Goal: Task Accomplishment & Management: Manage account settings

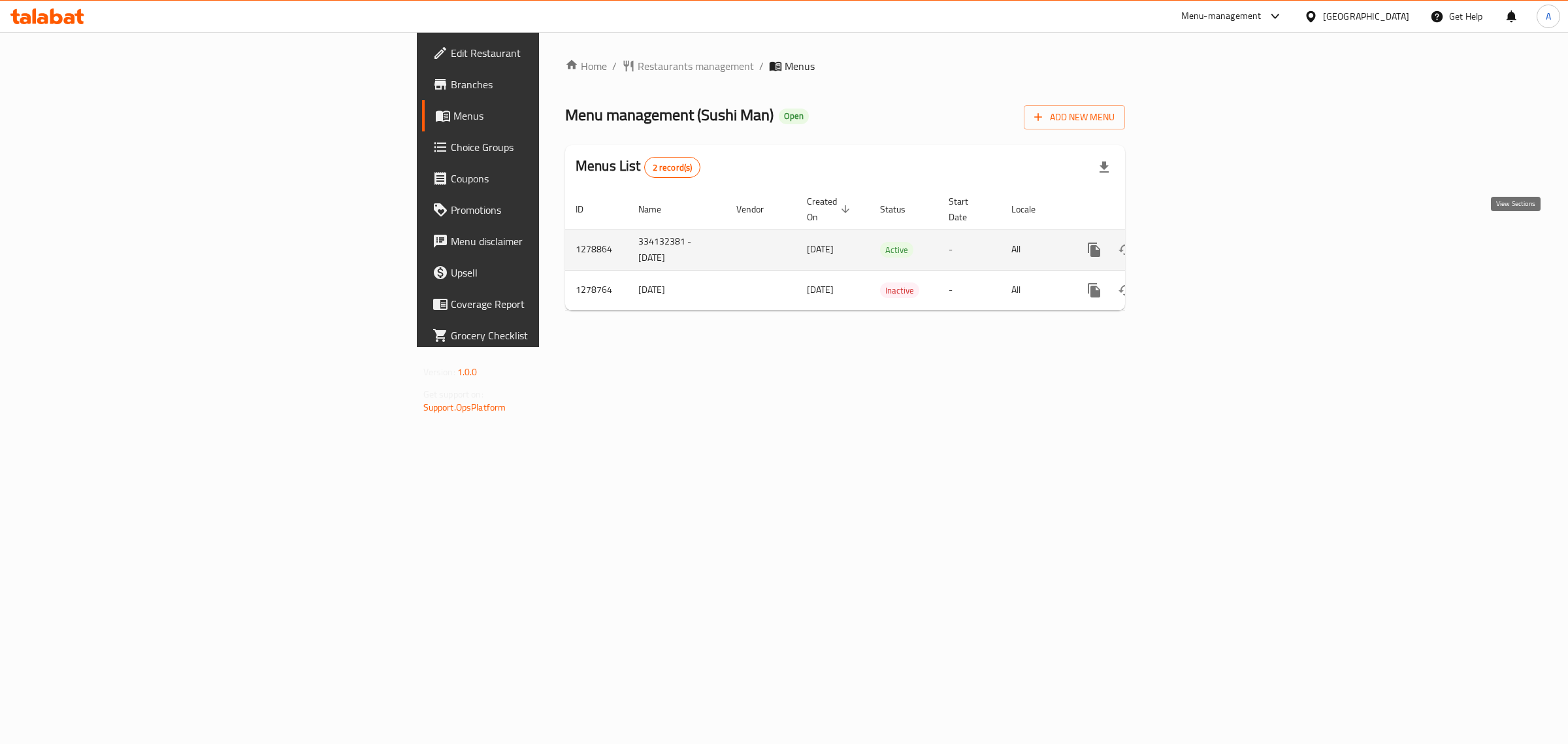
click at [1197, 242] on icon "enhanced table" at bounding box center [1189, 249] width 15 height 15
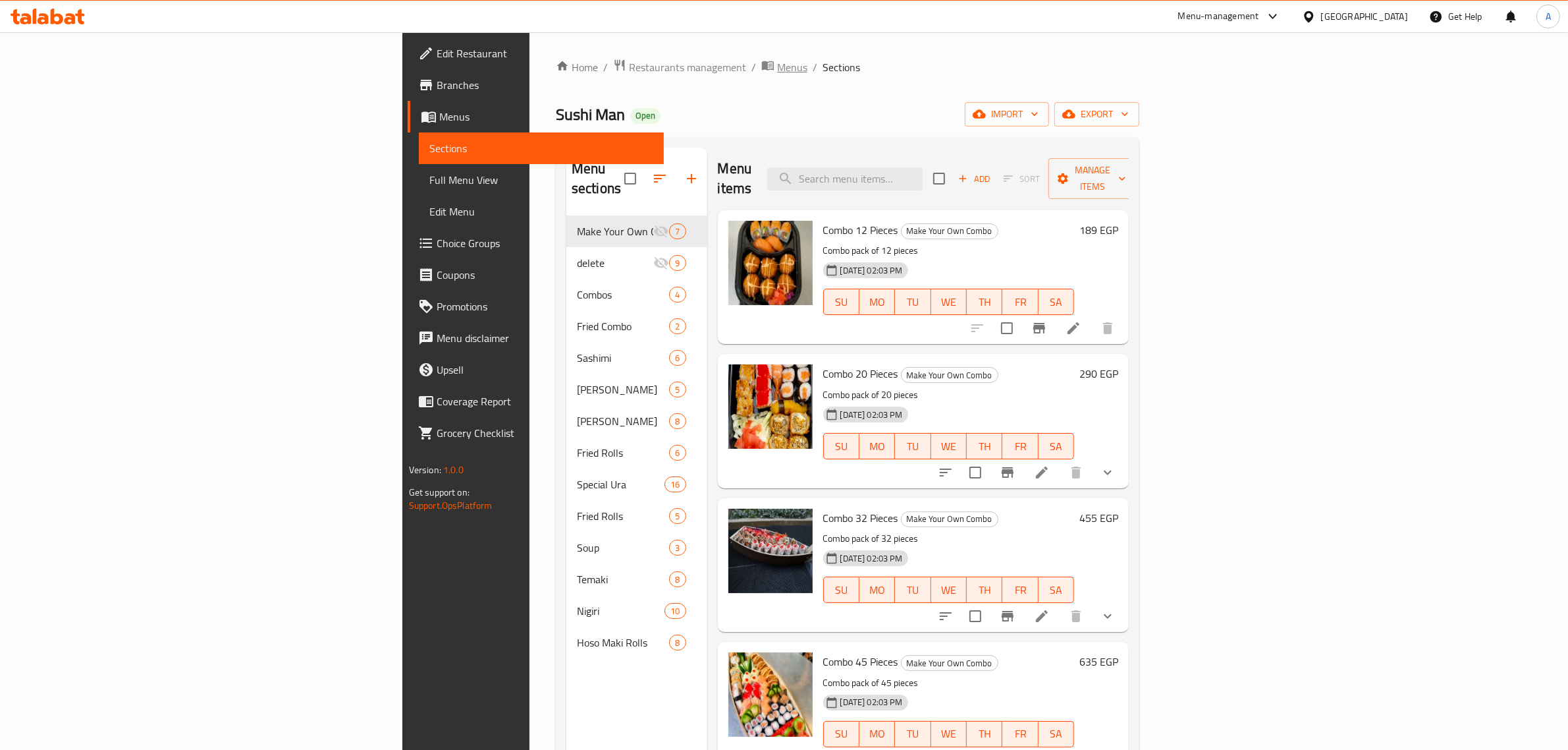
click at [777, 67] on span "Menus" at bounding box center [792, 67] width 30 height 16
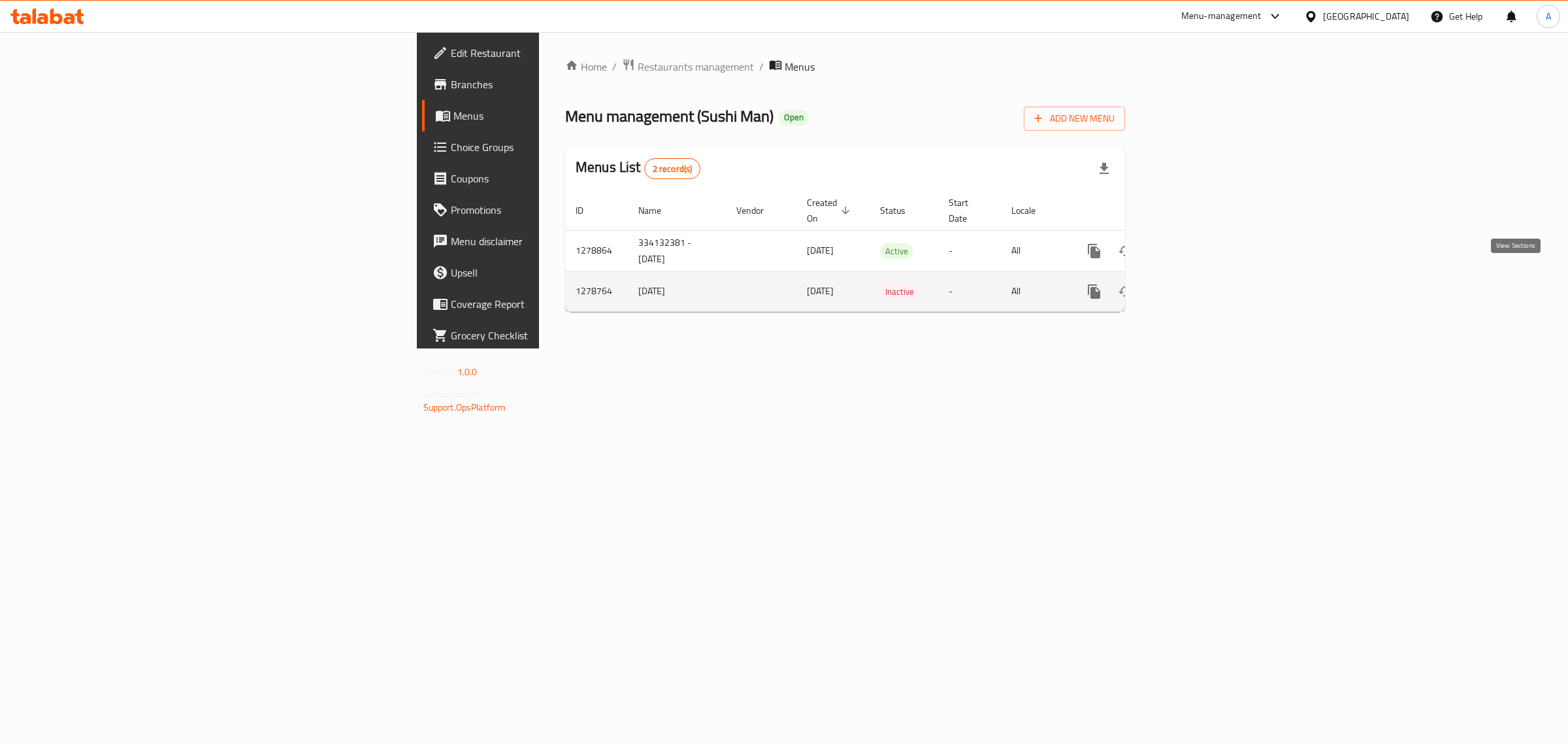
click at [1197, 283] on icon "enhanced table" at bounding box center [1189, 291] width 15 height 15
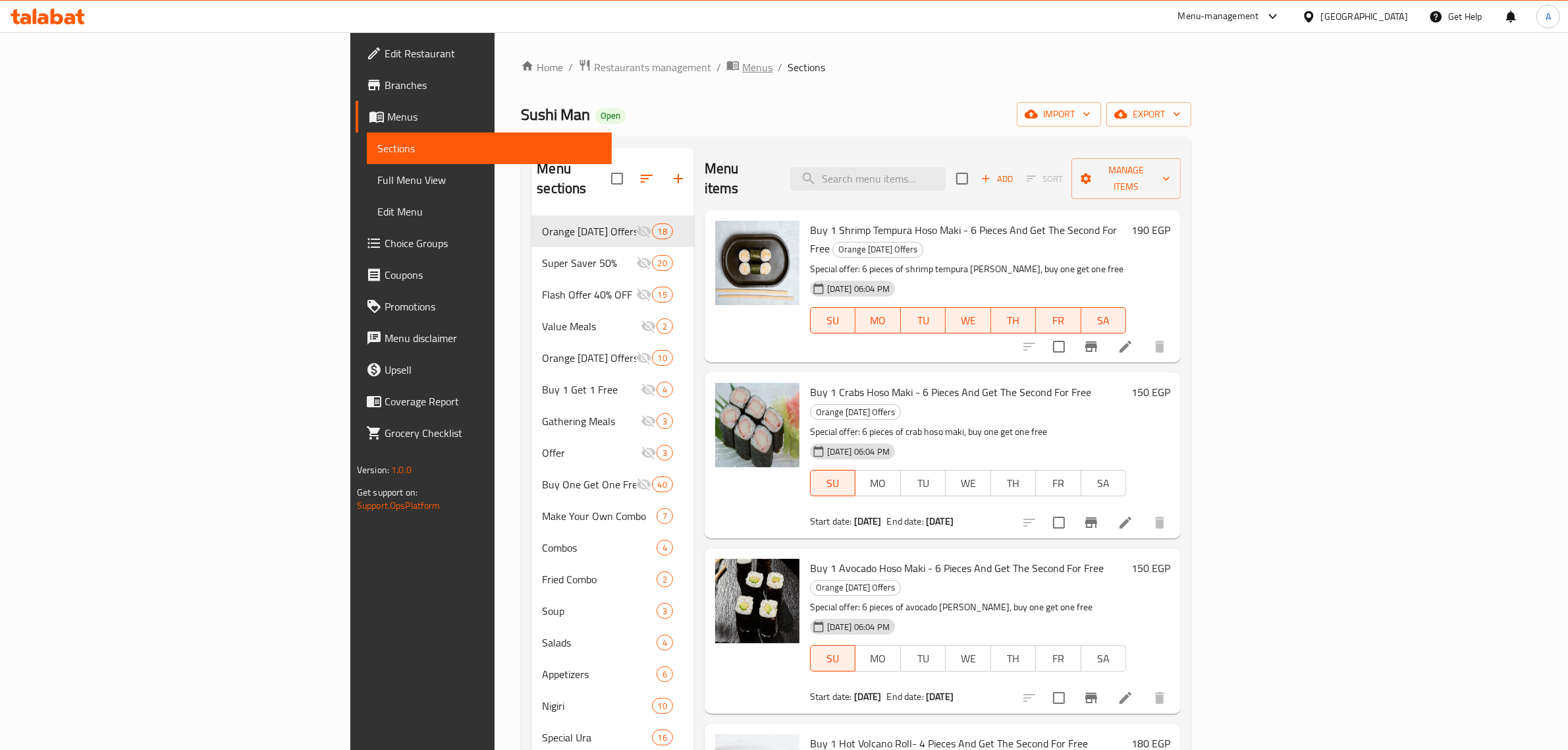
click at [742, 67] on span "Menus" at bounding box center [757, 67] width 30 height 16
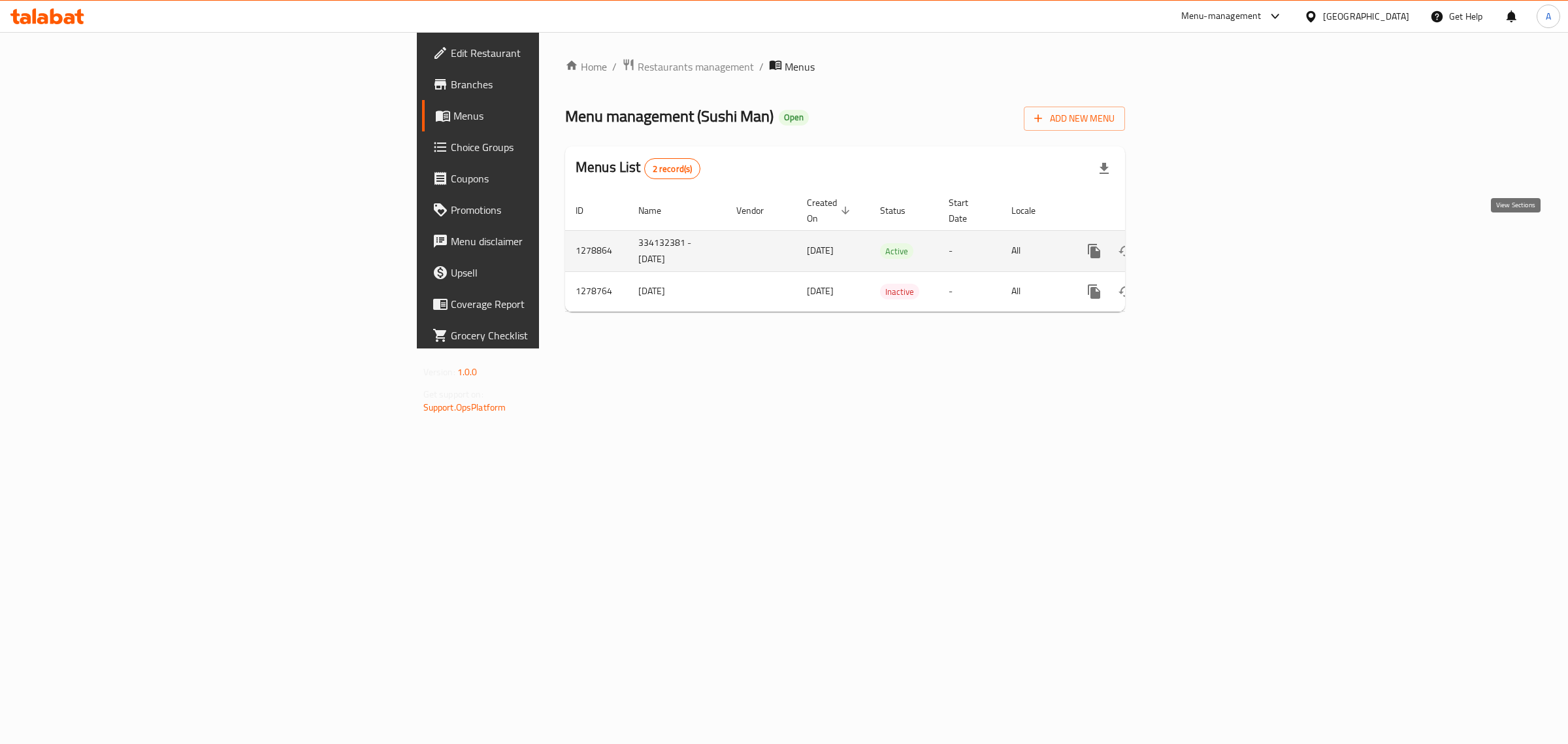
click at [1197, 243] on icon "enhanced table" at bounding box center [1189, 251] width 15 height 15
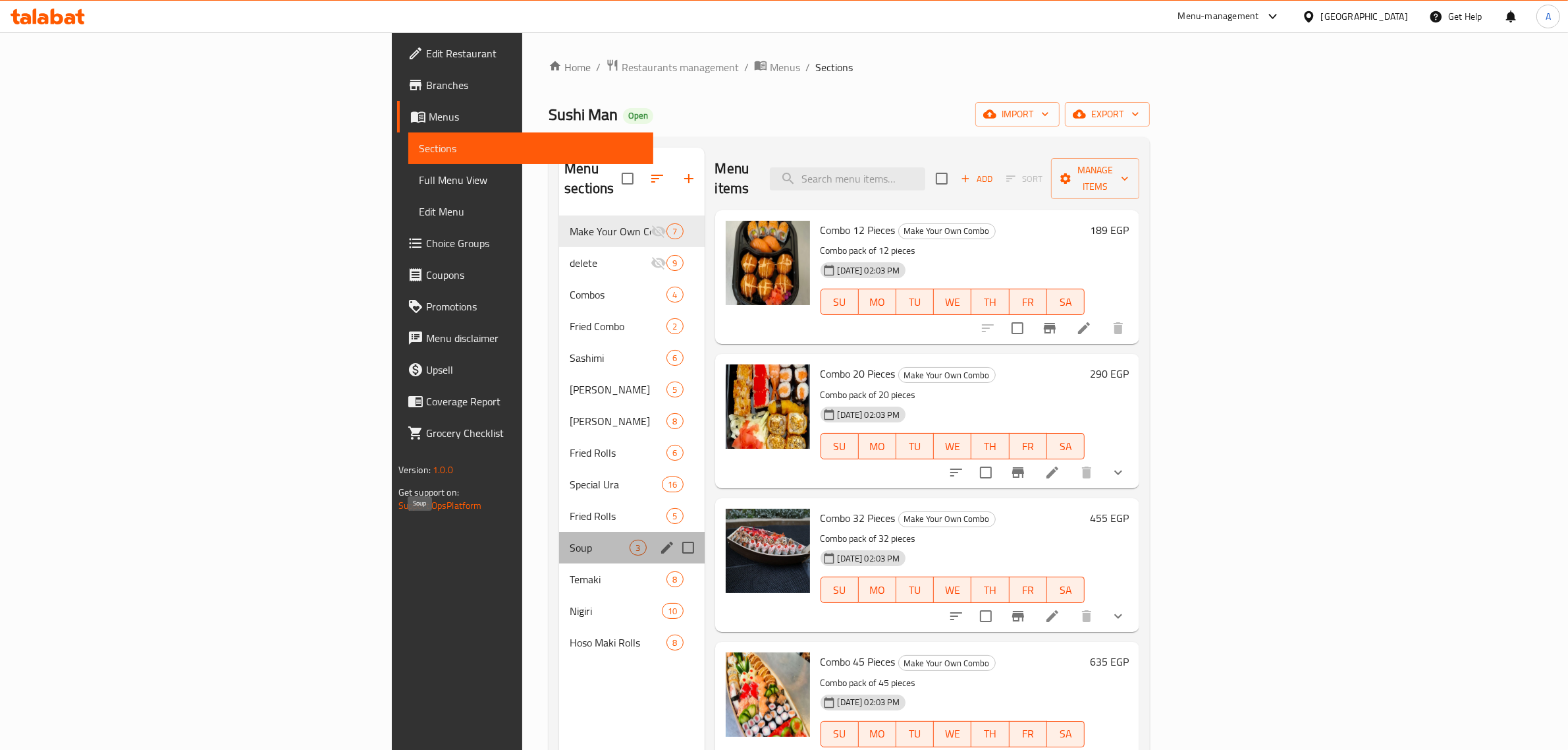
click at [569, 539] on span "Soup" at bounding box center [599, 547] width 60 height 16
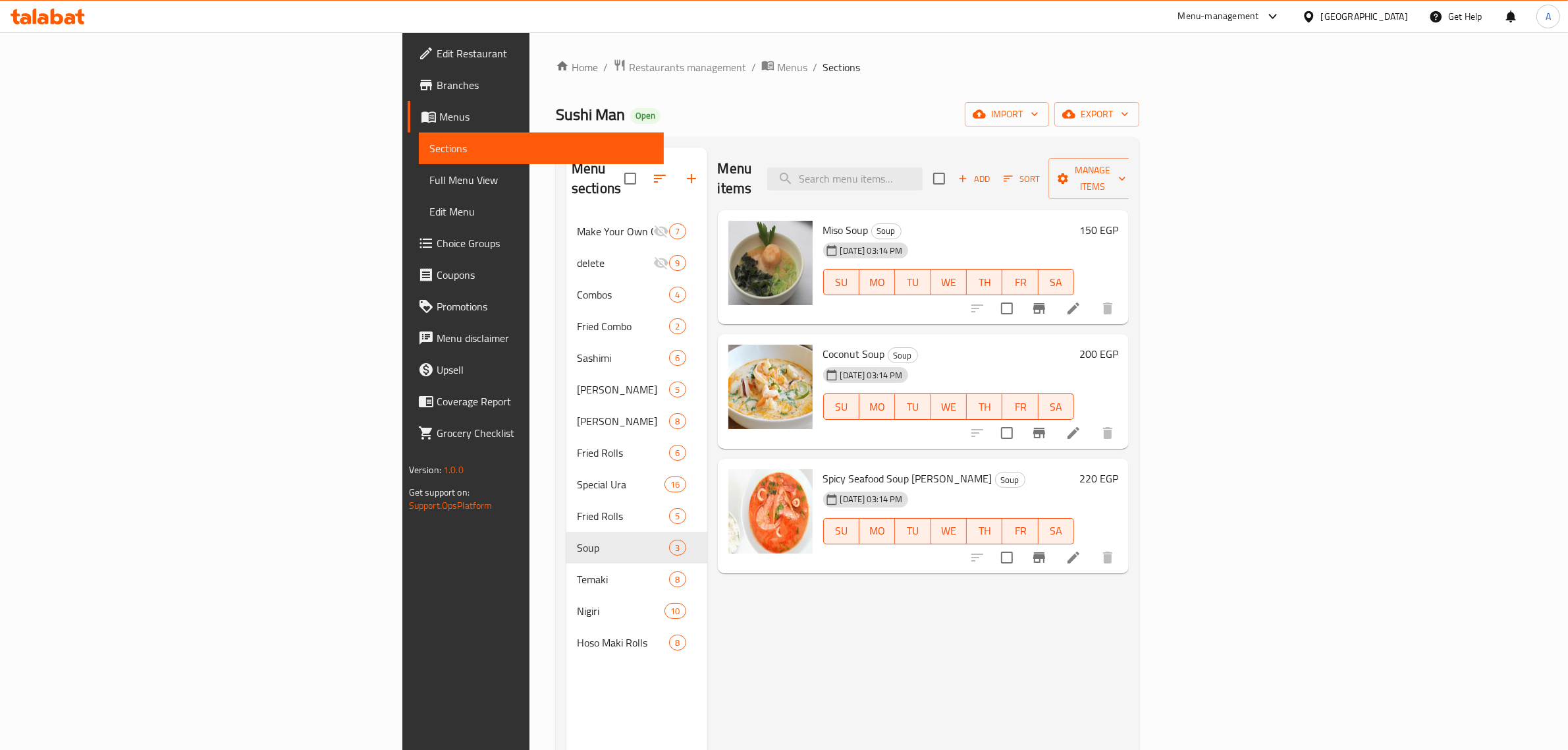
click at [530, 52] on div "Home / Restaurants management / Menus / Sections Sushi Man Open import export M…" at bounding box center [848, 483] width 637 height 902
click at [777, 59] on span "Menus" at bounding box center [792, 67] width 30 height 16
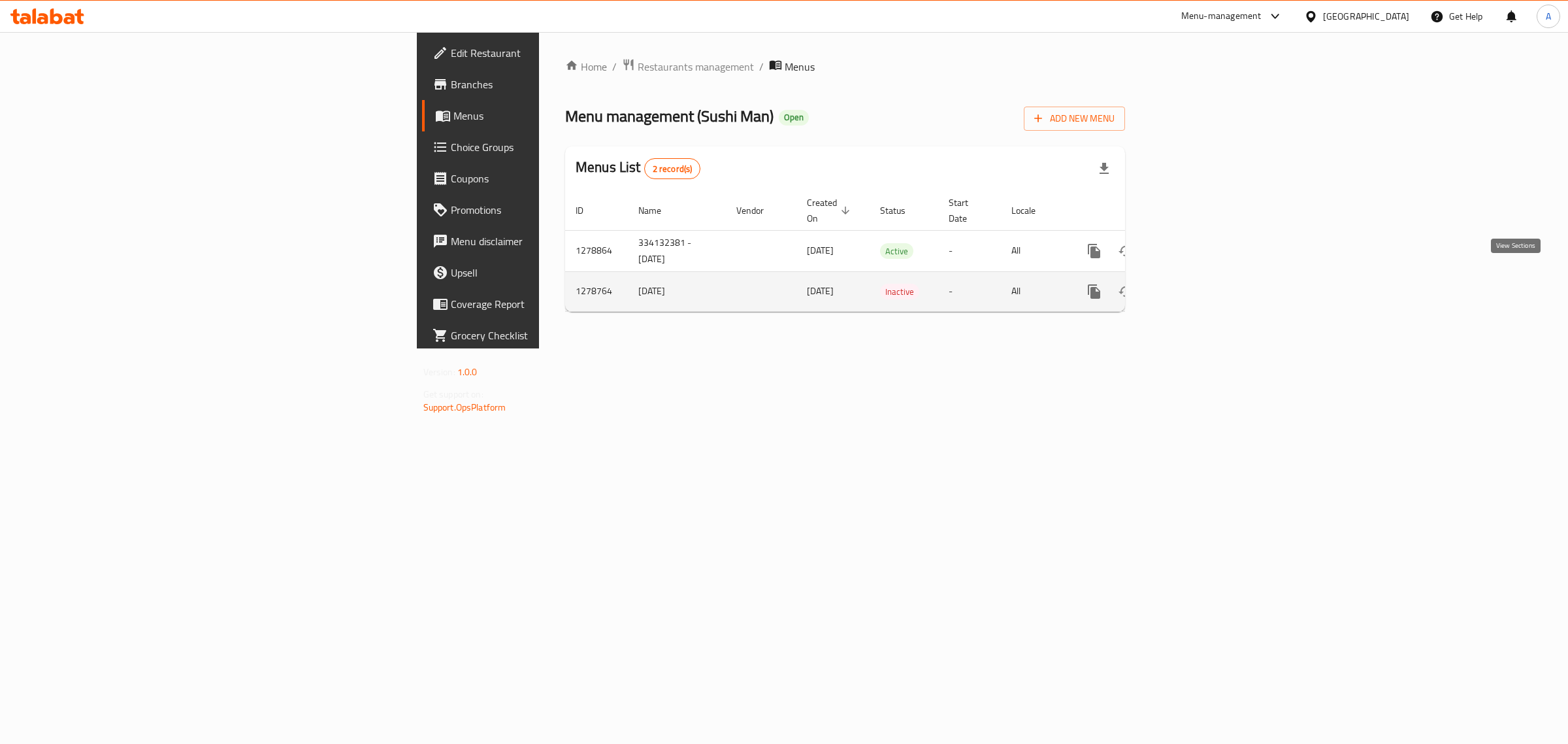
click at [1194, 286] on icon "enhanced table" at bounding box center [1188, 291] width 12 height 12
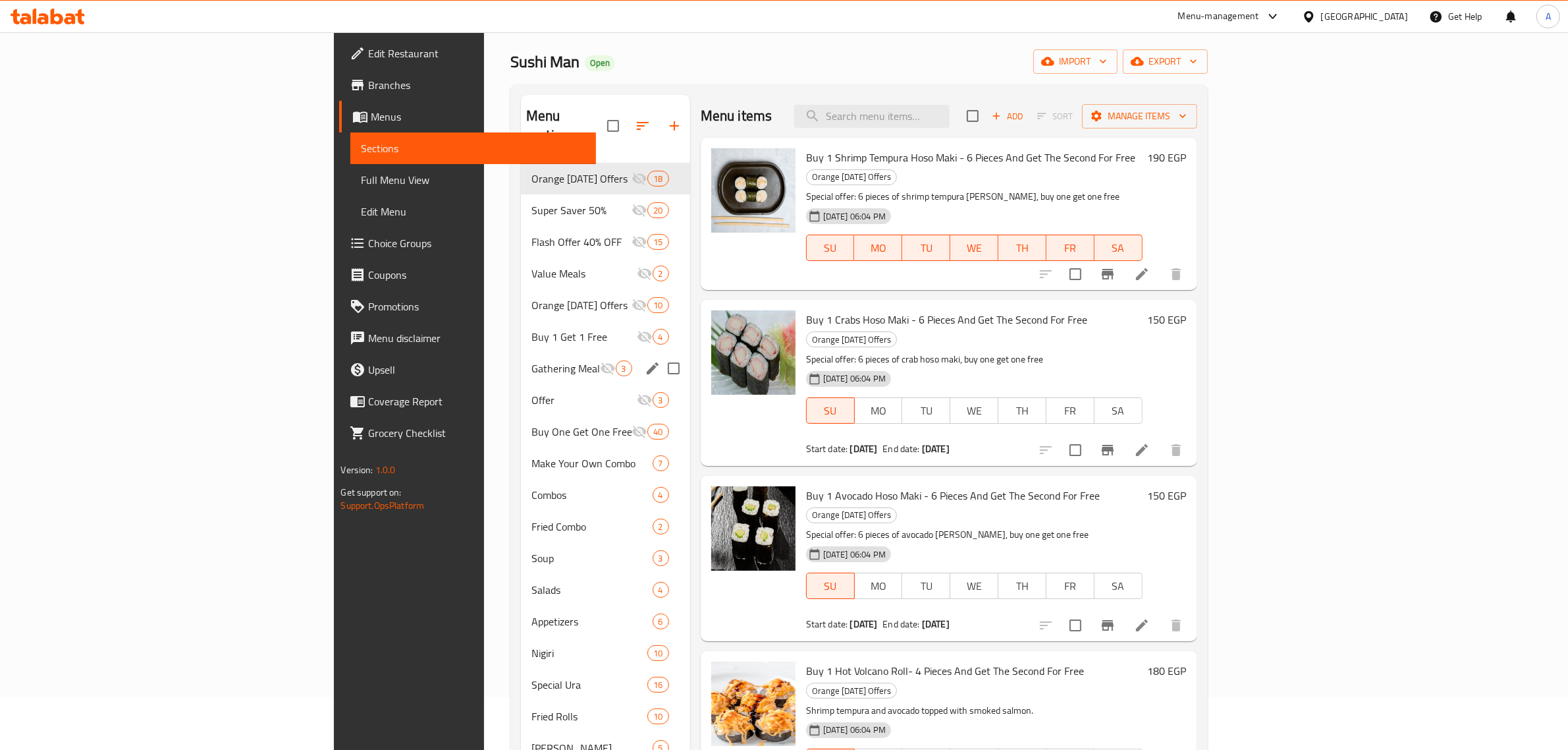
scroll to position [83, 0]
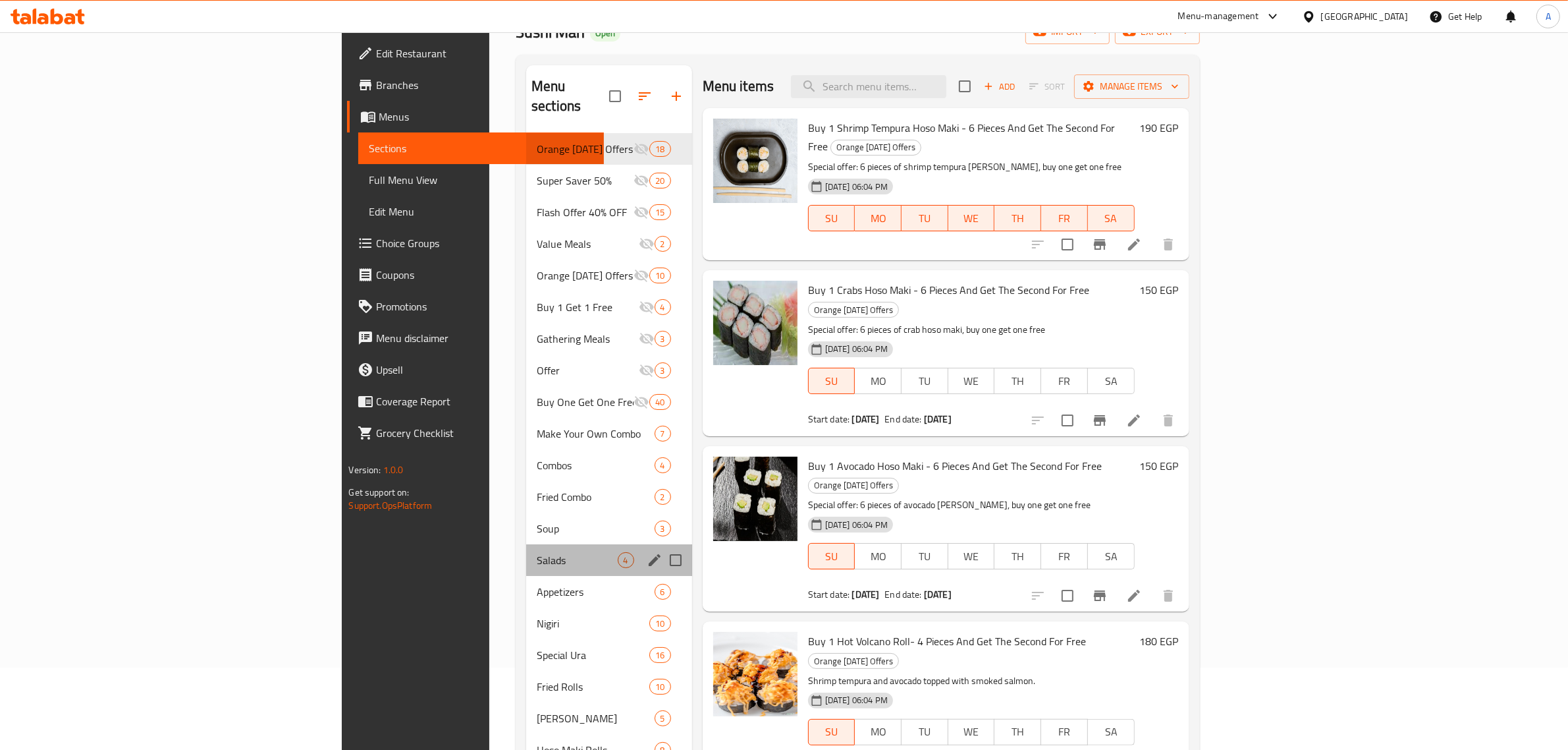
click at [527, 554] on div "Salads 4" at bounding box center [609, 560] width 166 height 32
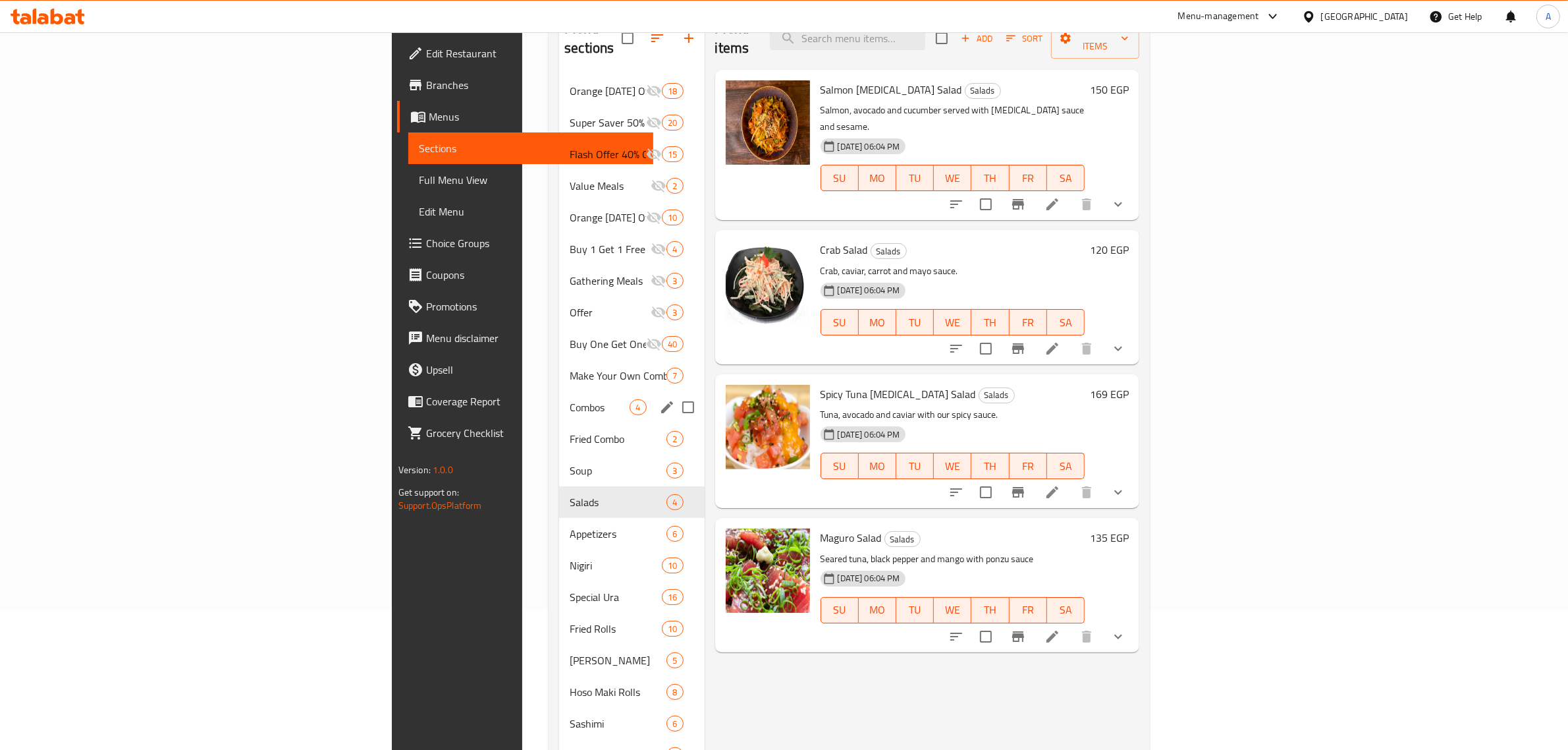
scroll to position [165, 0]
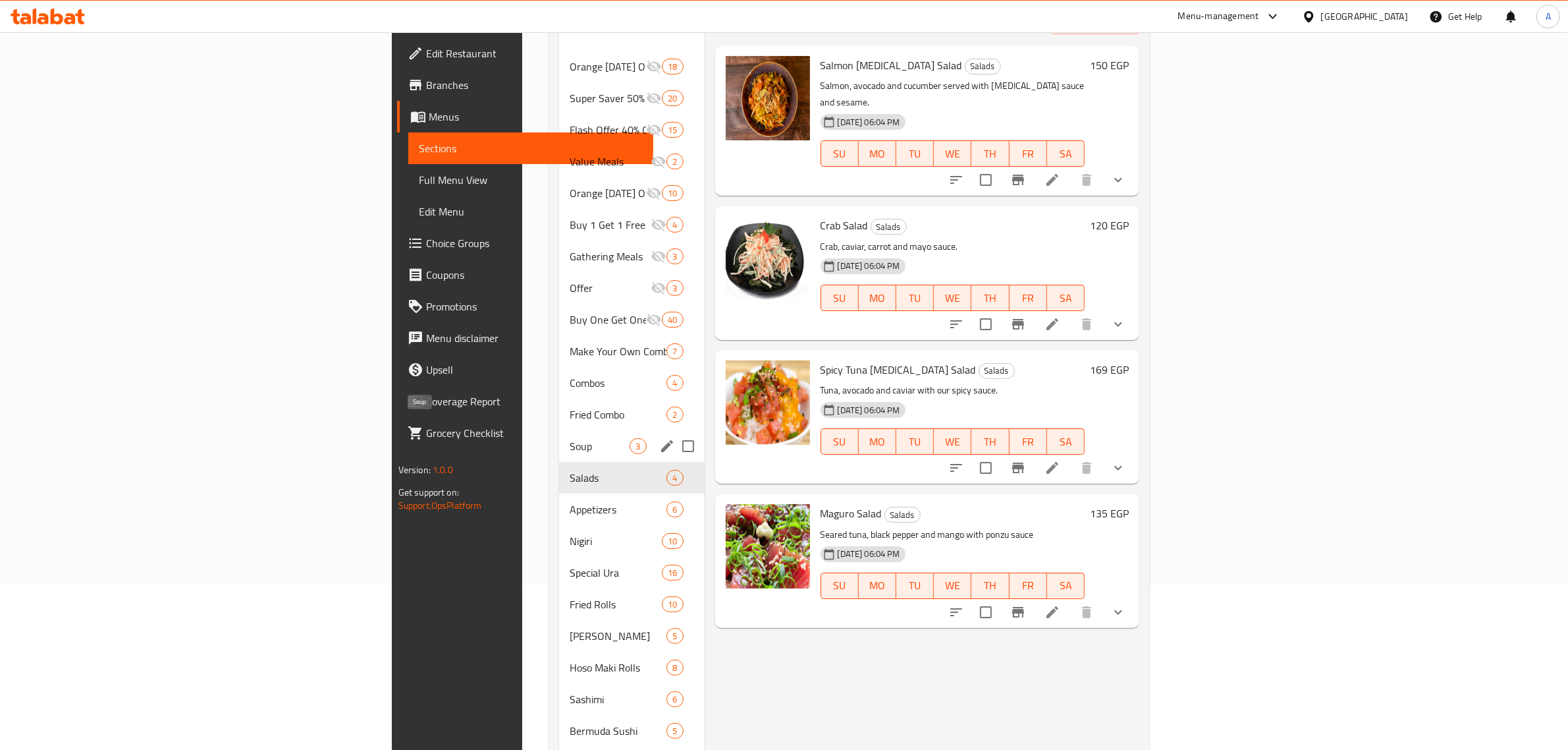
click at [569, 438] on span "Soup" at bounding box center [599, 446] width 60 height 16
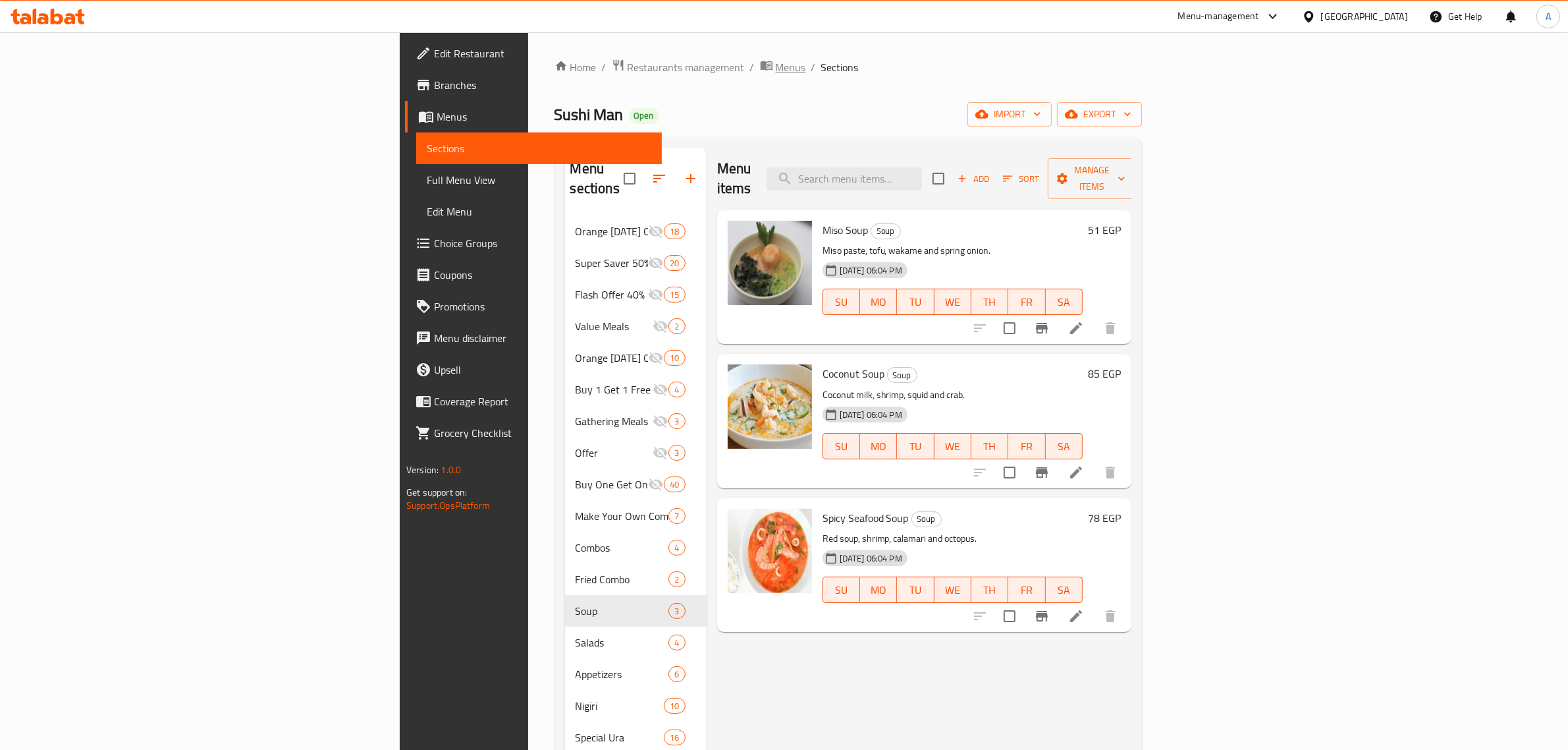
click at [776, 67] on span "Menus" at bounding box center [791, 67] width 30 height 16
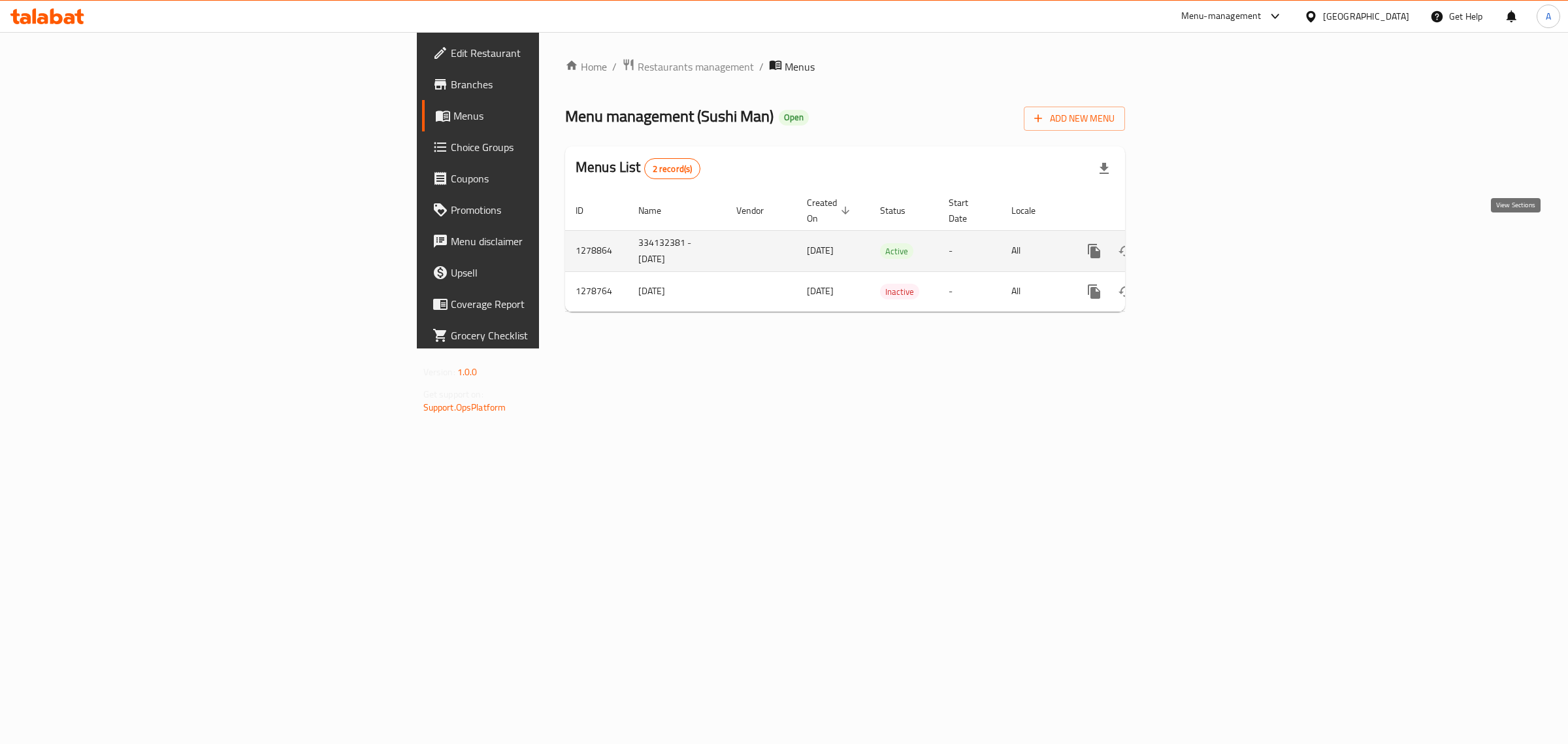
click at [1204, 237] on link "enhanced table" at bounding box center [1188, 251] width 32 height 32
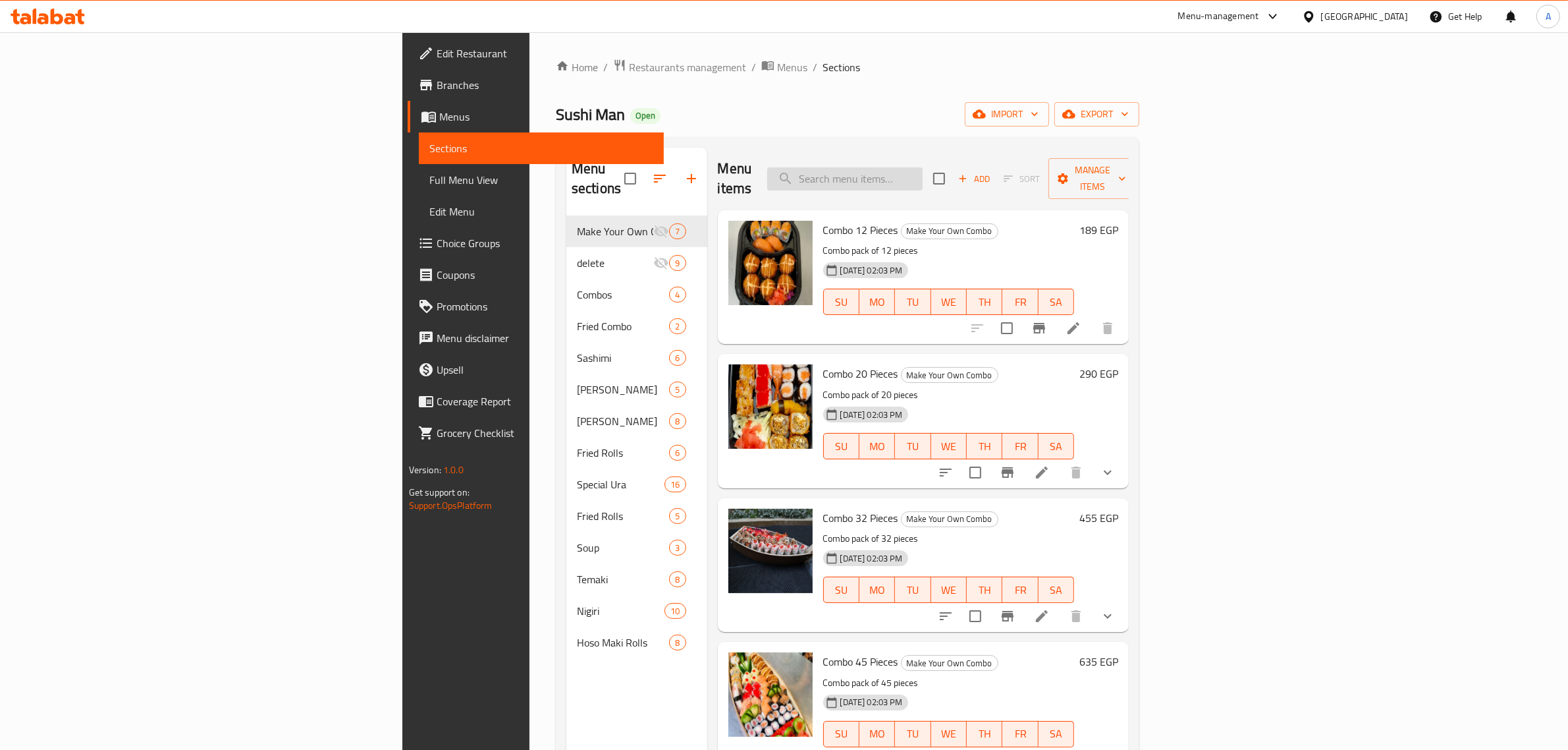
click at [923, 167] on input "search" at bounding box center [845, 179] width 155 height 23
click at [923, 167] on input "سش" at bounding box center [845, 179] width 155 height 23
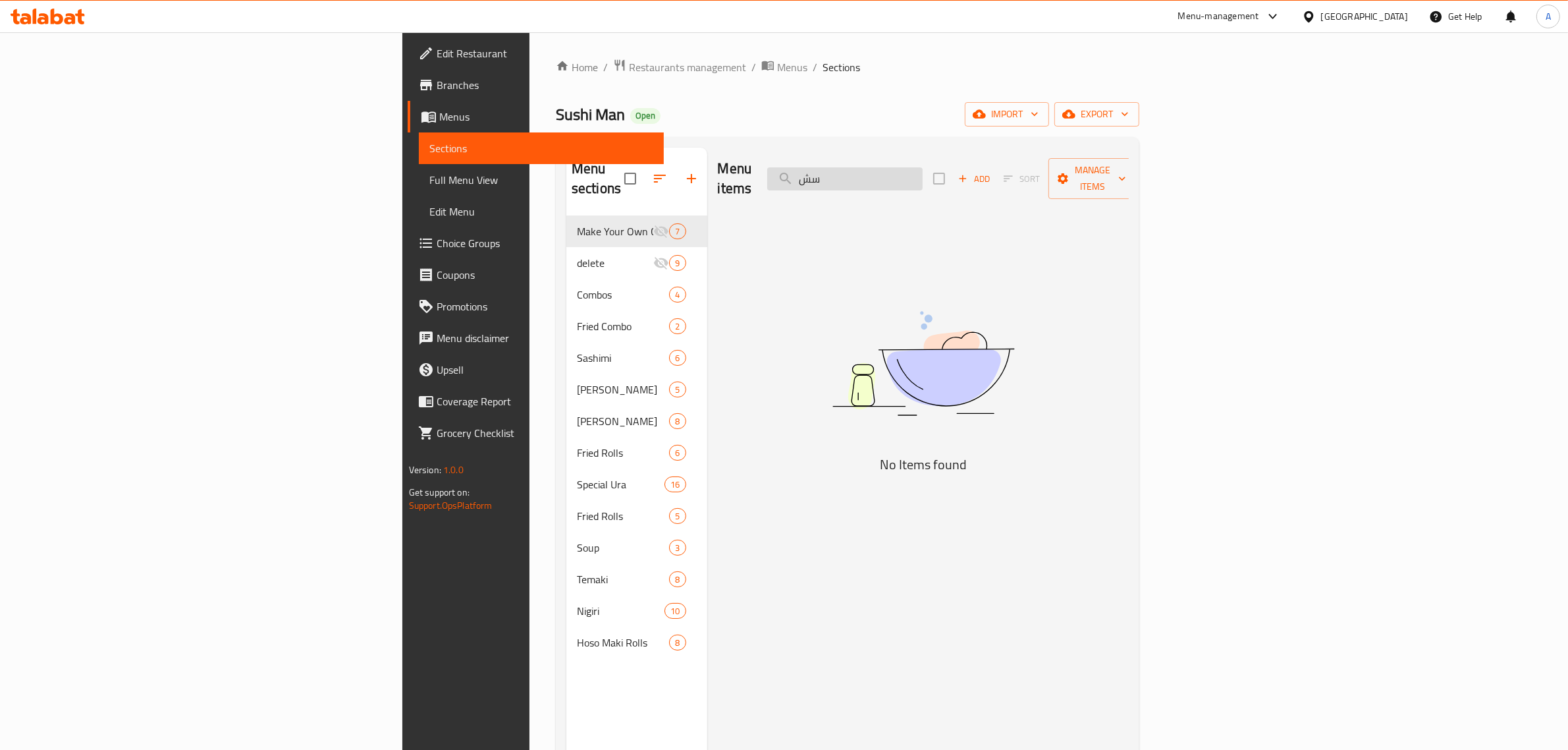
click at [923, 167] on input "سش" at bounding box center [845, 179] width 155 height 23
type input "s"
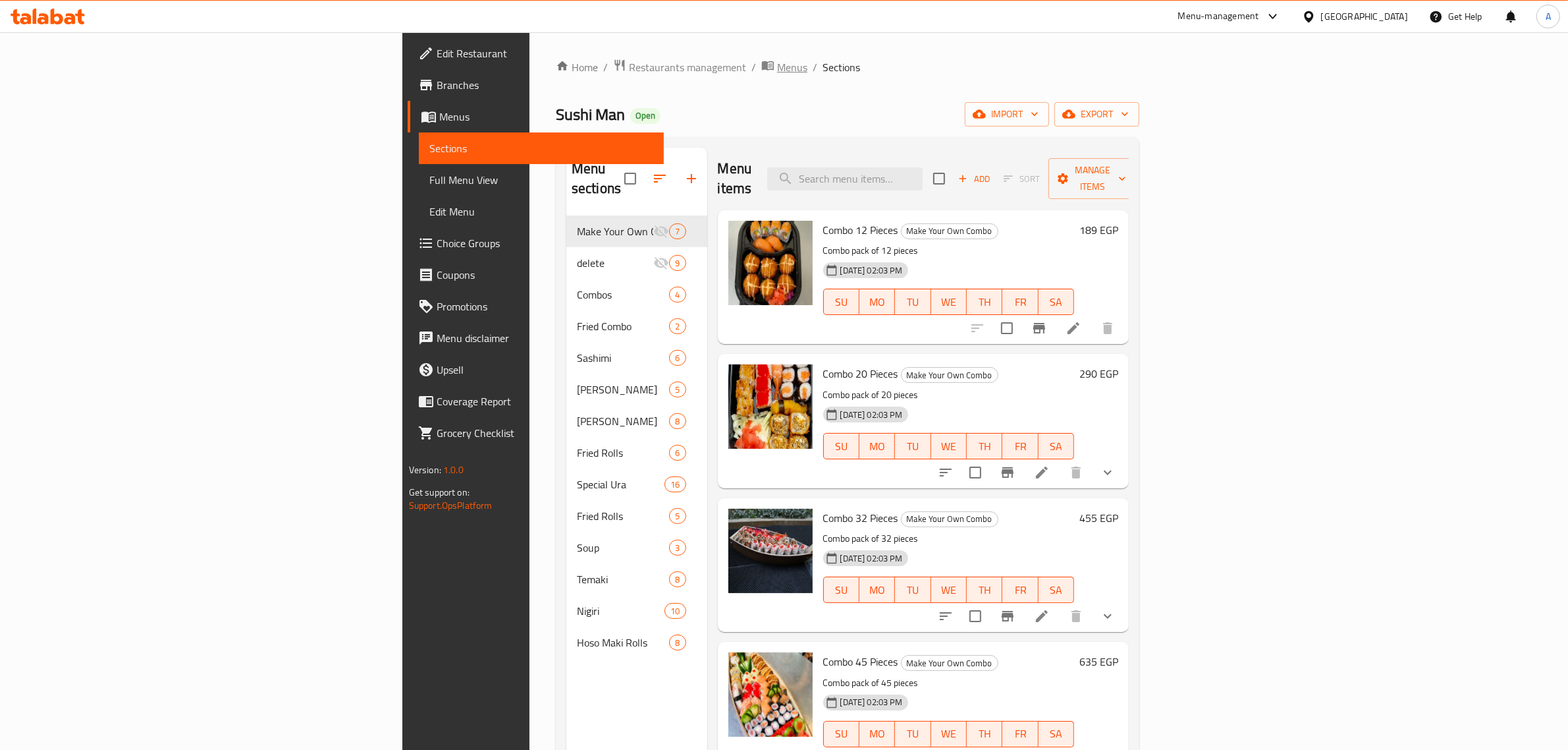
click at [777, 70] on span "Menus" at bounding box center [792, 67] width 30 height 16
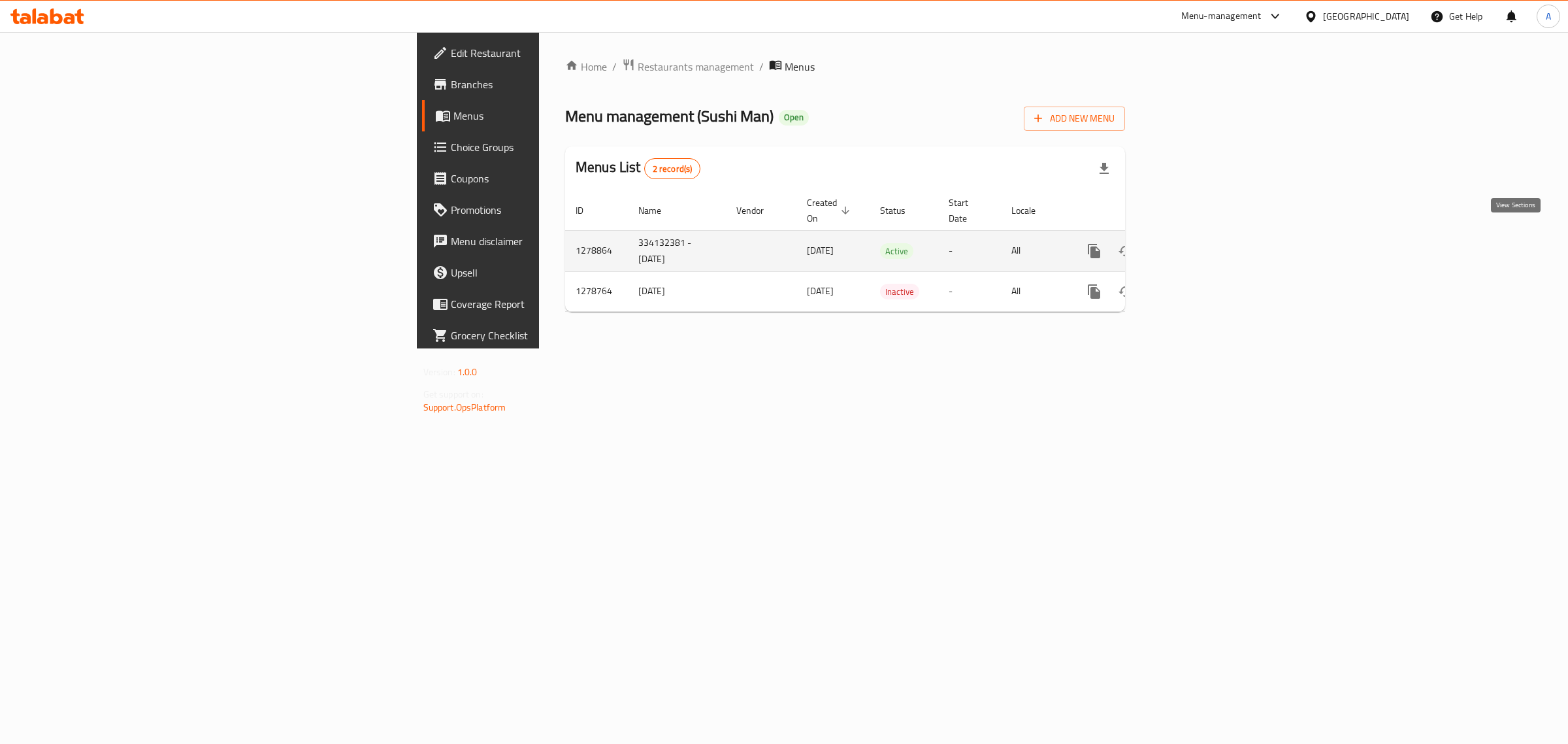
click at [1204, 237] on link "enhanced table" at bounding box center [1188, 251] width 32 height 32
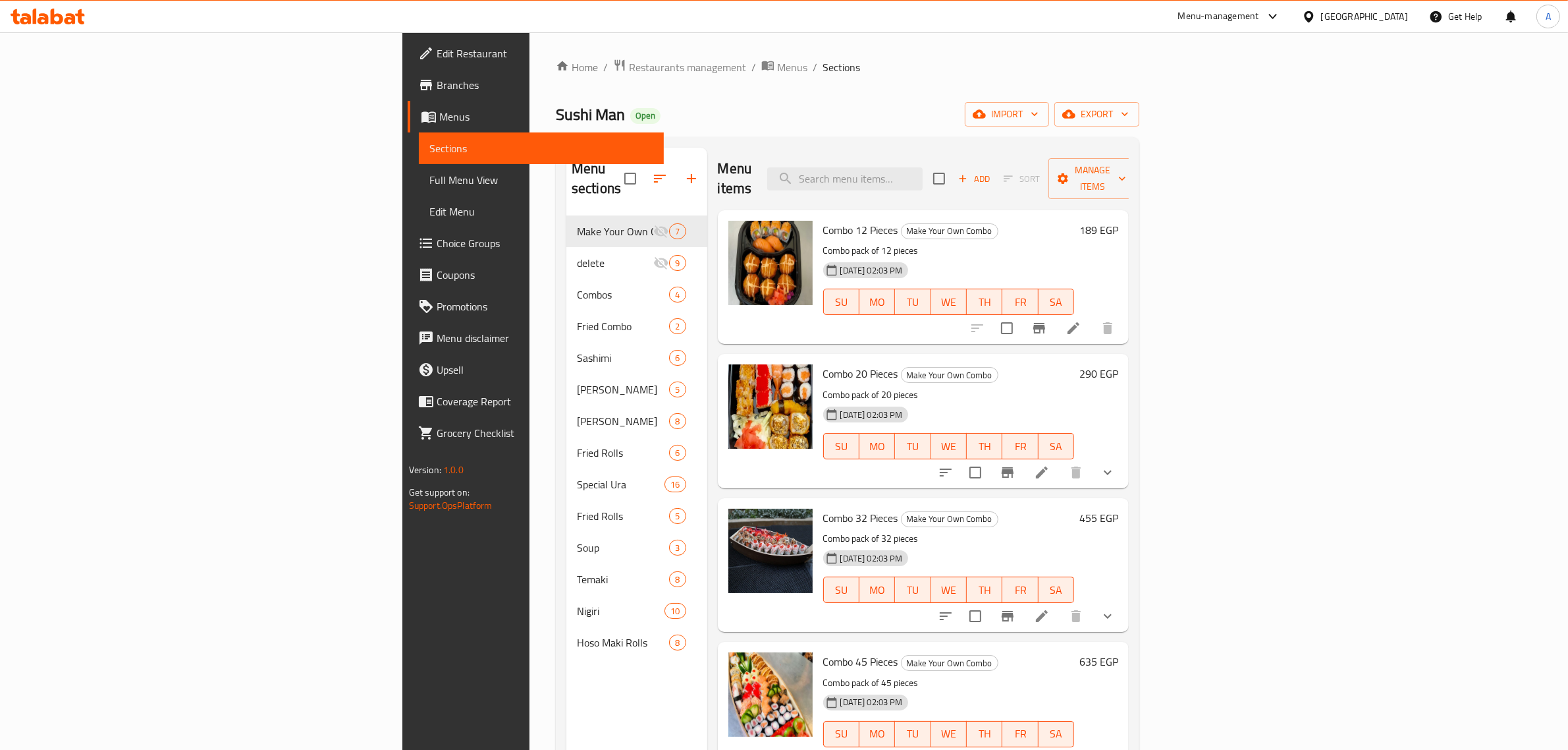
click at [429, 175] on span "Full Menu View" at bounding box center [541, 180] width 225 height 16
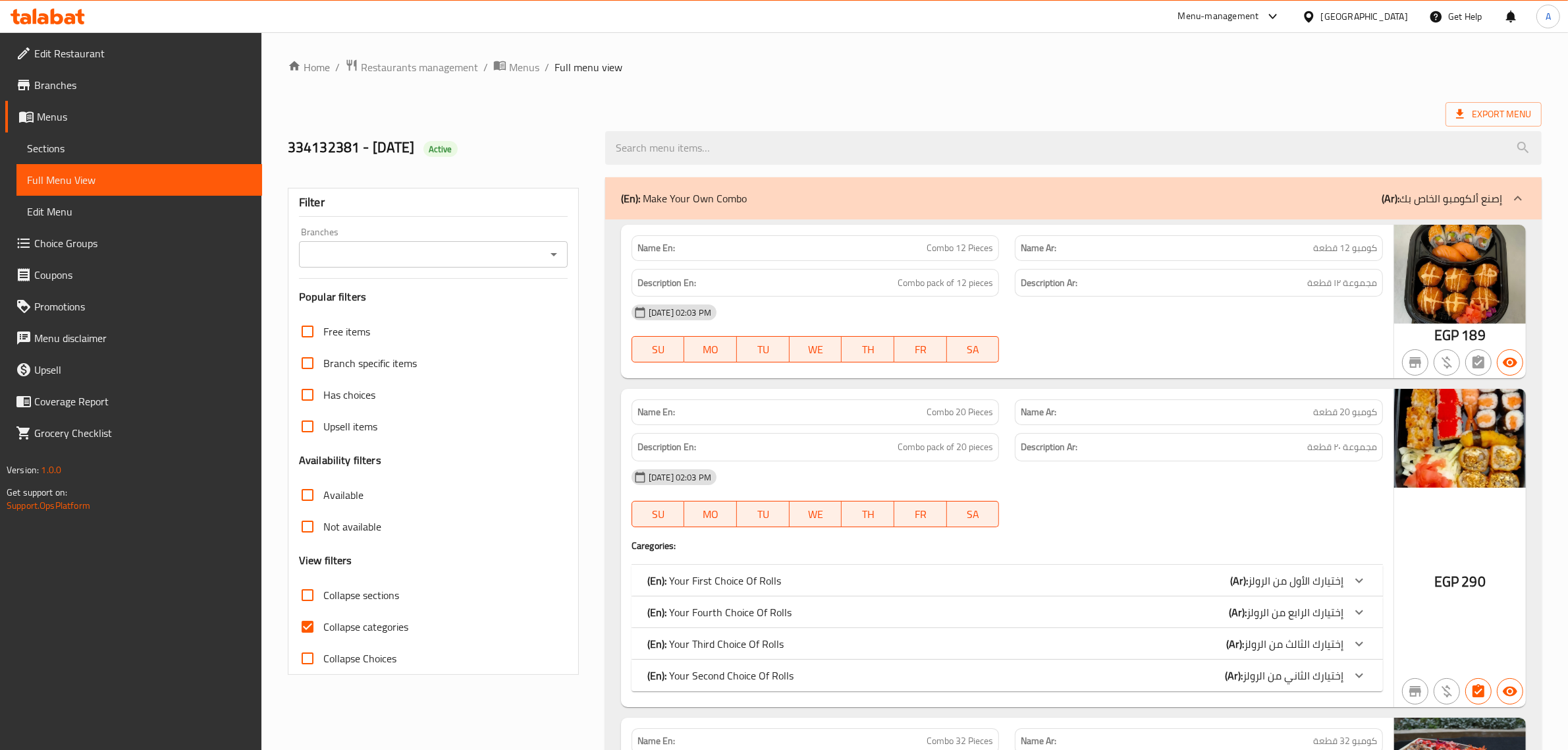
click at [344, 255] on input "Branches" at bounding box center [422, 254] width 239 height 19
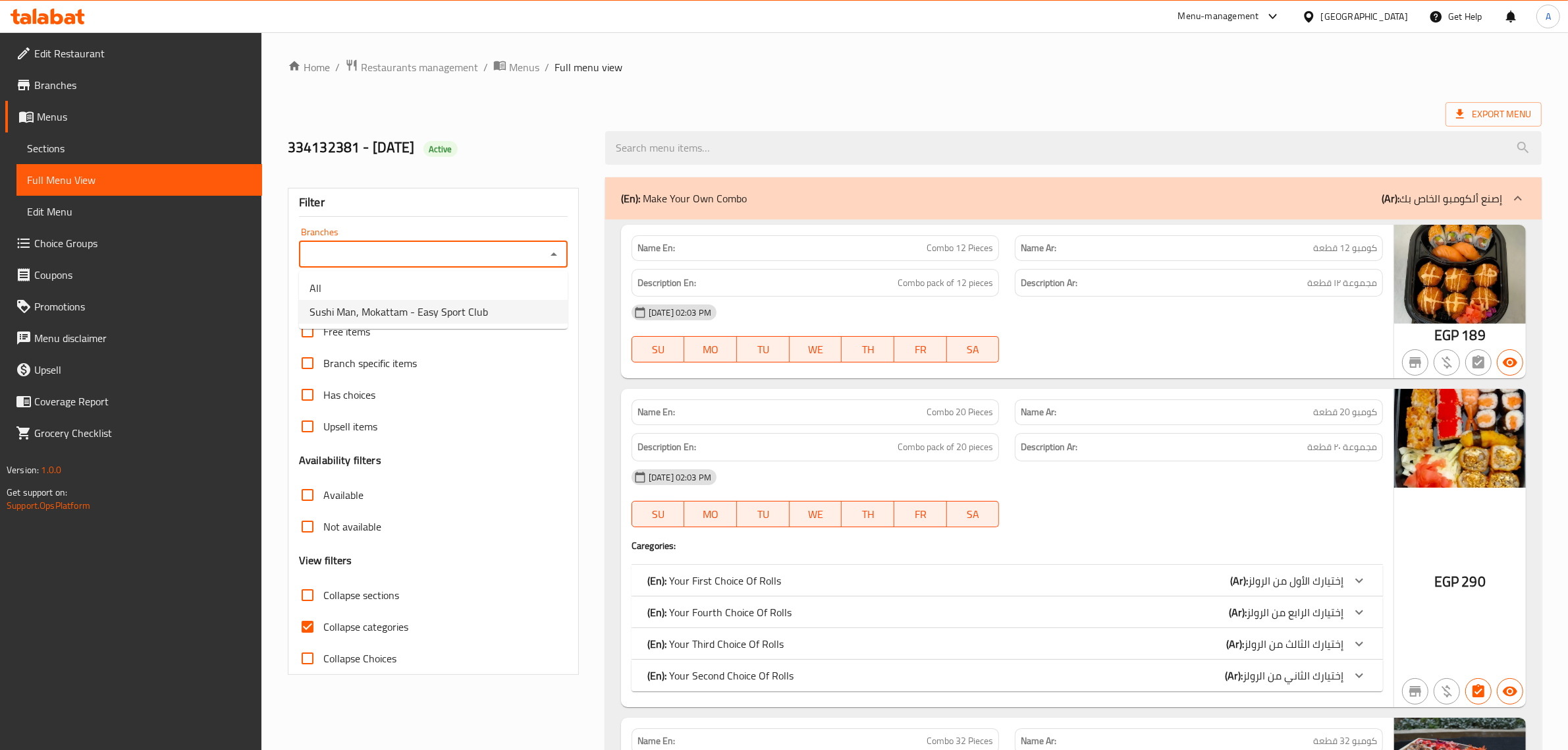
click at [357, 307] on span "Sushi Man, Mokattam - Easy Sport Club" at bounding box center [399, 311] width 179 height 16
type input "Sushi Man, Mokattam - Easy Sport Club"
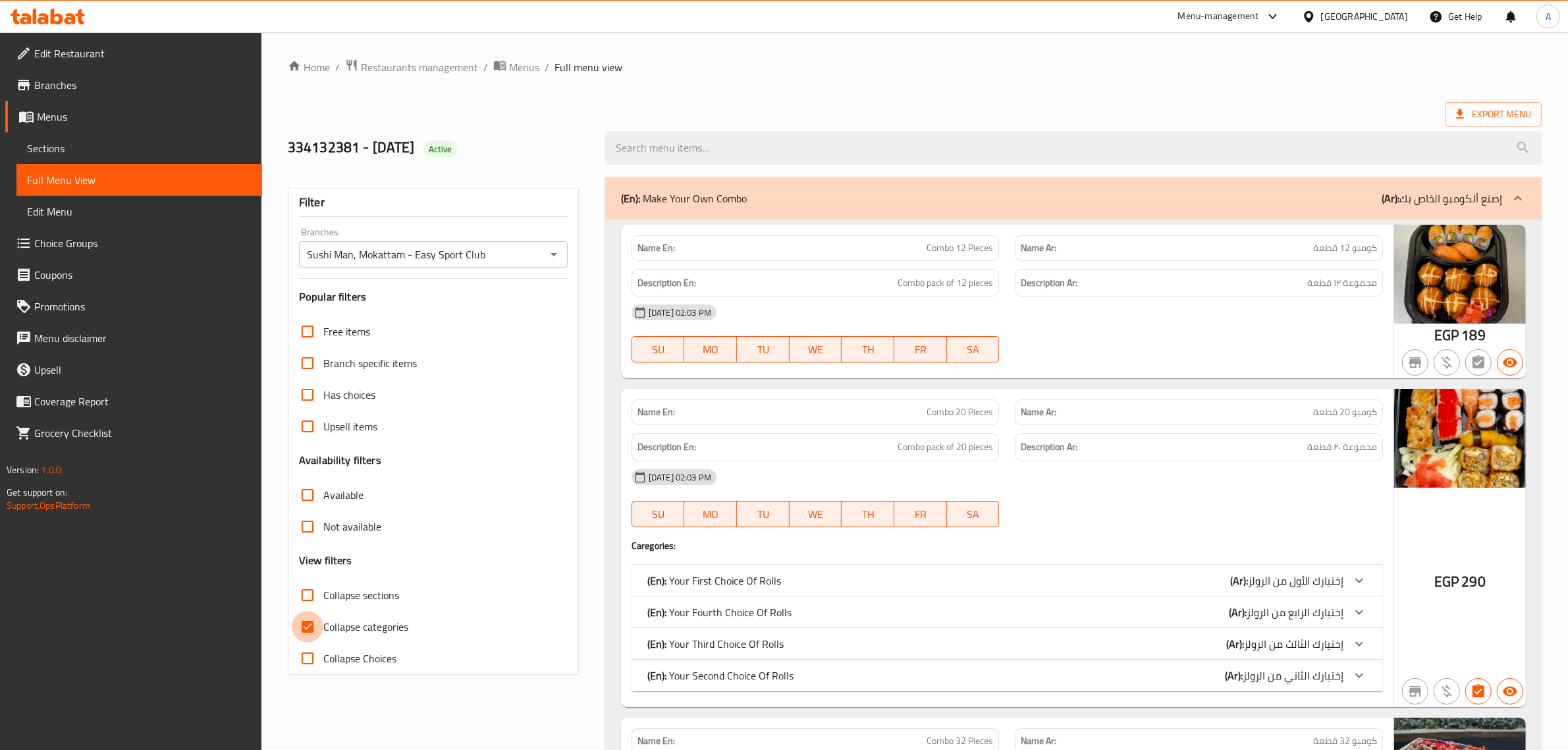
click at [310, 631] on input "Collapse categories" at bounding box center [307, 627] width 32 height 32
checkbox input "false"
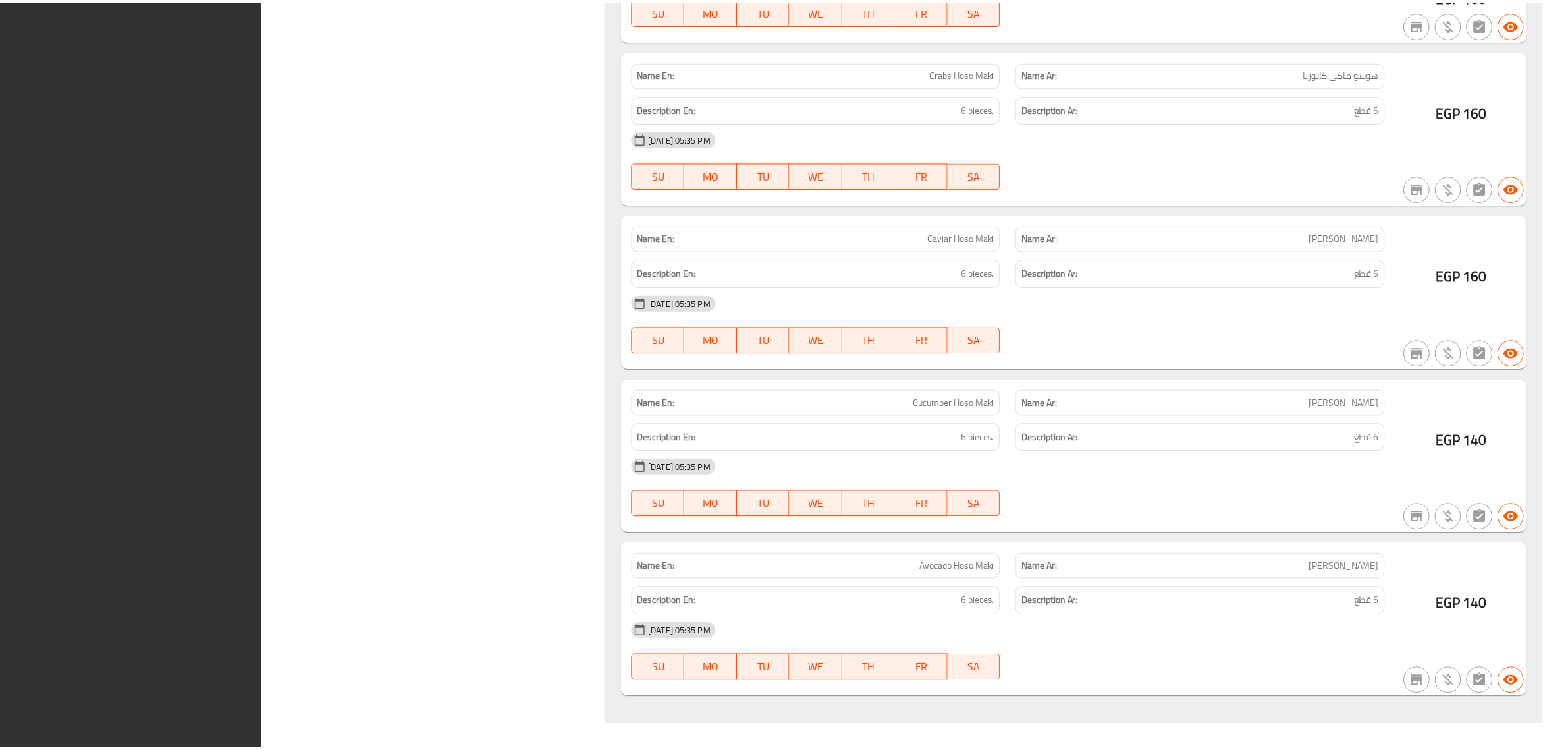
scroll to position [49473, 0]
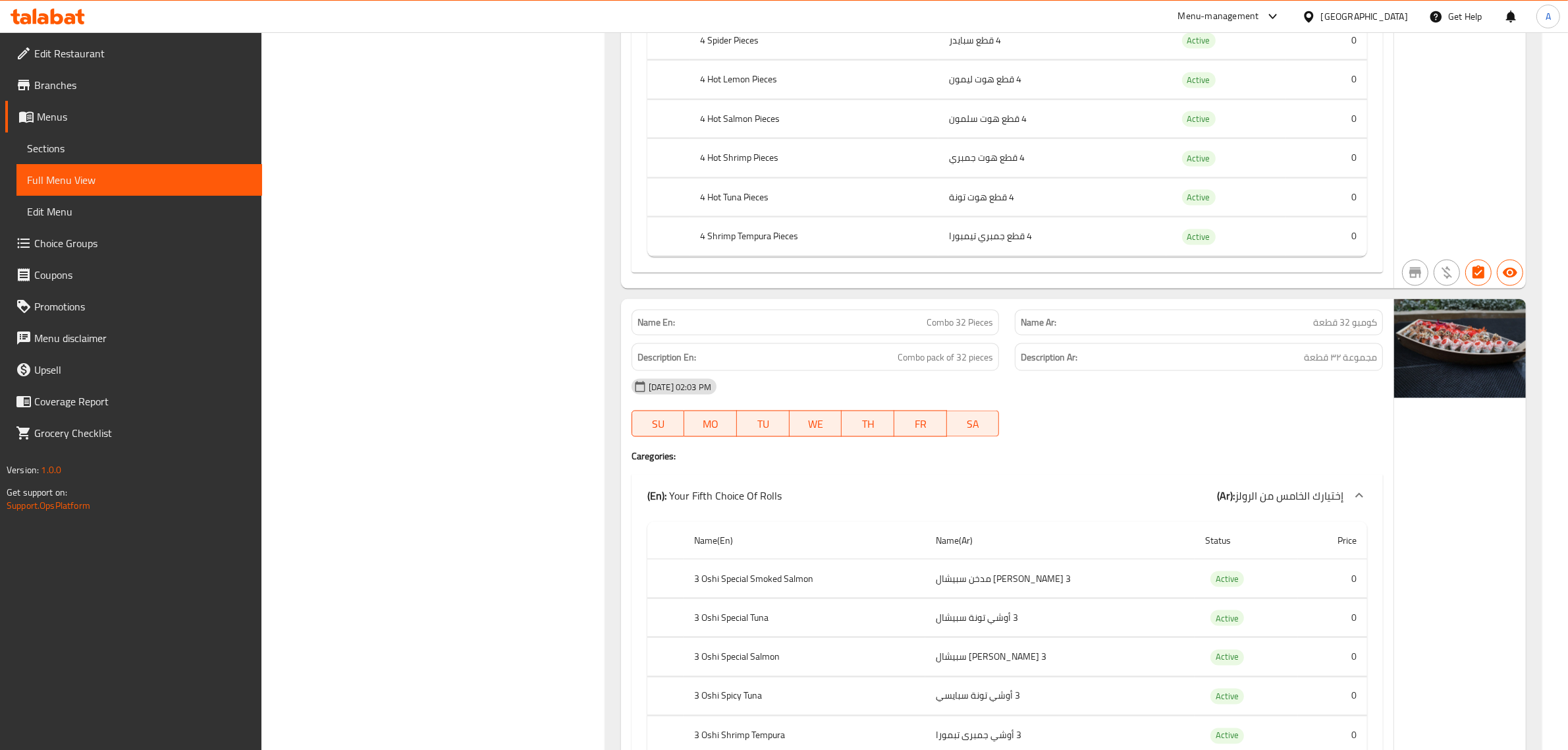
scroll to position [0, 0]
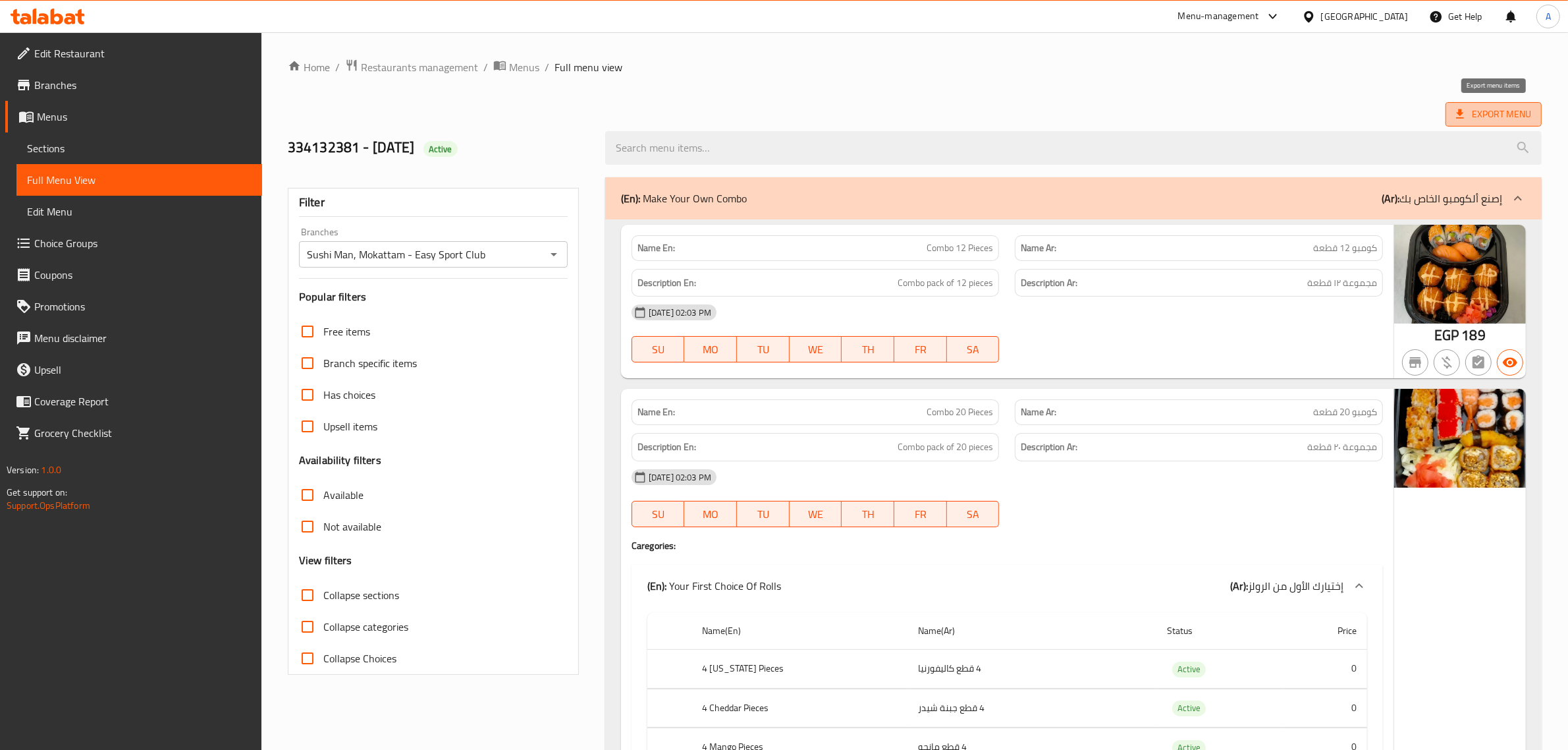
click at [1509, 123] on span "Export Menu" at bounding box center [1493, 114] width 96 height 24
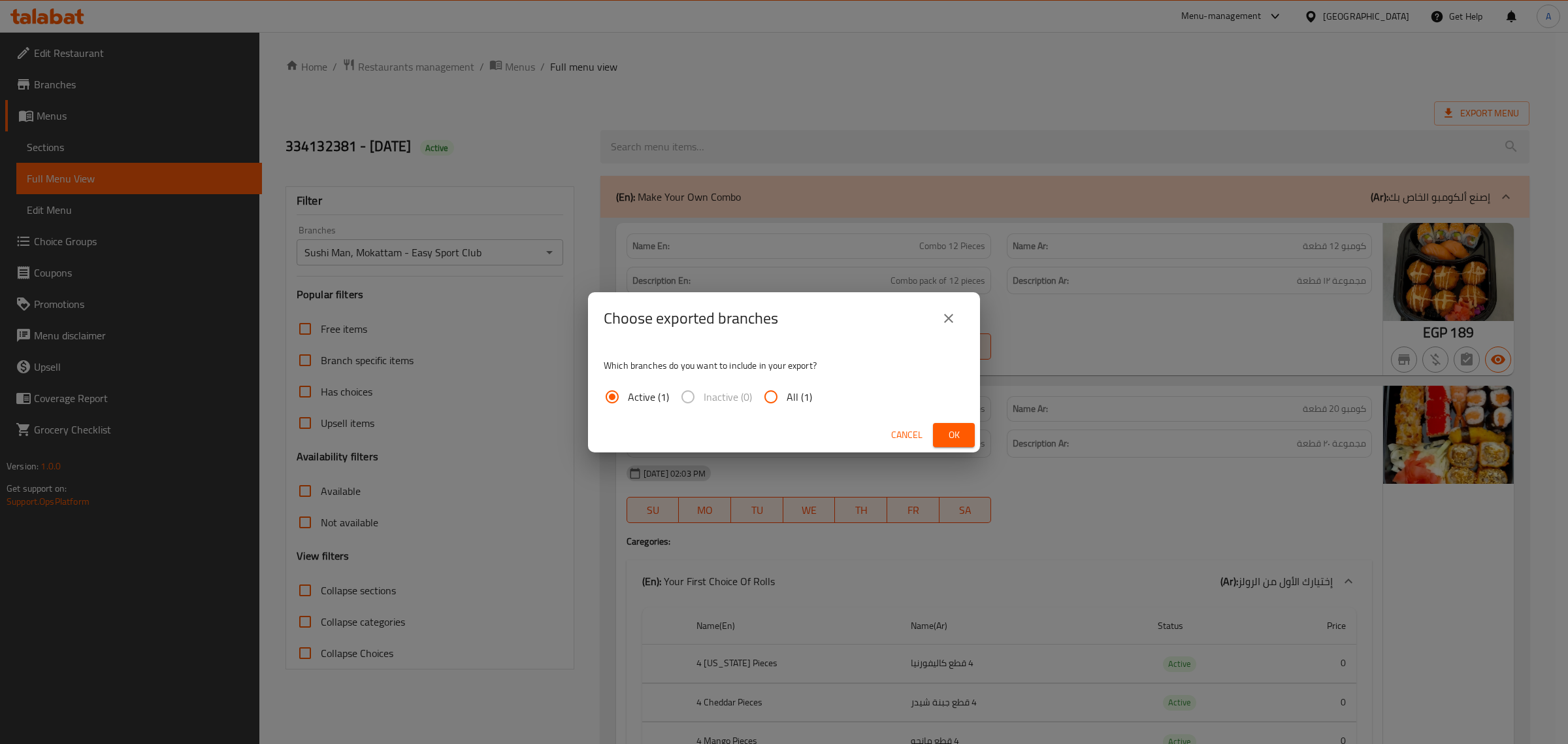
click at [776, 389] on input "All (1)" at bounding box center [771, 396] width 32 height 32
radio input "true"
click at [960, 443] on span "Ok" at bounding box center [953, 434] width 21 height 16
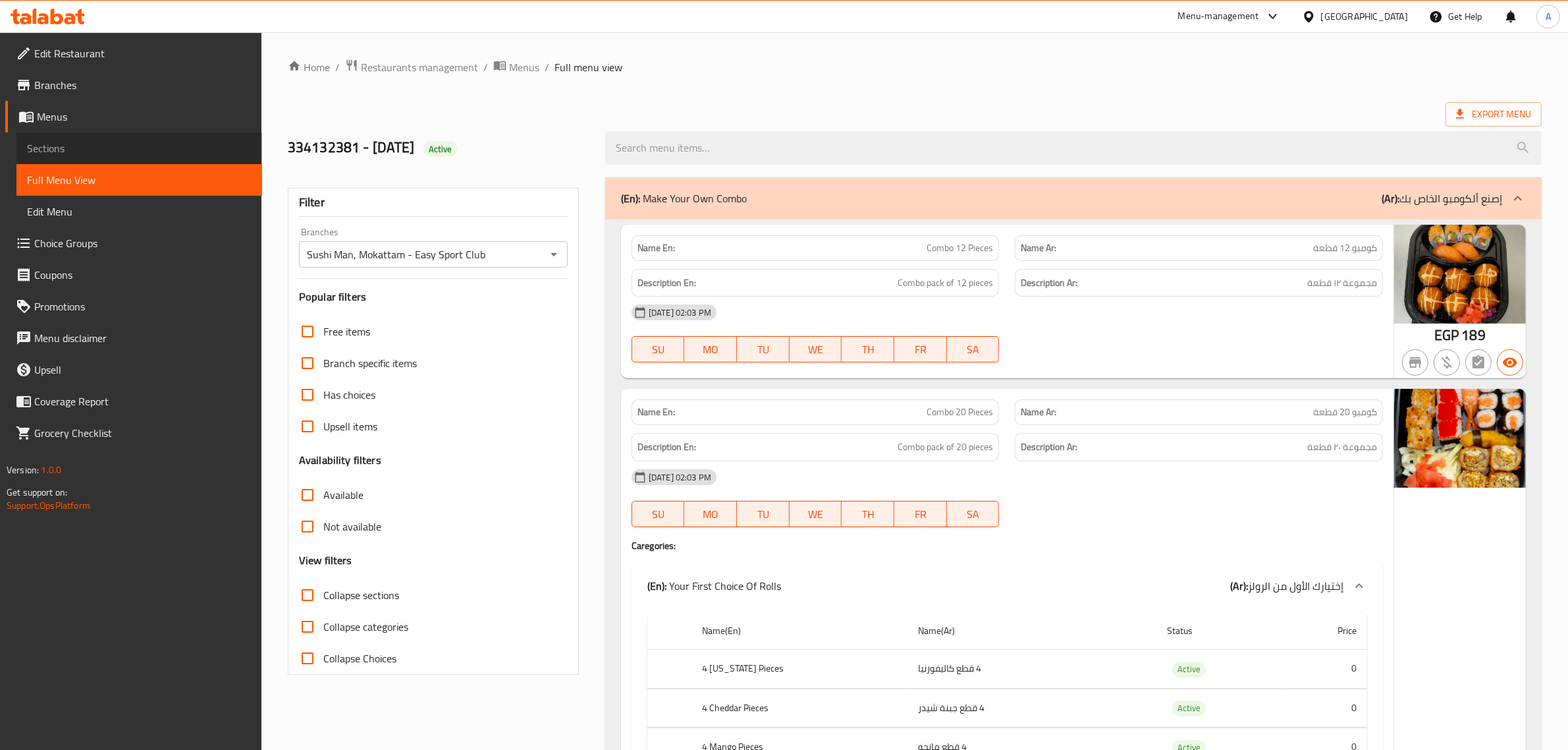
click at [87, 146] on span "Sections" at bounding box center [140, 148] width 225 height 16
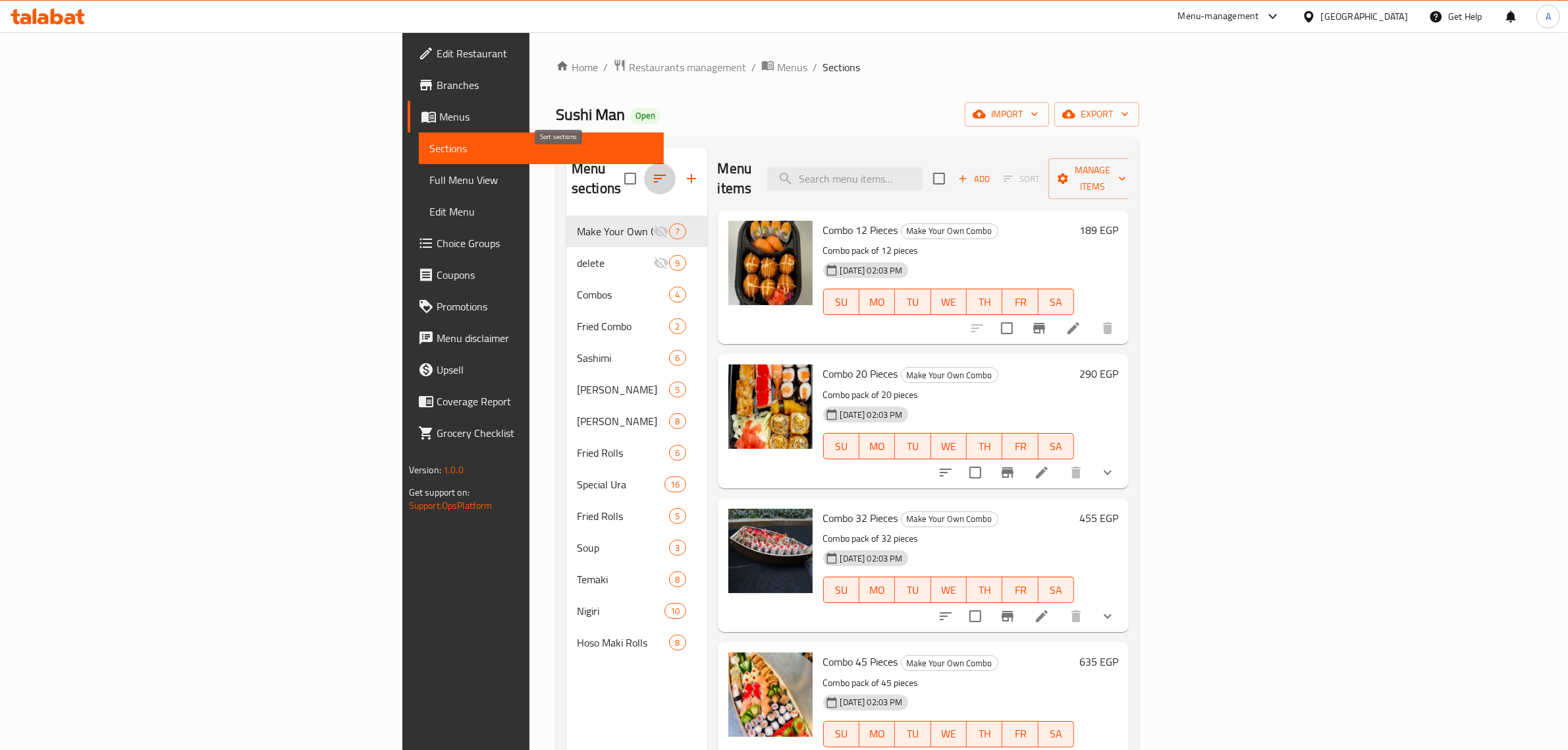
click at [652, 171] on icon "button" at bounding box center [660, 179] width 16 height 16
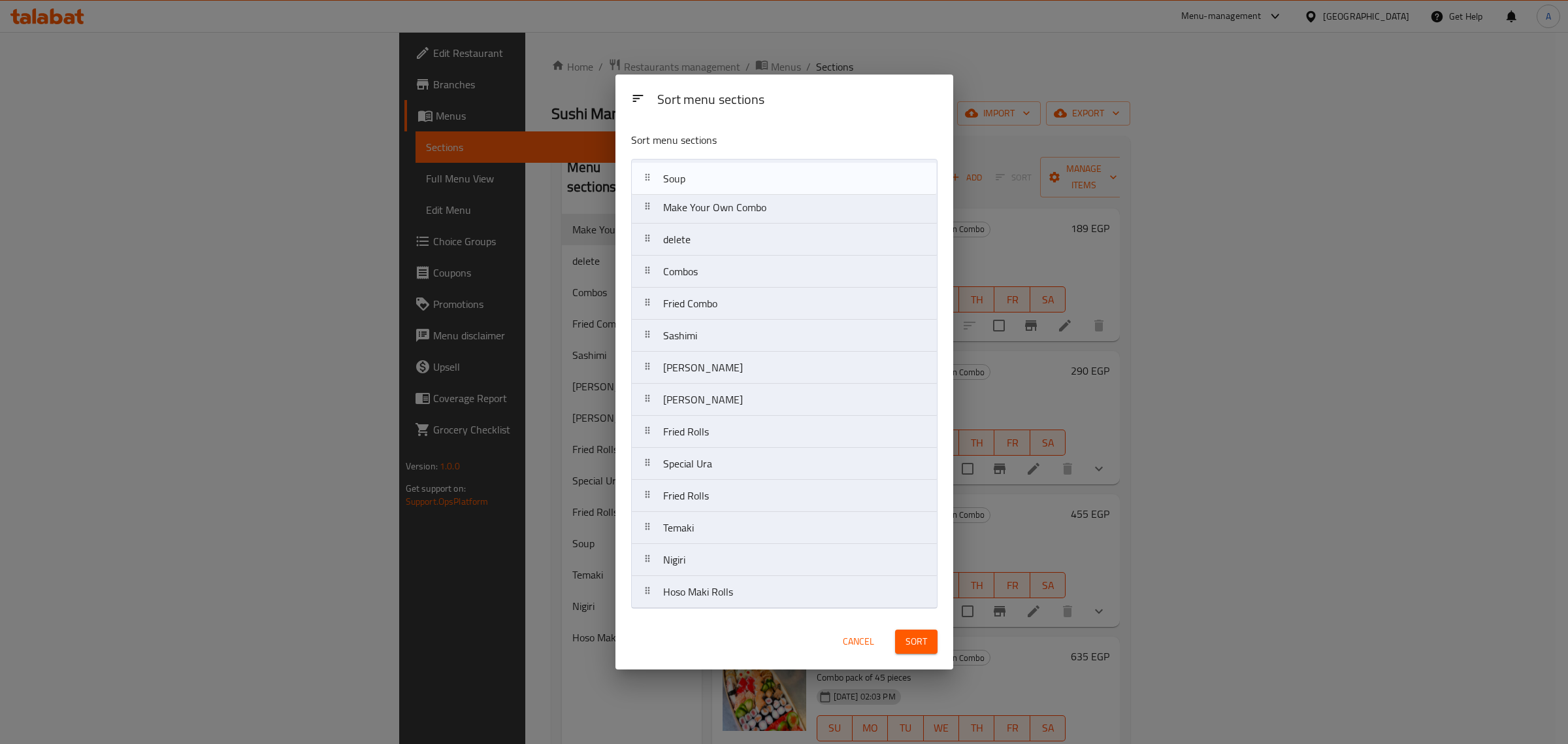
drag, startPoint x: 707, startPoint y: 507, endPoint x: 707, endPoint y: 187, distance: 320.0
click at [707, 187] on nav "Make Your Own Combo delete Combos Fried Combo Sashimi Ura Maki Sushi Oshi Sushi…" at bounding box center [785, 383] width 306 height 450
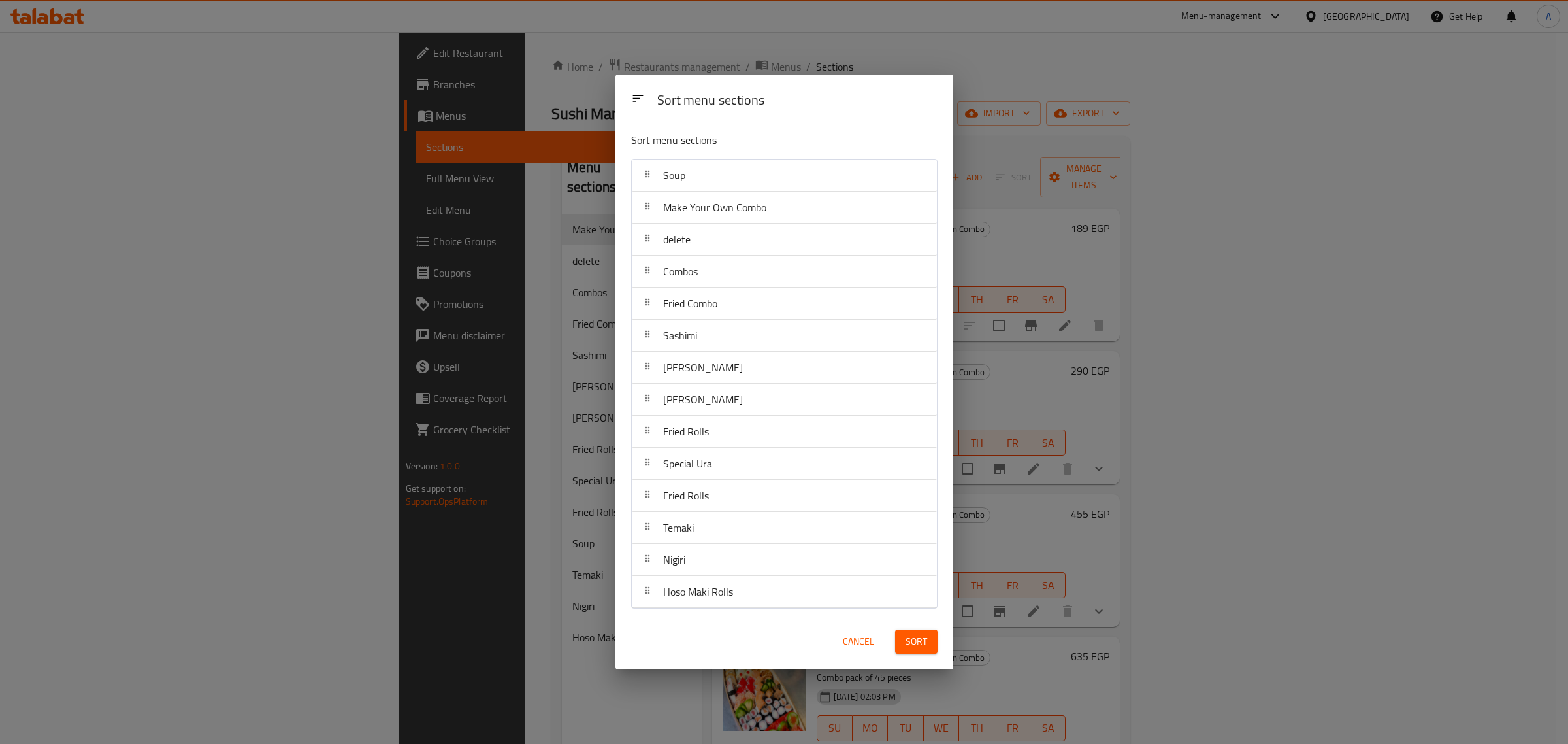
click at [906, 647] on span "Sort" at bounding box center [916, 641] width 22 height 16
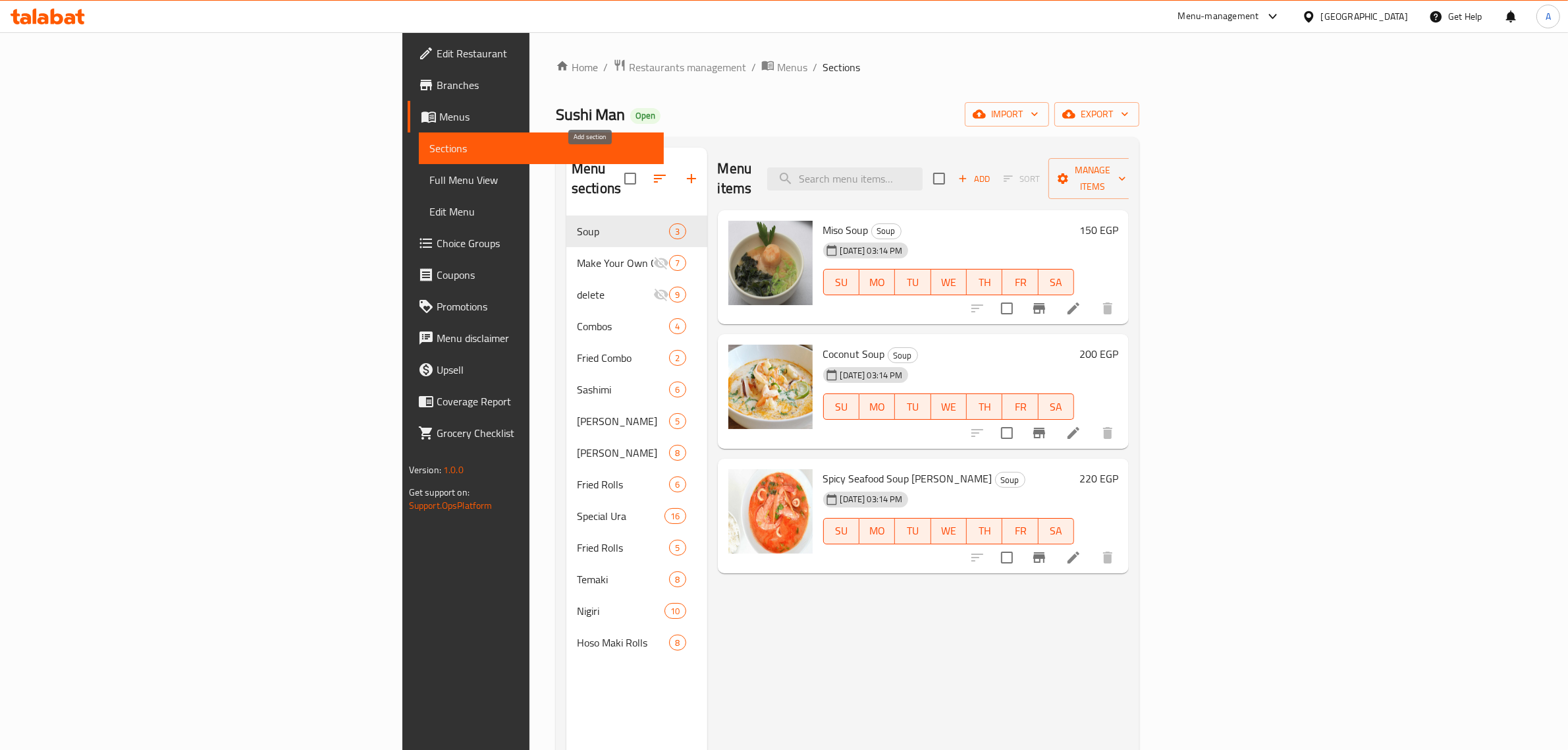
click at [676, 163] on button "button" at bounding box center [691, 179] width 32 height 32
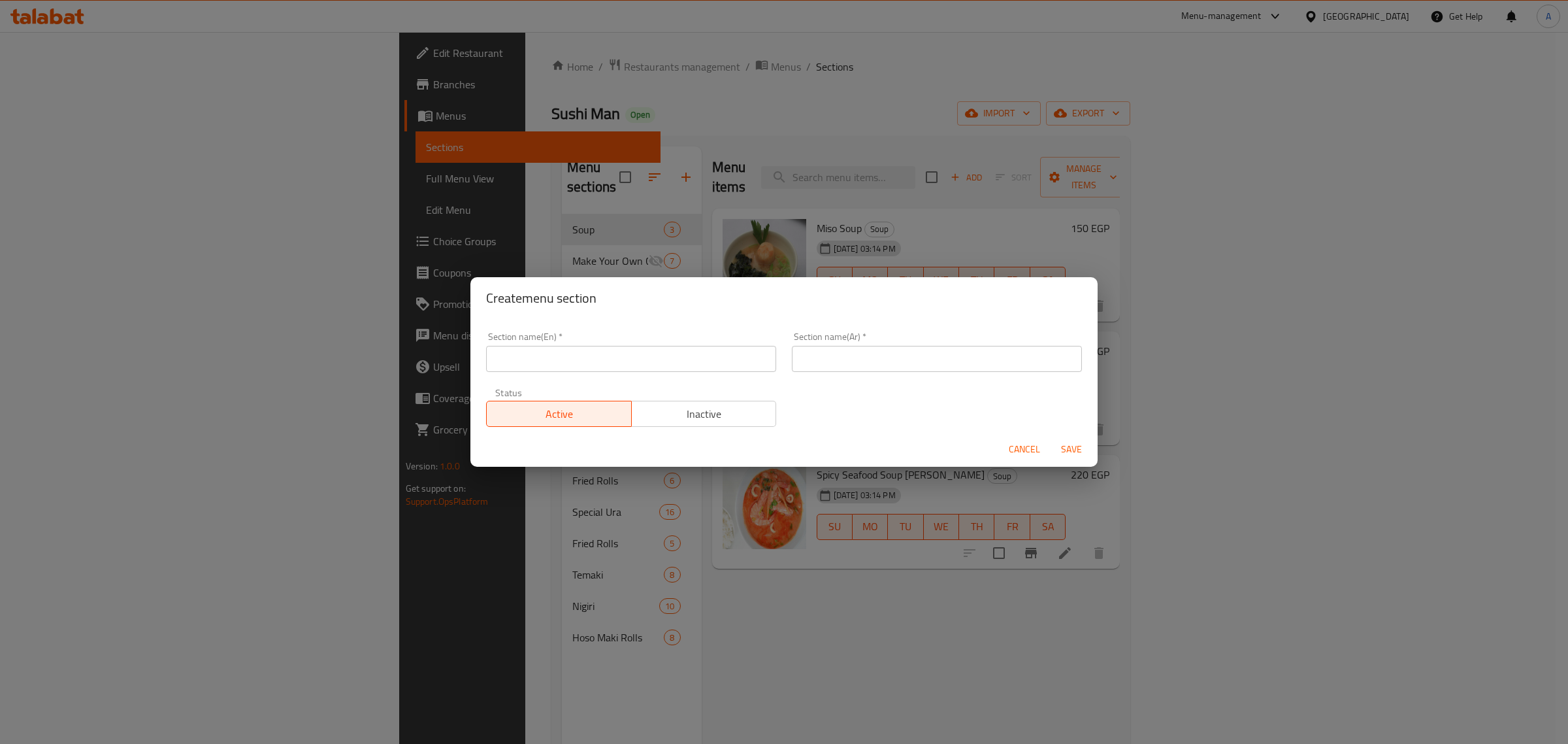
click at [637, 372] on div "Section name(En)   * Section name(En) *" at bounding box center [631, 352] width 306 height 56
click at [638, 369] on input "text" at bounding box center [631, 359] width 290 height 26
paste input "Salad"
type input "Salad"
click at [863, 355] on input "text" at bounding box center [936, 359] width 290 height 26
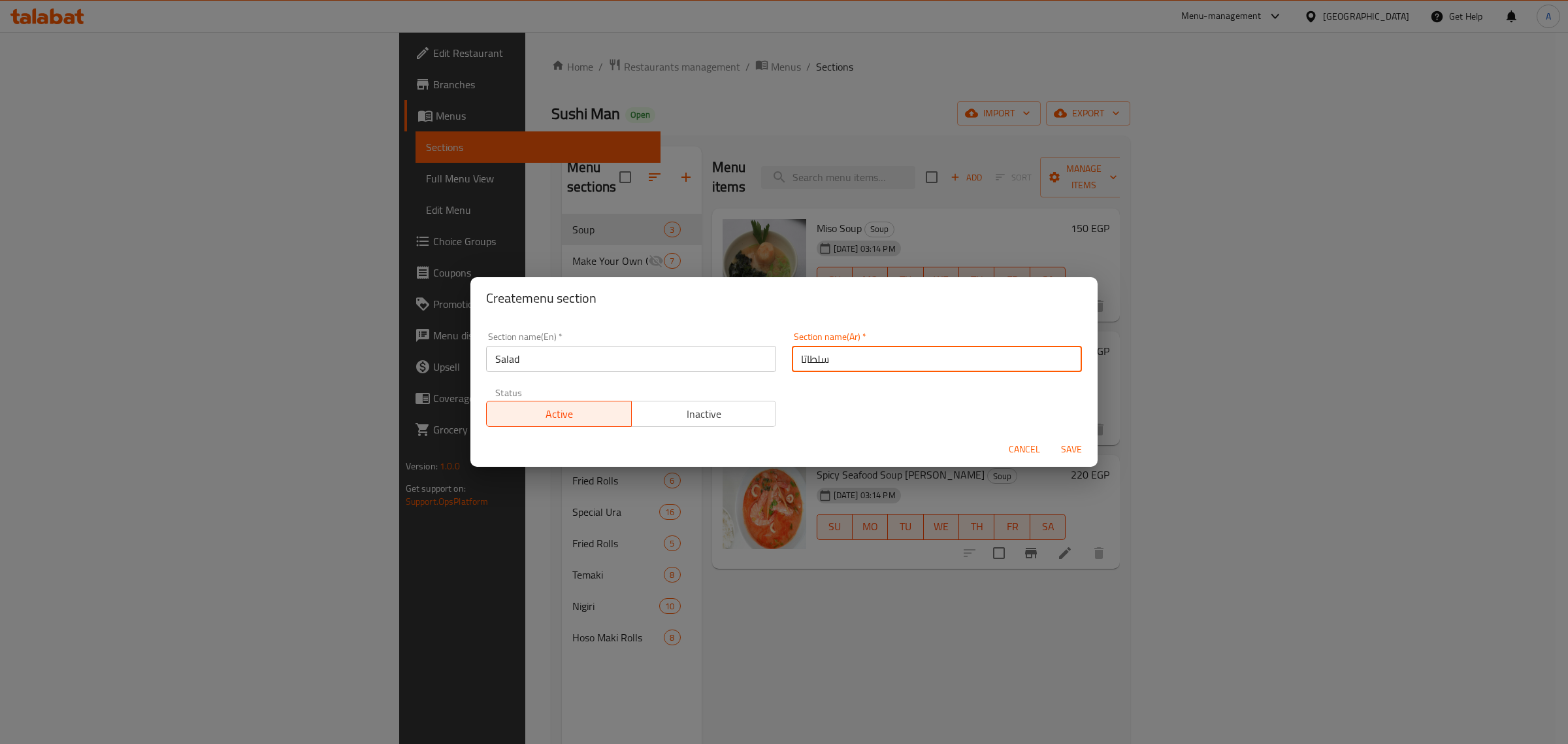
type input "سلطات"
click at [1068, 439] on button "Save" at bounding box center [1072, 449] width 42 height 24
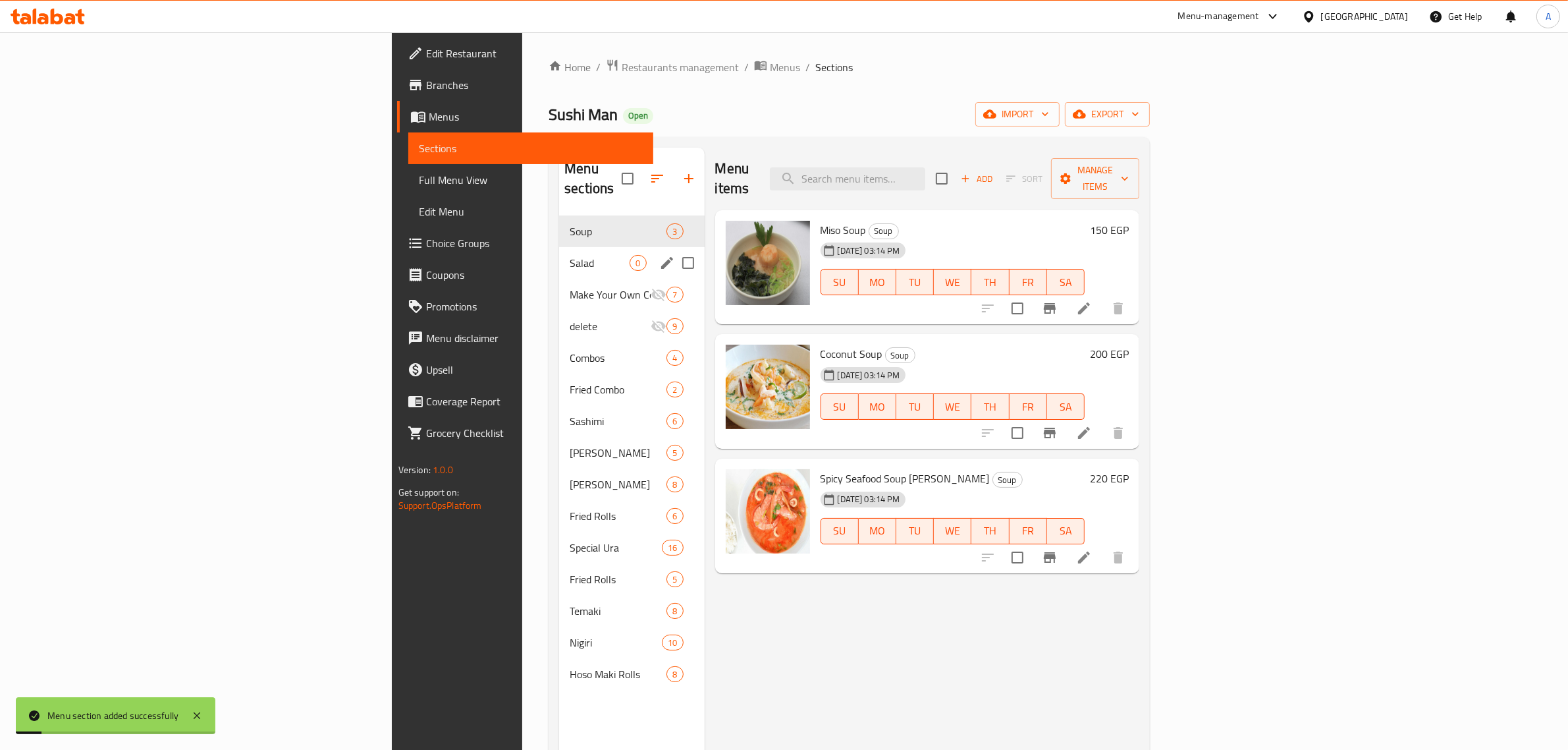
click at [559, 247] on div "Salad 0" at bounding box center [632, 263] width 145 height 32
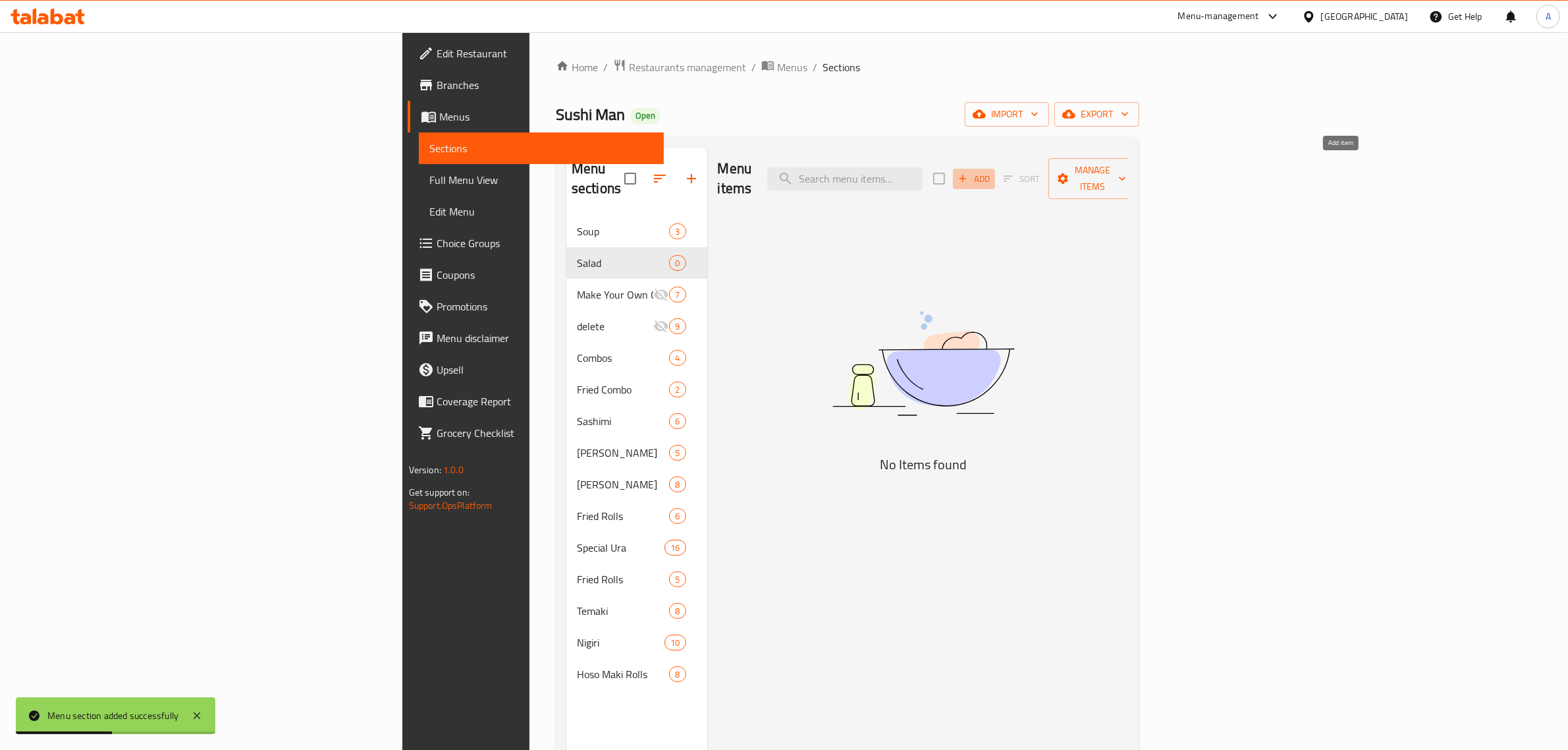
click at [992, 175] on span "Add" at bounding box center [974, 179] width 36 height 15
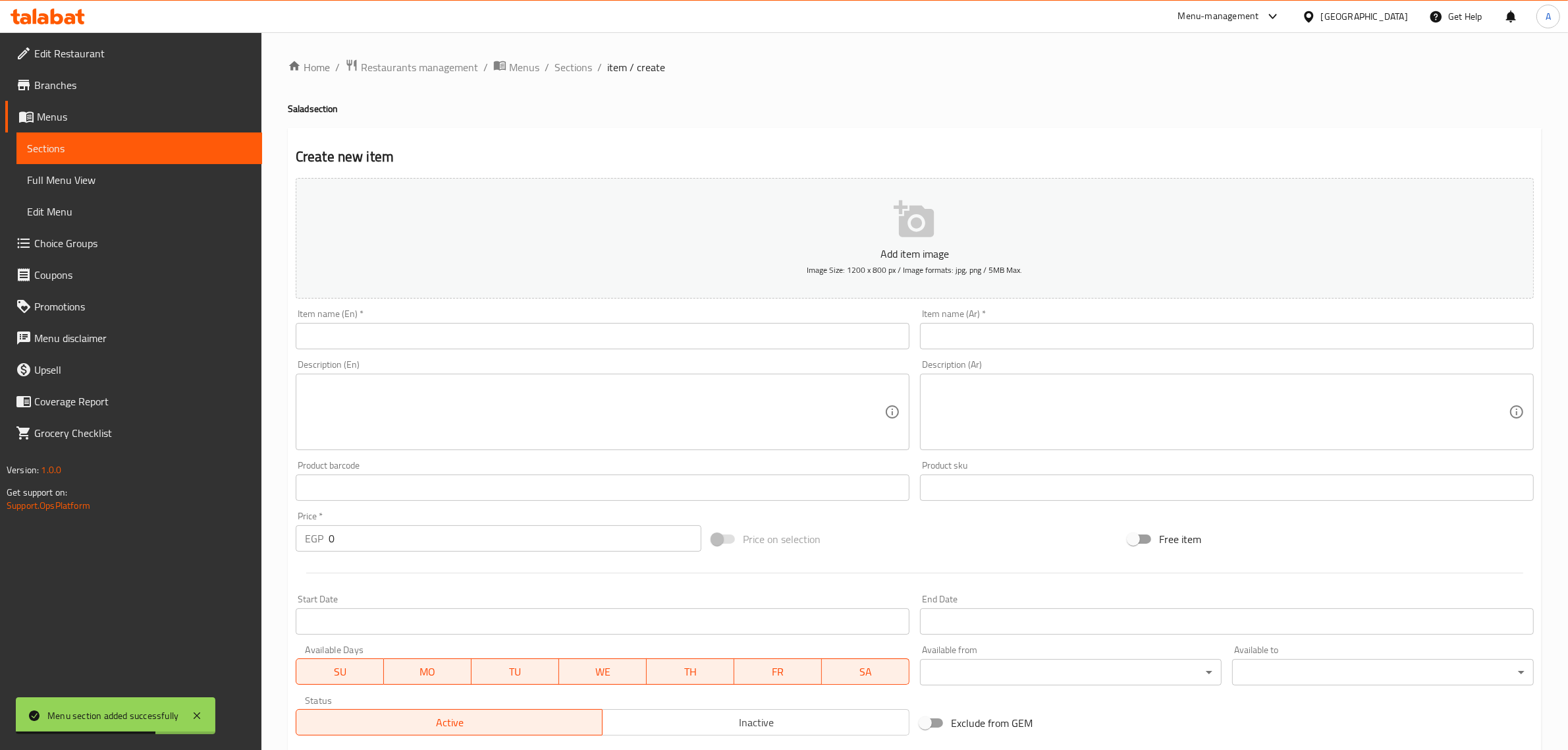
click at [455, 350] on div "Item name (En)   * Item name (En) *" at bounding box center [602, 329] width 624 height 51
click at [461, 319] on div "Item name (En)   * Item name (En) *" at bounding box center [602, 329] width 614 height 41
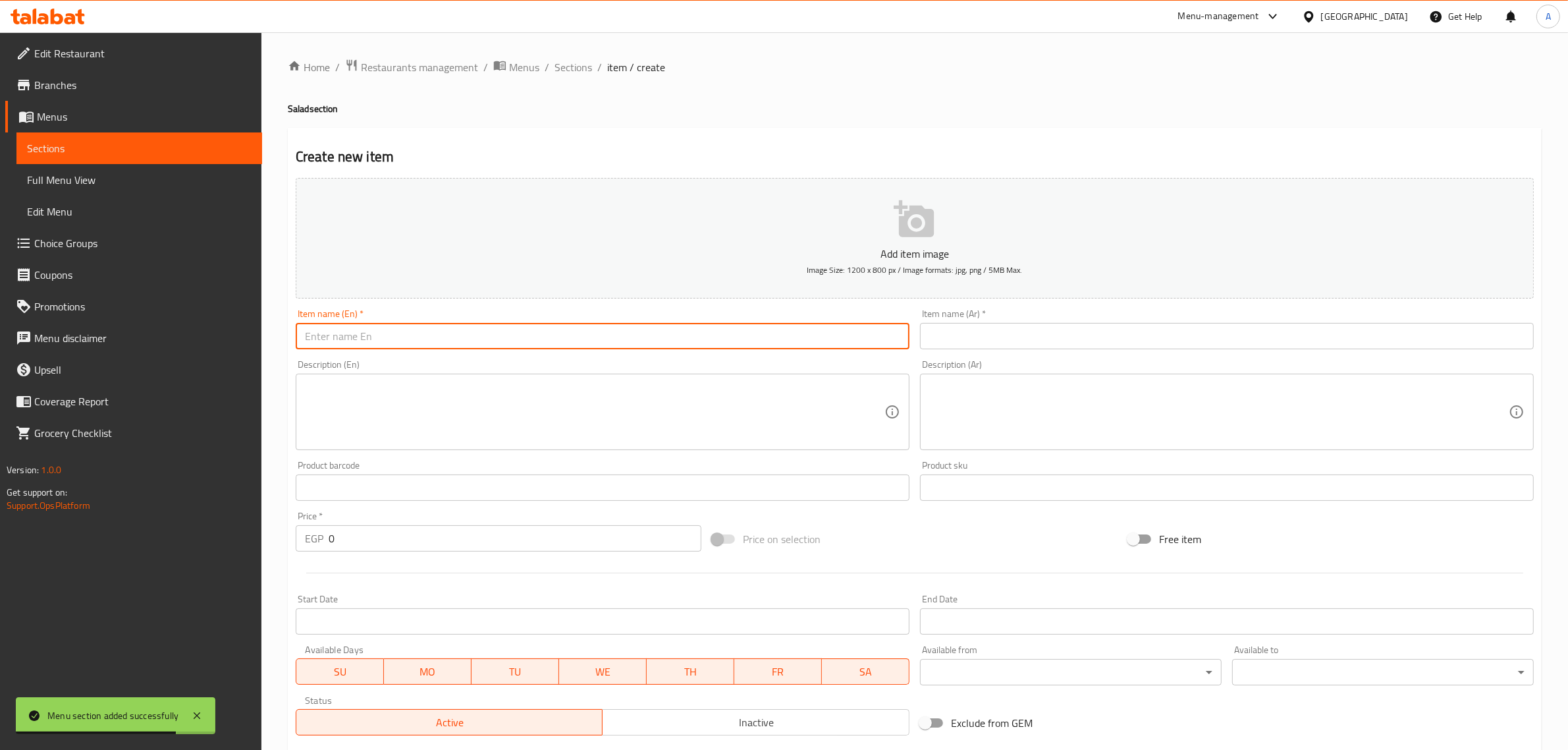
click at [461, 343] on input "text" at bounding box center [602, 336] width 614 height 27
paste input "Salmon [MEDICAL_DATA]"
type input "Salmon [MEDICAL_DATA]"
click at [1016, 351] on div "Item name (Ar)   * Item name (Ar) *" at bounding box center [1227, 329] width 624 height 51
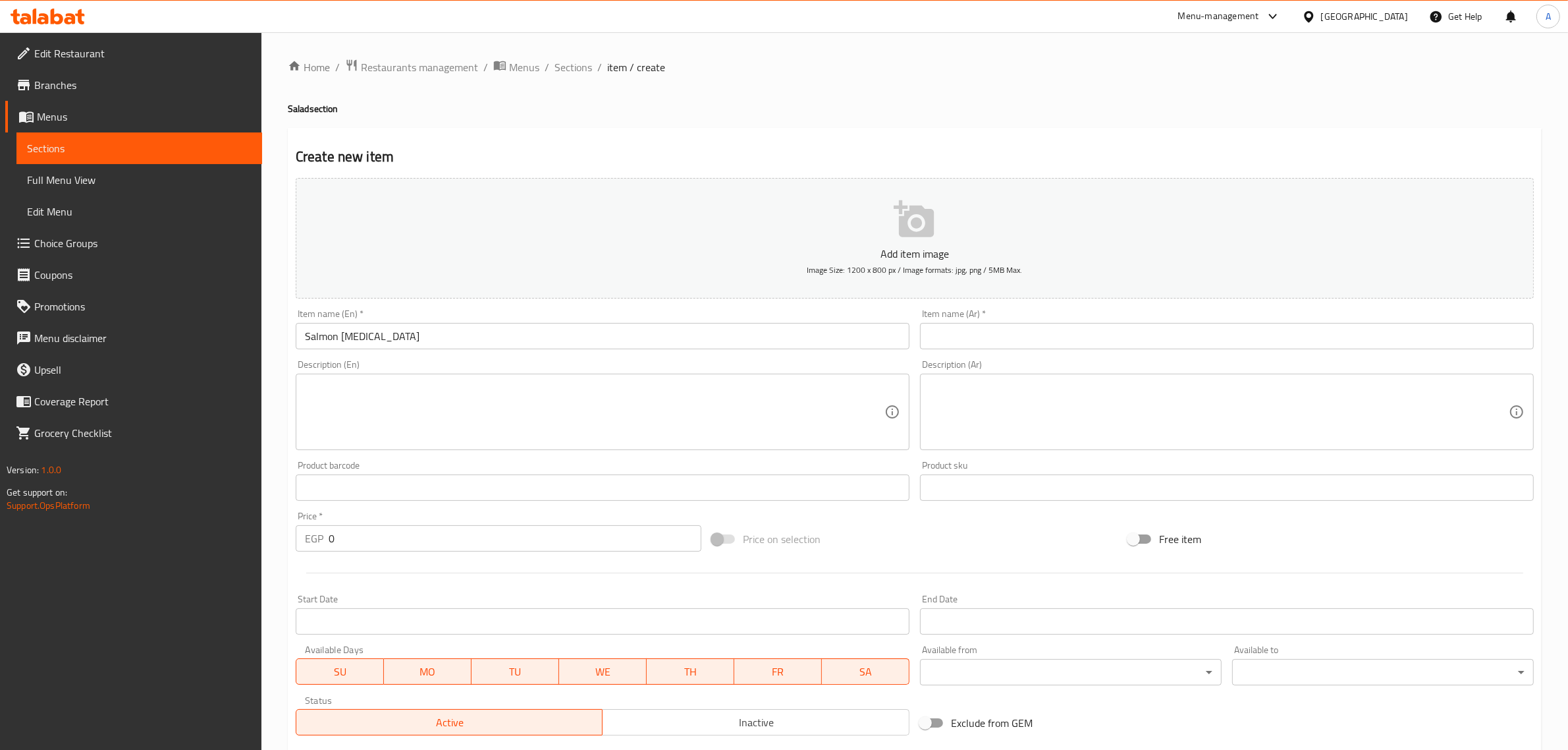
click at [1017, 341] on input "text" at bounding box center [1226, 336] width 614 height 27
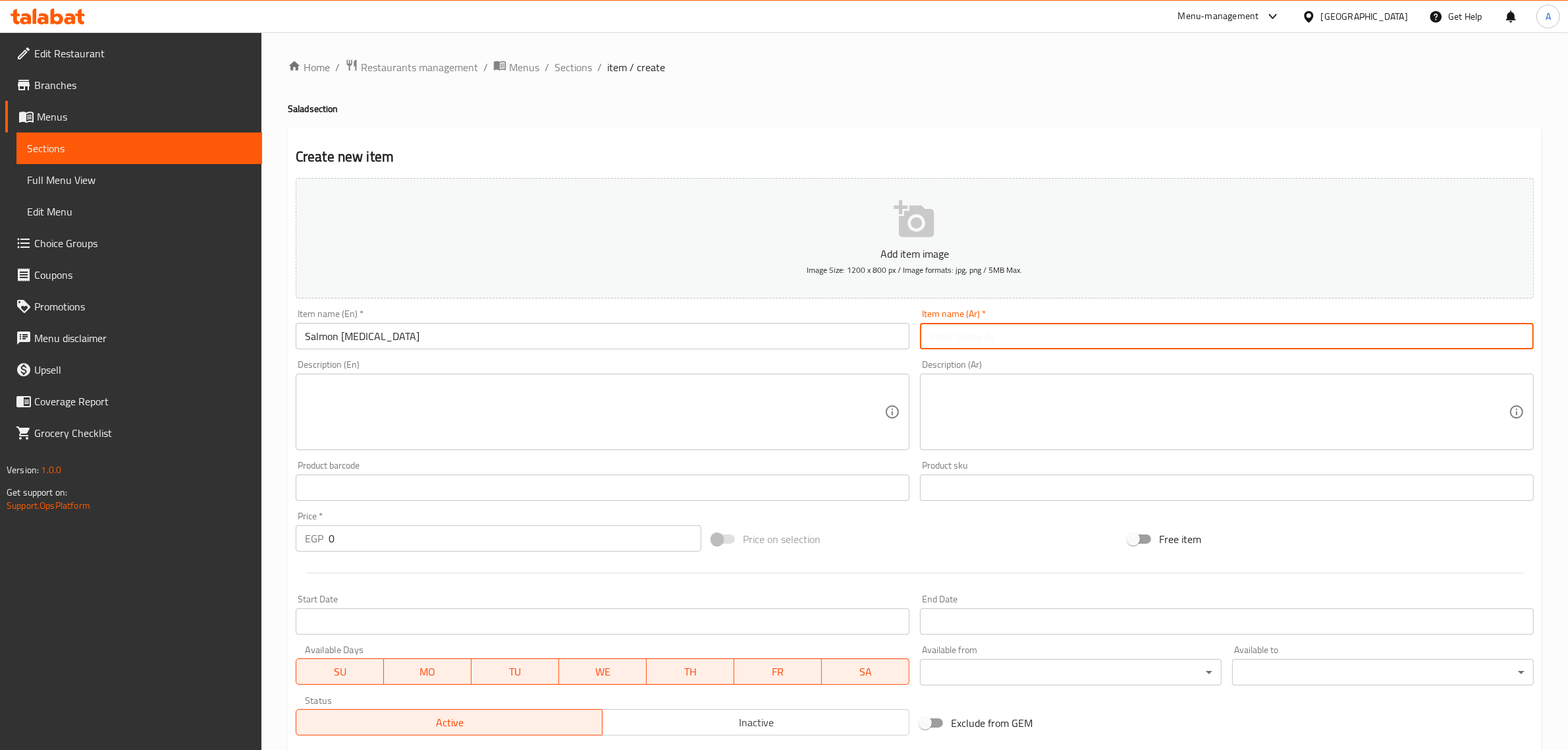
paste input "تارتار السلمون"
type input "تارتار السلمون"
click at [510, 390] on textarea at bounding box center [594, 412] width 580 height 62
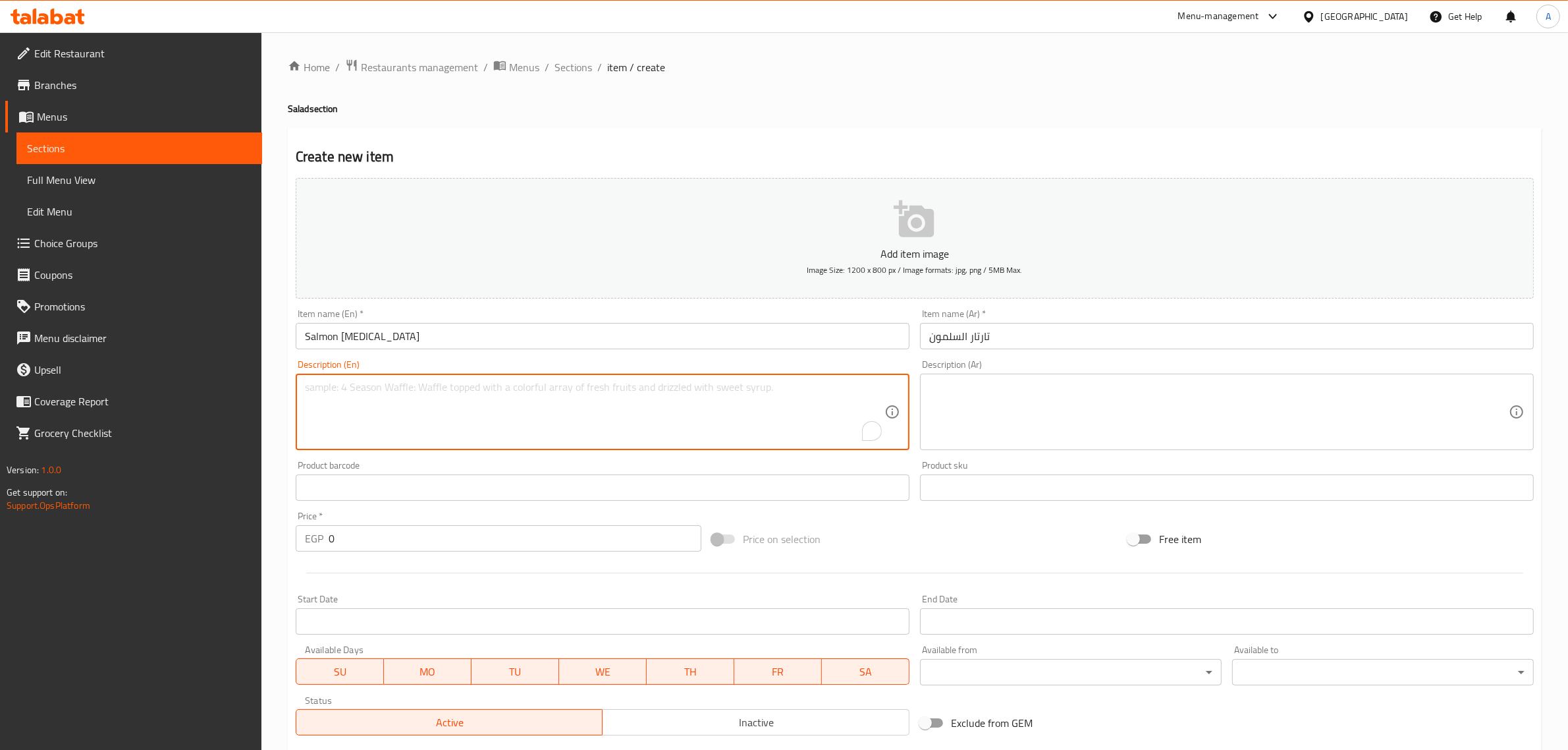
paste textarea "Salmon, avocado and cucmber served with [MEDICAL_DATA] sauce and sesame."
type textarea "Salmon, avocado and cucmber served with [MEDICAL_DATA] sauce and sesame."
click at [1077, 396] on textarea at bounding box center [1219, 412] width 580 height 62
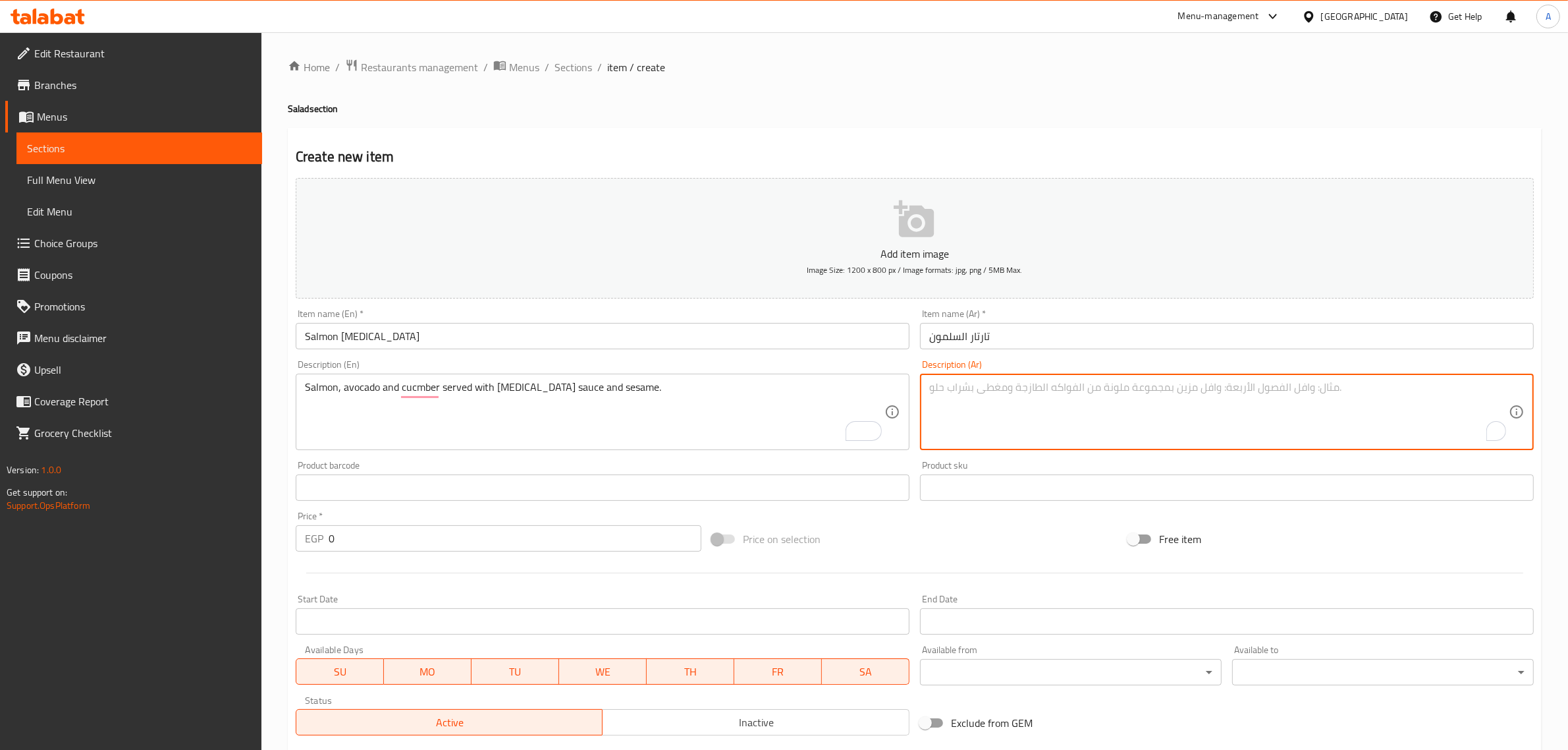
paste textarea "سمك السلمون والأفوكادو والخيار يقدم مع صلصة التارتار والسمسم."
click at [1176, 386] on textarea "سمك السلمون والأفوكادو والخيار يقدم مع صلصة التارتار والسمسم." at bounding box center [1219, 412] width 580 height 62
click at [1203, 396] on textarea "سمك السلمون والأفوكادو والخيار يقدم مع صلصة التارتار والسمسم." at bounding box center [1219, 412] width 580 height 62
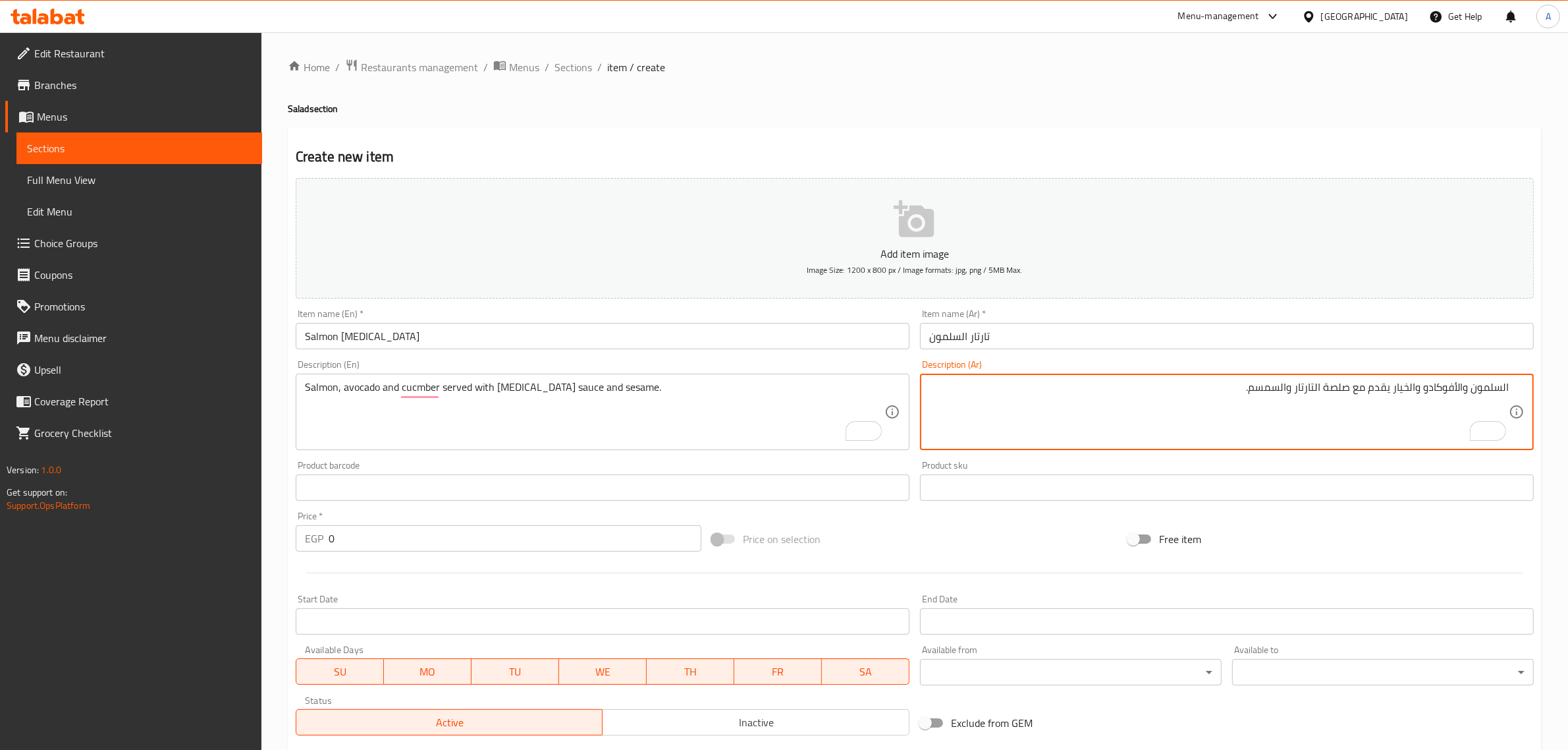
drag, startPoint x: 1463, startPoint y: 393, endPoint x: 1470, endPoint y: 396, distance: 7.6
click at [1470, 396] on textarea "السلمون والأفوكادو والخيار يقدم مع صلصة التارتار والسمسم." at bounding box center [1219, 412] width 580 height 62
type textarea "السلمون، الأفوكادو والخيار يقدم مع صلصة التارتار والسمسم."
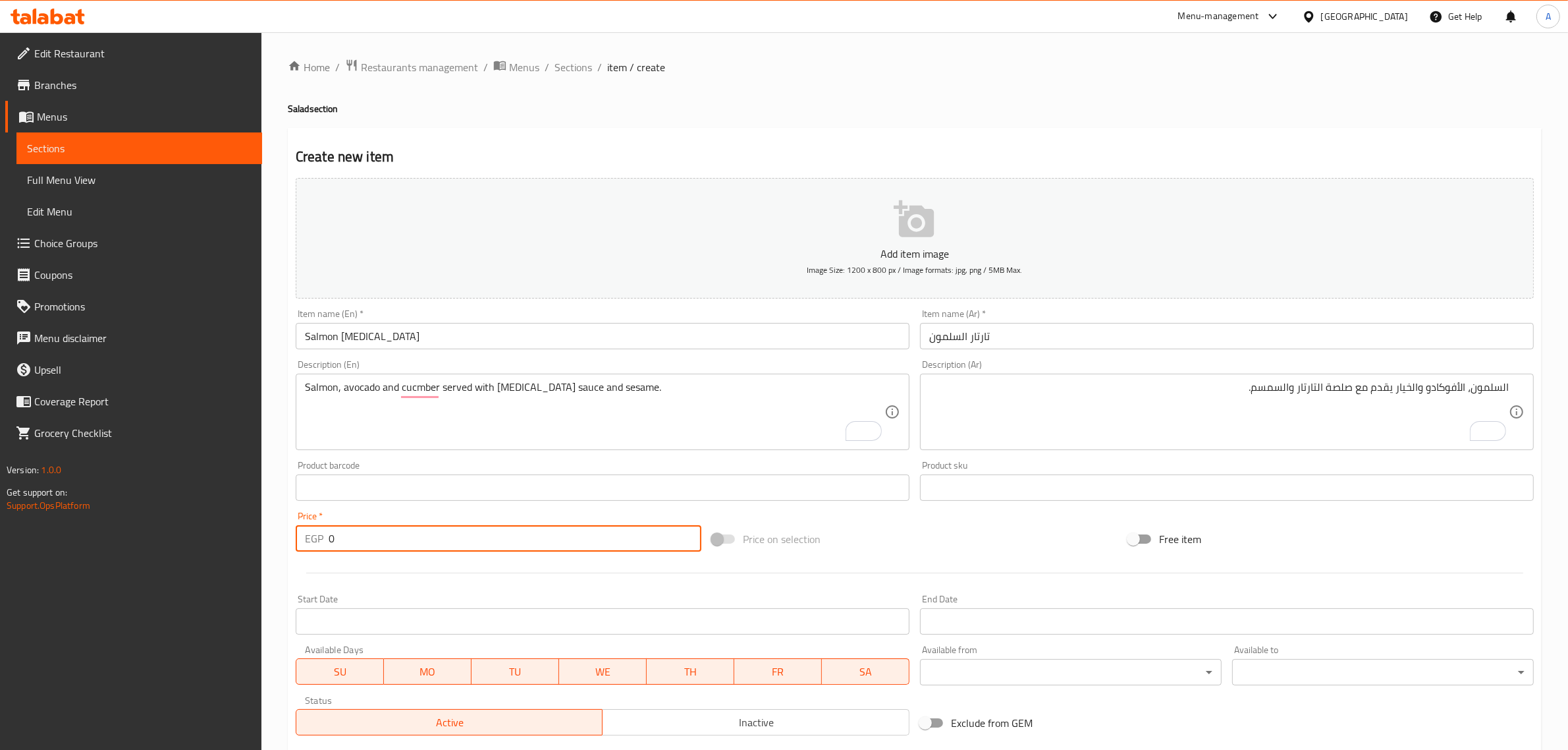
drag, startPoint x: 370, startPoint y: 544, endPoint x: 318, endPoint y: 524, distance: 55.7
click at [318, 524] on div "Price   * EGP 0 Price *" at bounding box center [498, 531] width 406 height 41
paste input "350.0"
type input "350.00"
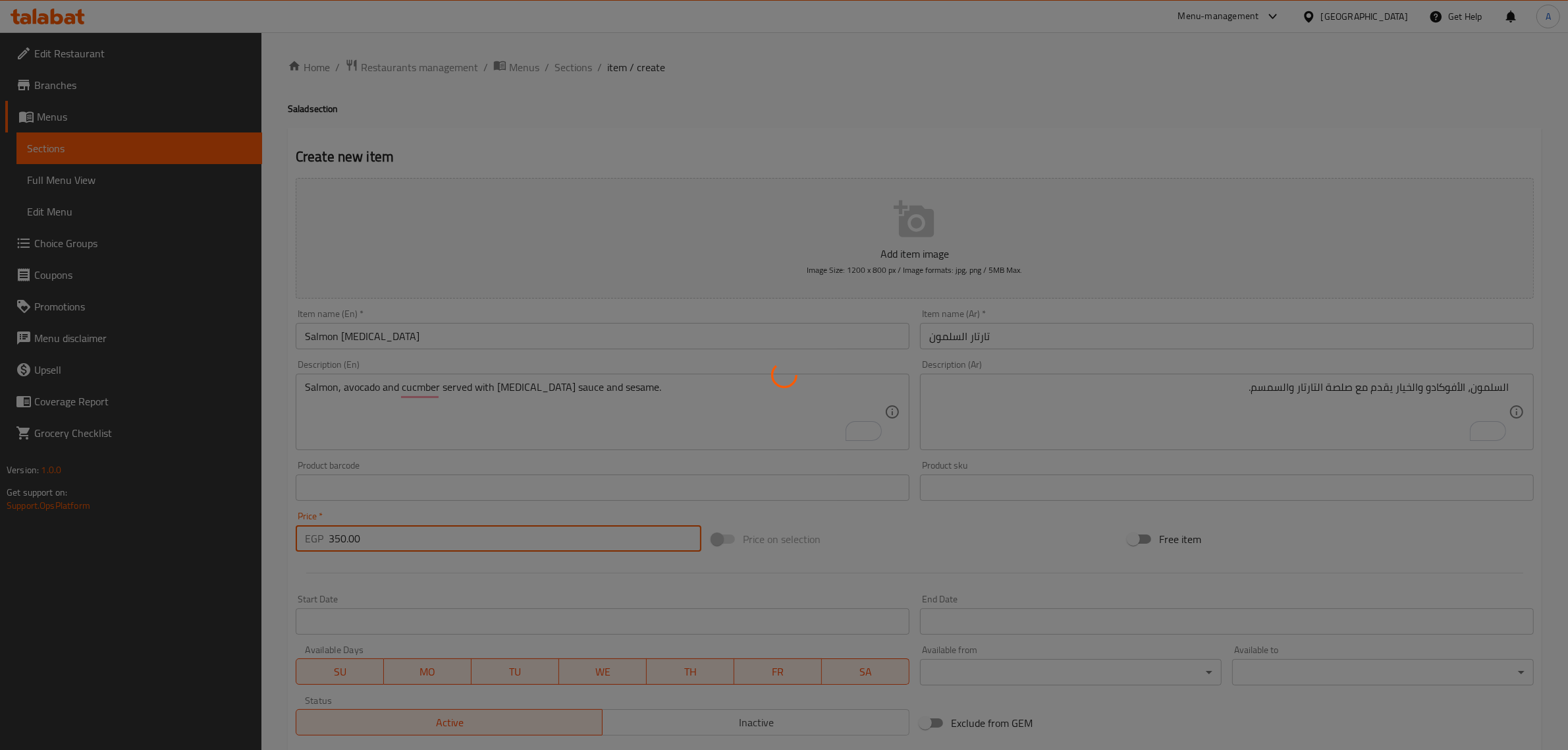
type input "0"
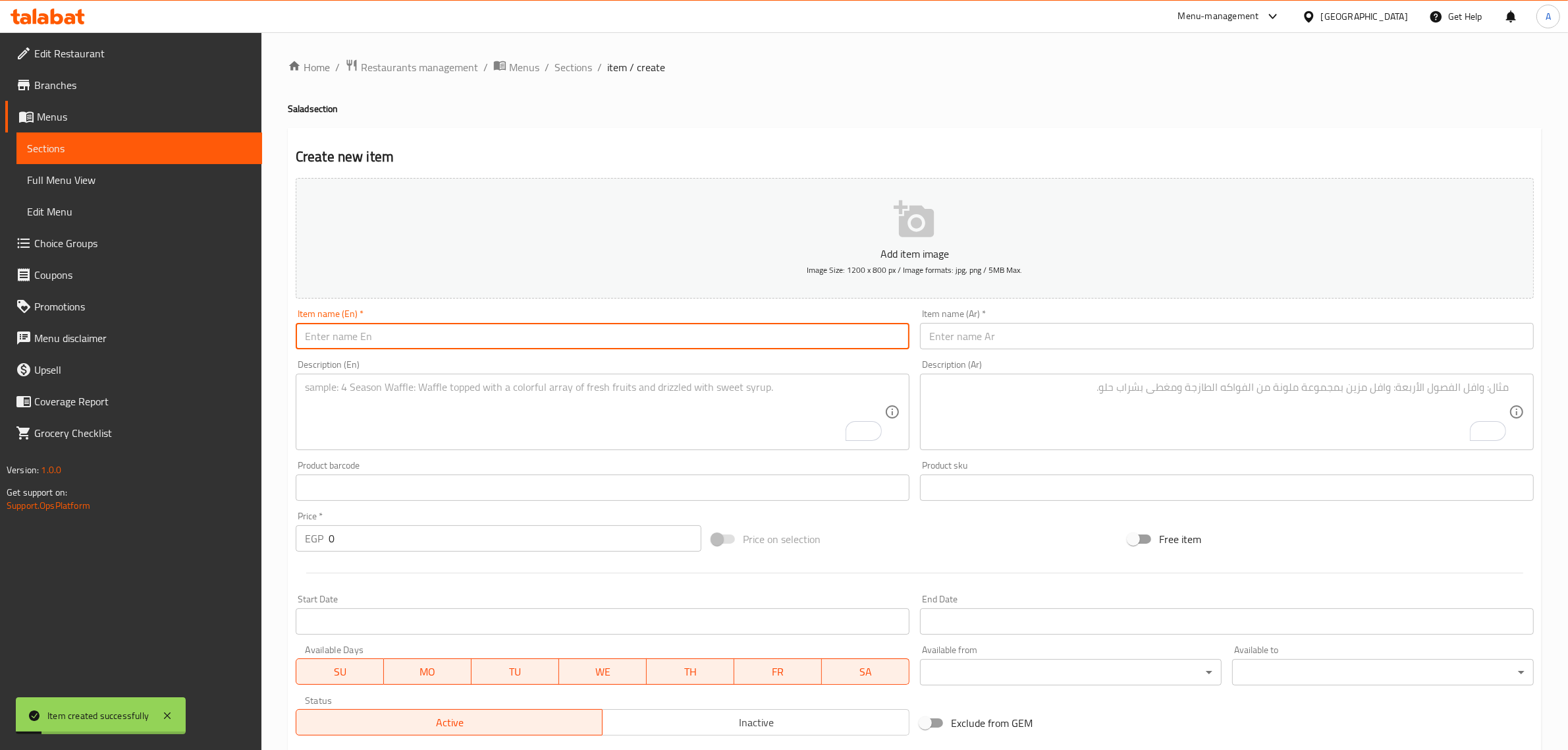
click at [521, 340] on input "text" at bounding box center [602, 336] width 614 height 27
paste input "Spicy Tuna"
type input "Spicy Tuna"
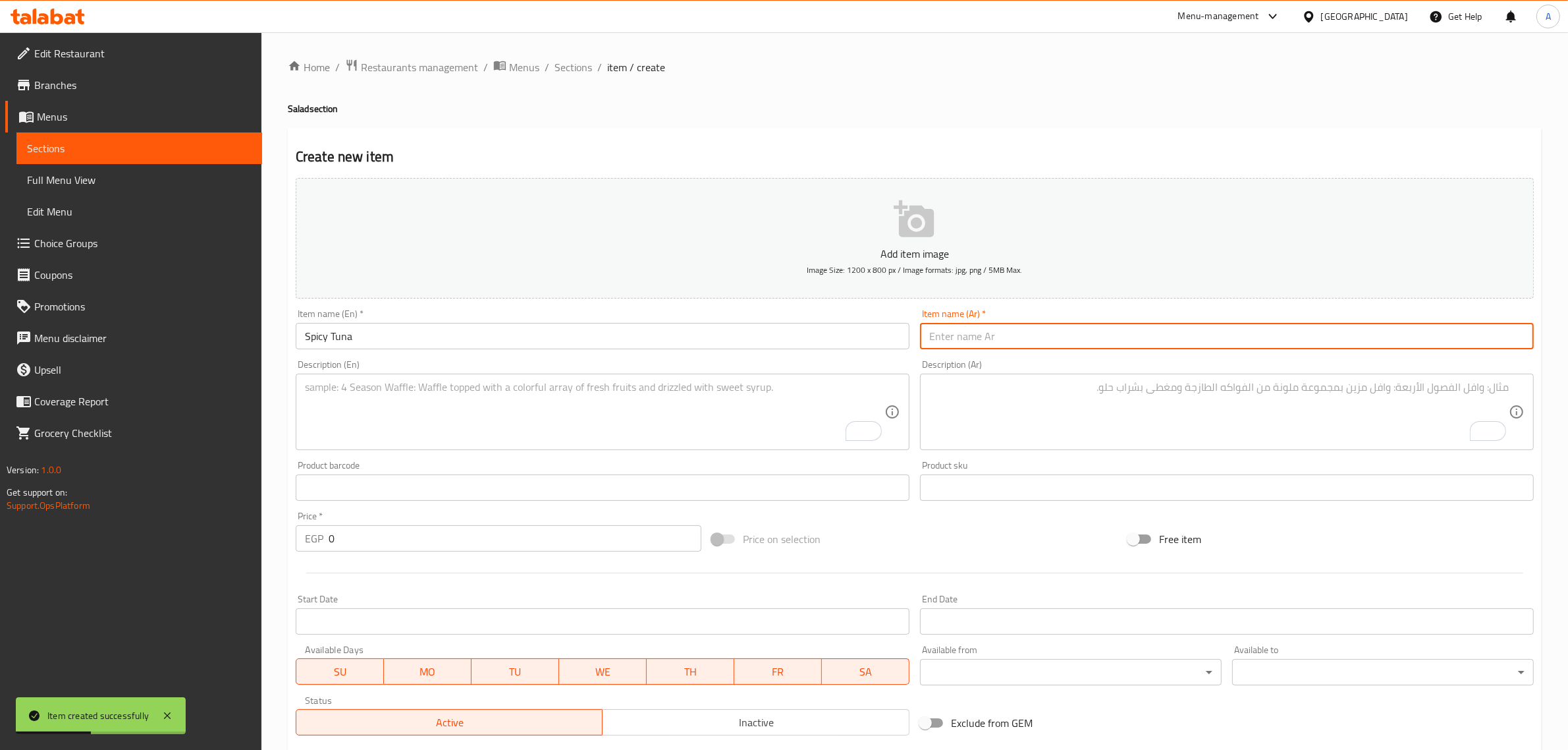
click at [993, 328] on input "text" at bounding box center [1226, 336] width 614 height 27
paste input "تونة حارة"
type input "تونة حارة"
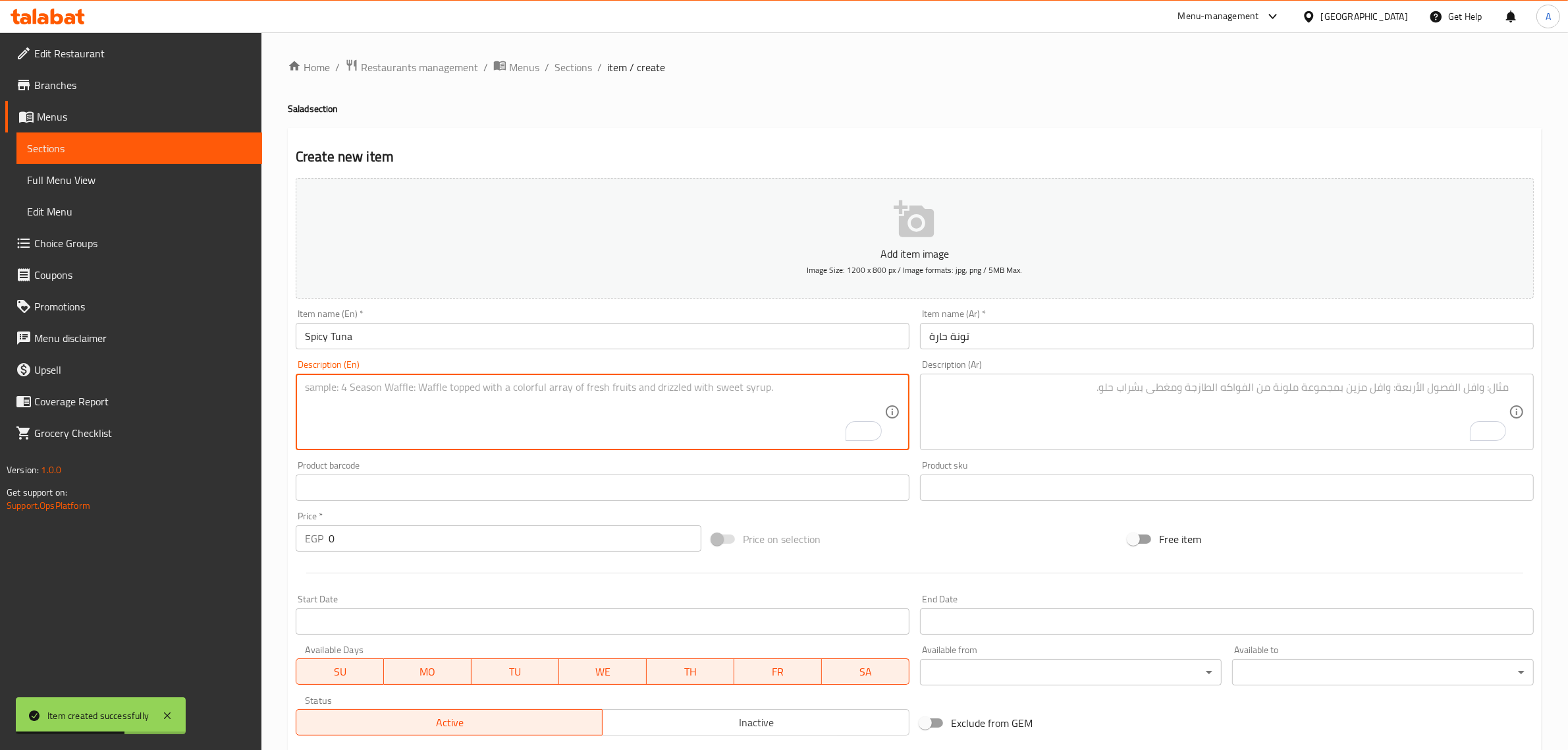
click at [498, 402] on textarea "To enrich screen reader interactions, please activate Accessibility in Grammarl…" at bounding box center [594, 412] width 580 height 62
paste textarea "Tuna, avocado and caviar with our spicy sauce."
type textarea "Tuna, avocado and caviar with our spicy sauce."
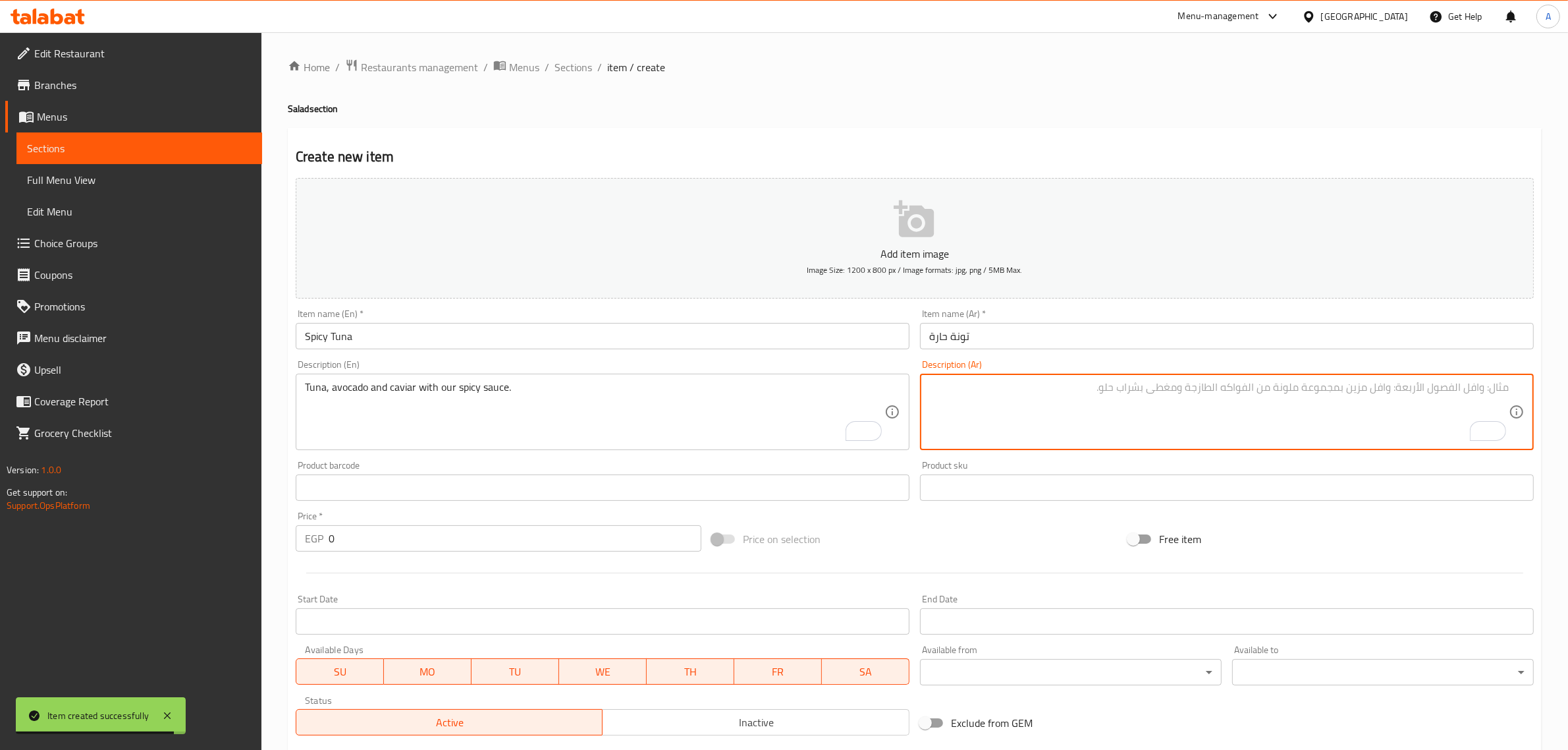
click at [1169, 424] on textarea "To enrich screen reader interactions, please activate Accessibility in Grammarl…" at bounding box center [1219, 412] width 580 height 62
paste textarea "تونة وافوكادو وكافيار مع صلصتنا الحارة."
click at [1489, 394] on textarea "تونة وافوكادو وكافيار مع صلصتنا الحارة." at bounding box center [1219, 412] width 580 height 62
type textarea "تونة، افوكادو وكافيار مع صلصتنا الحارة."
drag, startPoint x: 369, startPoint y: 537, endPoint x: 314, endPoint y: 537, distance: 55.0
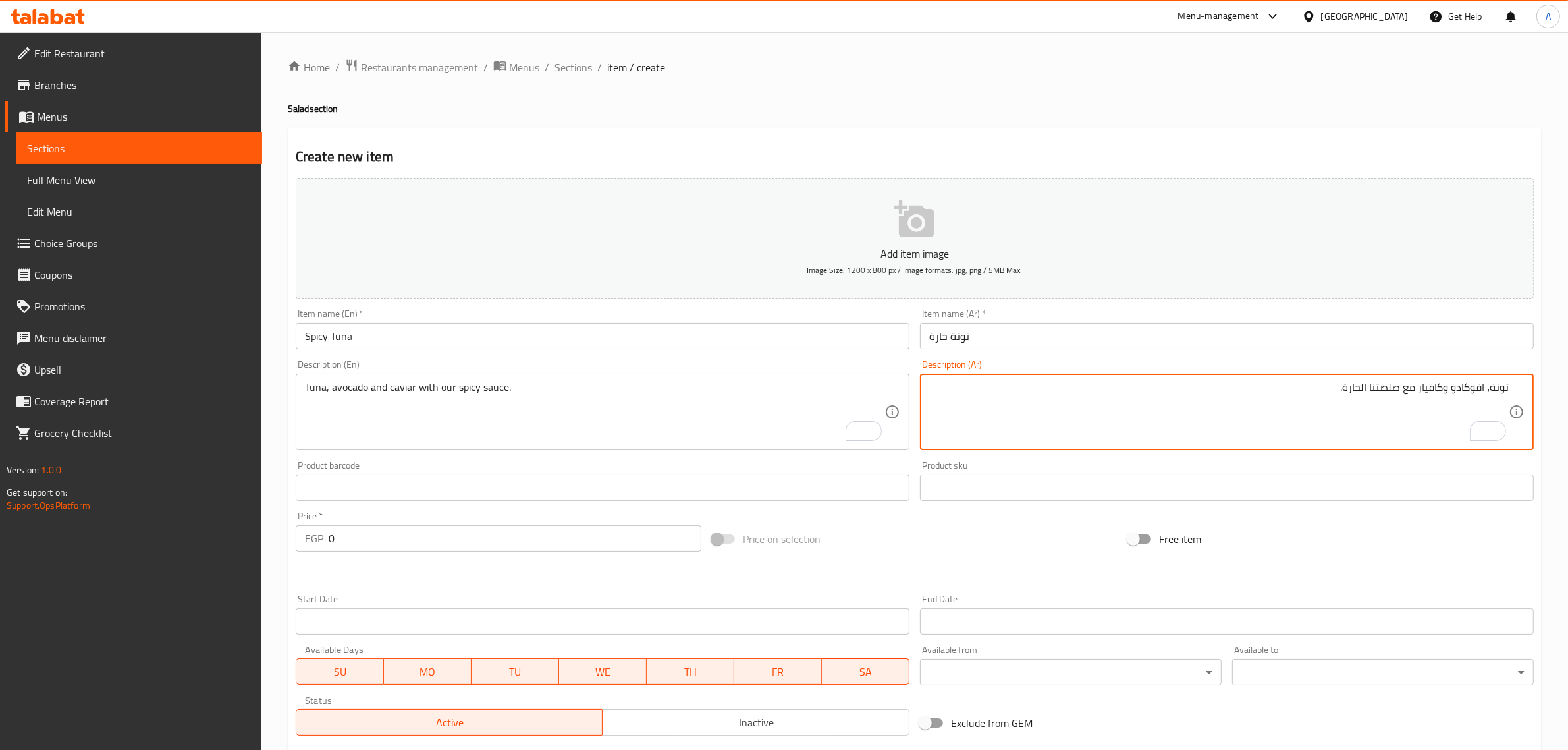
click at [366, 537] on input "0" at bounding box center [515, 539] width 373 height 27
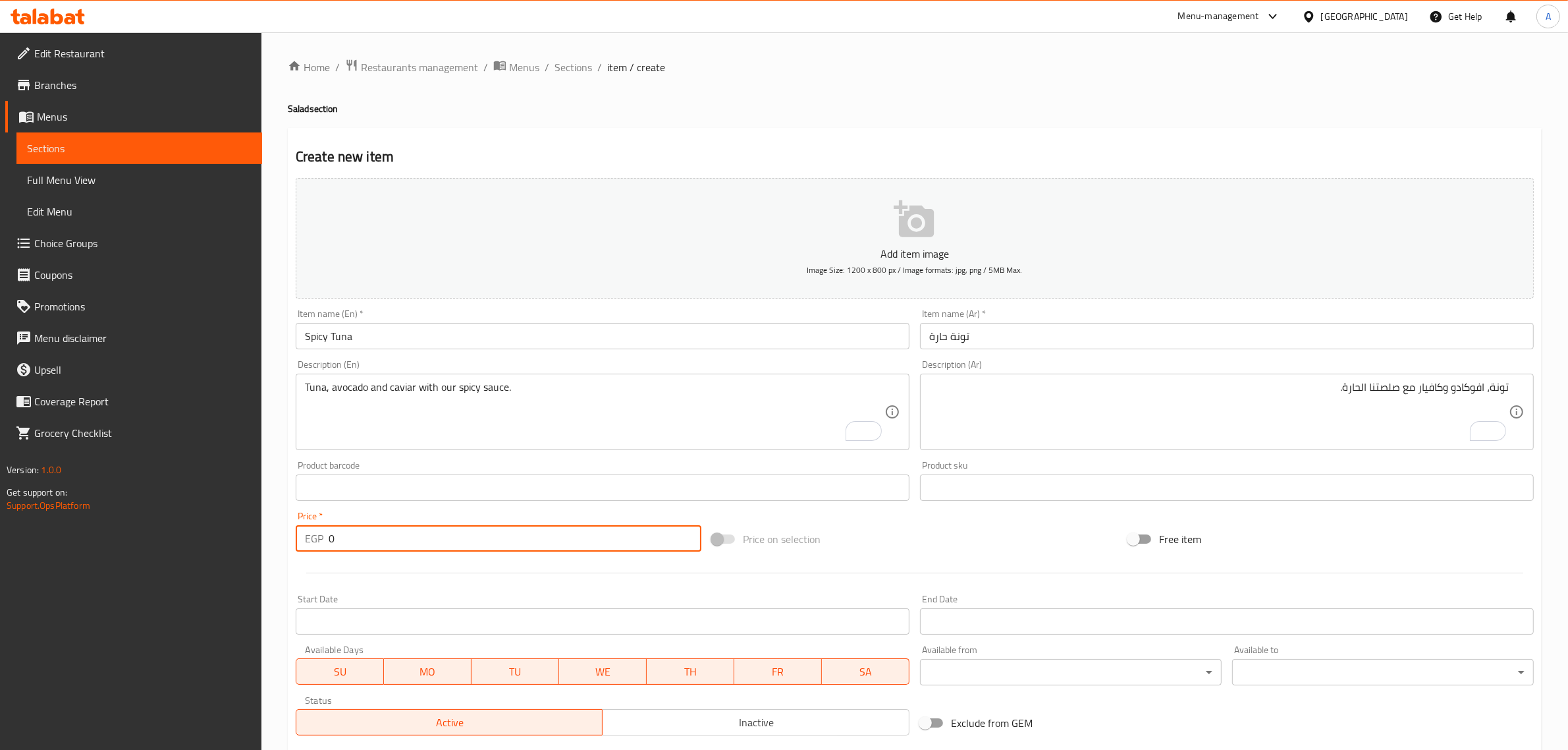
drag, startPoint x: 314, startPoint y: 537, endPoint x: 304, endPoint y: 539, distance: 10.2
click at [304, 539] on div "EGP 0 Price *" at bounding box center [498, 539] width 406 height 27
paste input "350.0"
type input "350.00"
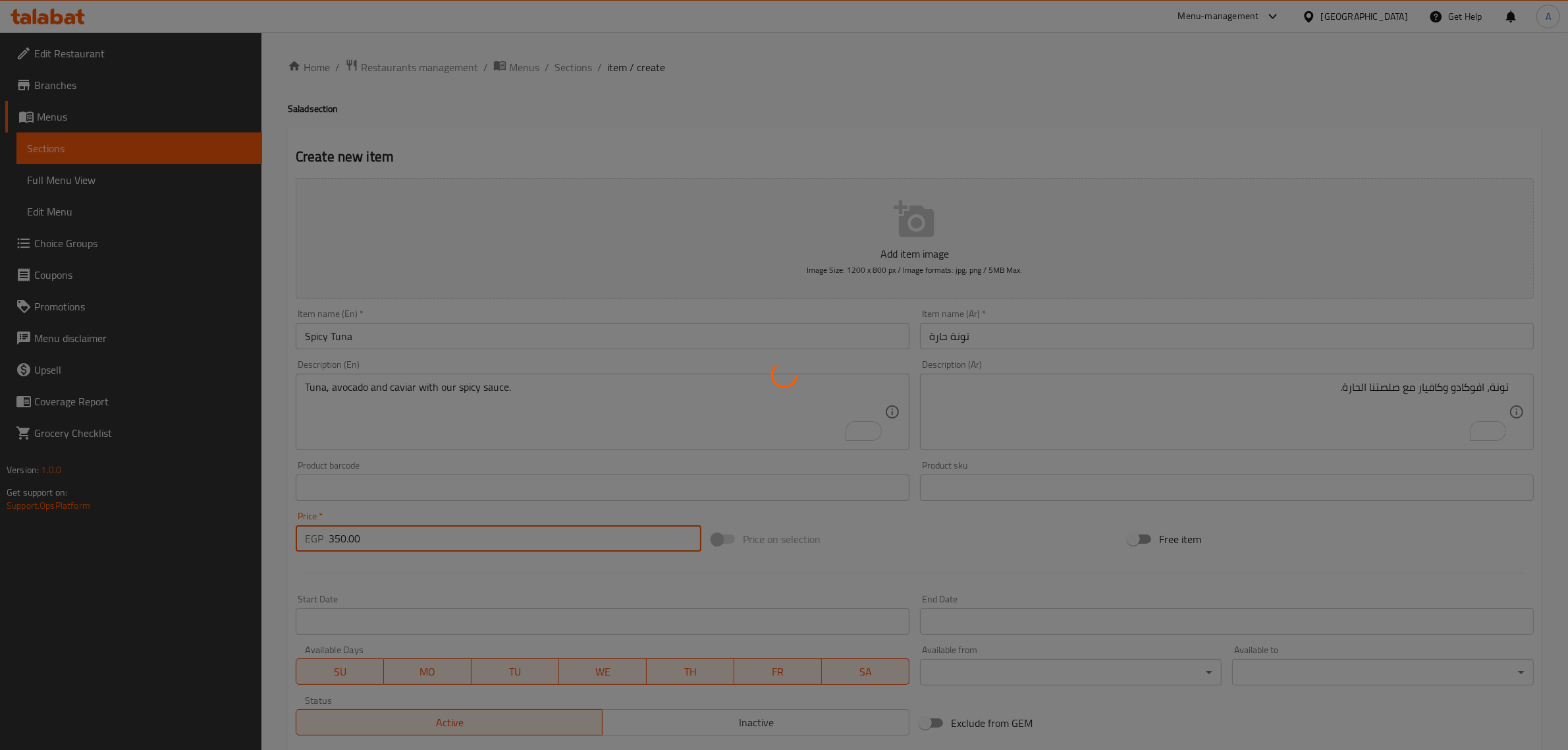
type input "0"
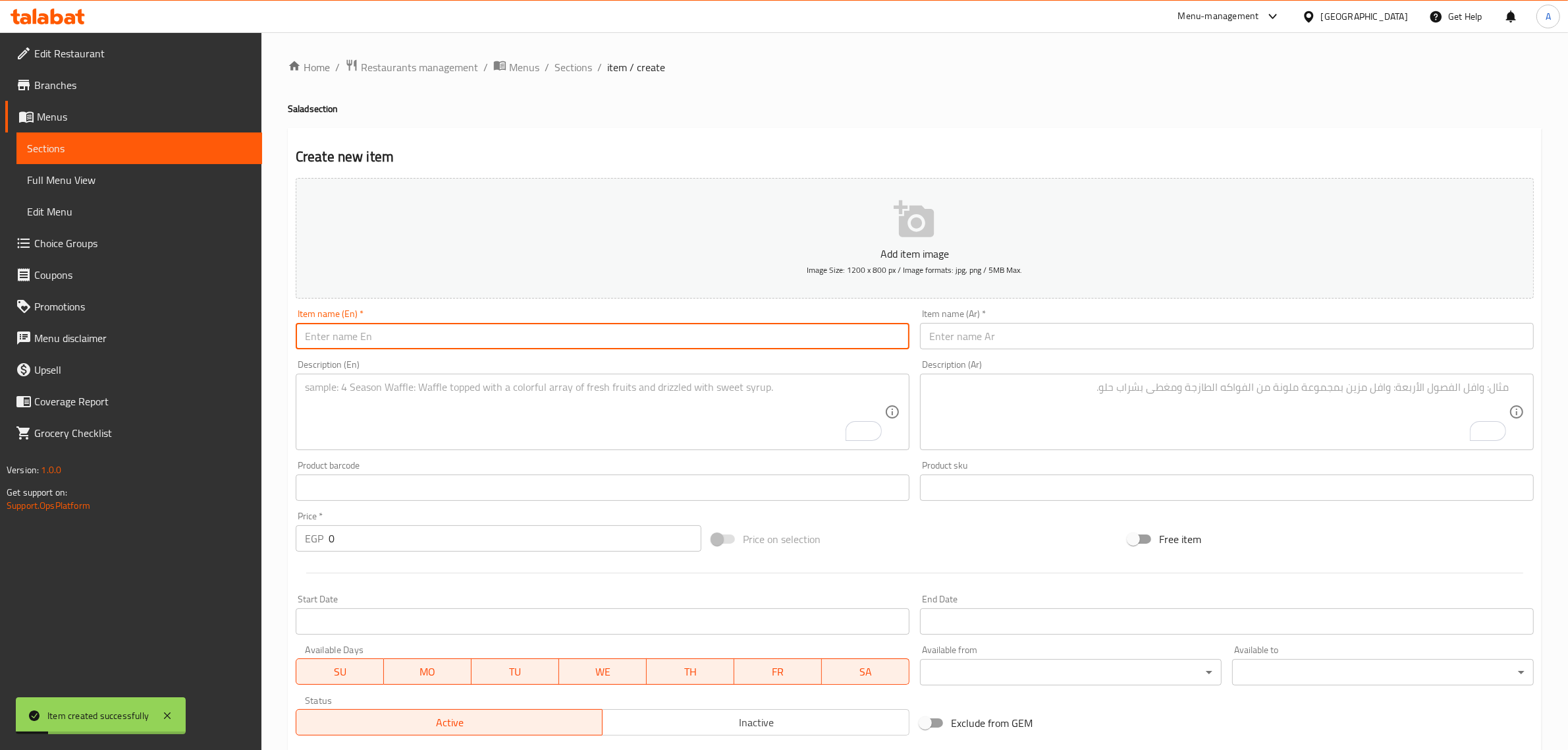
click at [479, 337] on input "text" at bounding box center [602, 336] width 614 height 27
paste input "Maguro"
type input "Maguro"
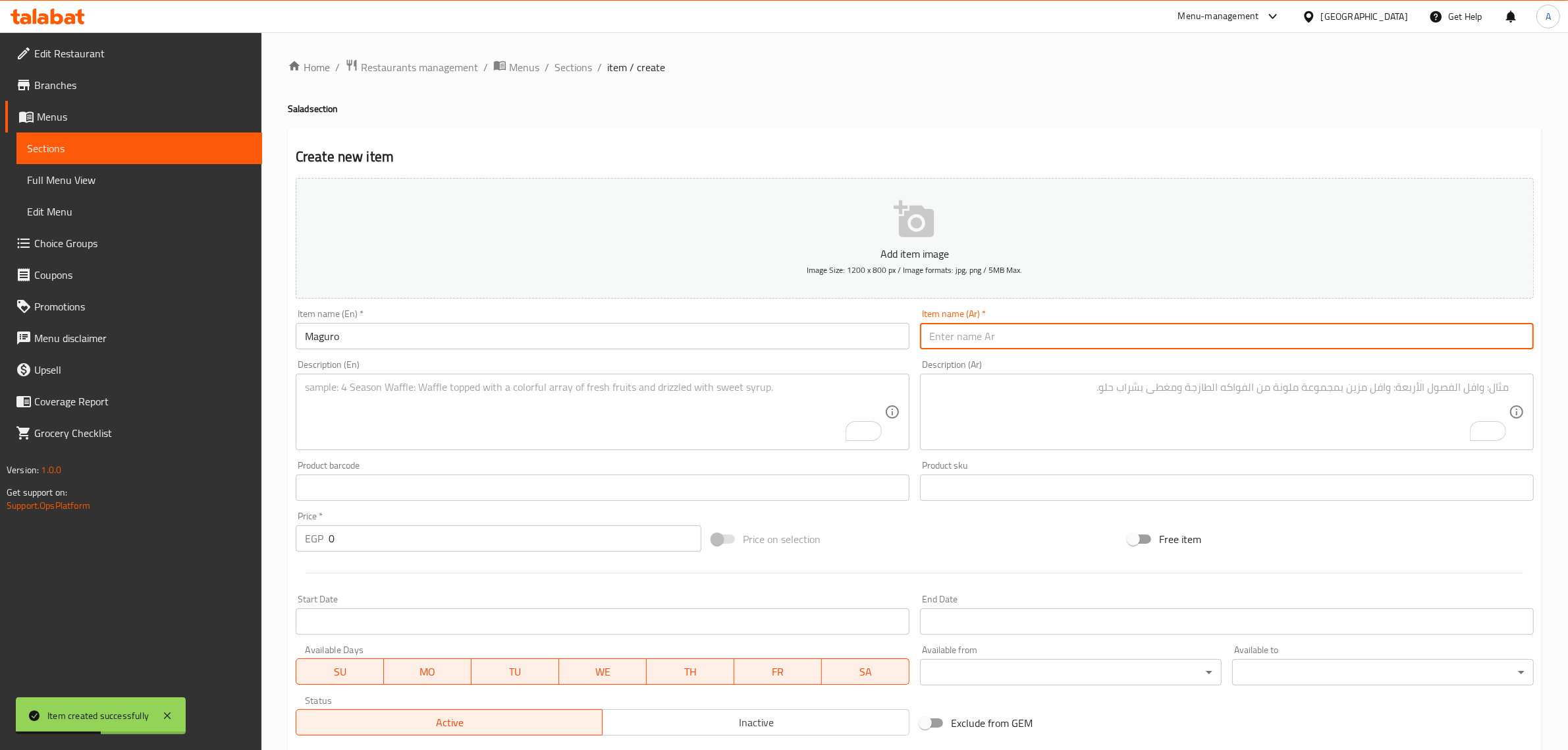
click at [992, 345] on input "text" at bounding box center [1226, 336] width 614 height 27
paste input "[PERSON_NAME]"
type input "[PERSON_NAME]"
click at [526, 414] on textarea "To enrich screen reader interactions, please activate Accessibility in Grammarl…" at bounding box center [594, 412] width 580 height 62
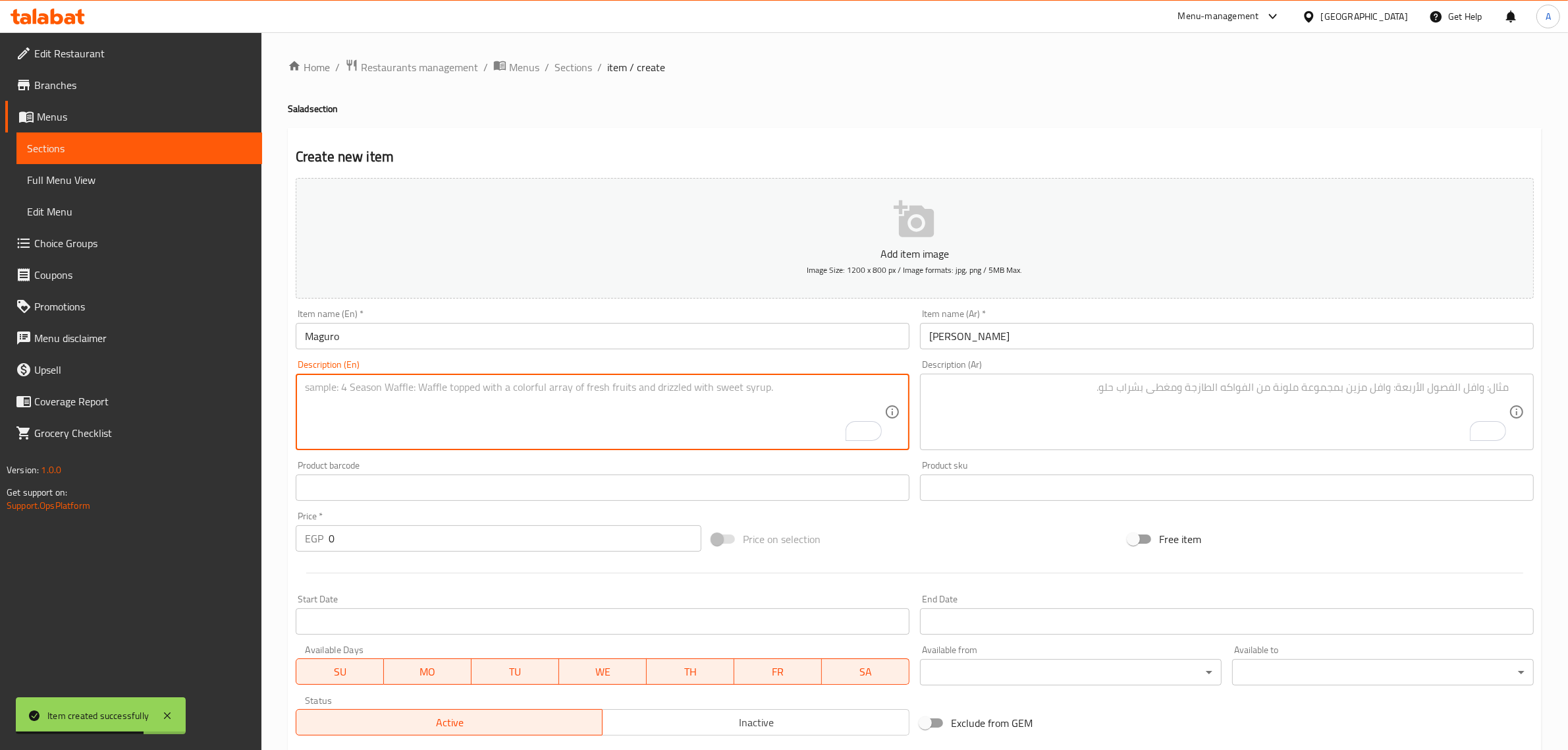
paste textarea "Seared tuna, black pepper and mango with ponzu sauce"
type textarea "Seared tuna, black pepper and mango with ponzu sauce"
click at [1077, 443] on textarea "To enrich screen reader interactions, please activate Accessibility in Grammarl…" at bounding box center [1219, 412] width 580 height 62
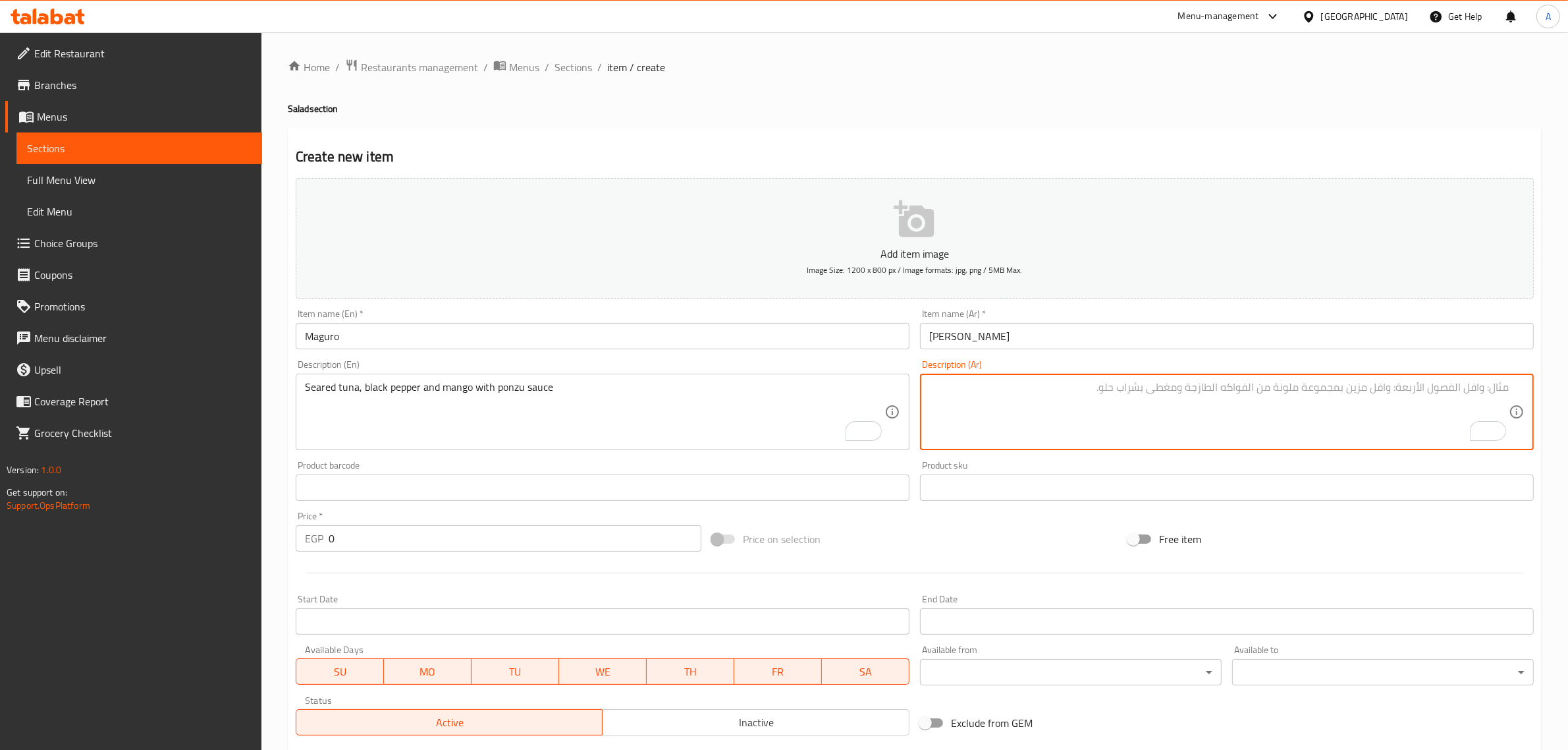
click at [1068, 399] on textarea "To enrich screen reader interactions, please activate Accessibility in Grammarl…" at bounding box center [1219, 412] width 580 height 62
paste textarea "تونة مشوية، فلفل أسود ومانجو مع صلصة بونزو"
type textarea "تونة مشوية، فلفل أسود ومانجو مع صلصة بونزو"
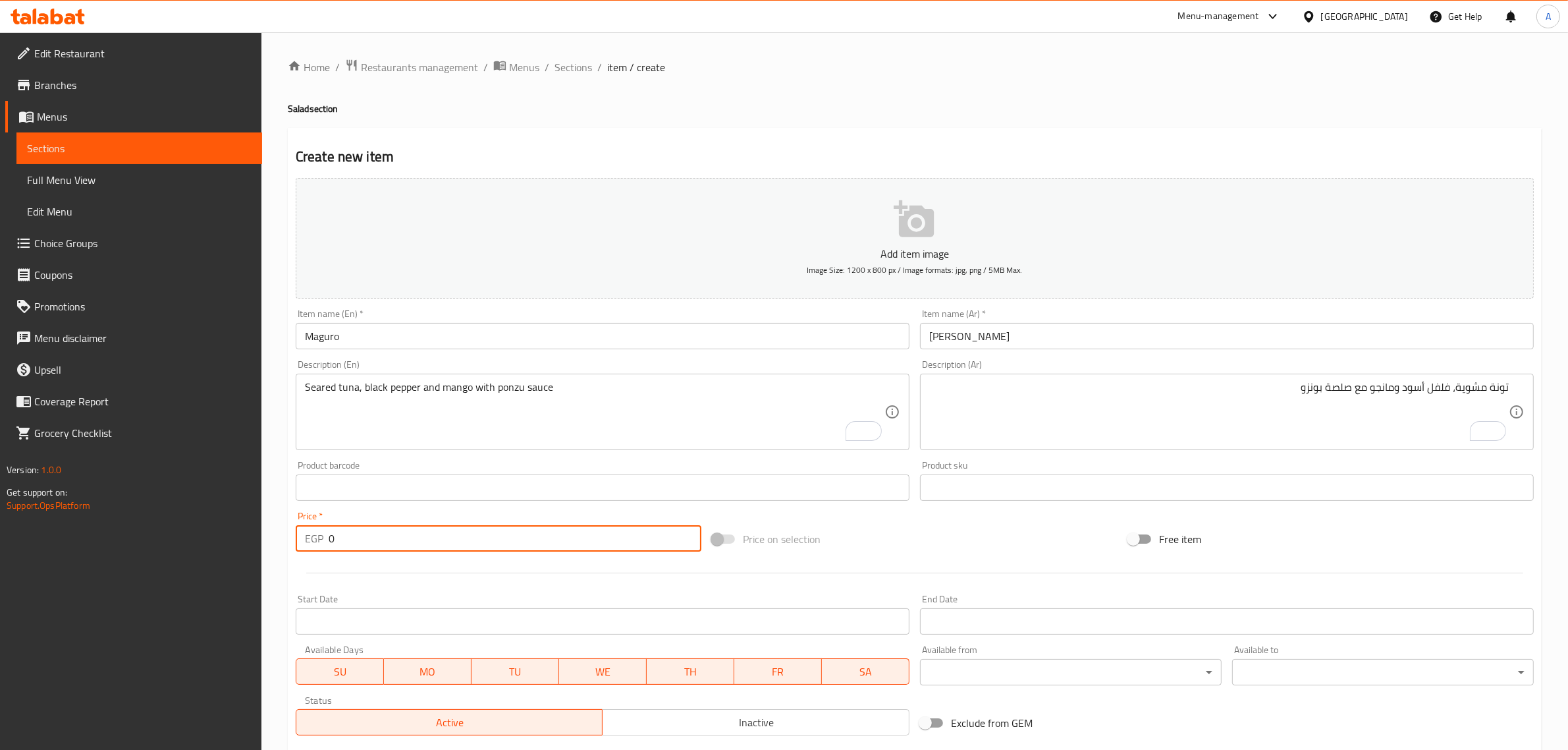
drag, startPoint x: 356, startPoint y: 542, endPoint x: 314, endPoint y: 535, distance: 42.6
click at [314, 535] on div "EGP 0 Price *" at bounding box center [498, 539] width 406 height 27
paste input "225.0"
type input "225.00"
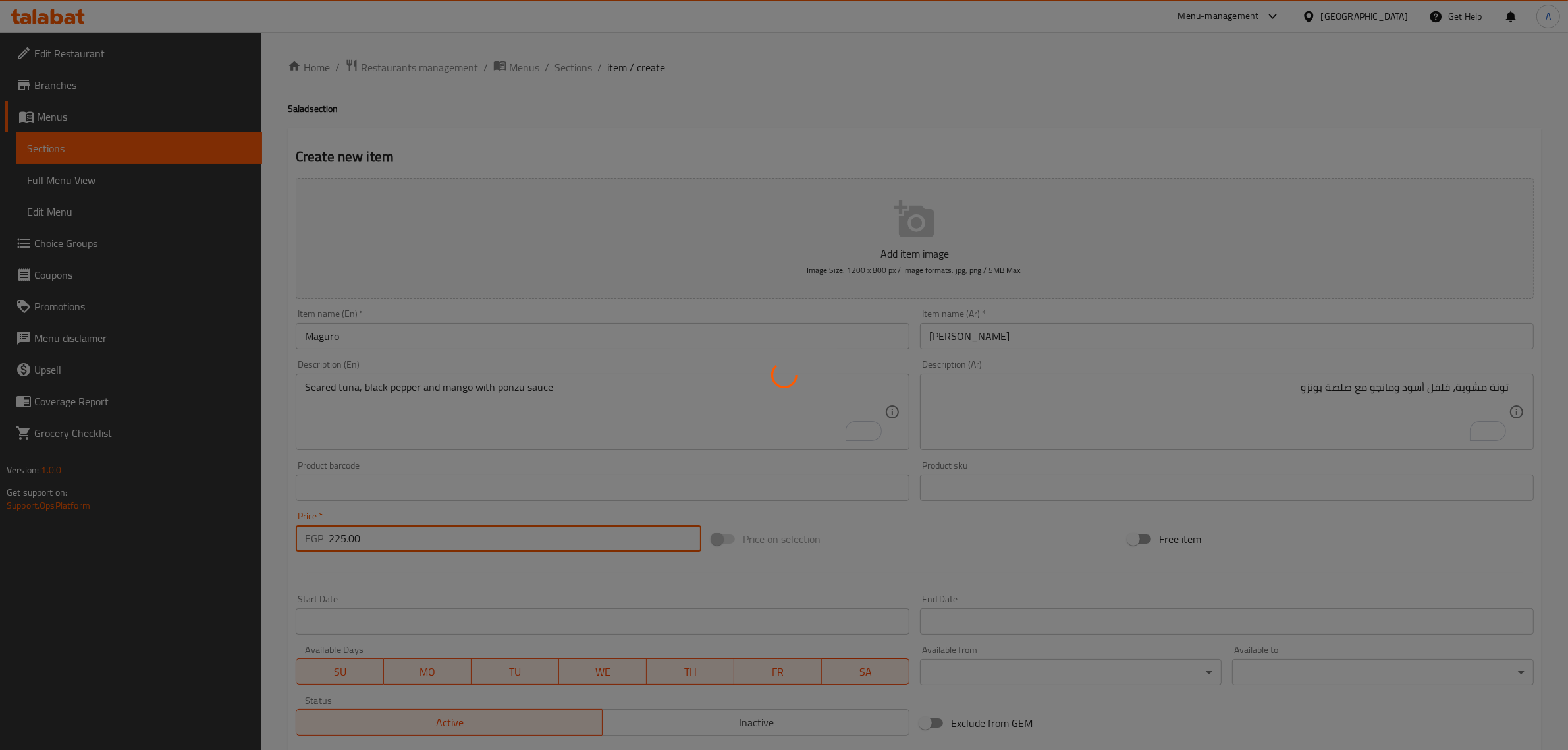
type input "0"
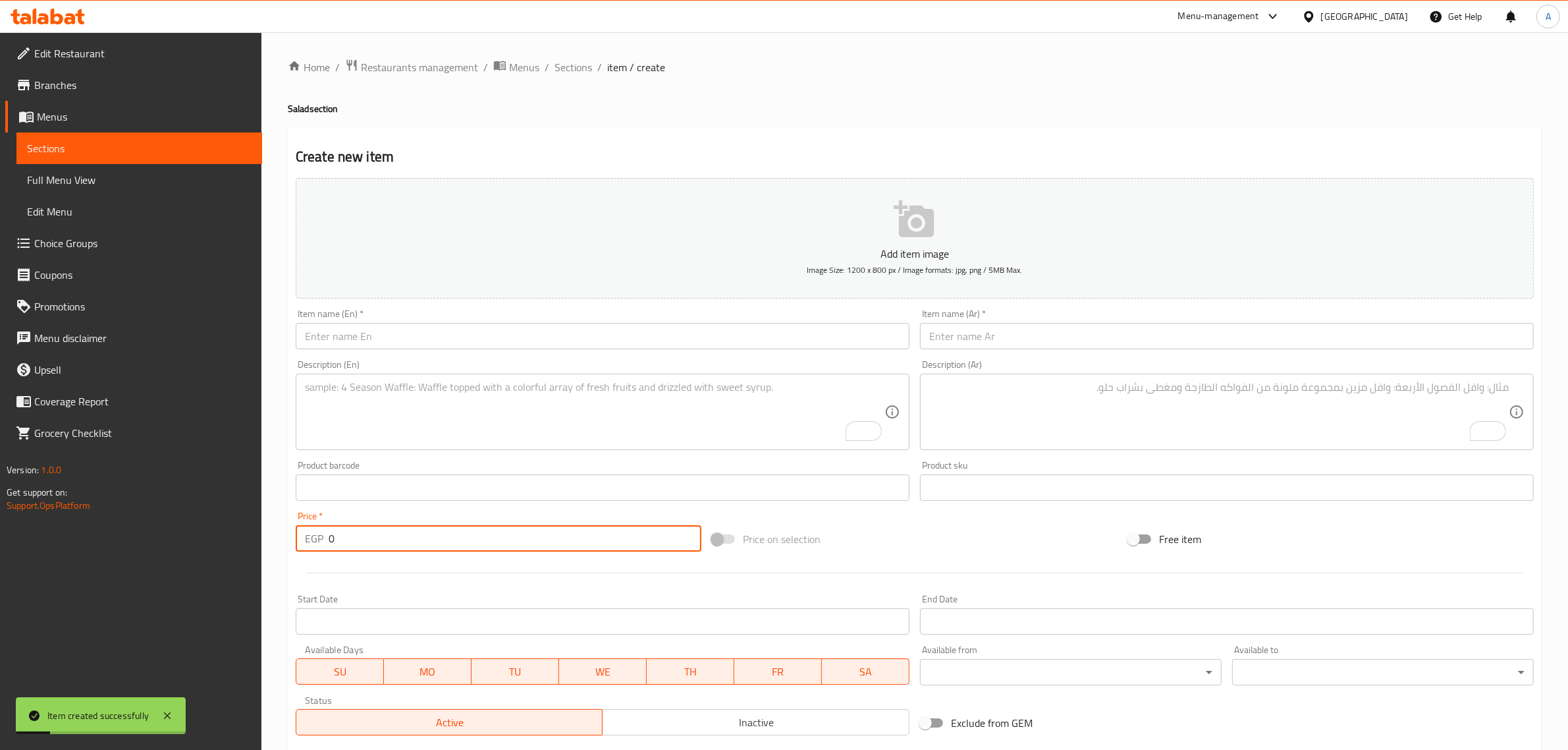
click at [432, 333] on input "text" at bounding box center [602, 336] width 614 height 27
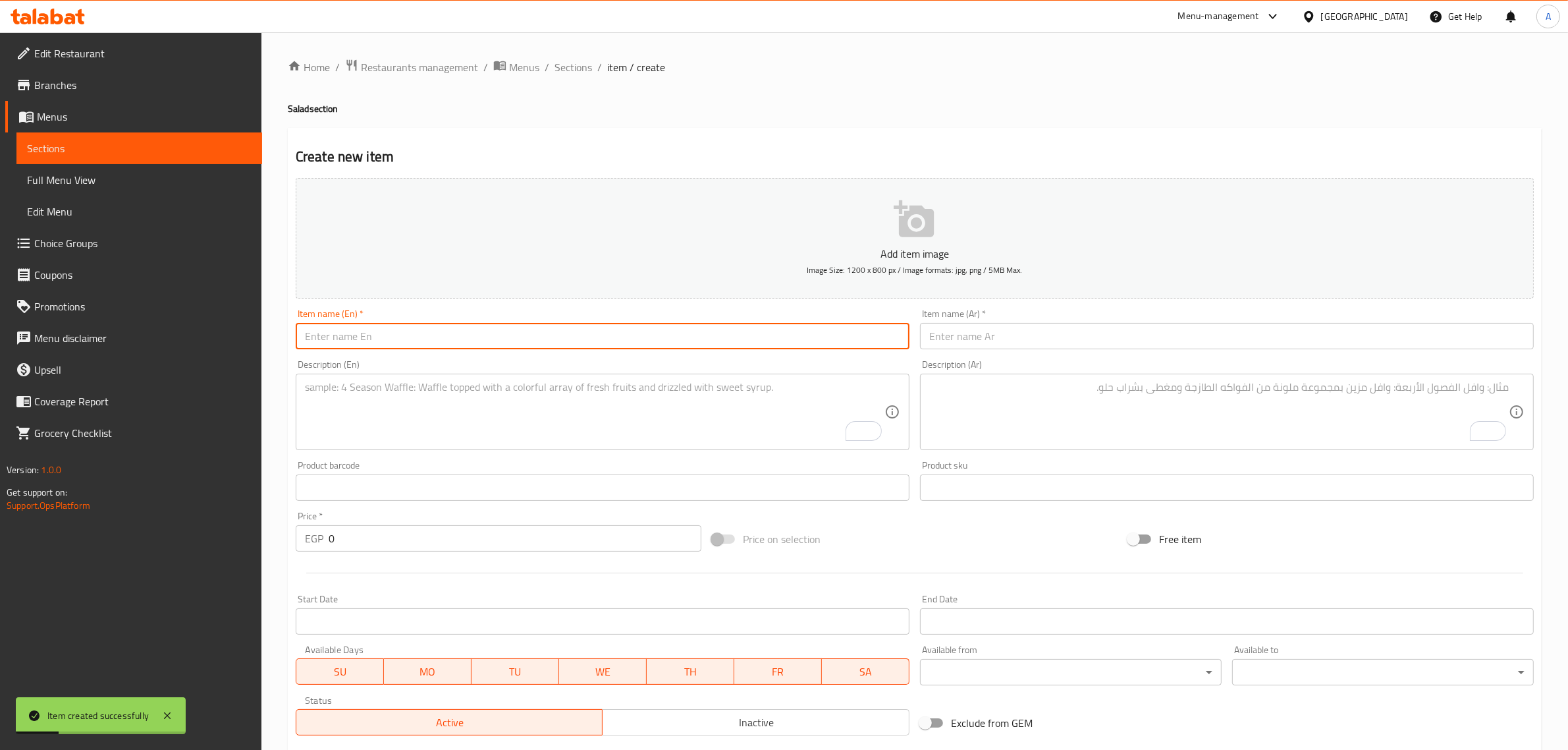
paste input "Crab"
type input "Crab"
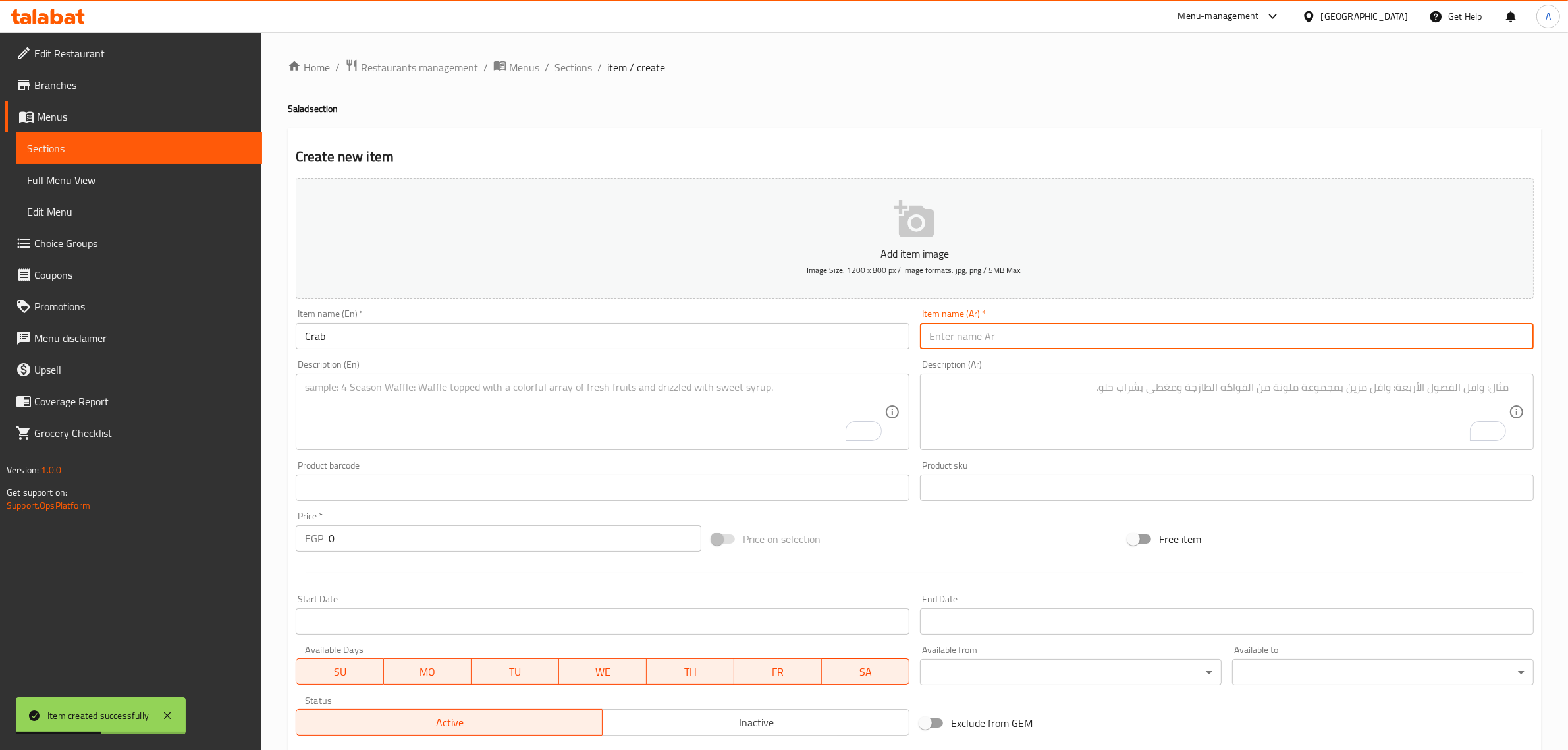
click at [937, 336] on input "text" at bounding box center [1226, 336] width 614 height 27
paste input "كابوريا"
type input "كابوريا"
click at [556, 393] on textarea "To enrich screen reader interactions, please activate Accessibility in Grammarl…" at bounding box center [594, 412] width 580 height 62
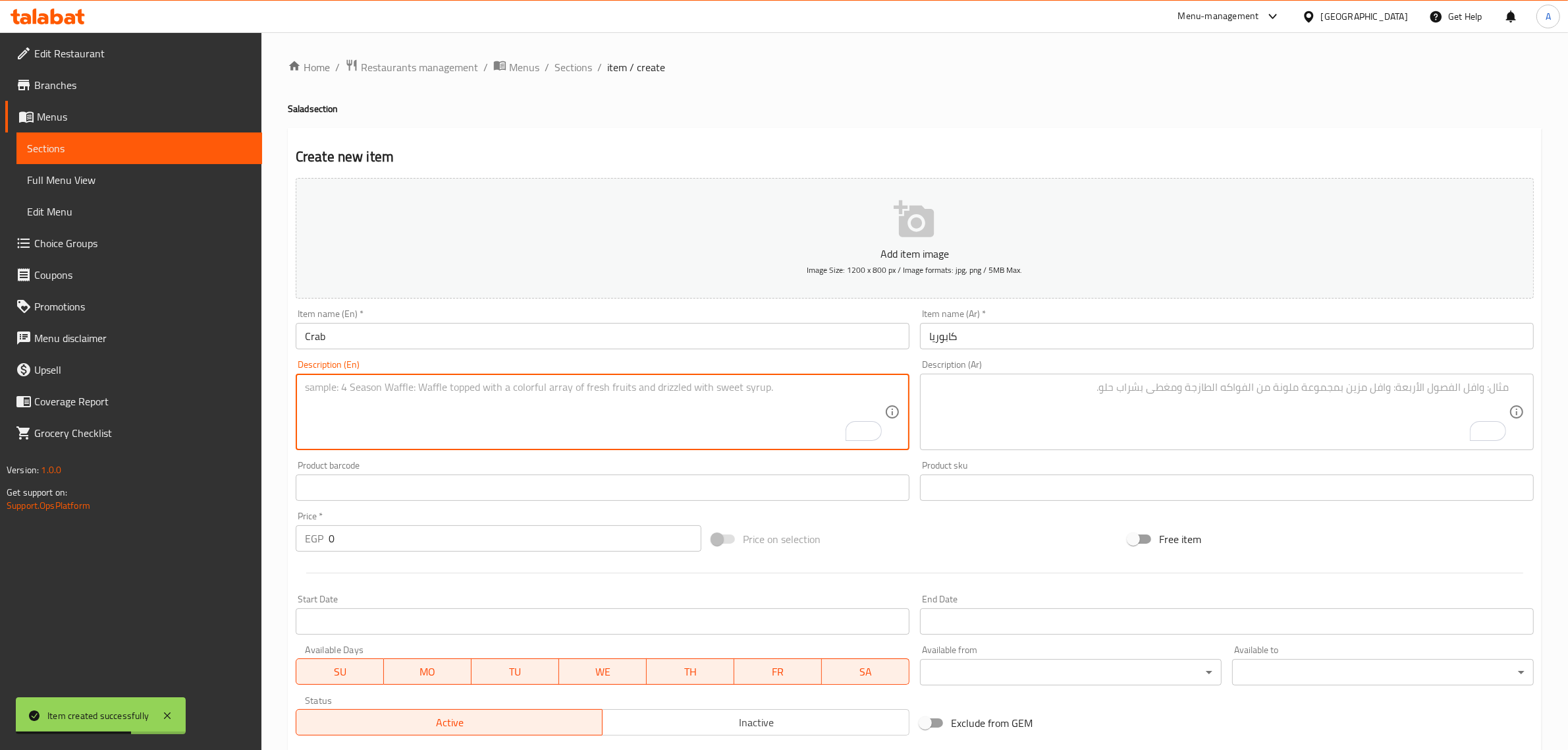
paste textarea "Crab, caviar, carrot and mayo sauce."
type textarea "Crab, caviar, carrot and mayo sauce."
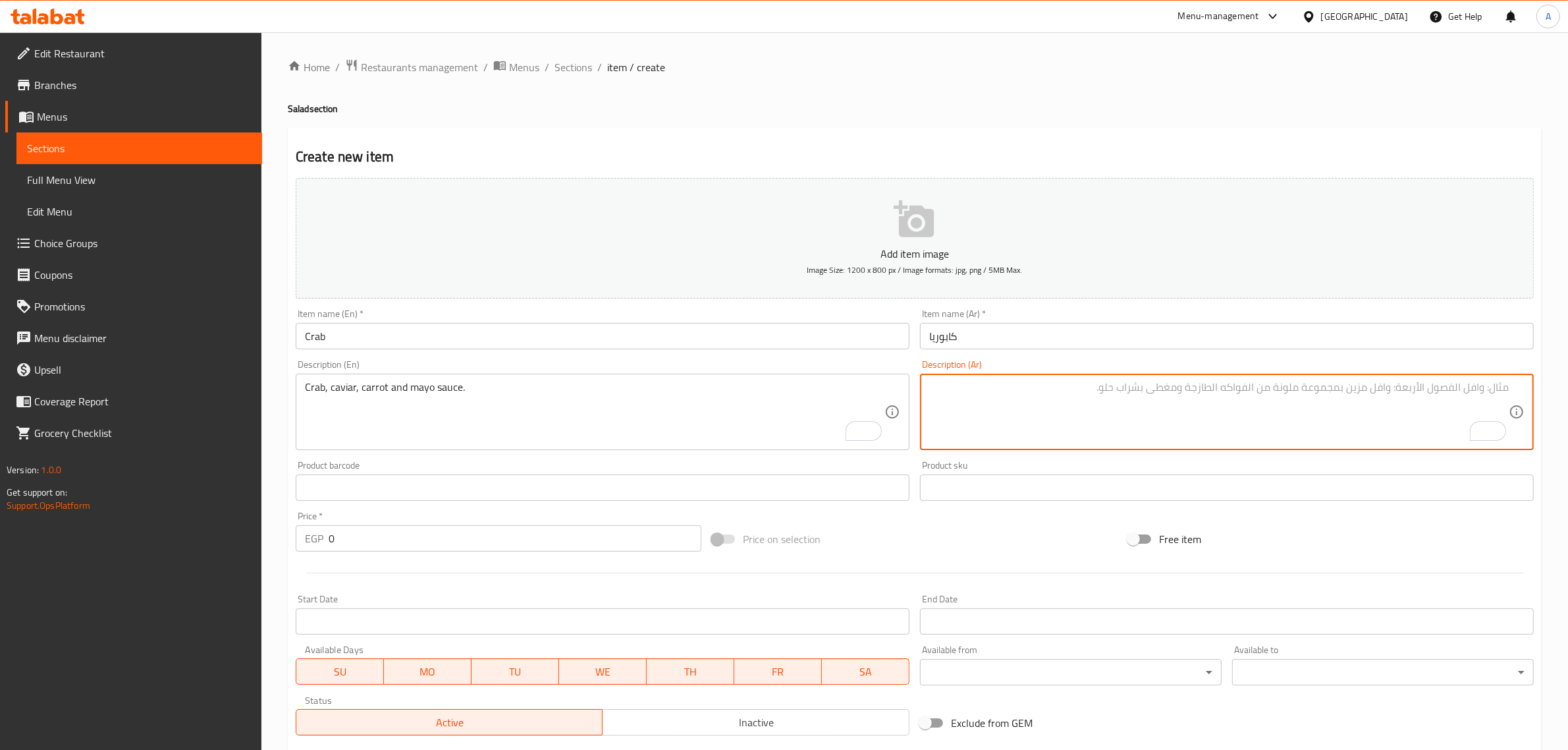
click at [1181, 394] on textarea "To enrich screen reader interactions, please activate Accessibility in Grammarl…" at bounding box center [1219, 412] width 580 height 62
paste textarea "السلطعون والكافيار والجزر والمايونيز"
click at [949, 336] on input "كابوريا" at bounding box center [1226, 336] width 614 height 27
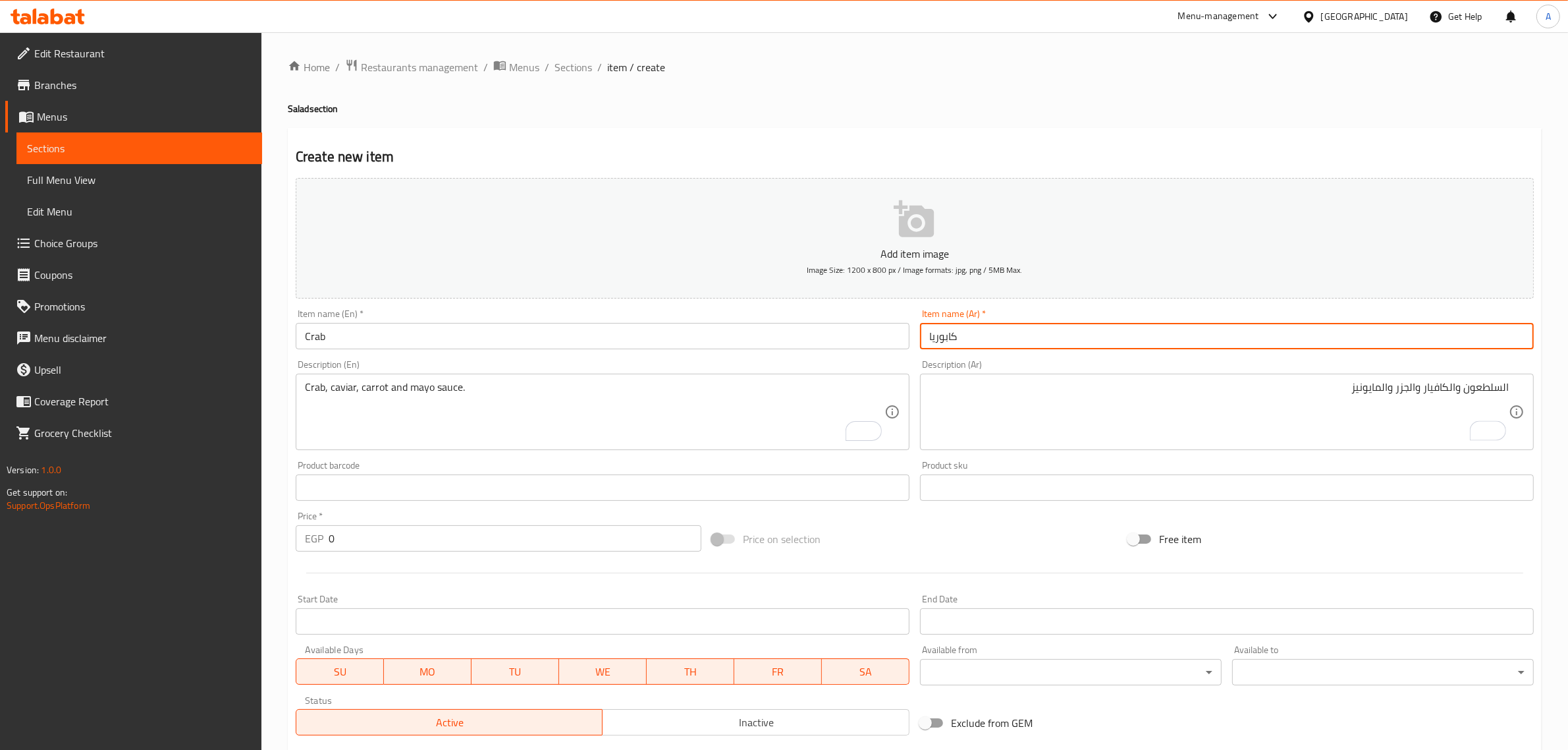
click at [949, 336] on input "كابوريا" at bounding box center [1226, 336] width 614 height 27
click at [949, 332] on input "كابوريا" at bounding box center [1226, 336] width 614 height 27
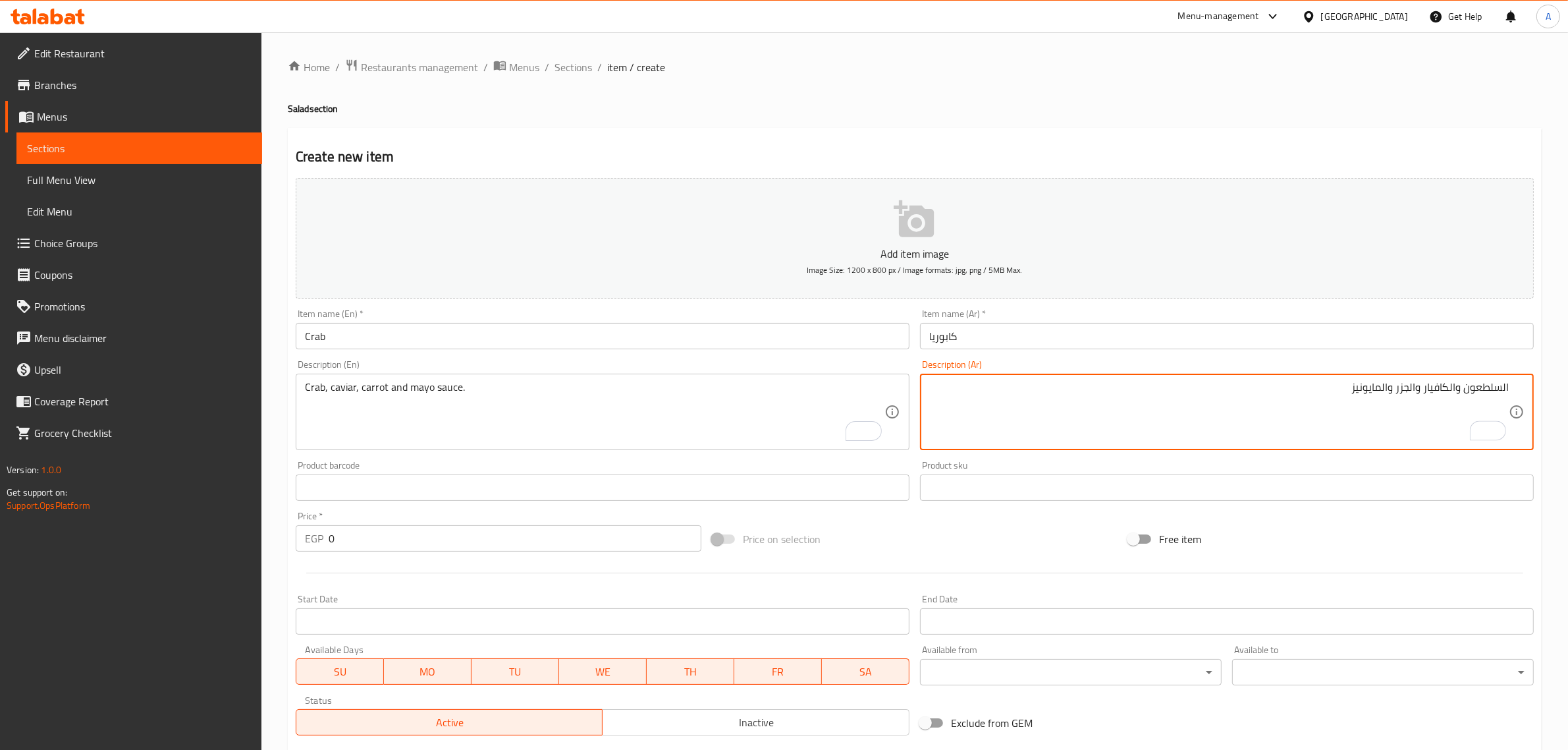
click at [1491, 386] on textarea "السلطعون والكافيار والجزر والمايونيز" at bounding box center [1219, 412] width 580 height 62
paste textarea "كابوريا"
drag, startPoint x: 1474, startPoint y: 386, endPoint x: 1480, endPoint y: 393, distance: 9.2
click at [1480, 393] on textarea "كابوريا والكافيار والجزر والمايونيز" at bounding box center [1219, 412] width 580 height 62
drag, startPoint x: 1439, startPoint y: 391, endPoint x: 1448, endPoint y: 396, distance: 10.3
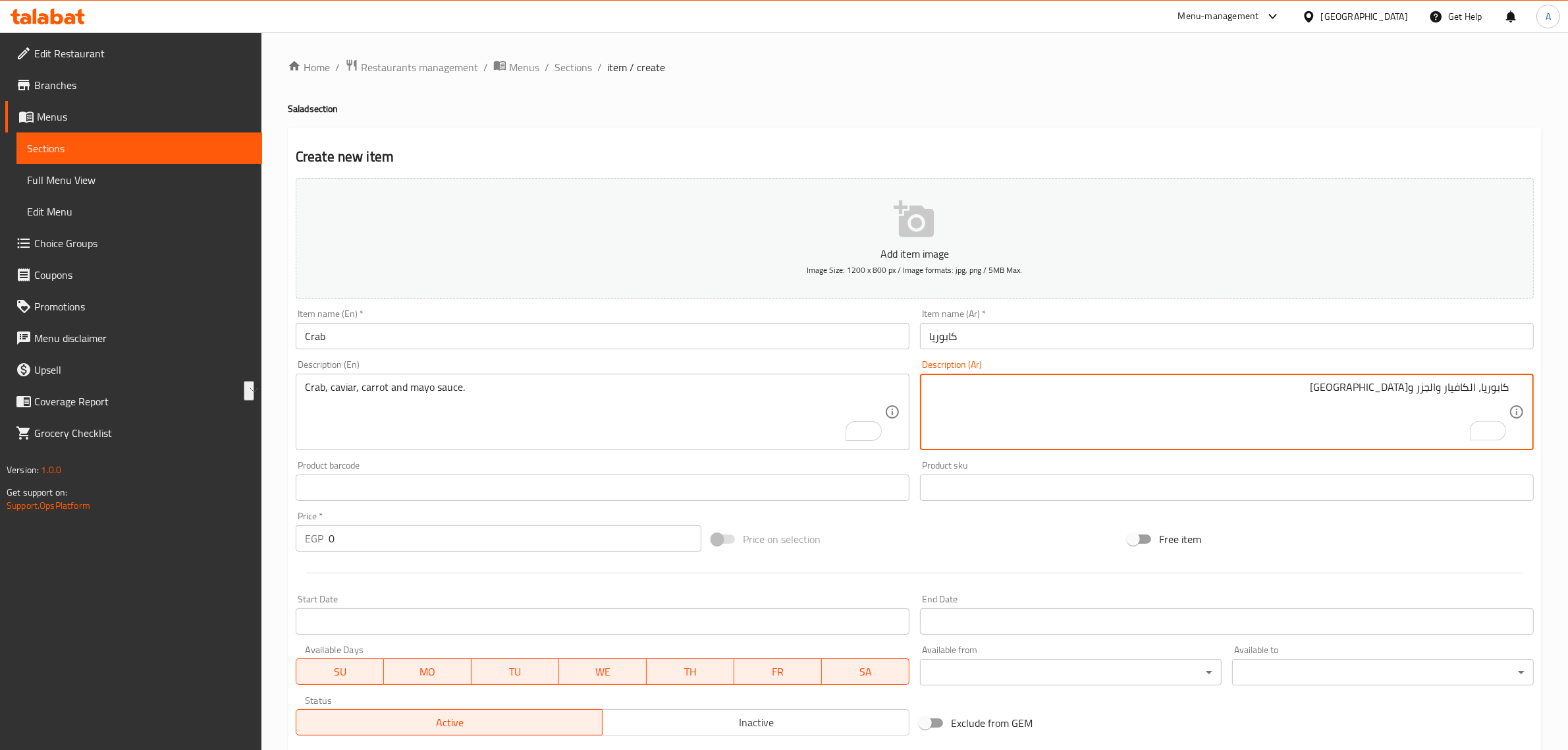
click at [1448, 396] on textarea "كابوريا، الكافيار والجزر والمايونيز" at bounding box center [1219, 412] width 580 height 62
drag, startPoint x: 1448, startPoint y: 396, endPoint x: 1440, endPoint y: 382, distance: 16.1
click at [1440, 382] on textarea "كابوريا، الكافيار والجزر والمايونيز" at bounding box center [1219, 412] width 580 height 62
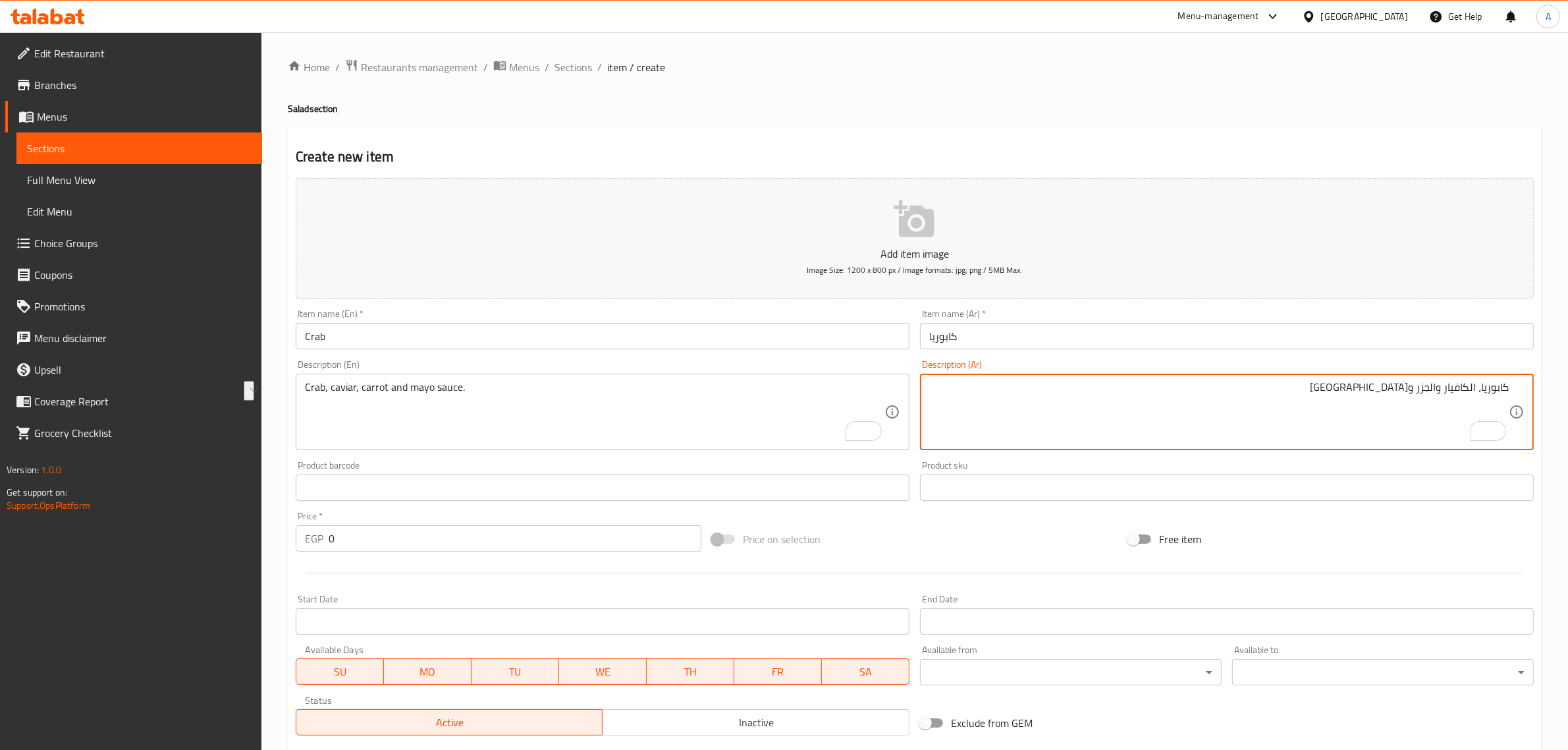
click at [1444, 394] on textarea "كابوريا، الكافيار والجزر والمايونيز" at bounding box center [1219, 412] width 580 height 62
drag, startPoint x: 1438, startPoint y: 393, endPoint x: 1444, endPoint y: 396, distance: 6.7
click at [1444, 396] on textarea "كابوريا، الكافيار والجزر والمايونيز" at bounding box center [1219, 412] width 580 height 62
type textarea "كابوريا، الكافيار، الجزر و[GEOGRAPHIC_DATA]"
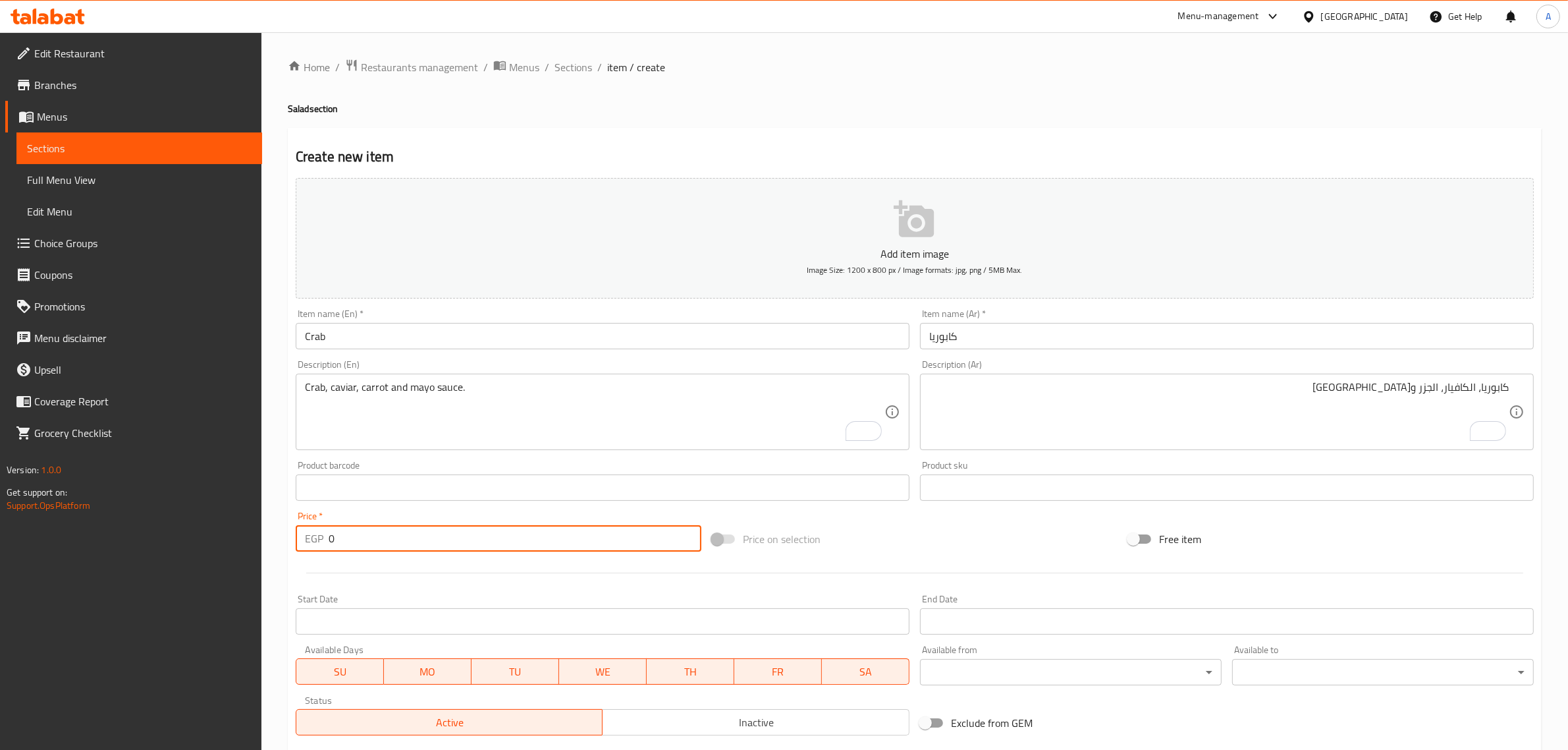
drag, startPoint x: 350, startPoint y: 535, endPoint x: 293, endPoint y: 528, distance: 57.4
click at [293, 528] on div "Price   * EGP 0 Price *" at bounding box center [498, 531] width 417 height 51
paste input "200.0"
type input "200.00"
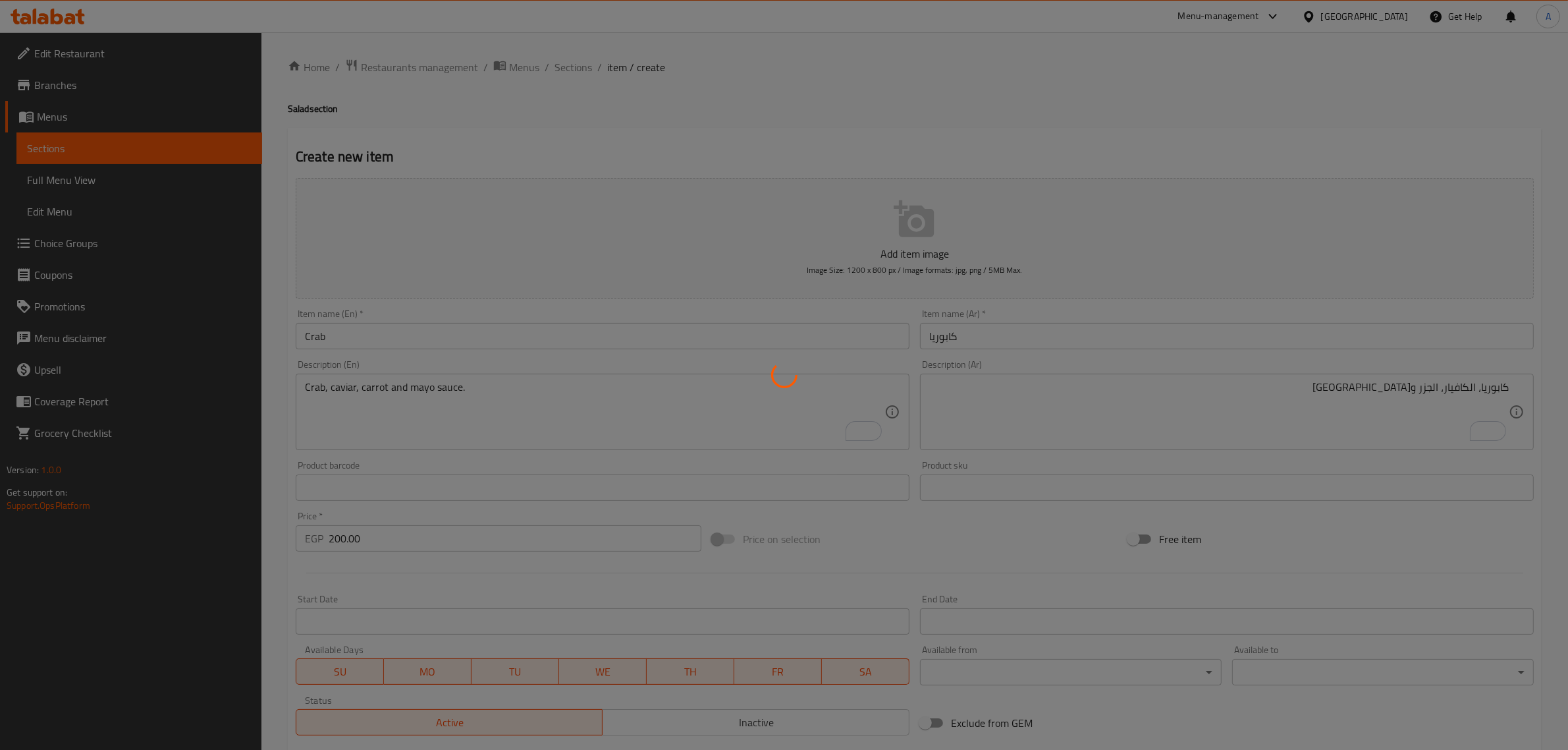
type input "0"
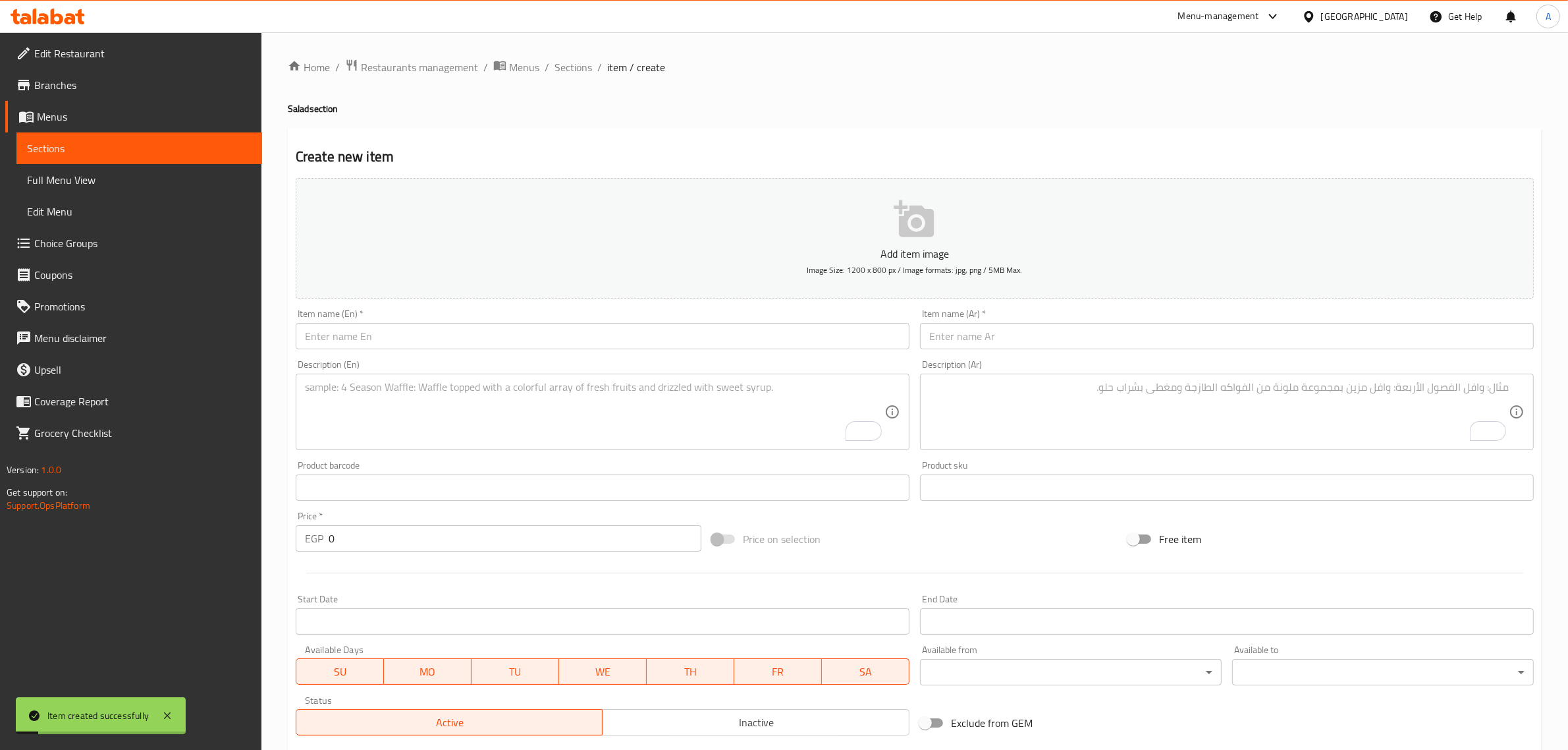
click at [560, 54] on div "Home / Restaurants management / Menus / Sections / item / create Salad section …" at bounding box center [914, 482] width 1307 height 899
click at [573, 64] on span "Sections" at bounding box center [573, 67] width 37 height 16
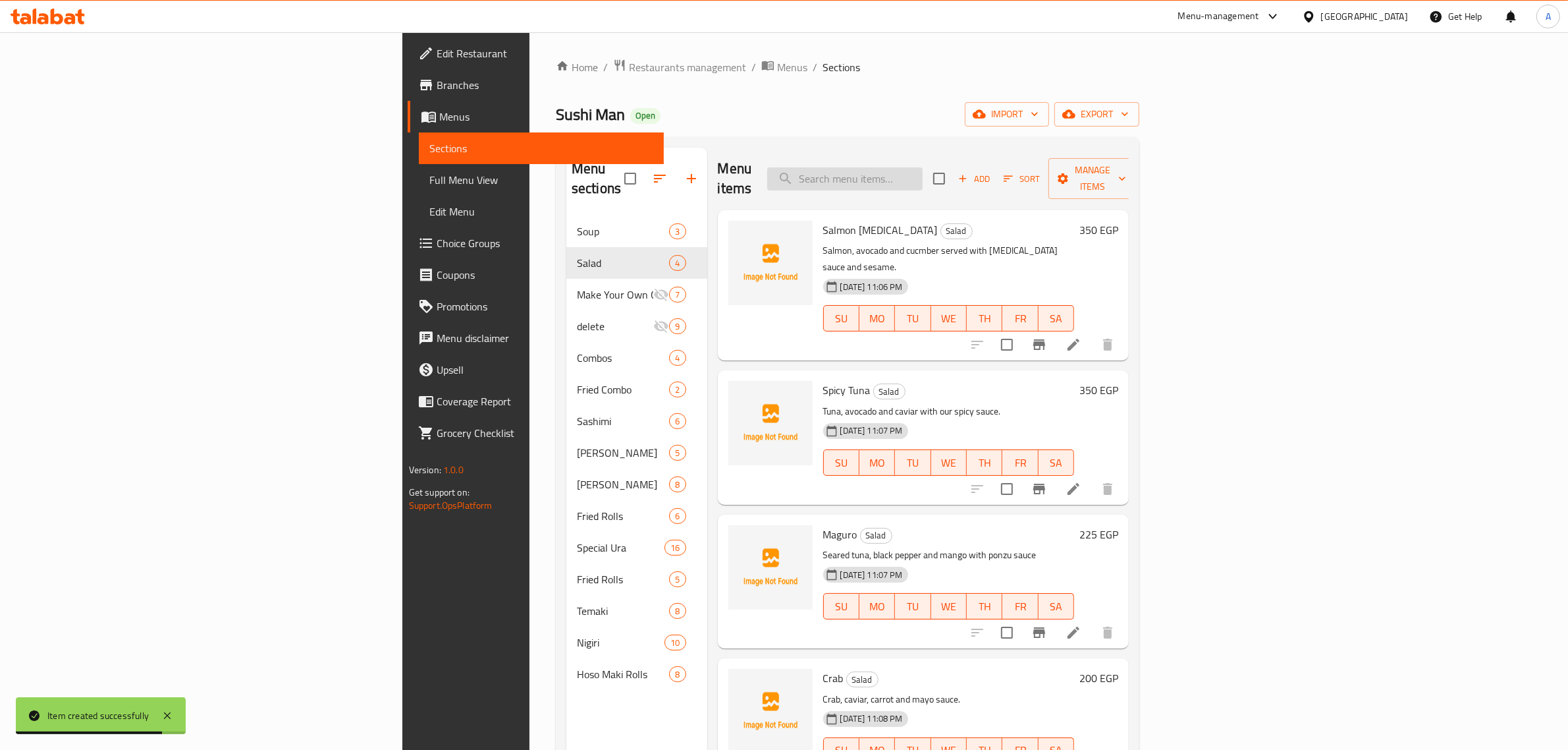
click at [923, 167] on input "search" at bounding box center [845, 179] width 155 height 23
paste input "Shrimp Konafa"
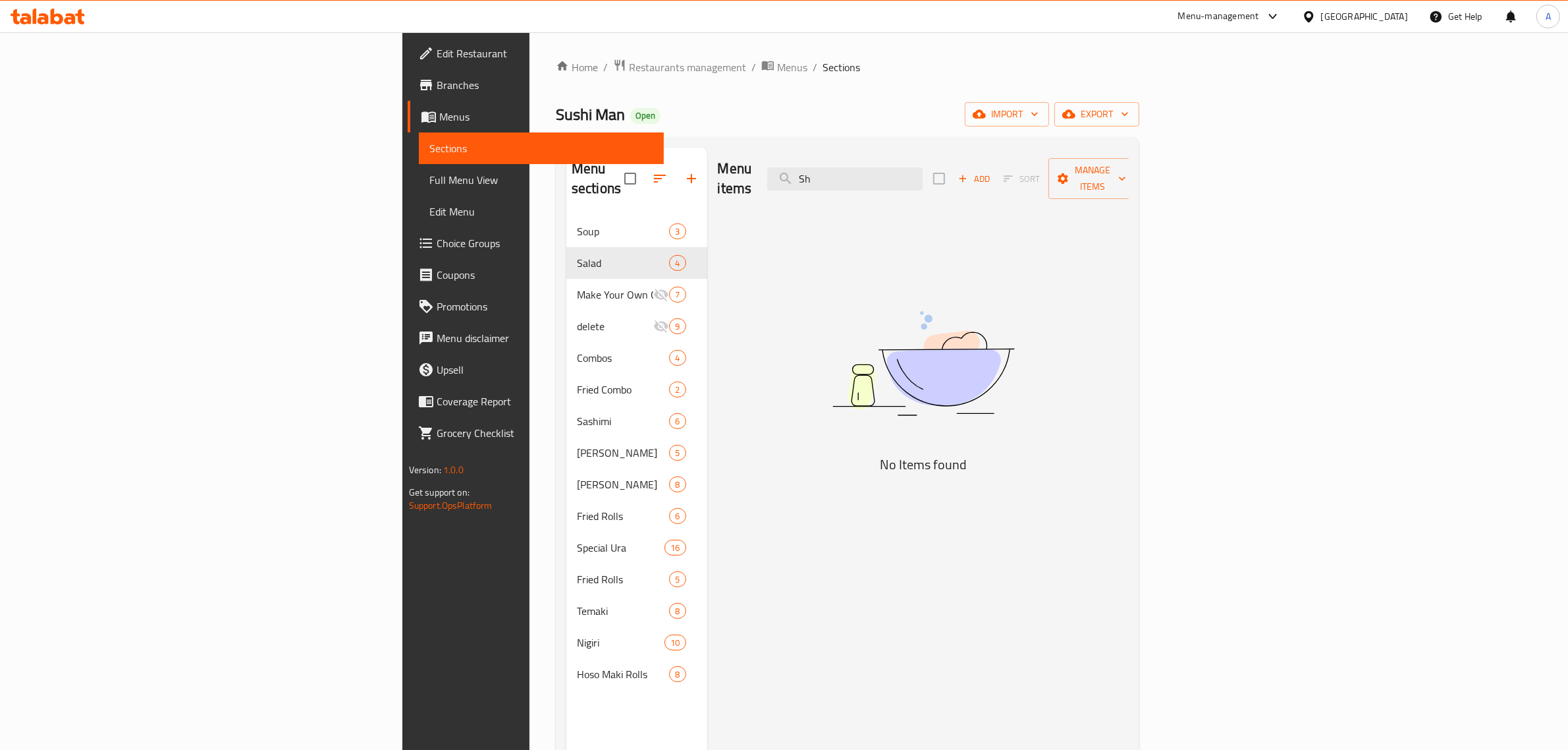
type input "S"
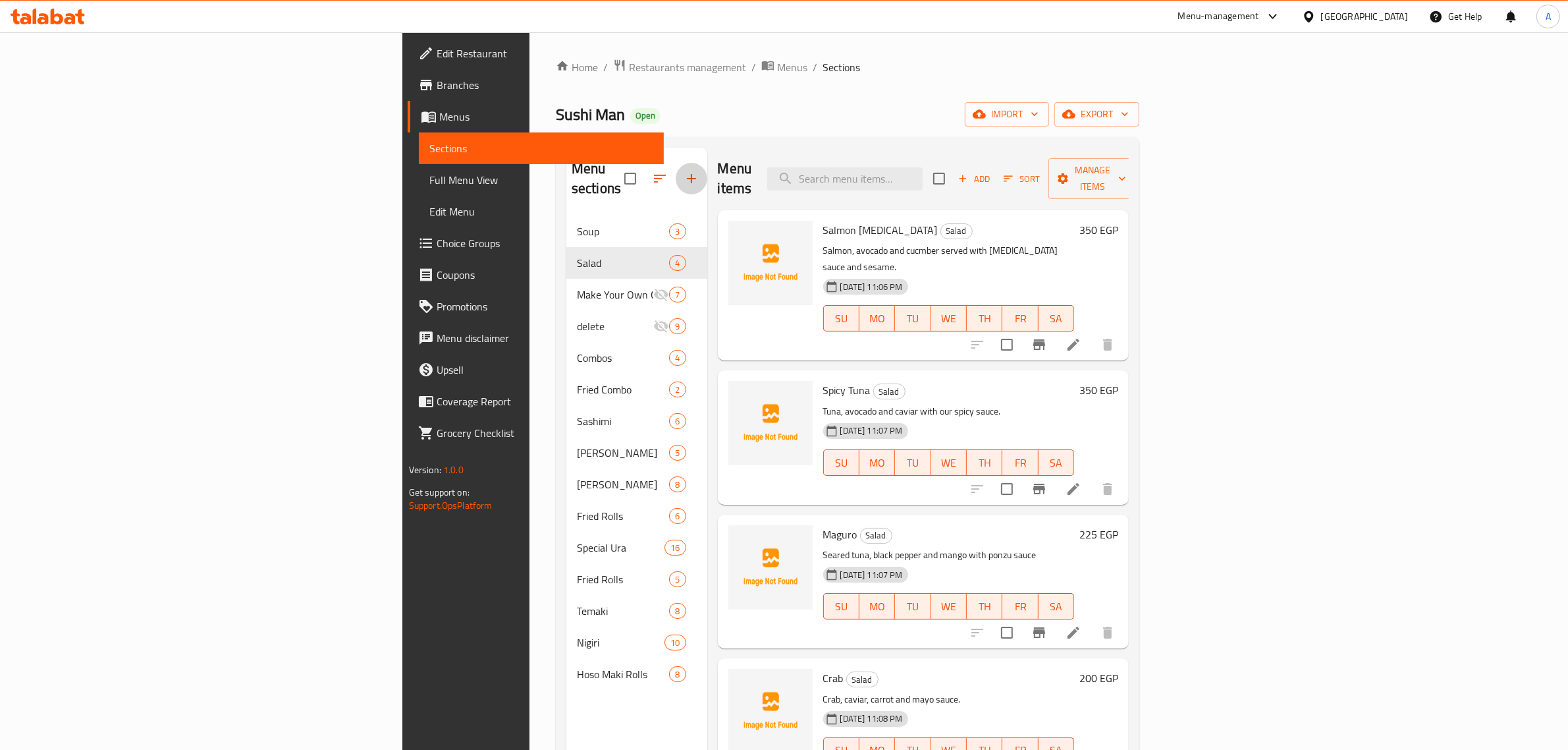
click at [683, 171] on icon "button" at bounding box center [691, 179] width 16 height 16
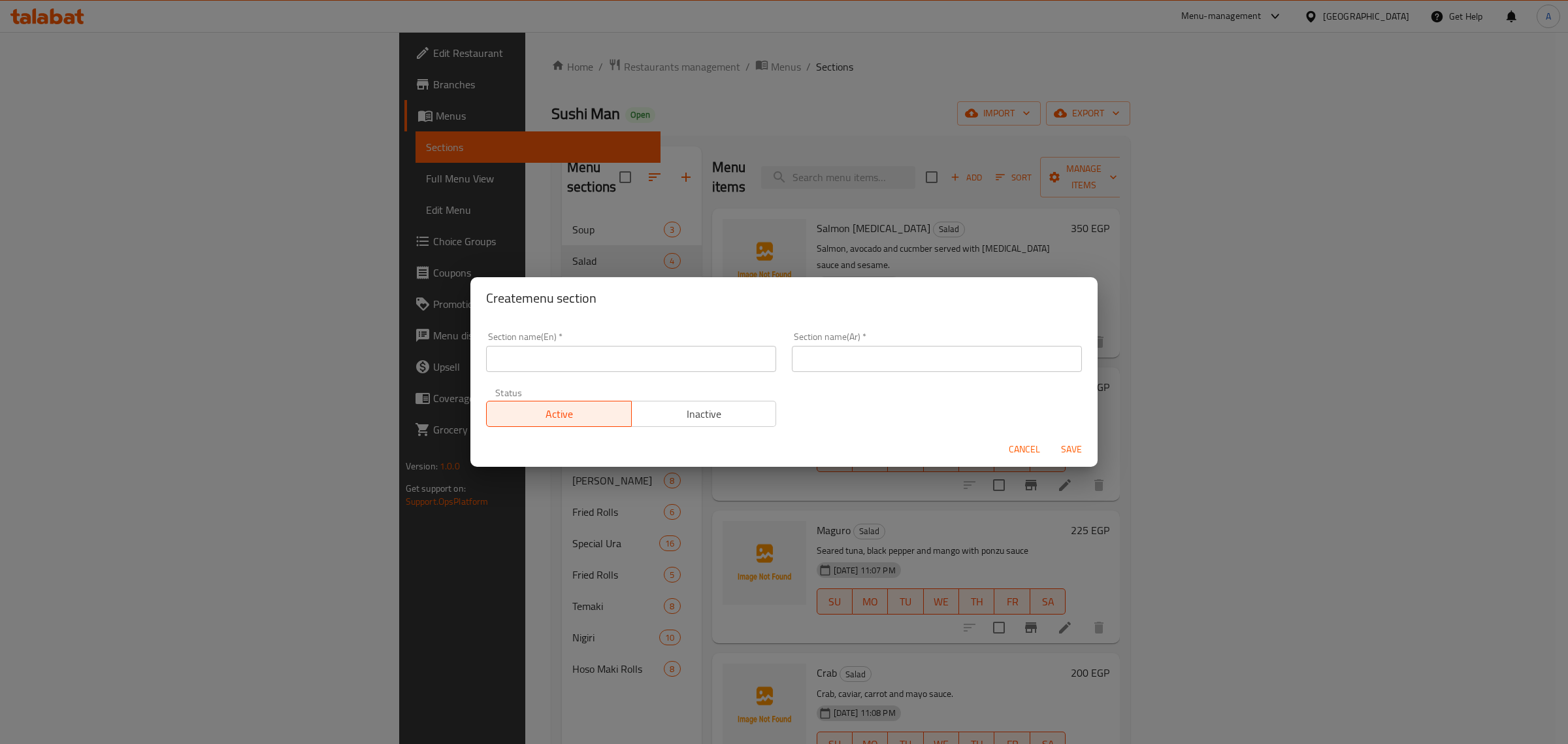
click at [522, 372] on input "text" at bounding box center [631, 359] width 290 height 26
paste input "Appetizer"
type input "Appetizer"
click at [861, 361] on input "text" at bounding box center [936, 359] width 290 height 26
type input "مقبلات"
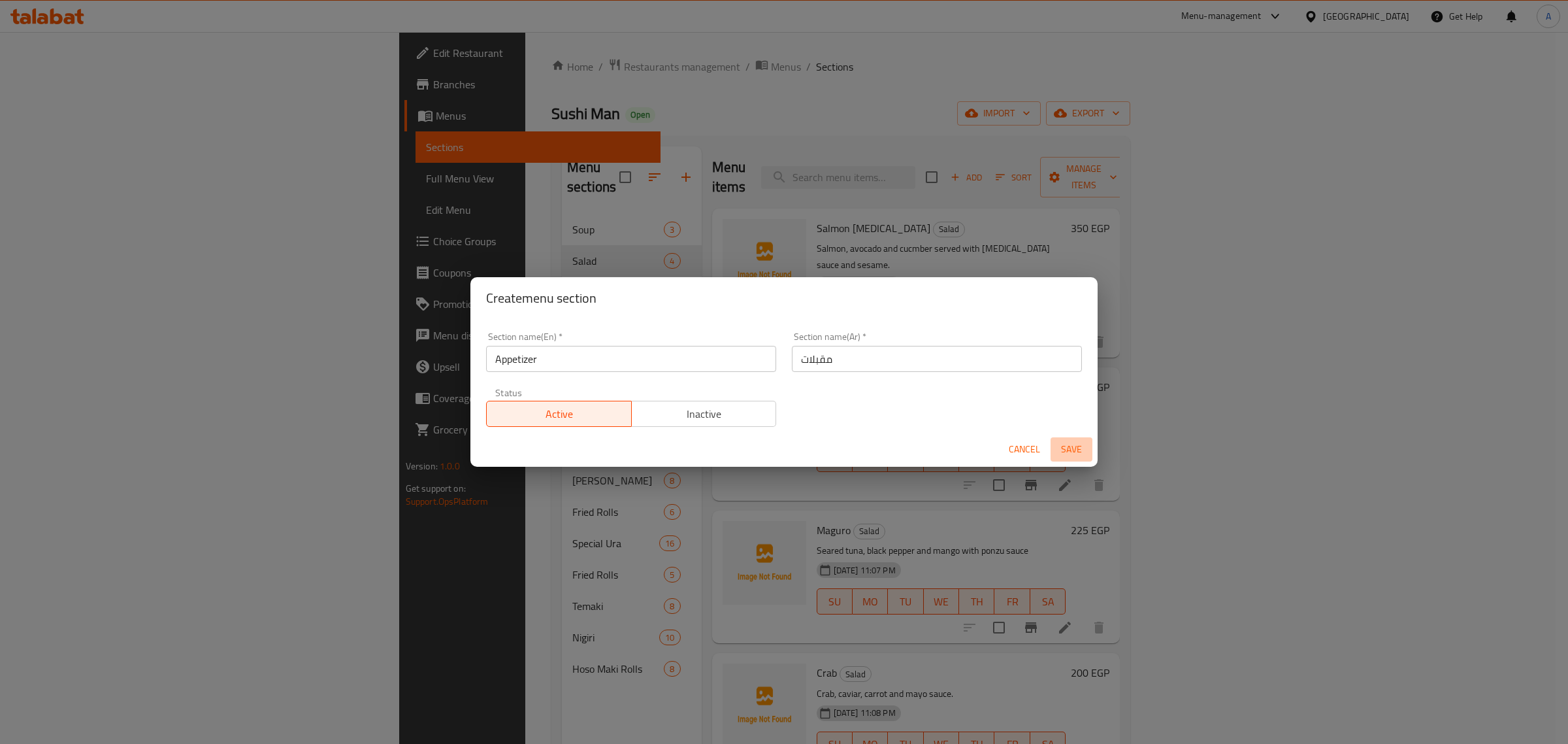
click at [1077, 447] on span "Save" at bounding box center [1071, 449] width 32 height 16
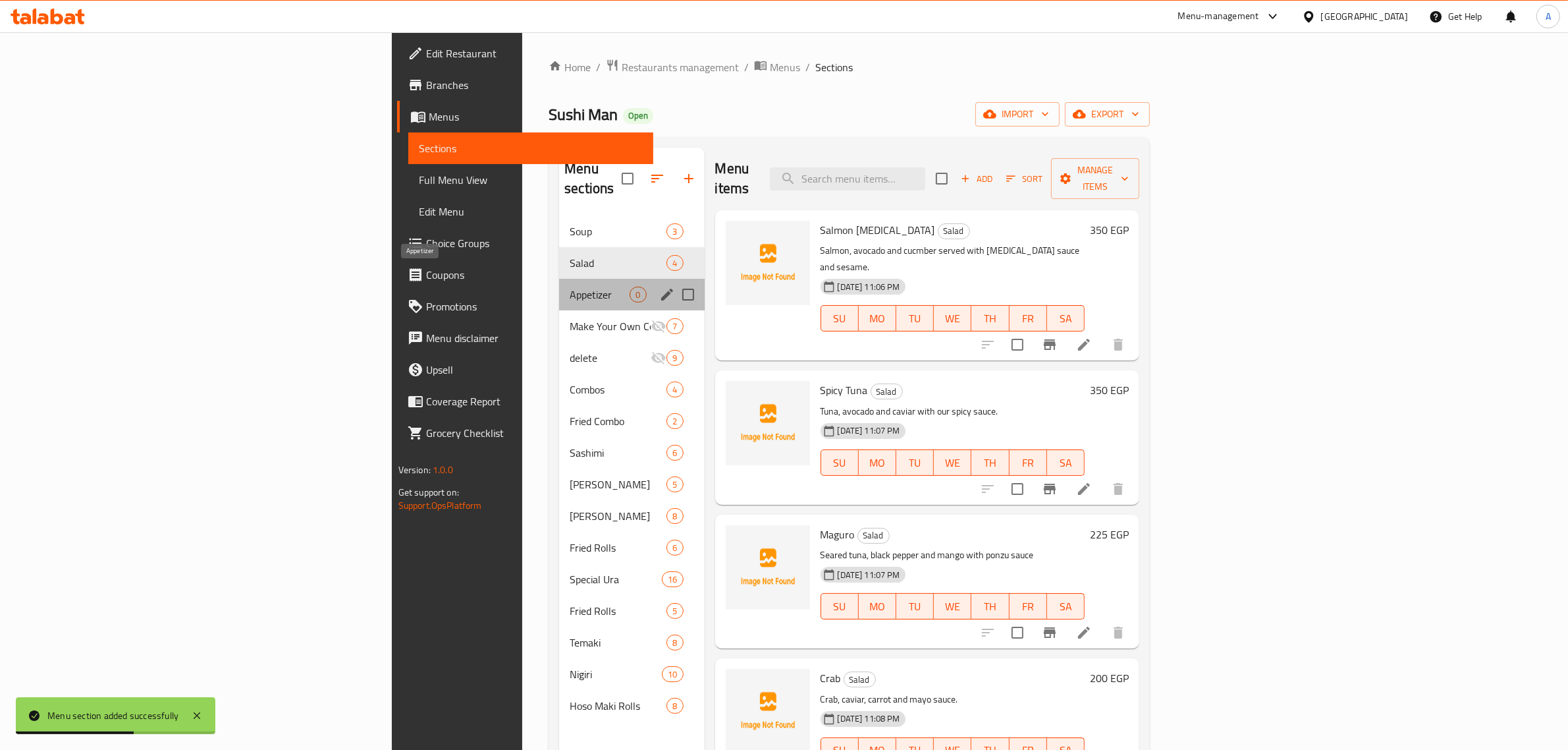
click at [569, 286] on span "Appetizer" at bounding box center [599, 294] width 60 height 16
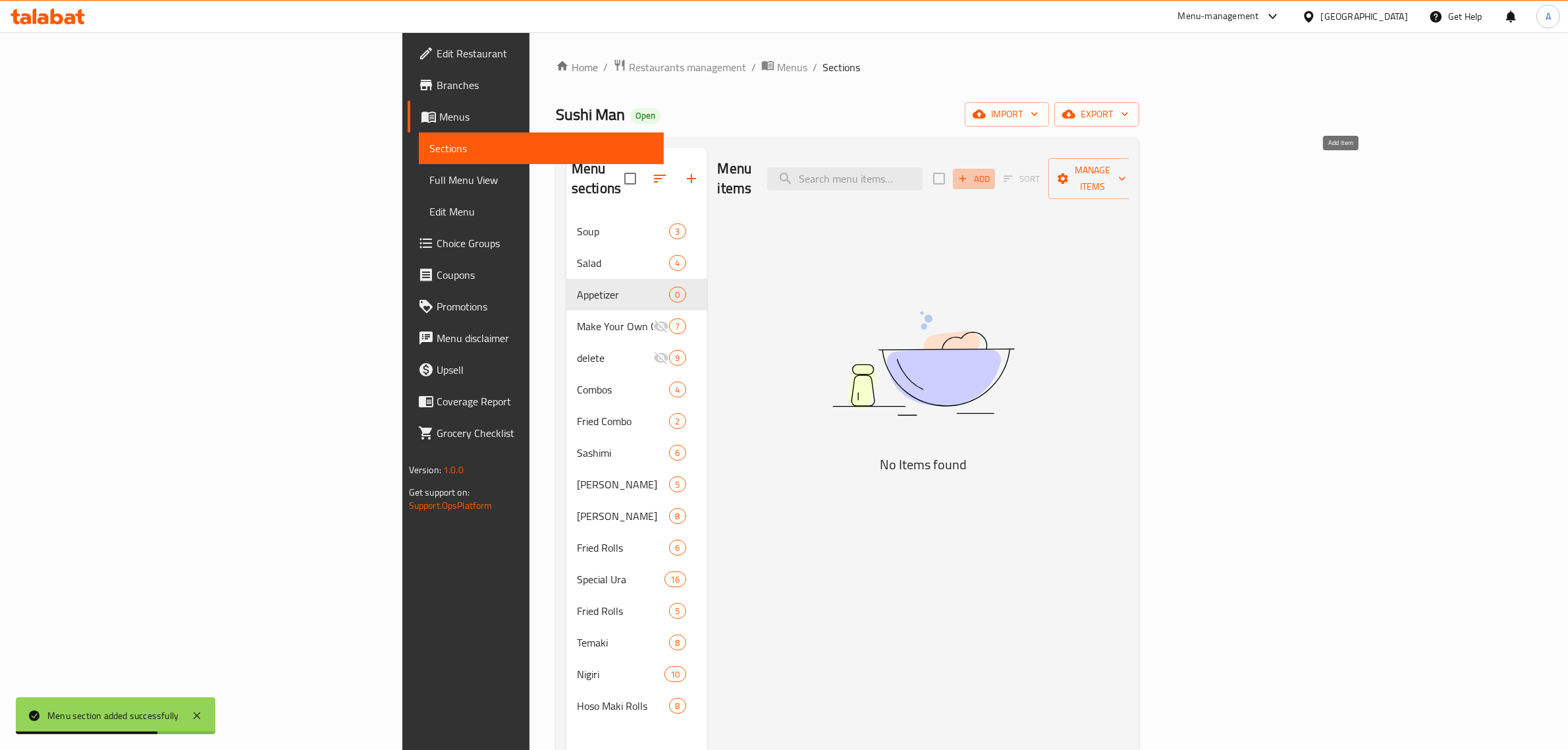
click at [992, 172] on span "Add" at bounding box center [974, 179] width 36 height 15
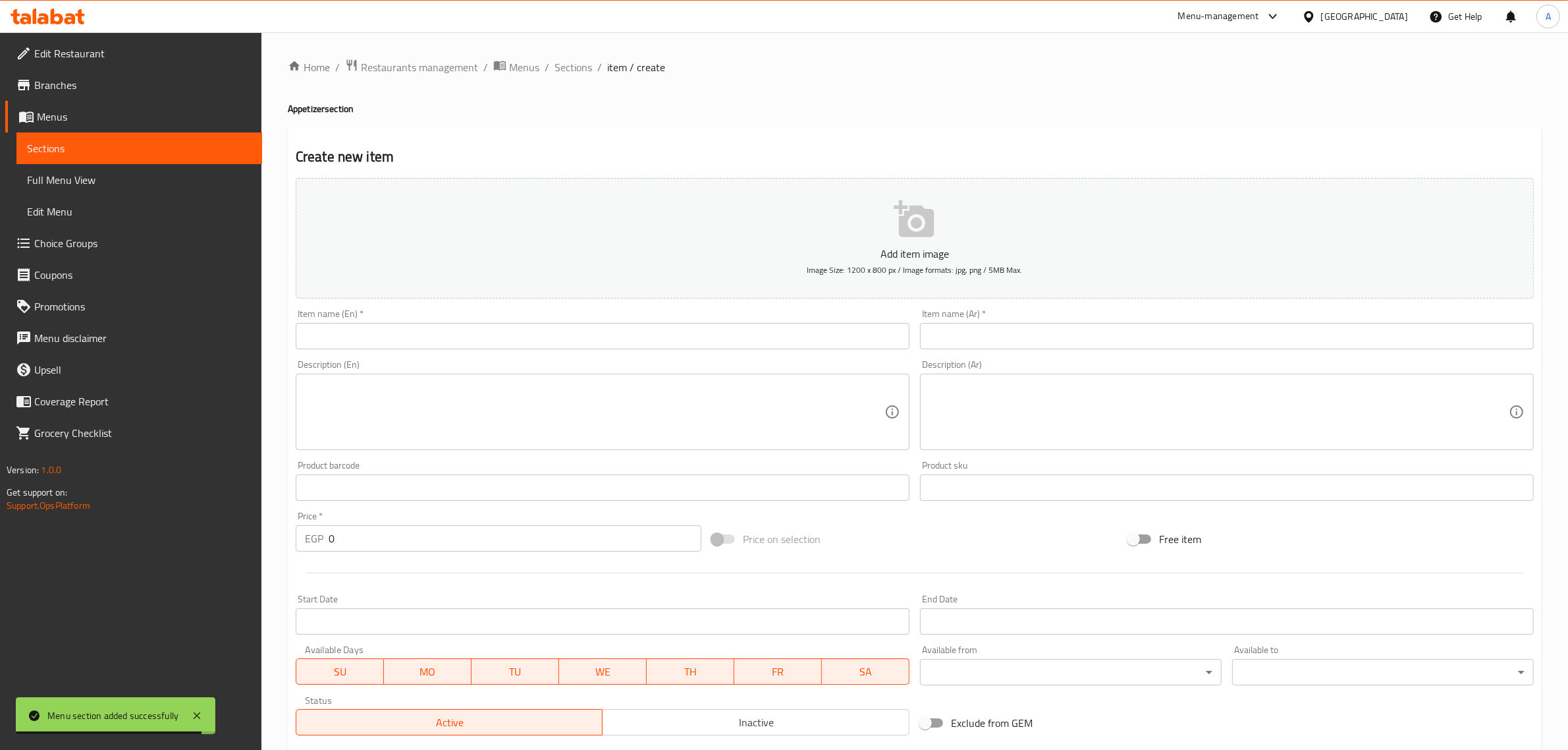
click at [488, 341] on input "text" at bounding box center [602, 336] width 614 height 27
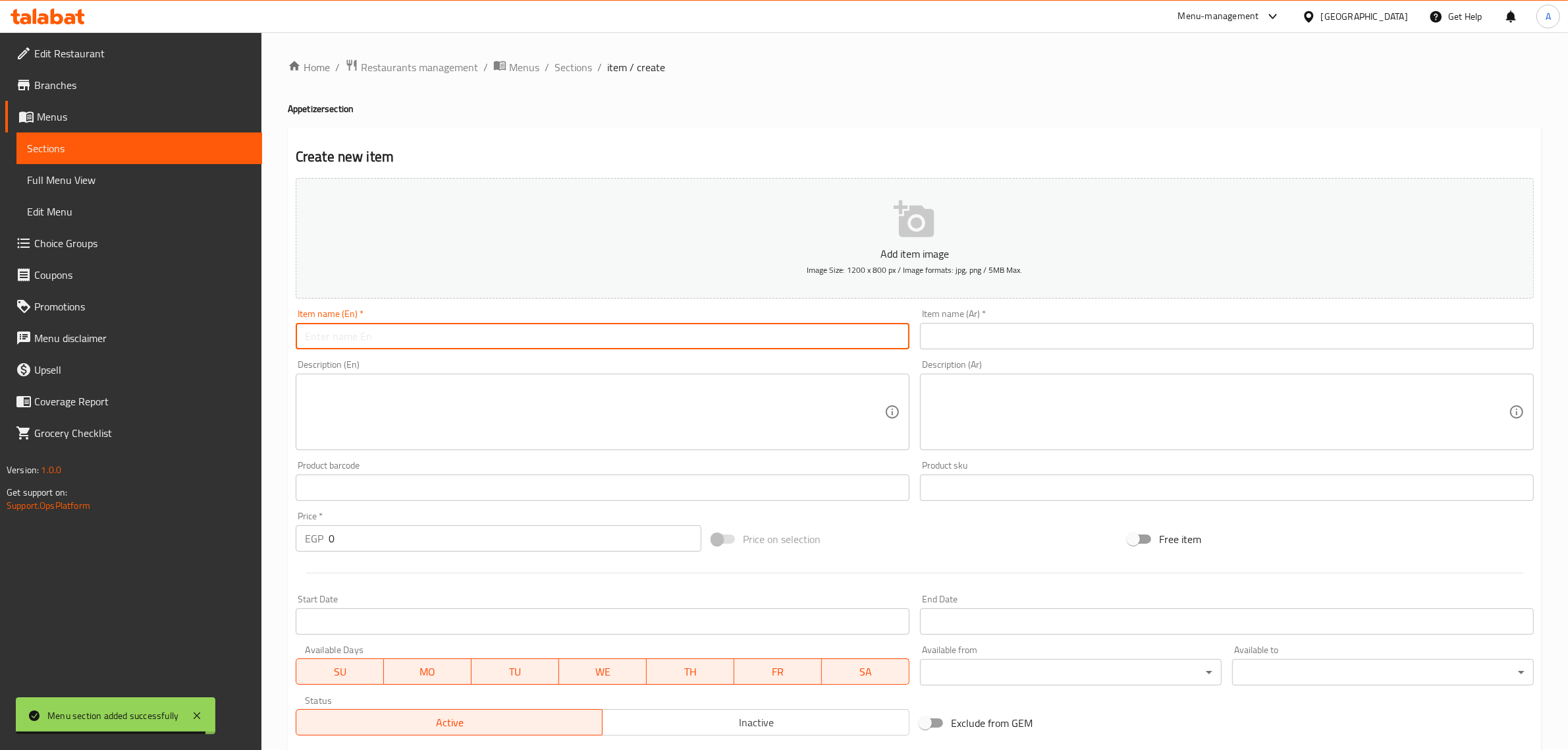
paste input "Shrimp Konafa"
type input "Shrimp Konafa"
click at [1052, 328] on input "text" at bounding box center [1226, 336] width 614 height 27
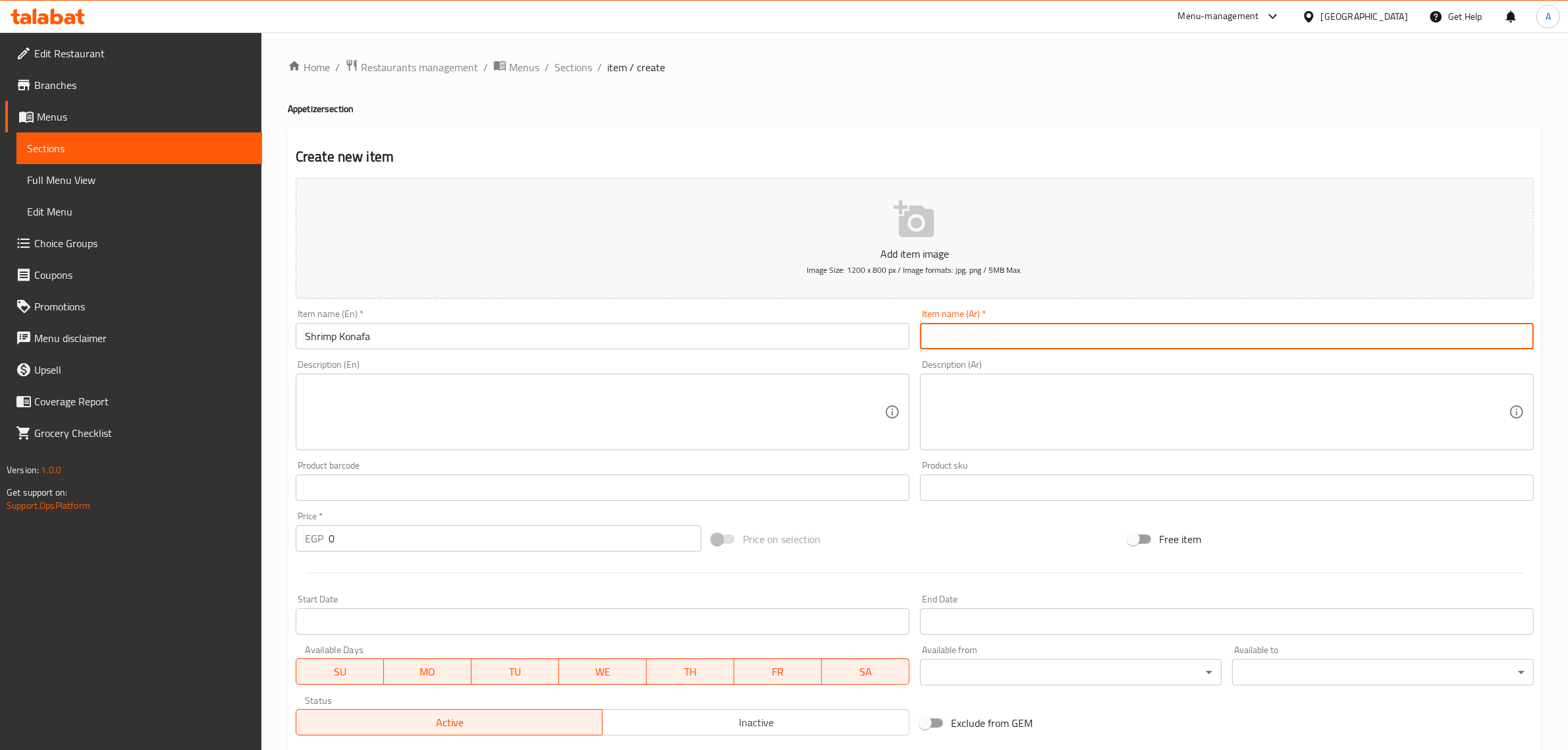
paste input "كنافة الروبيان"
type input "كنافة الروبيان"
click at [538, 422] on textarea at bounding box center [594, 412] width 580 height 62
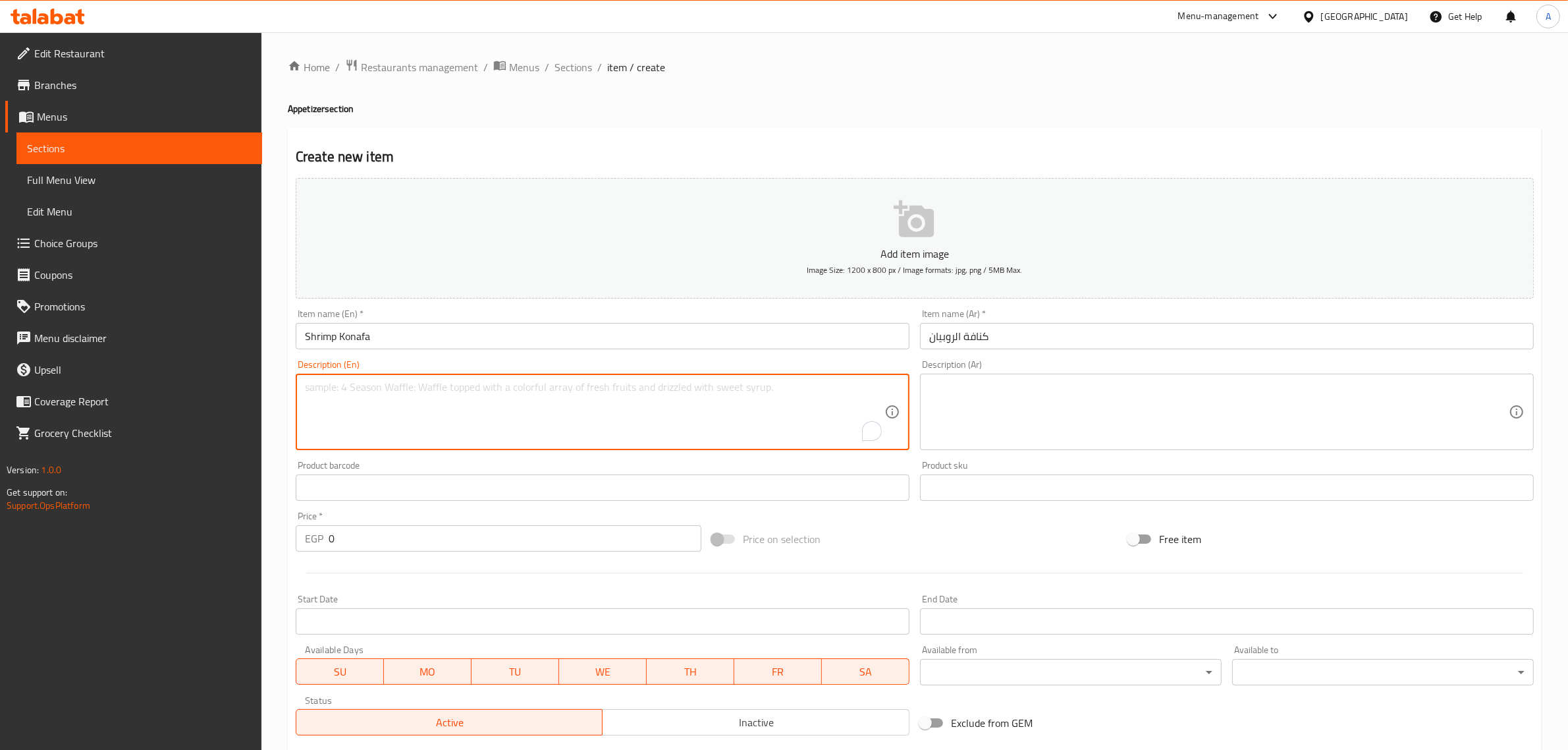
paste textarea "Shrimp rolled into fried konafa. (4 Pieces)"
type textarea "Shrimp rolled into fried konafa. (4 Pieces)"
click at [1062, 417] on textarea at bounding box center [1219, 412] width 580 height 62
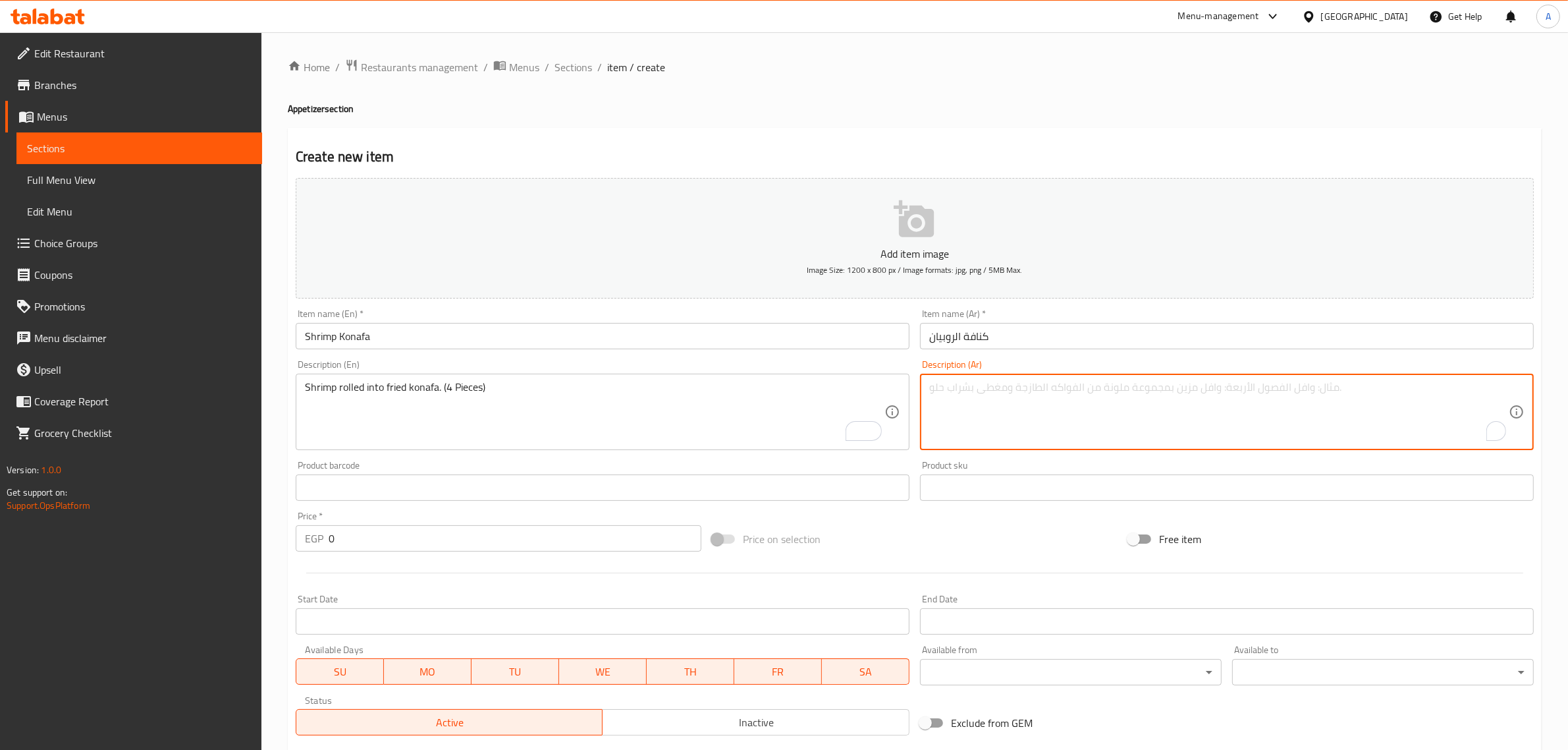
paste textarea "روبيان ملفوف في الكنافة المقلية. (4 قطع)"
drag, startPoint x: 1093, startPoint y: 390, endPoint x: 1119, endPoint y: 390, distance: 26.0
click at [1119, 390] on textarea "روبيان ملفوف في الكنافة المقلية. (4 قطع)" at bounding box center [1219, 412] width 580 height 62
type textarea "جمبري ملفوف في الكنافة المقلية. (4 قطع)"
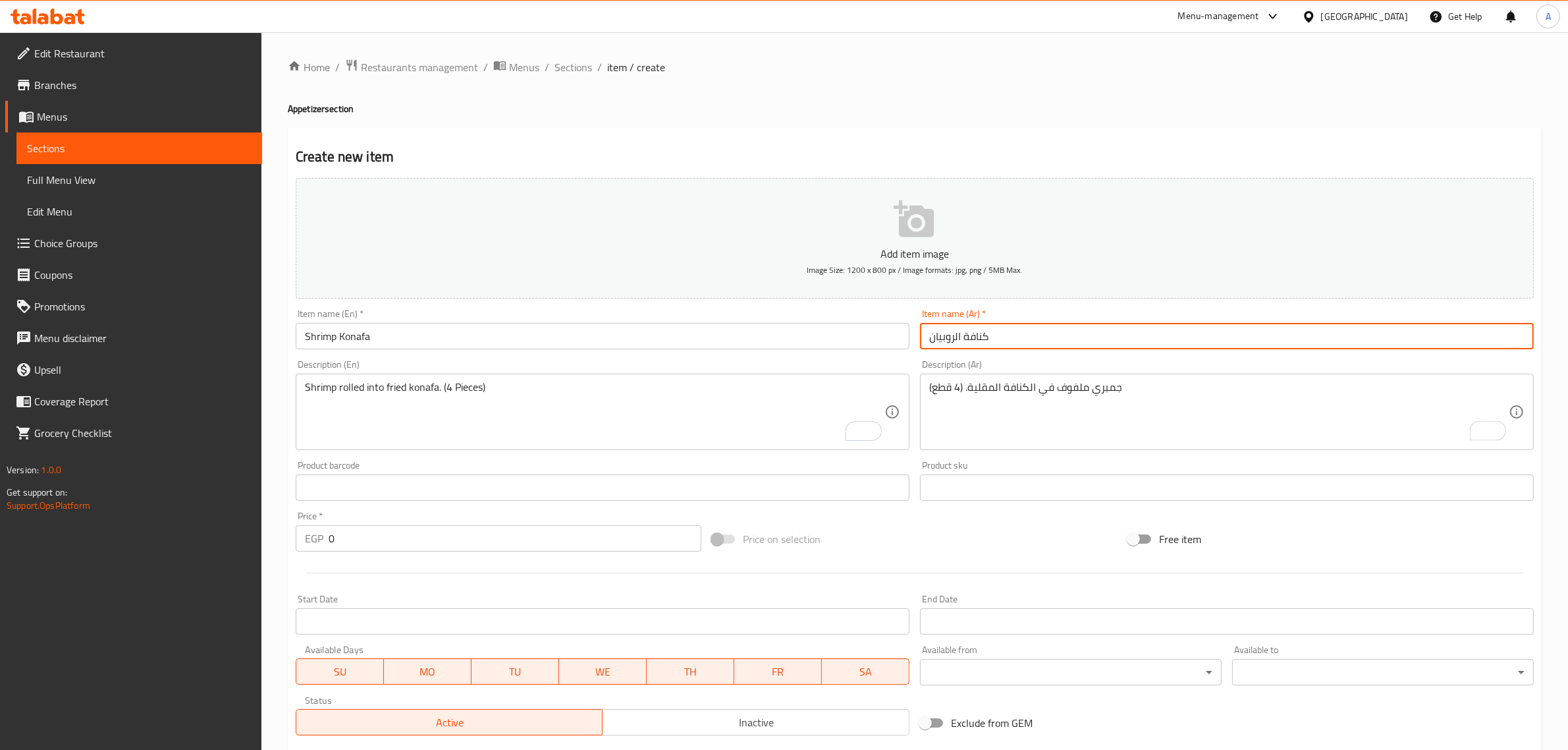
click at [945, 336] on input "كنافة الروبيان" at bounding box center [1226, 336] width 614 height 27
type input "كنافة جمبري"
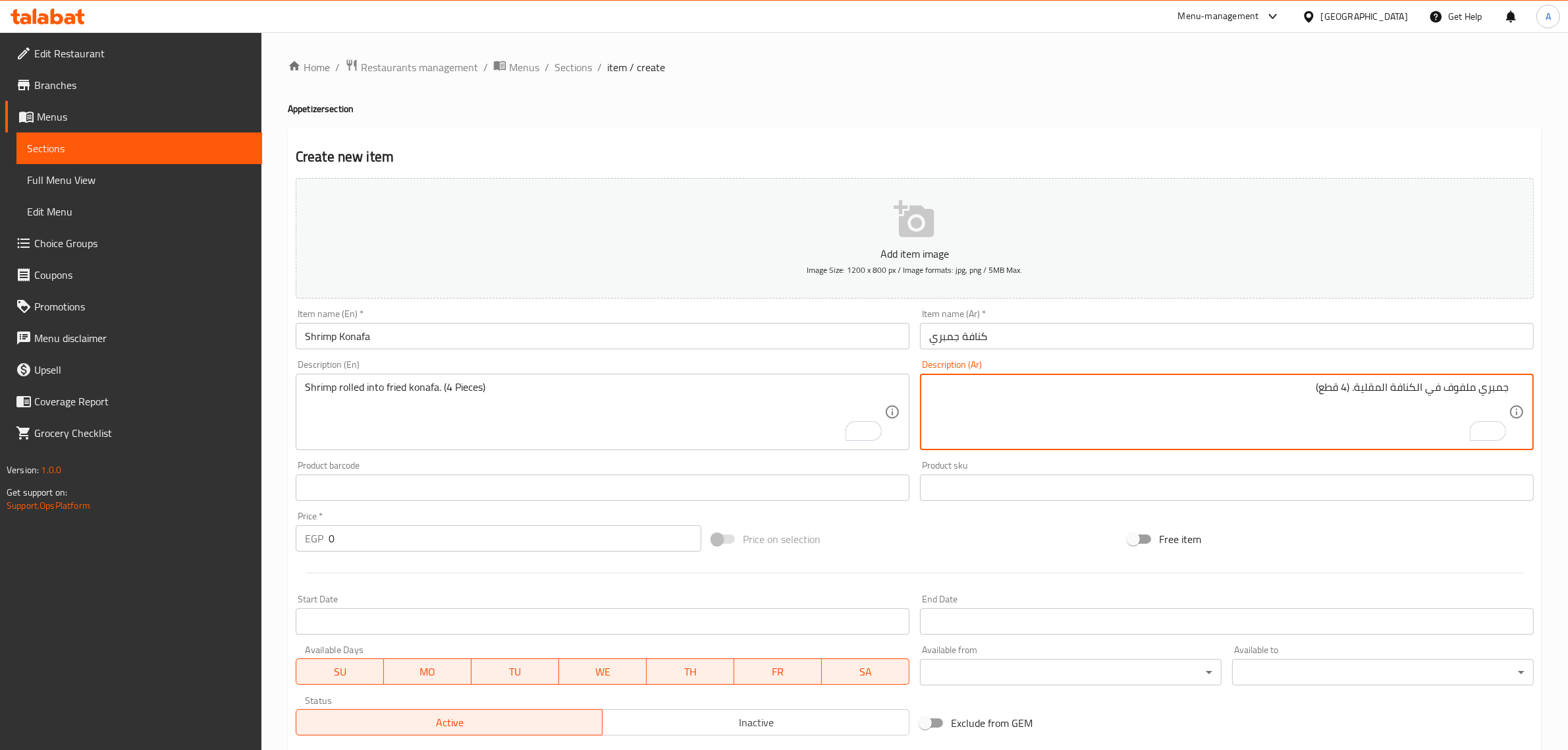
click at [1344, 408] on textarea "جمبري ملفوف في الكنافة المقلية. (4 قطع)" at bounding box center [1219, 412] width 580 height 62
click at [1319, 396] on textarea "جمبري ملفوف في الكنافة المقلية. (4 قطع)" at bounding box center [1219, 412] width 580 height 62
click at [1350, 389] on textarea "جمبري ملفوف في الكنافة المقلية. (4 قطع" at bounding box center [1219, 412] width 580 height 62
type textarea "جمبري ملفوف في الكنافة المقلية. 4 قطع"
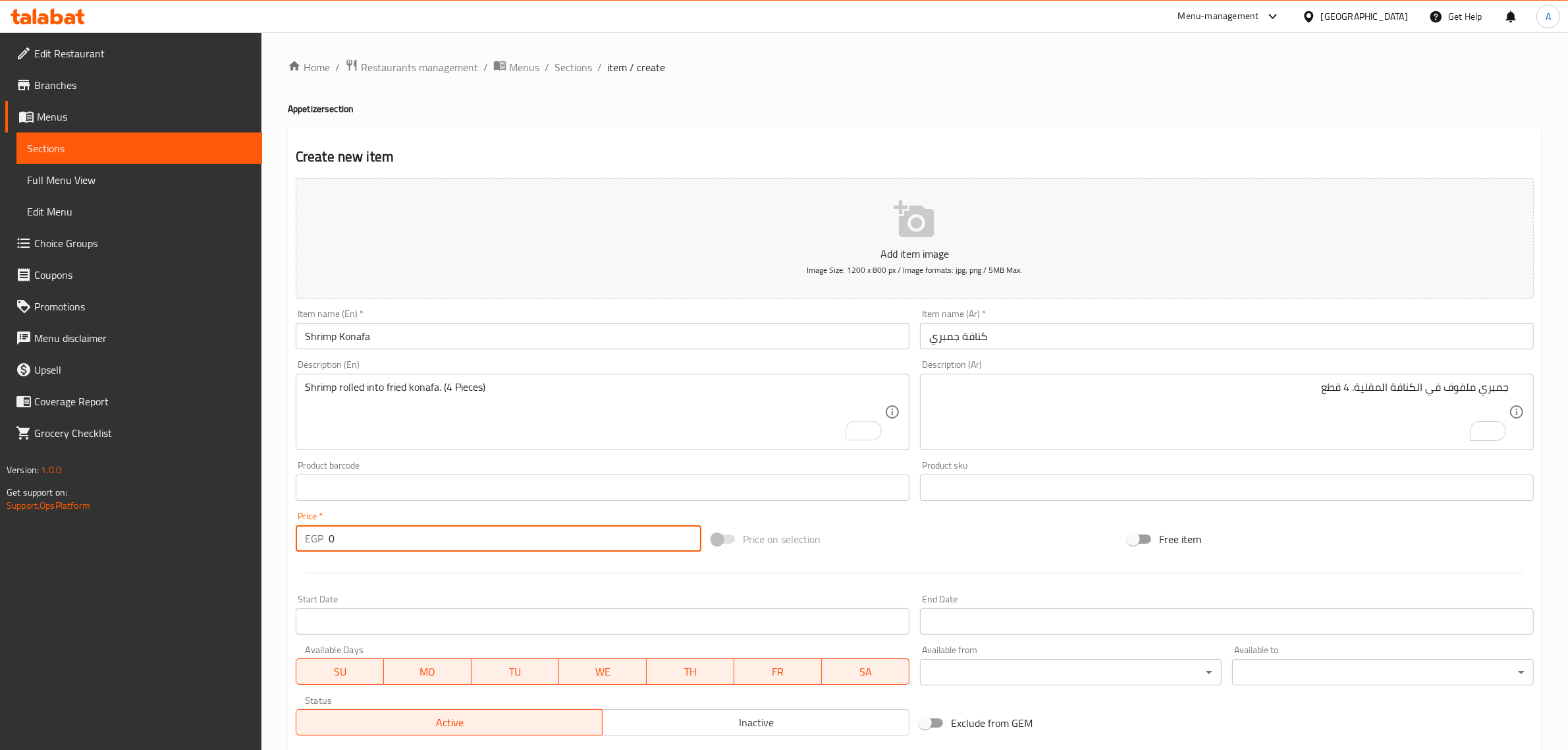
drag, startPoint x: 353, startPoint y: 539, endPoint x: 326, endPoint y: 557, distance: 32.4
click at [326, 557] on div "Add item image Image Size: 1200 x 800 px / Image formats: jpg, png / 5MB Max. I…" at bounding box center [914, 457] width 1249 height 568
paste input "225.0"
type input "225.00"
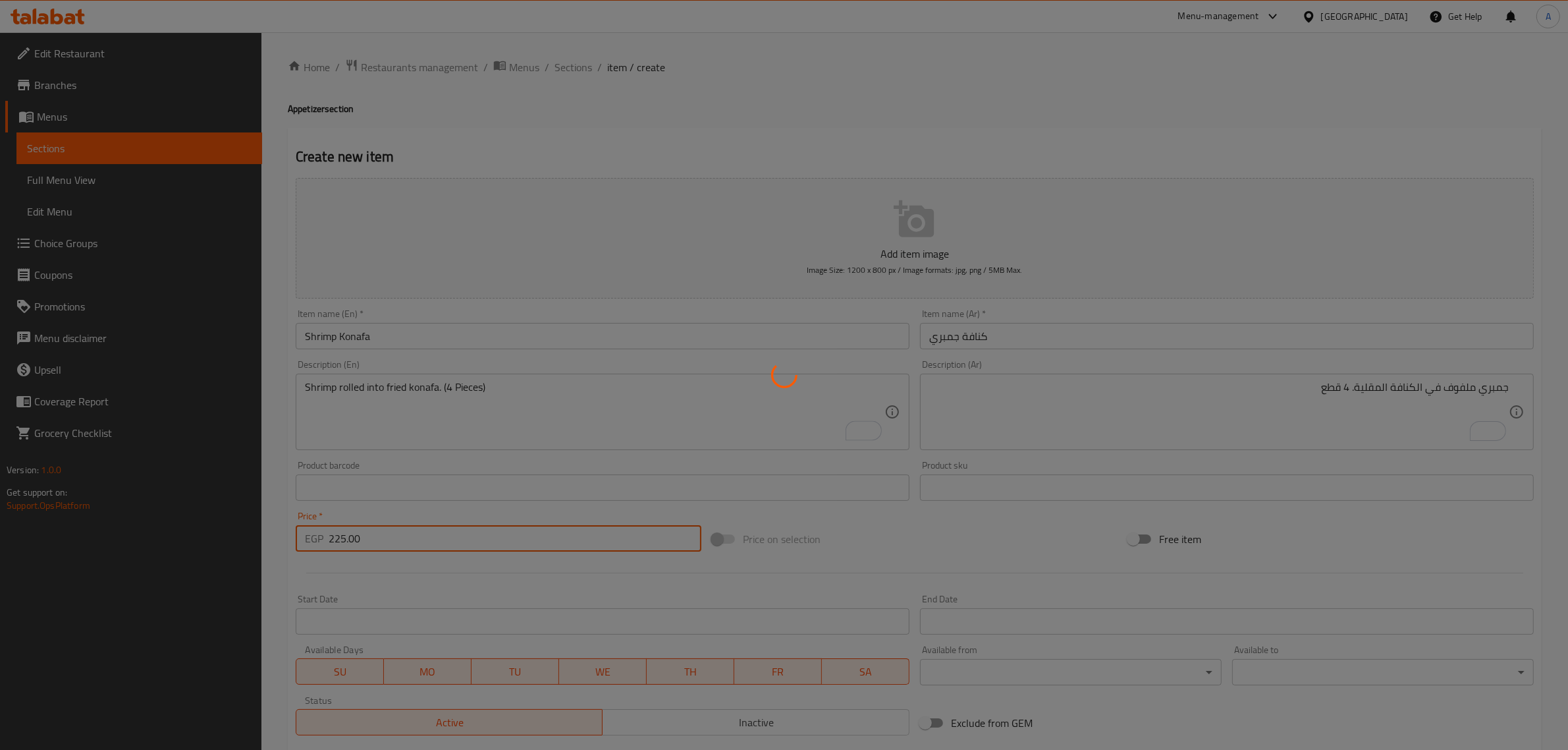
type input "0"
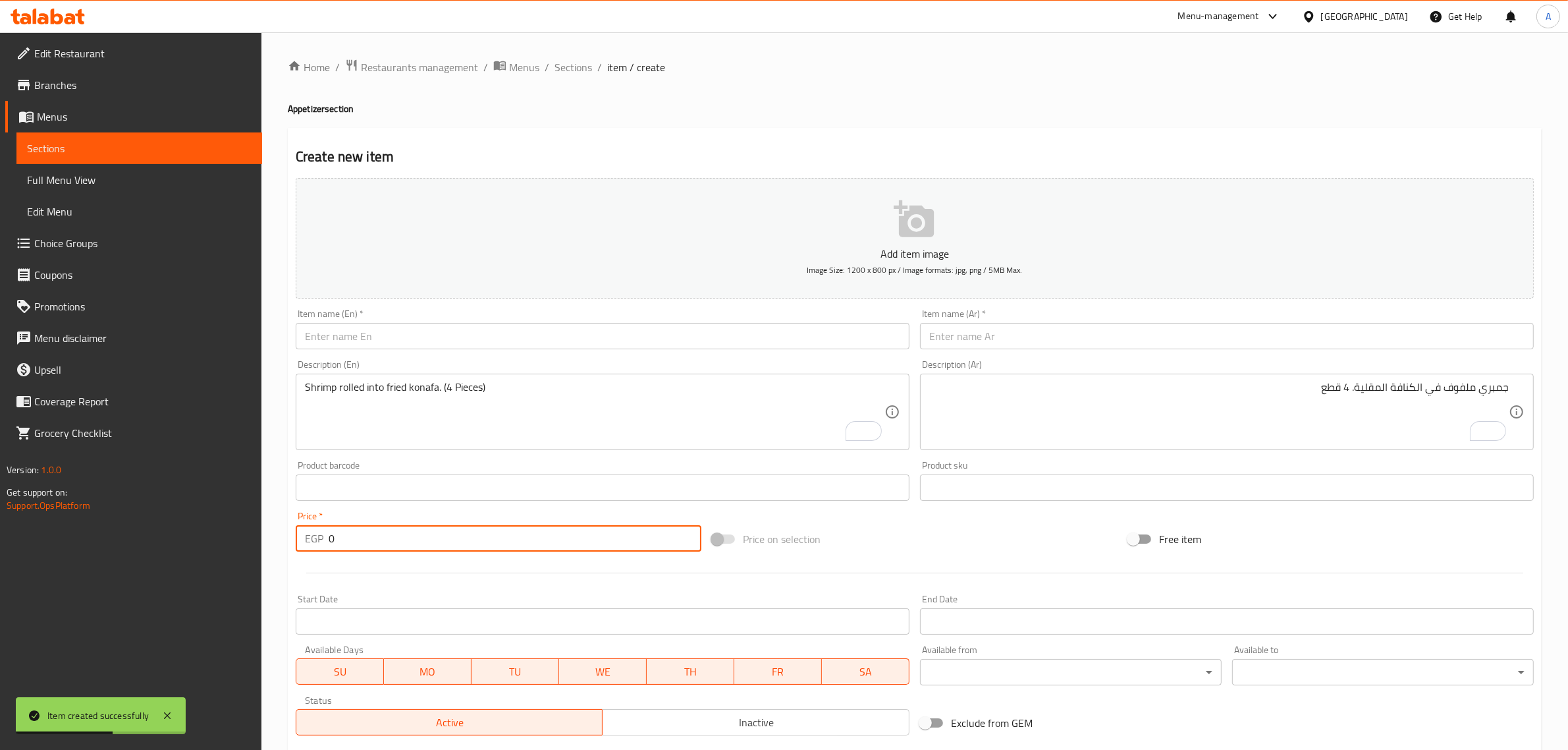
click at [495, 357] on div "Description (En) Shrimp rolled into fried konafa. (4 Pieces) Description (En)" at bounding box center [602, 404] width 624 height 101
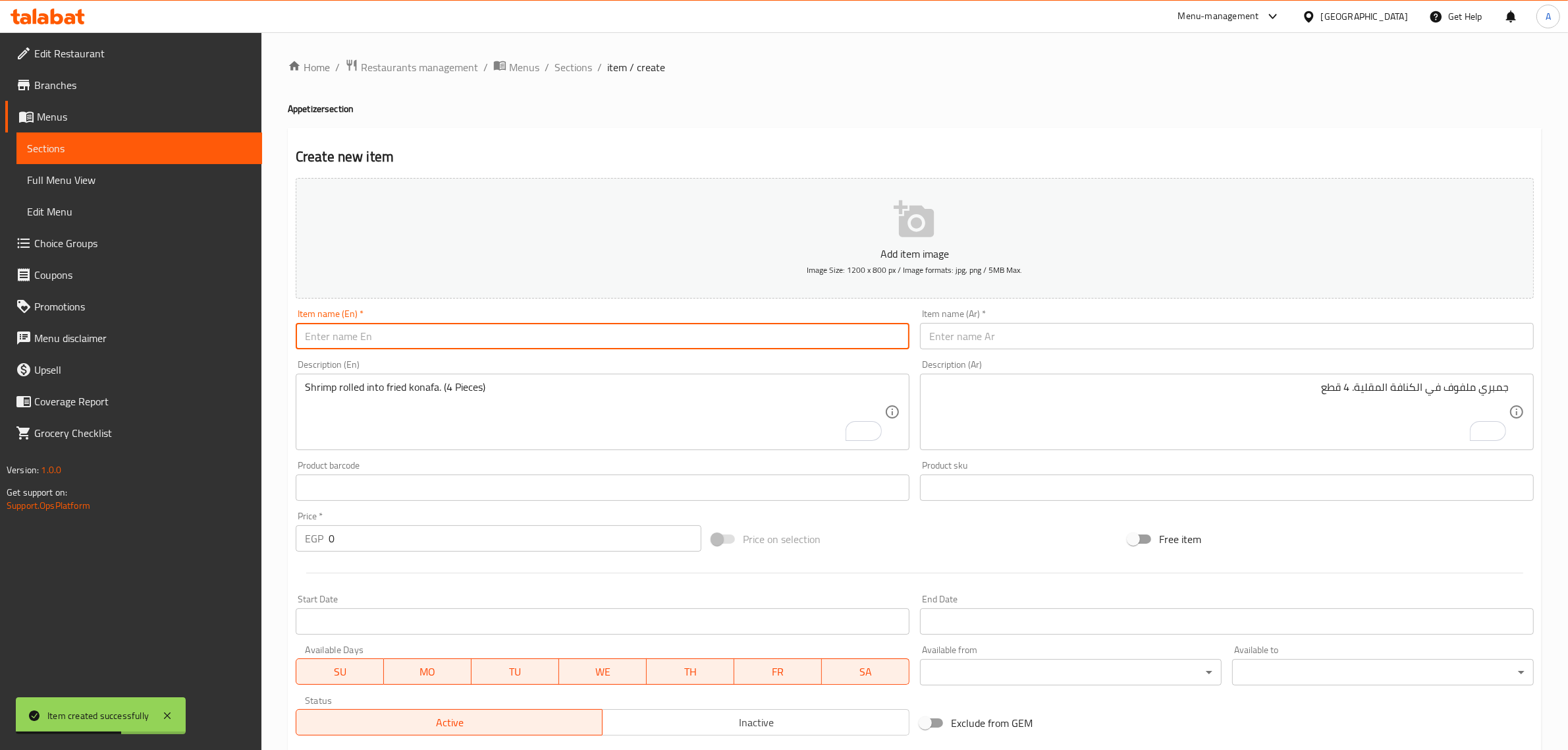
click at [495, 338] on input "text" at bounding box center [602, 336] width 614 height 27
paste input "Japanese Noodles"
type input "Japanese Noodles"
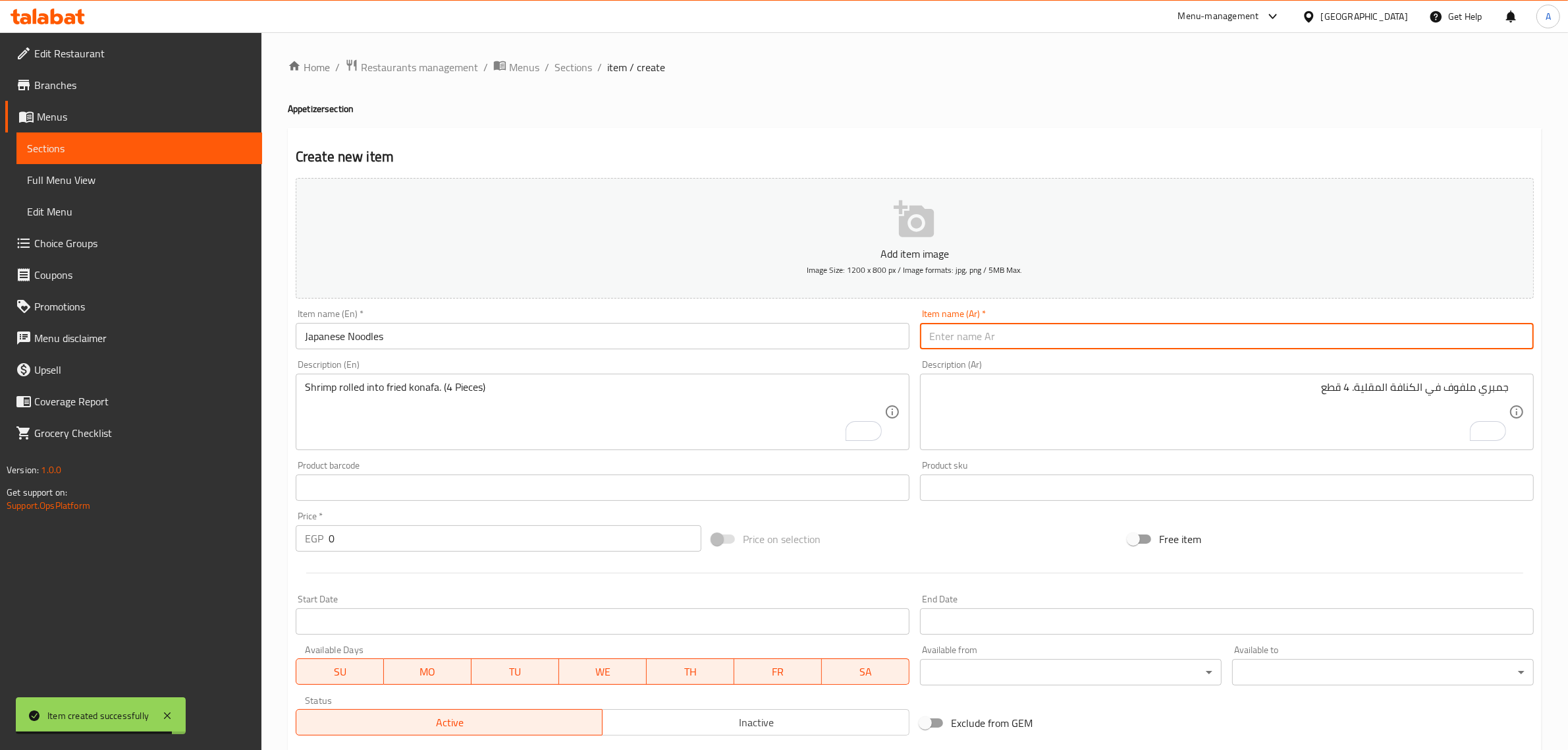
click at [988, 330] on input "text" at bounding box center [1226, 336] width 614 height 27
paste input "المعكرونة اليابانية"
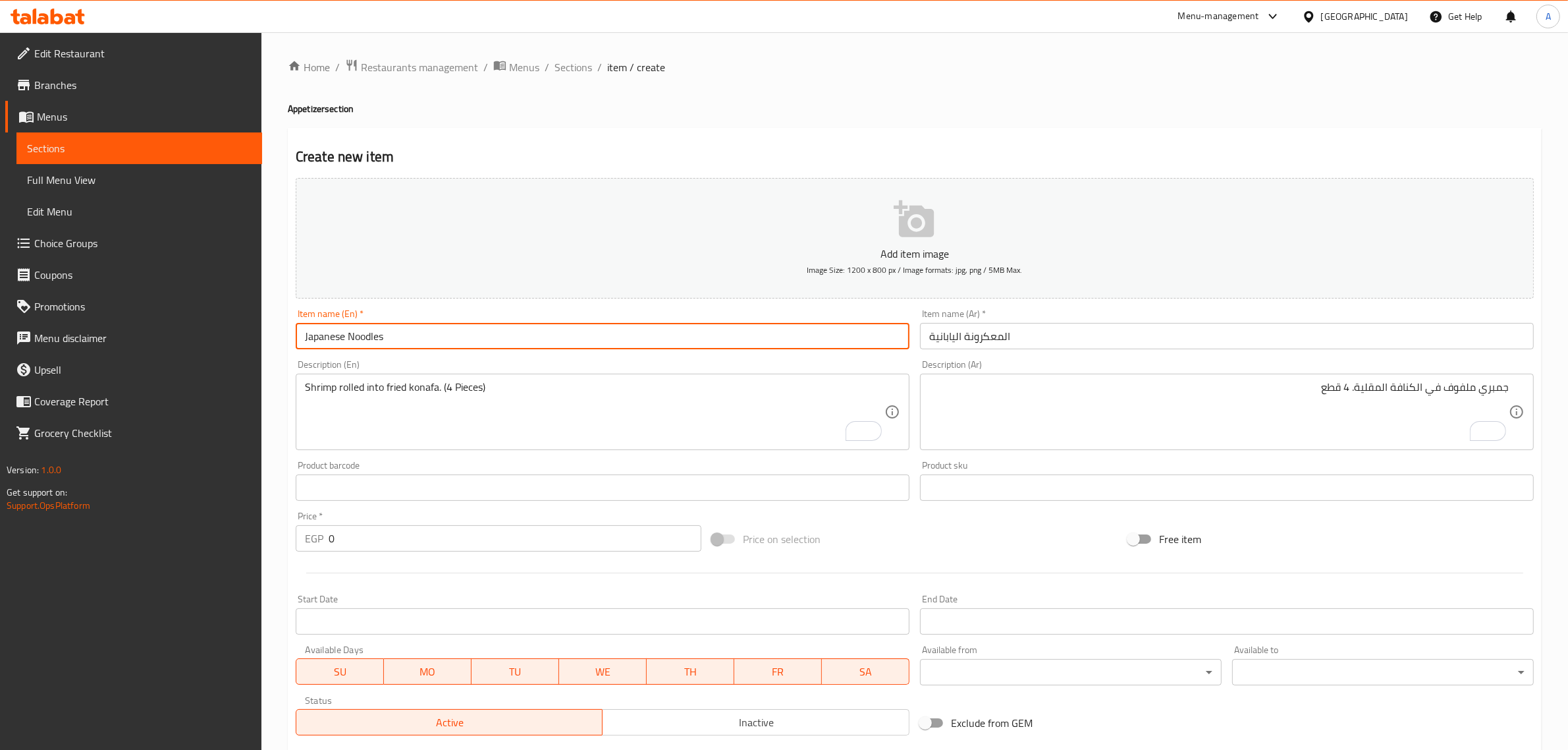
click at [374, 326] on input "Japanese Noodles" at bounding box center [602, 336] width 614 height 27
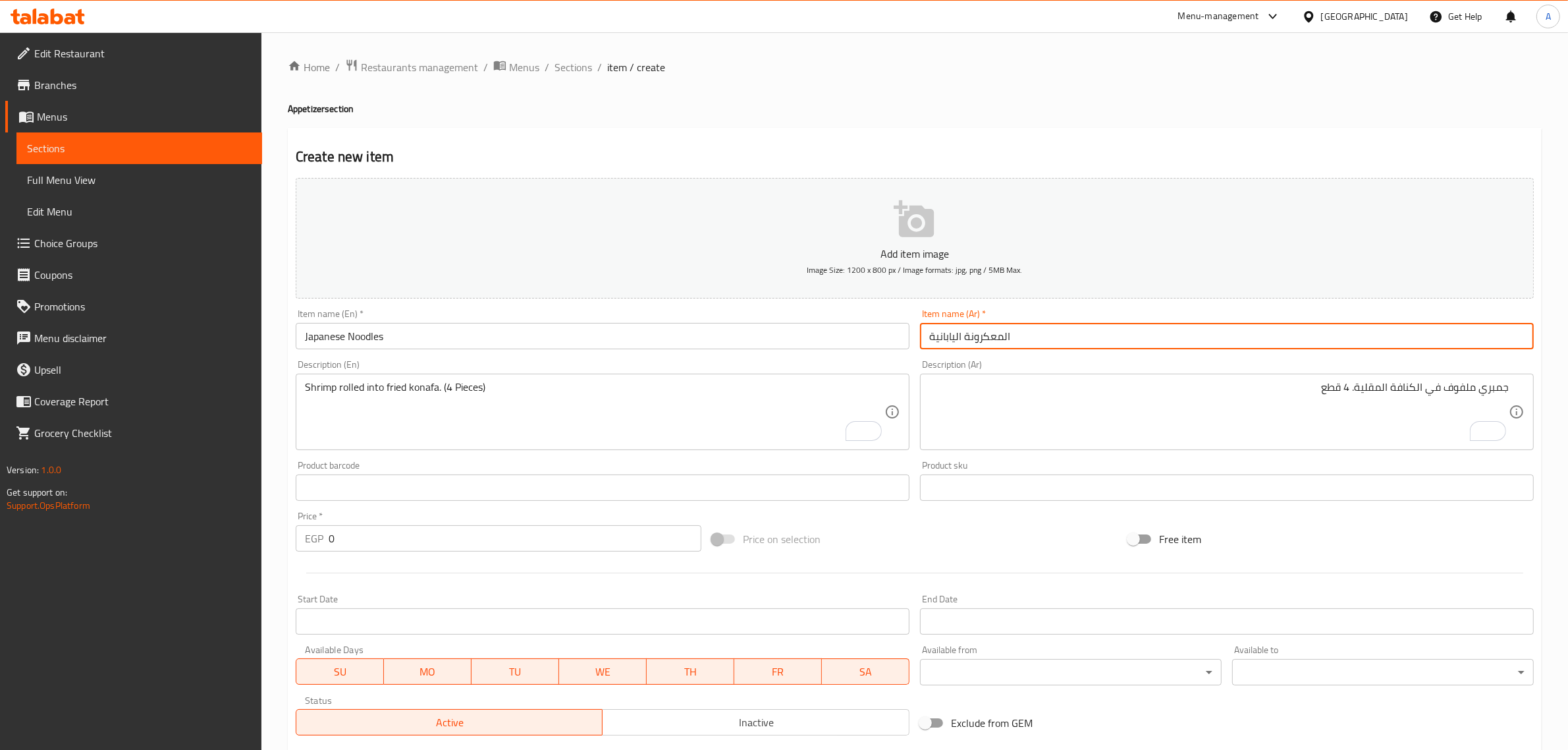
click at [990, 343] on input "المعكرونة اليابانية" at bounding box center [1226, 336] width 614 height 27
paste input "نودلز"
type input "نودلز اليابانية"
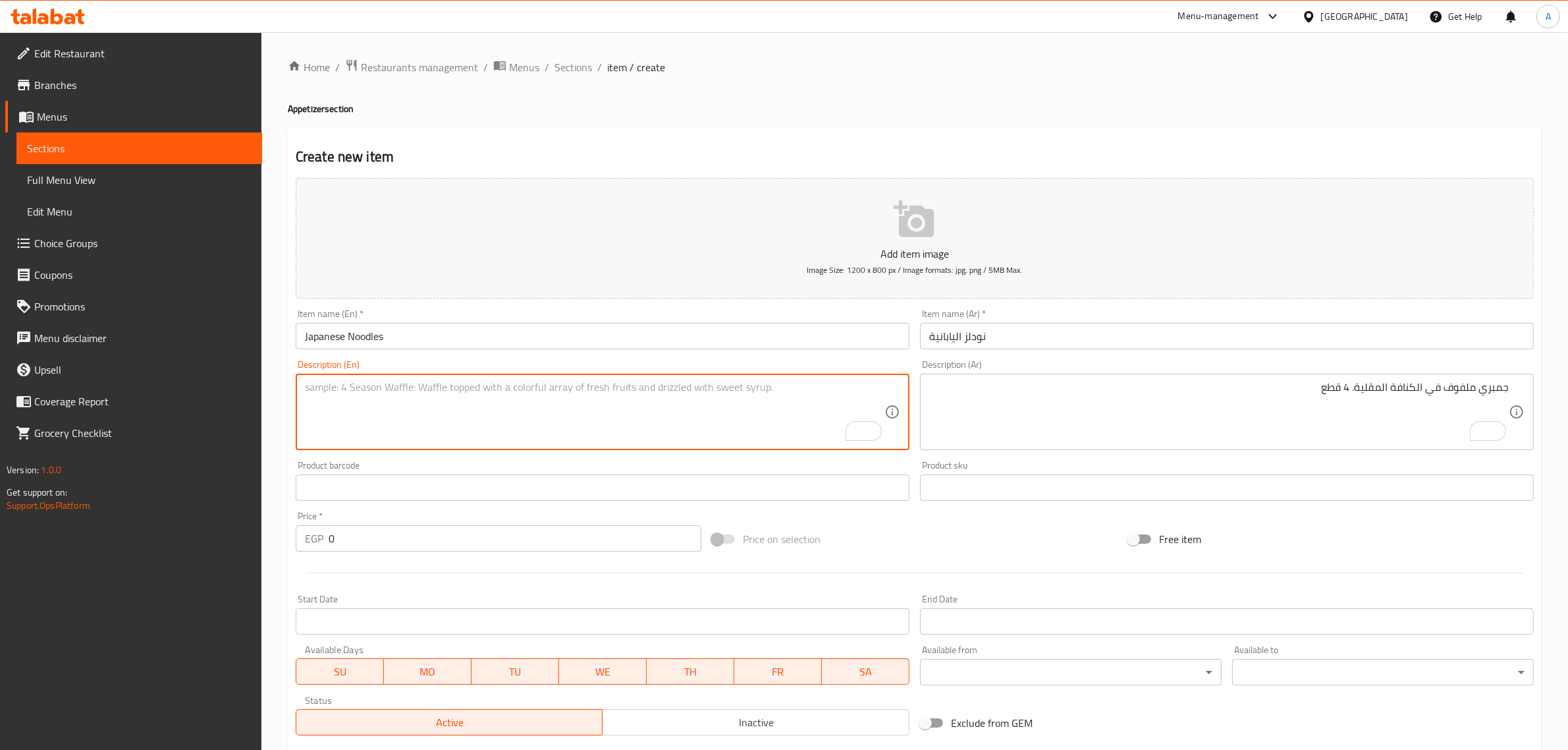
click at [590, 384] on textarea "To enrich screen reader interactions, please activate Accessibility in Grammarl…" at bounding box center [594, 412] width 580 height 62
paste textarea "Noodles, colored pepper and carrots with oyster sauce."
type textarea "Noodles, colored pepper and carrots with oyster sauce."
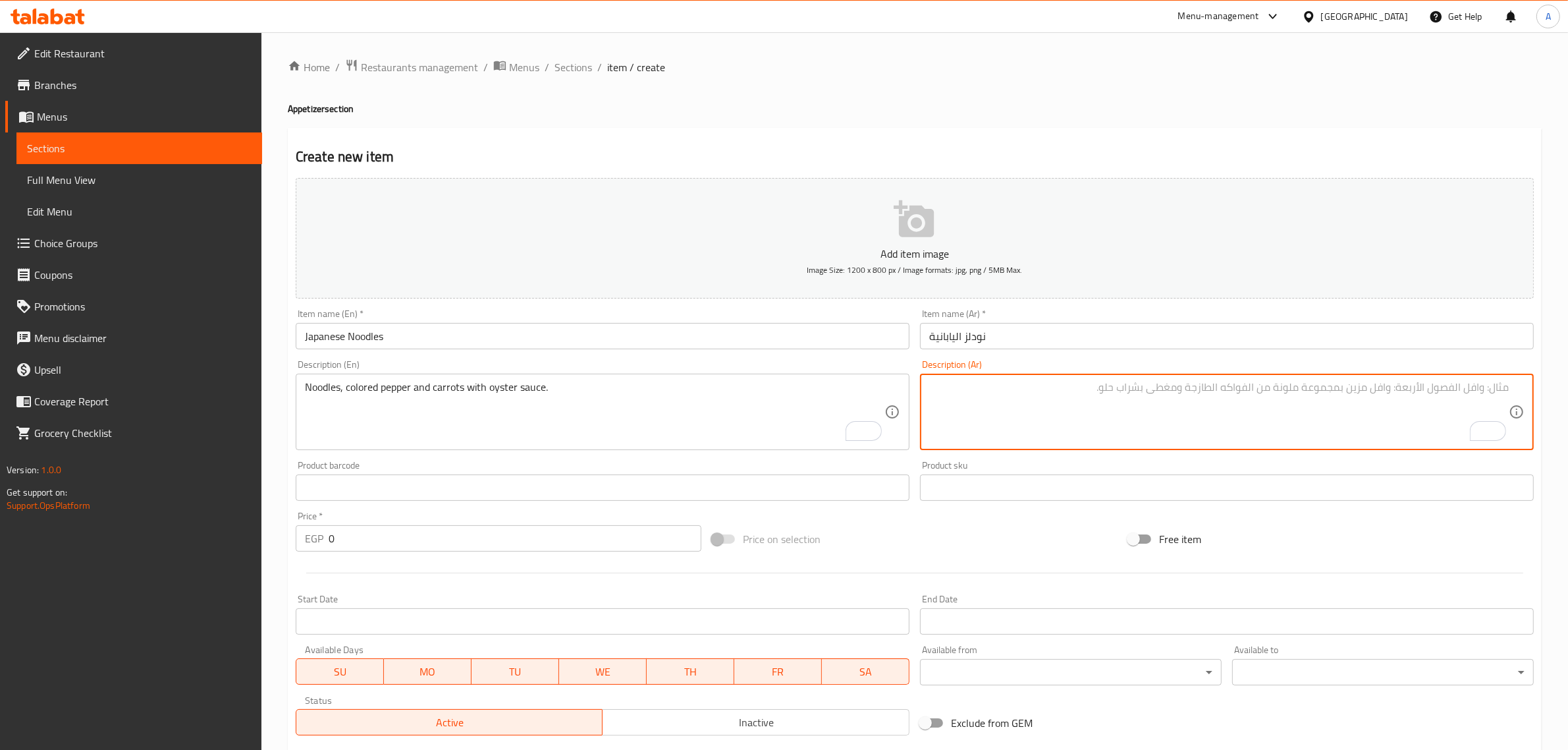
click at [1026, 387] on textarea "To enrich screen reader interactions, please activate Accessibility in Grammarl…" at bounding box center [1219, 412] width 580 height 62
paste textarea "Noodles, colored pepper and carrots with oyster sauce."
type textarea "Noodles, colored pepper and carrots with oyster sauce."
click at [1176, 424] on textarea "To enrich screen reader interactions, please activate Accessibility in Grammarl…" at bounding box center [1219, 412] width 580 height 62
paste textarea "معكرونة وفلفل ملون وجزر مع صلصة المحار."
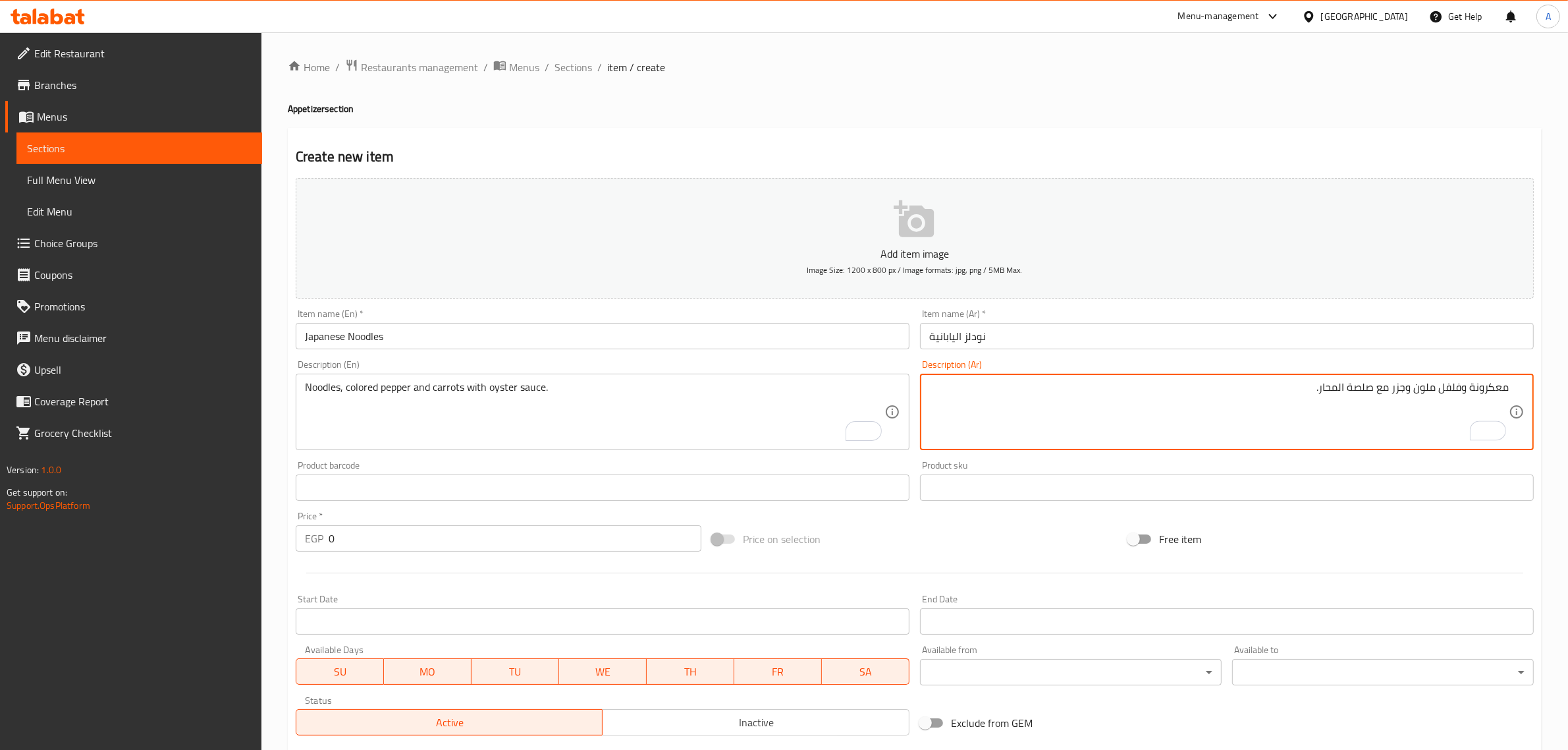
click at [984, 345] on input "نودلز اليابانية" at bounding box center [1226, 336] width 614 height 27
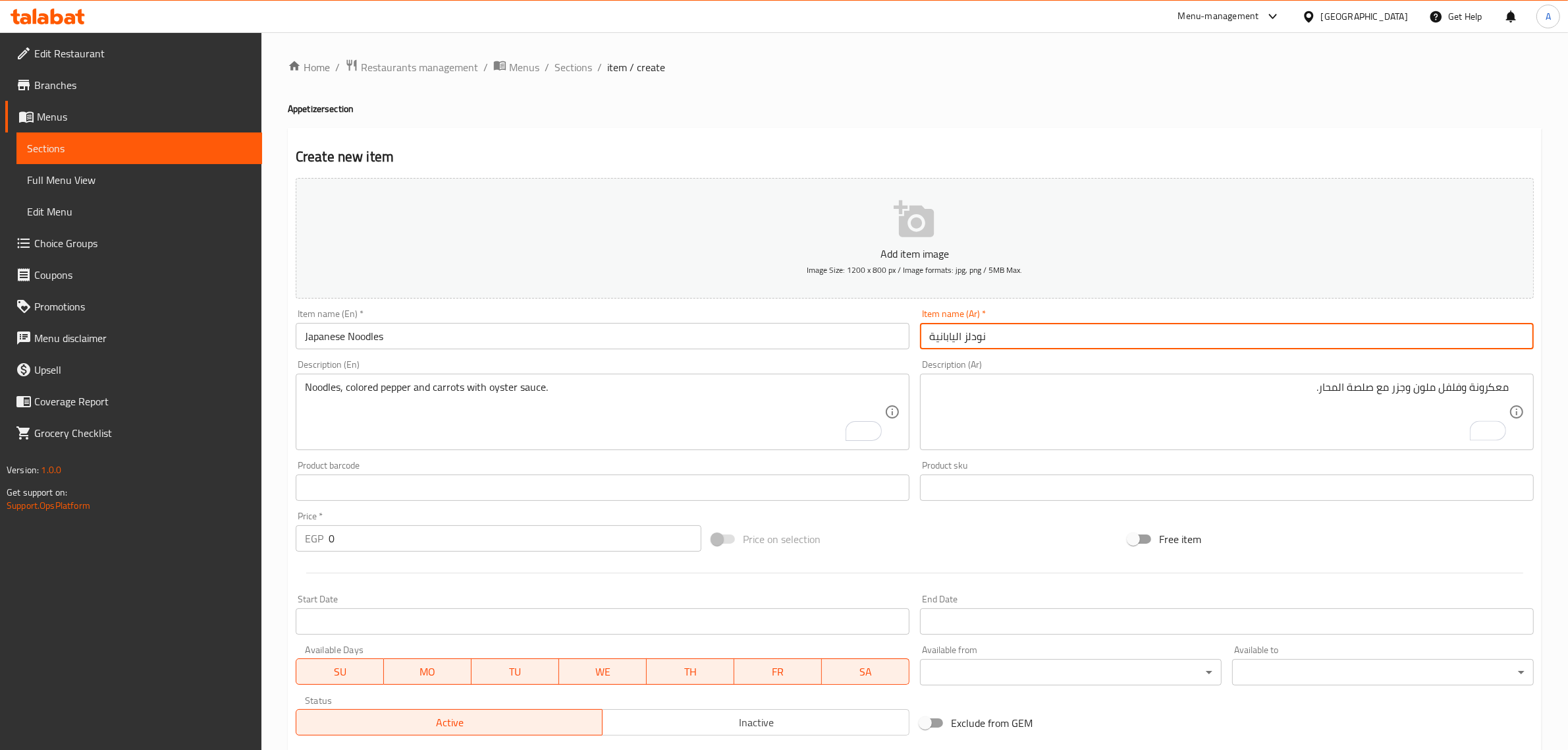
click at [984, 345] on input "نودلز اليابانية" at bounding box center [1226, 336] width 614 height 27
click at [975, 335] on input "نودلز اليابانية" at bounding box center [1226, 336] width 614 height 27
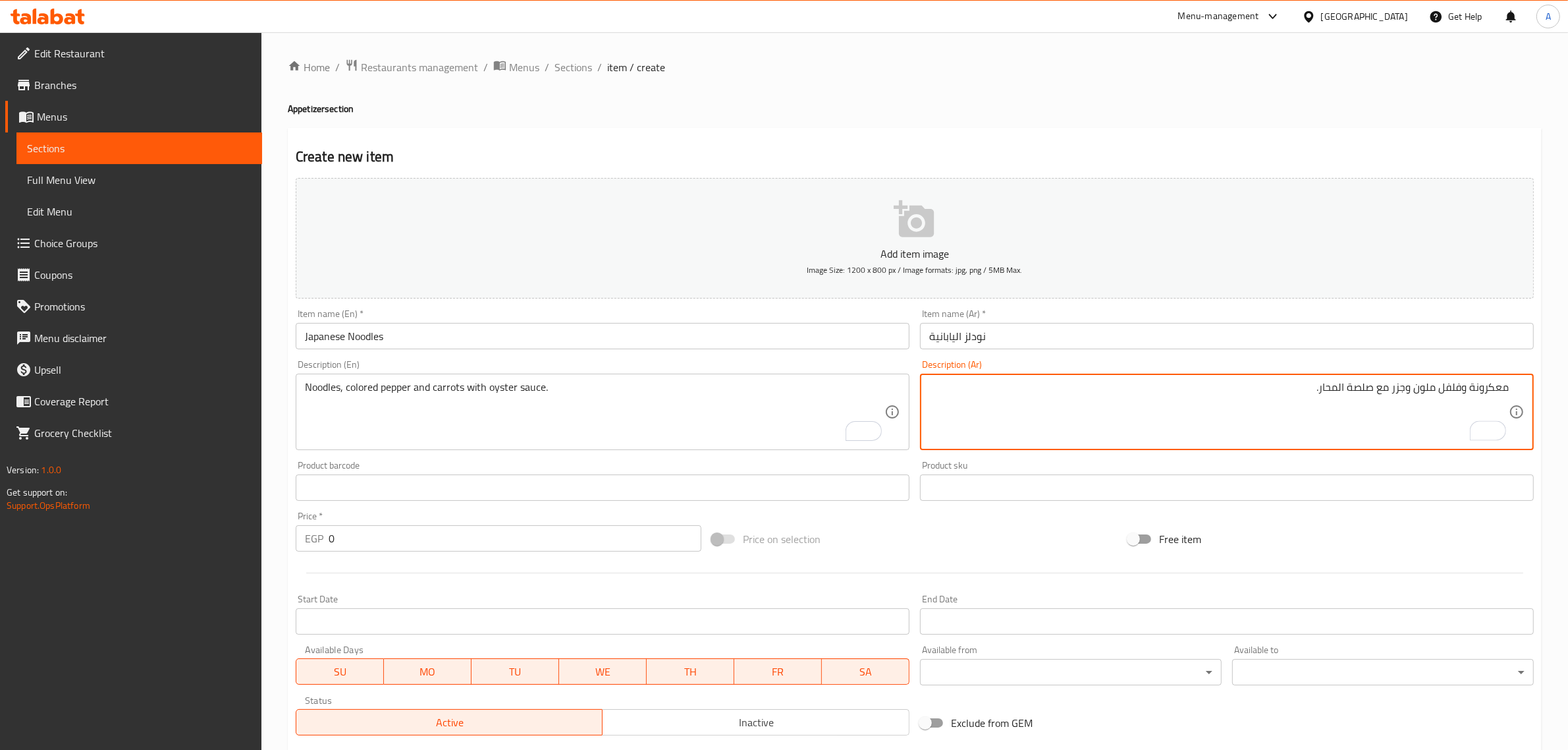
click at [1502, 389] on textarea "معكرونة وفلفل ملون وجزر مع صلصة المحار." at bounding box center [1219, 412] width 580 height 62
paste textarea "ودلز"
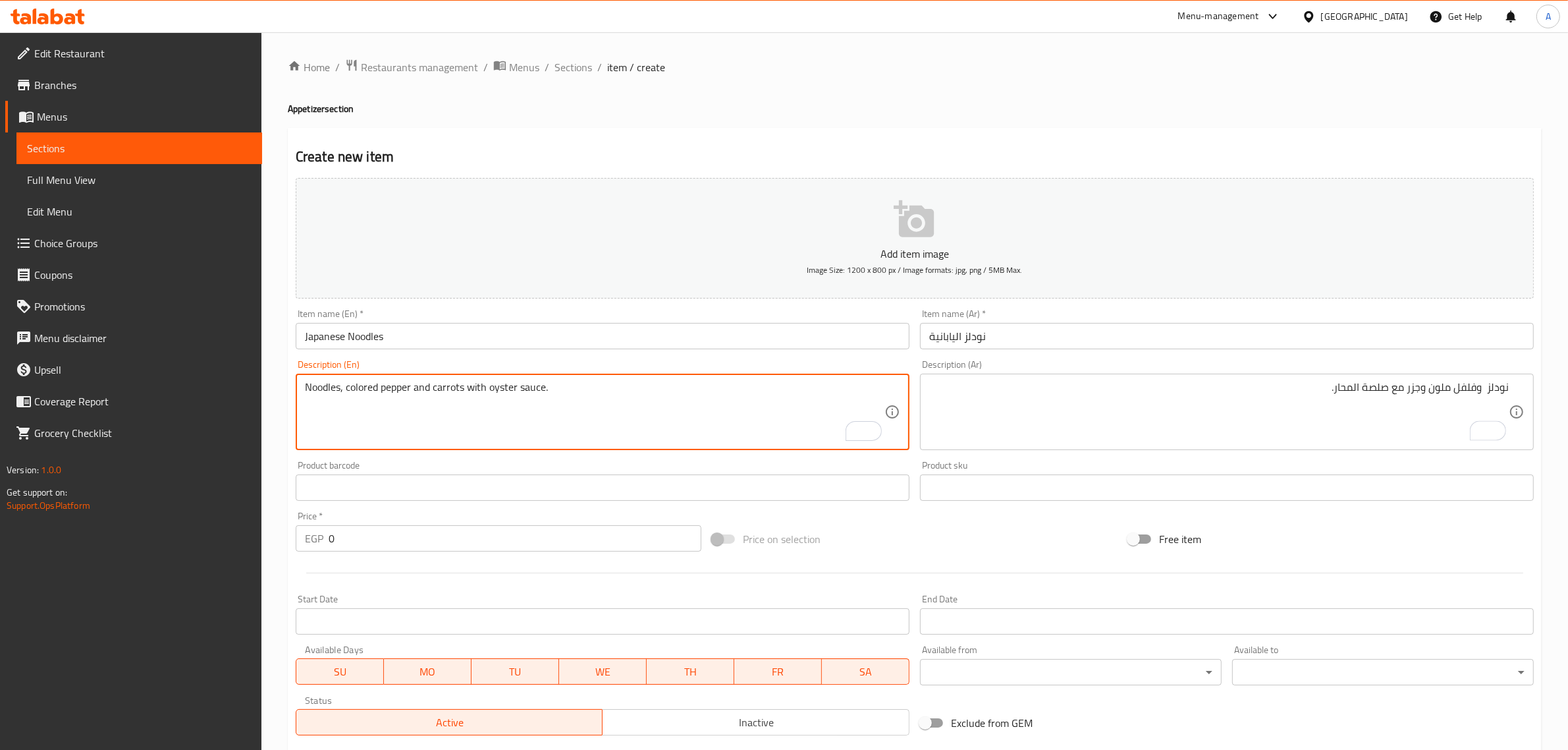
drag, startPoint x: 494, startPoint y: 389, endPoint x: 527, endPoint y: 386, distance: 33.1
click at [527, 386] on textarea "Noodles, colored pepper and carrots with oyster sauce." at bounding box center [594, 412] width 580 height 62
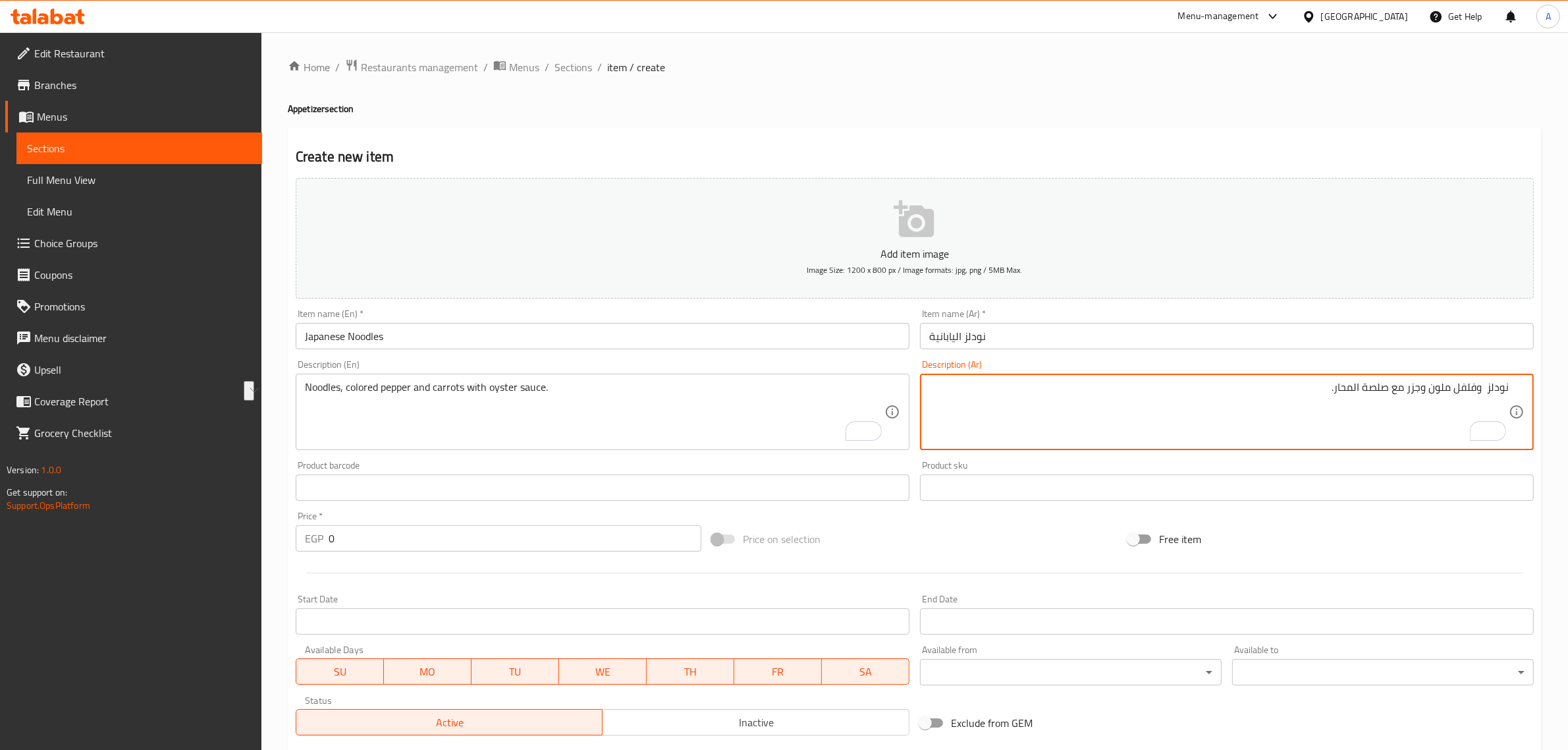
drag, startPoint x: 1315, startPoint y: 387, endPoint x: 1387, endPoint y: 387, distance: 72.0
paste textarea "ص محار"
type textarea "نودلز وفلفل ملون وجزر مع صوص محار"
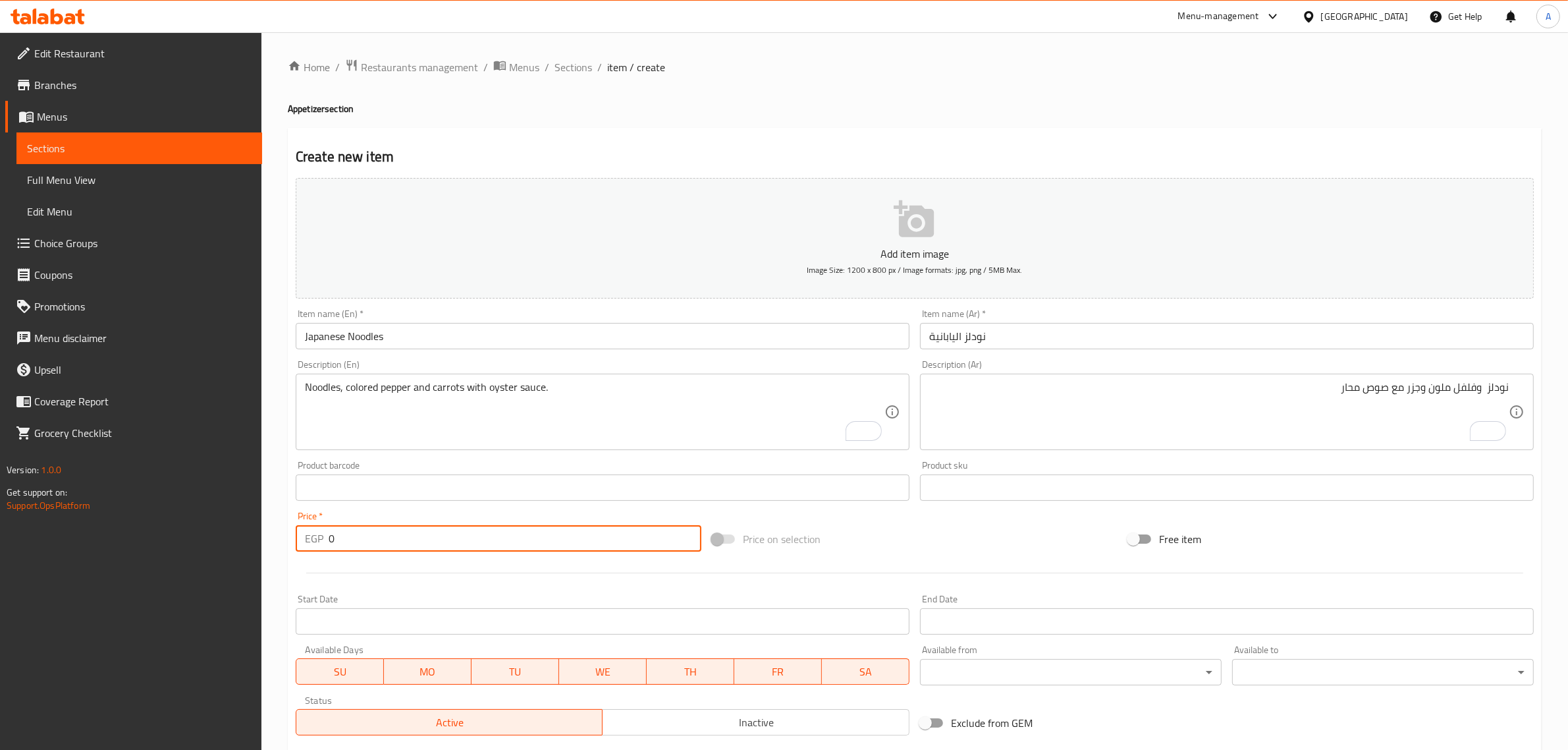
drag, startPoint x: 370, startPoint y: 542, endPoint x: 300, endPoint y: 548, distance: 70.3
click at [300, 548] on div "EGP 0 Price *" at bounding box center [498, 539] width 406 height 27
paste input "175.0"
type input "175.00"
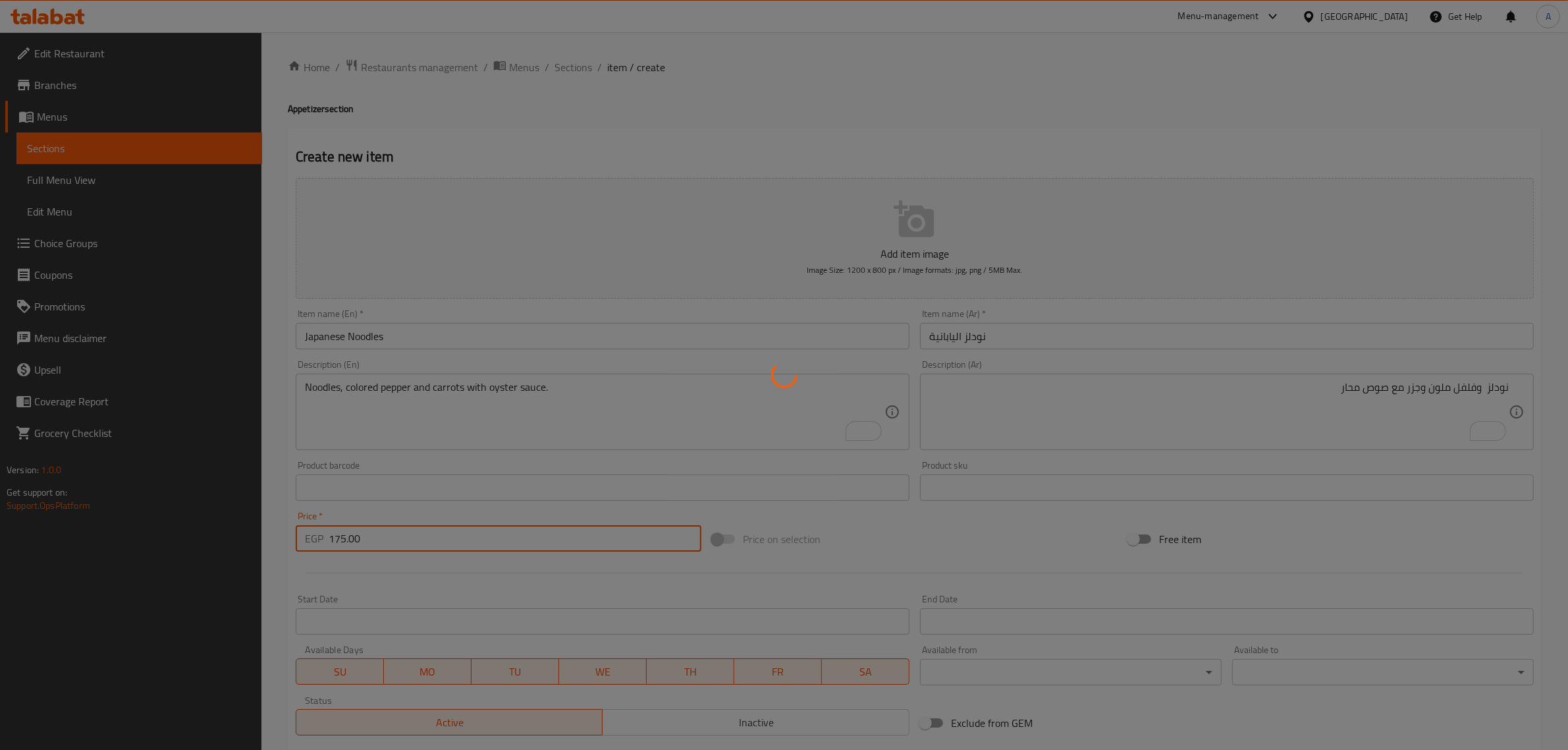
type input "0"
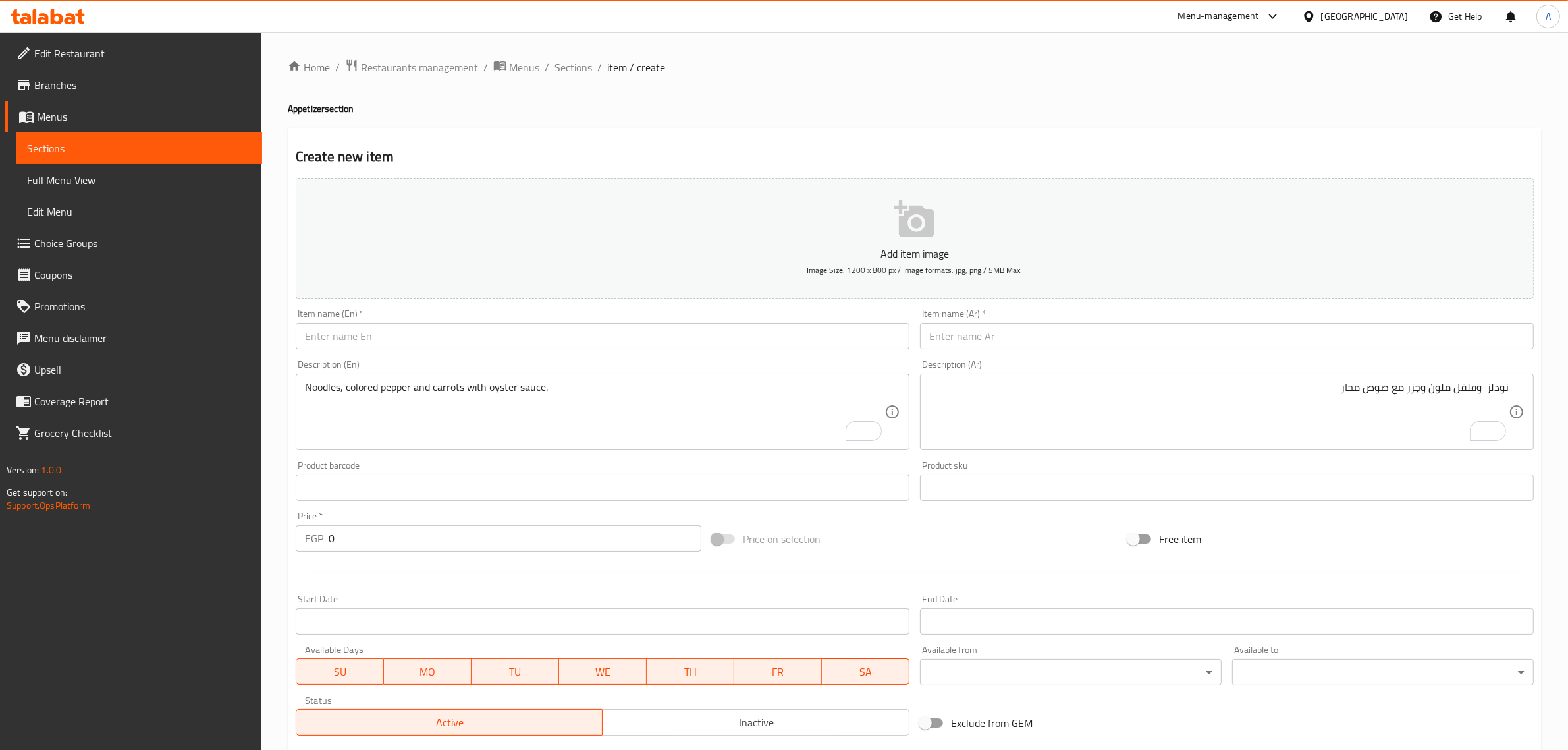
click at [571, 350] on div "Item name (En)   * Item name (En) *" at bounding box center [602, 329] width 624 height 51
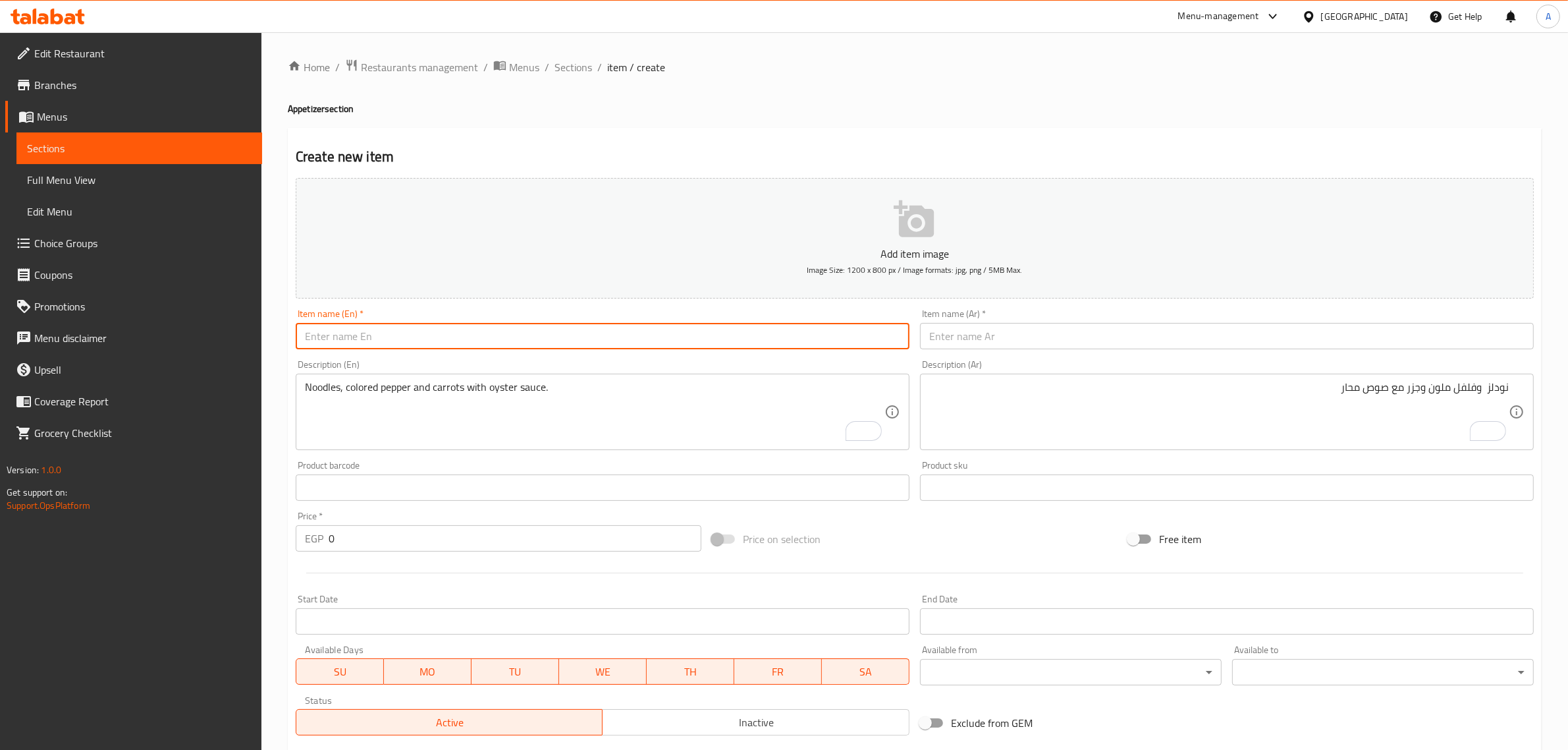
click at [574, 336] on input "text" at bounding box center [602, 336] width 614 height 27
paste input "Beef Noodles"
type input "Beef Noodles"
click at [1135, 339] on input "text" at bounding box center [1226, 336] width 614 height 27
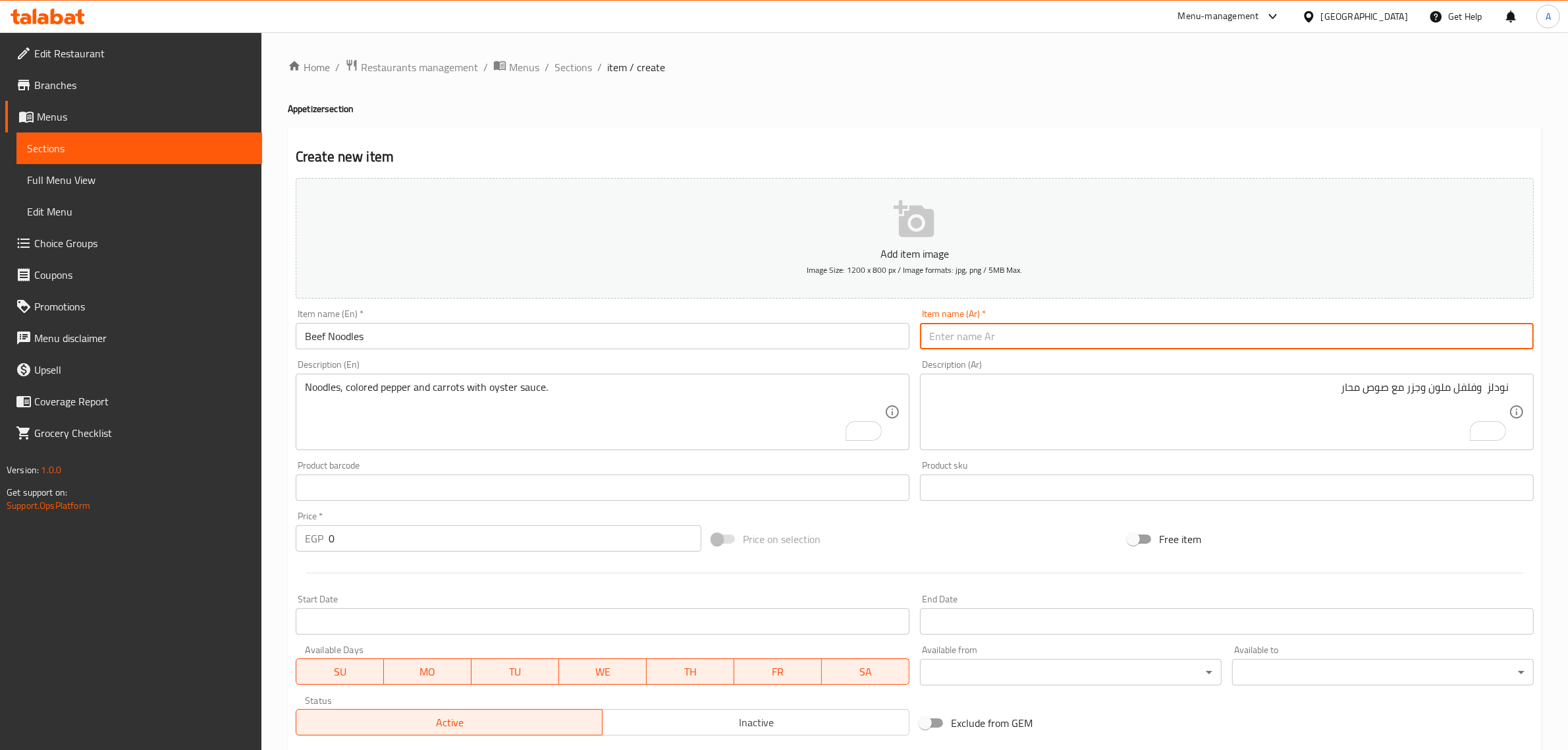
paste input "نودلز لحم البقر"
type input "نودلز لحم البقر"
click at [565, 403] on textarea "Noodles, colored pepper and carrots with oyster sauce." at bounding box center [594, 412] width 580 height 62
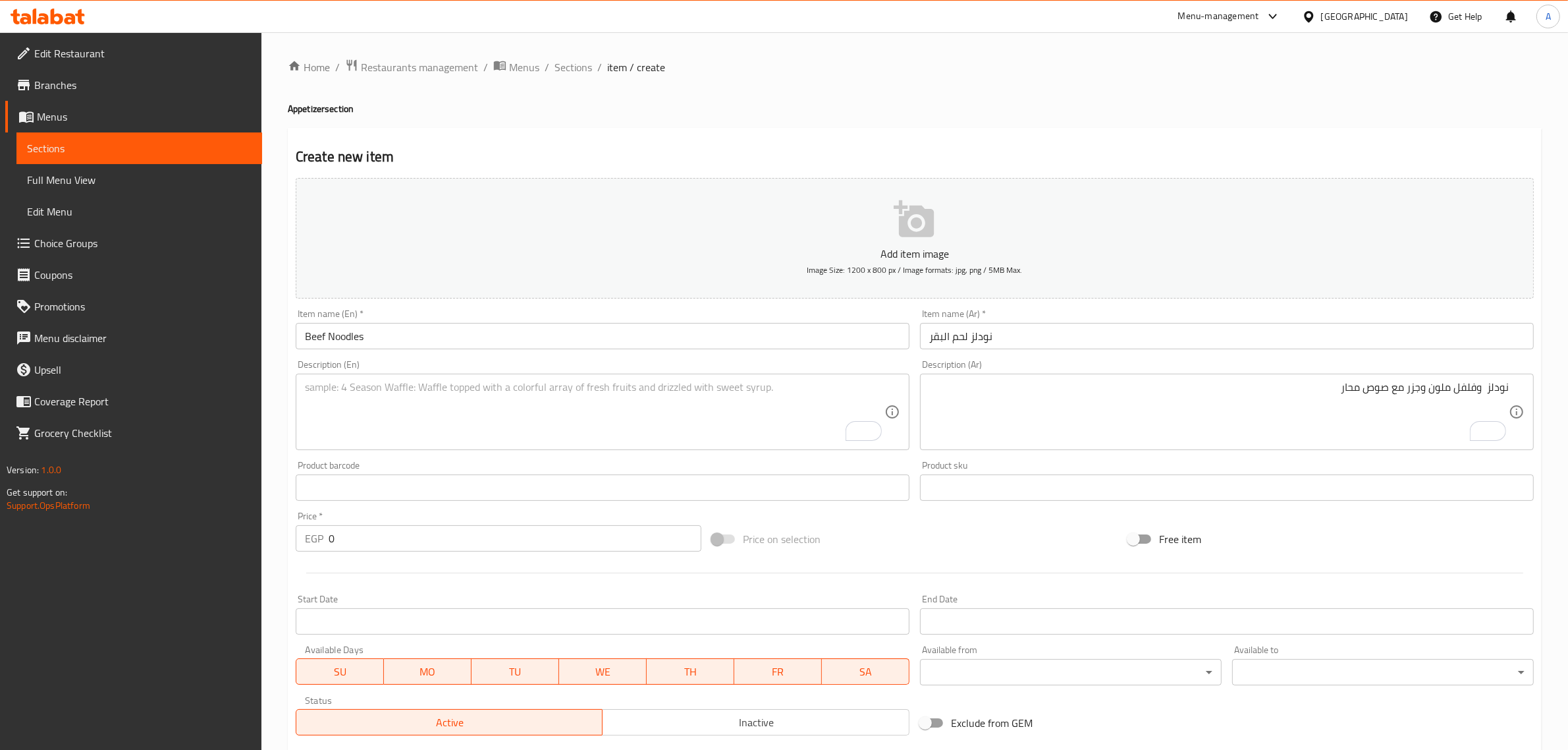
click at [940, 252] on p "Add item image" at bounding box center [914, 254] width 1197 height 16
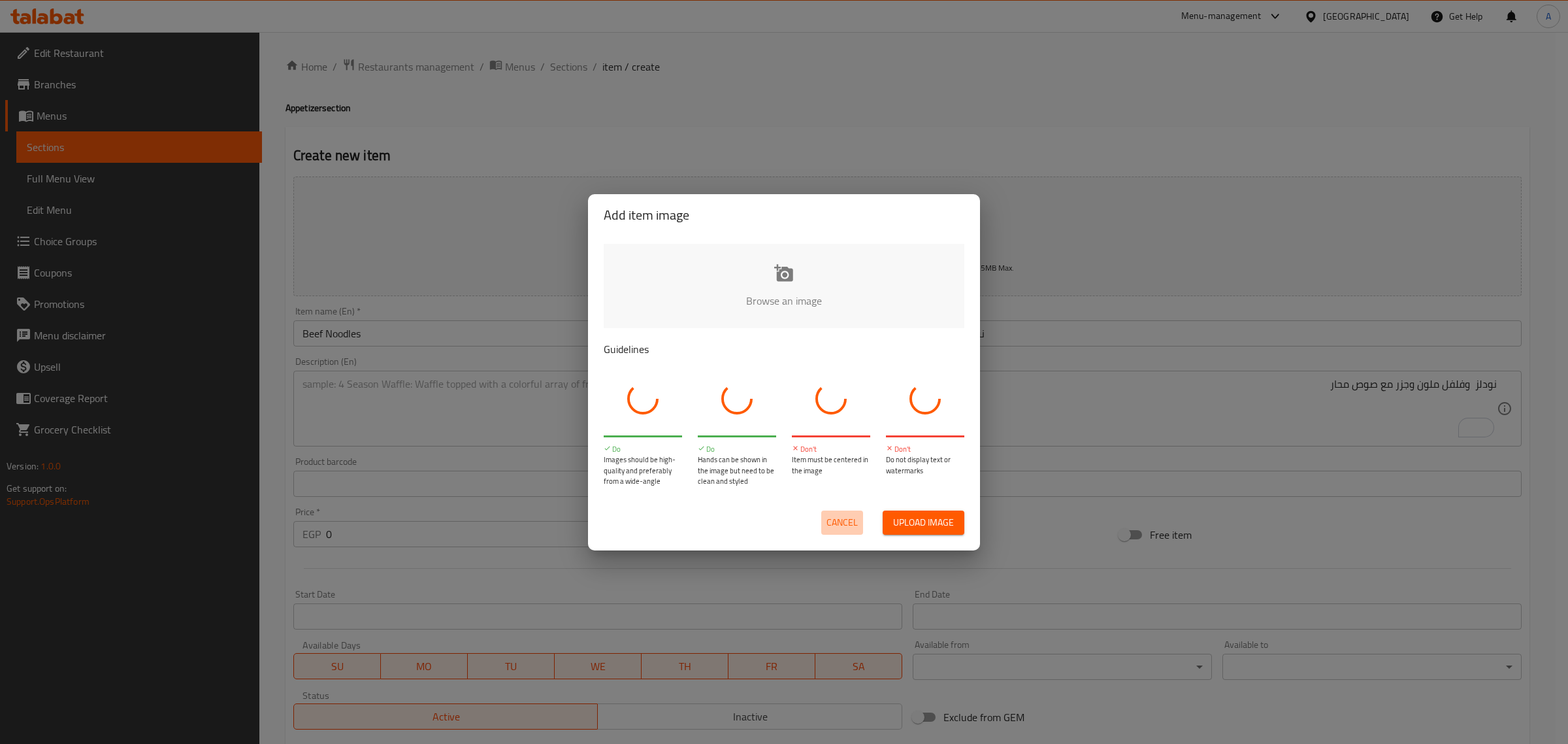
click at [851, 514] on span "Cancel" at bounding box center [842, 522] width 32 height 16
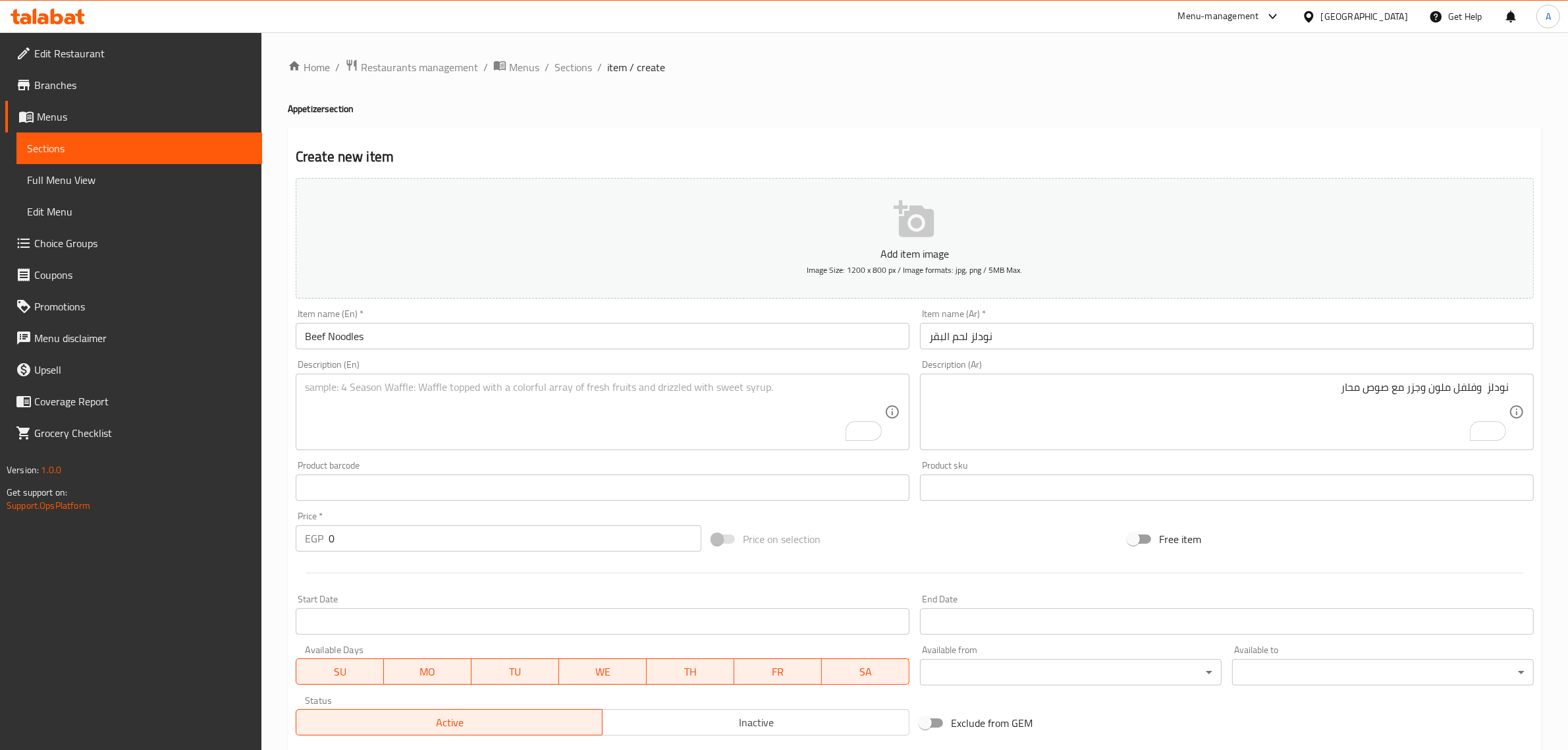
click at [611, 416] on textarea "To enrich screen reader interactions, please activate Accessibility in Grammarl…" at bounding box center [594, 412] width 580 height 62
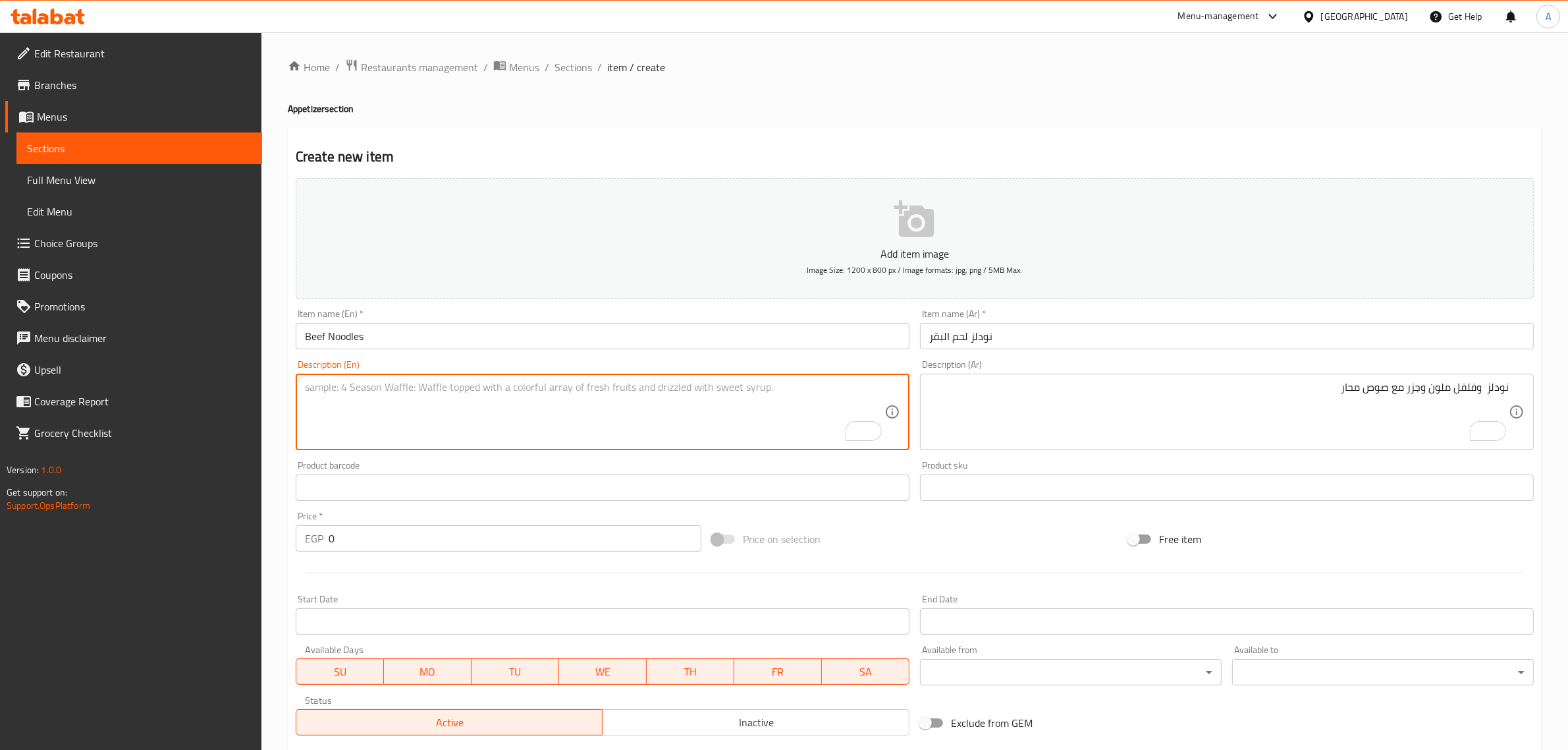
paste textarea "Beef, noodles, colored pepper and carrots with oyster sauce."
type textarea "Beef, noodles, colored pepper and carrots with oyster sauce."
click at [1107, 387] on textarea "نودلز وفلفل ملون وجزر مع صوص محار" at bounding box center [1219, 412] width 580 height 62
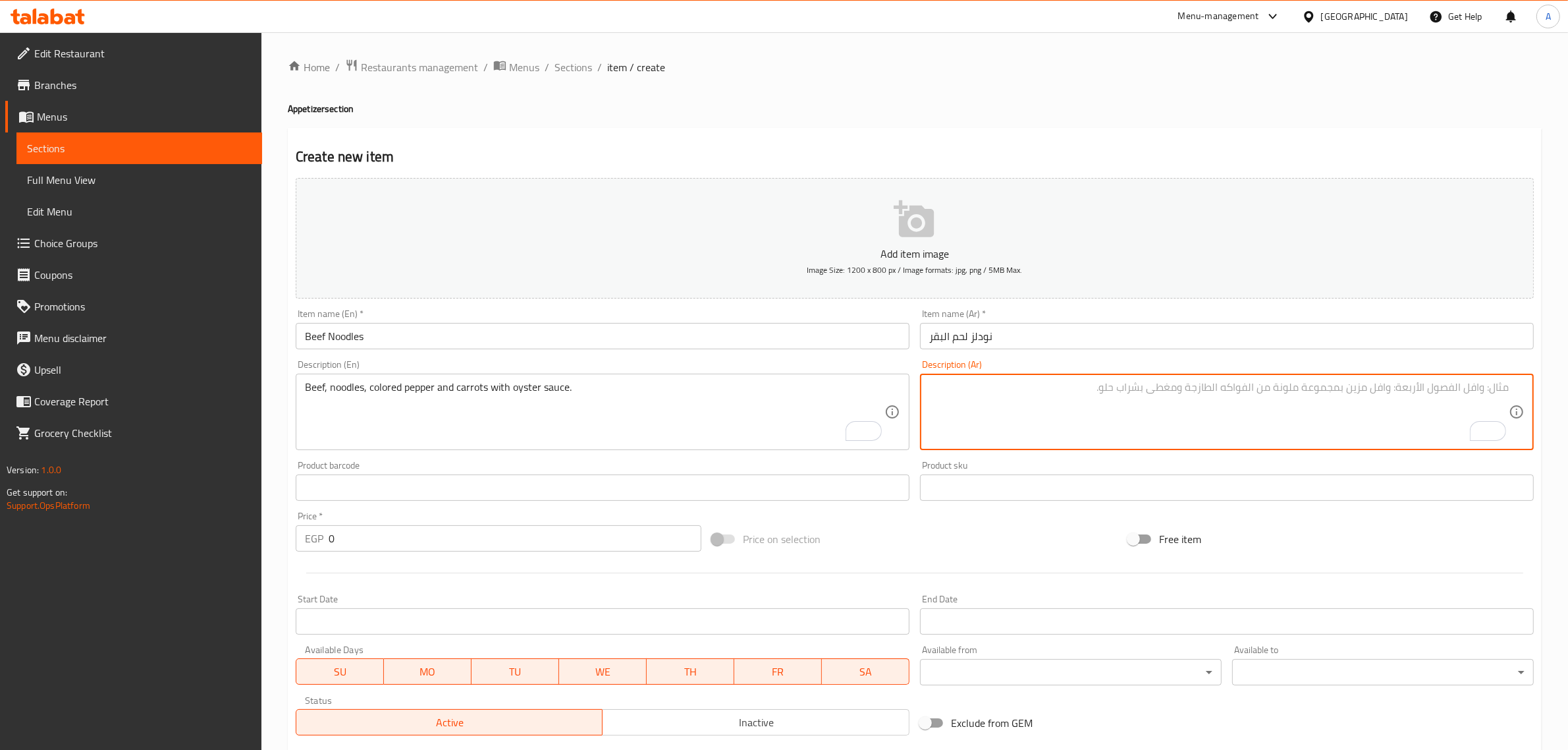
paste textarea "لحم البقر والمعكرونة والفلفل الملون والجزر مع صلصة المحار."
click at [979, 343] on input "نودلز لحم البقر" at bounding box center [1226, 336] width 614 height 27
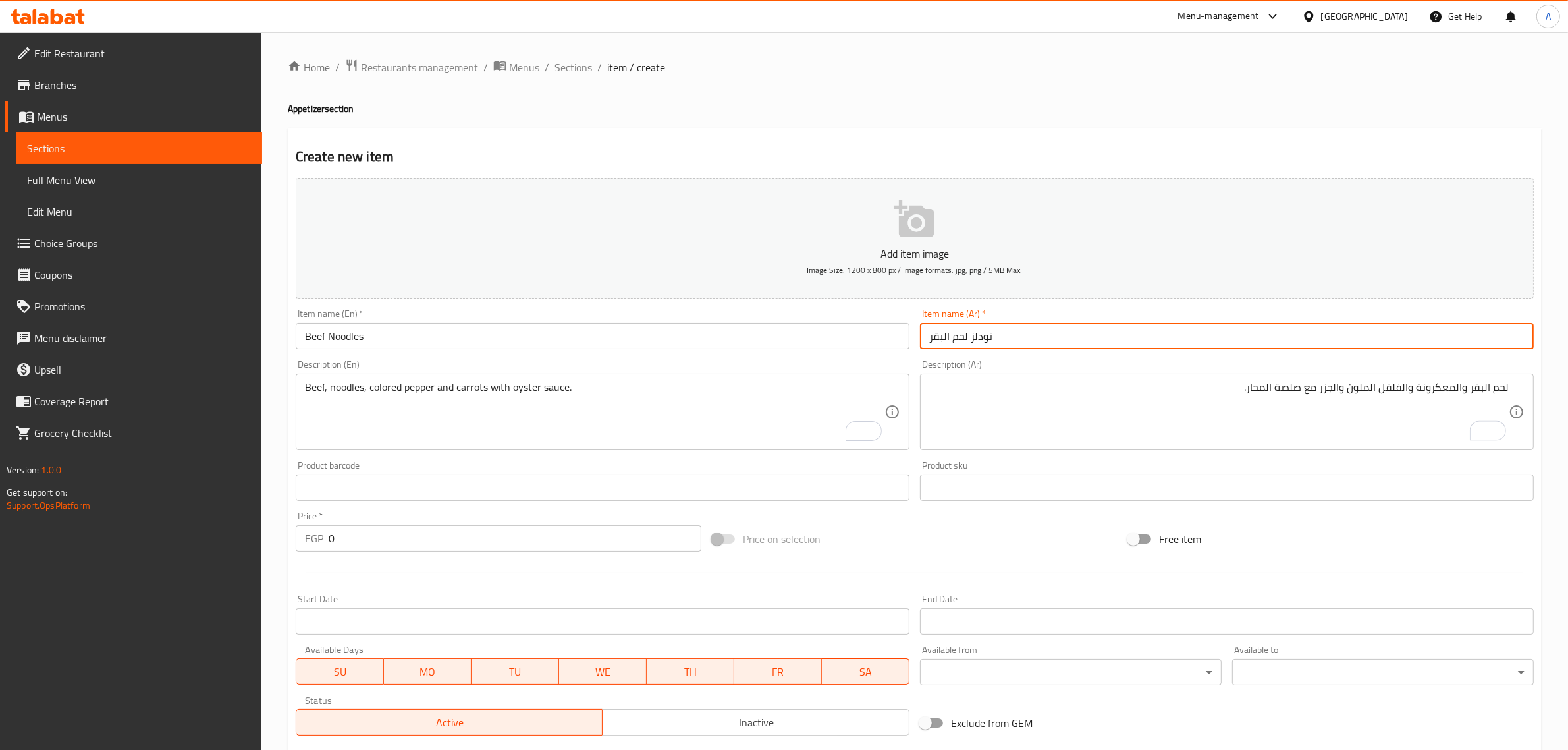
click at [979, 343] on input "نودلز لحم البقر" at bounding box center [1226, 336] width 614 height 27
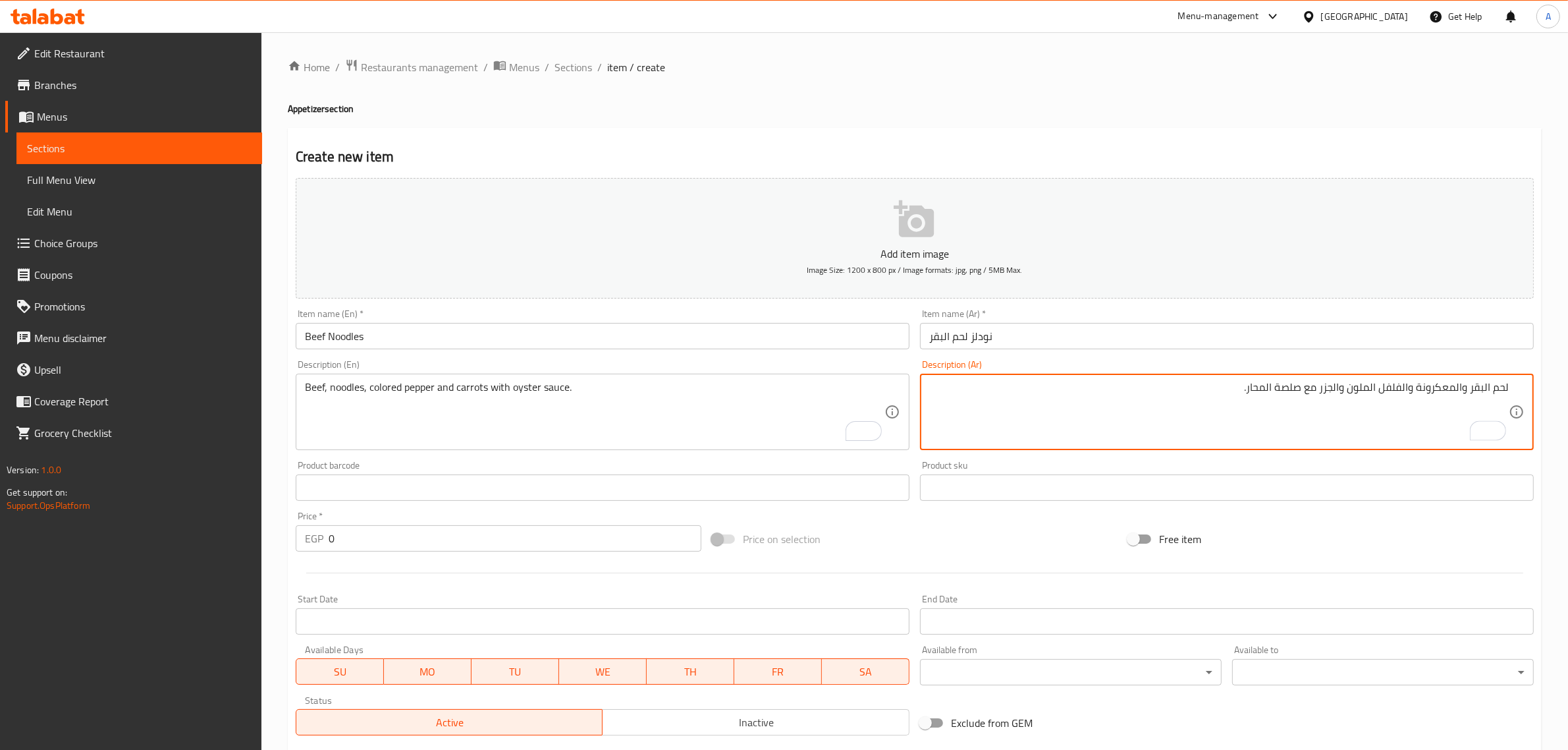
click at [1429, 393] on textarea "لحم البقر والمعكرونة والفلفل الملون والجزر مع صلصة المحار." at bounding box center [1219, 412] width 580 height 62
paste textarea "ودلز"
click at [1470, 399] on textarea "لحم البقر نودلز والفلفل الملون والجزر مع صلصة المحار." at bounding box center [1219, 412] width 580 height 62
drag, startPoint x: 1437, startPoint y: 396, endPoint x: 1444, endPoint y: 397, distance: 7.1
click at [1444, 397] on textarea "لحم البقر، نودلز والفلفل الملون والجزر مع صلصة المحار." at bounding box center [1219, 412] width 580 height 62
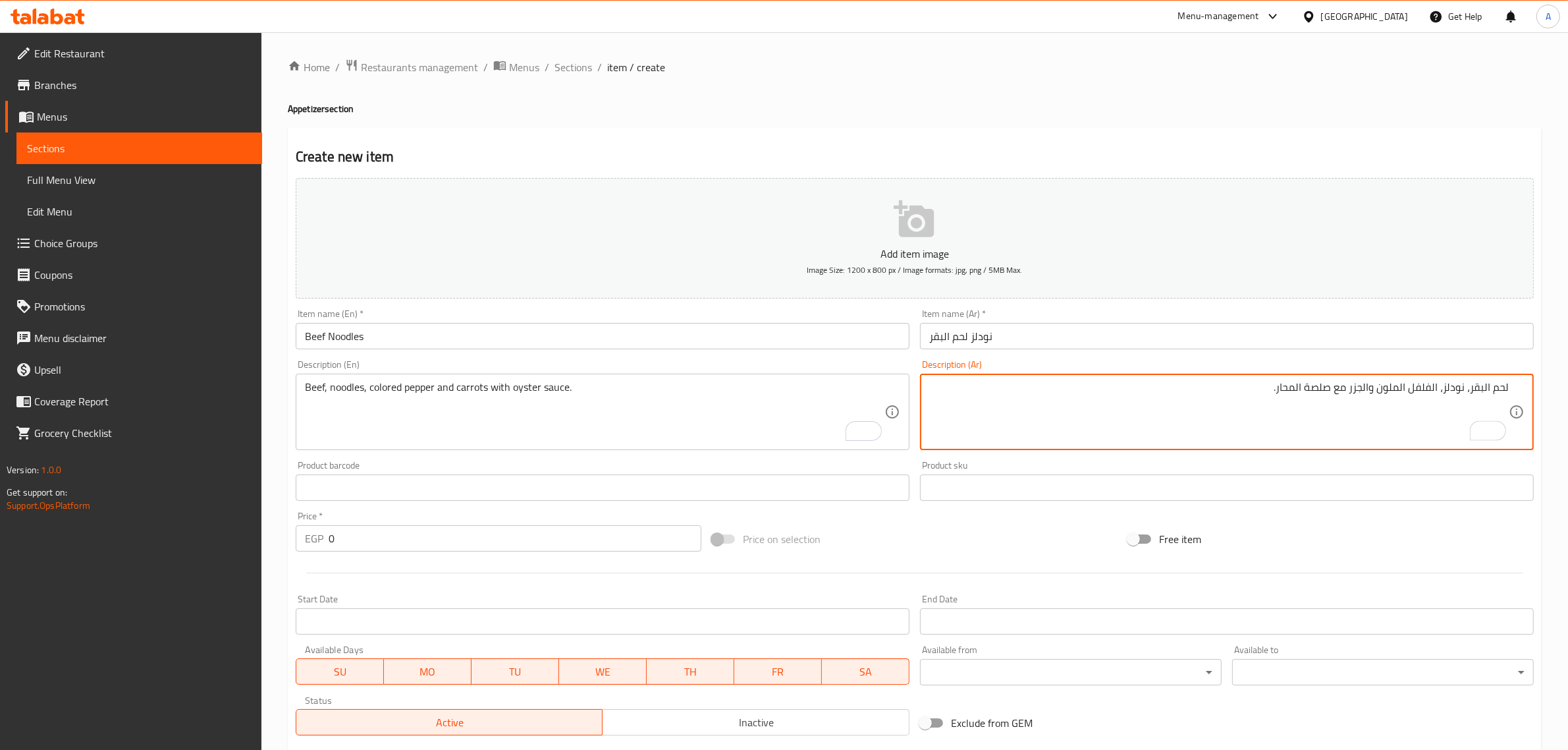
click at [1329, 389] on textarea "لحم البقر، نودلز، الفلفل الملون والجزر مع صلصة المحار." at bounding box center [1219, 412] width 580 height 62
type textarea "لحم البقر، نودلز، الفلفل الملون والجزر مع صوص المحار."
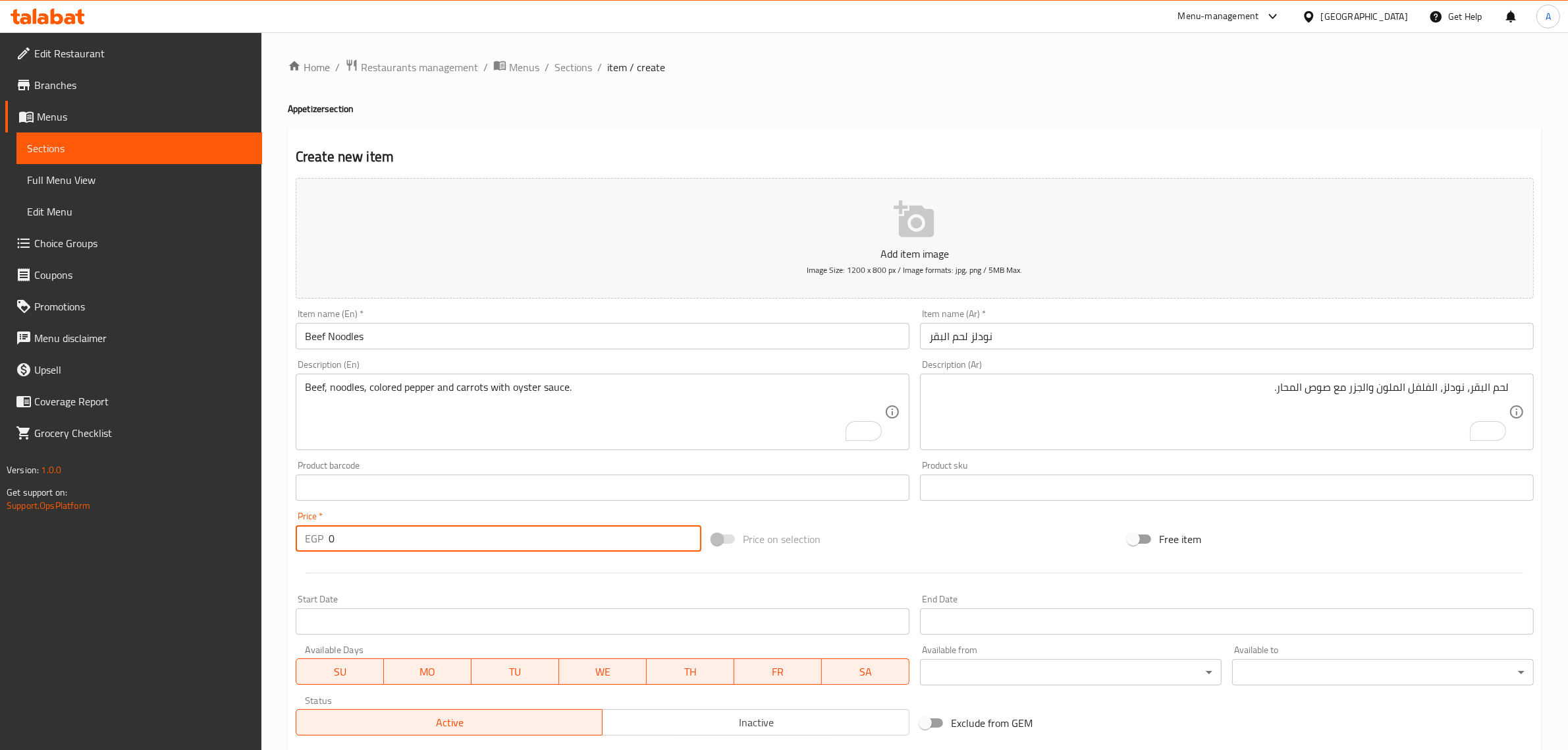
drag, startPoint x: 346, startPoint y: 531, endPoint x: 305, endPoint y: 531, distance: 41.0
click at [305, 531] on div "EGP 0 Price *" at bounding box center [498, 539] width 406 height 27
paste input "240.0"
type input "240.00"
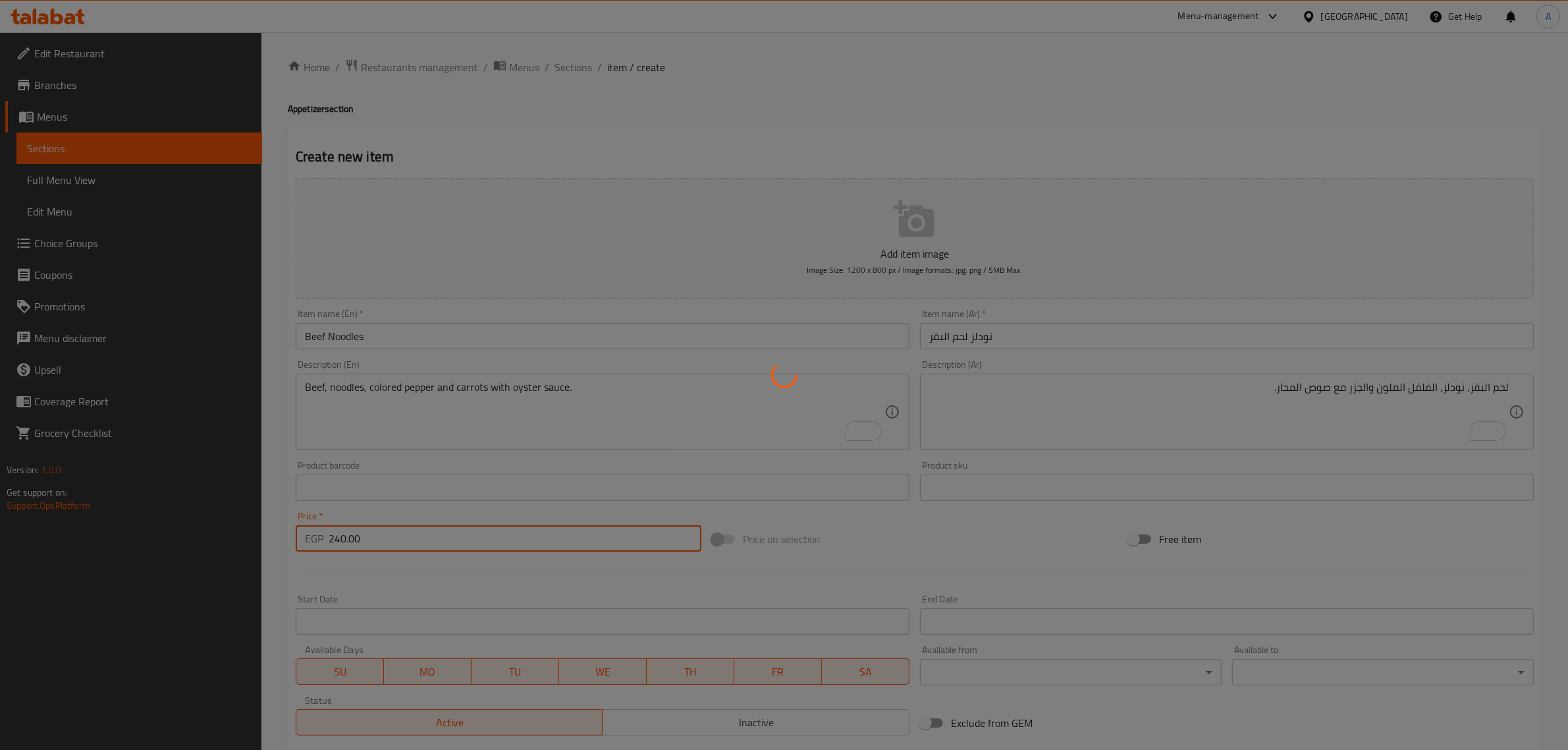
type input "0"
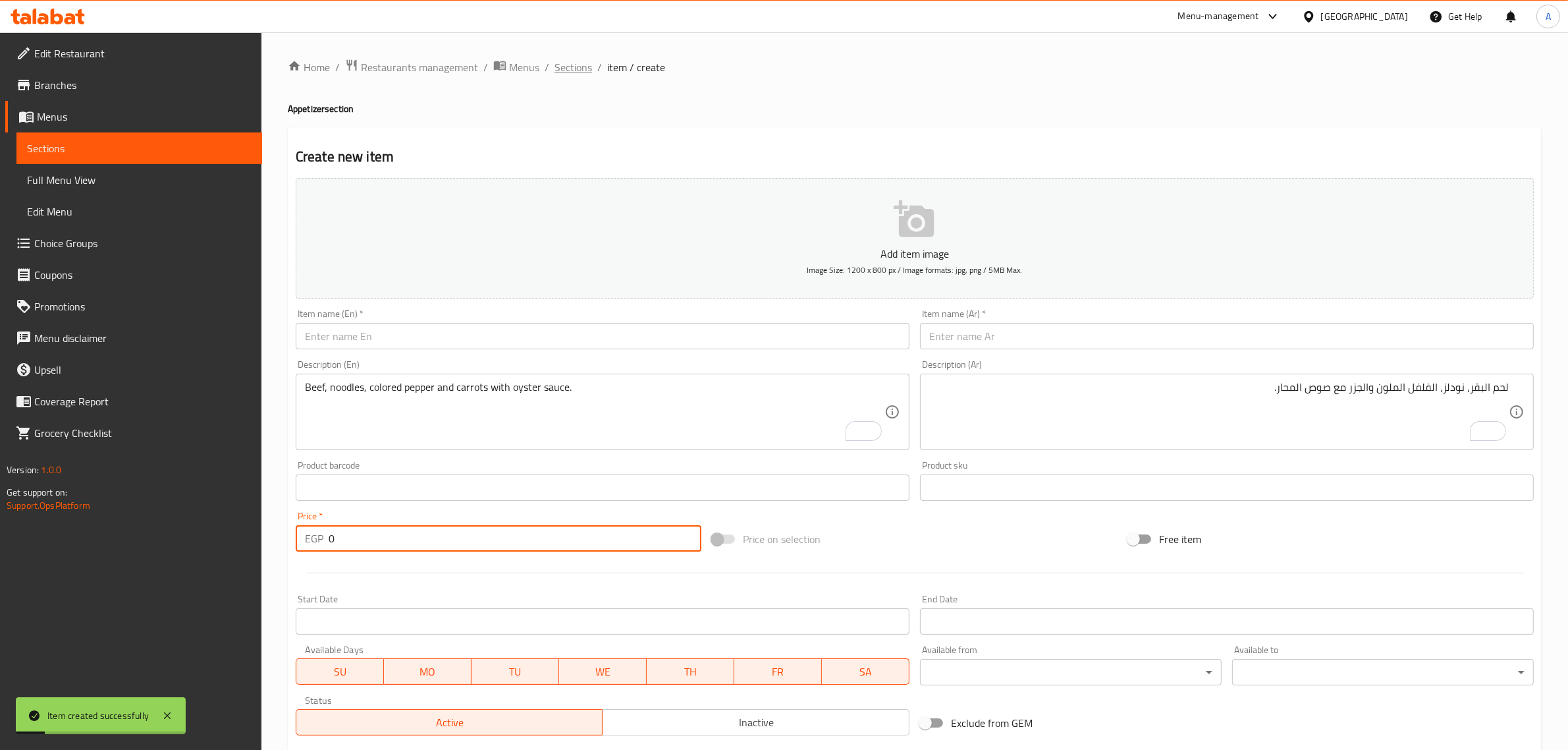
click at [580, 69] on span "Sections" at bounding box center [573, 67] width 37 height 16
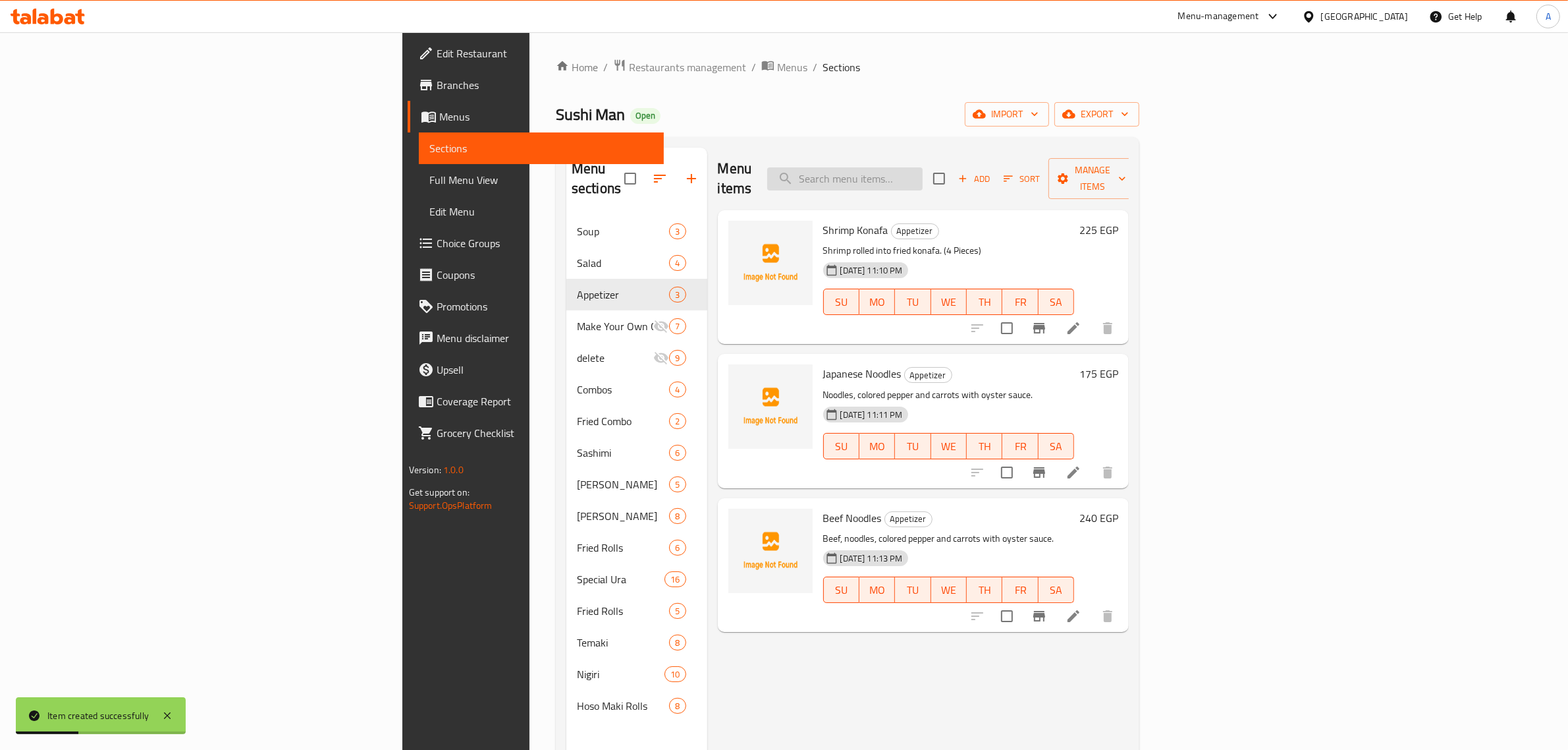
click at [923, 167] on input "search" at bounding box center [845, 179] width 155 height 23
paste input "Chicken Noodles"
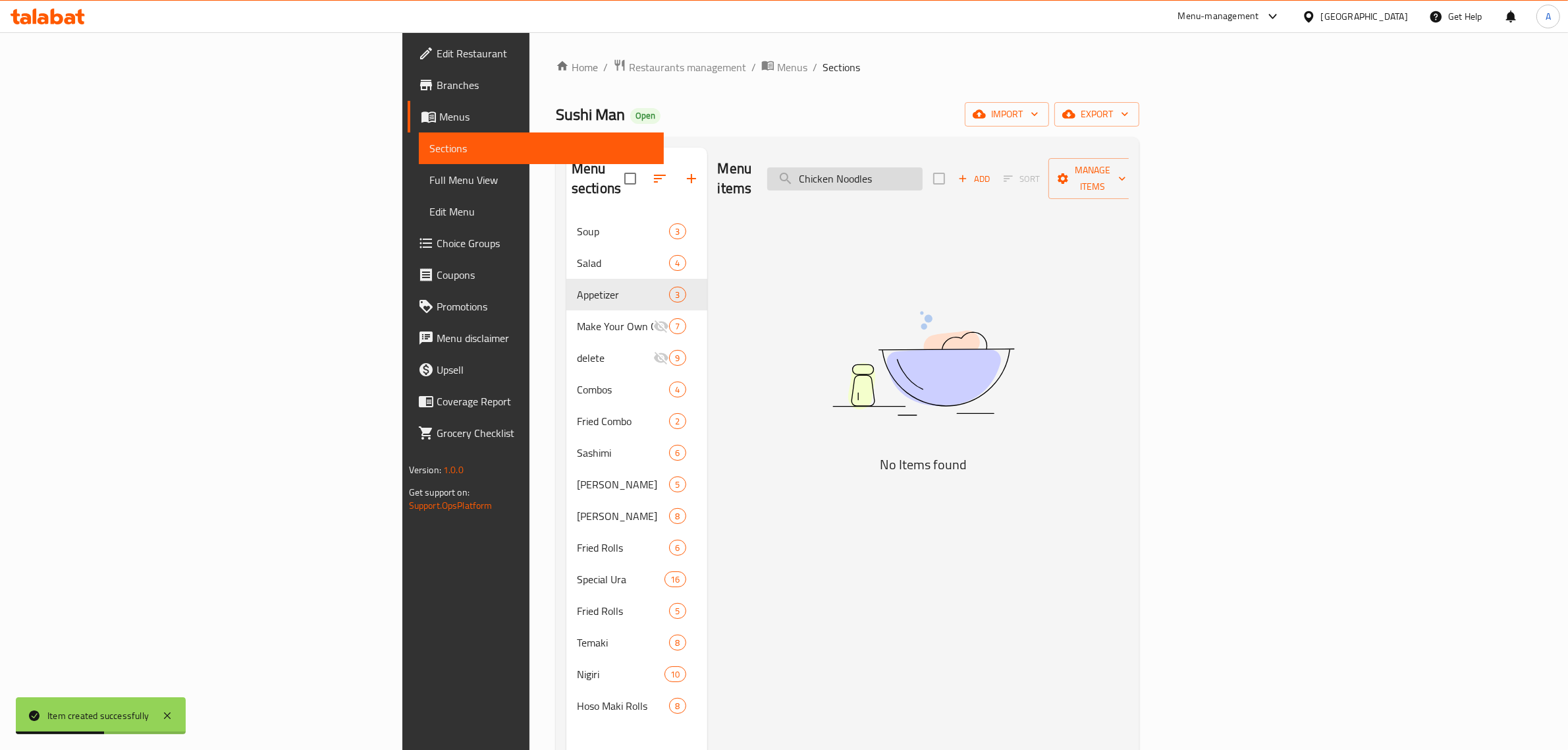
click at [923, 167] on input "Chicken Noodles" at bounding box center [845, 179] width 155 height 23
click at [923, 167] on input "Chicken" at bounding box center [845, 179] width 155 height 23
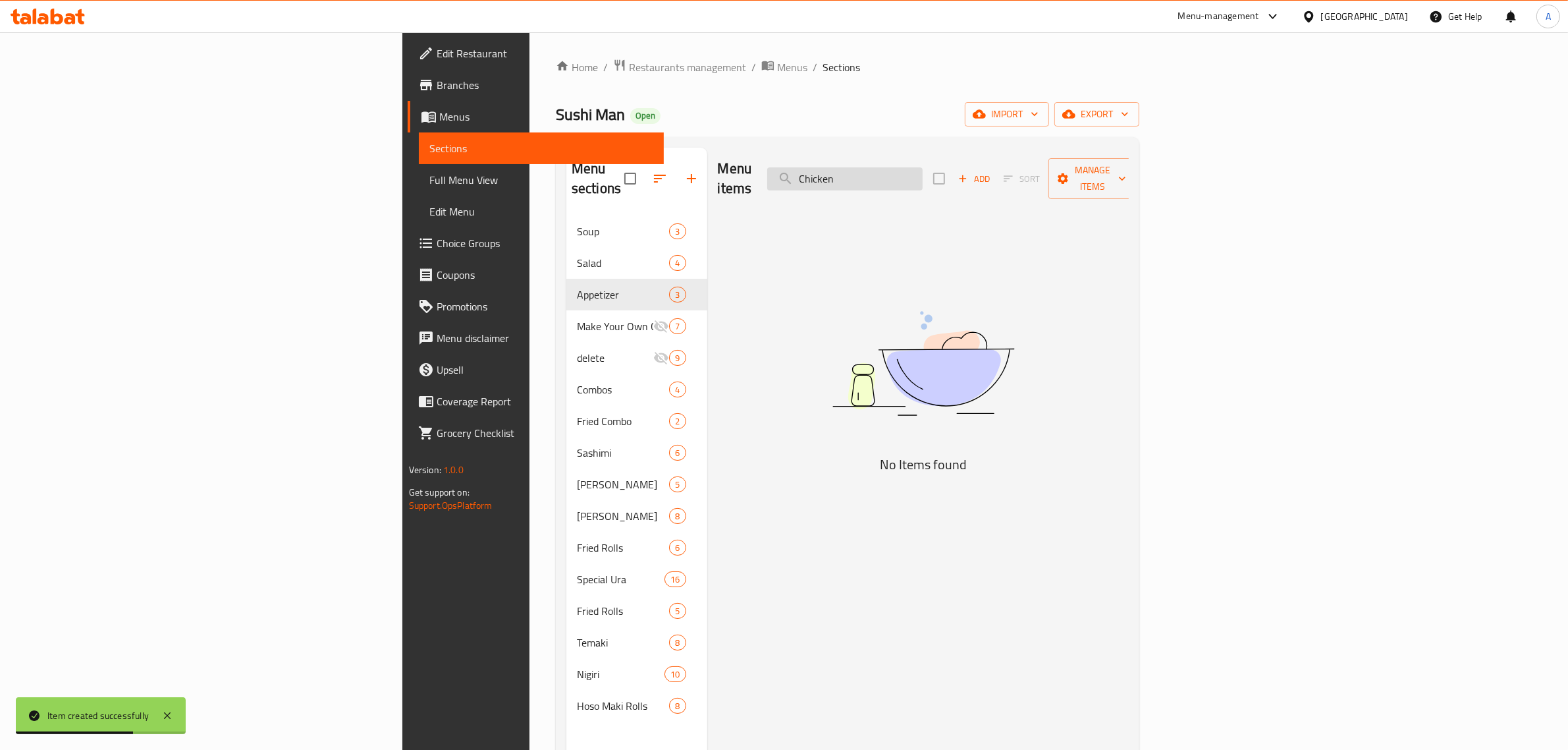
paste input "Noodles"
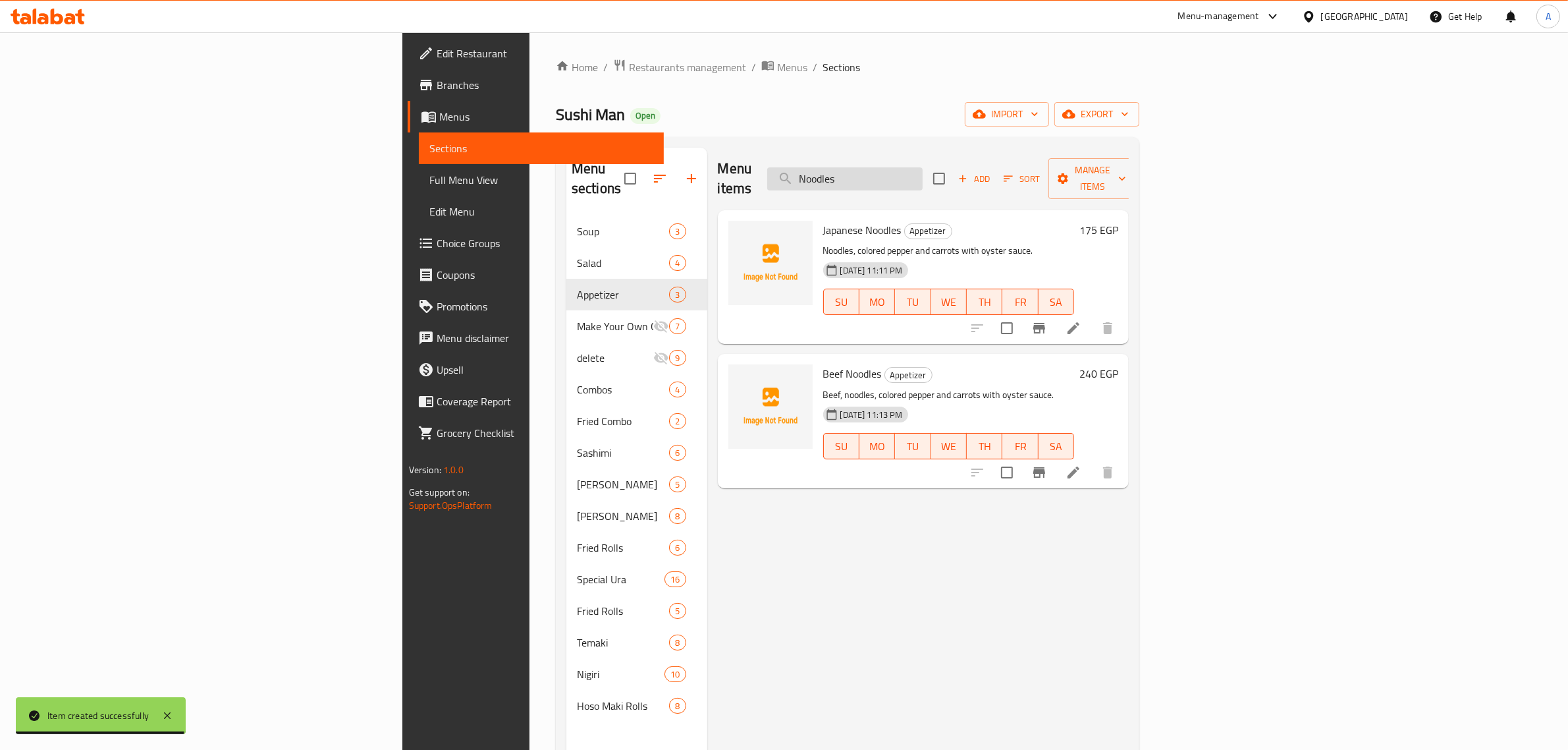
type input "Chicken"
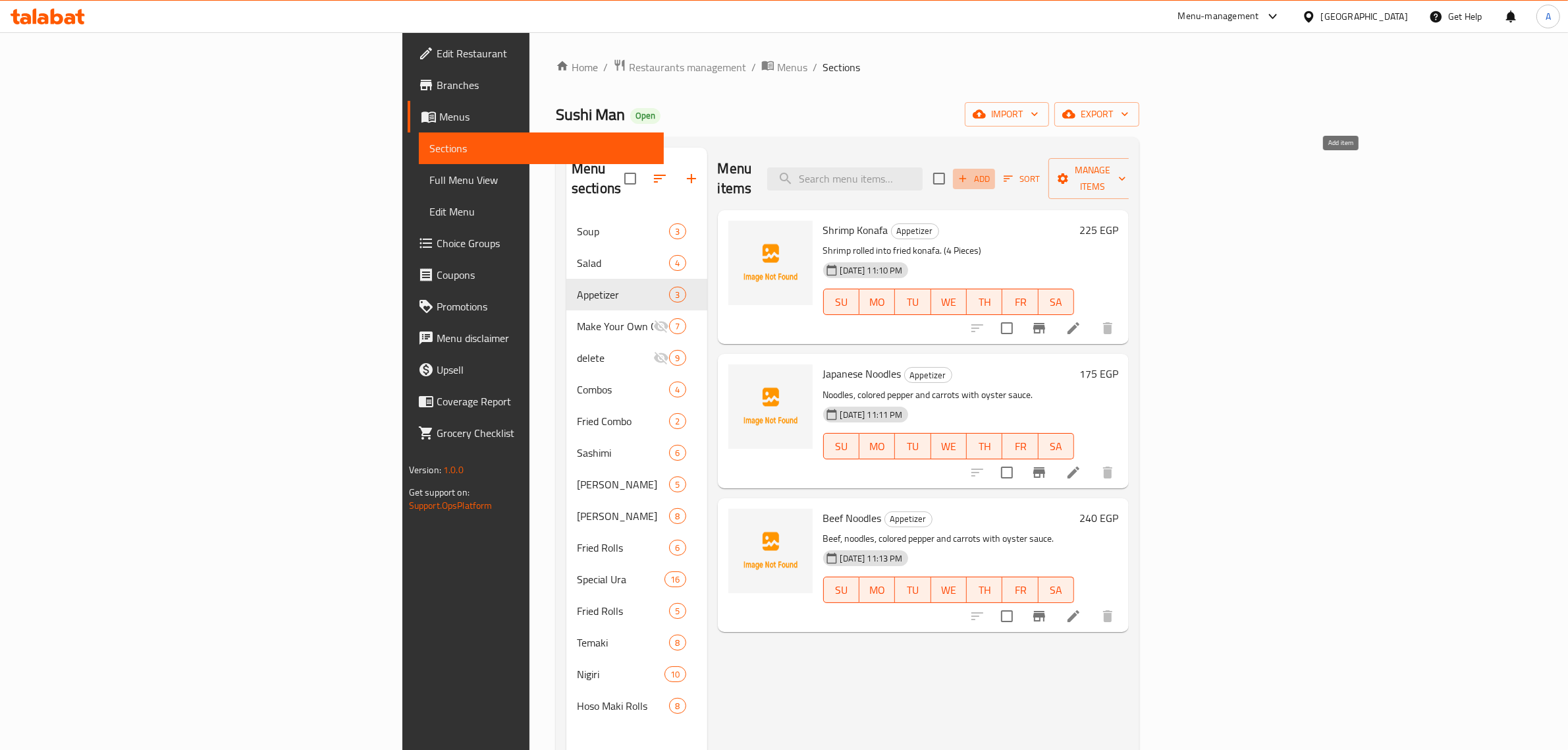
click at [969, 172] on icon "button" at bounding box center [963, 178] width 12 height 12
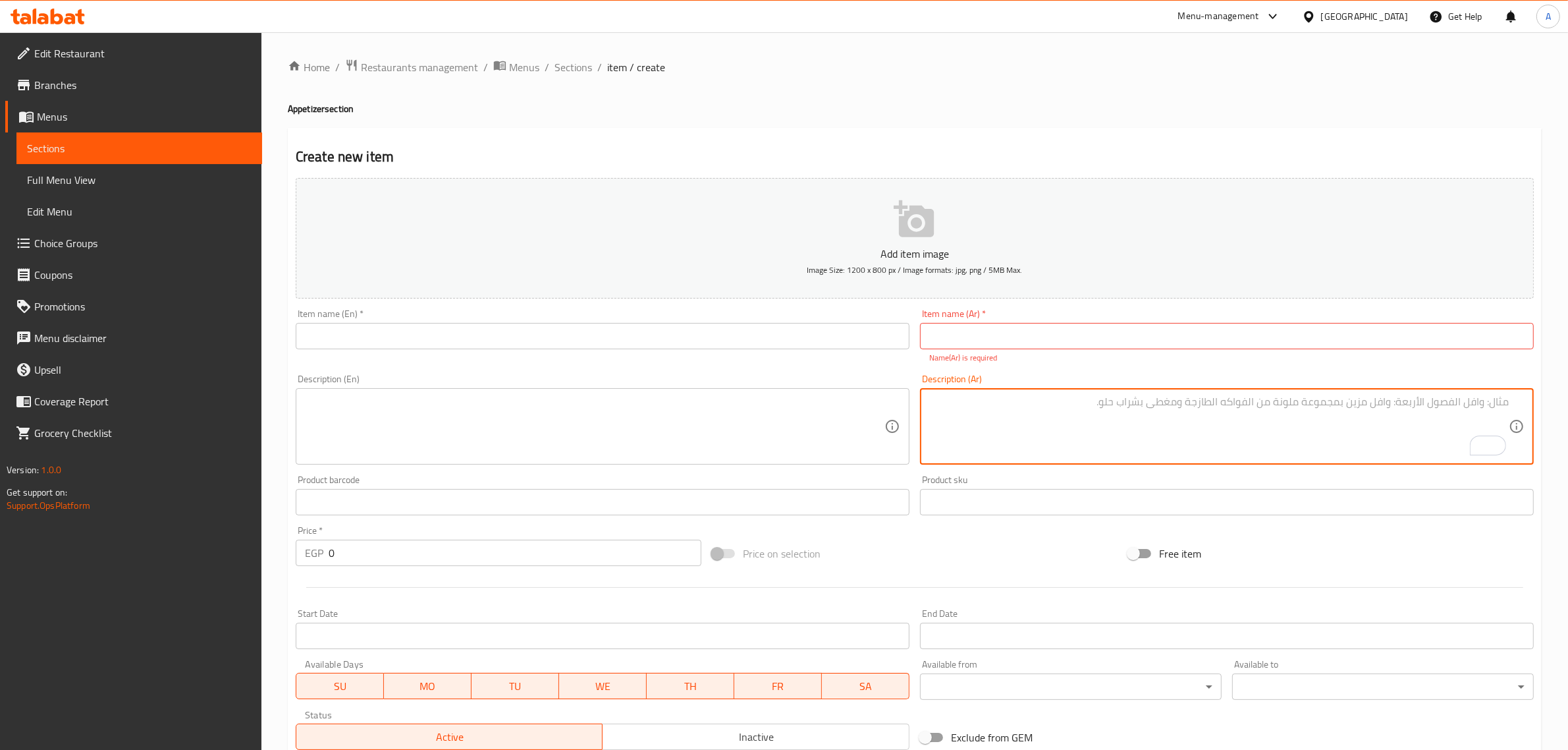
click at [466, 327] on input "text" at bounding box center [602, 336] width 614 height 27
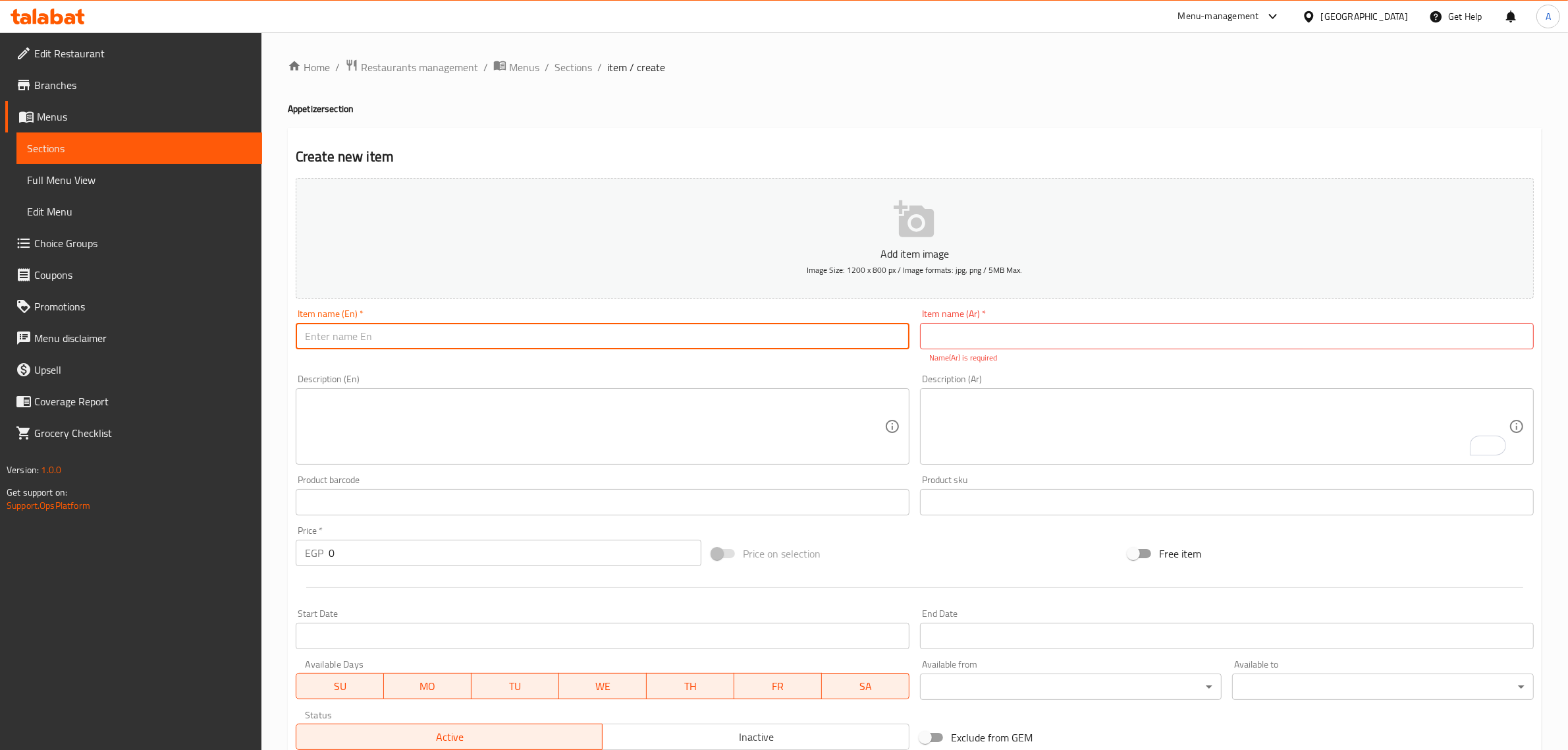
paste input "Chicken Noodles"
type input "Chicken Noodles"
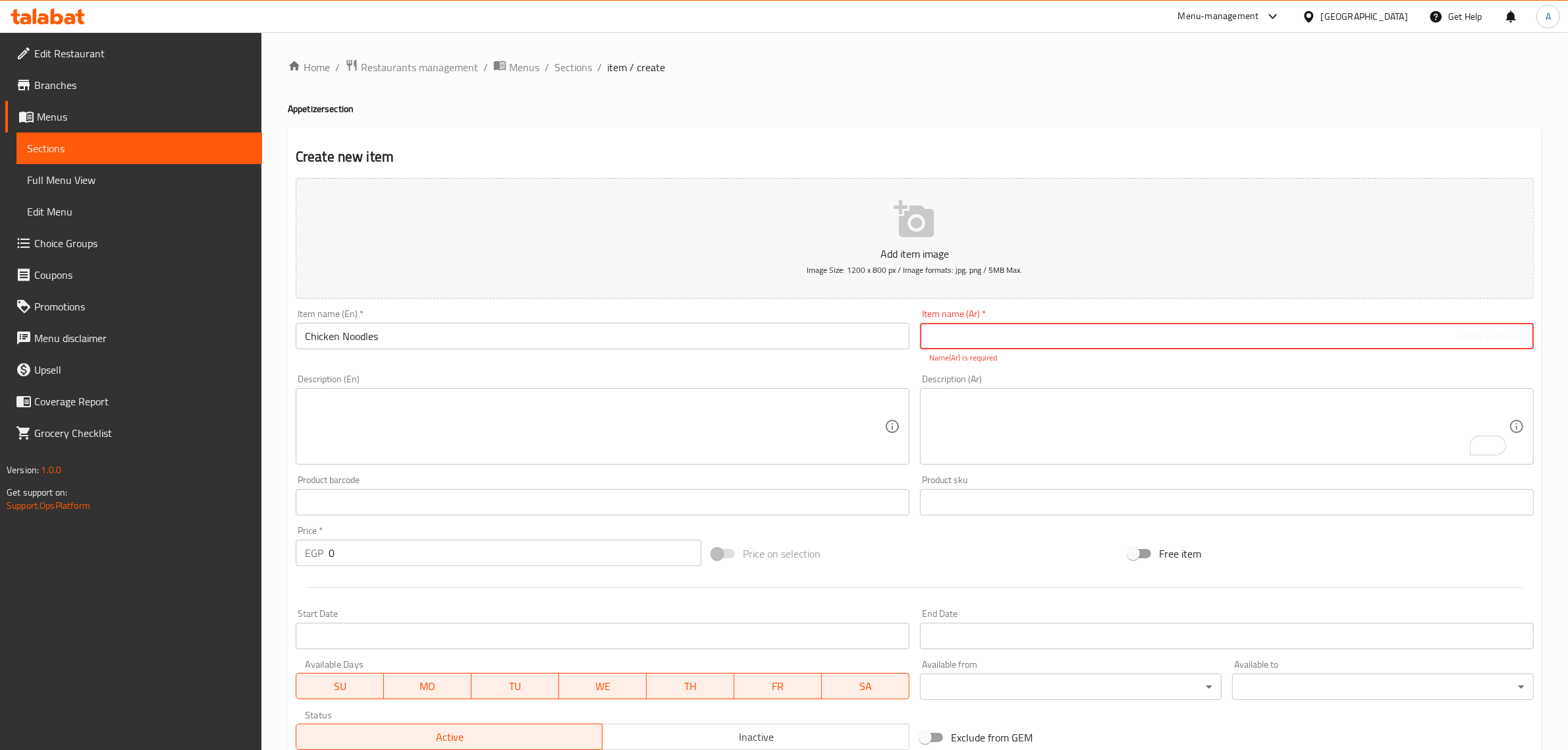
click at [1049, 332] on input "text" at bounding box center [1226, 336] width 614 height 27
paste input "نودلز الدجاج"
type input "نودلز الدجاج"
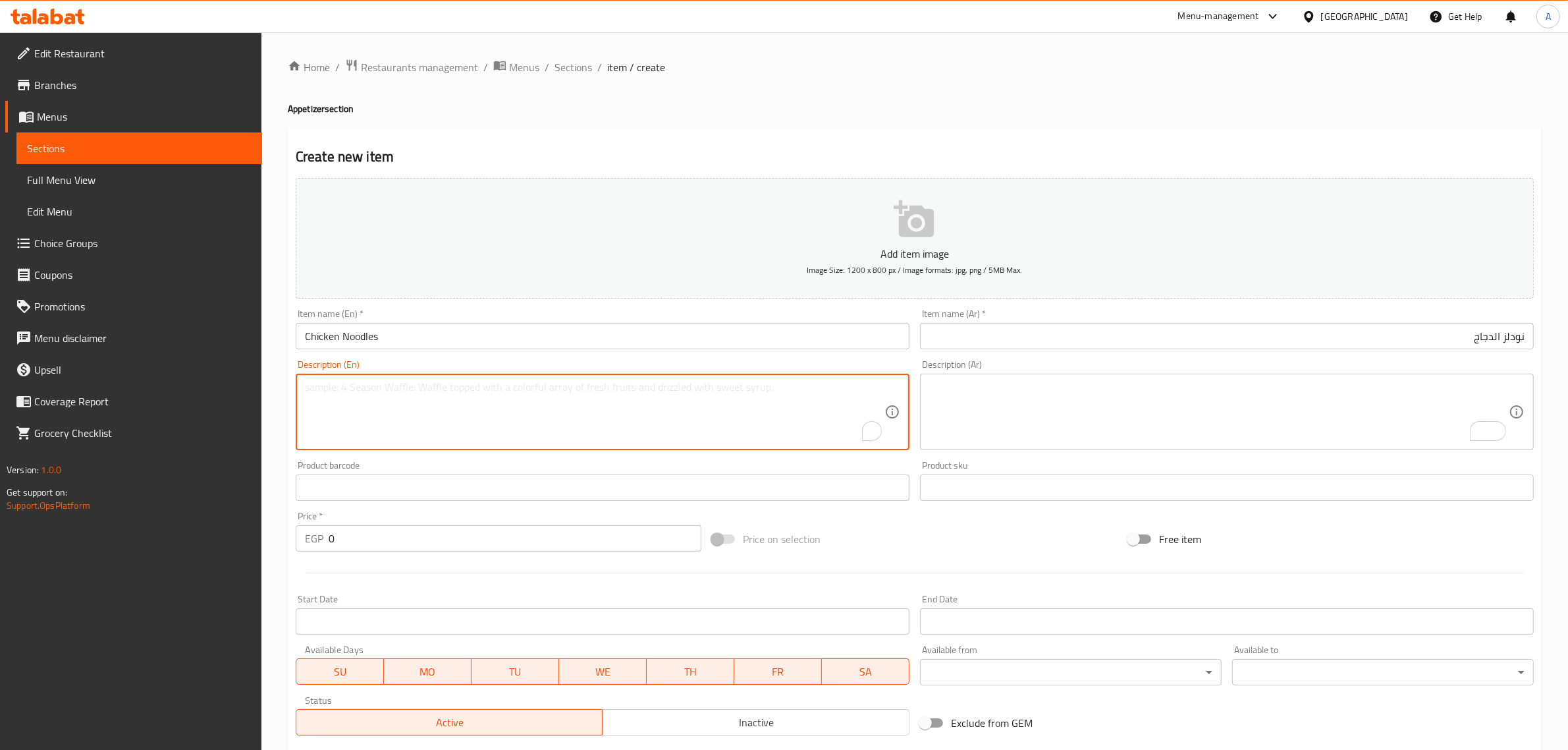
click at [496, 394] on textarea "To enrich screen reader interactions, please activate Accessibility in Grammarl…" at bounding box center [594, 412] width 580 height 62
paste textarea "Chicken, Noodles, colored pepper and carrots with oyster sauce."
click at [438, 400] on textarea "Chicken, Noodles, colored pepper and carrots with oyster sauce." at bounding box center [594, 412] width 580 height 62
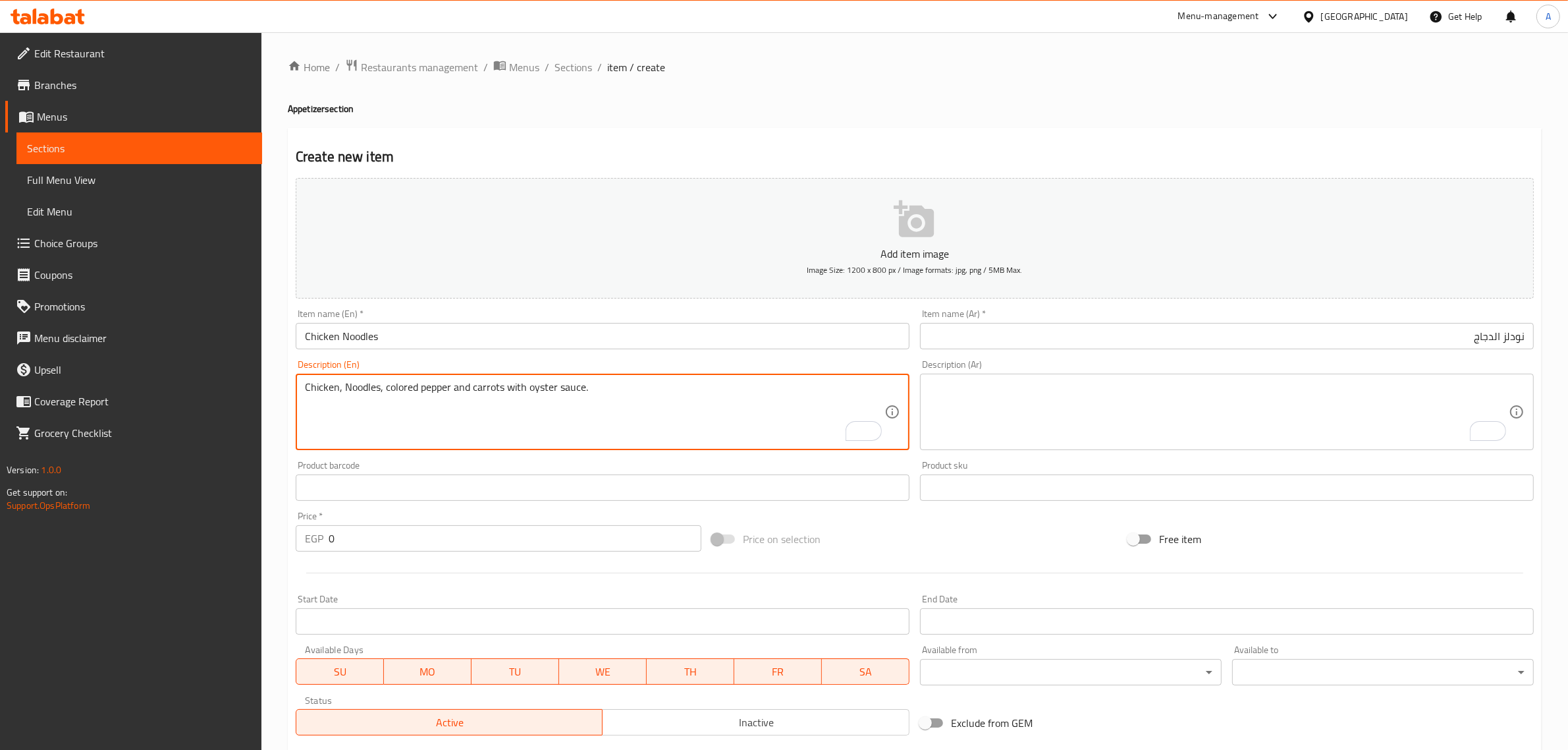
paste textarea "Chicken, n"
type textarea "Chicken, noodles, colored pepper and carrots with oyster sauce."
click at [1208, 384] on textarea "To enrich screen reader interactions, please activate Accessibility in Grammarl…" at bounding box center [1219, 412] width 580 height 62
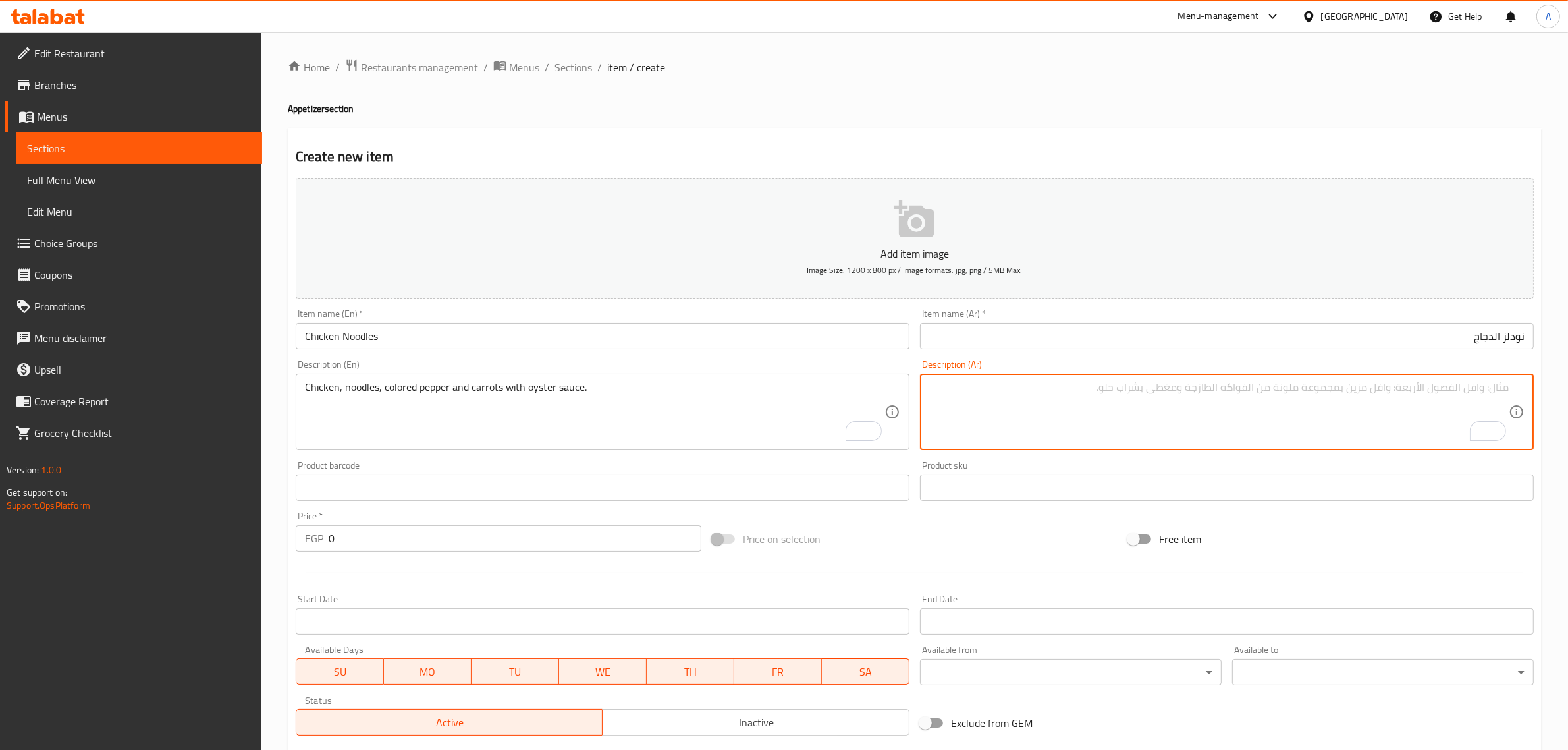
paste textarea "دجاج، نودلز، فلفل ملون وجزر مع صلصة المحار."
click at [1358, 393] on textarea "دجاج، نودلز، فلفل ملون وجزر مع صلصة المحار." at bounding box center [1219, 412] width 580 height 62
type textarea "دجاج، نودلز، فلفل ملون وجزر مع صوص المحار."
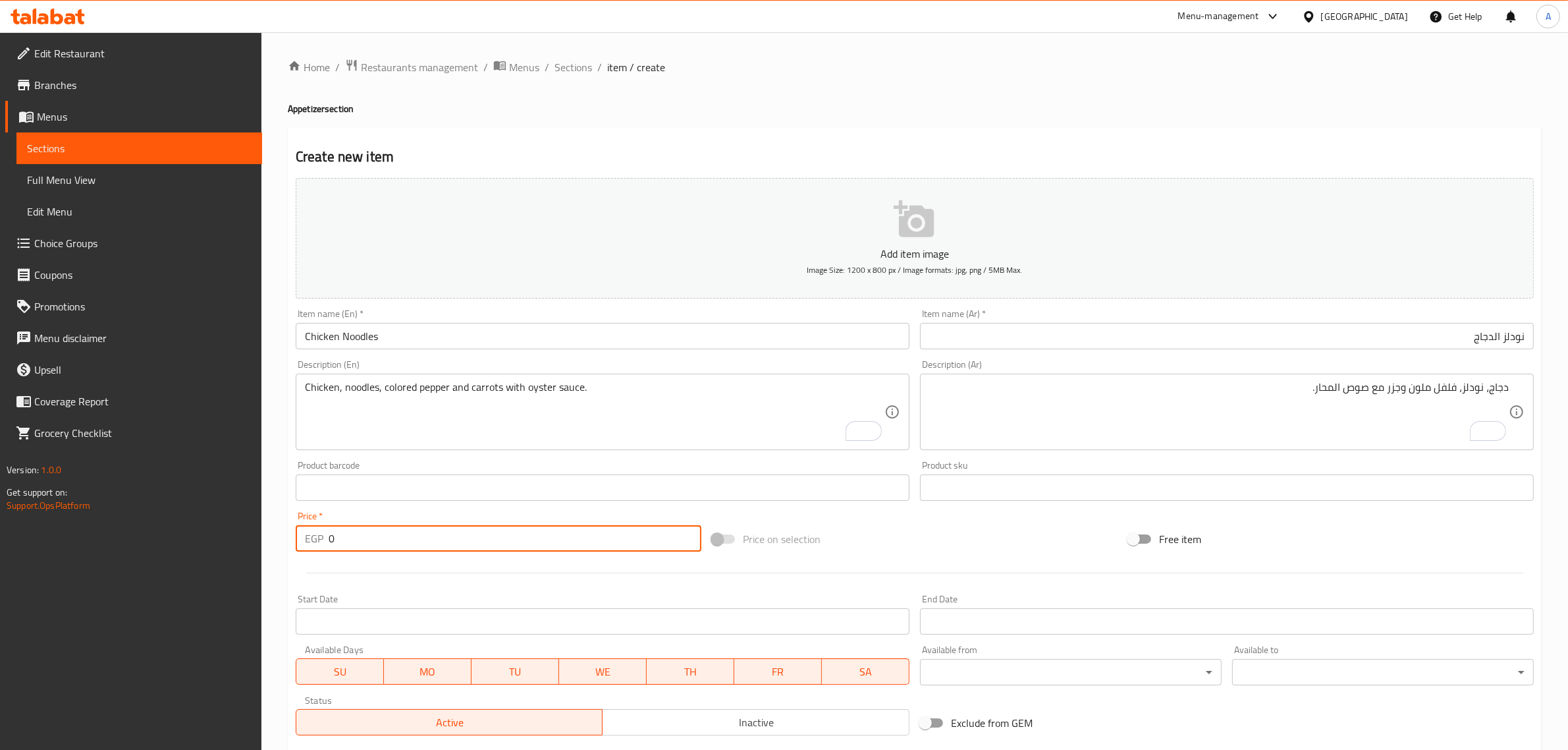
drag, startPoint x: 366, startPoint y: 542, endPoint x: 321, endPoint y: 534, distance: 45.7
click at [321, 534] on div "EGP 0 Price *" at bounding box center [498, 539] width 406 height 27
paste input "225.0"
type input "225.00"
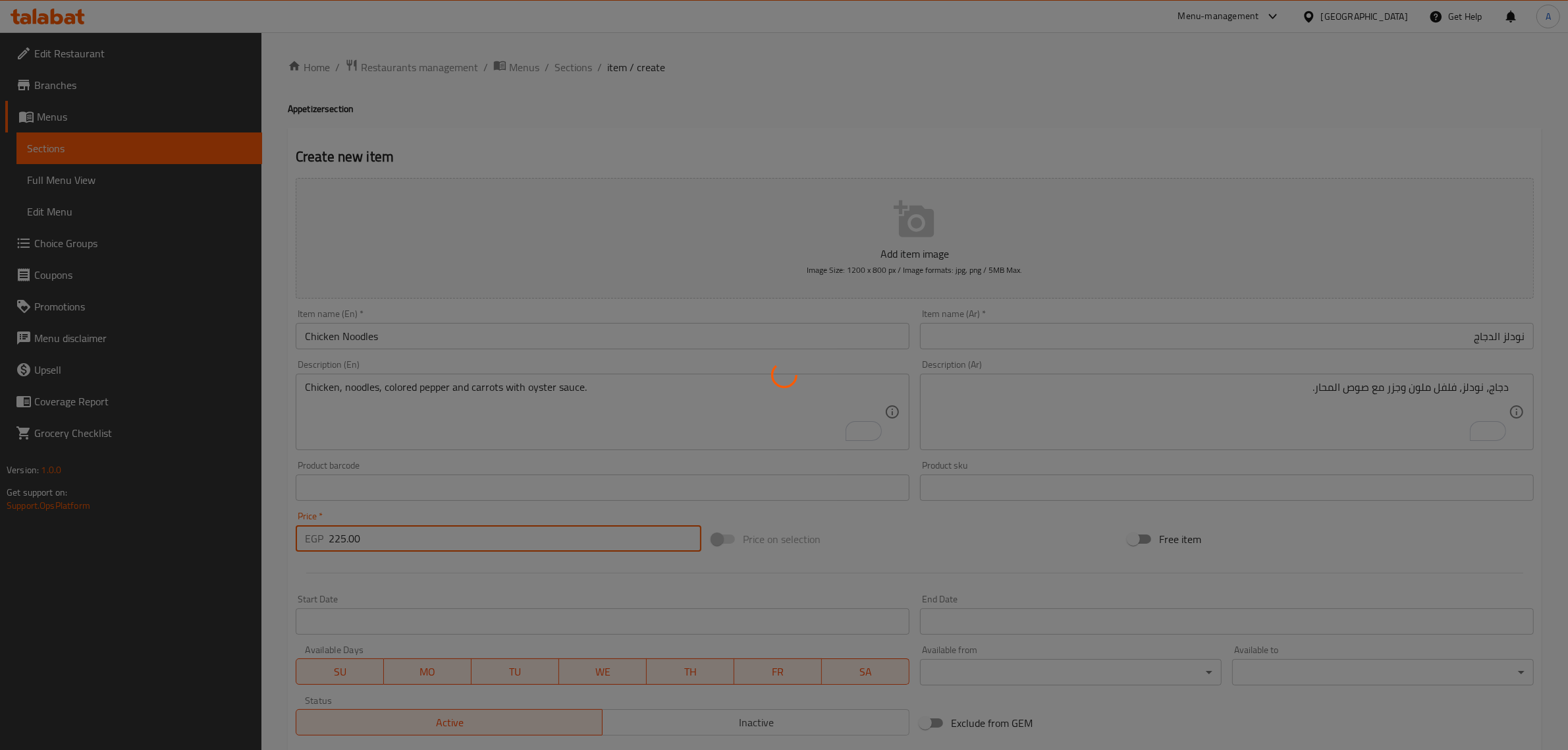
type input "0"
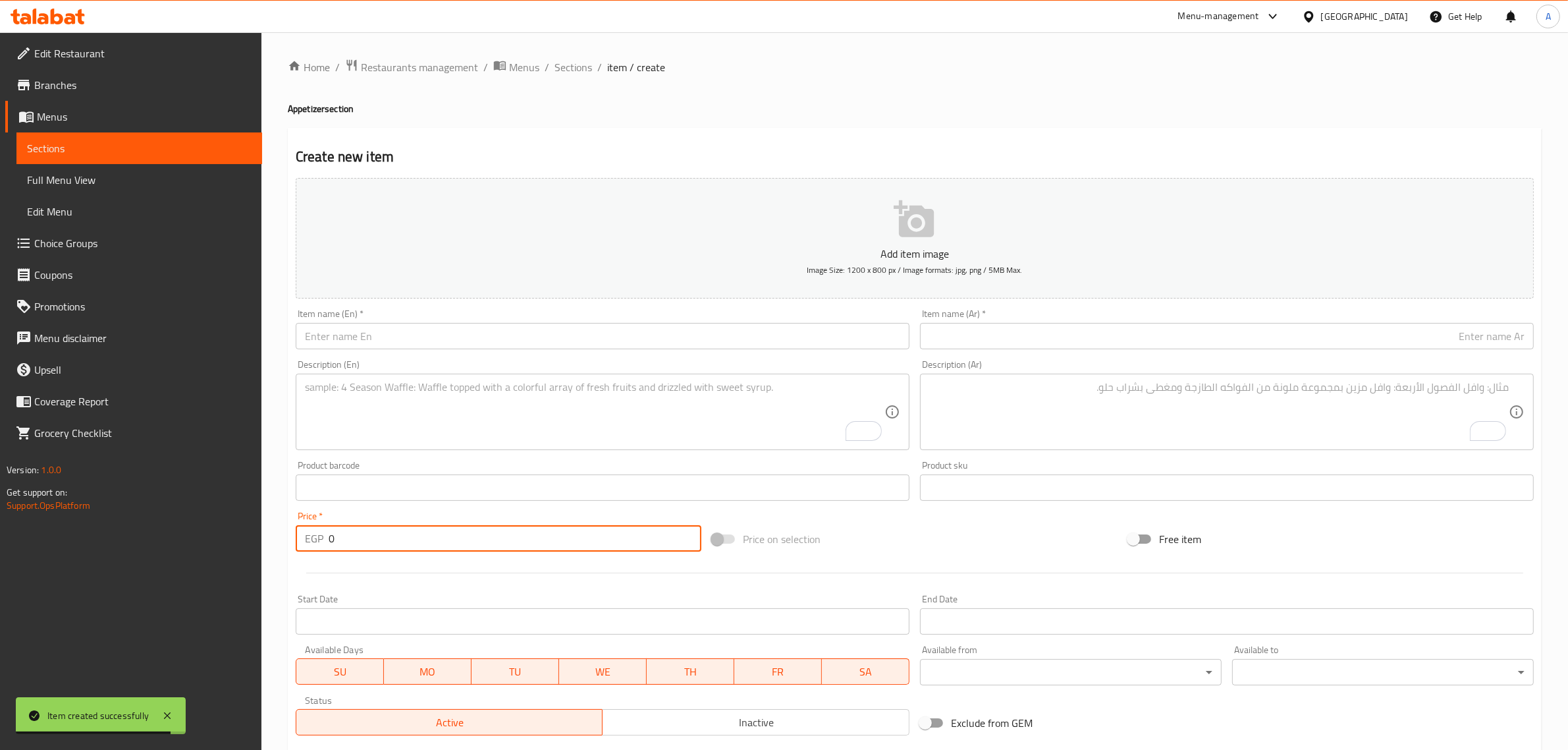
click at [607, 331] on input "text" at bounding box center [602, 336] width 614 height 27
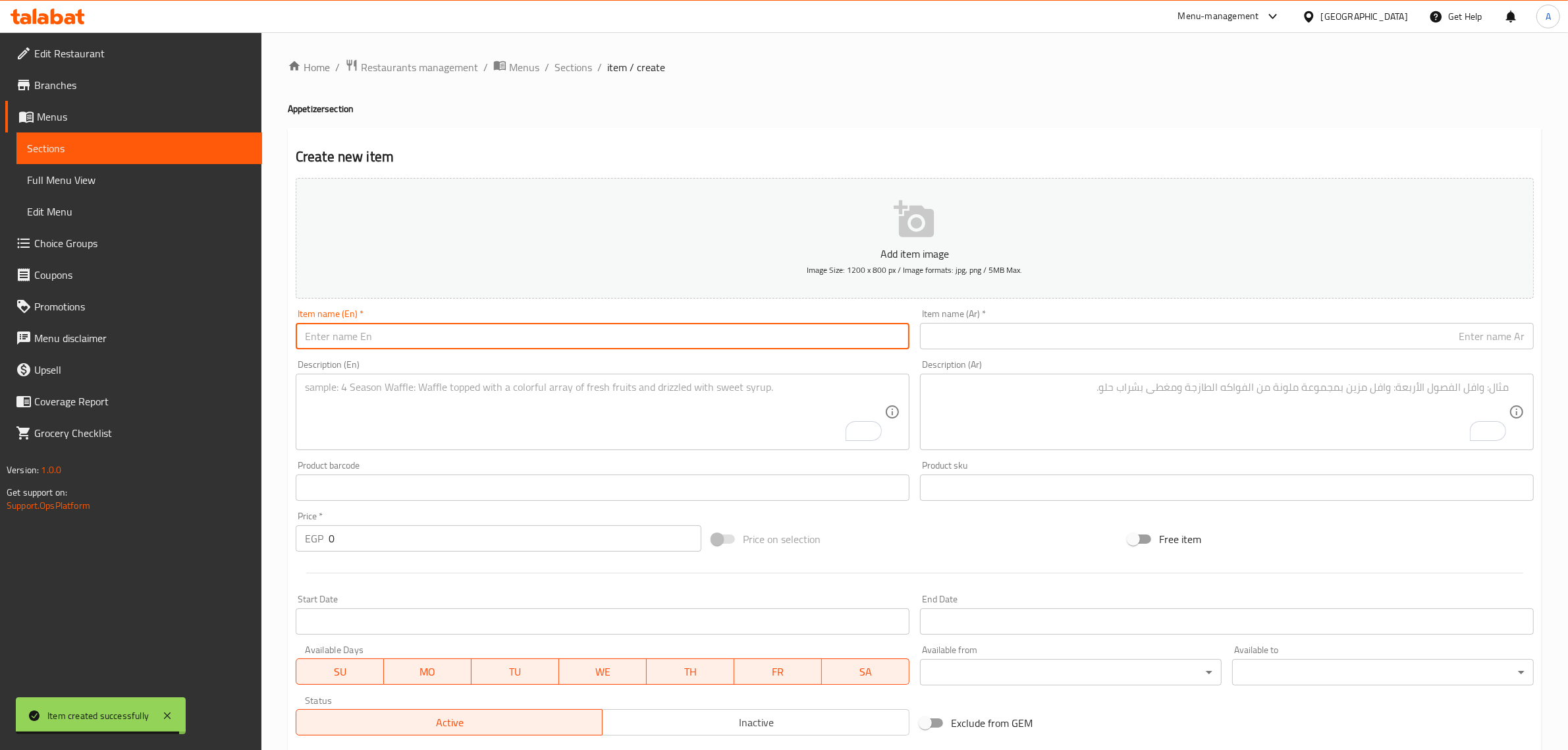
paste input "Shrimp Noodles"
type input "Shrimp Noodles"
click at [1062, 332] on input "text" at bounding box center [1226, 336] width 614 height 27
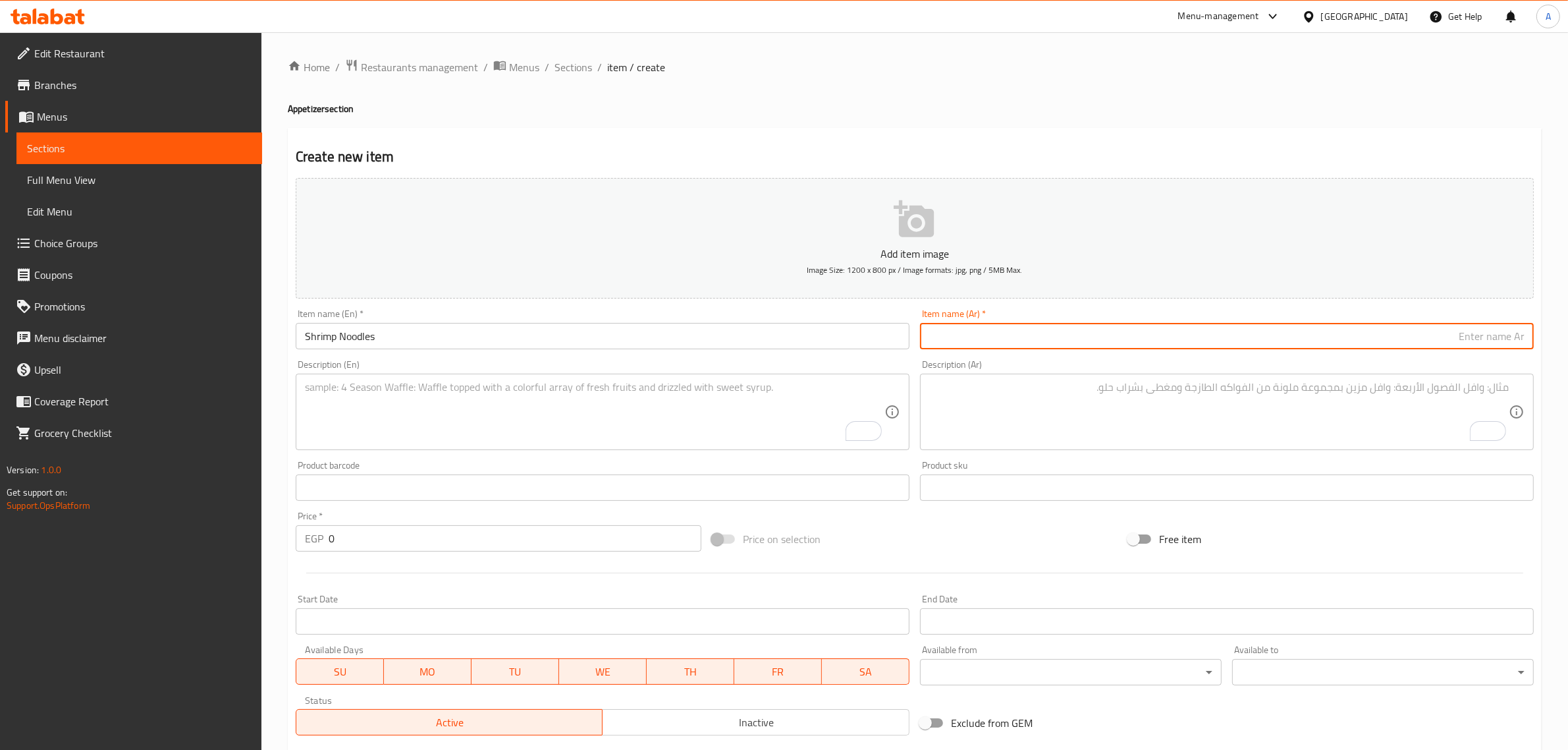
paste input "نودلز الروبيان"
drag, startPoint x: 1460, startPoint y: 333, endPoint x: 1493, endPoint y: 333, distance: 33.0
click at [1493, 333] on input "نودلز الروبيان" at bounding box center [1226, 336] width 614 height 27
type input "نودلز الجمبري"
click at [585, 400] on textarea "To enrich screen reader interactions, please activate Accessibility in Grammarl…" at bounding box center [594, 412] width 580 height 62
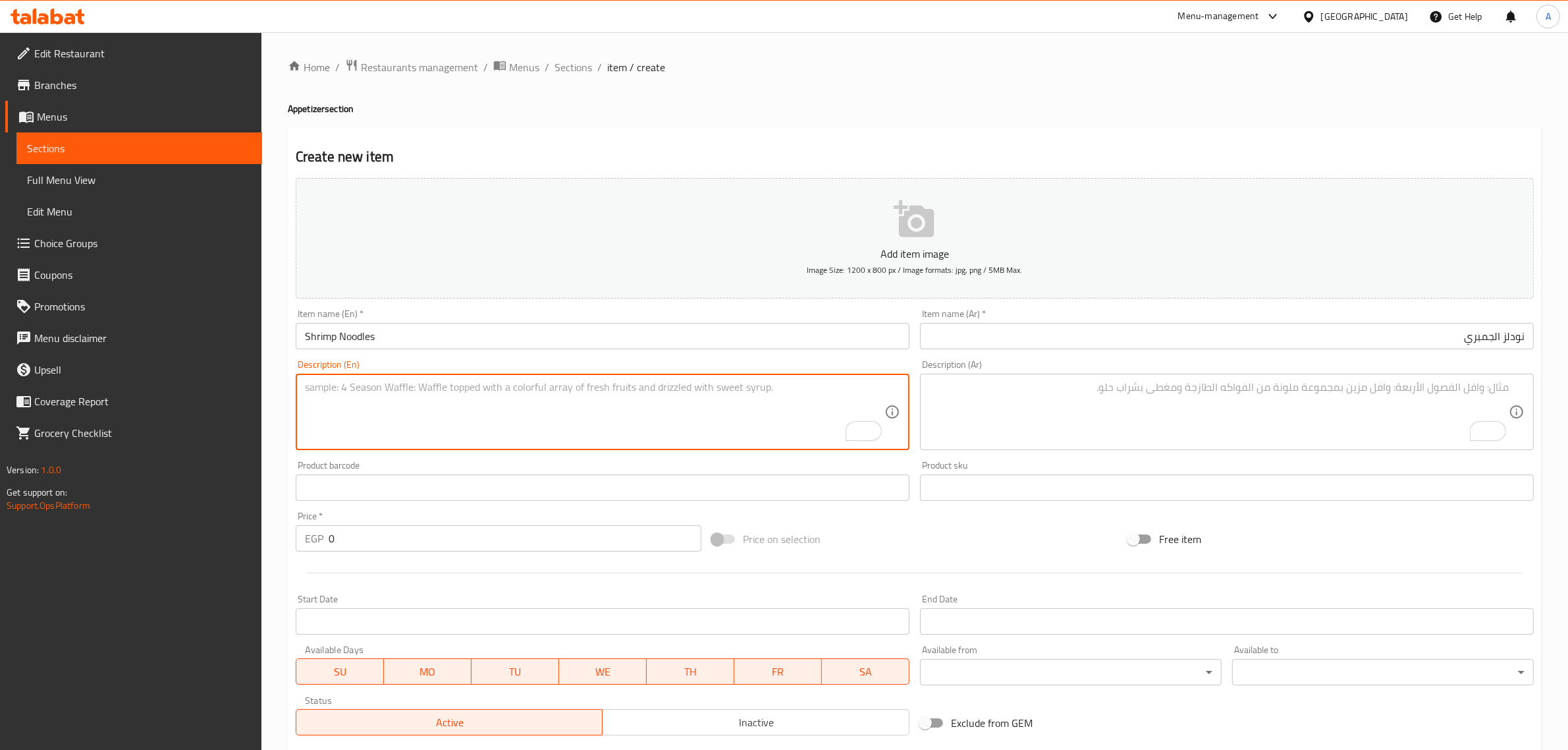
paste textarea "Shrimp, Noodles, colored pepper and carrots with oyster sauce."
type textarea "Shrimp, Noodles, colored pepper and carrots with oyster sauce."
click at [1047, 399] on textarea "To enrich screen reader interactions, please activate Accessibility in Grammarl…" at bounding box center [1219, 412] width 580 height 62
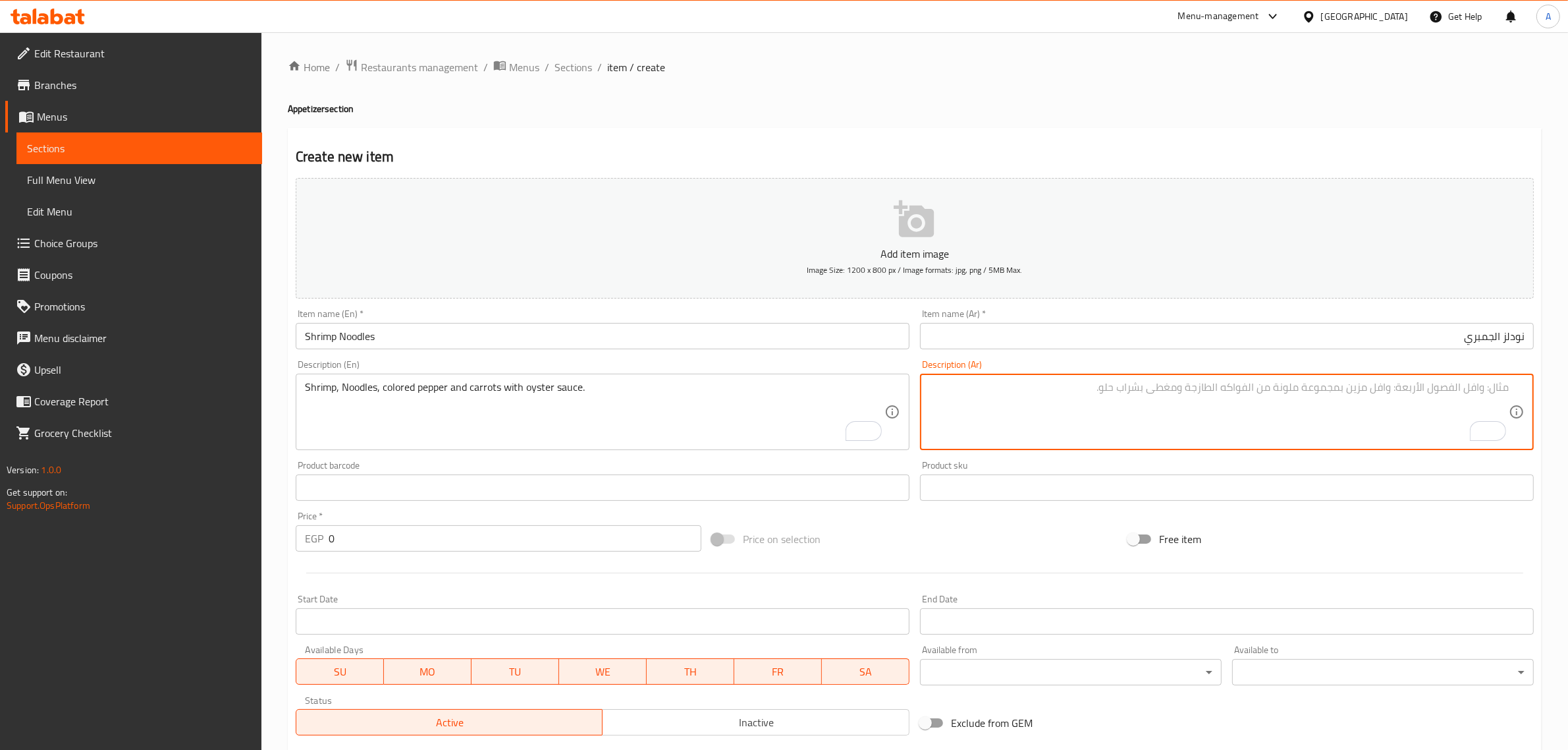
paste textarea "روبيان، نودلز، فلفل ملون وجزر مع صلصة المحار."
click at [1352, 390] on textarea "روبيان، نودلز، فلفل ملون وجزر مع صلصة المحار." at bounding box center [1219, 412] width 580 height 62
type textarea "روبيان، نودلز، فلفل ملون وجزر مع صوص المحار."
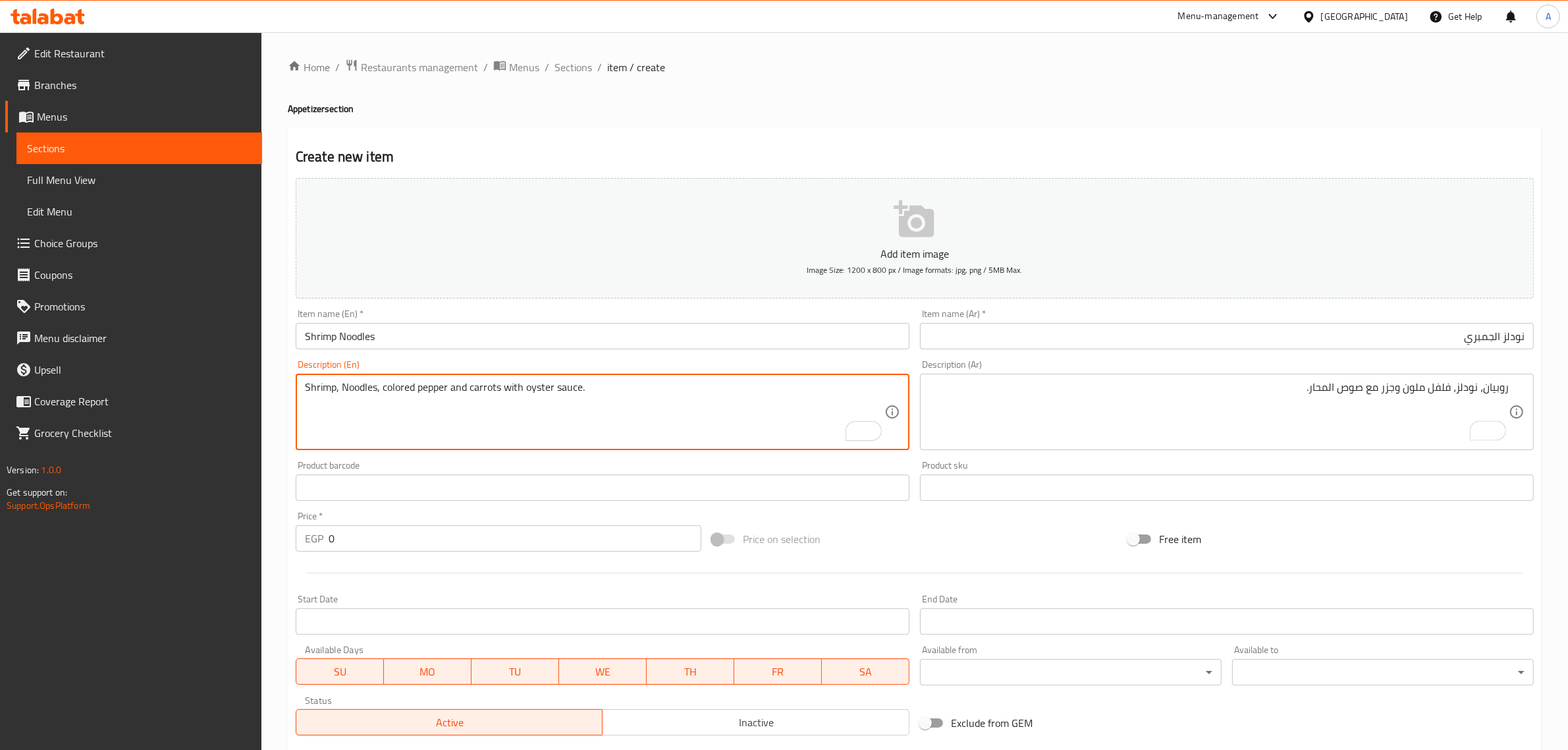
click at [599, 383] on textarea "Shrimp, Noodles, colored pepper and carrots with oyster sauce." at bounding box center [594, 412] width 580 height 62
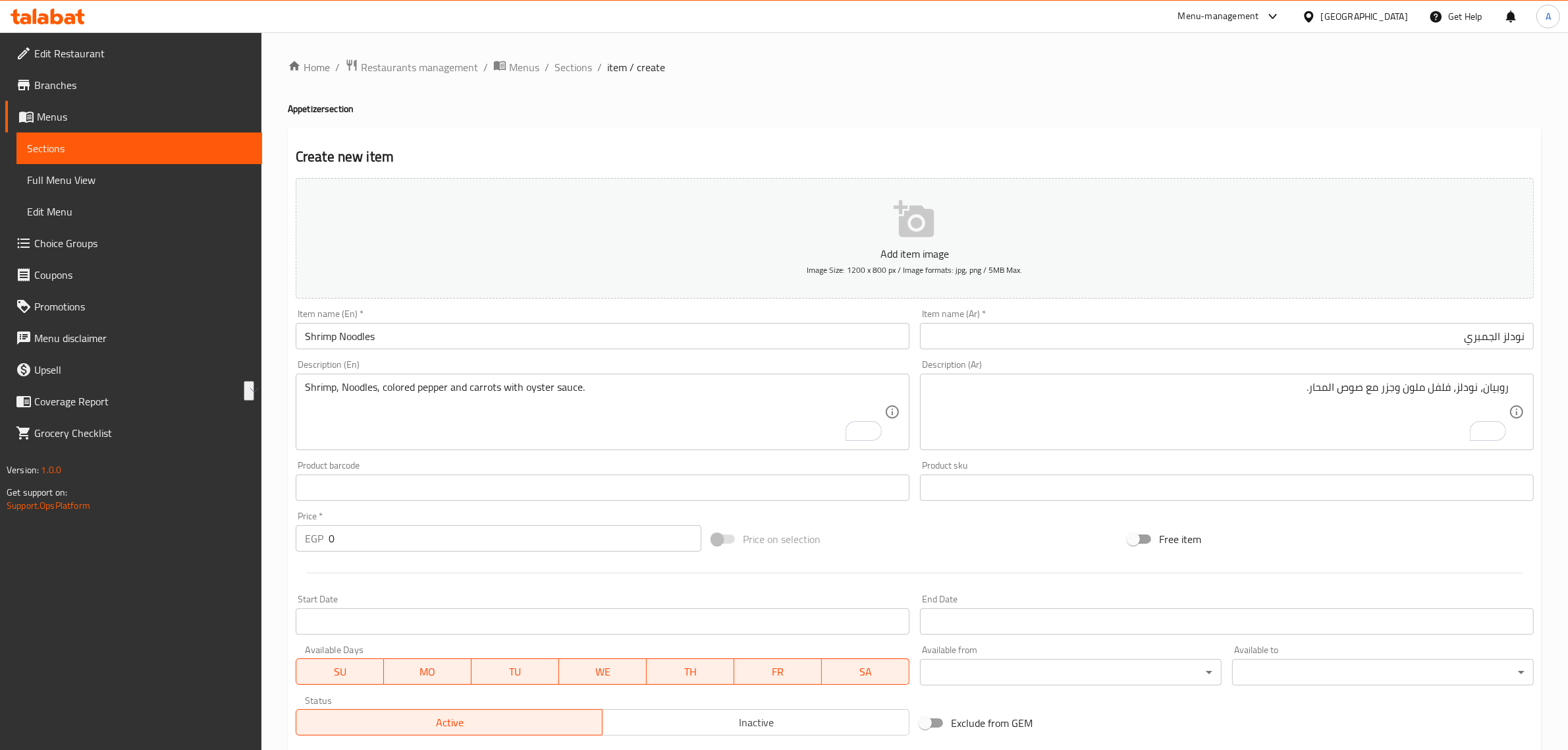
click at [601, 381] on textarea "Shrimp, Noodles, colored pepper and carrots with oyster sauce." at bounding box center [594, 412] width 580 height 62
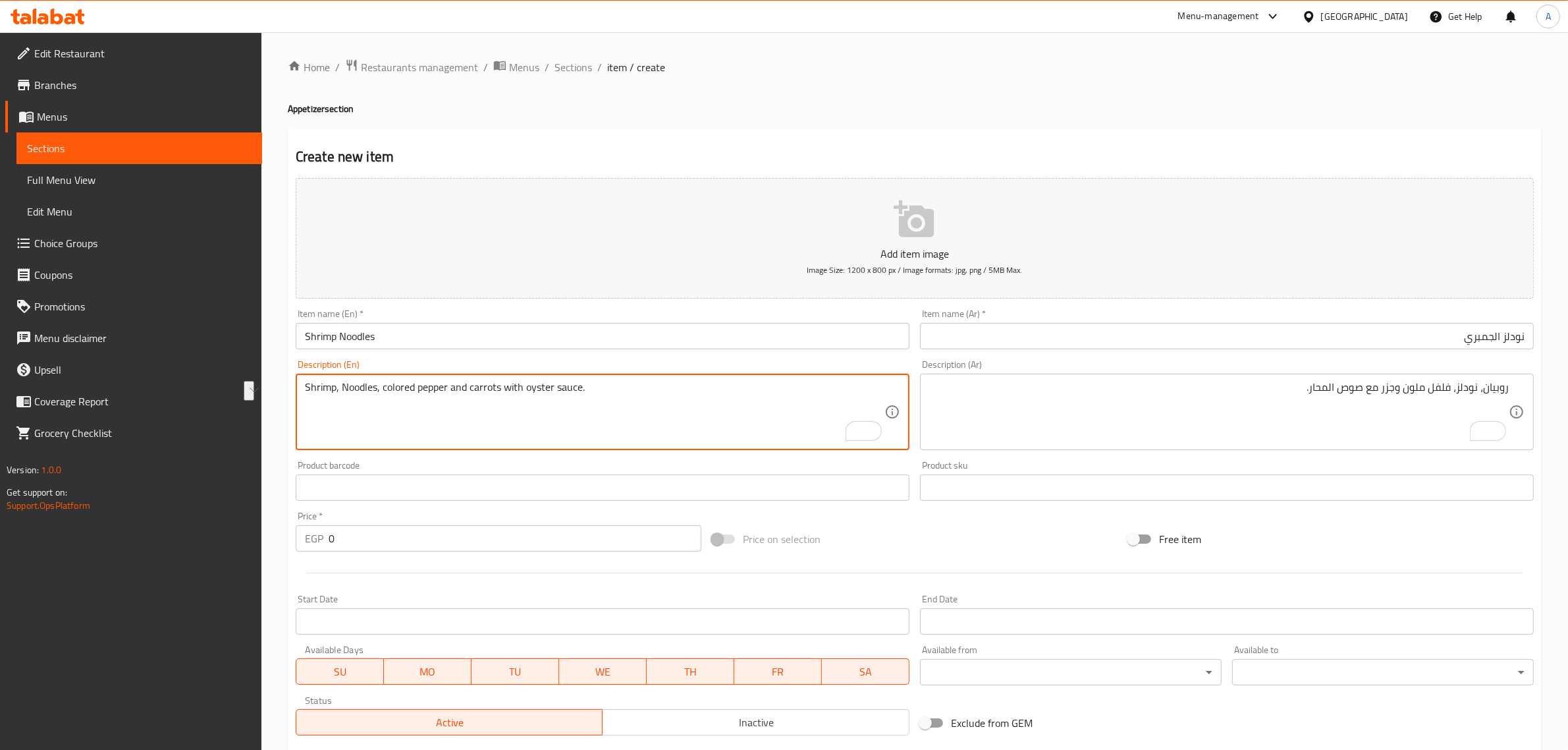
click at [601, 381] on textarea "Shrimp, Noodles, colored pepper and carrots with oyster sauce." at bounding box center [594, 412] width 580 height 62
click at [601, 379] on div "Shrimp, Noodles, colored pepper and carrots with oyster sauce. Description (En)" at bounding box center [602, 412] width 614 height 76
paste textarea "n"
type textarea "Shrimp, noodles, colored pepper and carrots with oyster sauce."
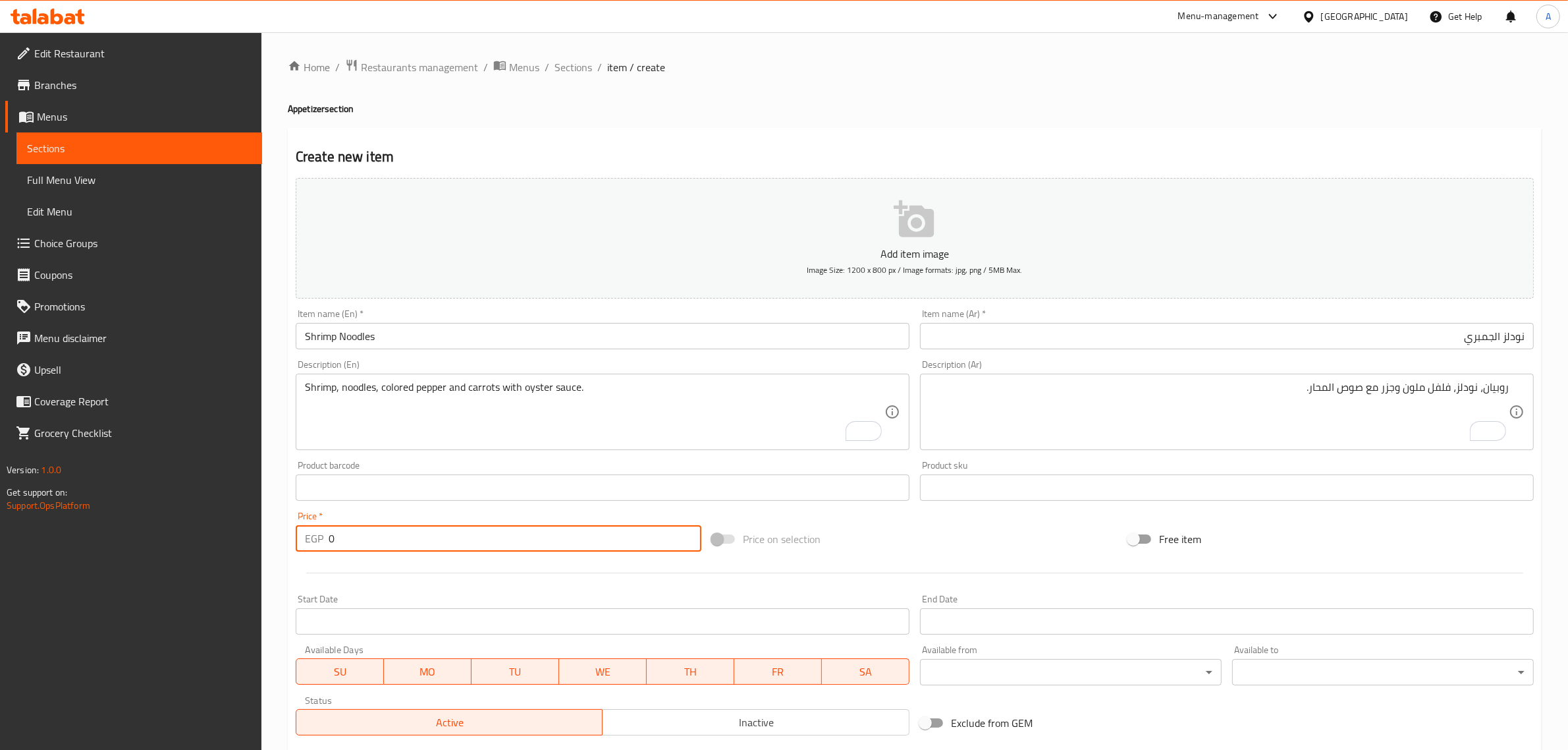
drag, startPoint x: 360, startPoint y: 532, endPoint x: 318, endPoint y: 542, distance: 43.2
click at [318, 542] on div "EGP 0 Price *" at bounding box center [498, 539] width 406 height 27
paste input "225.0"
type input "225.00"
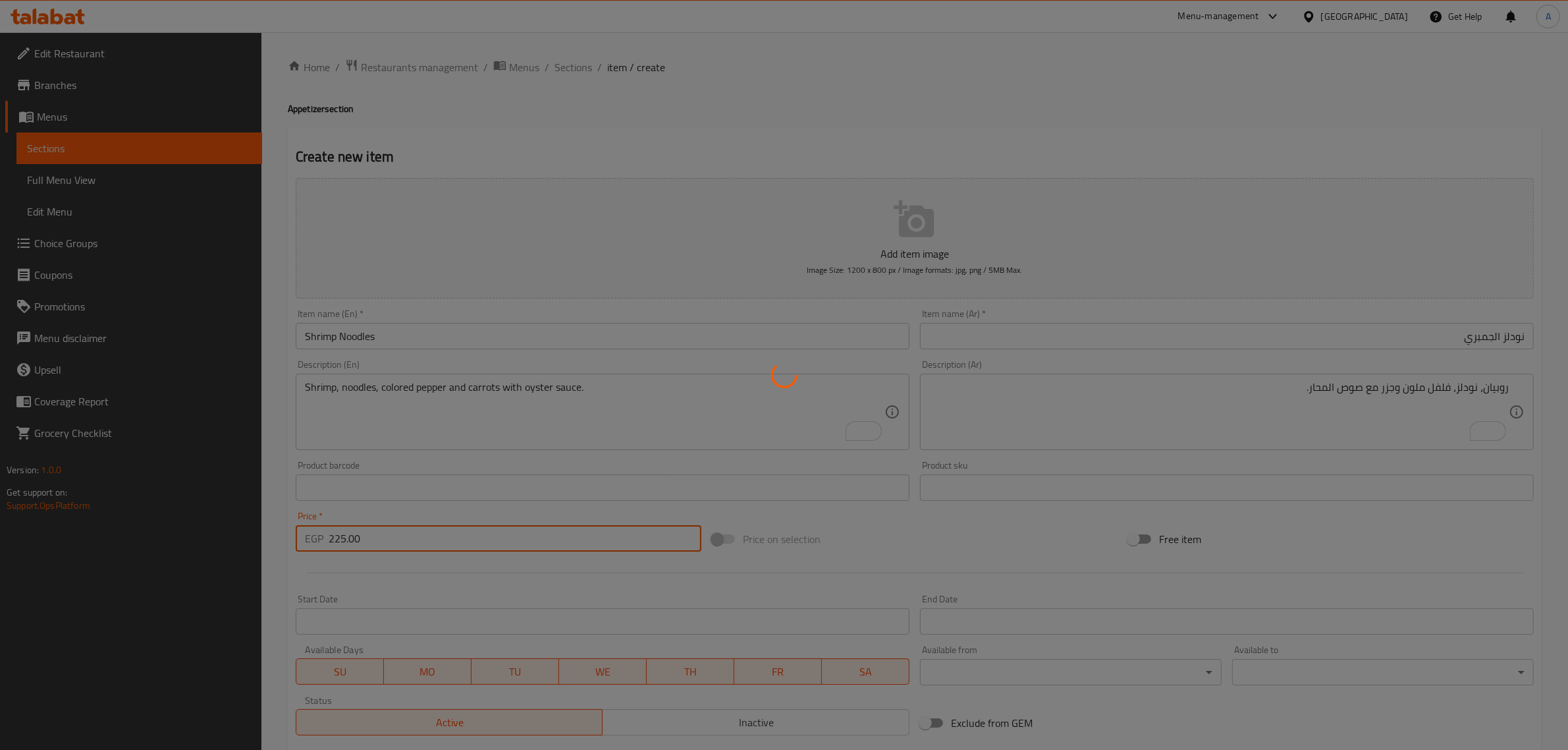
type input "0"
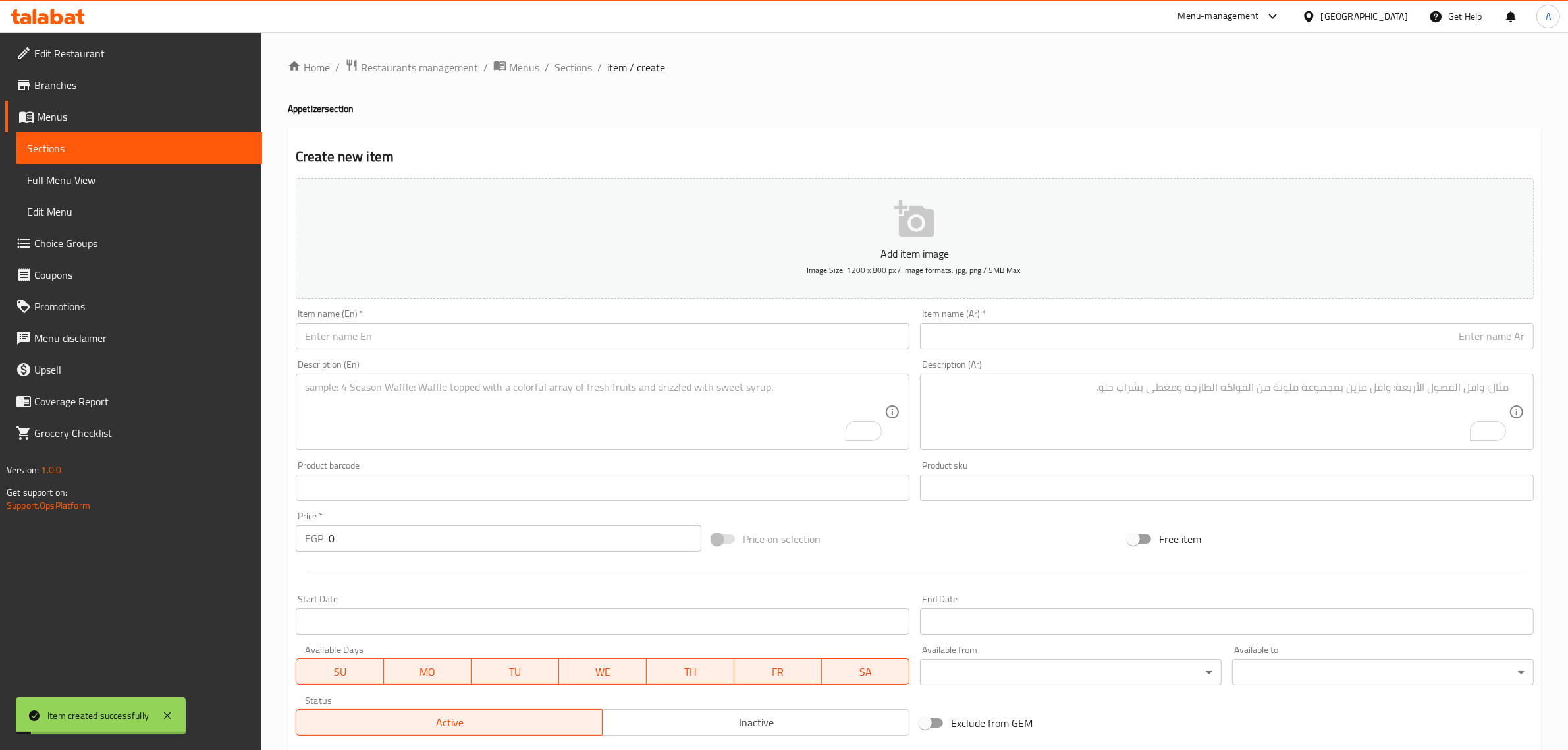
click at [567, 68] on span "Sections" at bounding box center [573, 67] width 37 height 16
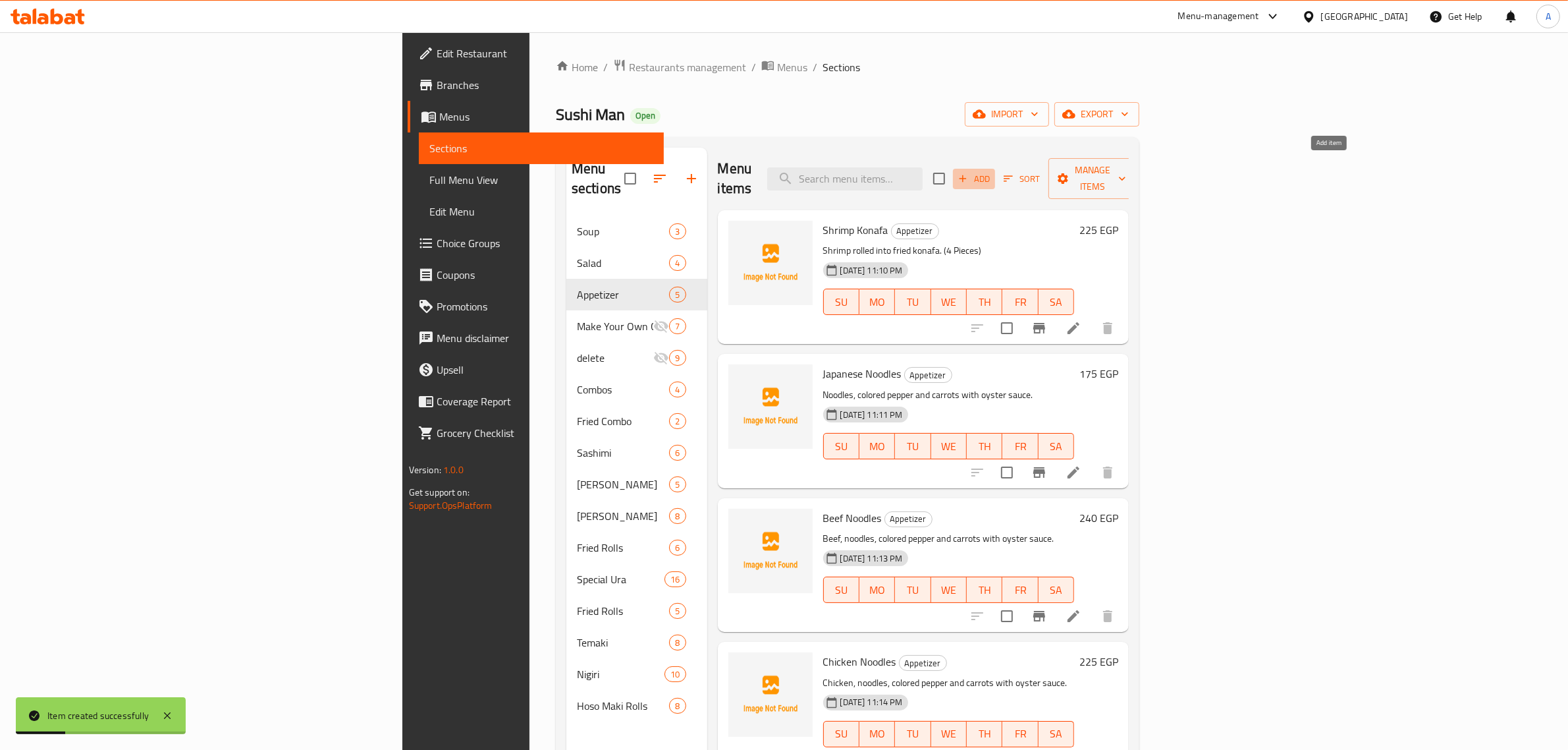
click at [969, 175] on icon "button" at bounding box center [963, 178] width 12 height 12
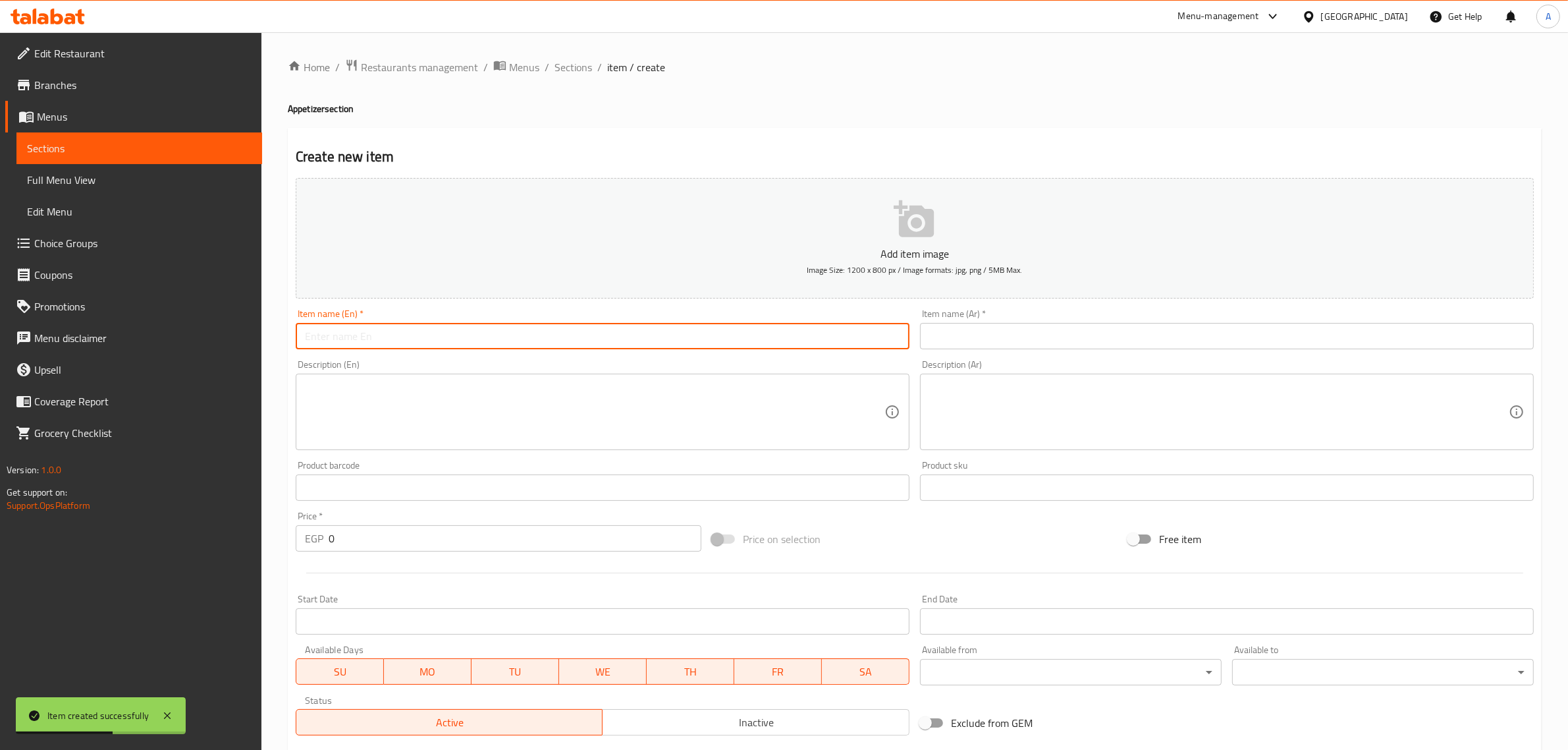
click at [446, 329] on input "text" at bounding box center [602, 336] width 614 height 27
paste input "Shrimp Fingers"
type input "Shrimp Fingers"
click at [1062, 336] on input "text" at bounding box center [1226, 336] width 614 height 27
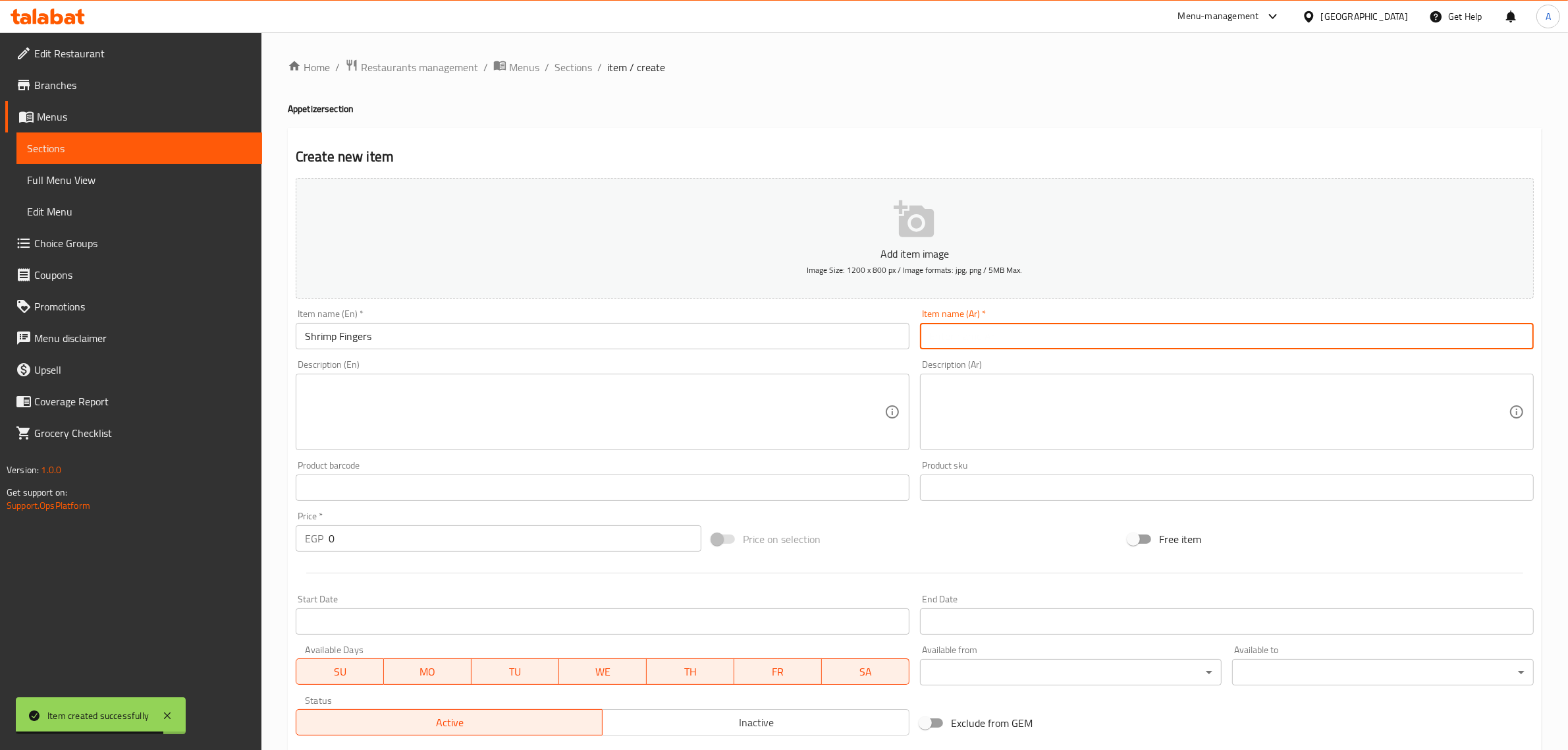
paste input "أصابع الروبيان"
drag, startPoint x: 922, startPoint y: 343, endPoint x: 953, endPoint y: 347, distance: 31.3
click at [953, 347] on input "أصابع الروبيان" at bounding box center [1226, 336] width 614 height 27
type input "أصابع الجمبري"
click at [585, 417] on textarea at bounding box center [594, 412] width 580 height 62
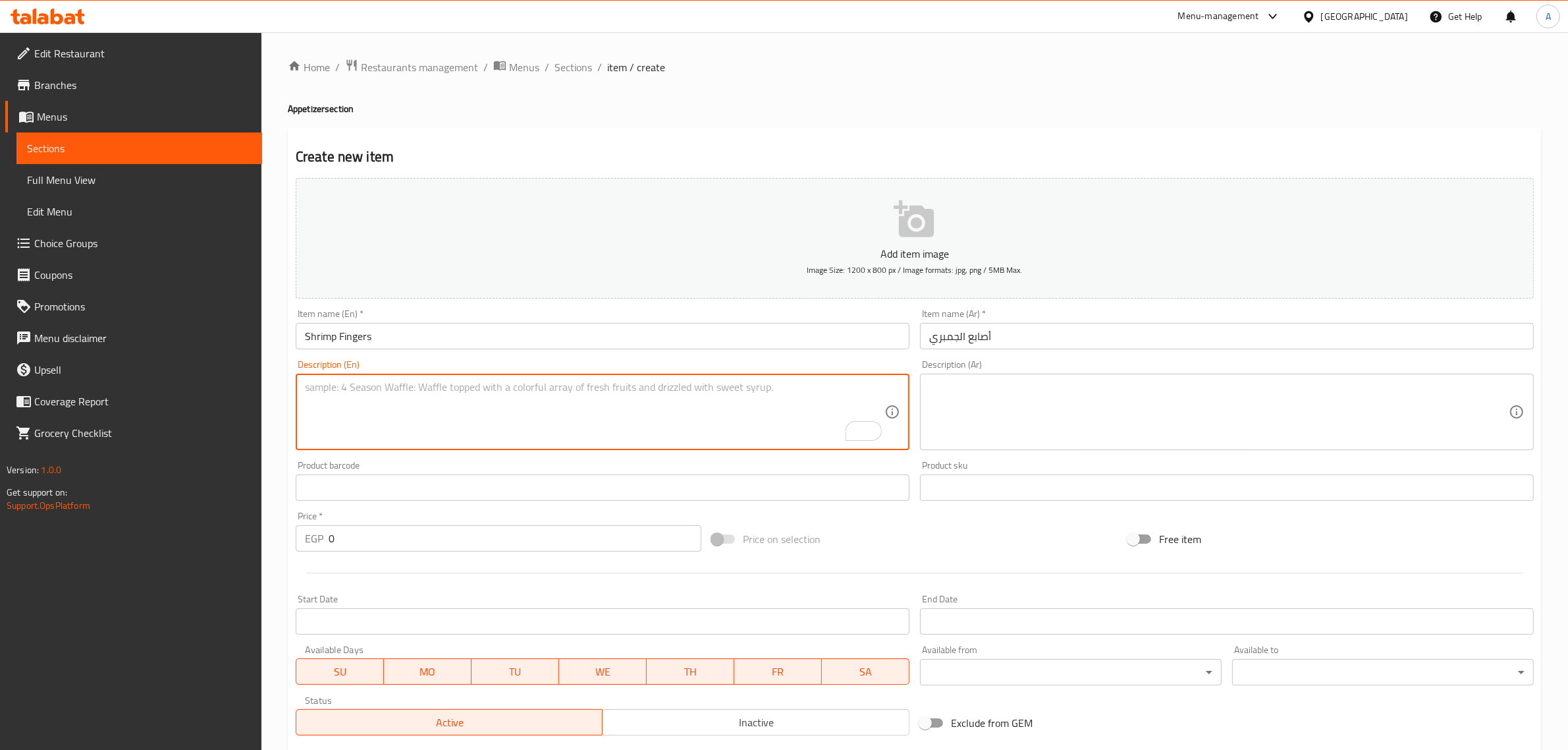
paste textarea "Fried shrimp rolled with cheese and smoked salmon."
type textarea "Fried shrimp rolled with cheese and smoked salmon."
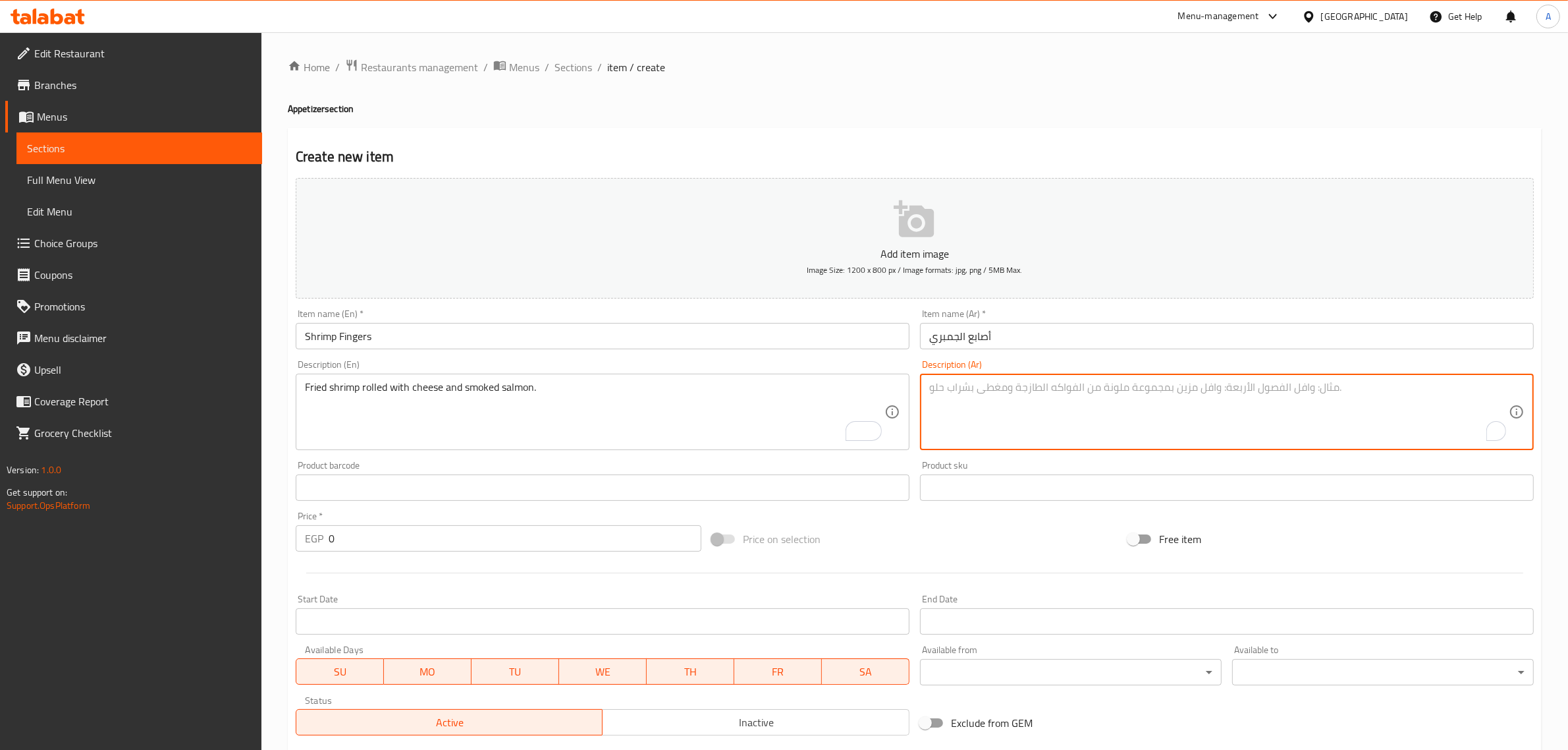
click at [1031, 418] on textarea "To enrich screen reader interactions, please activate Accessibility in Grammarl…" at bounding box center [1219, 412] width 580 height 62
paste textarea "جمبري مقلي ملفوف بالجبن والسلمون المدخن."
type textarea "جمبري مقلي ملفوف بالجبن والسلمون المدخن."
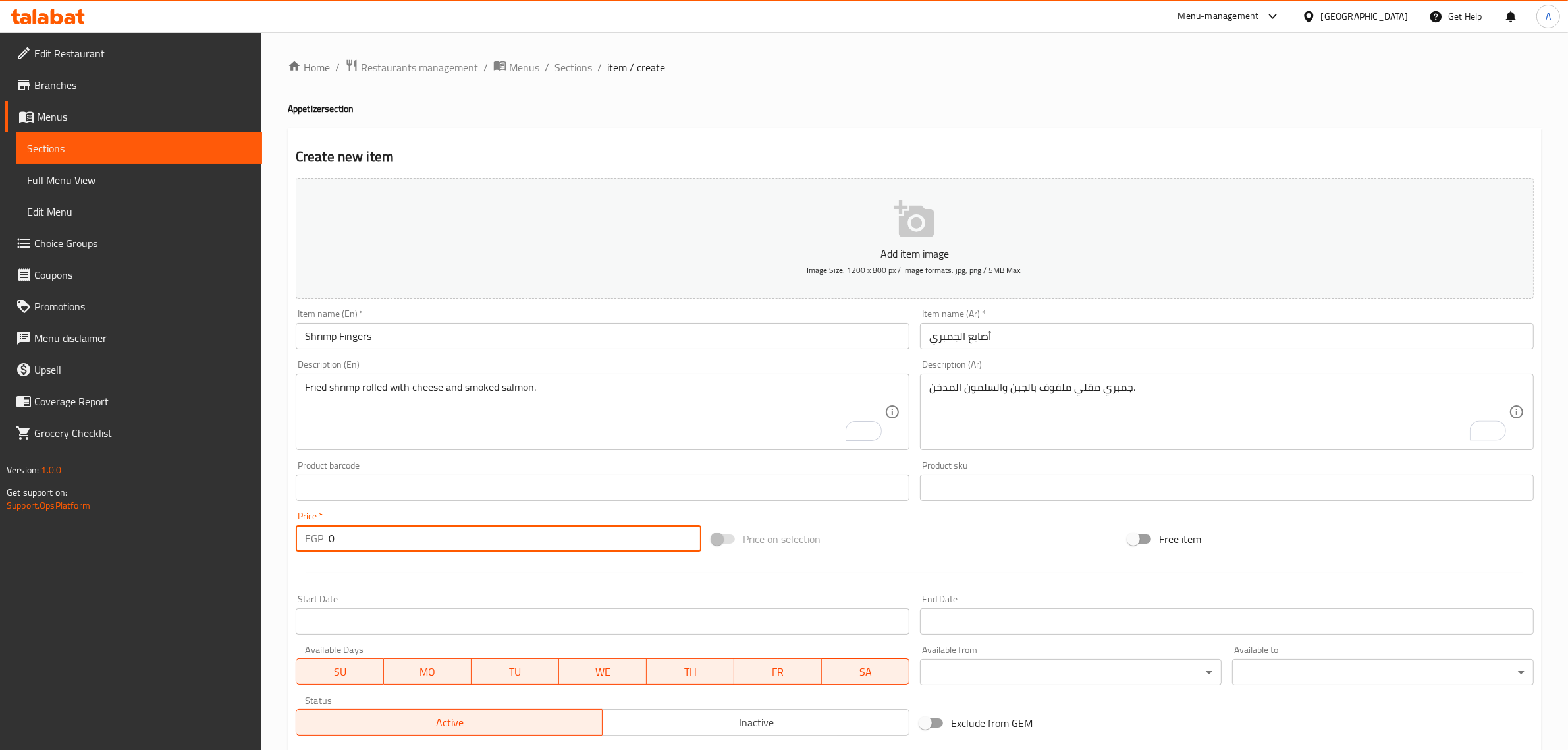
drag, startPoint x: 350, startPoint y: 531, endPoint x: 307, endPoint y: 531, distance: 43.0
click at [307, 531] on div "EGP 0 Price *" at bounding box center [498, 539] width 406 height 27
paste input "250.0"
type input "250.00"
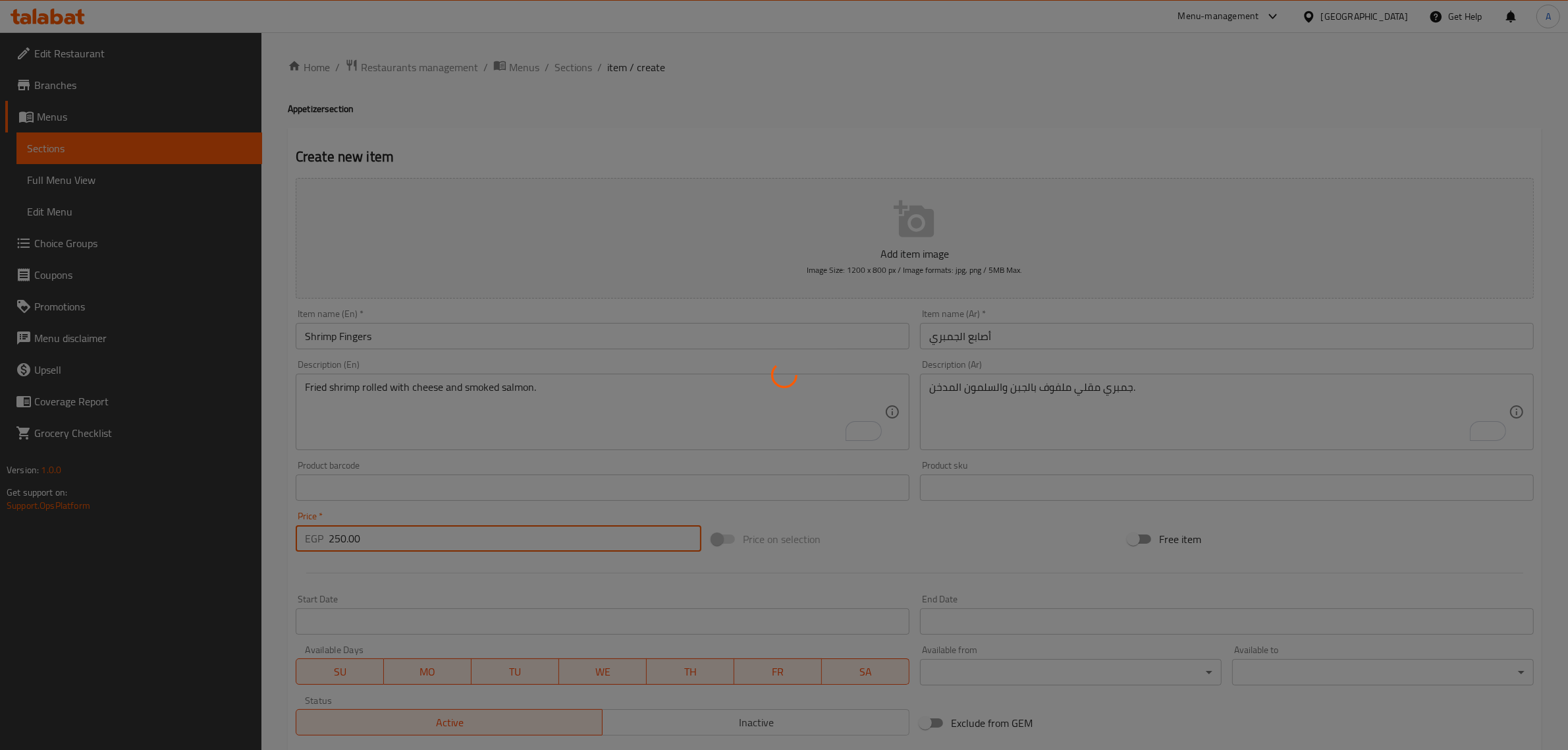
type input "0"
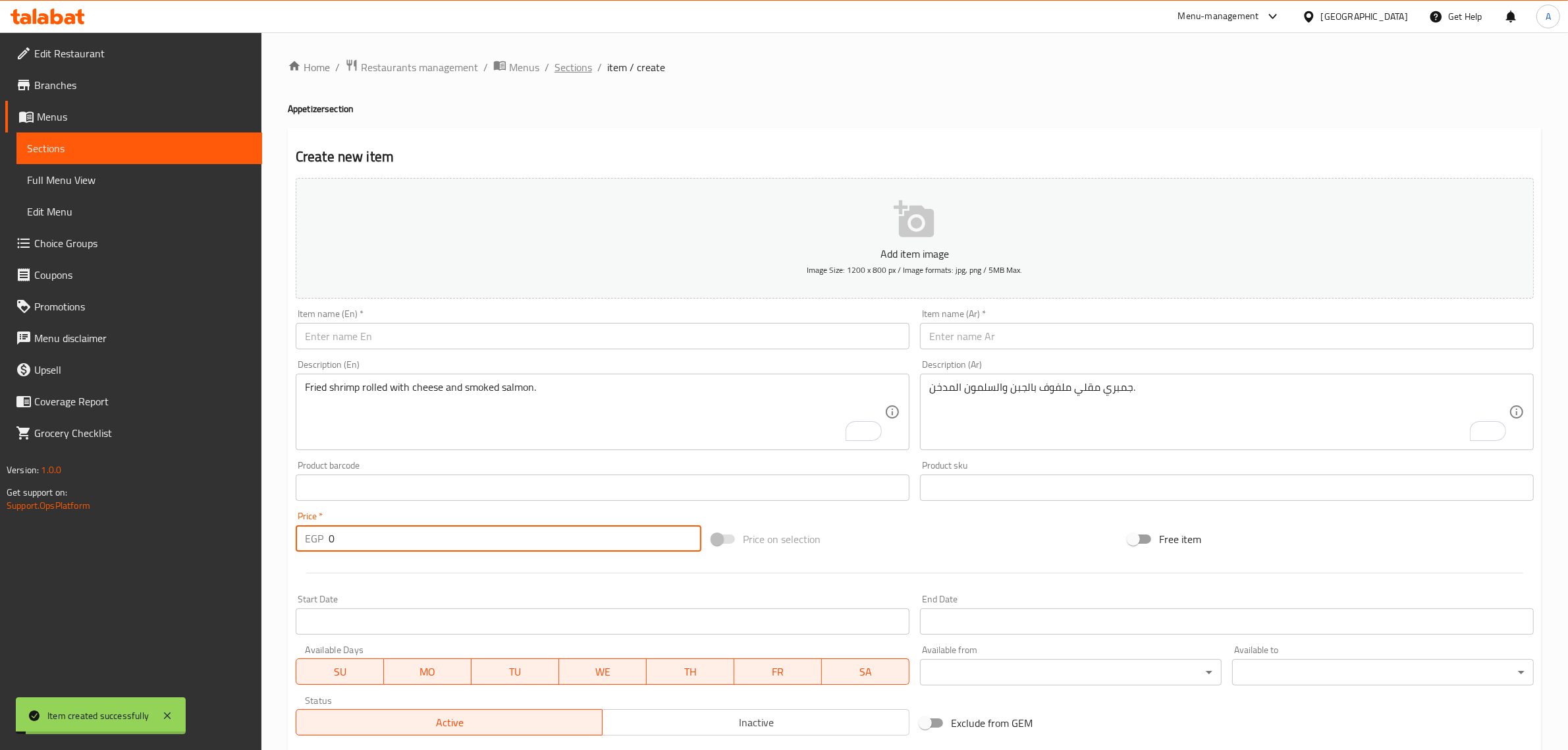
click at [562, 62] on span "Sections" at bounding box center [573, 67] width 37 height 16
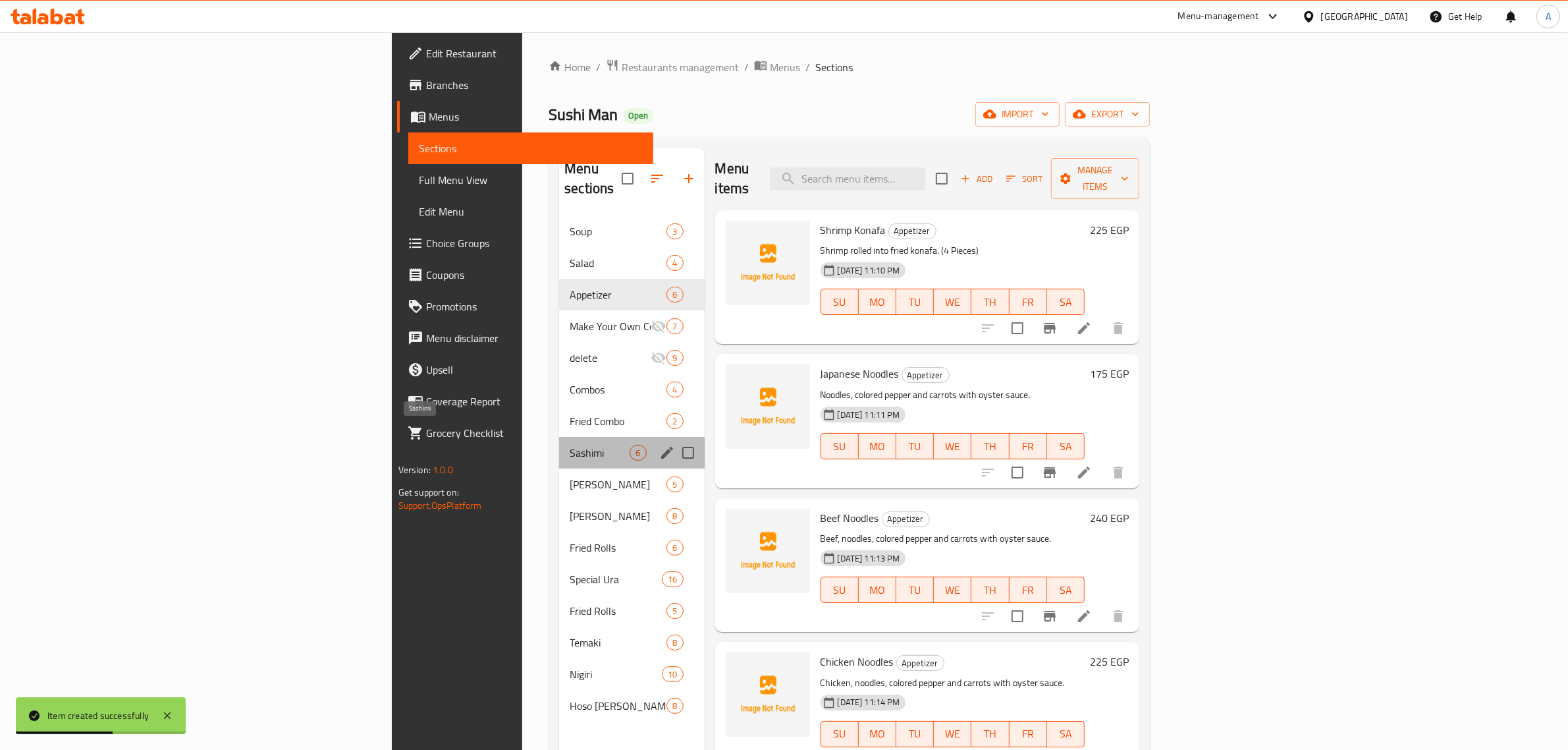
click at [569, 445] on span "Sashimi" at bounding box center [599, 453] width 60 height 16
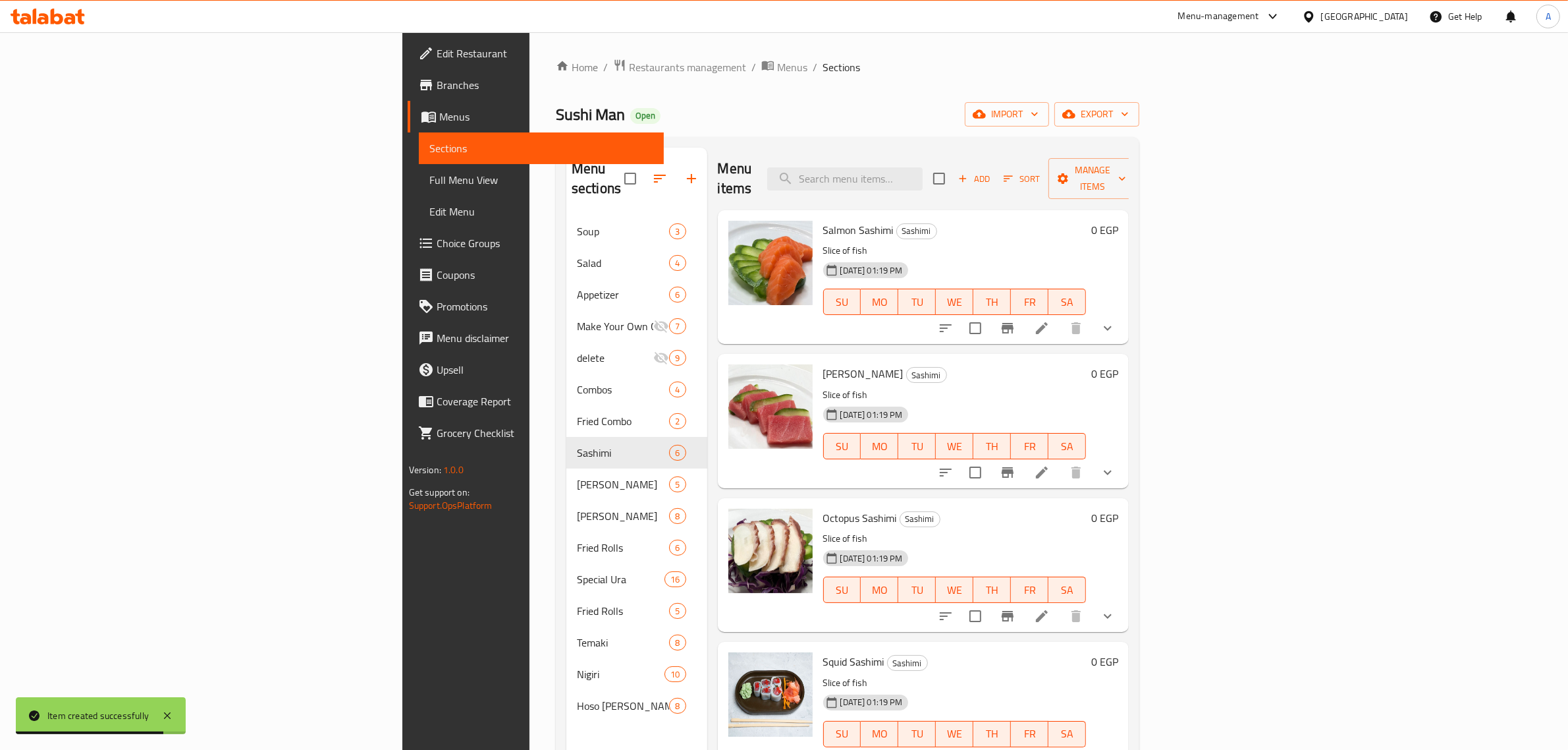
click at [1116, 320] on icon "show more" at bounding box center [1108, 328] width 16 height 16
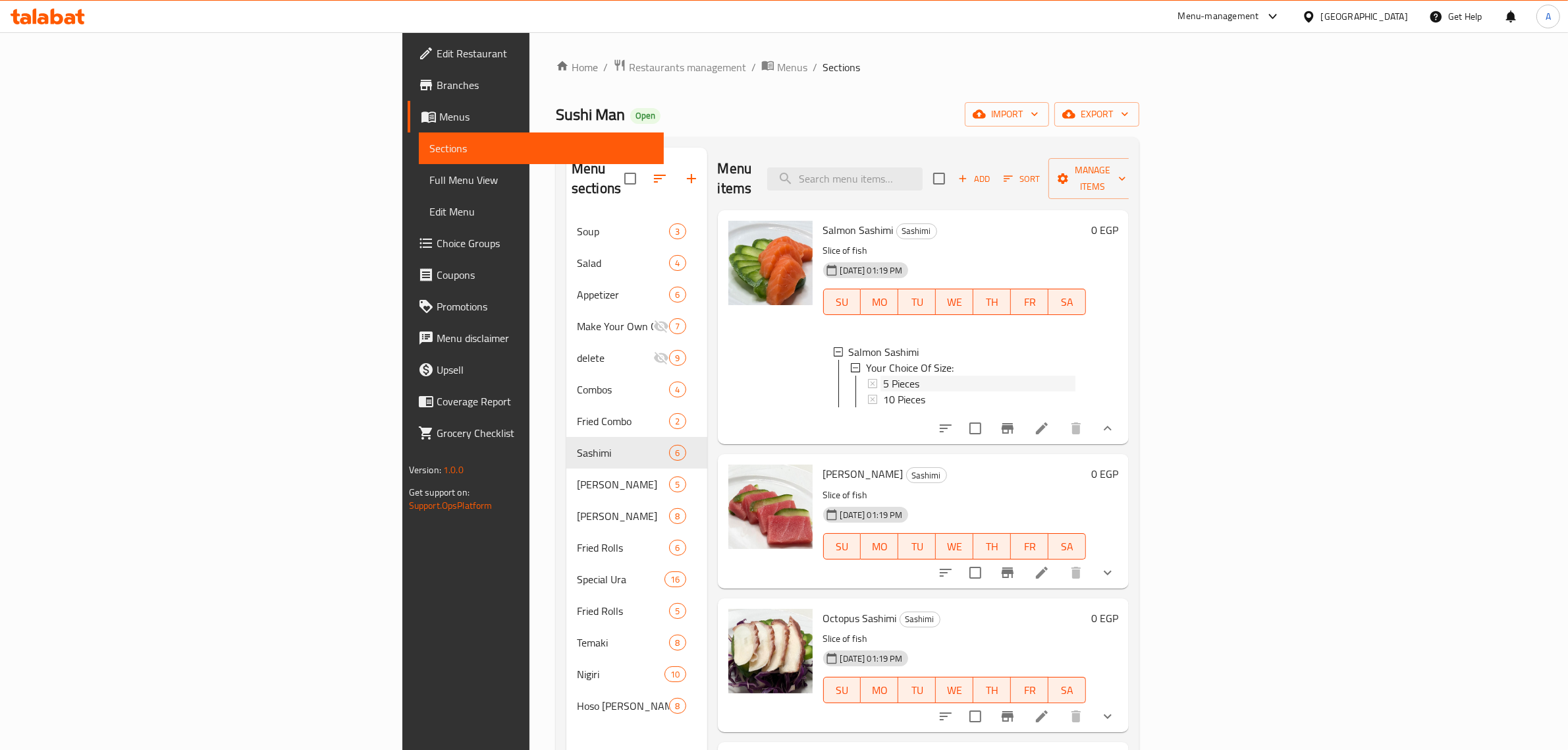
click at [883, 375] on span "5 Pieces" at bounding box center [901, 383] width 36 height 16
click at [883, 391] on span "10 Pieces" at bounding box center [904, 399] width 42 height 16
click at [1123, 574] on button "show more" at bounding box center [1108, 572] width 32 height 32
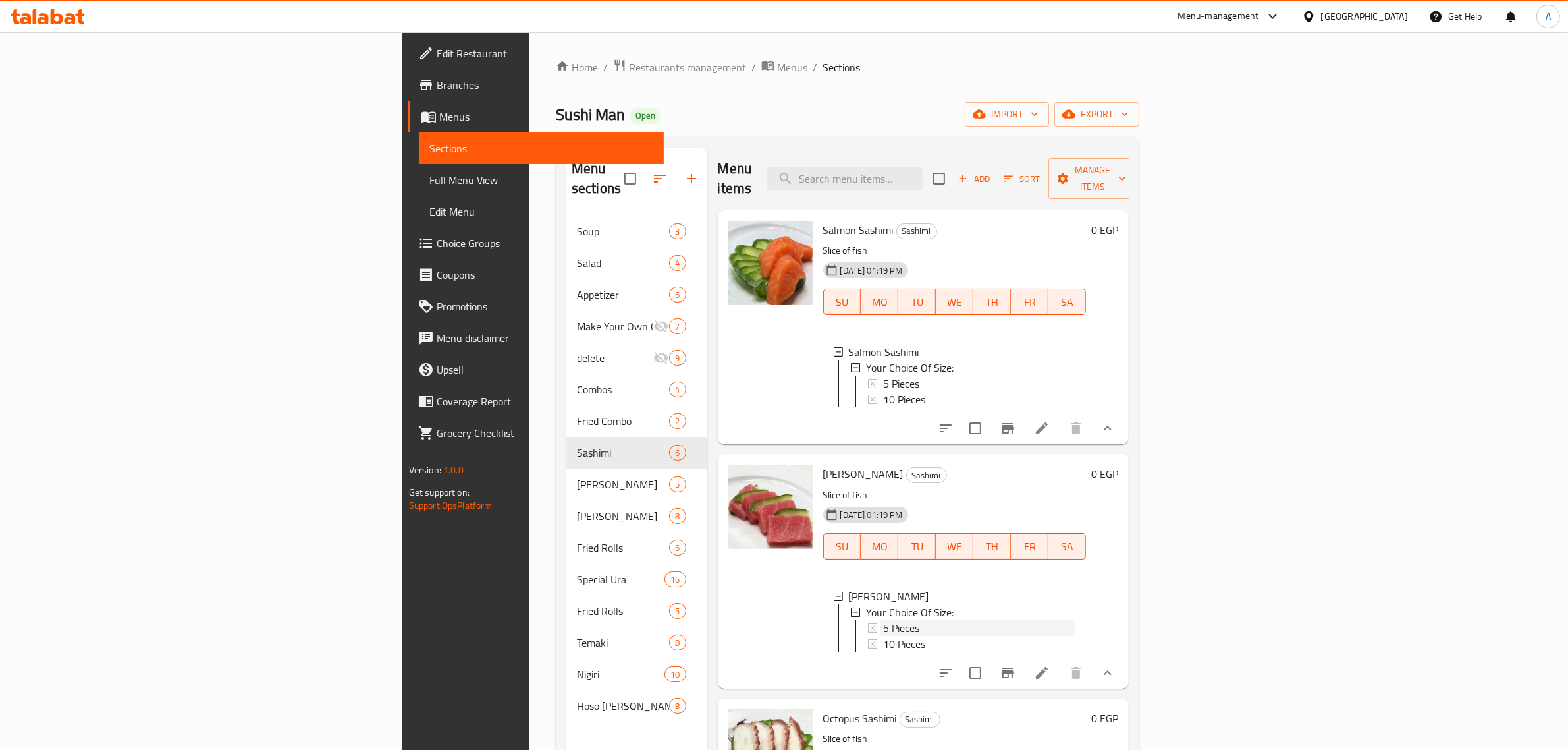
drag, startPoint x: 980, startPoint y: 621, endPoint x: 978, endPoint y: 615, distance: 6.3
click at [978, 620] on div "5 Pieces" at bounding box center [979, 627] width 193 height 16
click at [912, 638] on div "10 Pieces" at bounding box center [979, 644] width 193 height 16
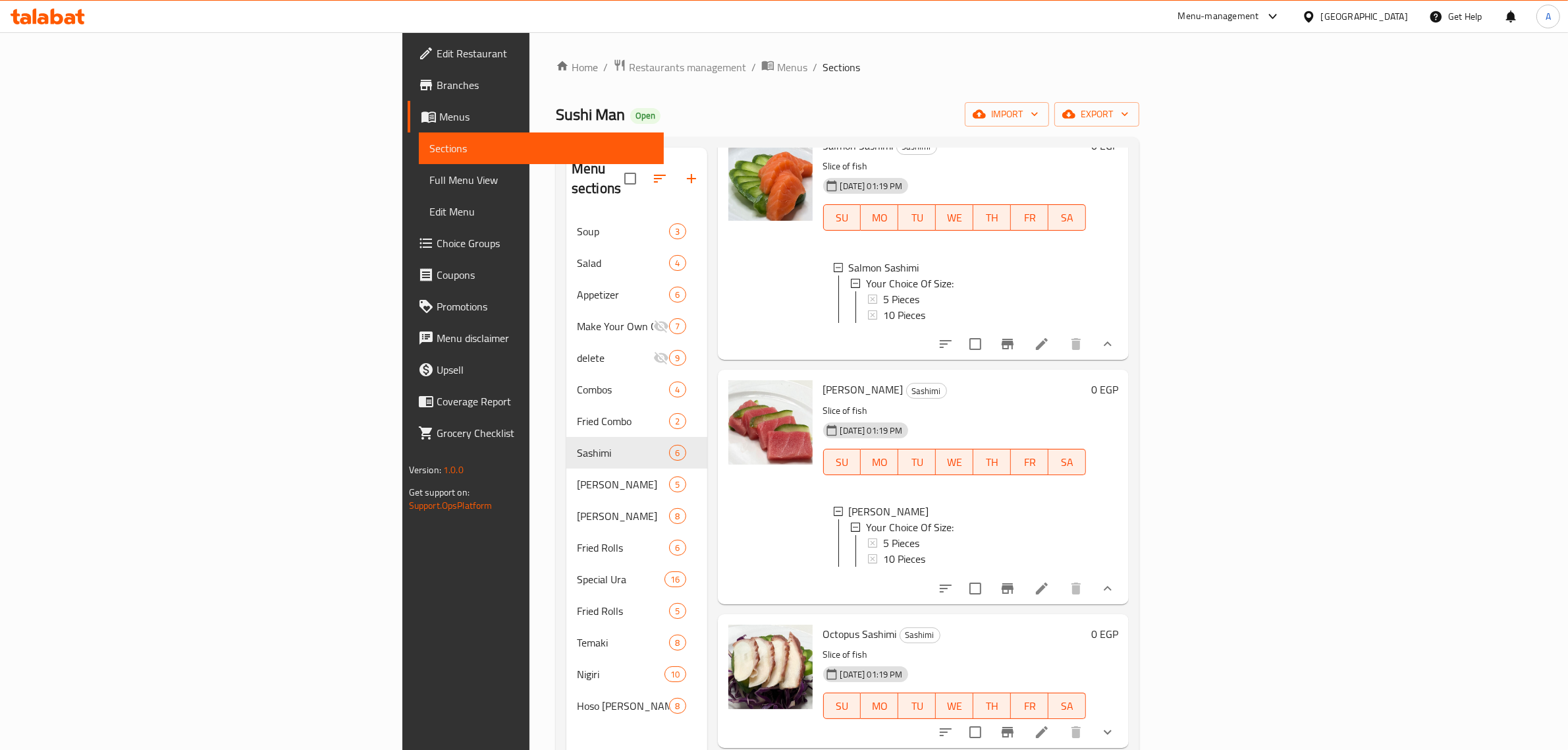
scroll to position [165, 0]
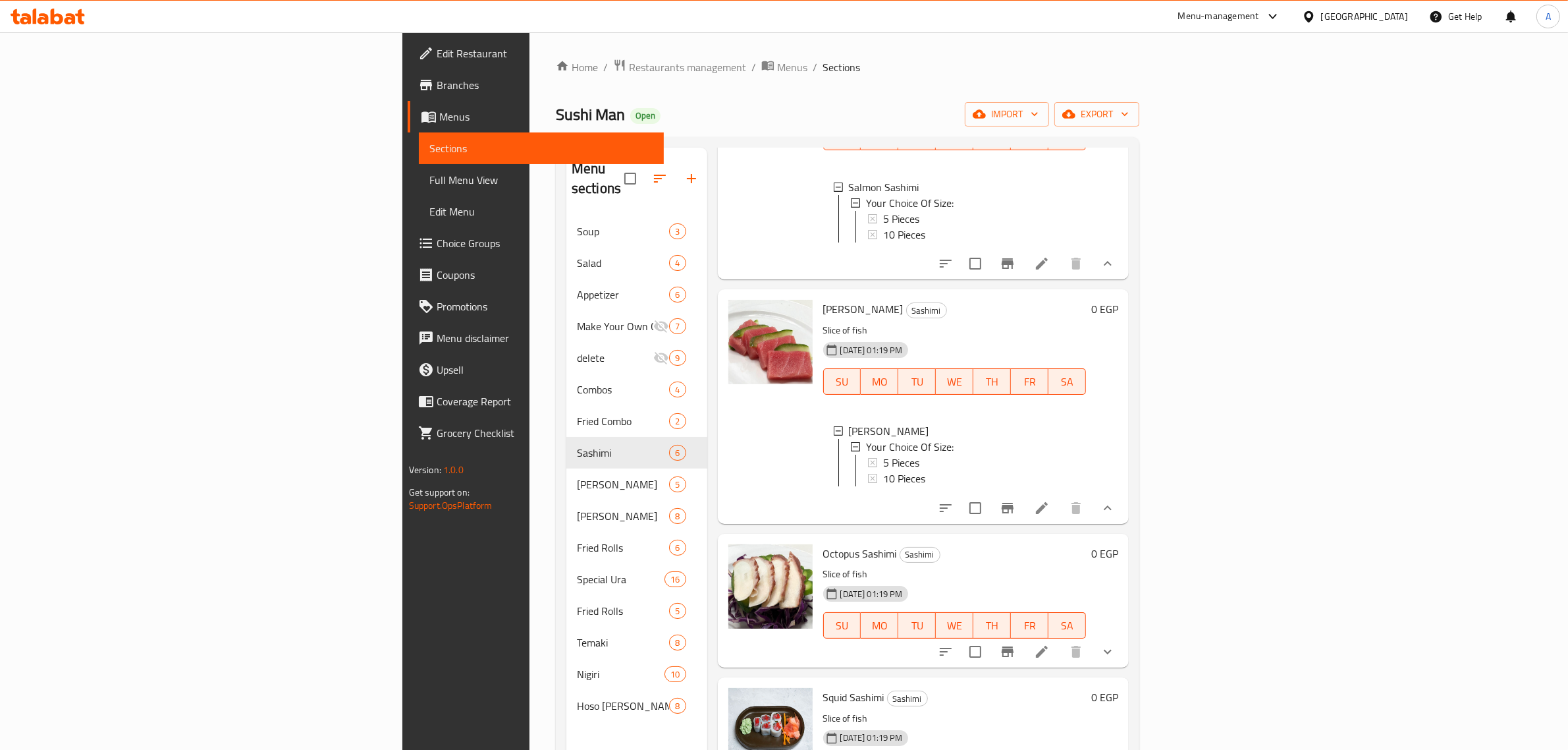
click at [1116, 659] on icon "show more" at bounding box center [1108, 652] width 16 height 16
click at [883, 706] on span "5 Pieces" at bounding box center [901, 707] width 36 height 16
click at [883, 726] on span "10 Pieces" at bounding box center [904, 723] width 42 height 16
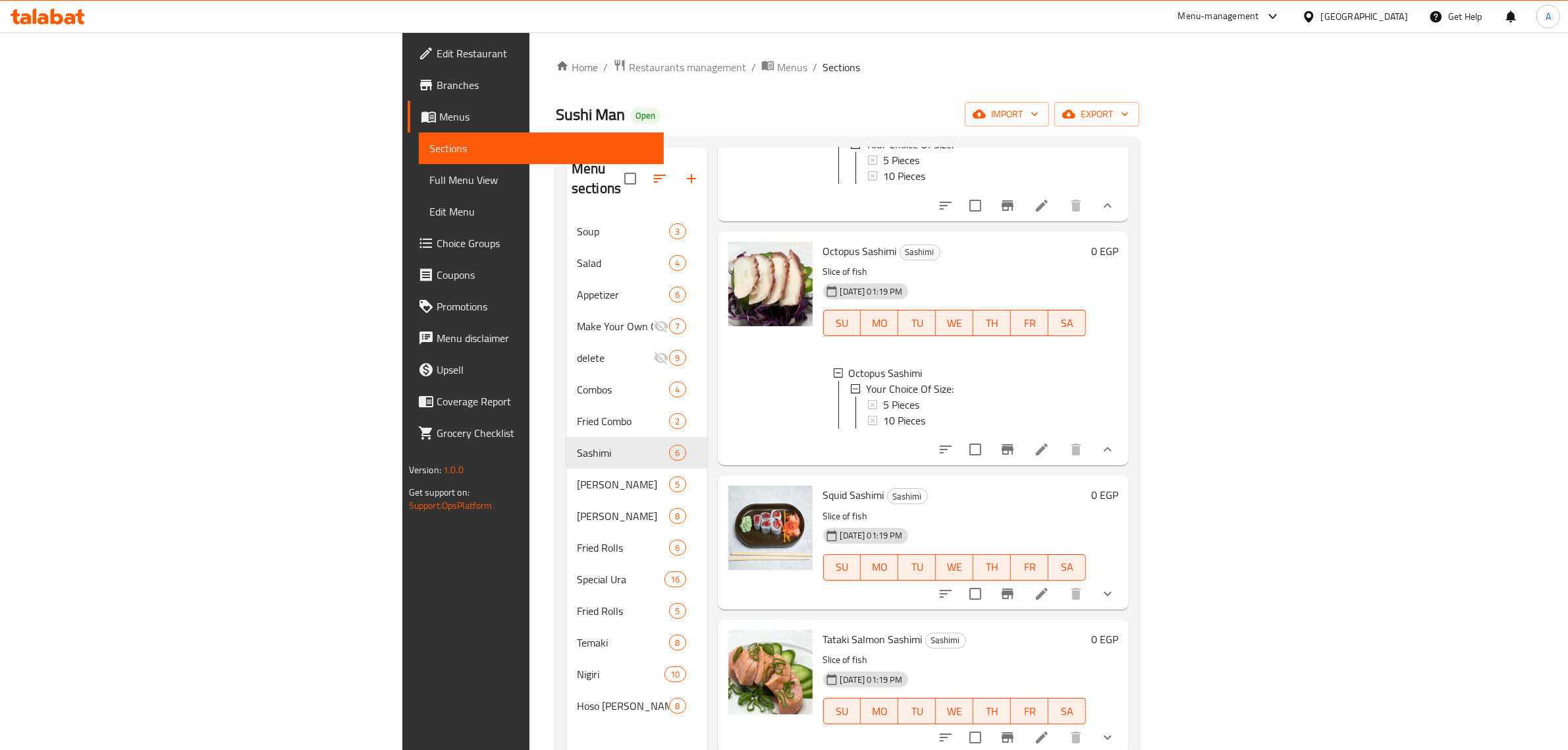
scroll to position [483, 0]
click at [1123, 592] on button "show more" at bounding box center [1108, 593] width 32 height 32
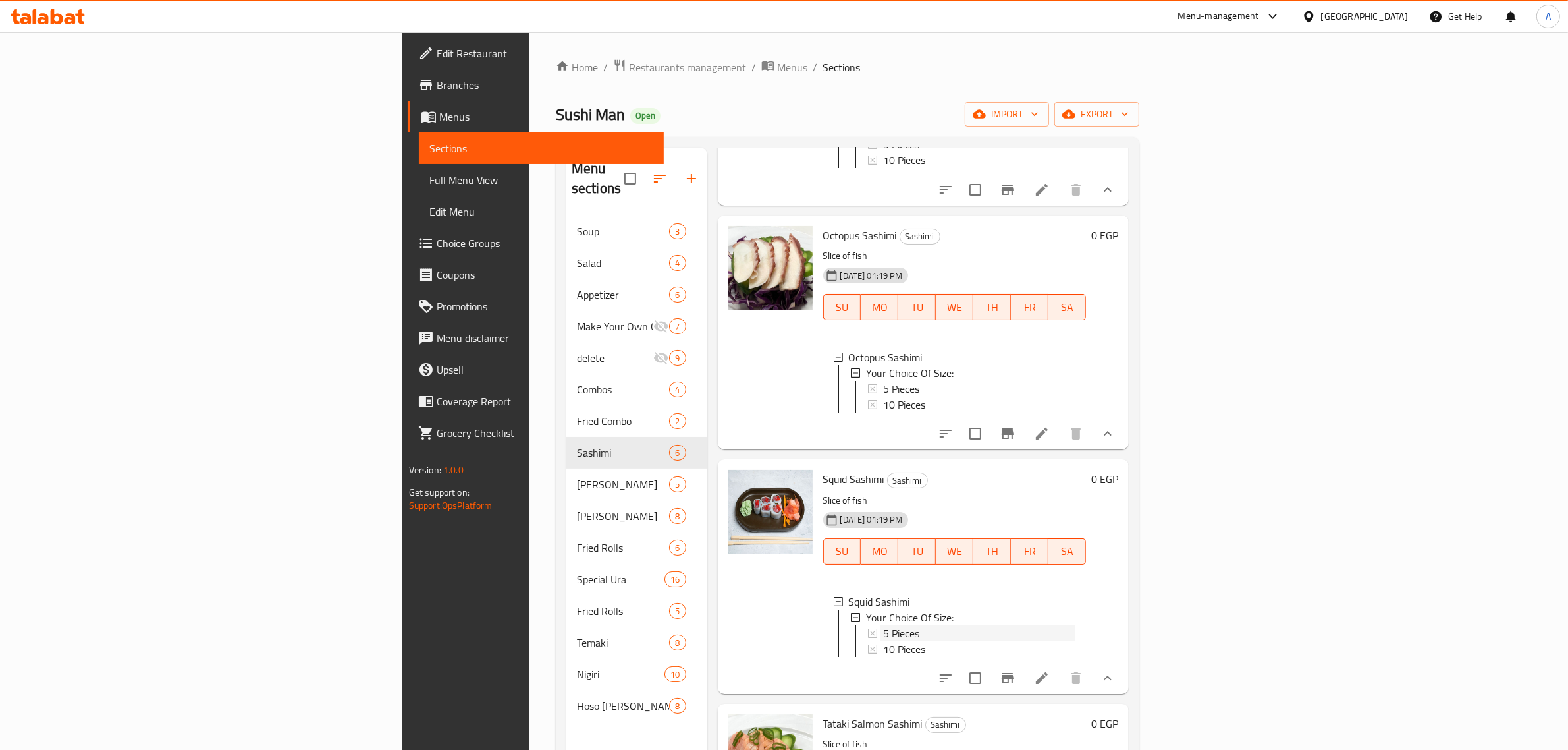
click at [883, 641] on span "5 Pieces" at bounding box center [901, 633] width 36 height 16
click at [883, 657] on span "10 Pieces" at bounding box center [904, 649] width 42 height 16
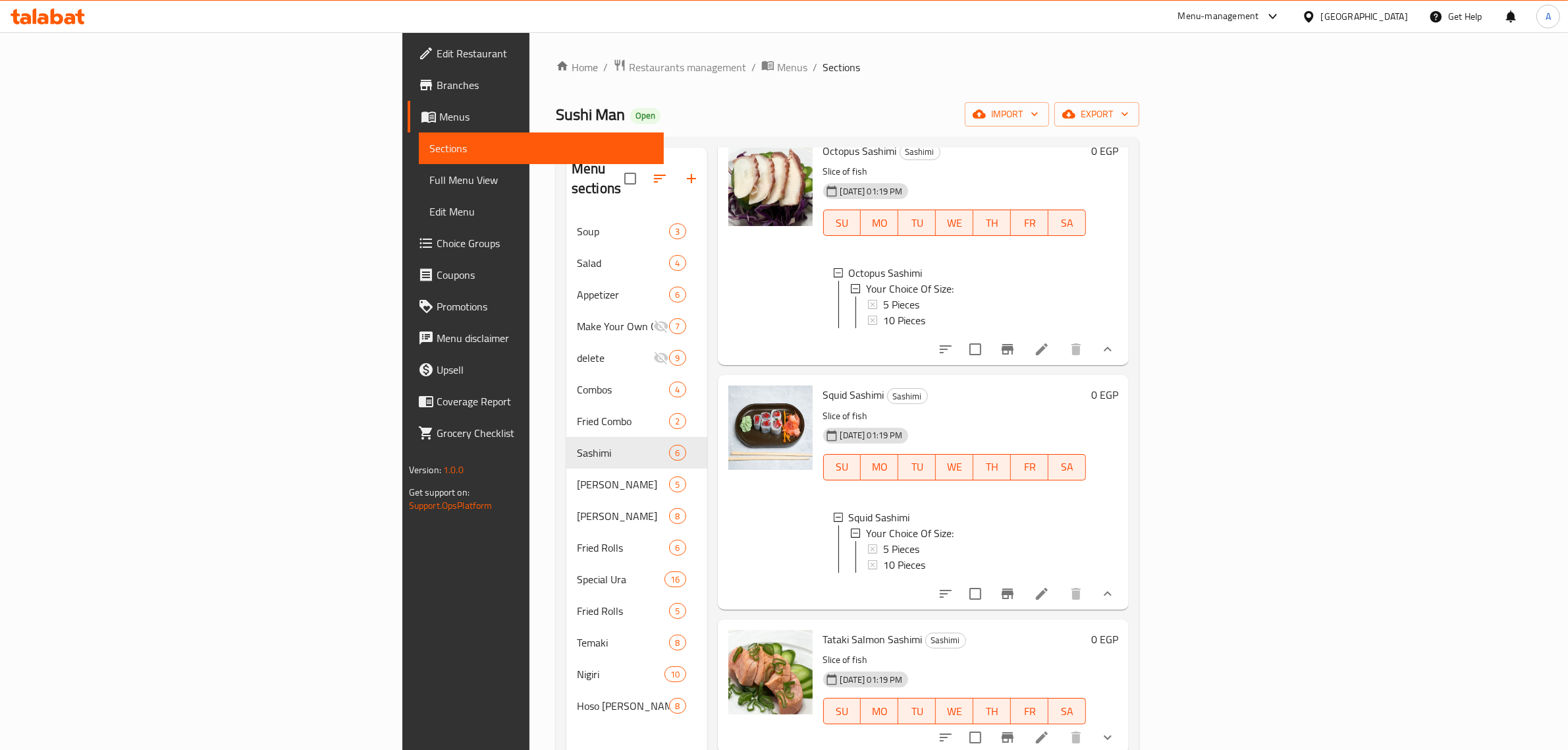
scroll to position [185, 0]
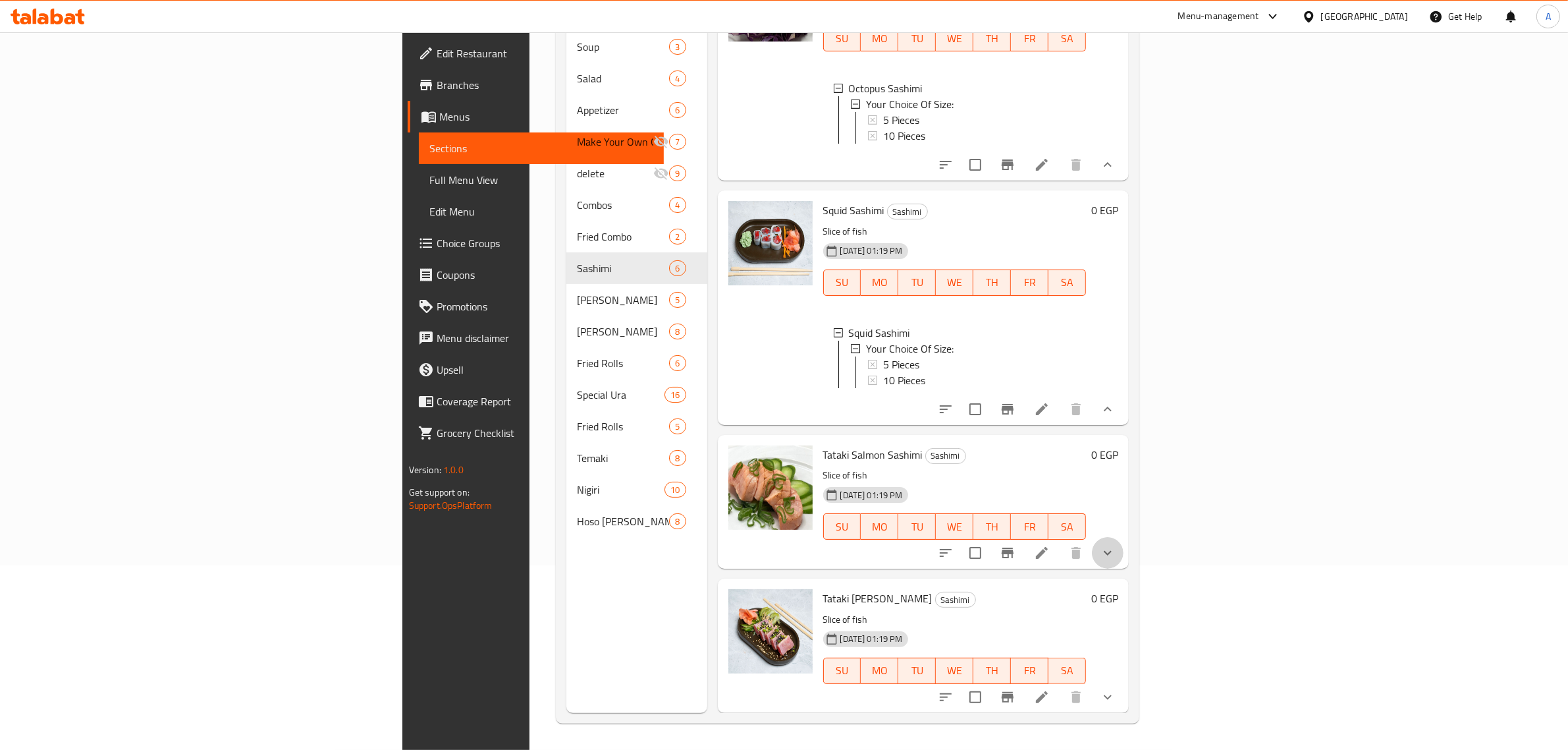
click at [1123, 565] on button "show more" at bounding box center [1108, 553] width 32 height 32
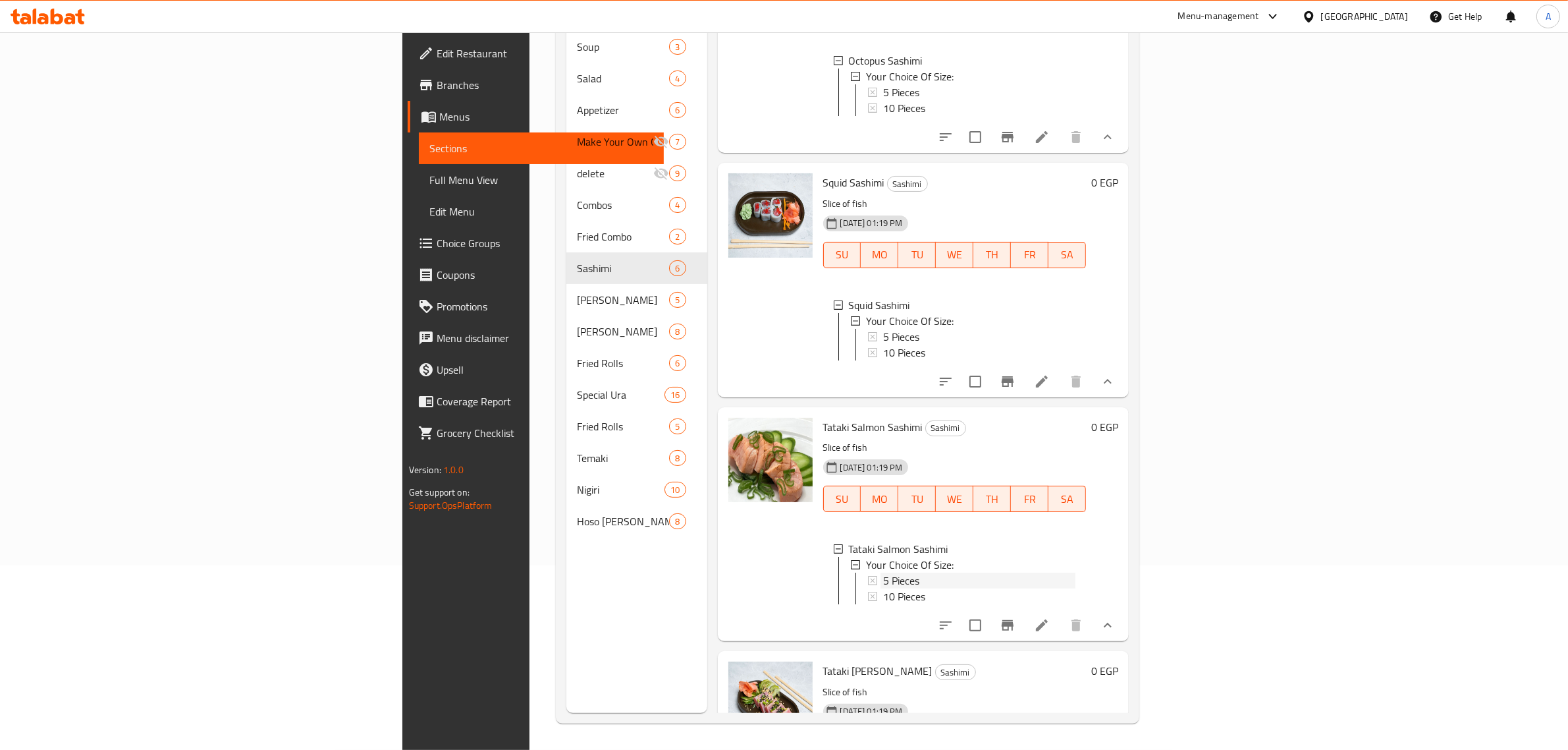
click at [883, 588] on span "5 Pieces" at bounding box center [901, 581] width 36 height 16
click at [883, 604] on span "10 Pieces" at bounding box center [904, 596] width 42 height 16
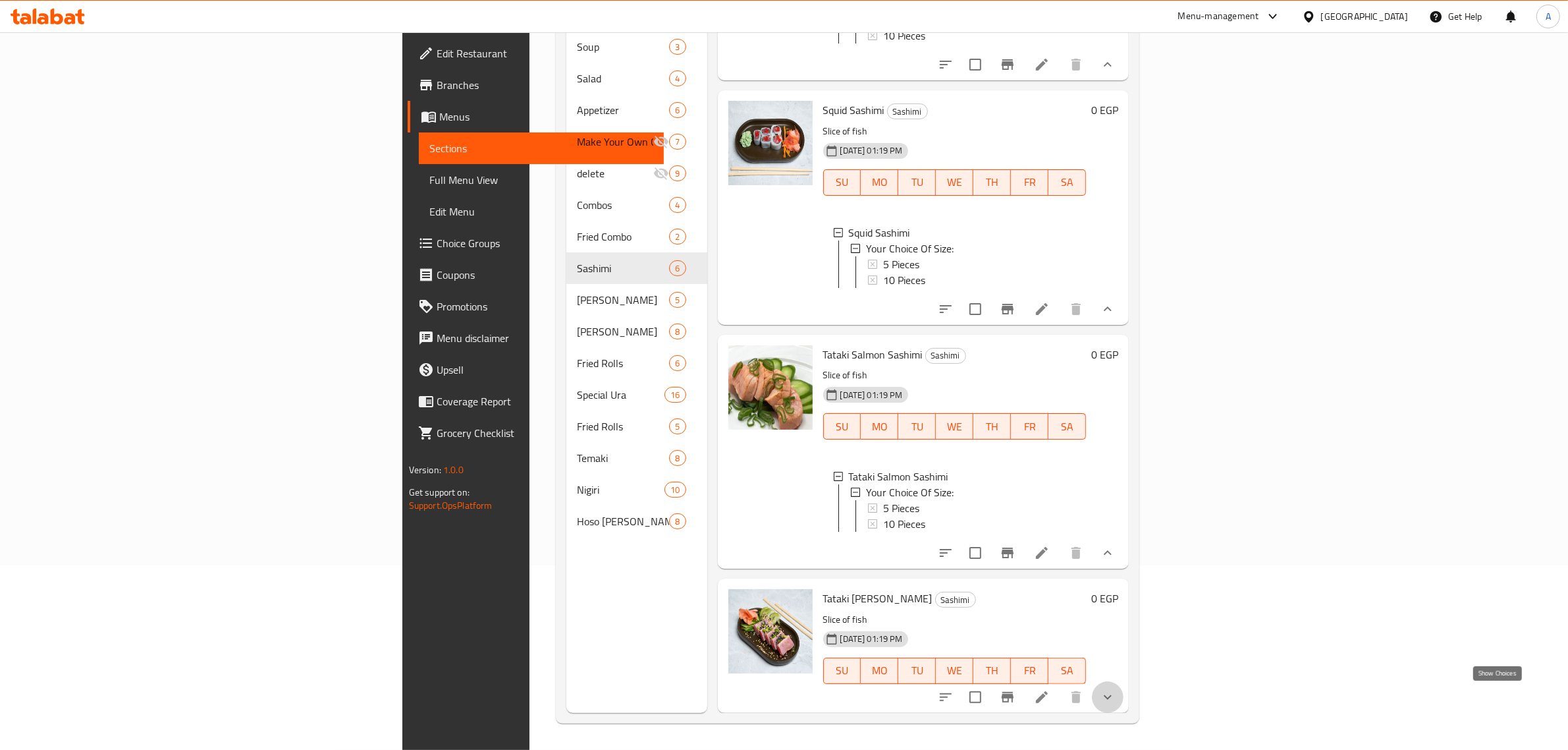
drag, startPoint x: 1505, startPoint y: 699, endPoint x: 1424, endPoint y: 634, distance: 103.9
click at [1116, 699] on icon "show more" at bounding box center [1108, 697] width 16 height 16
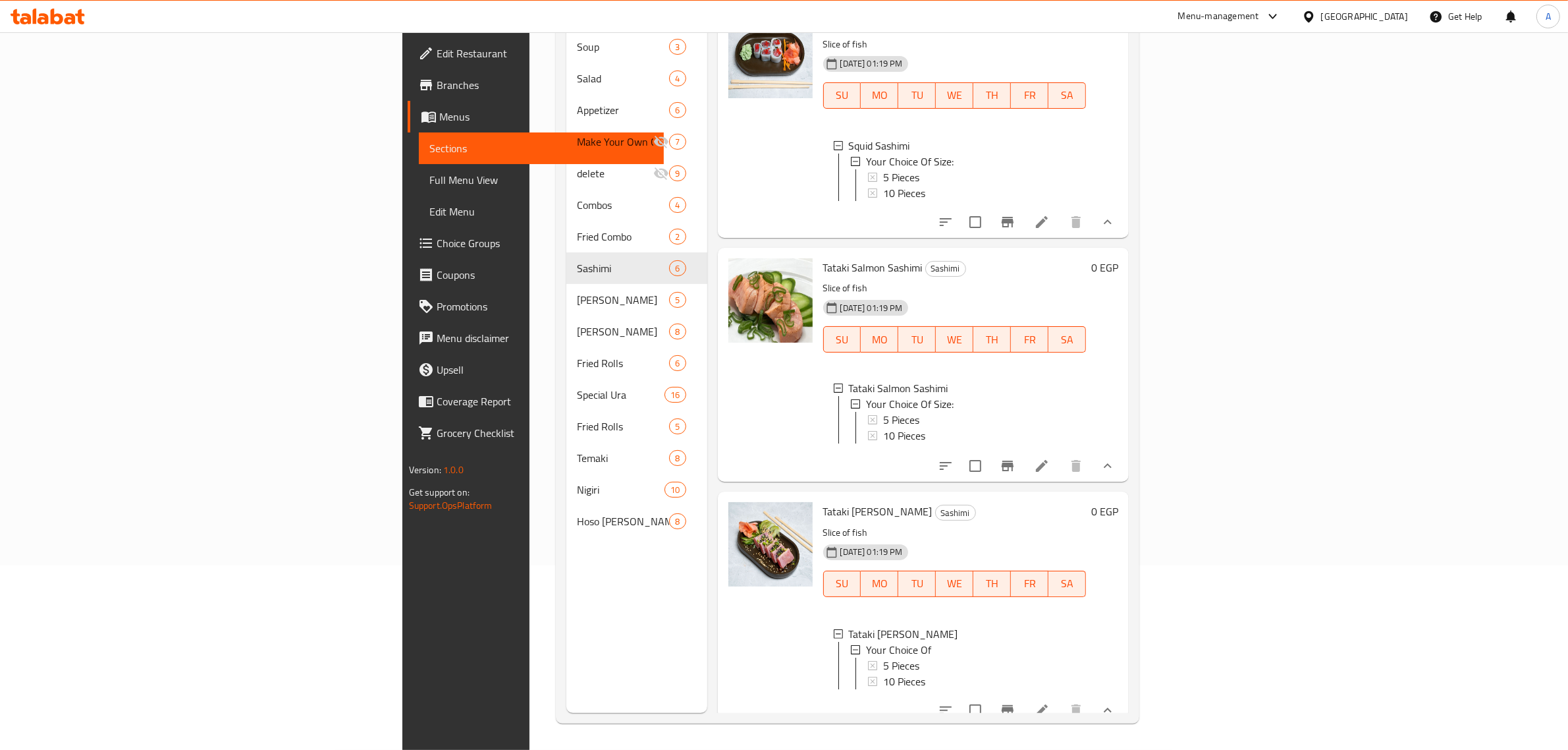
scroll to position [820, 0]
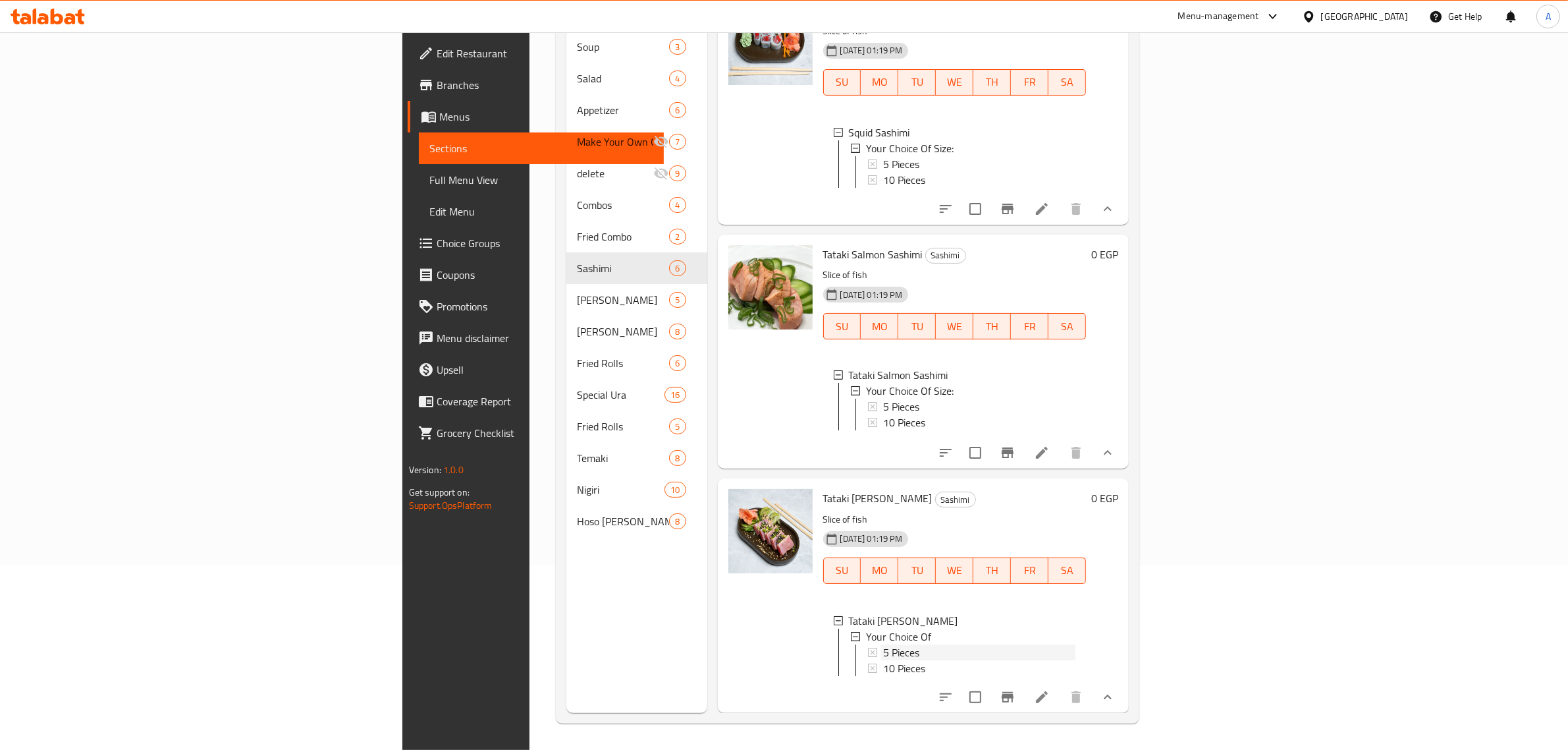
click at [883, 645] on span "5 Pieces" at bounding box center [901, 652] width 36 height 16
click at [883, 660] on span "10 Pieces" at bounding box center [904, 668] width 42 height 16
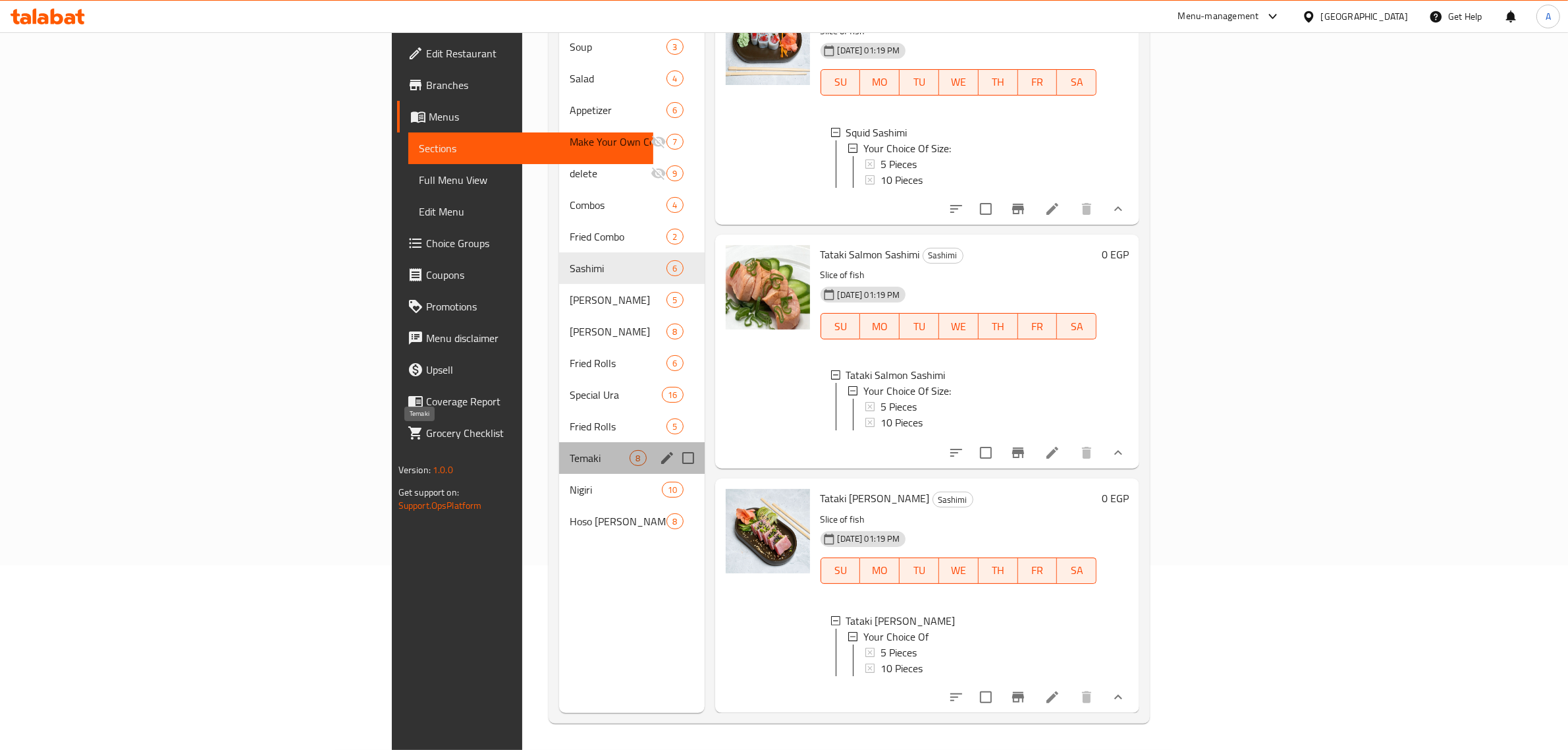
click at [569, 450] on span "Temaki" at bounding box center [599, 458] width 60 height 16
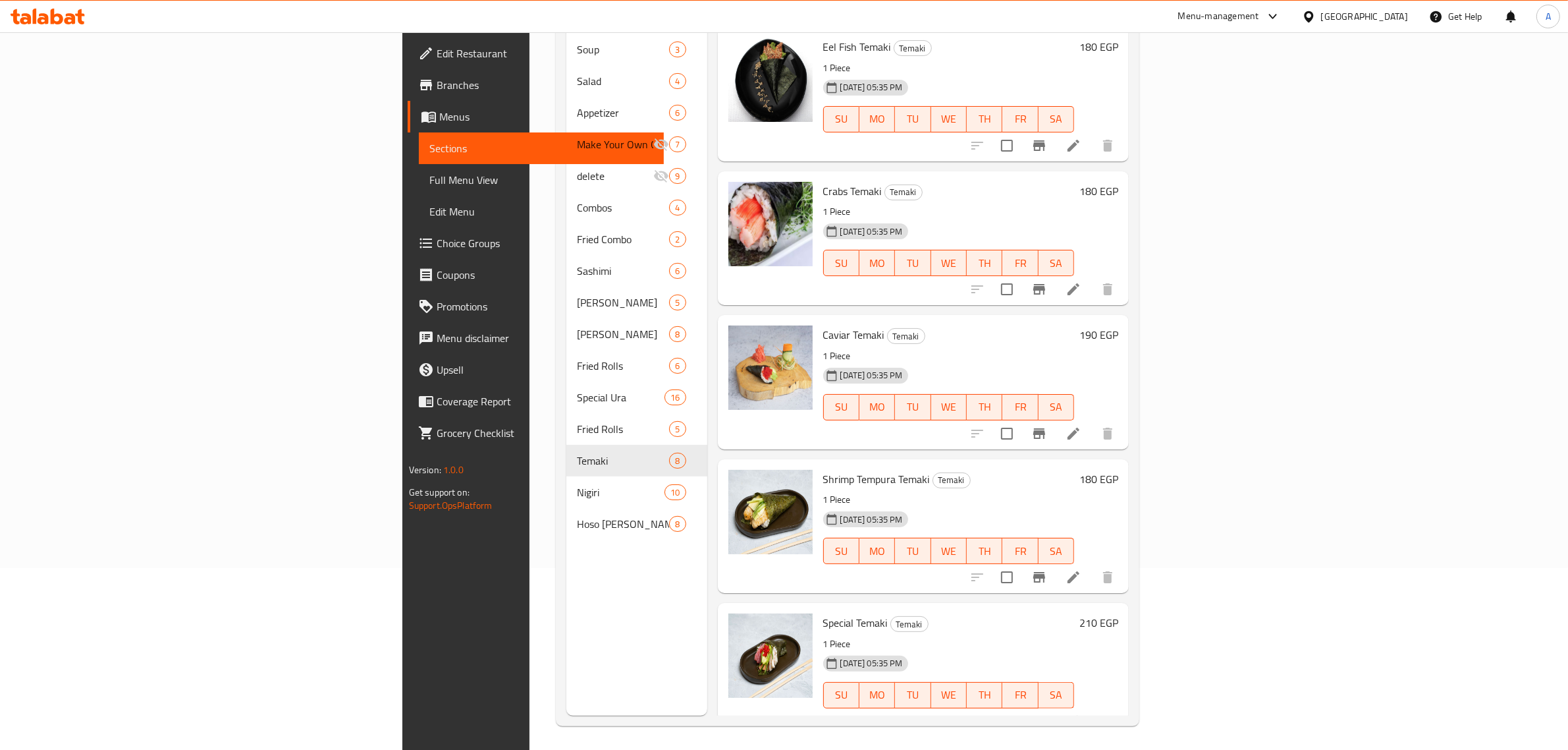
scroll to position [185, 0]
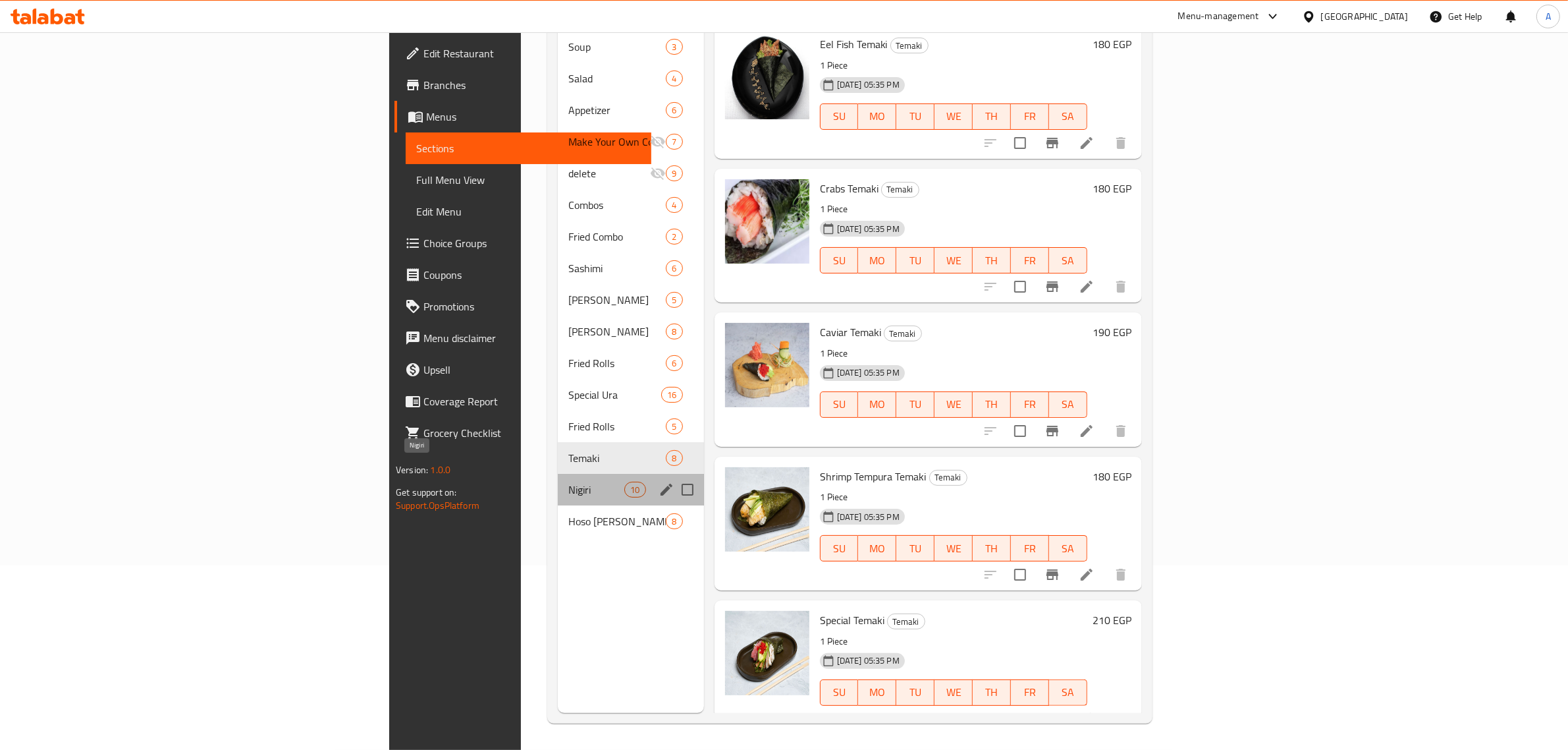
click at [569, 482] on span "Nigiri" at bounding box center [597, 489] width 56 height 16
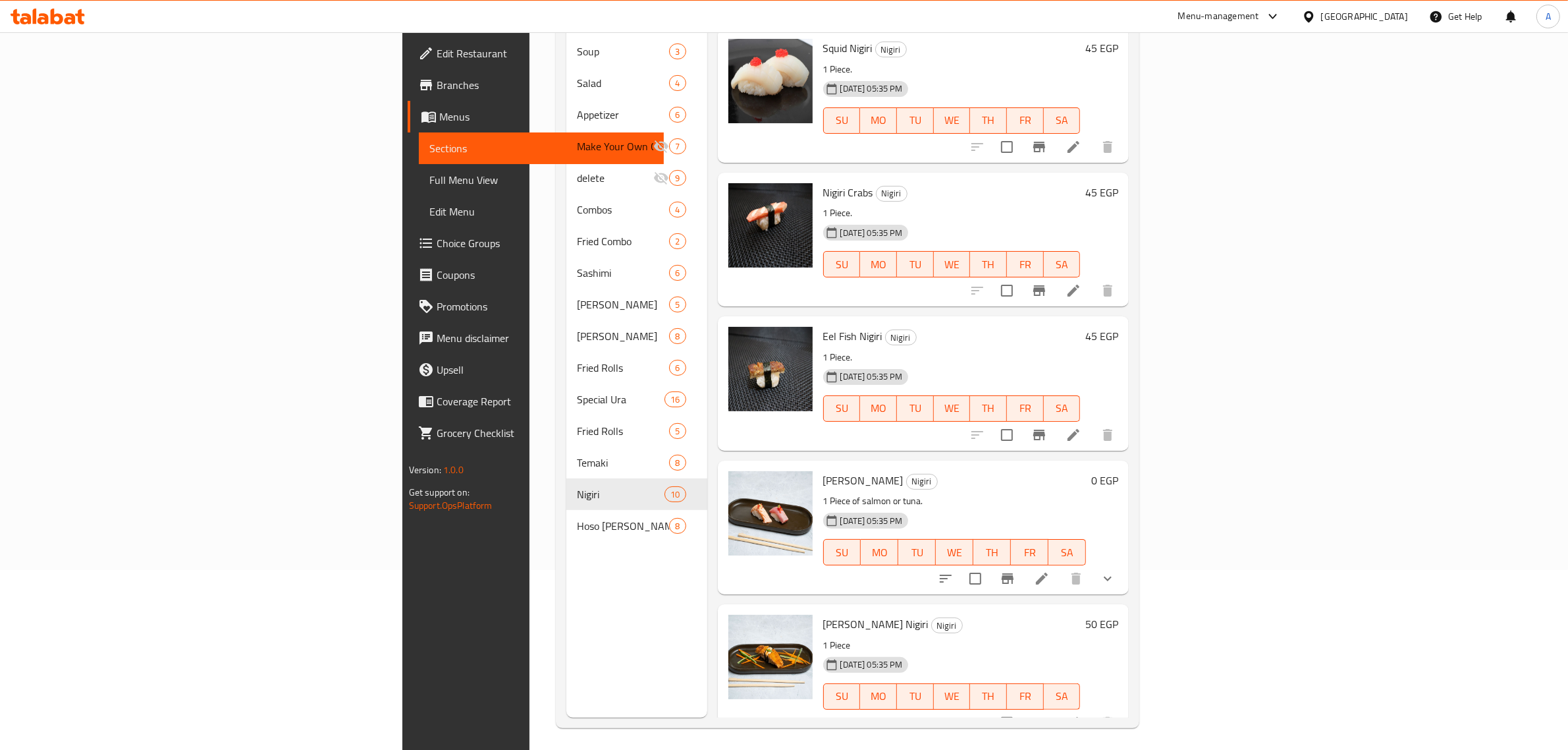
scroll to position [185, 0]
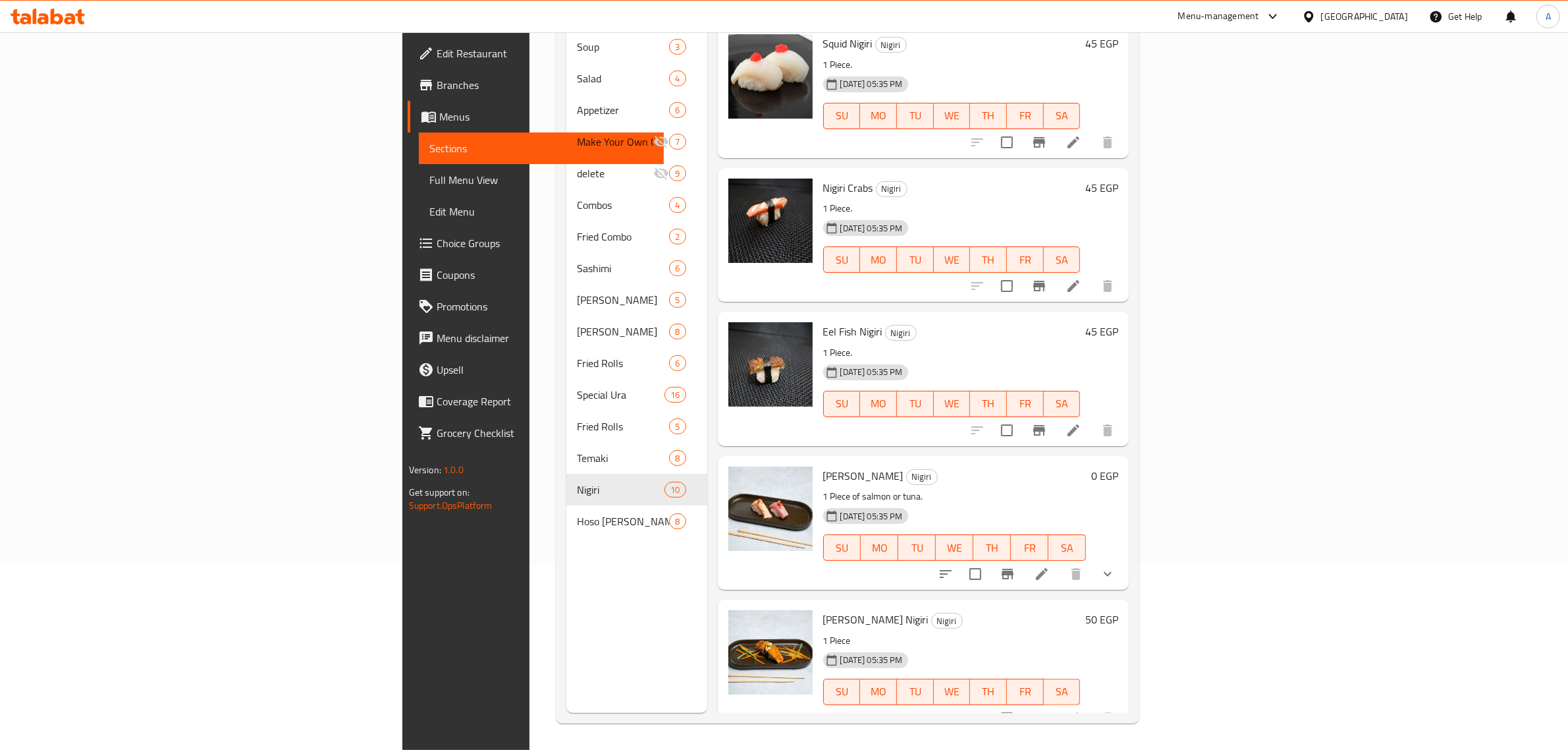
click at [1123, 558] on button "show more" at bounding box center [1108, 574] width 32 height 32
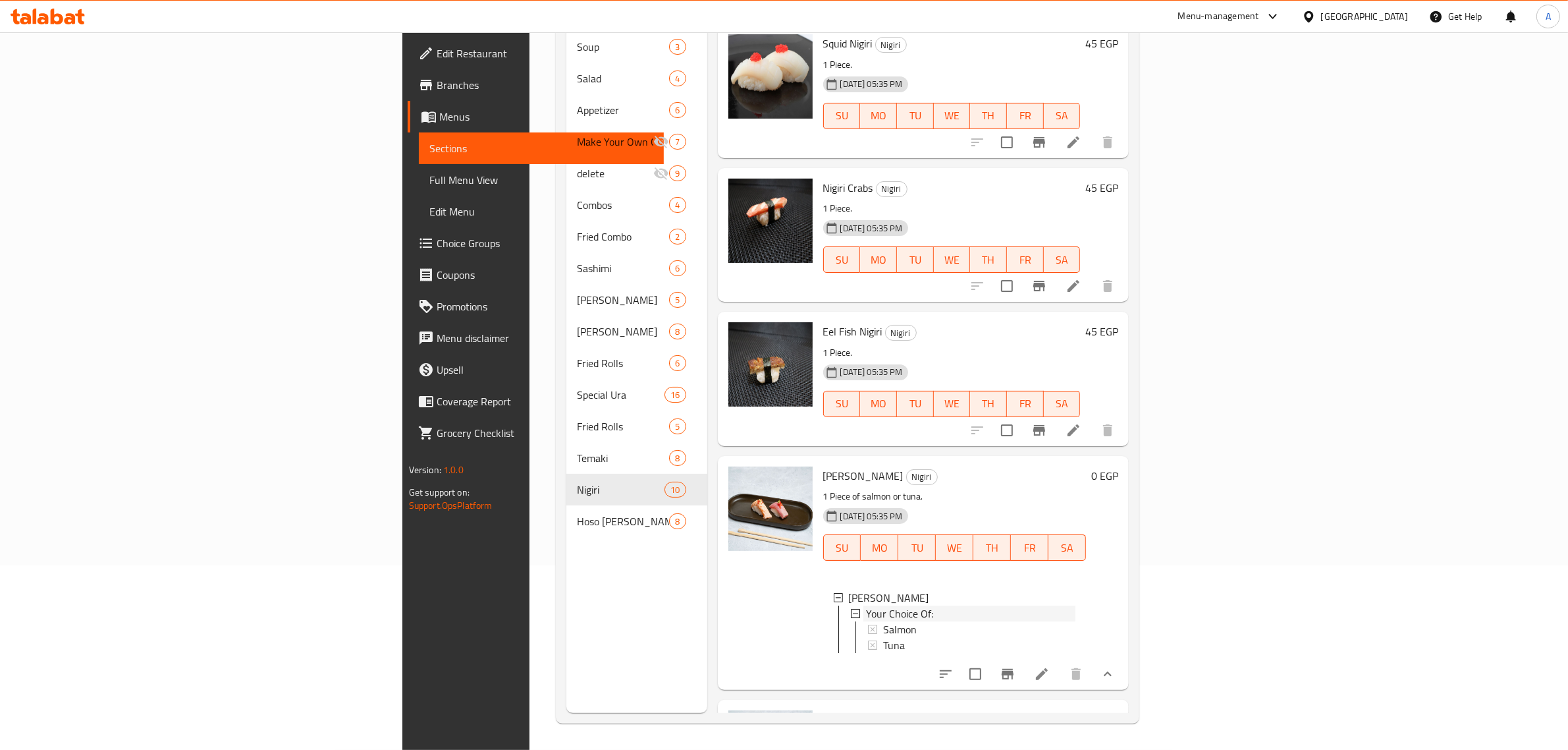
click at [866, 606] on div "Your Choice Of:" at bounding box center [970, 613] width 210 height 16
click at [883, 621] on div "Salmon" at bounding box center [979, 629] width 193 height 16
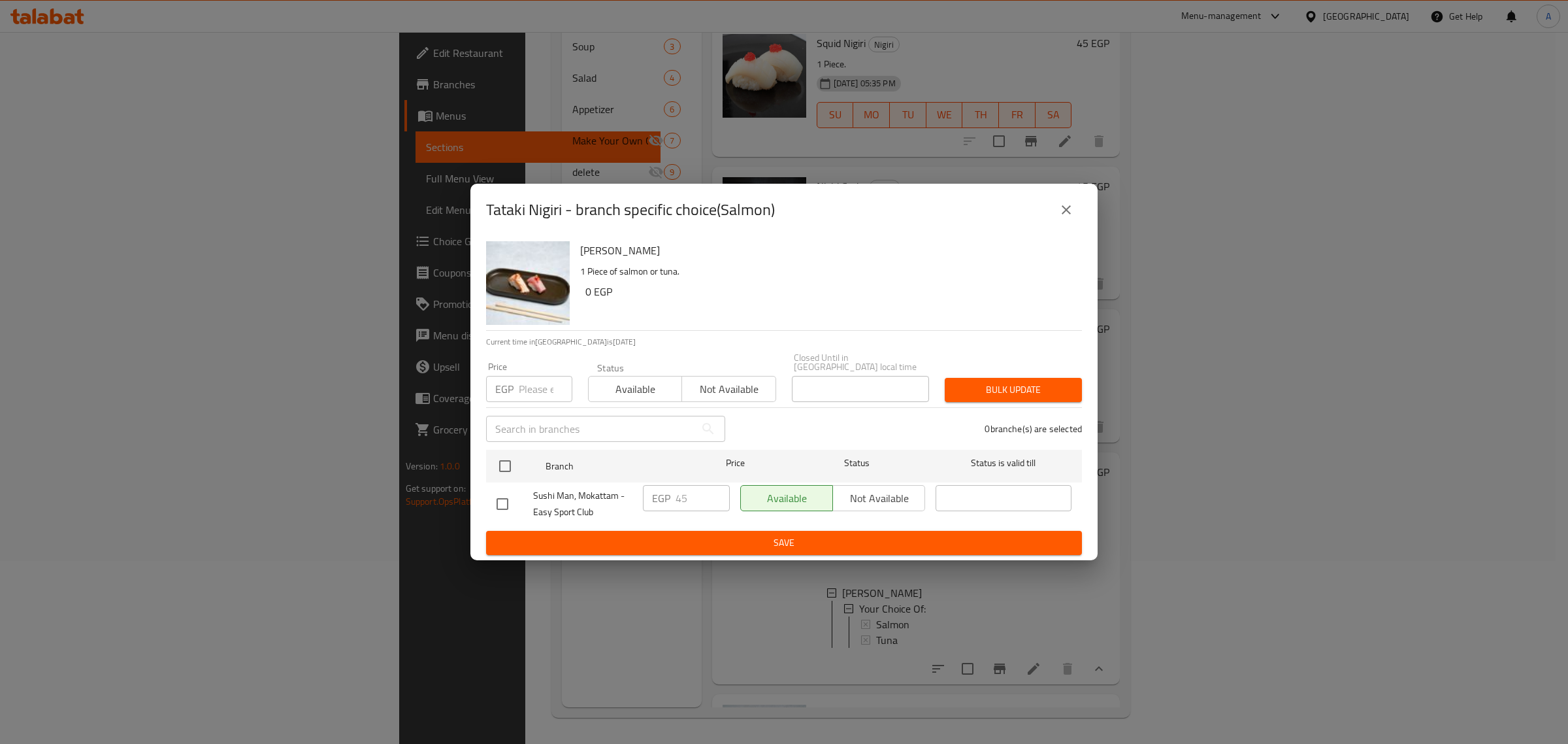
click at [1056, 214] on button "close" at bounding box center [1066, 210] width 32 height 32
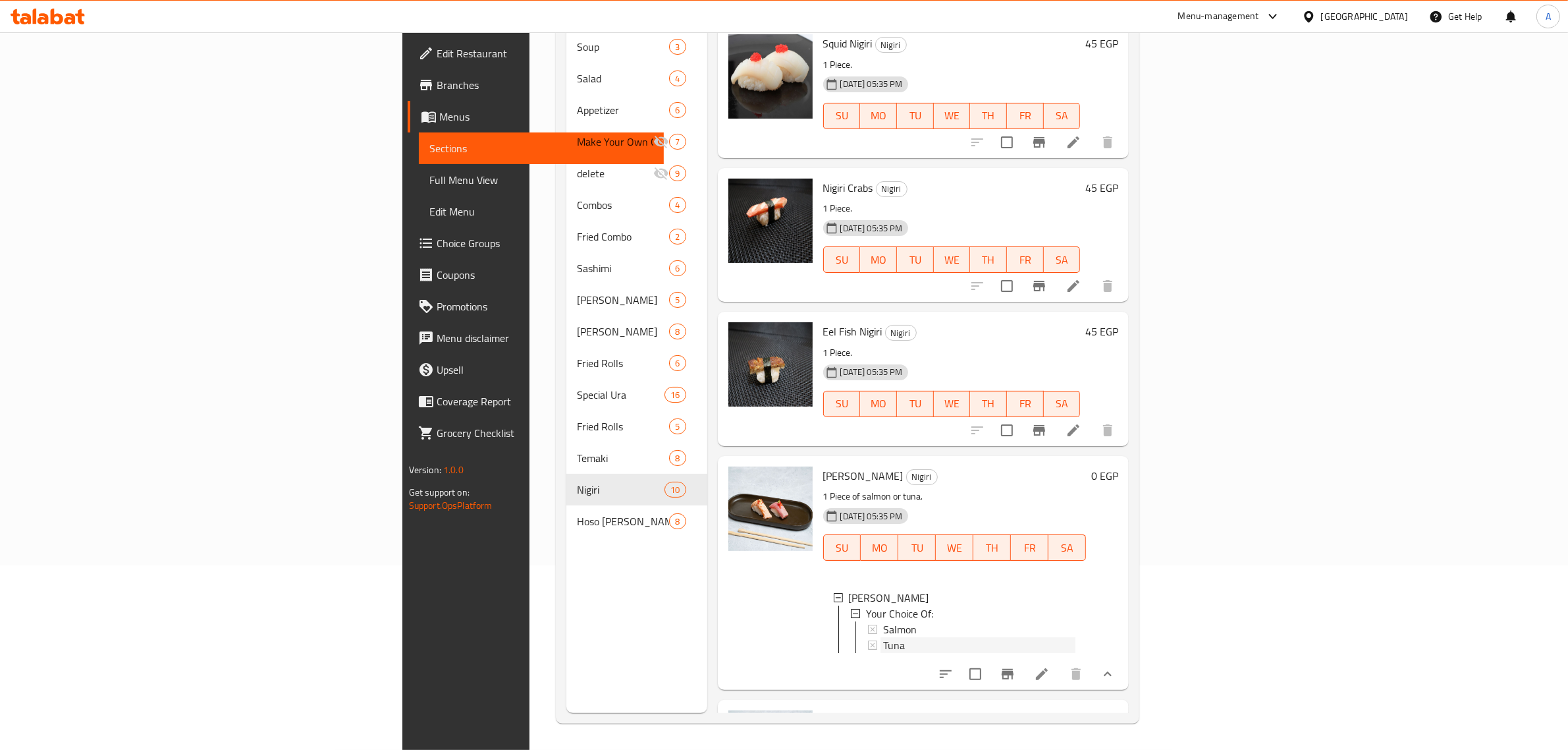
click at [883, 637] on div "Tuna" at bounding box center [979, 645] width 193 height 16
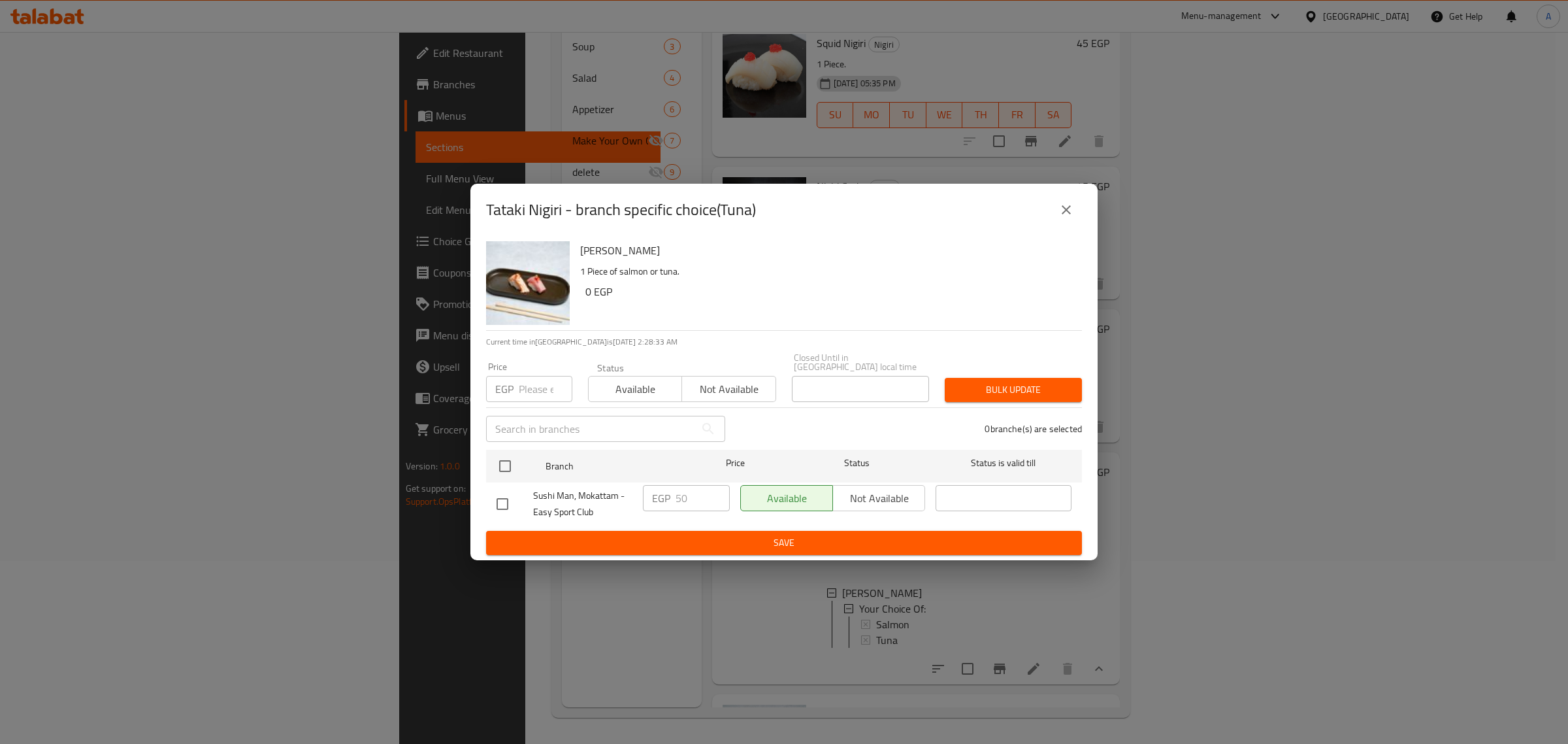
click at [1060, 225] on button "close" at bounding box center [1066, 210] width 32 height 32
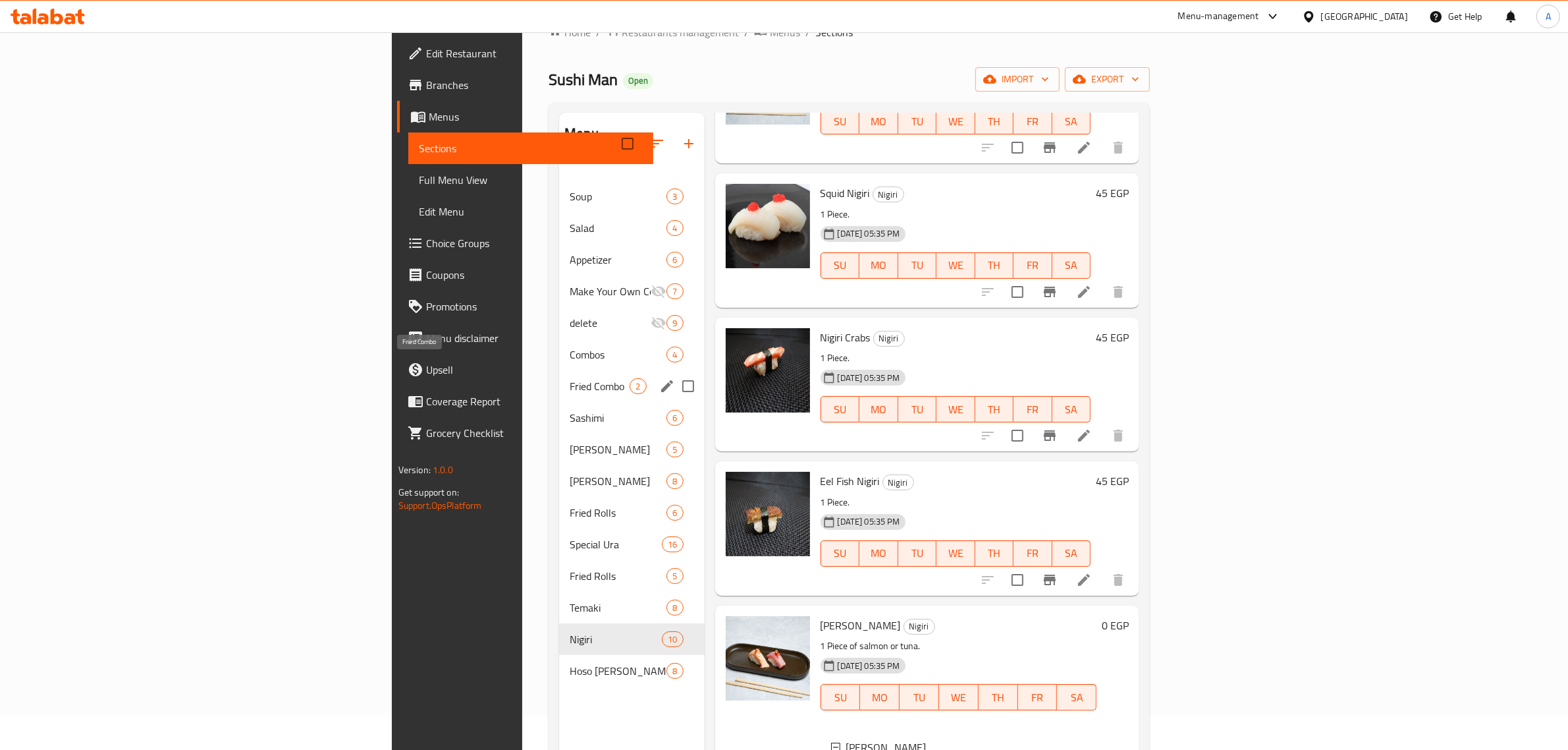
scroll to position [20, 0]
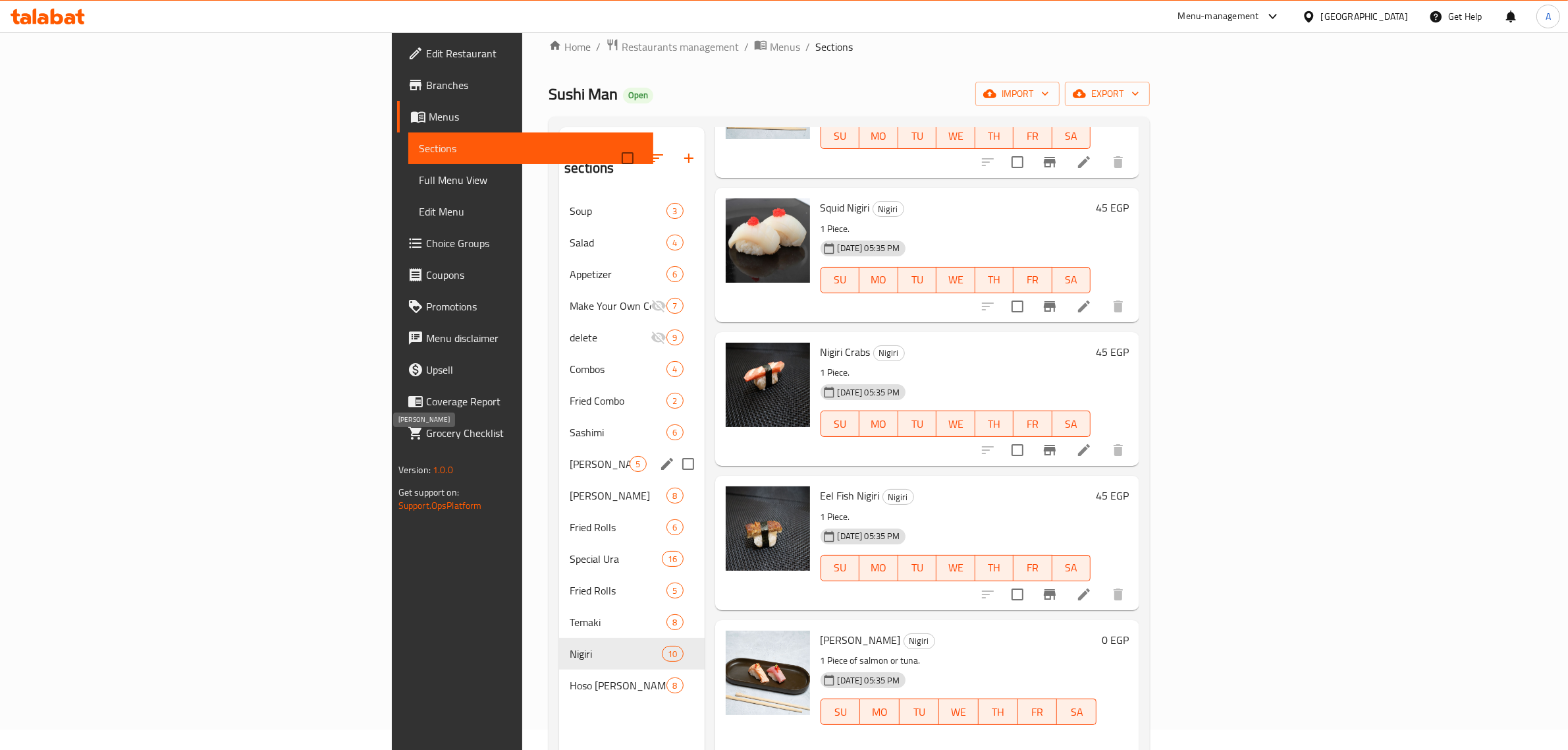
click at [569, 456] on span "[PERSON_NAME]" at bounding box center [599, 464] width 60 height 16
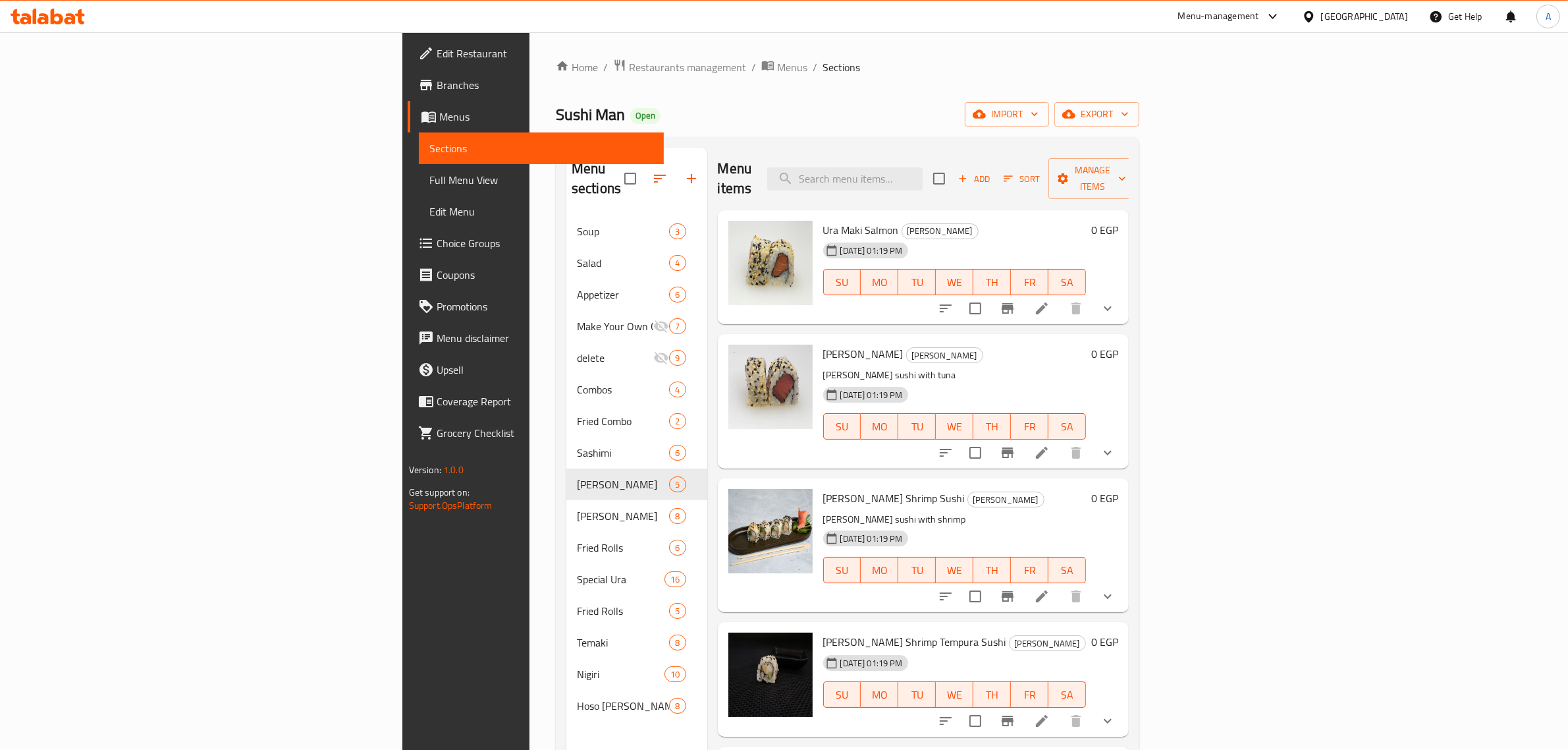
click at [1116, 300] on icon "show more" at bounding box center [1108, 308] width 16 height 16
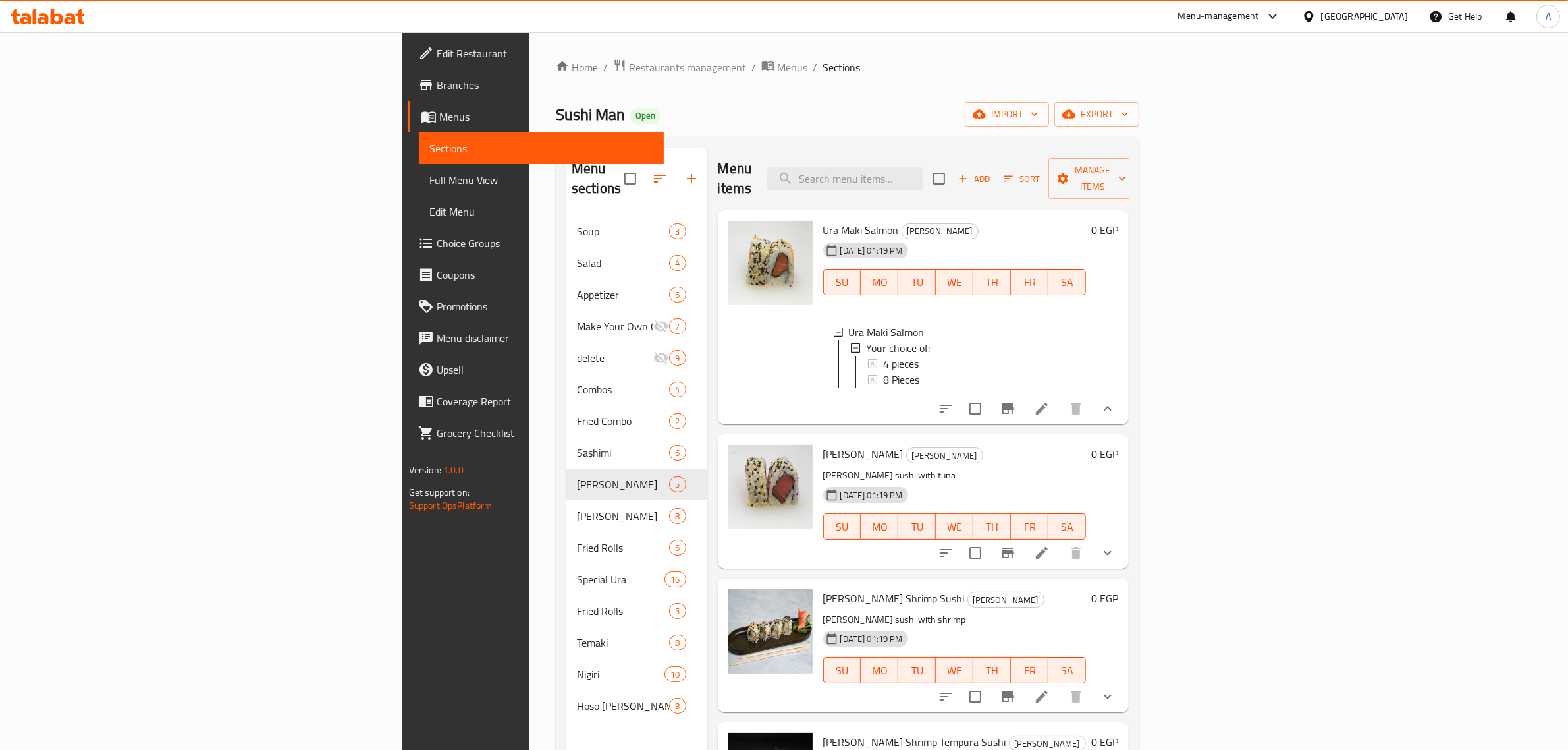
click at [1048, 403] on icon at bounding box center [1041, 408] width 12 height 12
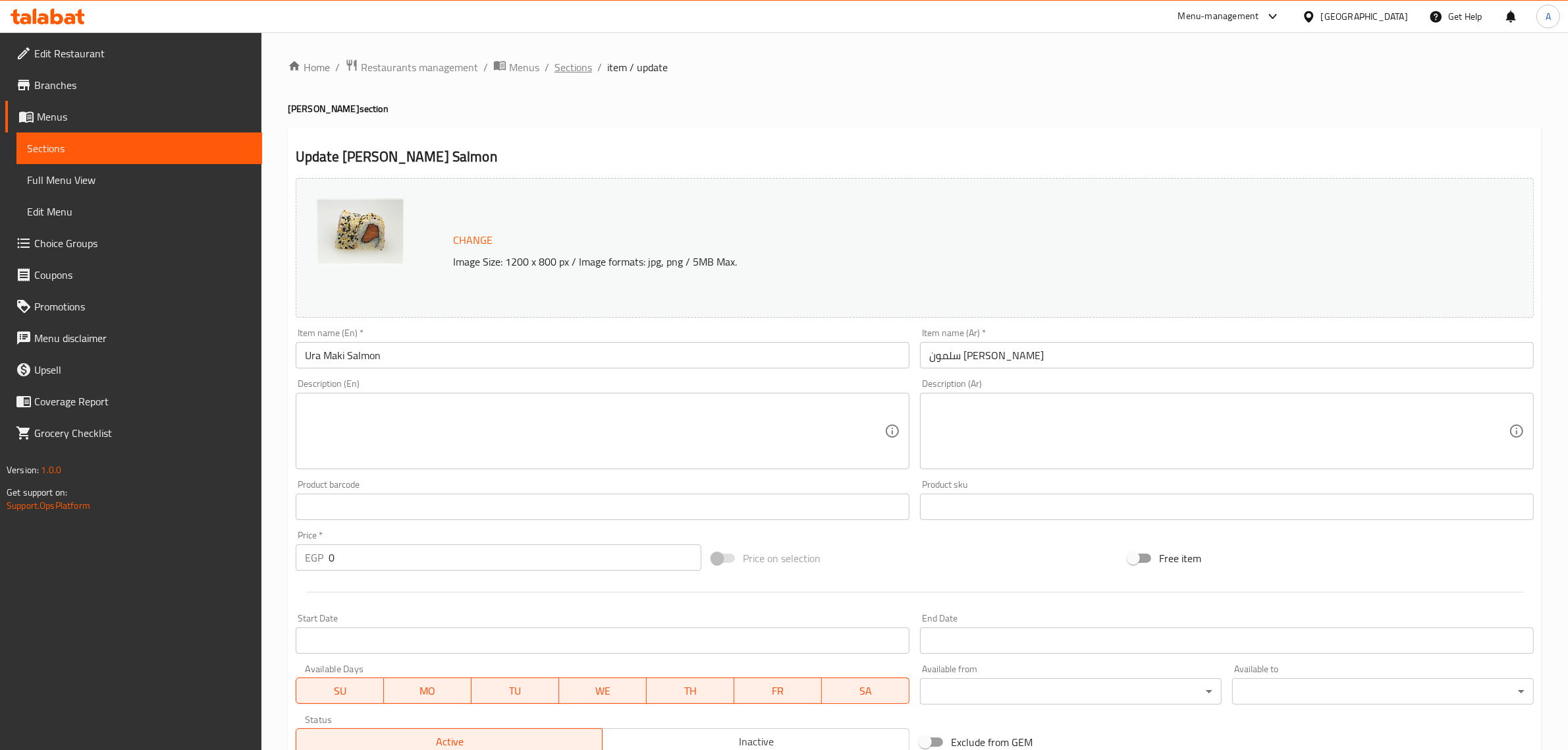
click at [567, 71] on span "Sections" at bounding box center [573, 67] width 37 height 16
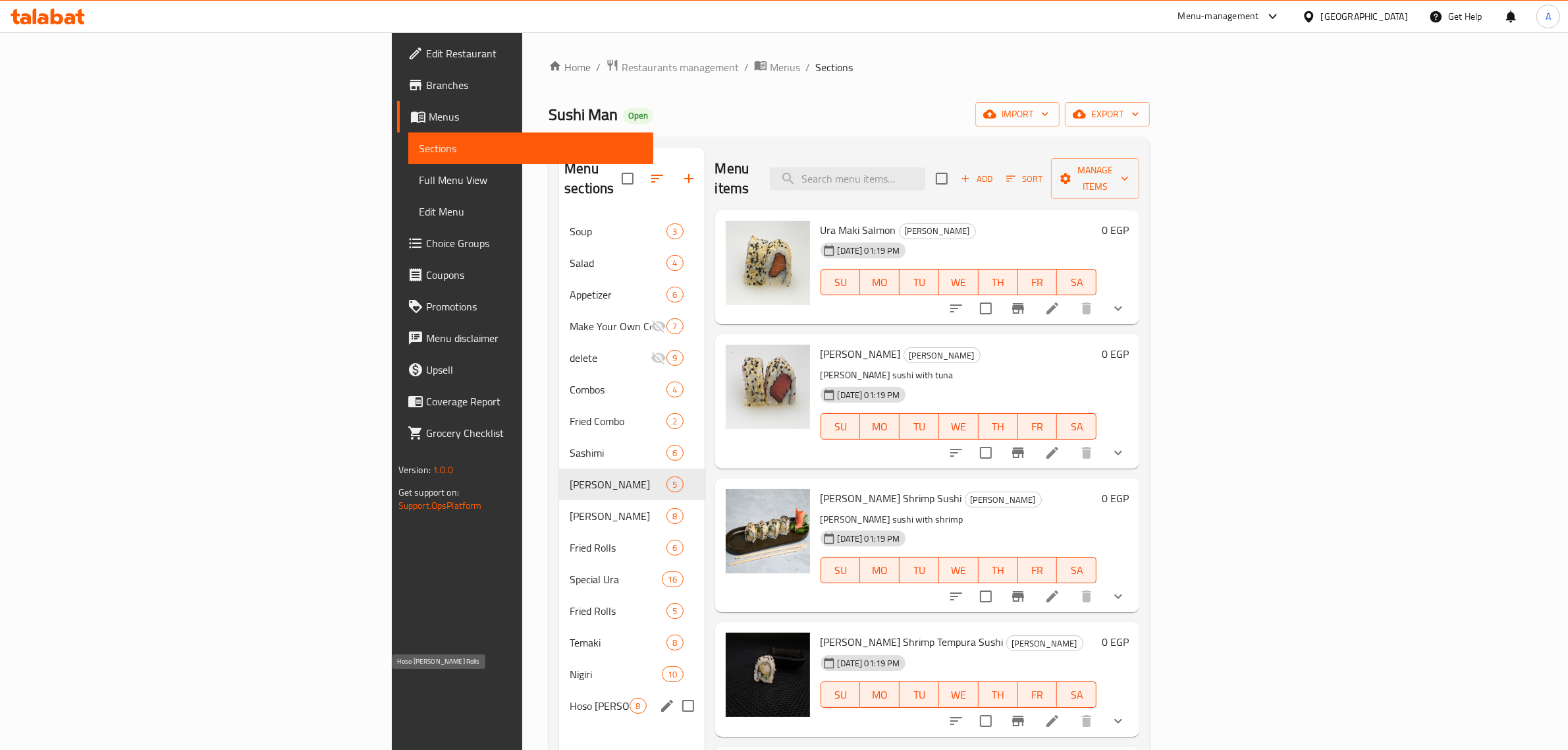
click at [569, 698] on span "Hoso Maki Rolls" at bounding box center [599, 706] width 60 height 16
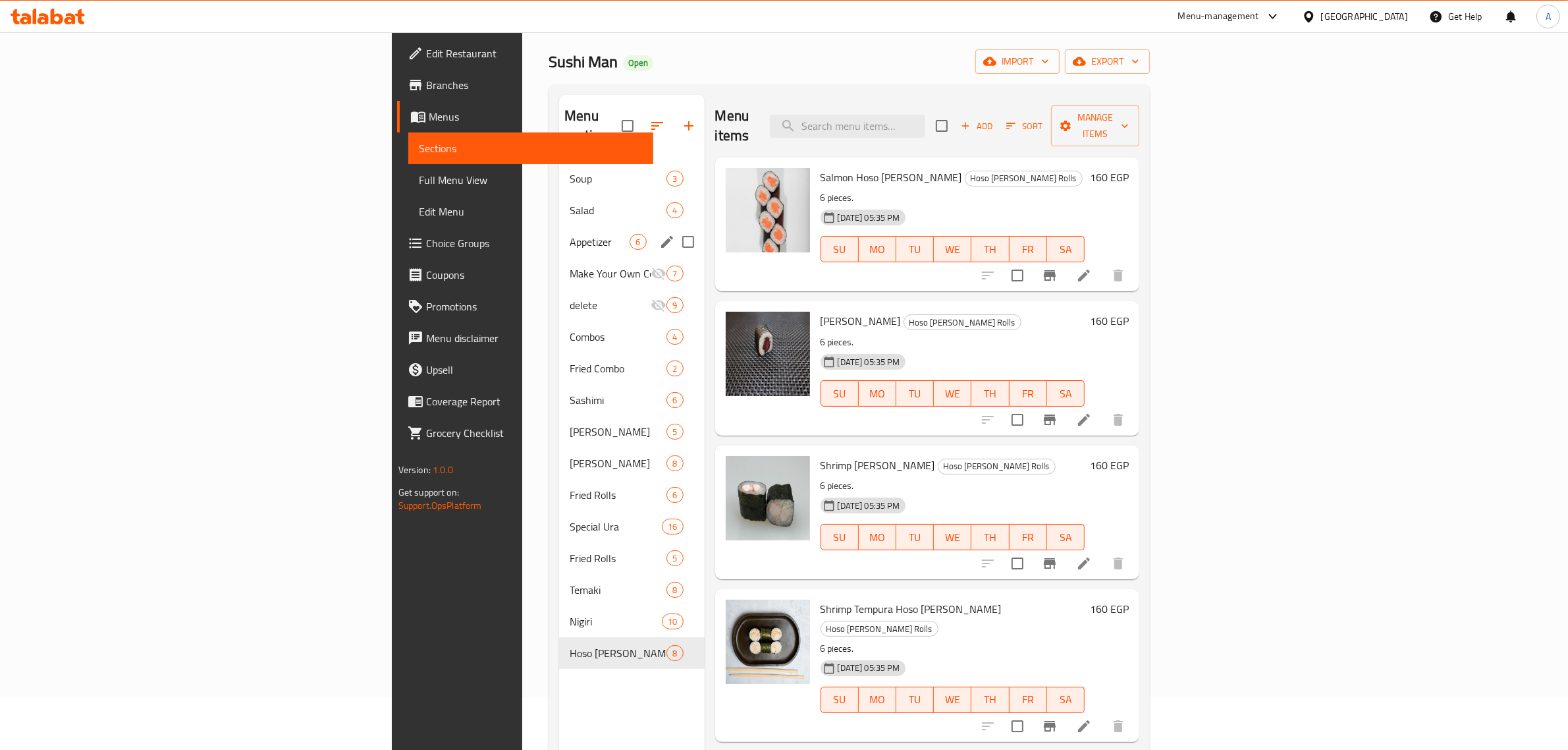
scroll to position [83, 0]
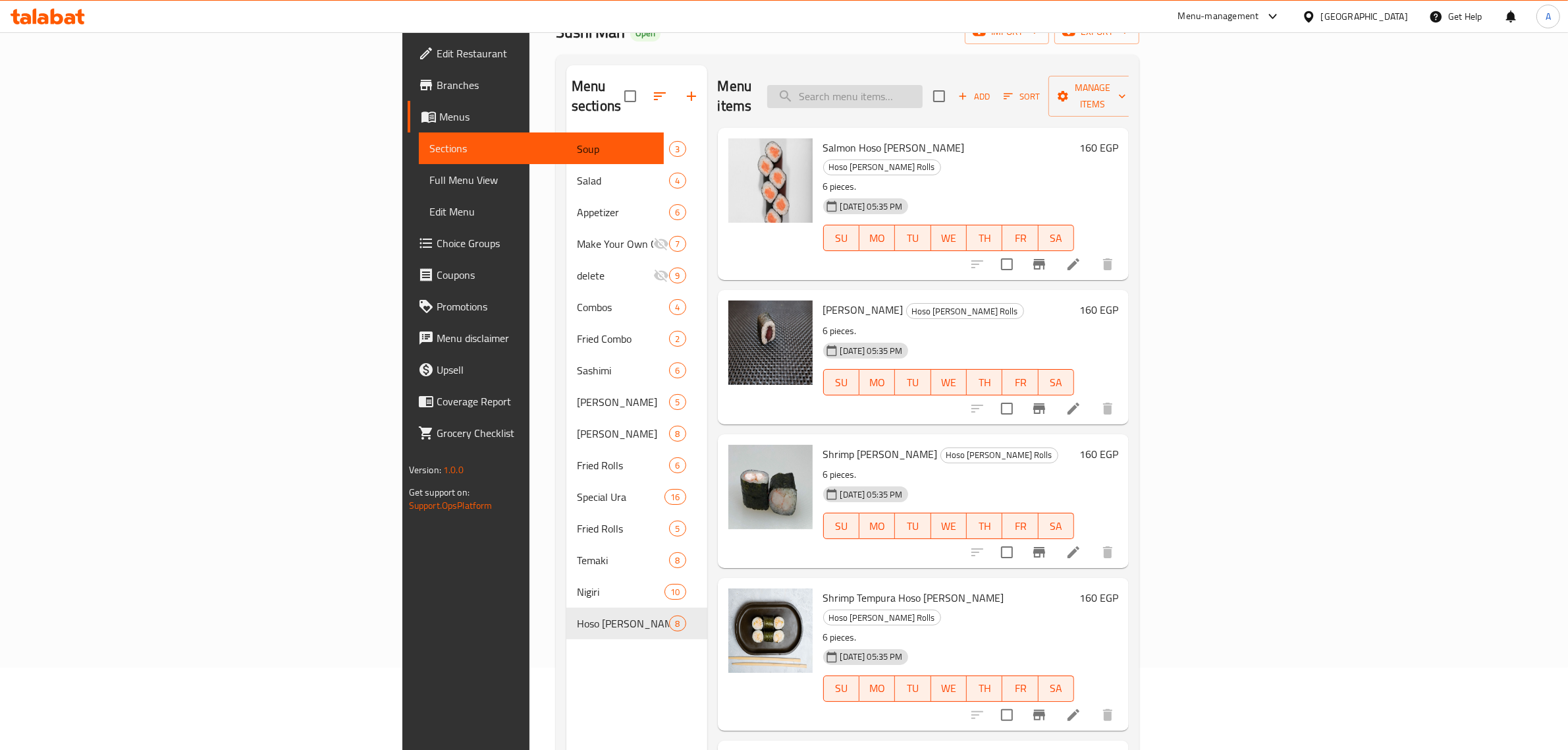
click at [923, 85] on input "search" at bounding box center [845, 97] width 155 height 23
paste input "Gunkan"
type input "Gunkan"
click at [683, 88] on icon "button" at bounding box center [691, 96] width 16 height 16
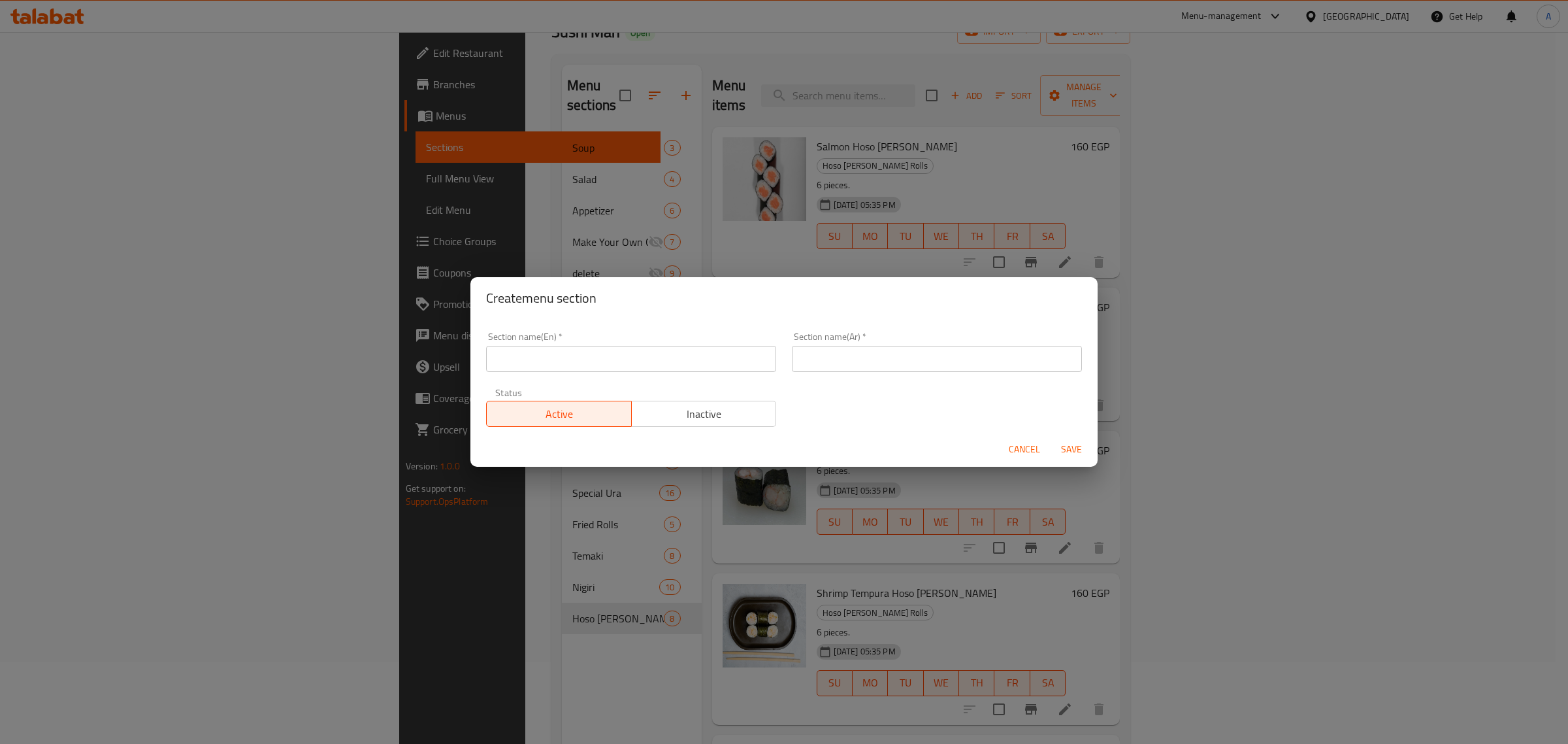
drag, startPoint x: 611, startPoint y: 367, endPoint x: 613, endPoint y: 358, distance: 9.2
click at [611, 367] on input "text" at bounding box center [631, 359] width 290 height 26
paste input "Gunkan"
type input "Gunkan"
click at [884, 368] on input "text" at bounding box center [936, 359] width 290 height 26
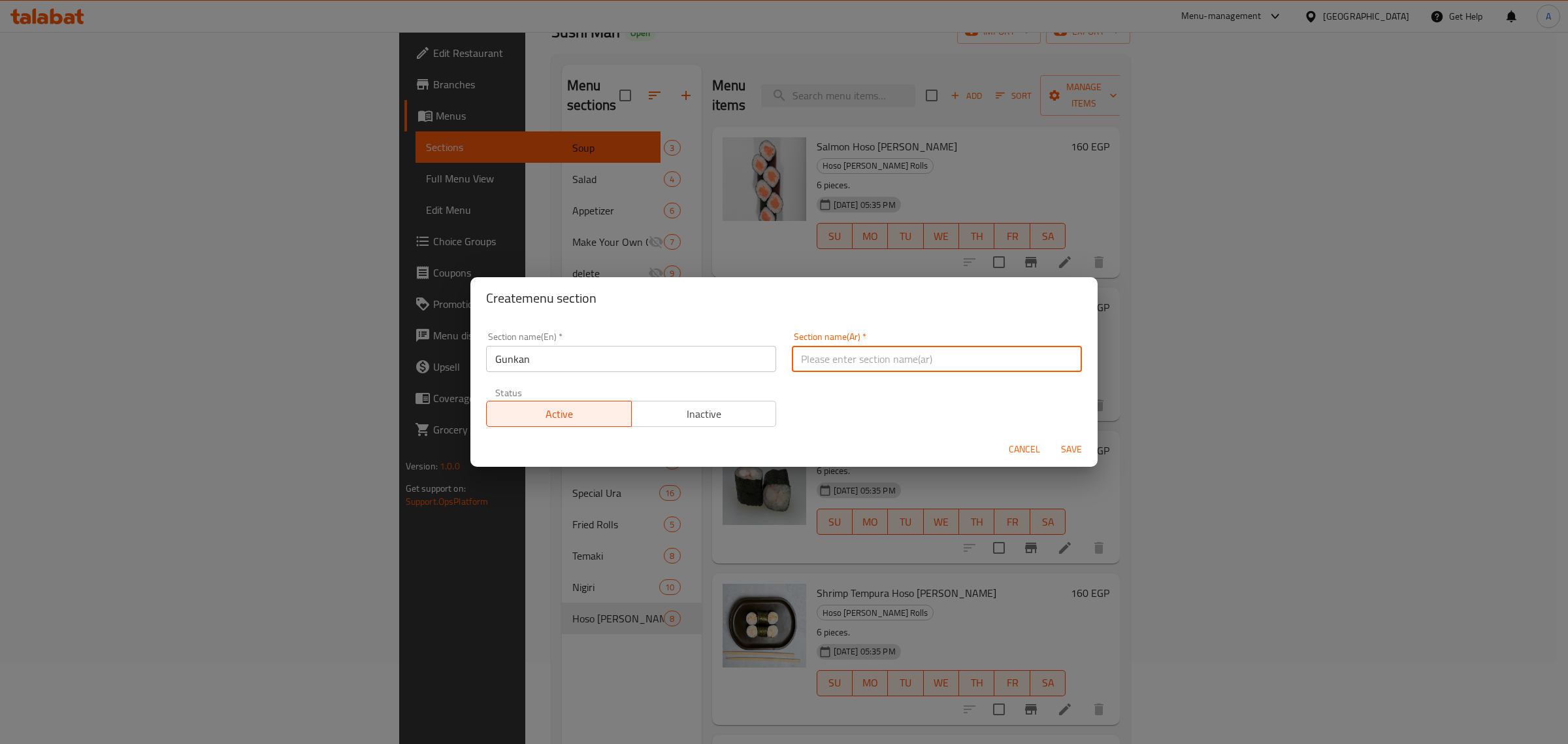
paste input "غونكان"
type input "غونكان"
click at [1070, 456] on span "Save" at bounding box center [1071, 449] width 32 height 16
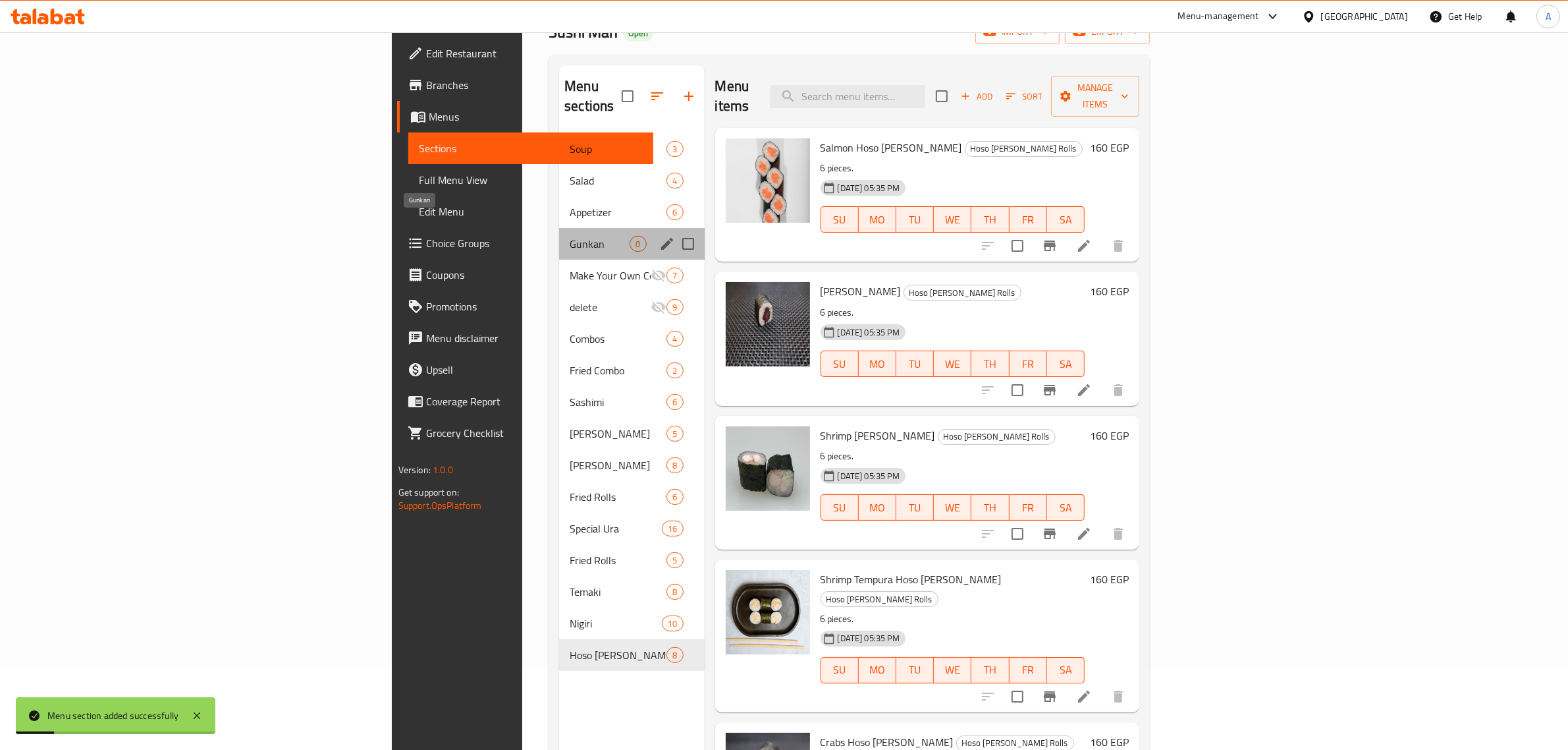
click at [569, 236] on span "Gunkan" at bounding box center [599, 243] width 60 height 16
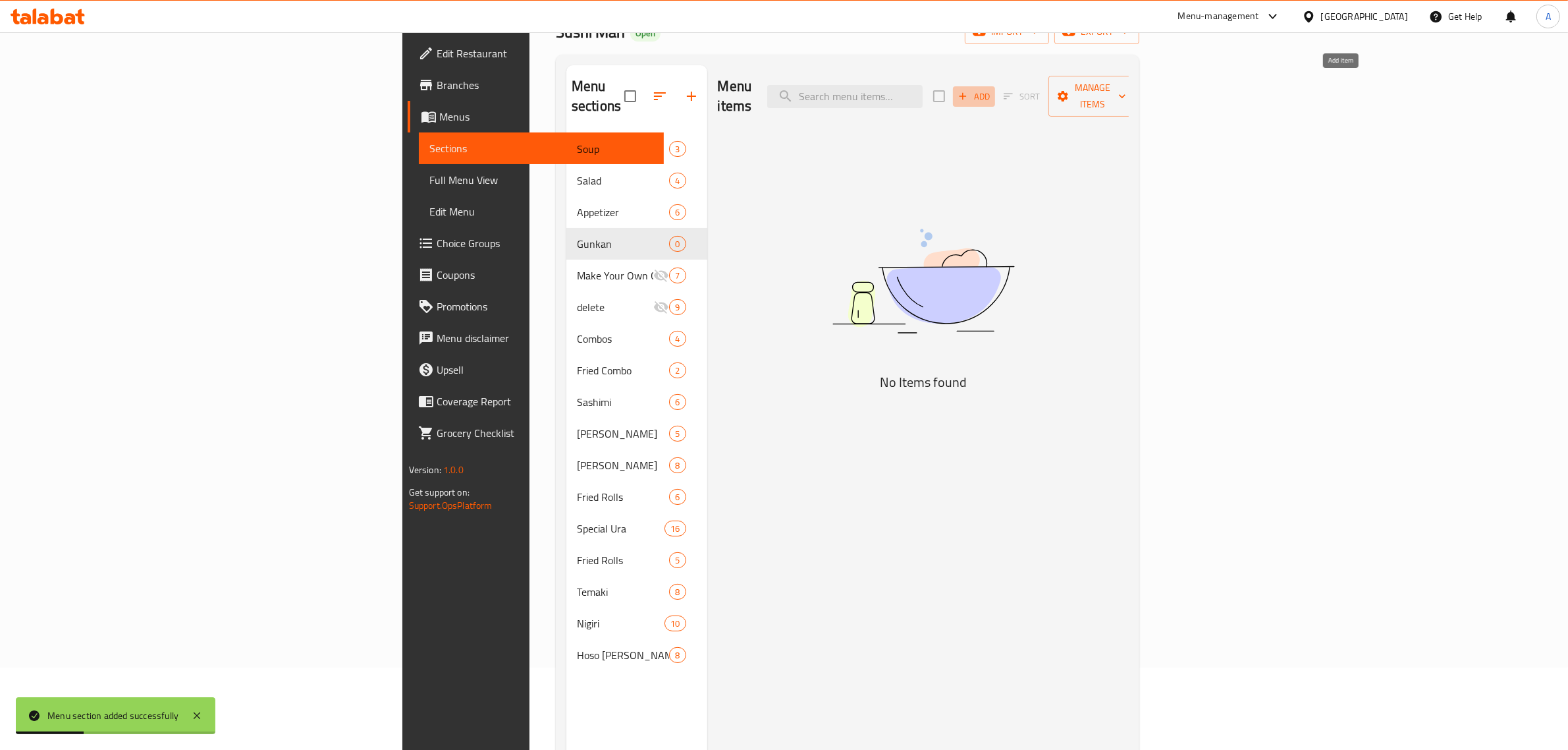
click at [992, 92] on span "Add" at bounding box center [974, 96] width 36 height 15
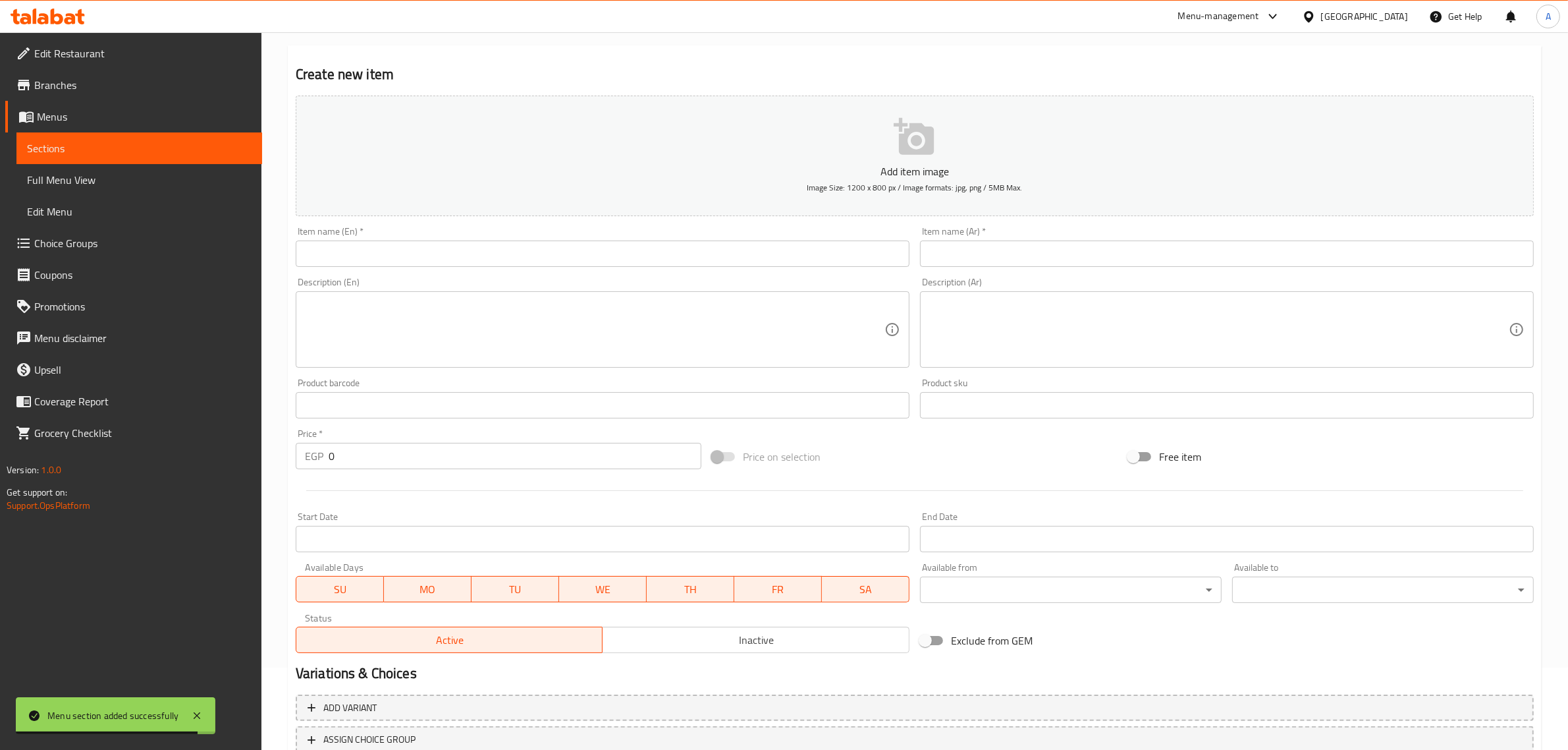
click at [535, 254] on input "text" at bounding box center [602, 254] width 614 height 27
paste input "Gunkan Salmon"
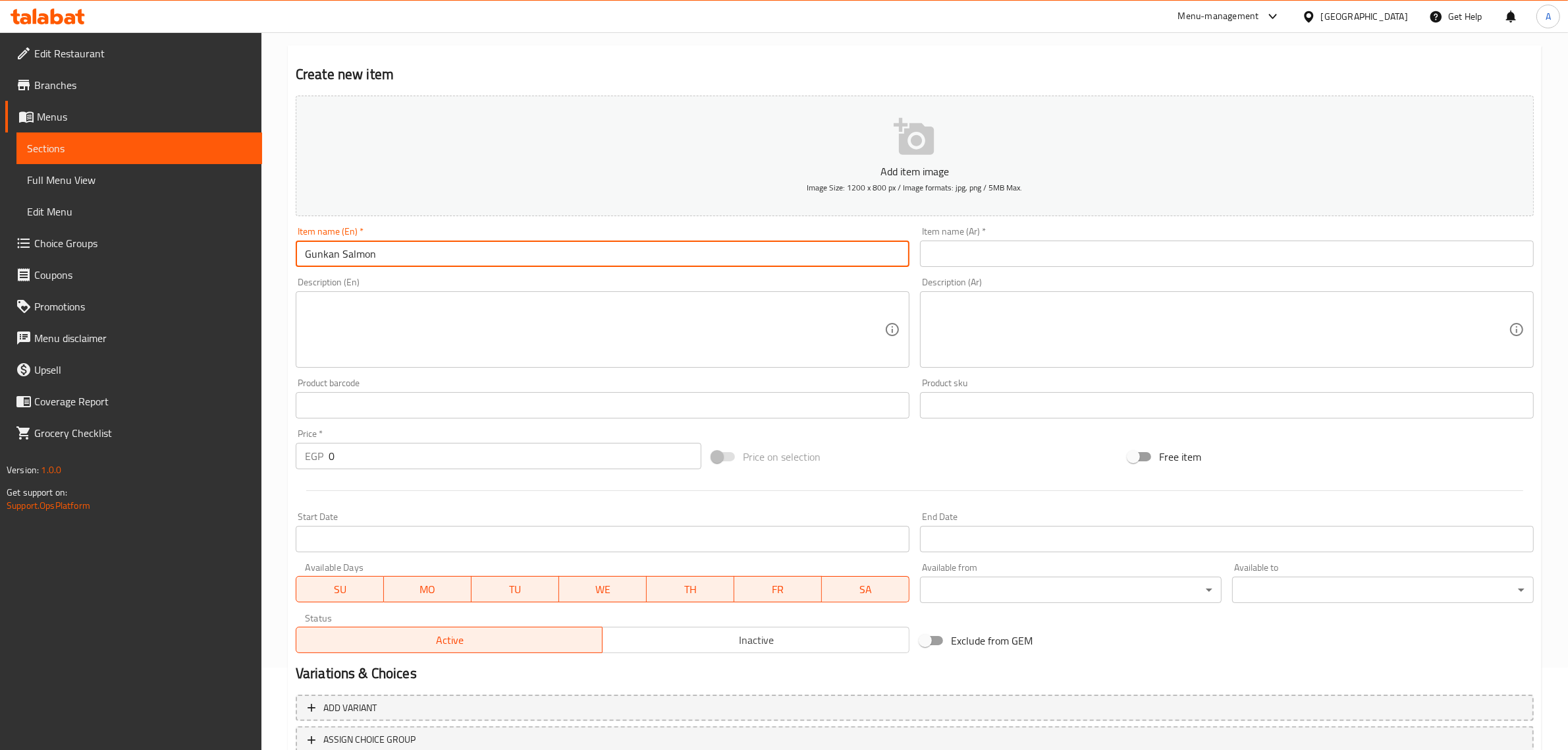
type input "Gunkan Salmon"
click at [992, 247] on input "text" at bounding box center [1226, 254] width 614 height 27
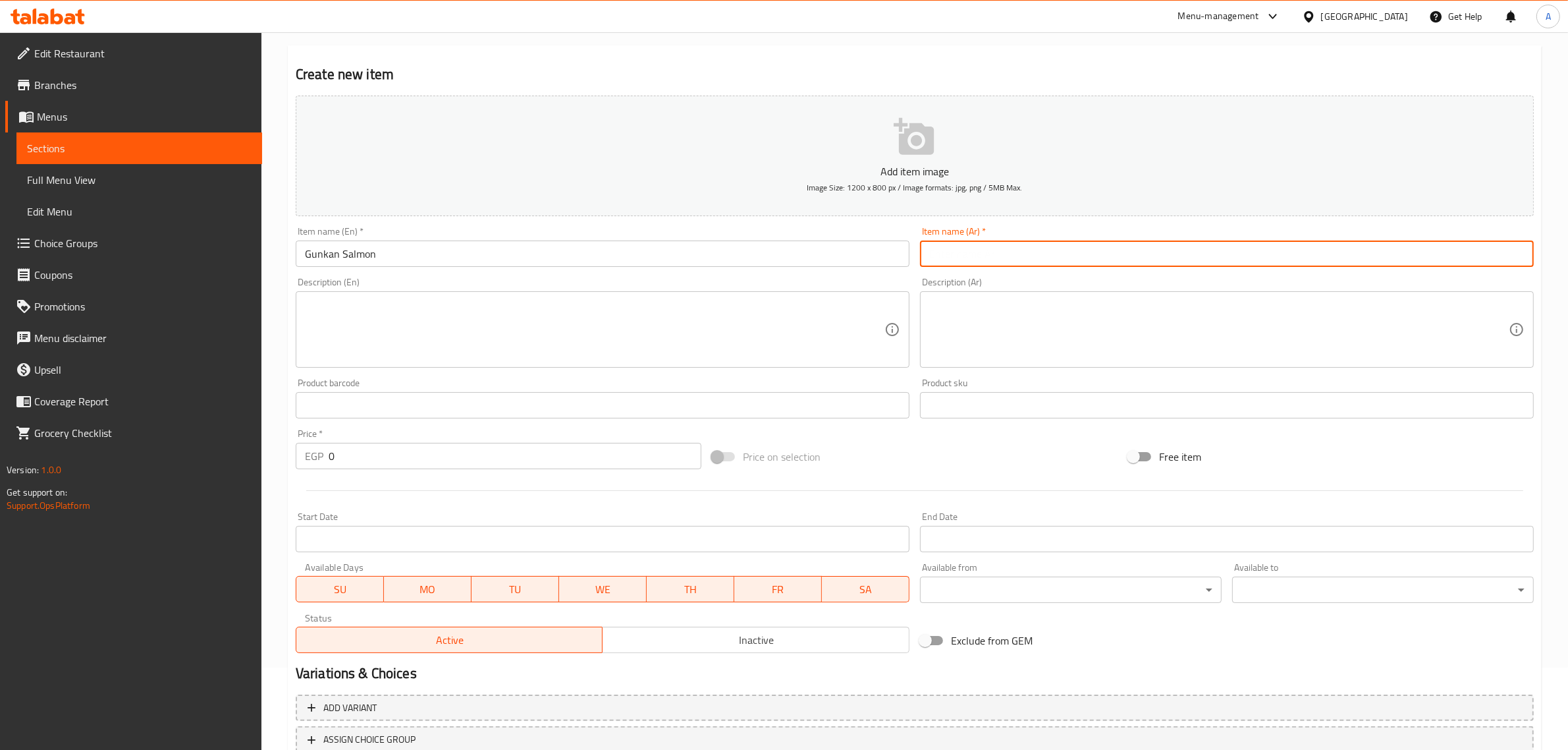
paste input "سلمون"
paste input "جونكان"
type input "سلمون جونكان"
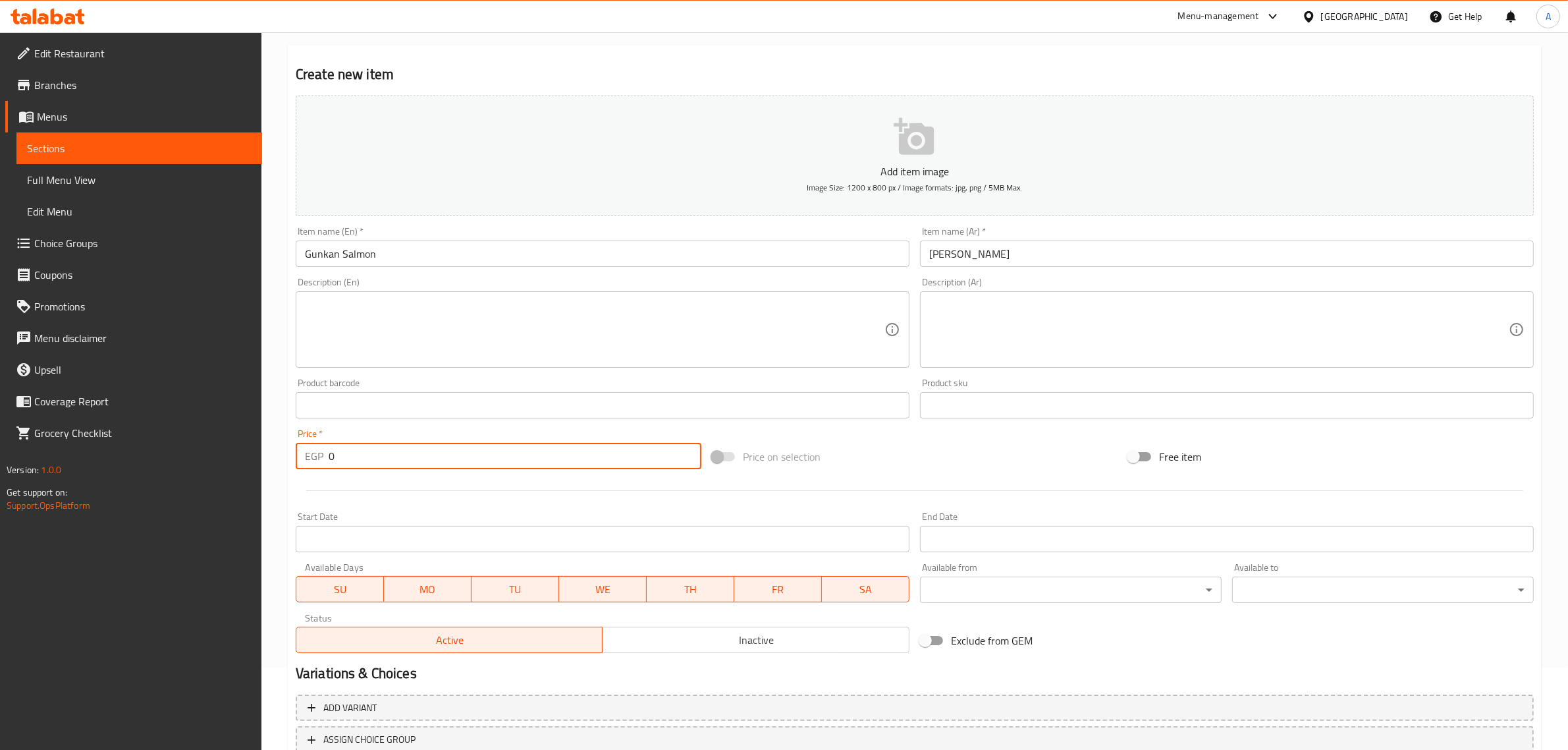
drag, startPoint x: 353, startPoint y: 455, endPoint x: 323, endPoint y: 450, distance: 30.4
click at [323, 450] on div "EGP 0 Price *" at bounding box center [498, 456] width 406 height 27
paste input "7"
type input "70"
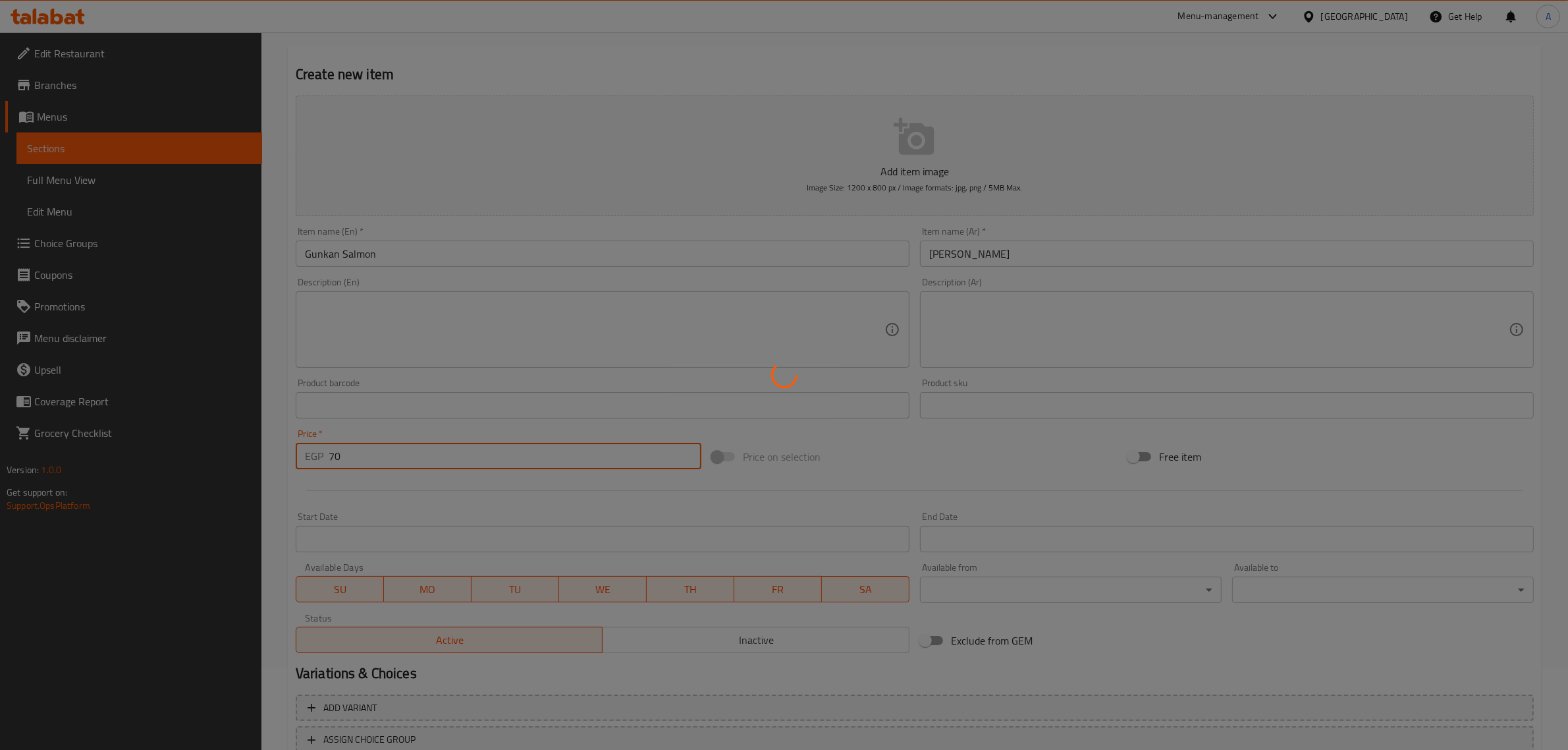
type input "0"
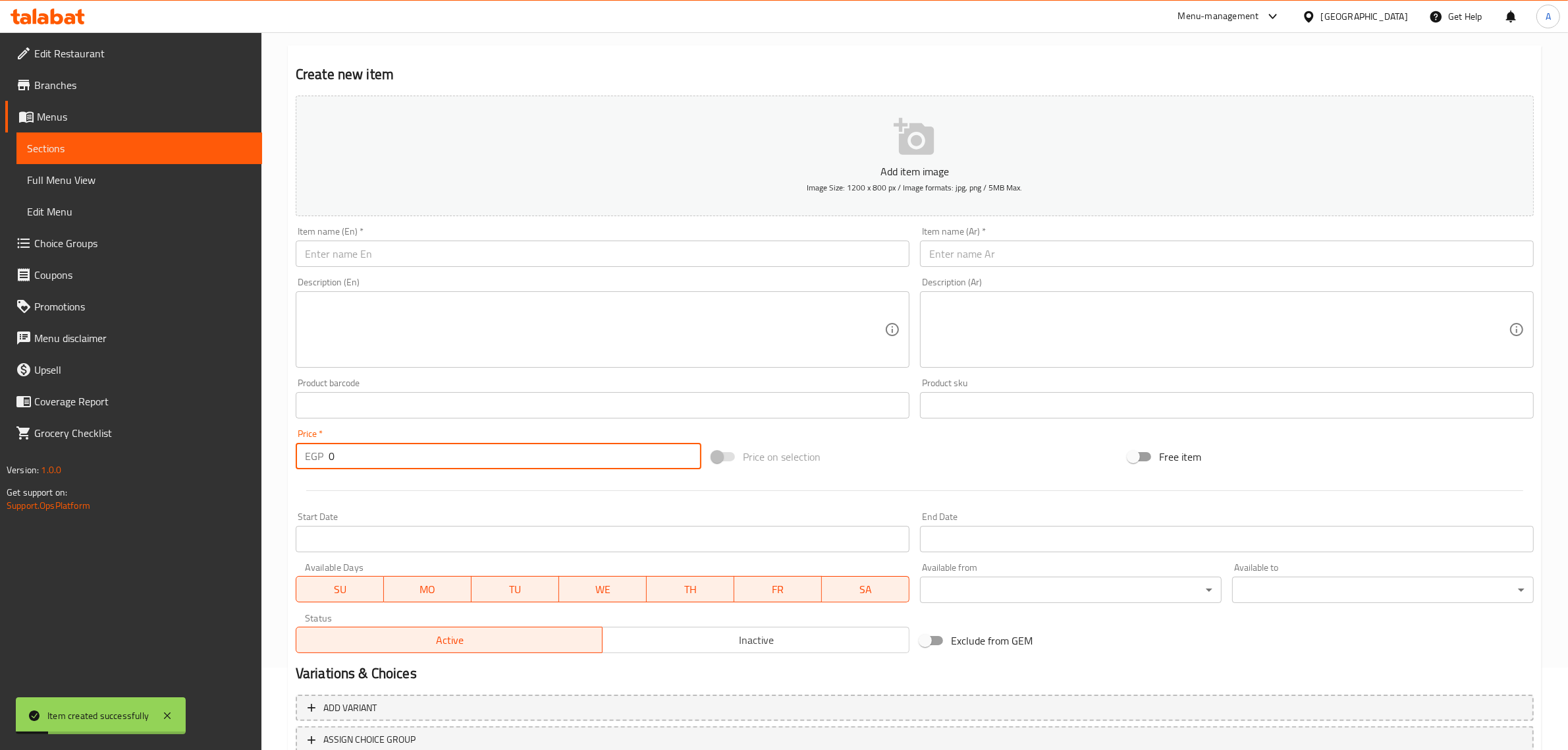
click at [569, 254] on input "text" at bounding box center [602, 254] width 614 height 27
paste input "Gunkan Tuna"
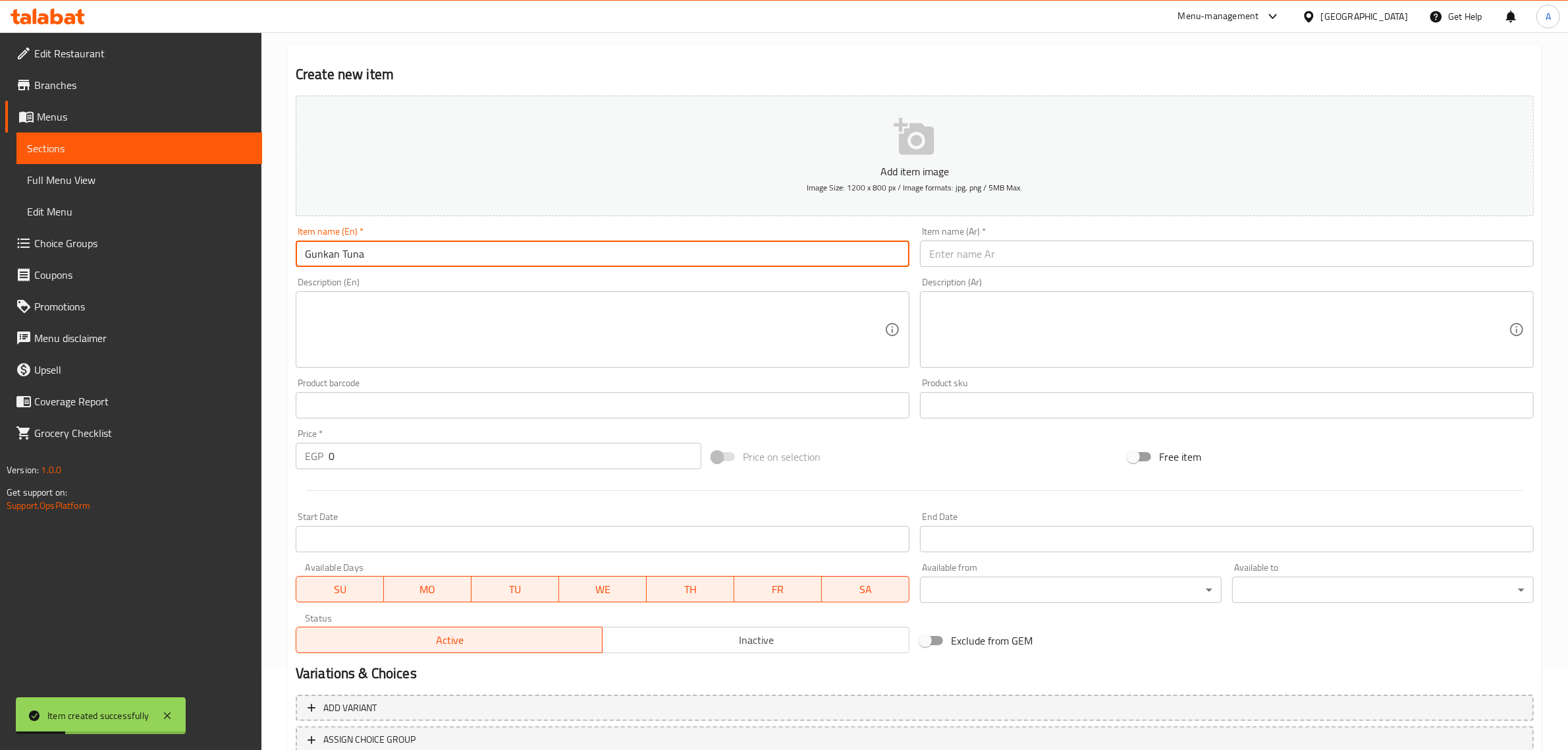
type input "Gunkan Tuna"
click at [1000, 275] on div "Description (Ar) Description (Ar)" at bounding box center [1227, 322] width 624 height 101
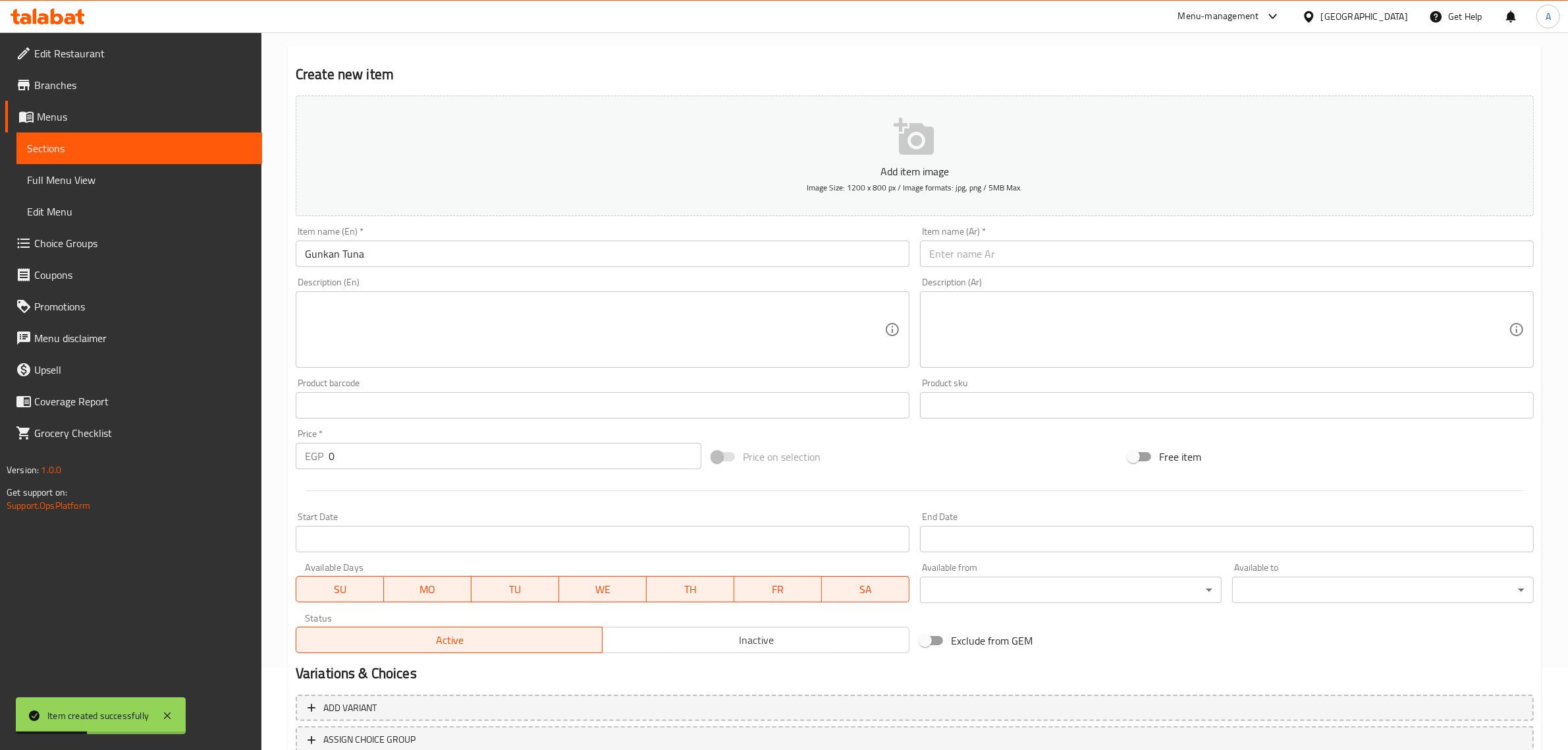
click at [995, 258] on input "text" at bounding box center [1226, 254] width 614 height 27
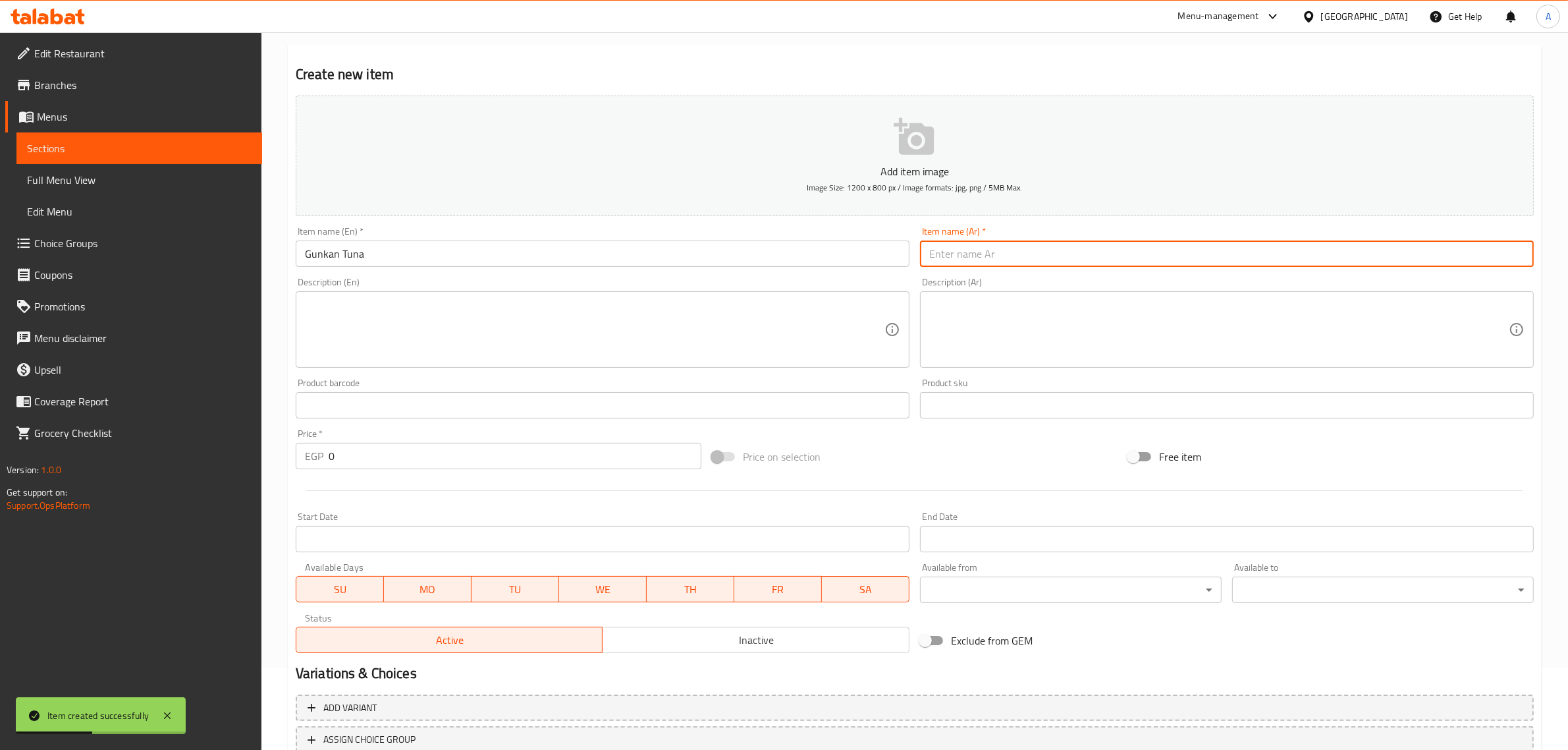
paste input "[PERSON_NAME]"
type input "[PERSON_NAME]"
click at [566, 318] on textarea at bounding box center [594, 329] width 580 height 62
paste textarea "1 Piece"
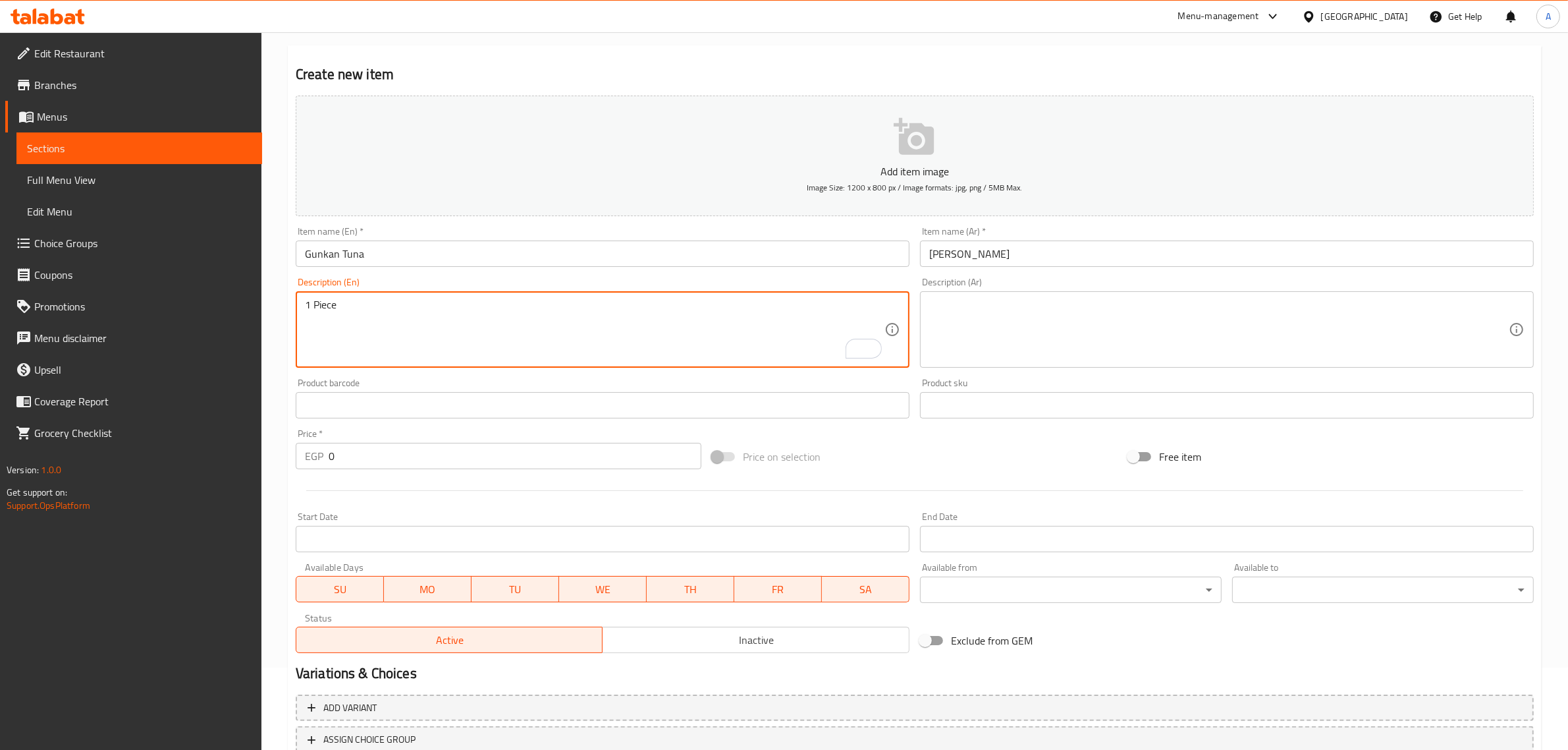
type textarea "1 Piece"
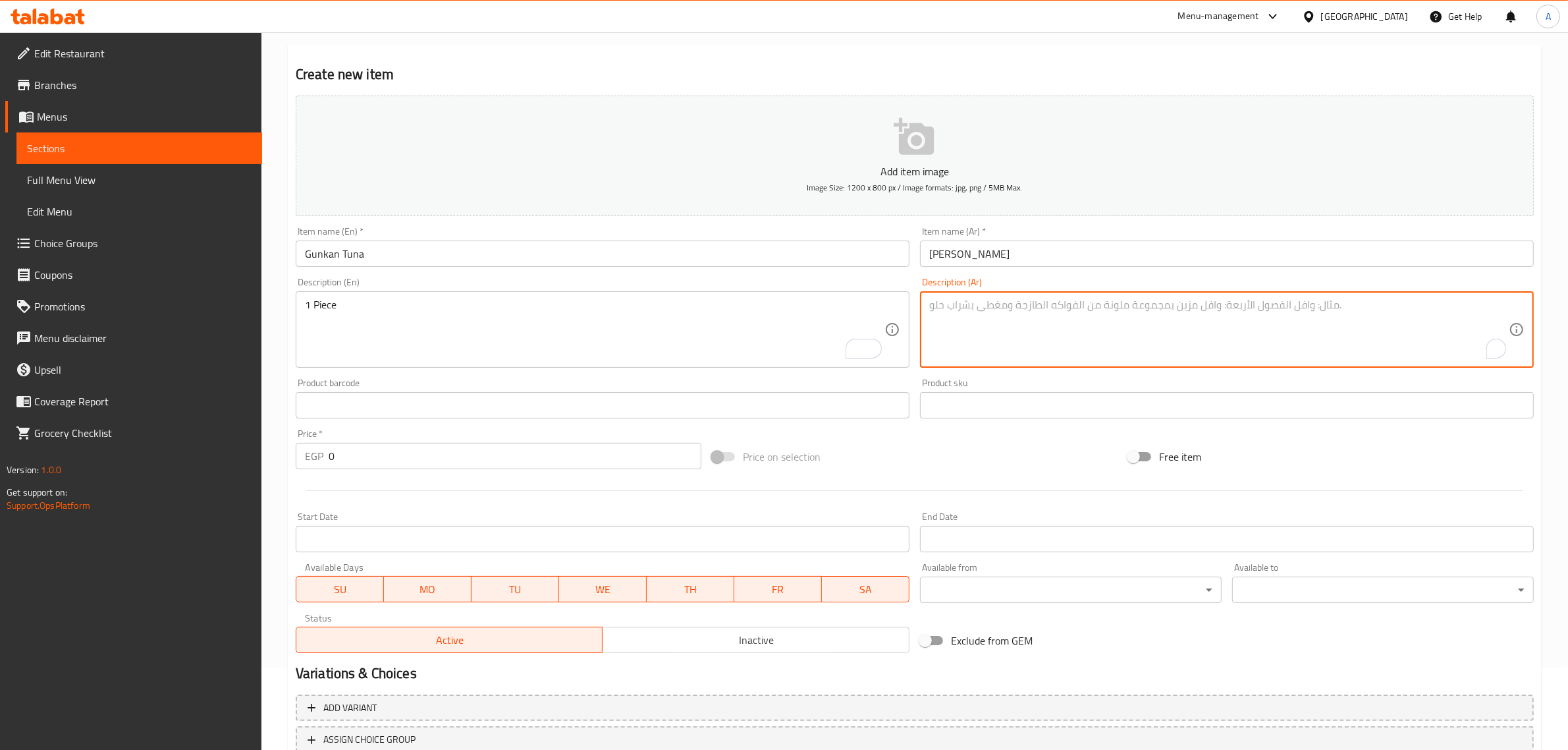
click at [940, 310] on textarea "To enrich screen reader interactions, please activate Accessibility in Grammarl…" at bounding box center [1219, 329] width 580 height 62
type textarea "1 قطعة"
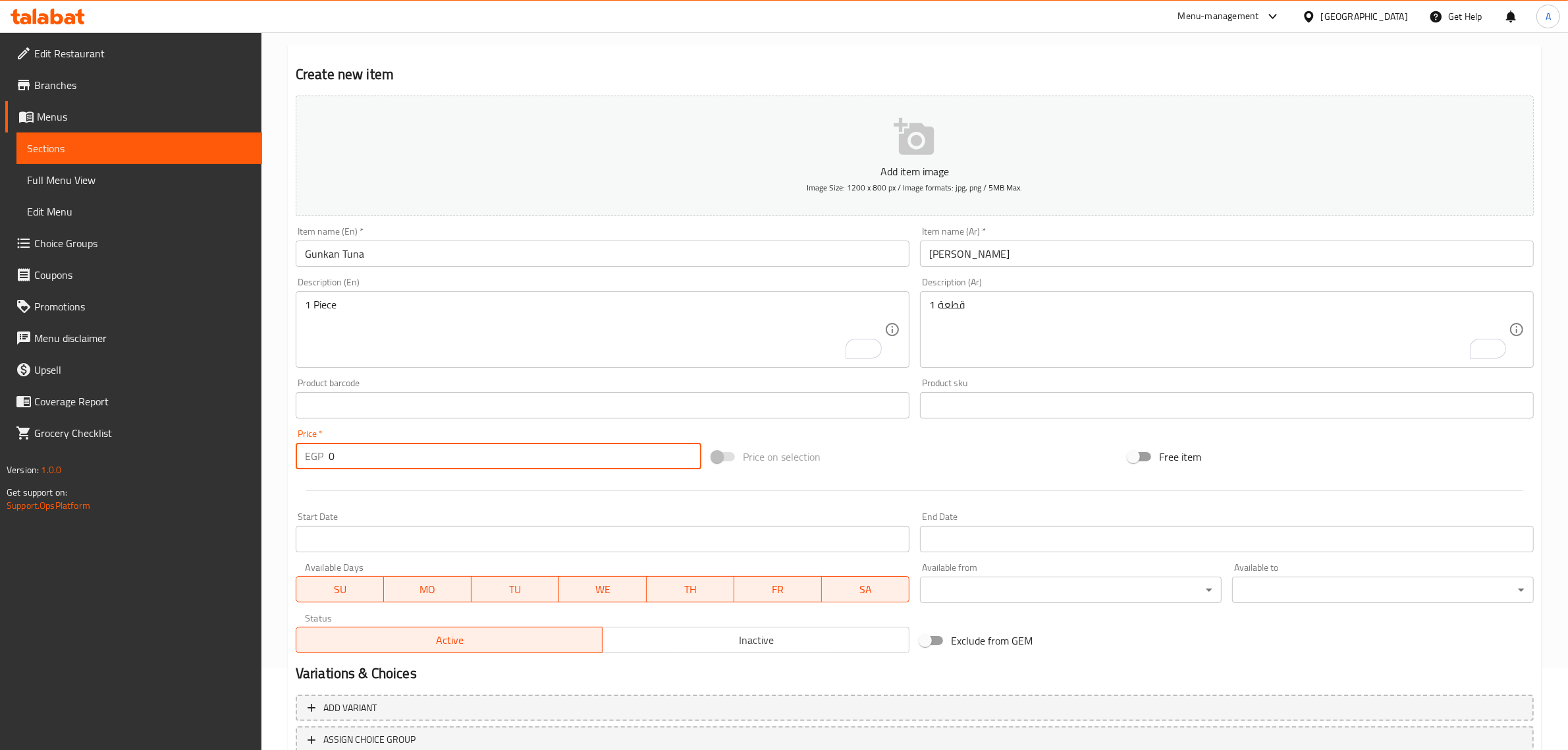
drag, startPoint x: 381, startPoint y: 450, endPoint x: 304, endPoint y: 458, distance: 77.4
click at [304, 458] on div "EGP 0 Price *" at bounding box center [498, 456] width 406 height 27
paste input "7"
type input "70"
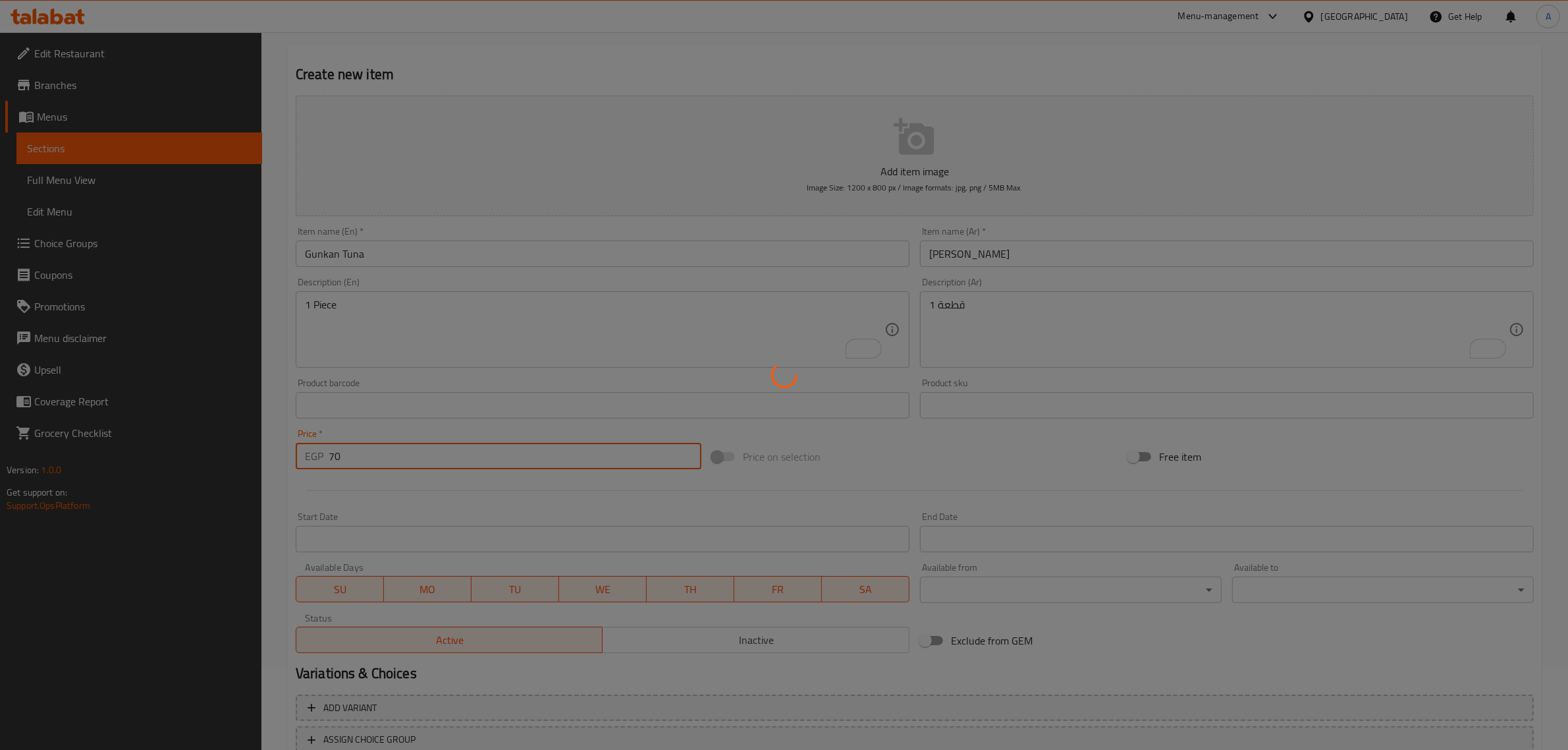
type input "0"
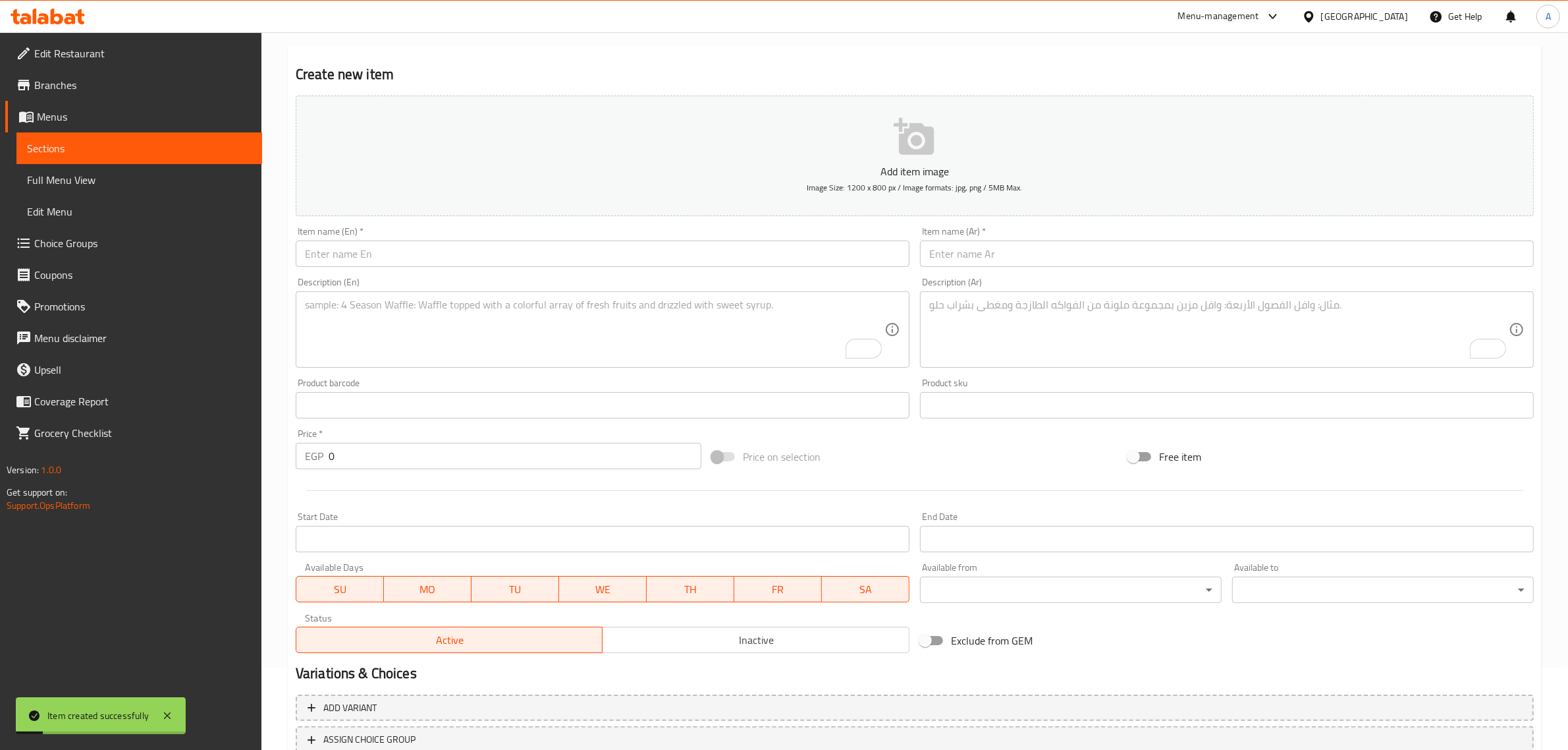
click at [451, 268] on div "Item name (En)   * Item name (En) *" at bounding box center [602, 247] width 624 height 51
click at [452, 261] on input "text" at bounding box center [602, 254] width 614 height 27
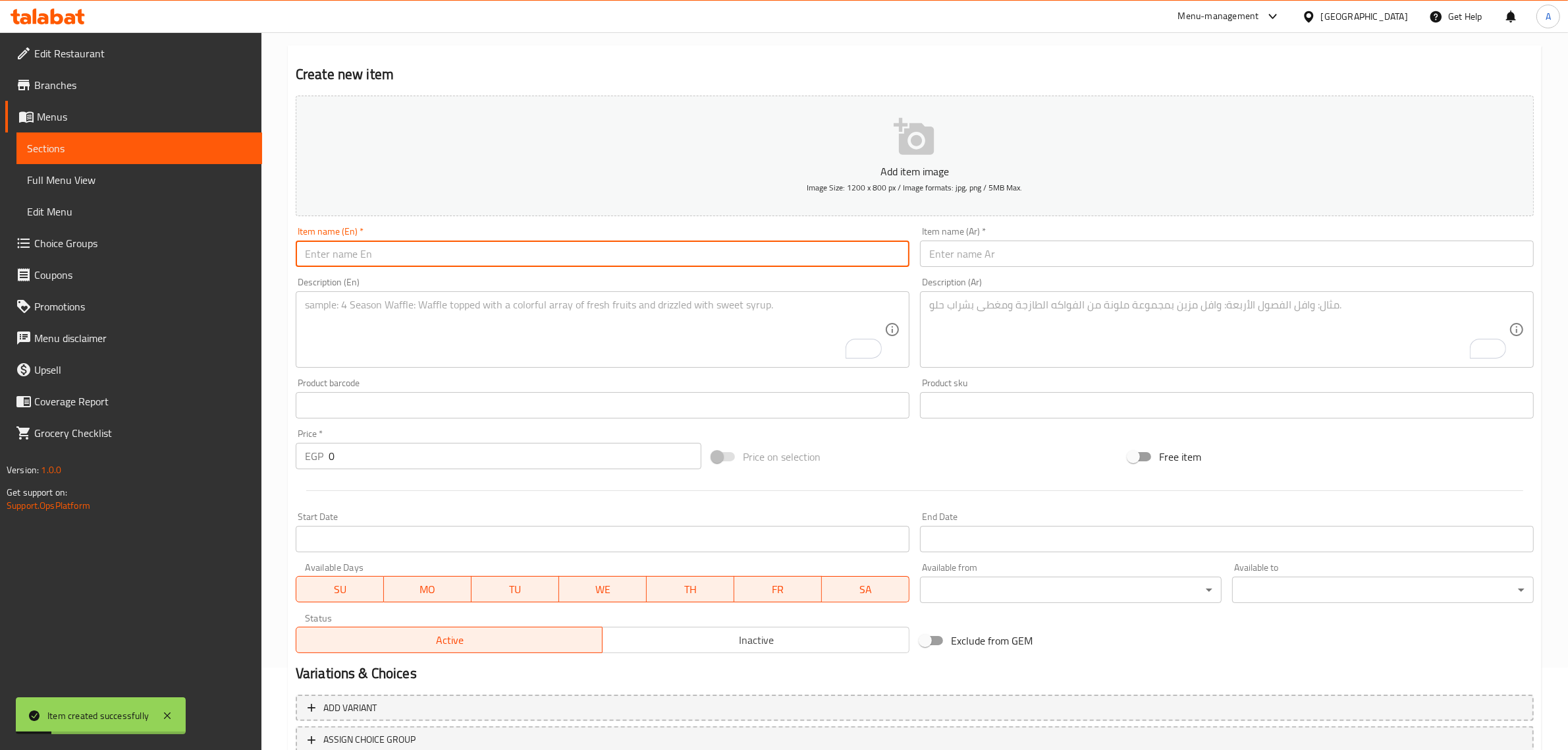
paste input "Gunkan Shrimp"
type input "Gunkan Shrimp"
click at [1000, 271] on div "Item name (Ar)   * Item name (Ar) *" at bounding box center [1227, 247] width 624 height 51
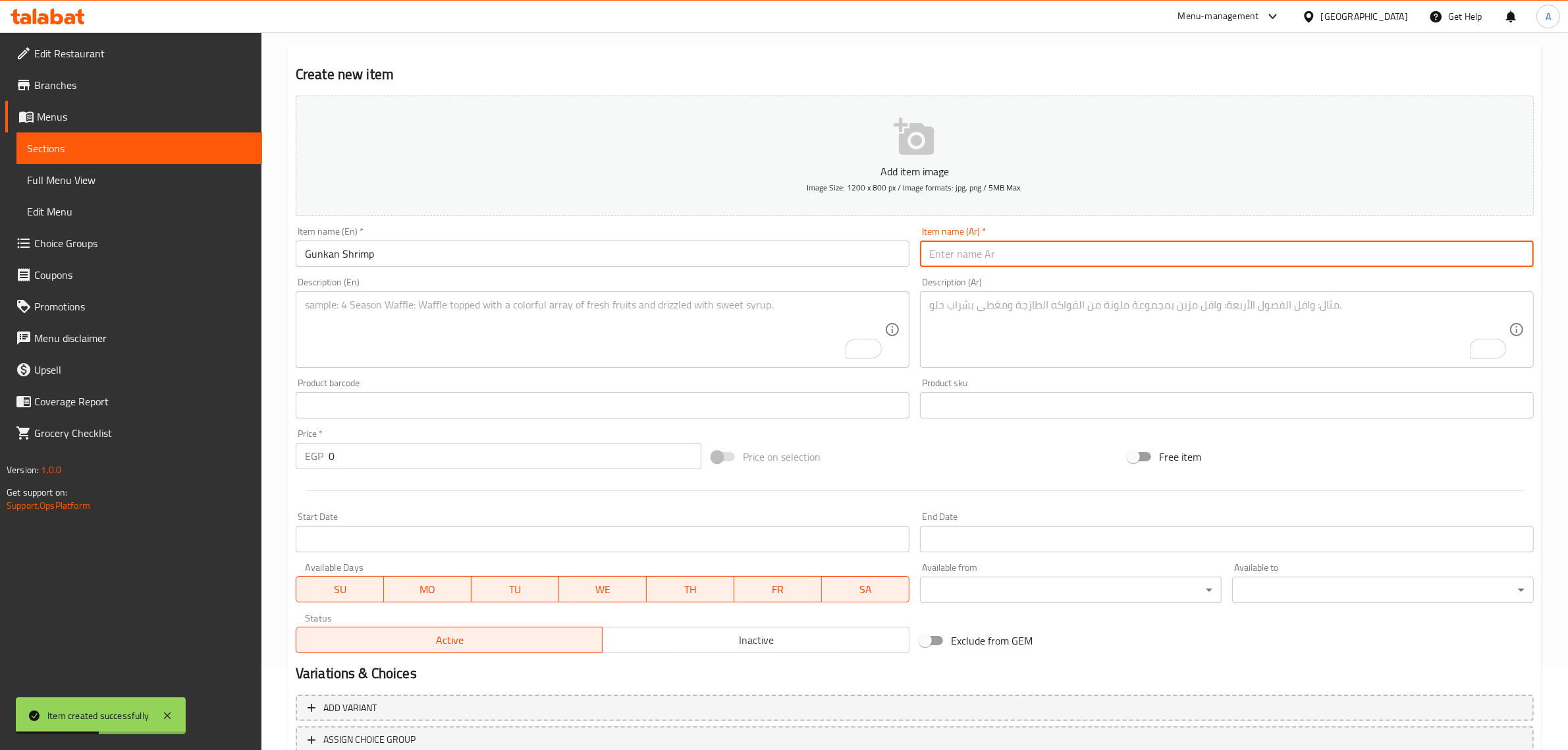
click at [1003, 261] on input "text" at bounding box center [1226, 254] width 614 height 27
paste input "[PERSON_NAME]"
type input "[PERSON_NAME]"
click at [957, 341] on textarea "To enrich screen reader interactions, please activate Accessibility in Grammarl…" at bounding box center [1219, 329] width 580 height 62
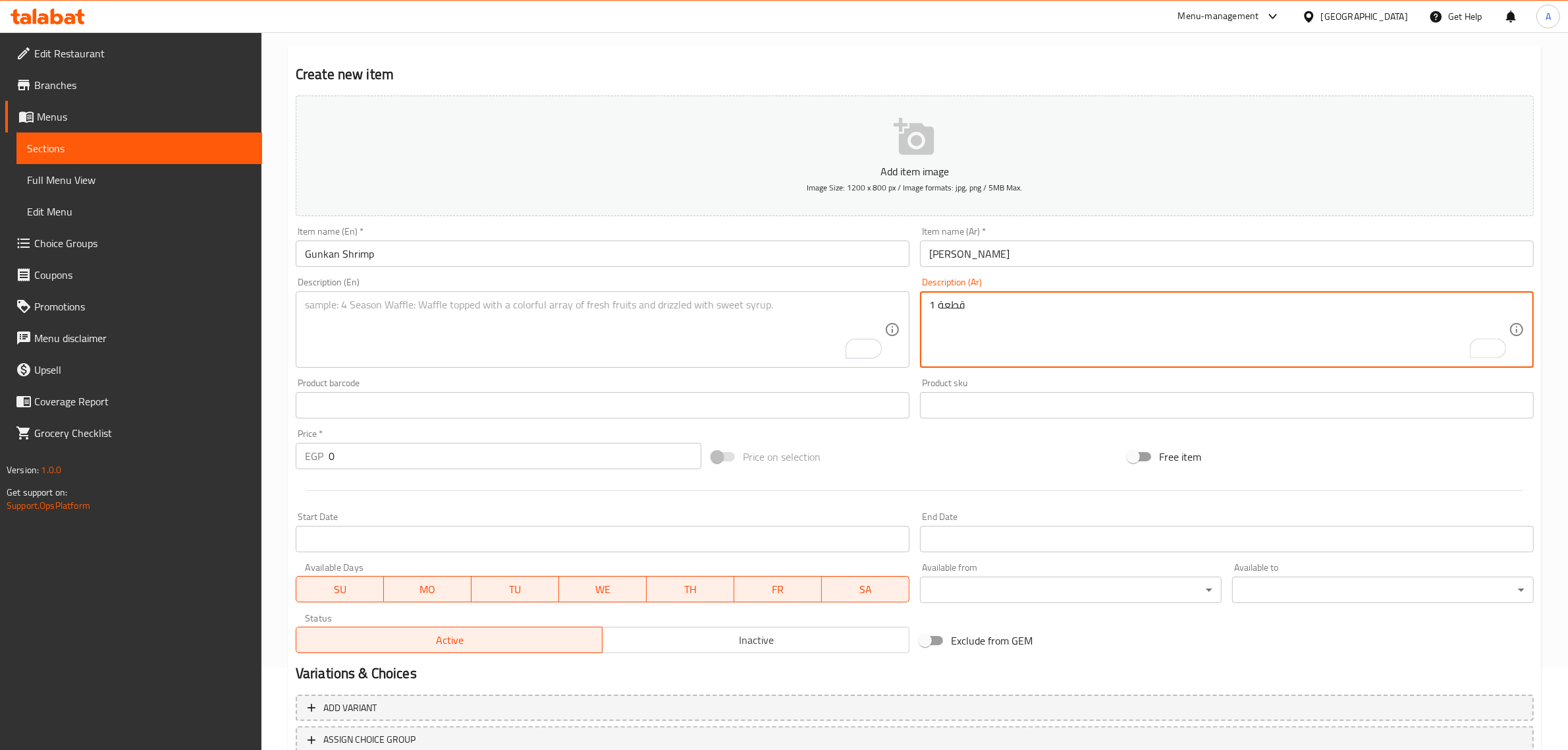
type textarea "1 قطعة"
click at [498, 333] on textarea "To enrich screen reader interactions, please activate Accessibility in Grammarl…" at bounding box center [594, 329] width 580 height 62
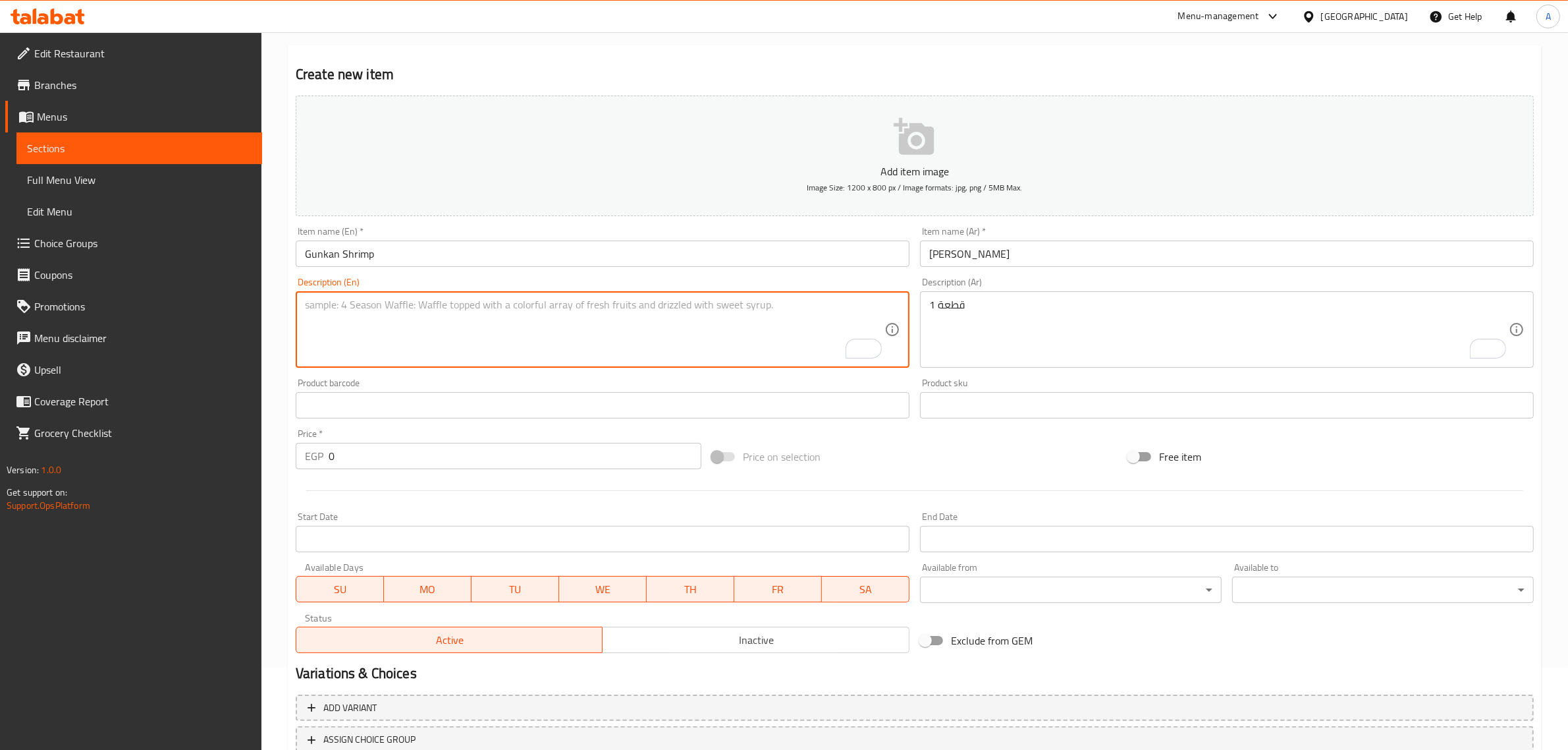
paste textarea "1 piece"
type textarea "1 piece"
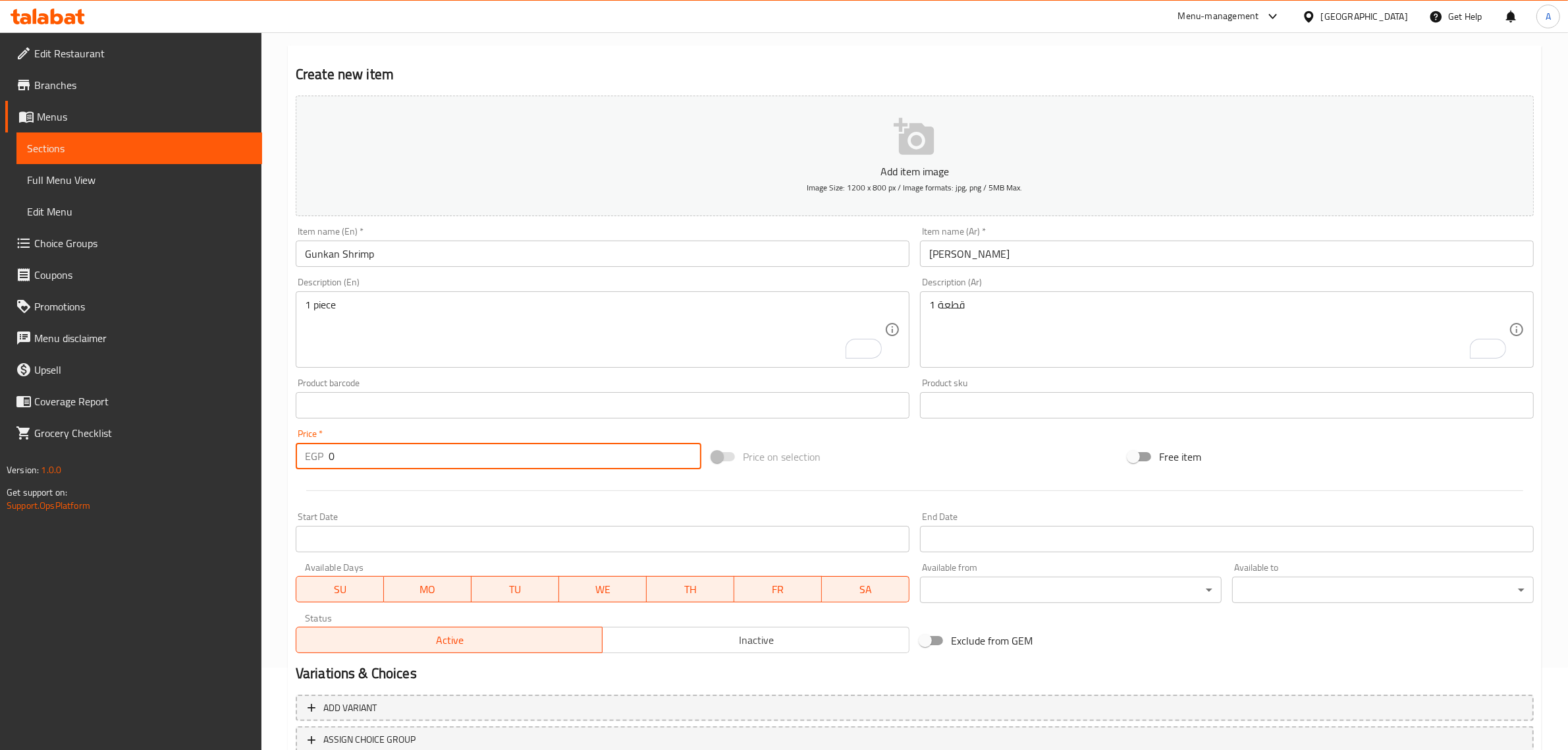
drag, startPoint x: 359, startPoint y: 460, endPoint x: 328, endPoint y: 450, distance: 32.6
click at [328, 450] on div "EGP 0 Price *" at bounding box center [498, 456] width 406 height 27
paste input "7"
type input "70"
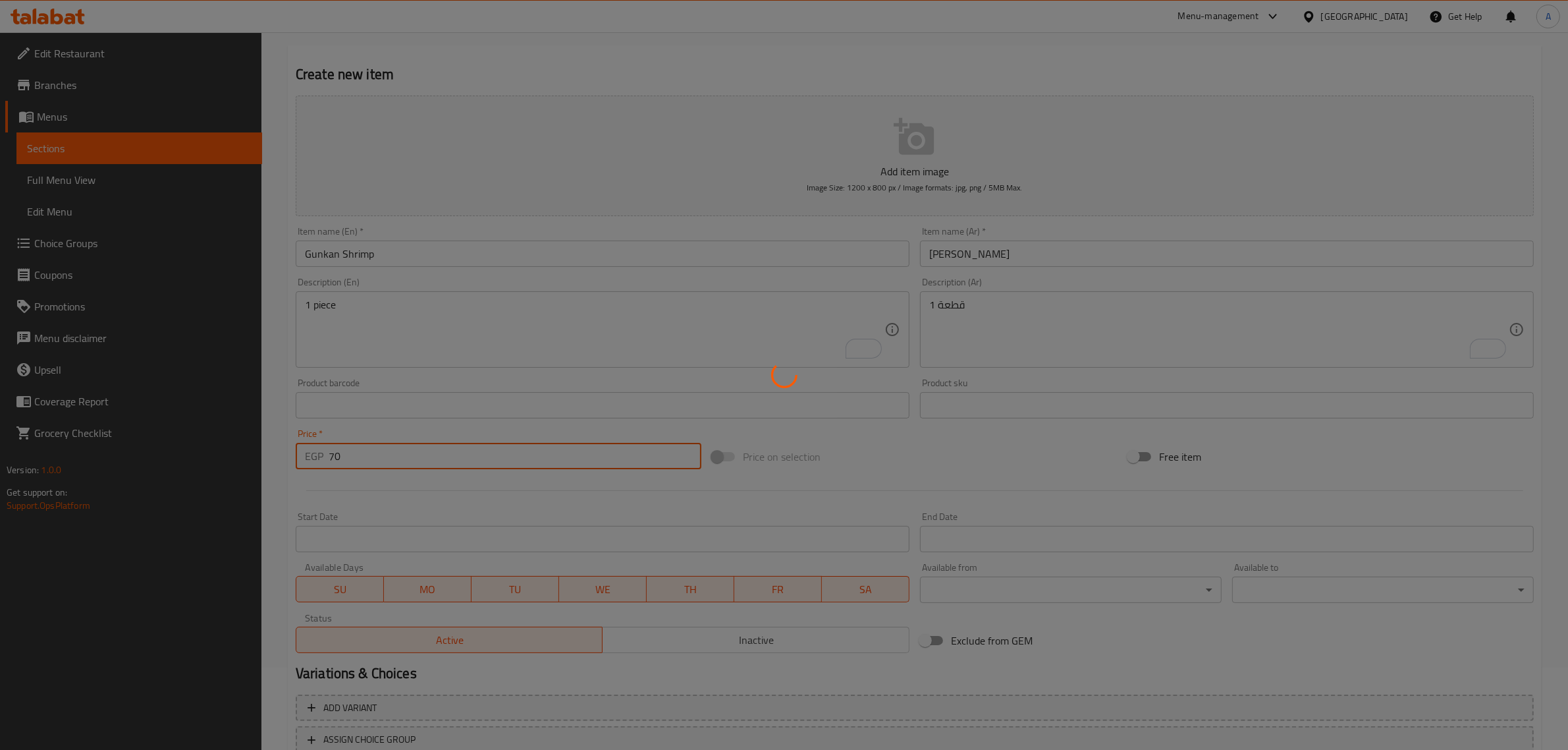
type input "0"
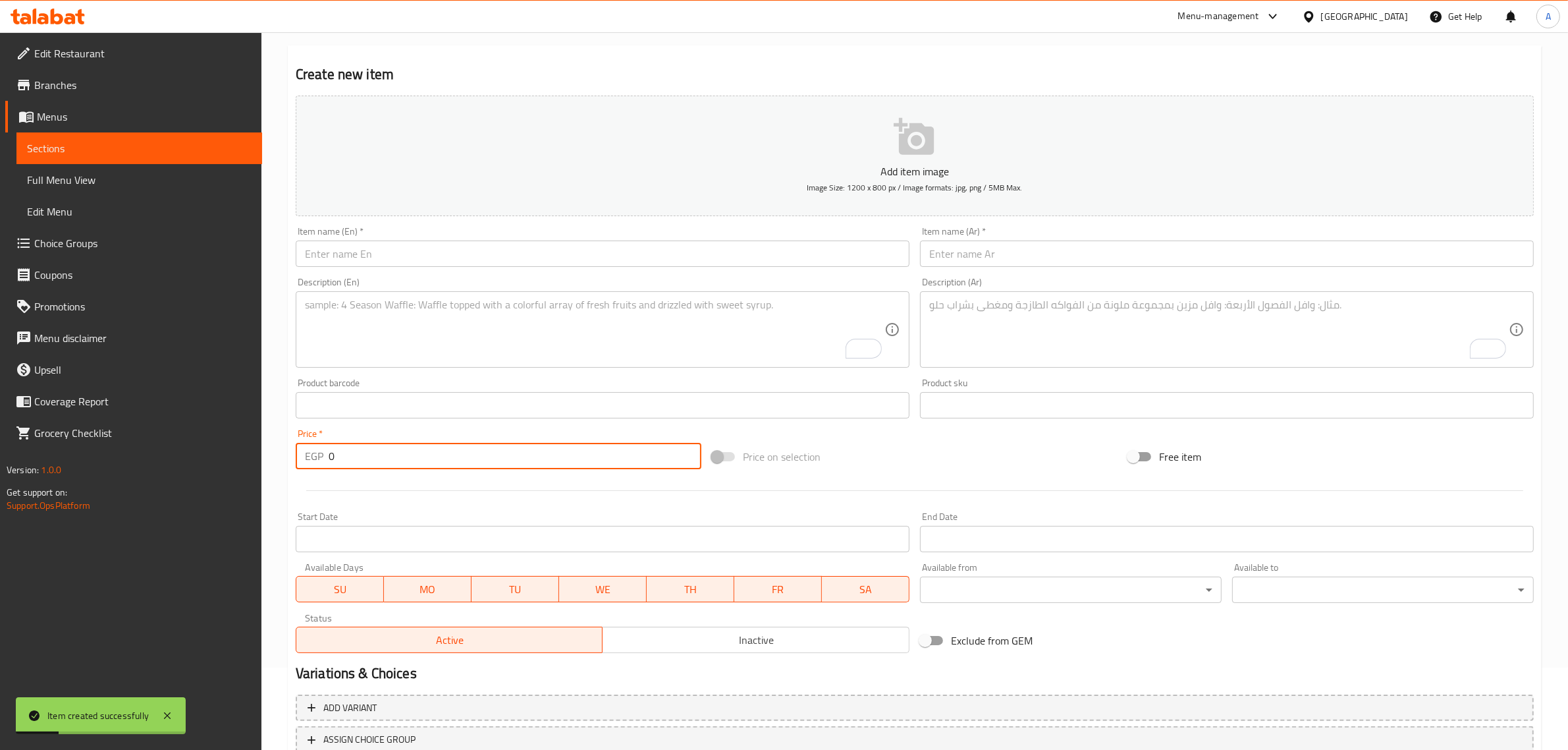
drag, startPoint x: 469, startPoint y: 244, endPoint x: 474, endPoint y: 239, distance: 7.1
click at [469, 244] on input "text" at bounding box center [602, 254] width 614 height 27
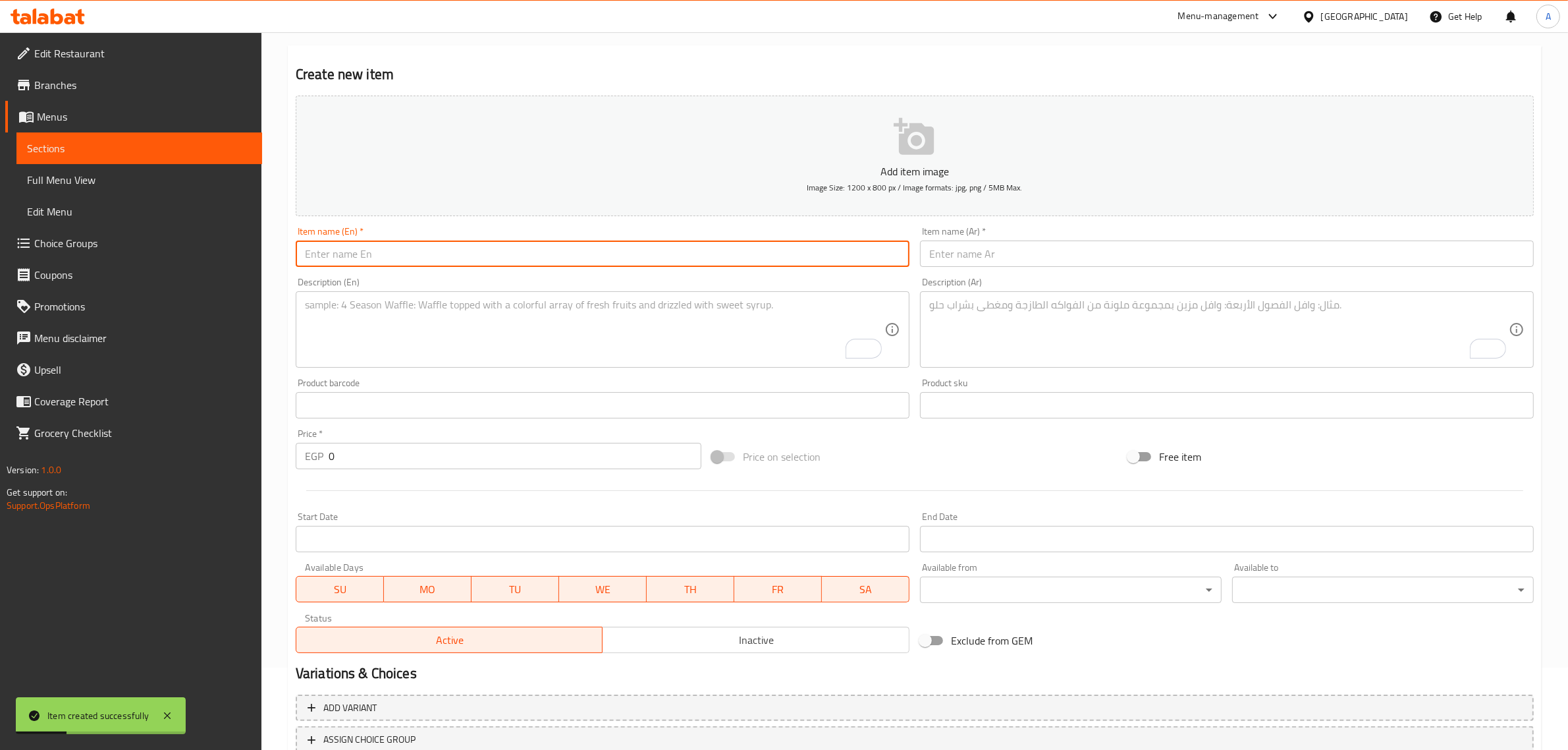
paste input "Gunkan Shrimp Tempura"
type input "Gunkan Shrimp Tempura"
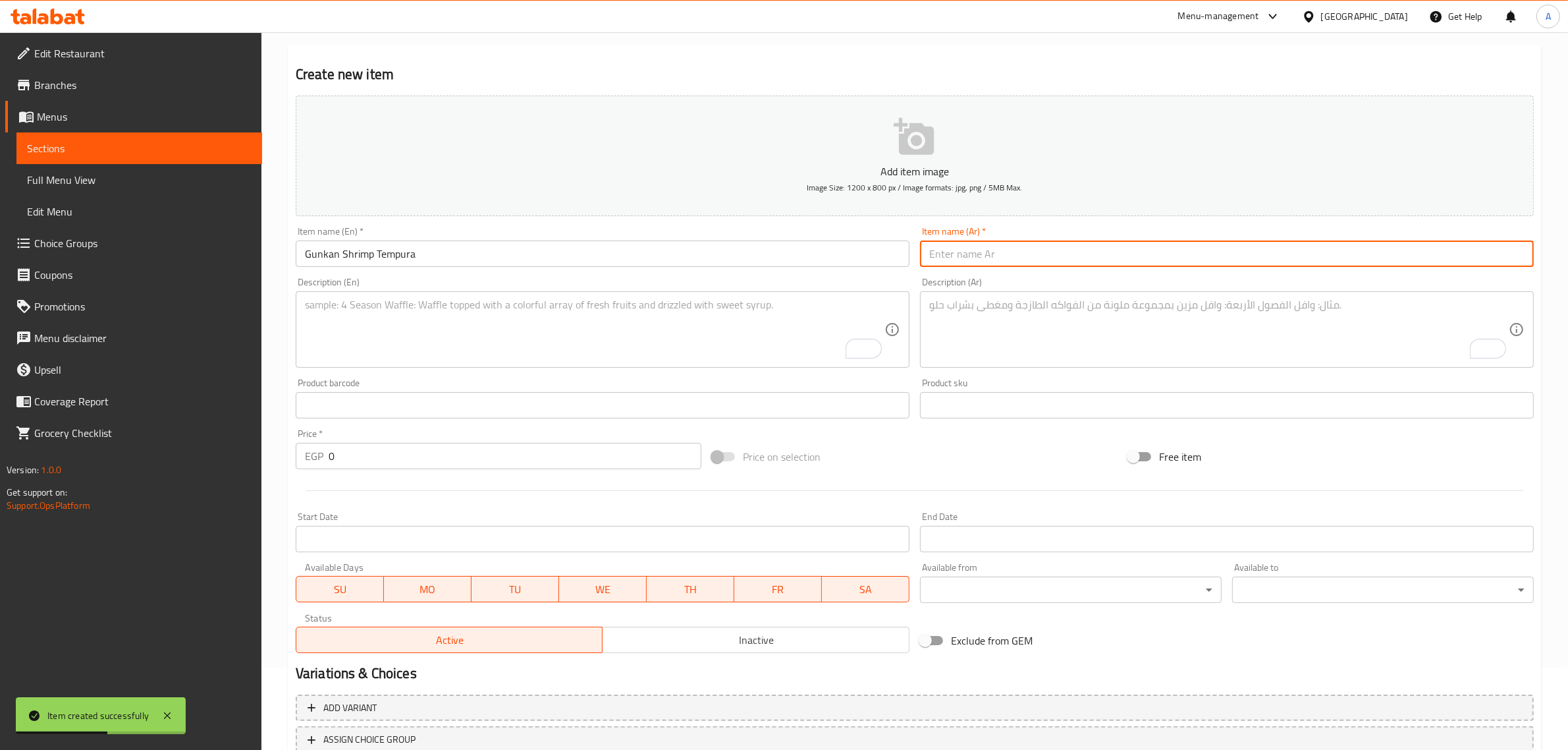
click at [953, 252] on input "text" at bounding box center [1226, 254] width 614 height 27
paste input "[PERSON_NAME]"
type input "[PERSON_NAME]"
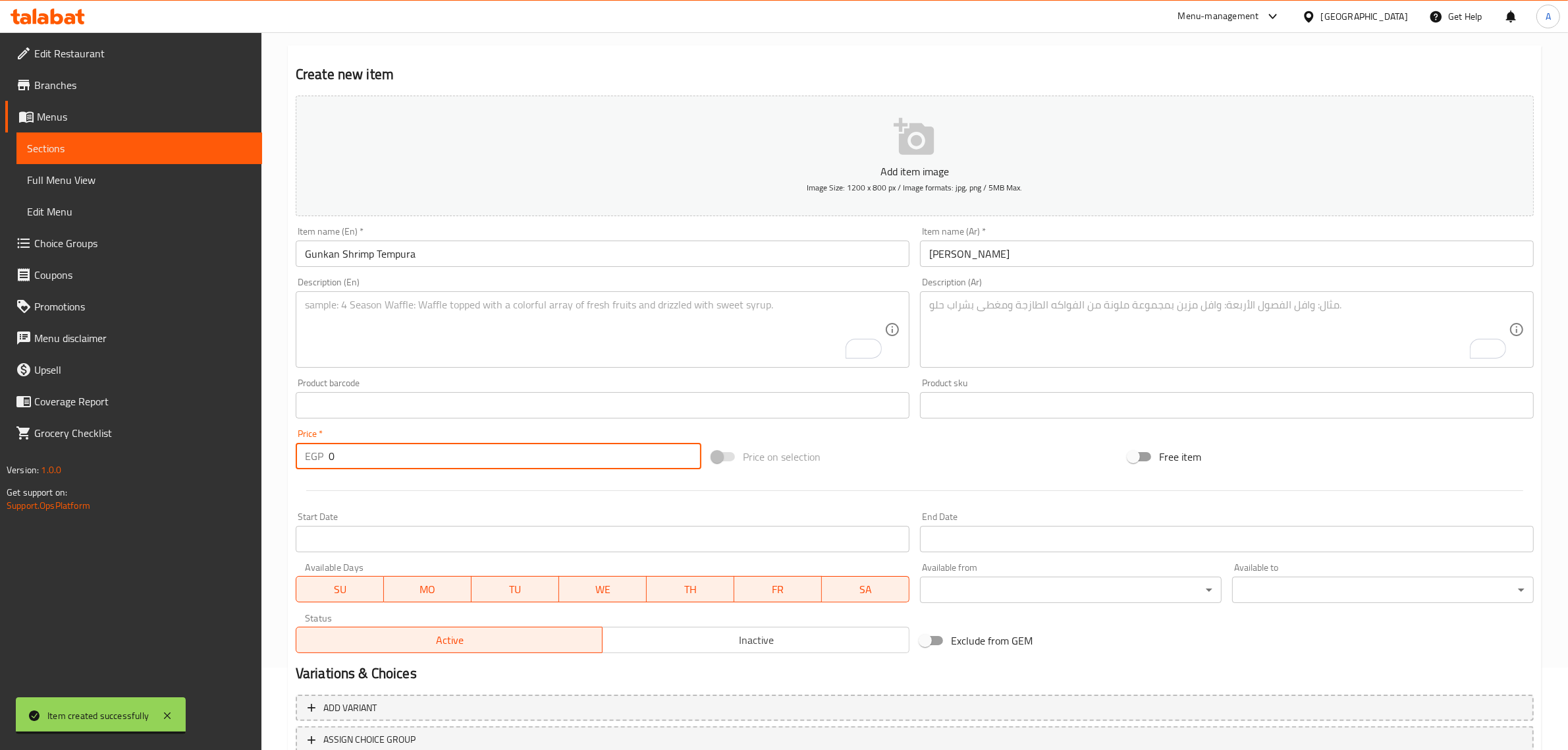
drag, startPoint x: 357, startPoint y: 455, endPoint x: 292, endPoint y: 440, distance: 66.7
click at [292, 440] on div "Price   * EGP 0 Price *" at bounding box center [498, 449] width 417 height 51
paste input "7"
type input "70"
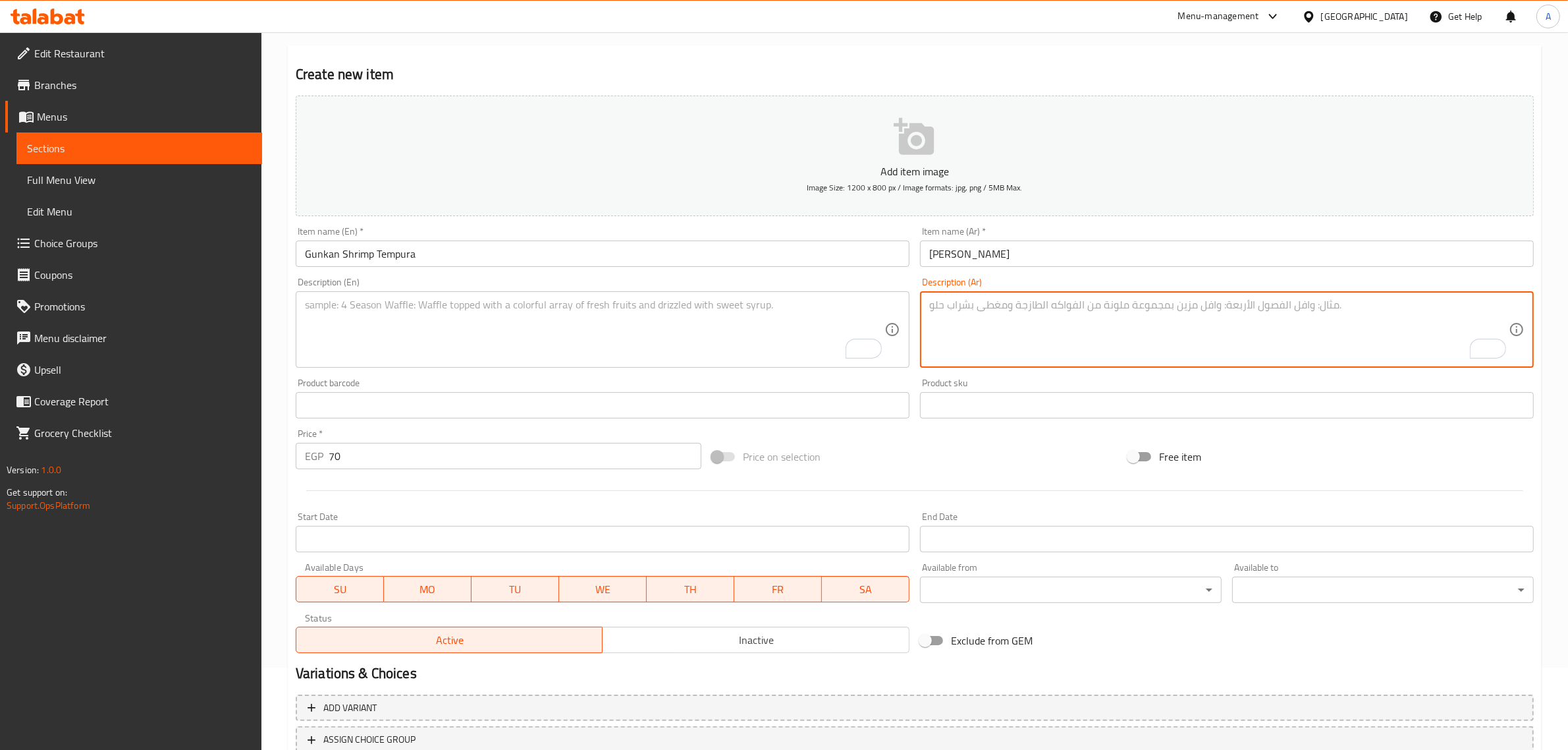
click at [963, 333] on textarea "To enrich screen reader interactions, please activate Accessibility in Grammarl…" at bounding box center [1219, 329] width 580 height 62
type textarea "1 قطعة"
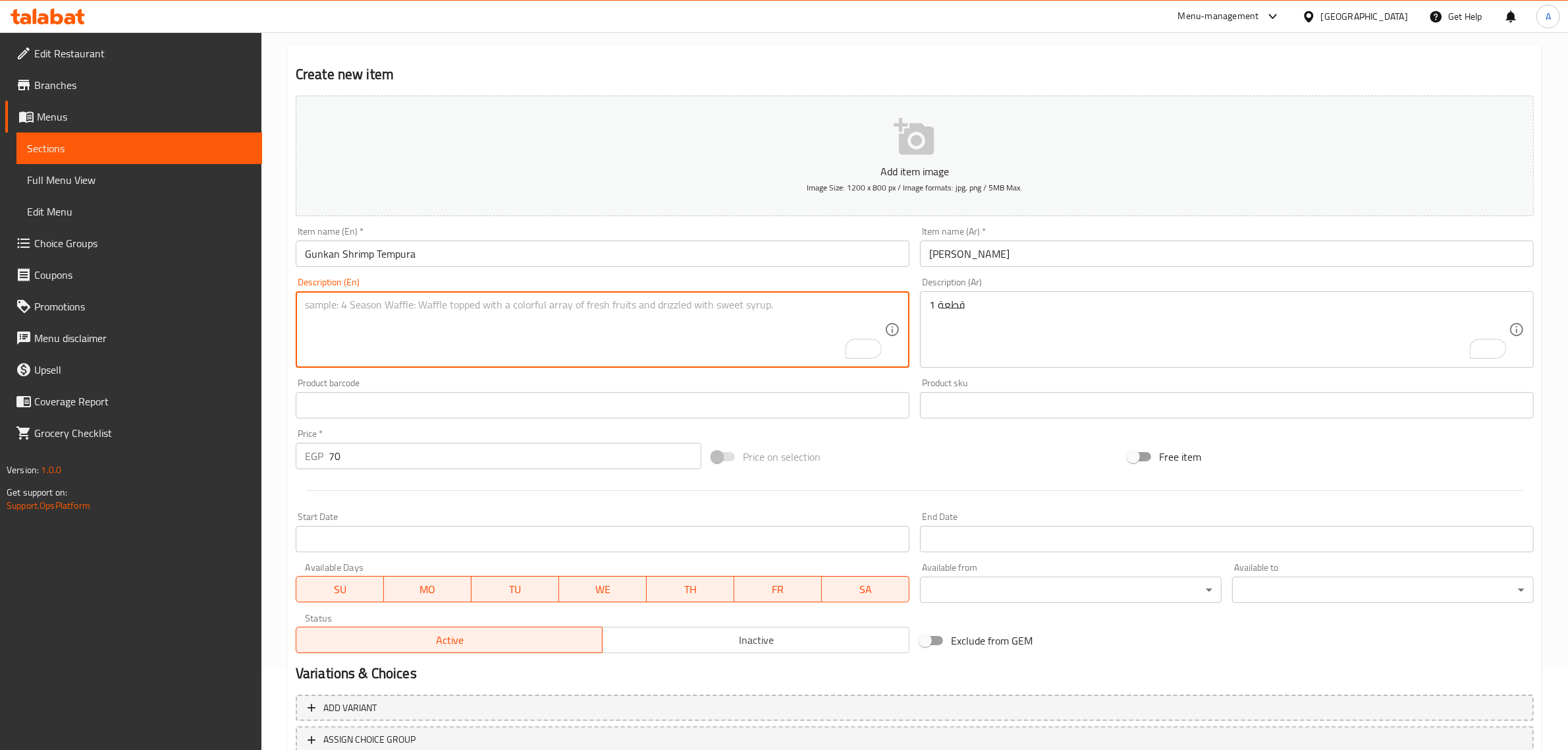
click at [548, 324] on textarea "To enrich screen reader interactions, please activate Accessibility in Grammarl…" at bounding box center [594, 329] width 580 height 62
paste textarea "1 piece"
type textarea "1 piece"
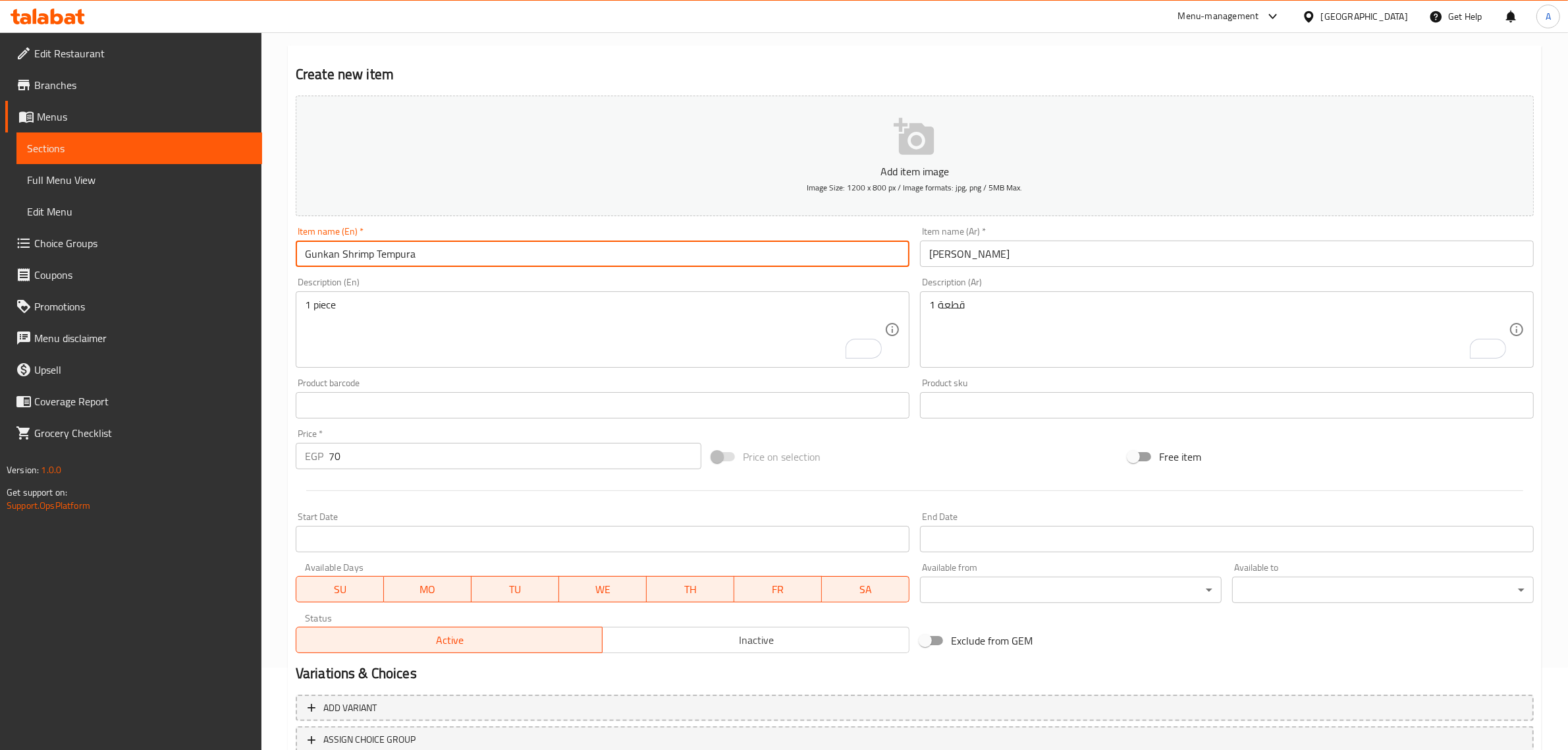
click at [554, 251] on input "Gunkan Shrimp Tempura" at bounding box center [602, 254] width 614 height 27
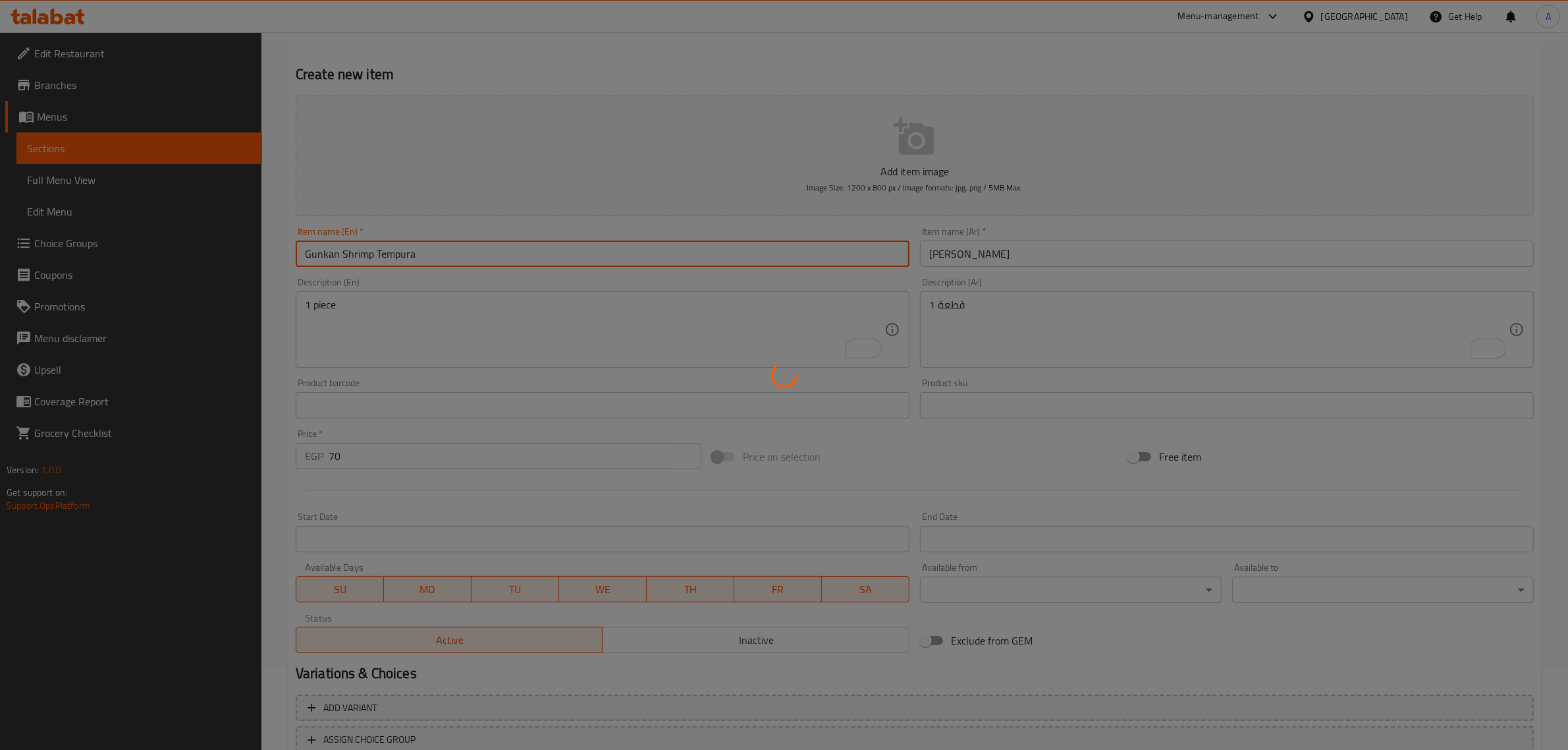
type input "0"
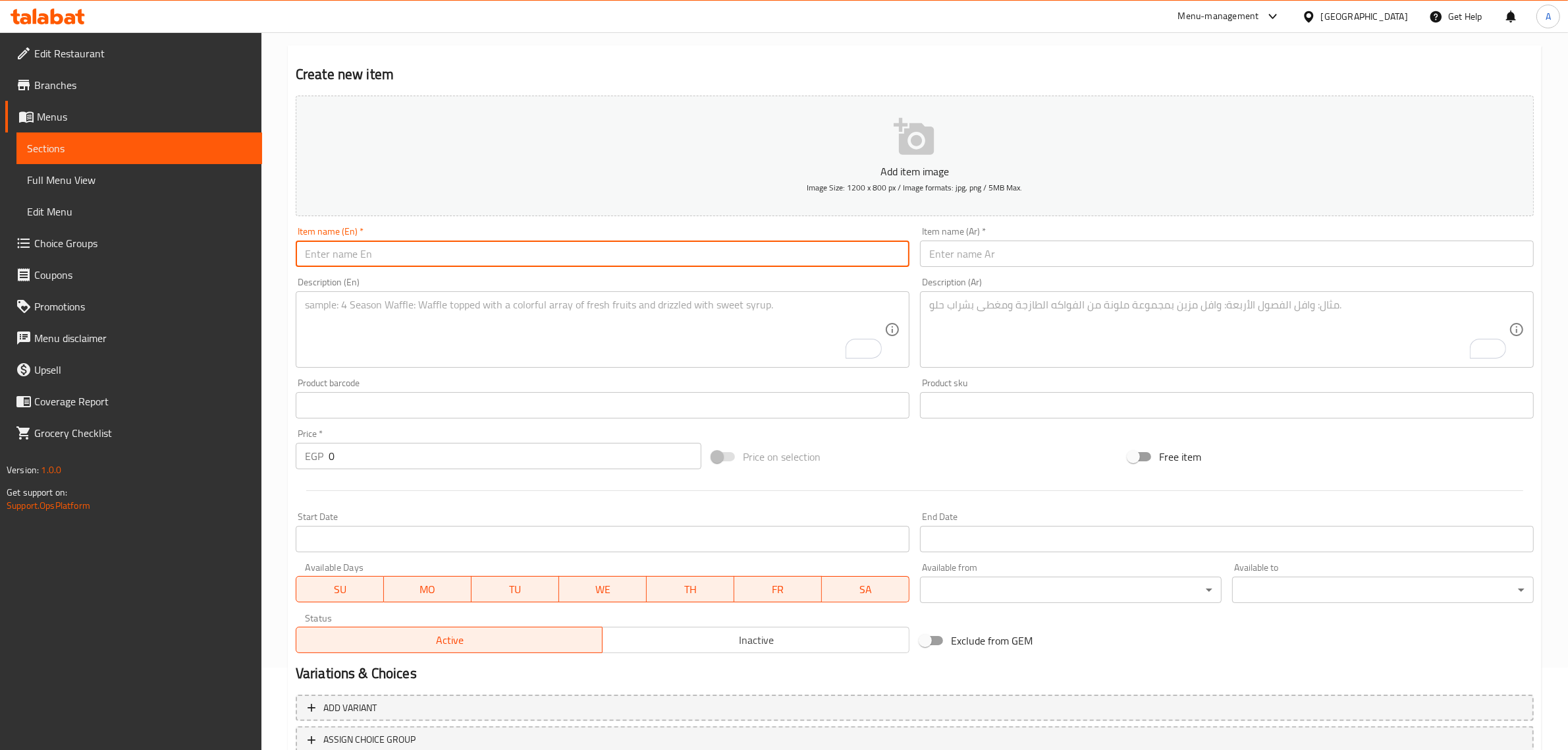
paste input "[PERSON_NAME]"
type input "[PERSON_NAME]"
click at [976, 261] on input "text" at bounding box center [1226, 254] width 614 height 27
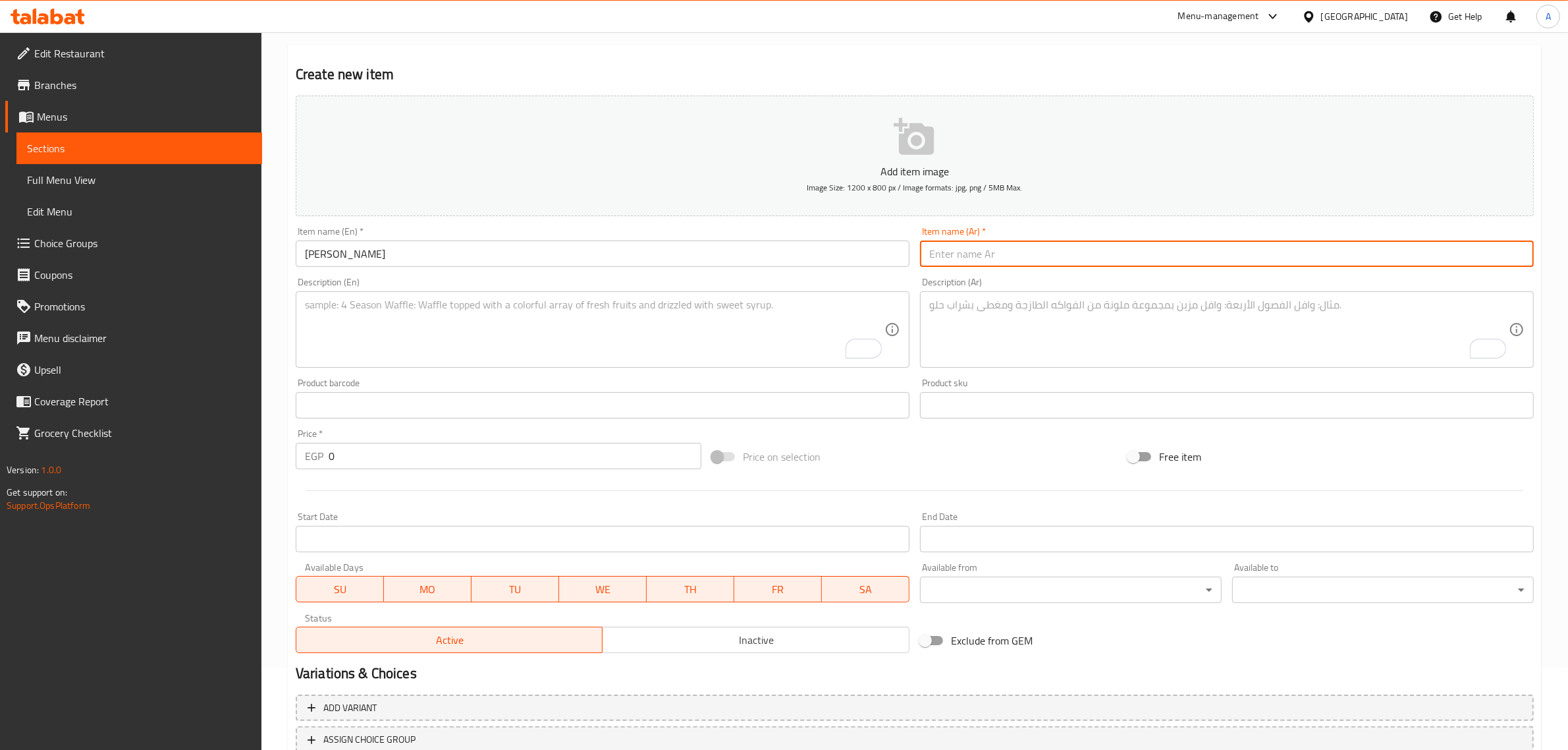
paste input "[PERSON_NAME]"
type input "[PERSON_NAME]"
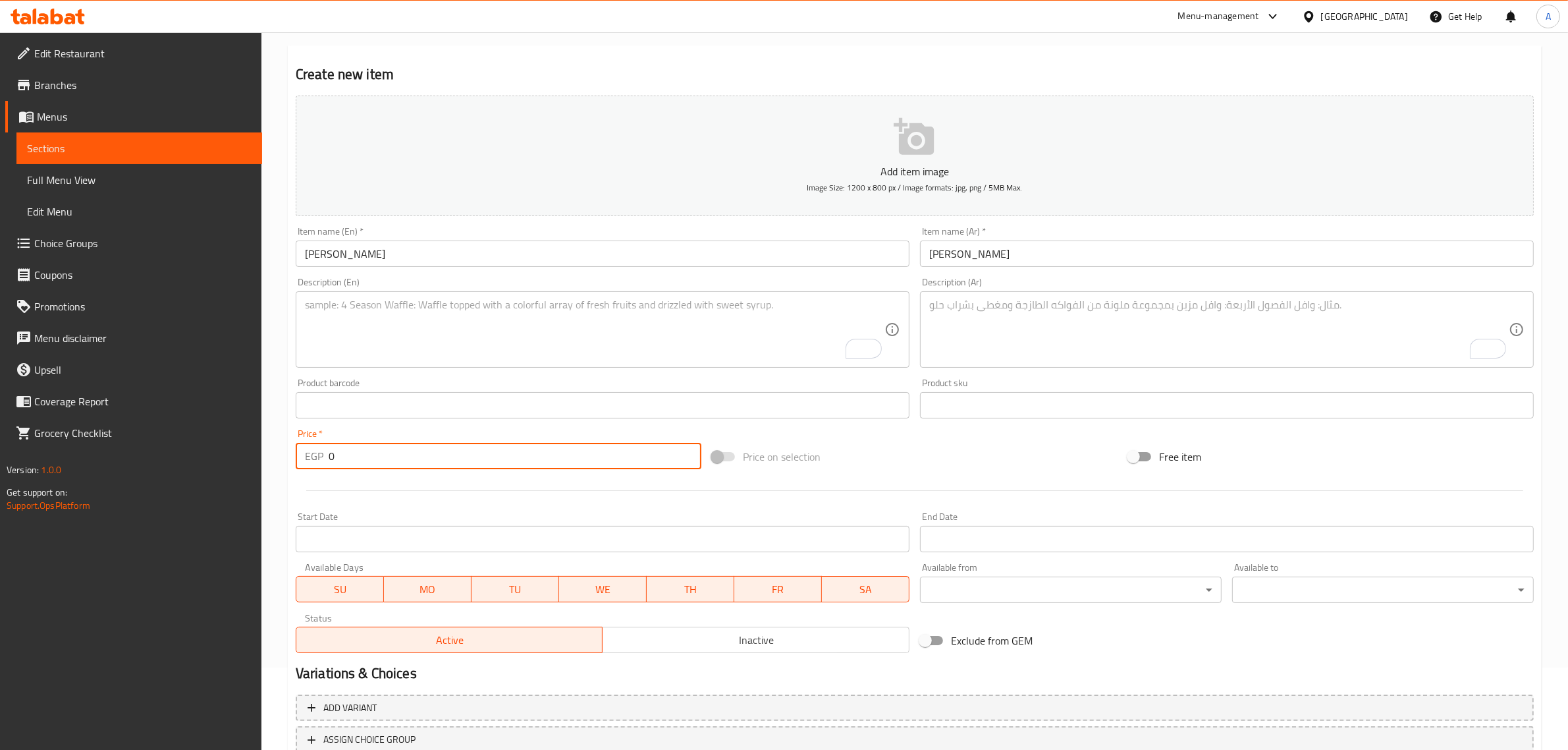
drag, startPoint x: 402, startPoint y: 449, endPoint x: 300, endPoint y: 475, distance: 105.3
click at [300, 475] on div "Add item image Image Size: 1200 x 800 px / Image formats: jpg, png / 5MB Max. I…" at bounding box center [914, 375] width 1249 height 568
paste input "5"
type input "50"
click at [599, 237] on div "Item name (En)   * Gunkan Veggie Item name (En) *" at bounding box center [602, 247] width 614 height 41
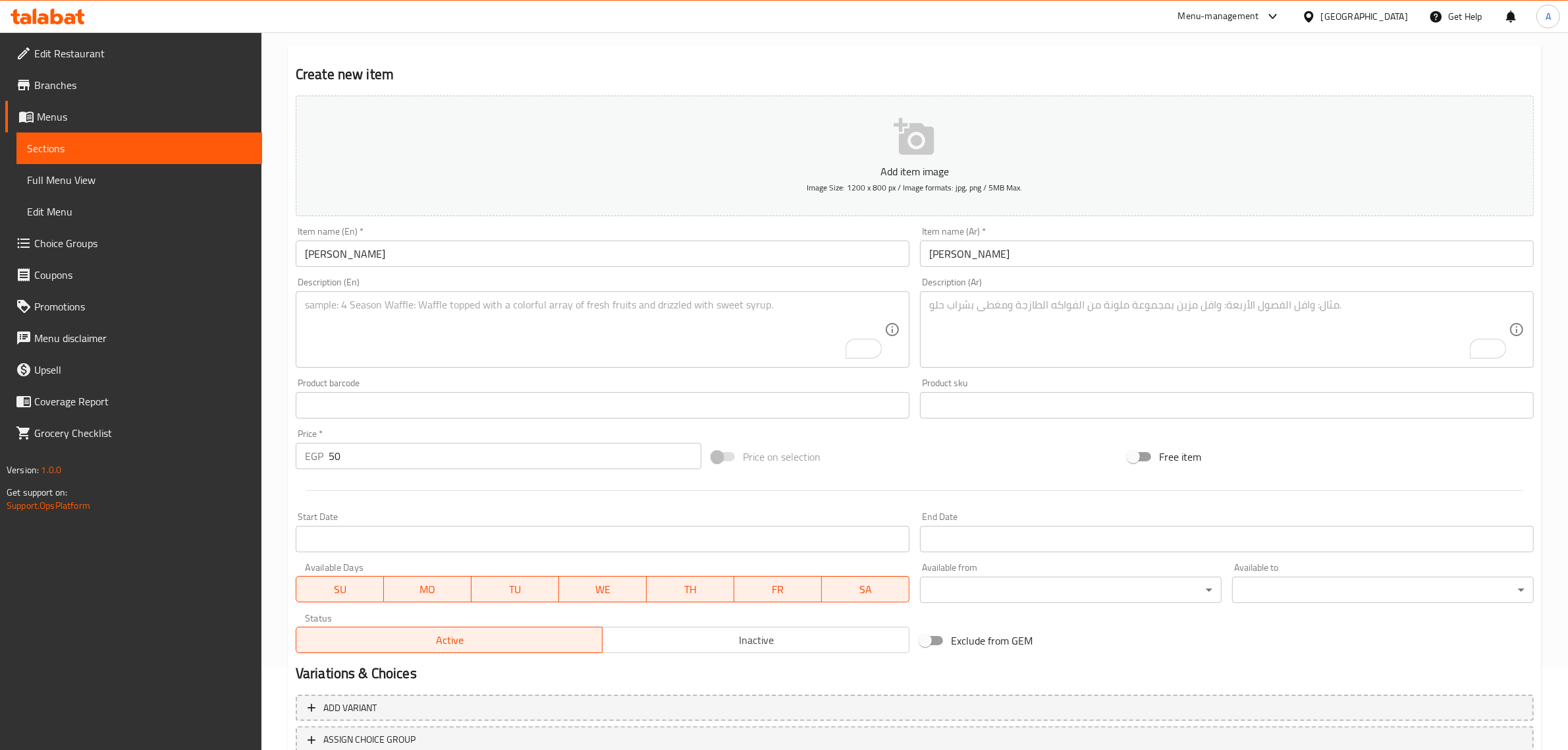
click at [600, 261] on input "[PERSON_NAME]" at bounding box center [602, 254] width 614 height 27
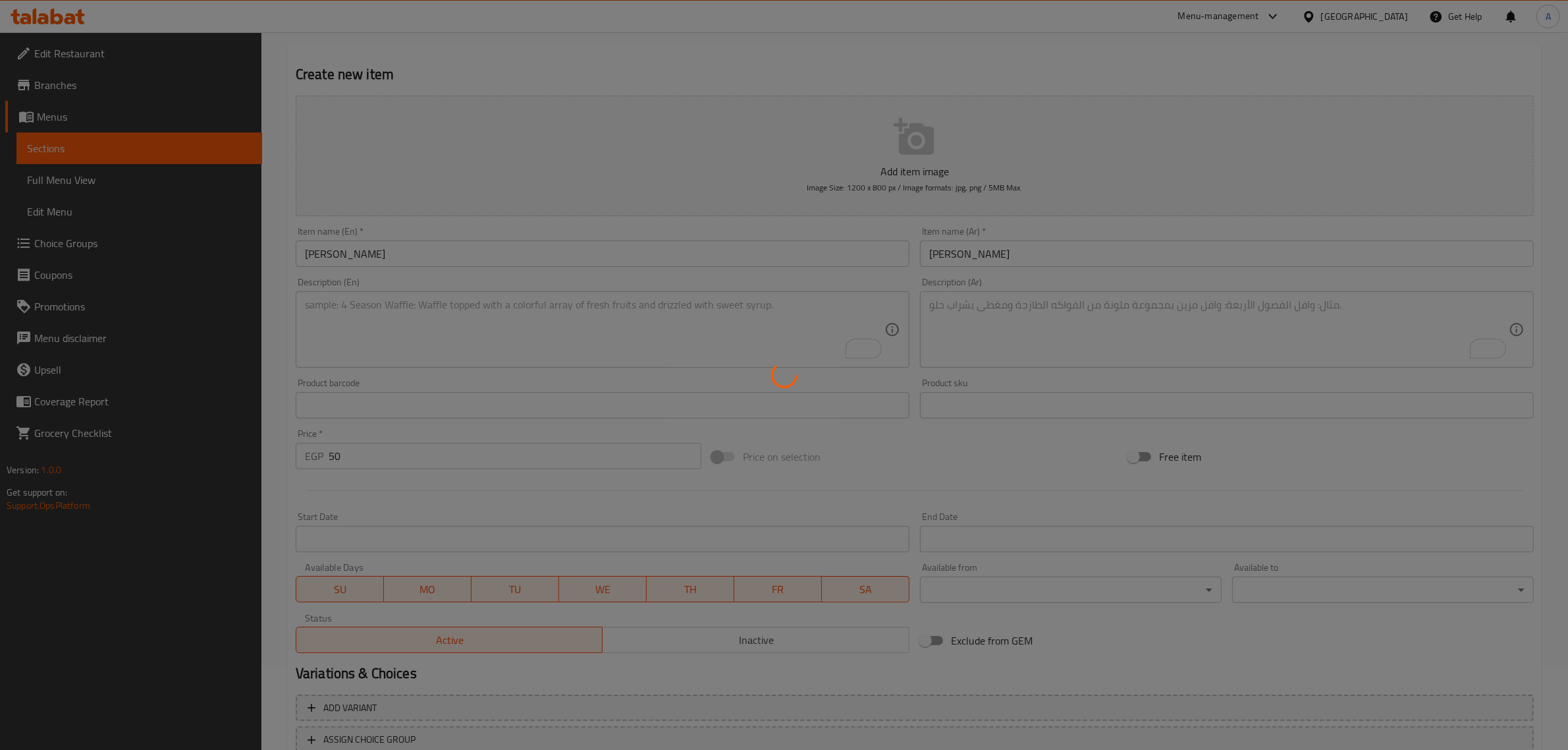
type input "0"
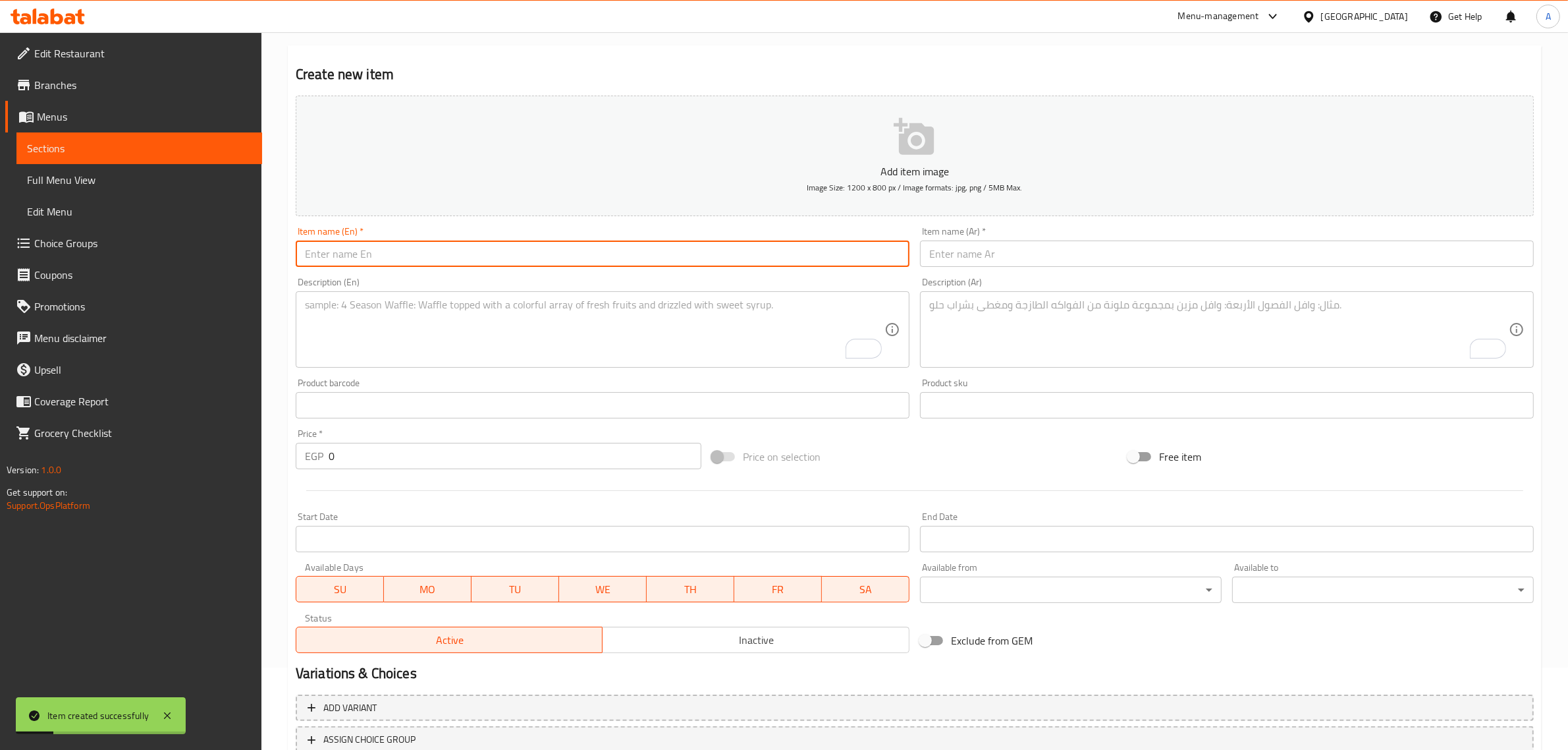
paste input "Gunkan Caviar (Black Or Red)"
click at [370, 261] on input "Gunkan Caviar (Black Or Red" at bounding box center [602, 254] width 614 height 27
type input "Gunkan Caviar Black Or Red"
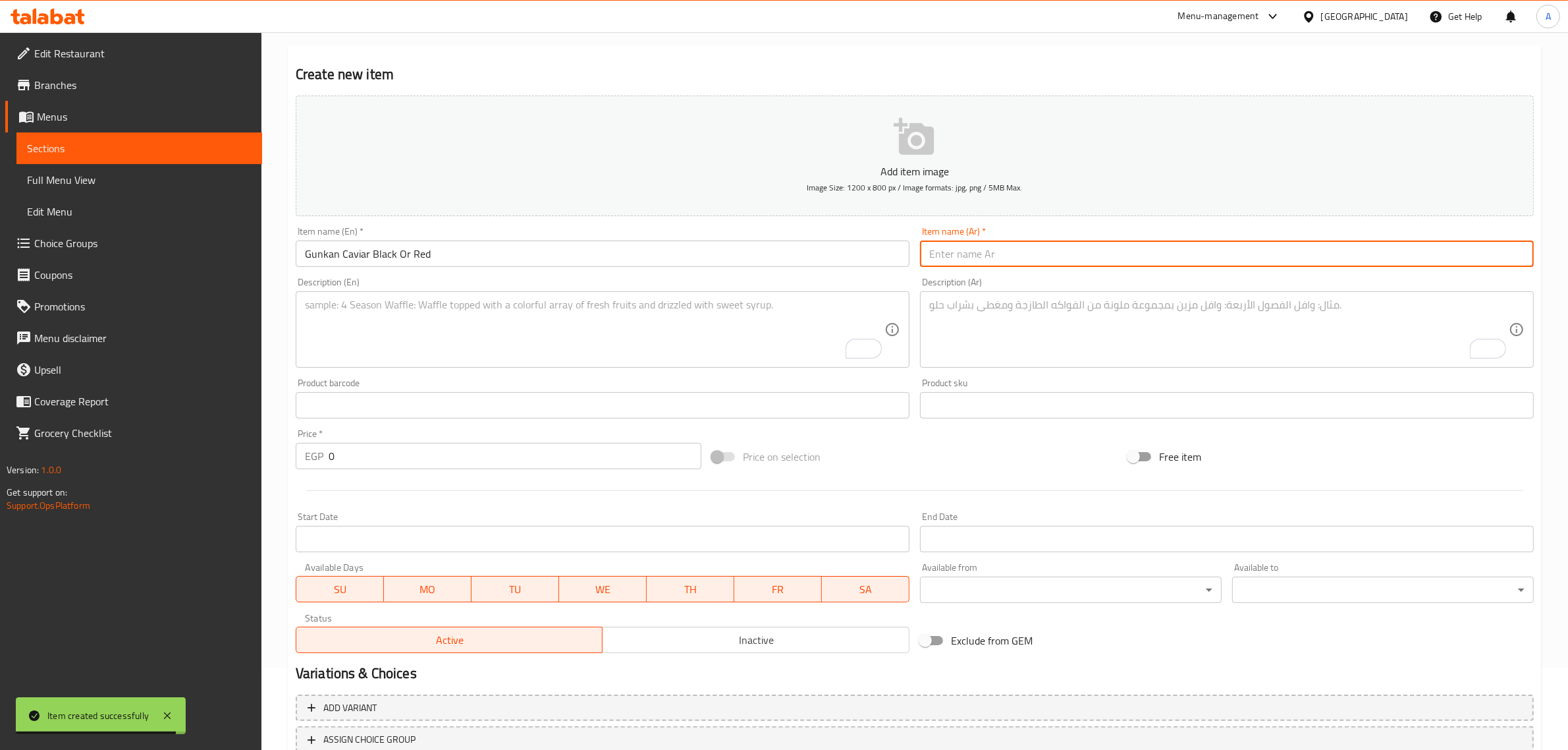
click at [1015, 260] on input "text" at bounding box center [1226, 254] width 614 height 27
paste input "كافيار جونكان (أسود أو أحمر)"
click at [988, 254] on input "كافيار جونكان (أسود أو أحمر)" at bounding box center [1226, 254] width 614 height 27
drag, startPoint x: 1048, startPoint y: 252, endPoint x: 1055, endPoint y: 254, distance: 7.3
click at [1055, 254] on input "كافيار جونكان أسود أو أحمر)" at bounding box center [1226, 254] width 614 height 27
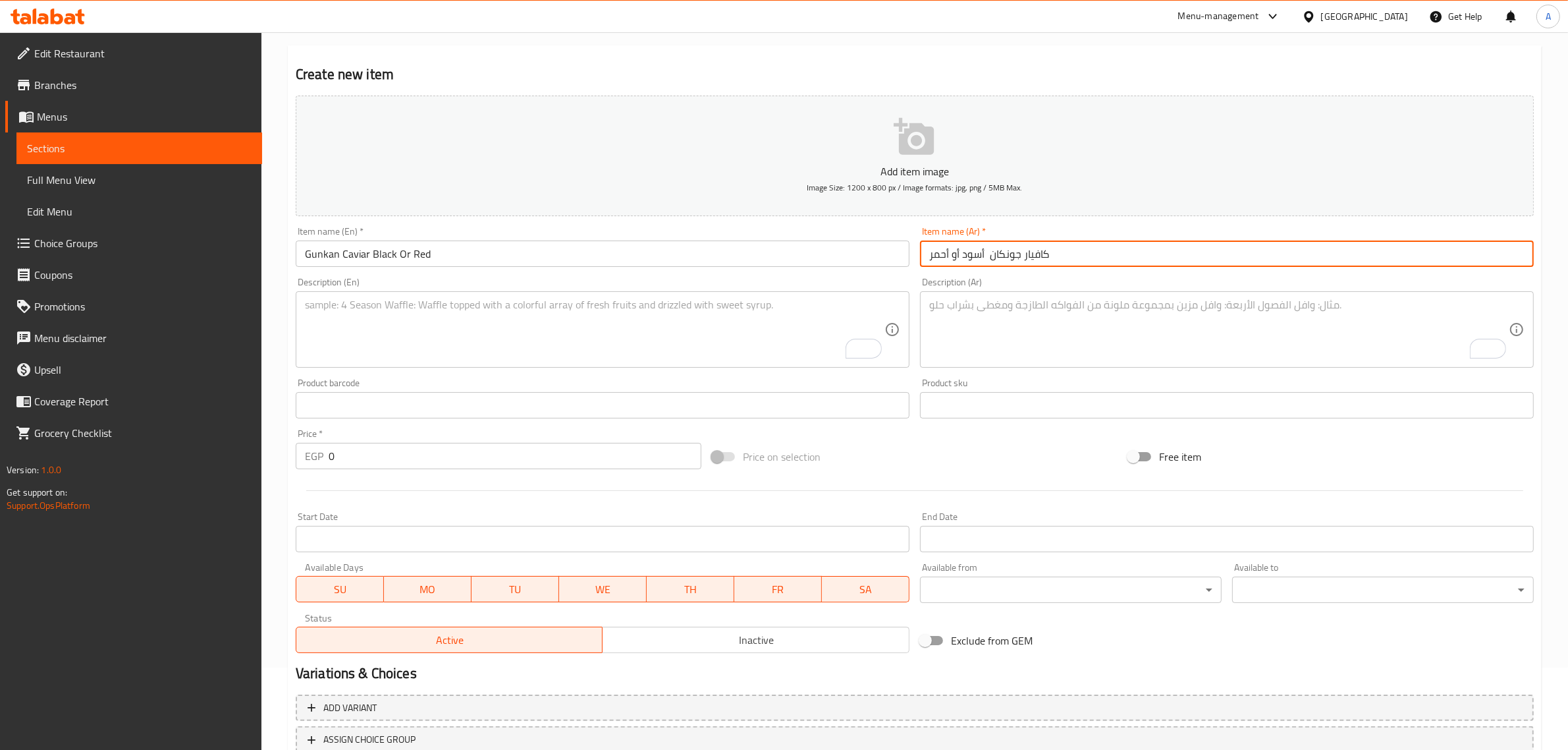
type input "كافيار جونكان أسود أو أحمر"
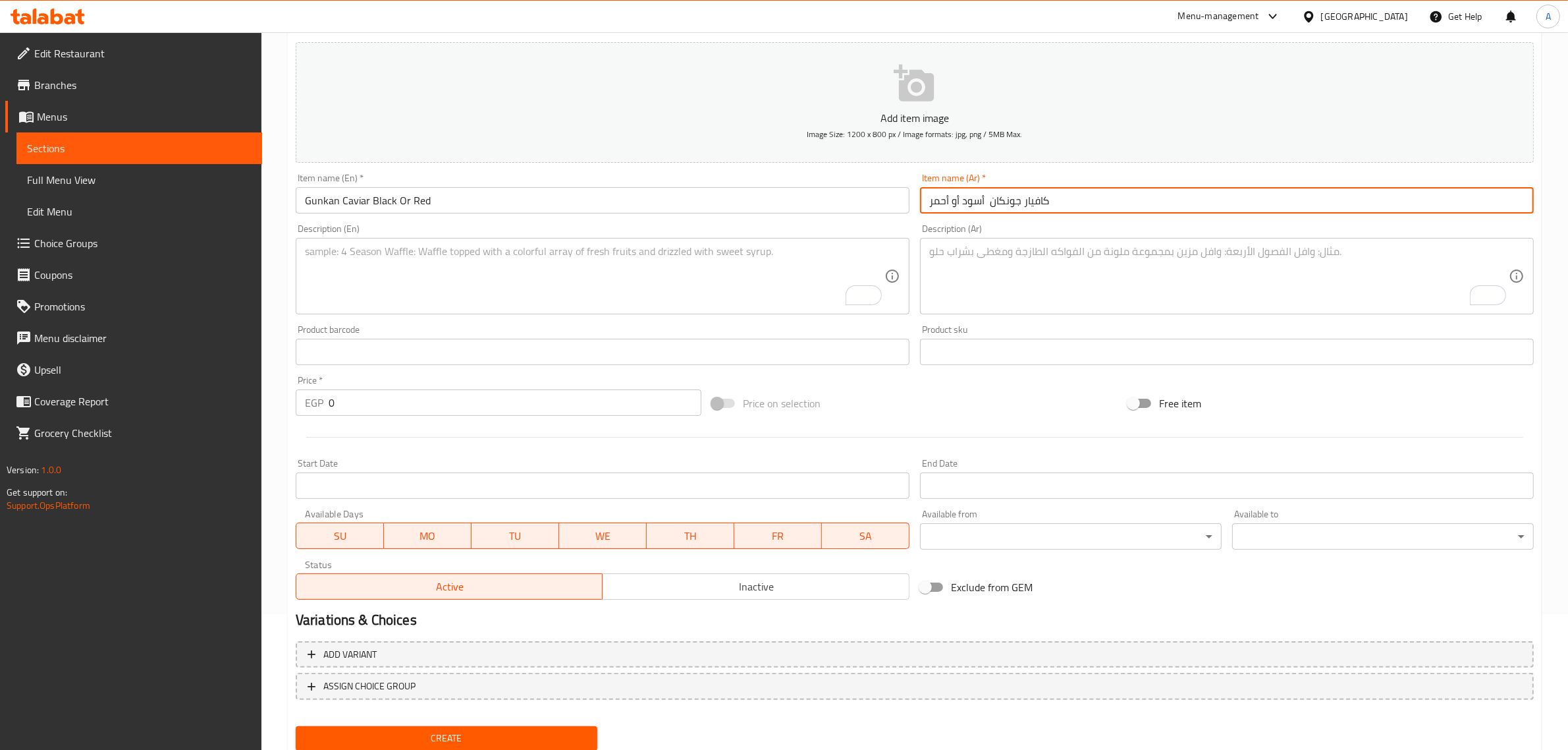
scroll to position [179, 0]
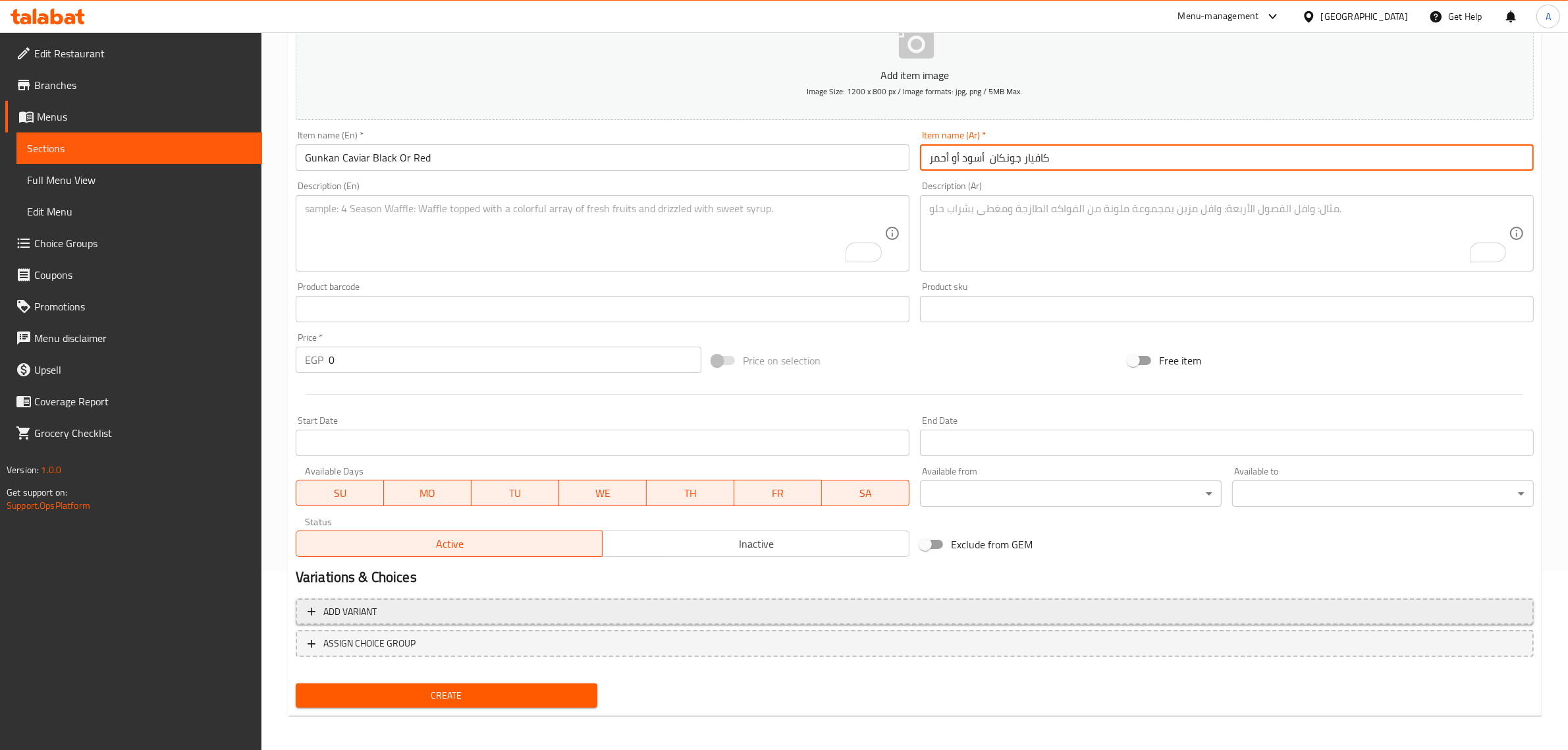
click at [723, 613] on span "Add variant" at bounding box center [914, 611] width 1215 height 16
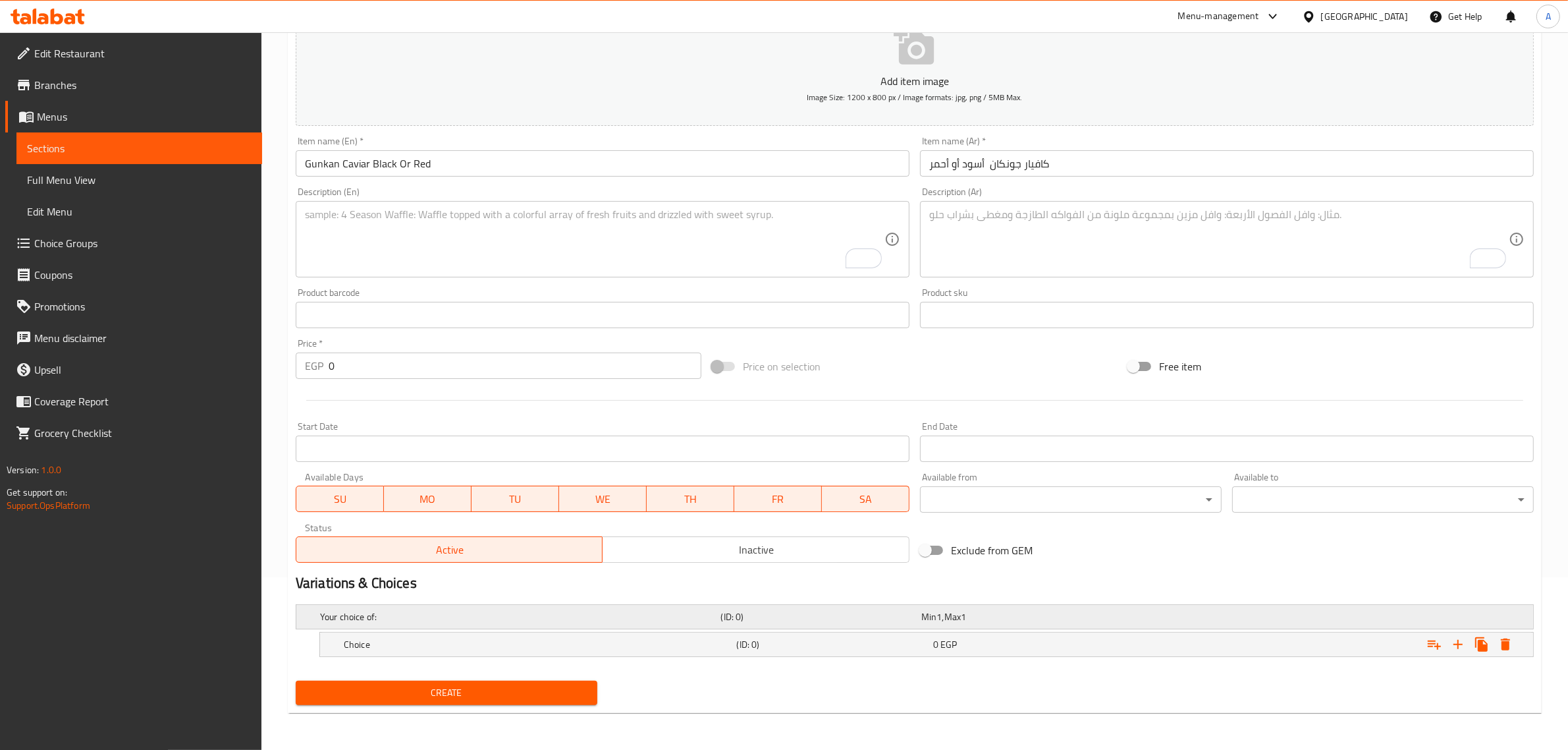
scroll to position [172, 0]
click at [1461, 634] on button "Expand" at bounding box center [1458, 645] width 23 height 23
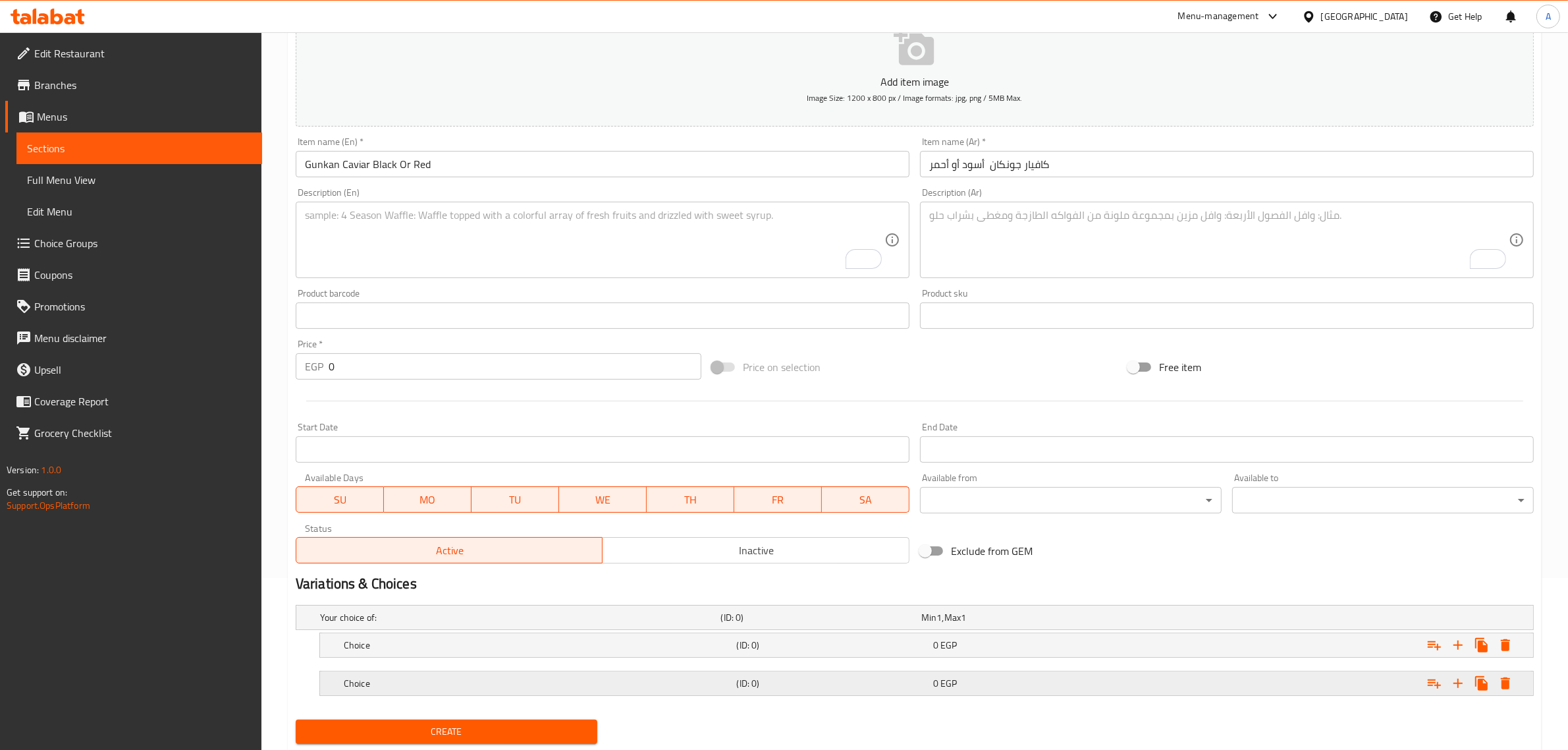
click at [1090, 624] on div "0 EGP" at bounding box center [1019, 617] width 195 height 13
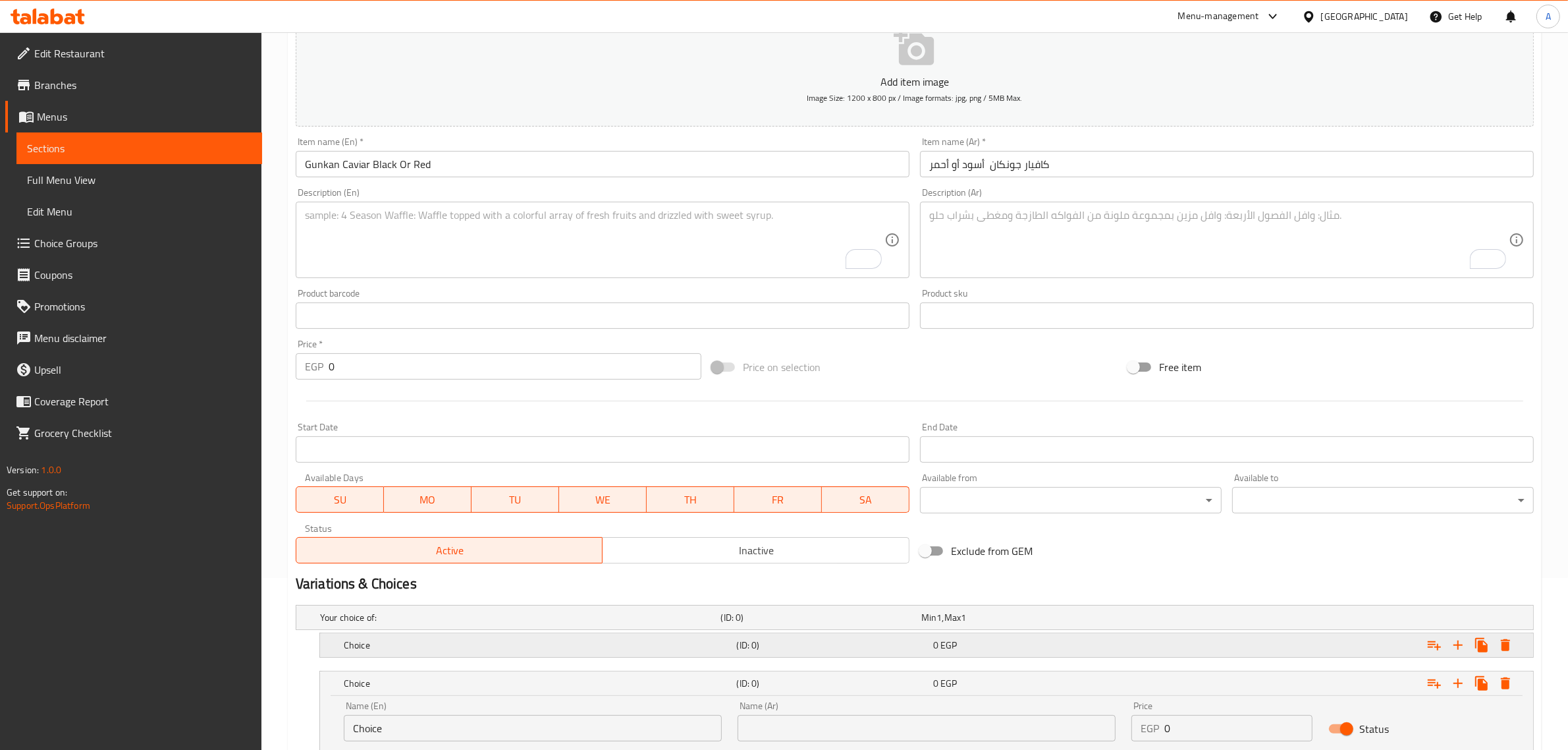
click at [1067, 624] on div "0 EGP" at bounding box center [1019, 617] width 195 height 13
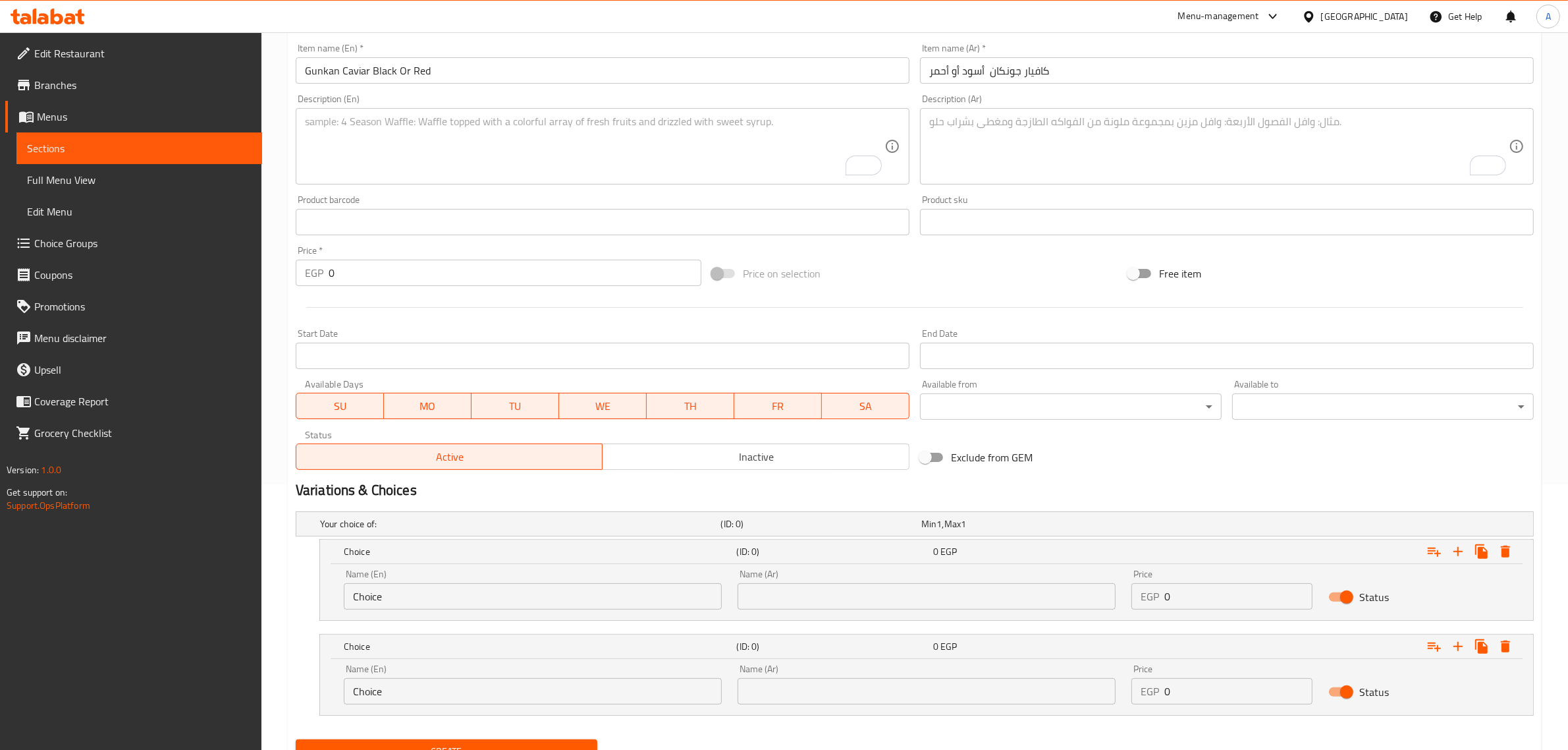
scroll to position [241, 0]
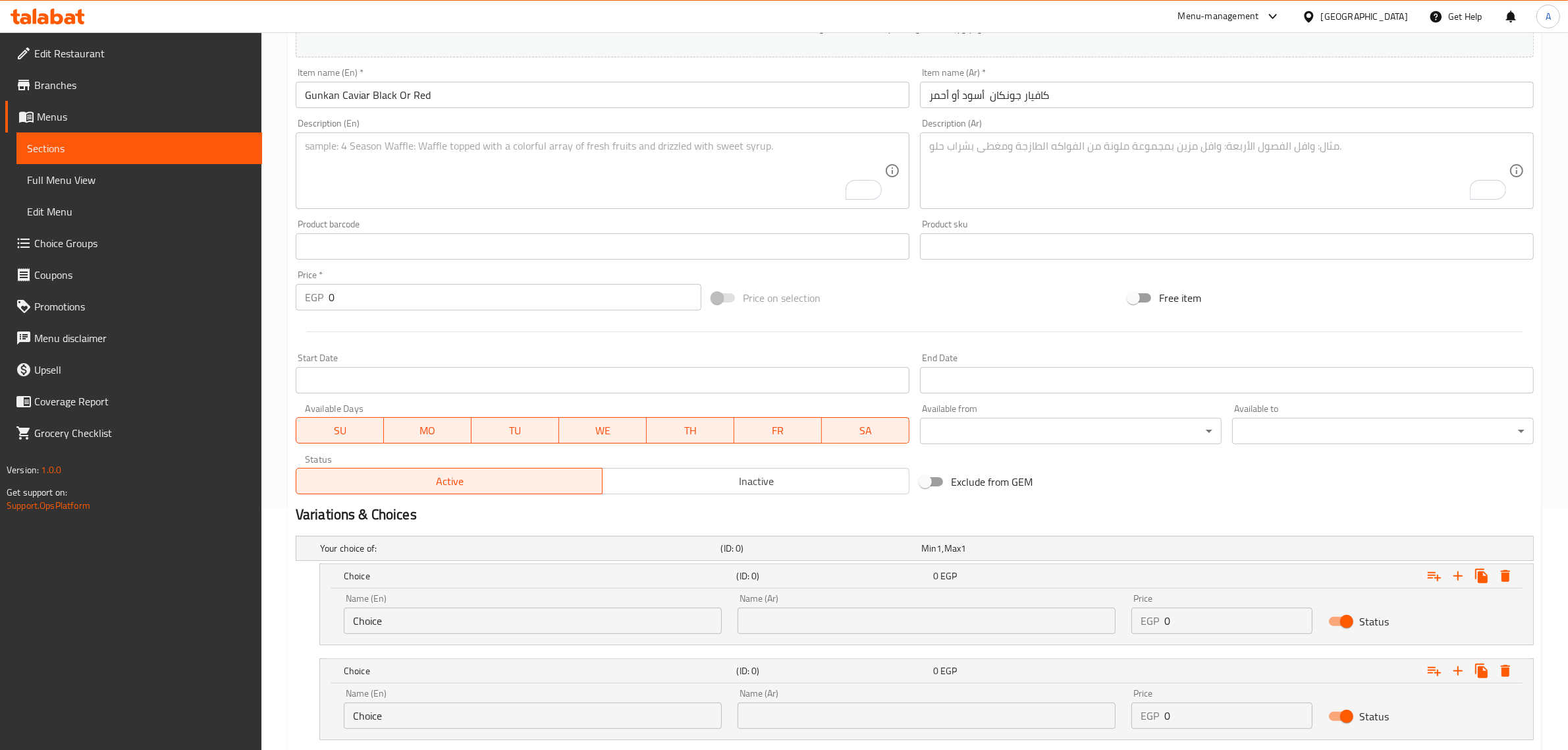
click at [385, 94] on input "Gunkan Caviar Black Or Red" at bounding box center [602, 95] width 614 height 27
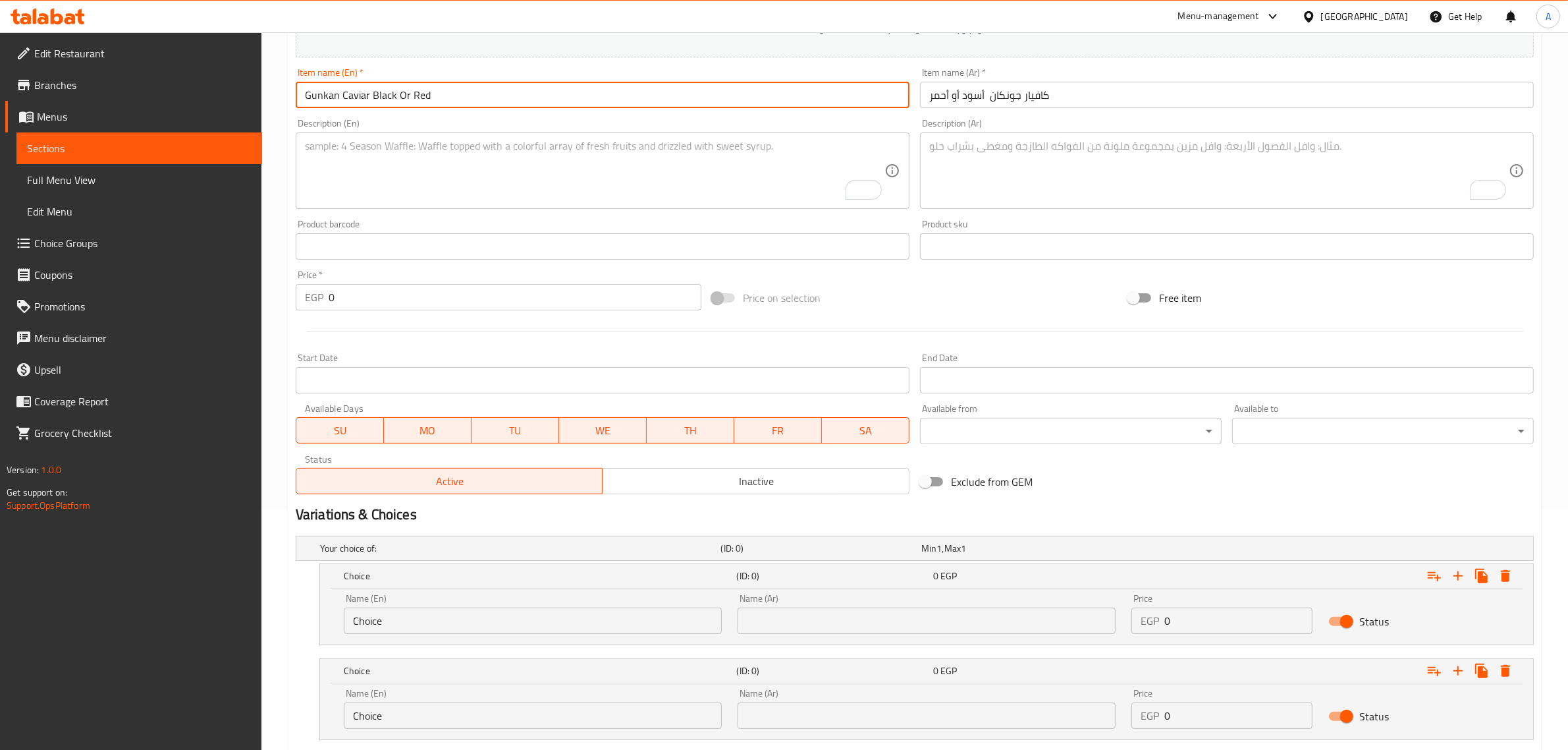
drag, startPoint x: 385, startPoint y: 94, endPoint x: 458, endPoint y: 98, distance: 73.1
click at [458, 98] on input "Gunkan Caviar Black Or Red" at bounding box center [602, 95] width 614 height 27
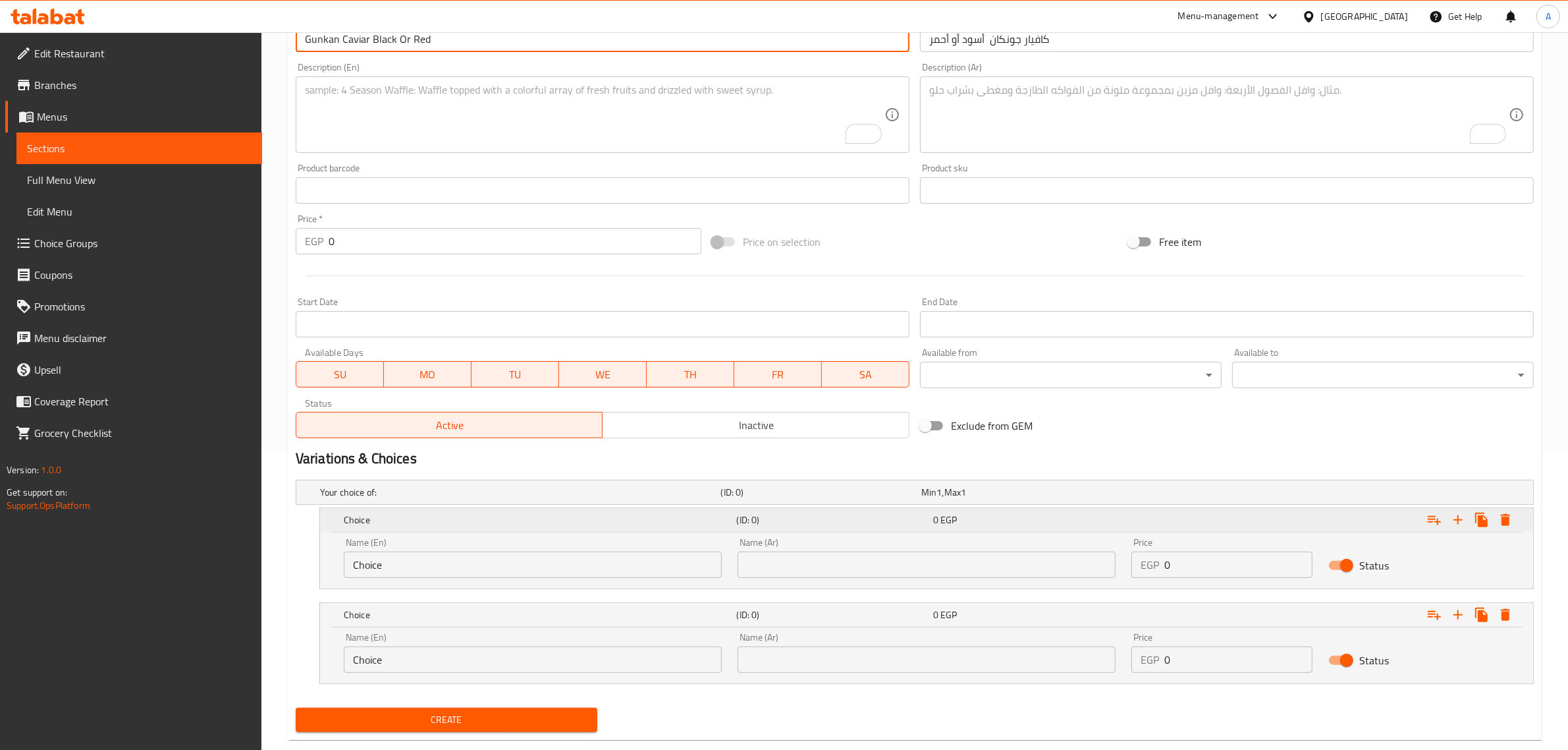
scroll to position [324, 0]
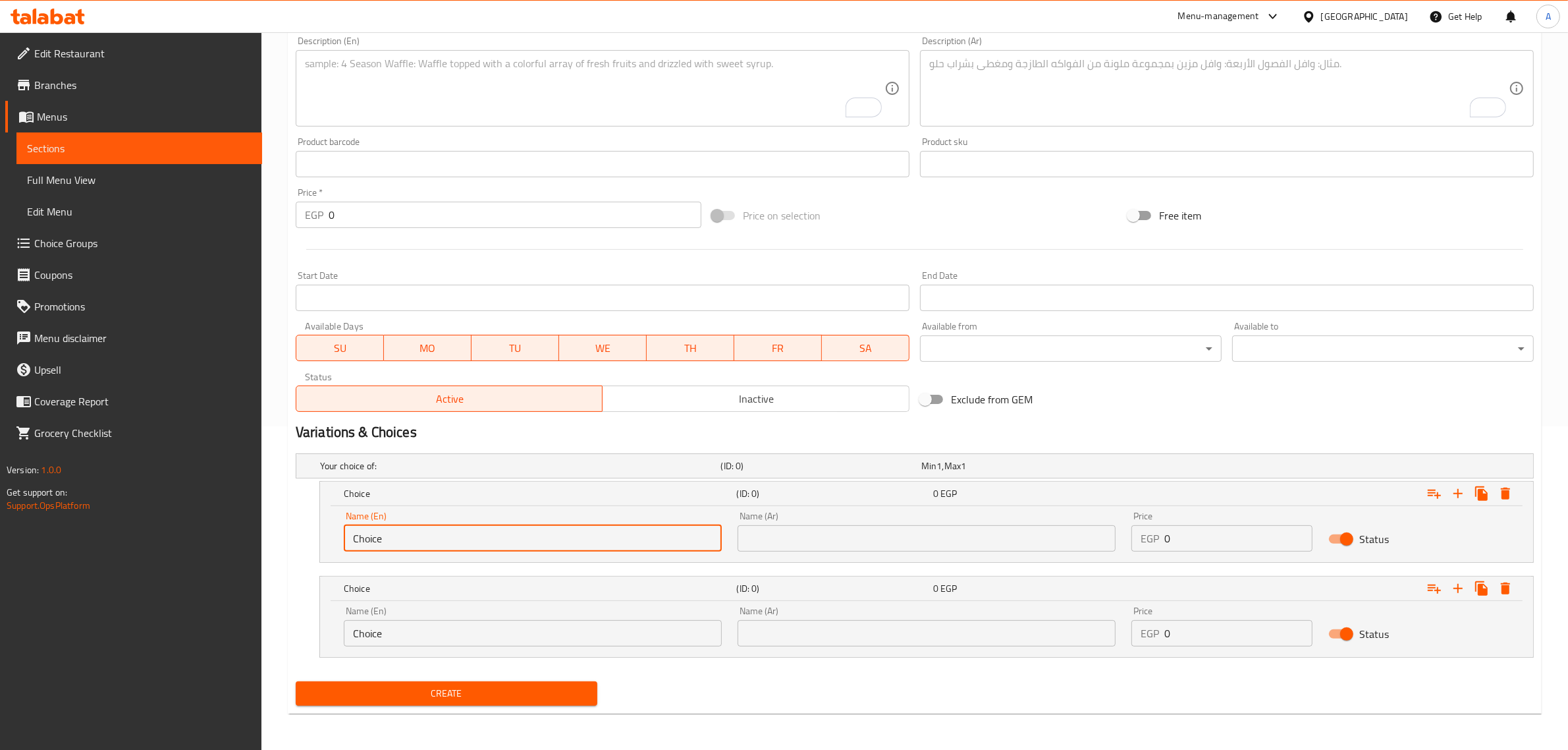
click at [535, 538] on input "Choice" at bounding box center [533, 539] width 378 height 27
paste input "Black Or Red"
click at [403, 535] on input "Black Or Red" at bounding box center [533, 539] width 378 height 27
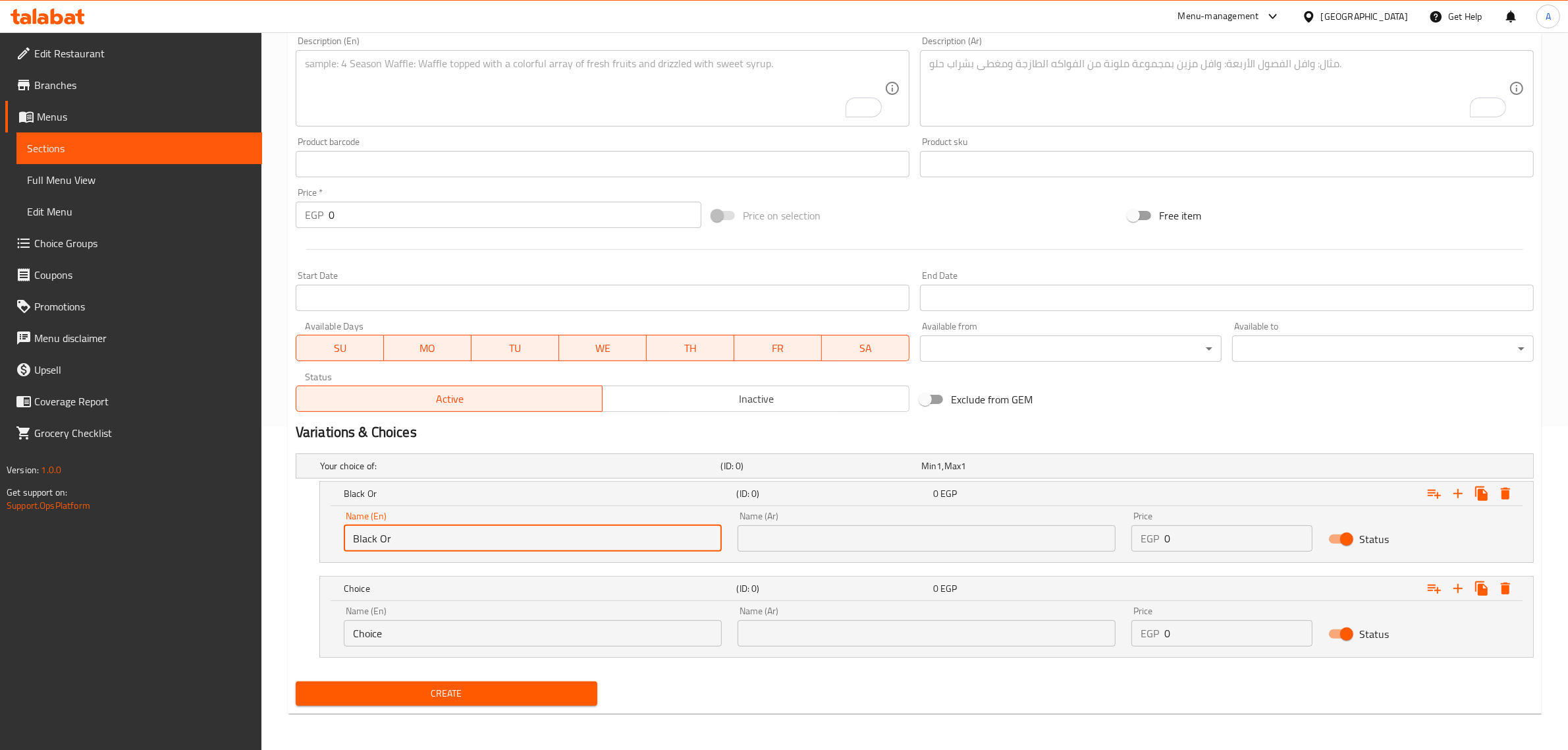
type input "Black Or"
click at [425, 633] on input "Choice" at bounding box center [533, 633] width 378 height 27
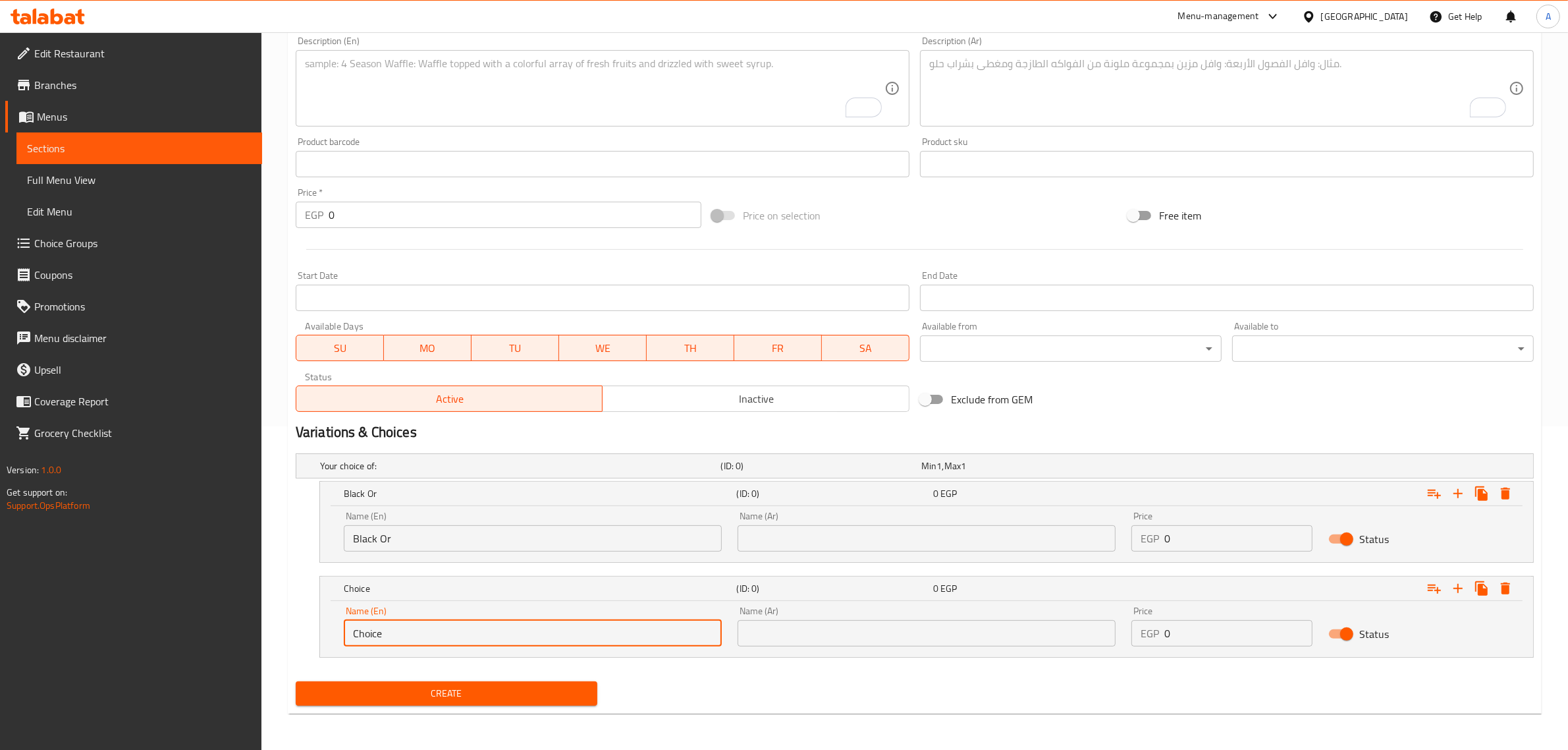
click at [425, 633] on input "Choice" at bounding box center [533, 633] width 378 height 27
paste input "Red"
type input "Red"
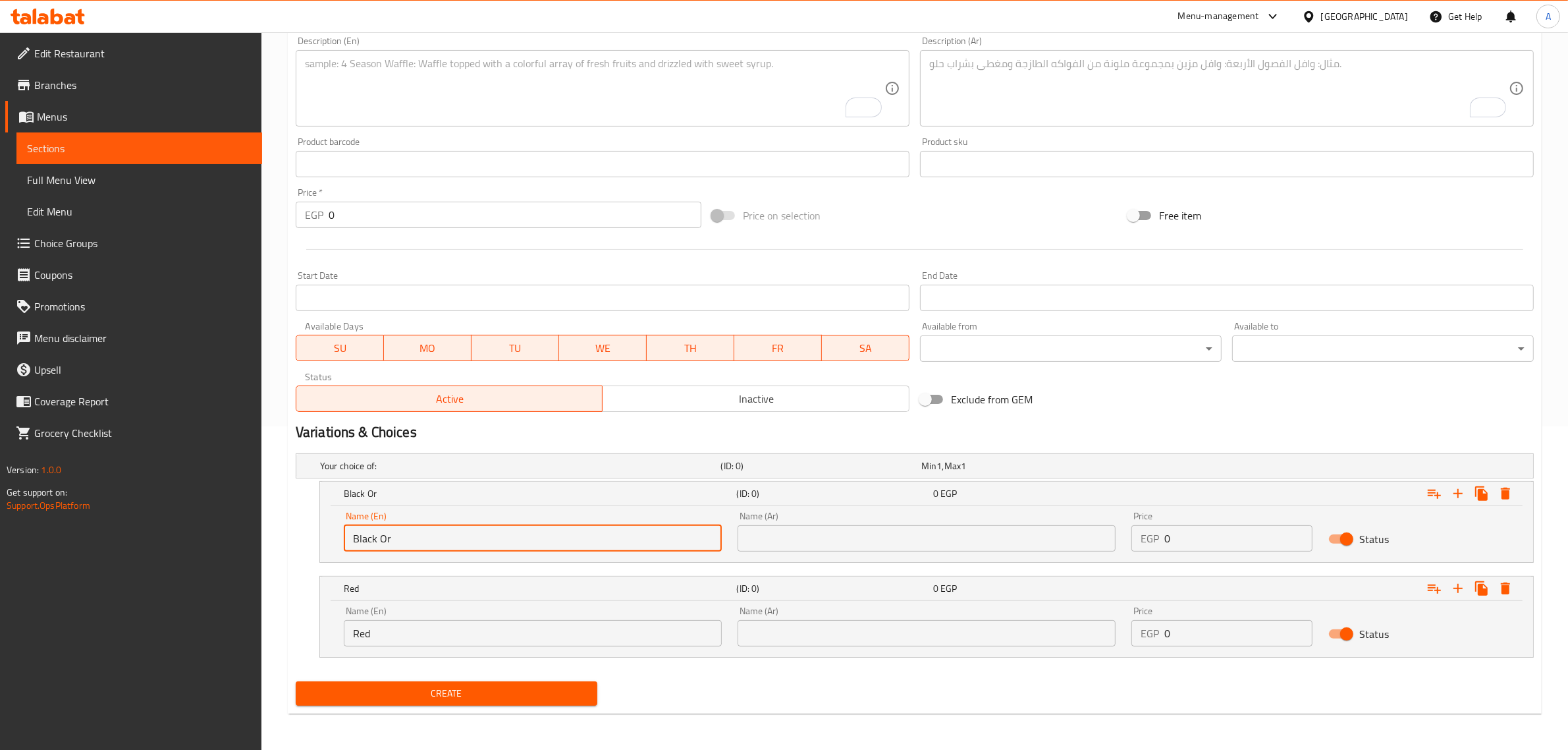
drag, startPoint x: 403, startPoint y: 539, endPoint x: 375, endPoint y: 538, distance: 28.0
click at [375, 538] on input "Black Or" at bounding box center [533, 539] width 378 height 27
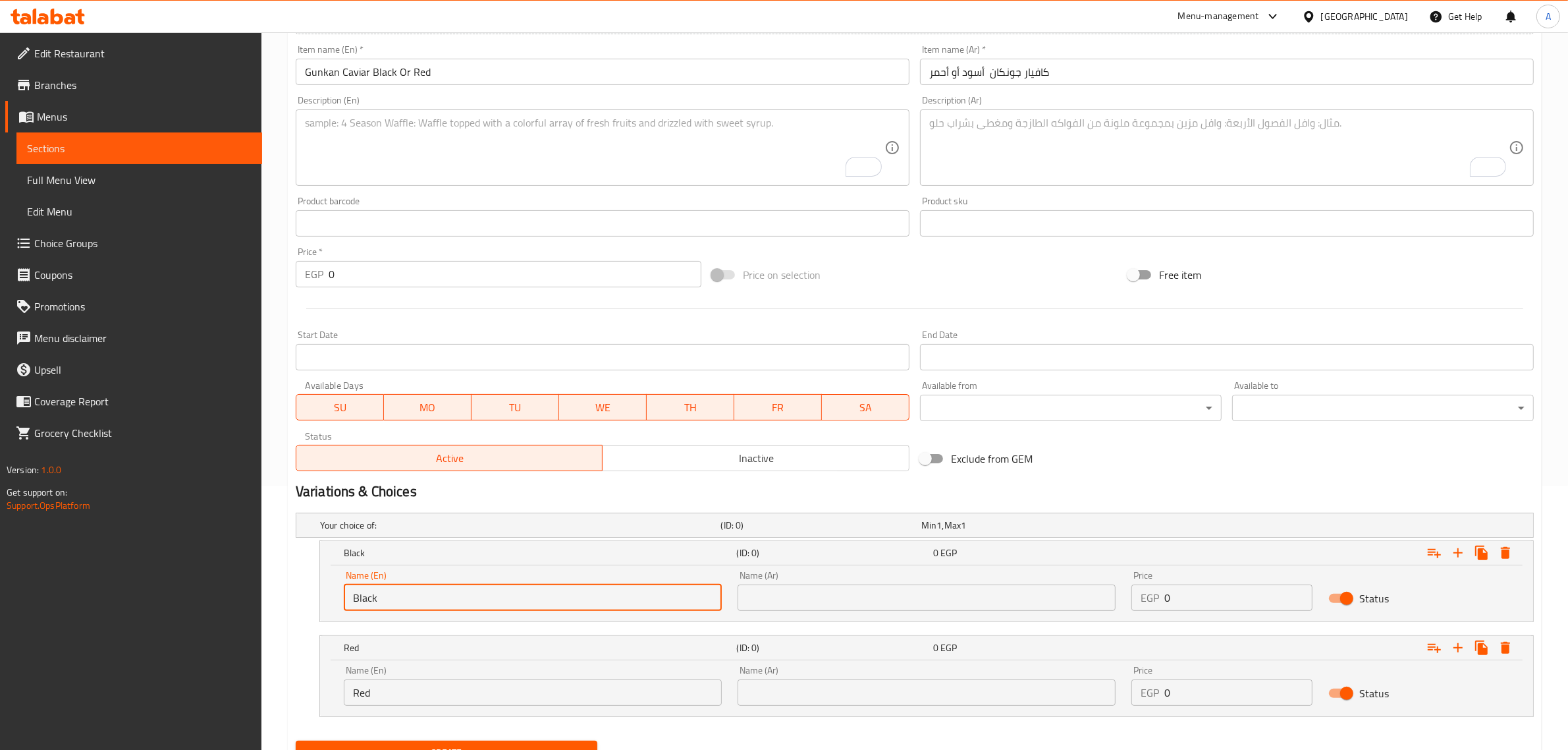
scroll to position [241, 0]
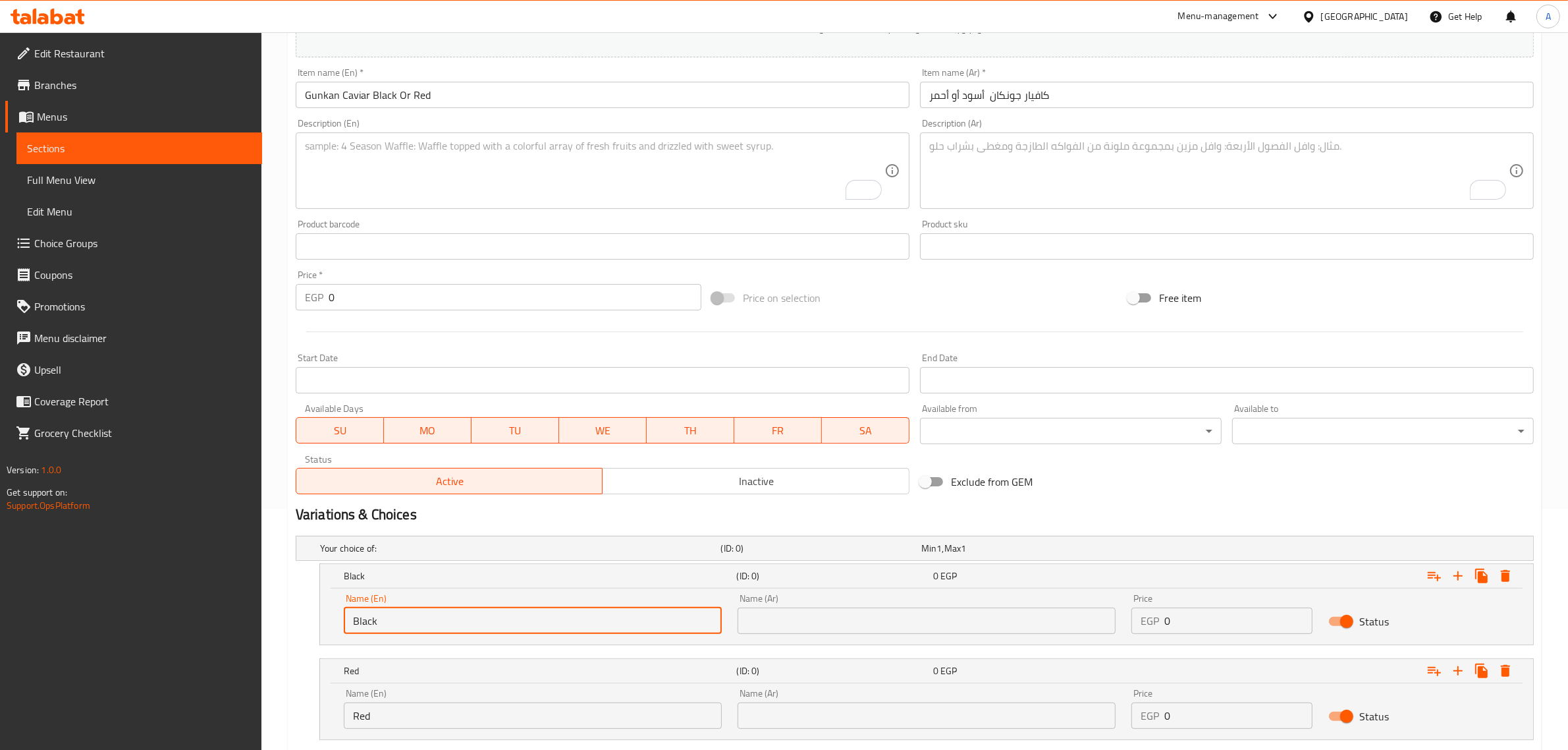
type input "Black"
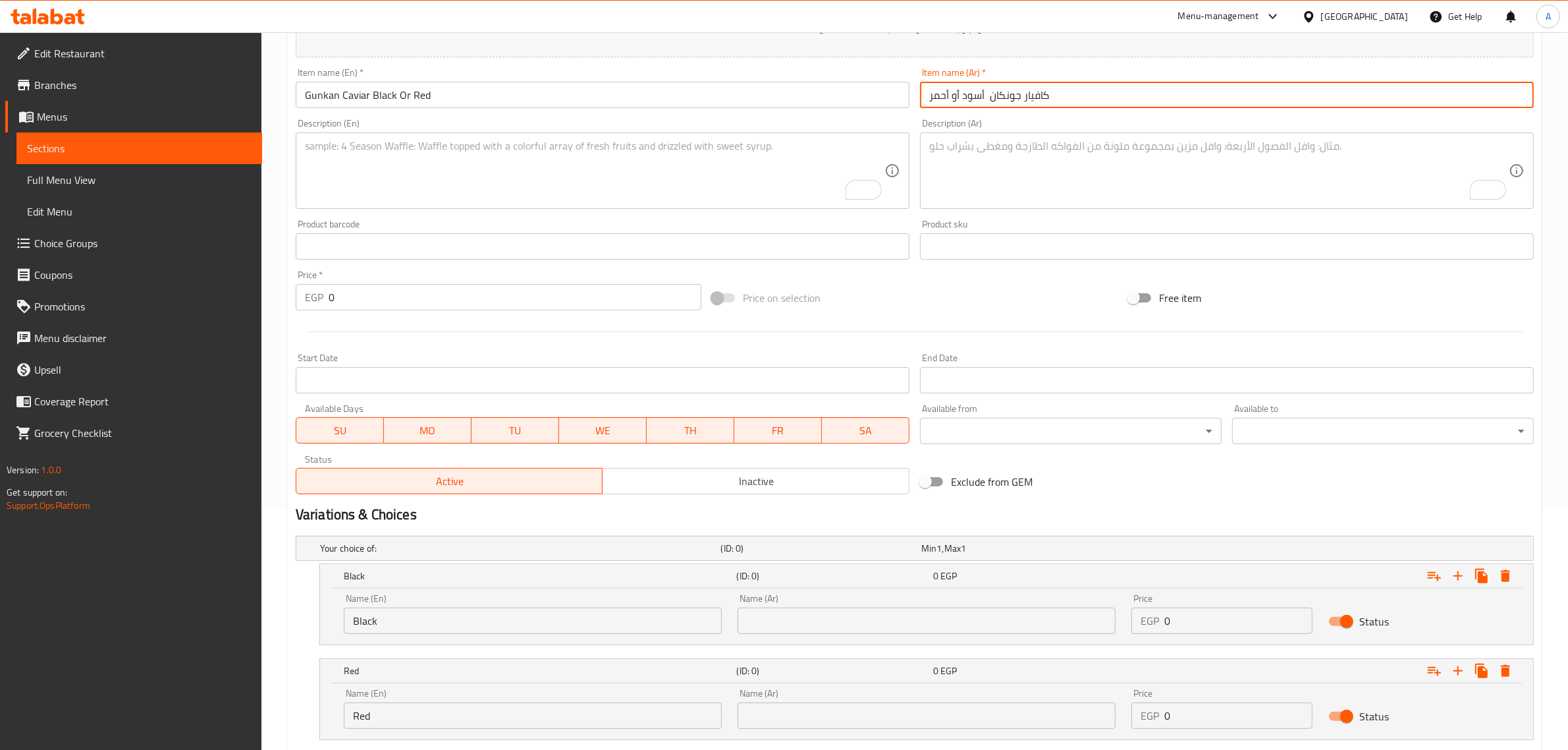
drag, startPoint x: 931, startPoint y: 102, endPoint x: 986, endPoint y: 100, distance: 55.0
click at [986, 100] on input "كافيار جونكان أسود أو أحمر" at bounding box center [1226, 95] width 614 height 27
click at [878, 614] on input "text" at bounding box center [927, 620] width 378 height 27
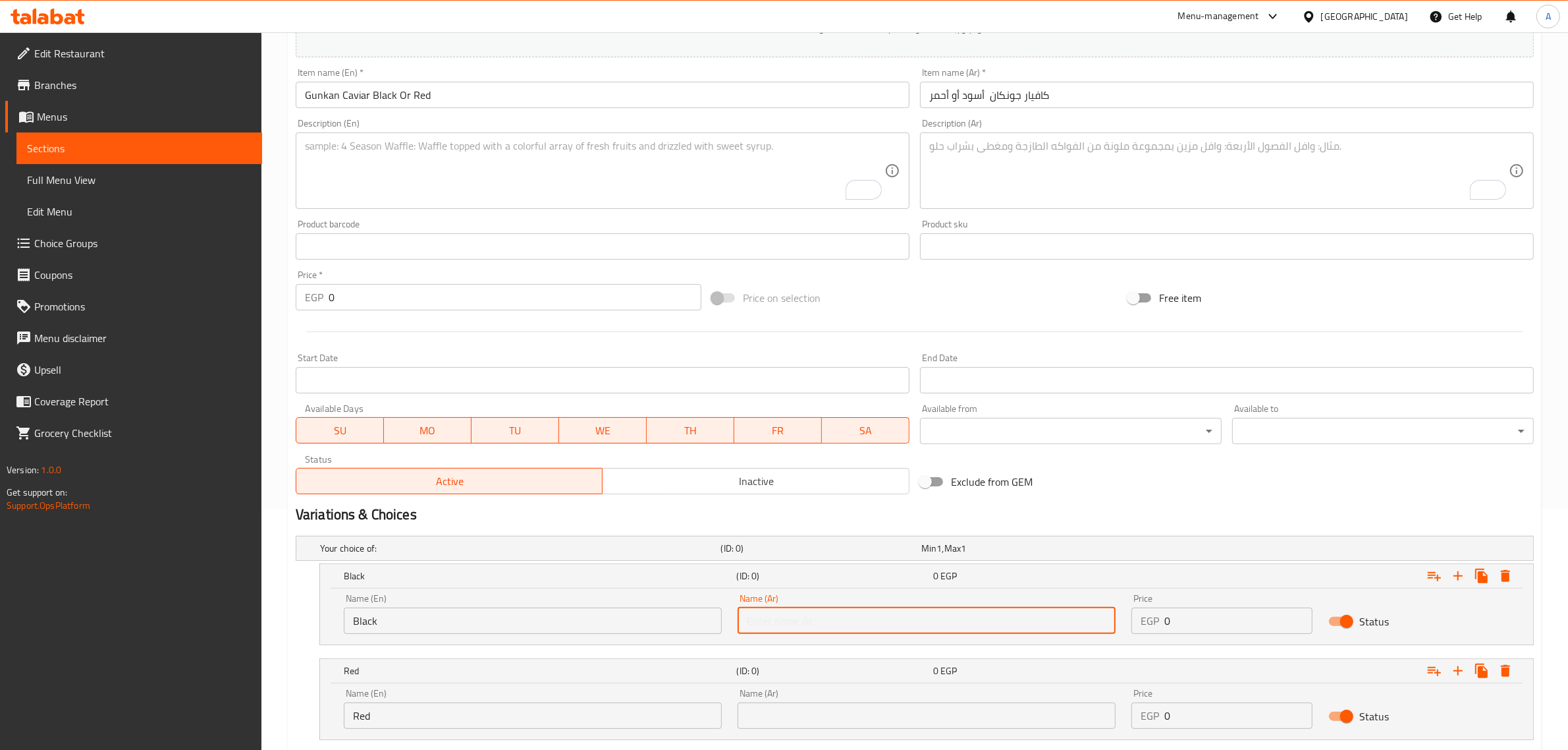
paste input "أسود أو أحمر"
click at [762, 624] on input "أسود أو أحمر" at bounding box center [927, 620] width 378 height 27
type input "أسود أو"
click at [768, 709] on input "text" at bounding box center [927, 716] width 378 height 27
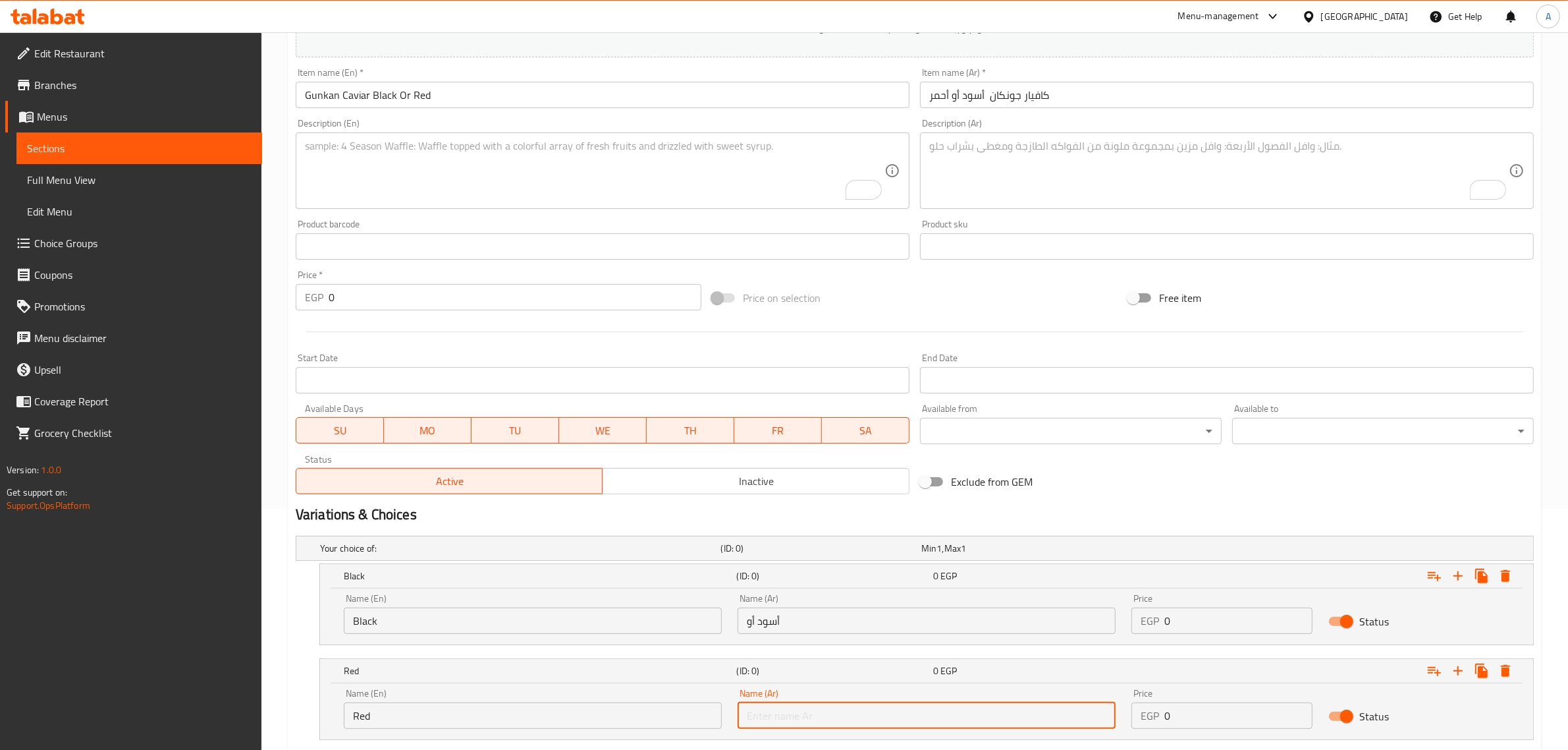
paste input "أحمر"
type input "أحمر"
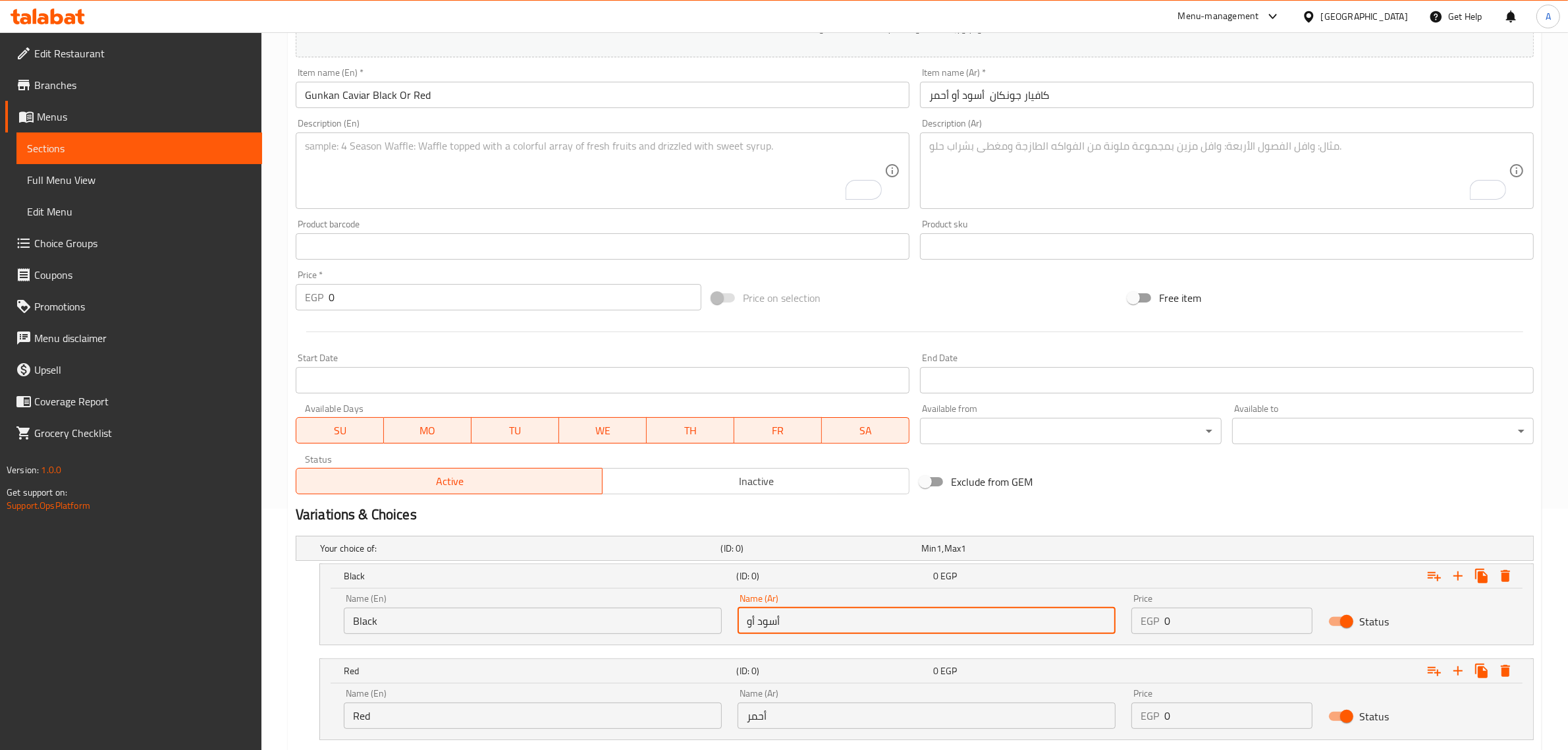
drag, startPoint x: 761, startPoint y: 627, endPoint x: 750, endPoint y: 631, distance: 11.7
click at [750, 631] on input "أسود أو" at bounding box center [927, 620] width 378 height 27
type input "أسود"
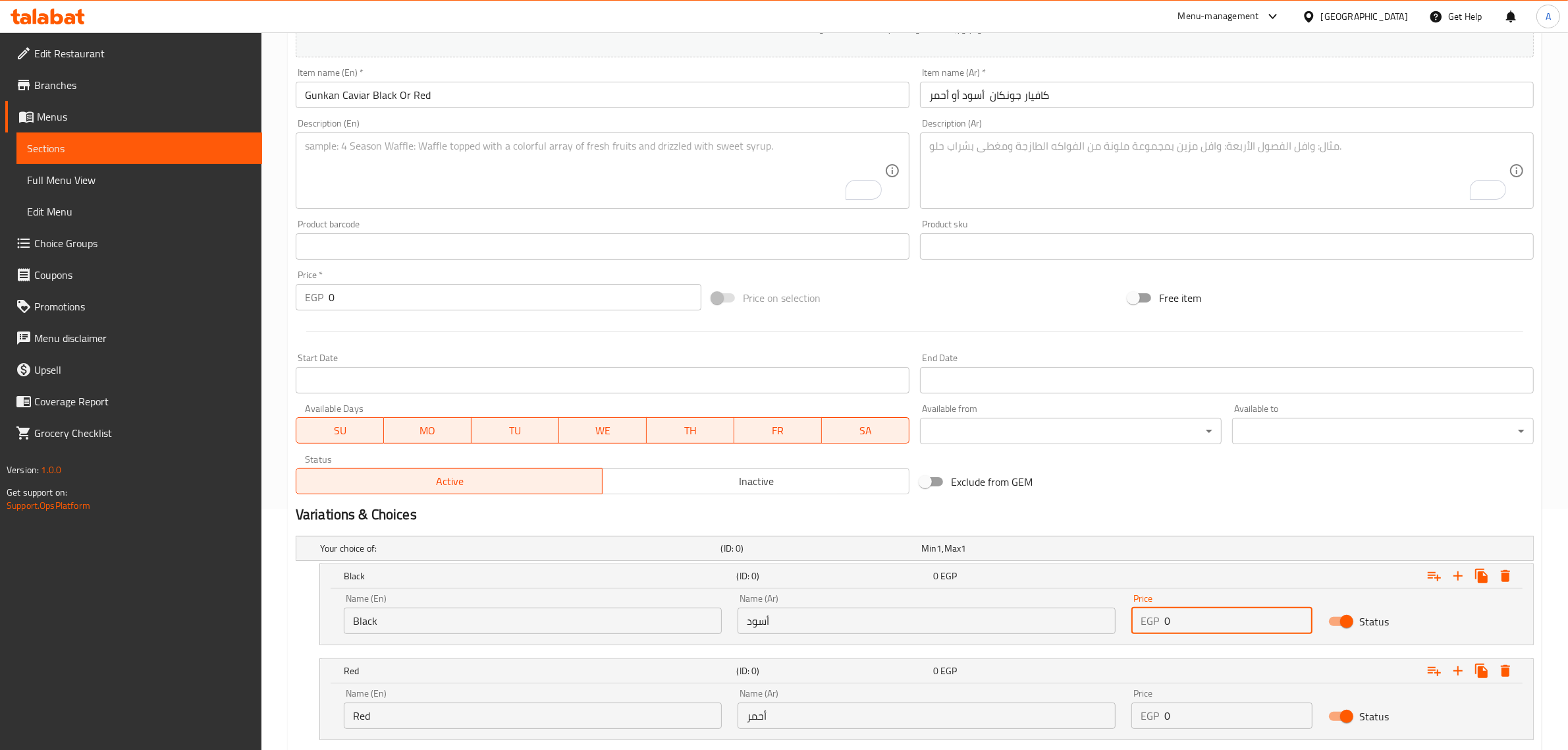
drag, startPoint x: 1194, startPoint y: 611, endPoint x: 1141, endPoint y: 618, distance: 53.5
click at [1141, 618] on div "EGP 0 Price" at bounding box center [1222, 620] width 181 height 27
paste input "16"
type input "160"
drag, startPoint x: 1186, startPoint y: 723, endPoint x: 1153, endPoint y: 713, distance: 34.5
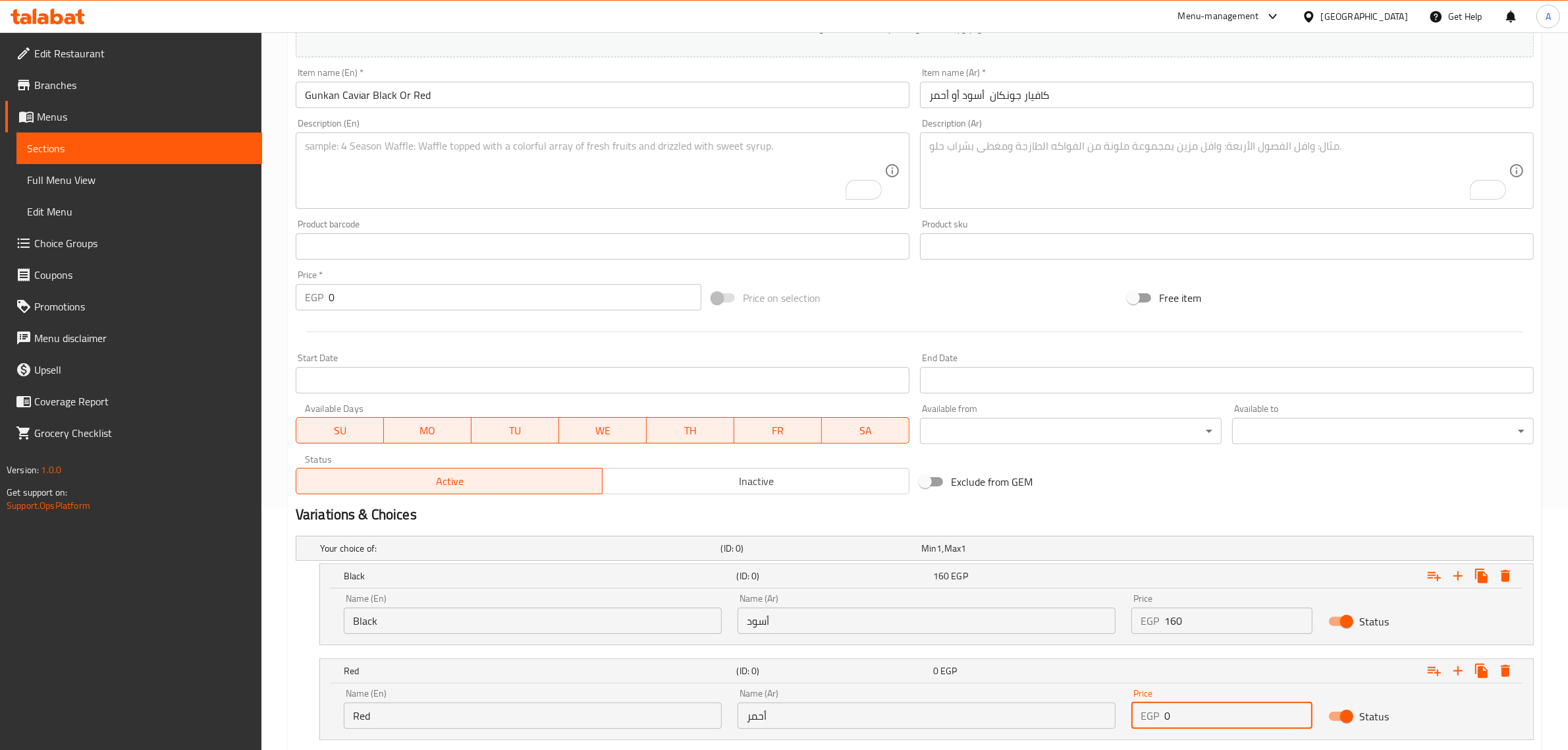
click at [1153, 713] on div "EGP 0 Price" at bounding box center [1222, 716] width 181 height 27
paste input "16"
type input "160"
click at [1137, 473] on div "Exclude from GEM" at bounding box center [1123, 482] width 417 height 36
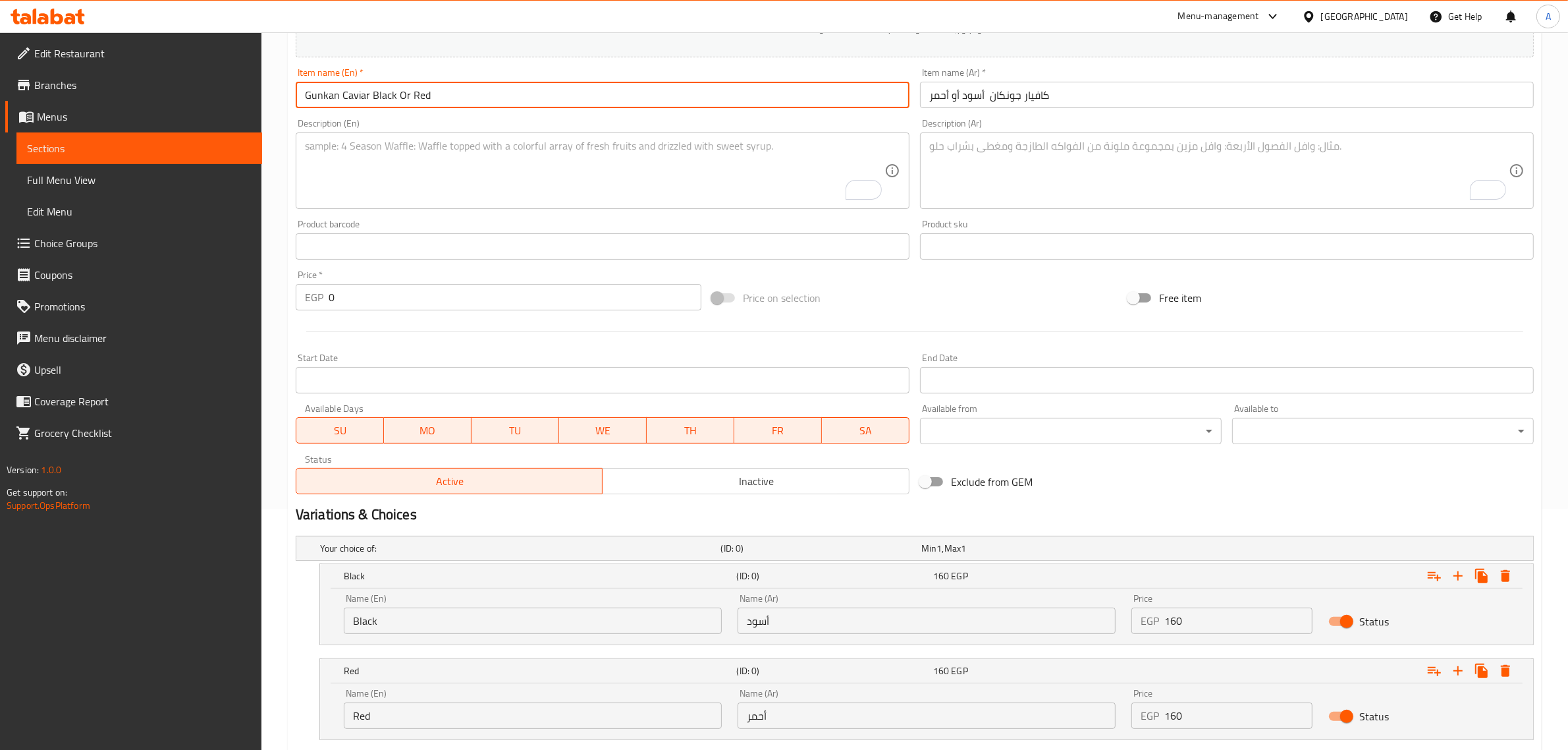
click at [502, 94] on input "Gunkan Caviar Black Or Red" at bounding box center [602, 95] width 614 height 27
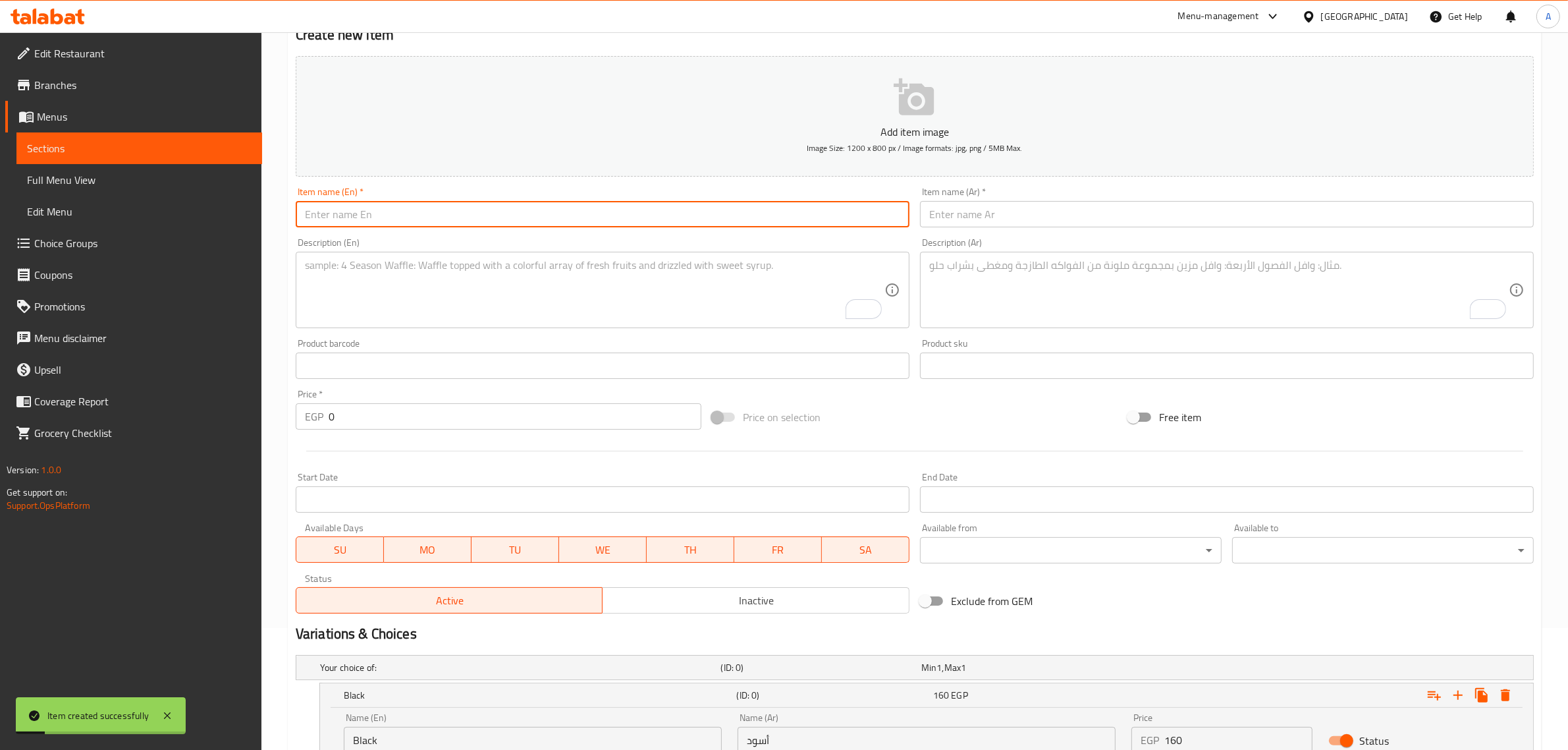
scroll to position [0, 0]
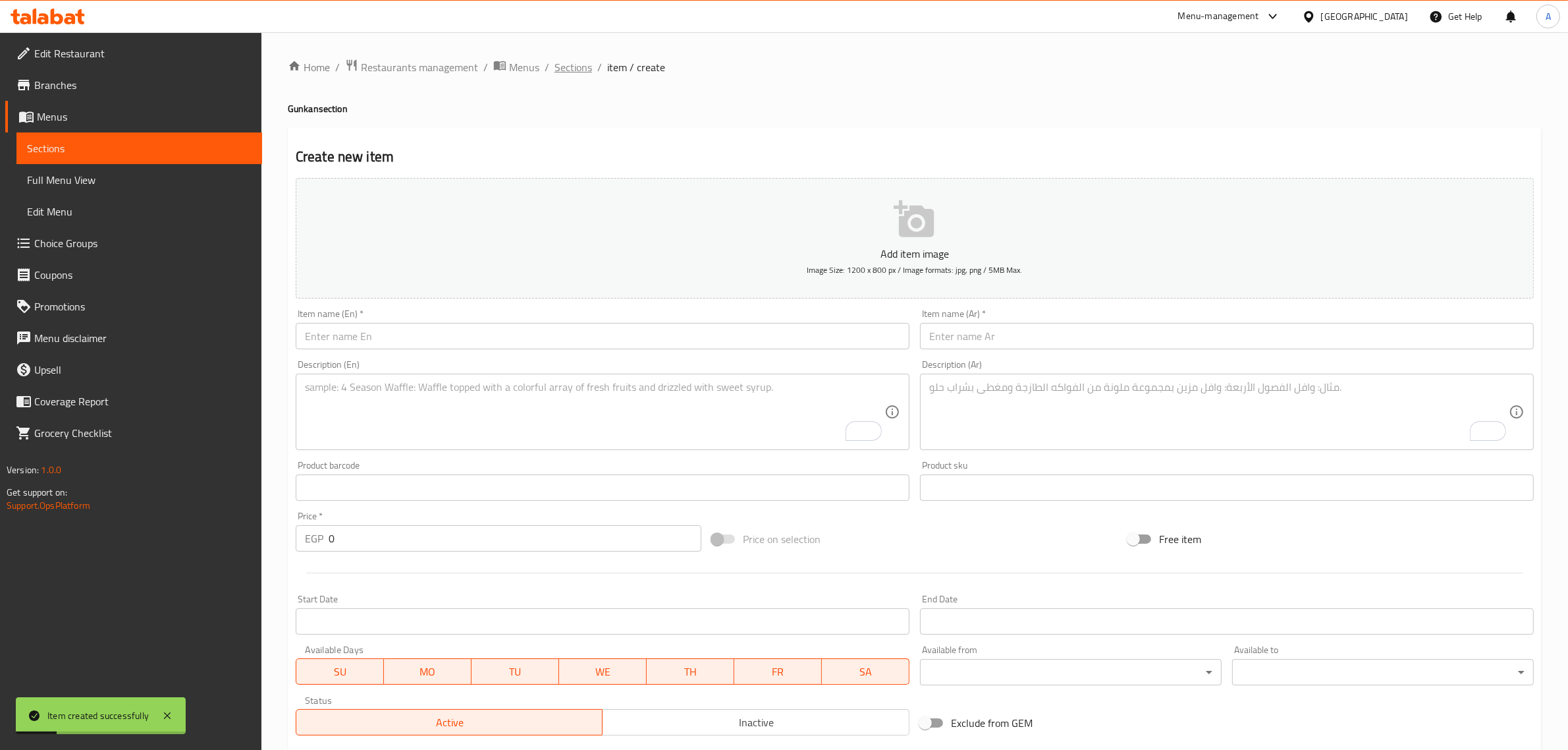
click at [580, 60] on span "Sections" at bounding box center [573, 67] width 37 height 16
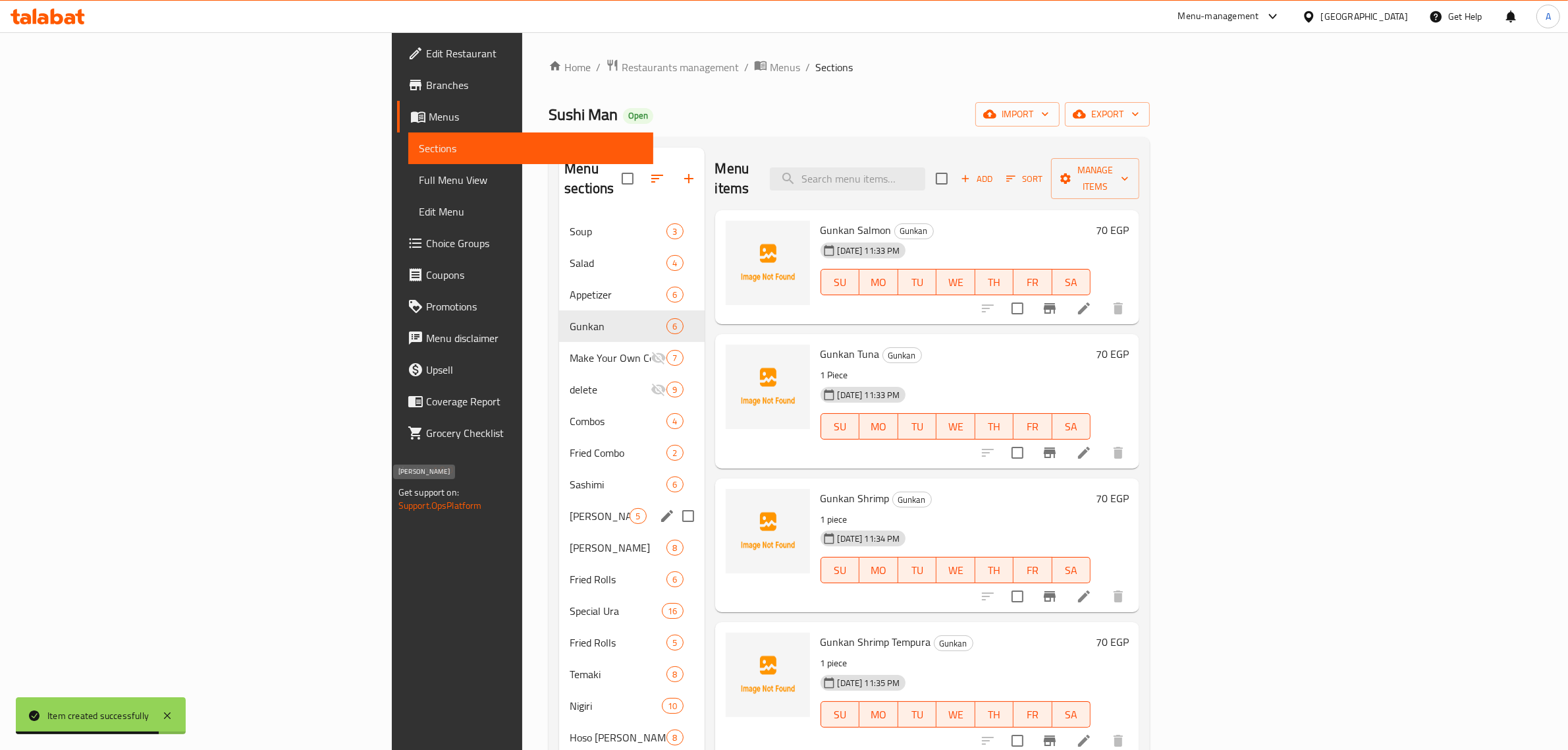
click at [569, 508] on span "[PERSON_NAME]" at bounding box center [599, 516] width 60 height 16
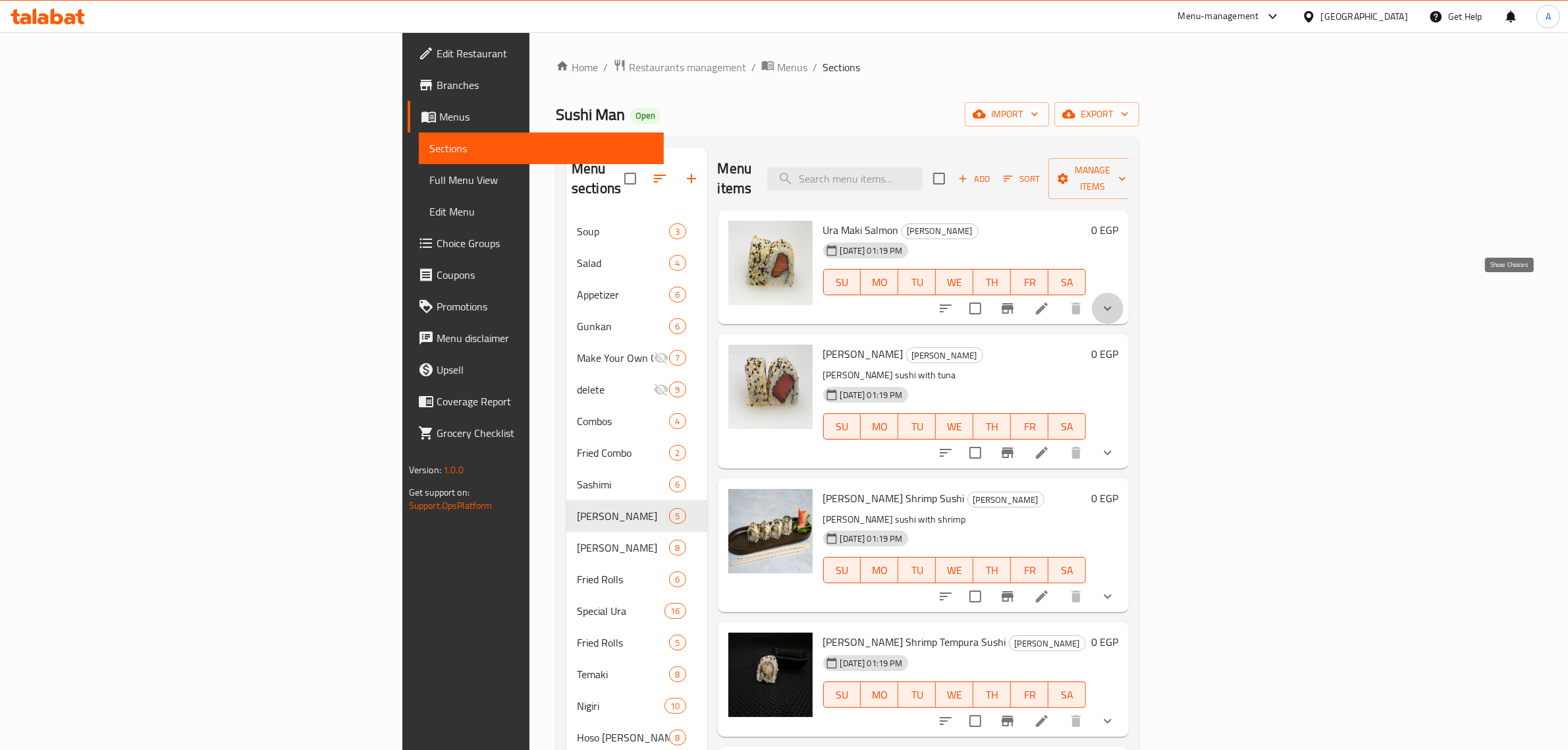
click at [1116, 300] on icon "show more" at bounding box center [1108, 308] width 16 height 16
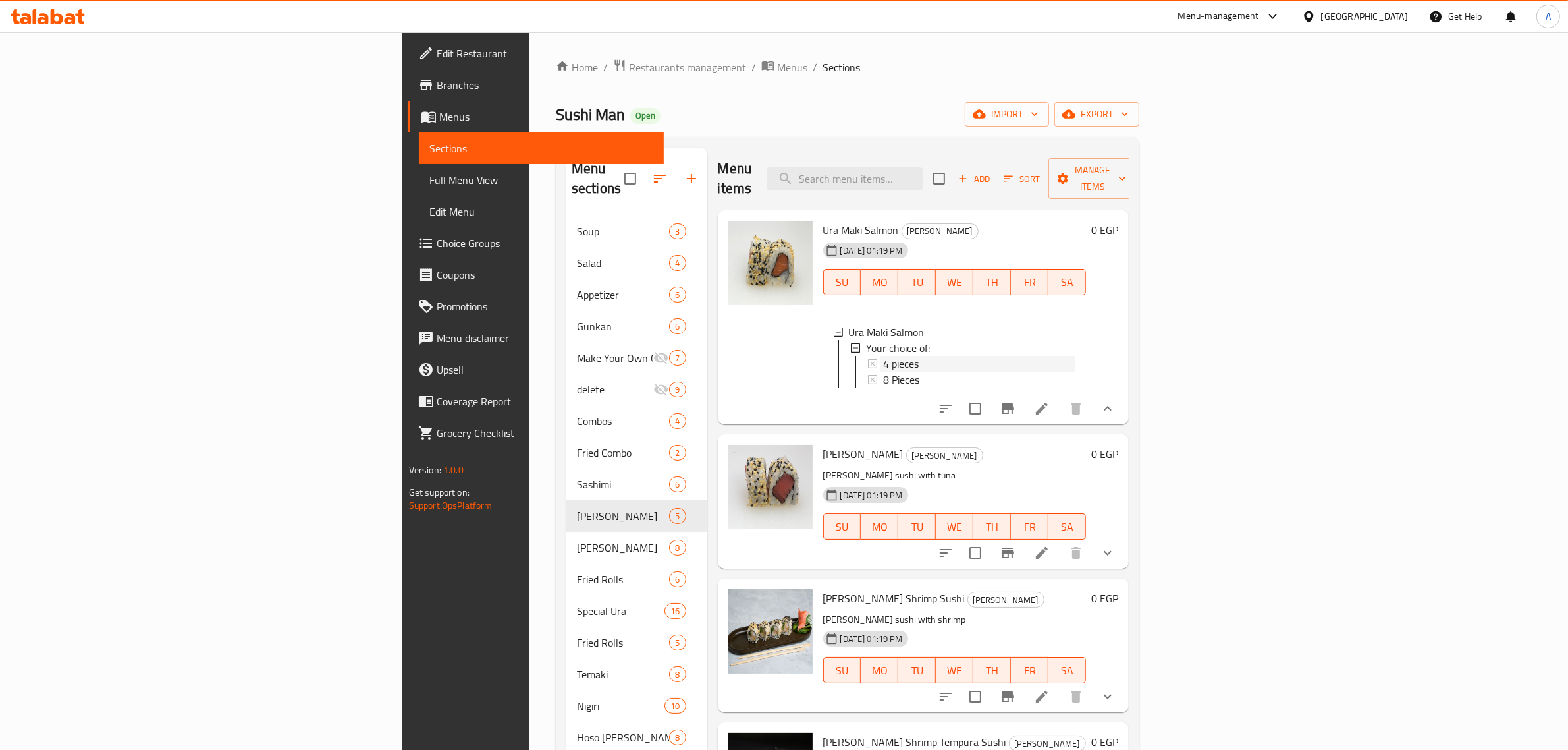
click at [970, 356] on div "4 pieces" at bounding box center [979, 364] width 193 height 16
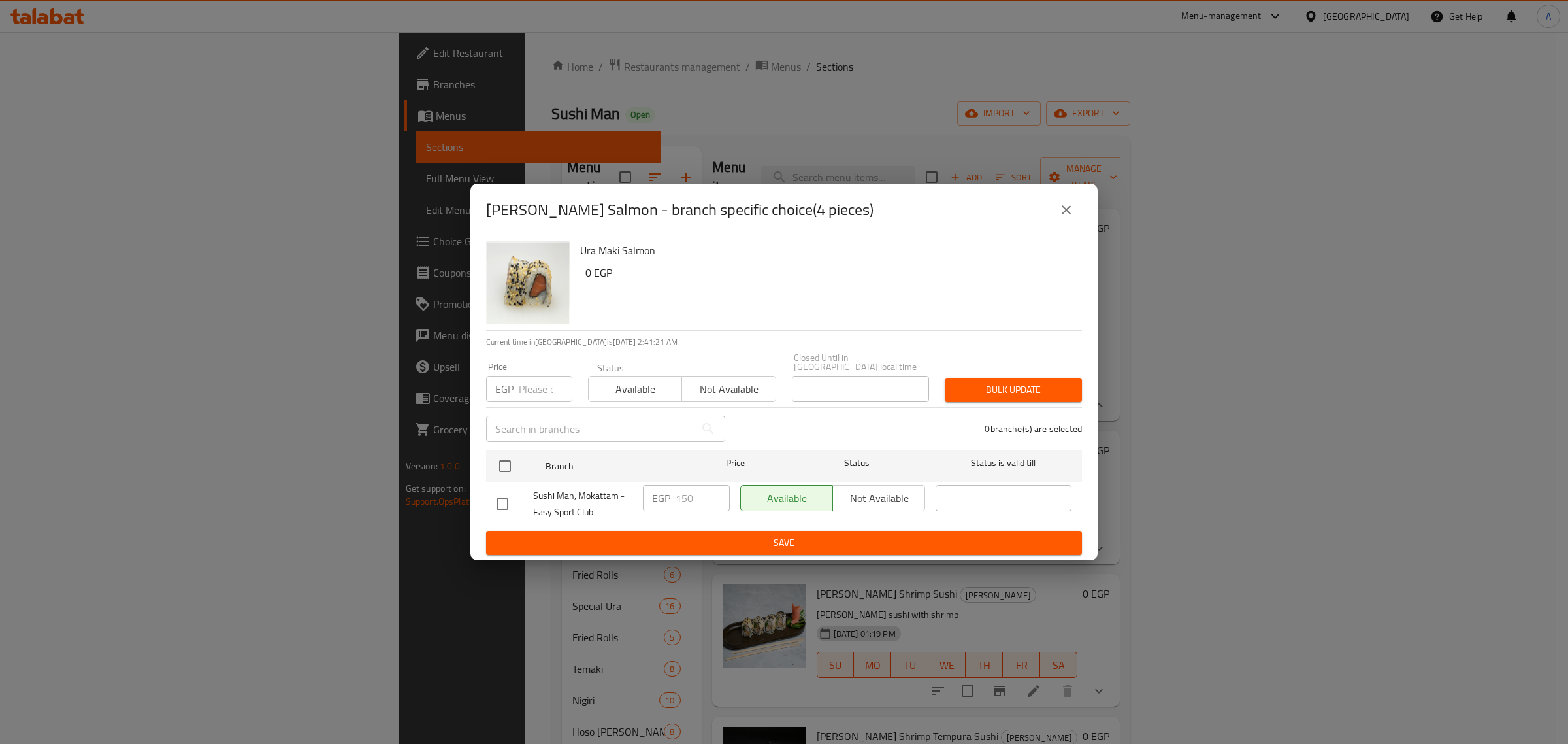
click at [1063, 207] on icon "close" at bounding box center [1066, 210] width 15 height 15
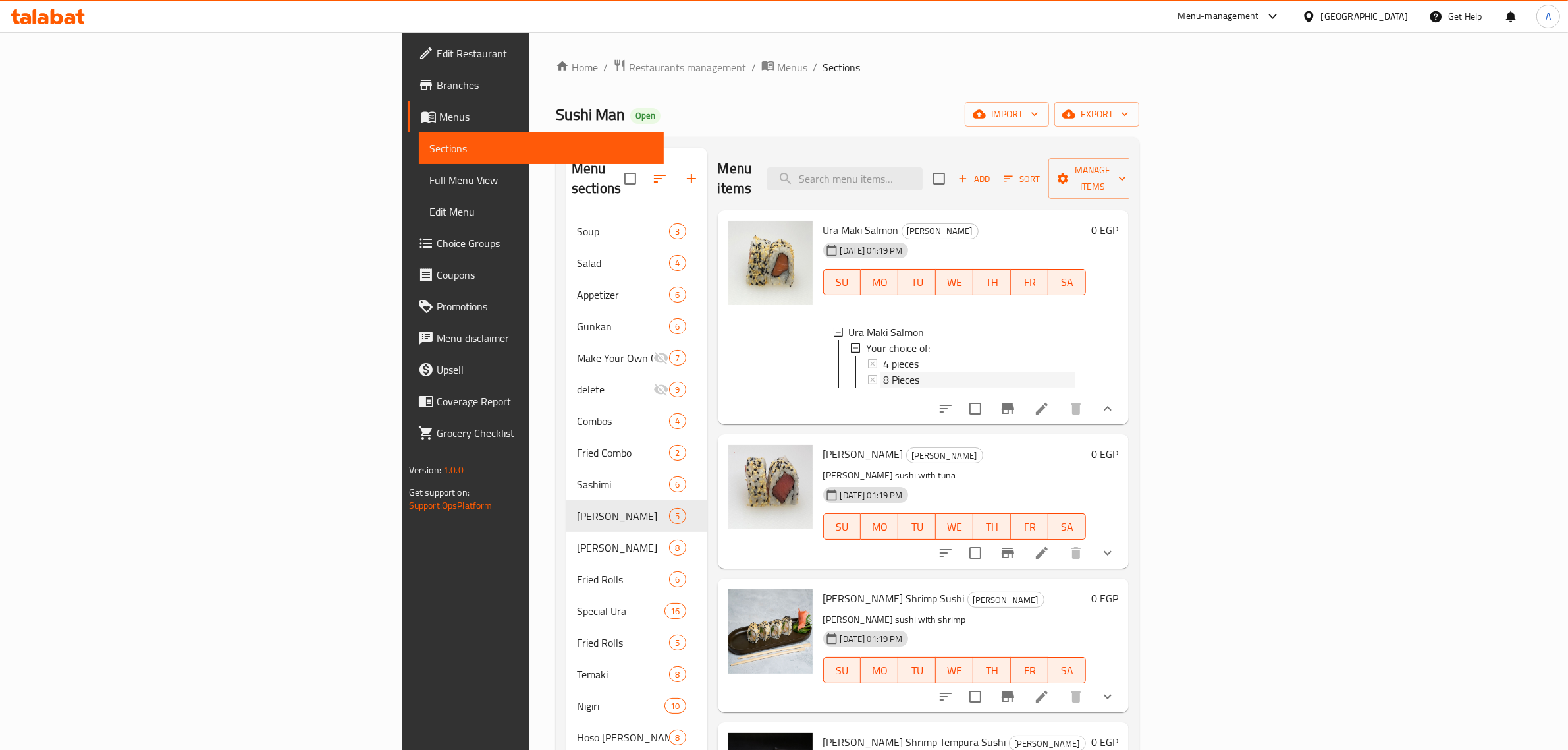
click at [883, 371] on span "8 Pieces" at bounding box center [901, 379] width 36 height 16
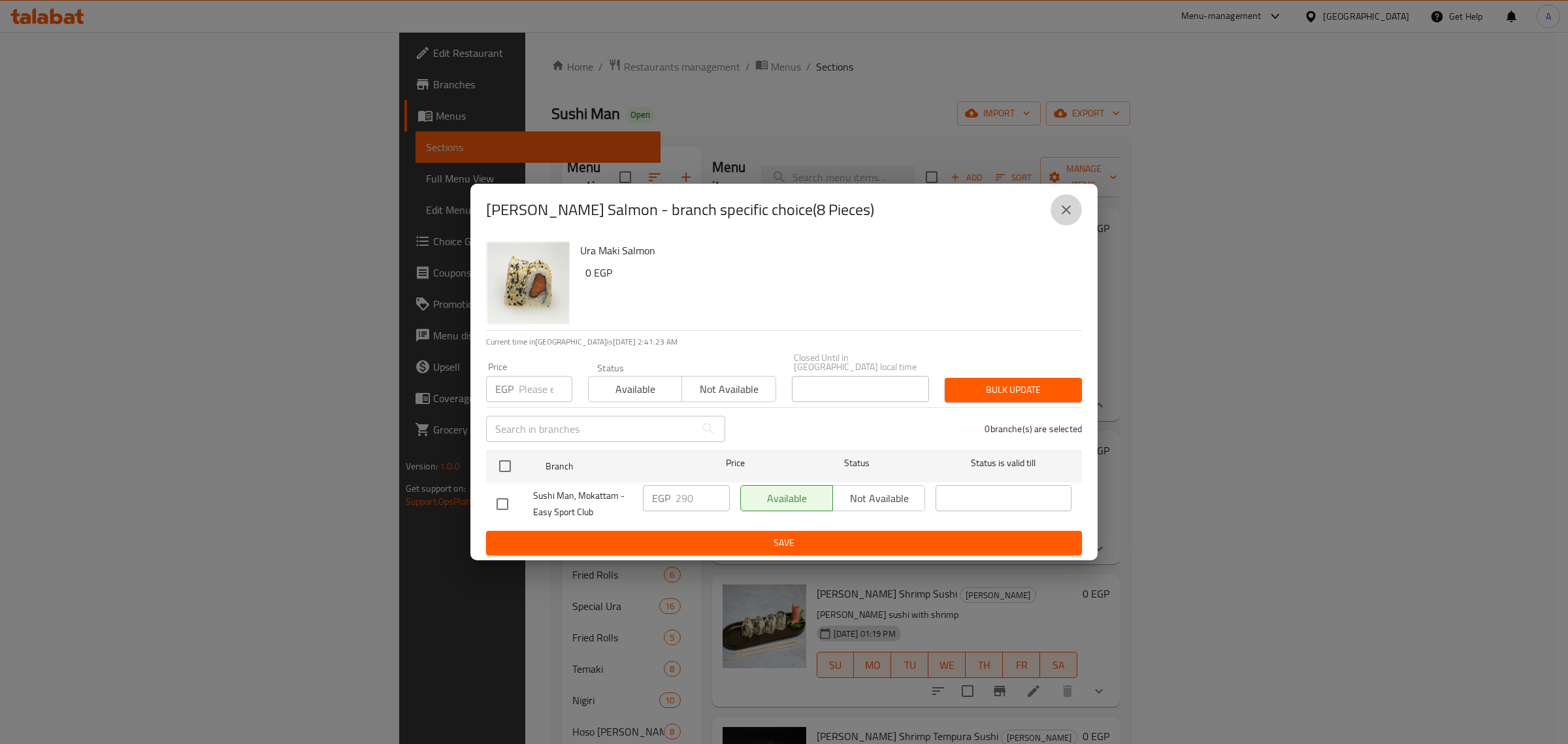
click at [1070, 212] on icon "close" at bounding box center [1066, 210] width 15 height 15
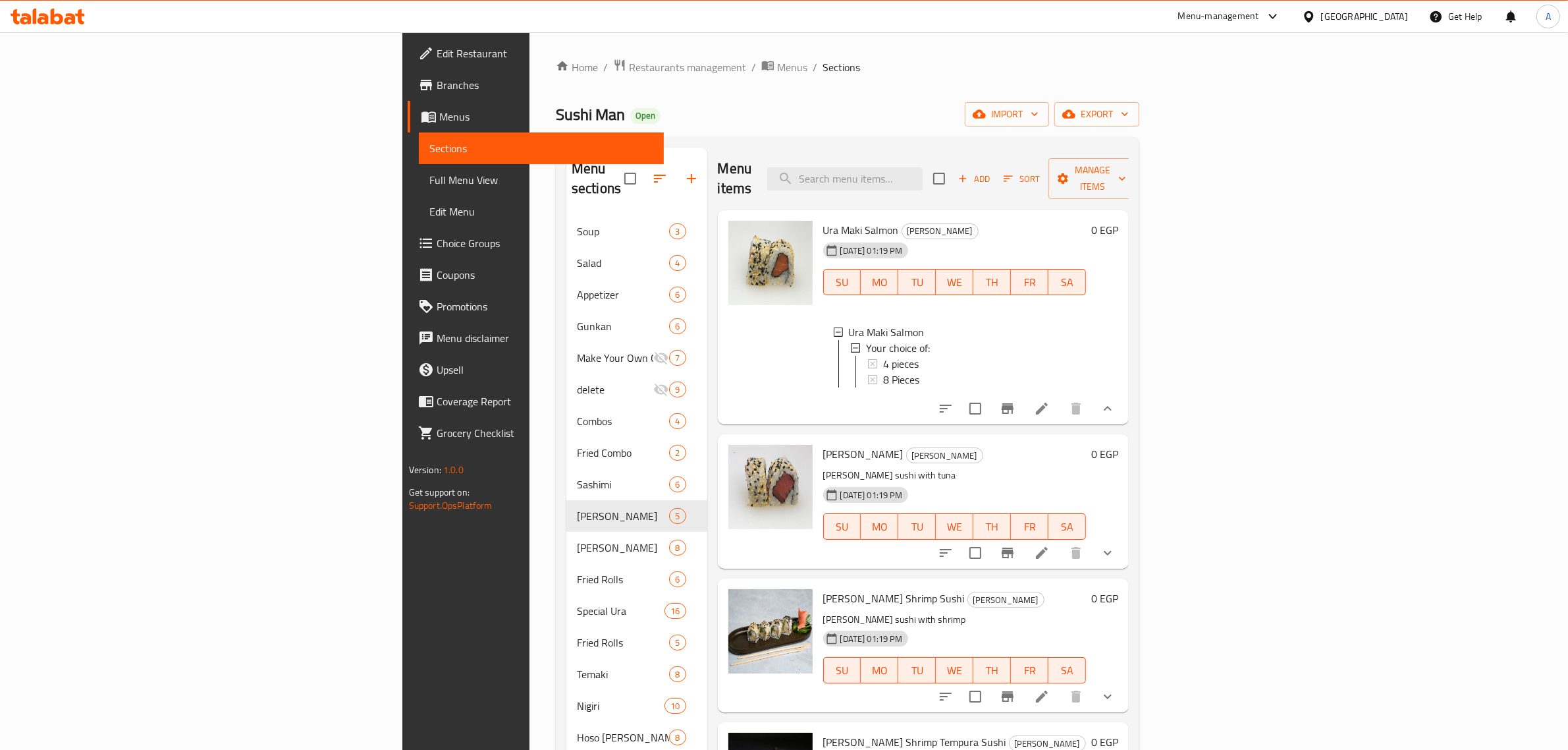
click at [1123, 537] on button "show more" at bounding box center [1108, 553] width 32 height 32
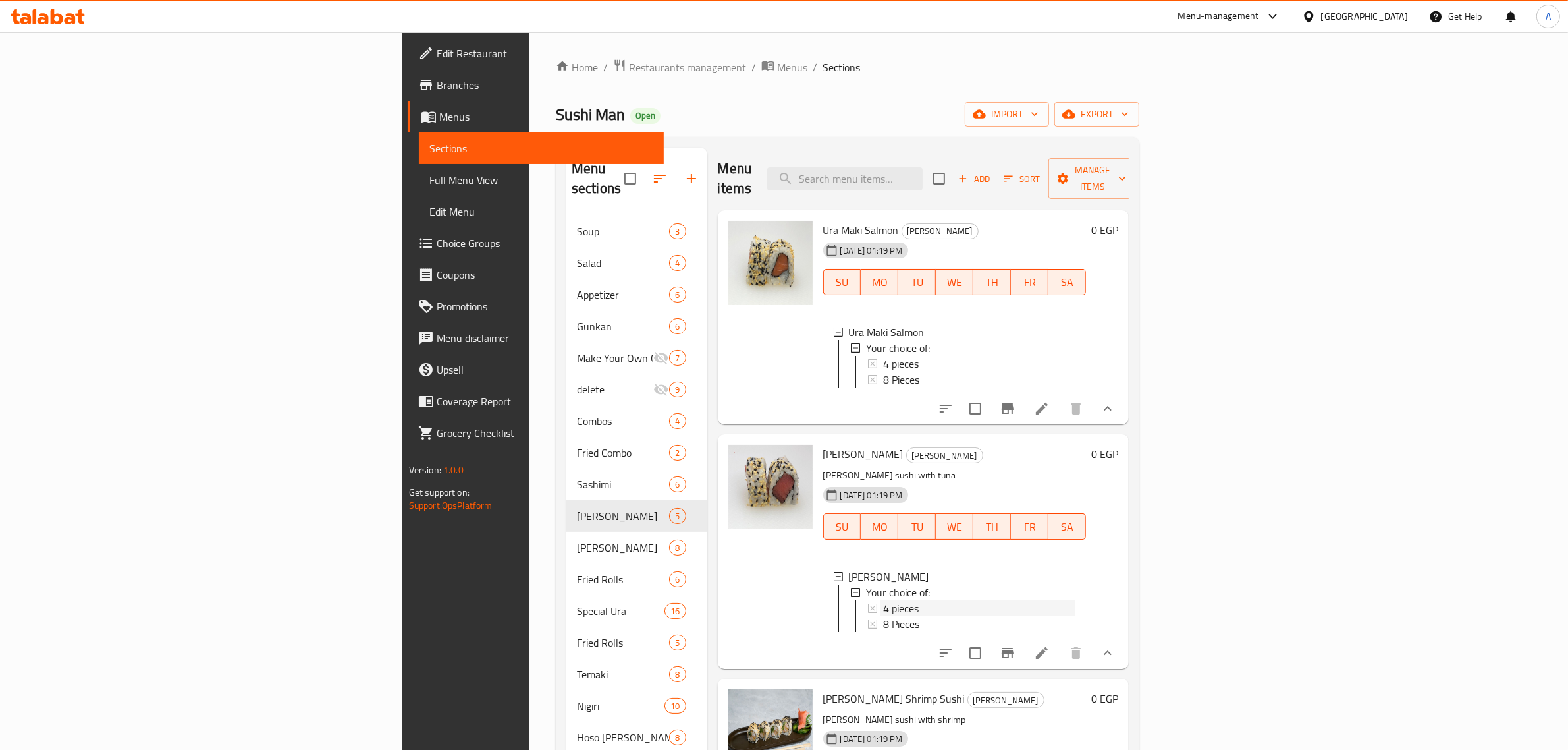
click at [890, 603] on div "4 pieces" at bounding box center [979, 608] width 193 height 16
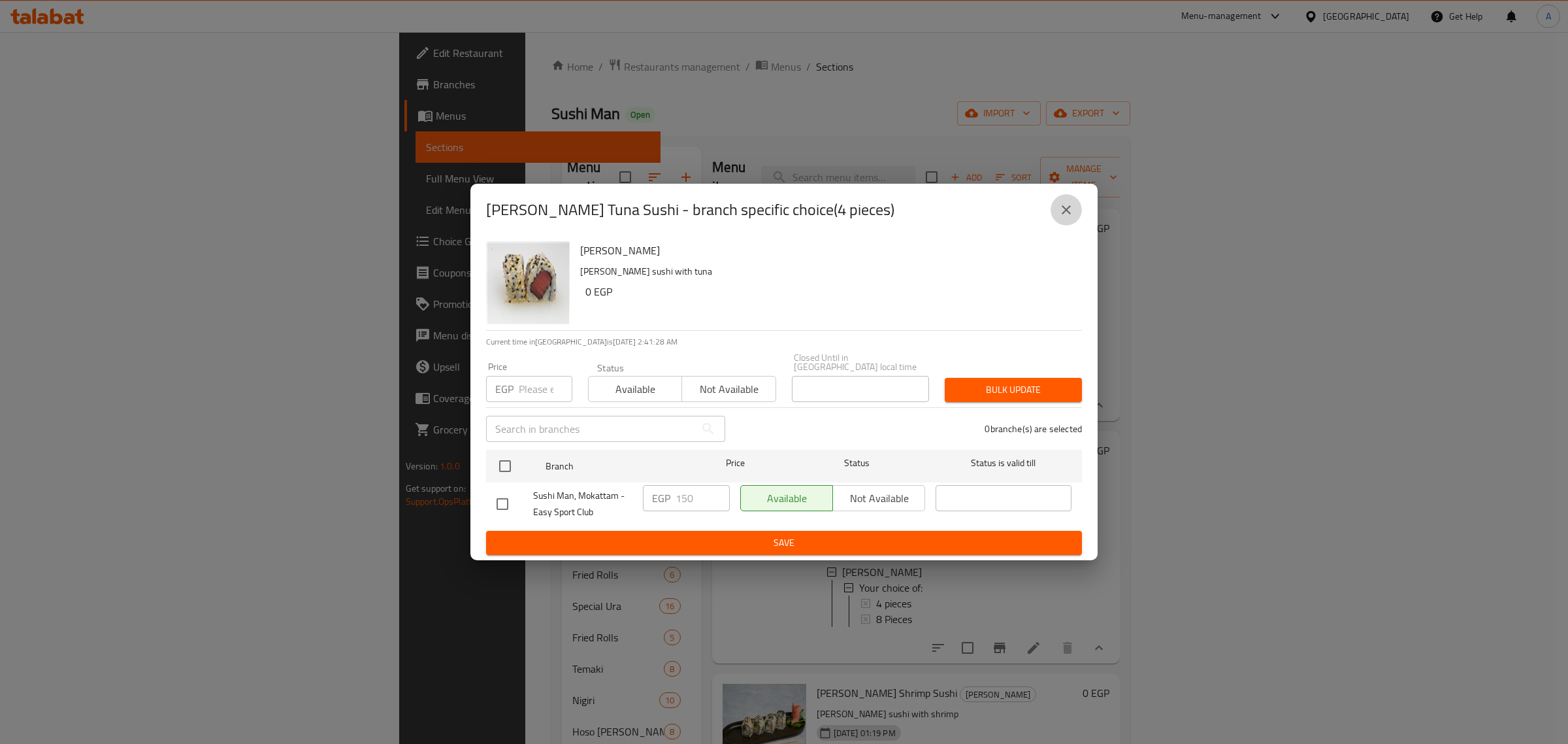
click at [1056, 214] on button "close" at bounding box center [1066, 210] width 32 height 32
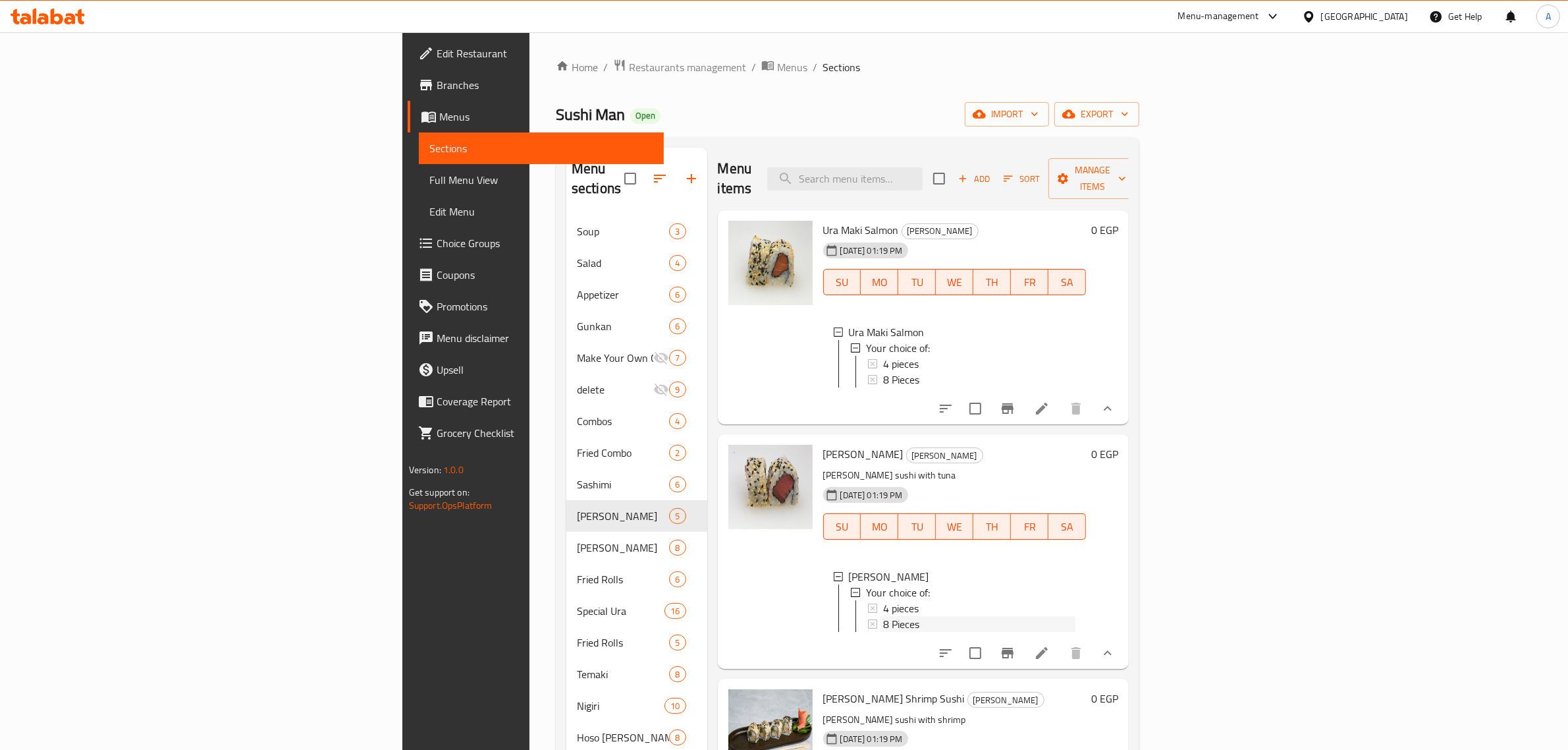
click at [883, 616] on div "8 Pieces" at bounding box center [979, 624] width 193 height 16
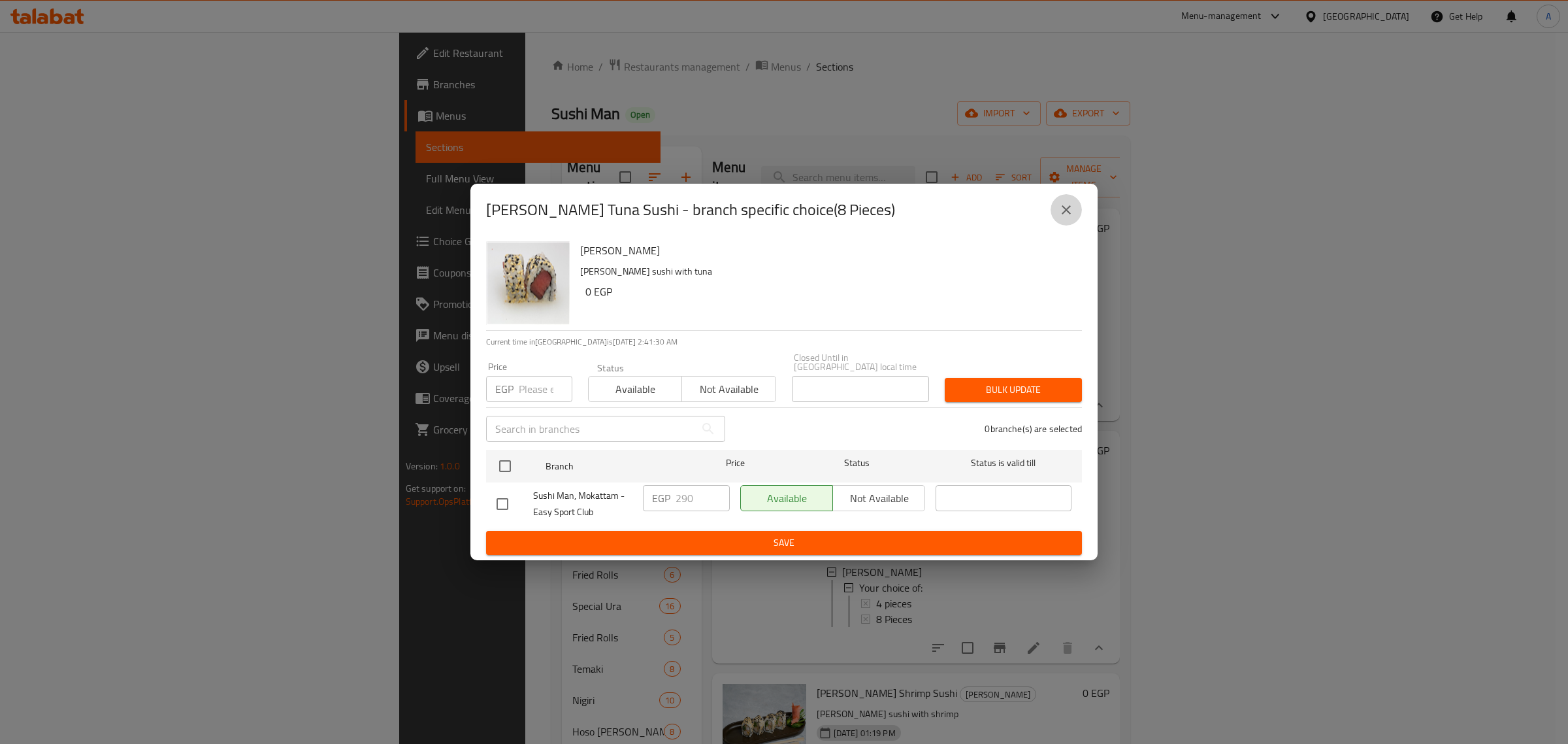
click at [1068, 225] on button "close" at bounding box center [1066, 210] width 32 height 32
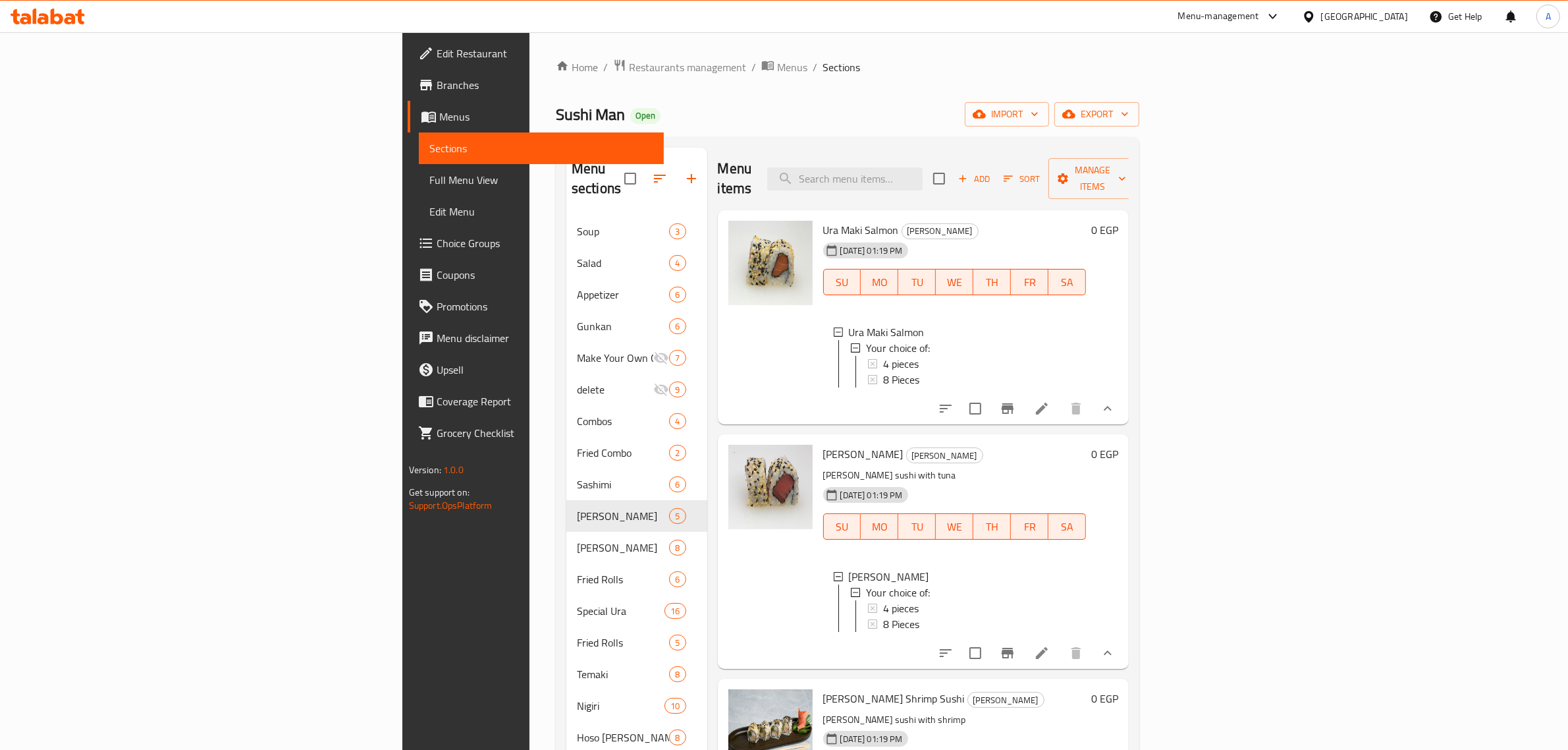
scroll to position [168, 0]
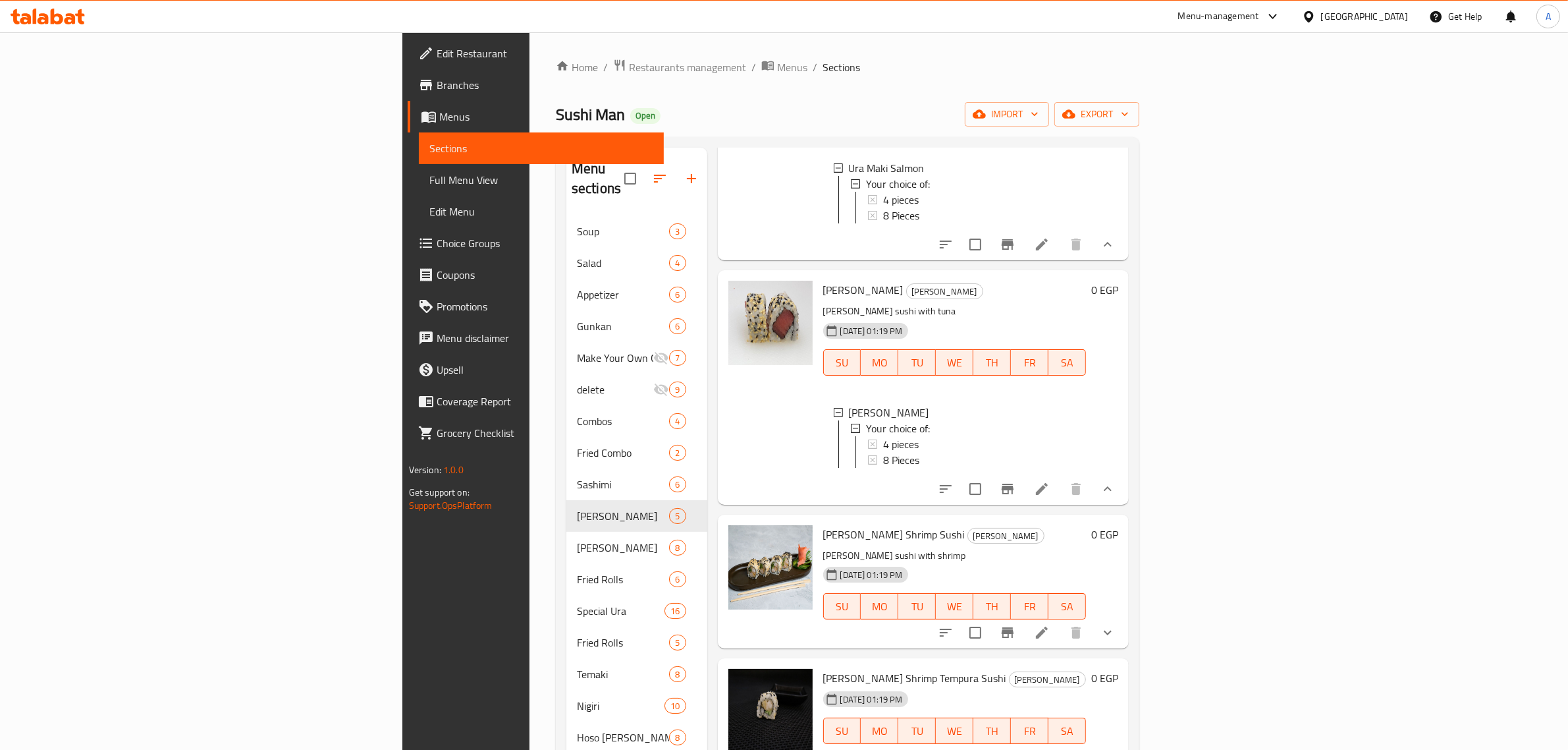
click at [1123, 643] on button "show more" at bounding box center [1108, 632] width 32 height 32
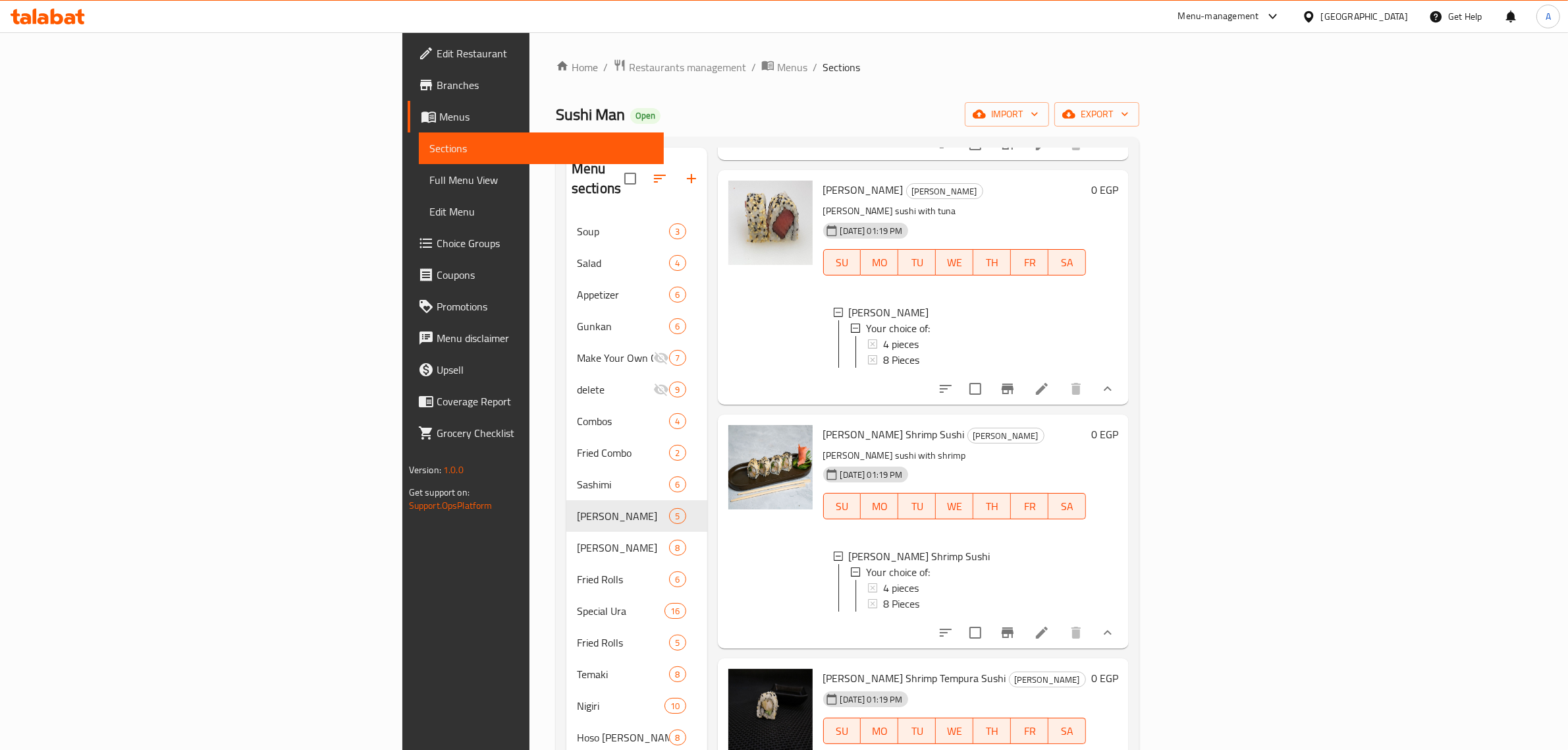
scroll to position [280, 0]
click at [911, 581] on div "4 pieces" at bounding box center [979, 588] width 193 height 16
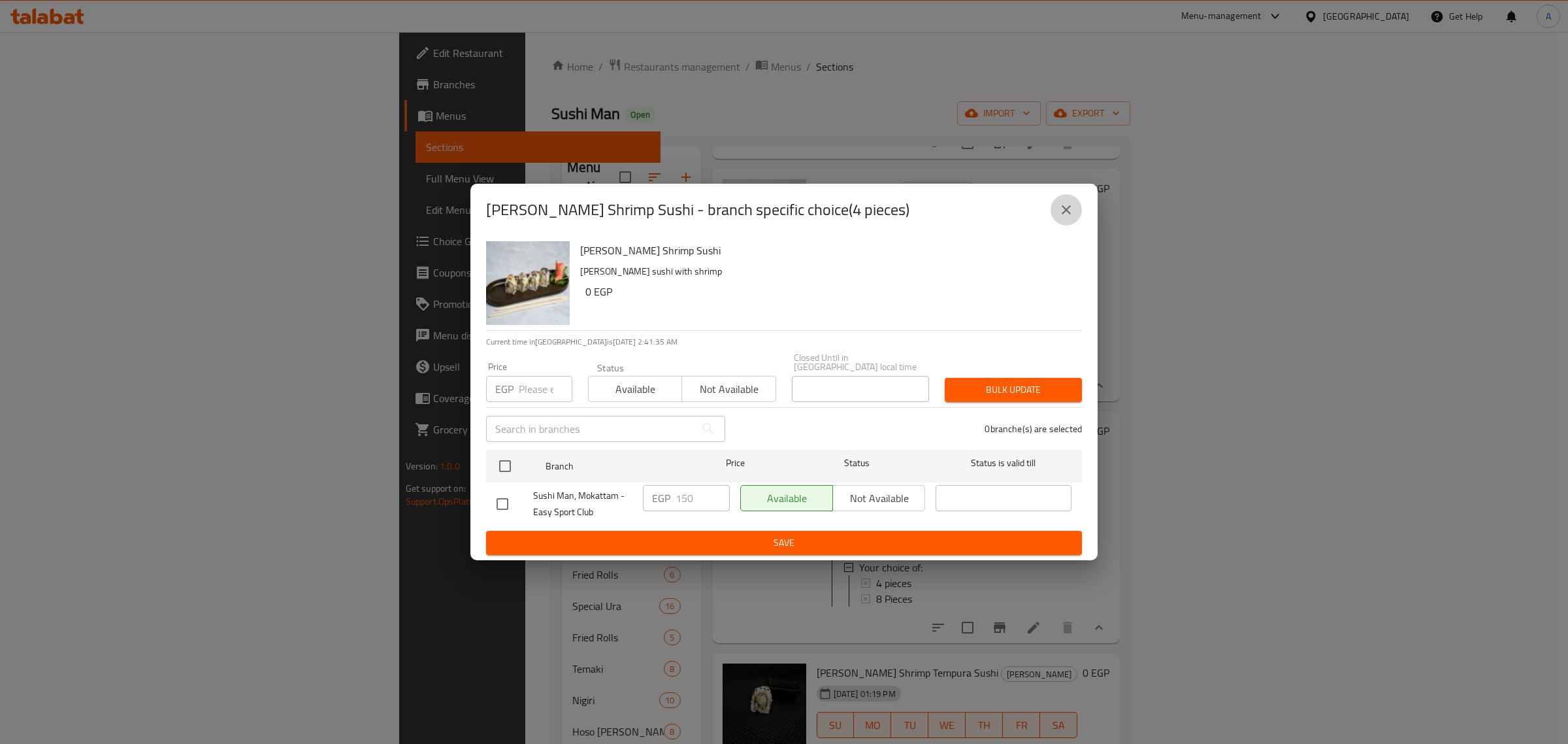
click at [1057, 221] on button "close" at bounding box center [1066, 210] width 32 height 32
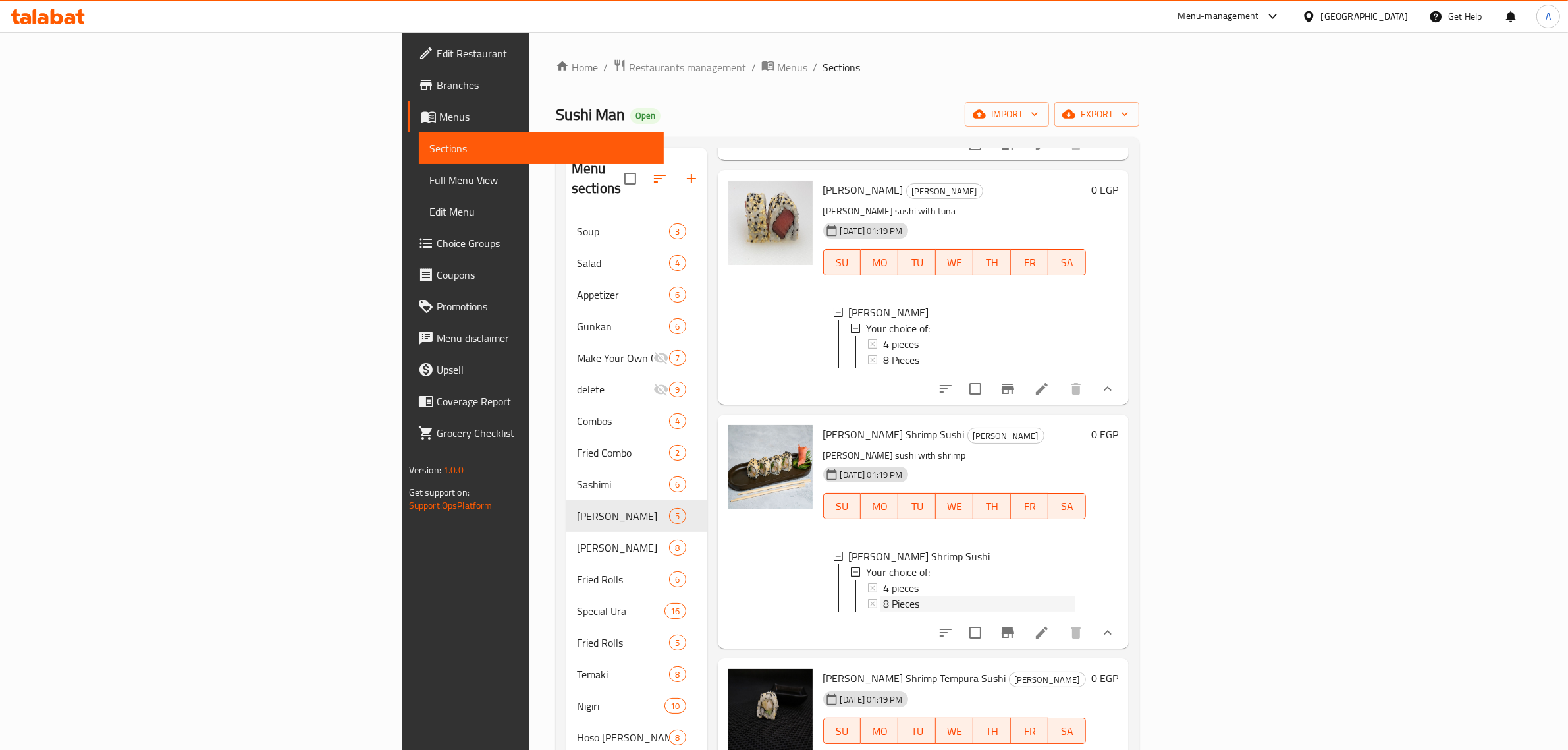
click at [883, 600] on div "8 Pieces" at bounding box center [979, 603] width 193 height 16
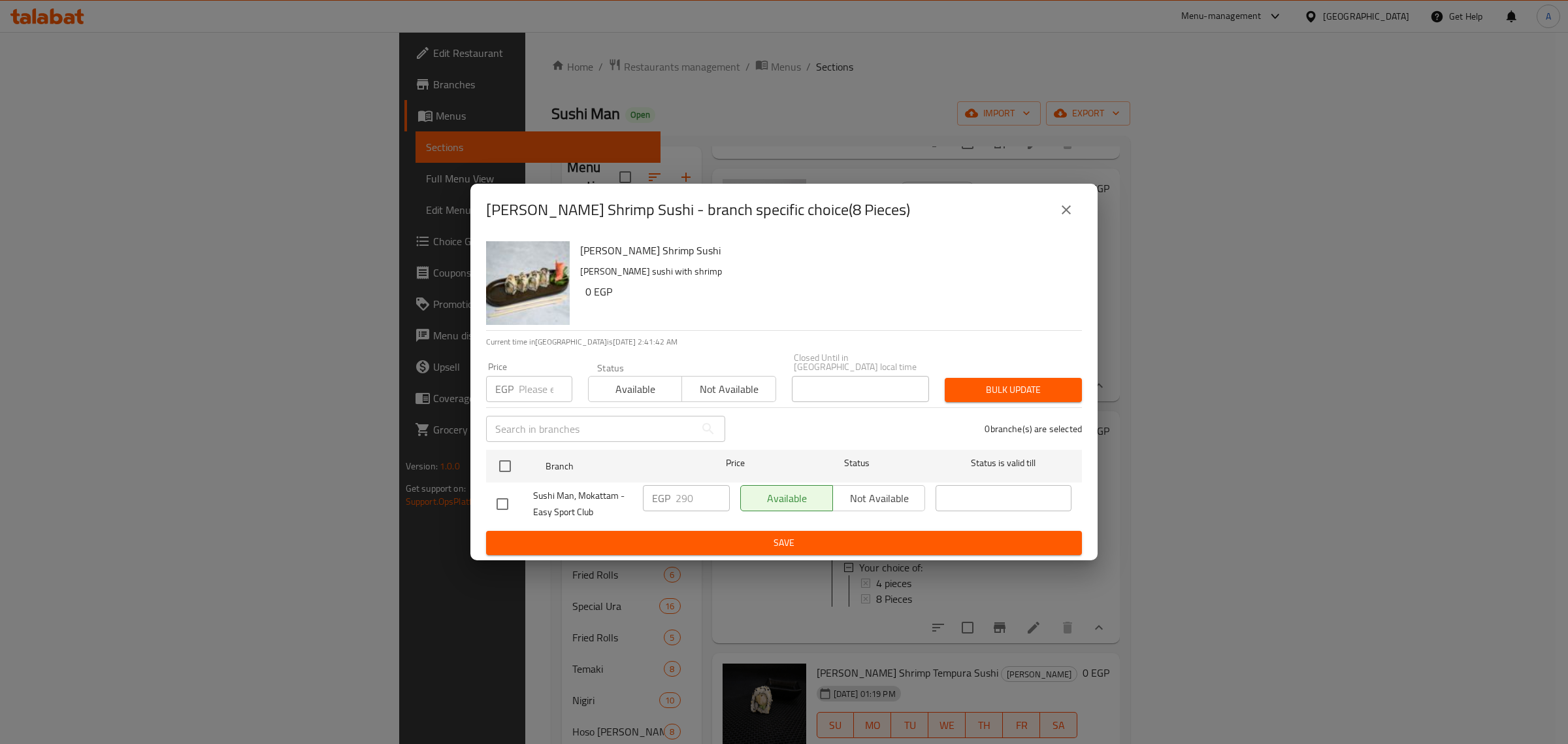
click at [1066, 197] on div "Ura Maki Shrimp Sushi - branch specific choice(8 Pieces)" at bounding box center [784, 210] width 627 height 53
click at [1062, 214] on icon "close" at bounding box center [1066, 210] width 15 height 15
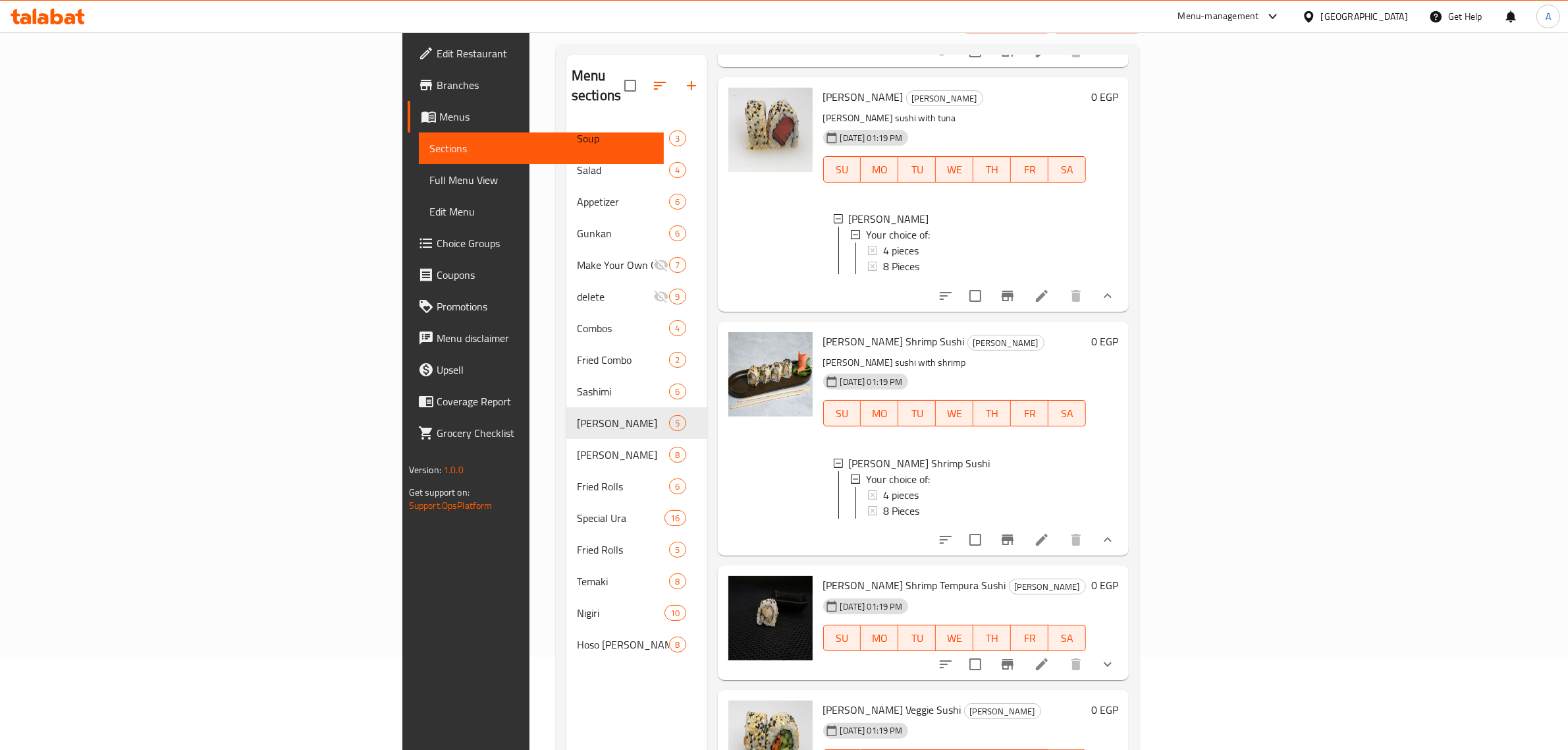
scroll to position [185, 0]
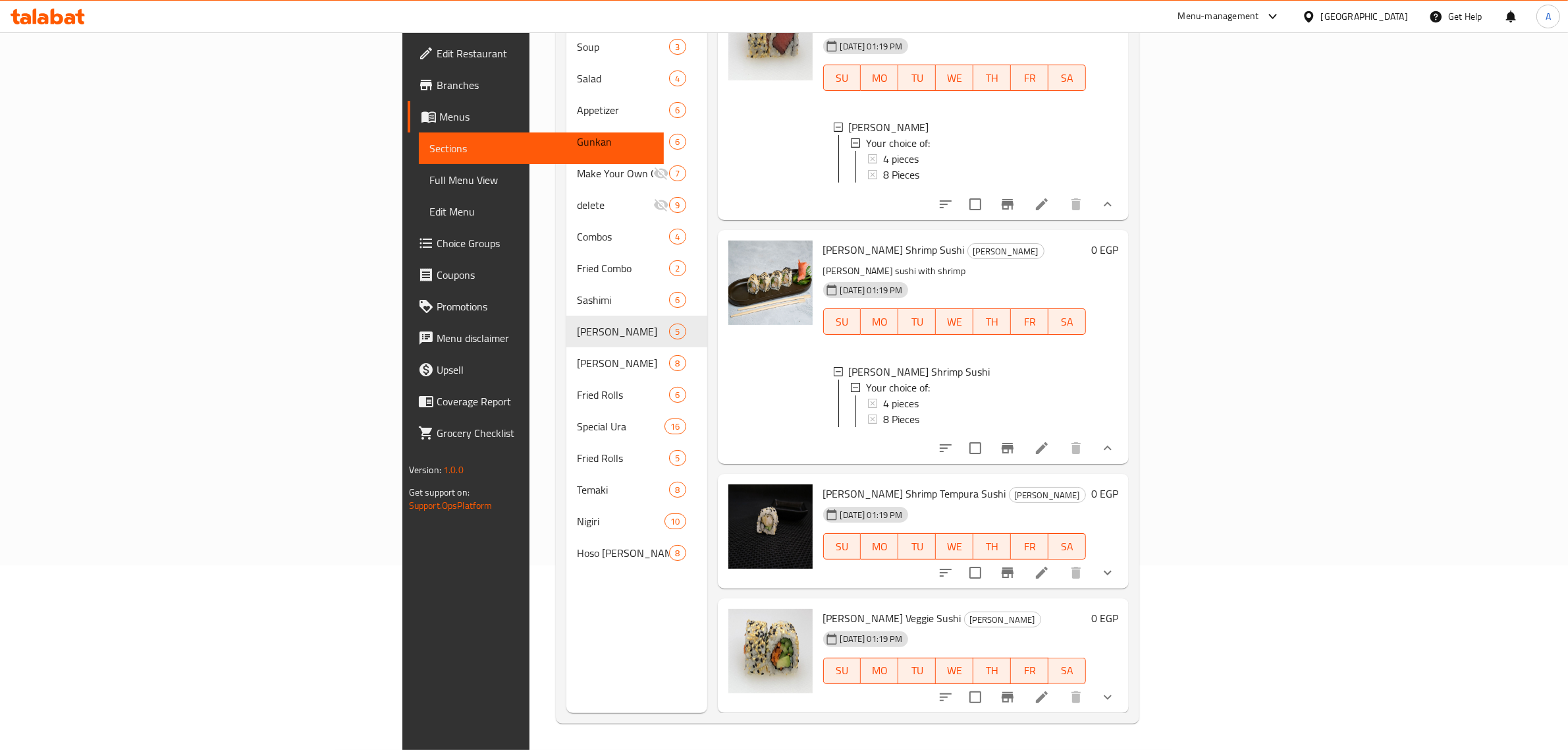
click at [1123, 561] on button "show more" at bounding box center [1108, 572] width 32 height 32
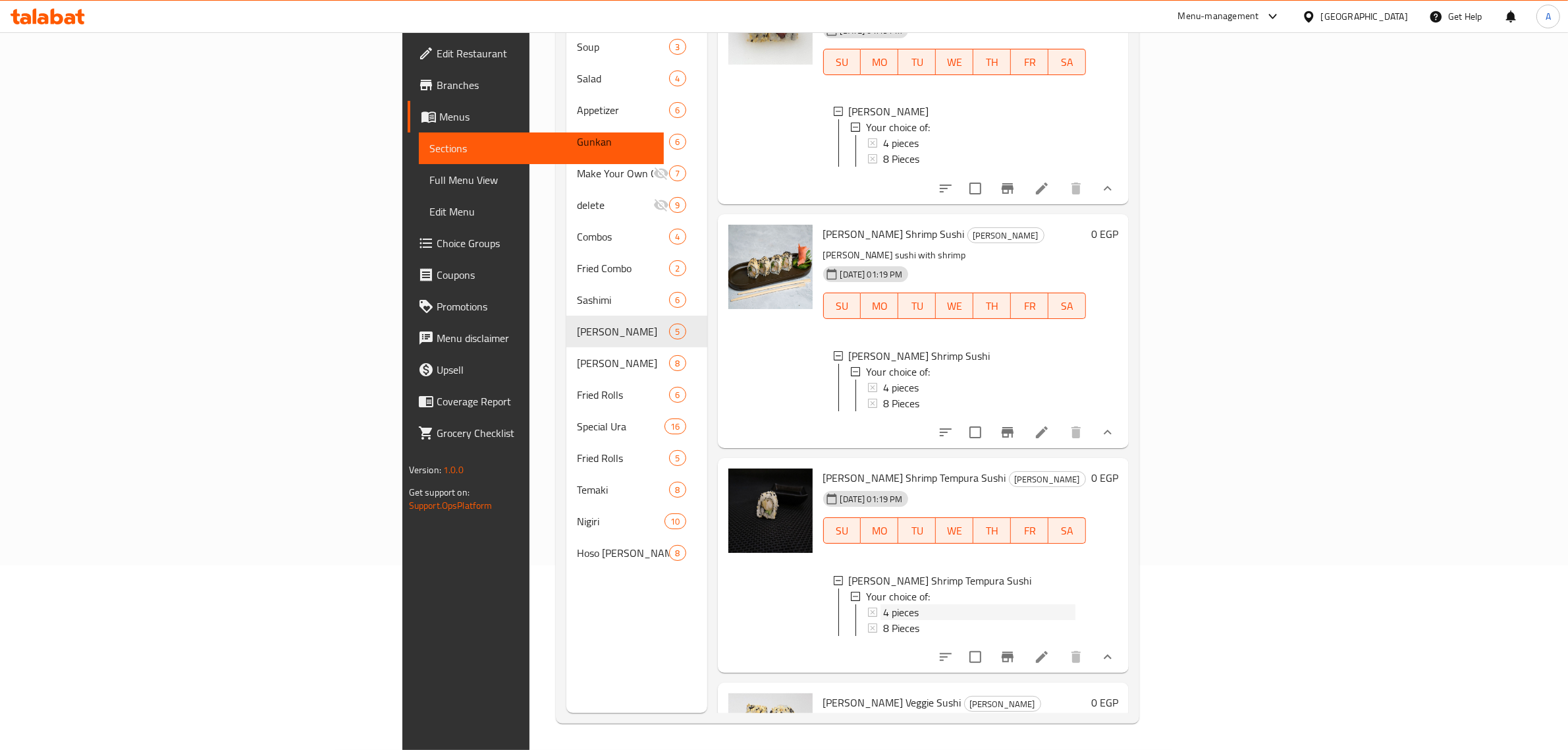
click at [883, 620] on div "4 pieces" at bounding box center [979, 612] width 193 height 16
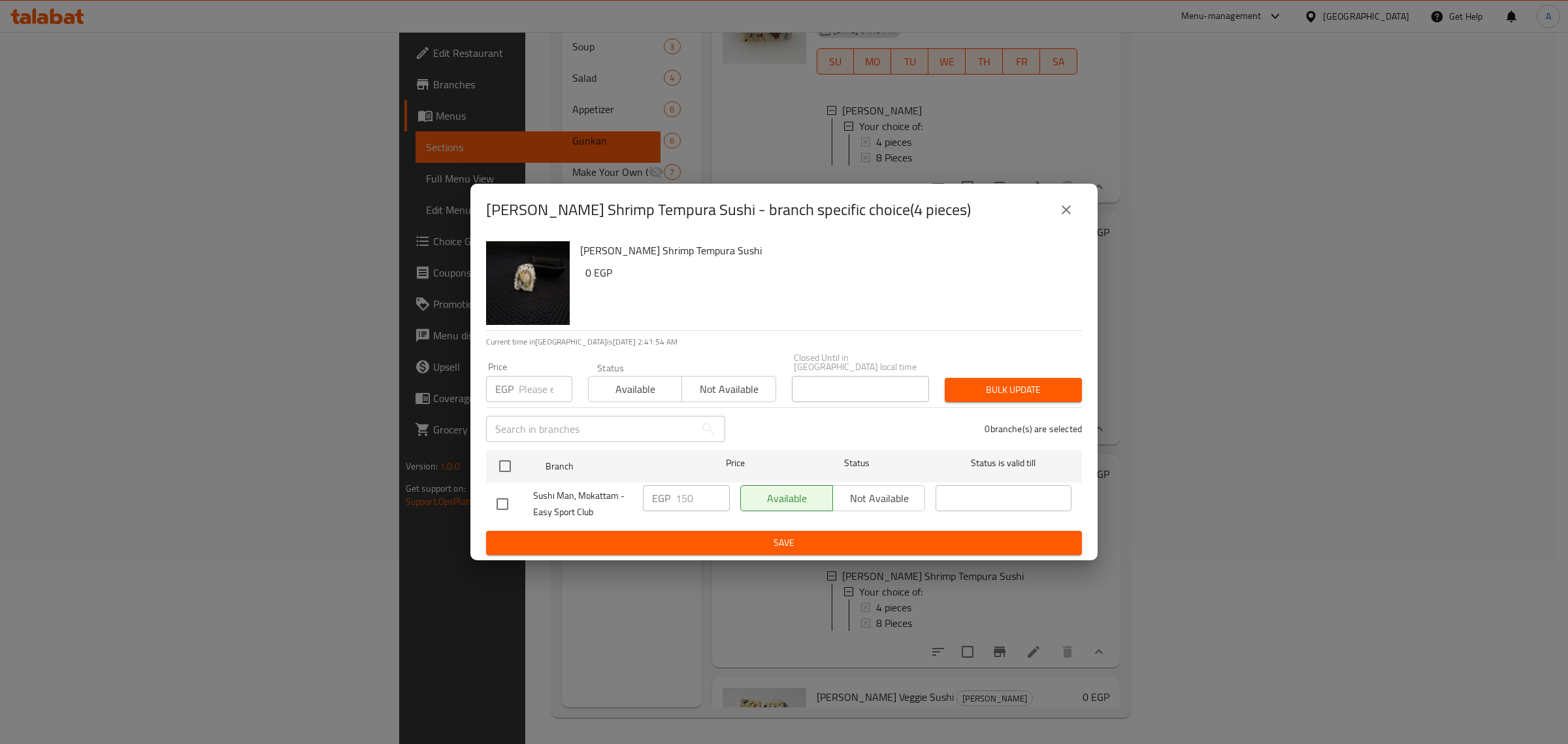
click at [1065, 207] on icon "close" at bounding box center [1066, 210] width 15 height 15
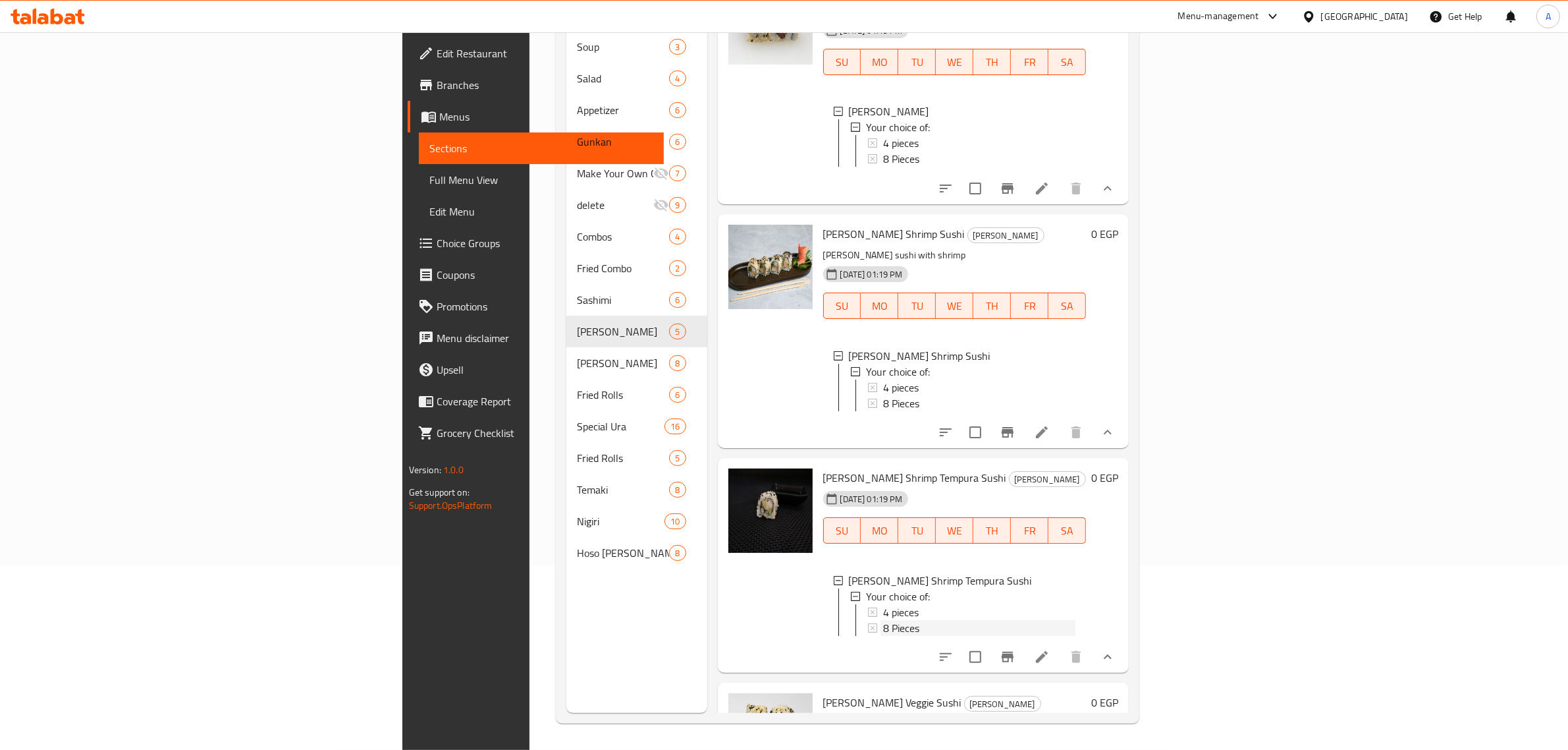
click at [883, 636] on div "8 Pieces" at bounding box center [979, 627] width 193 height 16
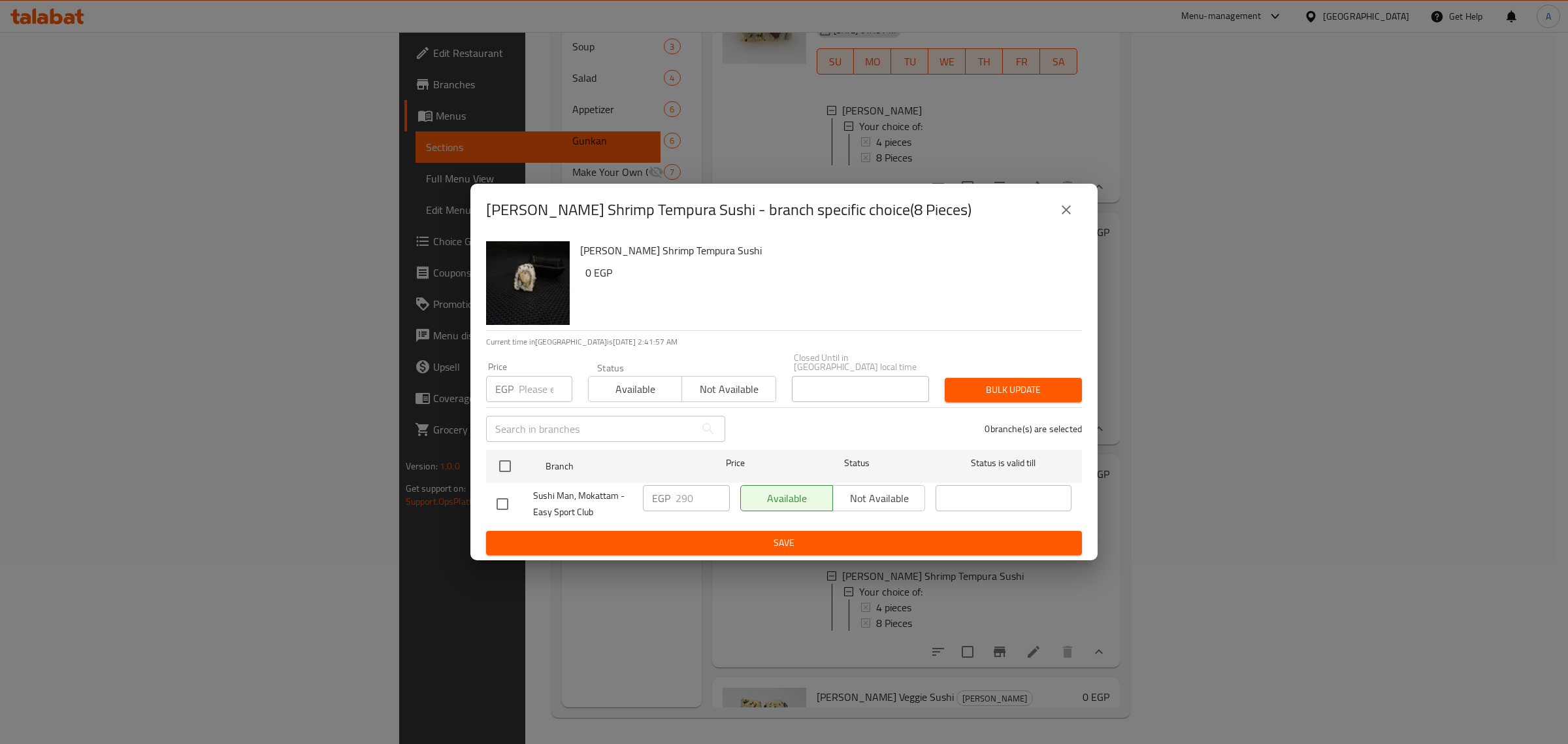
click at [1056, 217] on button "close" at bounding box center [1066, 210] width 32 height 32
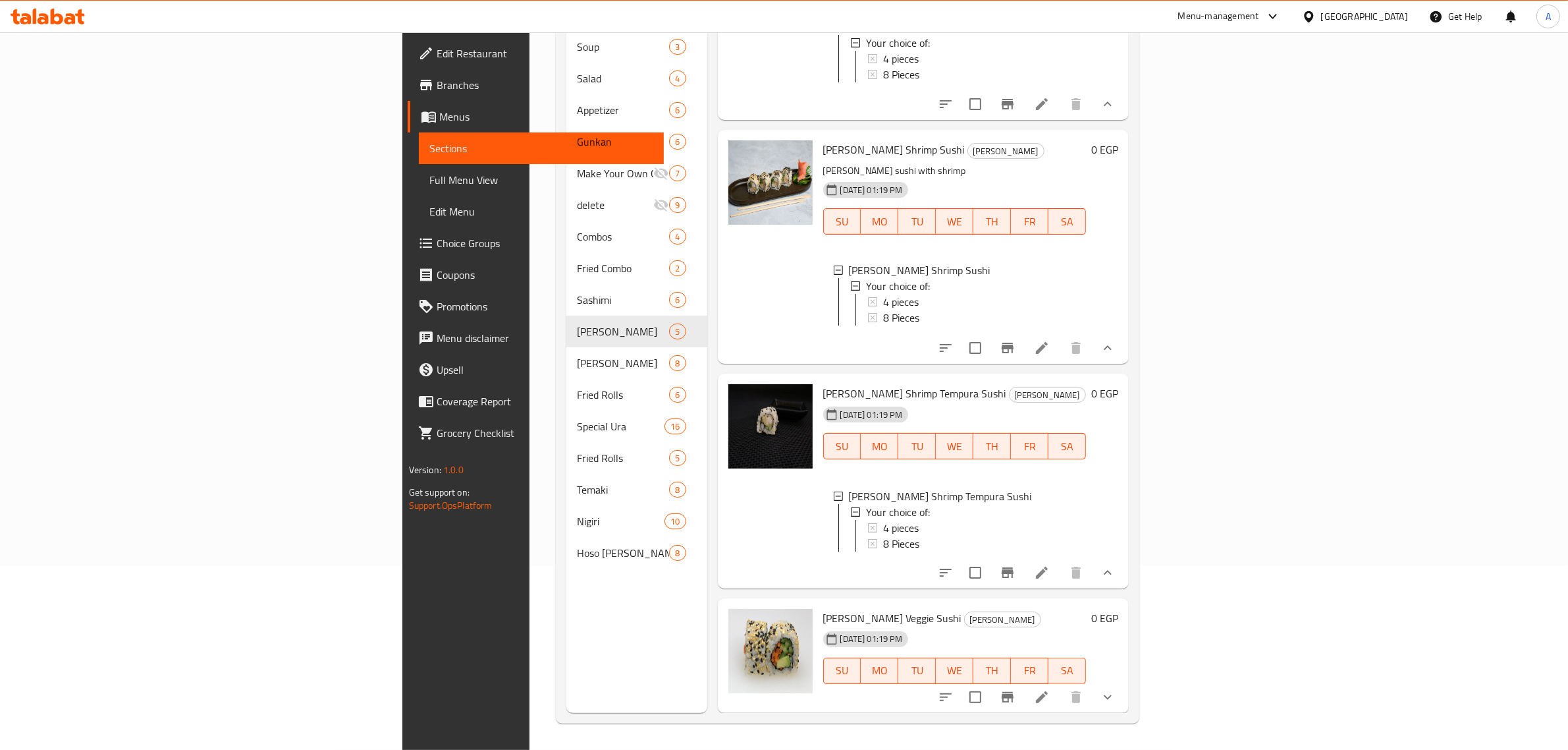
scroll to position [393, 0]
click at [1116, 697] on icon "show more" at bounding box center [1108, 697] width 16 height 16
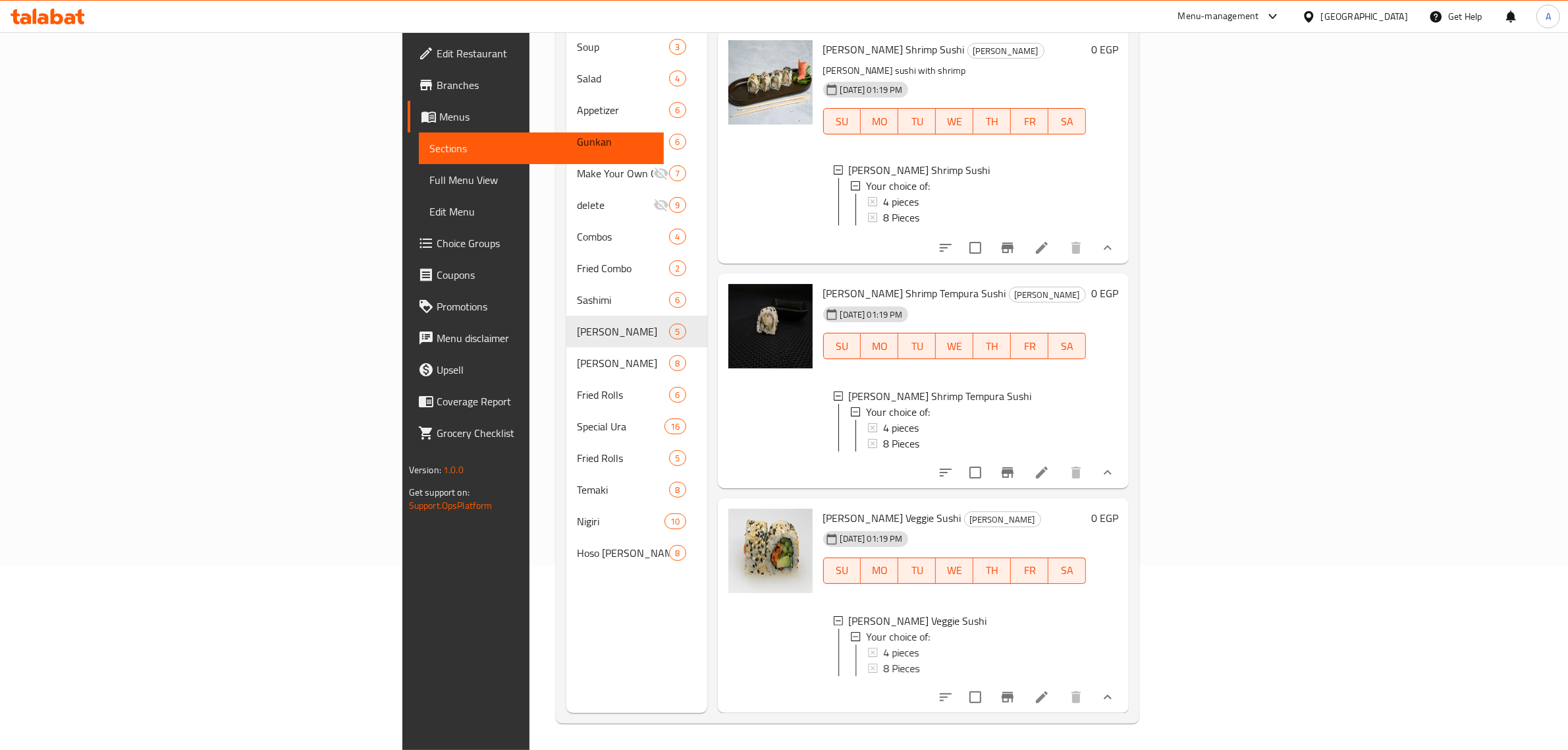
scroll to position [505, 0]
click at [883, 646] on div "4 pieces" at bounding box center [979, 652] width 193 height 16
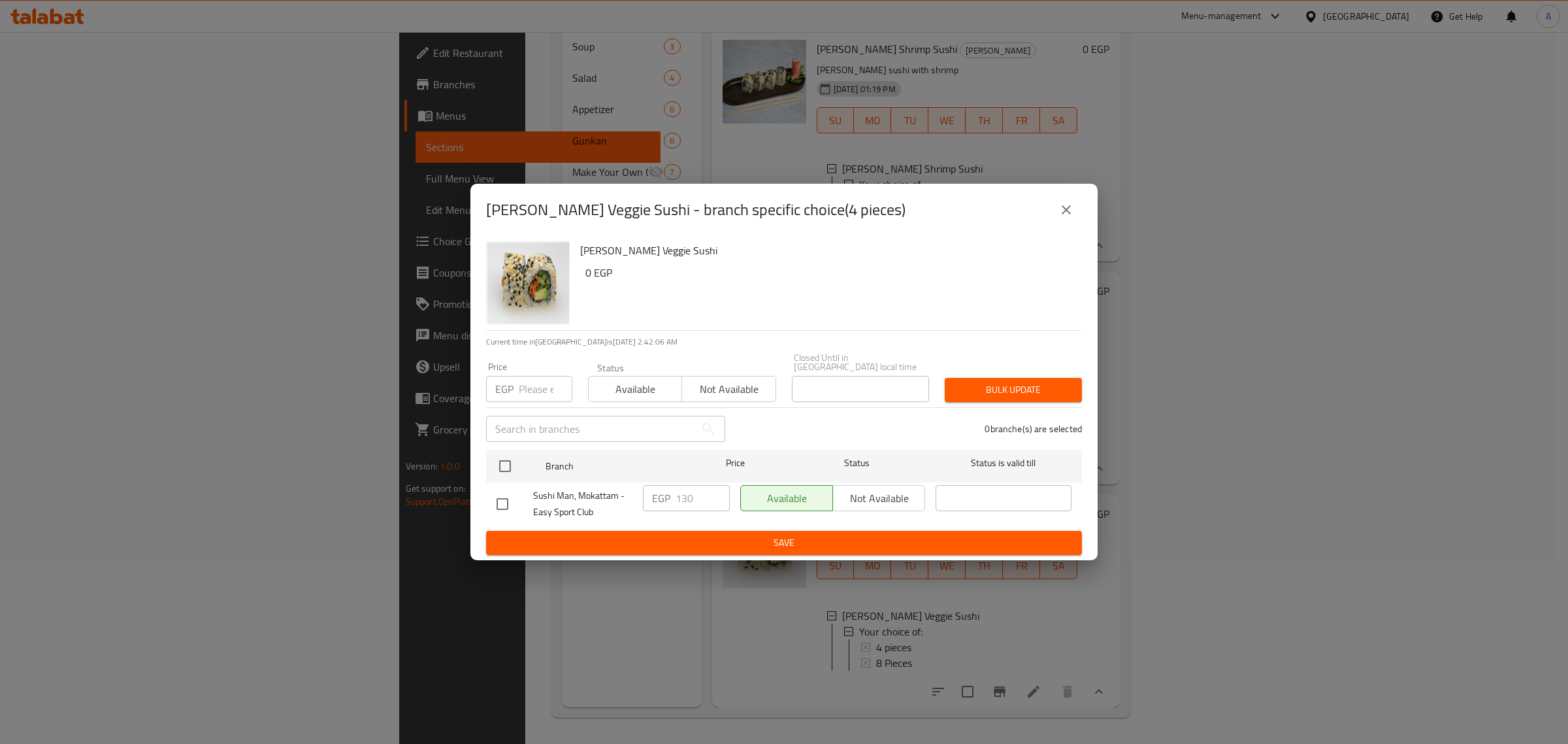
click at [1055, 209] on button "close" at bounding box center [1066, 210] width 32 height 32
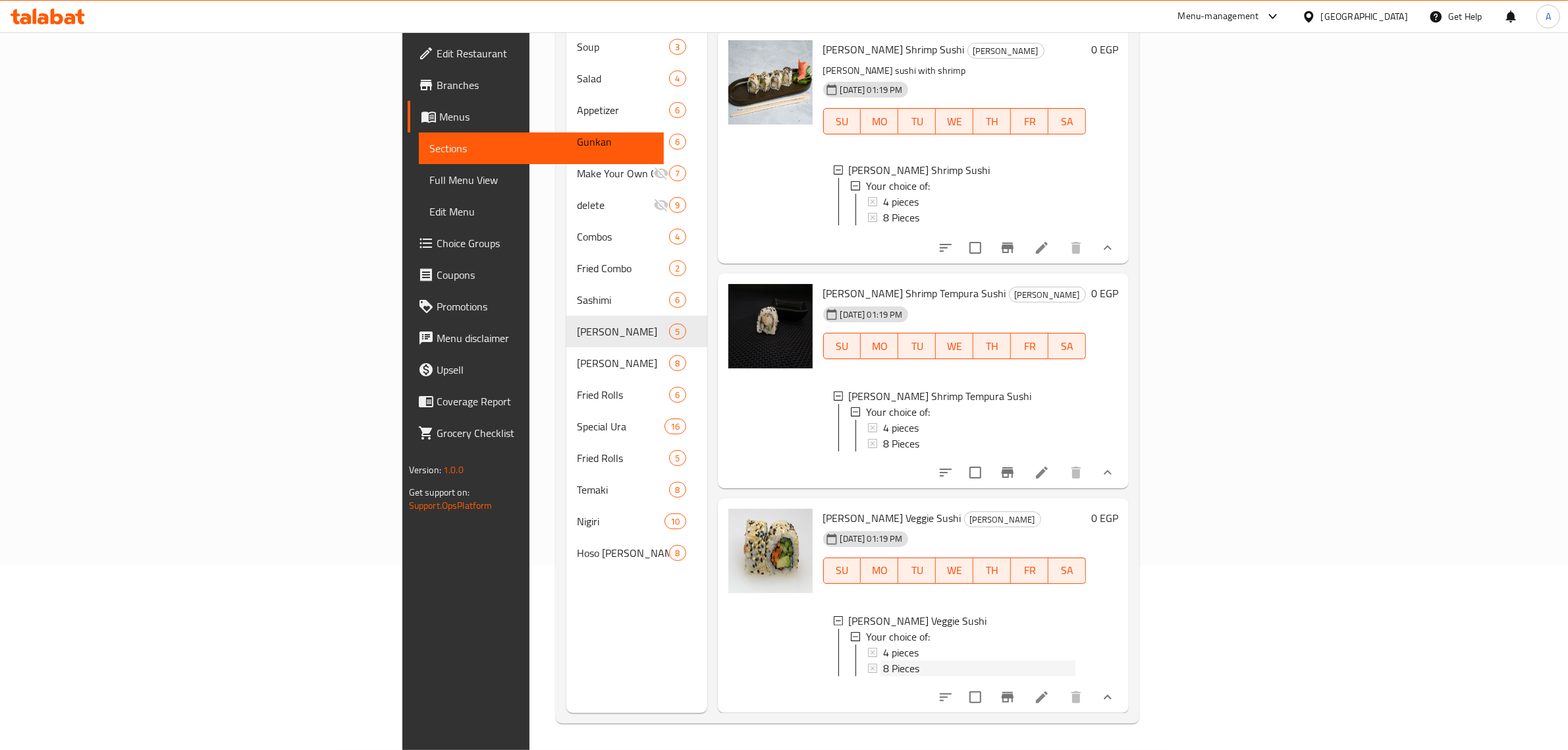
click at [883, 660] on div "8 Pieces" at bounding box center [979, 668] width 193 height 16
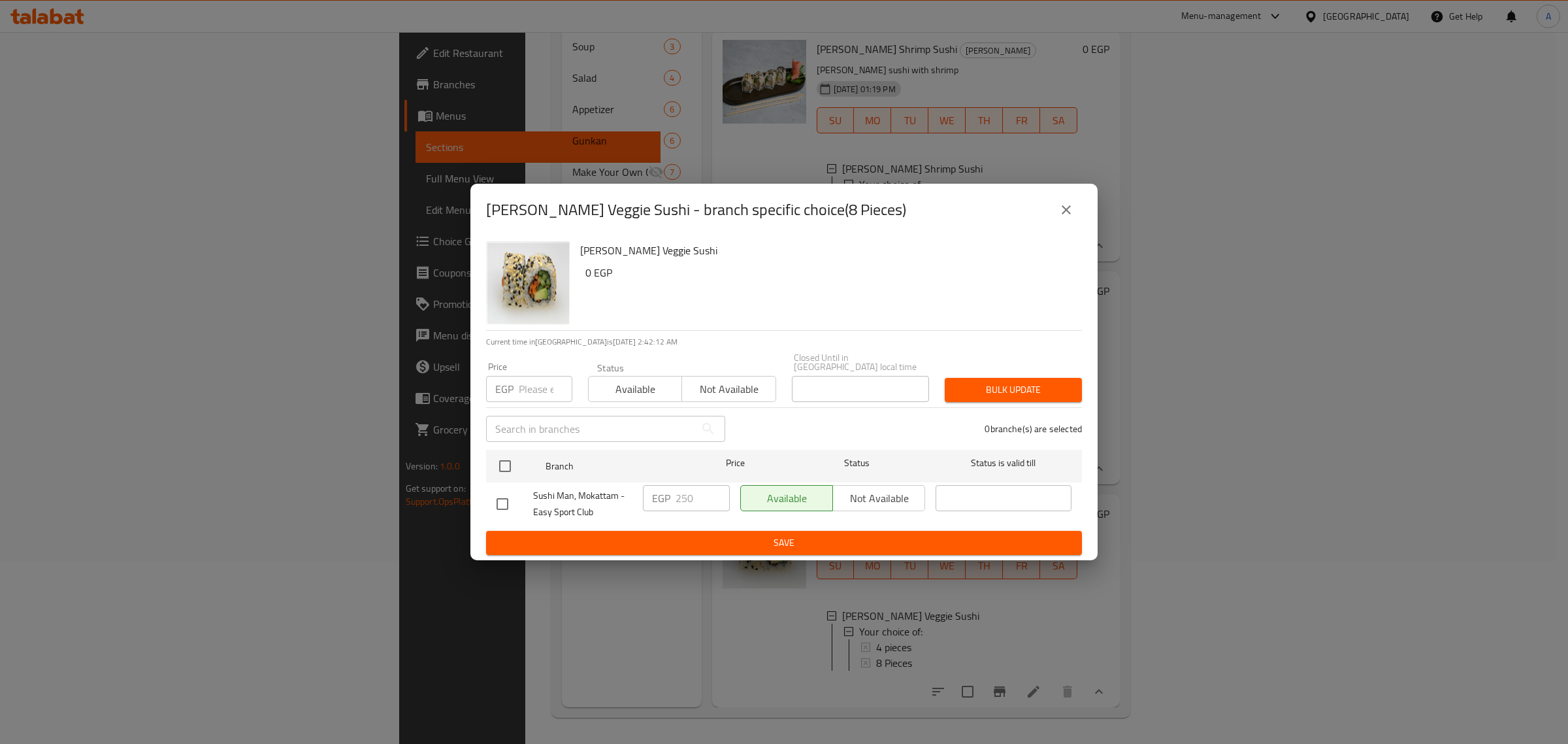
click at [1062, 204] on button "close" at bounding box center [1066, 210] width 32 height 32
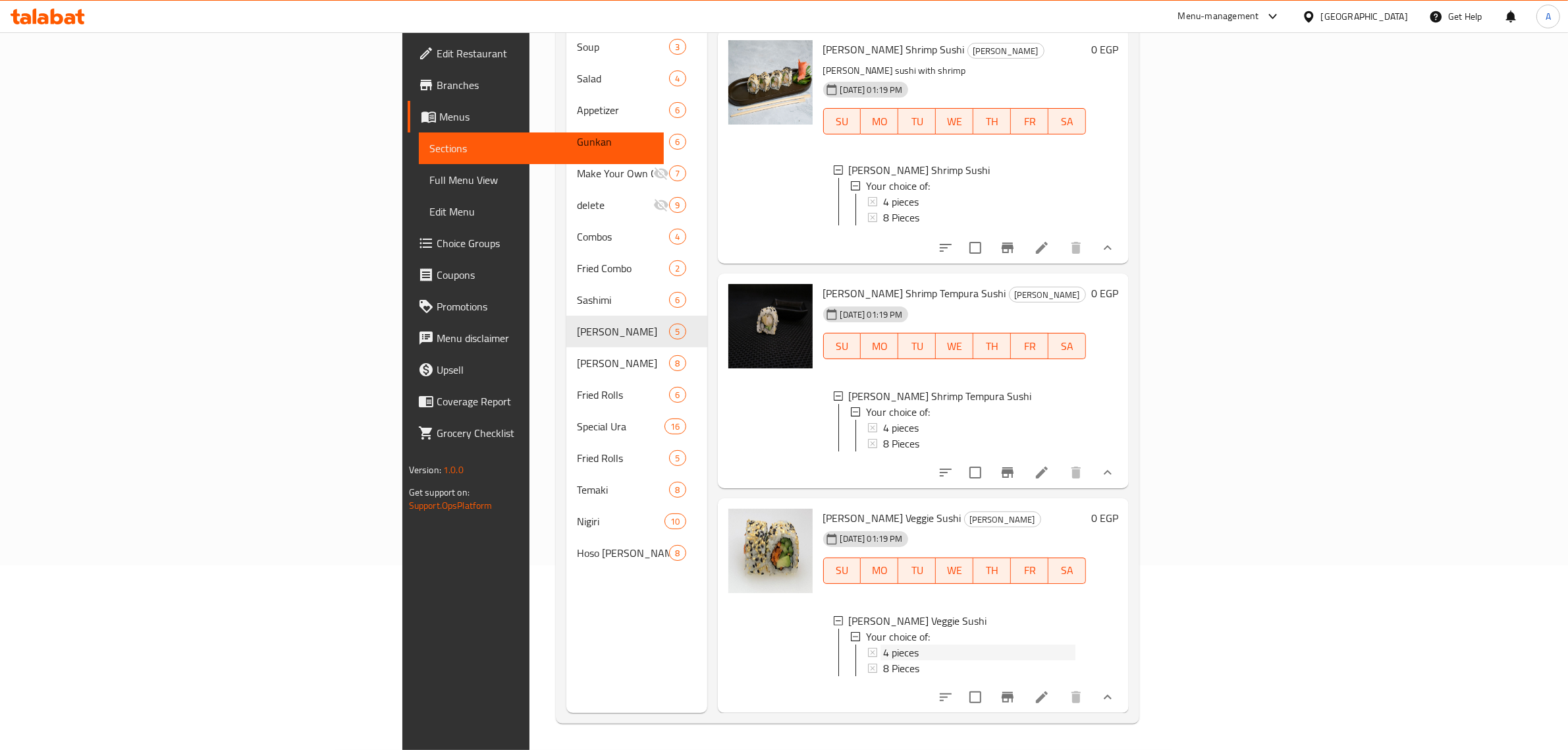
click at [883, 645] on div "4 pieces" at bounding box center [979, 652] width 193 height 16
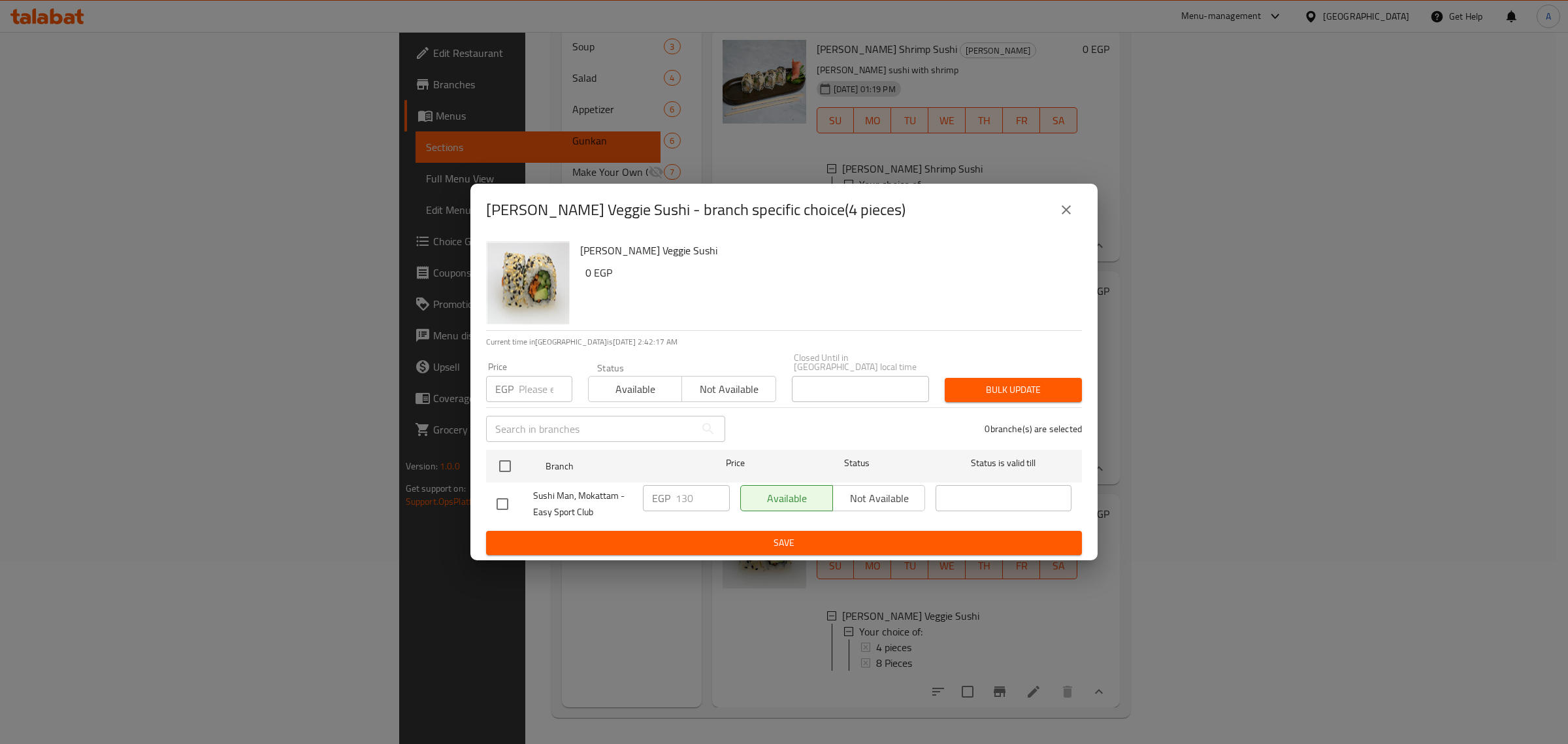
click at [1063, 218] on icon "close" at bounding box center [1066, 210] width 15 height 15
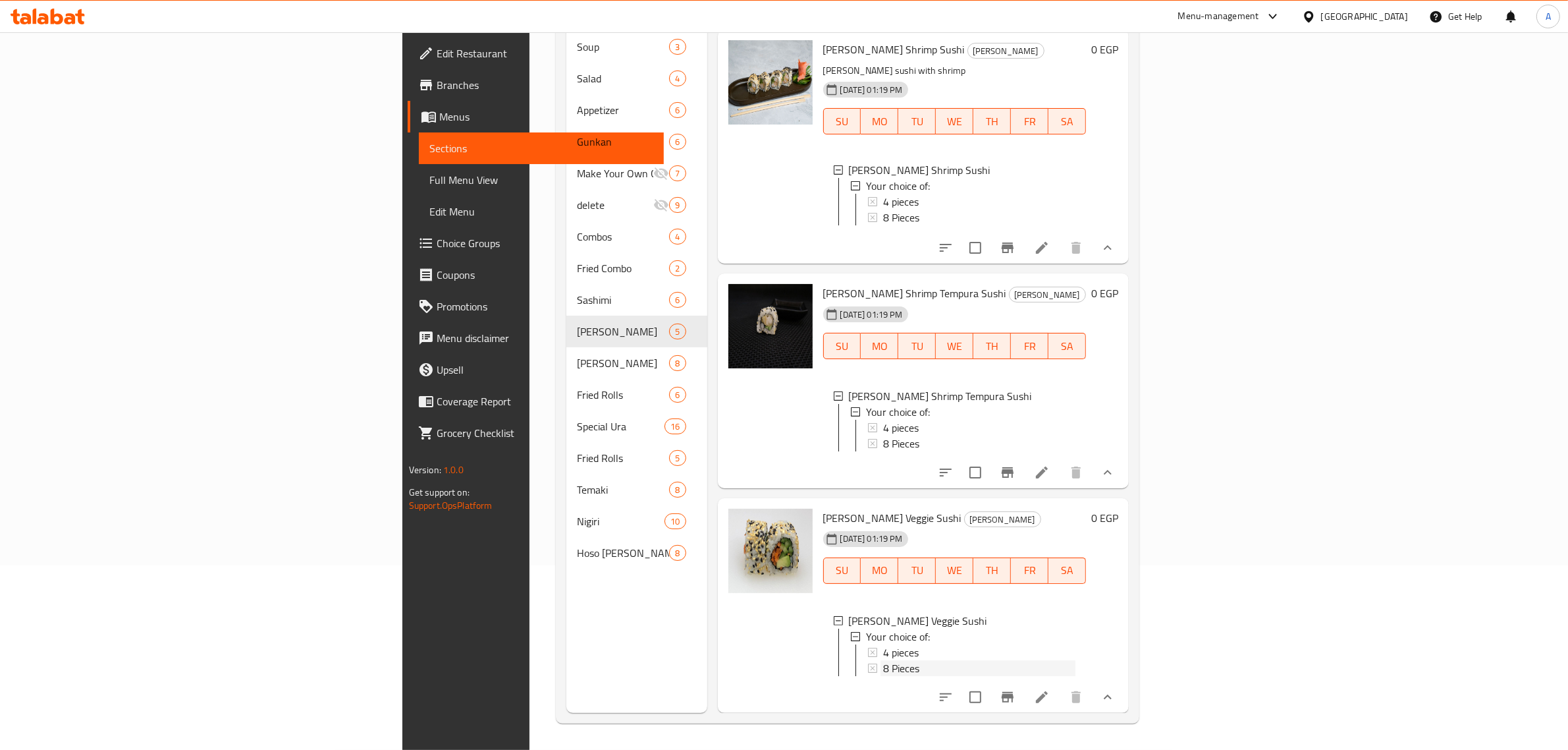
click at [883, 660] on div "8 Pieces" at bounding box center [979, 668] width 193 height 16
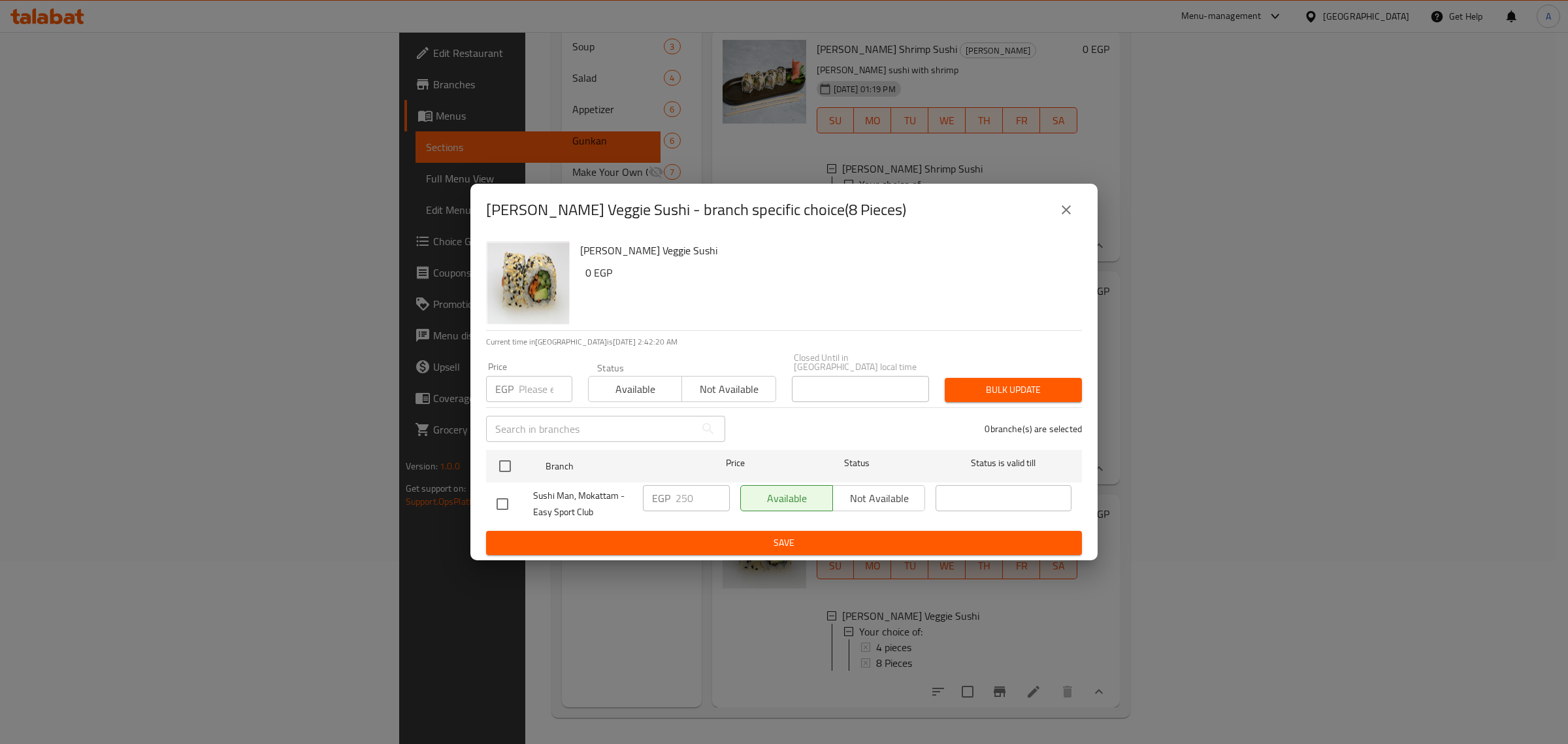
click at [1060, 214] on icon "close" at bounding box center [1066, 210] width 15 height 15
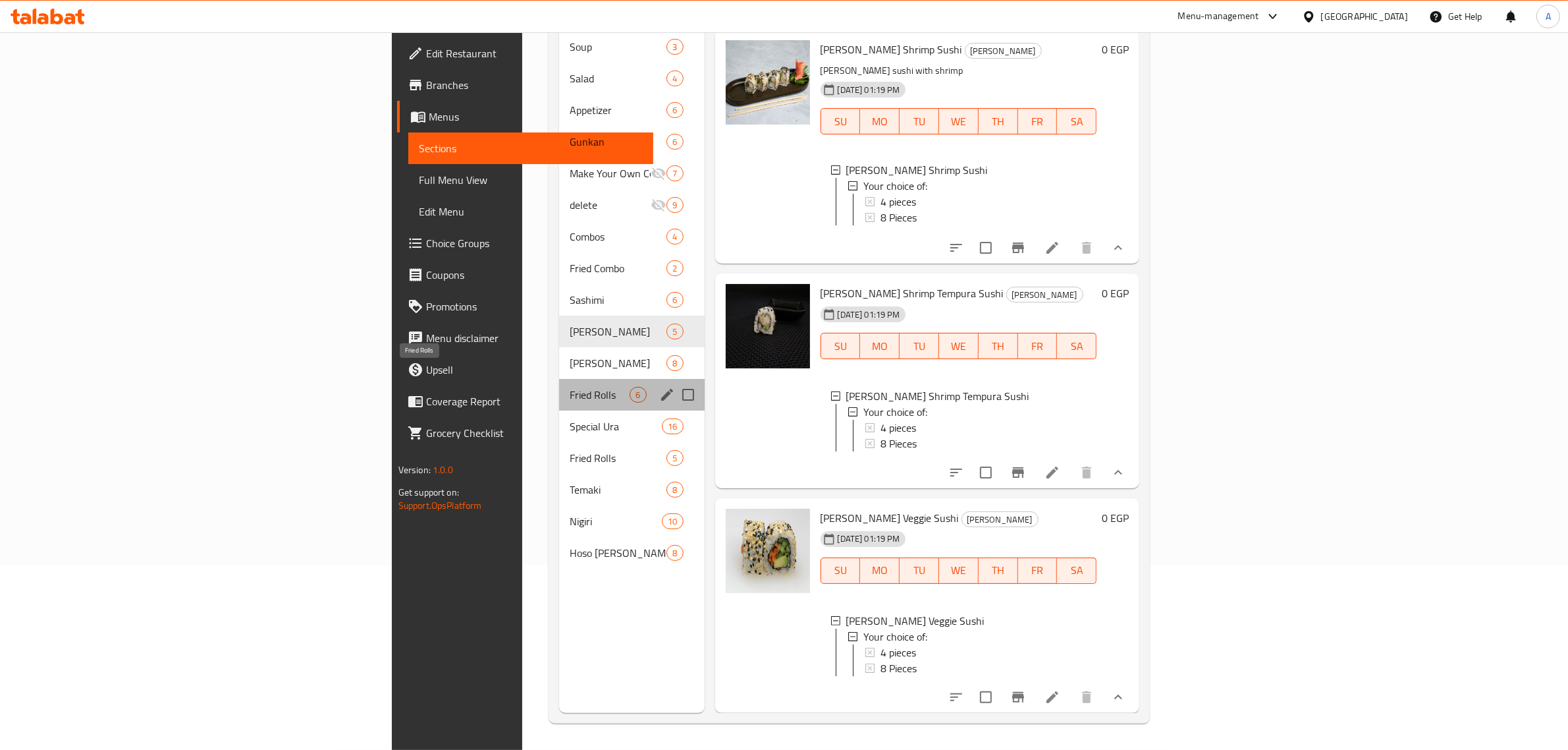
click at [569, 387] on span "Fried Rolls" at bounding box center [599, 395] width 60 height 16
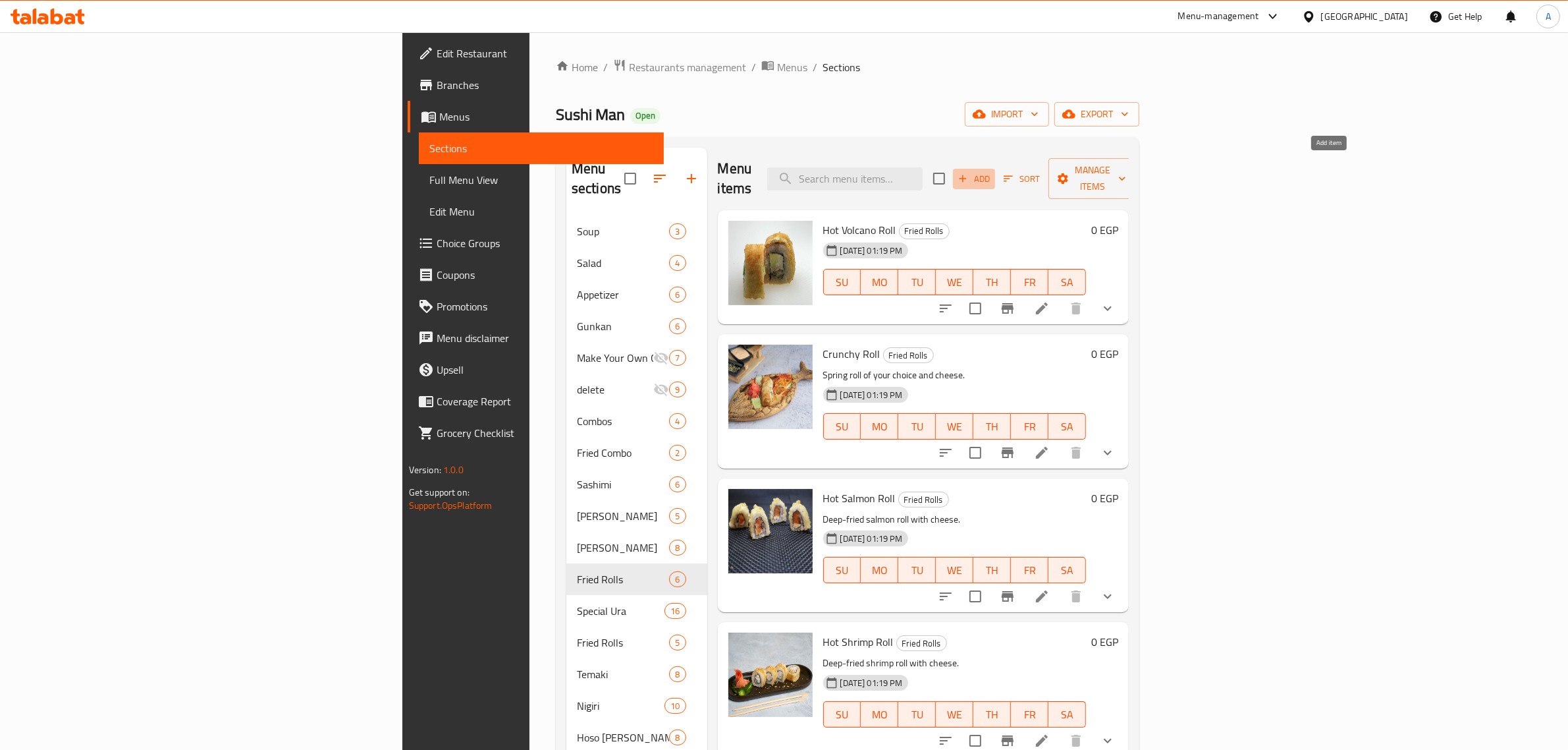
click at [969, 172] on icon "button" at bounding box center [963, 178] width 12 height 12
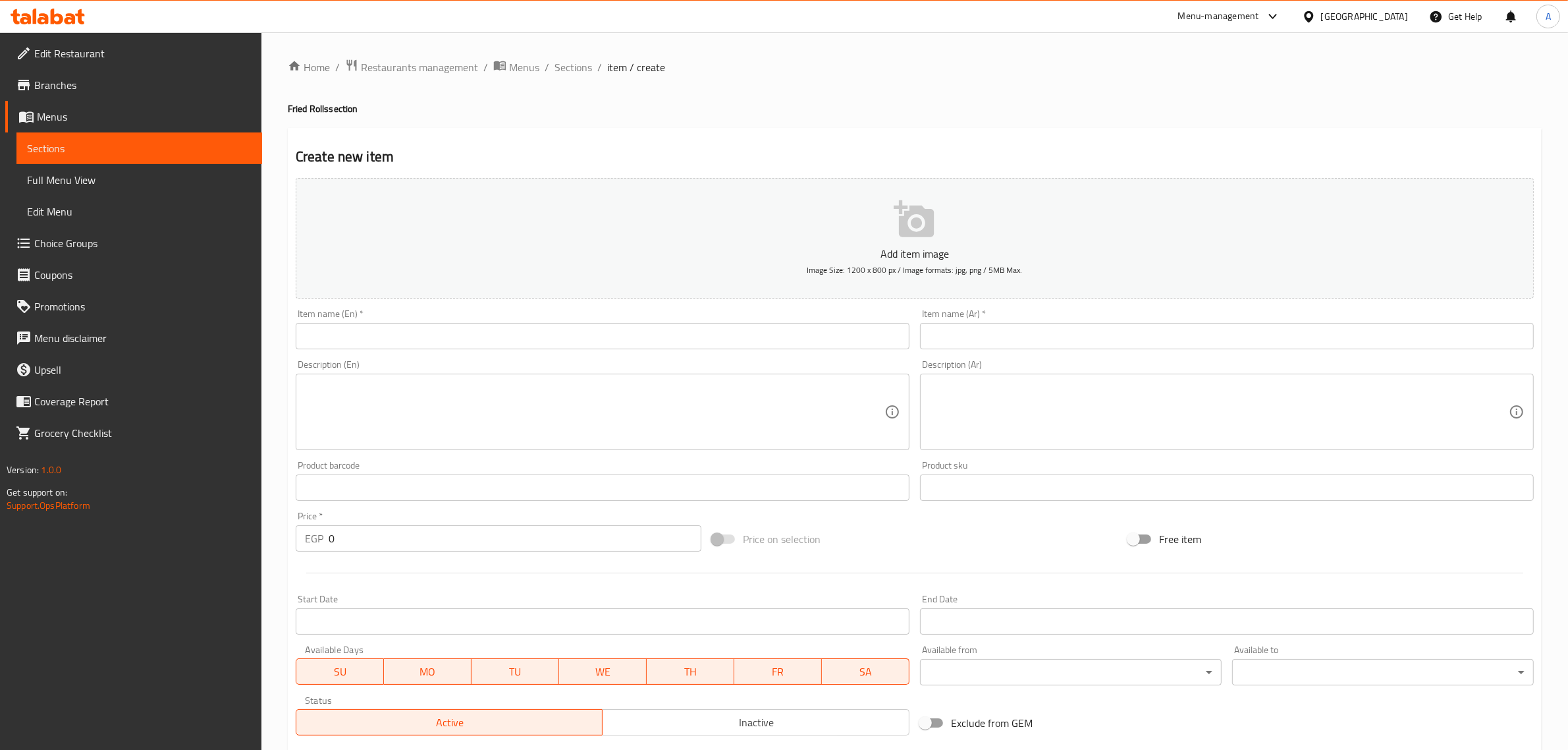
click at [433, 333] on input "text" at bounding box center [602, 336] width 614 height 27
paste input "Hot Lemon Roll"
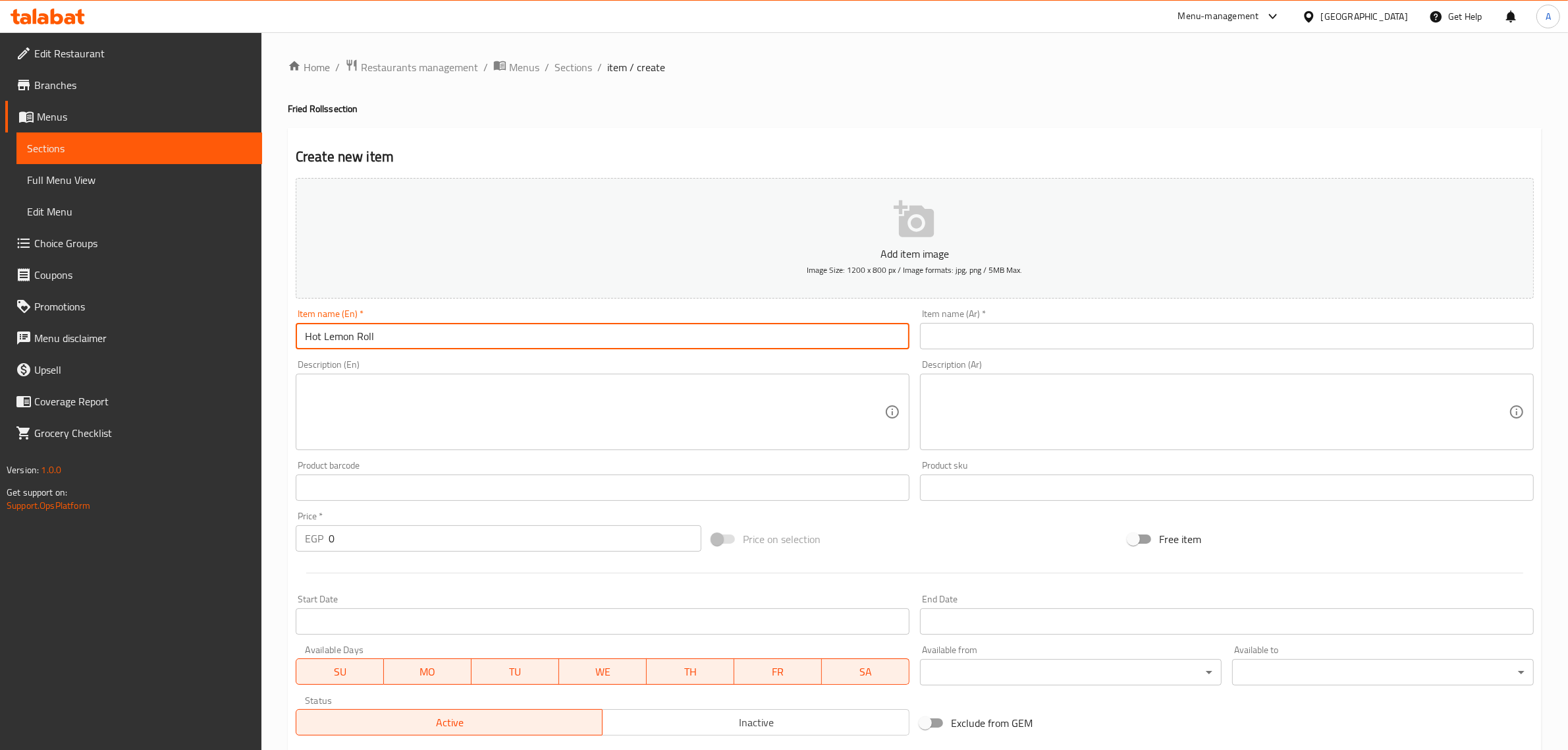
type input "Hot Lemon Roll"
click at [1005, 343] on input "text" at bounding box center [1226, 336] width 614 height 27
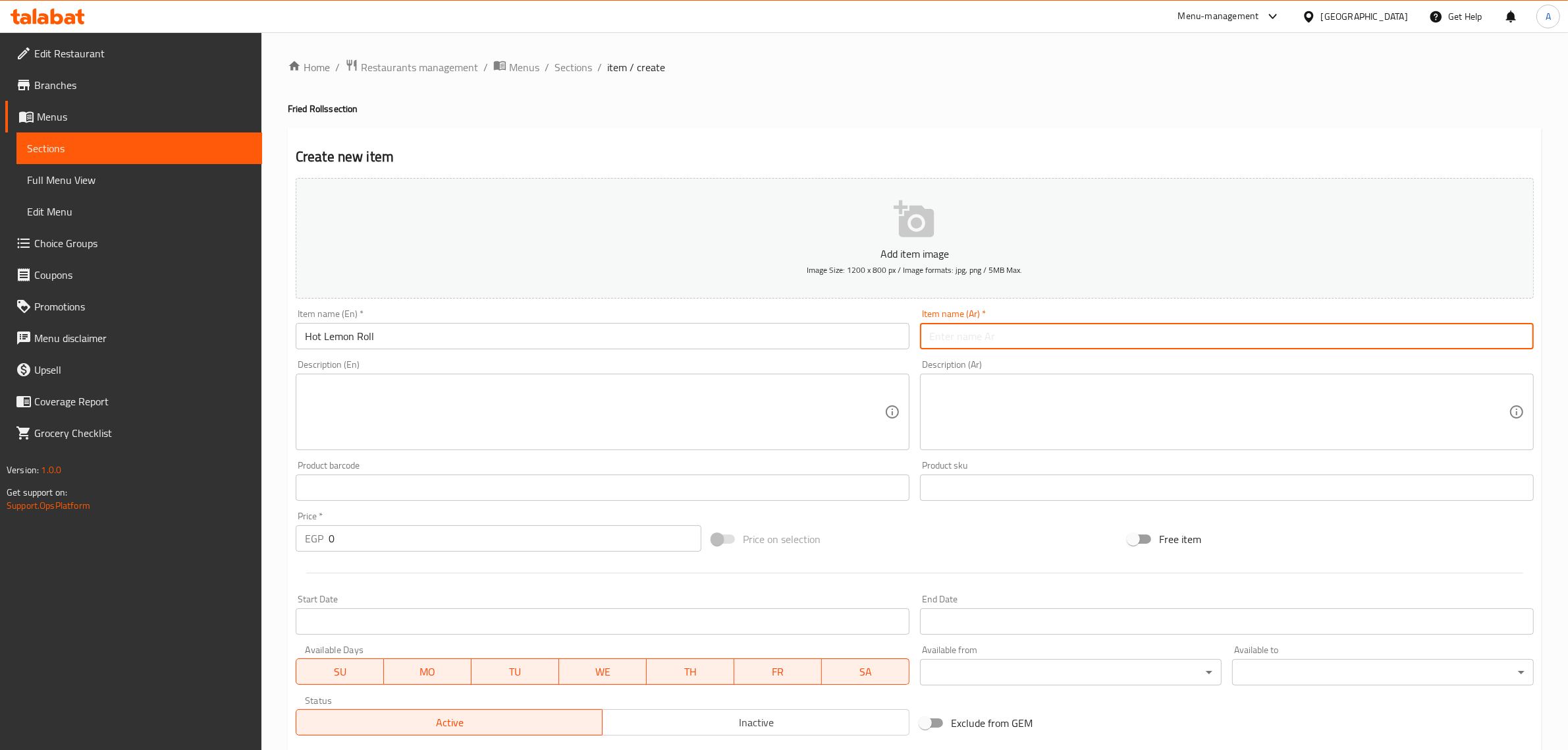
paste input "لفائف الليمون الساخن"
click at [1013, 346] on input "لفائف الليمون الساخن" at bounding box center [1226, 336] width 614 height 27
type input "رول الليمون الساخن"
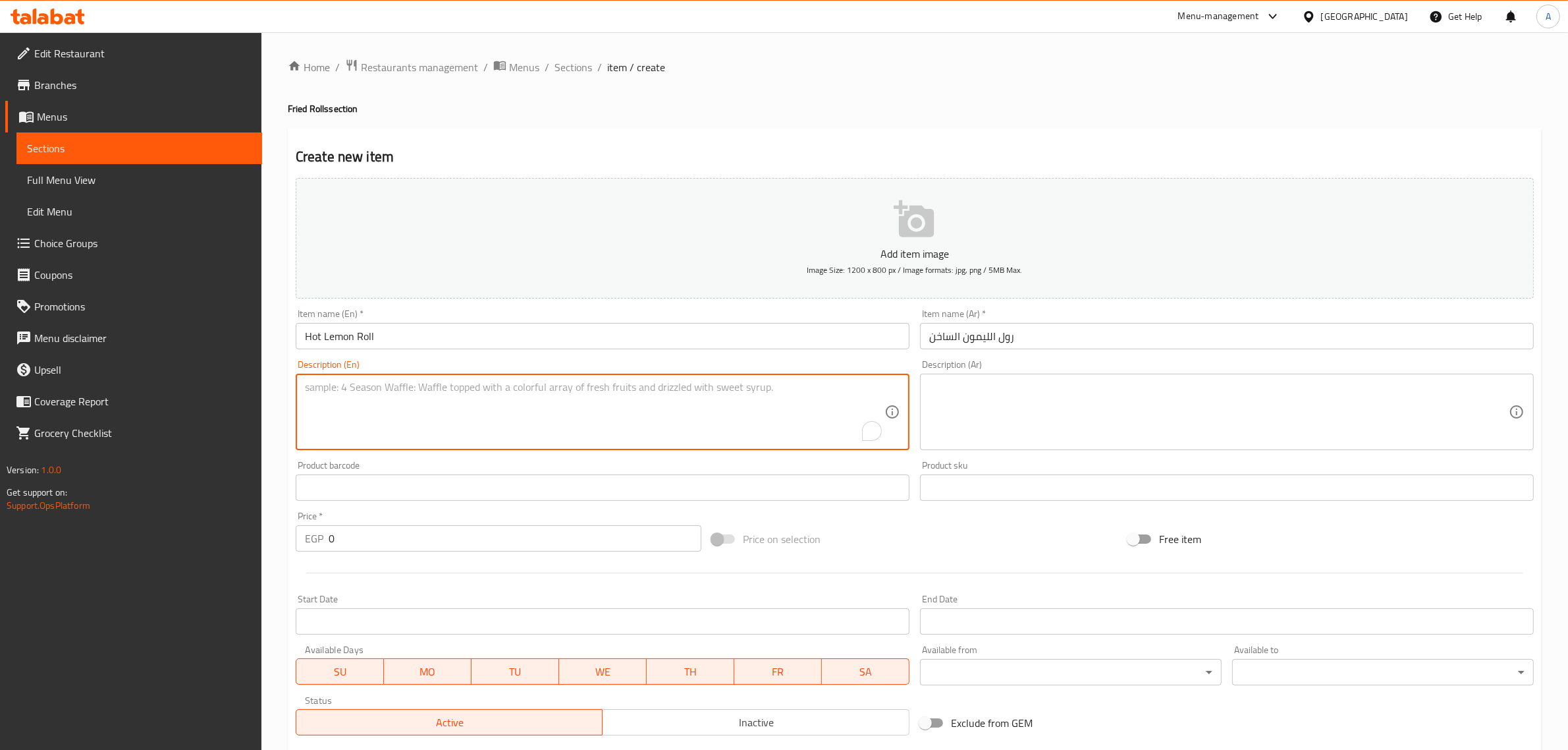
click at [618, 389] on textarea "To enrich screen reader interactions, please activate Accessibility in Grammarl…" at bounding box center [594, 412] width 580 height 62
paste textarea "Salmon, shrimp and cheese with ponzu sauce and spicy mayo."
type textarea "Salmon, shrimp and cheese with ponzu sauce and spicy mayo."
click at [1072, 394] on textarea at bounding box center [1219, 412] width 580 height 62
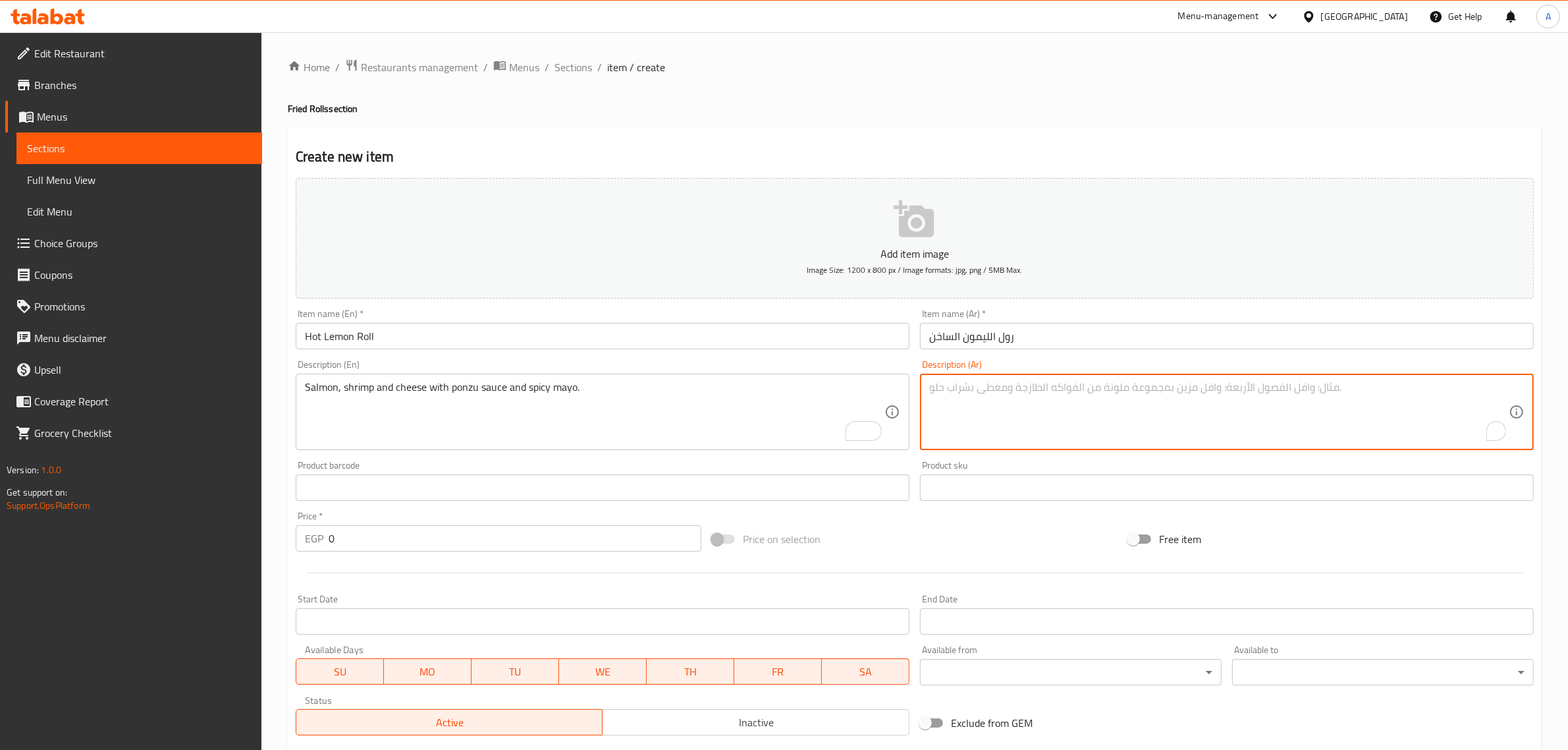
paste textarea "سمك السلمون والروبيان والجبن مع صلصة البونزو والمايونيز الحار."
click at [1502, 387] on textarea "سمك السلمون والروبيان والجبن مع صلصة البونزو والمايونيز الحار." at bounding box center [1219, 412] width 580 height 62
type textarea "السلمون والروبيان والجبن مع صلصة البونزو والمايونيز الحار."
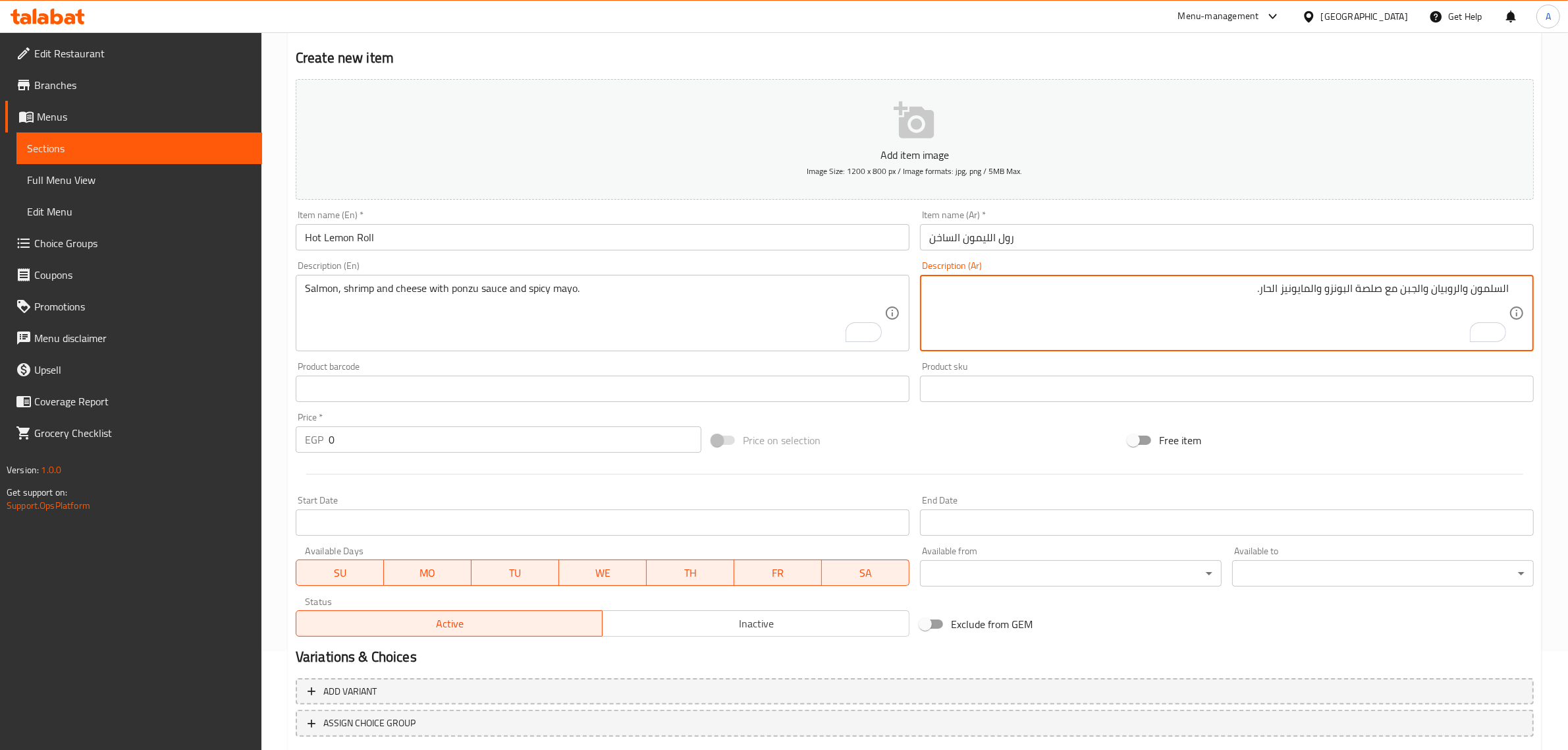
scroll to position [179, 0]
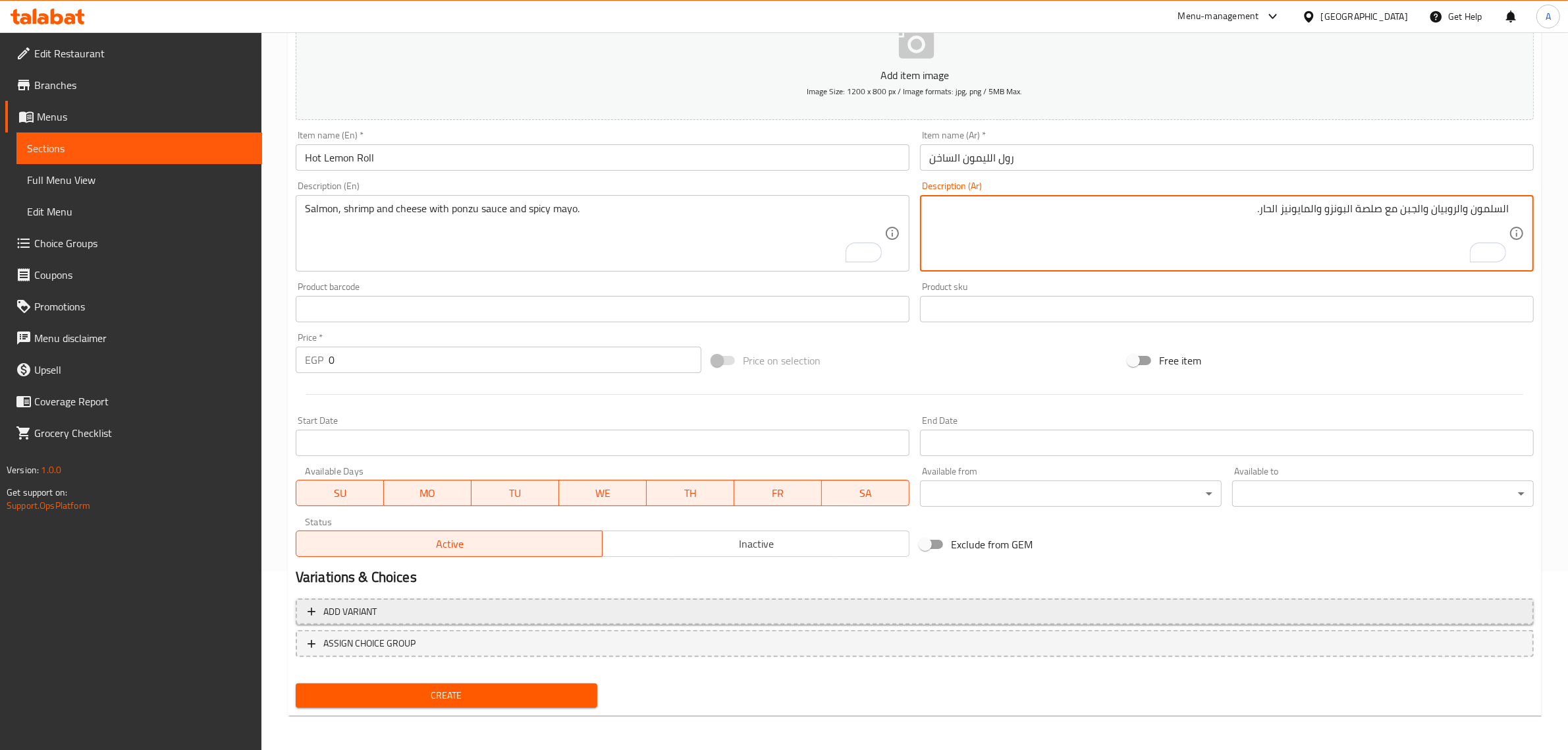
click at [711, 607] on span "Add variant" at bounding box center [914, 611] width 1215 height 16
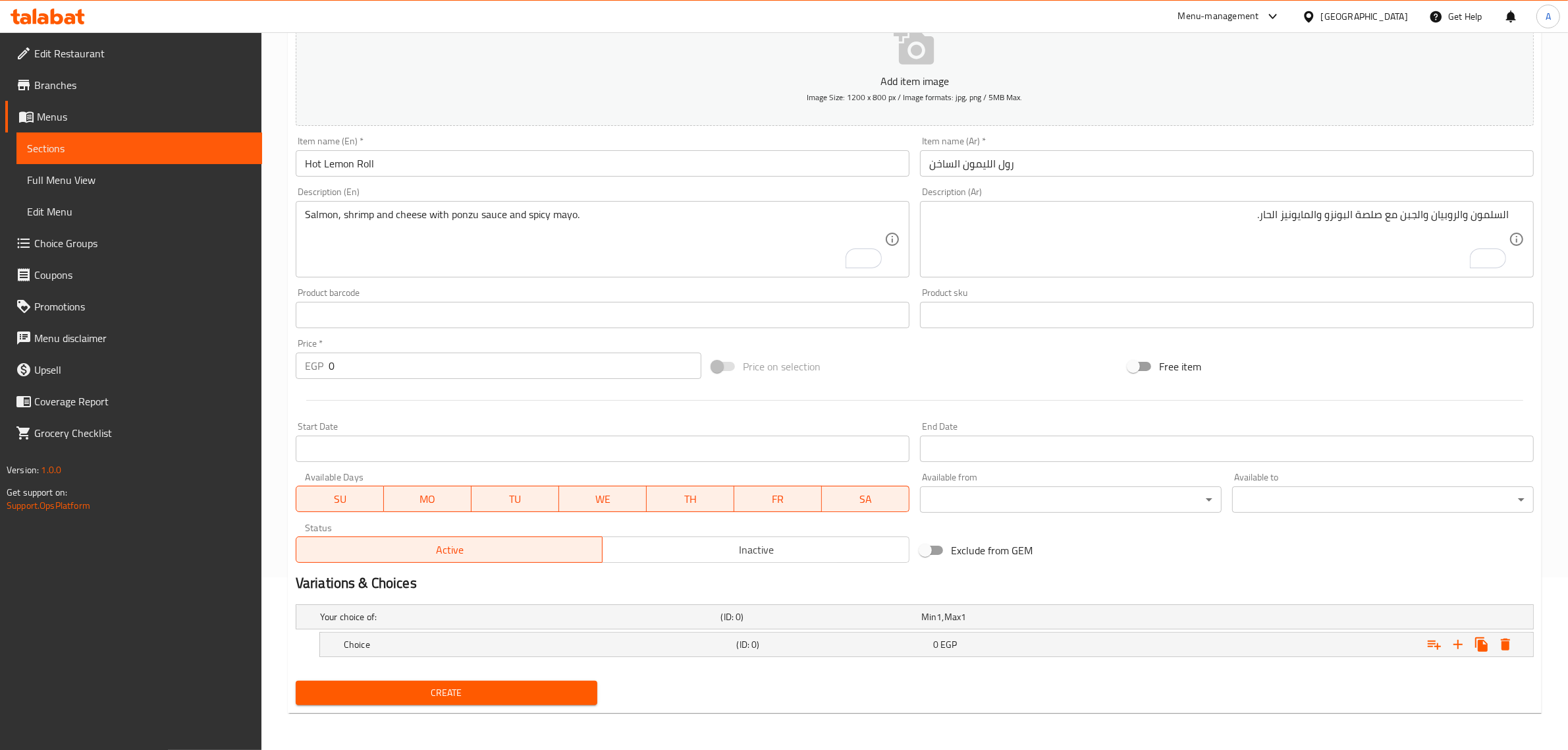
scroll to position [172, 0]
click at [1454, 638] on icon "Expand" at bounding box center [1458, 645] width 16 height 16
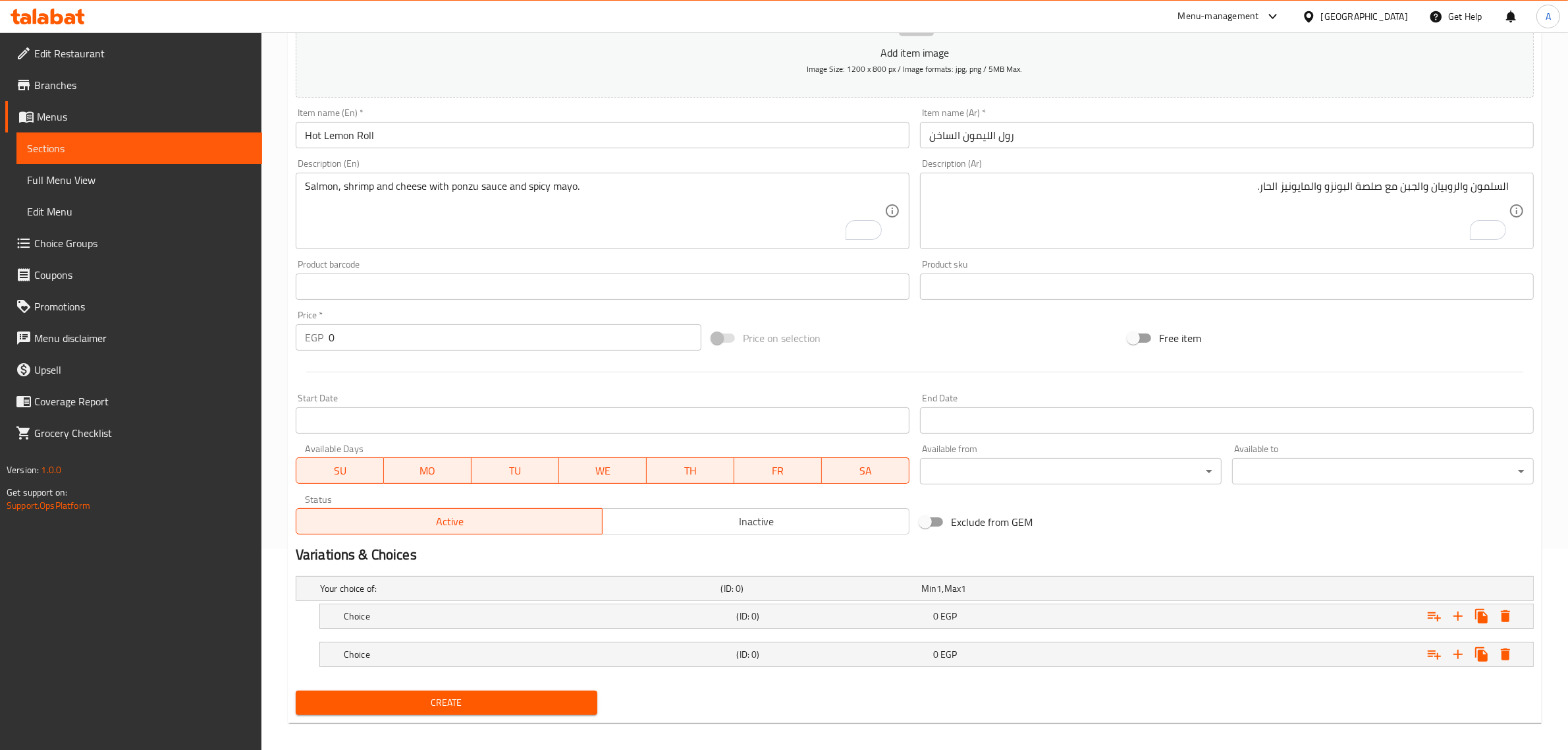
scroll to position [211, 0]
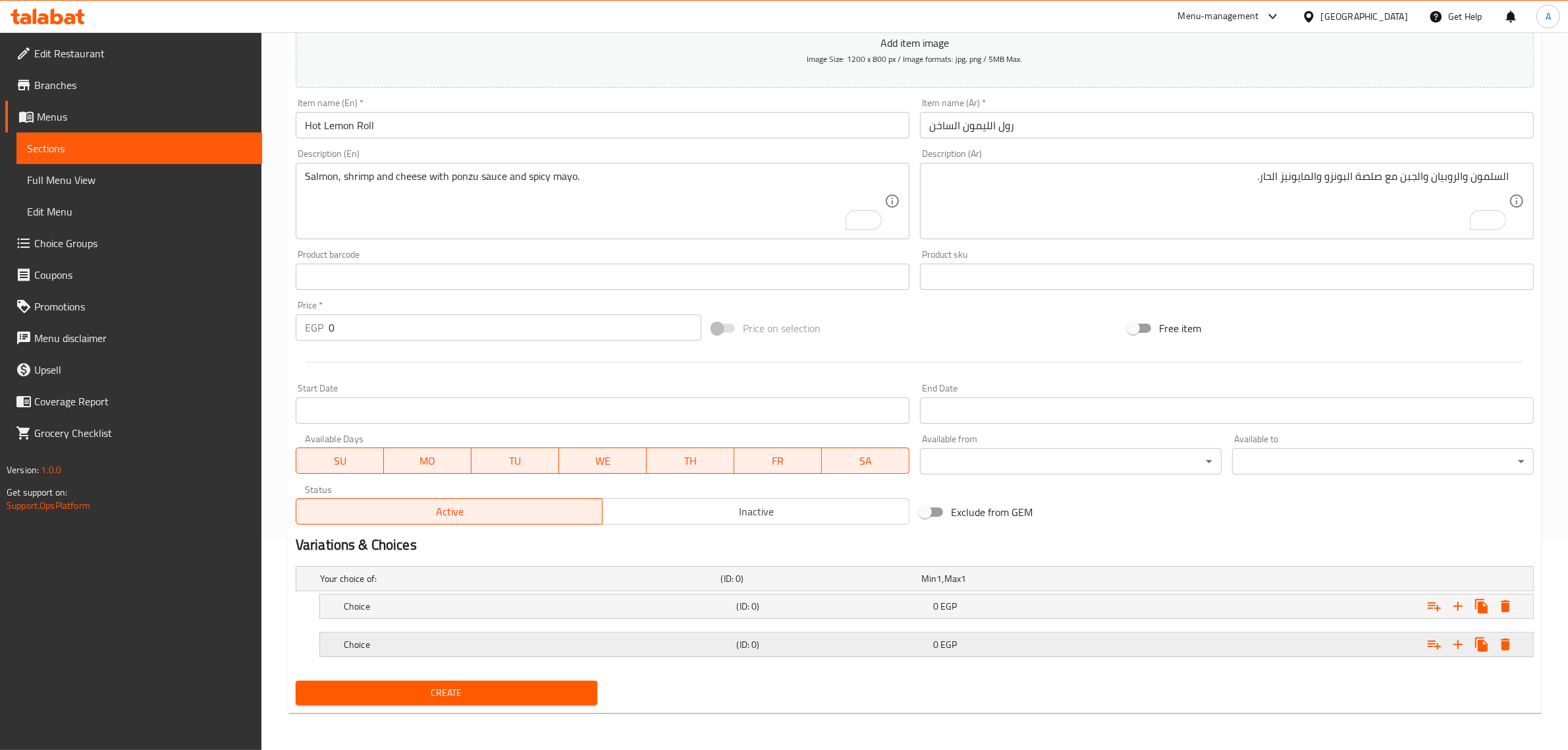
click at [744, 585] on h5 "(ID: 0)" at bounding box center [818, 578] width 195 height 13
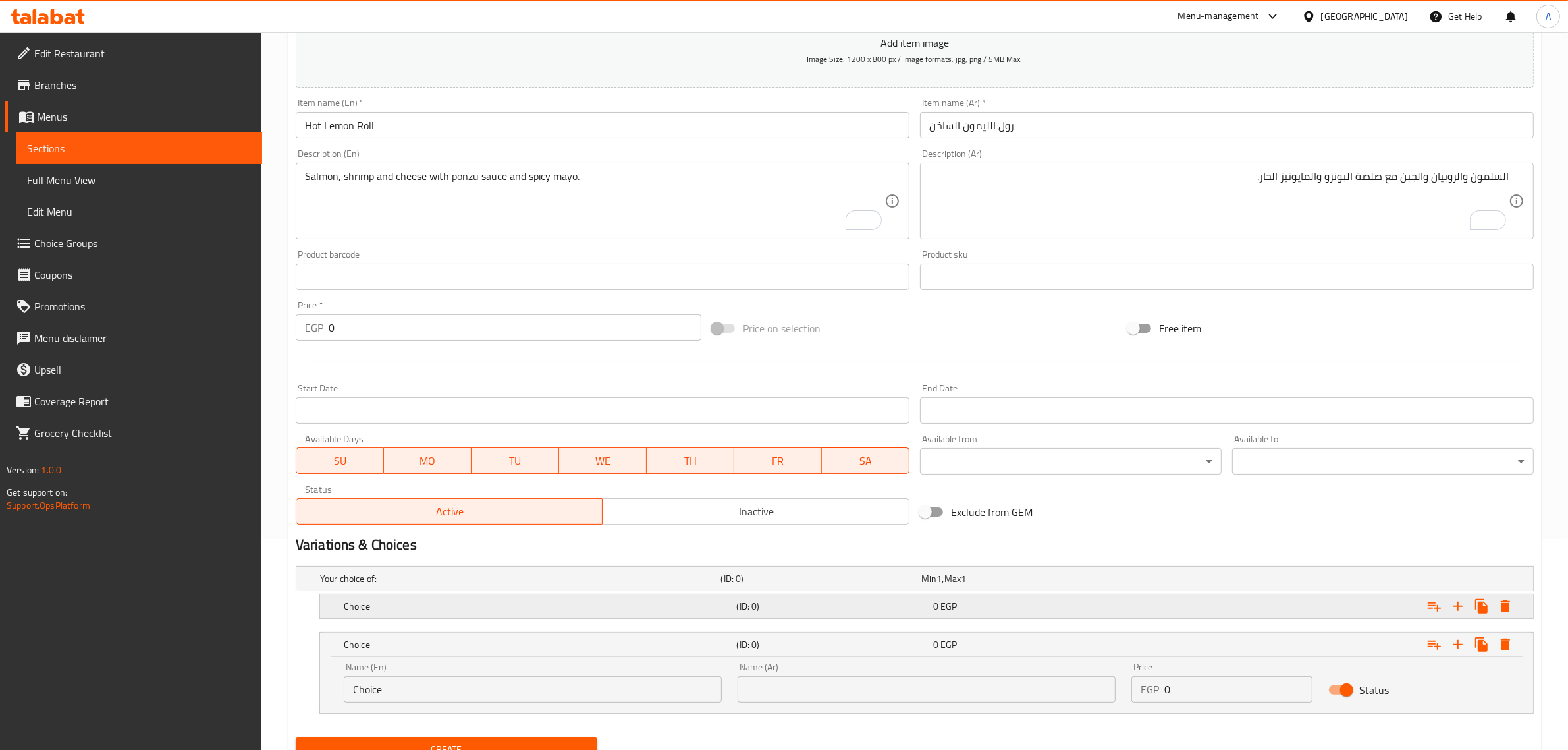
click at [740, 593] on div "Choice (ID: 0) 0 EGP" at bounding box center [919, 578] width 1203 height 29
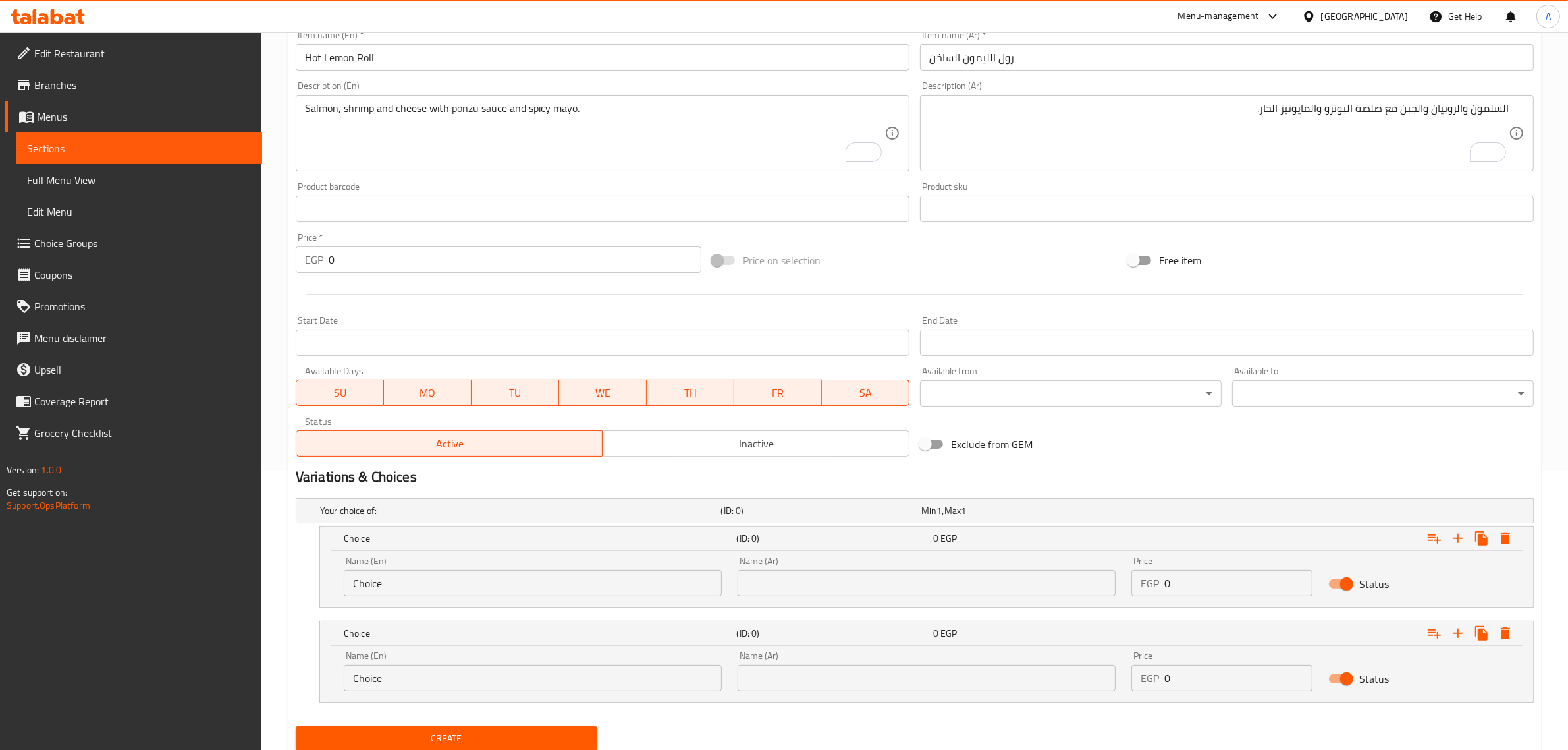
scroll to position [324, 0]
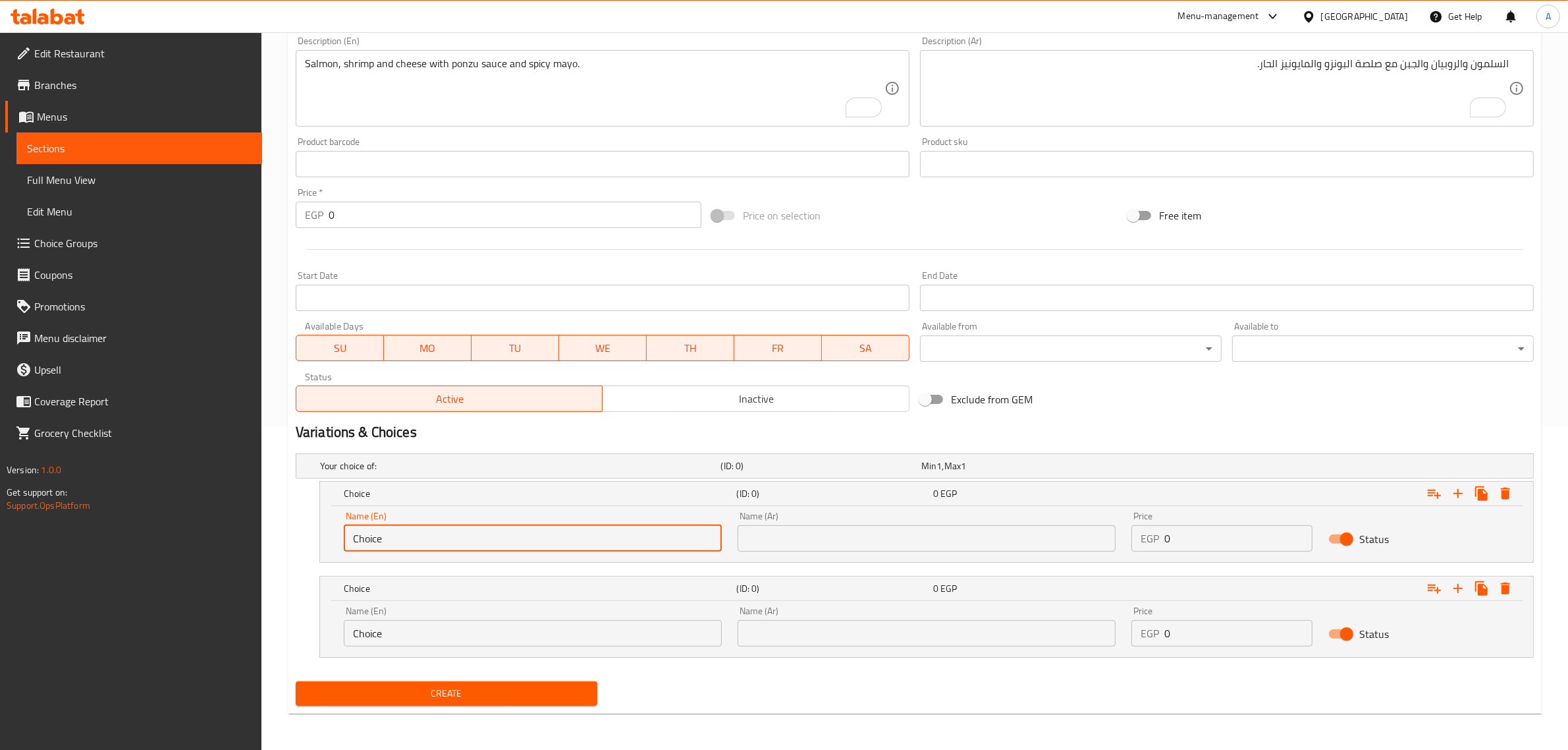
click at [488, 529] on input "Choice" at bounding box center [533, 539] width 378 height 27
type input "5 Pieces"
click at [498, 639] on input "Choice" at bounding box center [533, 633] width 378 height 27
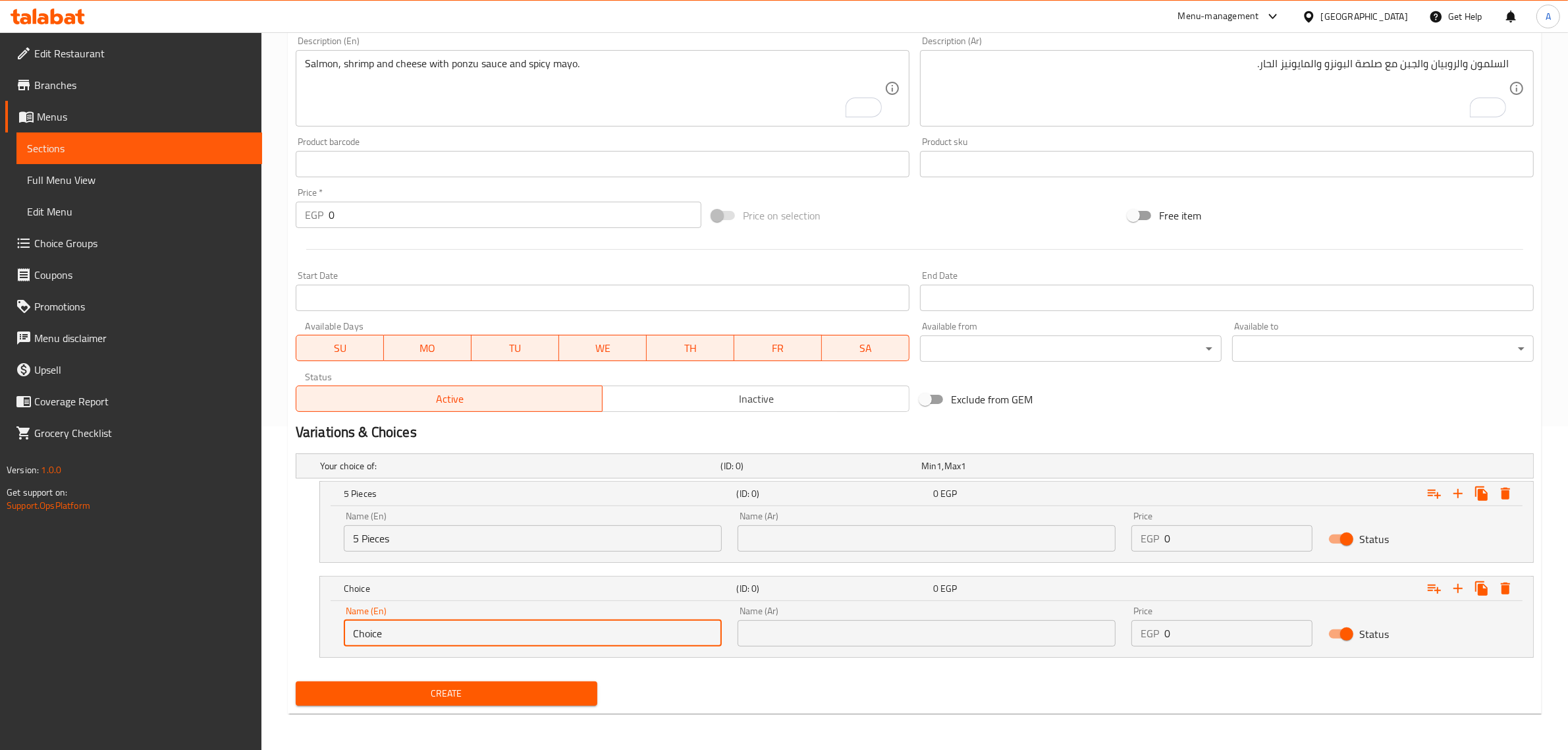
click at [495, 637] on input "Choice" at bounding box center [533, 633] width 378 height 27
type input "10 Pieces"
click at [821, 545] on input "text" at bounding box center [927, 539] width 378 height 27
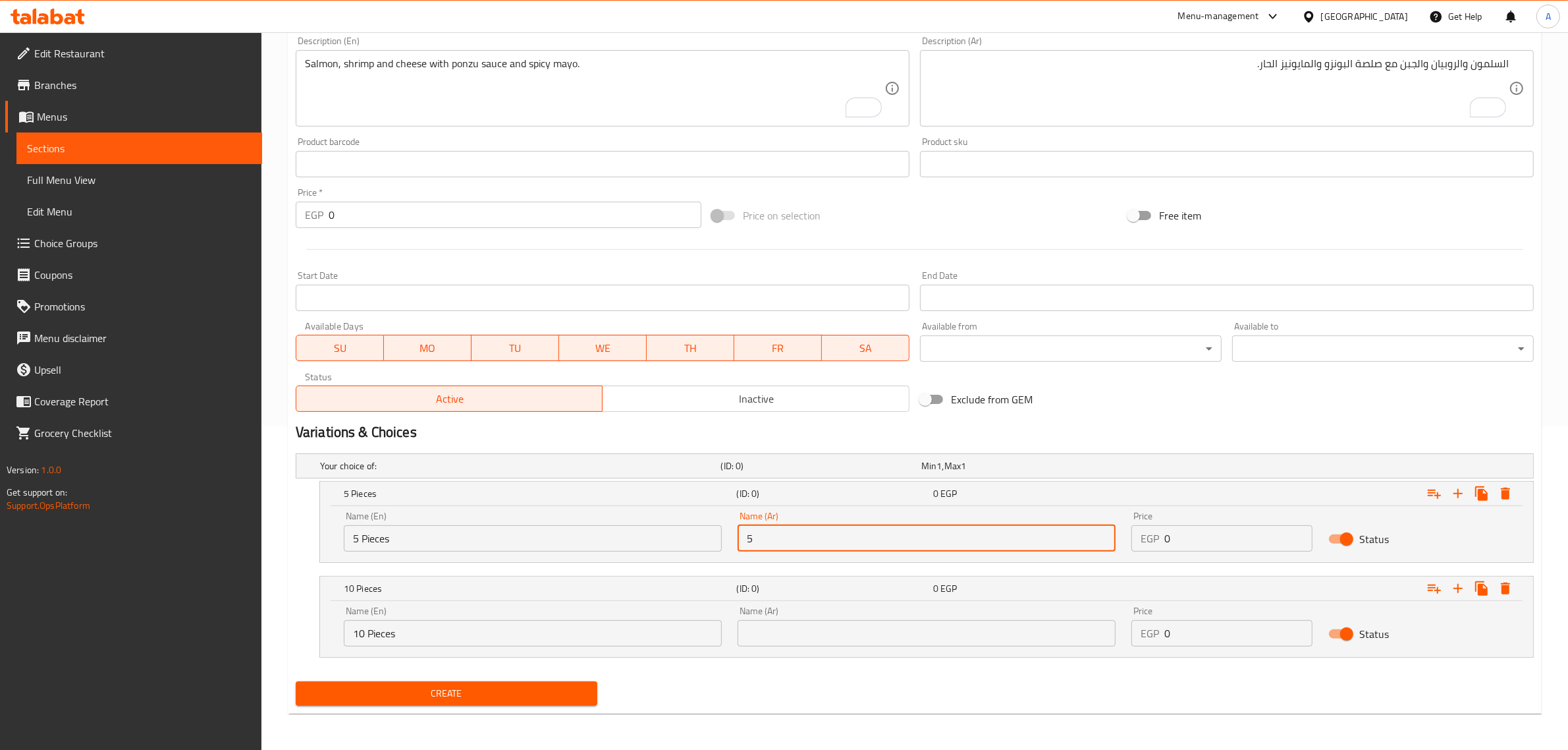
type input "5 قطع"
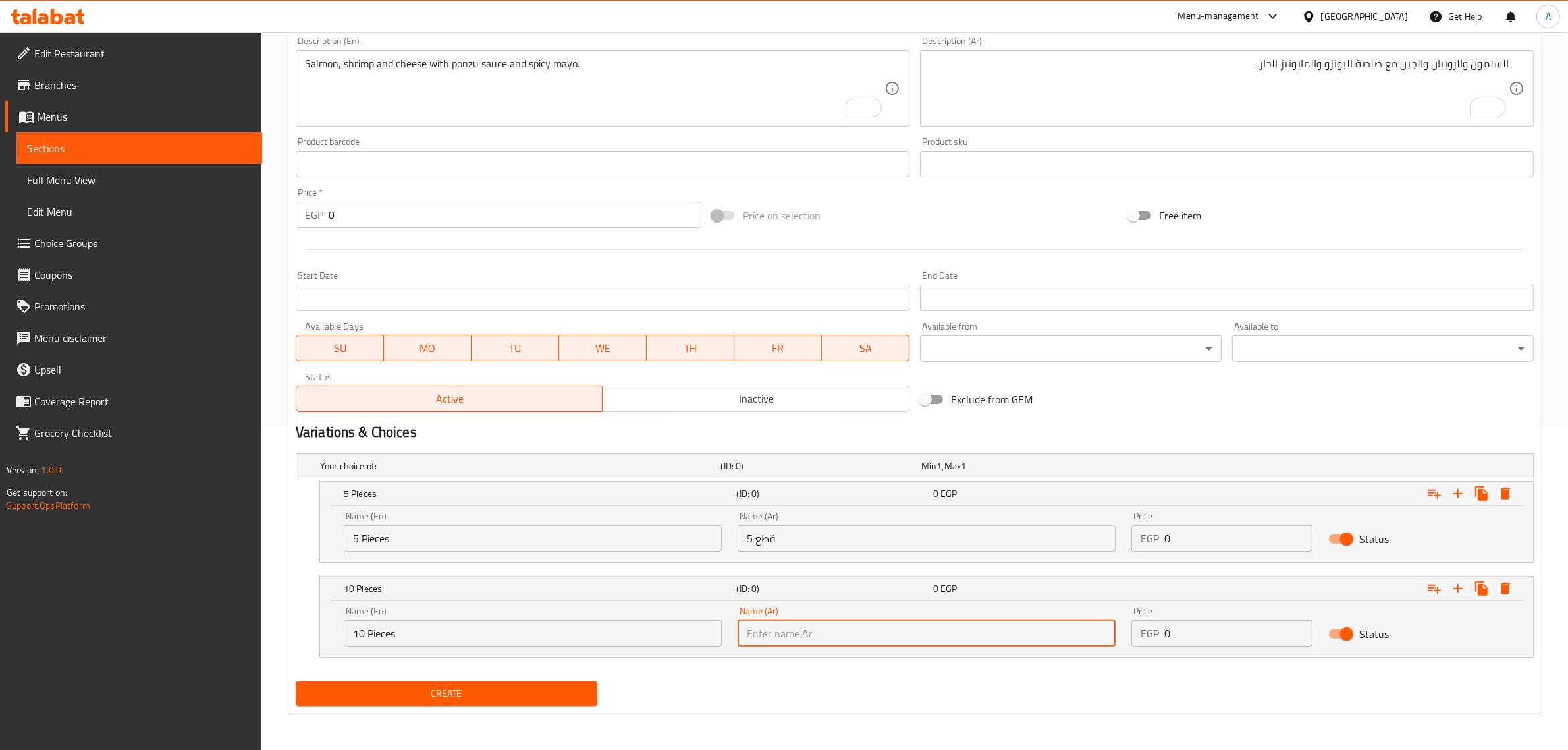
click at [837, 633] on input "text" at bounding box center [927, 633] width 378 height 27
type input "10 قطع"
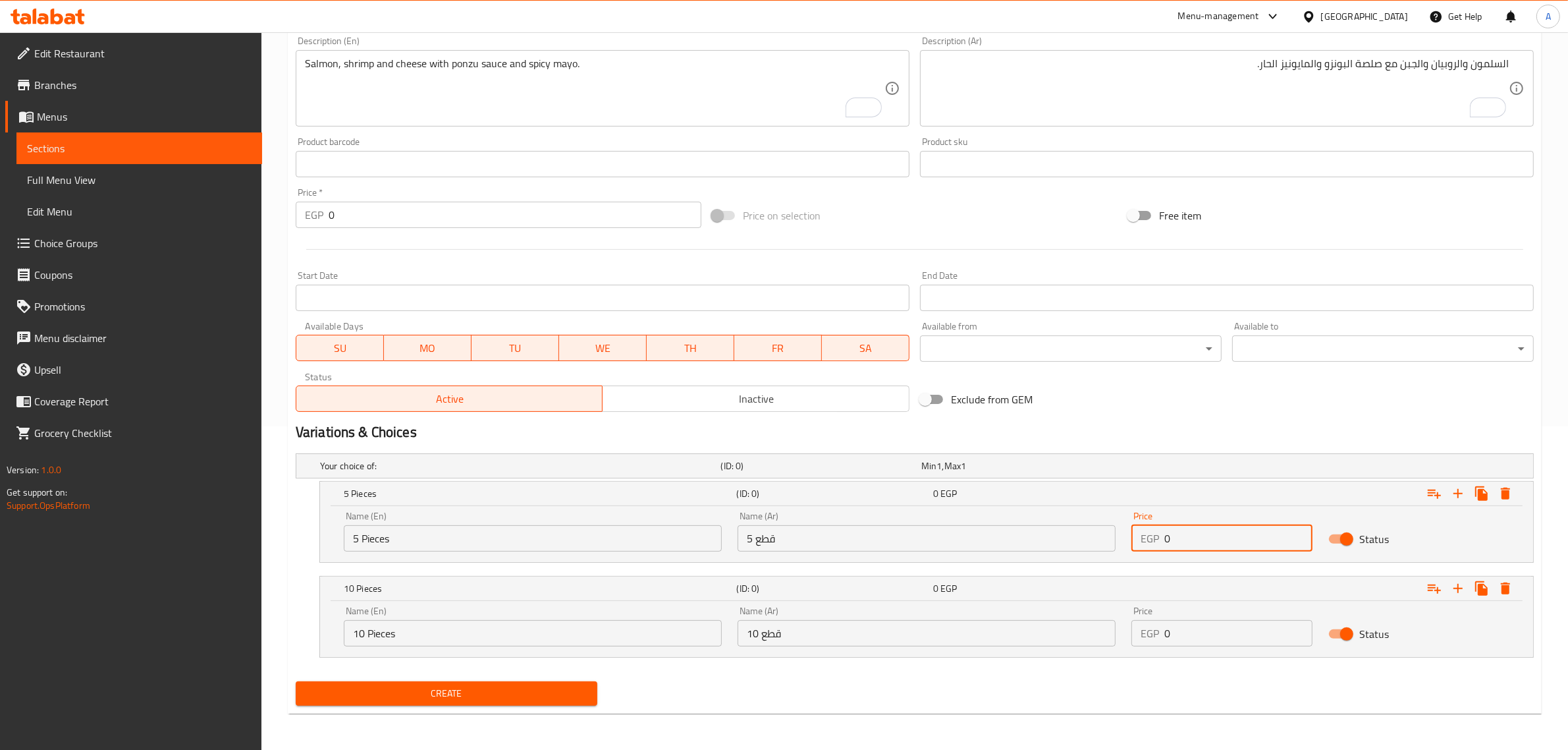
drag, startPoint x: 1195, startPoint y: 535, endPoint x: 1159, endPoint y: 542, distance: 36.7
click at [1159, 542] on div "EGP 0 Price" at bounding box center [1222, 539] width 181 height 27
paste input "175"
type input "175"
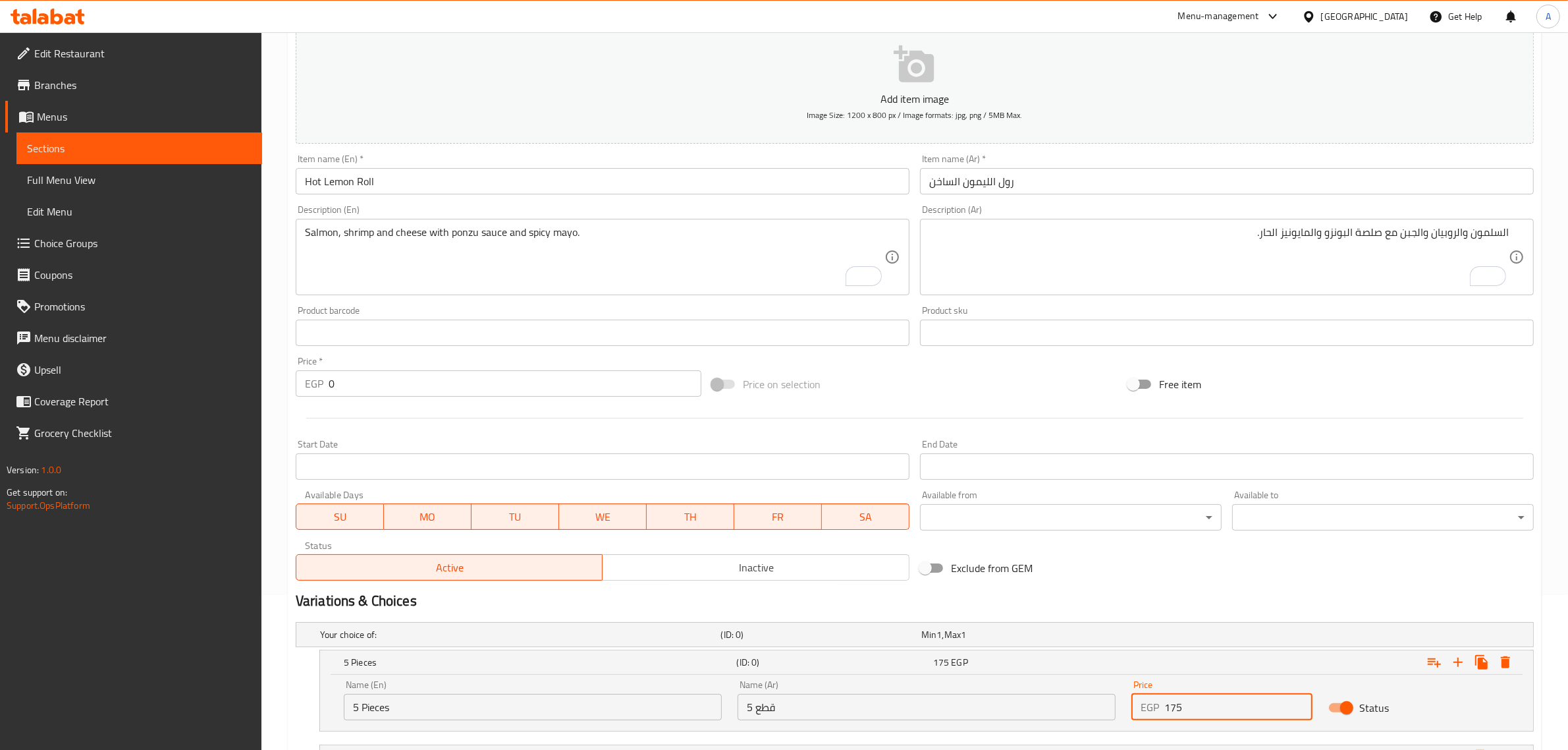
scroll to position [0, 0]
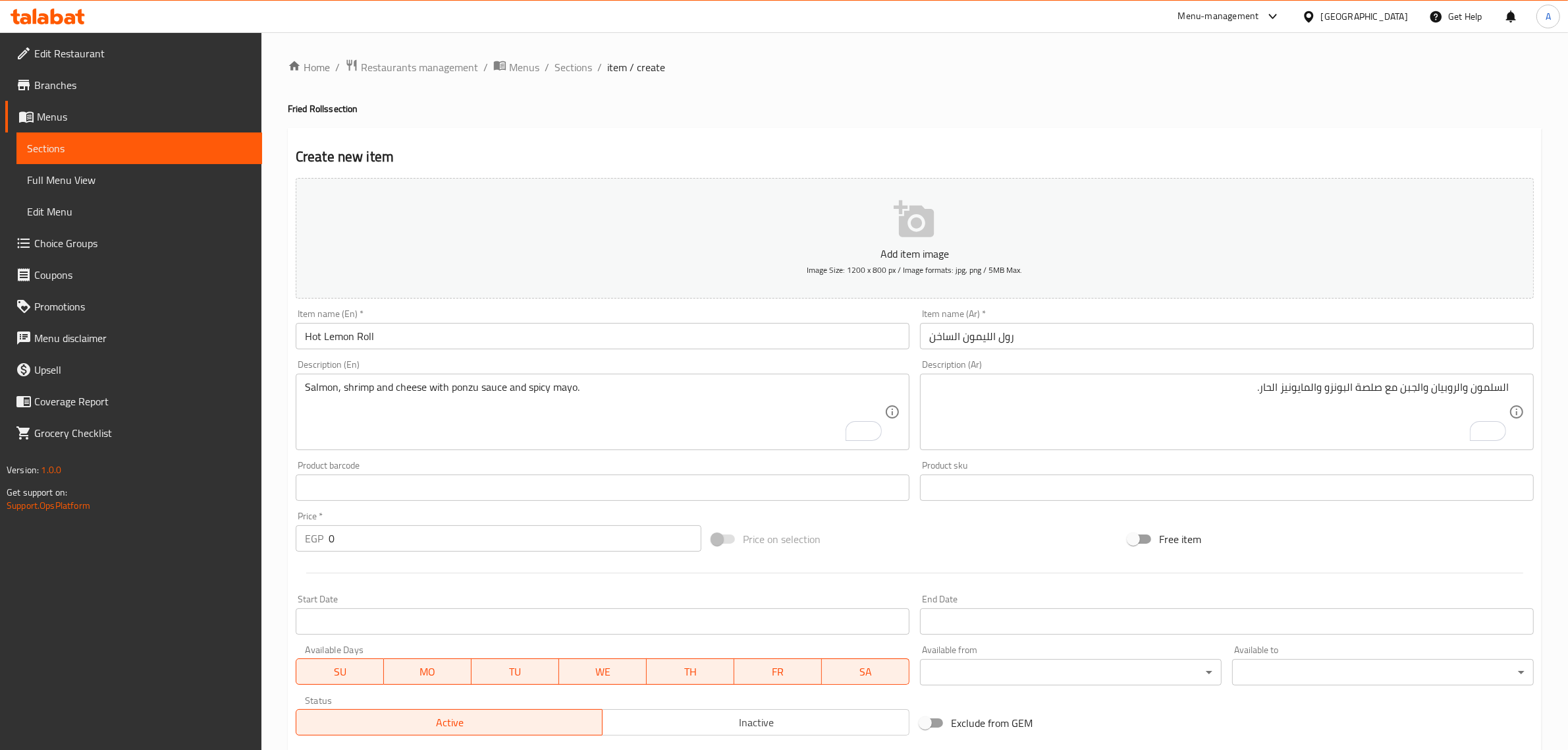
click at [584, 80] on div "Home / Restaurants management / Menus / Sections / item / create Fried Rolls se…" at bounding box center [914, 553] width 1254 height 989
click at [590, 62] on span "Sections" at bounding box center [573, 67] width 37 height 16
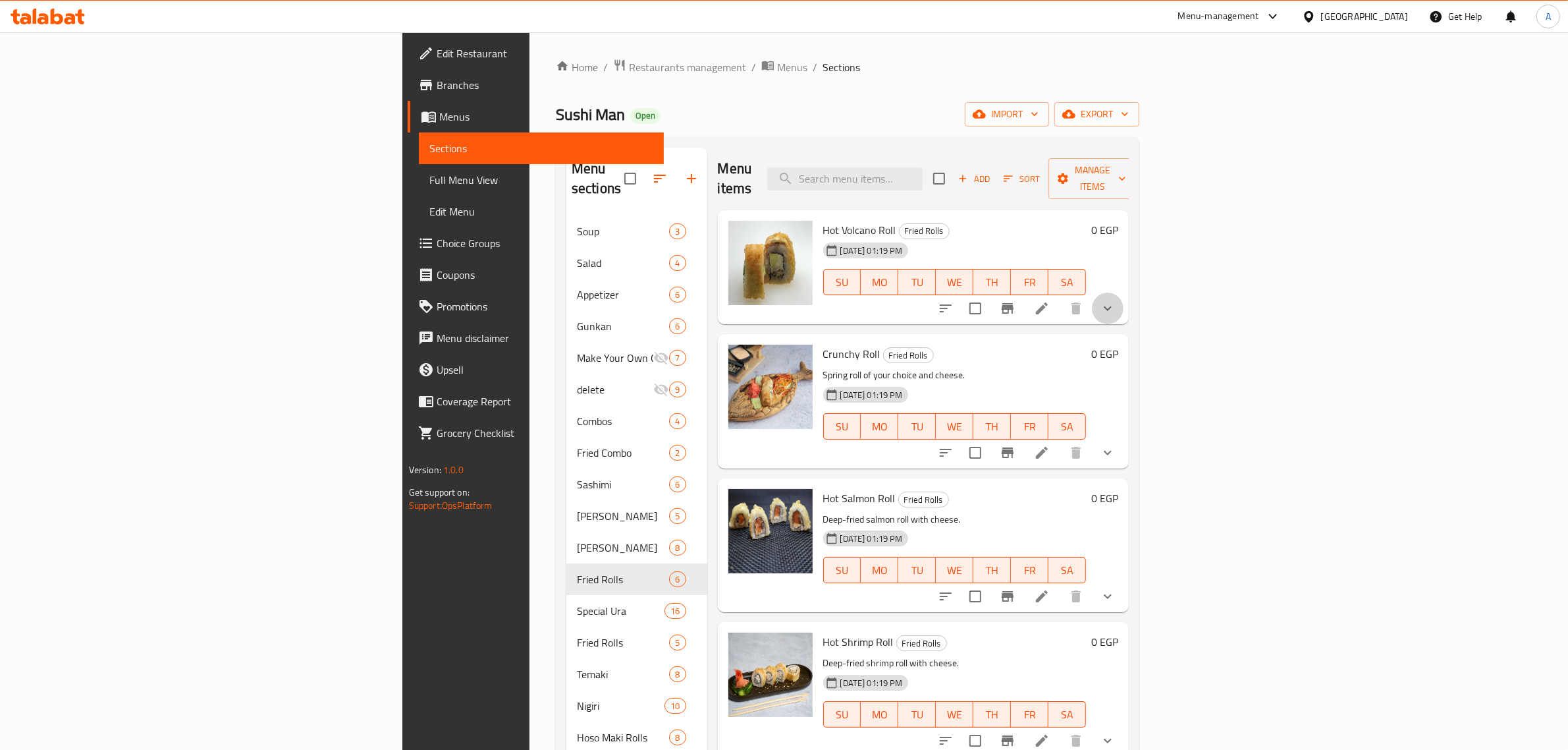
click at [1123, 293] on button "show more" at bounding box center [1108, 308] width 32 height 32
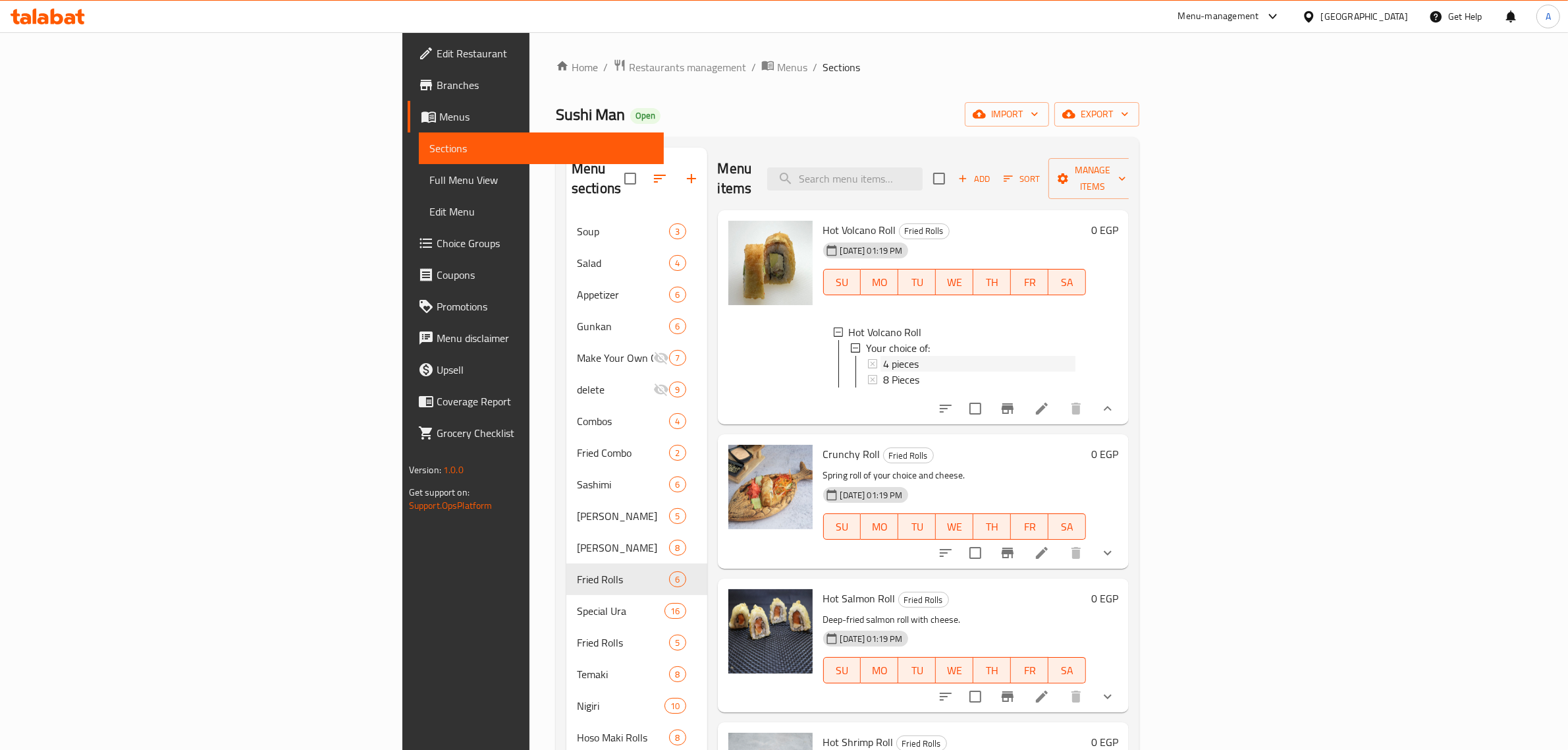
click at [883, 356] on div "4 pieces" at bounding box center [979, 364] width 193 height 16
click at [883, 371] on div "8 Pieces" at bounding box center [979, 379] width 193 height 16
click at [1060, 396] on li at bounding box center [1041, 408] width 37 height 23
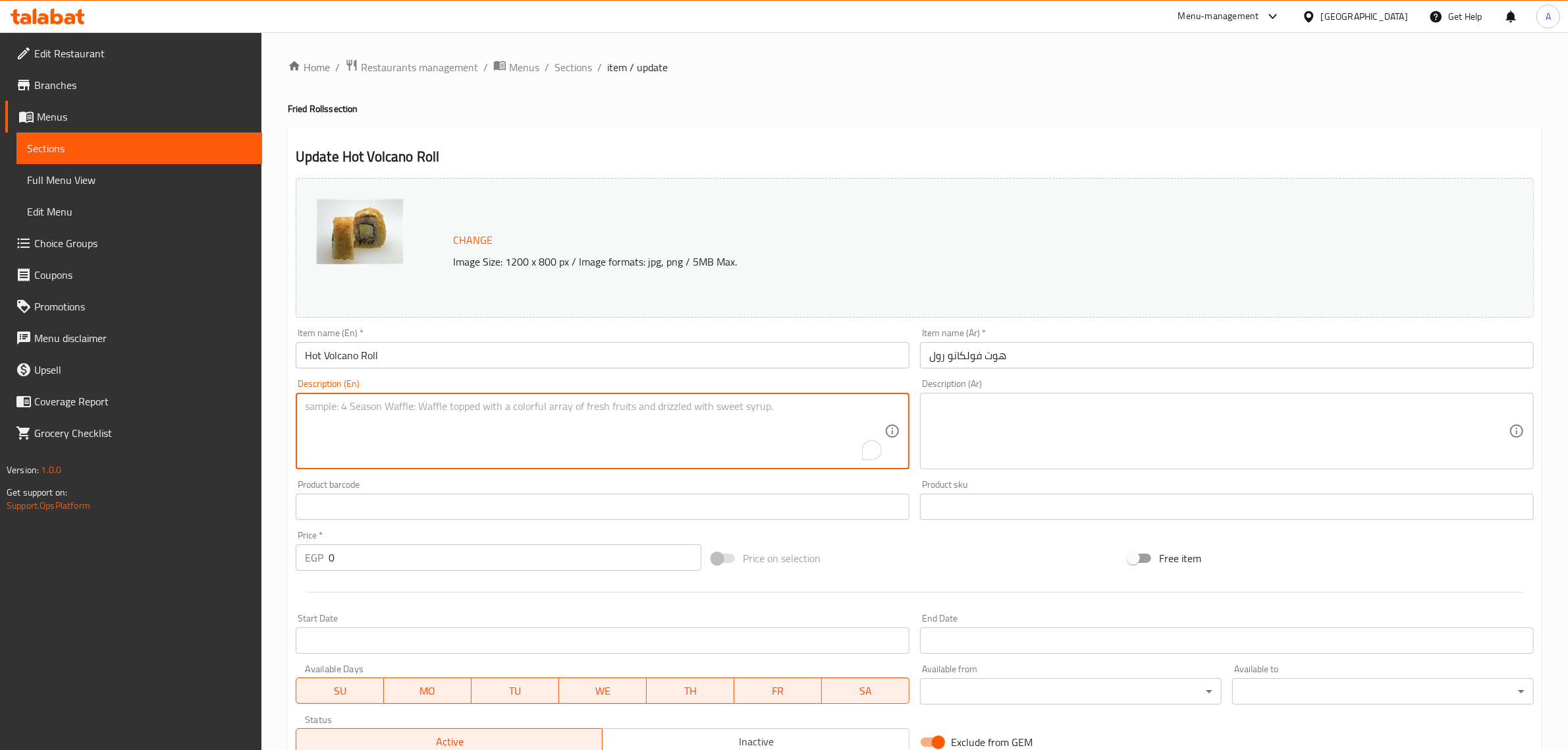
click at [646, 419] on textarea "To enrich screen reader interactions, please activate Accessibility in Grammarl…" at bounding box center [594, 431] width 580 height 62
paste textarea "Shrimp tempura with avocado topped with smoked salmon."
type textarea "Shrimp tempura with avocado topped with smoked salmon."
click at [1094, 462] on textarea at bounding box center [1219, 431] width 580 height 62
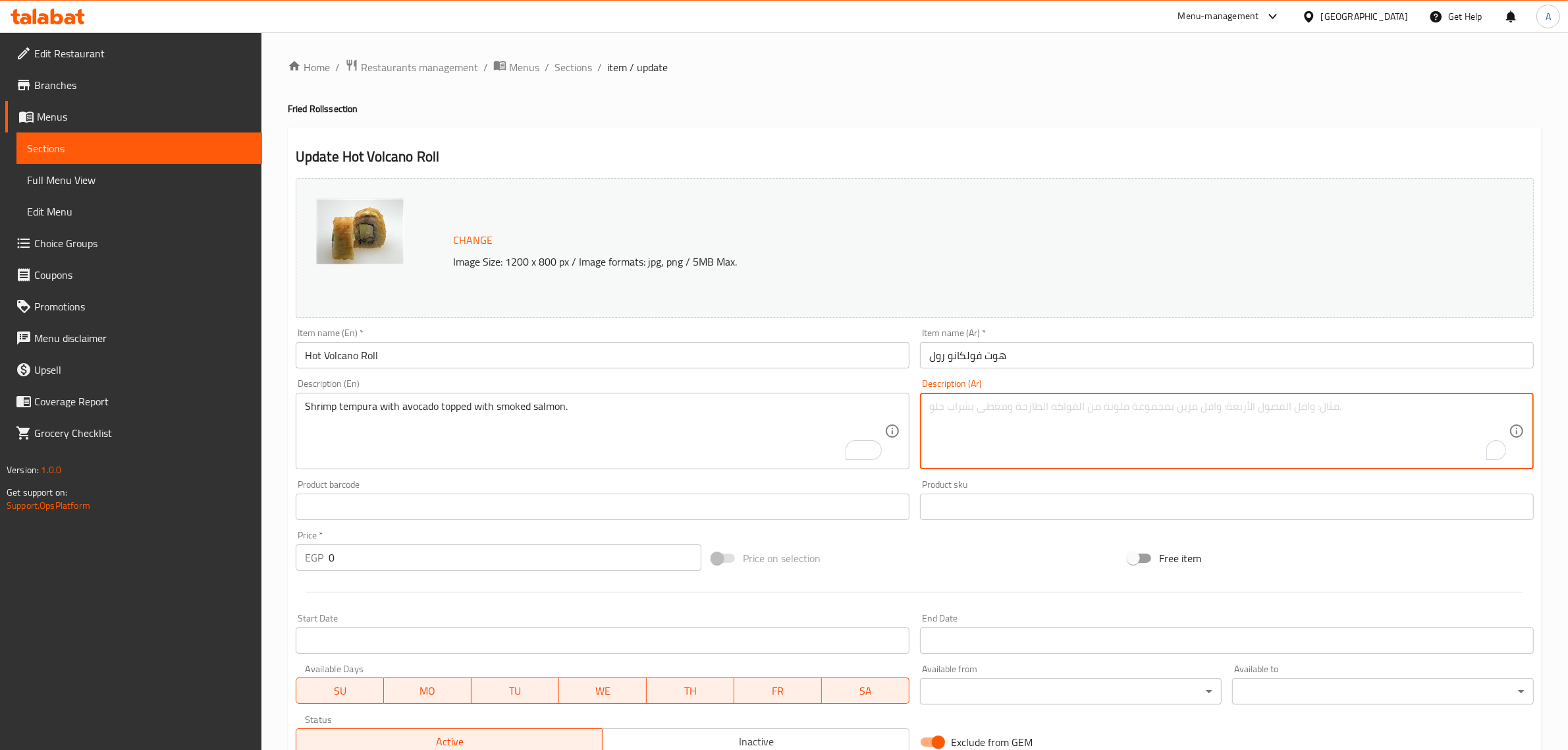
paste textarea "روبيان تمبورا مع الأفوكادو ومغطى بالسلمون المدخن."
type textarea "روبيان تمبورا مع الأفوكادو ومغطى بالسلمون المدخن."
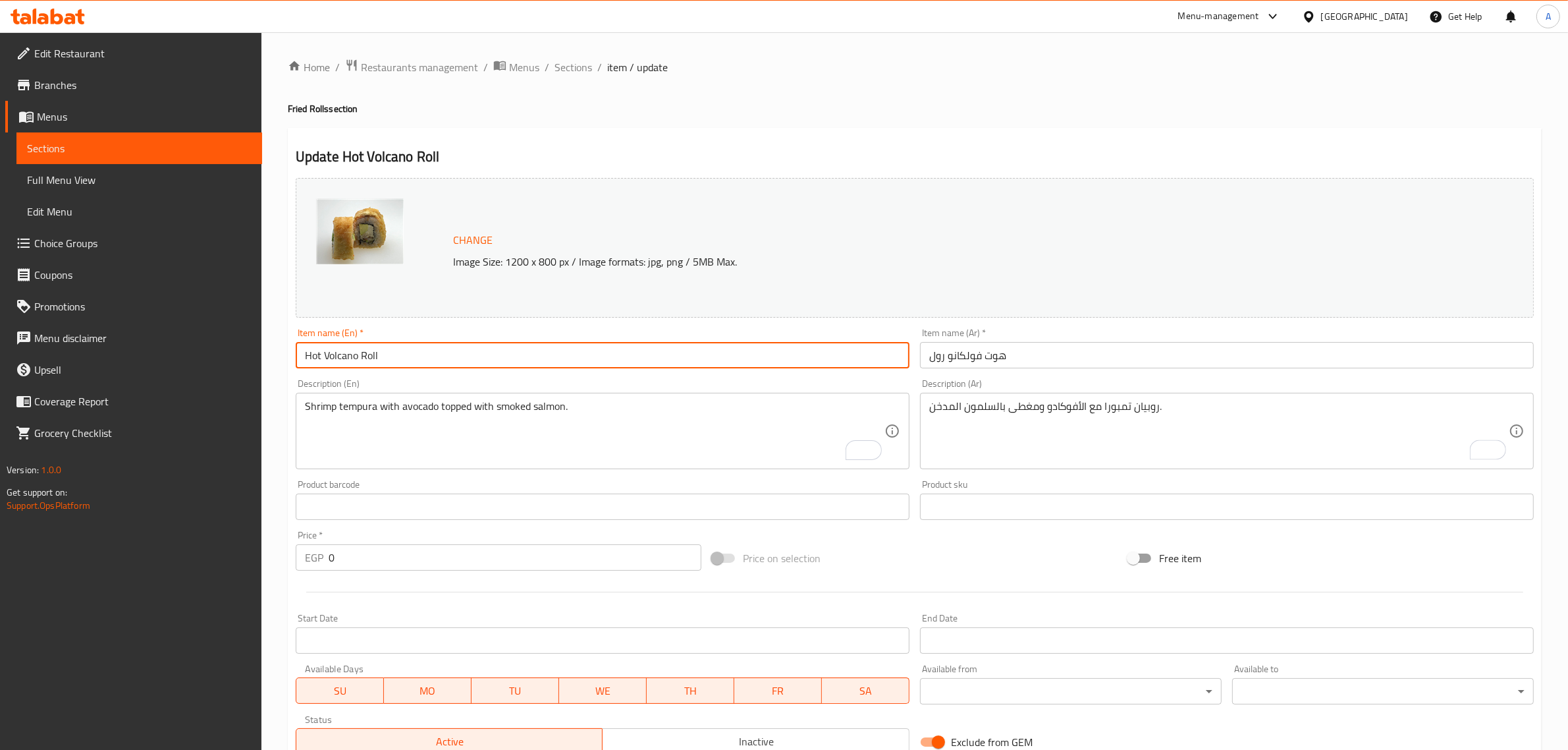
click at [633, 361] on input "Hot Volcano Roll" at bounding box center [602, 355] width 614 height 27
click at [581, 73] on span "Sections" at bounding box center [573, 67] width 37 height 16
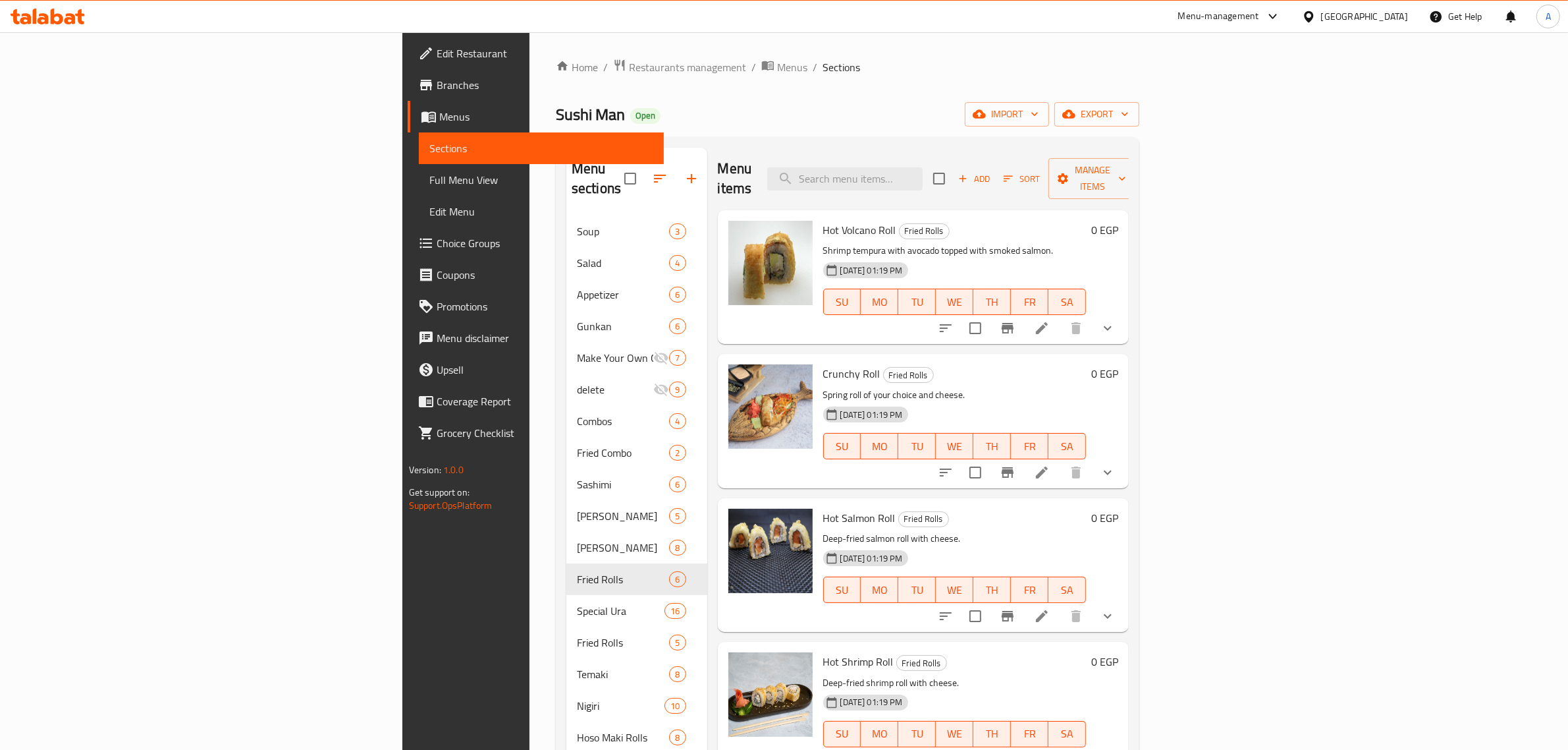
click at [1123, 461] on button "show more" at bounding box center [1108, 472] width 32 height 32
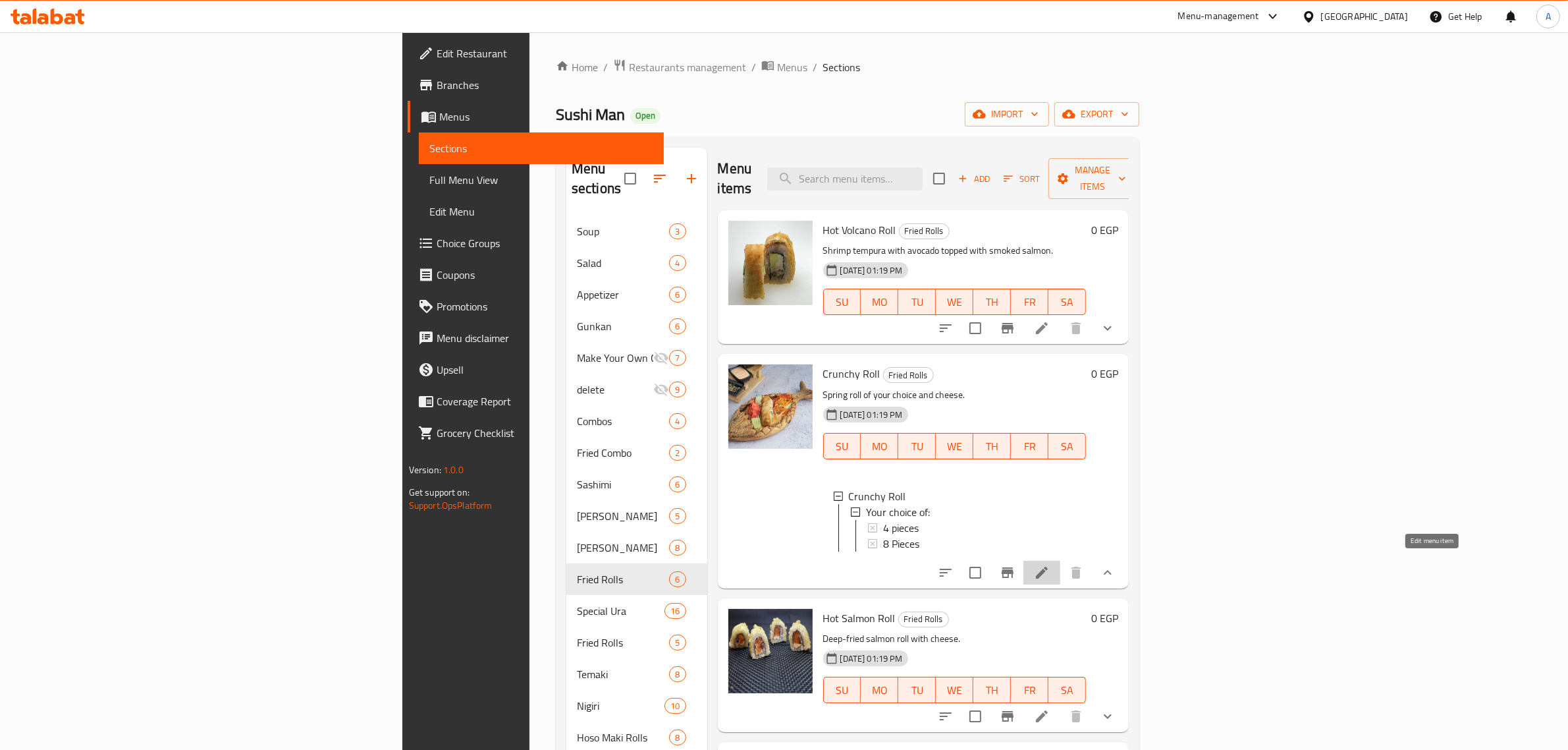
click at [1050, 565] on icon at bounding box center [1041, 573] width 16 height 16
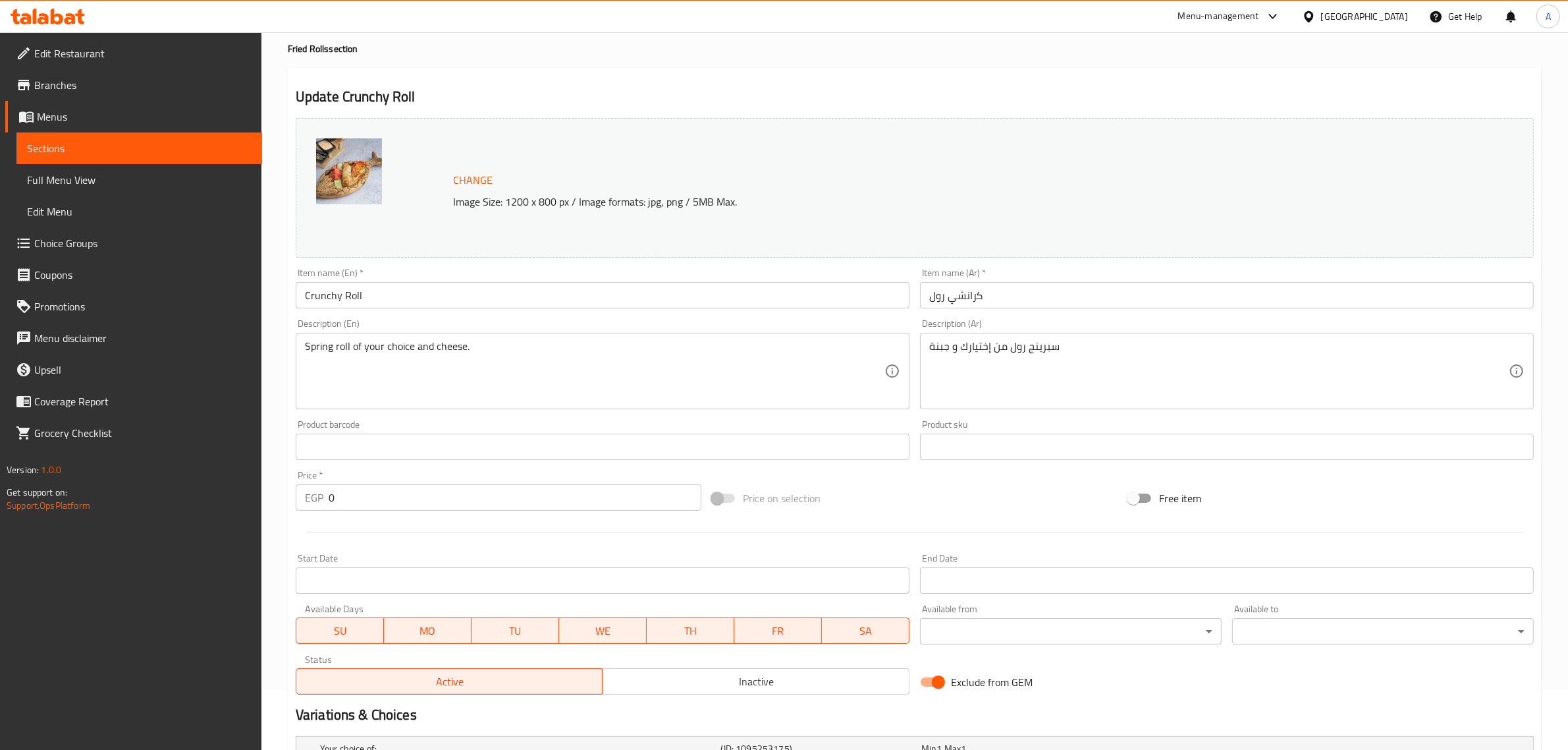
scroll to position [230, 0]
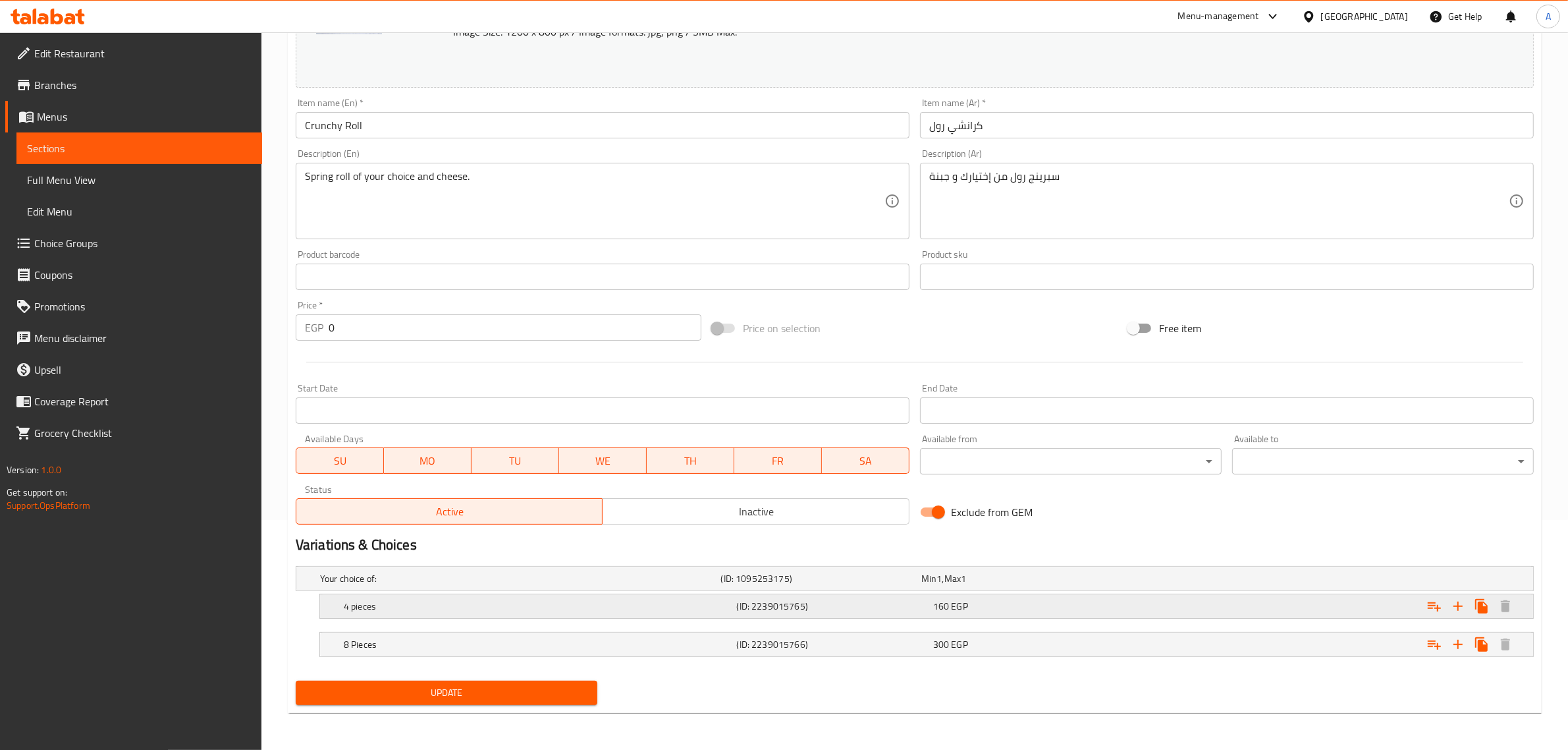
click at [876, 585] on h5 "(ID: 2239015765)" at bounding box center [818, 578] width 195 height 13
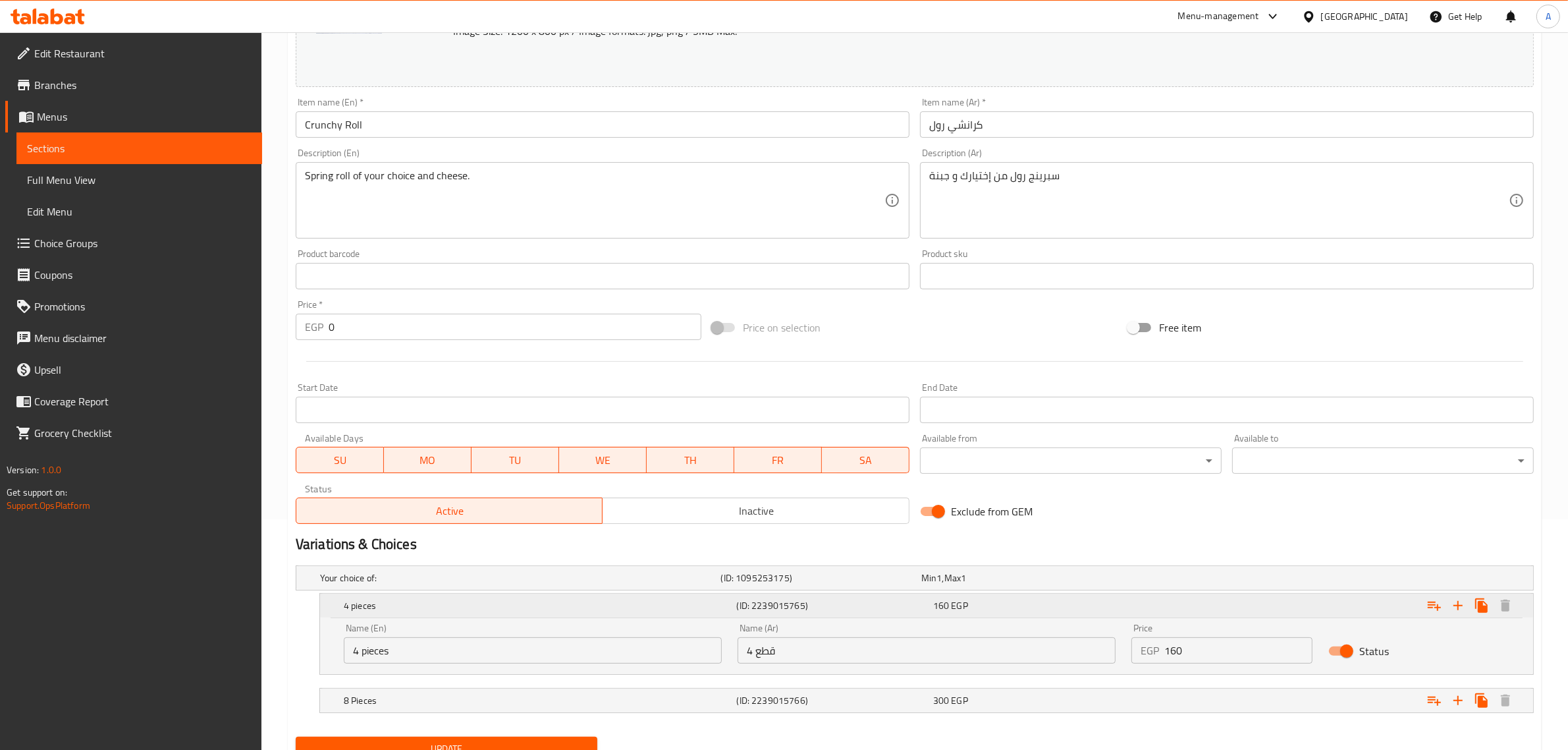
click at [876, 602] on h5 "(ID: 2239015765)" at bounding box center [832, 605] width 191 height 13
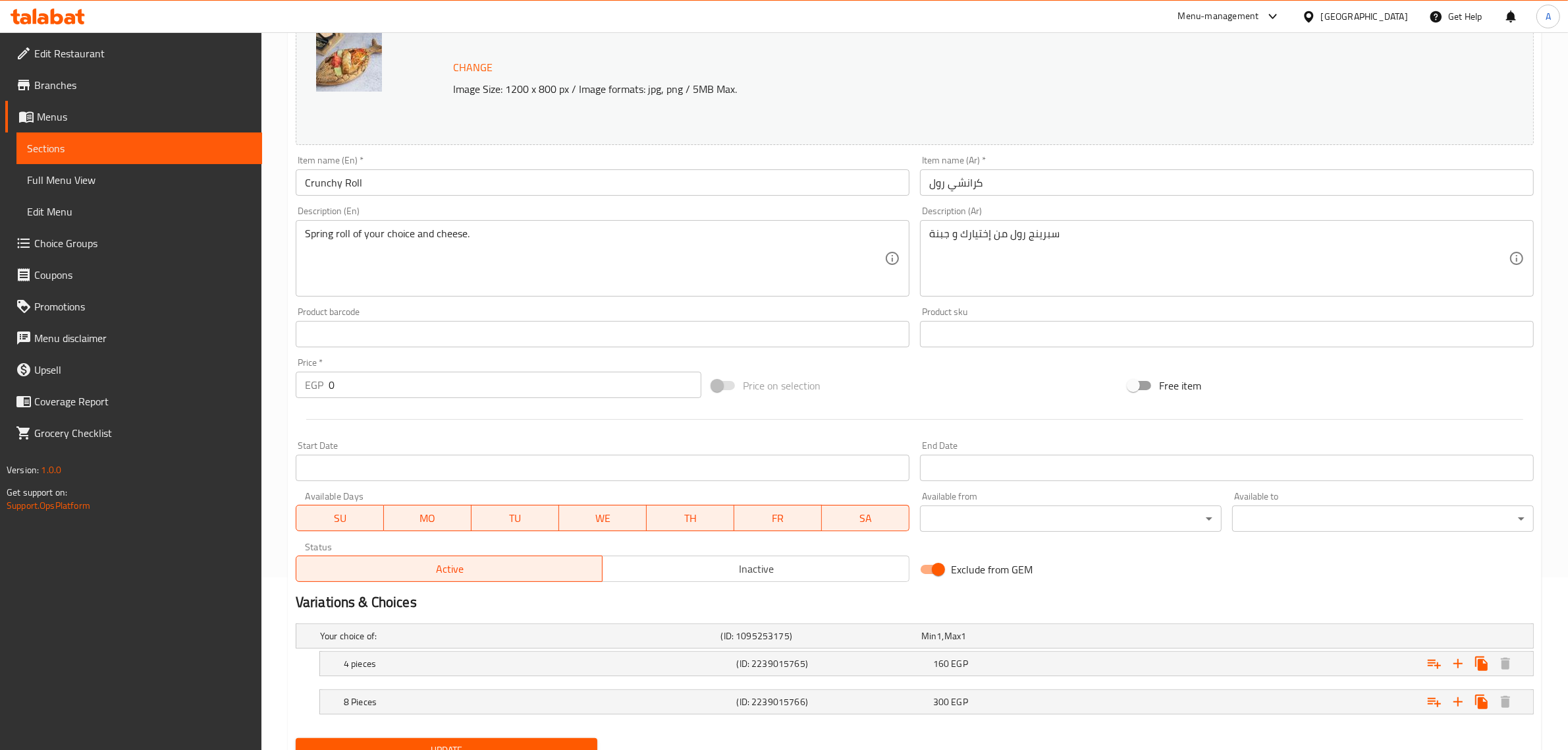
scroll to position [148, 0]
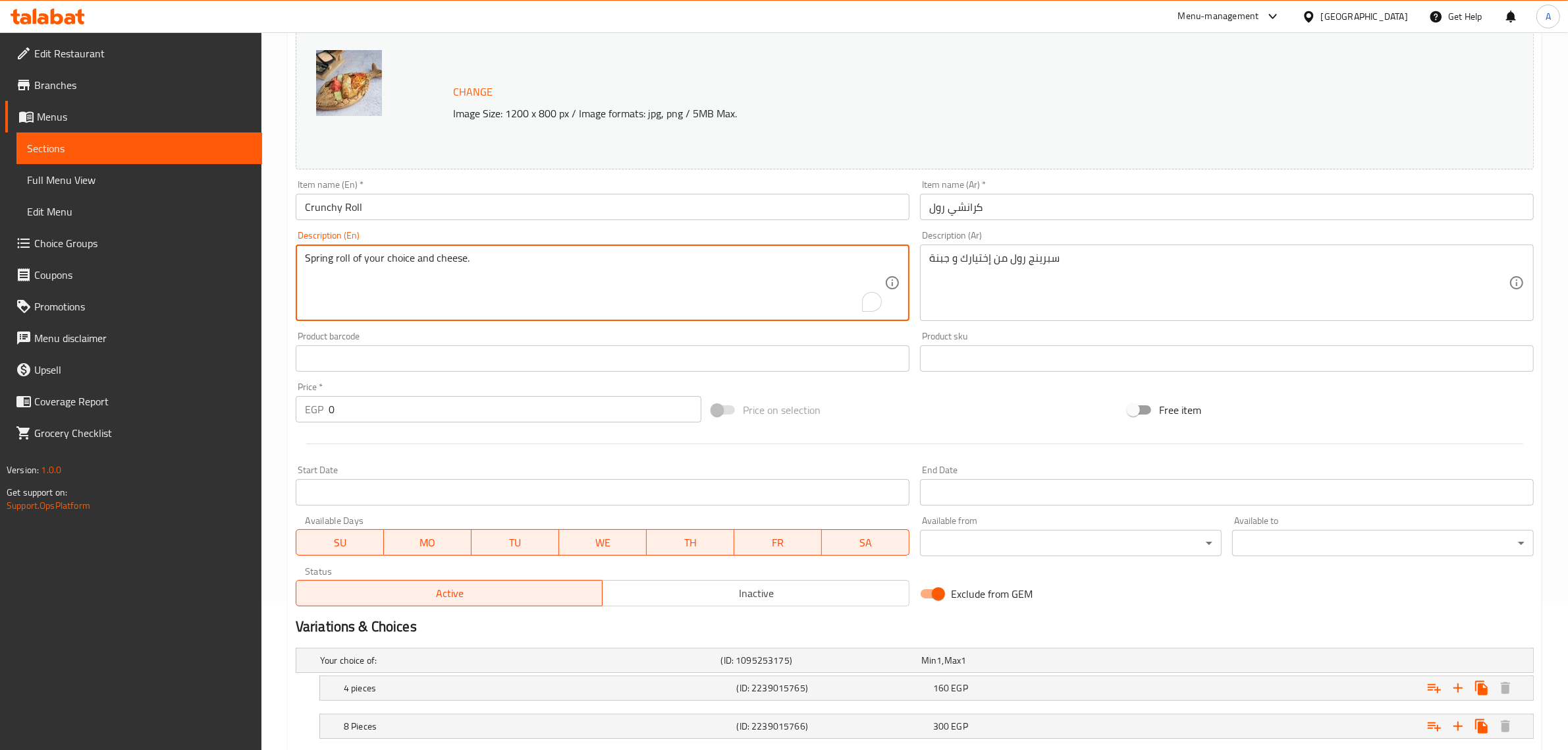
click at [554, 275] on textarea "Spring roll of your choice and cheese." at bounding box center [594, 283] width 580 height 62
paste textarea "with your choice of (Salmon - eel - shrimp) and cheece."
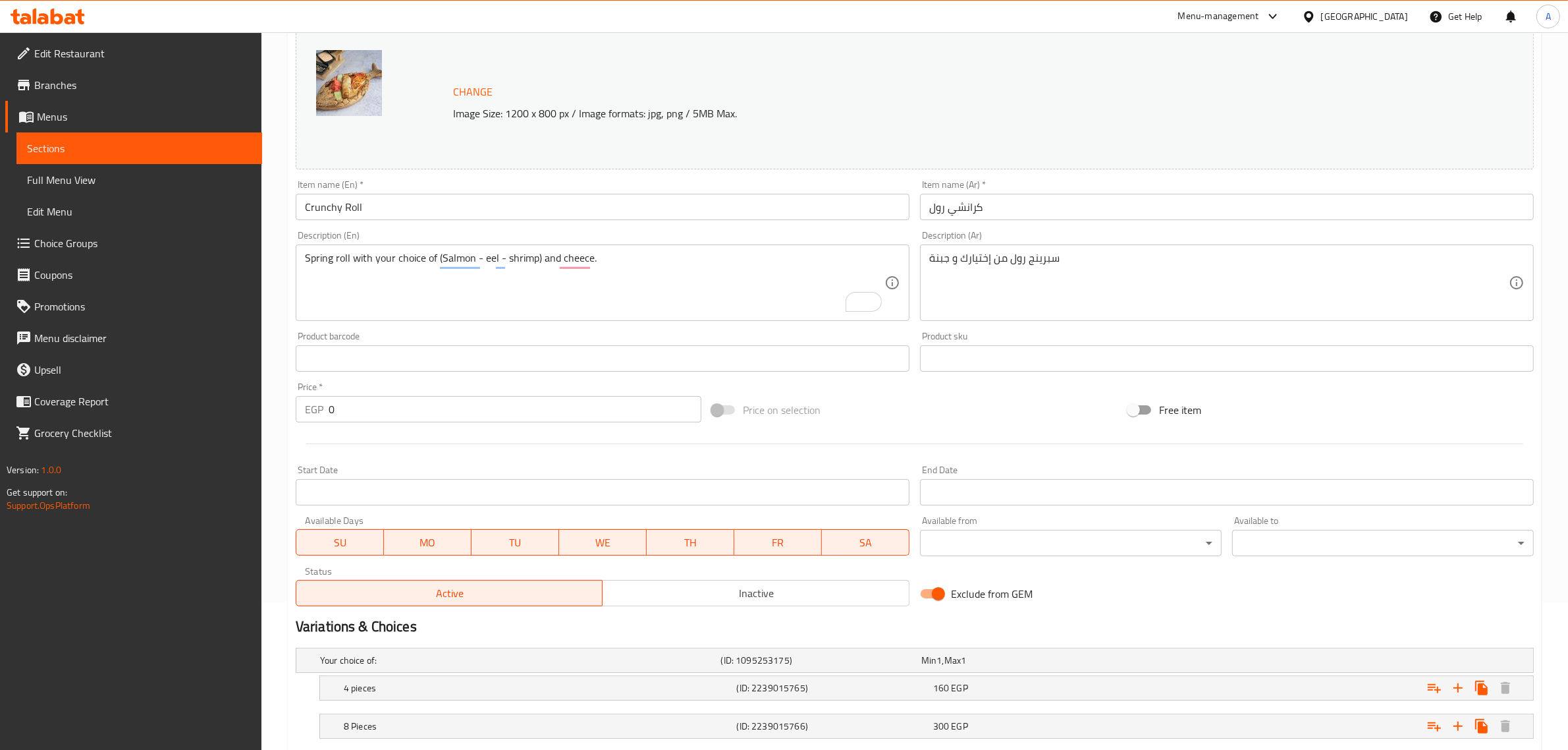
click at [532, 268] on textarea "Spring roll with your choice of (Salmon - eel - shrimp) and cheece." at bounding box center [594, 283] width 580 height 62
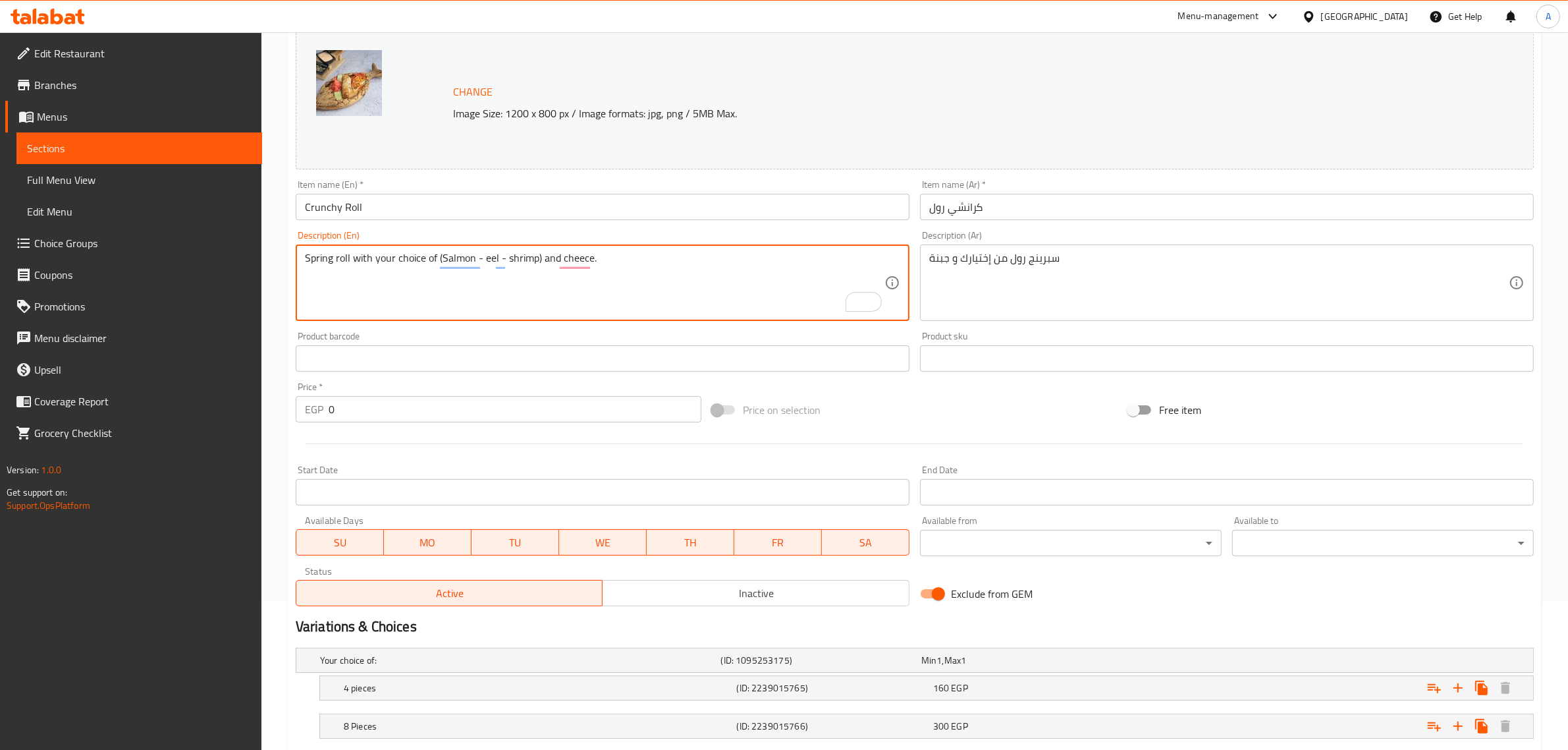
click at [532, 268] on textarea "Spring roll with your choice of (Salmon - eel - shrimp) and cheece." at bounding box center [594, 283] width 580 height 62
paste textarea "salmon or eel or"
type textarea "Spring roll with your choice of (salmon or eel or shrimp) and cheece."
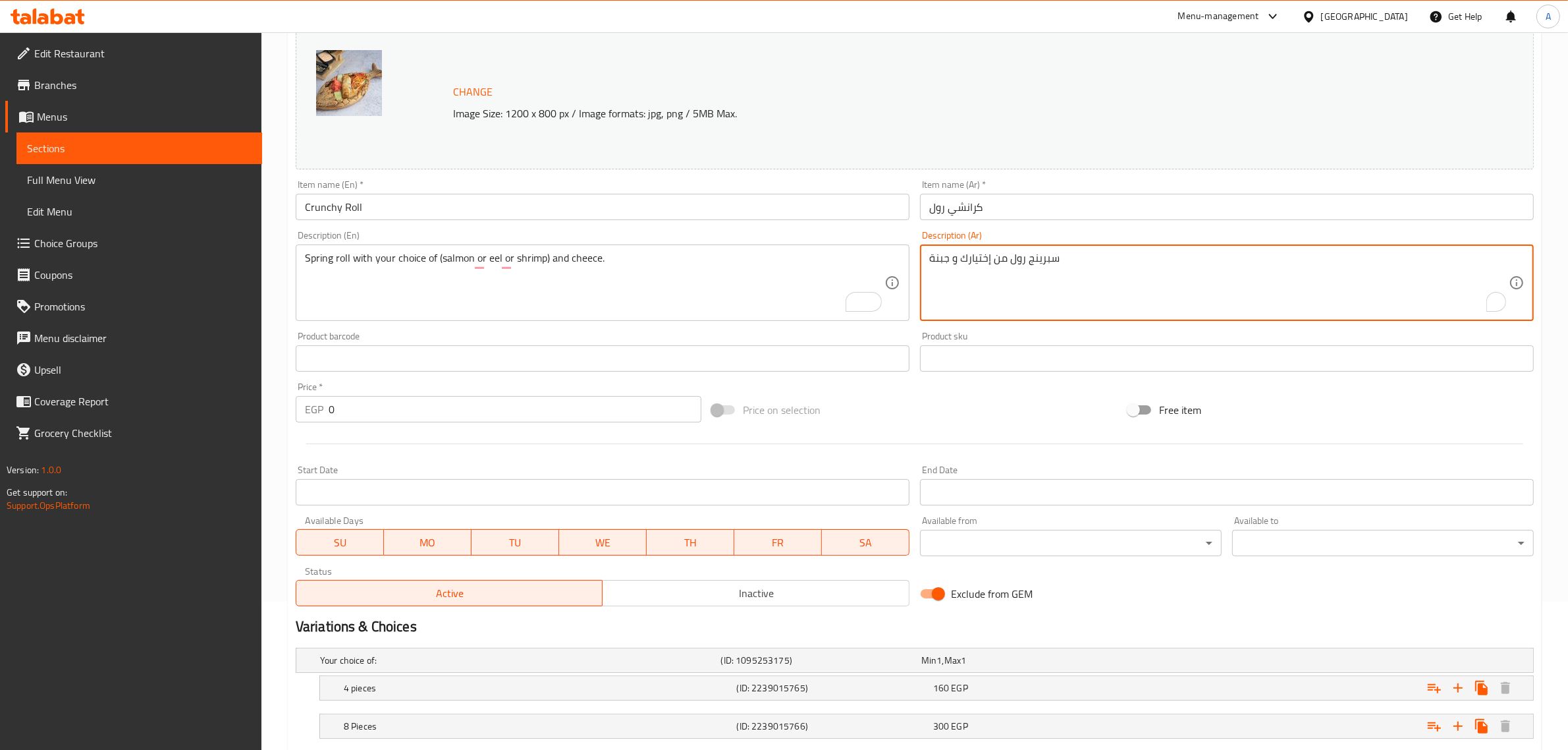
click at [1098, 270] on textarea "سبرينج رول من إختيارك و جبنة" at bounding box center [1219, 283] width 580 height 62
paste textarea "لفائف الربيع مع اختيارك من (السلمون أو ثعبان البحر أو الروبيان) والجبن."
type textarea "لفائف الربيع مع اختيارك من (السلمون أو ثعبان البحر أو الروبيان) والجبن."
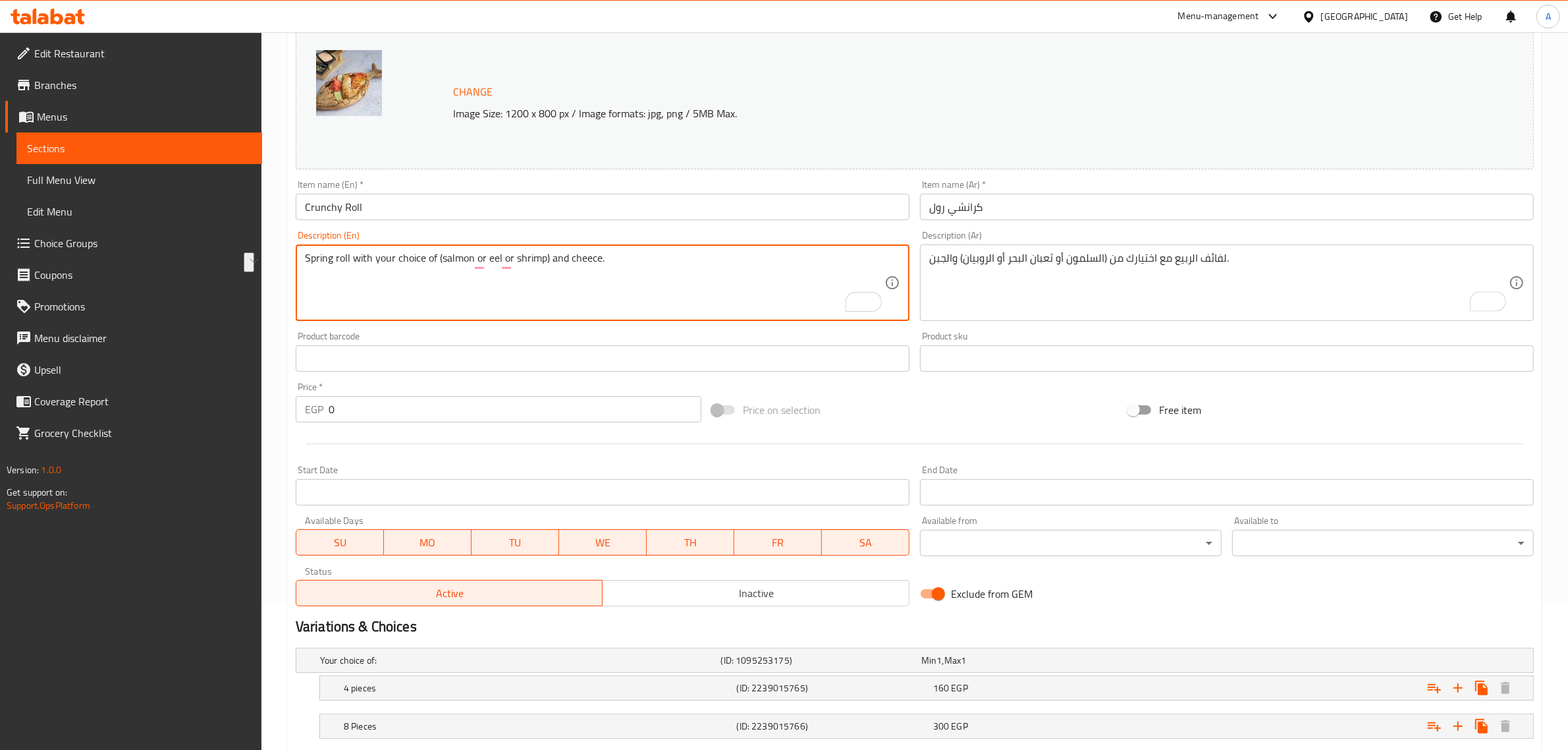
drag, startPoint x: 307, startPoint y: 259, endPoint x: 338, endPoint y: 258, distance: 31.0
click at [338, 258] on textarea "Spring roll with your choice of (salmon or eel or shrimp) and cheece." at bounding box center [594, 283] width 580 height 62
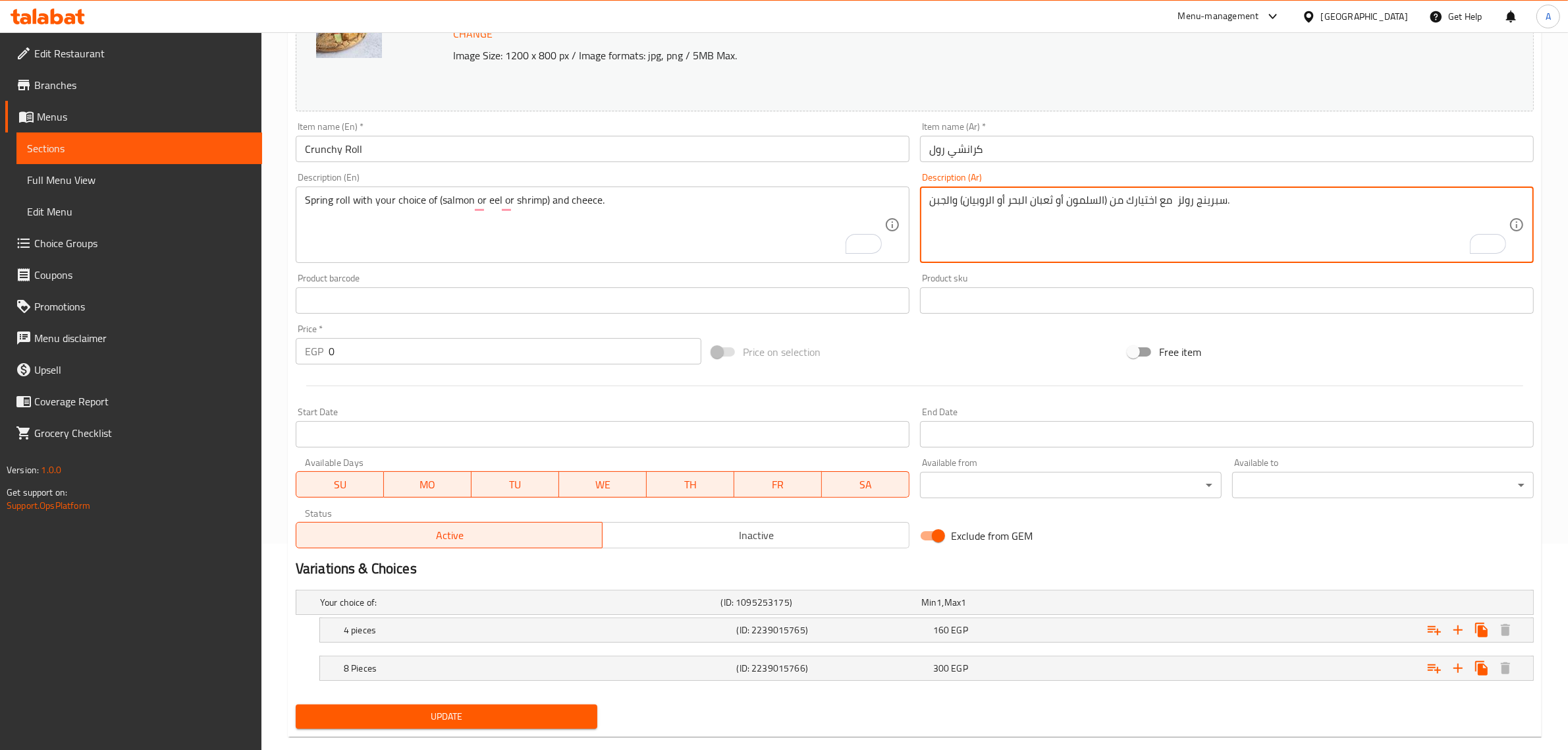
scroll to position [230, 0]
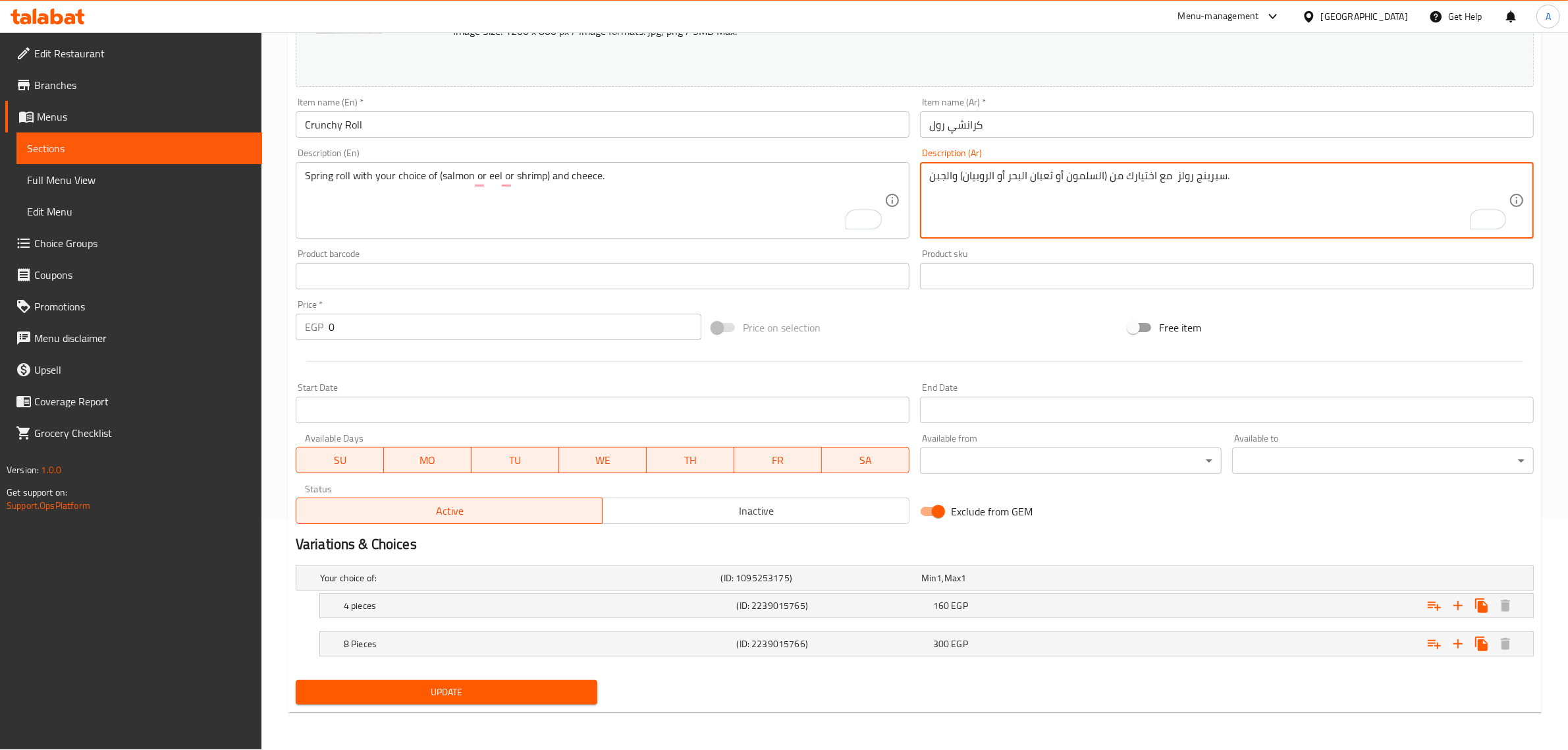
type textarea "سبرينج رولز مع اختيارك من (السلمون أو ثعبان البحر أو الروبيان) والجبن."
click at [619, 123] on input "Crunchy Roll" at bounding box center [602, 125] width 614 height 27
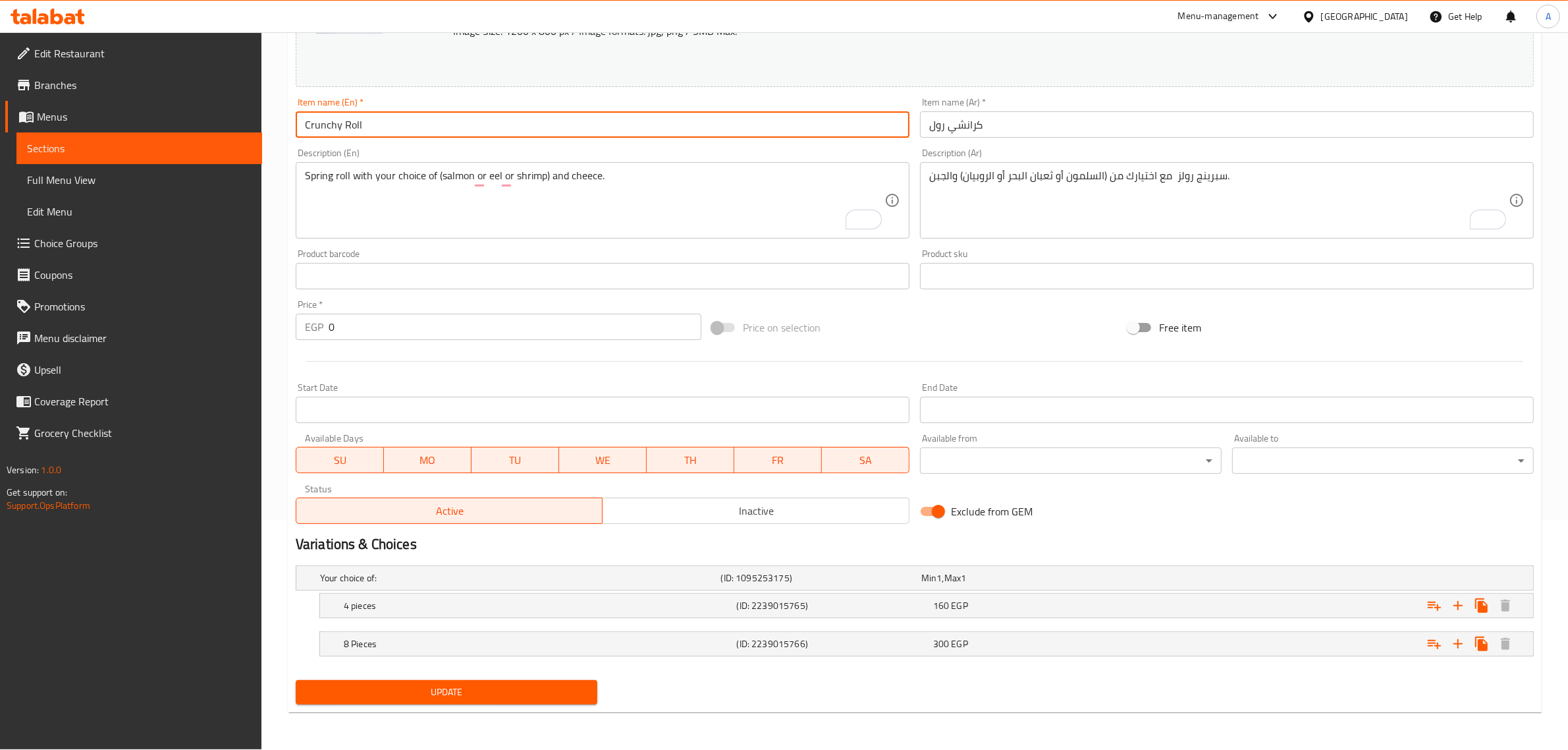
click at [296, 680] on button "Update" at bounding box center [446, 691] width 302 height 24
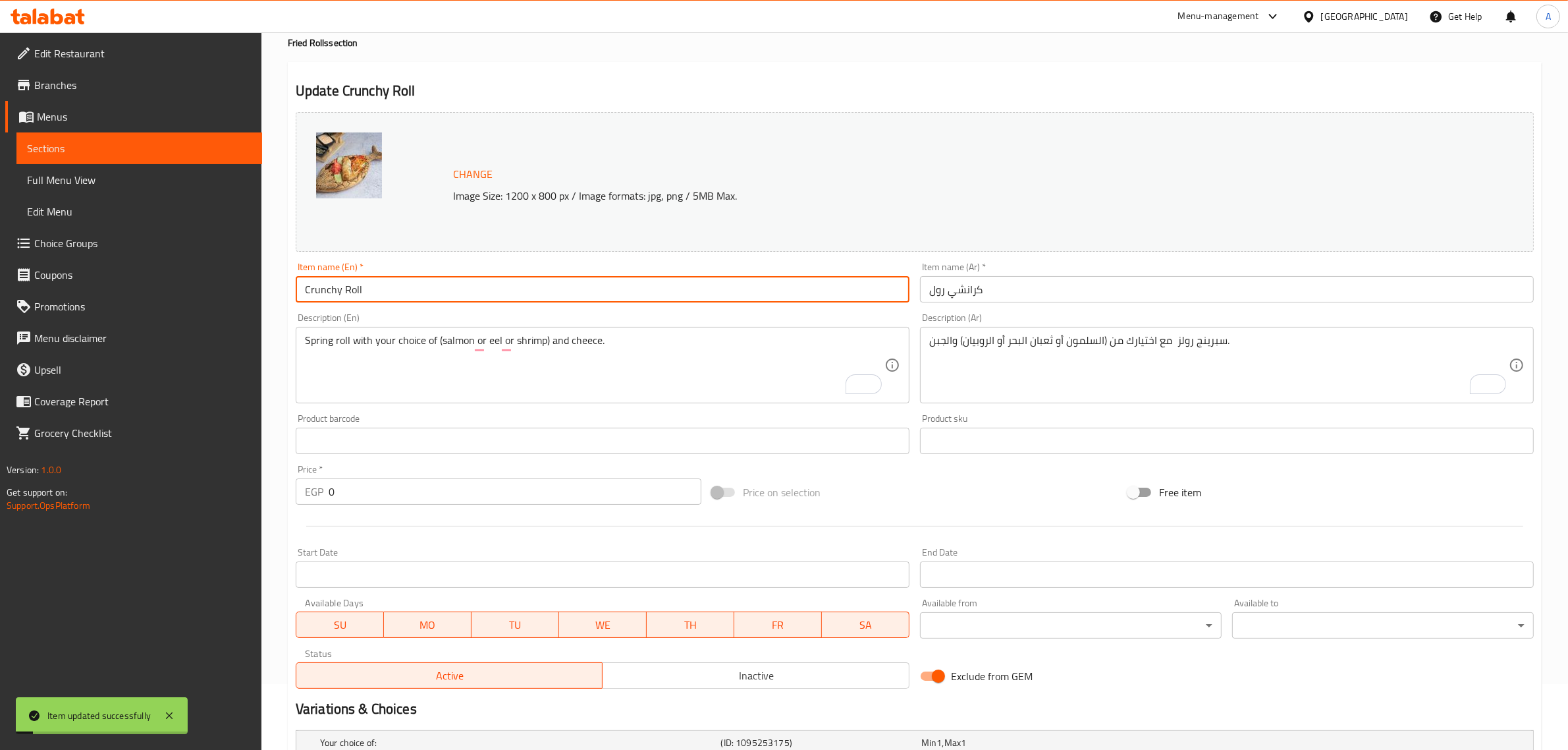
scroll to position [0, 0]
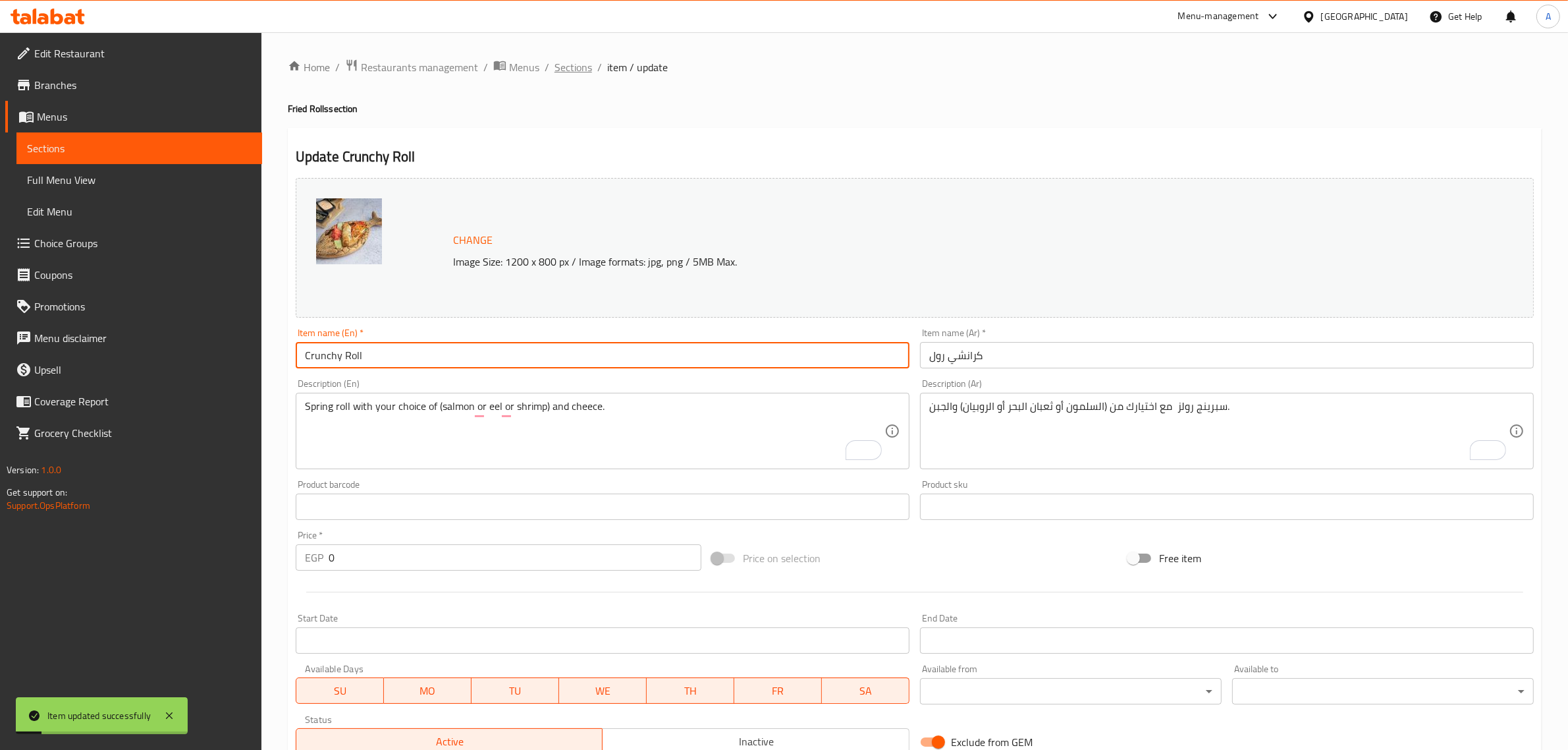
click at [574, 67] on span "Sections" at bounding box center [573, 67] width 37 height 16
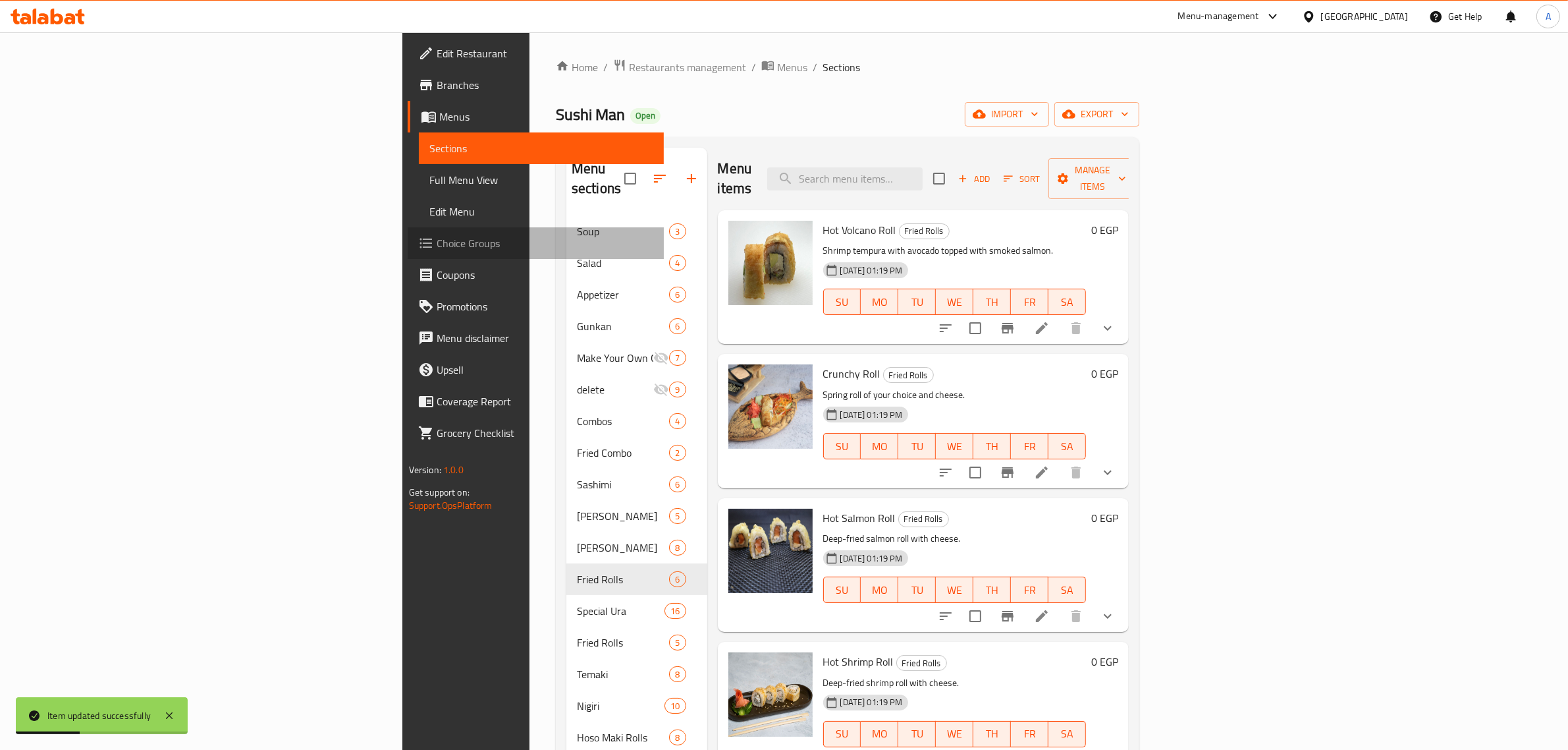
click at [437, 235] on span "Choice Groups" at bounding box center [545, 243] width 218 height 16
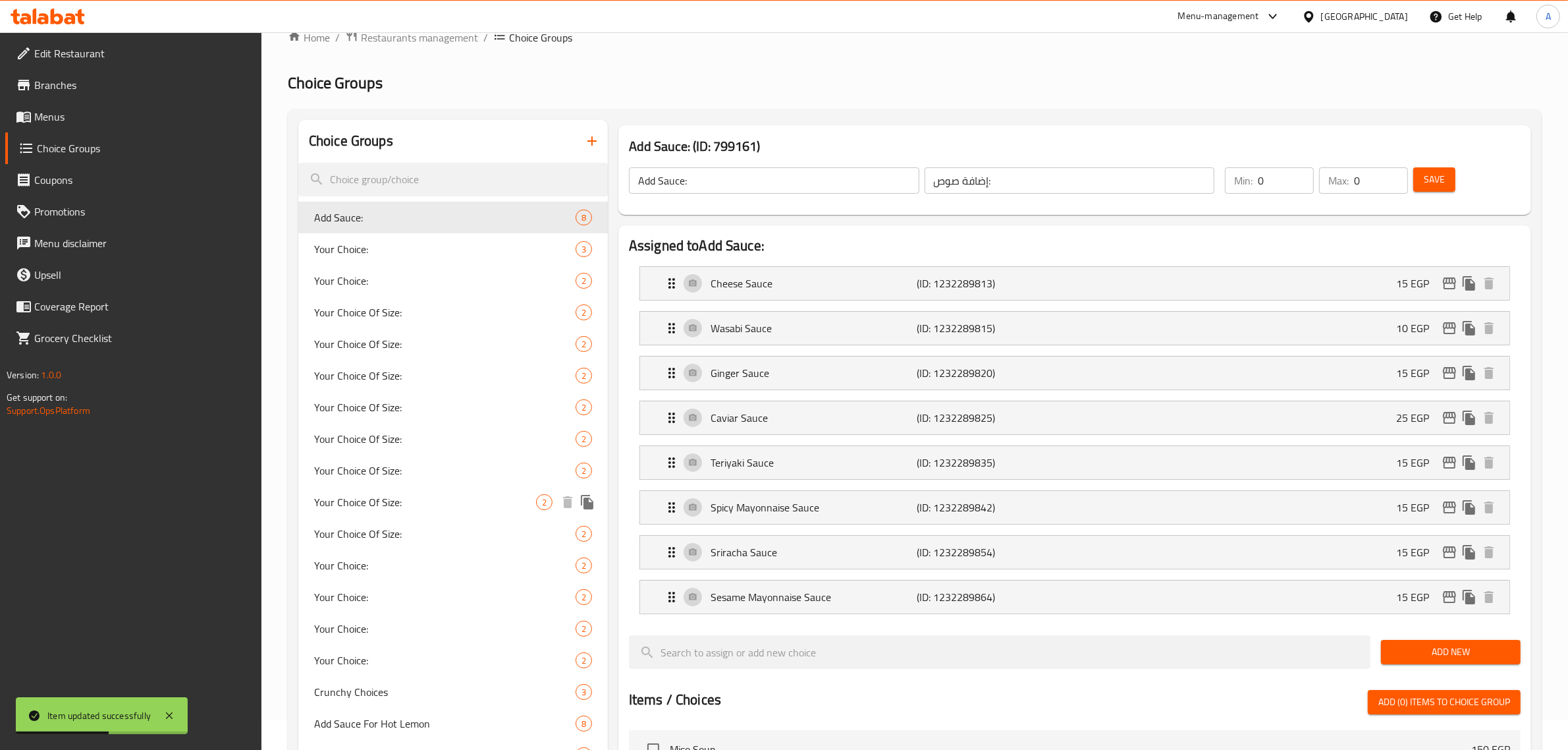
scroll to position [83, 0]
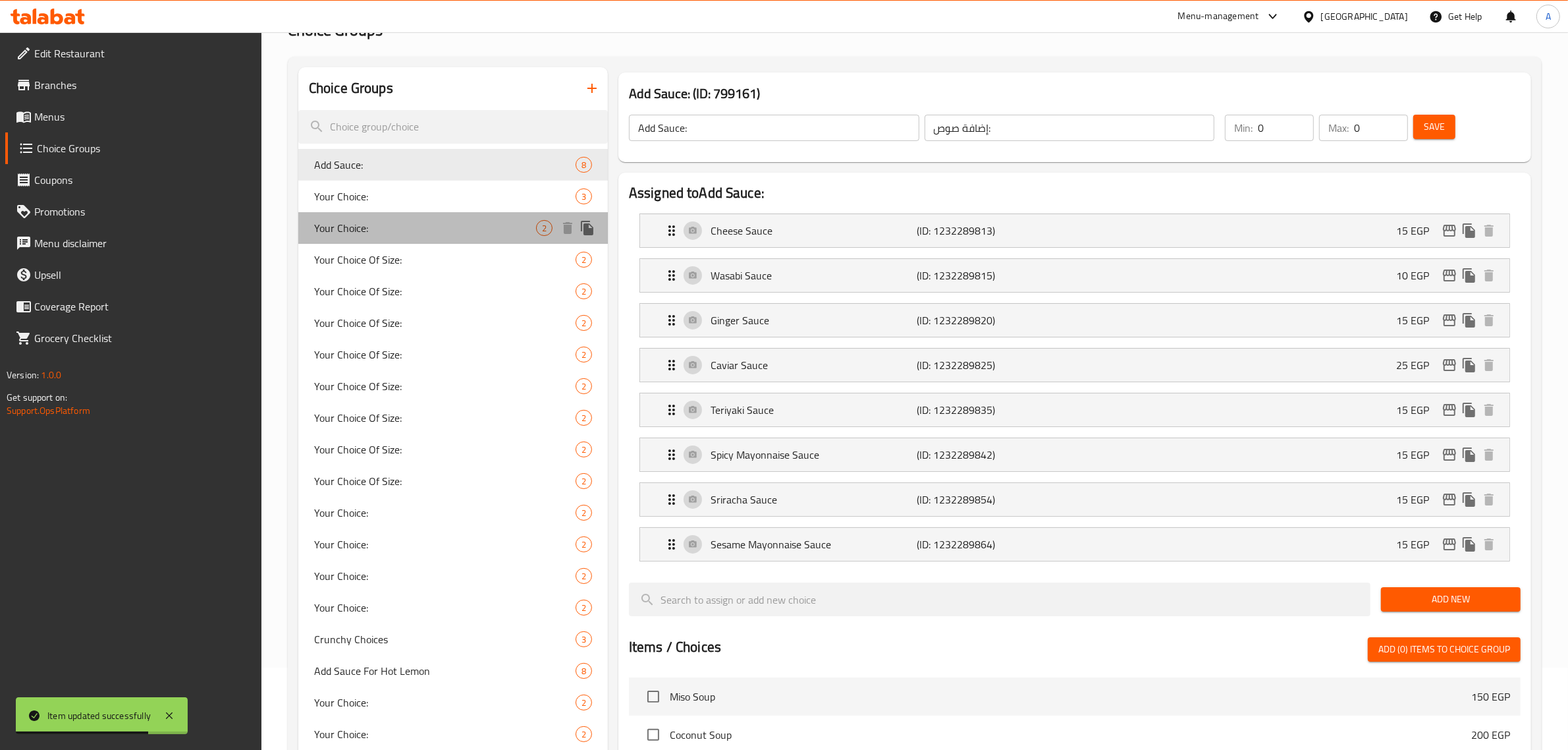
click at [422, 229] on span "Your Choice:" at bounding box center [425, 228] width 222 height 16
type input "Your Choice:"
type input "إختيارك:"
type input "1"
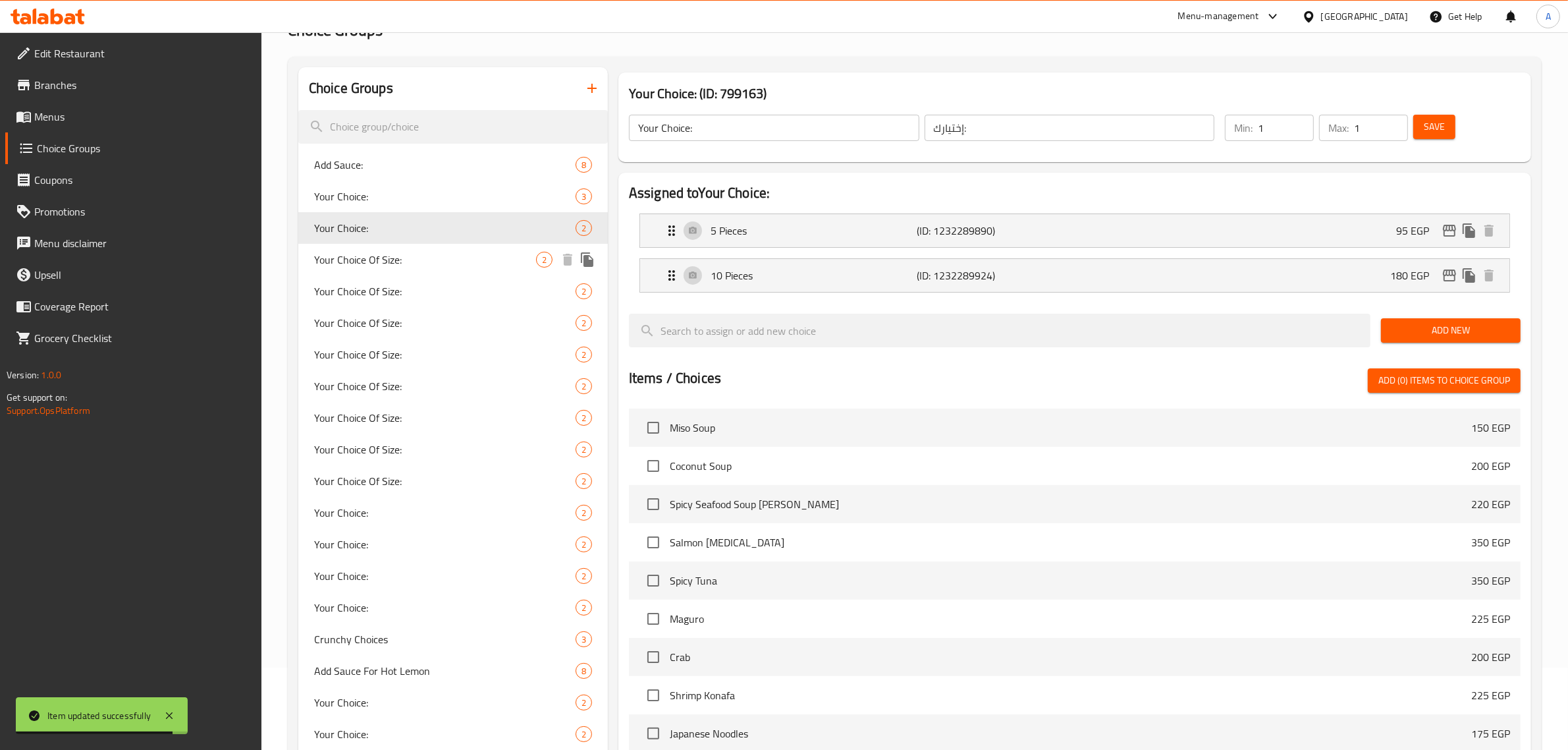
click at [439, 256] on span "Your Choice Of Size:" at bounding box center [425, 260] width 222 height 16
type input "Your Choice Of Size:"
type input "إختيارك من الحجم:"
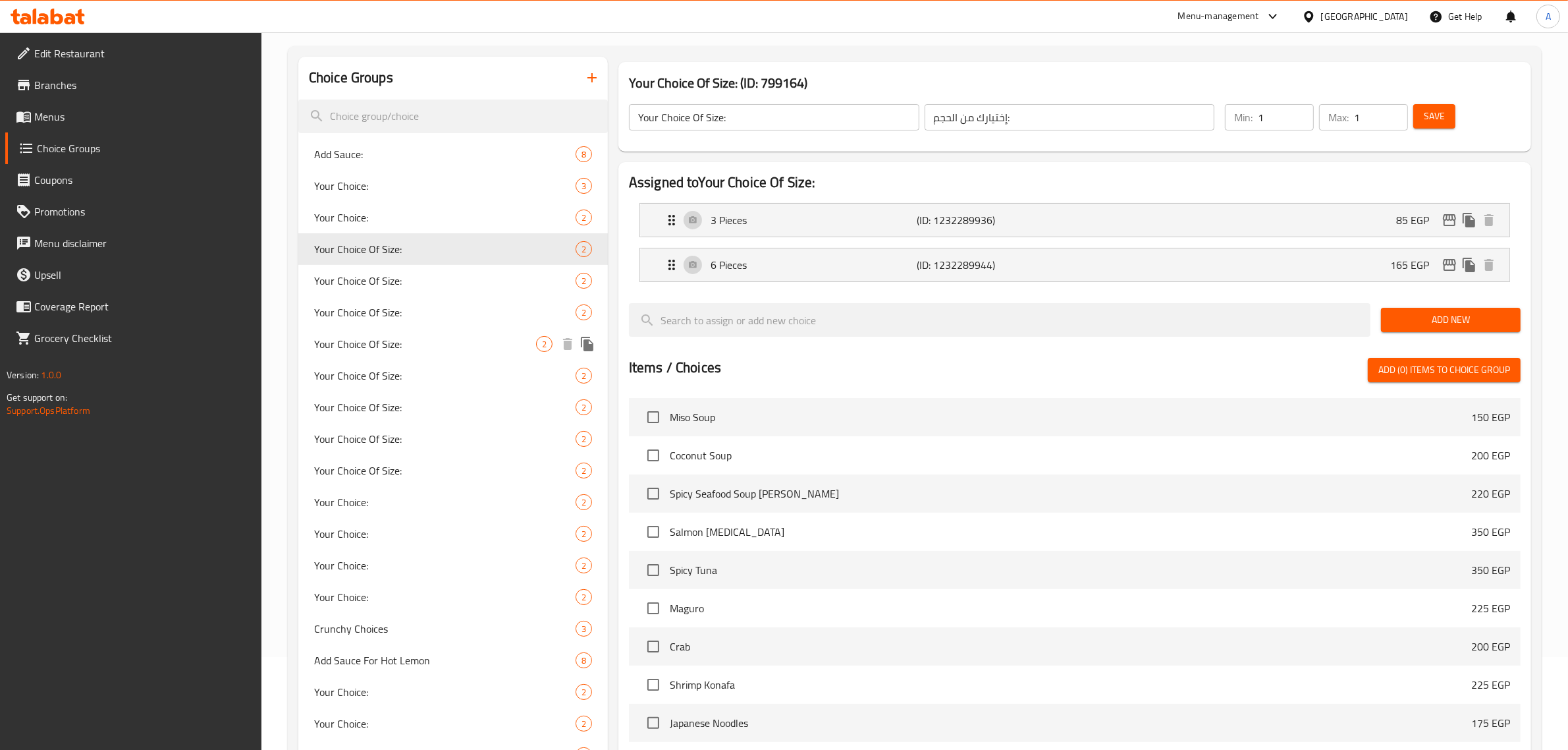
scroll to position [165, 0]
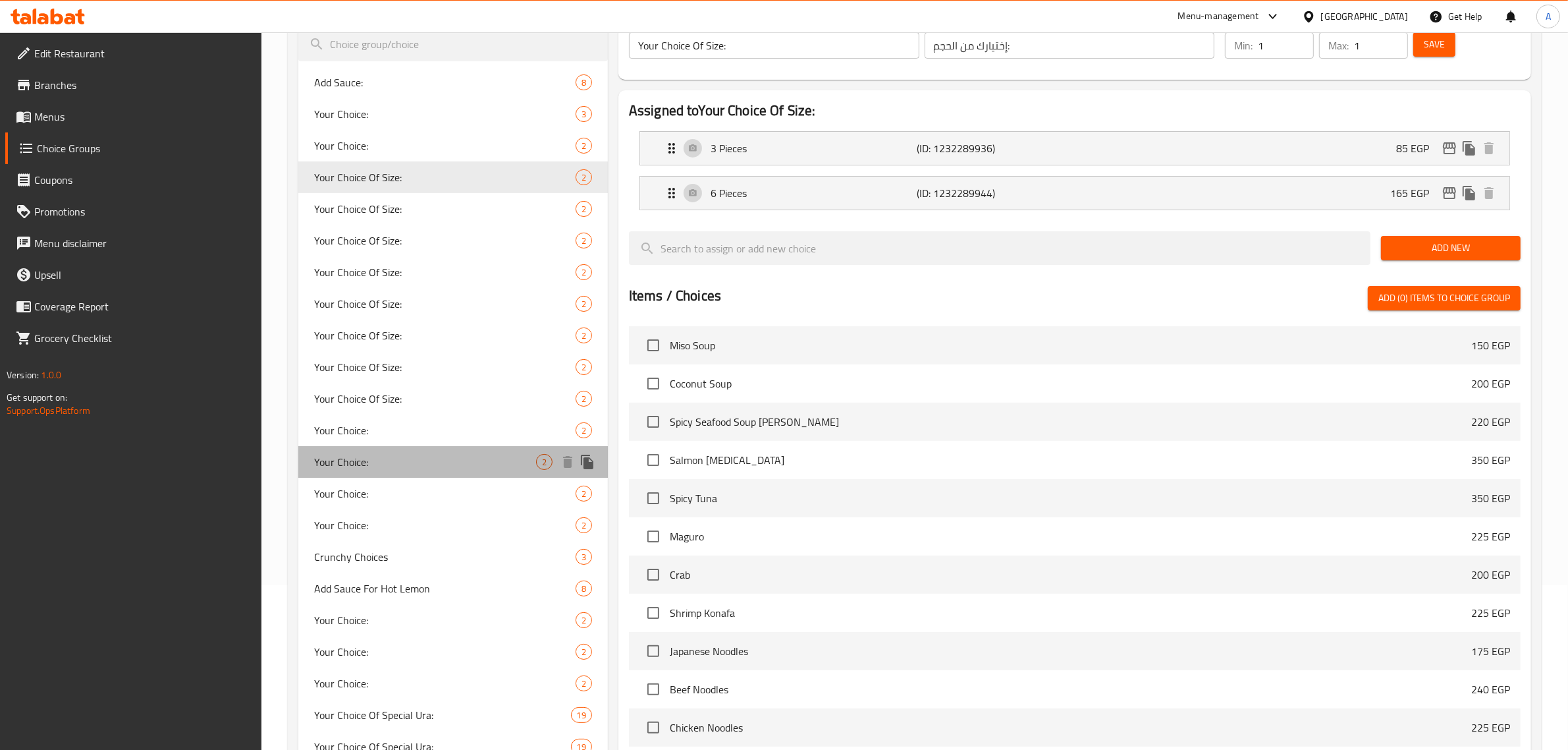
click at [458, 459] on span "Your Choice:" at bounding box center [425, 462] width 222 height 16
type input "Your Choice:"
type input "إختيارك:"
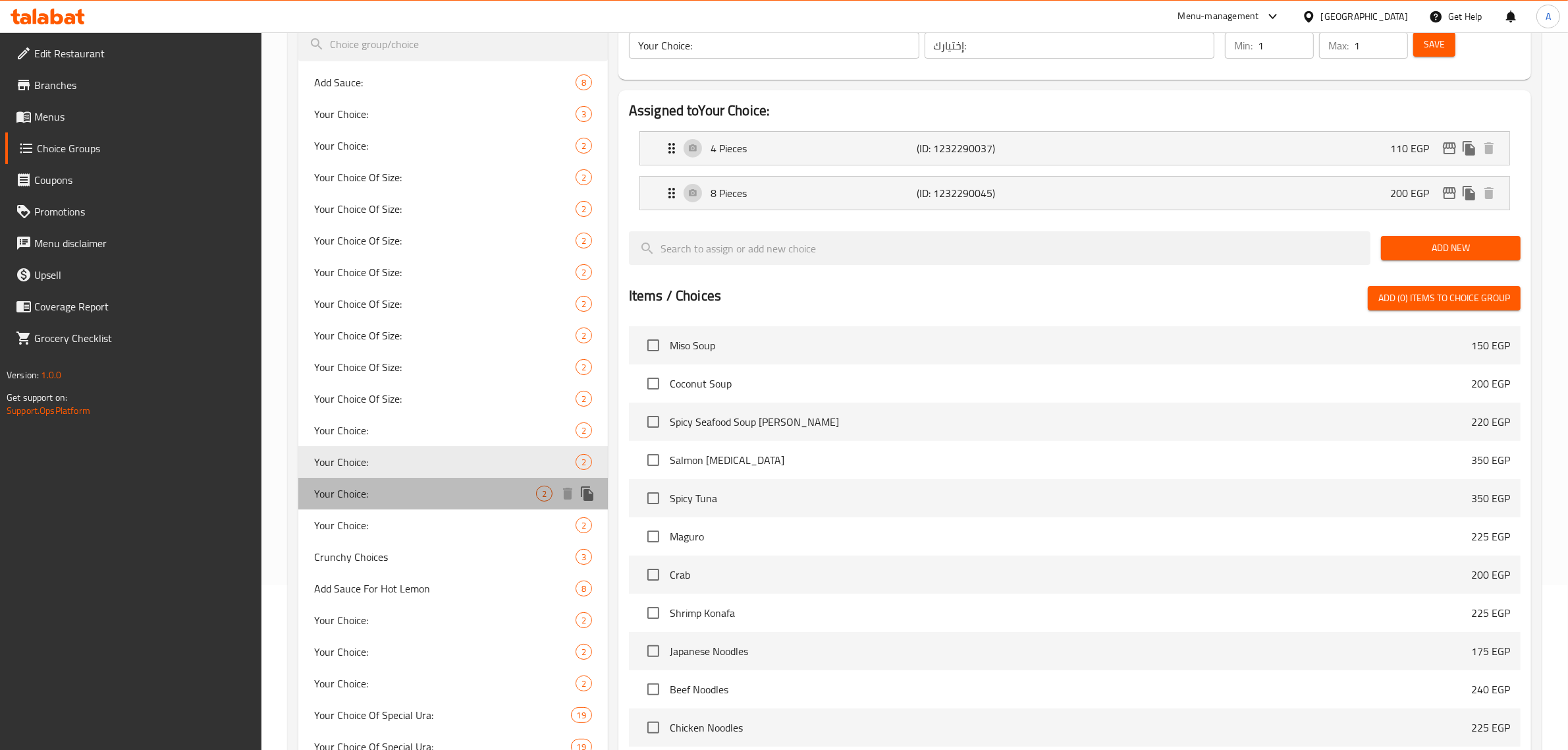
click at [458, 482] on div "Your Choice: 2" at bounding box center [452, 493] width 310 height 32
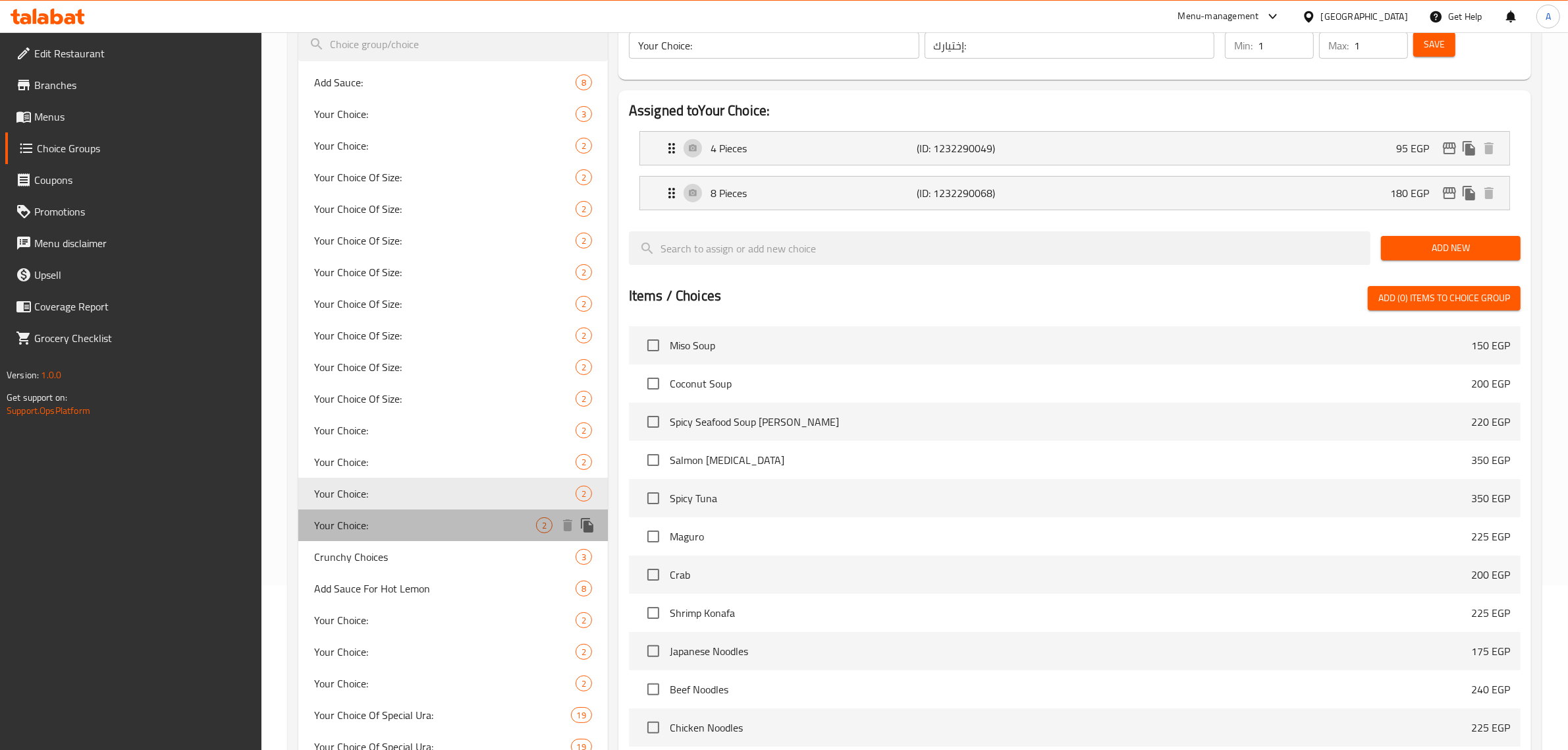
click at [462, 514] on div "Your Choice: 2" at bounding box center [452, 525] width 310 height 32
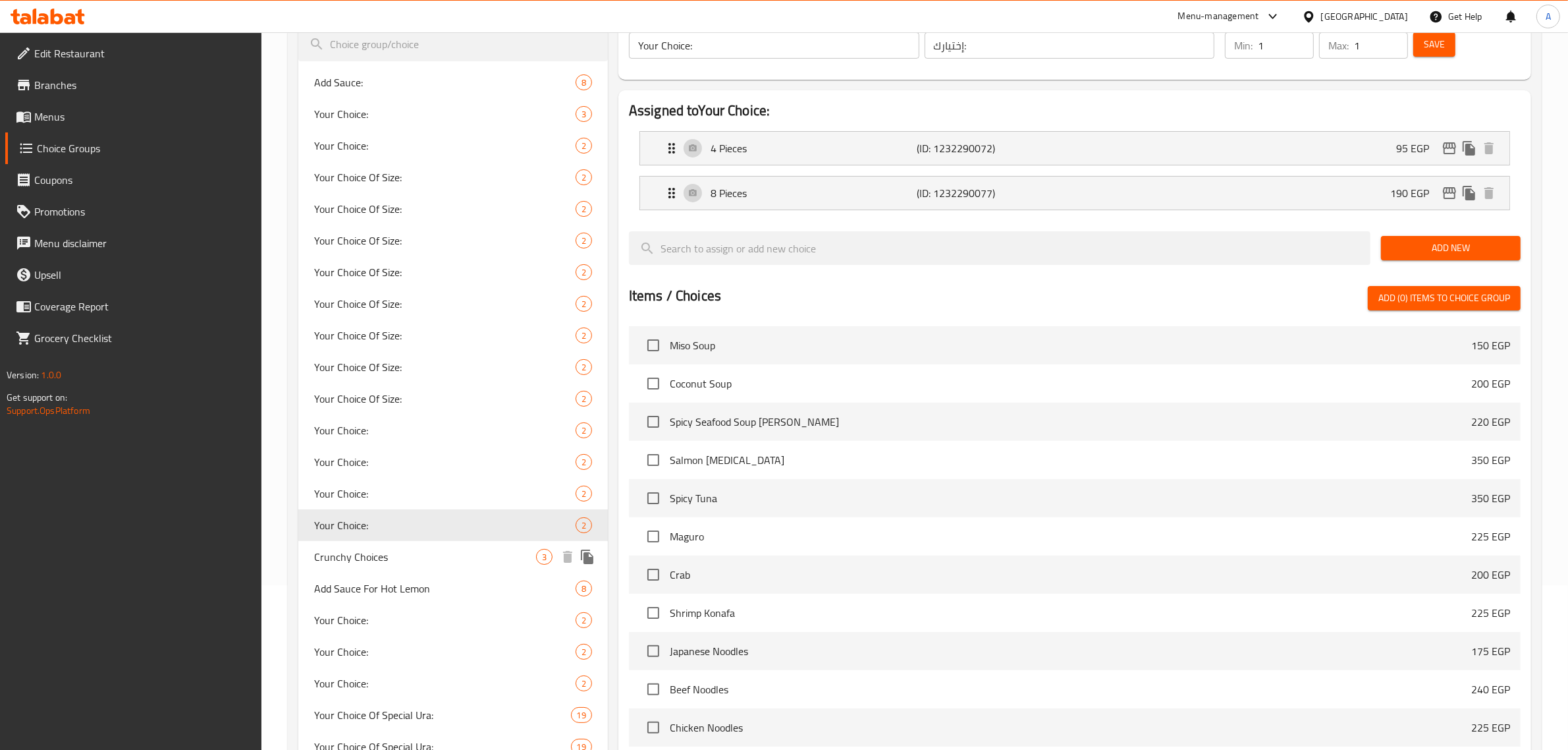
click at [466, 545] on div "Crunchy Choices 3" at bounding box center [452, 556] width 310 height 32
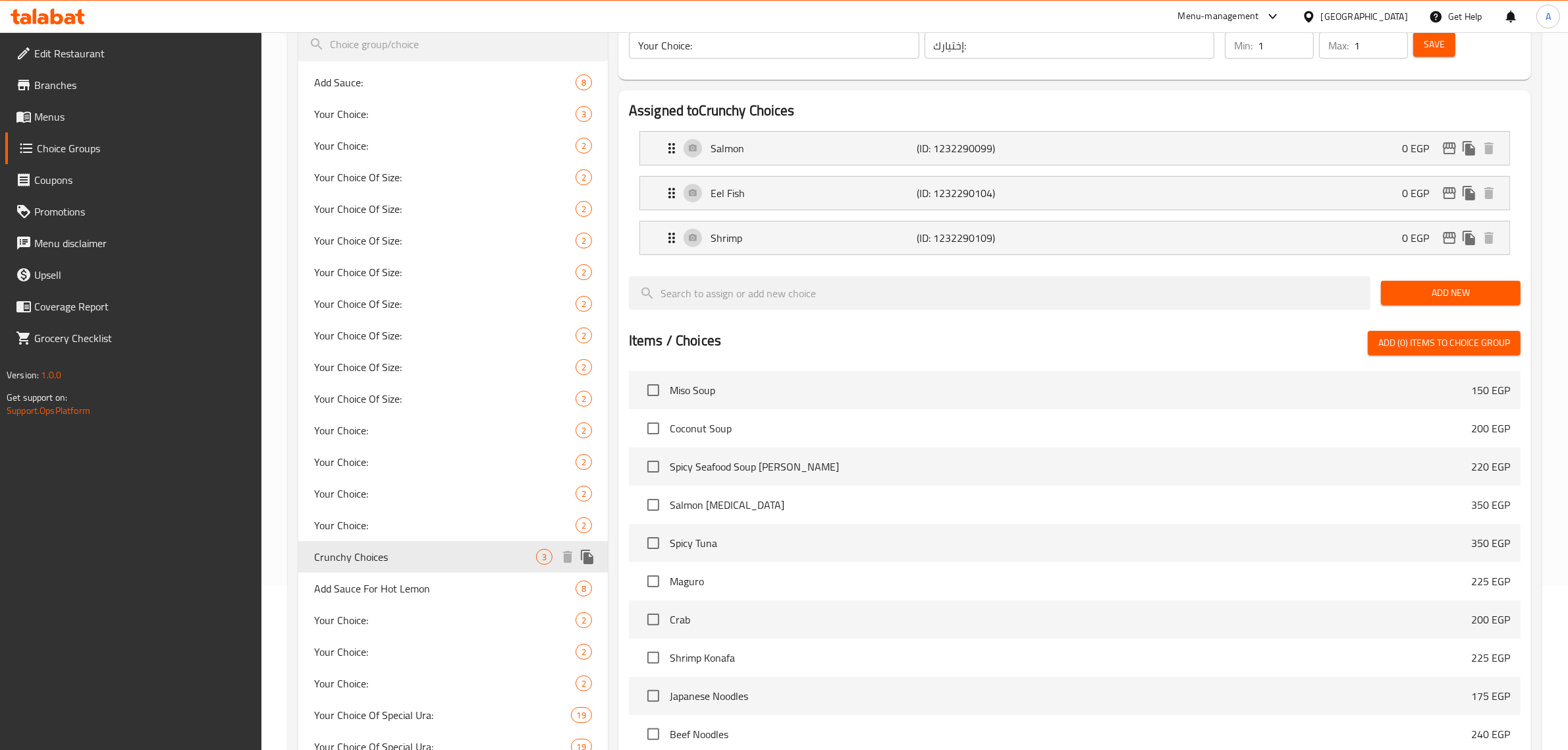
type input "Crunchy Choices"
type input "إختيارات الكرانشي"
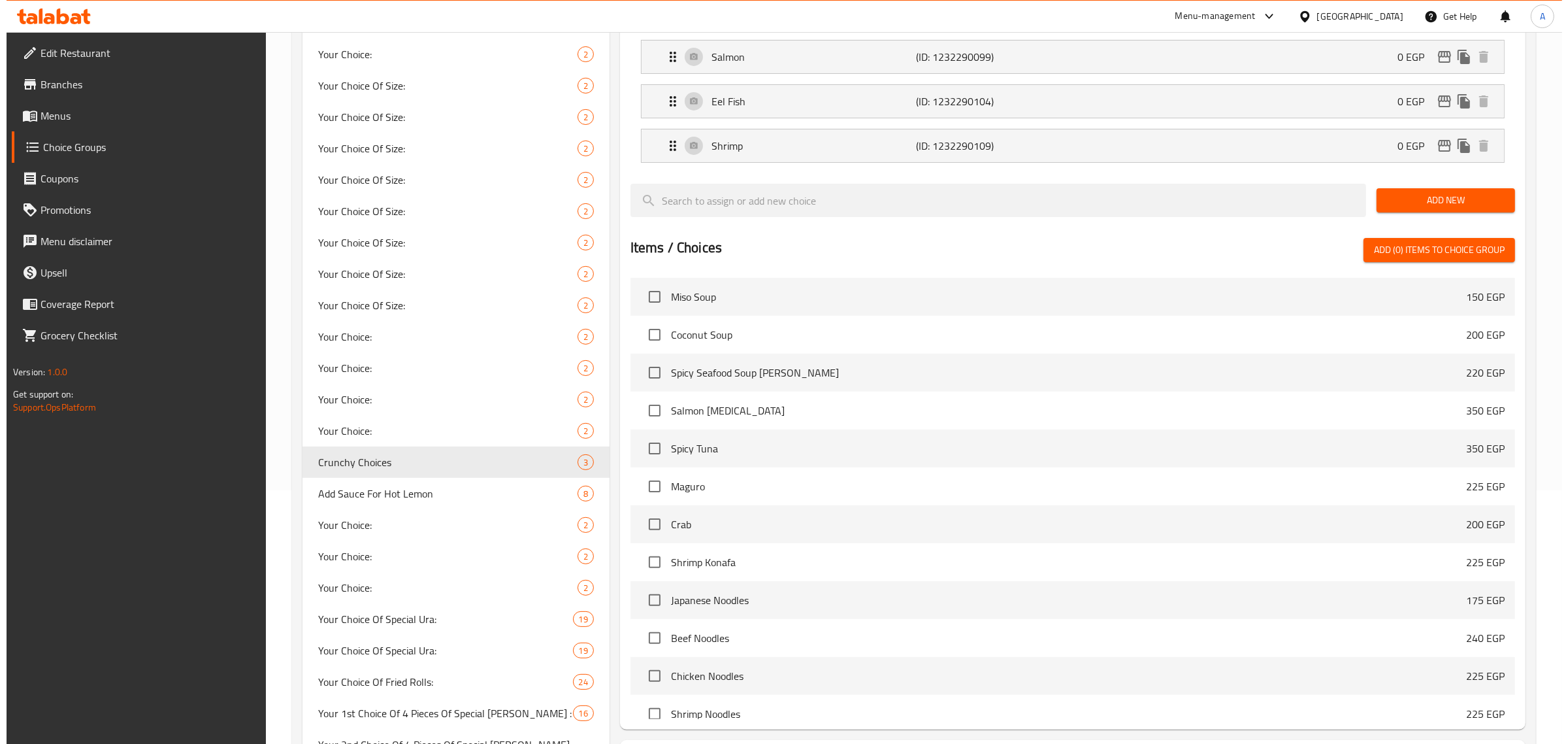
scroll to position [490, 0]
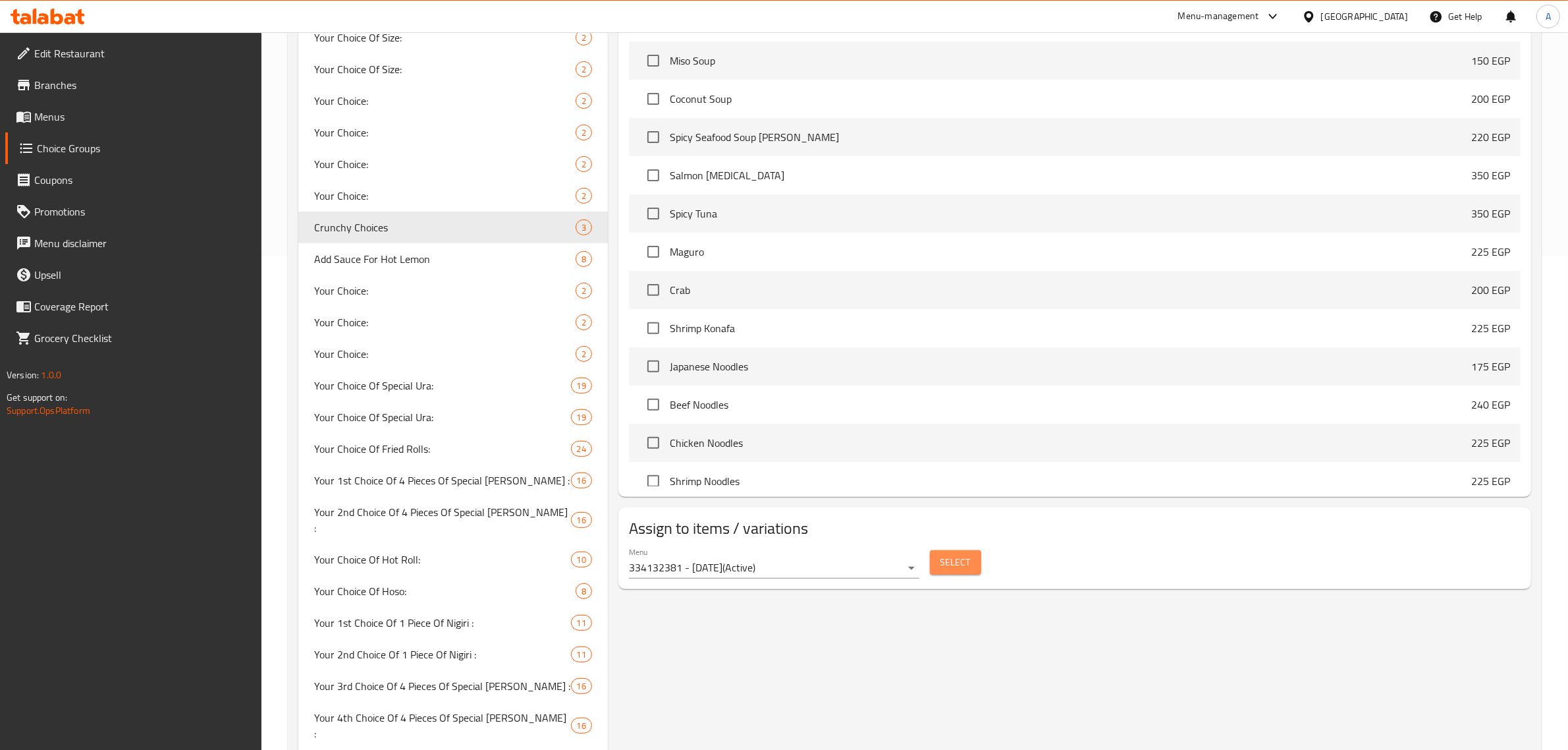
click at [947, 560] on span "Select" at bounding box center [956, 562] width 30 height 16
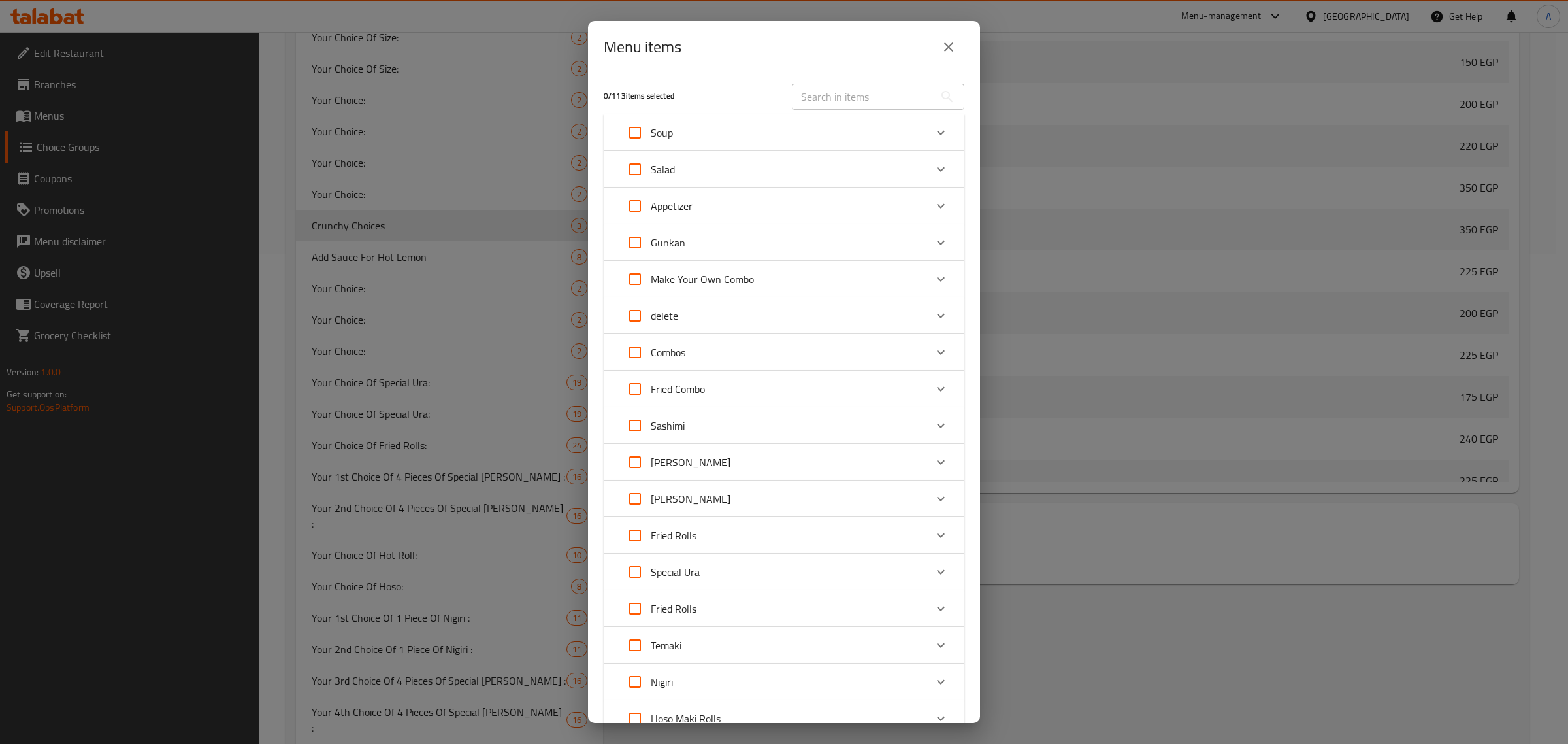
click at [804, 535] on div "Fried Rolls" at bounding box center [772, 535] width 306 height 32
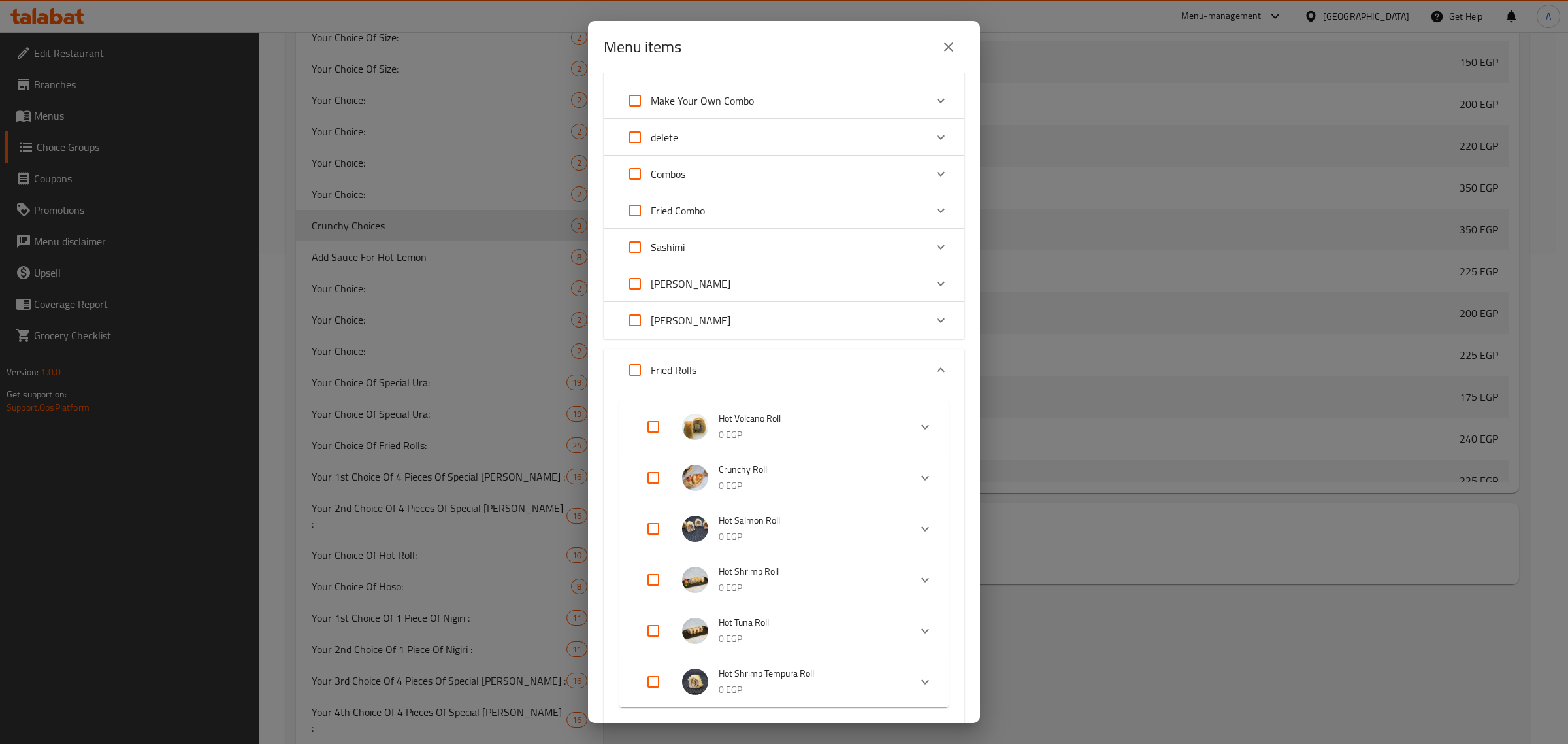
scroll to position [245, 0]
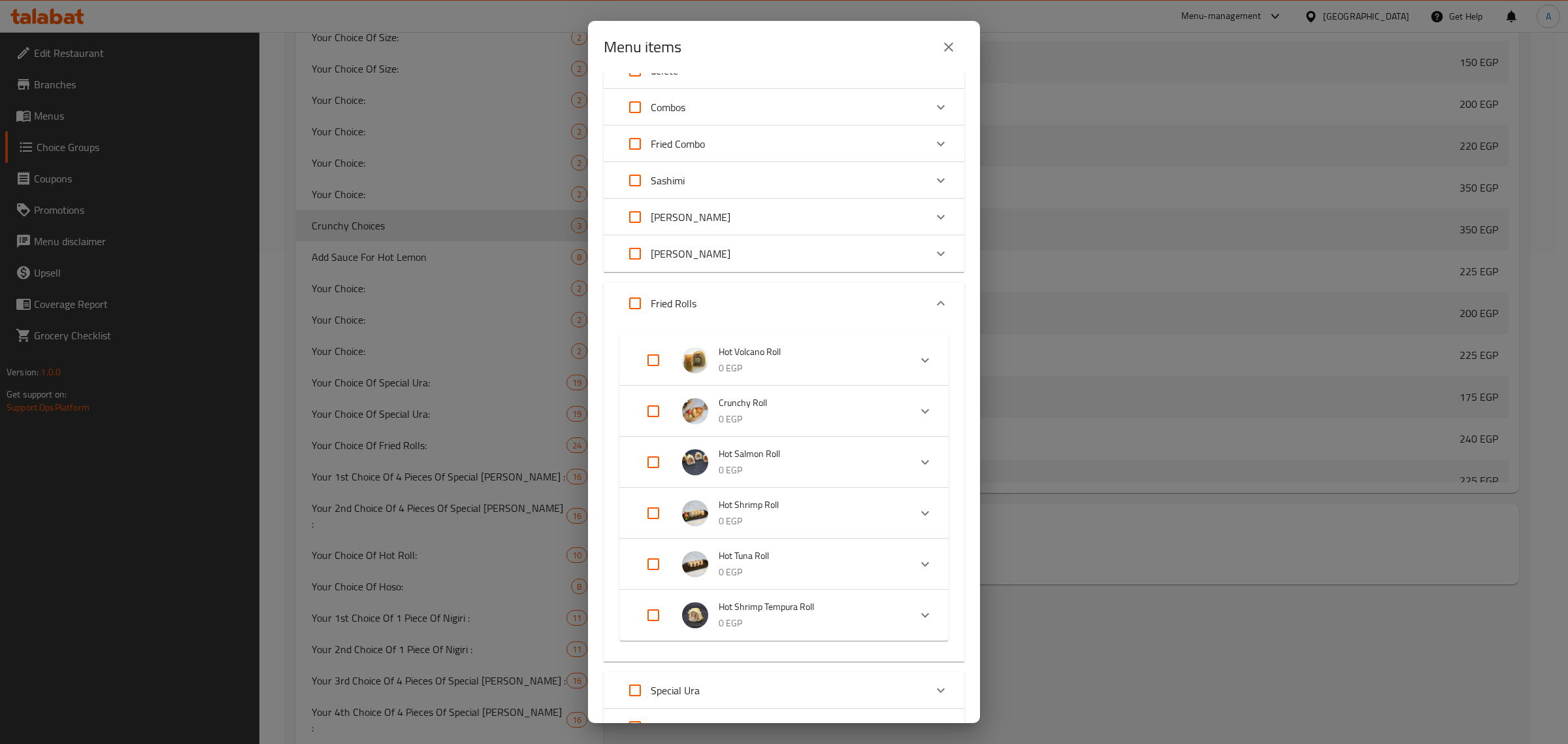
click at [651, 419] on input "Expand" at bounding box center [653, 411] width 32 height 32
checkbox input "true"
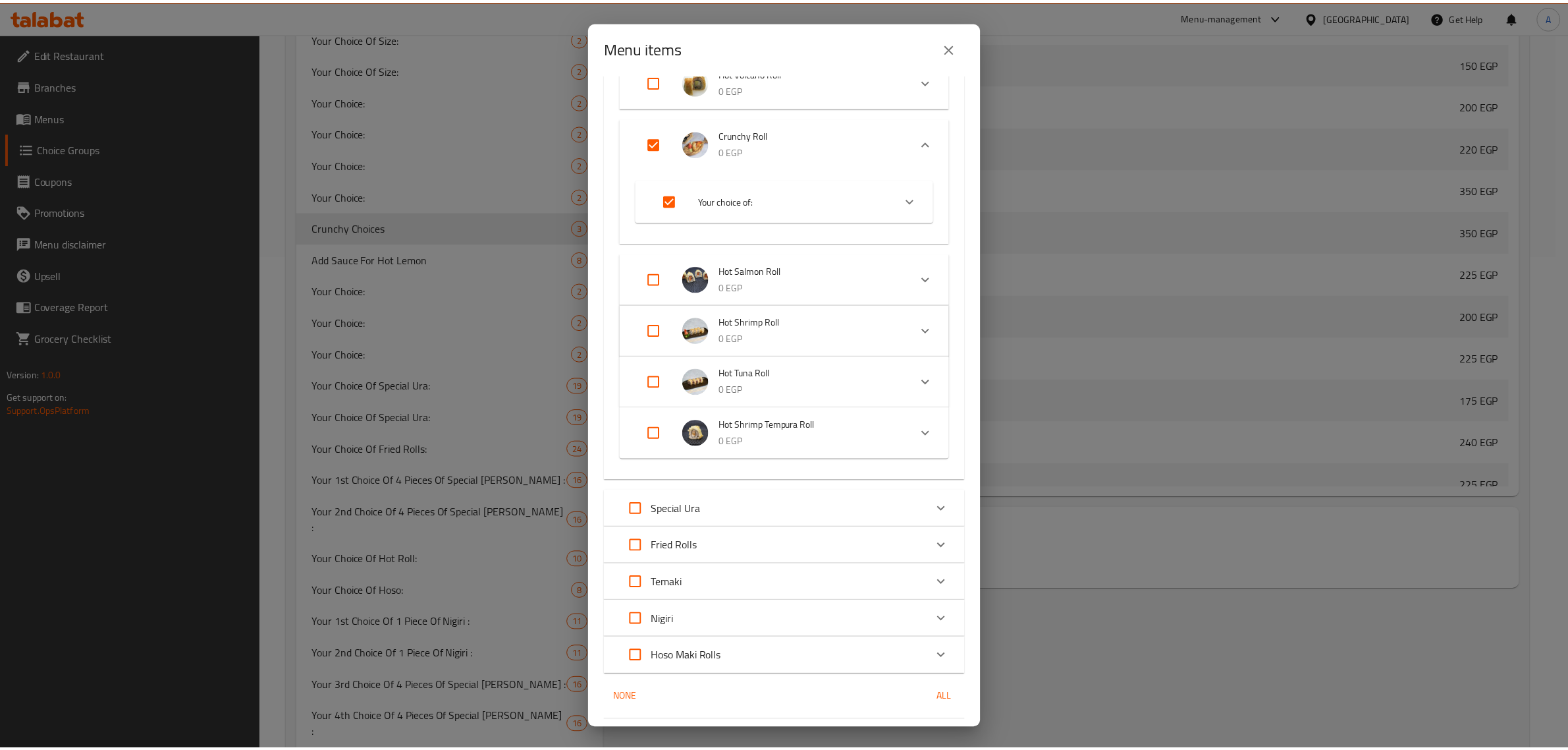
scroll to position [565, 0]
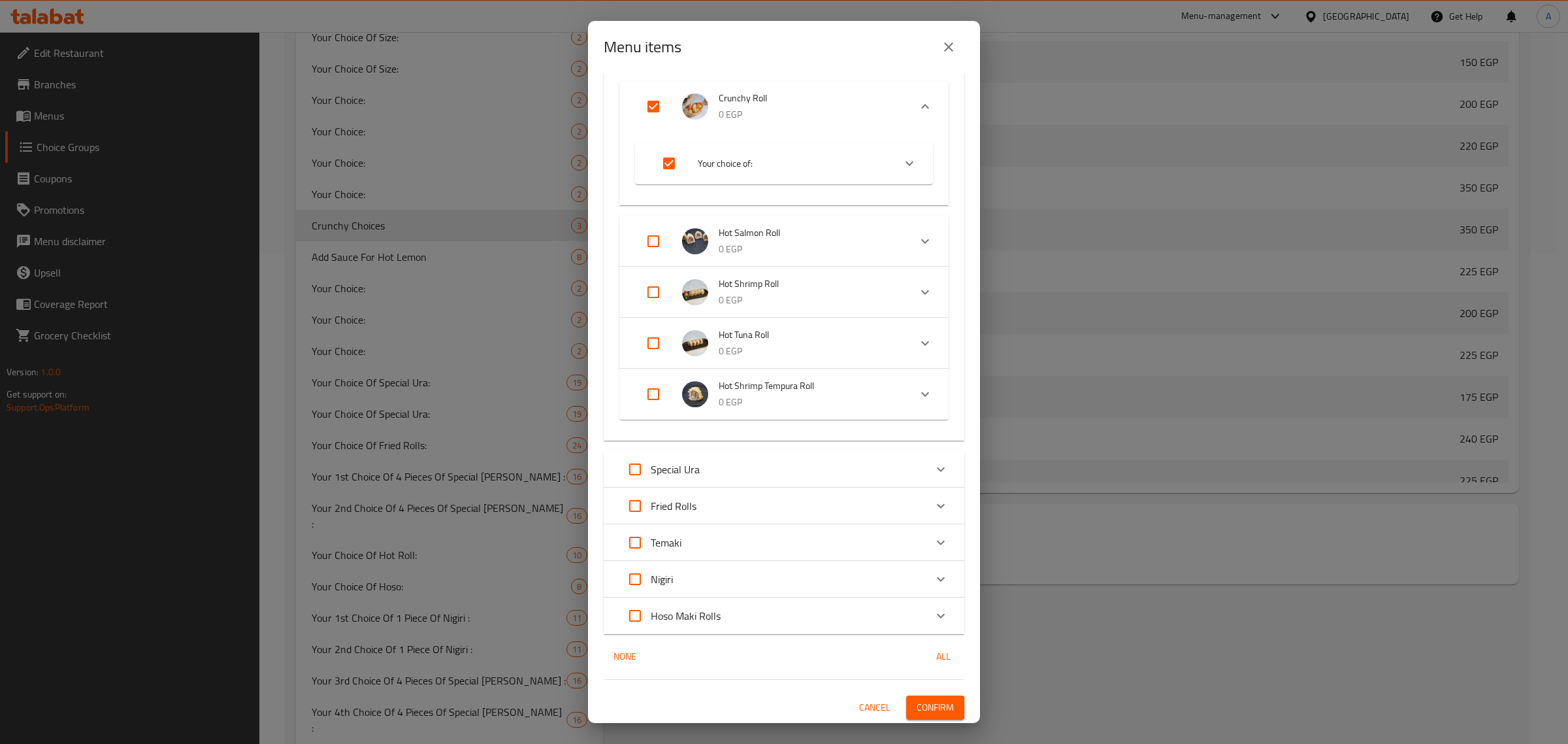
click at [939, 716] on button "Confirm" at bounding box center [935, 707] width 58 height 24
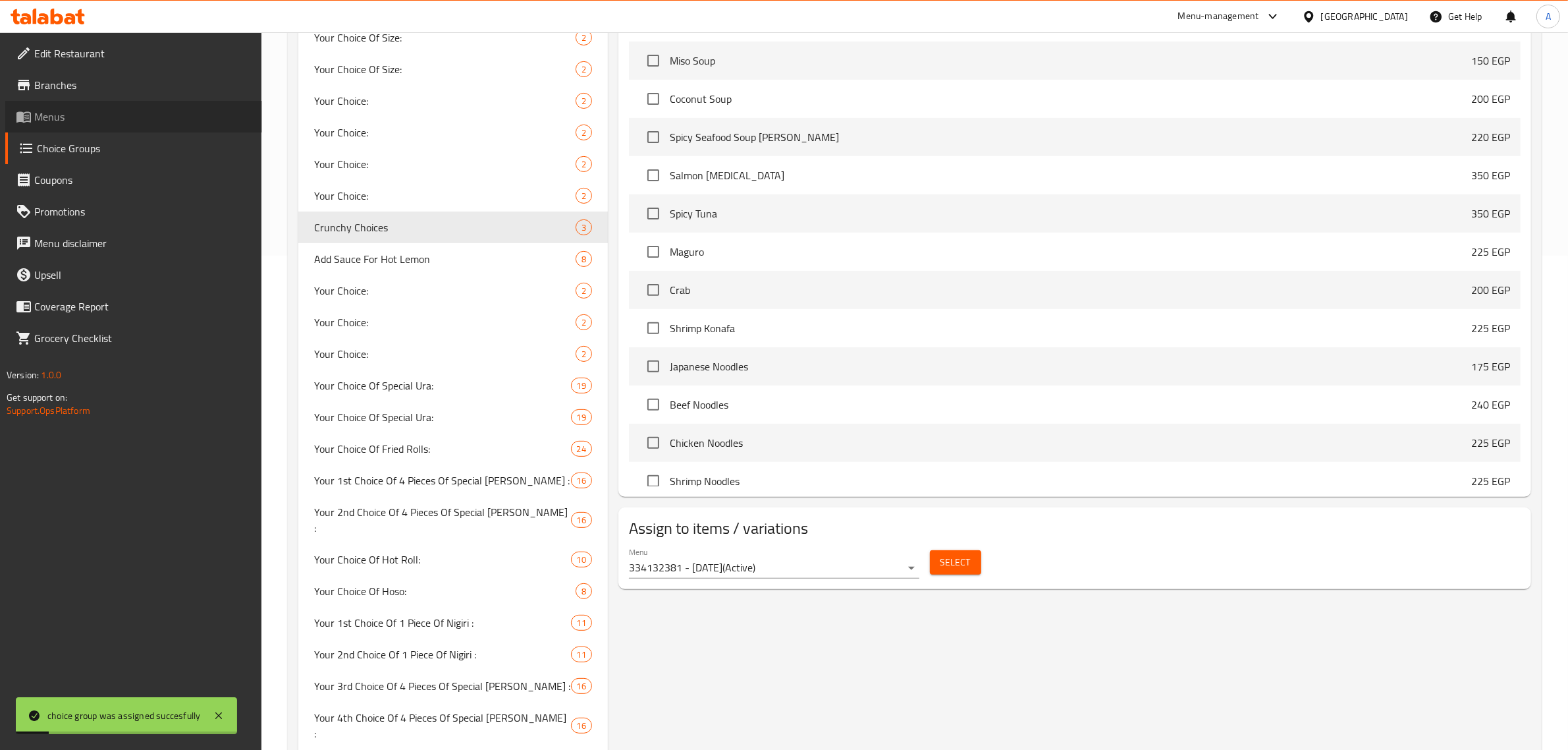
click at [48, 116] on span "Menus" at bounding box center [143, 116] width 218 height 16
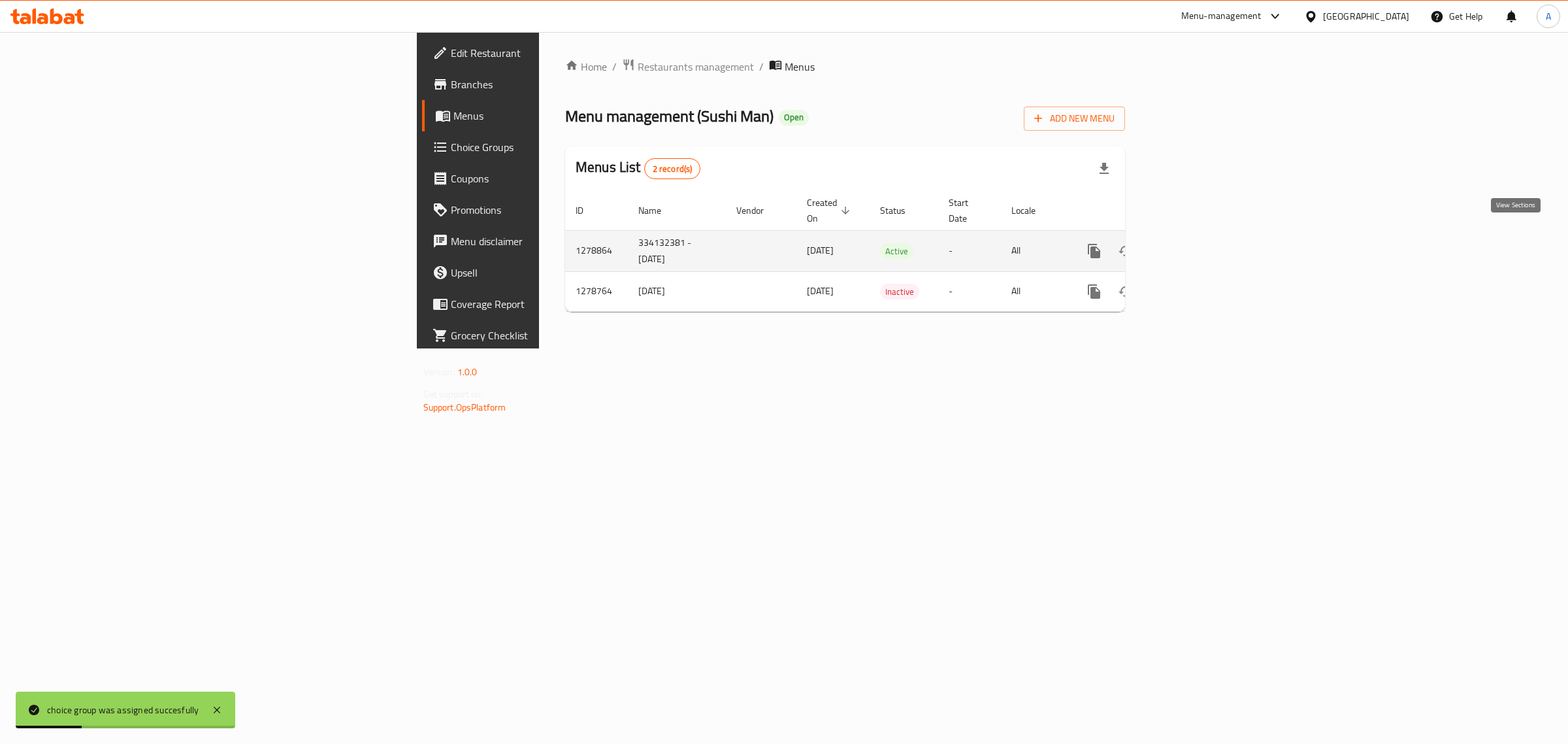
click at [1204, 237] on link "enhanced table" at bounding box center [1188, 251] width 32 height 32
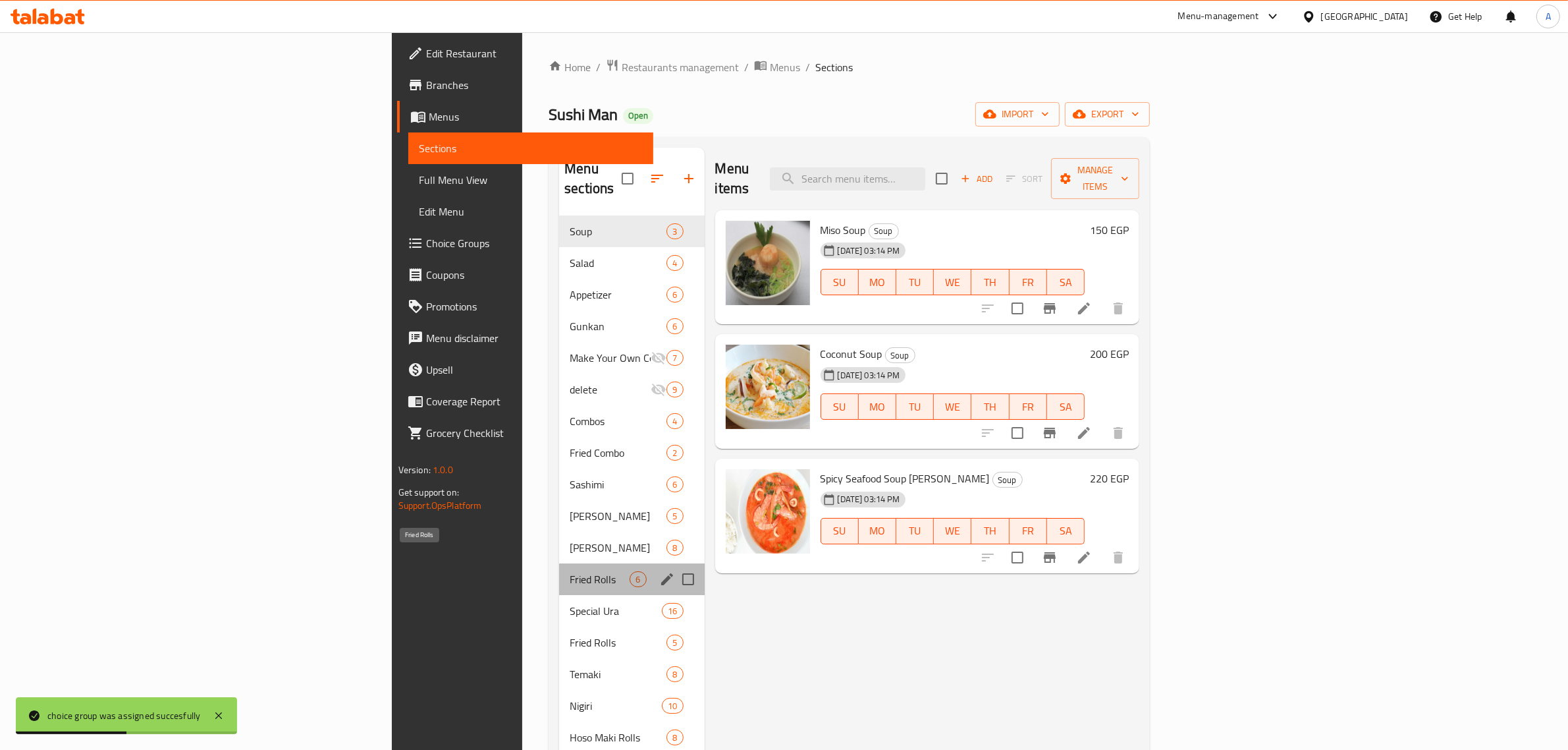
click at [569, 571] on span "Fried Rolls" at bounding box center [599, 579] width 60 height 16
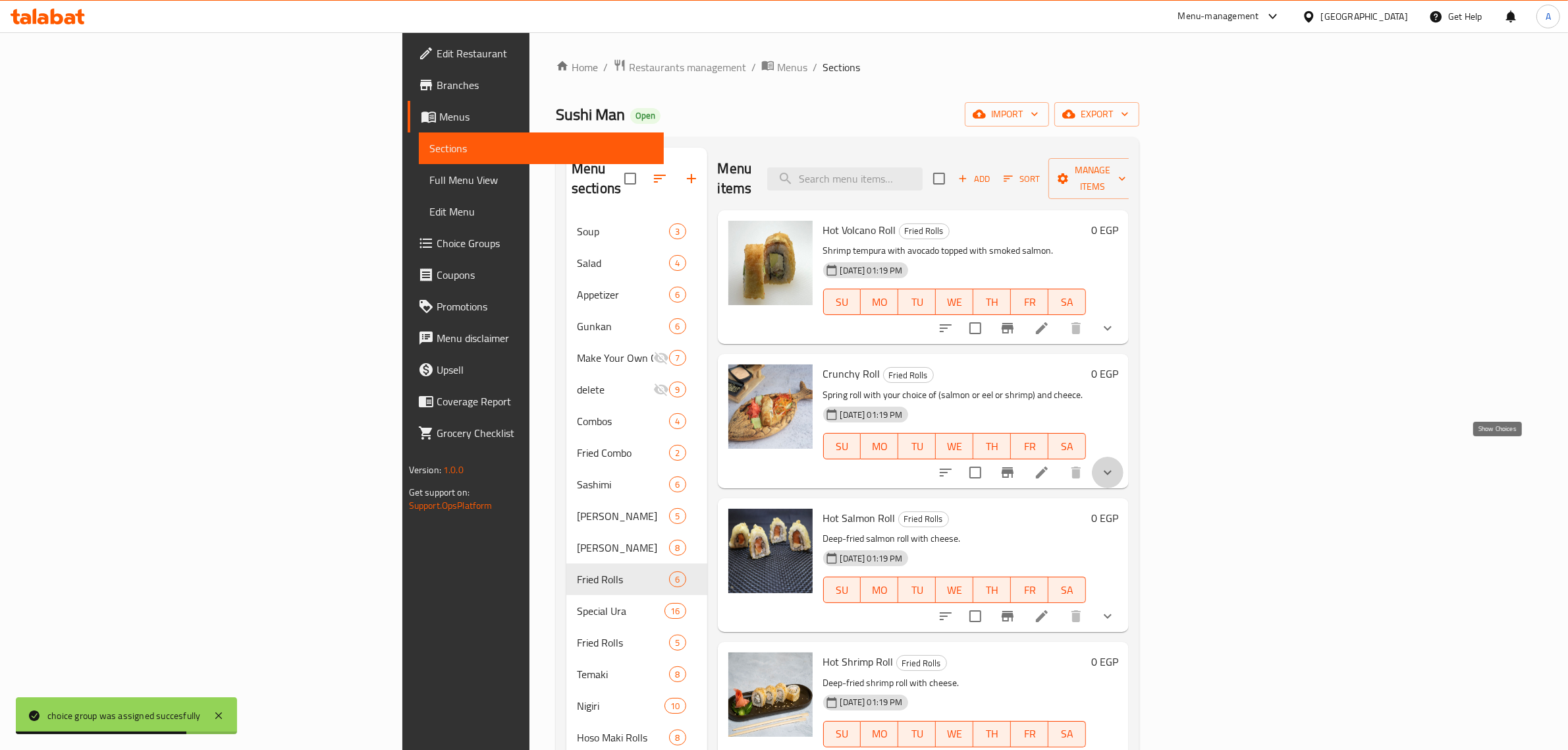
click at [1116, 464] on icon "show more" at bounding box center [1108, 472] width 16 height 16
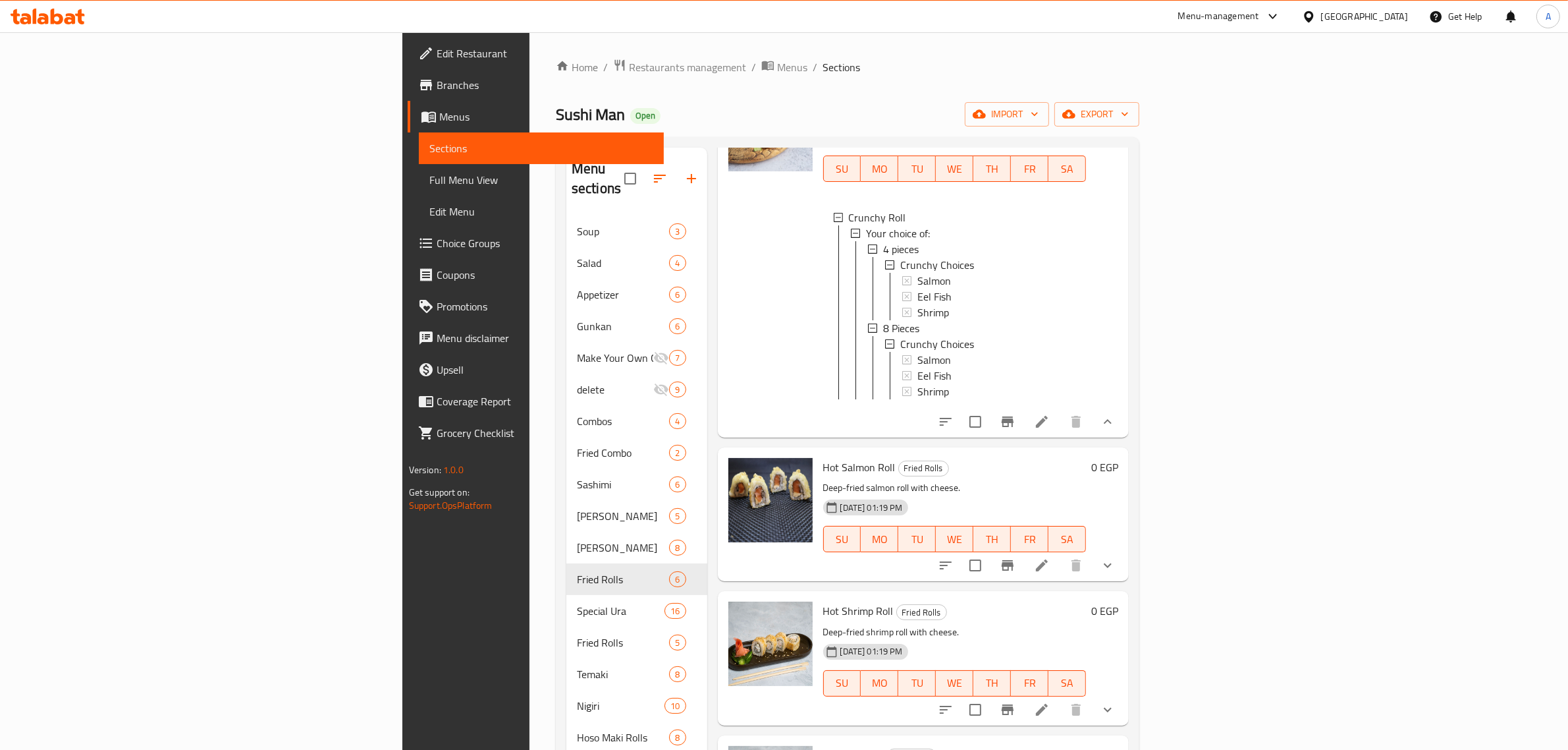
scroll to position [329, 0]
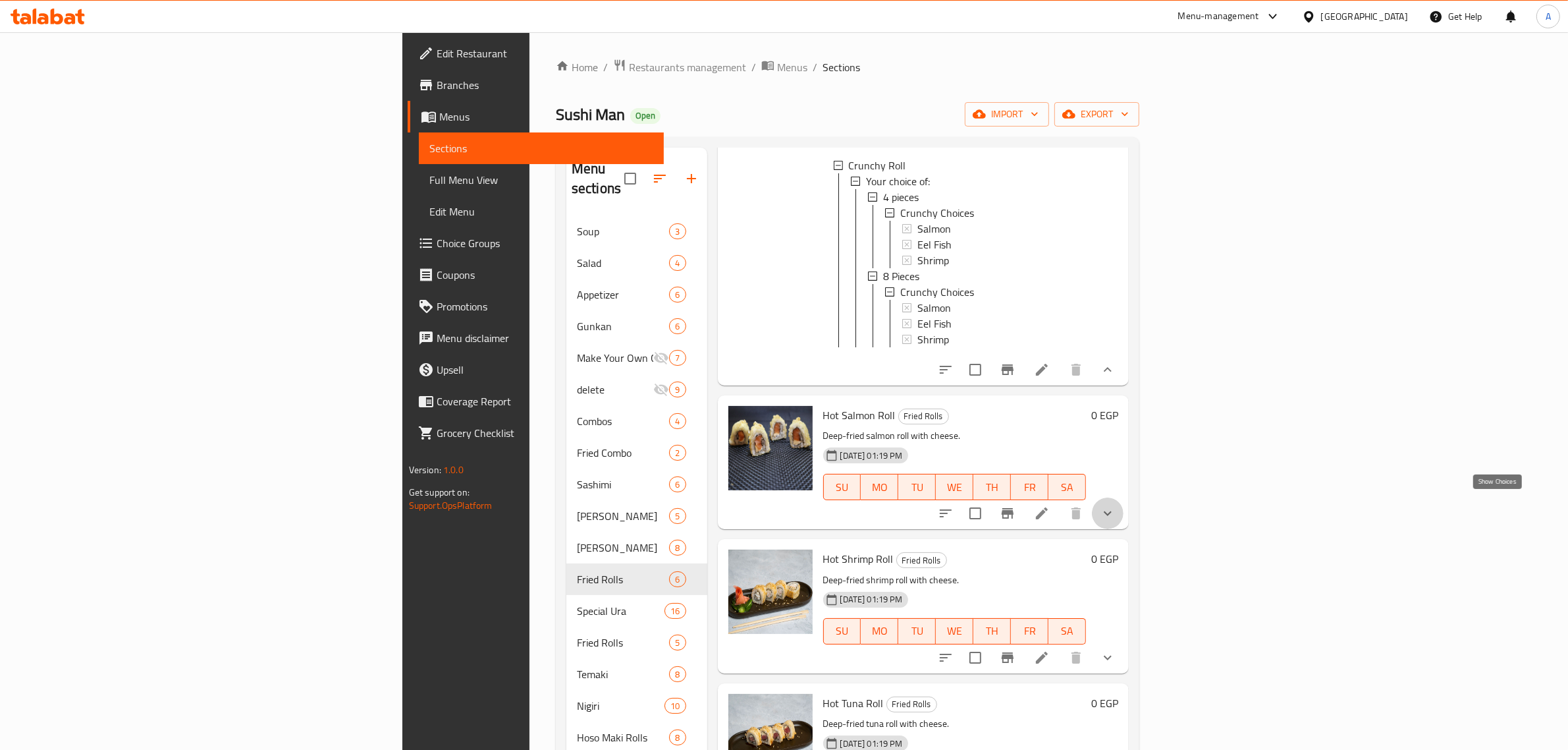
click at [1116, 510] on icon "show more" at bounding box center [1108, 514] width 16 height 16
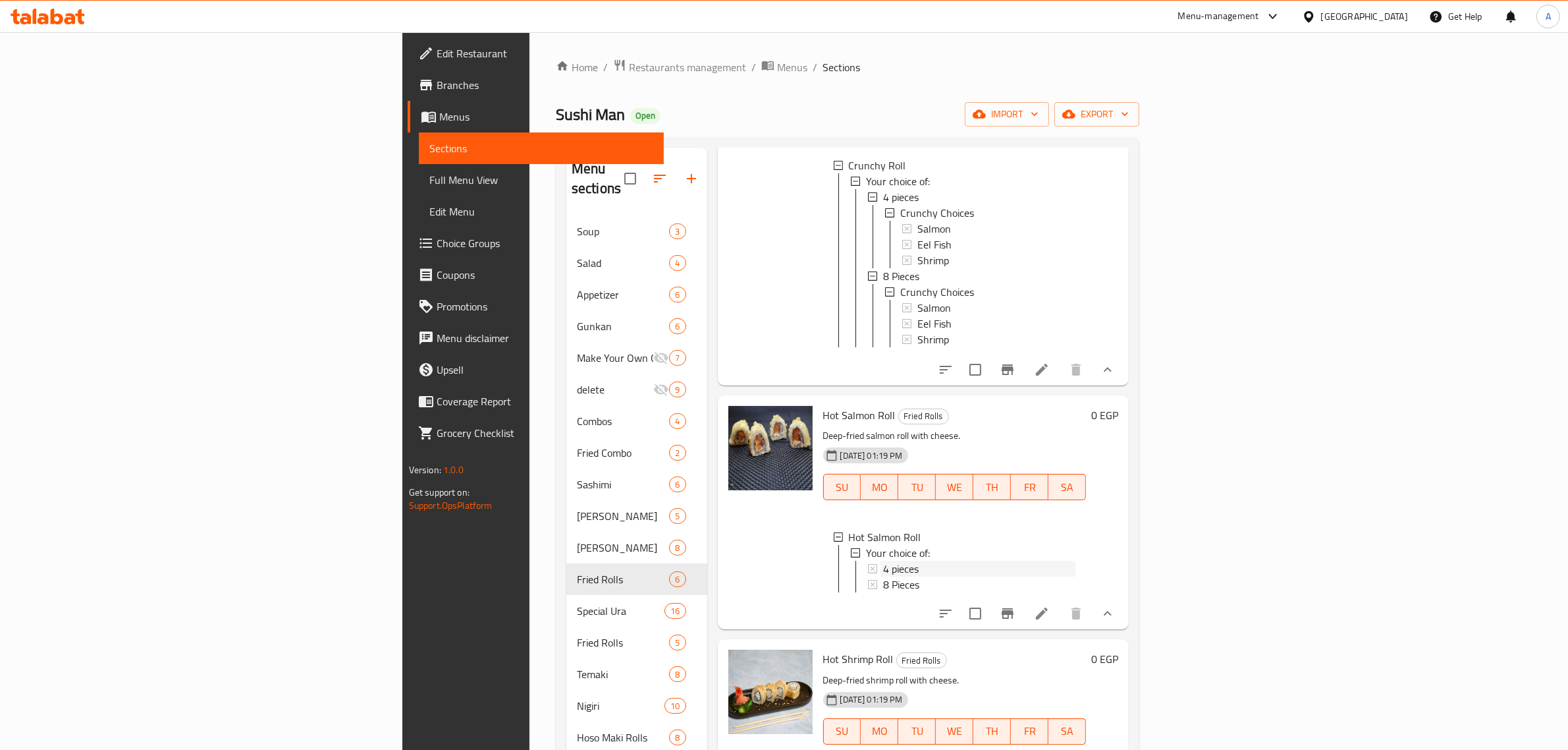
click at [883, 560] on div "4 pieces" at bounding box center [979, 568] width 193 height 16
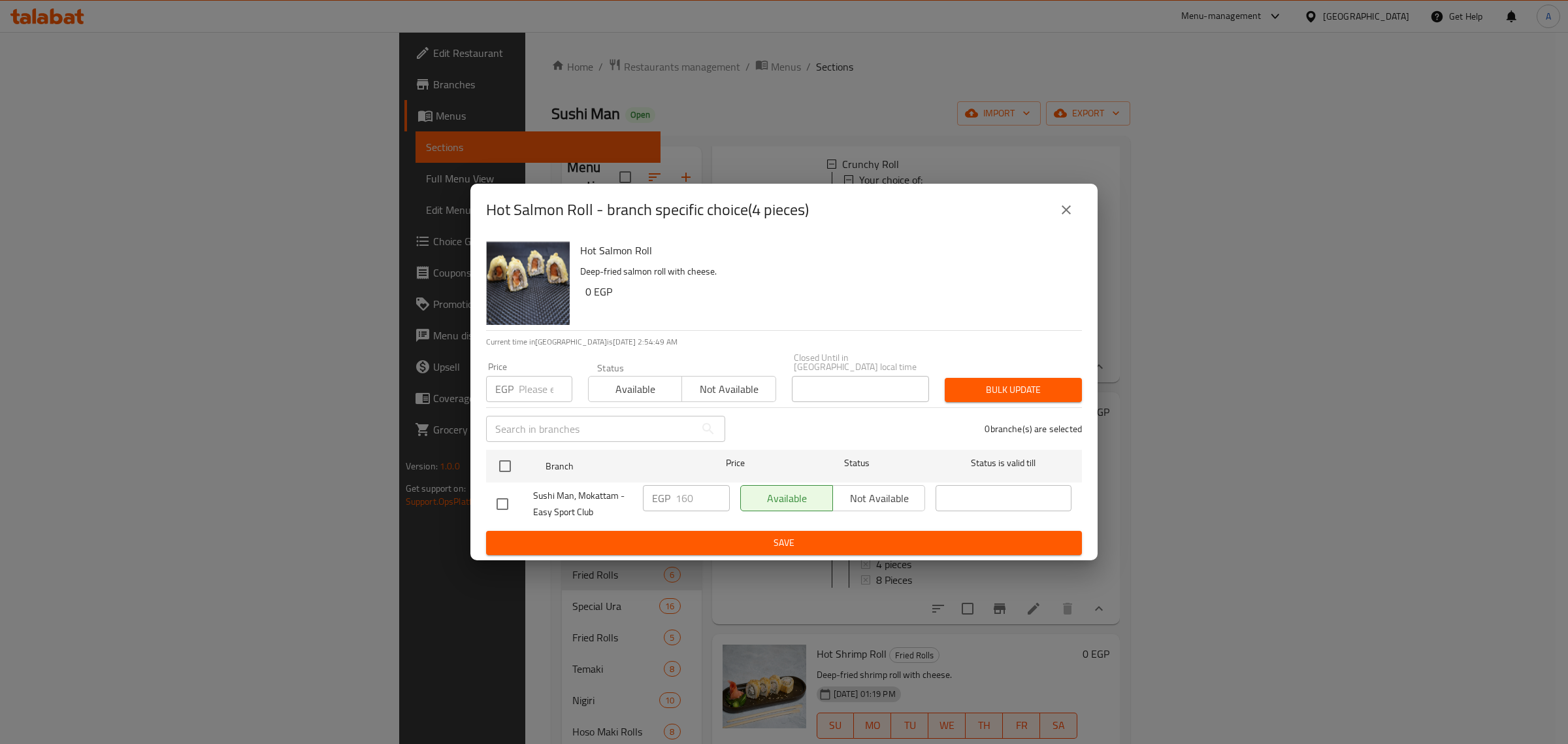
click at [1081, 219] on button "close" at bounding box center [1066, 210] width 32 height 32
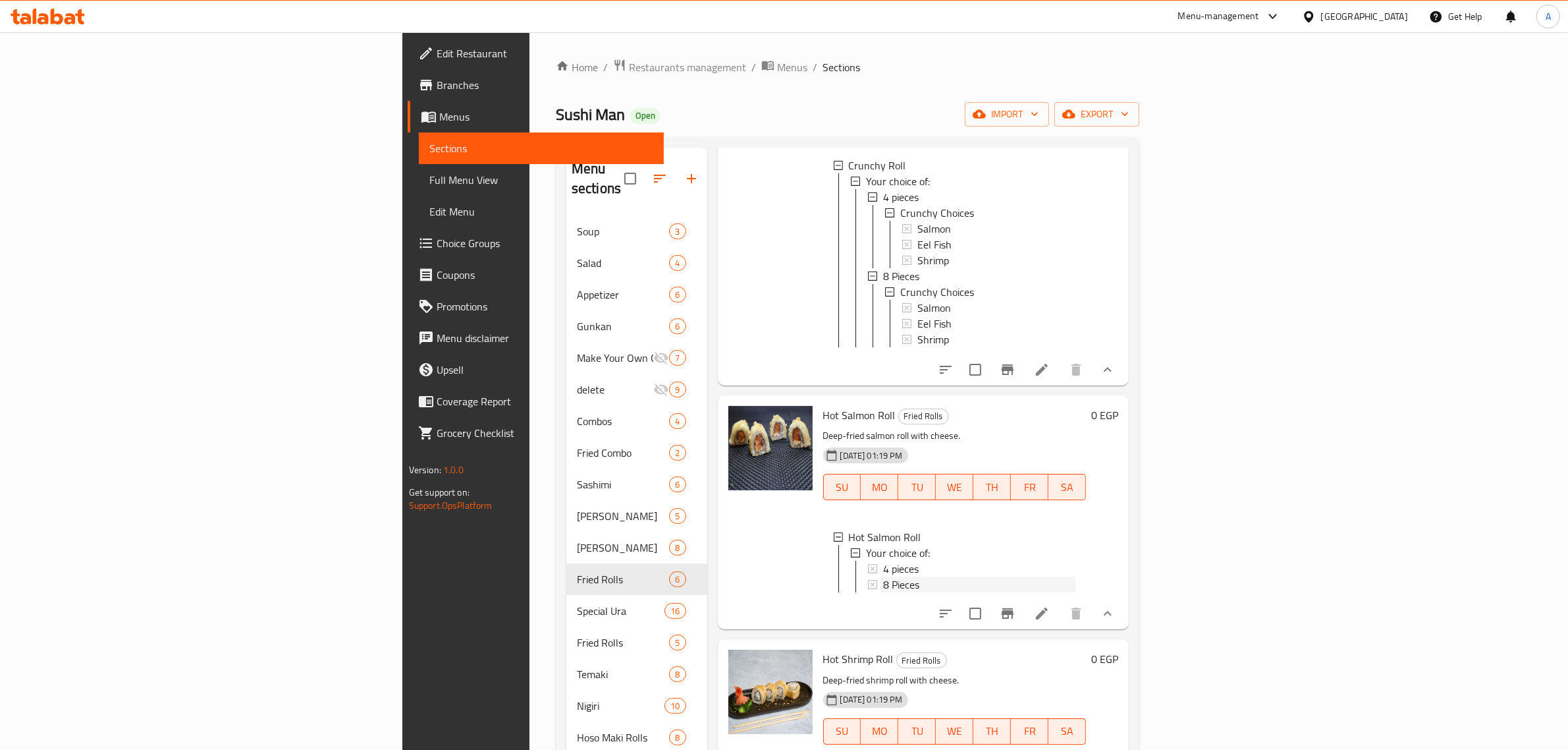
click at [883, 578] on span "8 Pieces" at bounding box center [901, 585] width 36 height 16
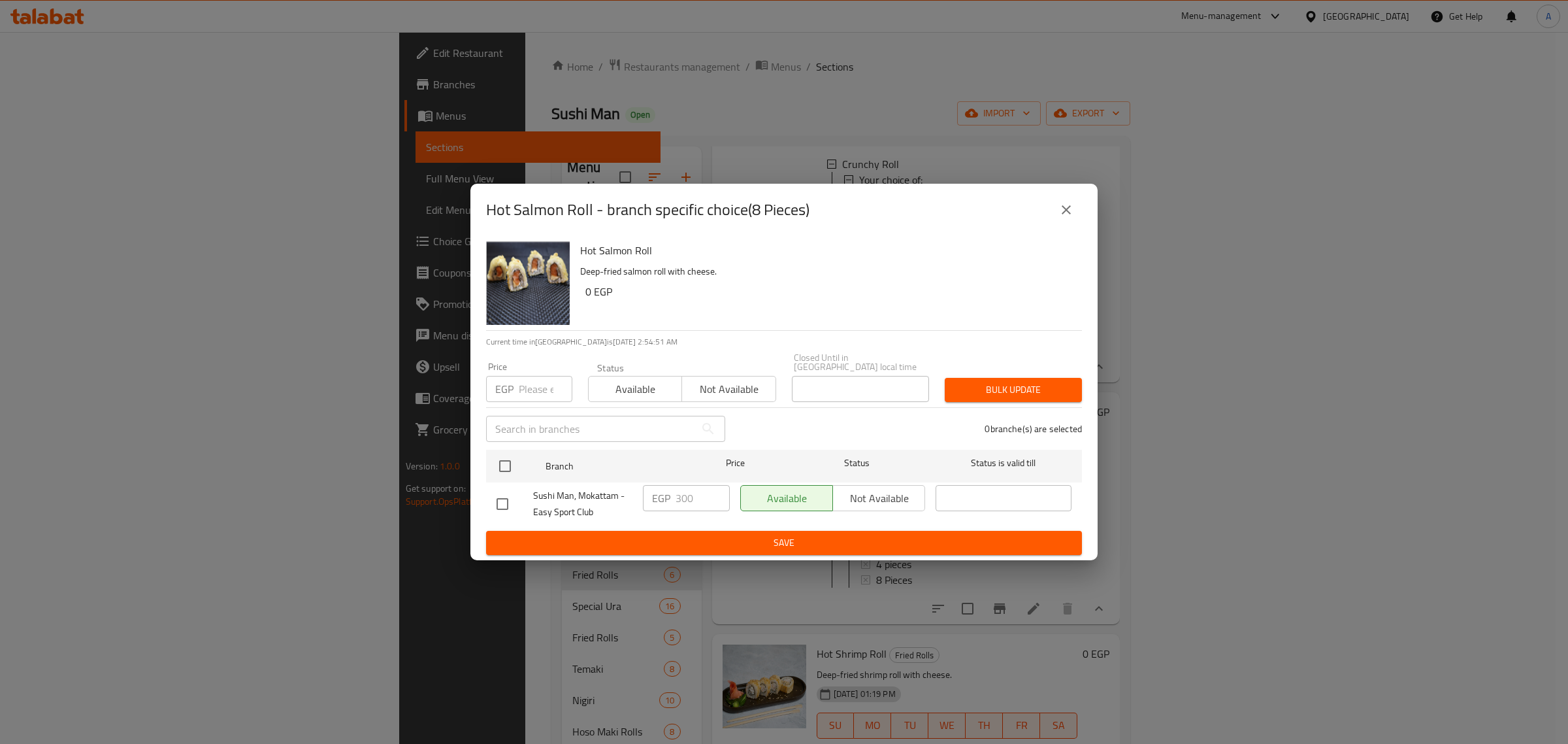
click at [1068, 211] on icon "close" at bounding box center [1066, 210] width 15 height 15
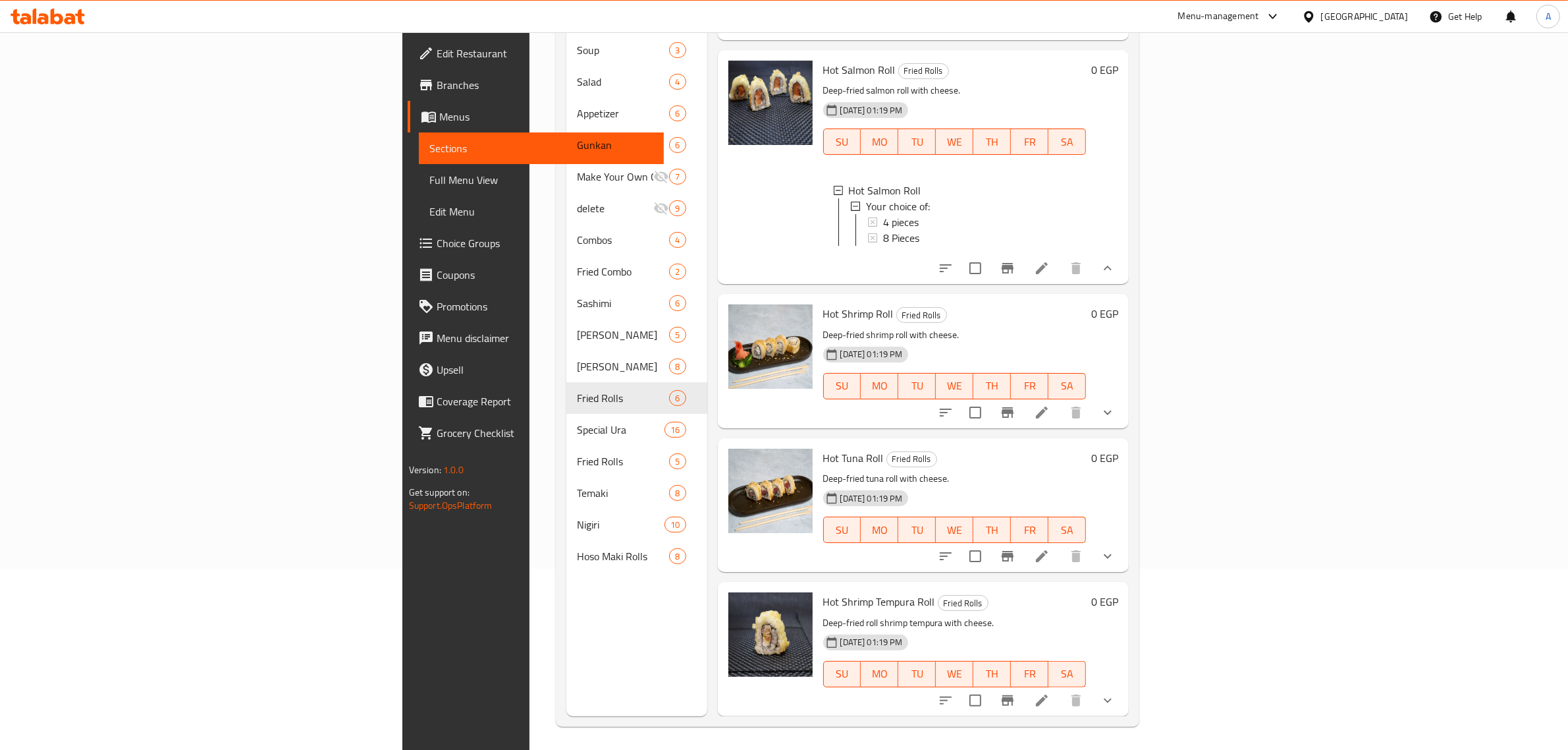
scroll to position [185, 0]
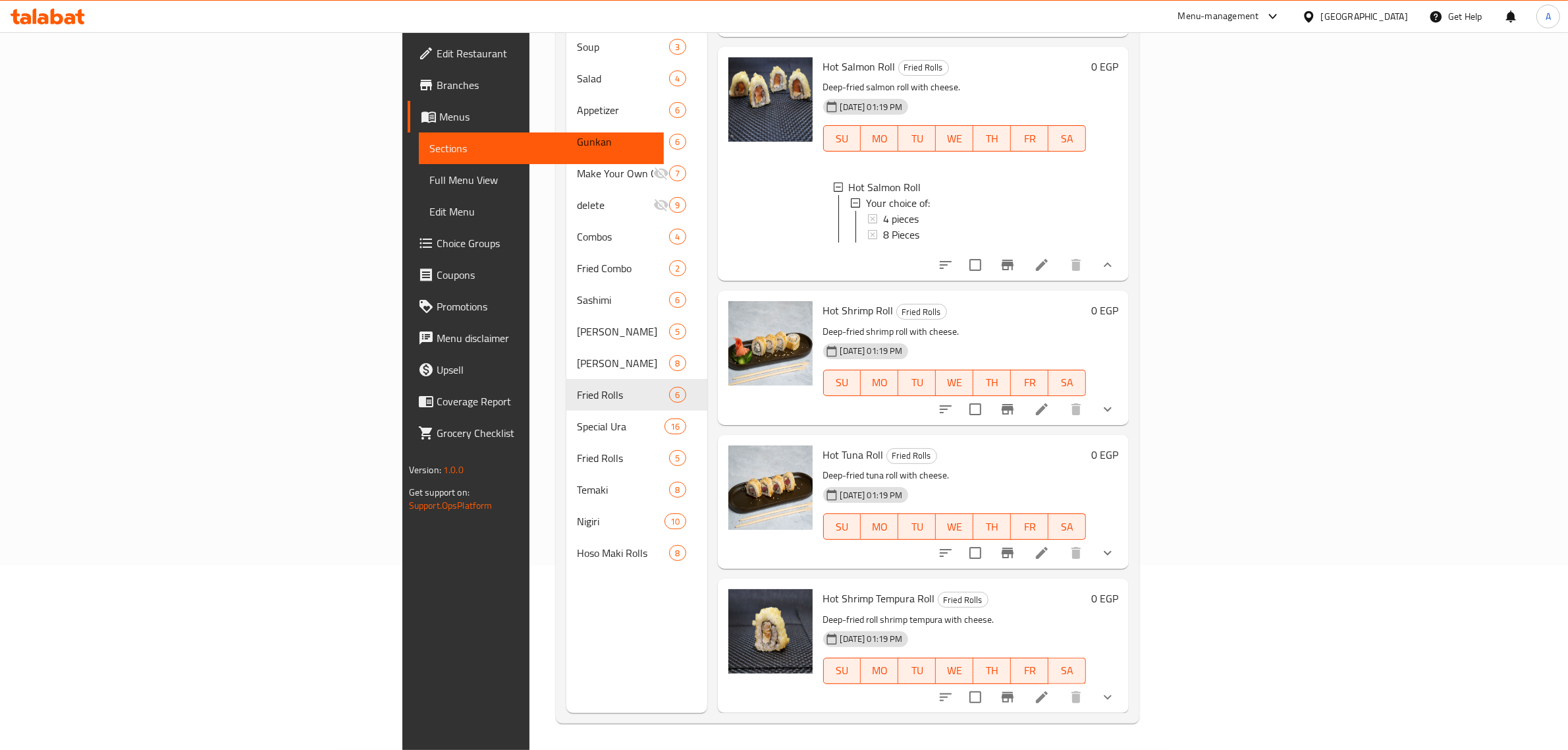
click at [1123, 409] on button "show more" at bounding box center [1108, 409] width 32 height 32
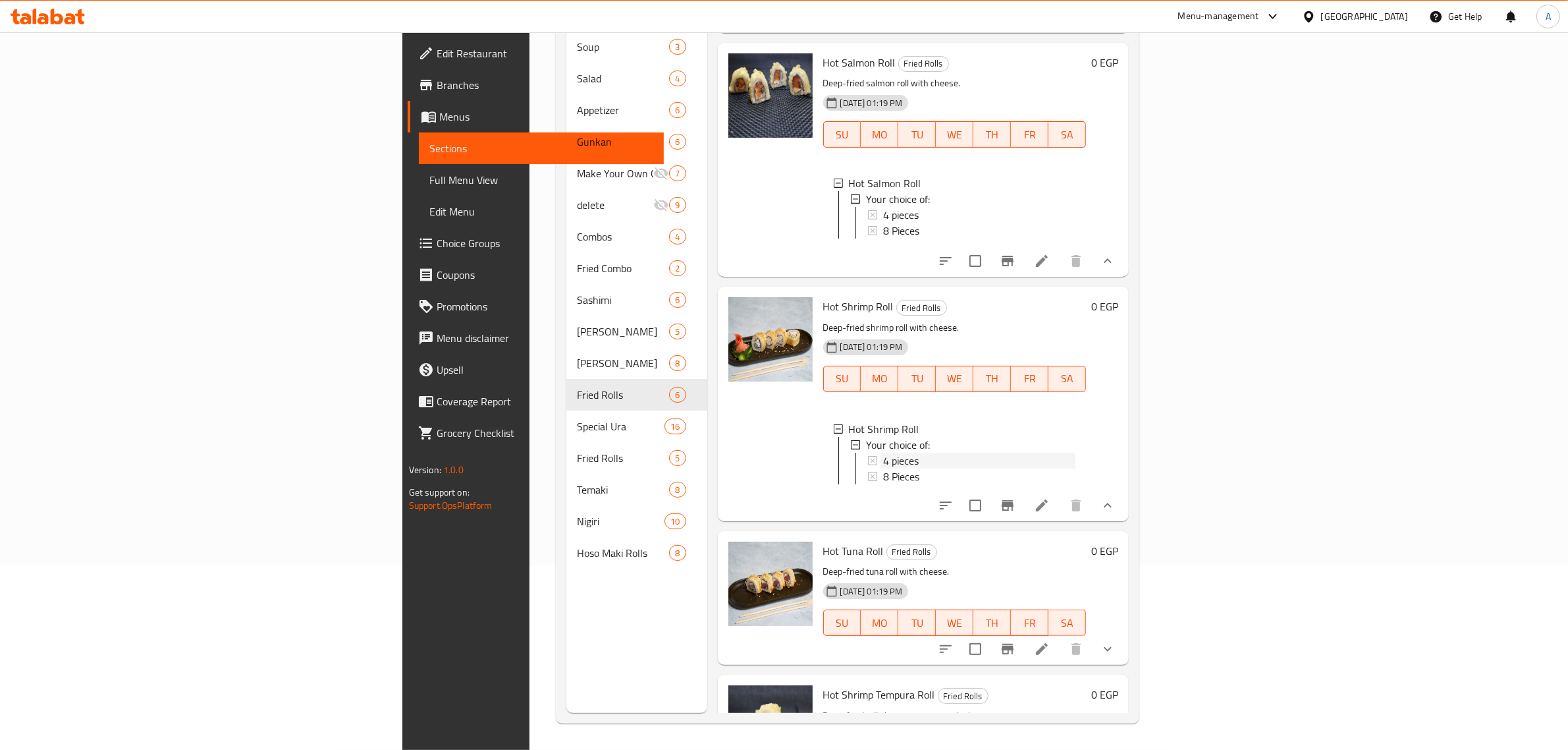
click at [910, 465] on div "4 pieces" at bounding box center [979, 460] width 193 height 16
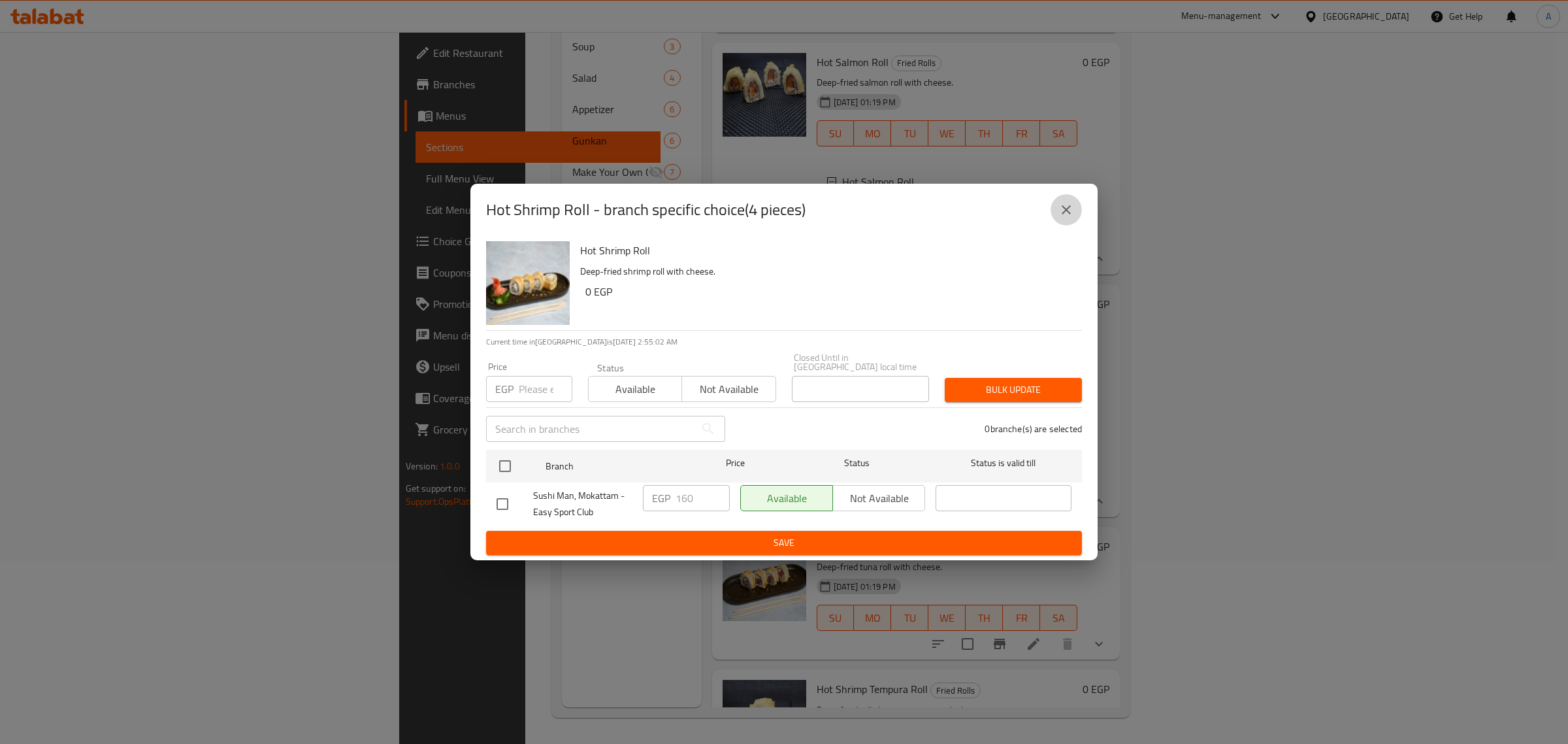
click at [1056, 214] on button "close" at bounding box center [1066, 210] width 32 height 32
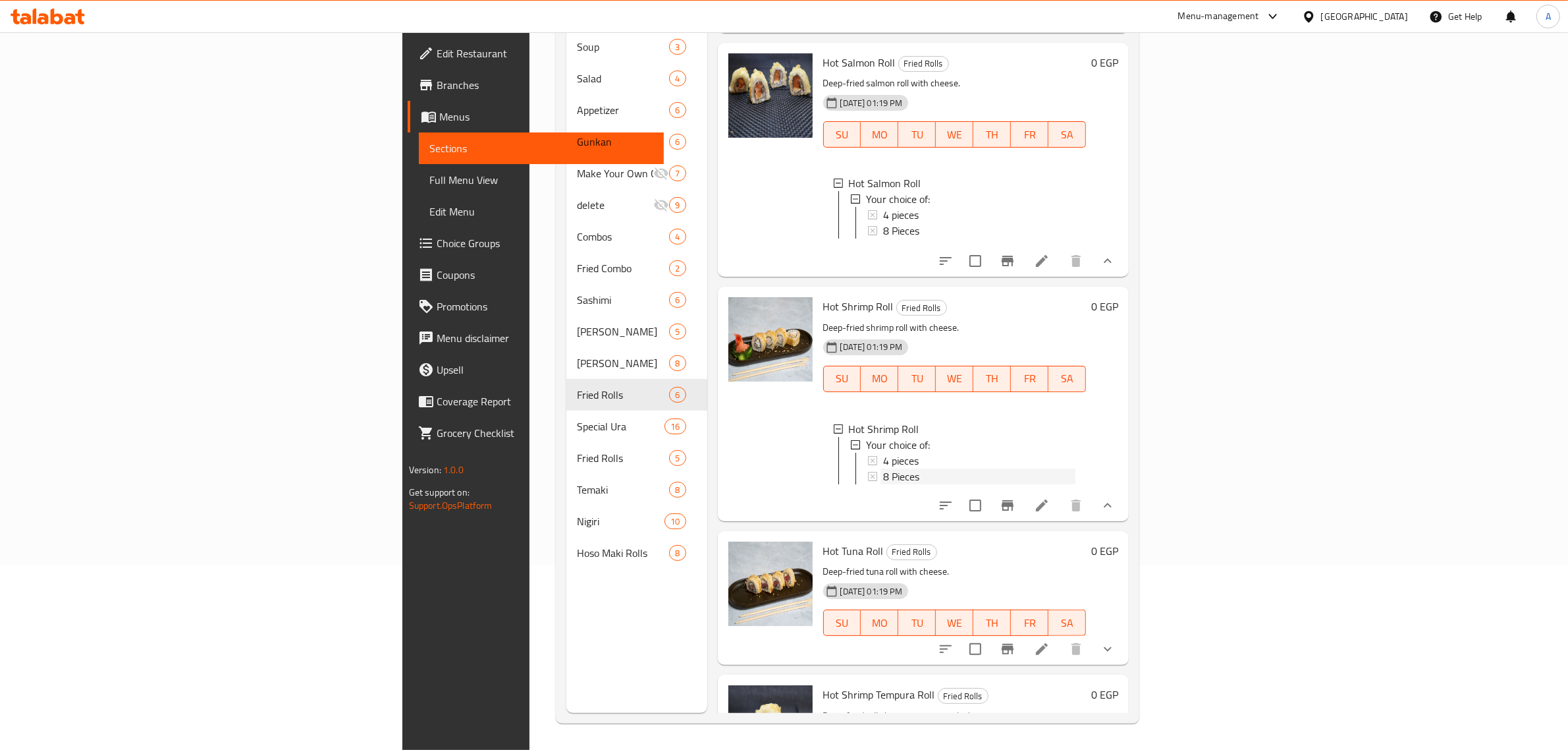
click at [886, 475] on div "8 Pieces" at bounding box center [979, 476] width 193 height 16
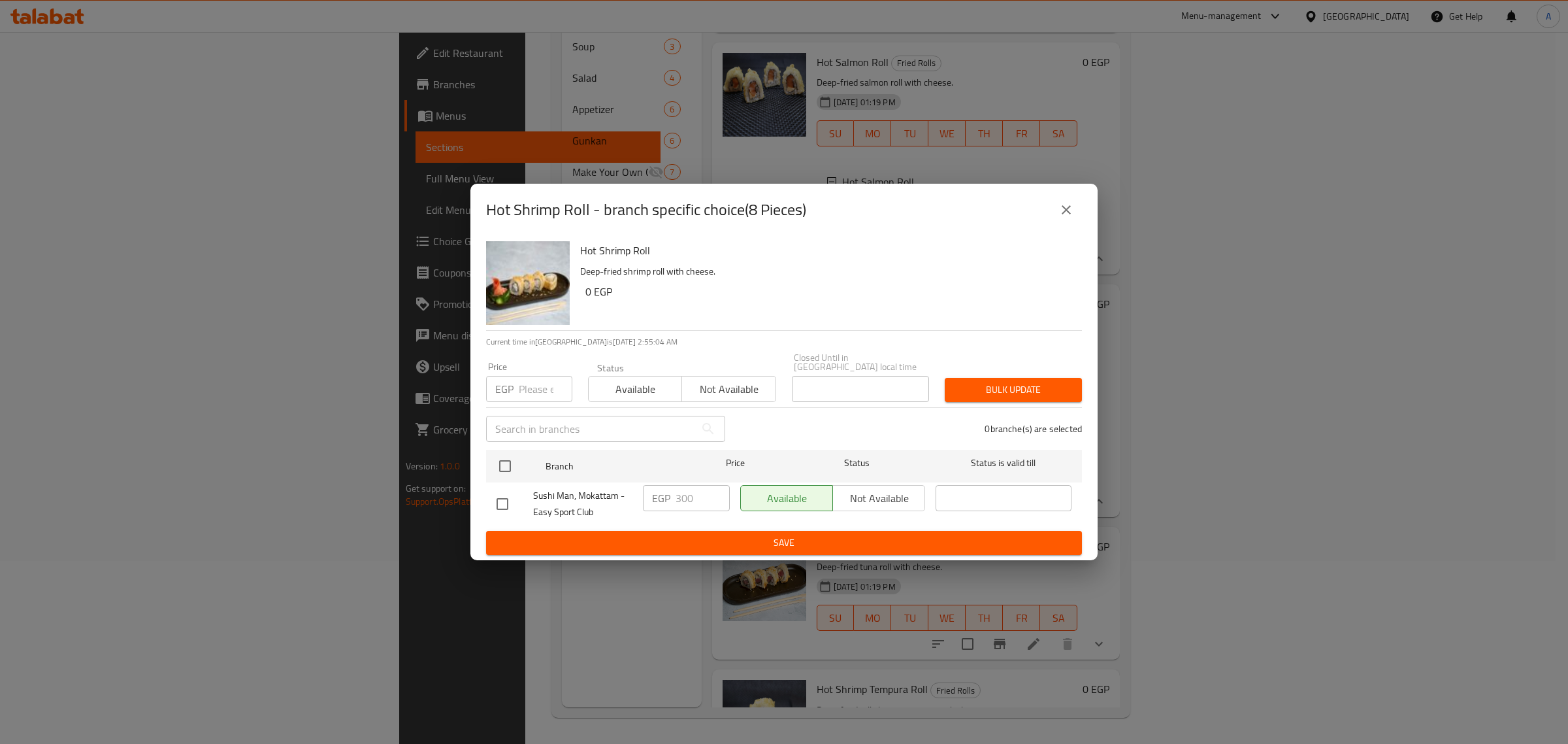
click at [1062, 214] on icon "close" at bounding box center [1066, 210] width 15 height 15
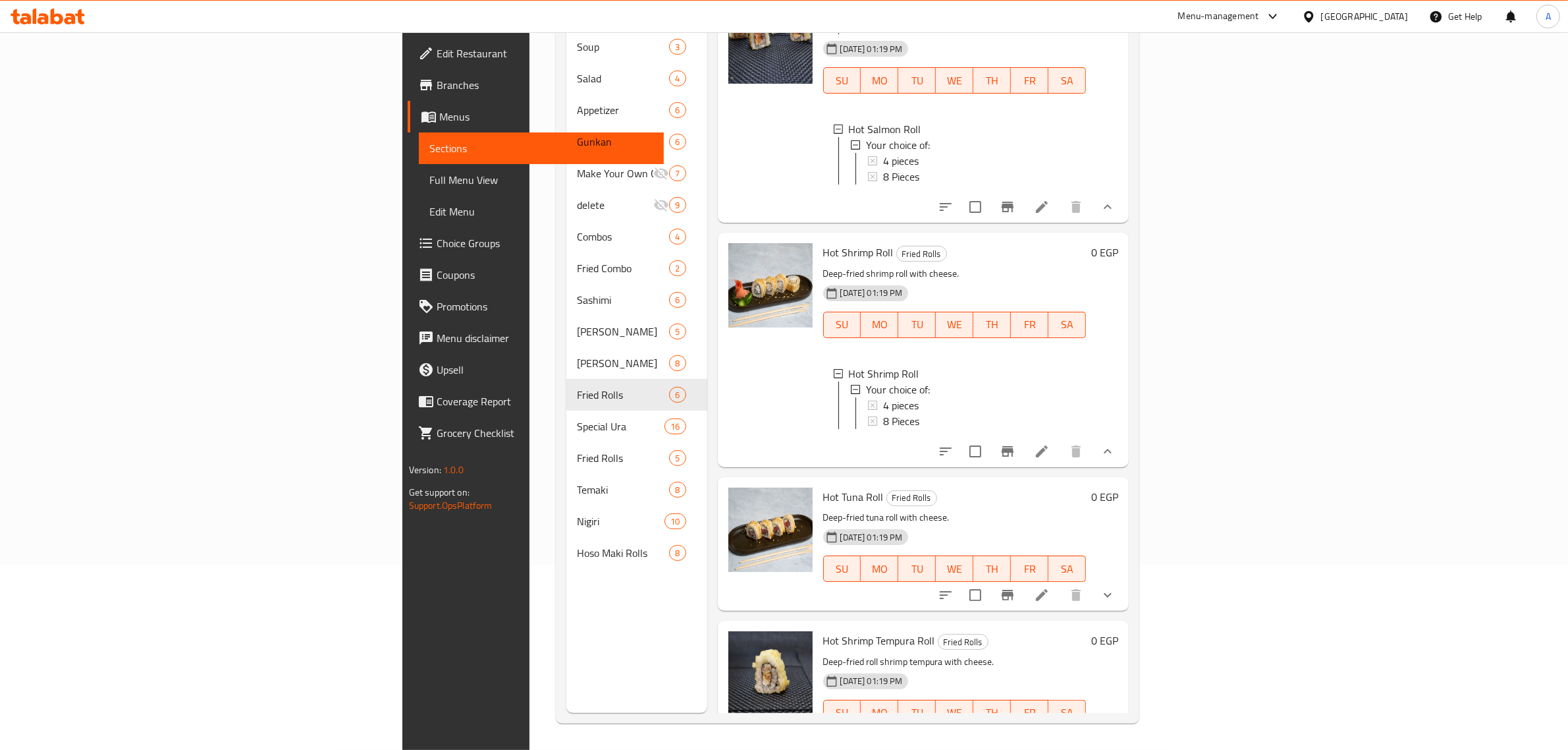
scroll to position [610, 0]
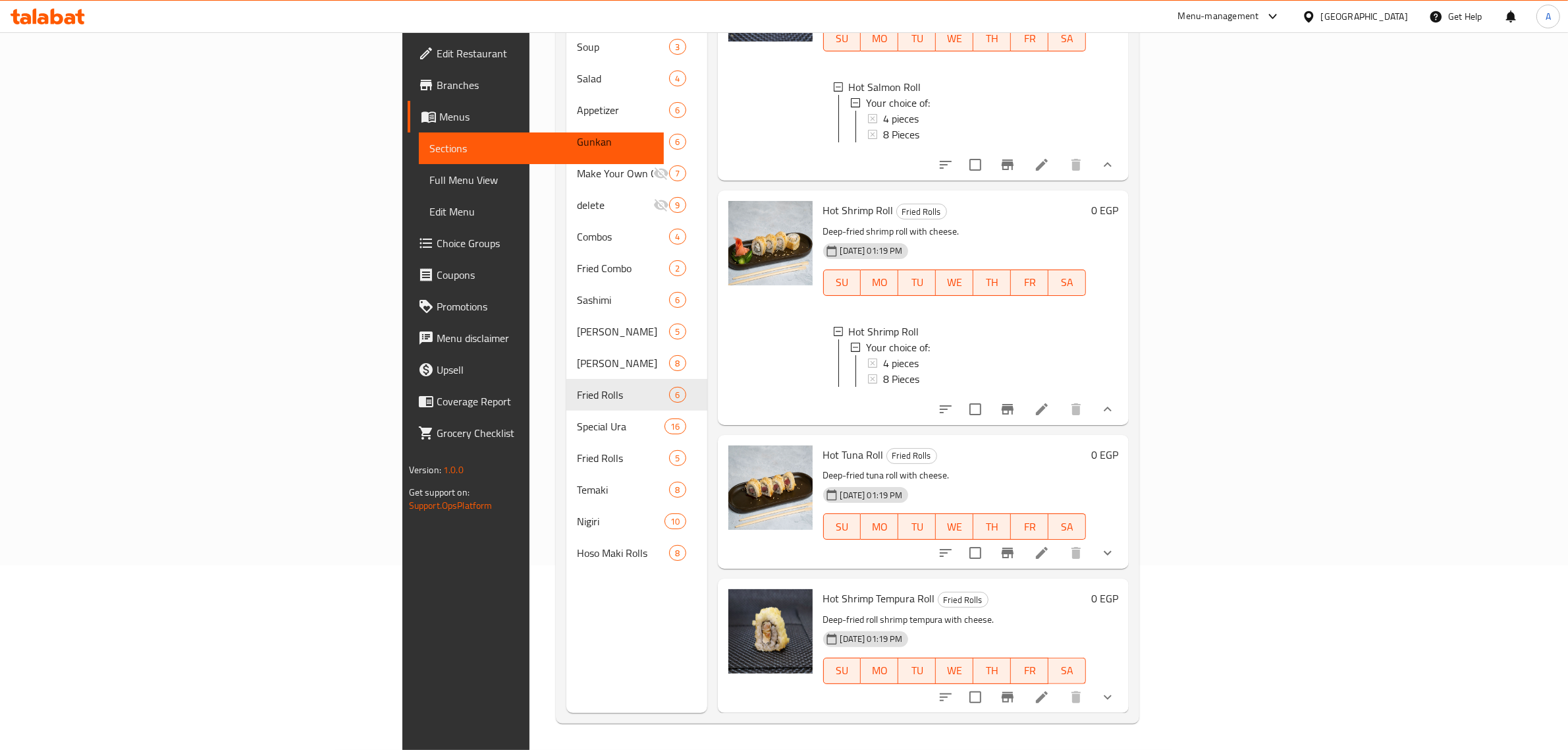
click at [1123, 562] on button "show more" at bounding box center [1108, 553] width 32 height 32
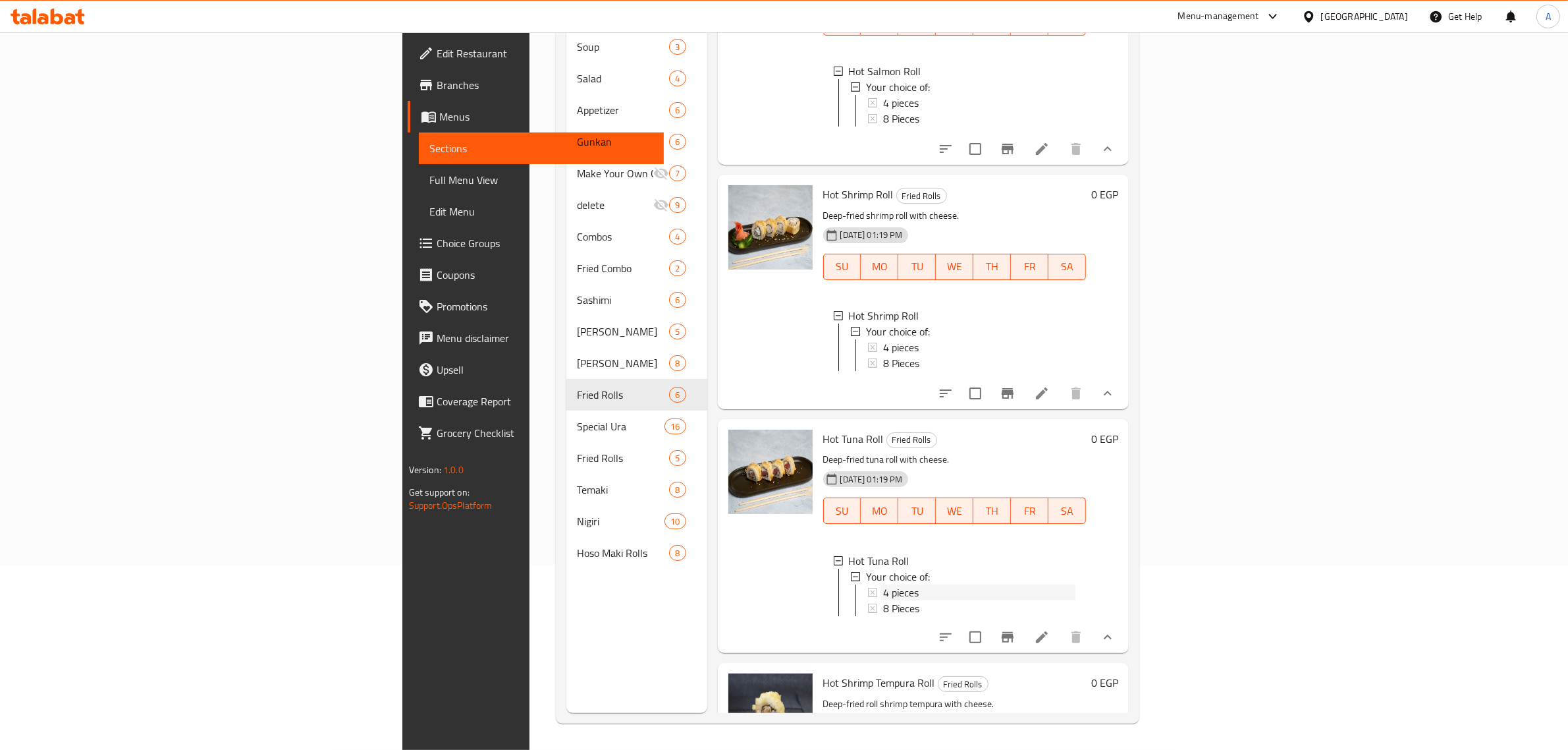
click at [883, 600] on div "4 pieces" at bounding box center [979, 592] width 193 height 16
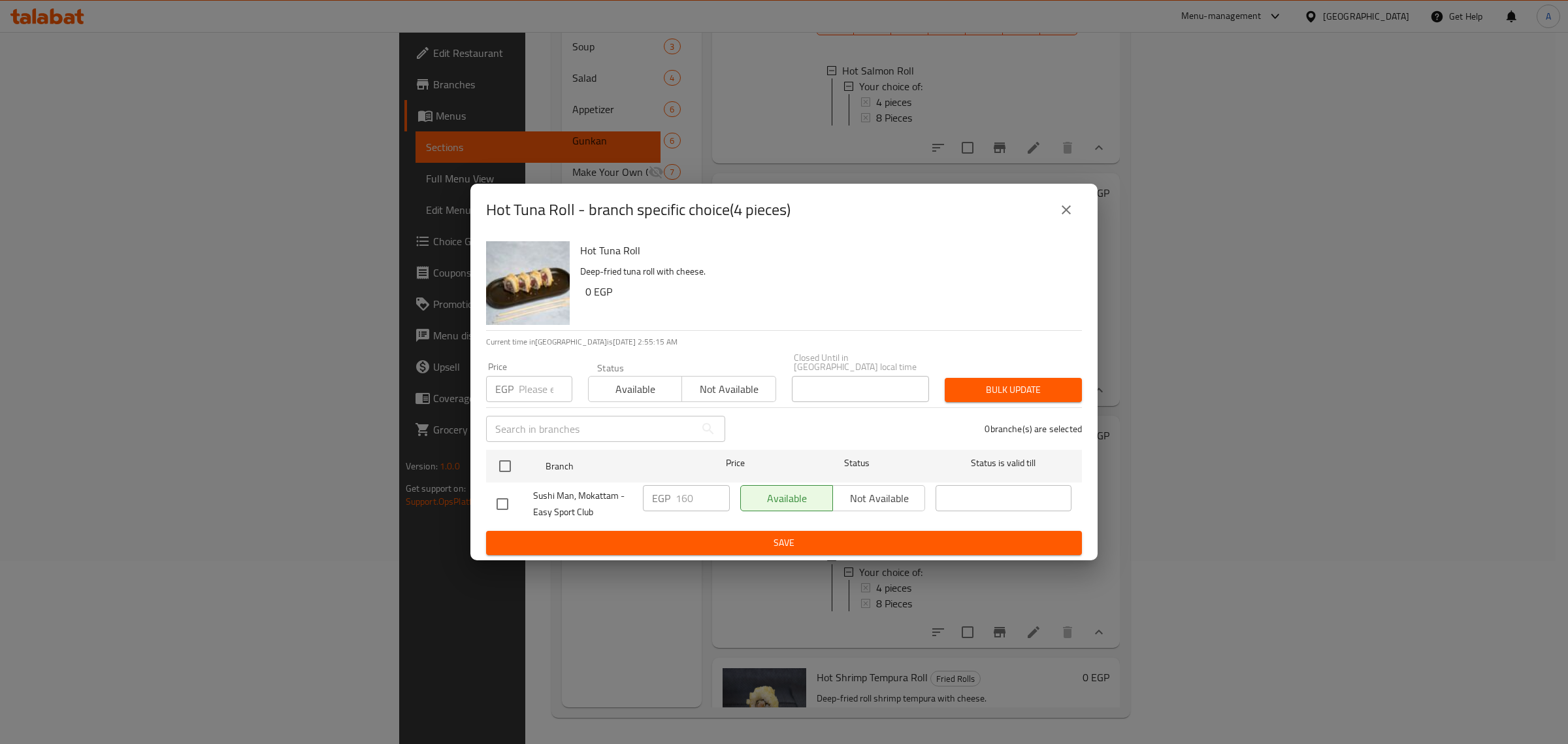
click at [1063, 212] on icon "close" at bounding box center [1066, 210] width 9 height 9
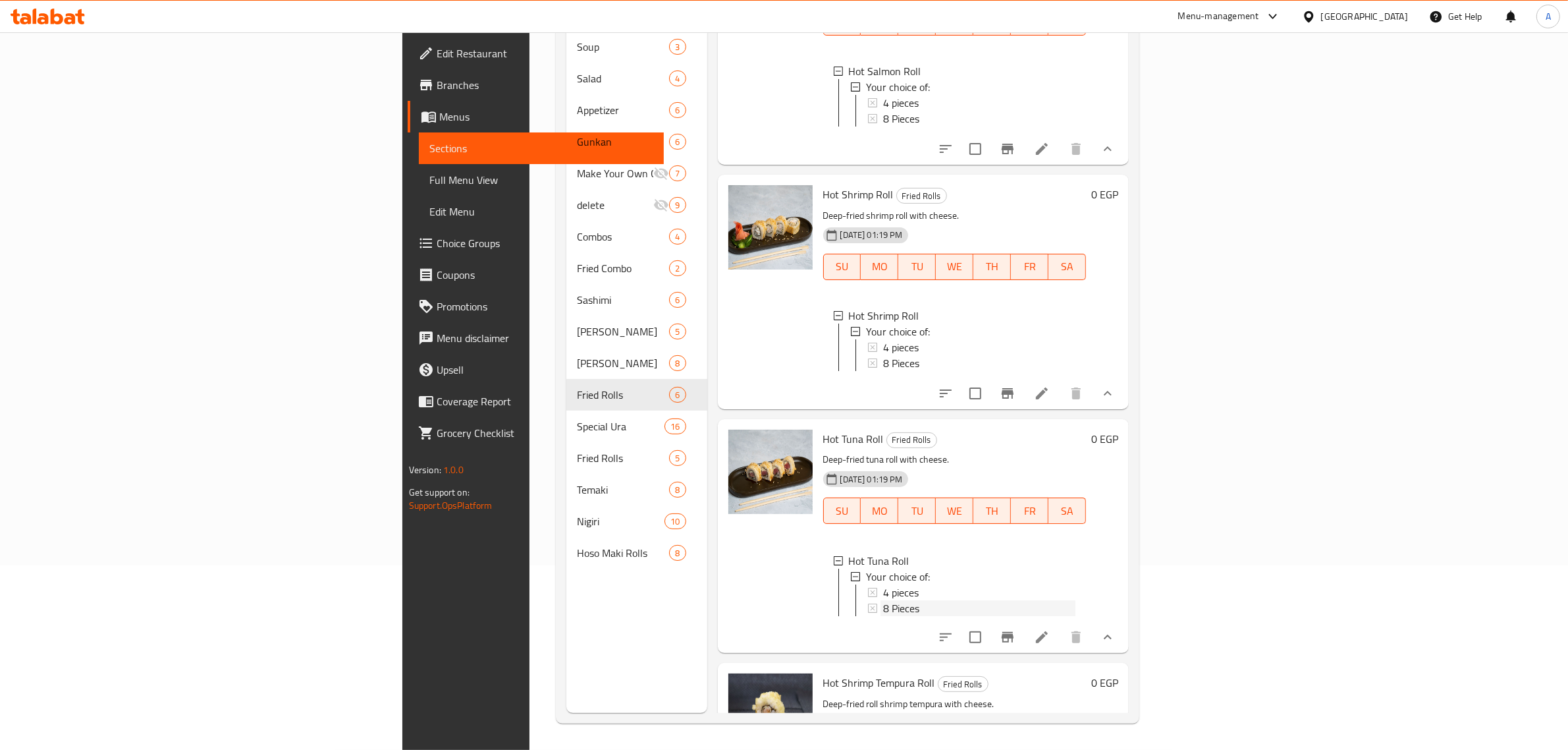
click at [883, 616] on div "8 Pieces" at bounding box center [979, 608] width 193 height 16
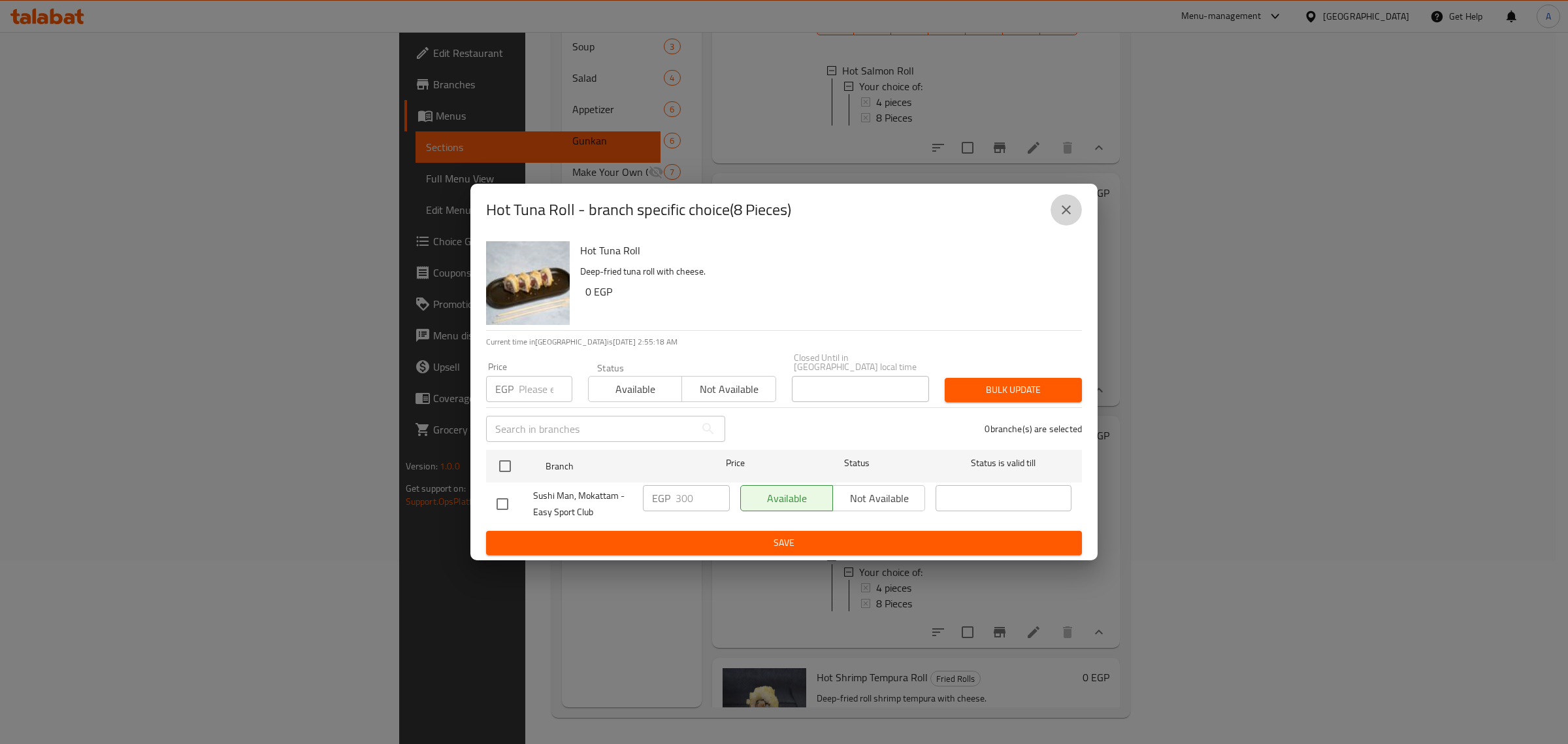
click at [1072, 213] on icon "close" at bounding box center [1066, 210] width 15 height 15
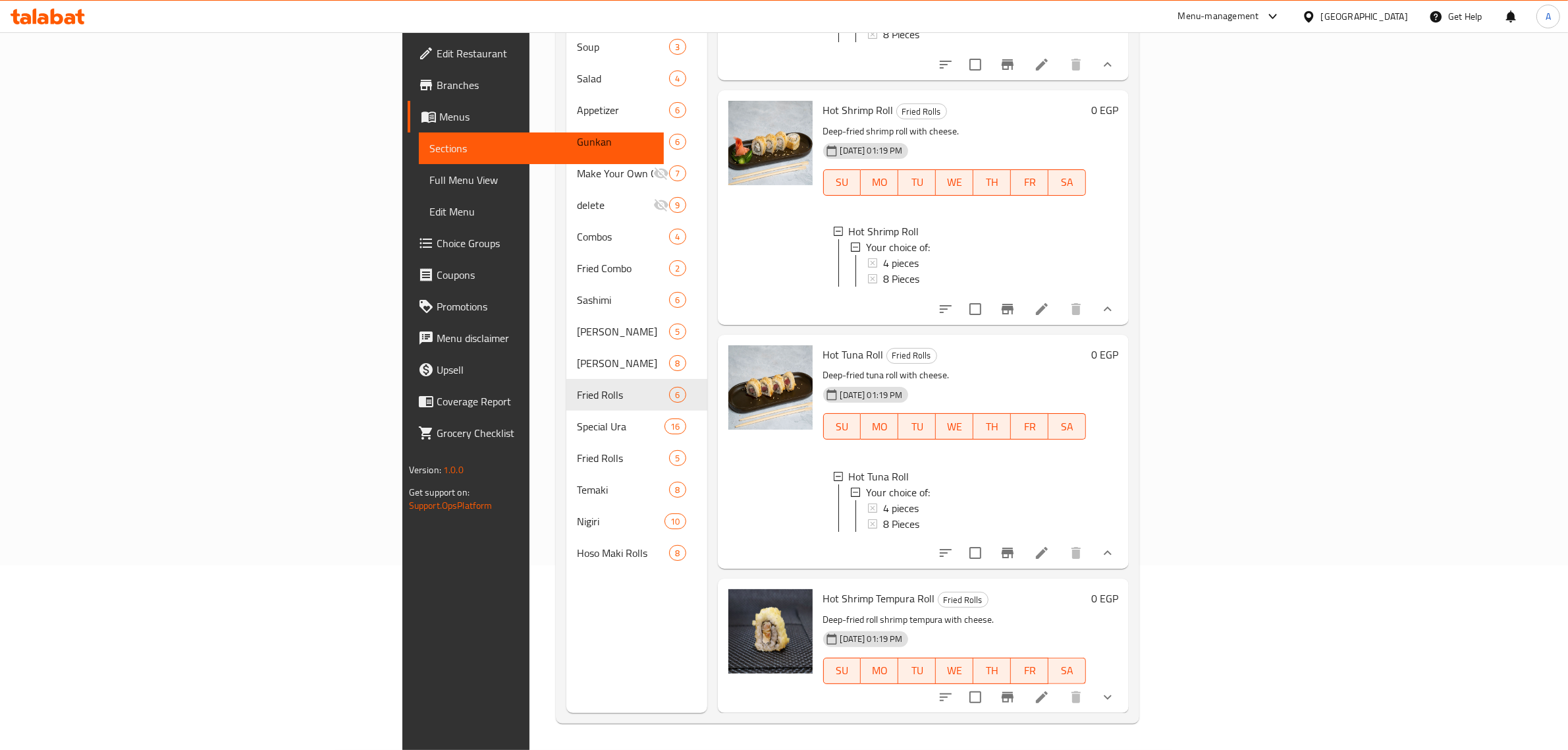
scroll to position [722, 0]
click at [1116, 700] on icon "show more" at bounding box center [1108, 697] width 16 height 16
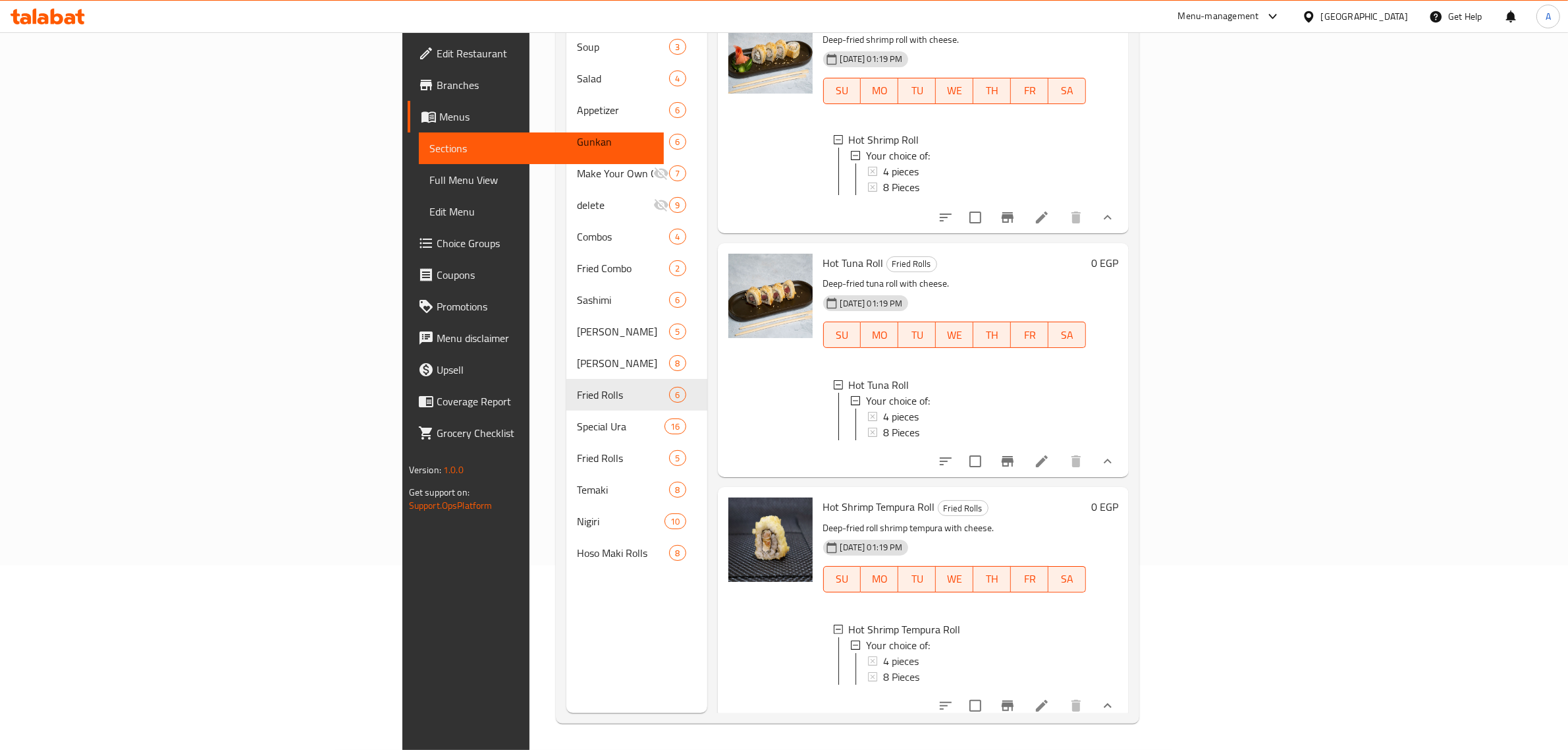
scroll to position [834, 0]
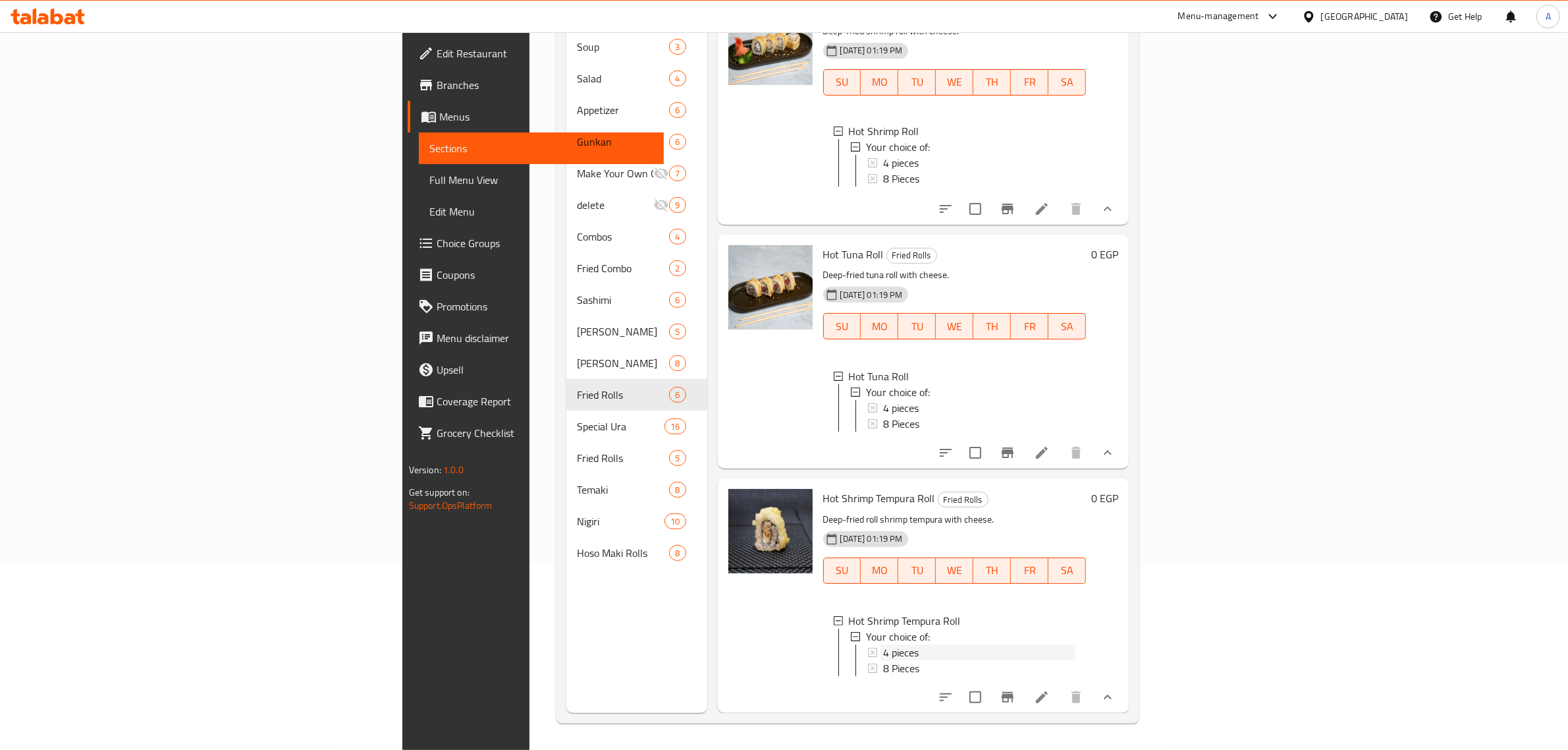
click at [883, 645] on span "4 pieces" at bounding box center [901, 652] width 36 height 16
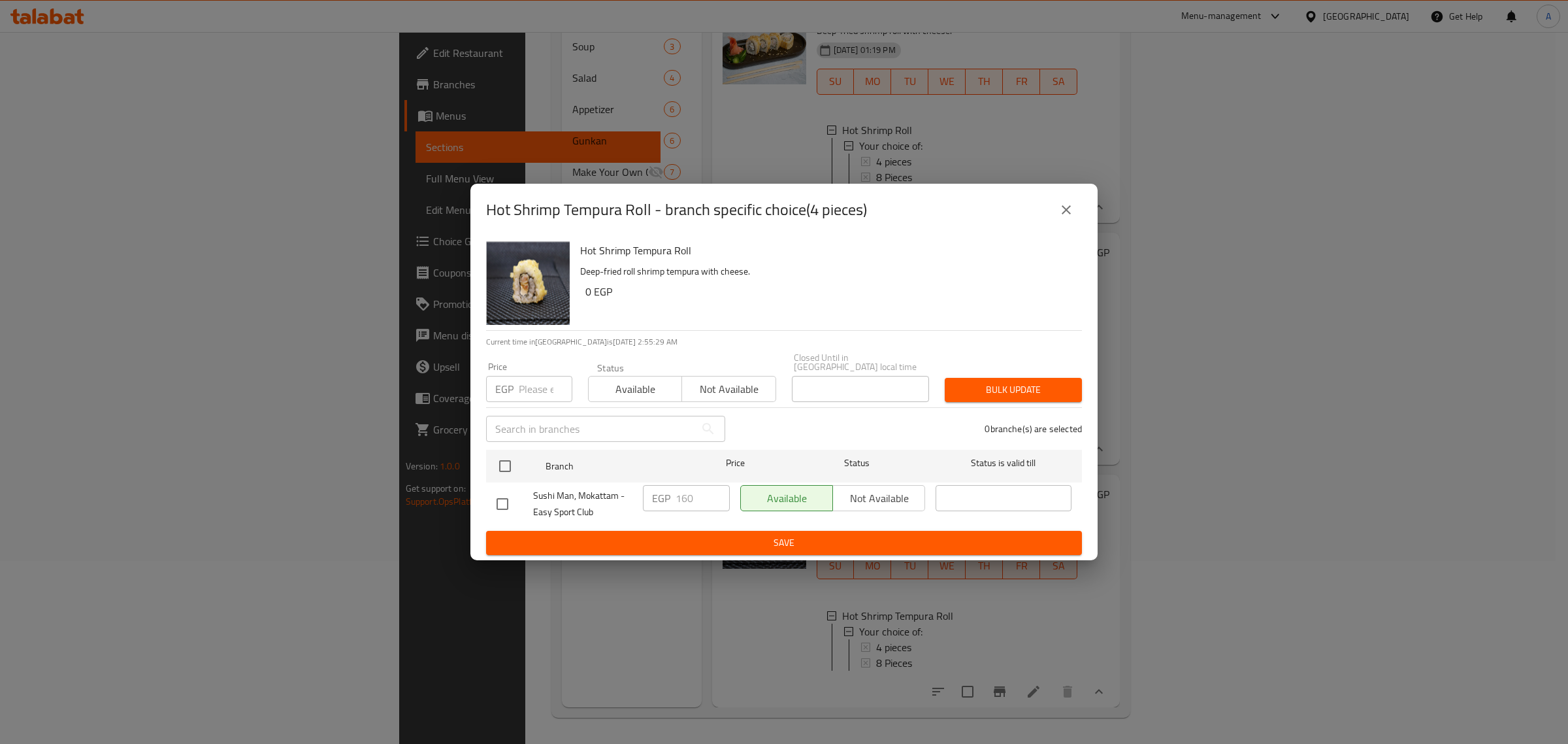
click at [1073, 207] on icon "close" at bounding box center [1066, 210] width 15 height 15
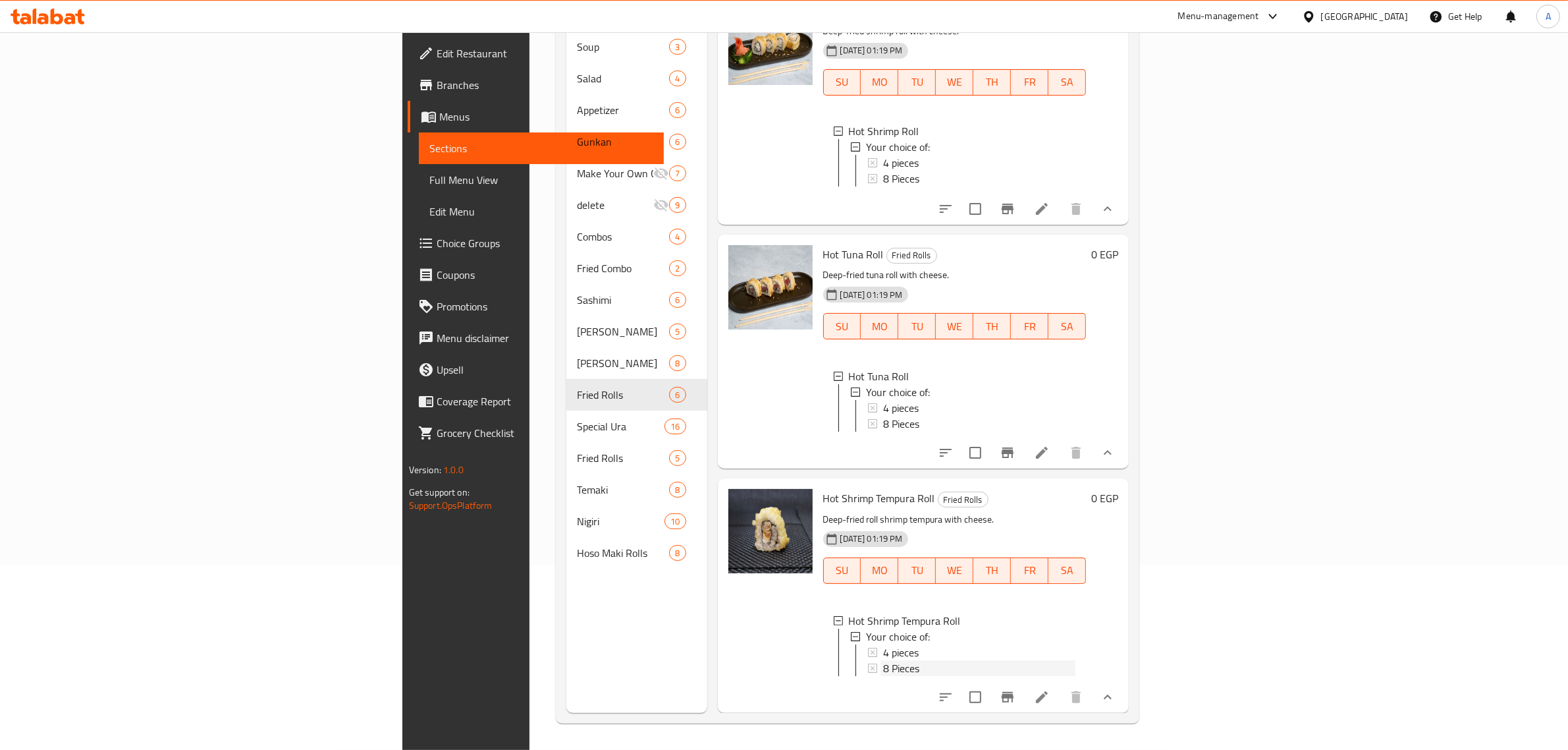
click at [883, 660] on span "8 Pieces" at bounding box center [901, 668] width 36 height 16
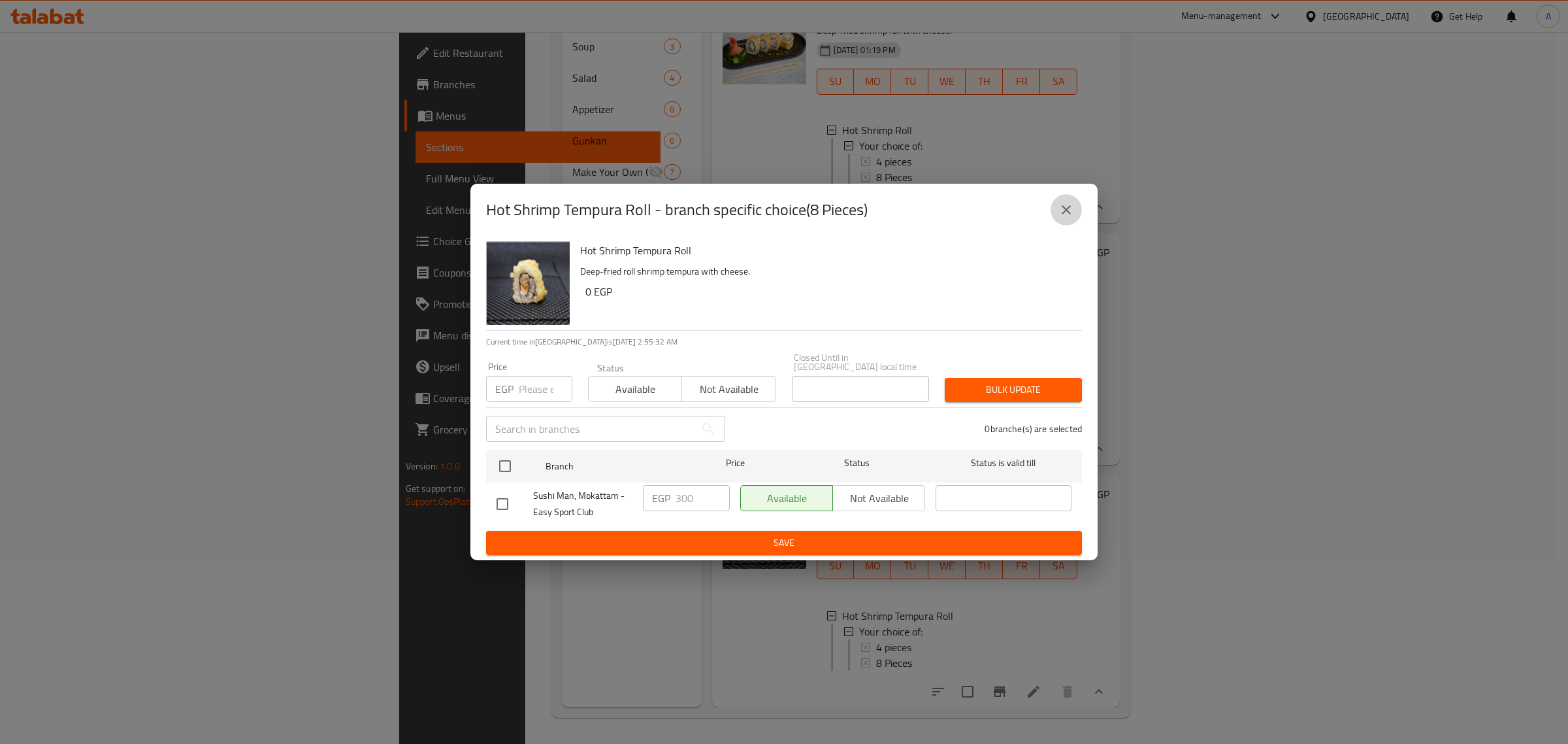
click at [1063, 214] on icon "close" at bounding box center [1066, 210] width 15 height 15
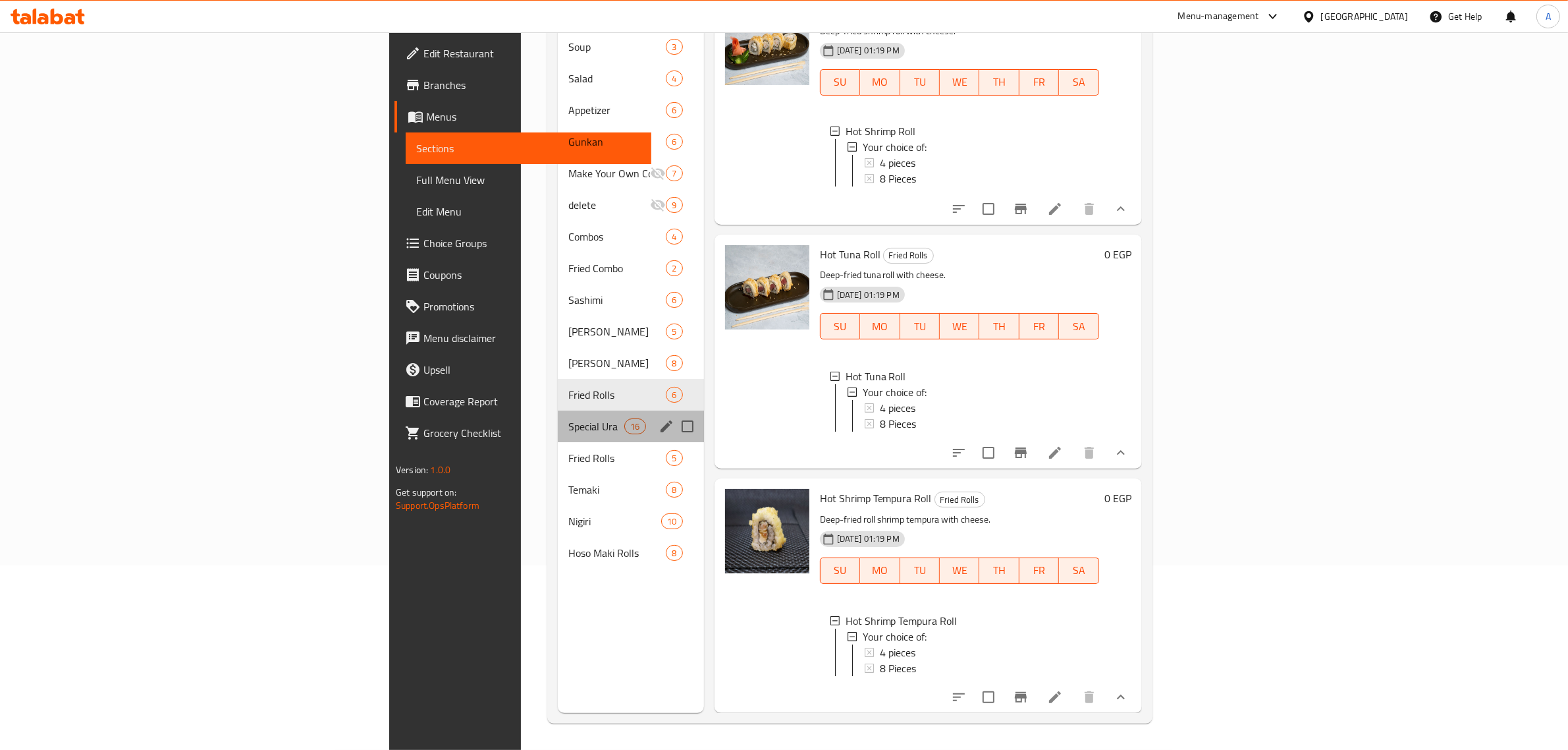
click at [558, 418] on div "Special Ura 16" at bounding box center [630, 426] width 146 height 32
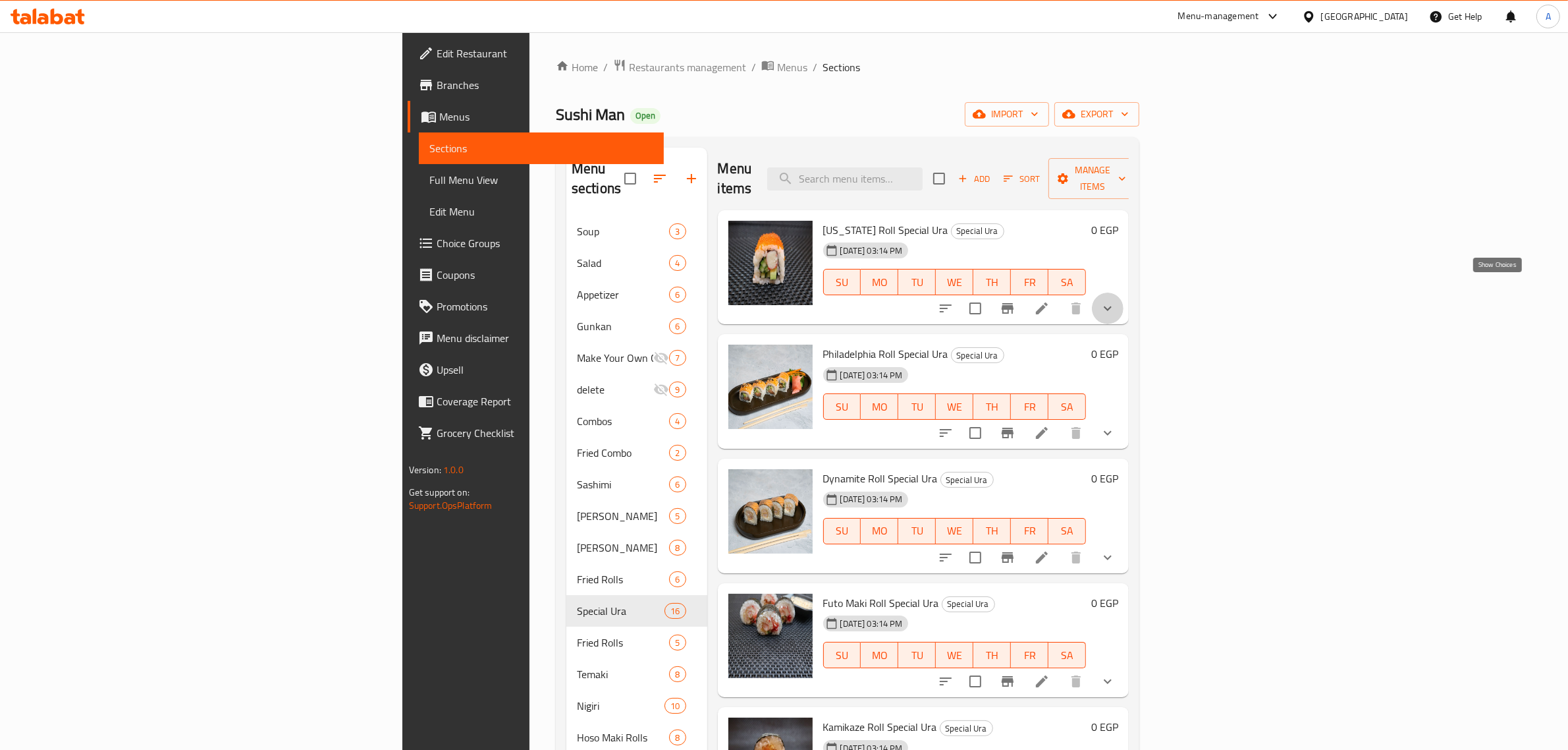
click at [1116, 300] on icon "show more" at bounding box center [1108, 308] width 16 height 16
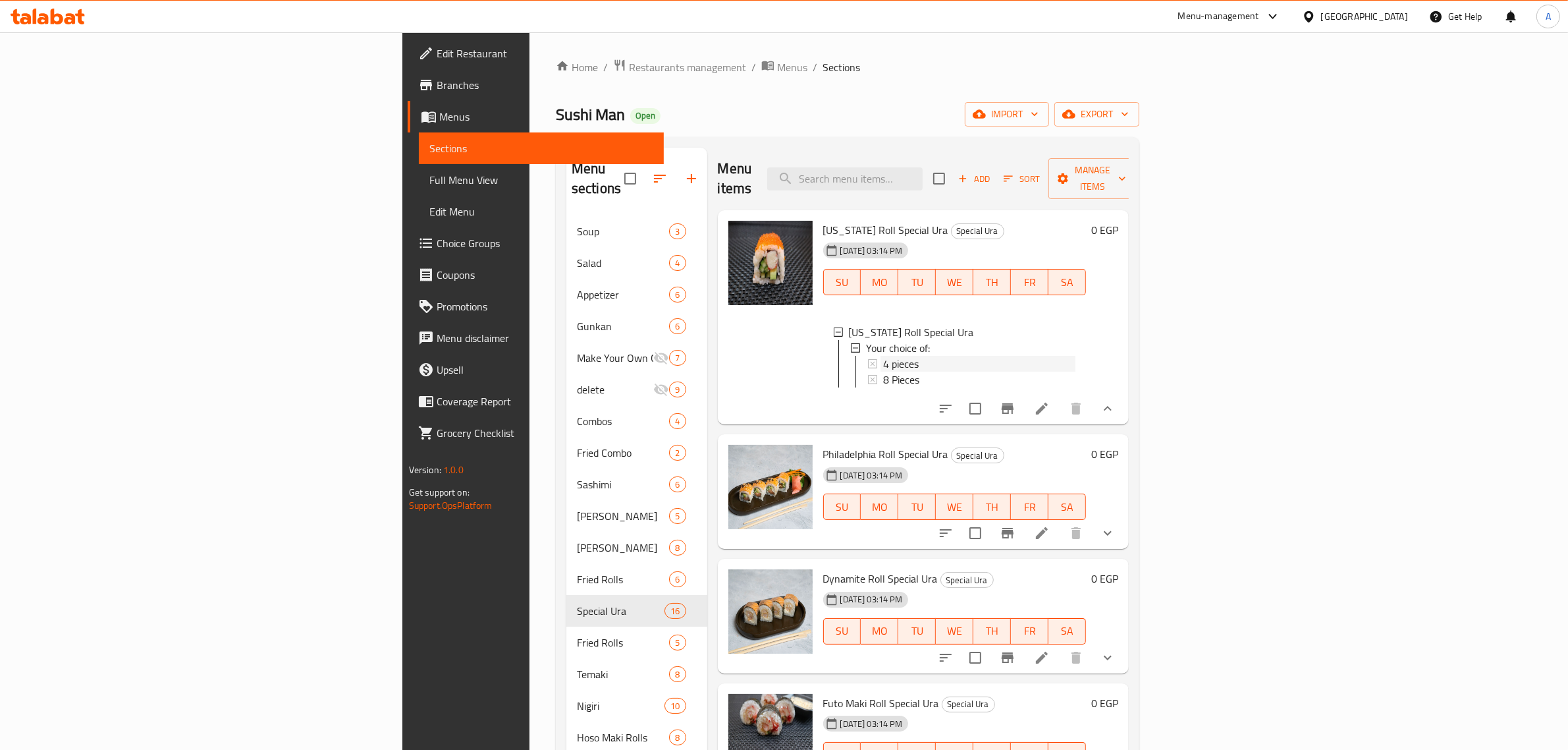
click at [884, 356] on div "4 pieces" at bounding box center [979, 364] width 193 height 16
click at [883, 371] on div "8 Pieces" at bounding box center [979, 379] width 193 height 16
click at [1123, 535] on button "show more" at bounding box center [1108, 533] width 32 height 32
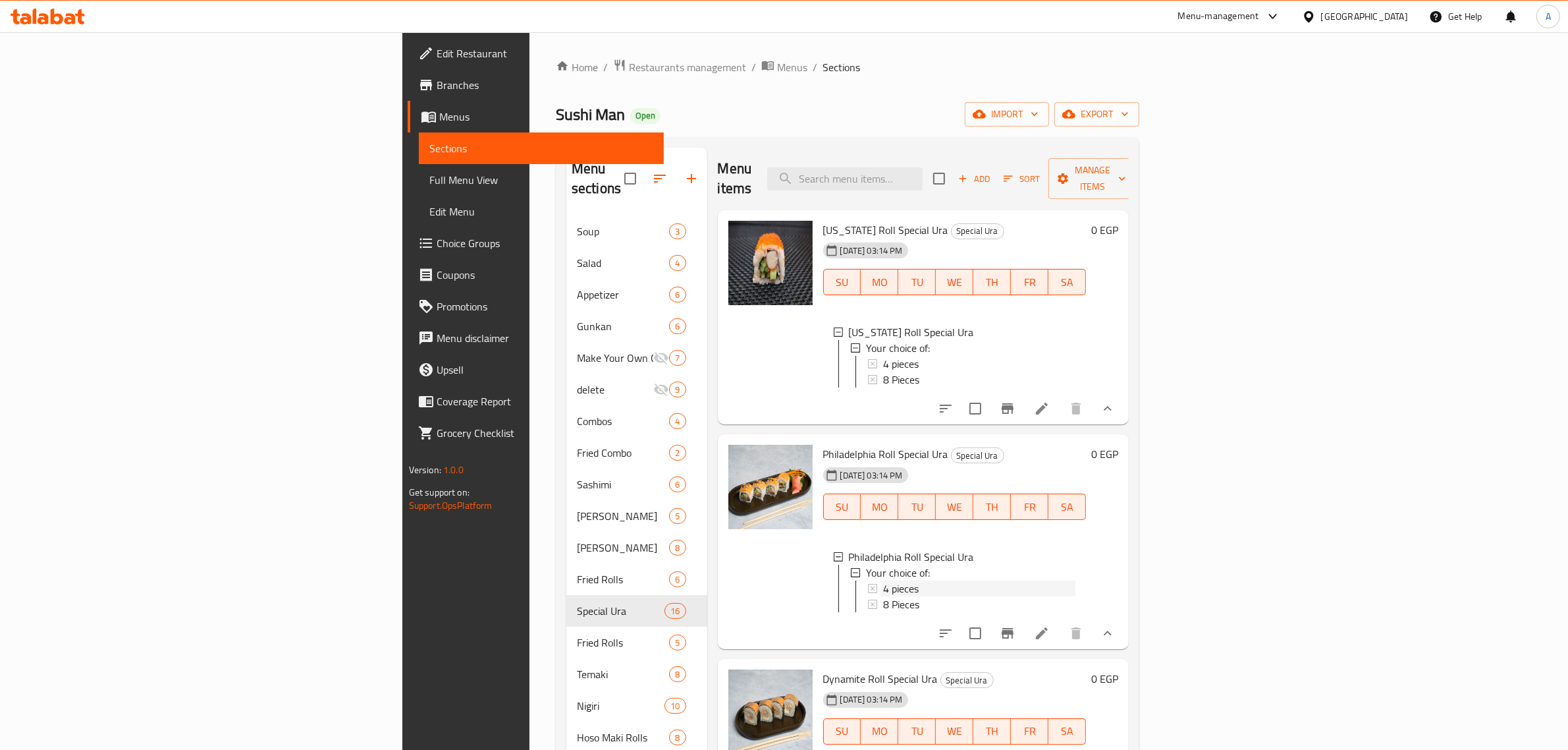
click at [883, 581] on span "4 pieces" at bounding box center [901, 588] width 36 height 16
click at [883, 596] on span "8 Pieces" at bounding box center [901, 604] width 36 height 16
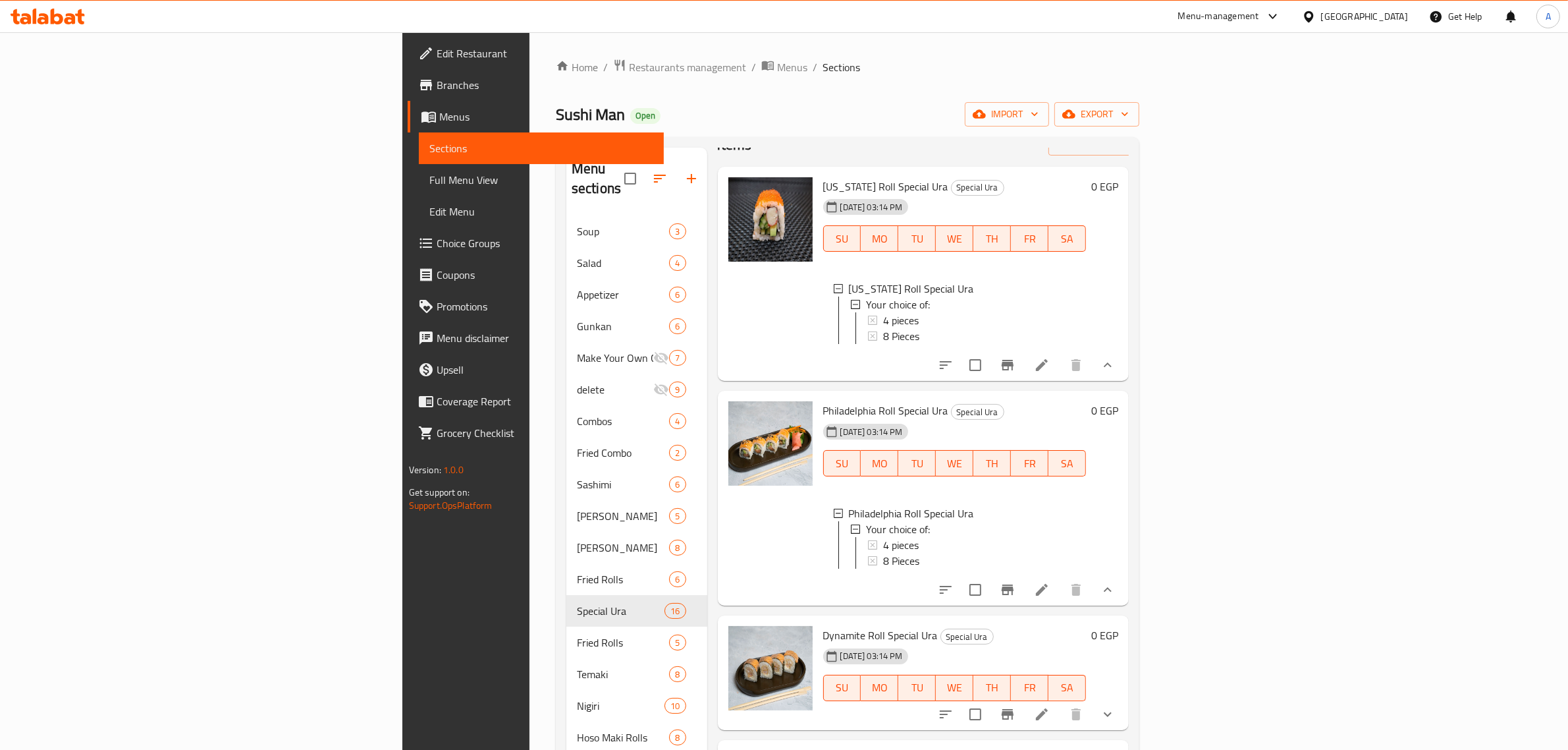
scroll to position [83, 0]
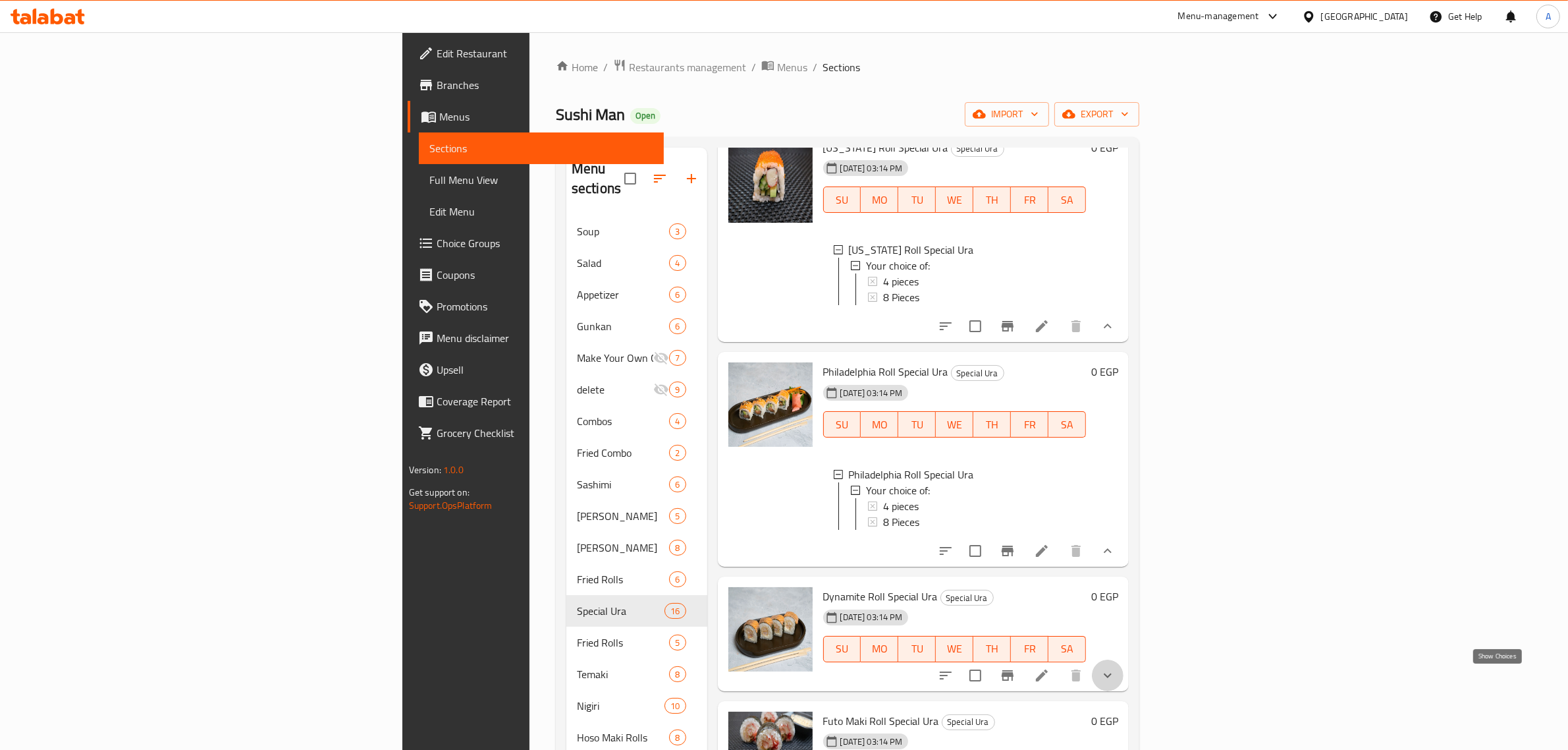
click at [1116, 684] on icon "show more" at bounding box center [1108, 675] width 16 height 16
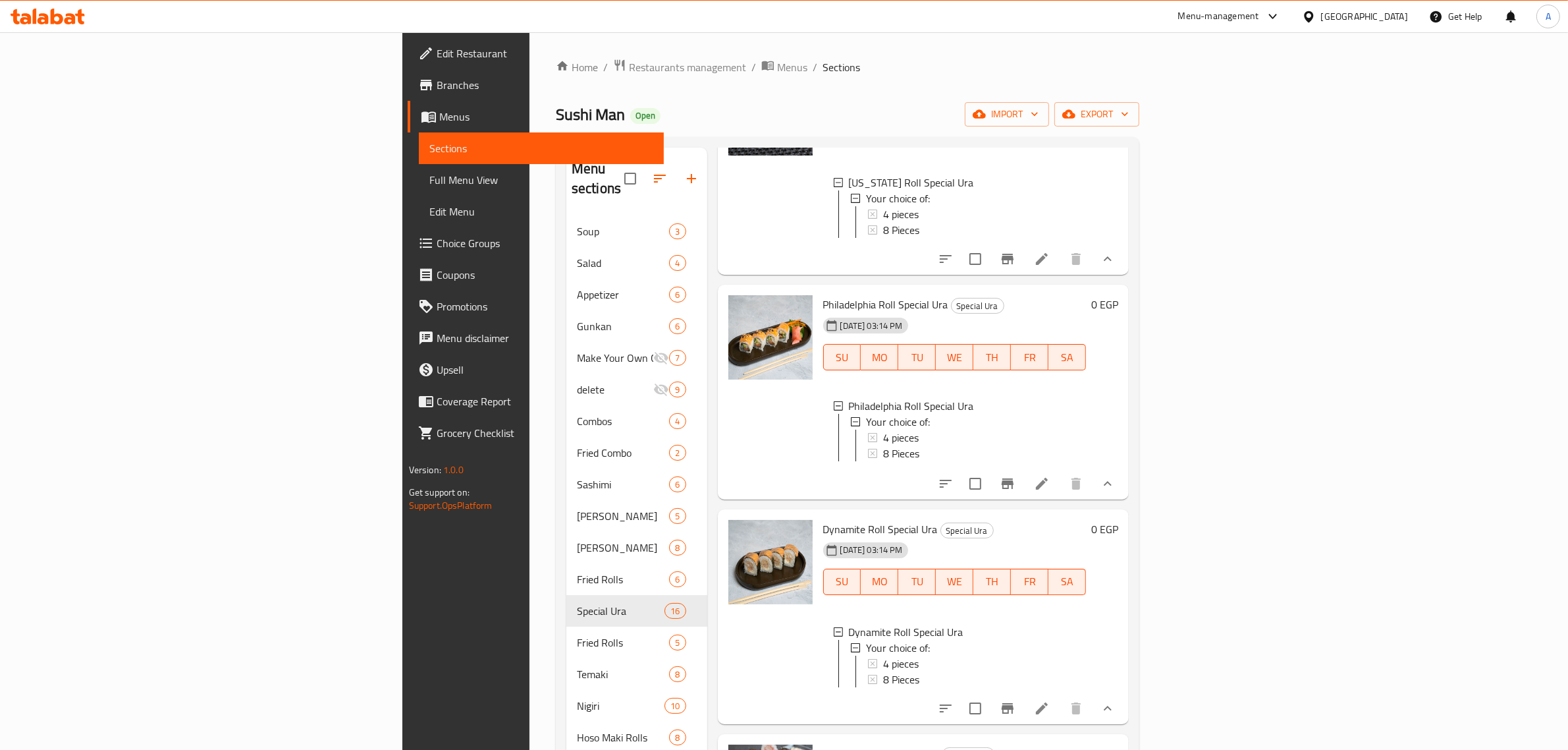
scroll to position [247, 0]
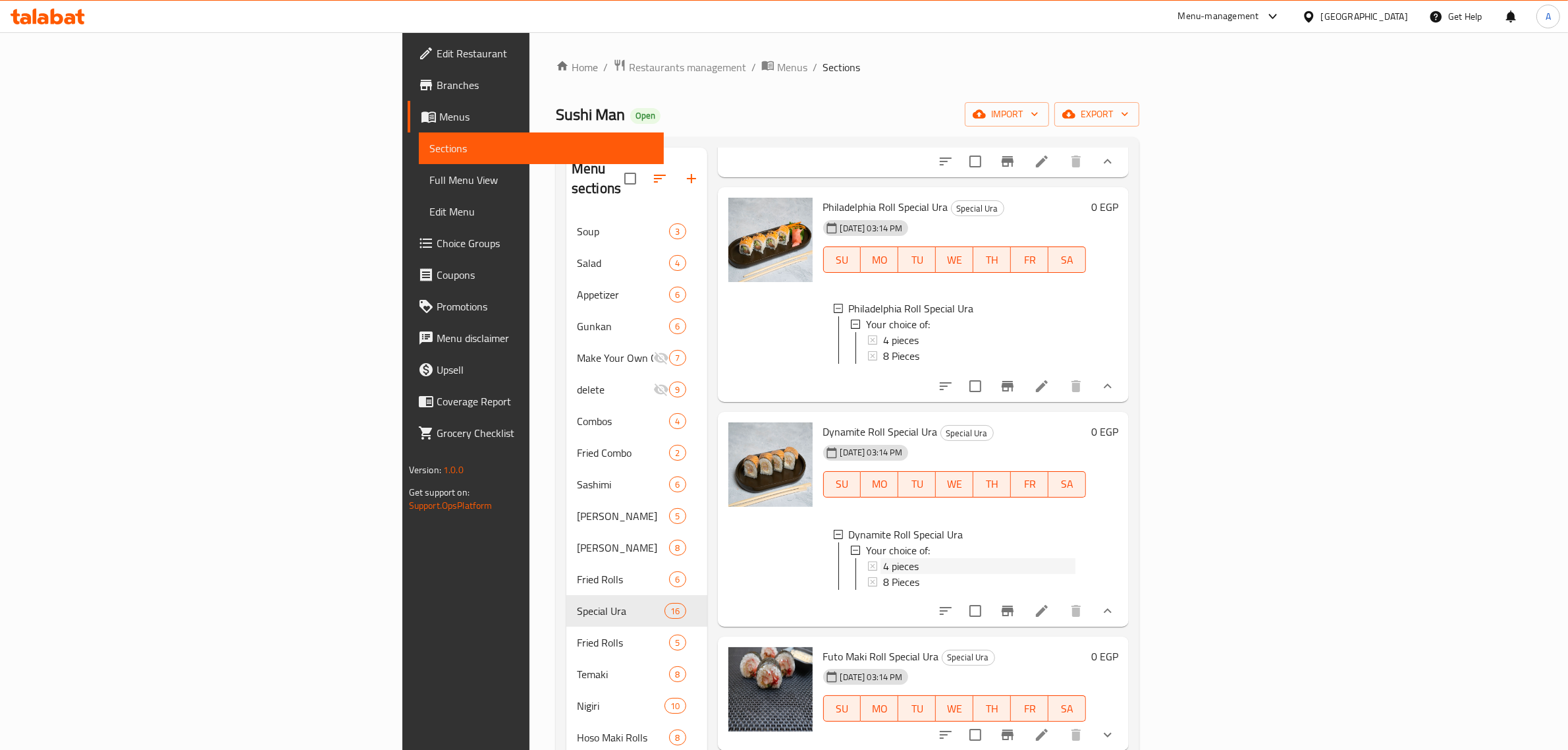
click at [883, 568] on div "4 pieces" at bounding box center [979, 566] width 193 height 16
click at [883, 585] on div "8 Pieces" at bounding box center [979, 581] width 193 height 16
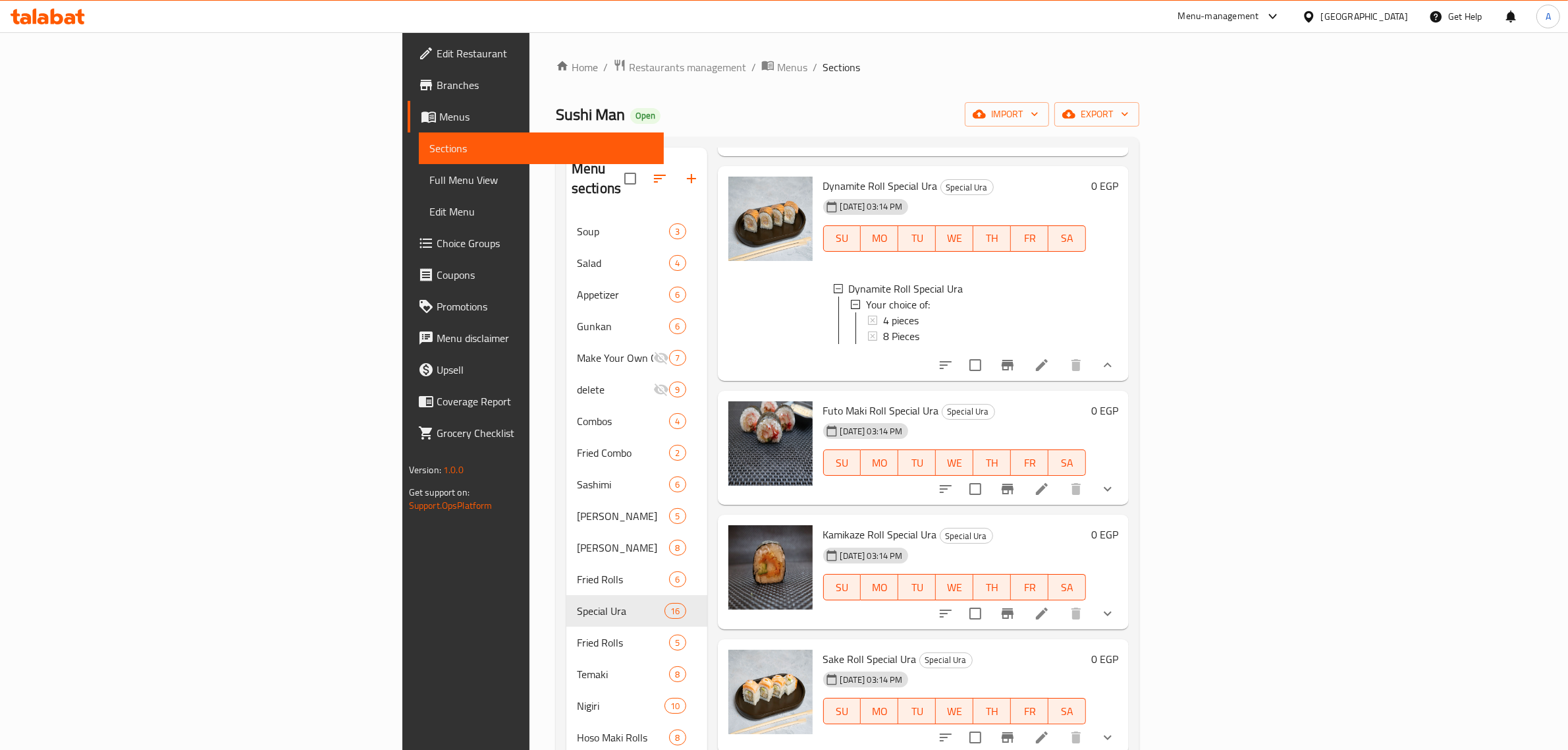
scroll to position [494, 0]
click at [1116, 496] on icon "show more" at bounding box center [1108, 488] width 16 height 16
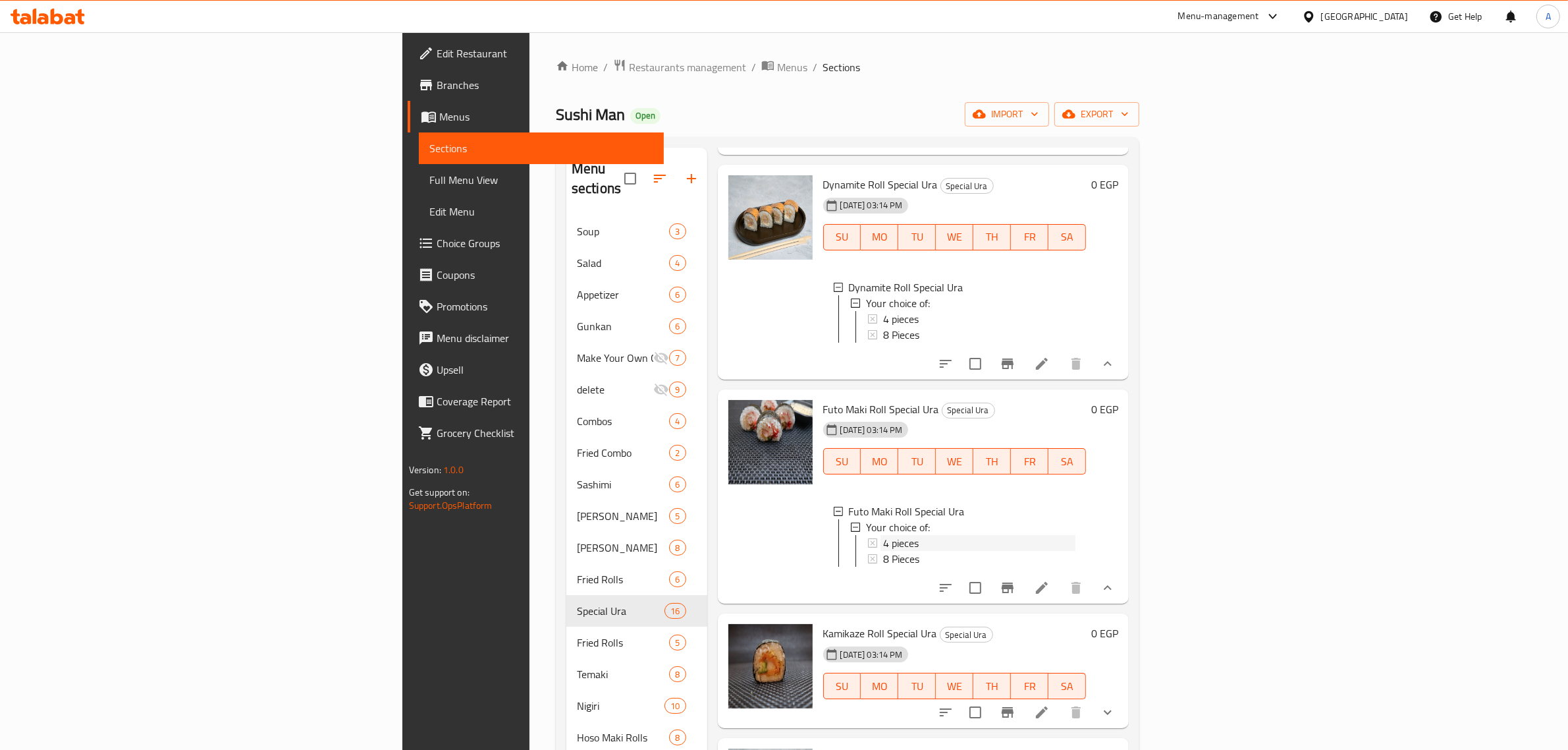
click at [883, 551] on div "4 pieces" at bounding box center [979, 543] width 193 height 16
click at [883, 567] on div "8 Pieces" at bounding box center [979, 559] width 193 height 16
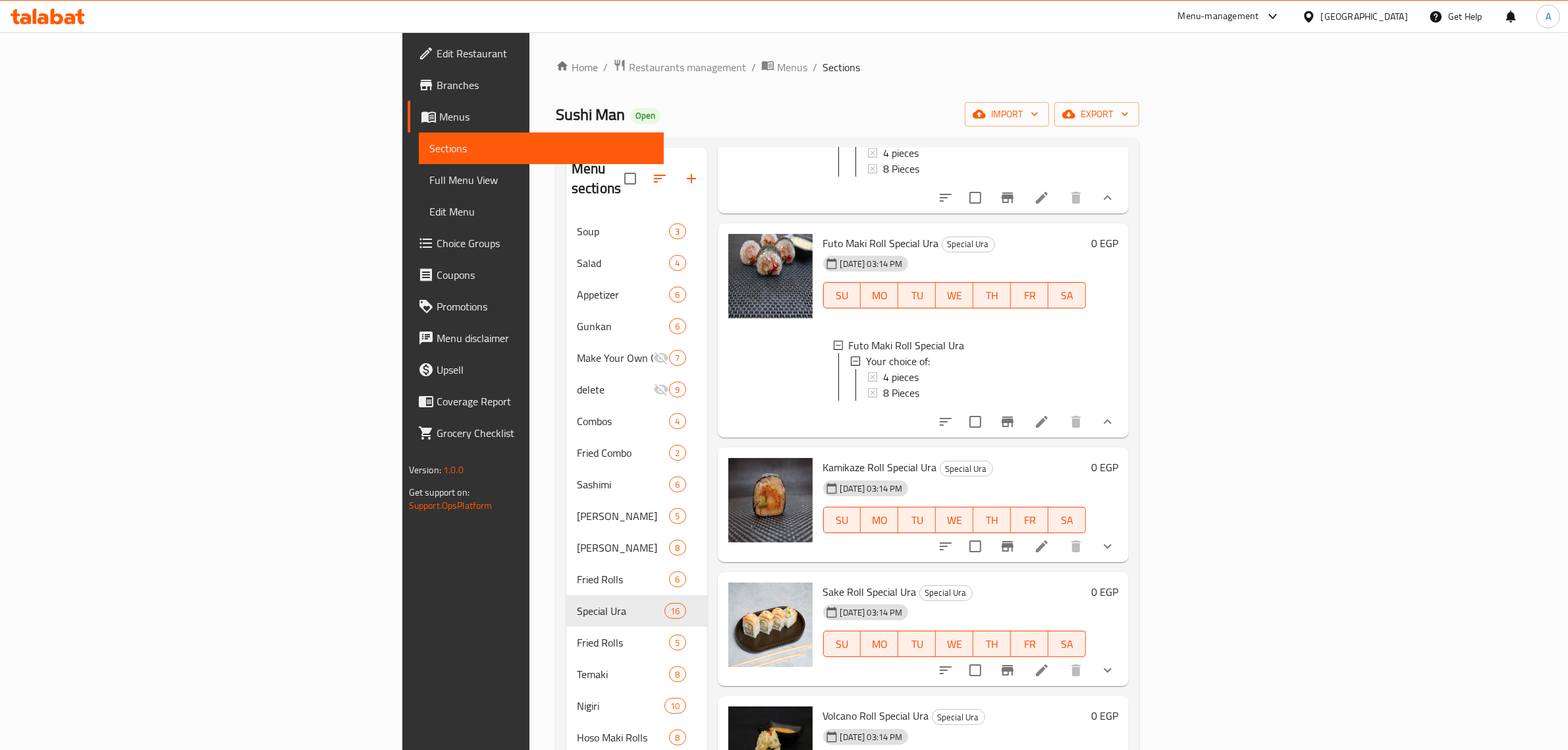
scroll to position [741, 0]
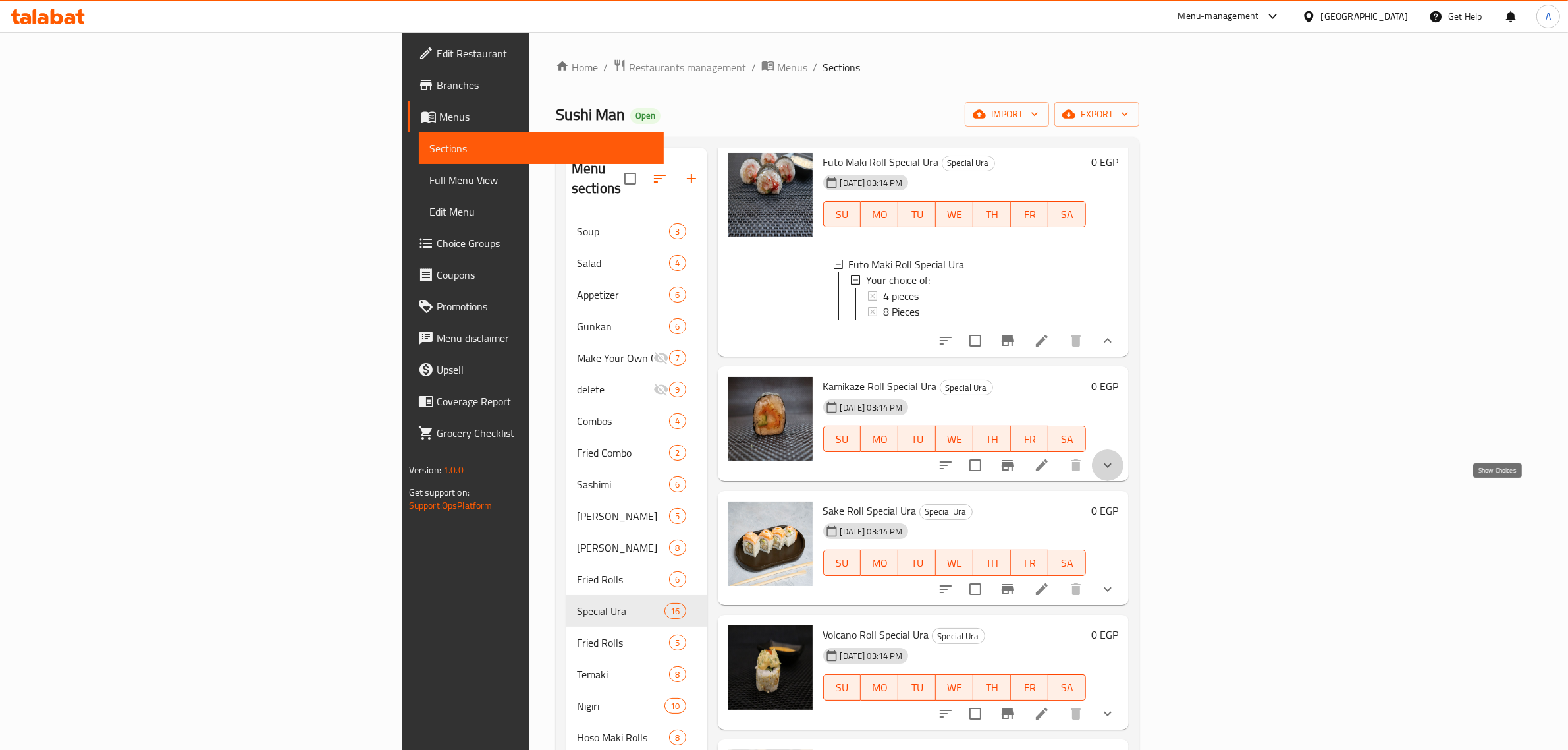
click at [1116, 473] on icon "show more" at bounding box center [1108, 465] width 16 height 16
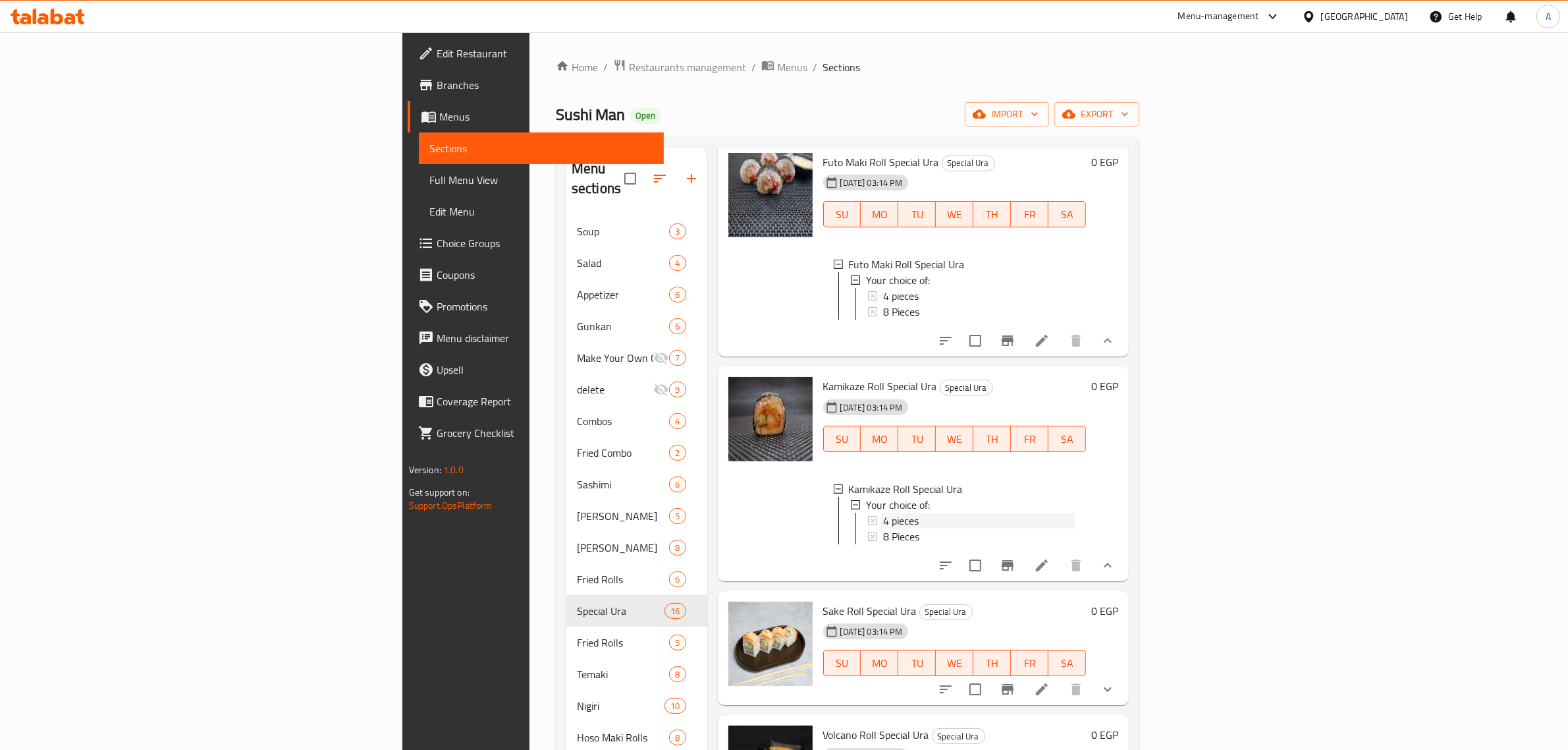
click at [883, 528] on div "4 pieces" at bounding box center [979, 521] width 193 height 16
click at [883, 544] on span "8 Pieces" at bounding box center [901, 536] width 36 height 16
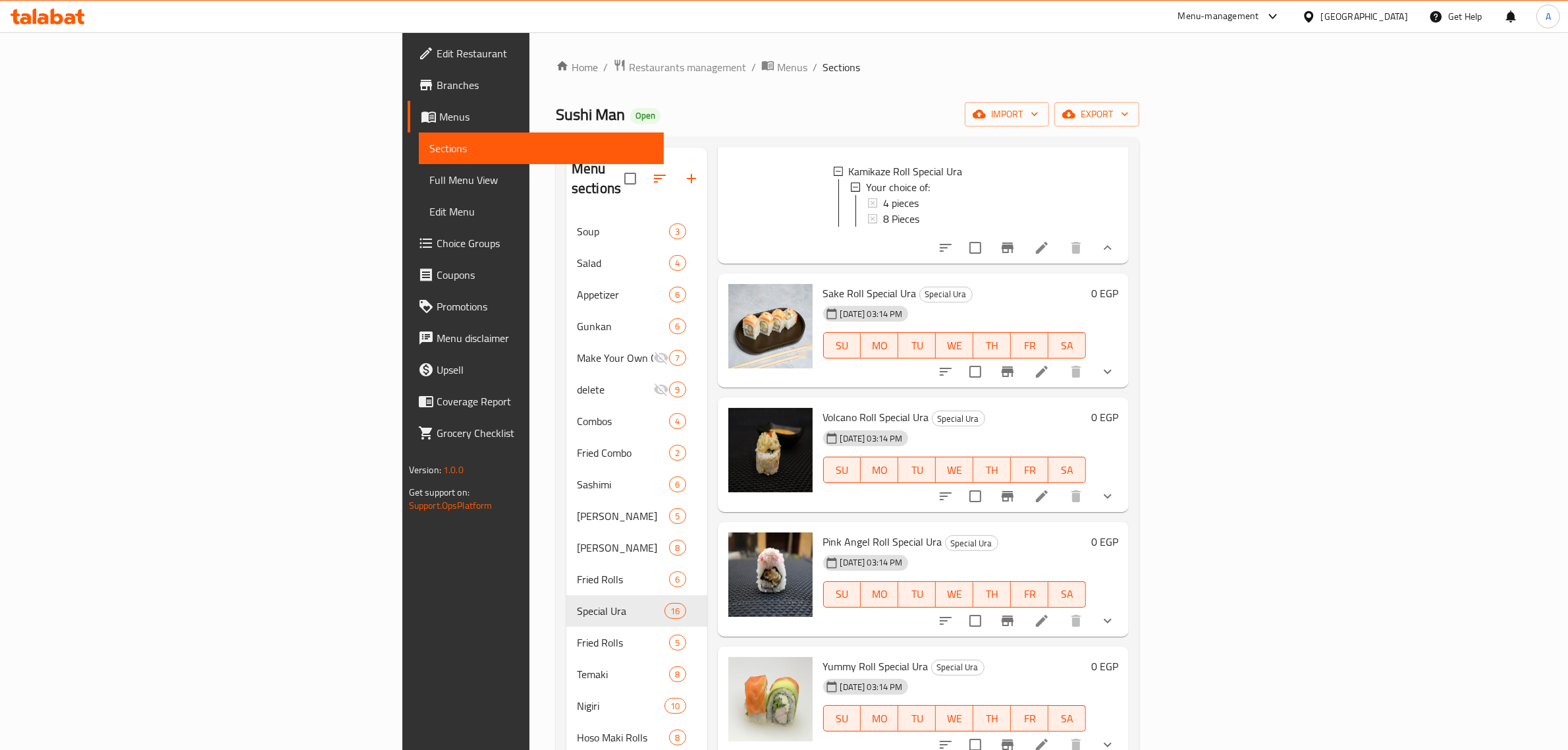
scroll to position [1071, 0]
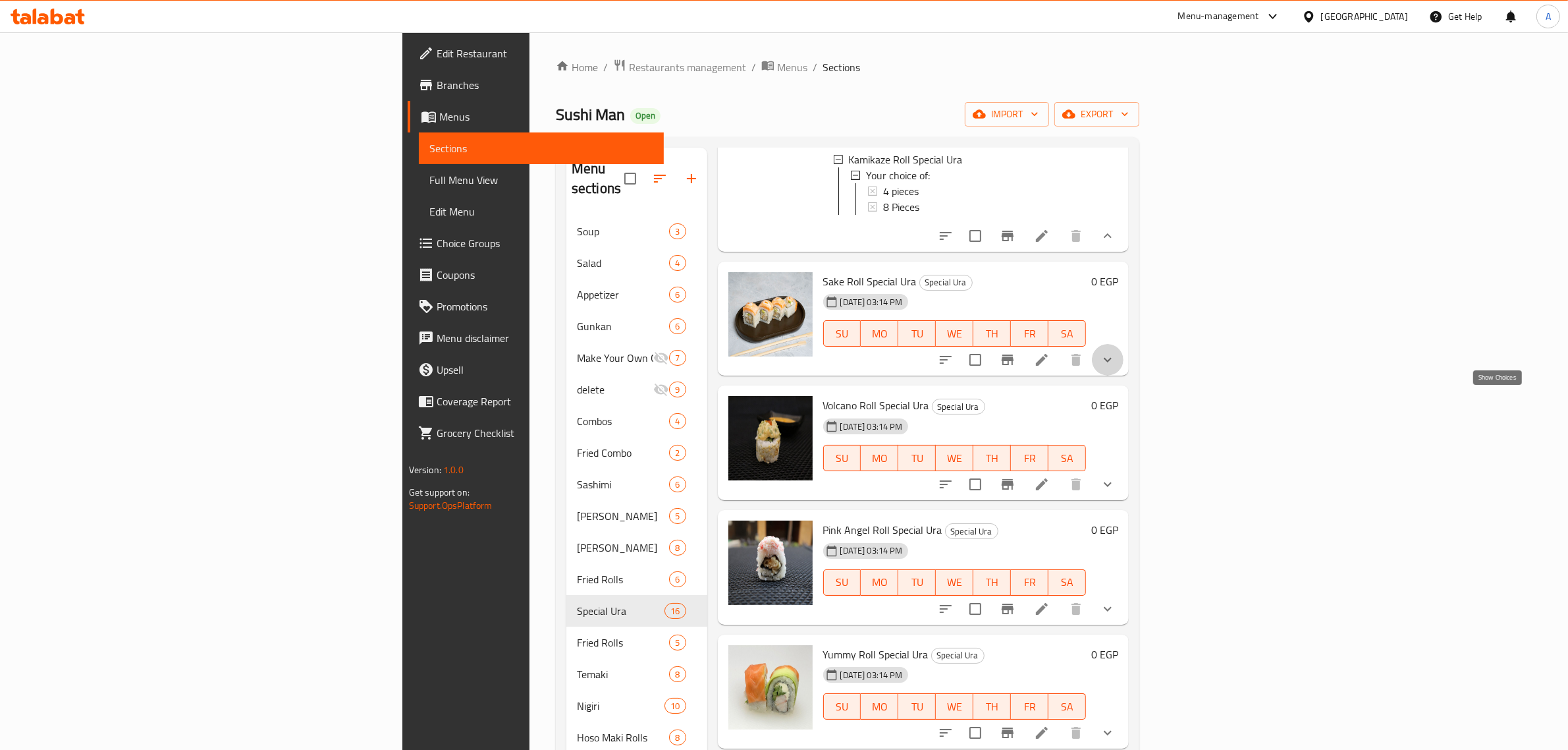
click at [1112, 362] on icon "show more" at bounding box center [1108, 360] width 8 height 5
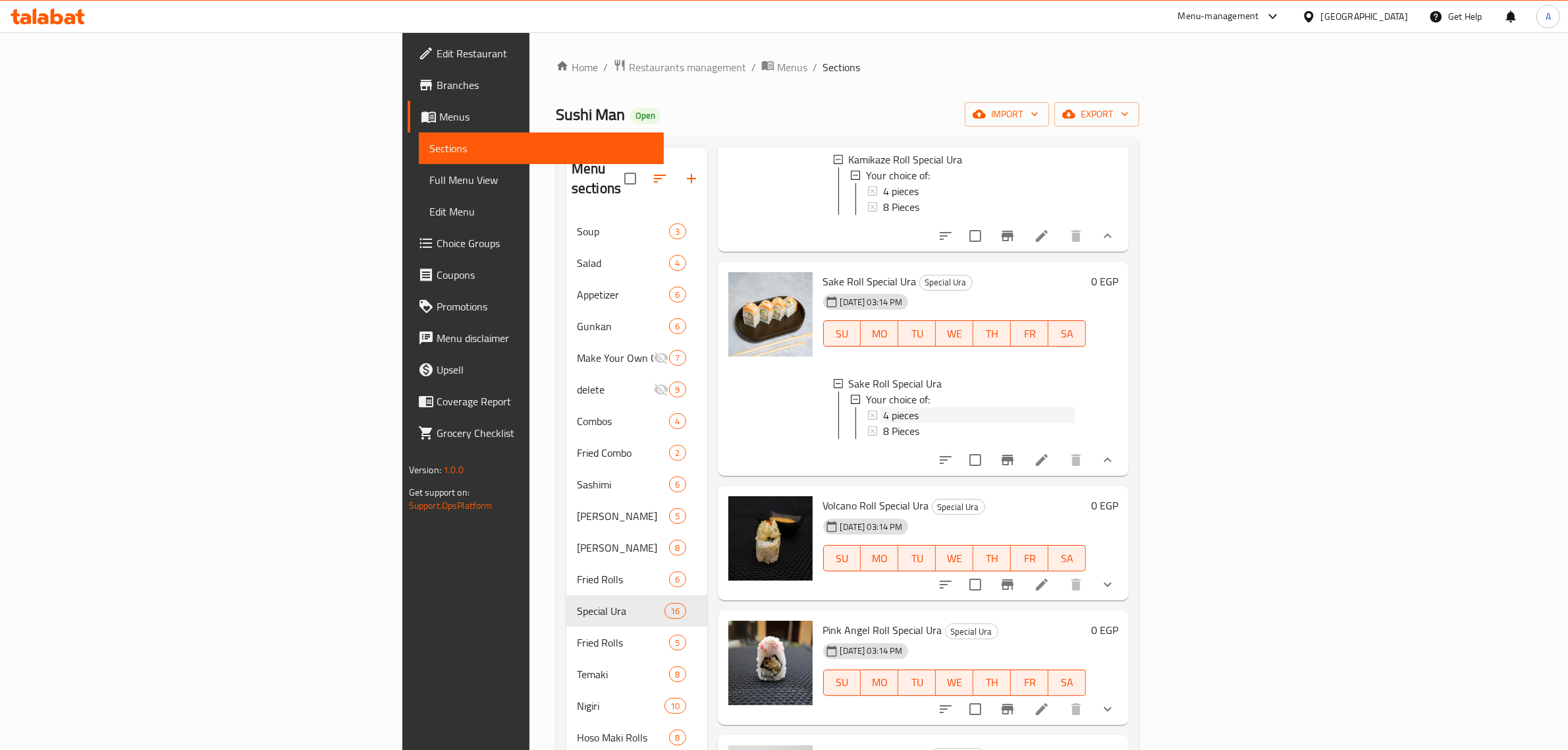
click at [920, 423] on div "4 pieces" at bounding box center [979, 415] width 193 height 16
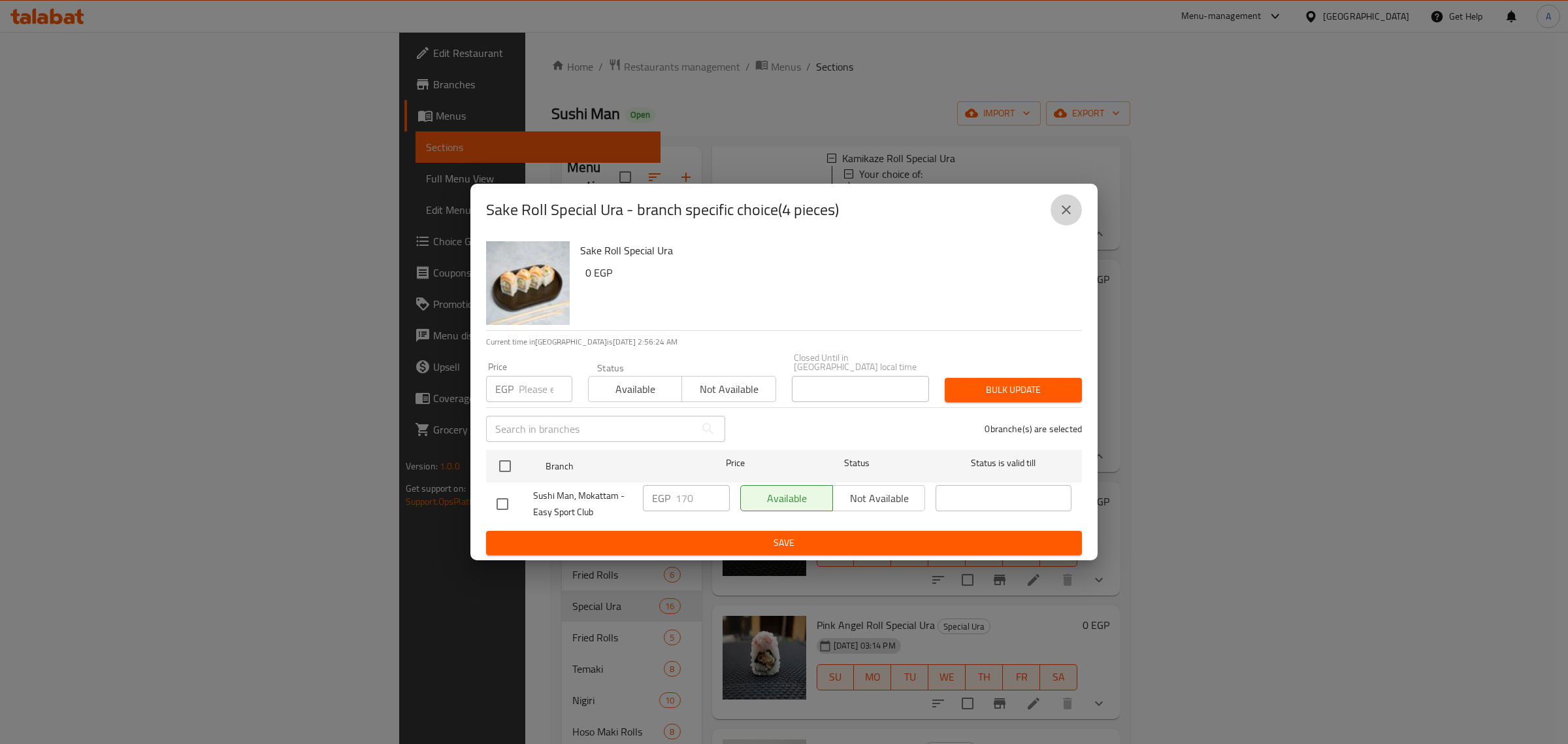
click at [1060, 216] on icon "close" at bounding box center [1066, 210] width 15 height 15
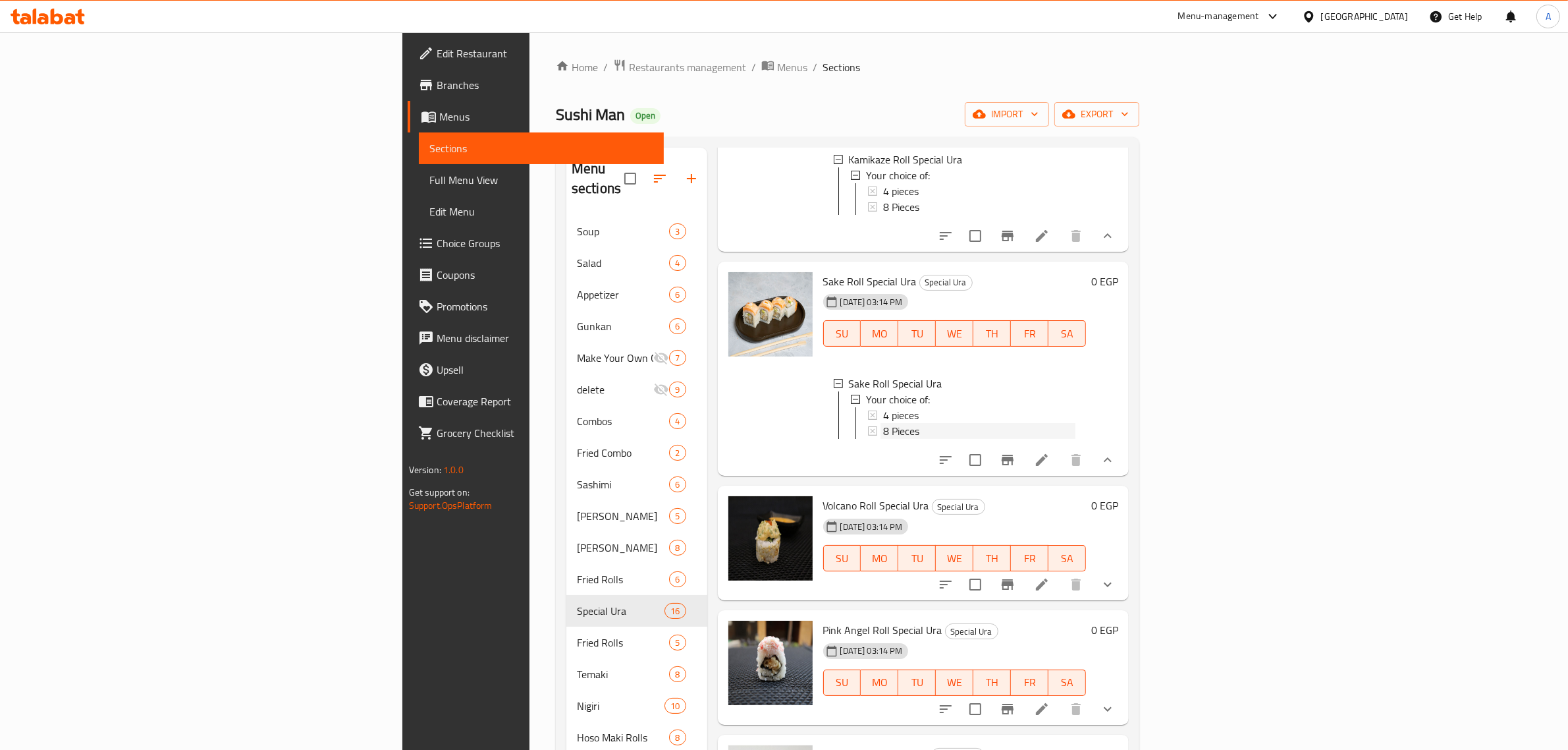
click at [886, 439] on div "8 Pieces" at bounding box center [979, 431] width 193 height 16
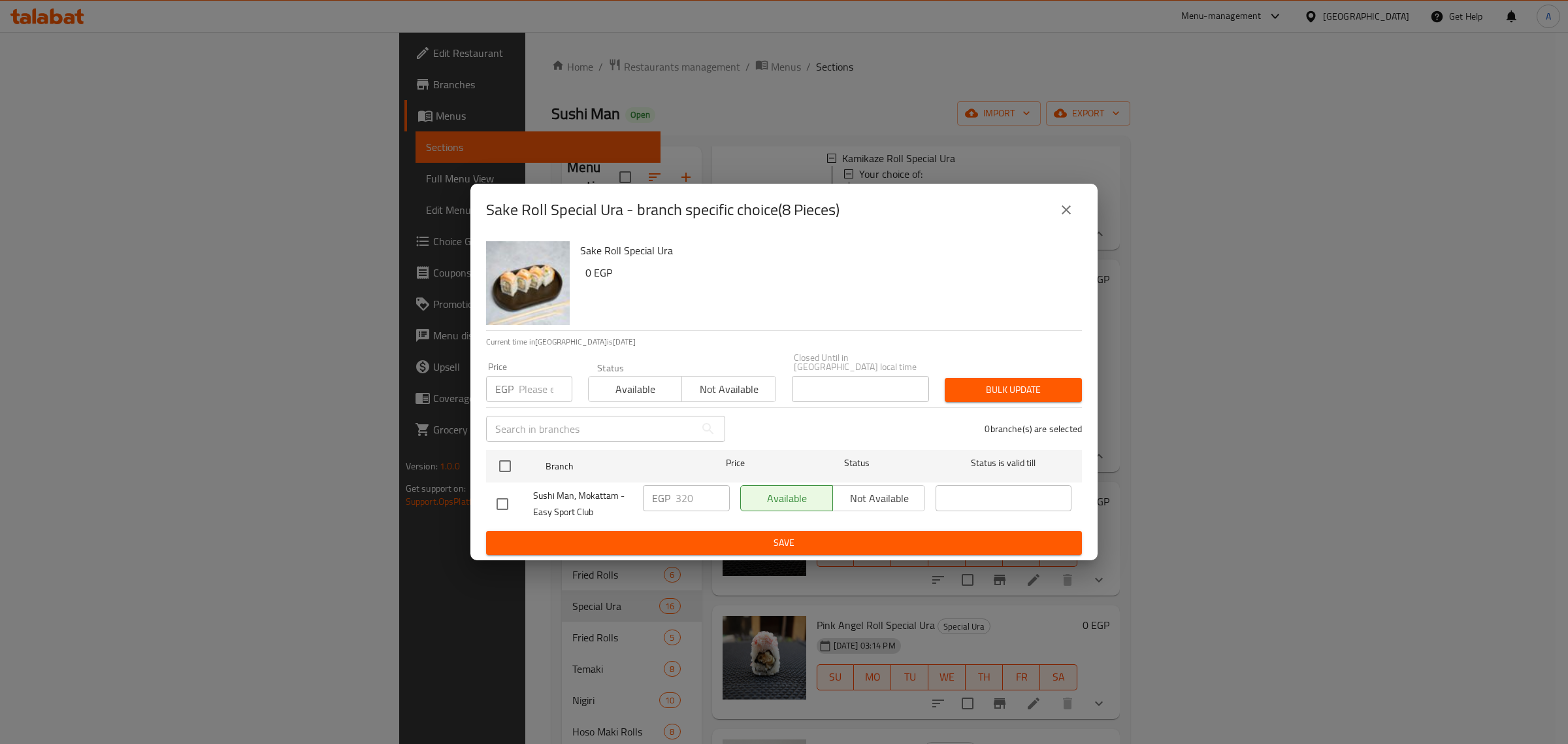
click at [1054, 223] on button "close" at bounding box center [1066, 210] width 32 height 32
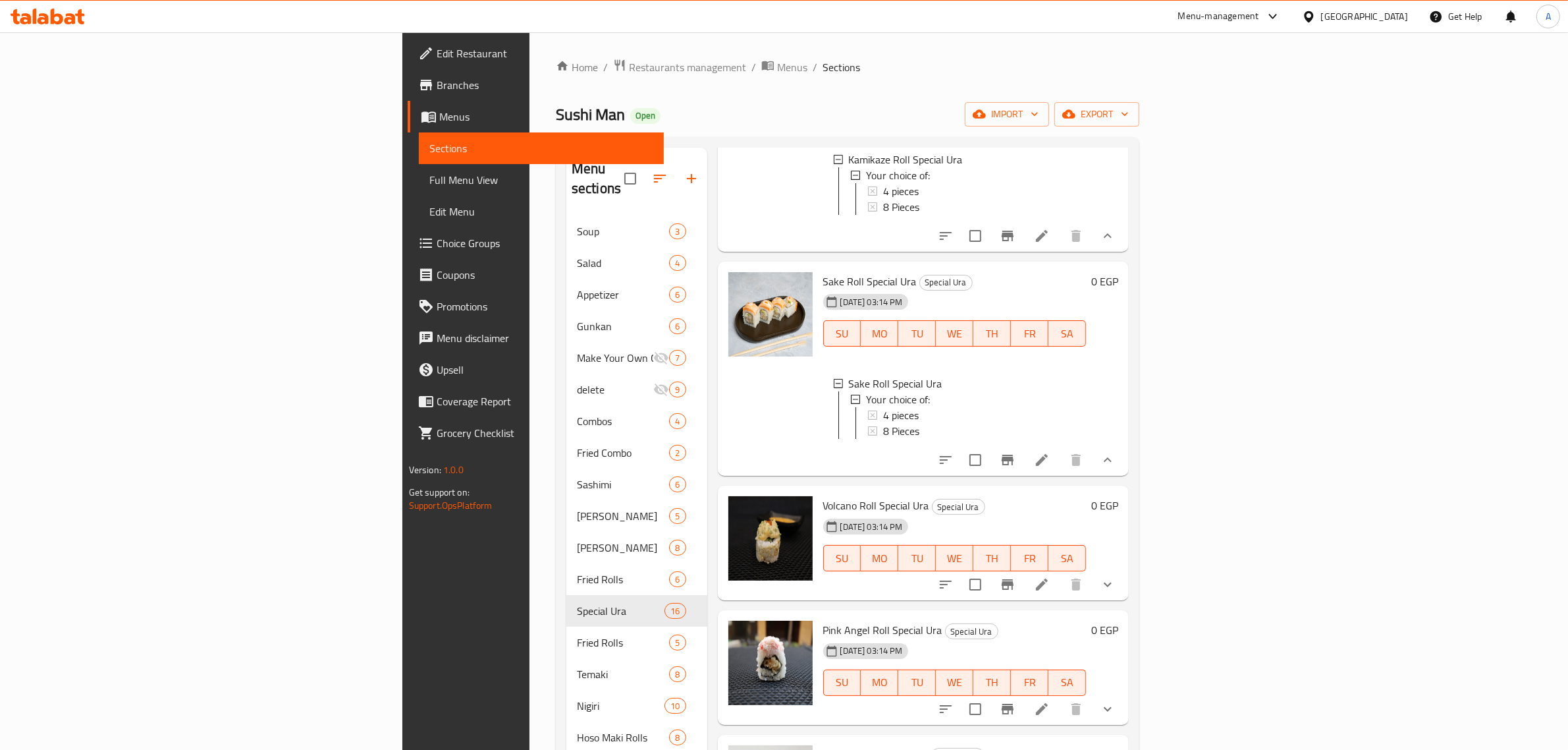
click at [1123, 600] on button "show more" at bounding box center [1108, 585] width 32 height 32
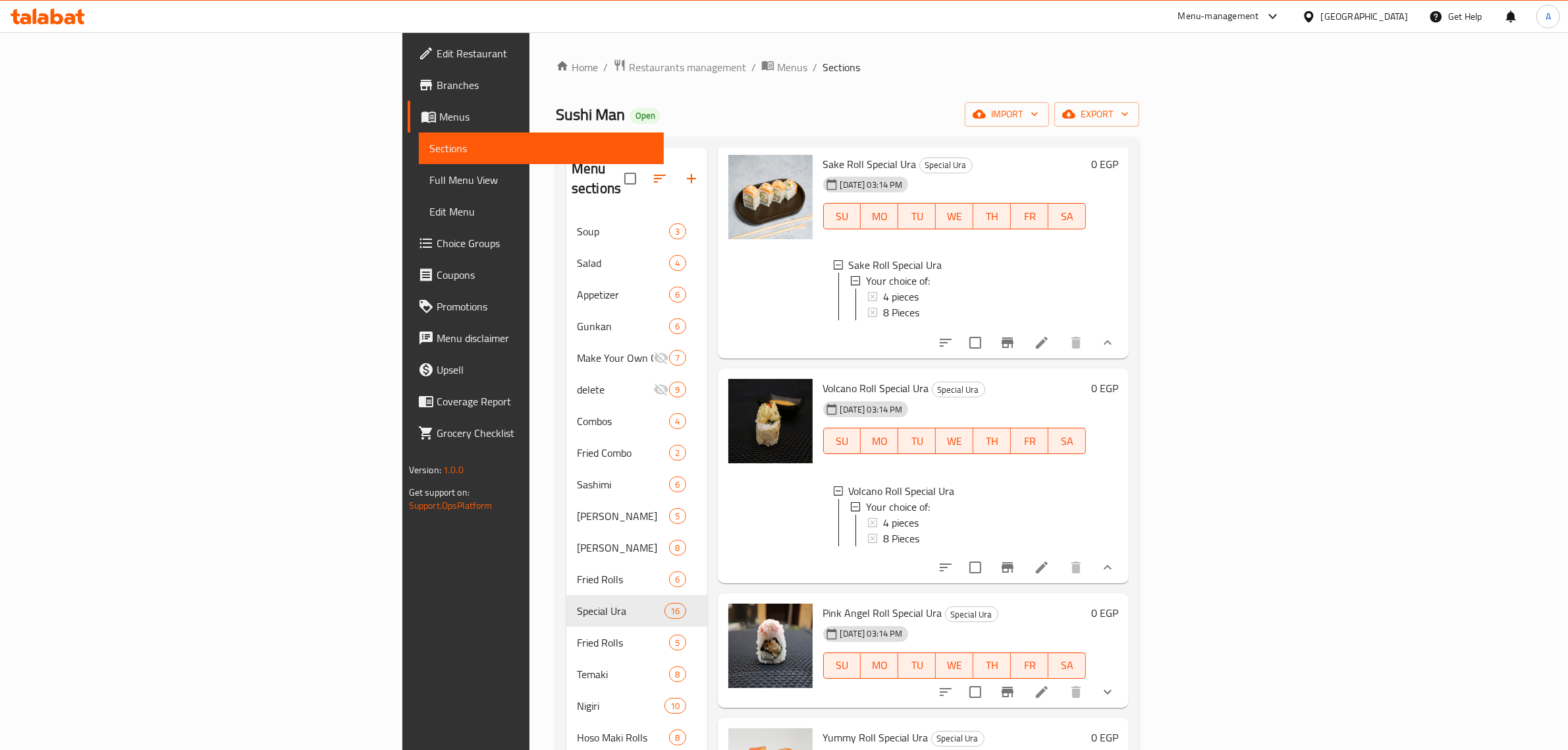
scroll to position [1400, 0]
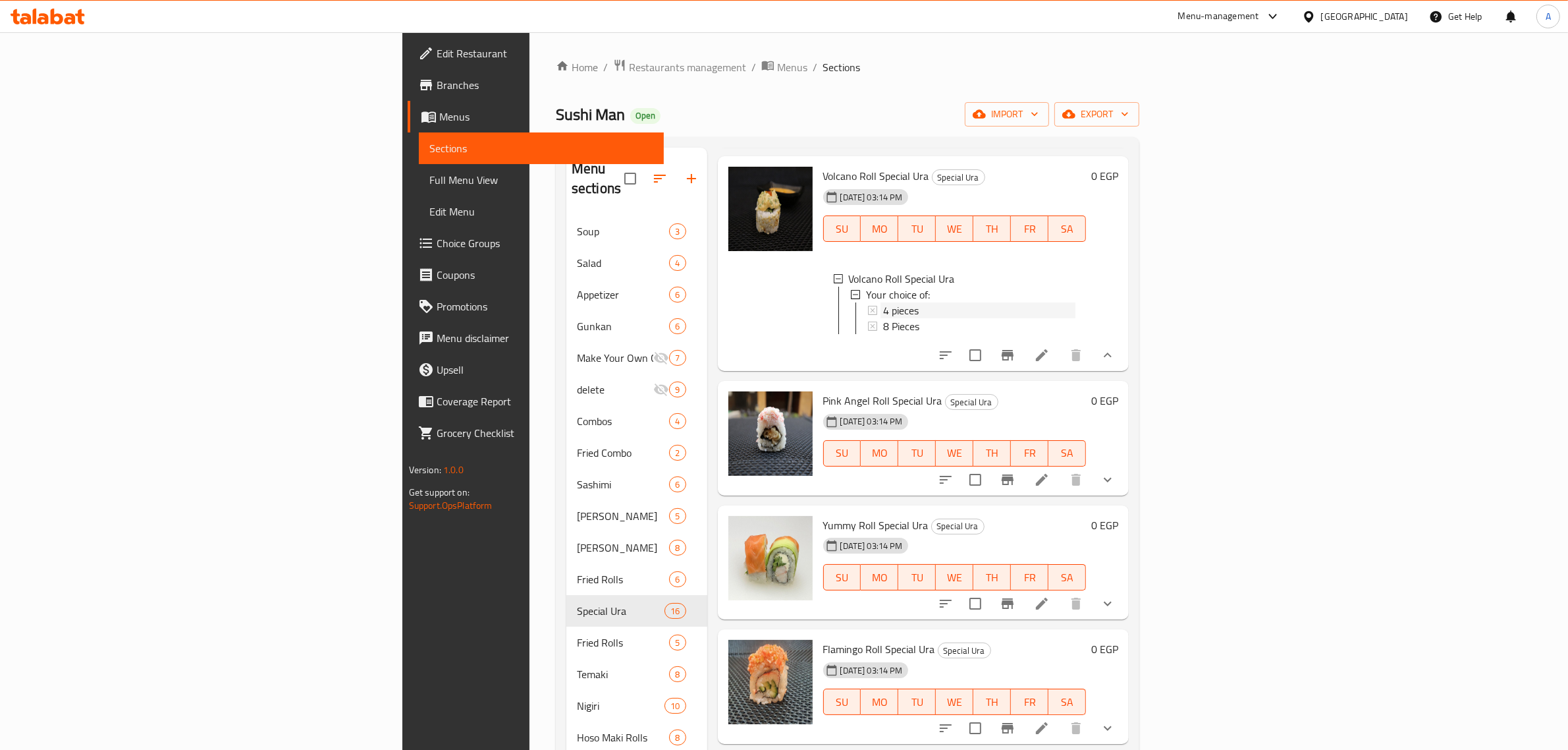
click at [883, 318] on span "4 pieces" at bounding box center [901, 311] width 36 height 16
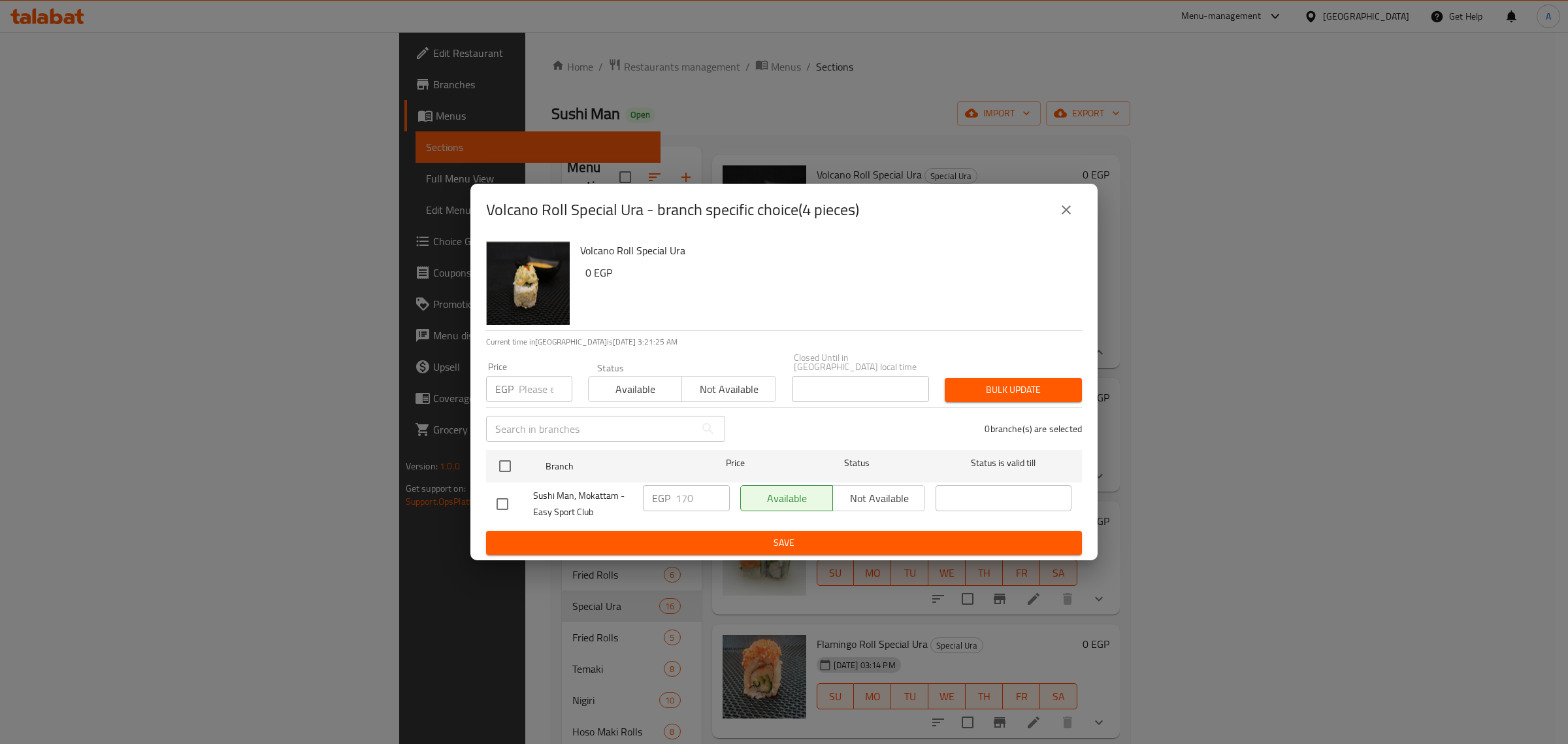
click at [1070, 204] on button "close" at bounding box center [1066, 210] width 32 height 32
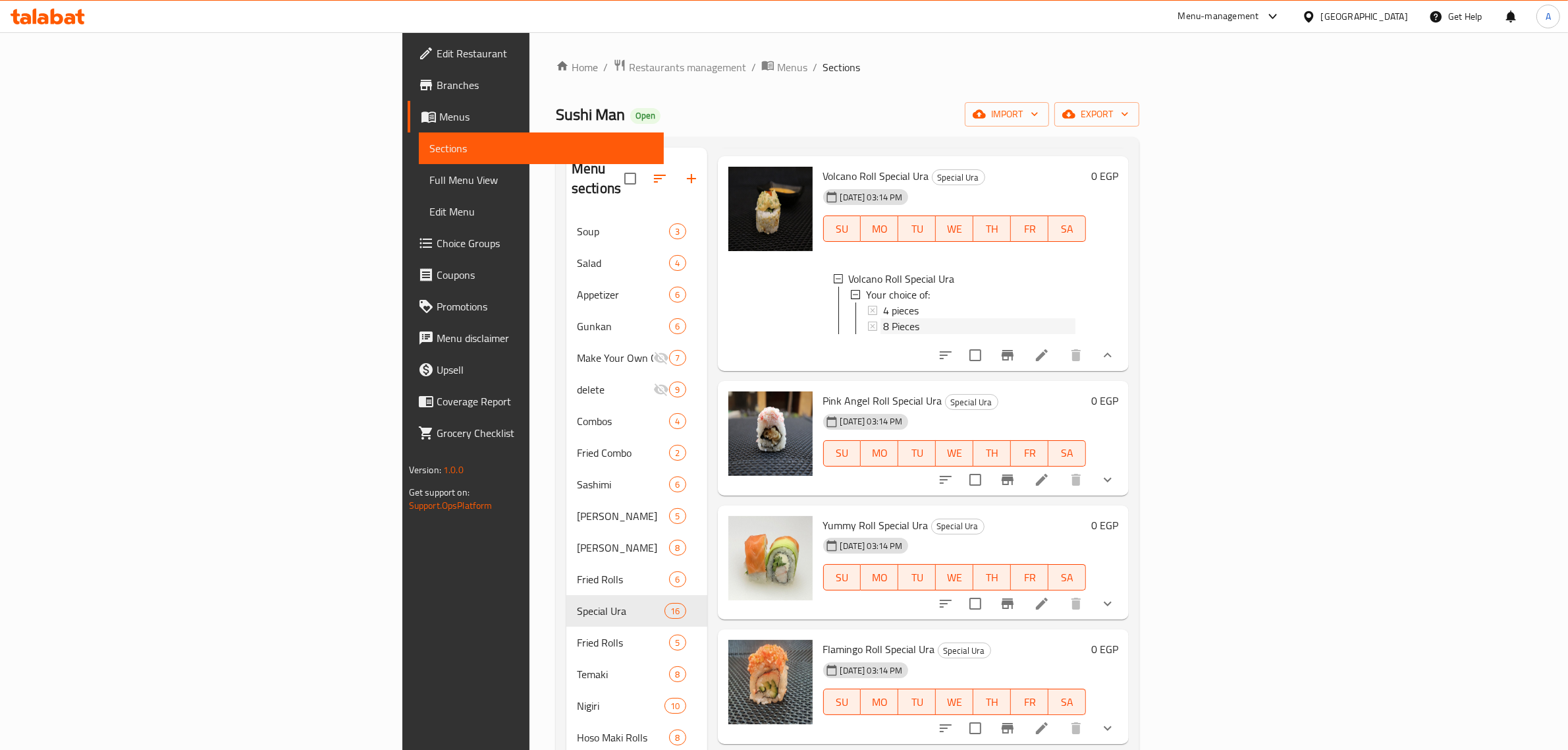
click at [883, 334] on span "8 Pieces" at bounding box center [901, 326] width 36 height 16
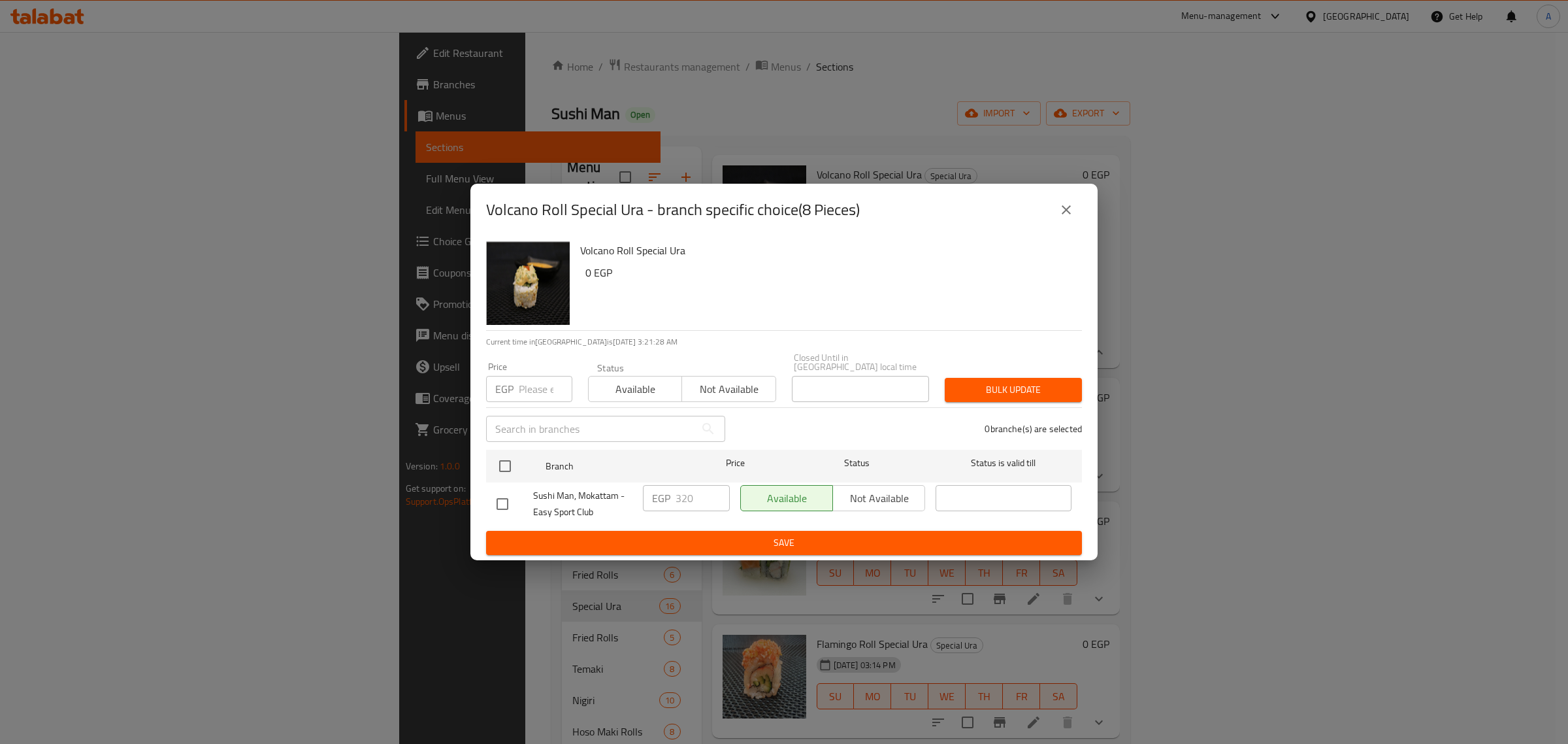
click at [1060, 204] on button "close" at bounding box center [1066, 210] width 32 height 32
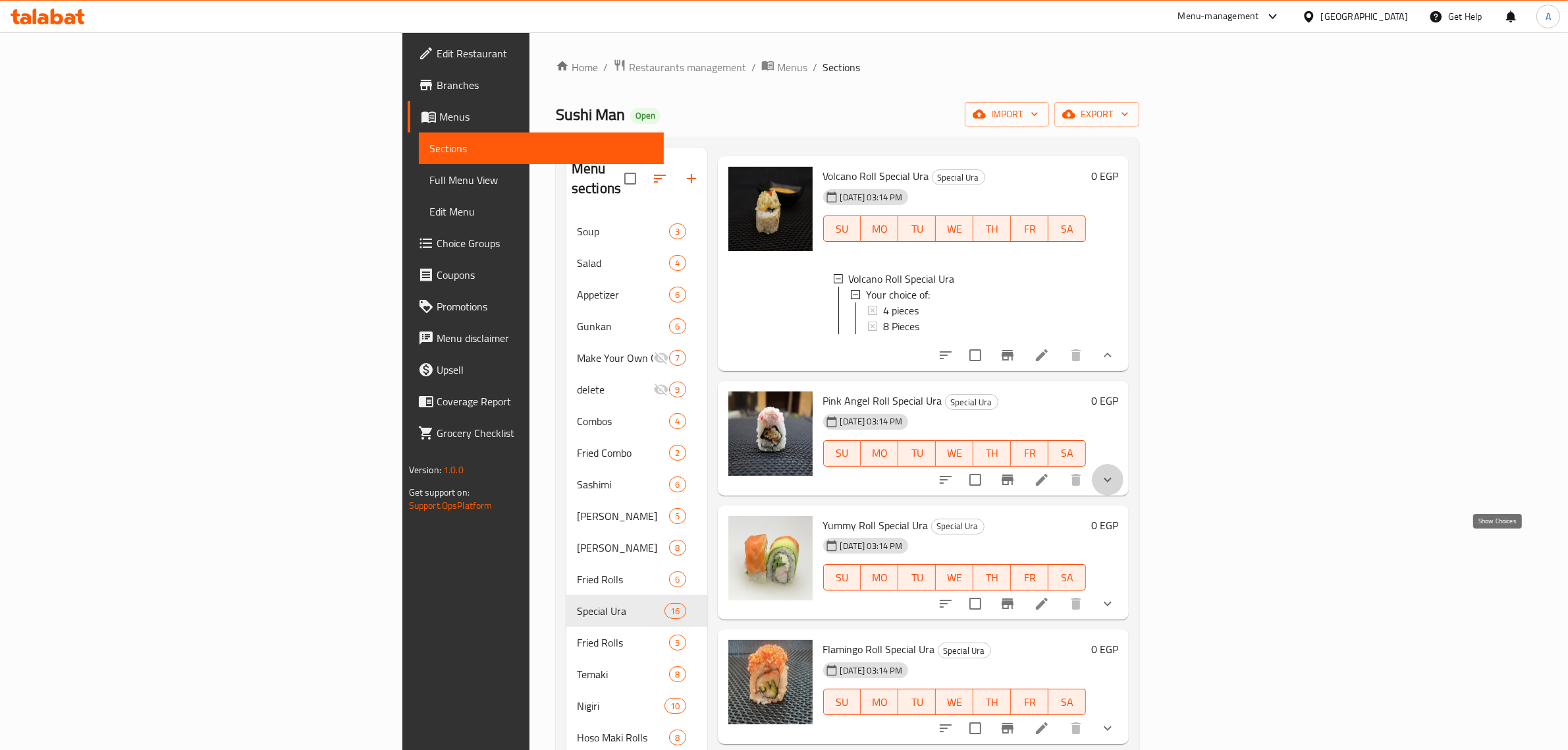
click at [1116, 488] on icon "show more" at bounding box center [1108, 479] width 16 height 16
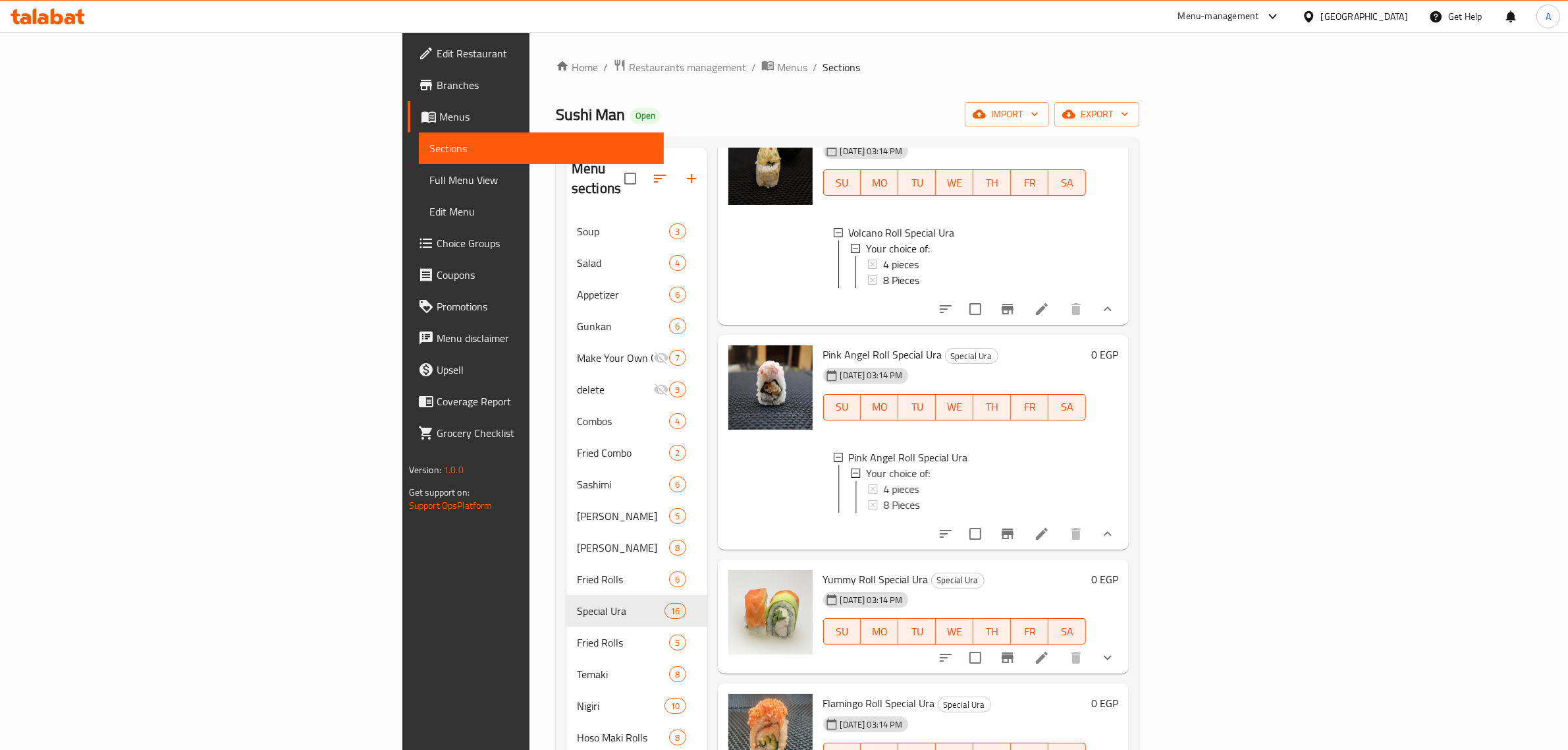
scroll to position [1483, 0]
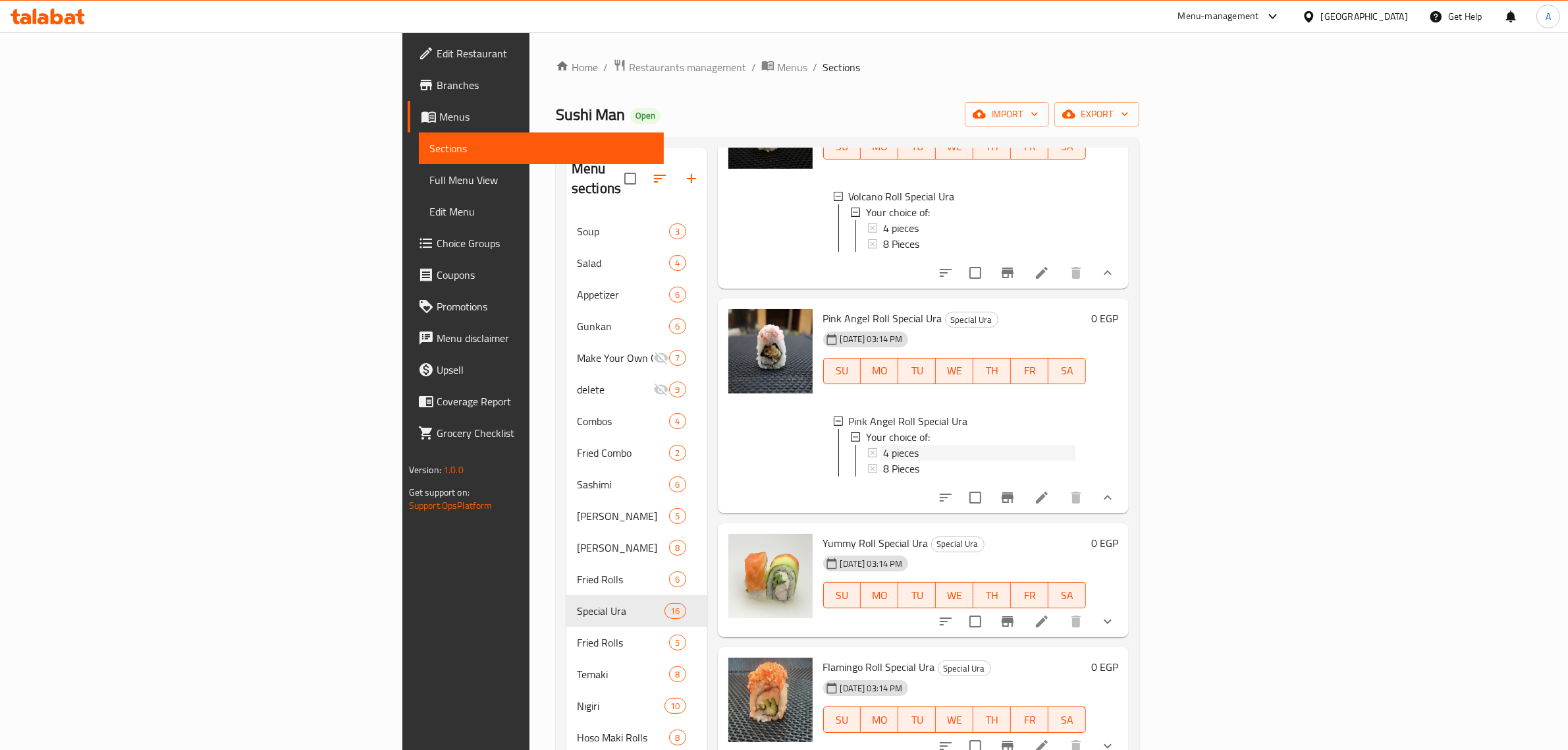
click at [883, 460] on div "4 pieces" at bounding box center [979, 453] width 193 height 16
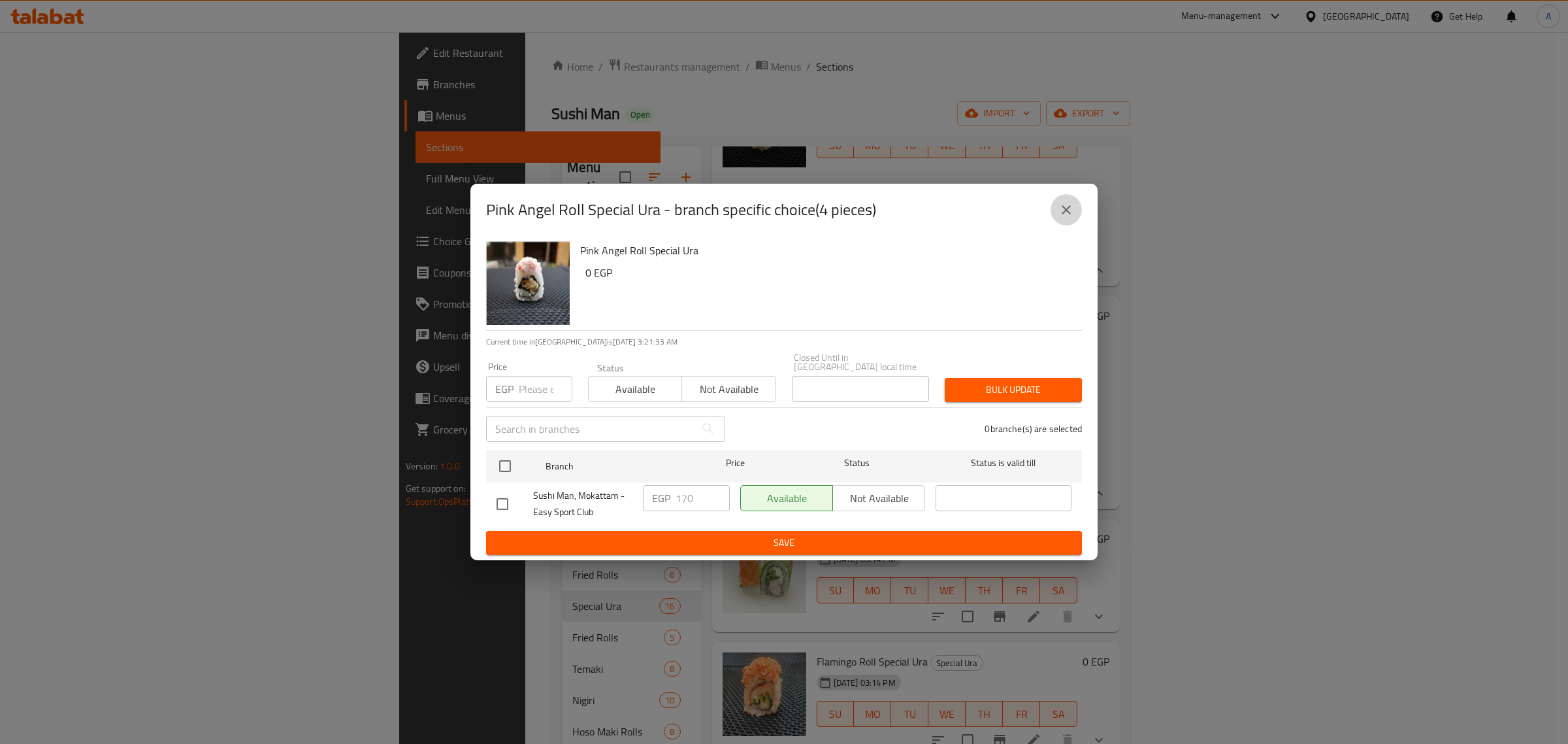
click at [1059, 216] on icon "close" at bounding box center [1066, 210] width 15 height 15
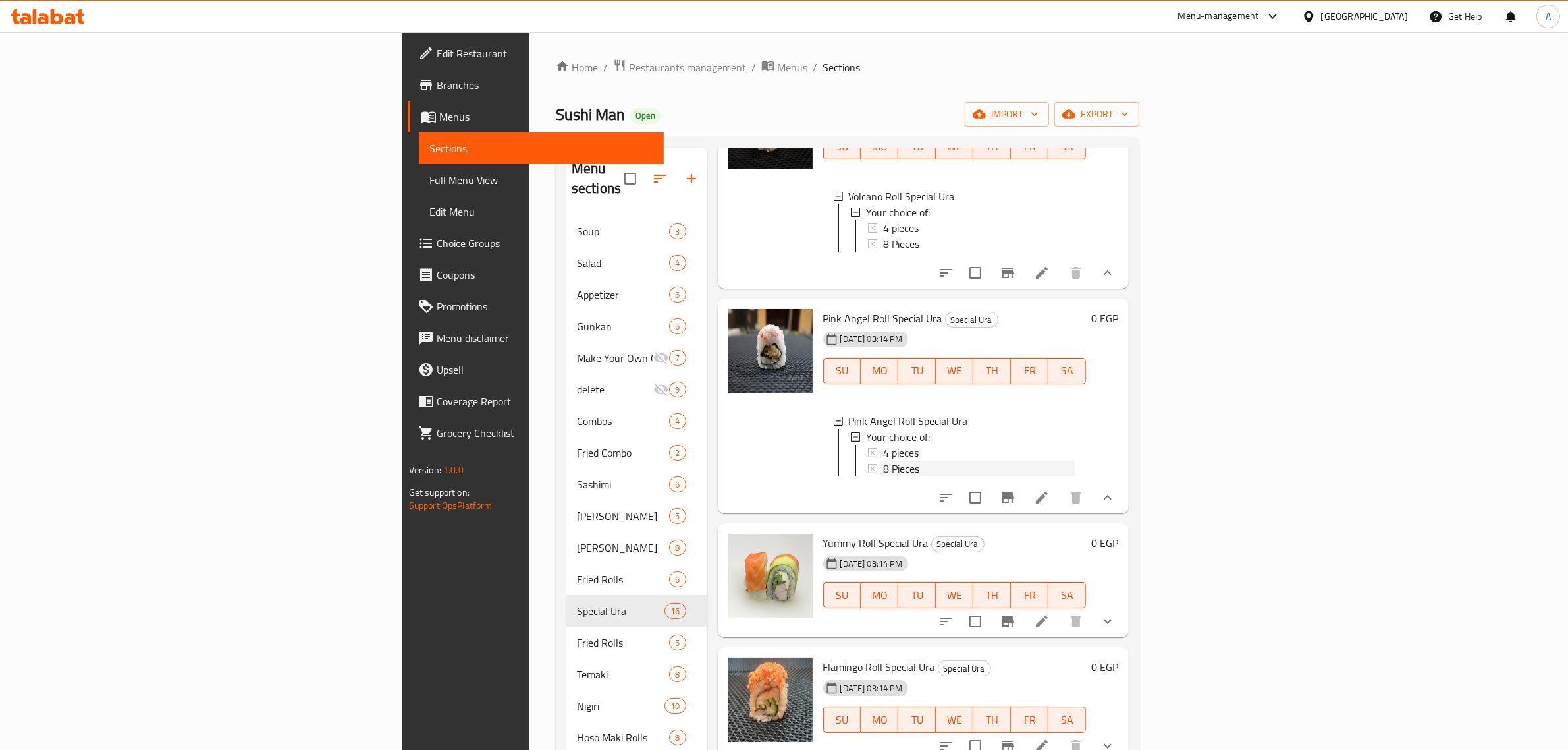
click at [883, 476] on div "8 Pieces" at bounding box center [979, 468] width 193 height 16
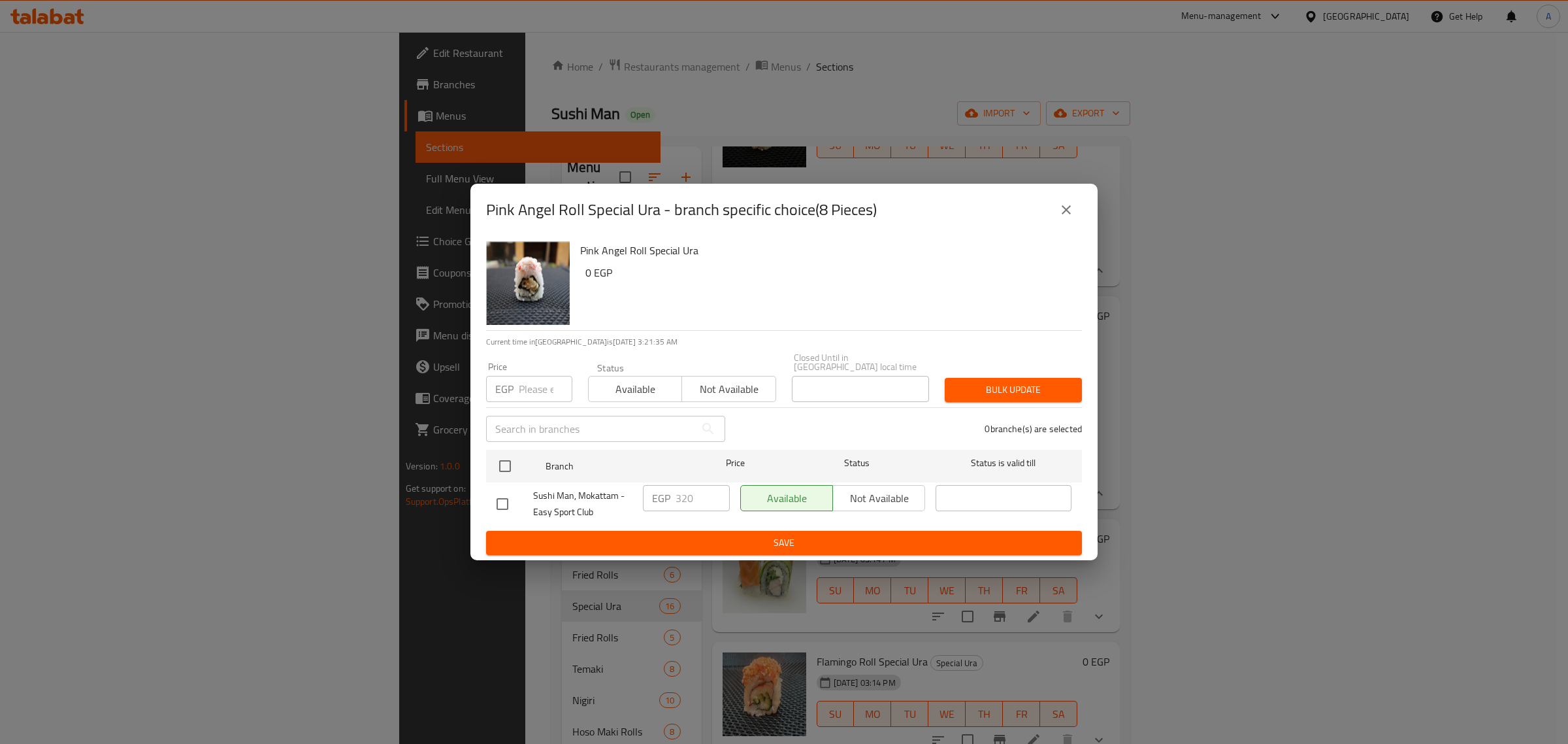
click at [1060, 213] on icon "close" at bounding box center [1066, 210] width 15 height 15
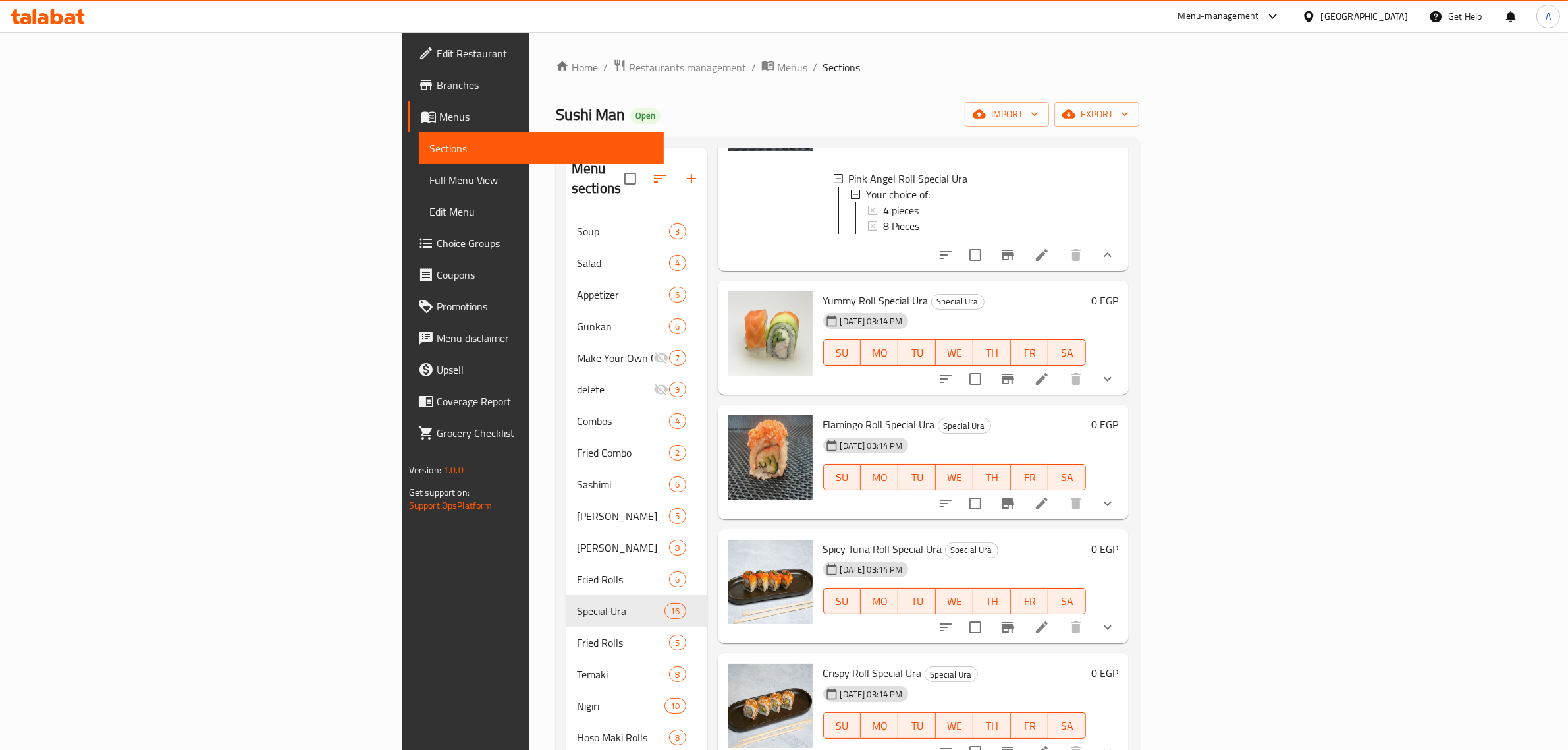
scroll to position [1729, 0]
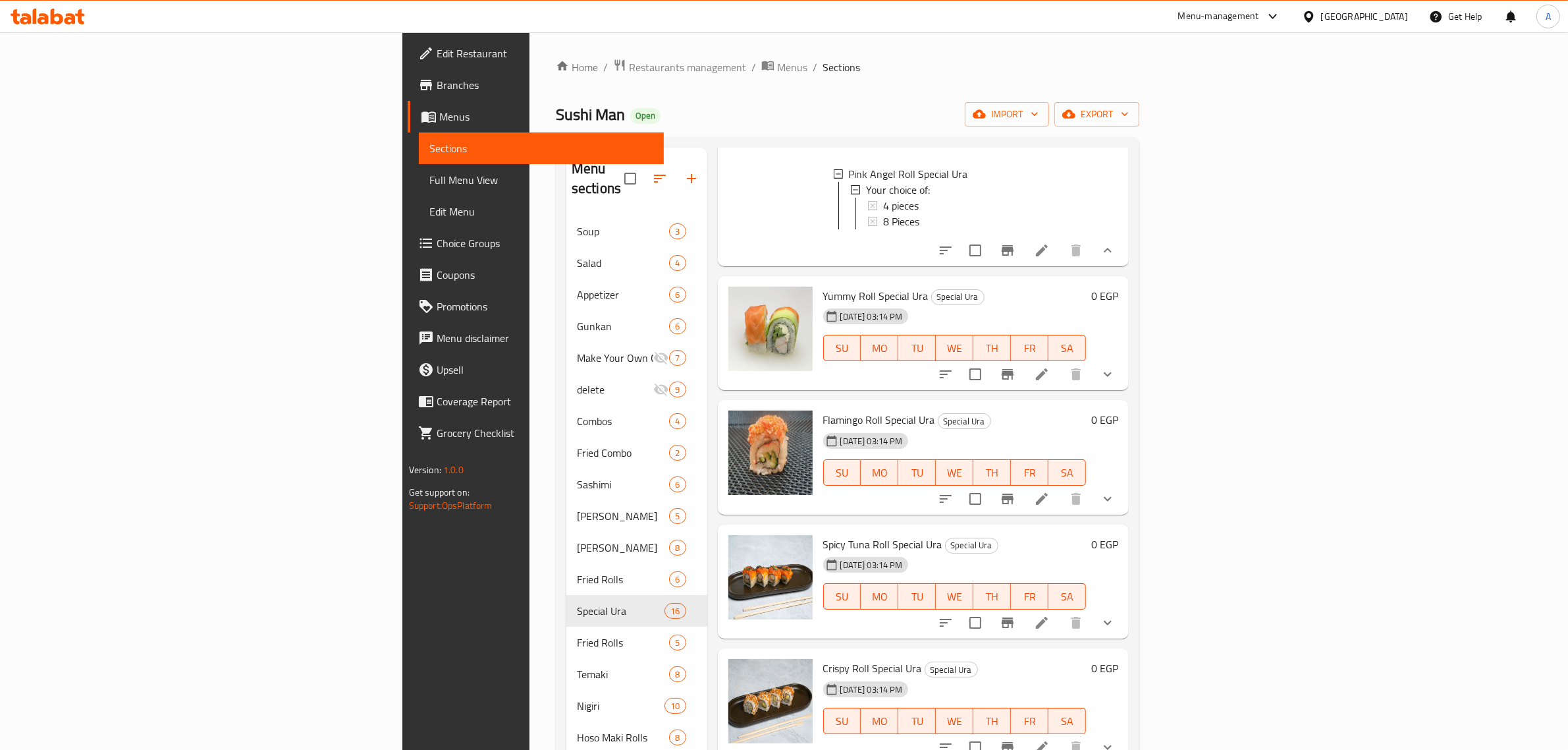
click at [1116, 382] on icon "show more" at bounding box center [1108, 374] width 16 height 16
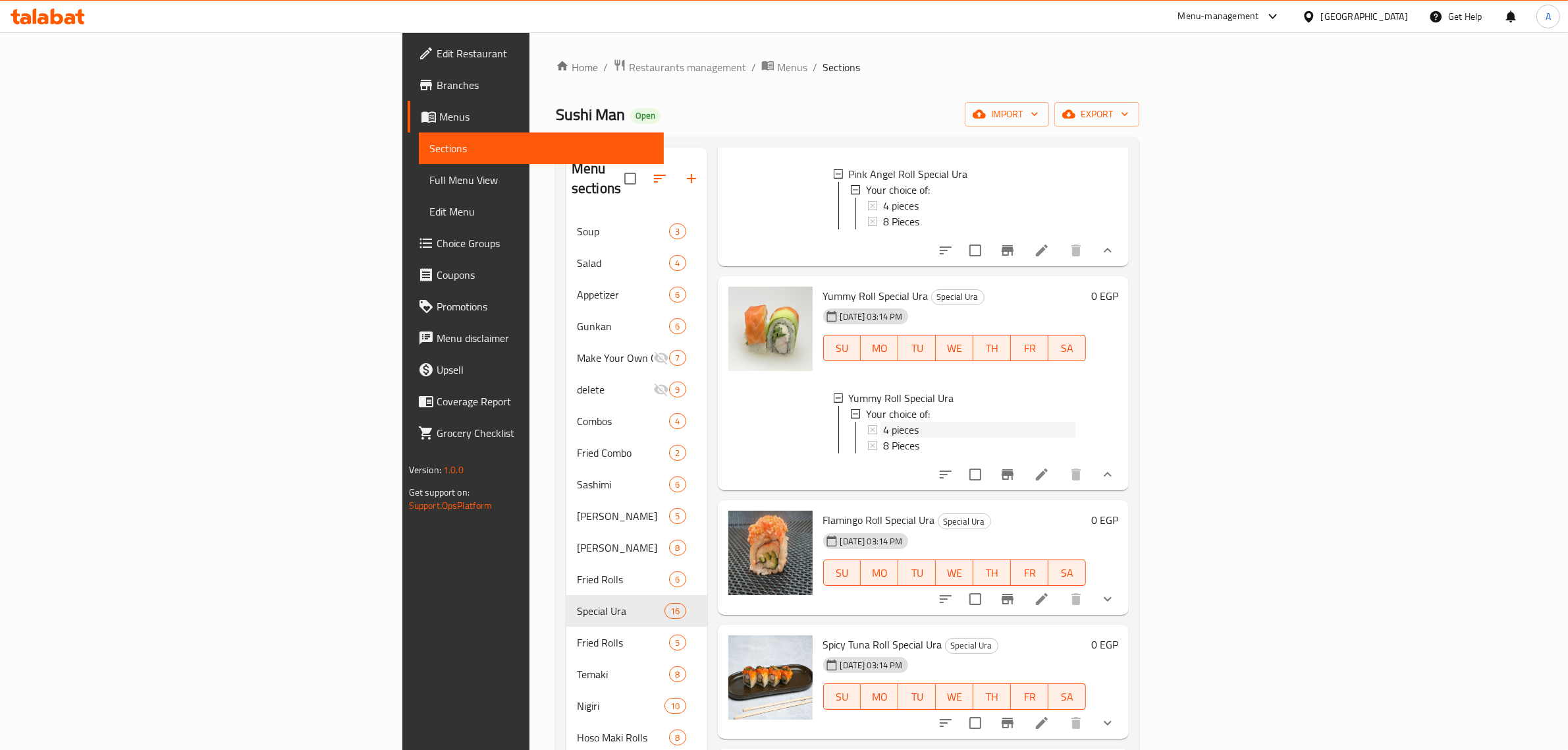
click at [896, 438] on div "4 pieces" at bounding box center [979, 429] width 193 height 16
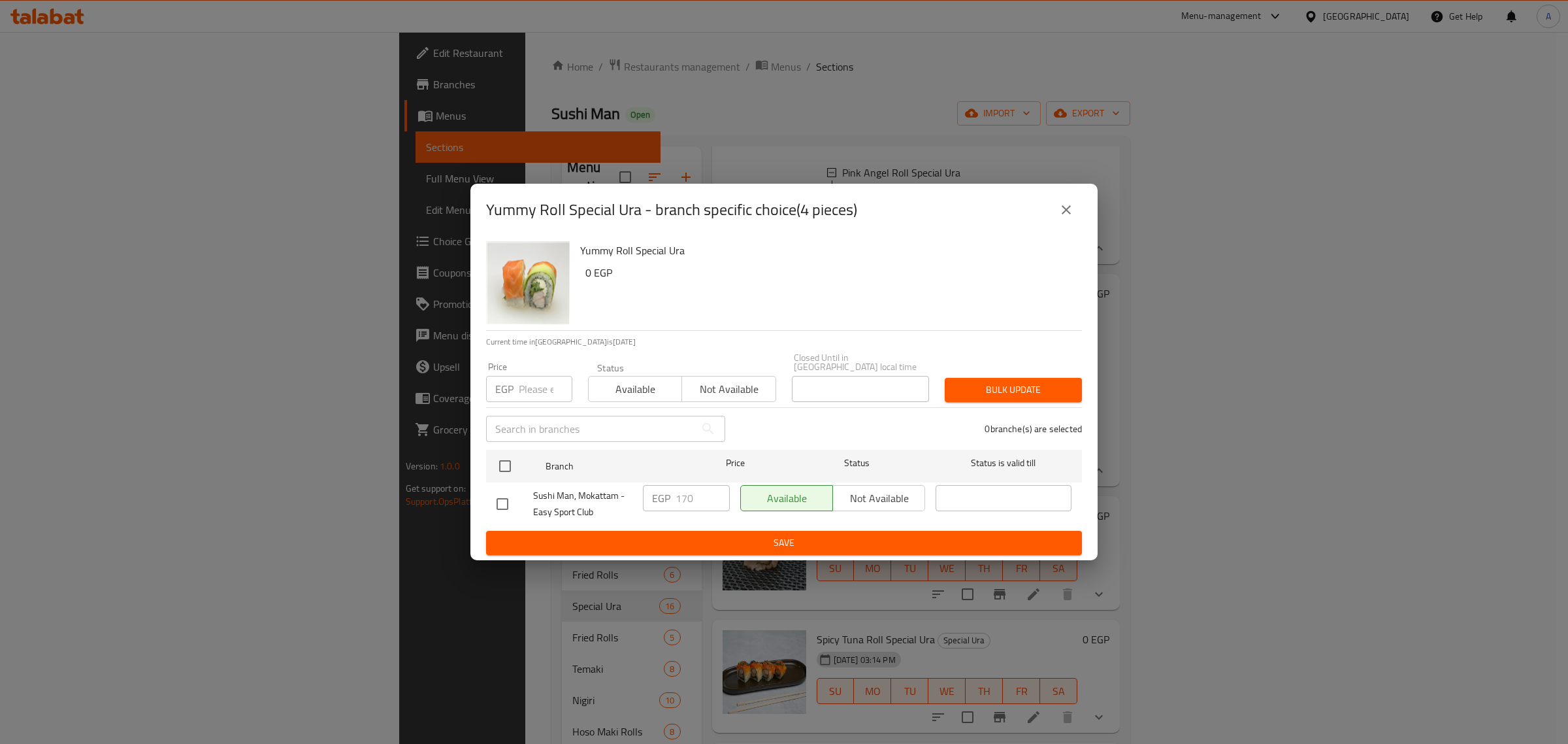
click at [1068, 218] on icon "close" at bounding box center [1066, 210] width 15 height 15
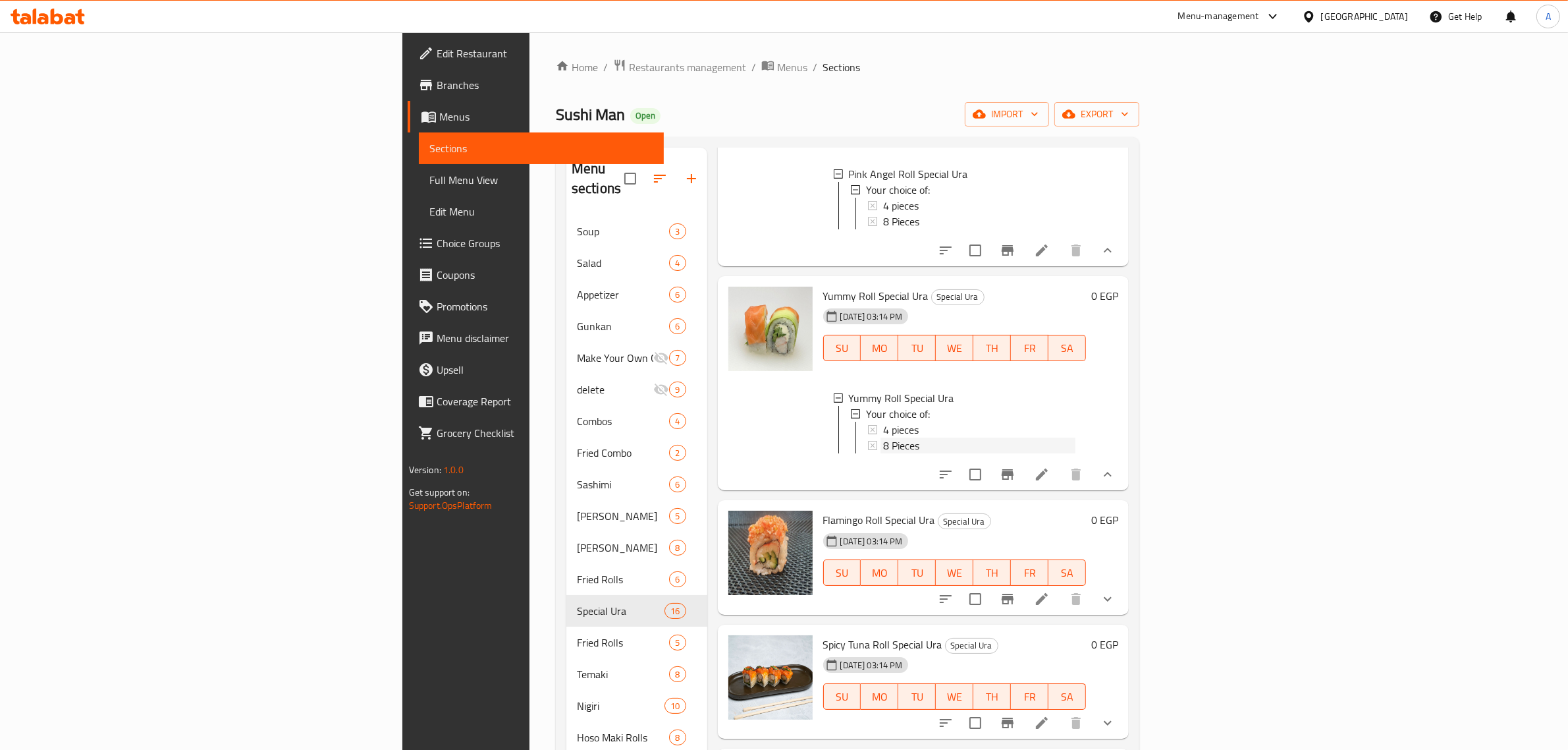
click at [883, 453] on div "8 Pieces" at bounding box center [979, 446] width 193 height 16
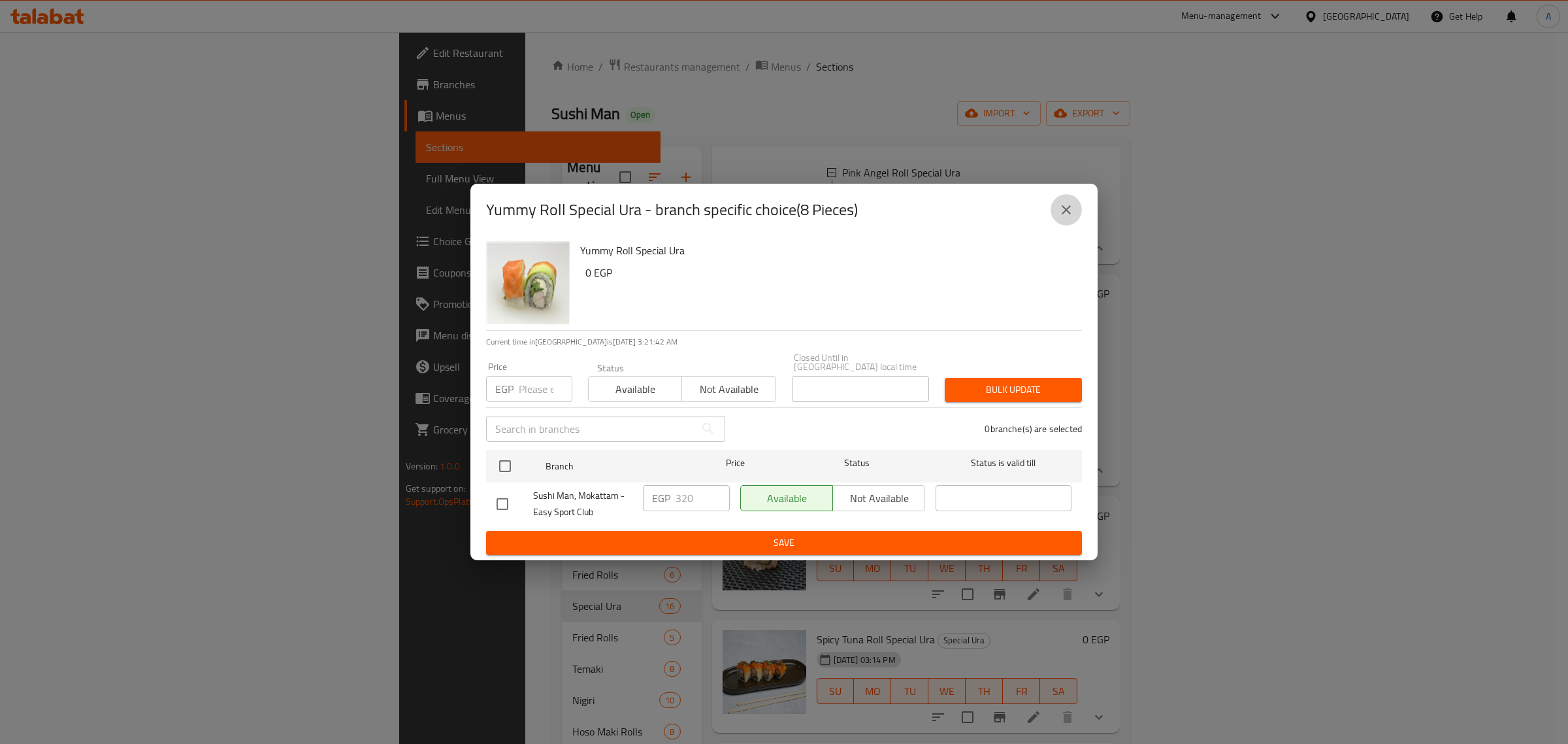
click at [1066, 216] on icon "close" at bounding box center [1066, 210] width 15 height 15
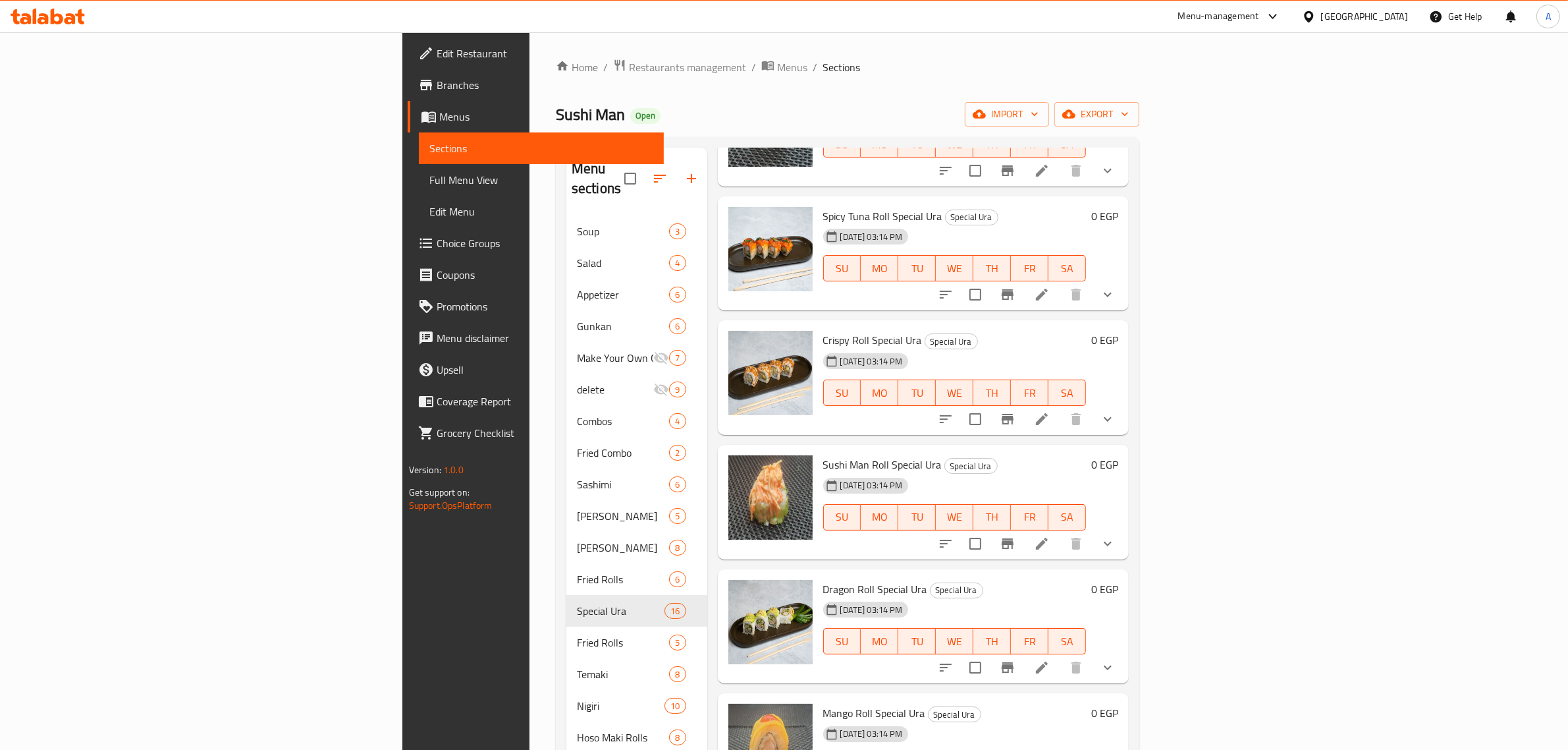
scroll to position [2059, 0]
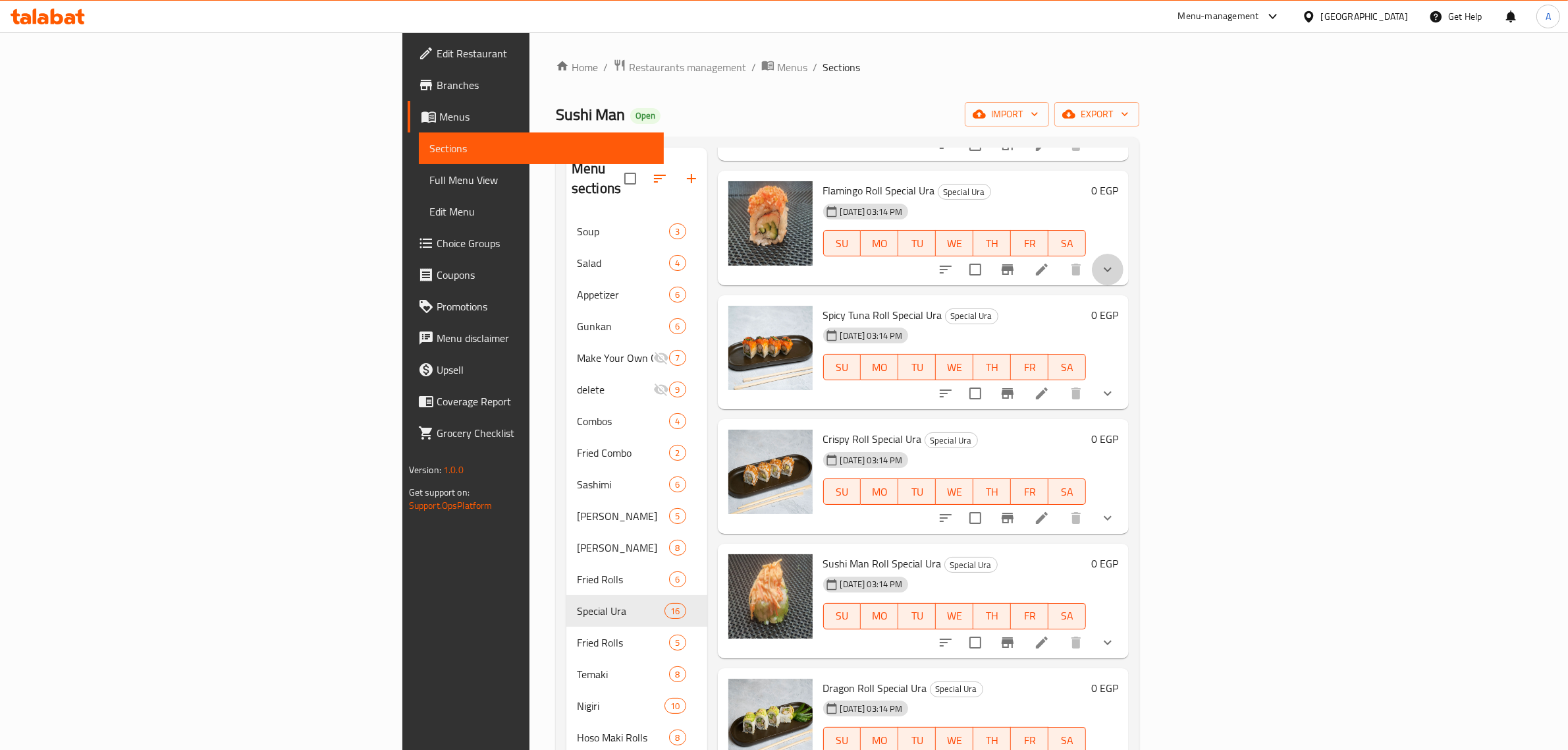
click at [1123, 286] on button "show more" at bounding box center [1108, 269] width 32 height 32
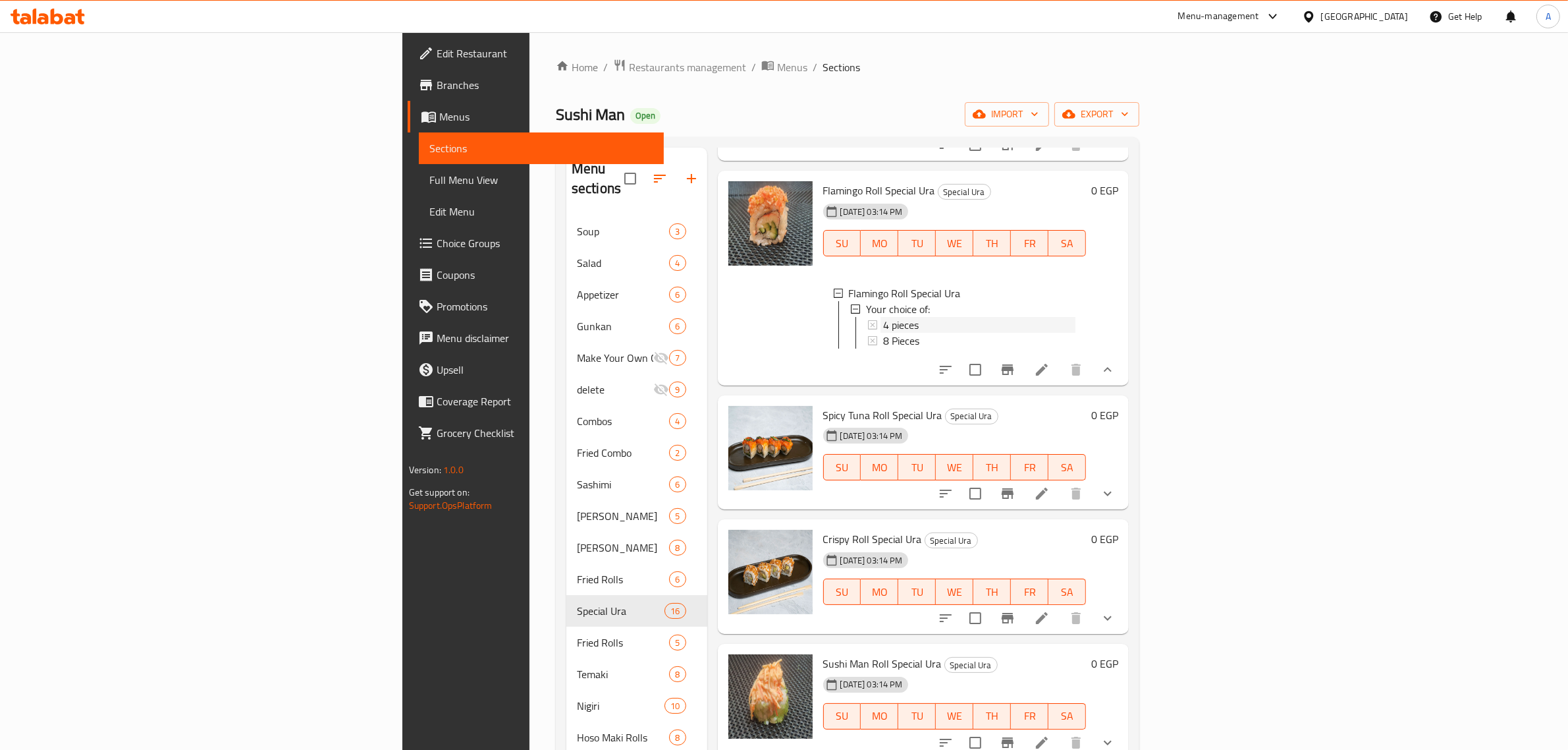
click at [894, 332] on div "4 pieces" at bounding box center [979, 325] width 193 height 16
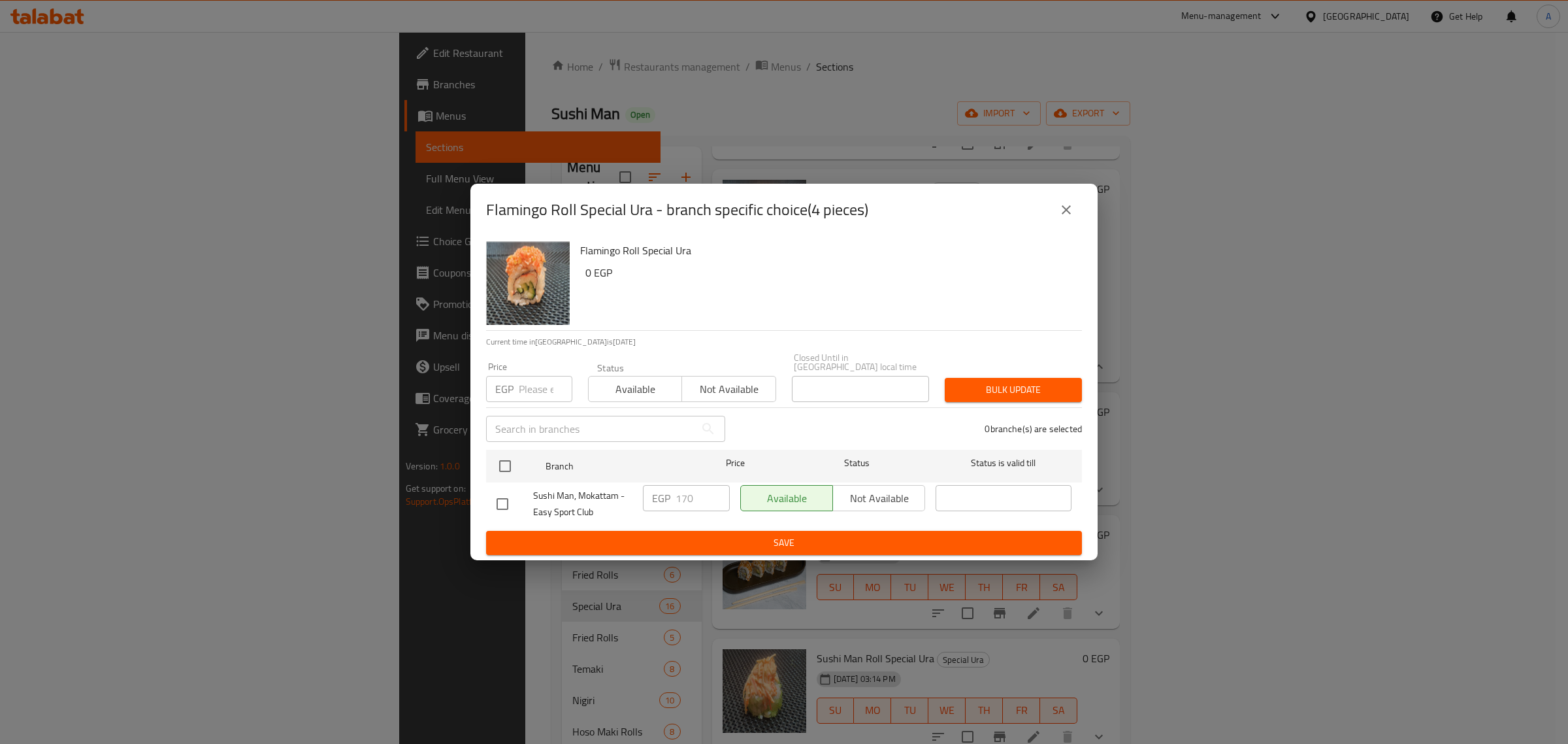
click at [1070, 212] on icon "close" at bounding box center [1066, 210] width 15 height 15
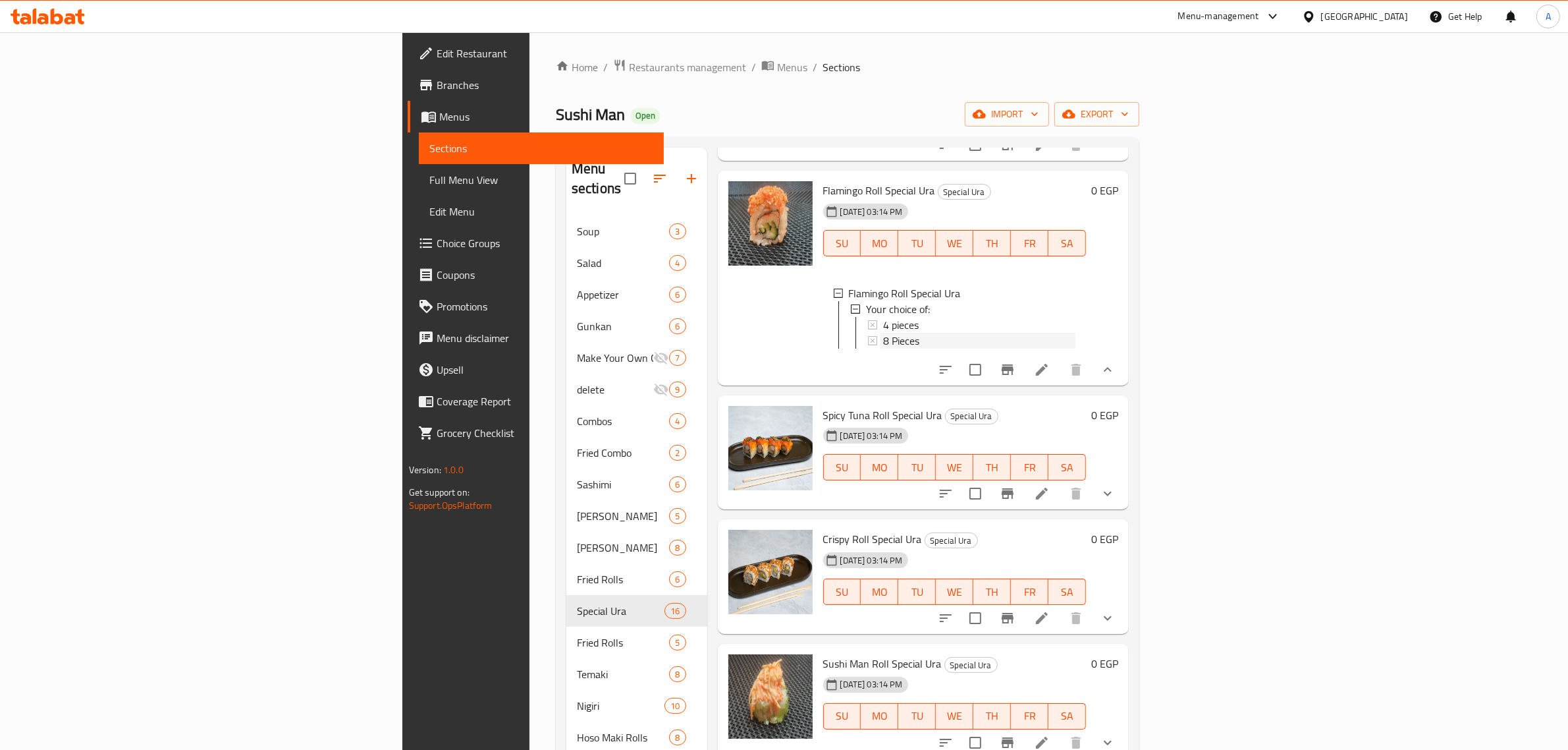
click at [883, 349] on div "8 Pieces" at bounding box center [979, 340] width 193 height 16
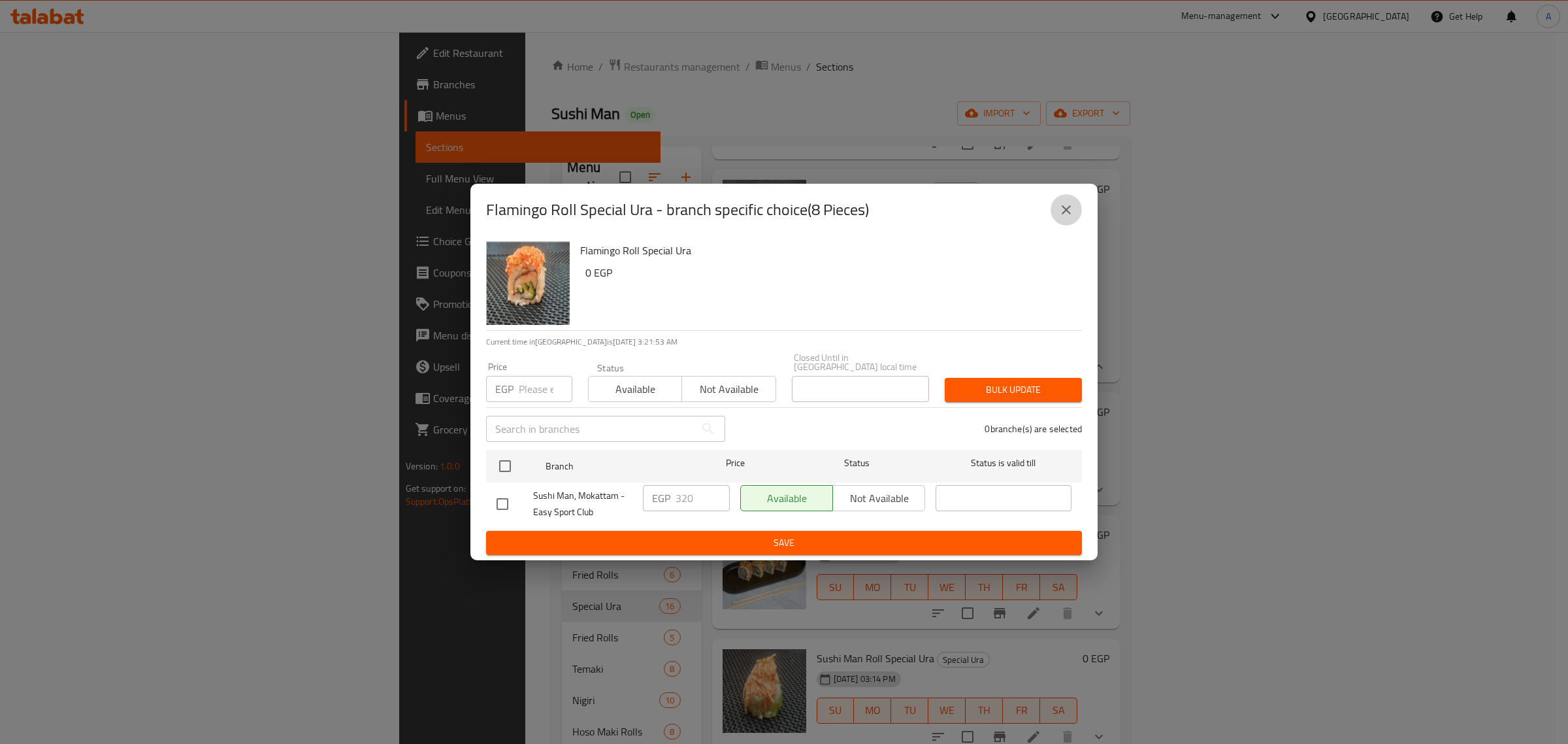
click at [1072, 211] on icon "close" at bounding box center [1066, 210] width 15 height 15
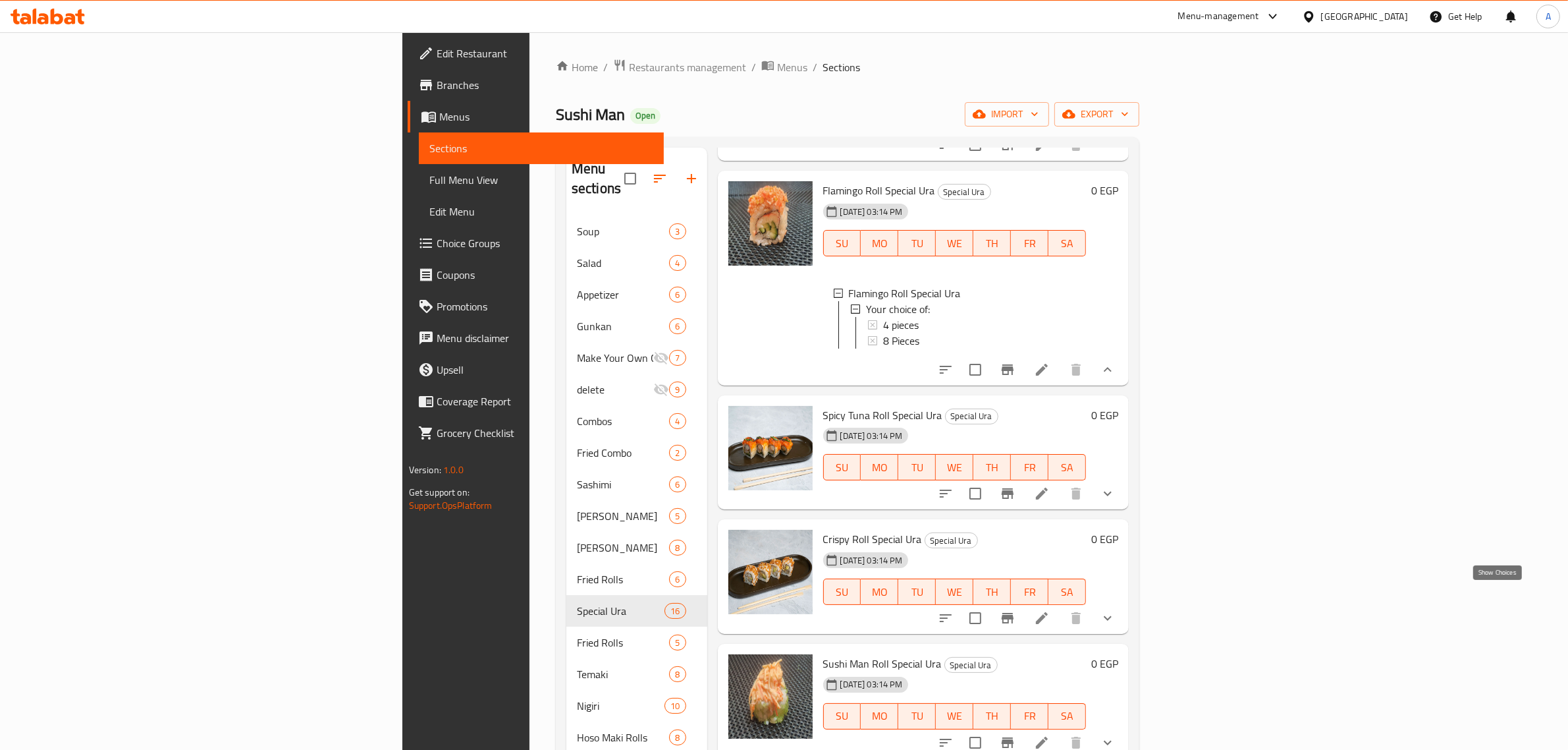
click at [1116, 501] on icon "show more" at bounding box center [1108, 493] width 16 height 16
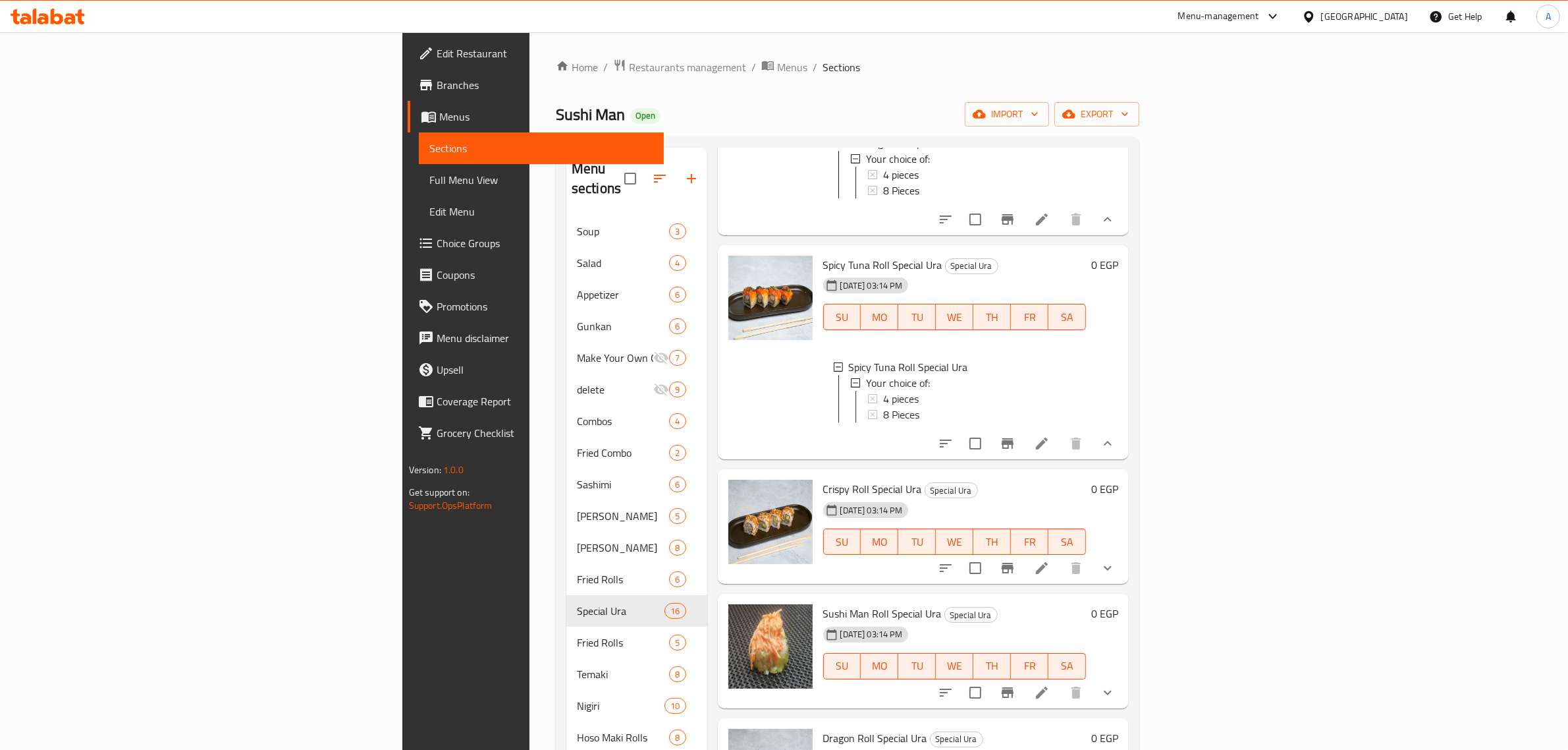
scroll to position [2223, 0]
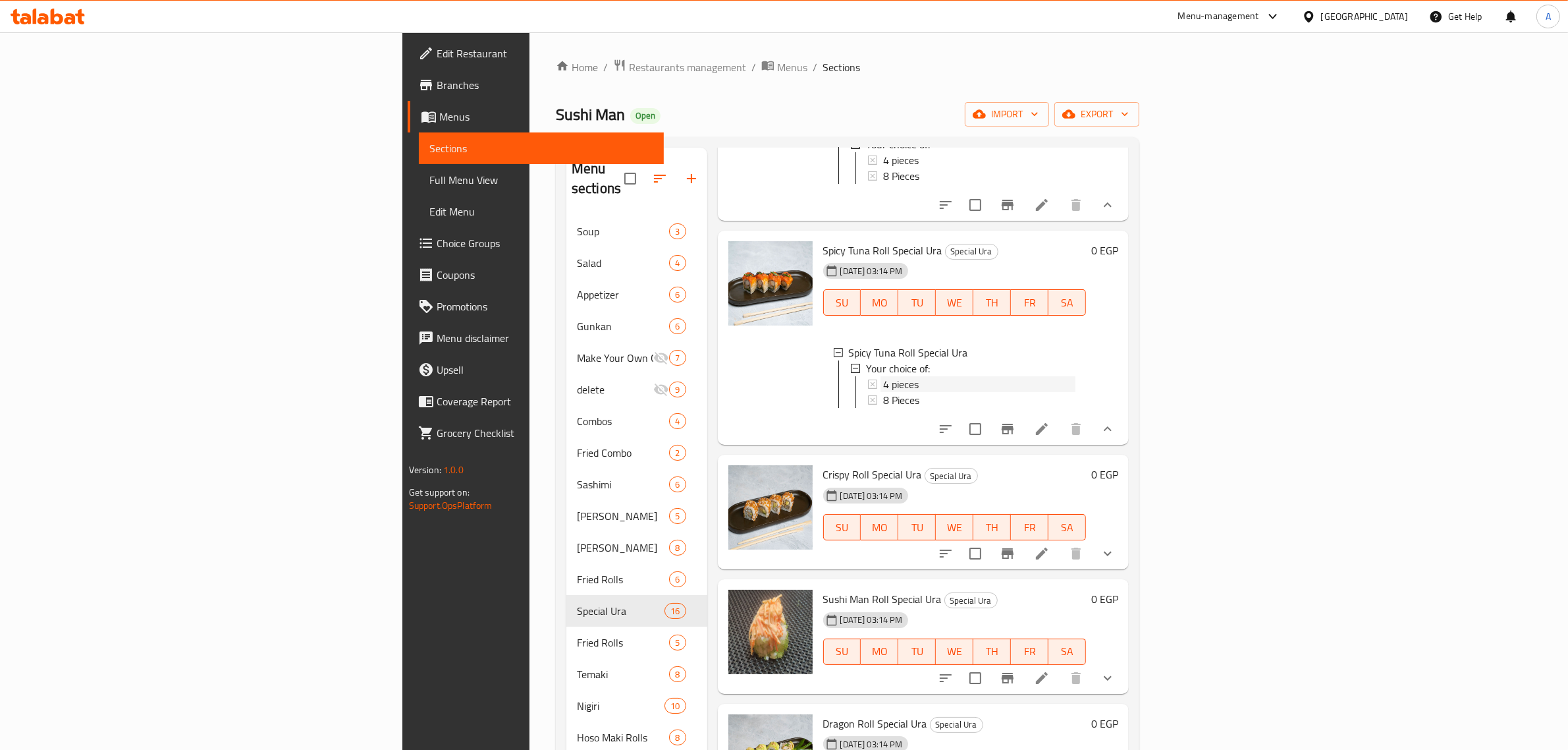
click at [883, 392] on span "4 pieces" at bounding box center [901, 384] width 36 height 16
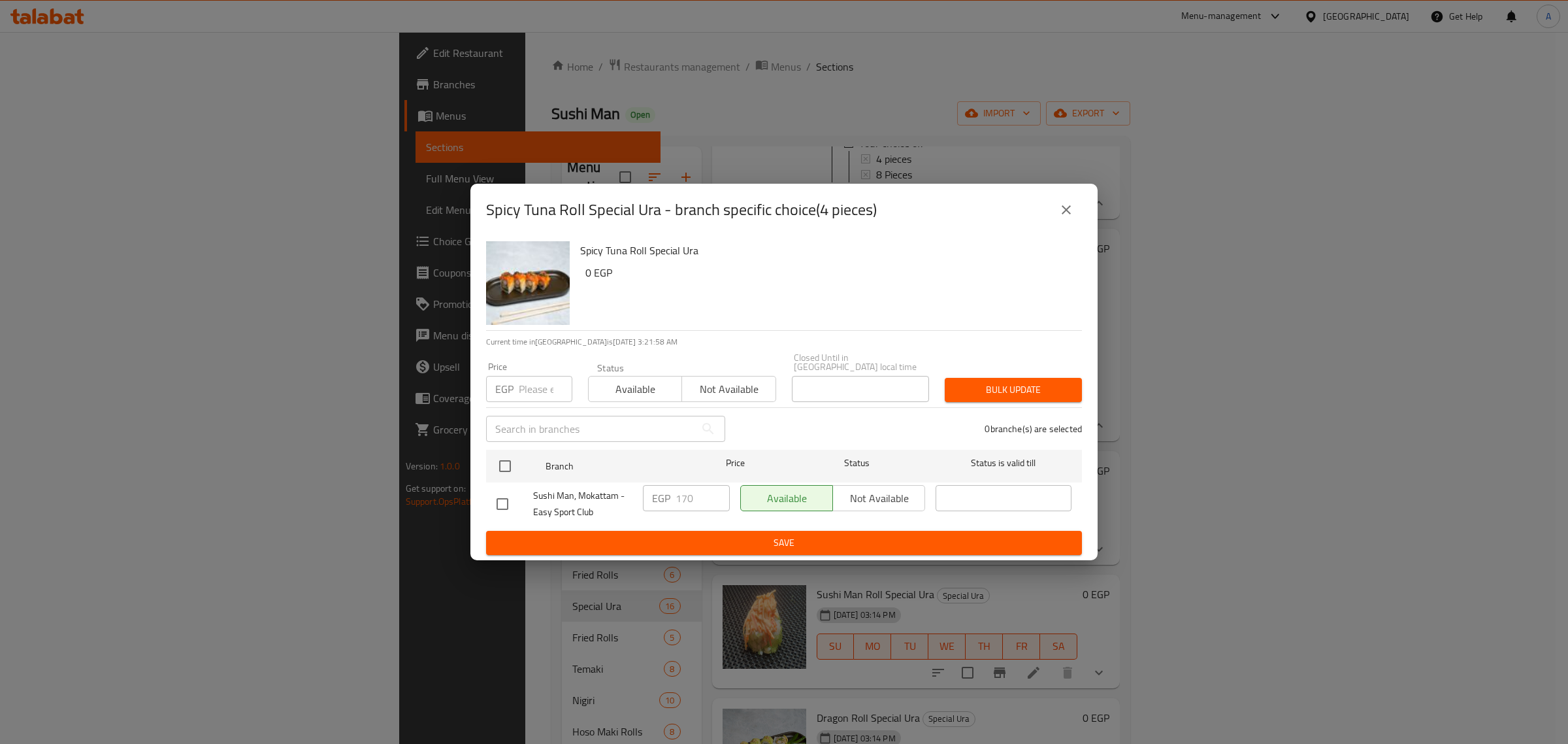
click at [1080, 204] on div "Spicy Tuna Roll Special Ura - branch specific choice(4 pieces)" at bounding box center [784, 210] width 596 height 32
click at [1072, 211] on icon "close" at bounding box center [1066, 210] width 15 height 15
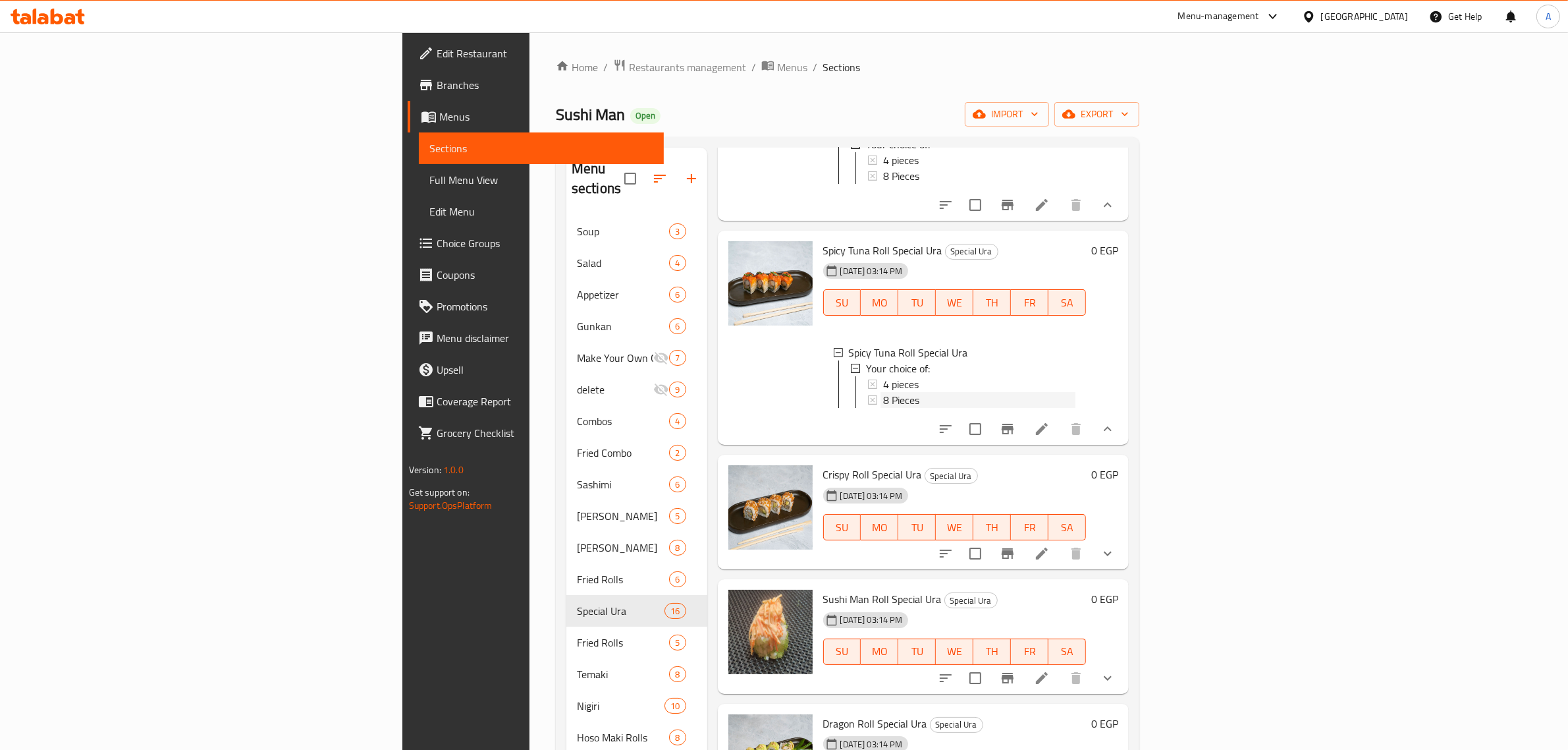
click at [883, 408] on span "8 Pieces" at bounding box center [901, 400] width 36 height 16
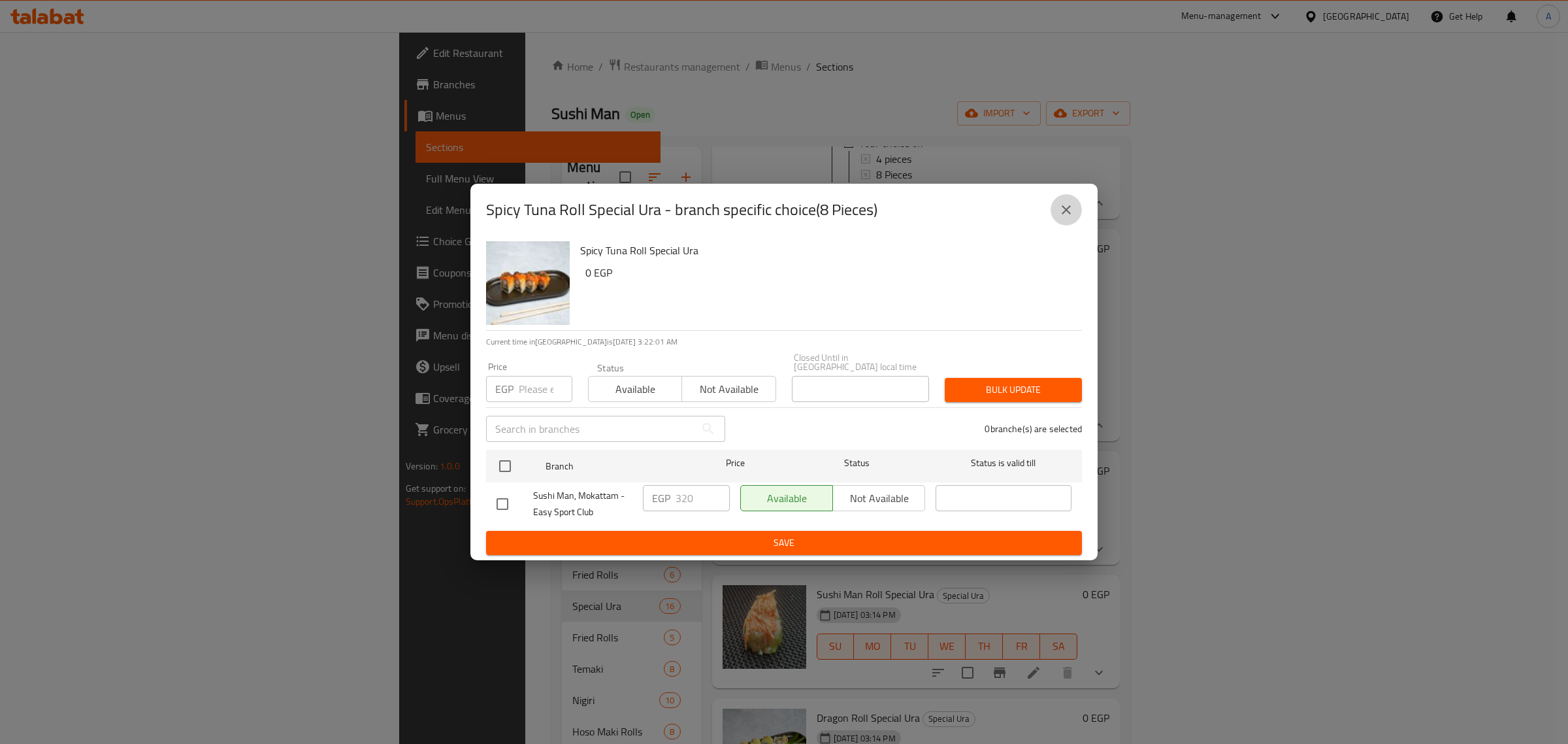
click at [1072, 216] on icon "close" at bounding box center [1066, 210] width 15 height 15
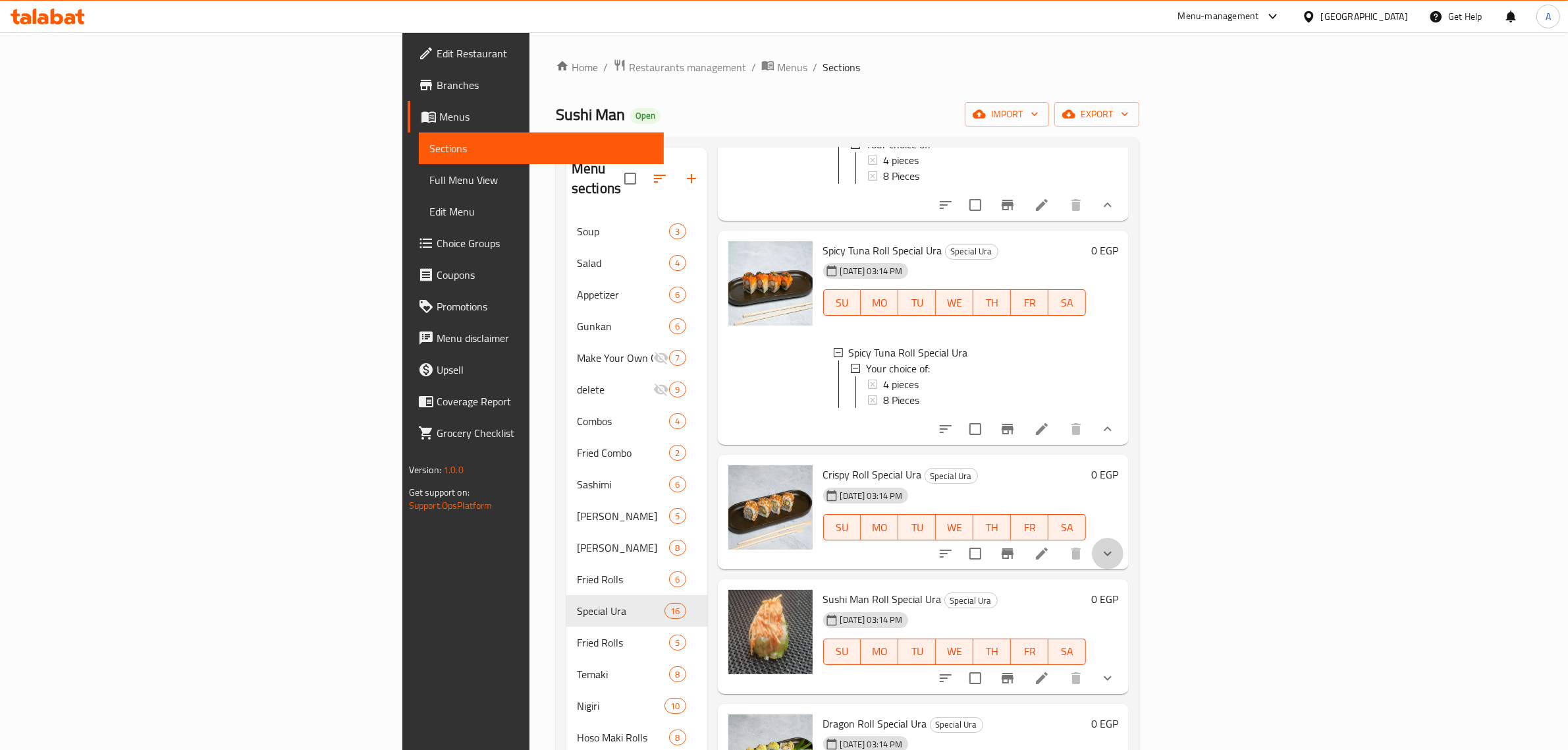
click at [1116, 561] on icon "show more" at bounding box center [1108, 553] width 16 height 16
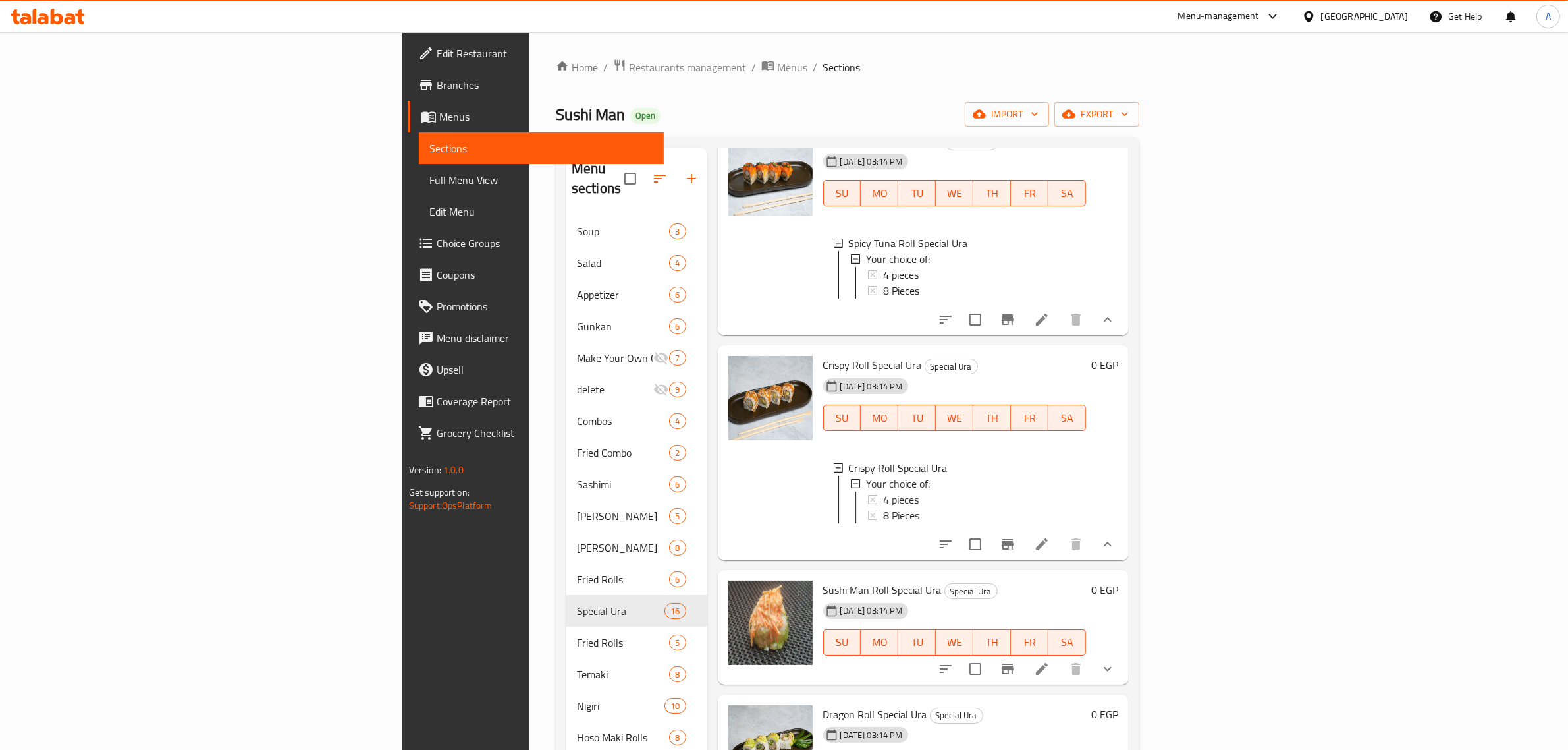
scroll to position [2471, 0]
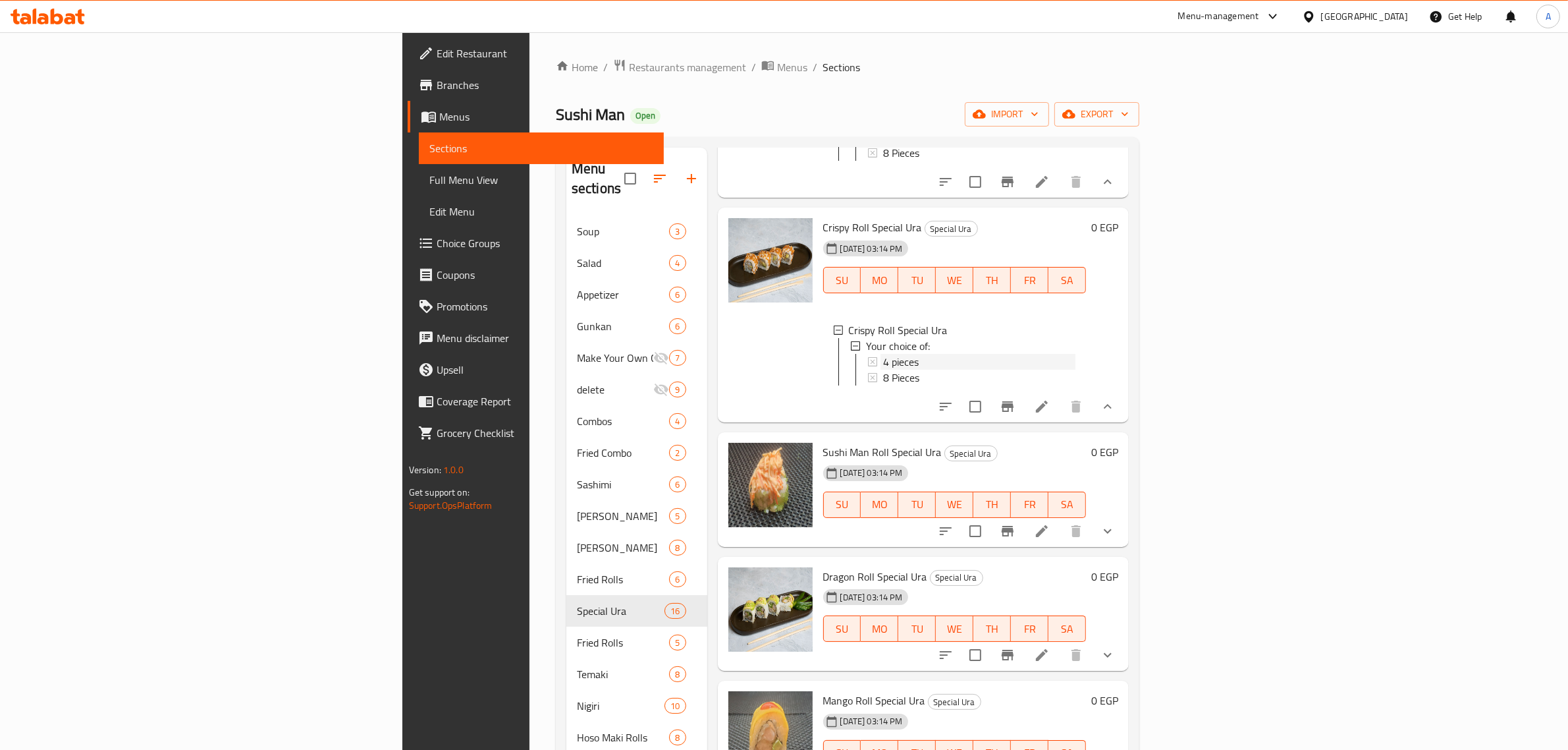
click at [883, 370] on span "4 pieces" at bounding box center [901, 361] width 36 height 16
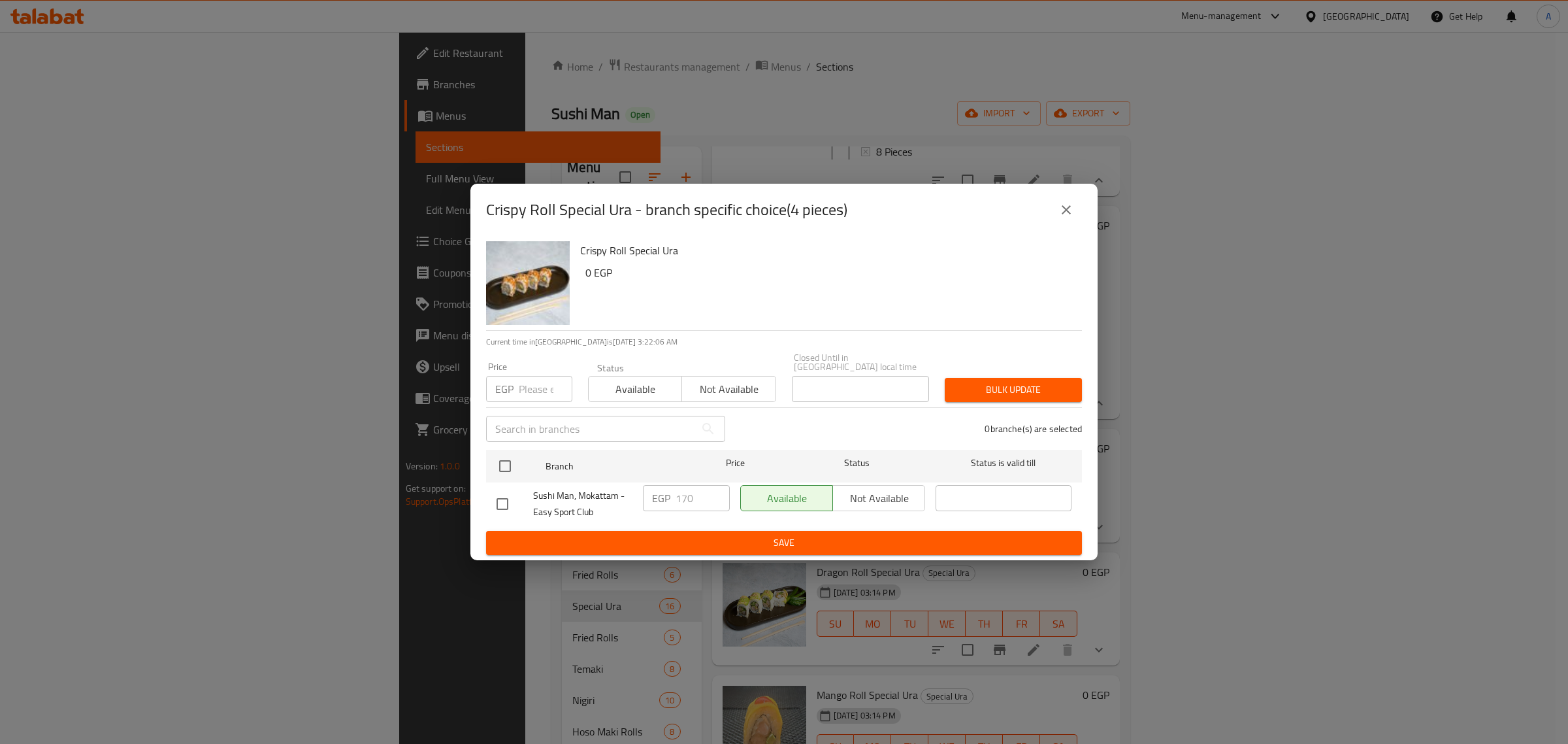
click at [1063, 209] on icon "close" at bounding box center [1066, 210] width 15 height 15
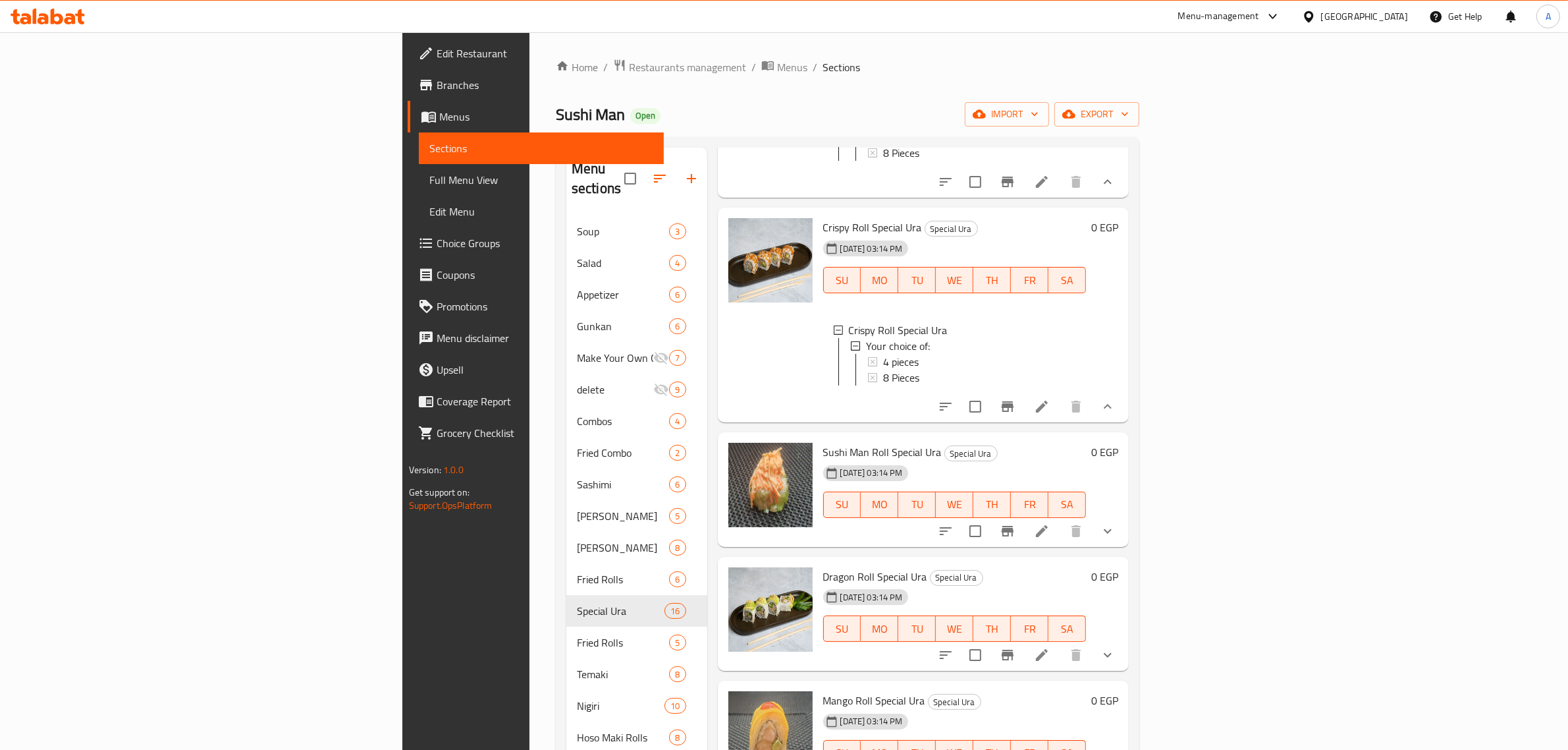
click at [883, 370] on div "4 pieces" at bounding box center [979, 361] width 193 height 16
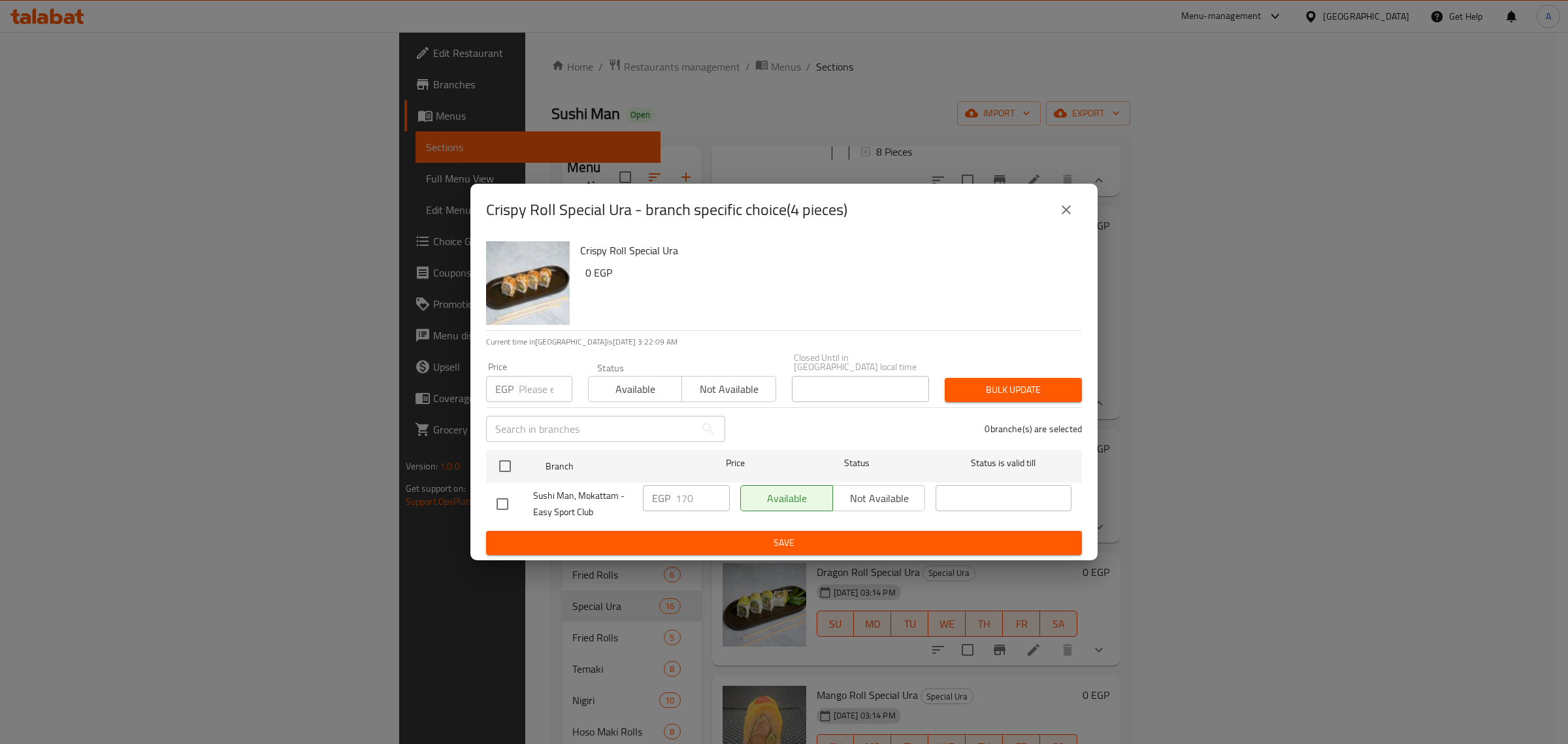
click at [1075, 209] on button "close" at bounding box center [1066, 210] width 32 height 32
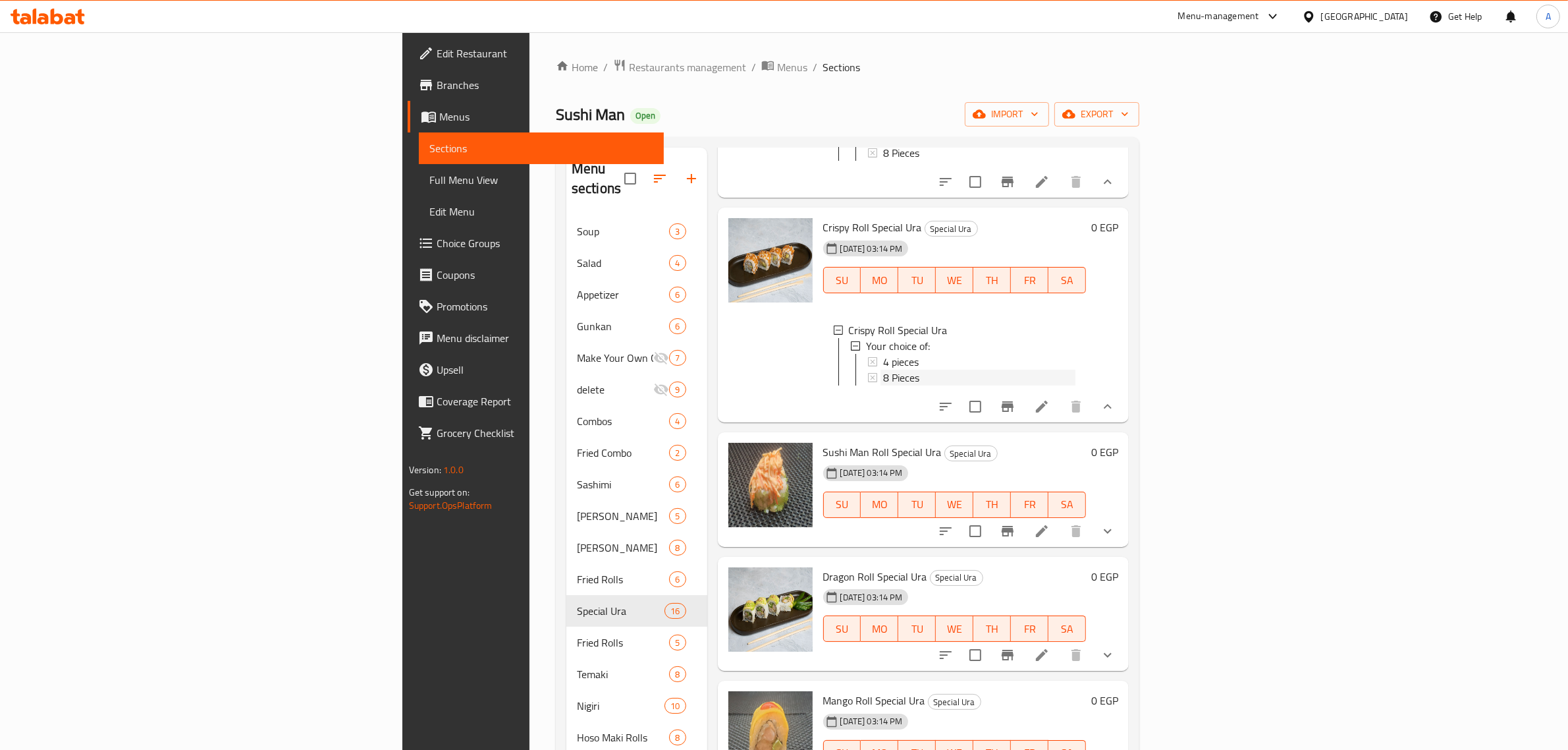
click at [883, 386] on span "8 Pieces" at bounding box center [901, 378] width 36 height 16
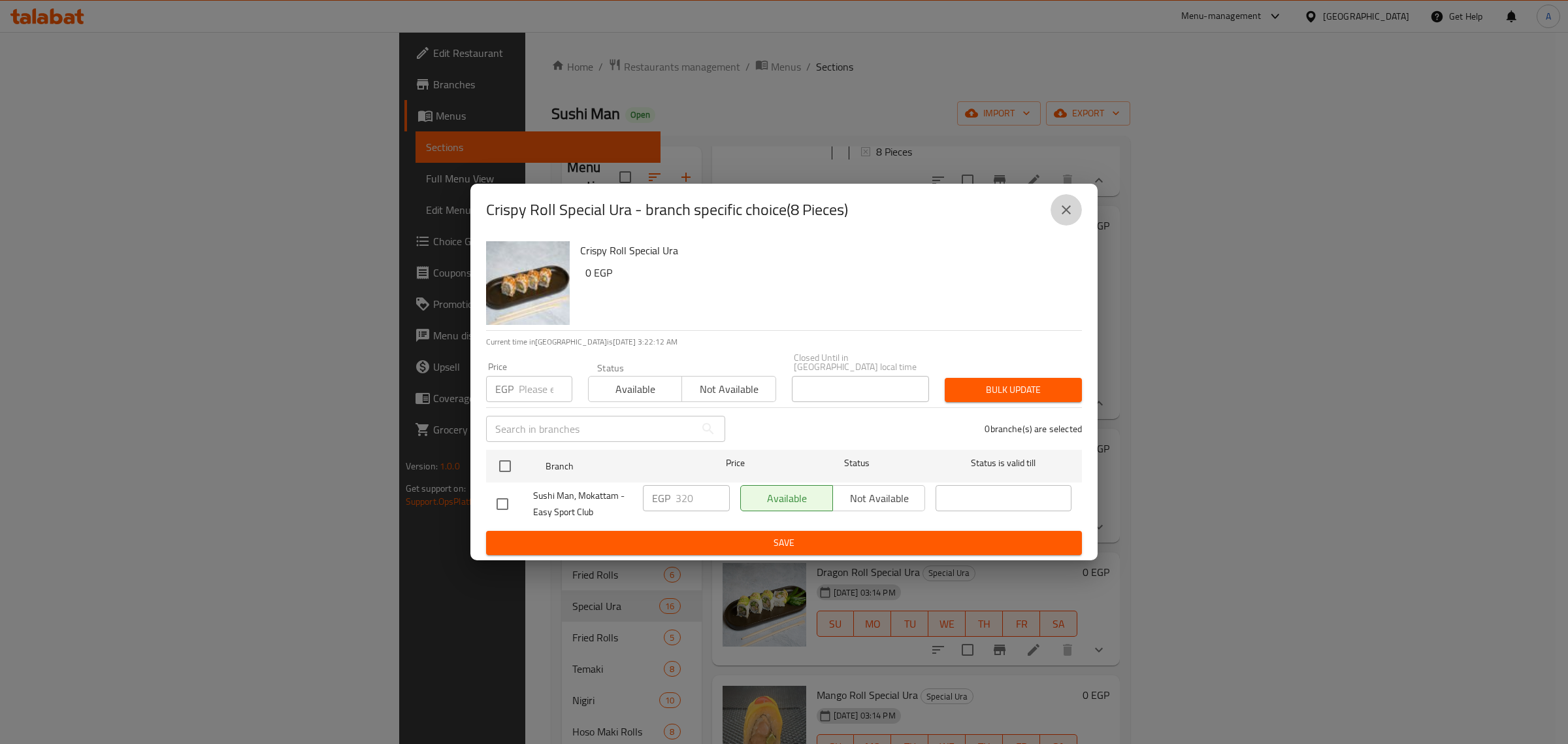
click at [1076, 216] on button "close" at bounding box center [1066, 210] width 32 height 32
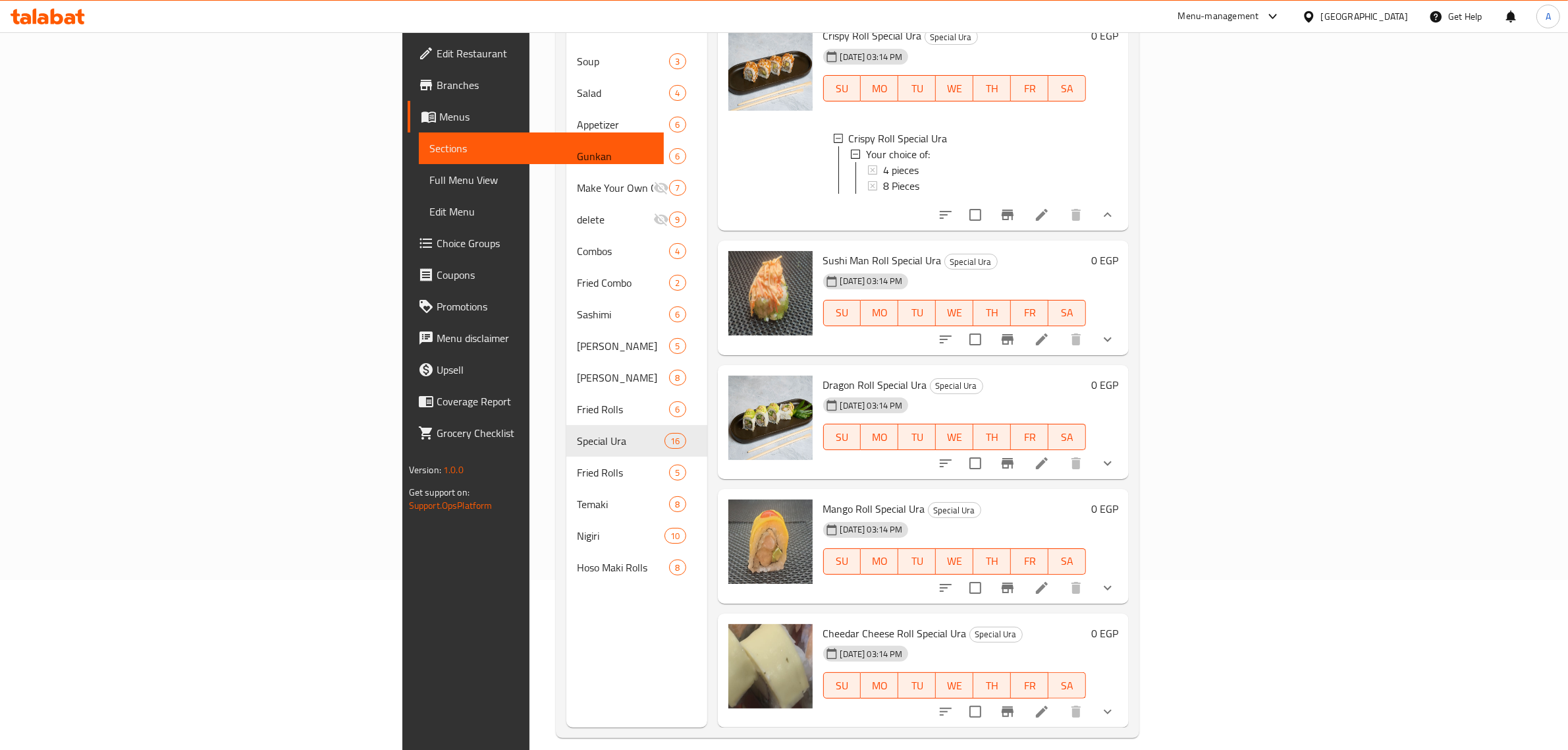
scroll to position [185, 0]
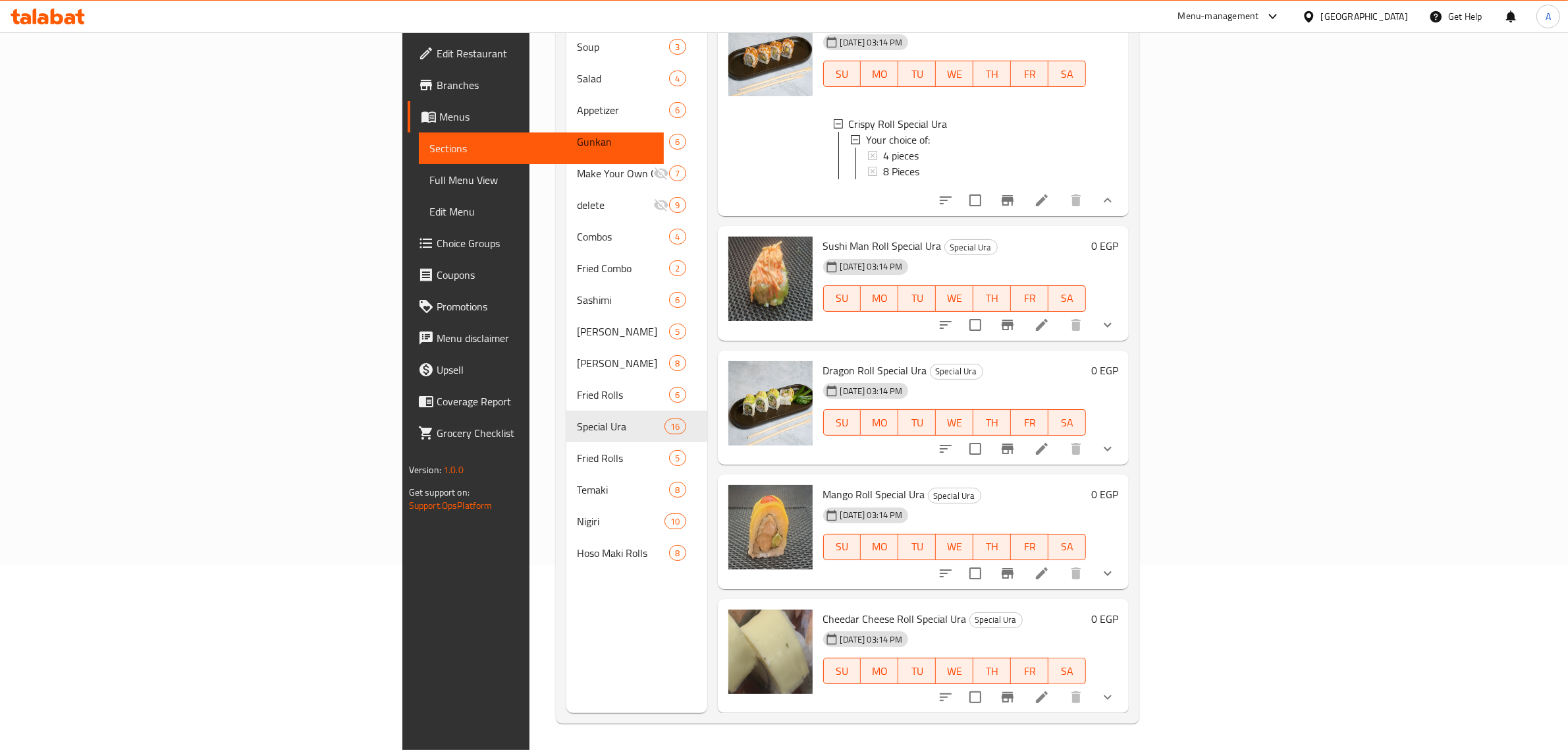
click at [1123, 322] on button "show more" at bounding box center [1108, 325] width 32 height 32
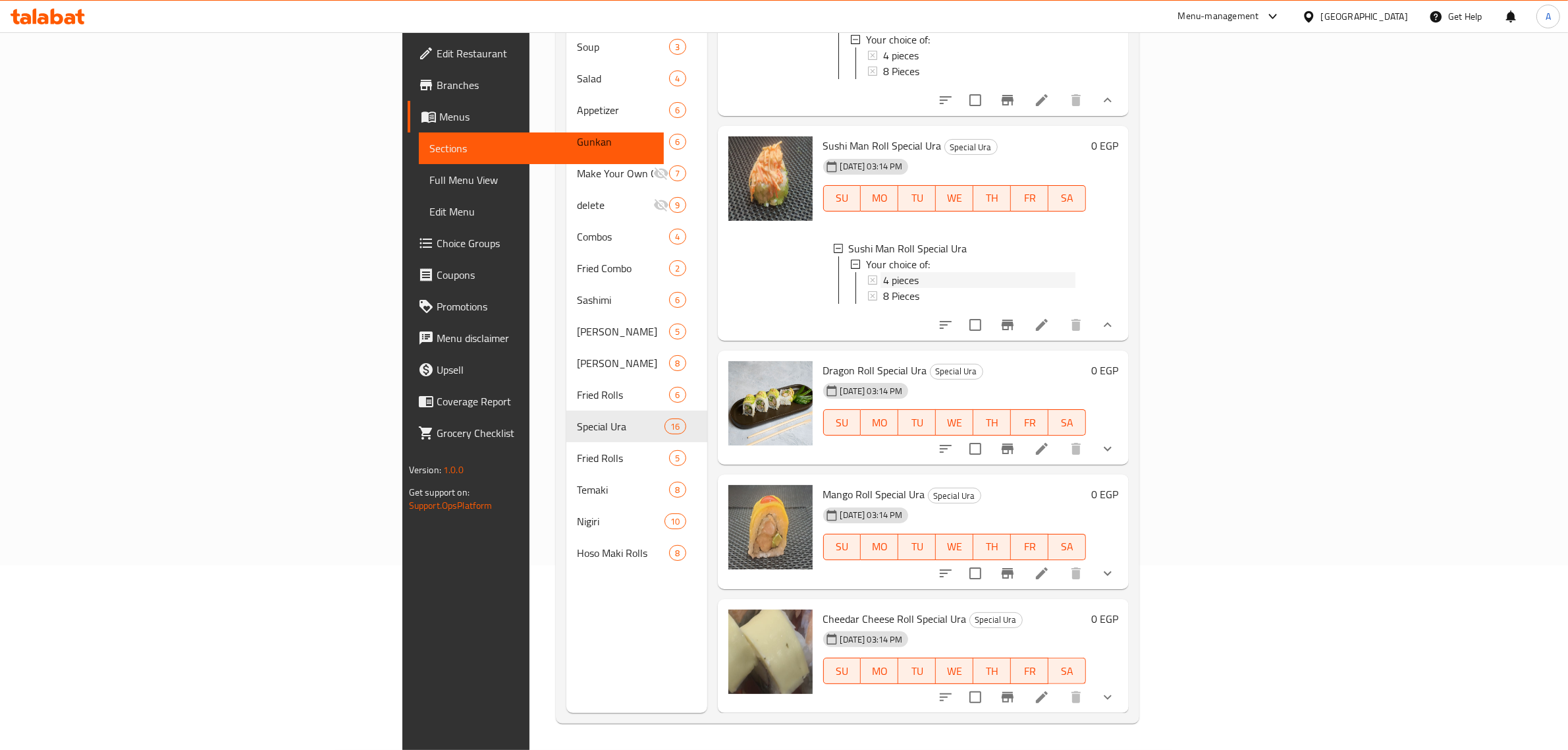
click at [883, 288] on div "4 pieces" at bounding box center [979, 280] width 193 height 16
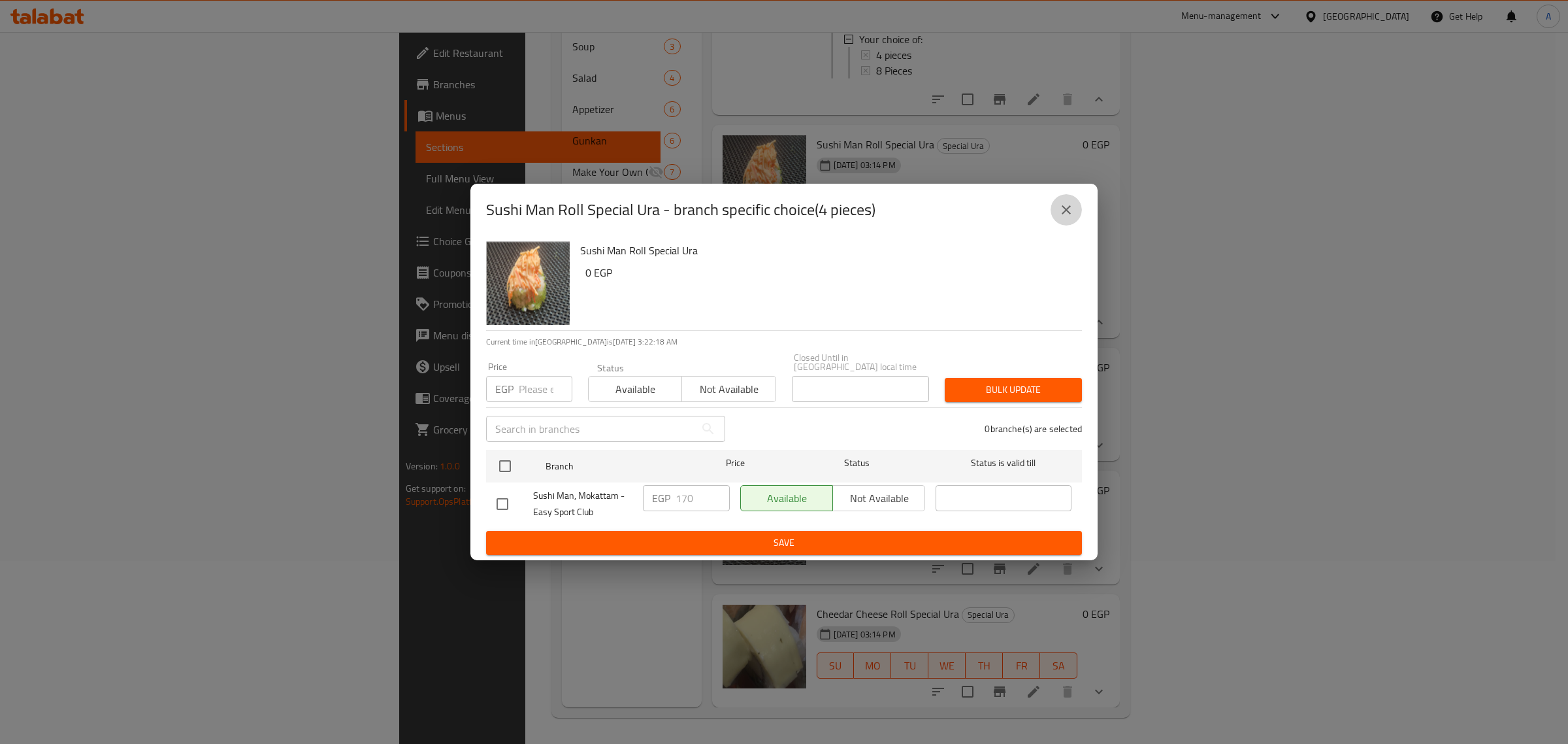
click at [1056, 207] on button "close" at bounding box center [1066, 210] width 32 height 32
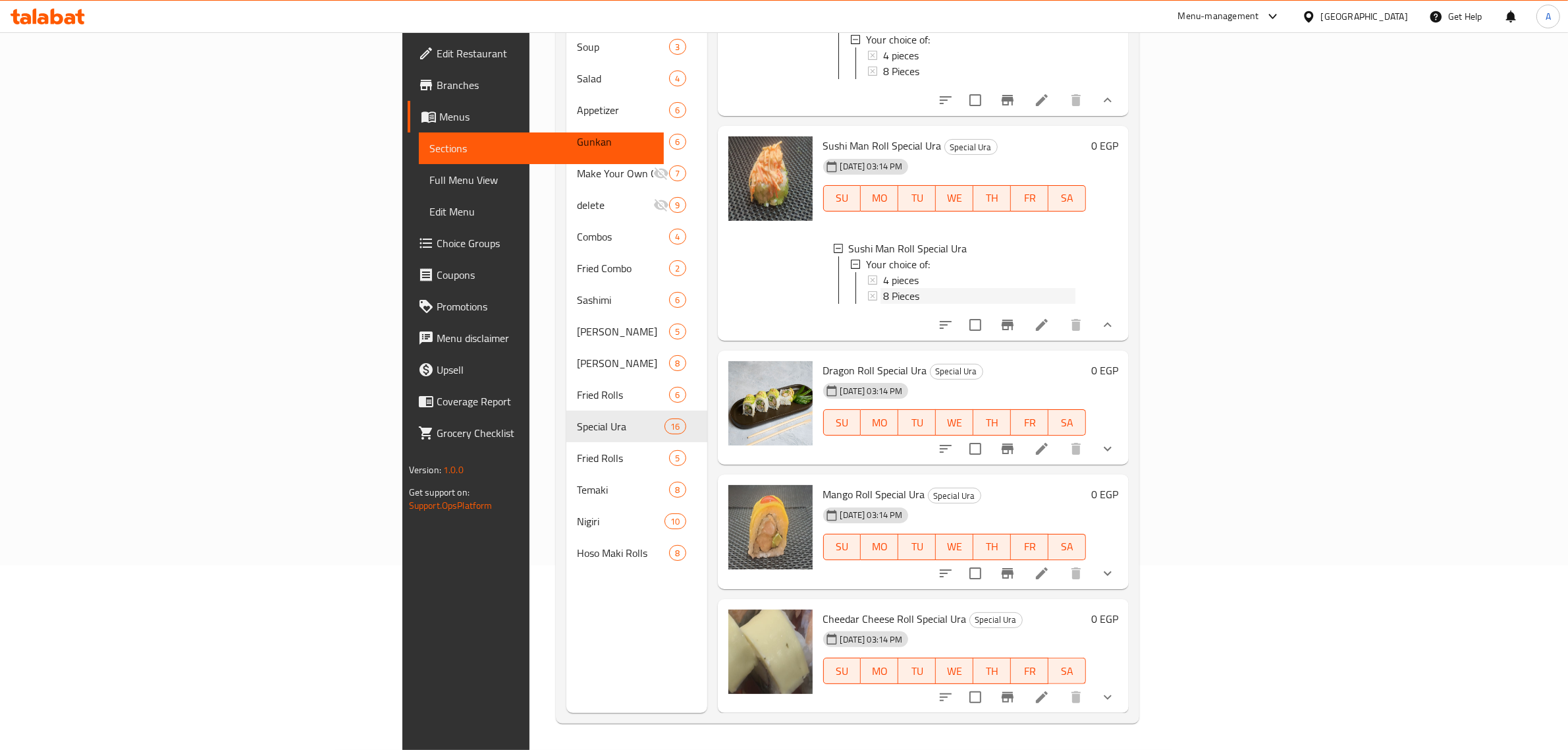
click at [883, 304] on div "8 Pieces" at bounding box center [979, 296] width 193 height 16
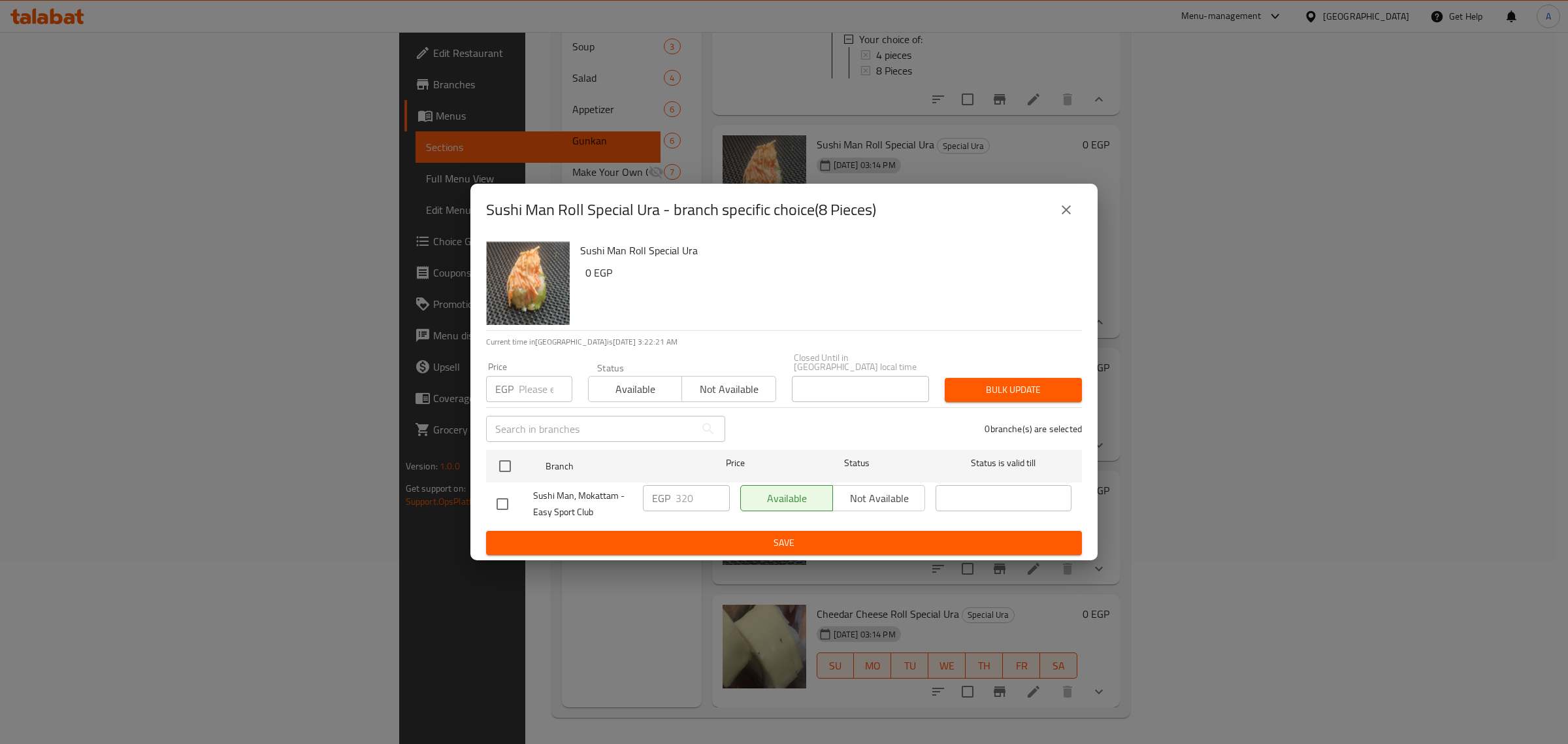
click at [1060, 223] on button "close" at bounding box center [1066, 210] width 32 height 32
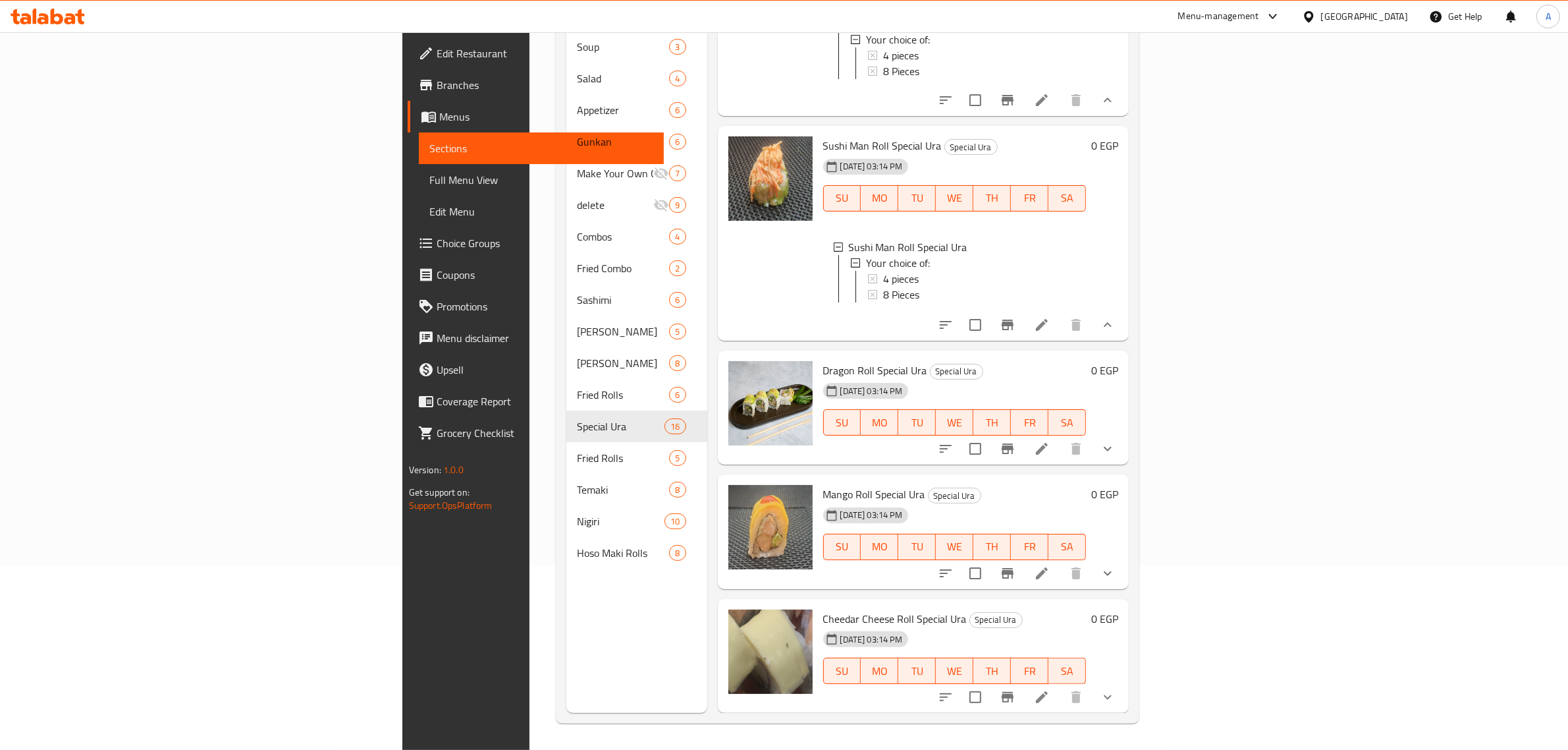
scroll to position [2732, 0]
click at [1116, 446] on icon "show more" at bounding box center [1108, 449] width 16 height 16
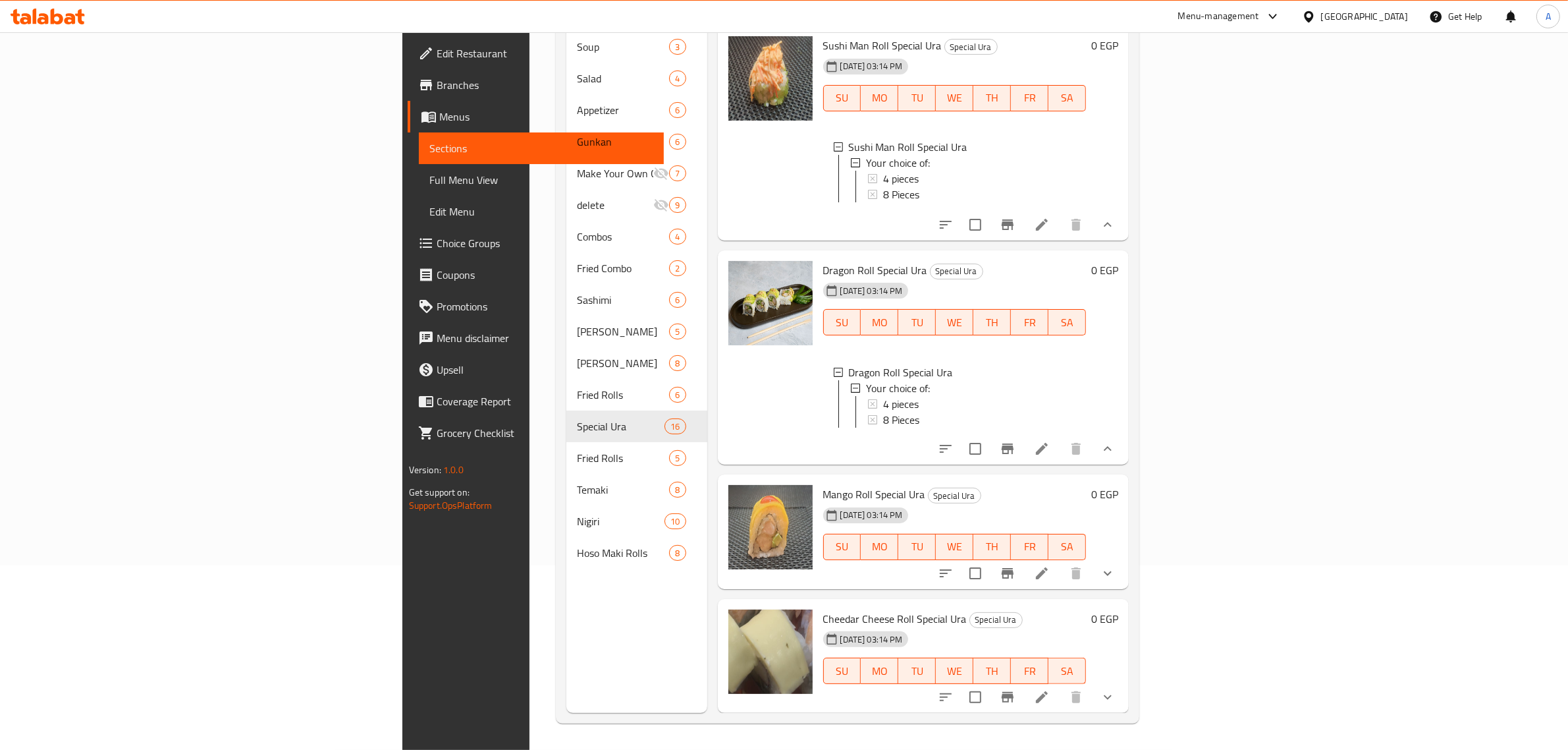
scroll to position [2844, 0]
click at [883, 396] on span "4 pieces" at bounding box center [901, 403] width 36 height 16
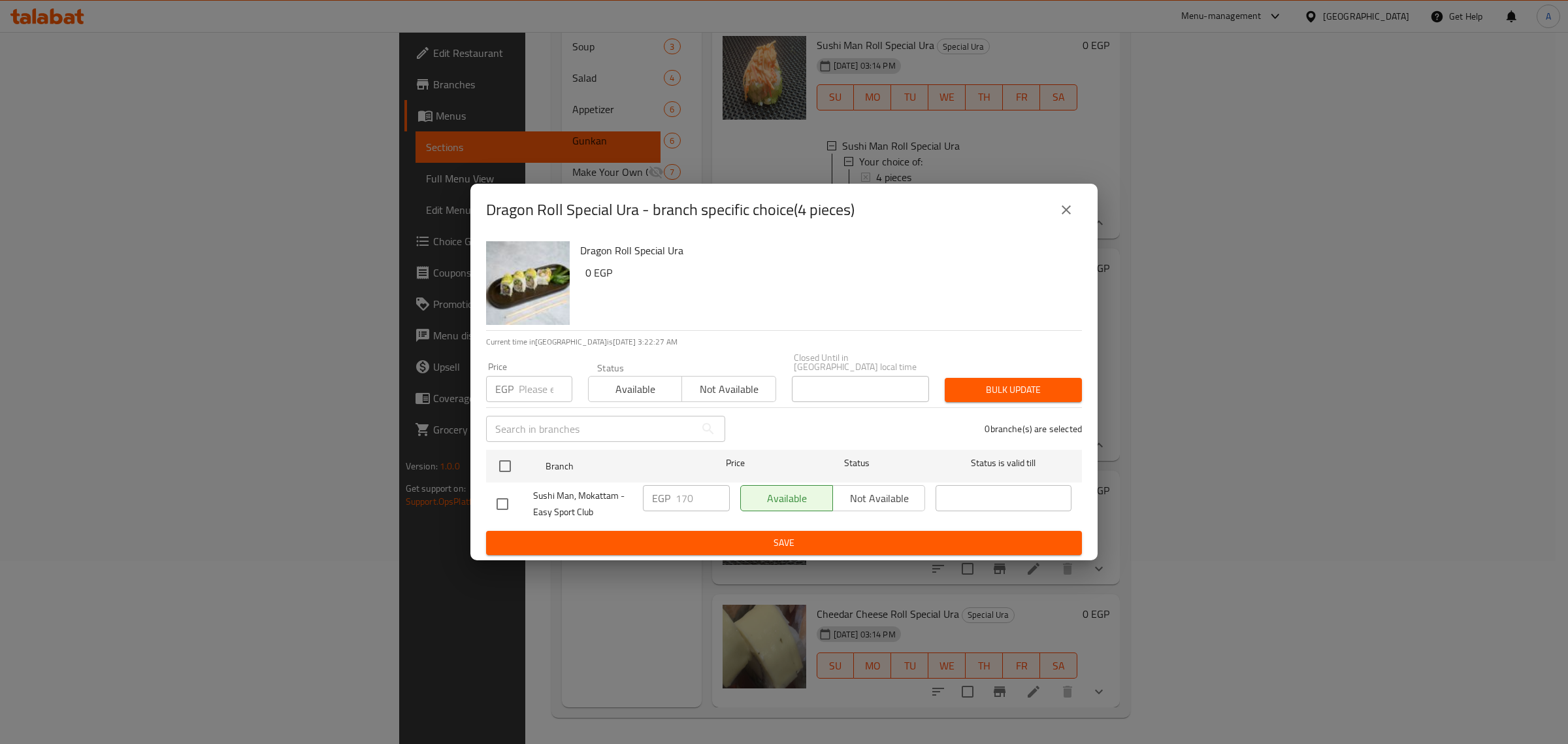
click at [1063, 218] on icon "close" at bounding box center [1066, 210] width 15 height 15
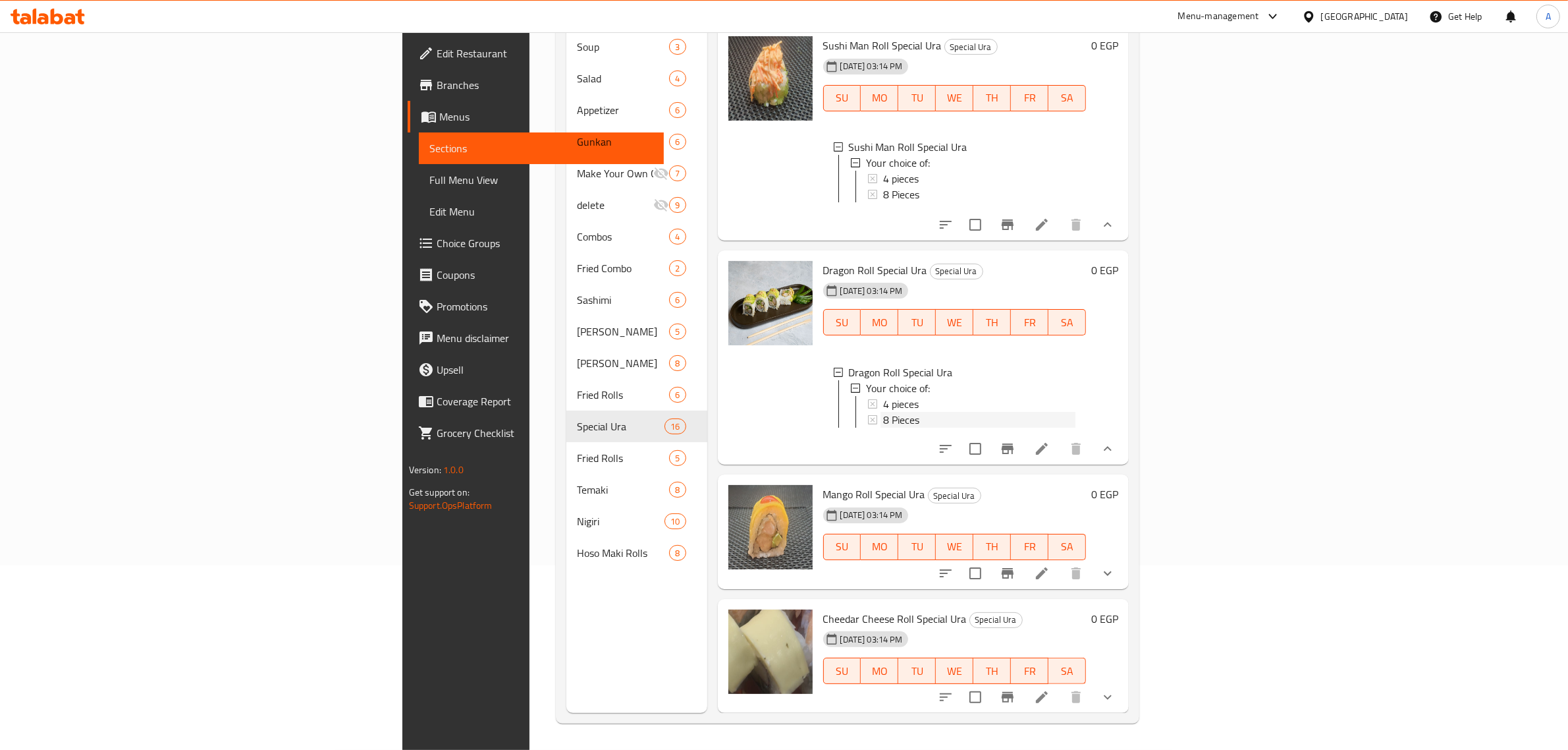
click at [883, 412] on div "8 Pieces" at bounding box center [979, 420] width 193 height 16
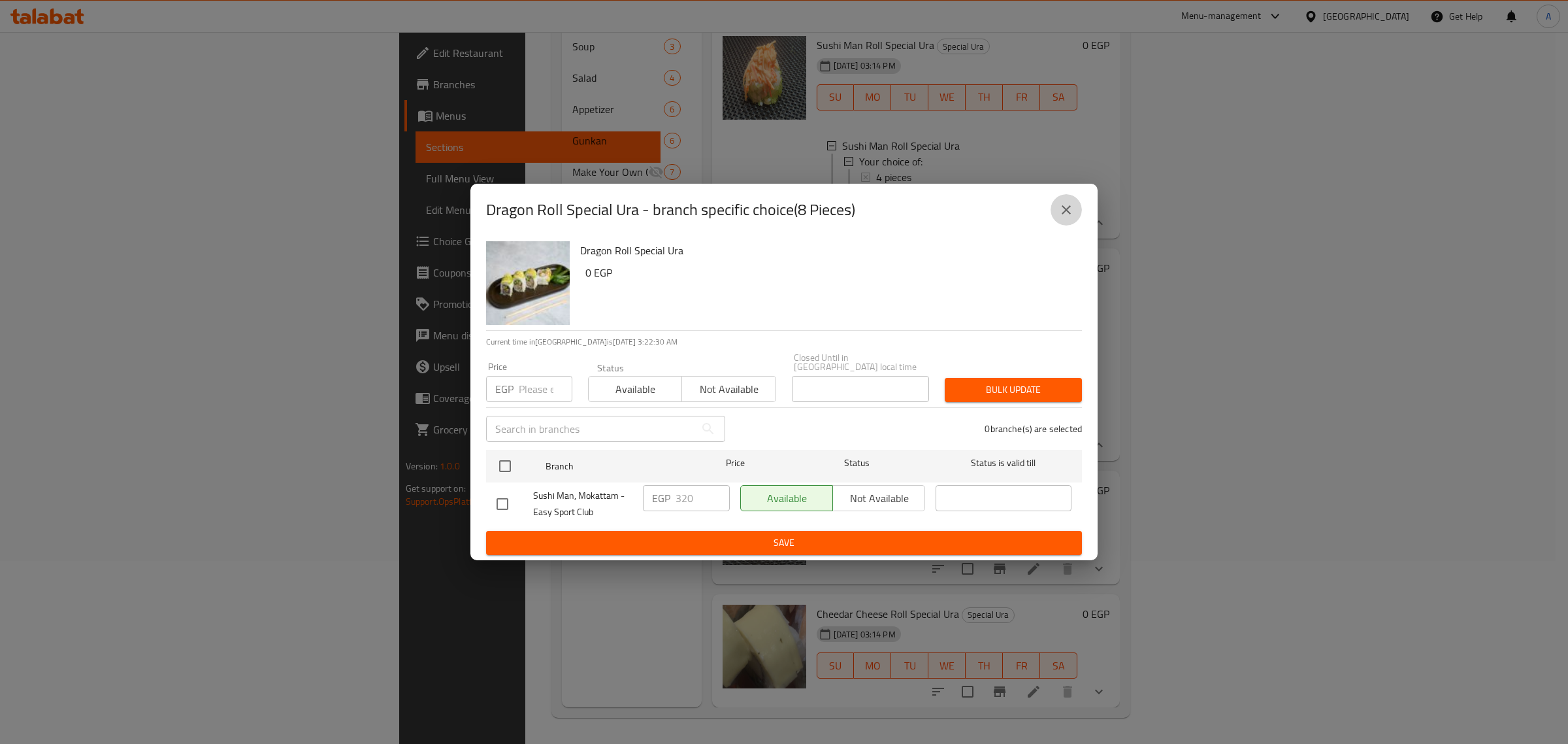
click at [1063, 214] on icon "close" at bounding box center [1066, 210] width 9 height 9
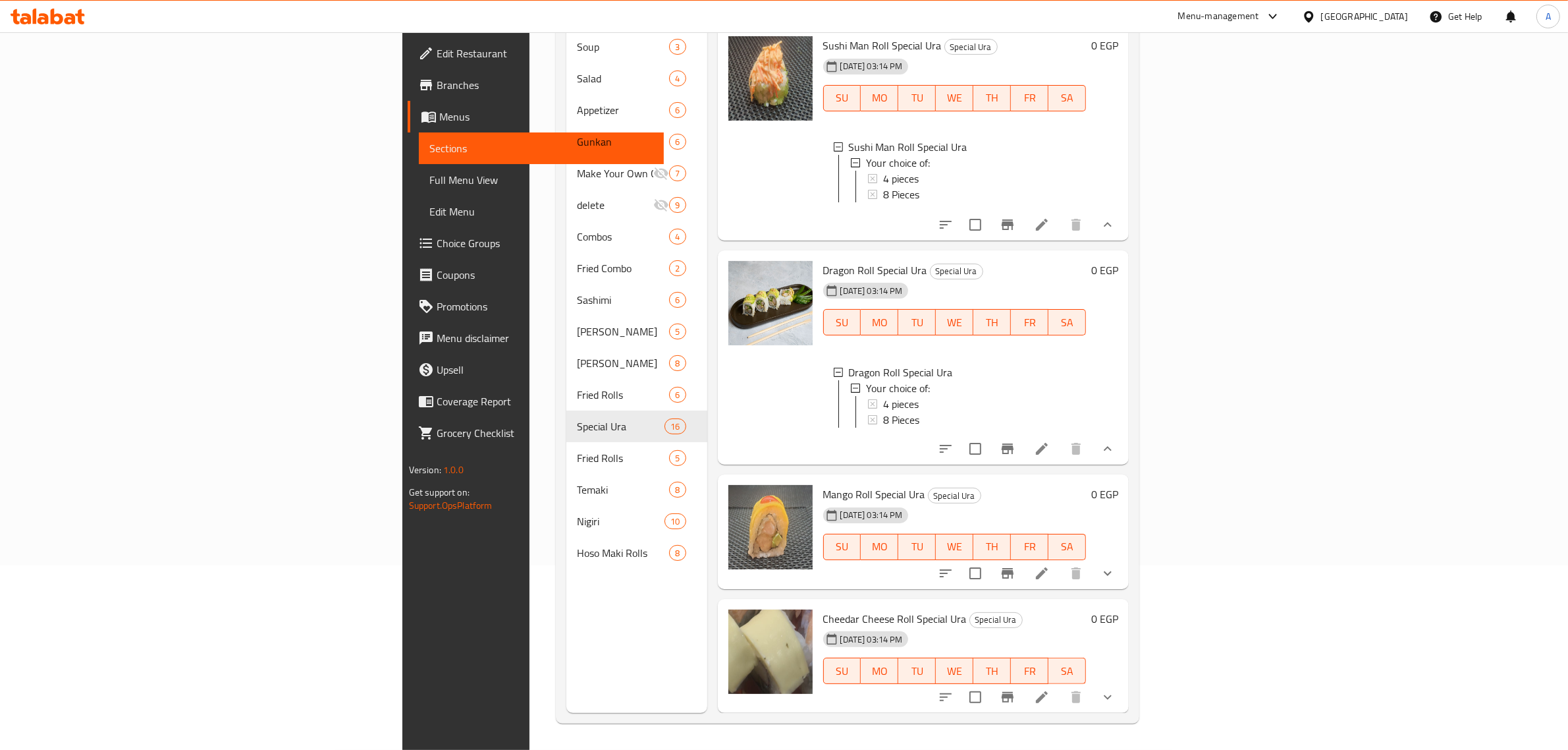
click at [1116, 577] on icon "show more" at bounding box center [1108, 573] width 16 height 16
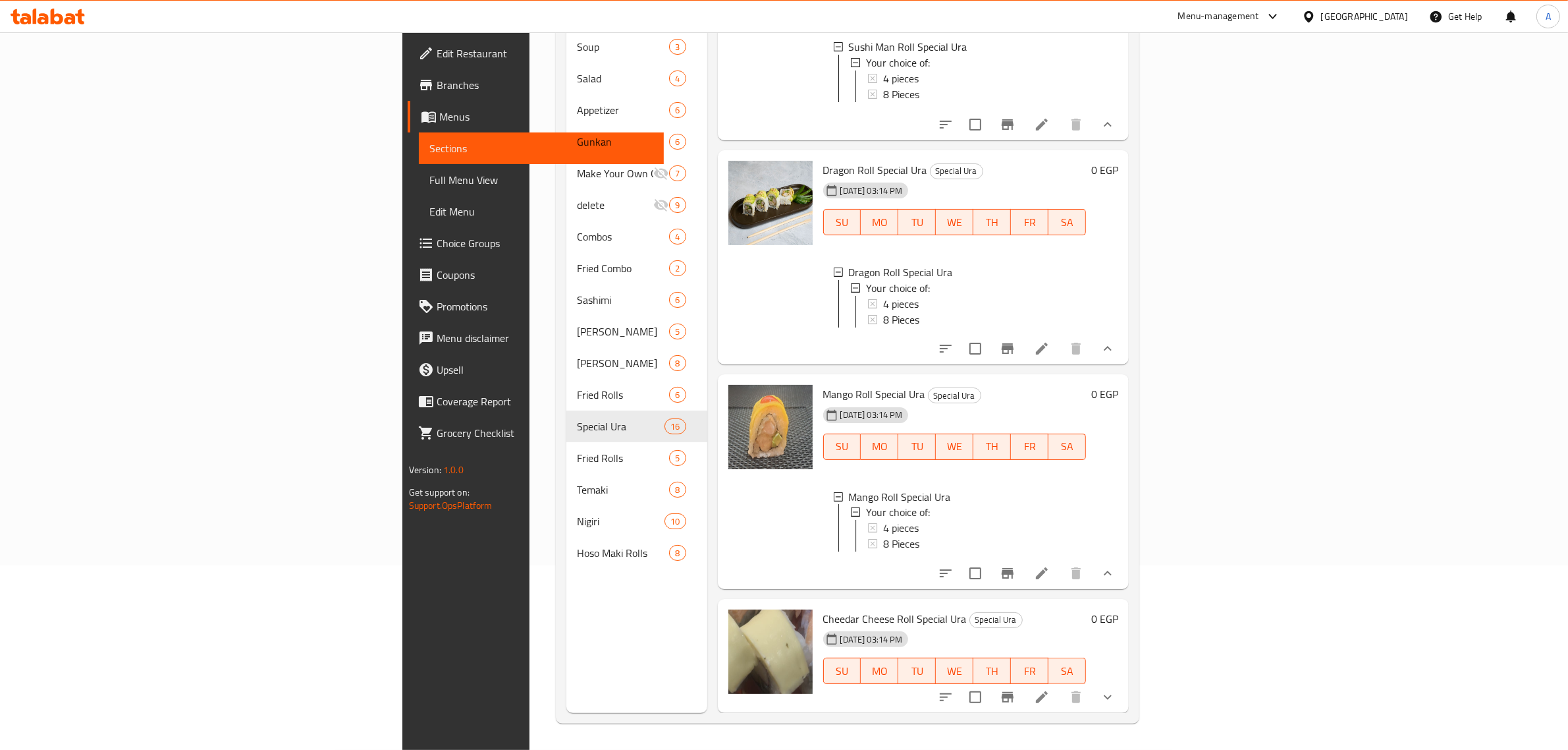
scroll to position [2956, 0]
click at [883, 521] on div "4 pieces" at bounding box center [979, 528] width 193 height 16
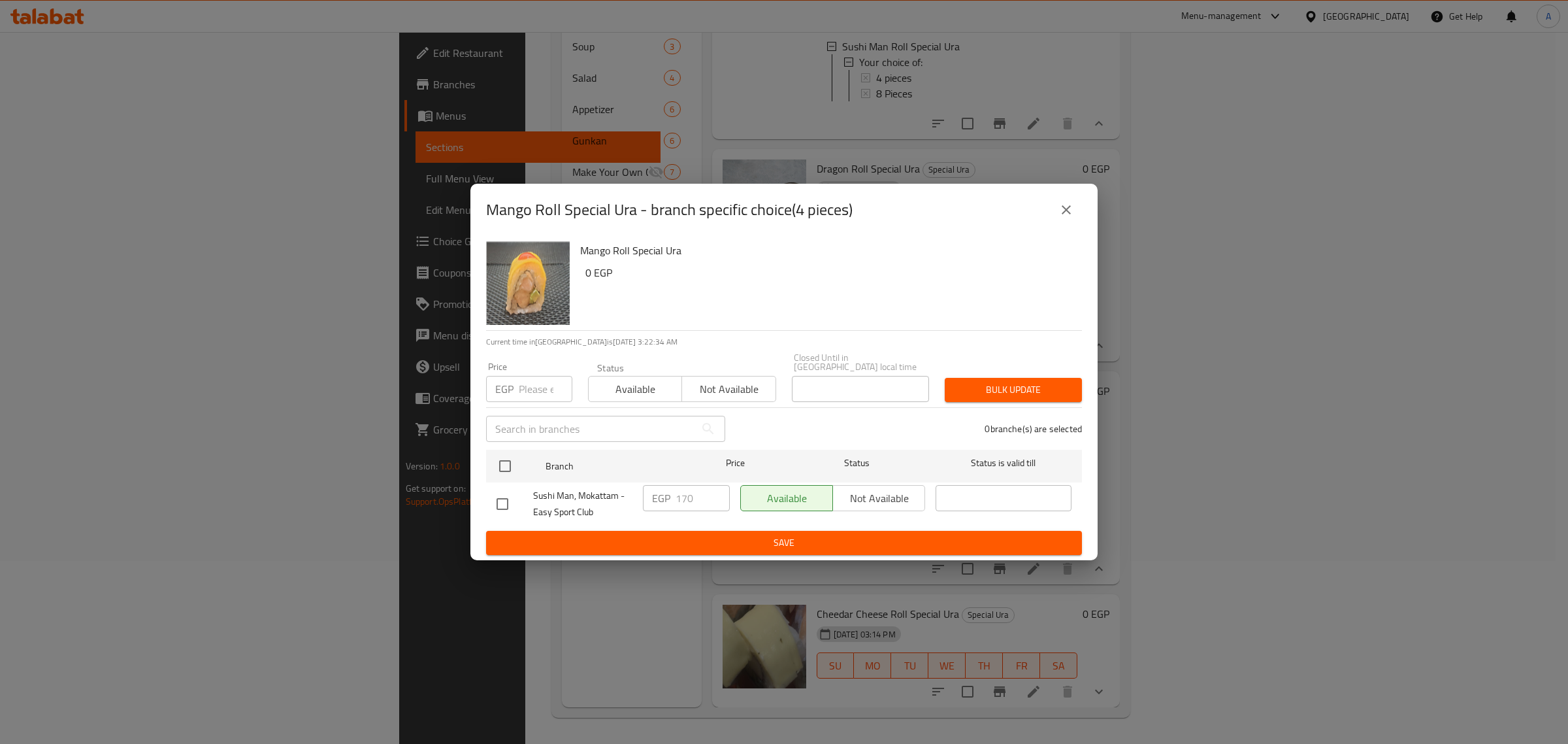
click at [1066, 210] on icon "close" at bounding box center [1066, 210] width 15 height 15
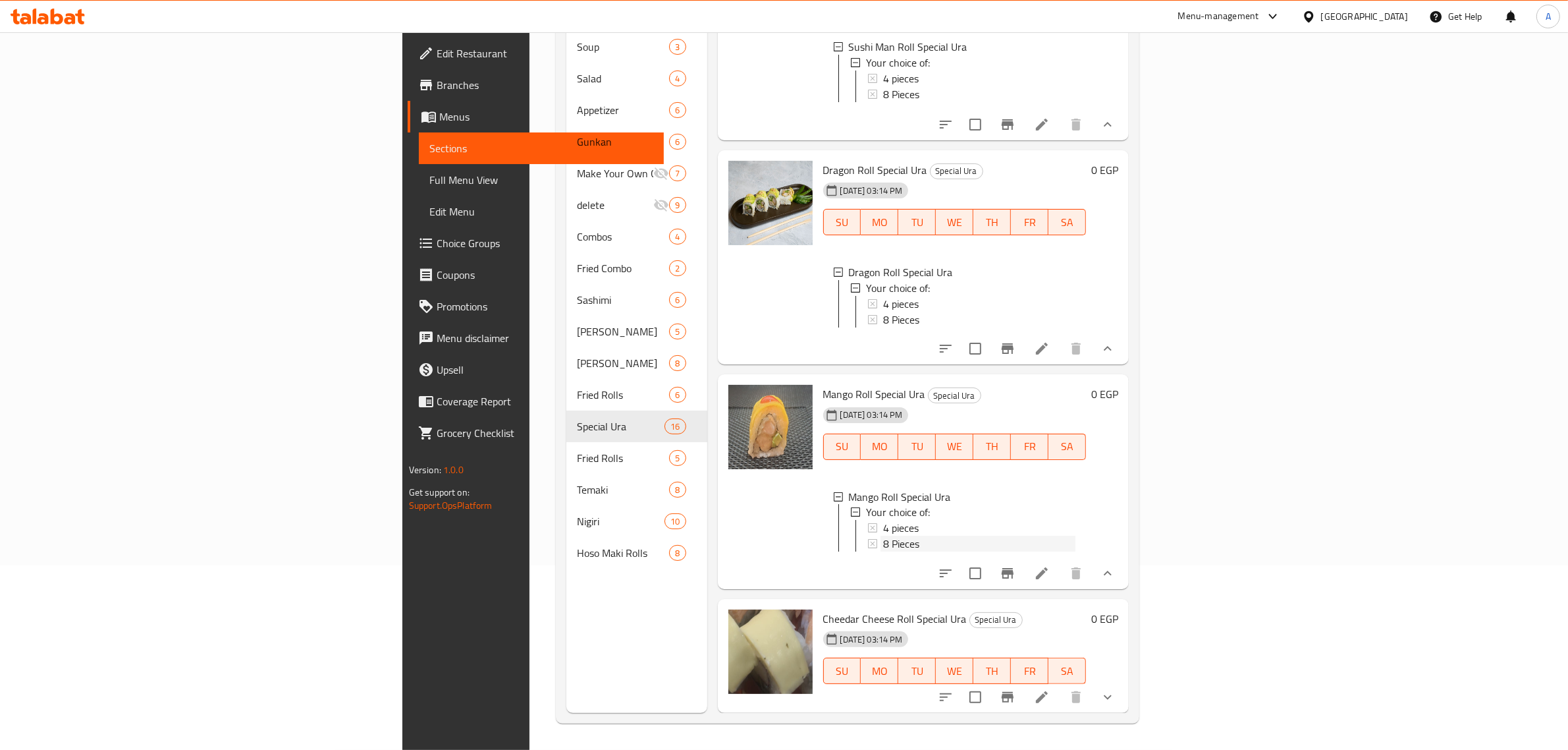
click at [883, 536] on span "8 Pieces" at bounding box center [901, 544] width 36 height 16
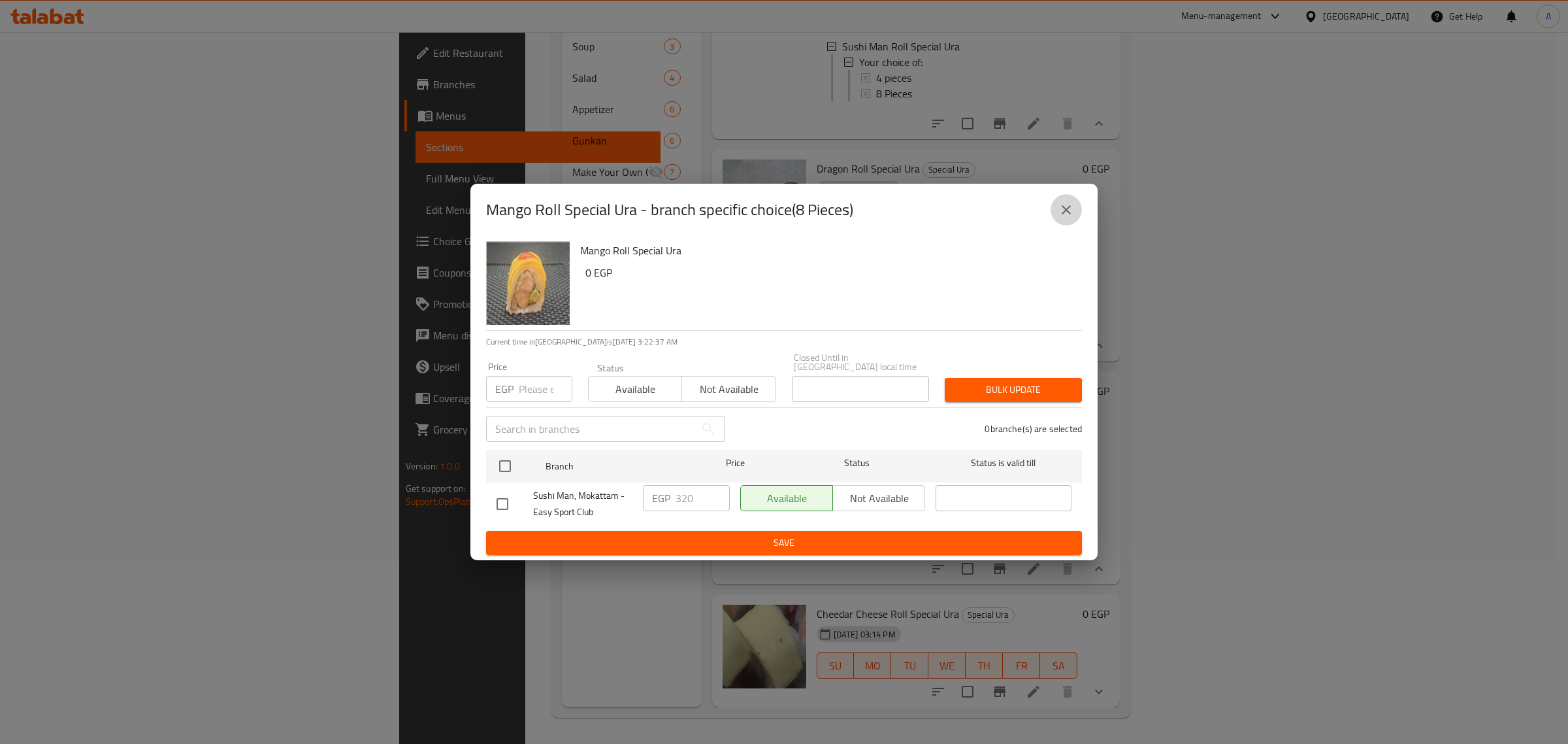
click at [1067, 210] on icon "close" at bounding box center [1066, 210] width 15 height 15
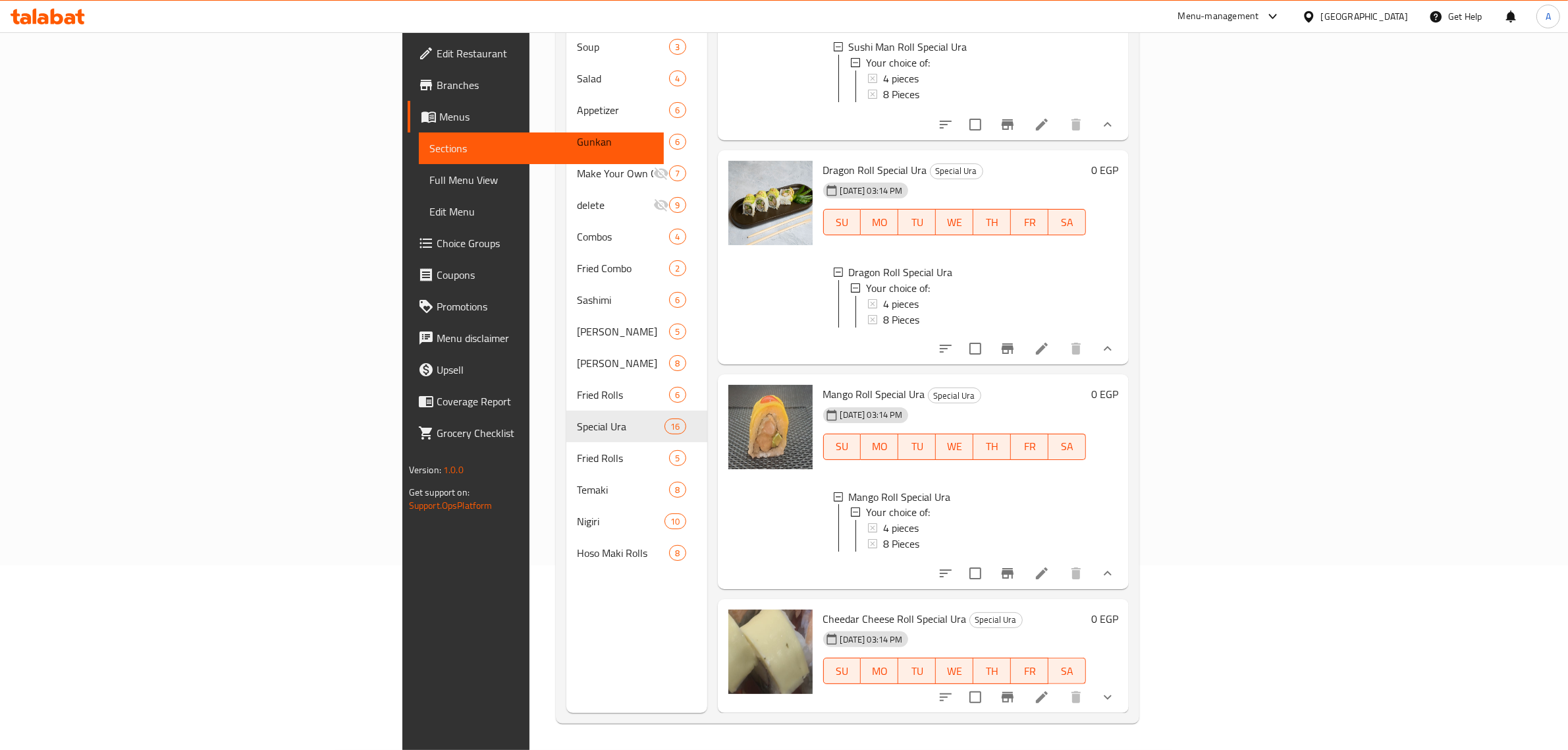
scroll to position [2, 0]
click at [1123, 709] on button "show more" at bounding box center [1108, 697] width 32 height 32
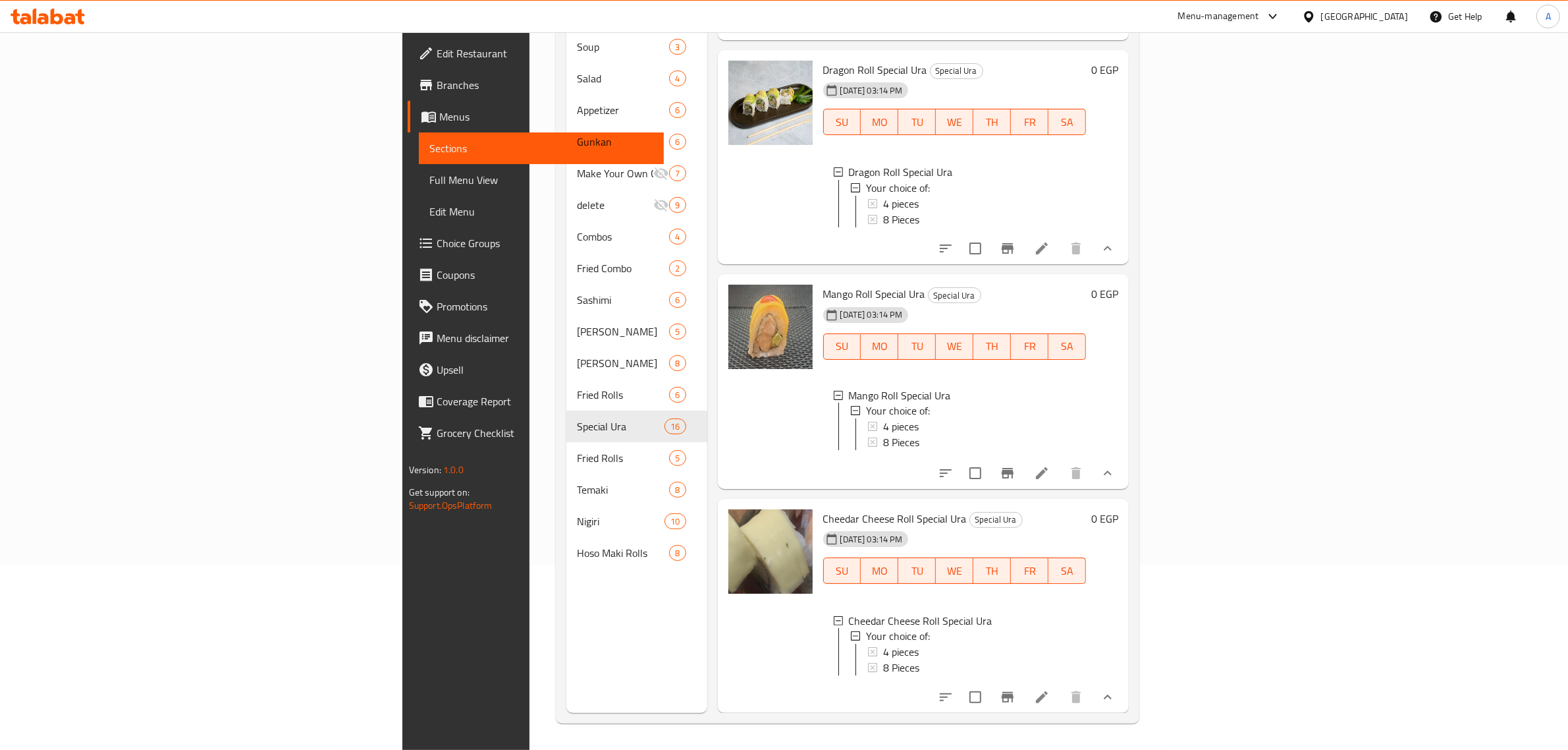
scroll to position [3069, 0]
click at [883, 645] on div "4 pieces" at bounding box center [979, 652] width 193 height 16
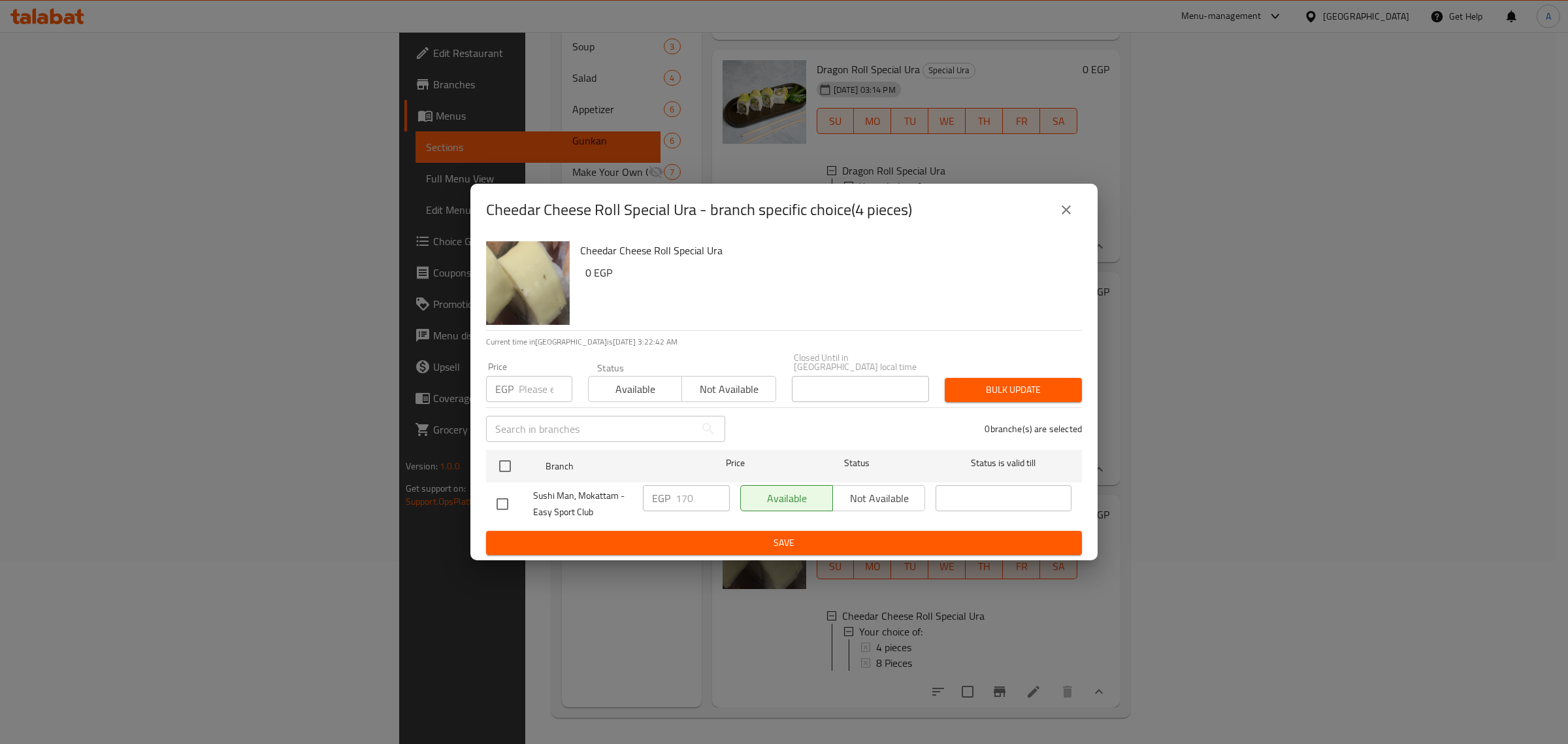
click at [1081, 209] on button "close" at bounding box center [1066, 210] width 32 height 32
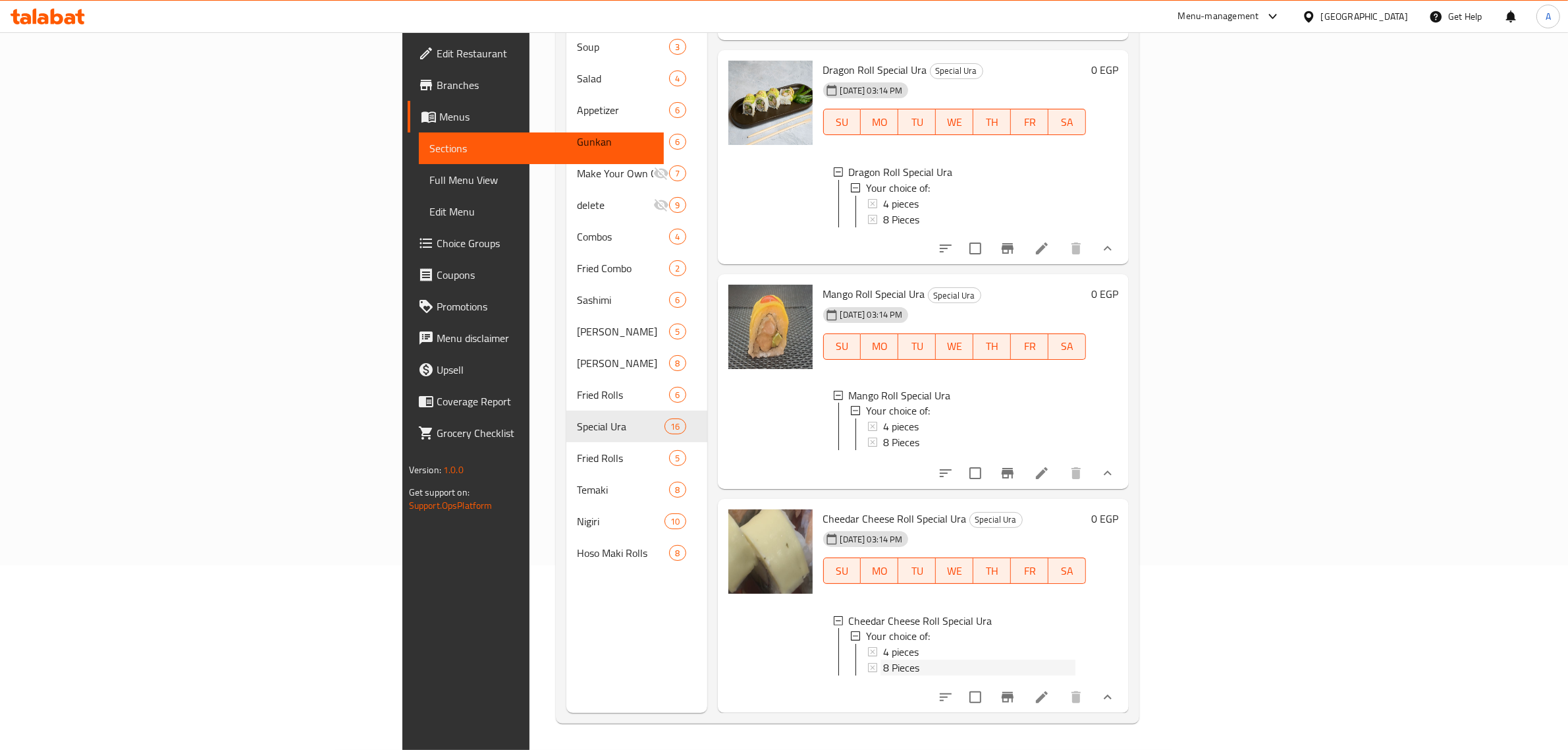
click at [883, 660] on div "8 Pieces" at bounding box center [979, 668] width 193 height 16
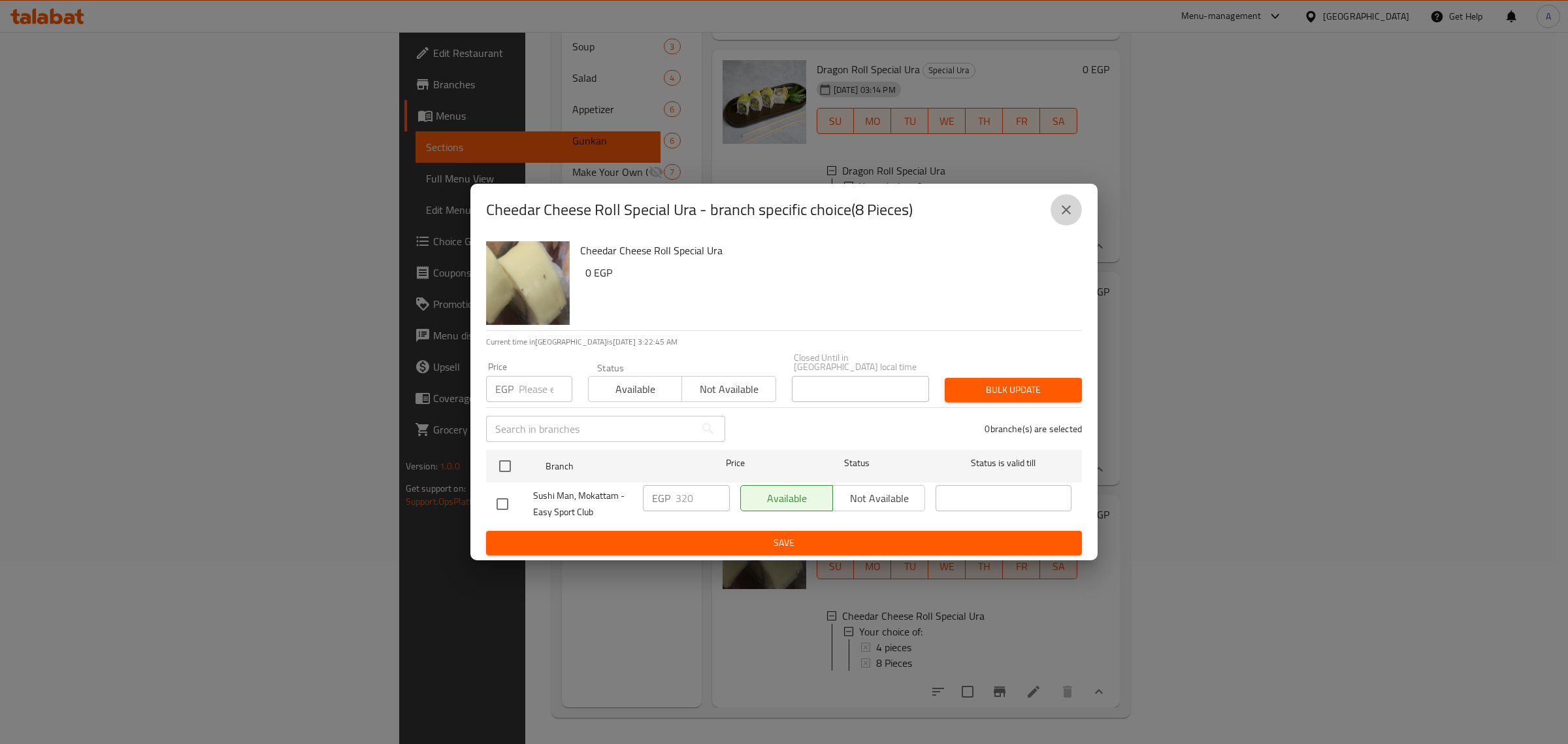
click at [1053, 209] on button "close" at bounding box center [1066, 210] width 32 height 32
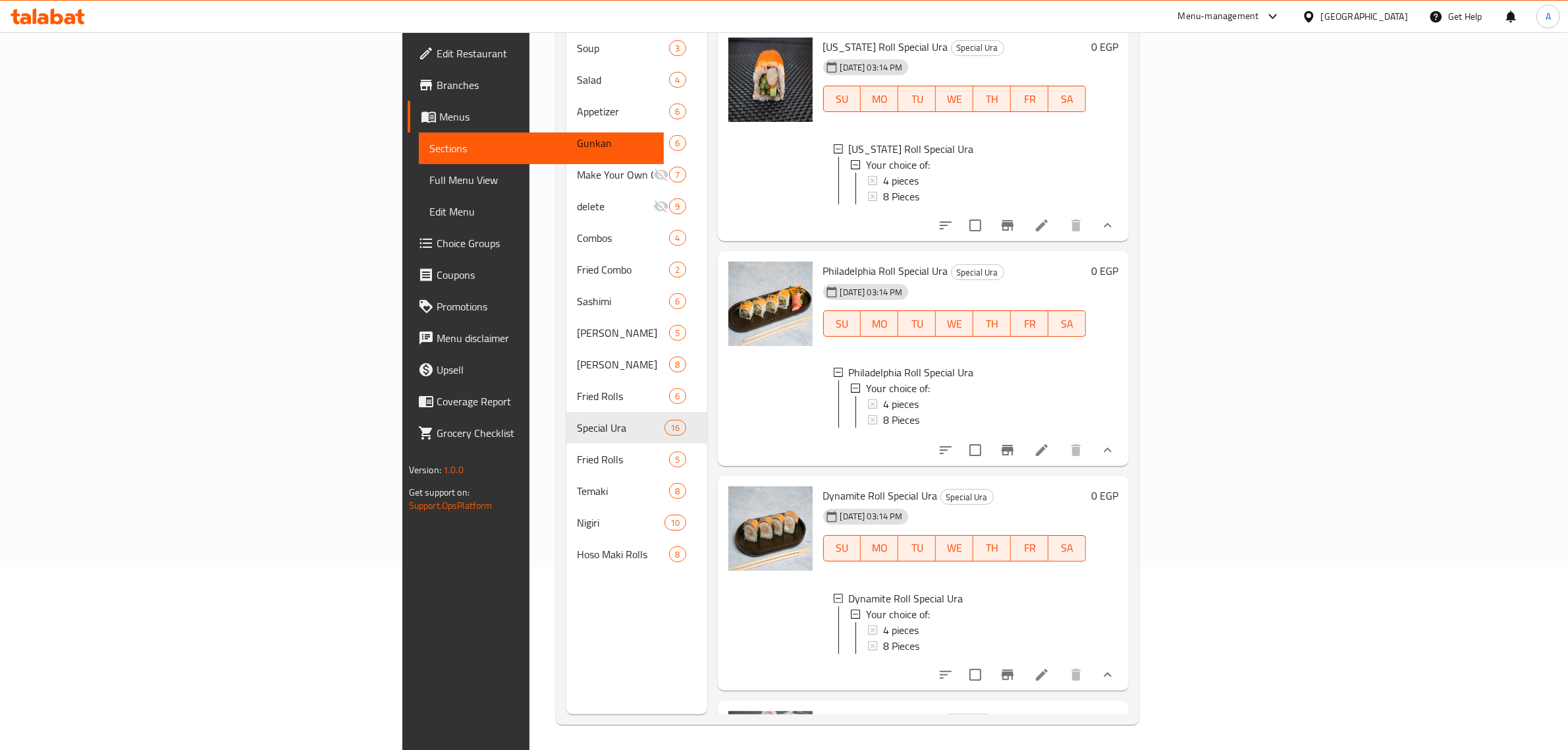
scroll to position [0, 0]
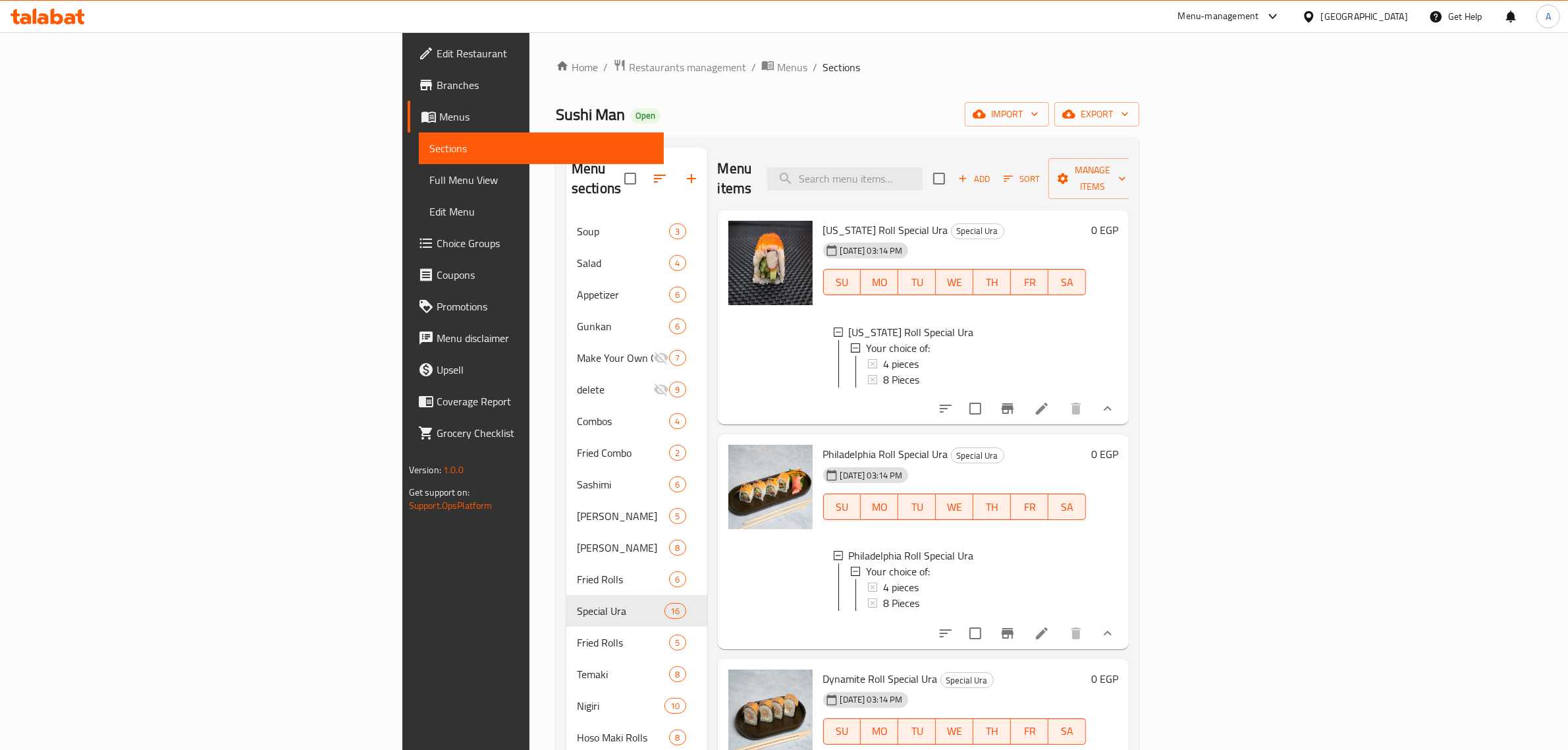
click at [1060, 399] on li at bounding box center [1041, 408] width 37 height 23
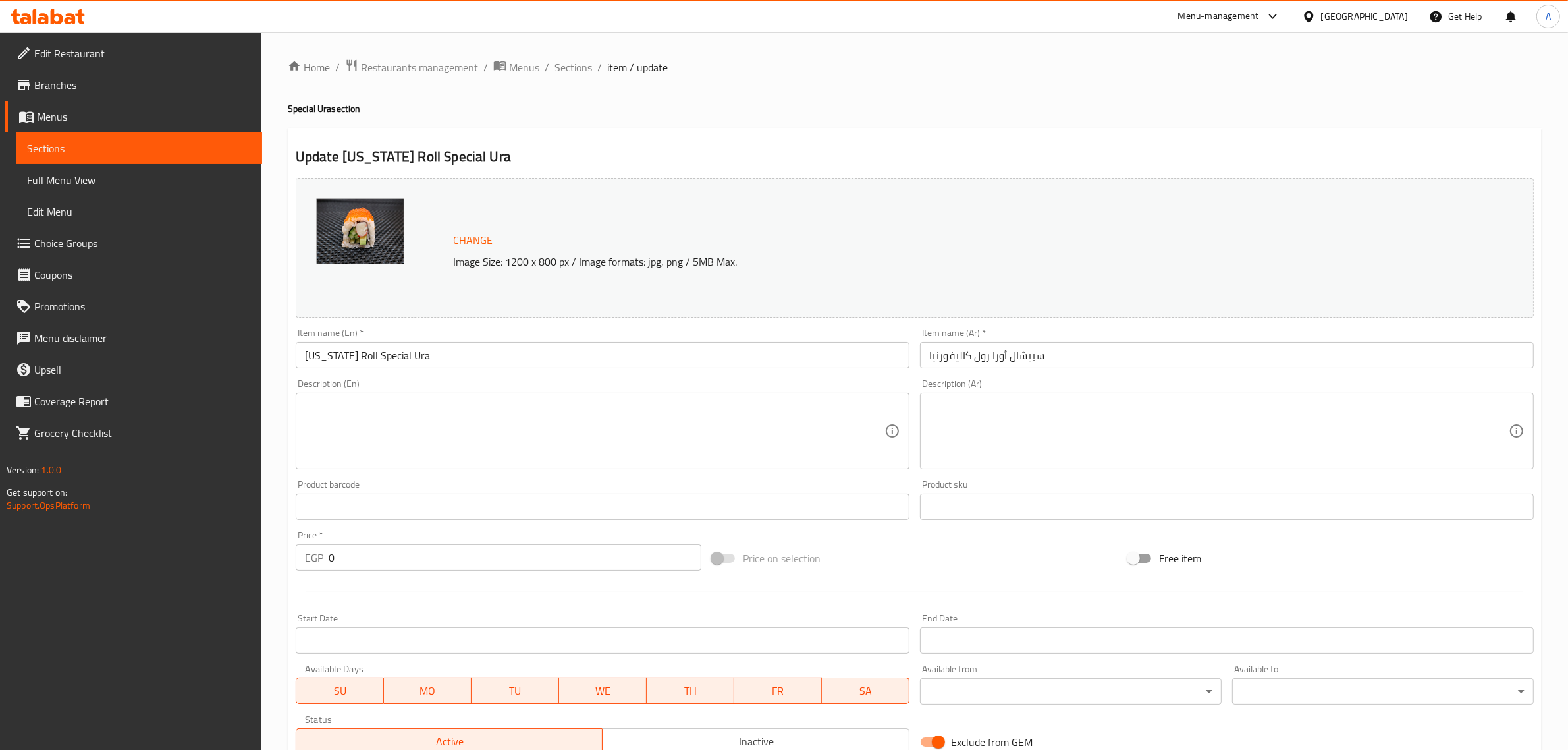
click at [501, 421] on textarea at bounding box center [594, 431] width 580 height 62
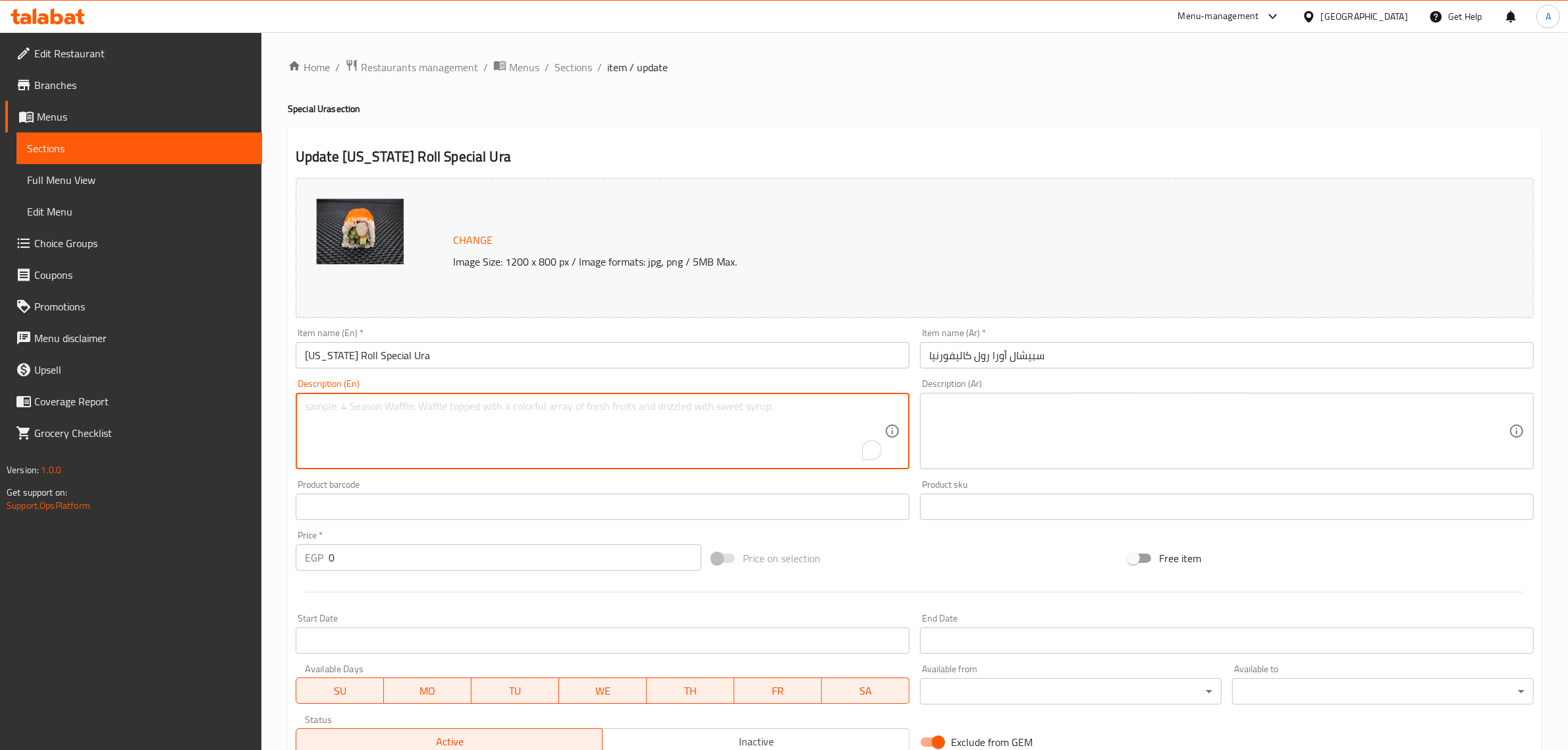
paste textarea "Crab, avocado and cucmber topped with caviar."
type textarea "Crab, avocado and cucmber topped with caviar."
click at [1125, 437] on textarea at bounding box center [1219, 431] width 580 height 62
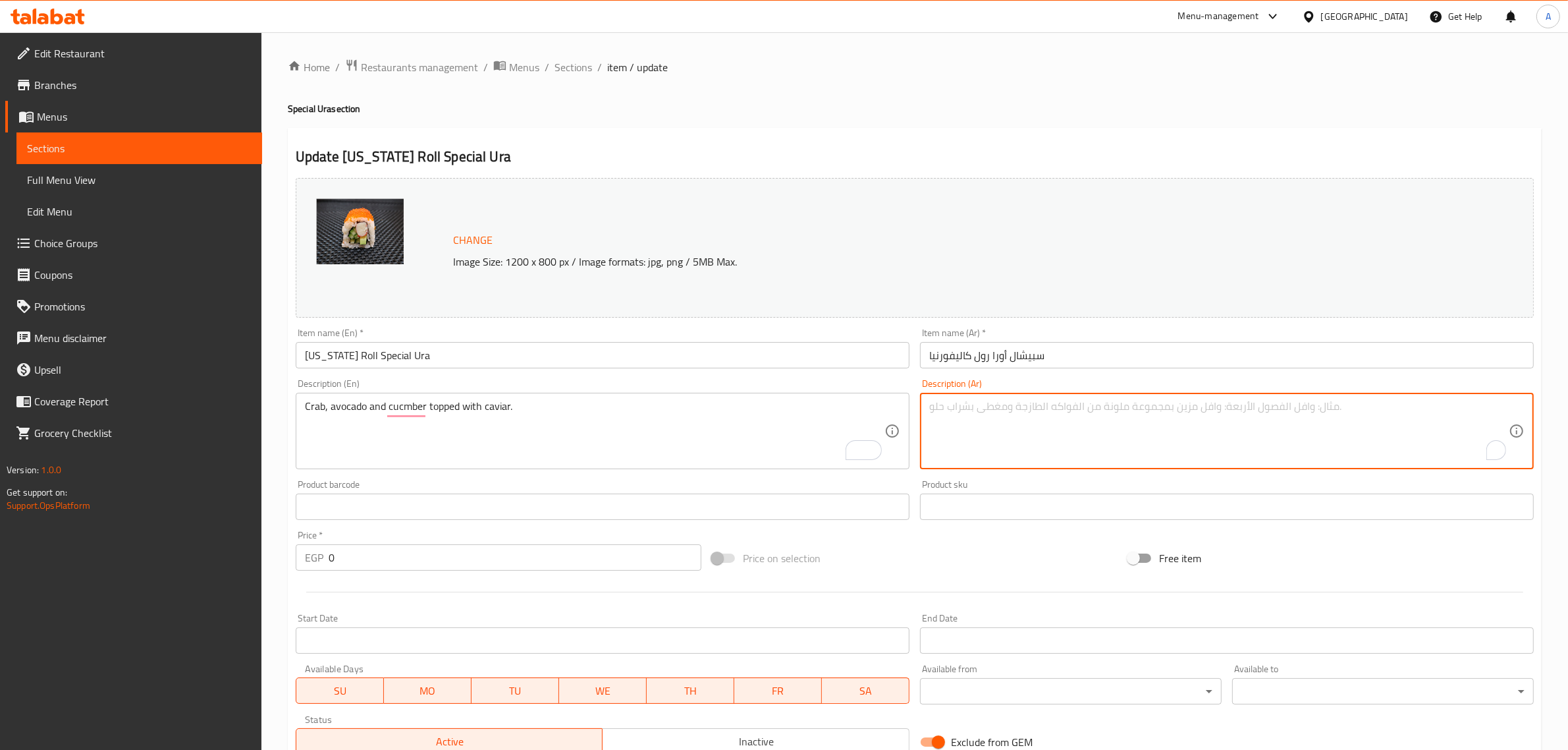
paste textarea "السلطعون والأفوكادو والخيار مع الكافيار."
click at [1091, 404] on textarea "السلطعون والأفوكادو والخيار مع الكافيار." at bounding box center [1219, 431] width 580 height 62
paste textarea "كابوريا"
type textarea "كابوريا والأفوكادو والخيار مع الكافيار."
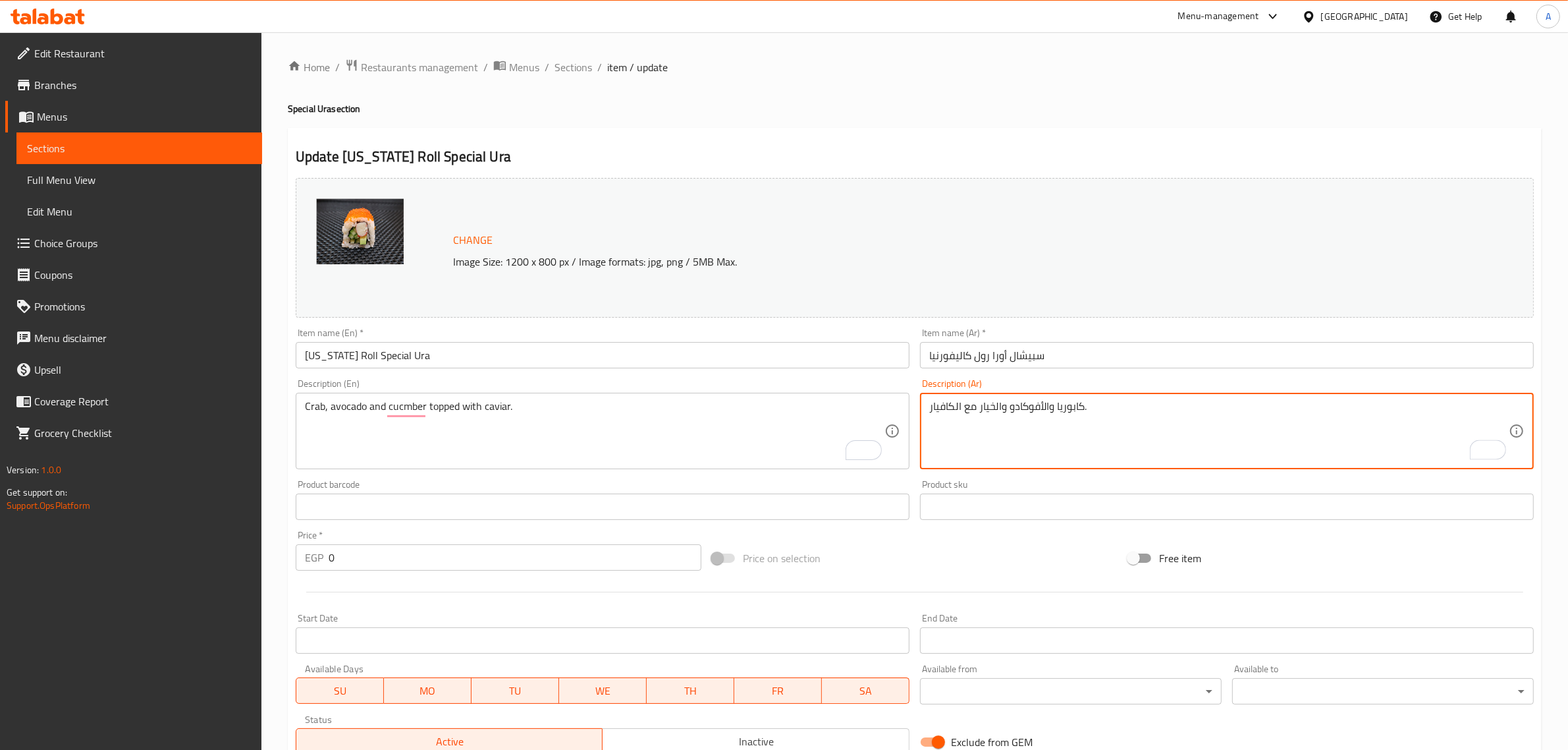
click at [752, 370] on div "Item name (En)   * California Roll Special Ura Item name (En) *" at bounding box center [602, 348] width 624 height 51
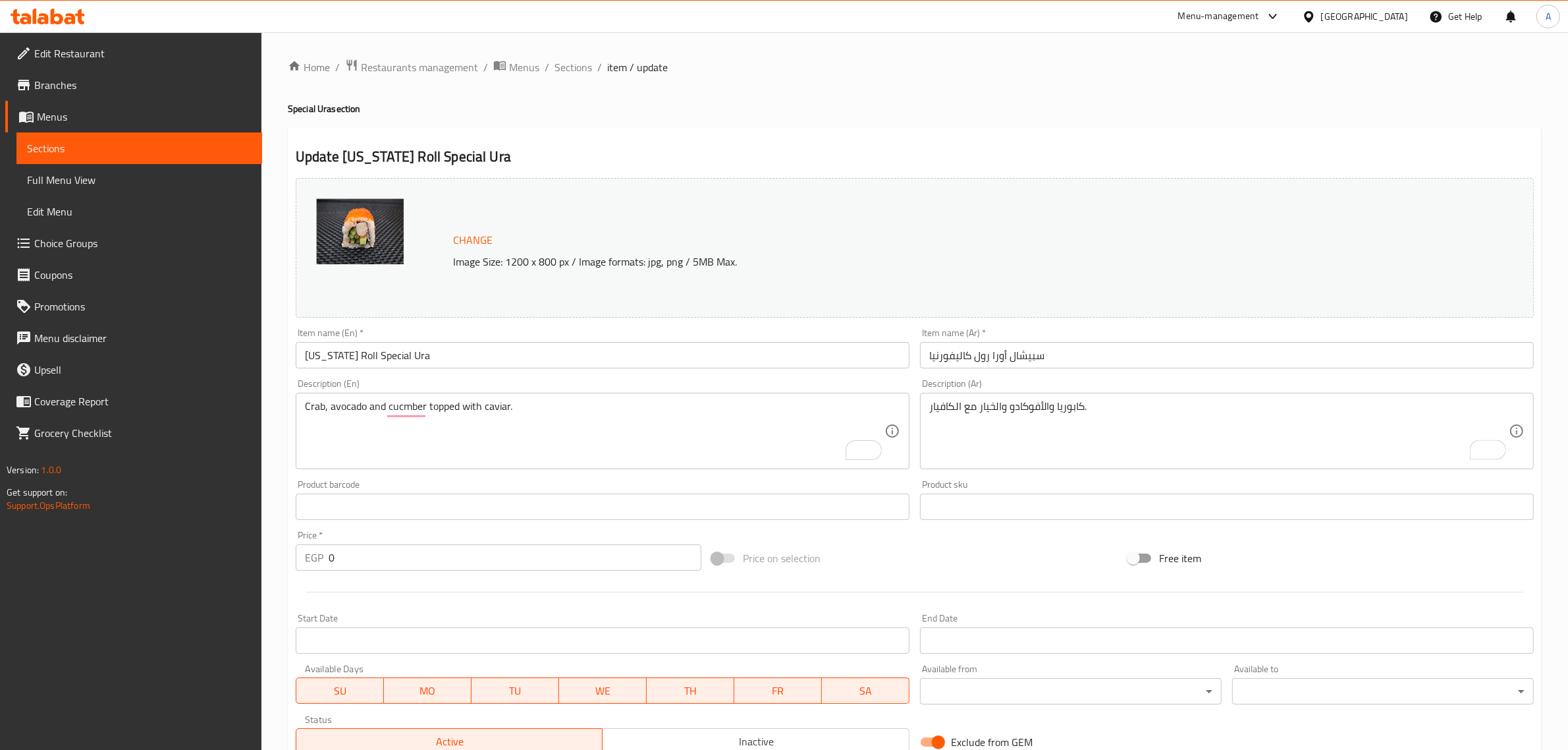
click at [752, 360] on input "[US_STATE] Roll Special Ura" at bounding box center [602, 355] width 614 height 27
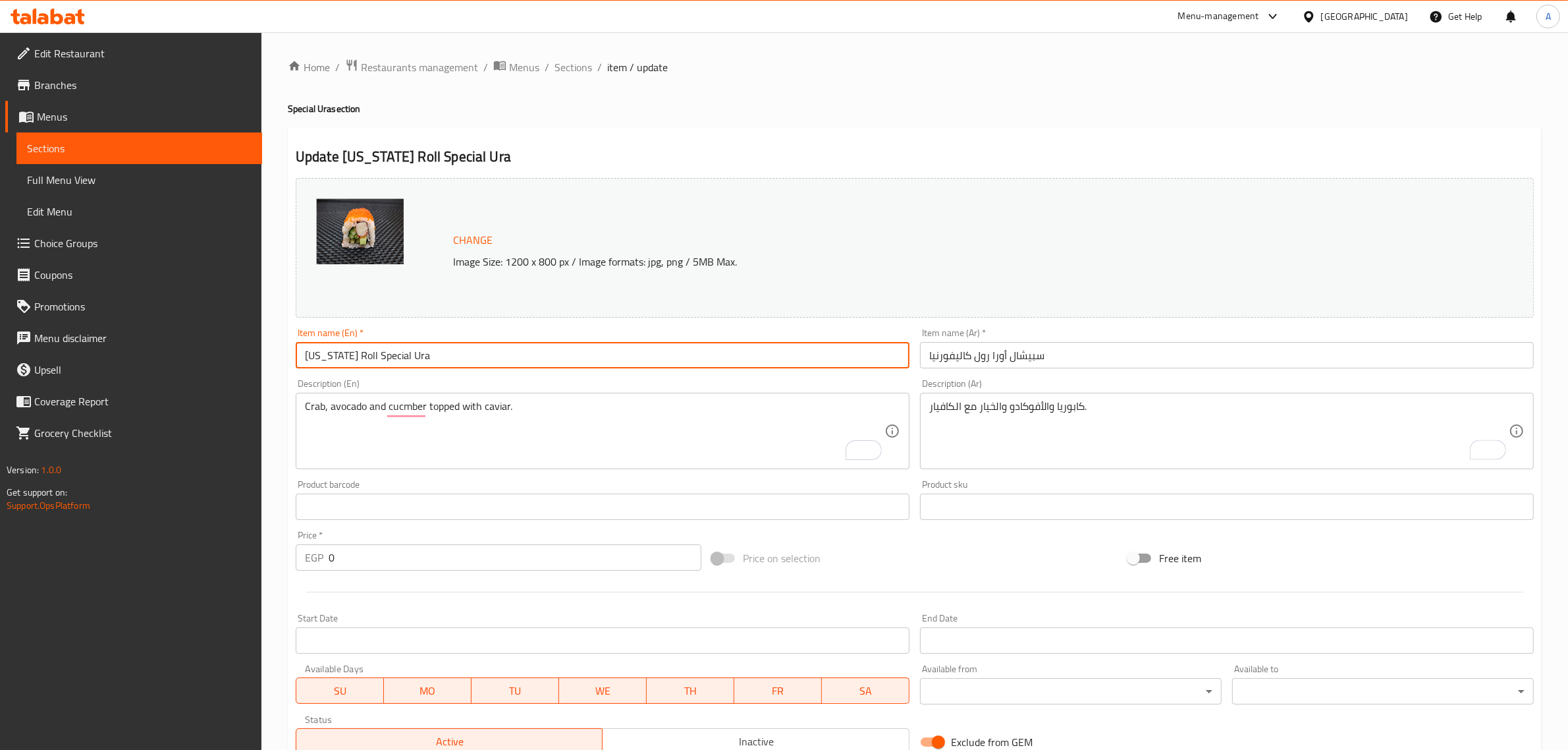
click at [577, 68] on span "Sections" at bounding box center [573, 67] width 37 height 16
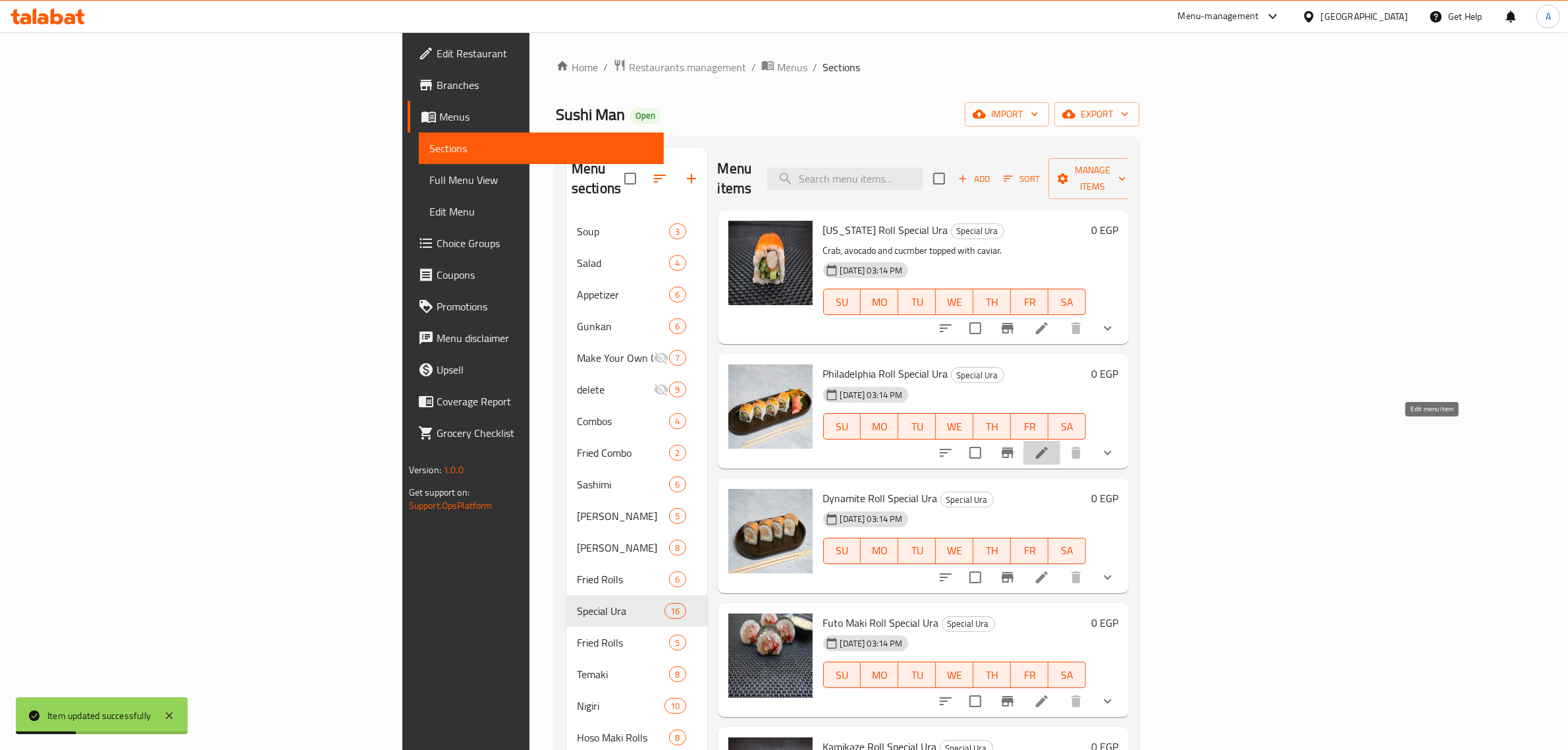
click at [1048, 446] on icon at bounding box center [1041, 452] width 12 height 12
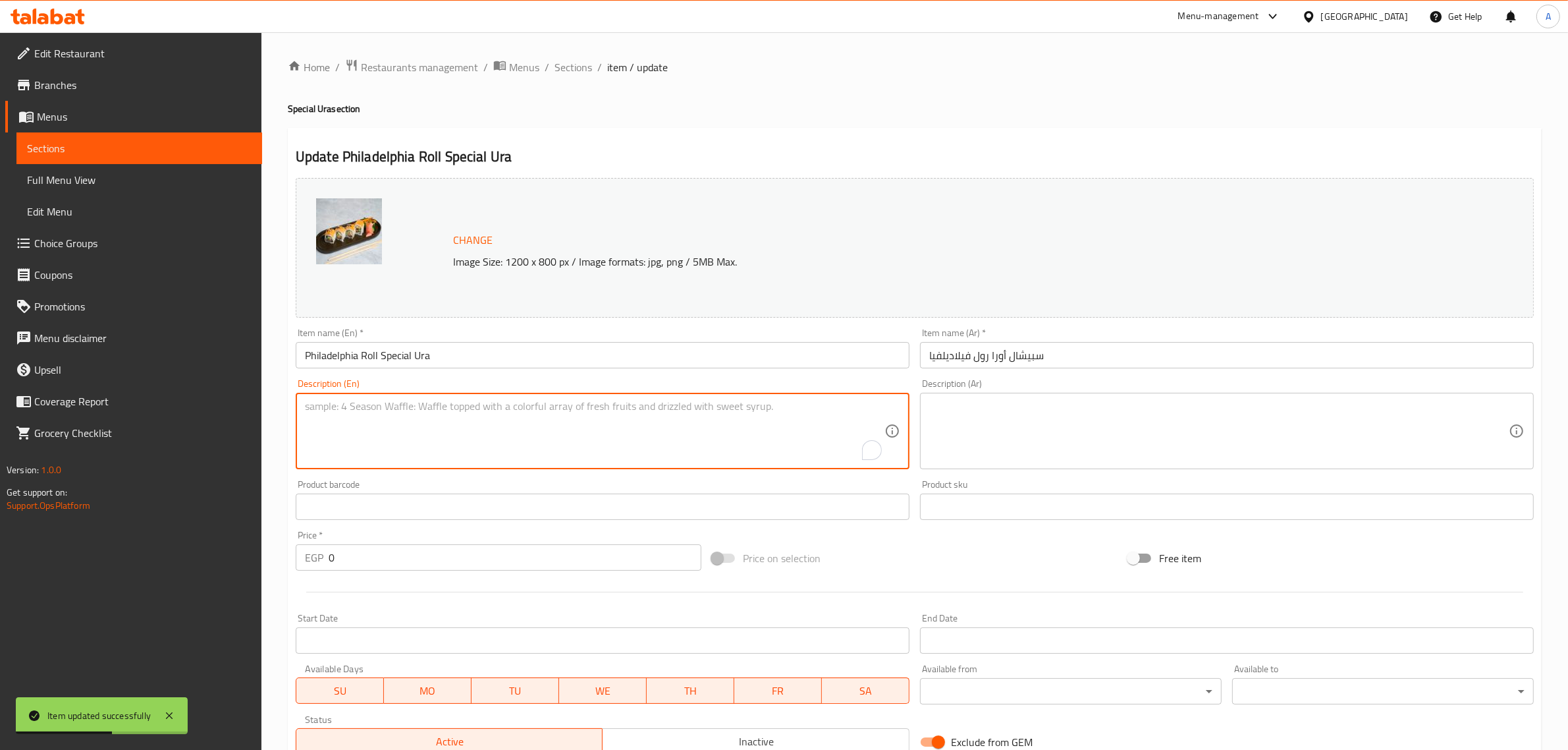
click at [599, 404] on textarea "To enrich screen reader interactions, please activate Accessibility in Grammarl…" at bounding box center [594, 431] width 580 height 62
paste textarea "Salmon, cheese and avocado topped with smoked salmon."
type textarea "Salmon, cheese and avocado topped with smoked salmon."
click at [1075, 424] on textarea at bounding box center [1219, 431] width 580 height 62
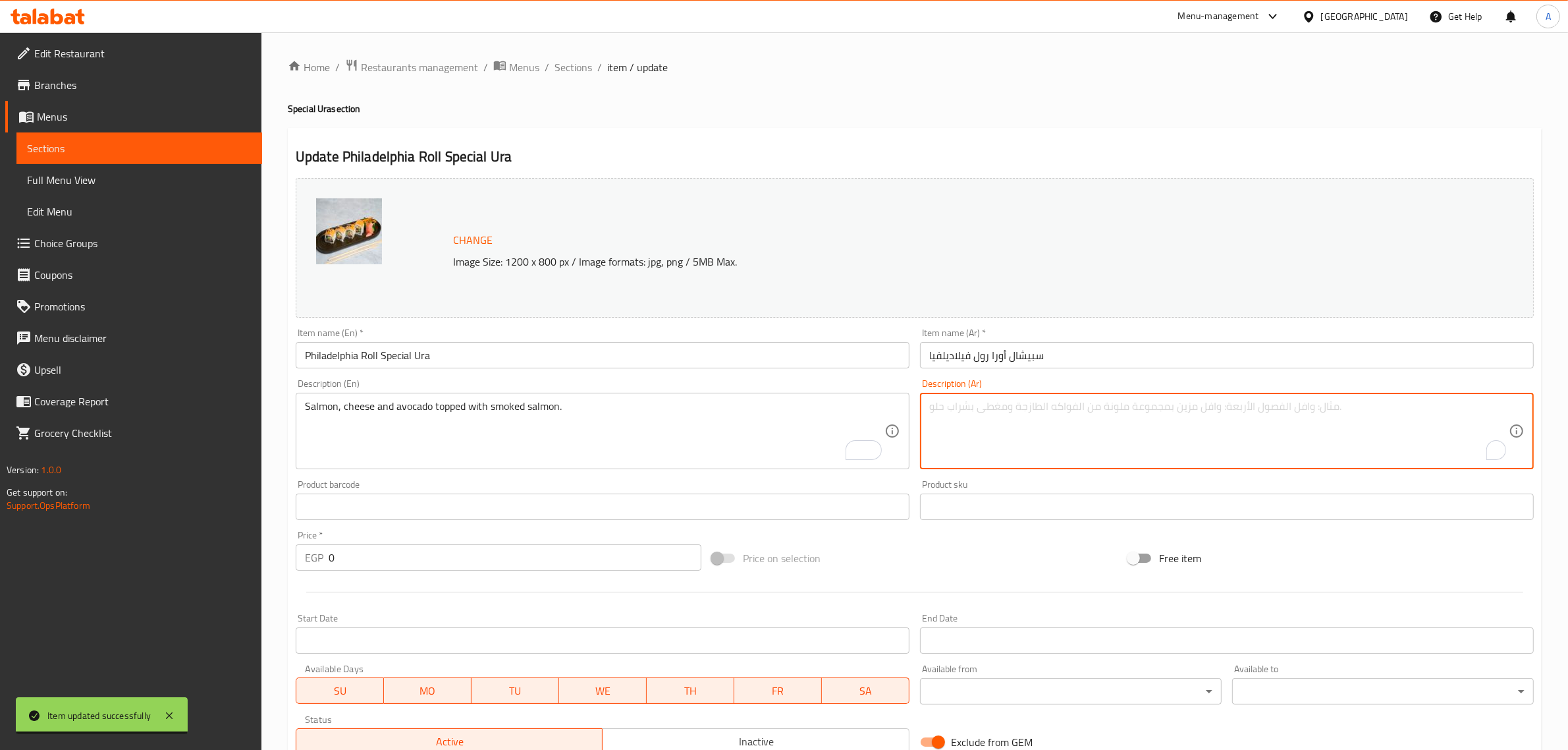
paste textarea "سمك السلمون والجبن والأفوكادو يعلوه سمك السلمون المدخن."
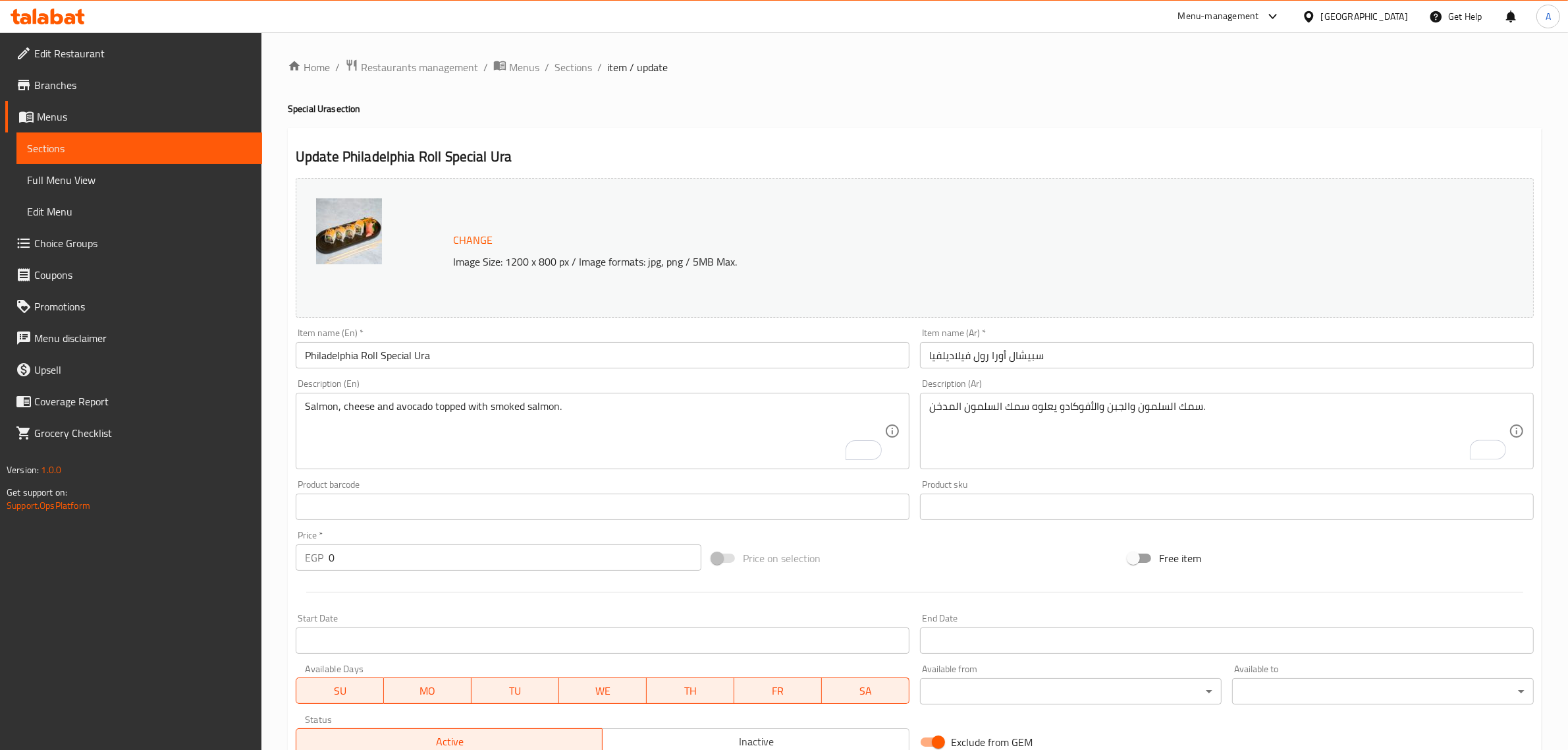
click at [1187, 397] on div "سمك السلمون والجبن والأفوكادو يعلوه سمك السلمون المدخن. Description (Ar)" at bounding box center [1226, 431] width 614 height 76
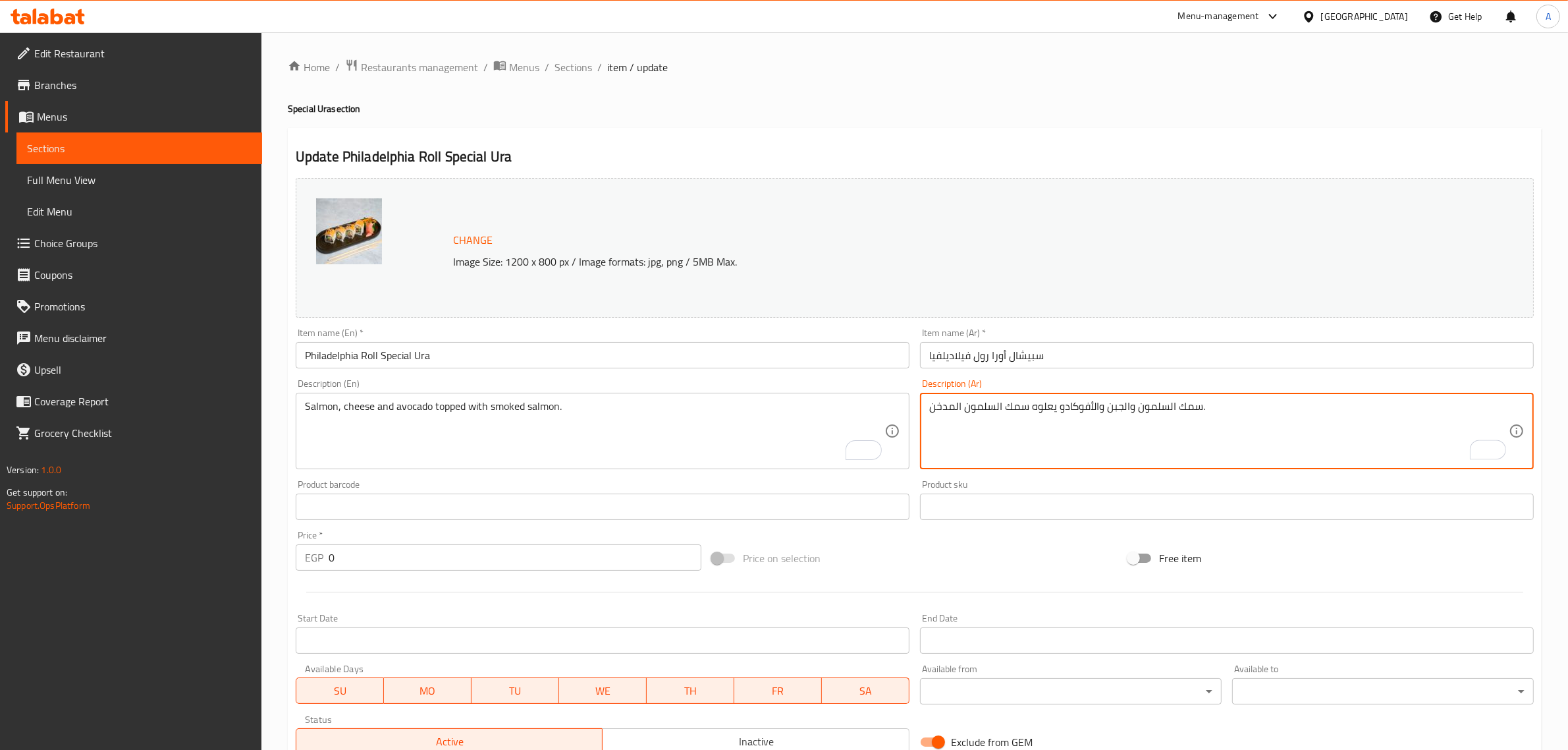
click at [1194, 412] on textarea "سمك السلمون والجبن والأفوكادو يعلوه سمك السلمون المدخن." at bounding box center [1219, 431] width 580 height 62
click at [1019, 405] on textarea "السلمون والجبن والأفوكادو يعلوه سمك السلمون المدخن." at bounding box center [1219, 431] width 580 height 62
type textarea "السلمون والجبن والأفوكادو يعلوه السلمون المدخن."
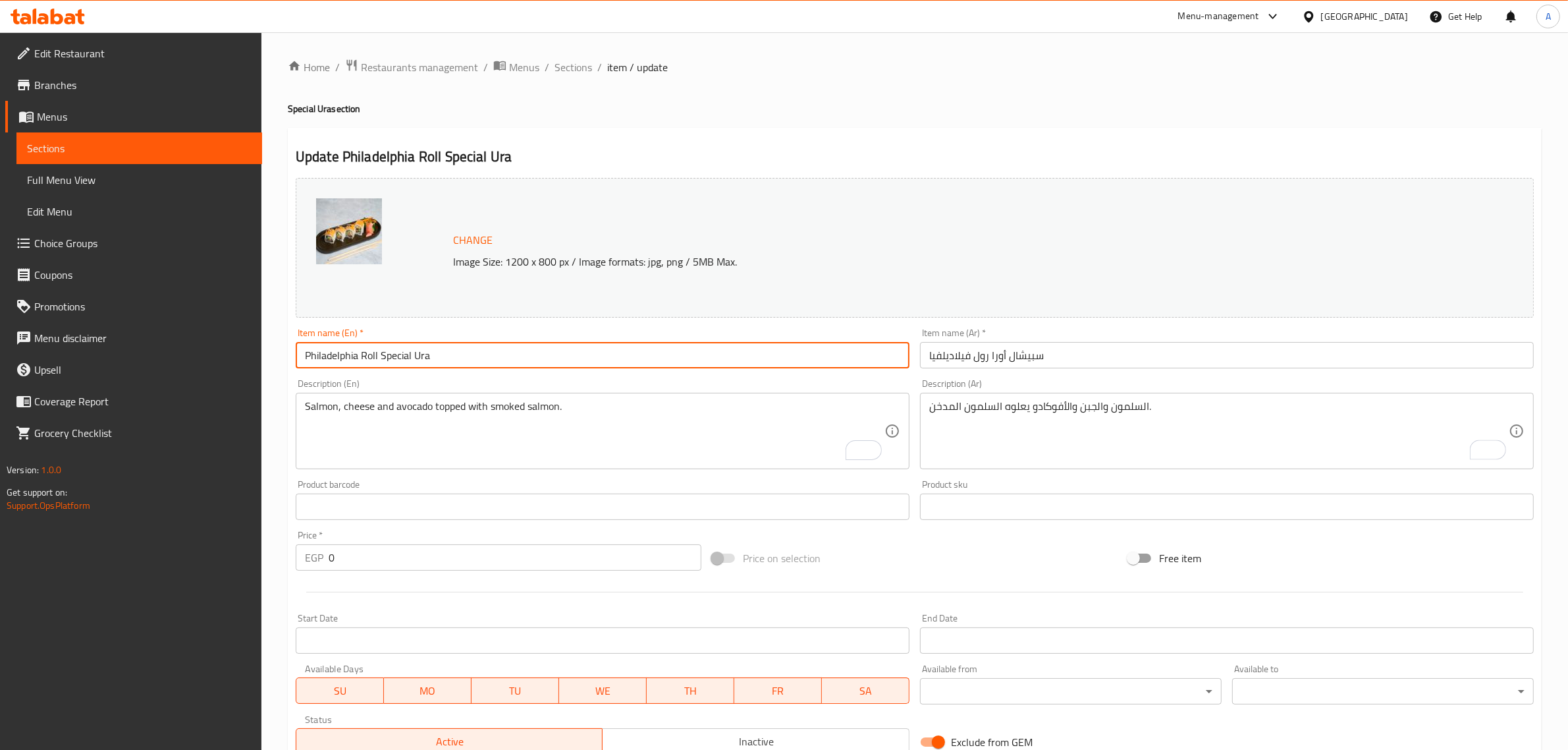
click at [685, 347] on input "Philadelphia Roll Special Ura" at bounding box center [602, 355] width 614 height 27
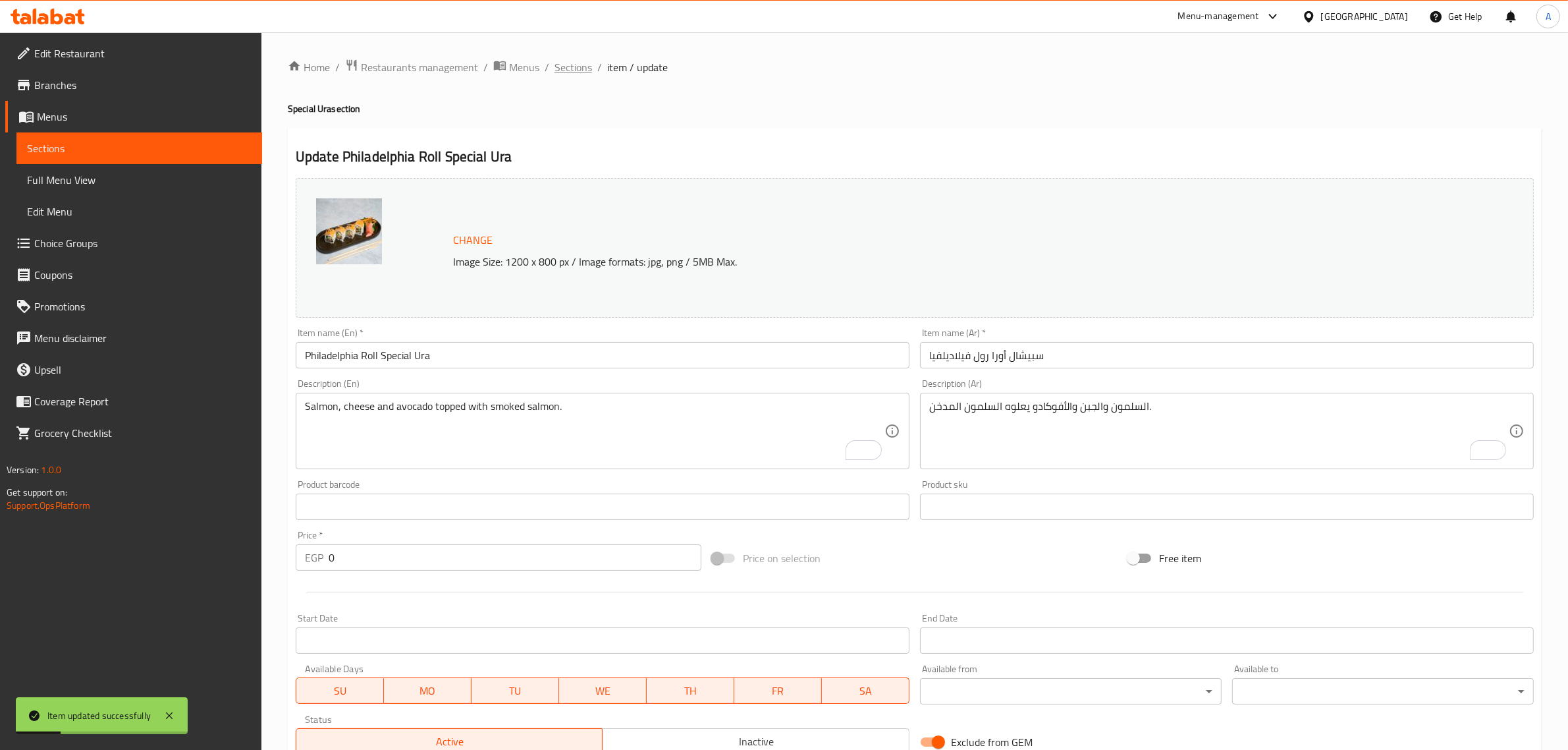
click at [587, 67] on span "Sections" at bounding box center [573, 67] width 37 height 16
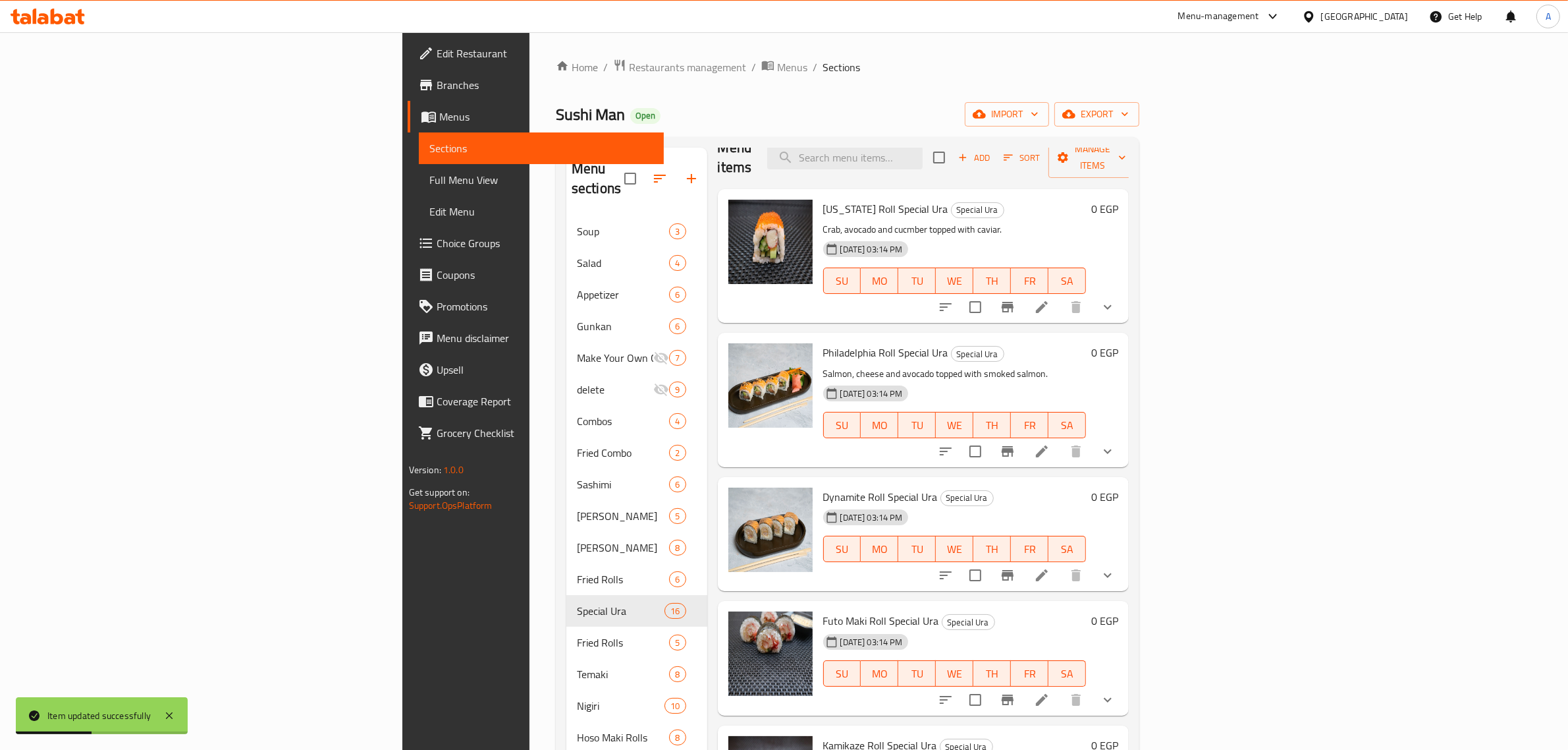
scroll to position [83, 0]
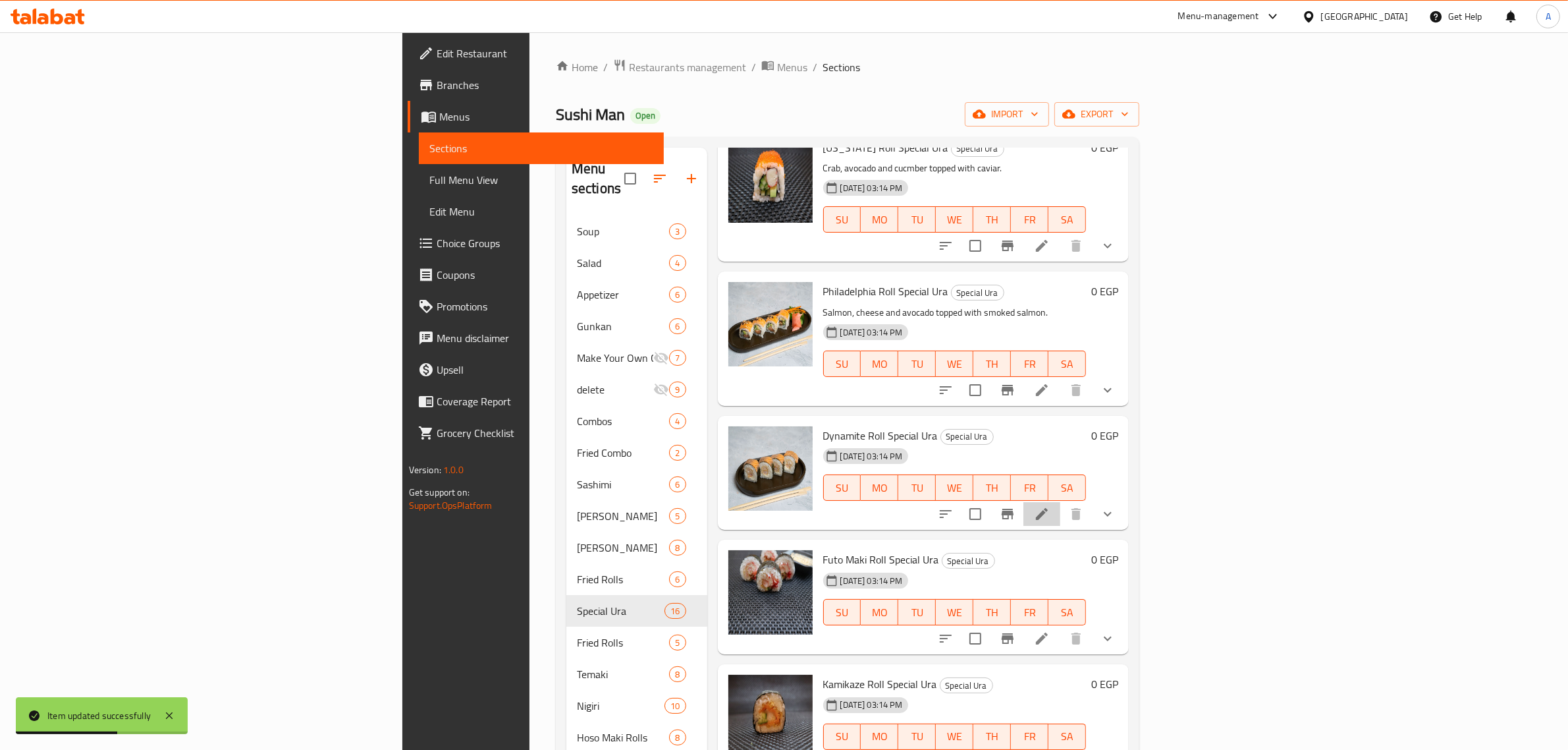
click at [1060, 502] on li at bounding box center [1041, 514] width 37 height 23
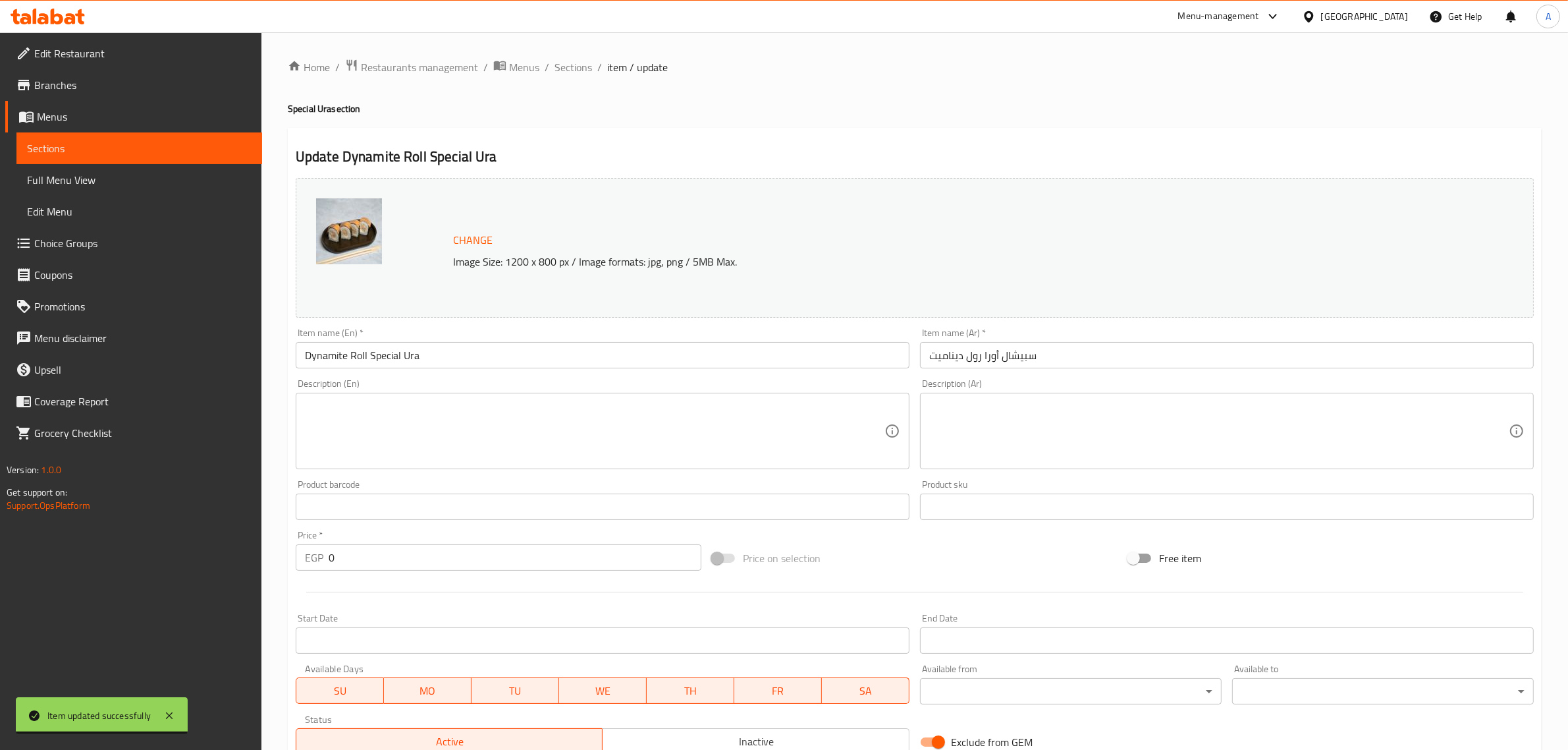
click at [584, 432] on textarea at bounding box center [594, 431] width 580 height 62
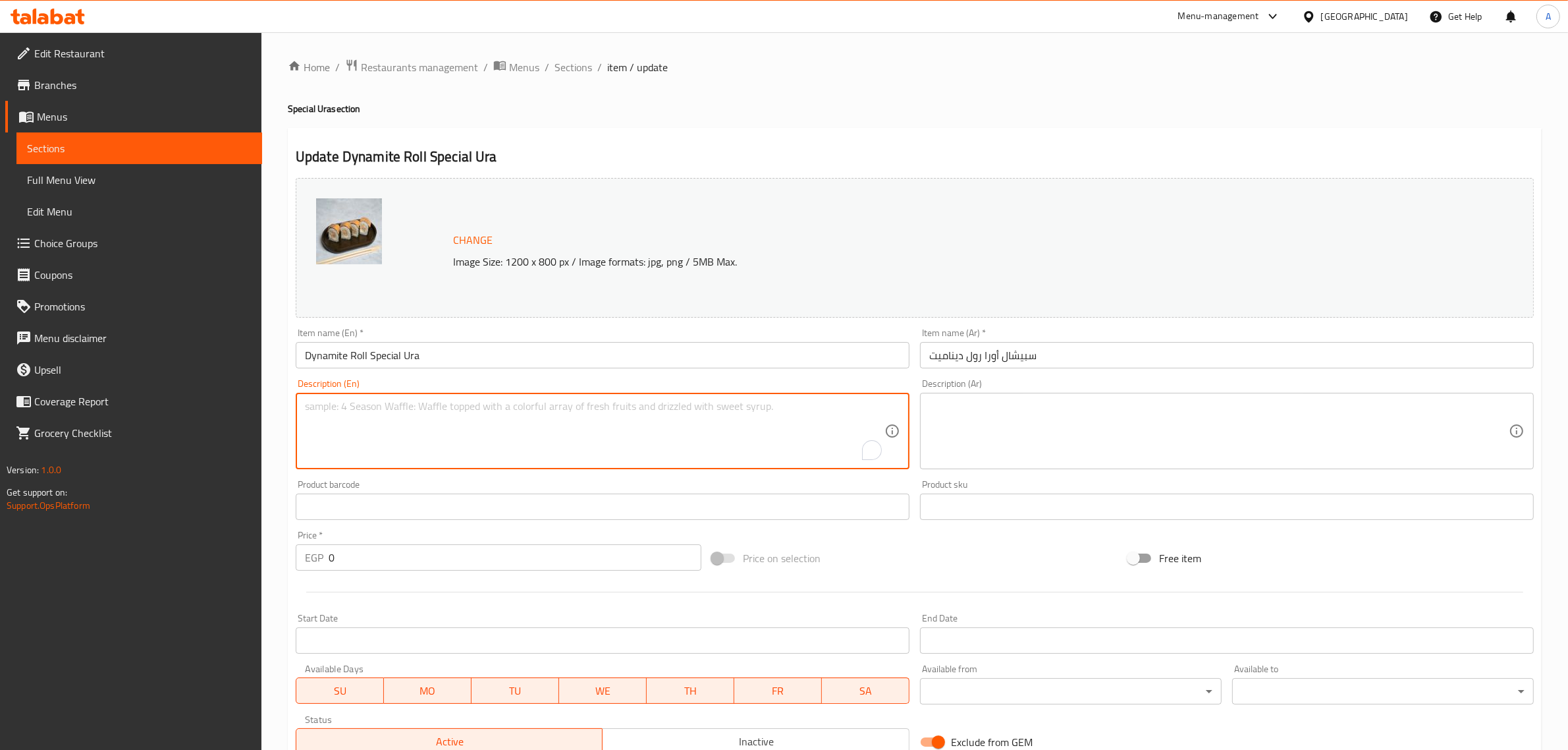
paste textarea "Your choice of (salmon - tuna - shrimp - shrimp tempura) topped with sliced sal…"
type textarea "Your choice of (salmon - tuna - shrimp - shrimp tempura) topped with sliced sal…"
click at [1059, 442] on textarea at bounding box center [1219, 431] width 580 height 62
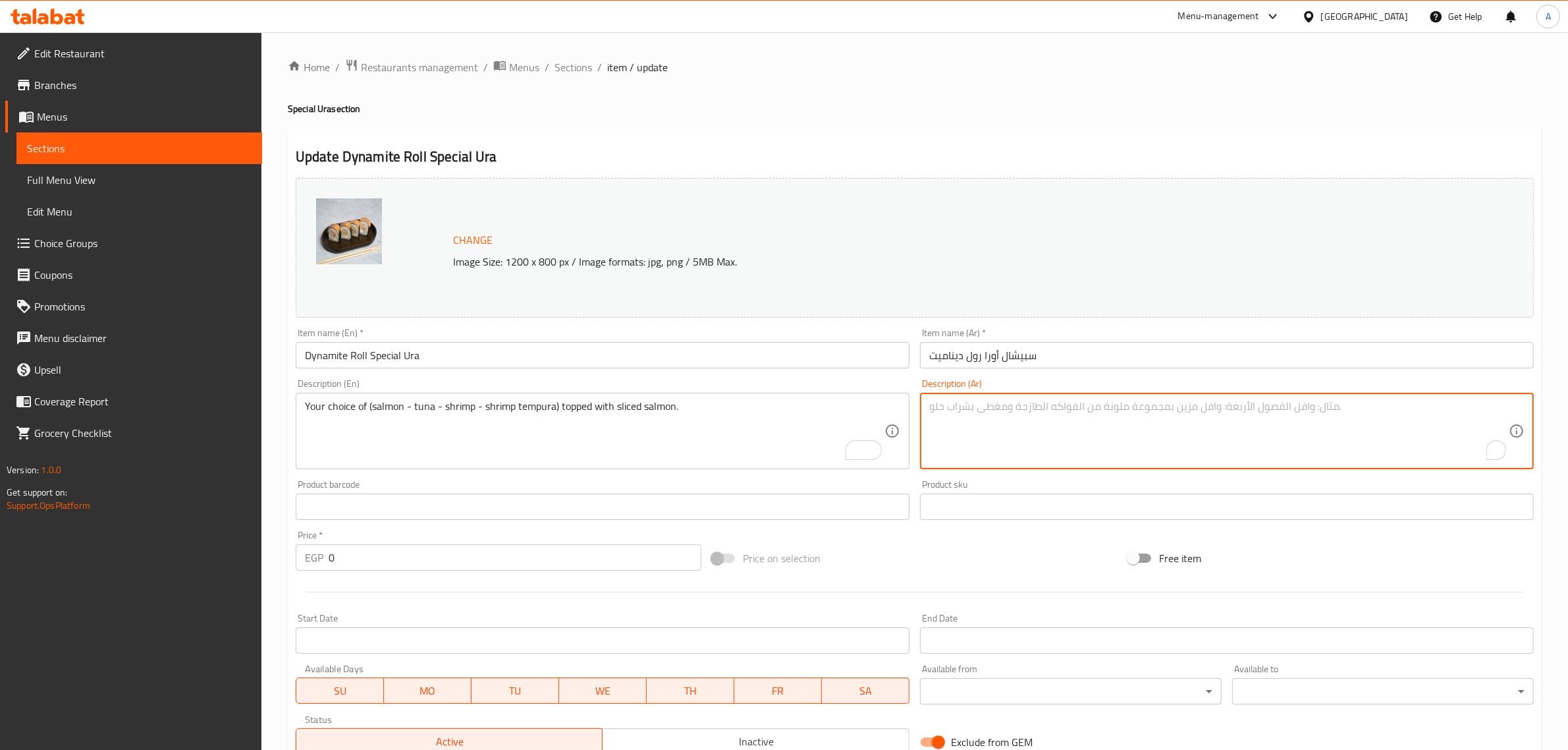
paste textarea "اختيارك من (السلمون - التونة - الروبيان - الروبيان تمبورا) مع شرائح السلمون."
type textarea "اختيارك من (السلمون - التونة - الروبيان - الروبيان تمبورا) مع شرائح السلمون."
click at [860, 361] on input "Dynamite Roll Special Ura" at bounding box center [602, 355] width 614 height 27
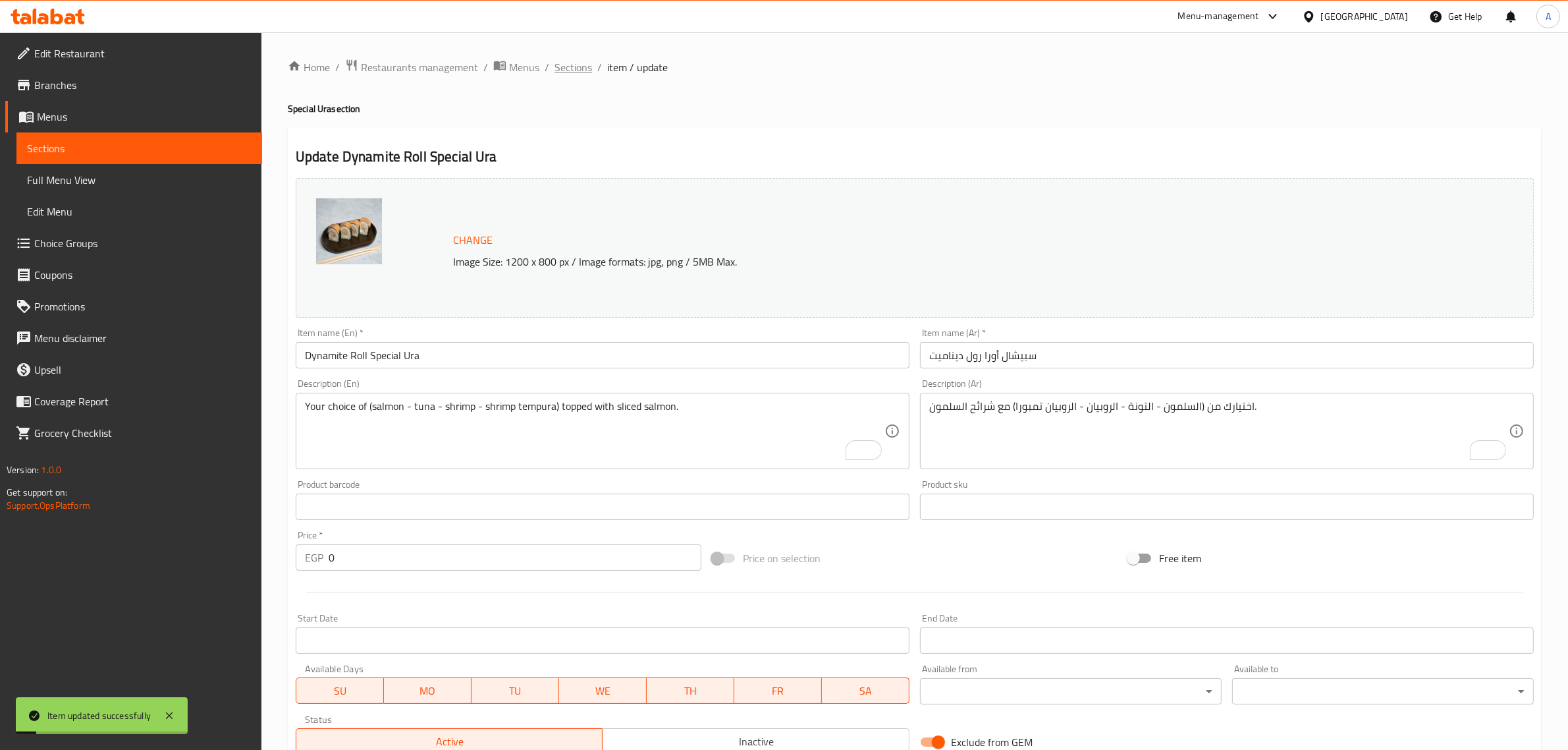
click at [573, 63] on span "Sections" at bounding box center [573, 67] width 37 height 16
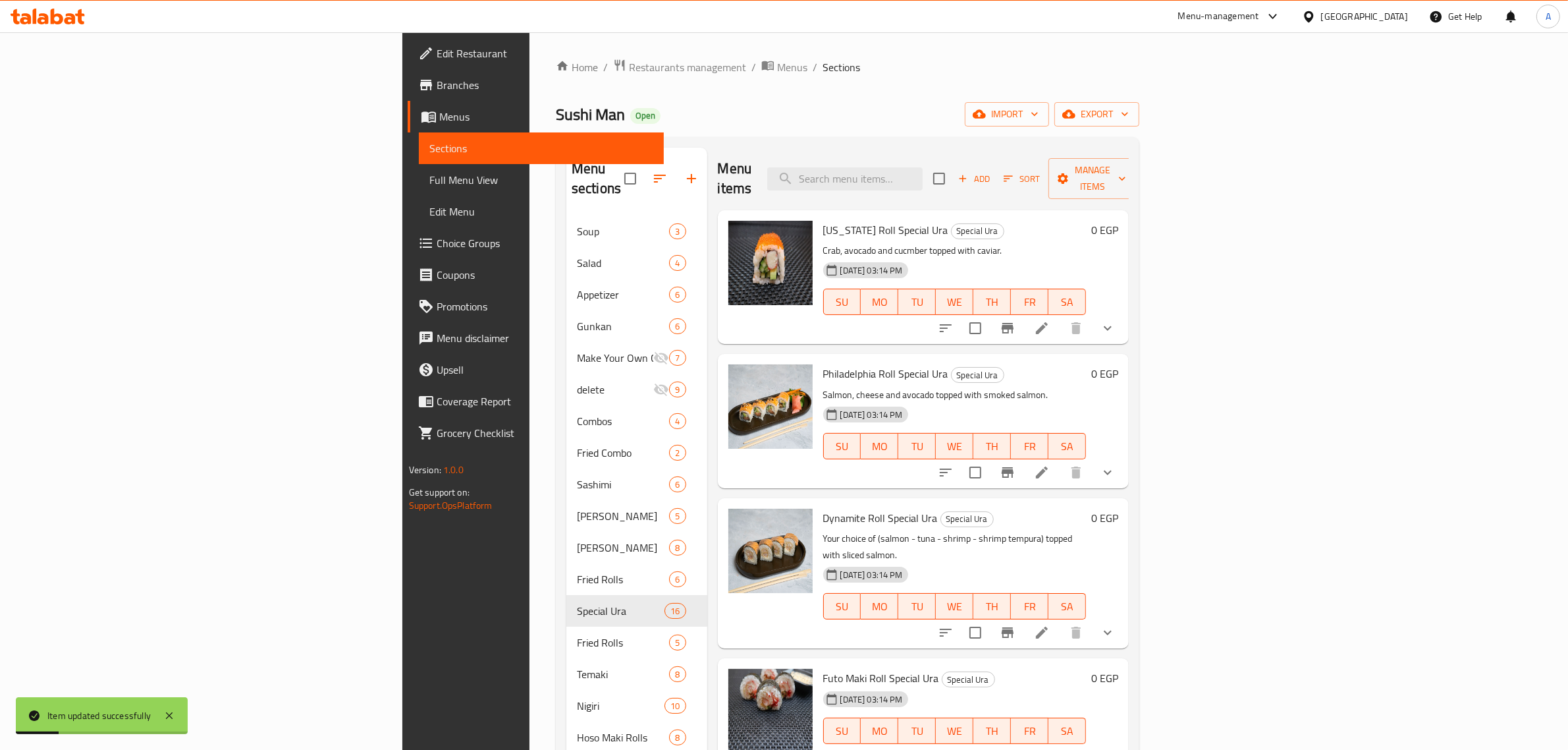
click at [429, 183] on span "Full Menu View" at bounding box center [541, 180] width 225 height 16
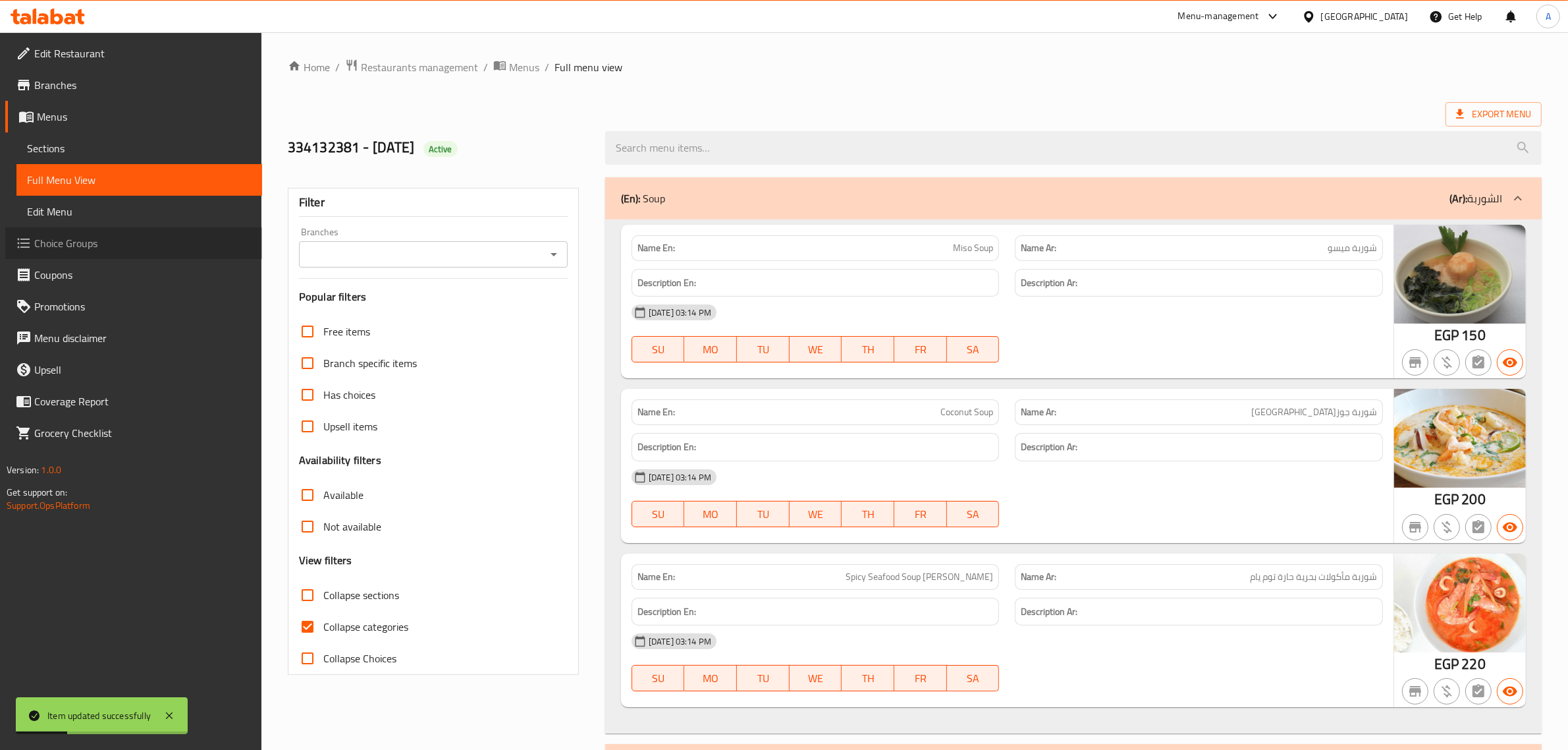
click at [64, 246] on span "Choice Groups" at bounding box center [143, 243] width 218 height 16
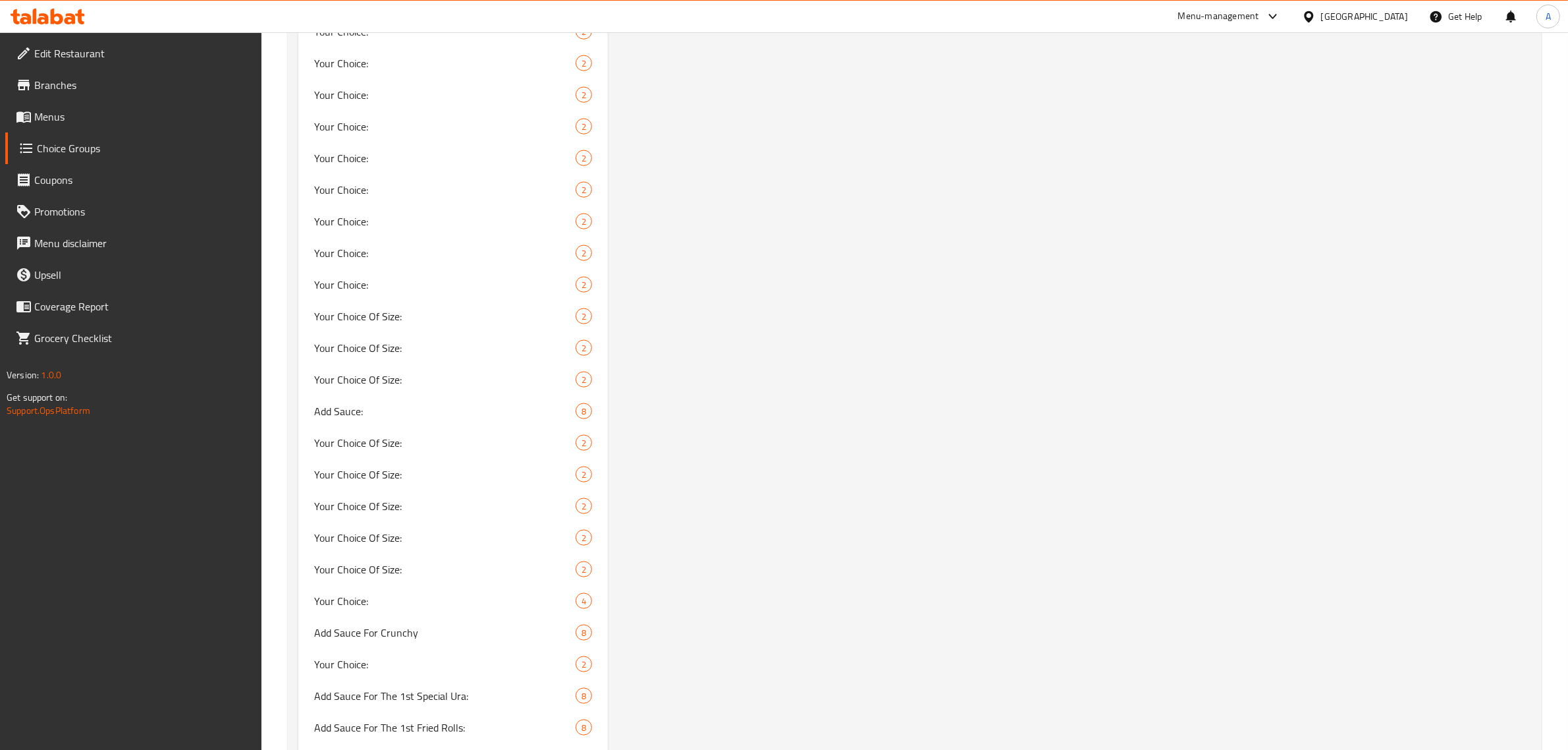
scroll to position [2306, 0]
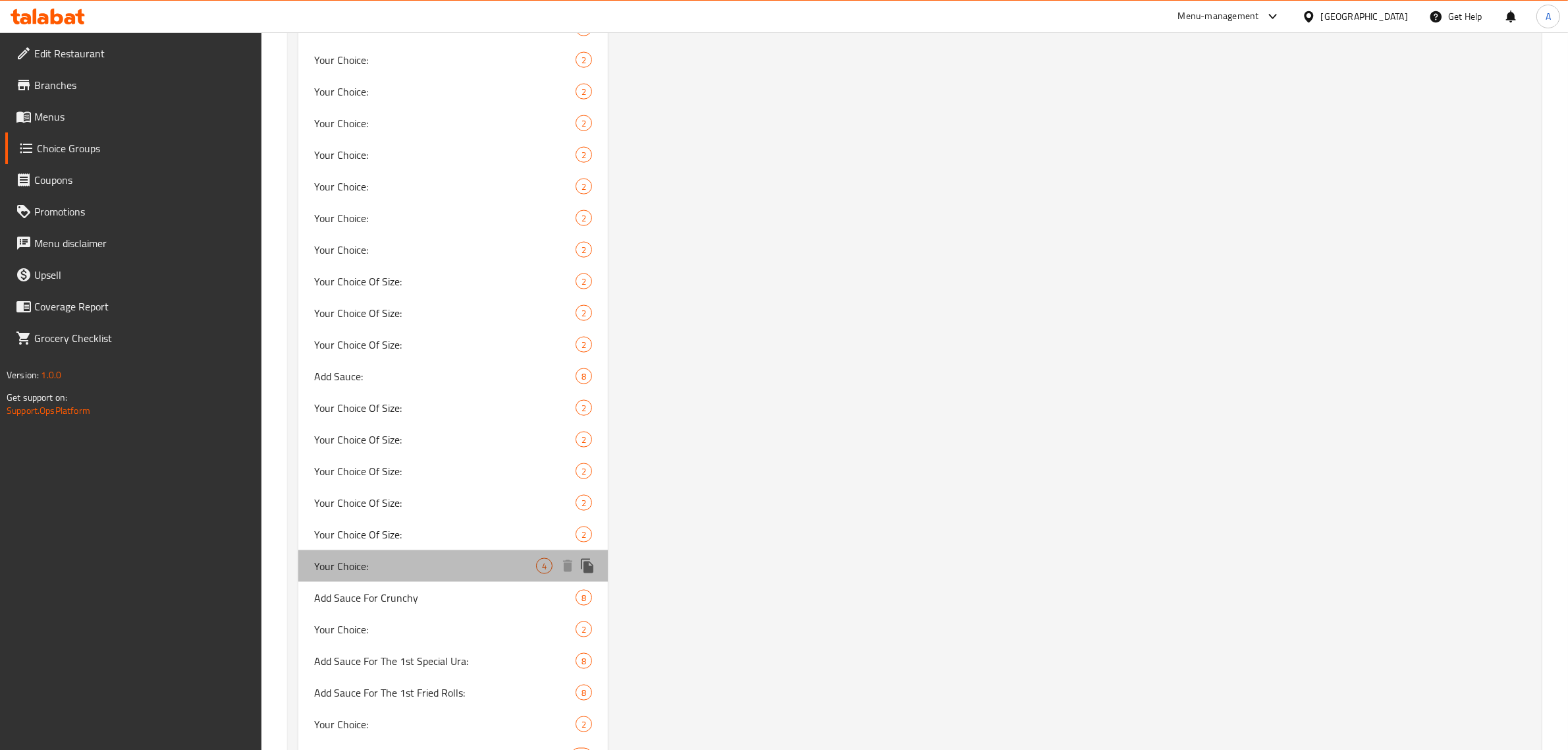
click at [470, 558] on span "Your Choice:" at bounding box center [425, 566] width 222 height 16
type input "Your Choice:"
type input "إختيارك:"
type input "1"
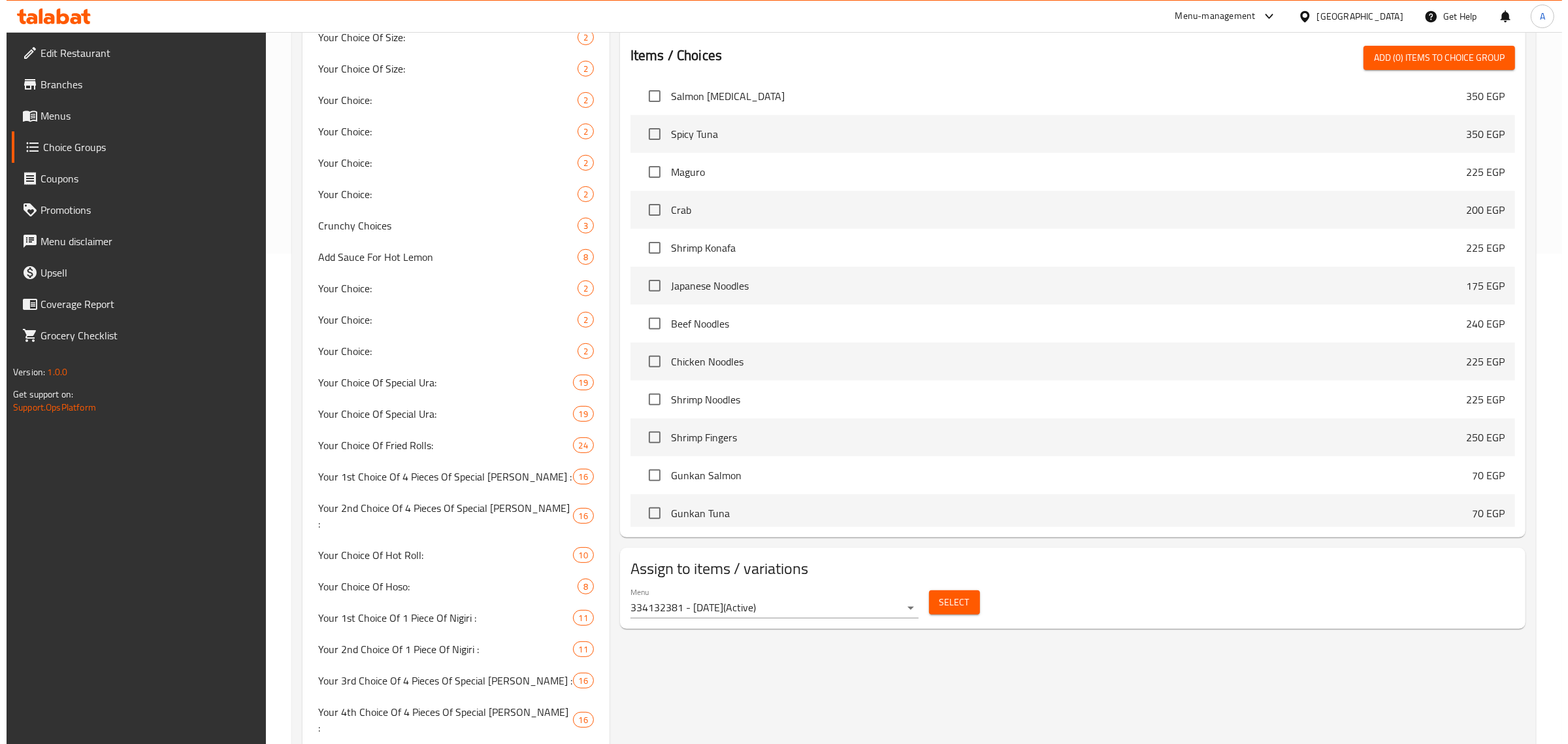
scroll to position [327, 0]
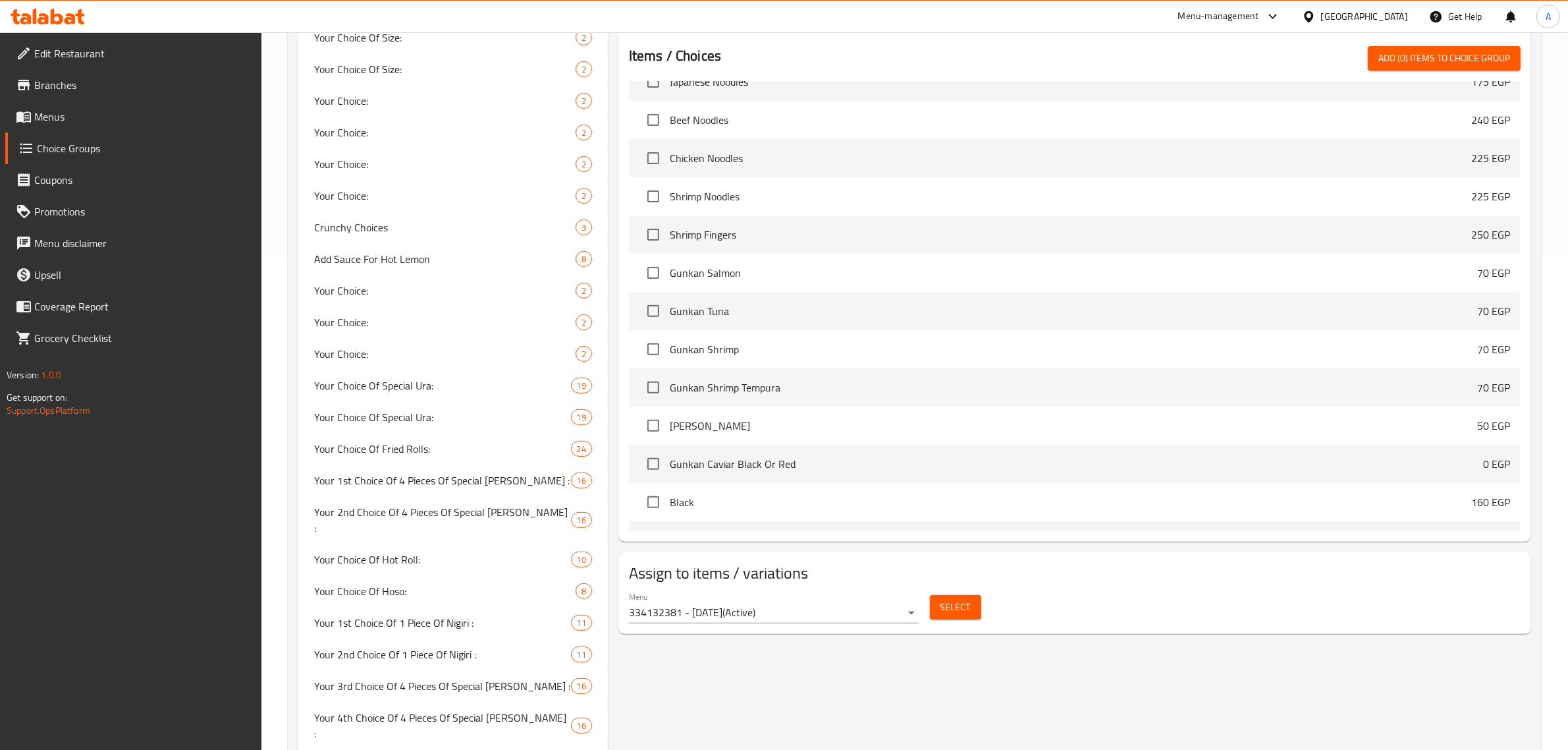
click at [933, 614] on button "Select" at bounding box center [956, 606] width 51 height 24
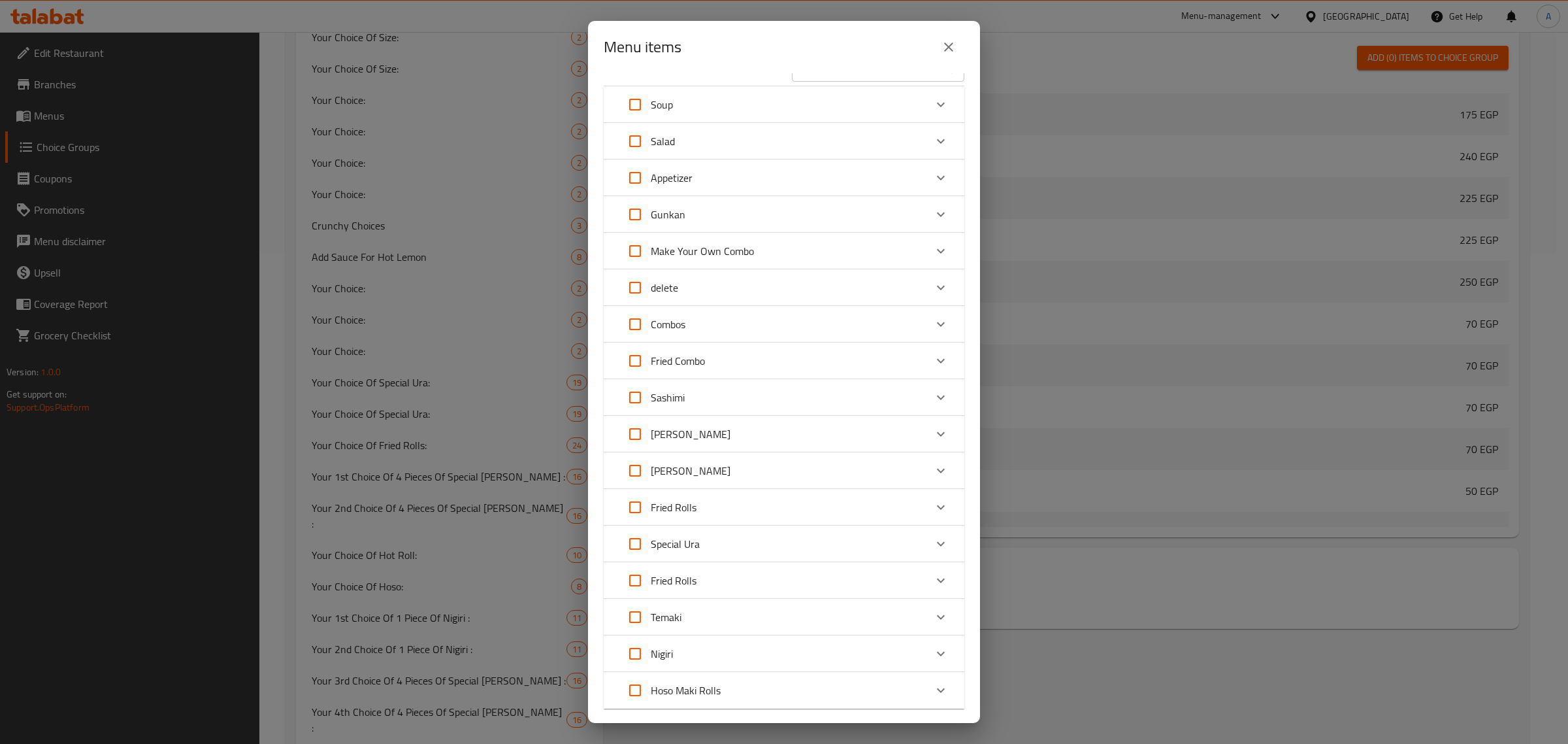
scroll to position [0, 0]
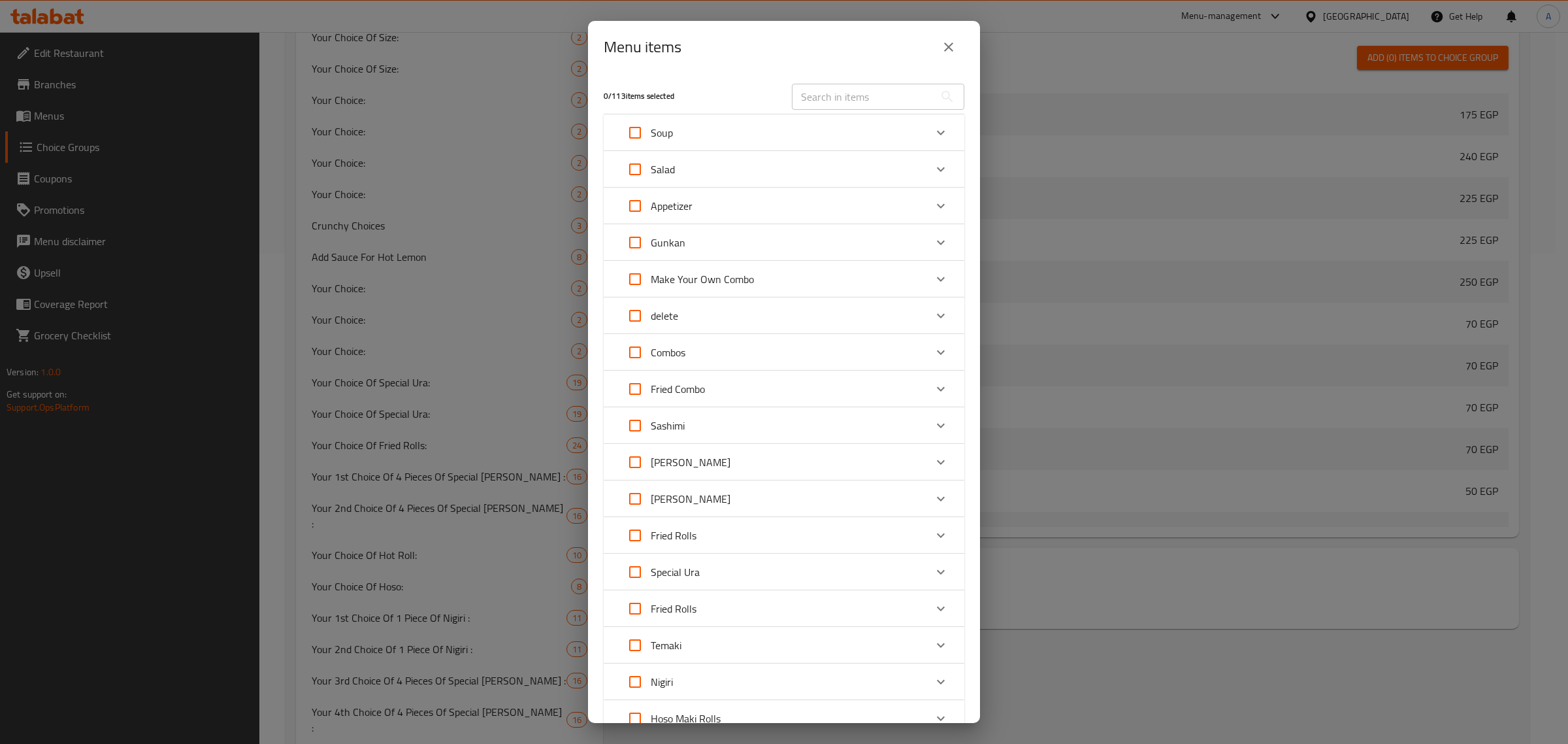
click at [720, 569] on div "Special Ura" at bounding box center [772, 571] width 306 height 32
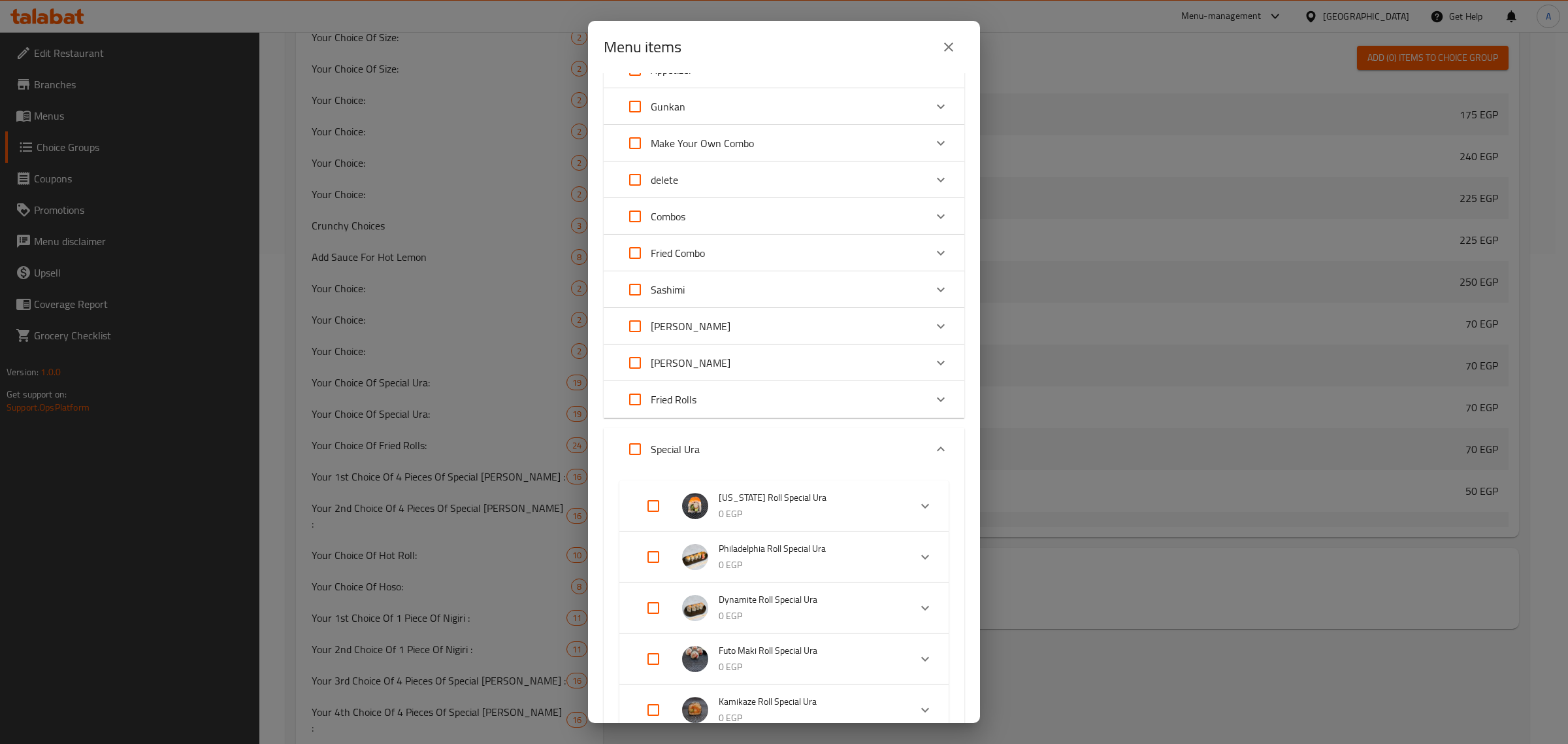
scroll to position [163, 0]
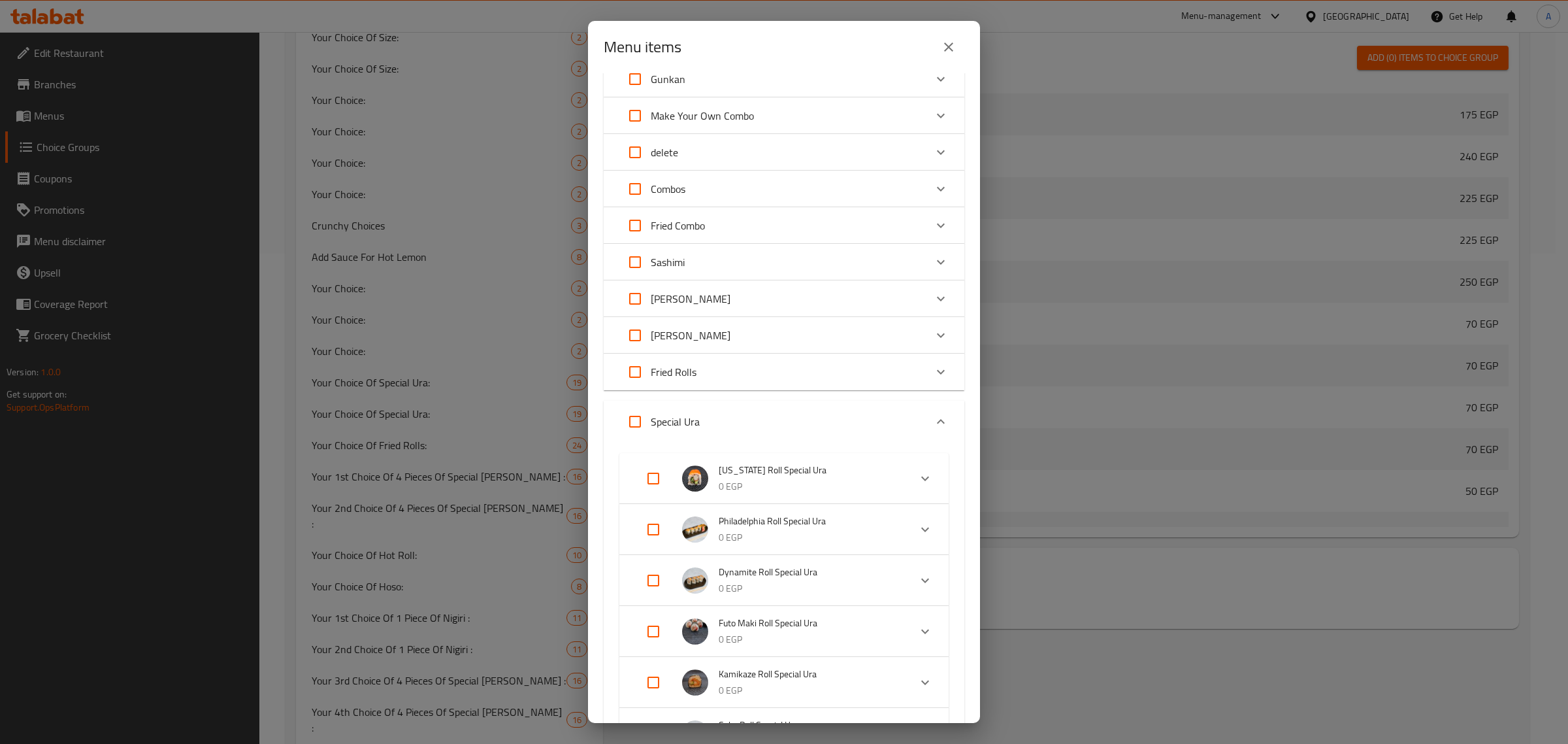
click at [665, 576] on input "Expand" at bounding box center [653, 580] width 32 height 32
checkbox input "true"
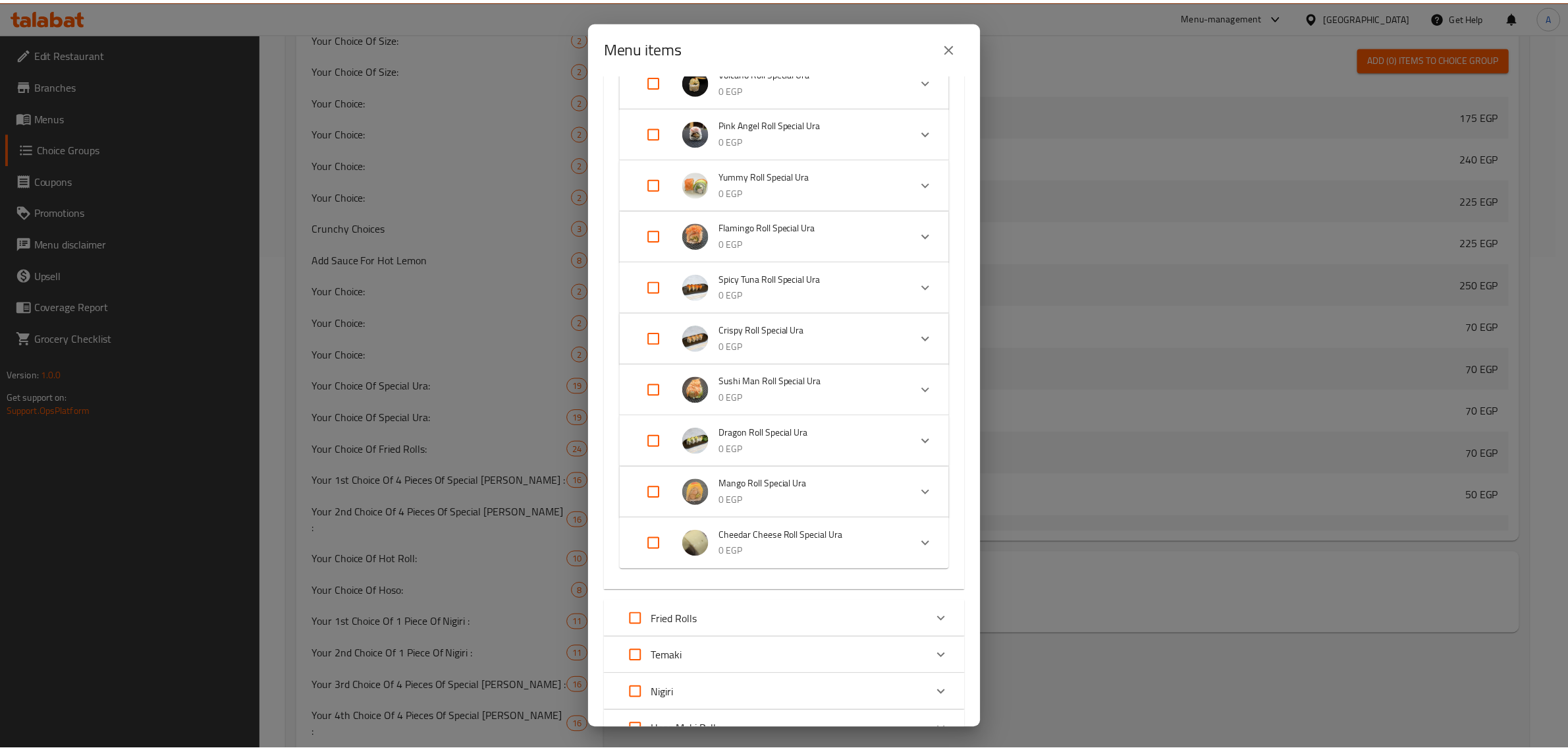
scroll to position [1078, 0]
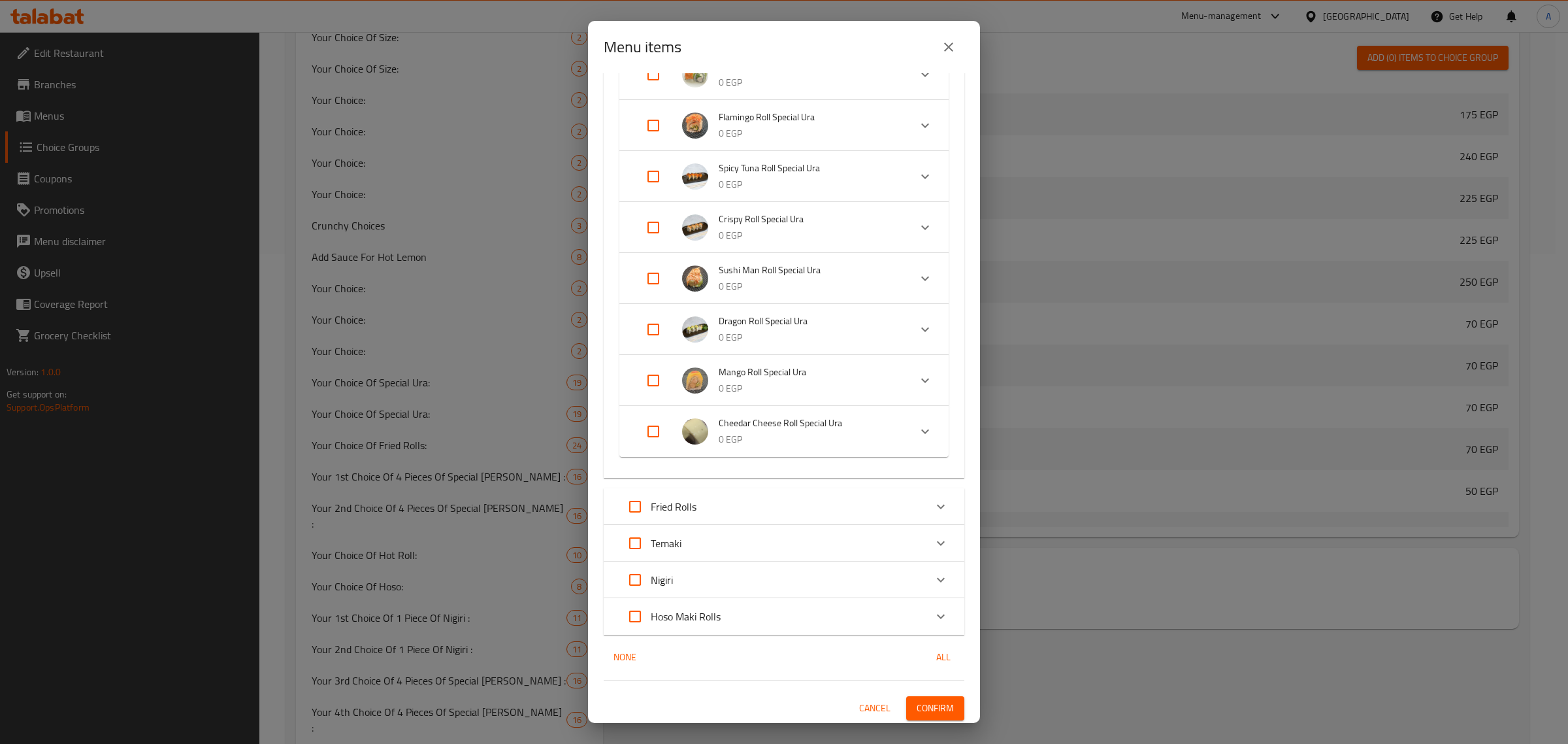
click at [917, 704] on span "Confirm" at bounding box center [936, 708] width 37 height 16
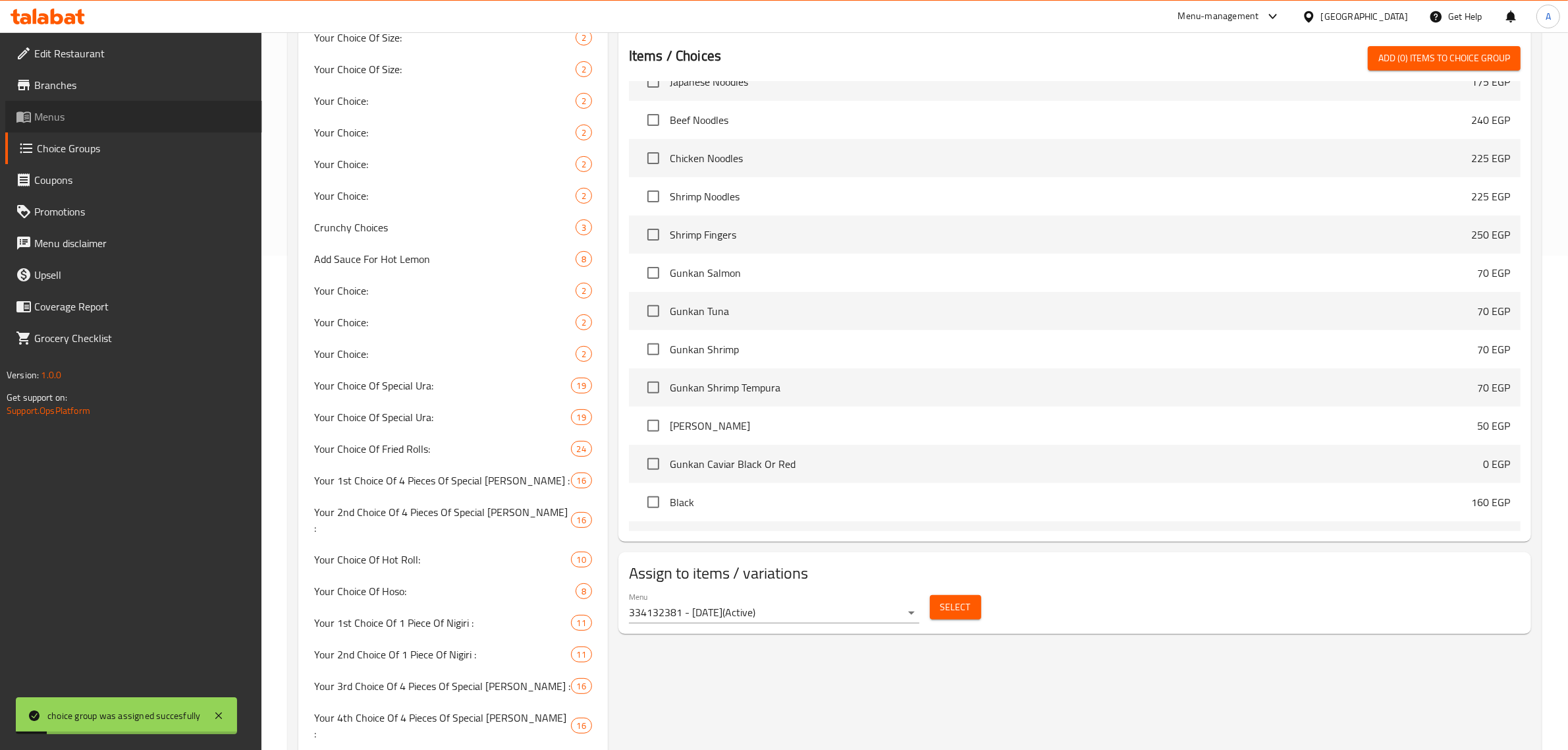
click at [76, 123] on span "Menus" at bounding box center [143, 116] width 218 height 16
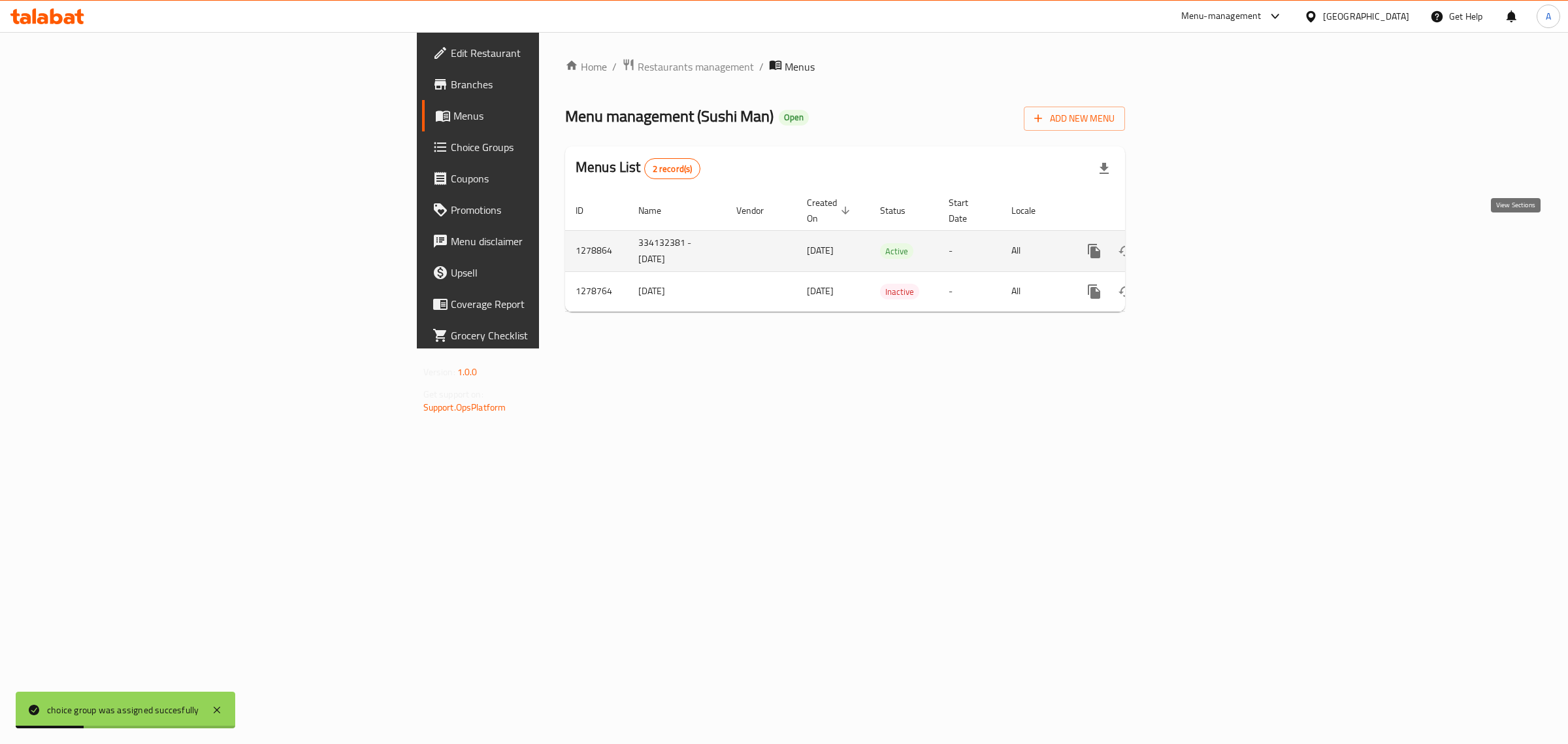
click at [1197, 243] on icon "enhanced table" at bounding box center [1189, 251] width 15 height 15
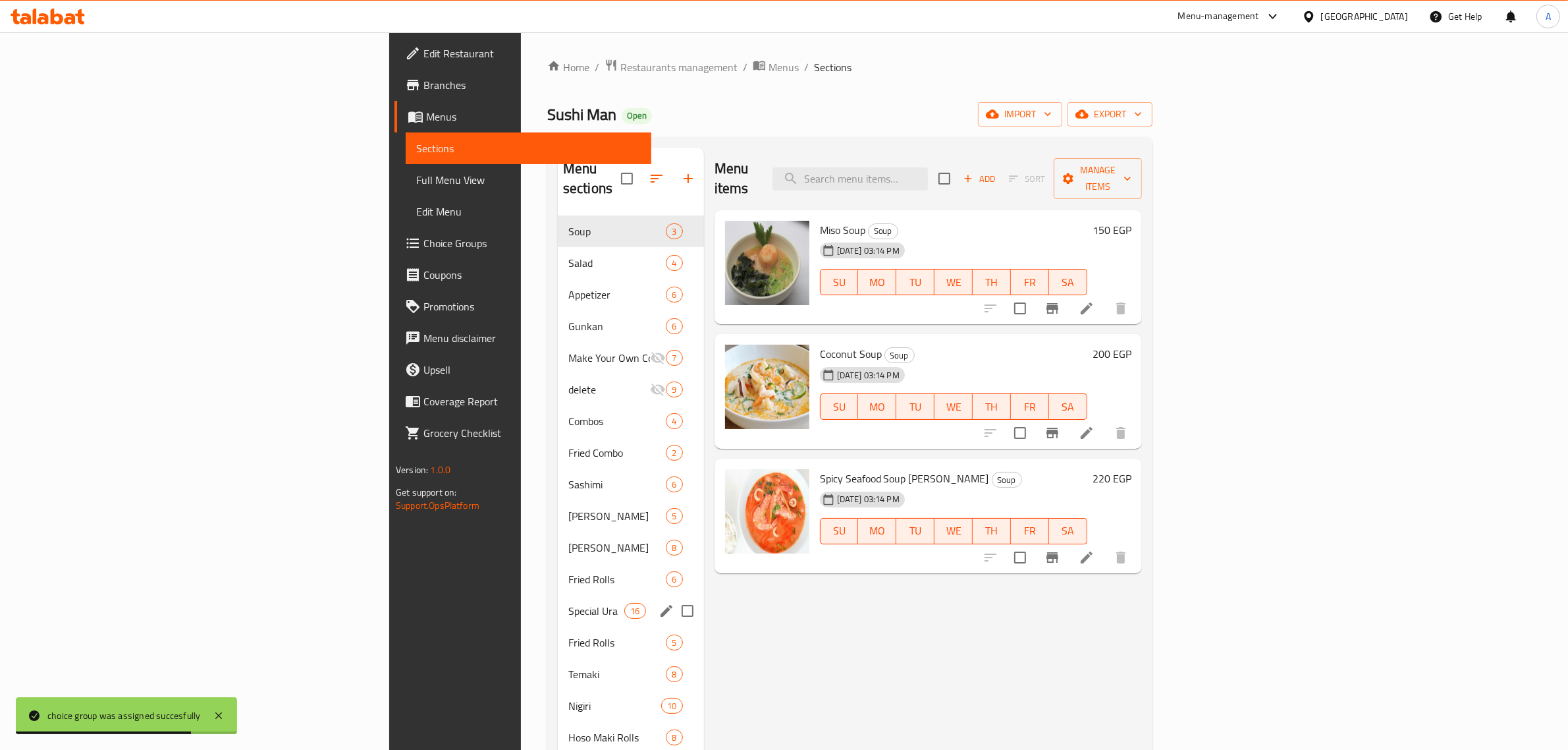
click at [558, 595] on div "Special Ura 16" at bounding box center [630, 610] width 146 height 32
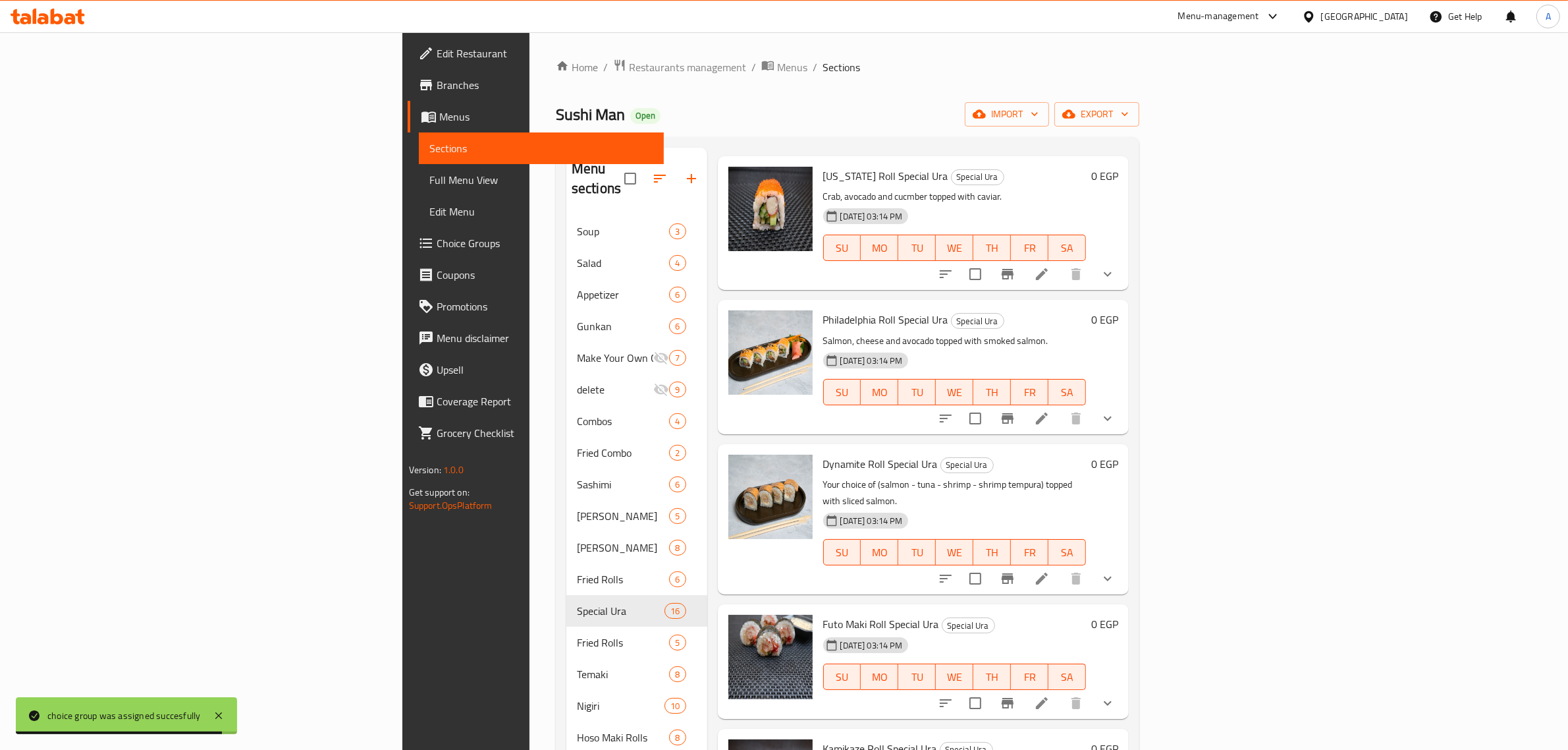
scroll to position [83, 0]
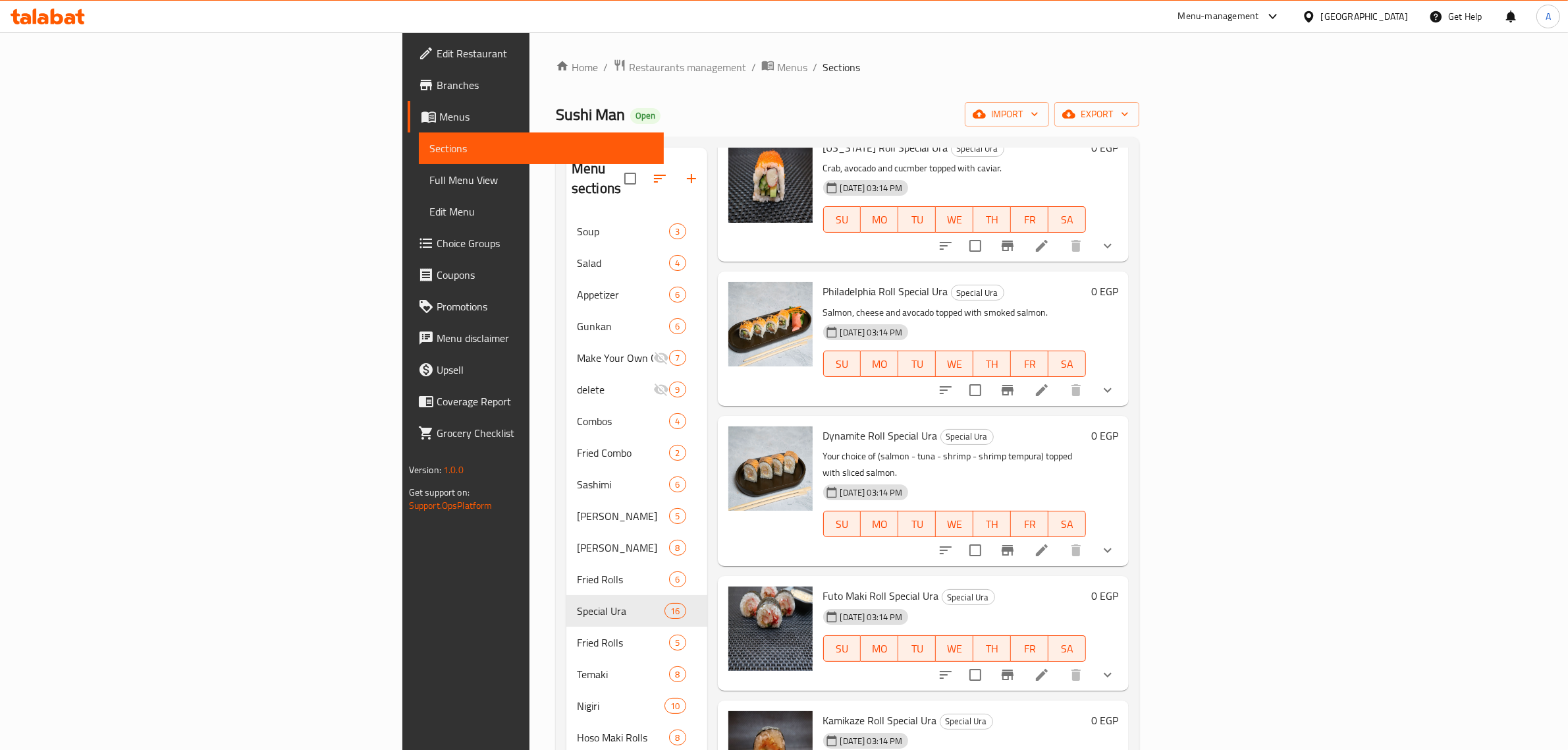
click at [1116, 542] on icon "show more" at bounding box center [1108, 550] width 16 height 16
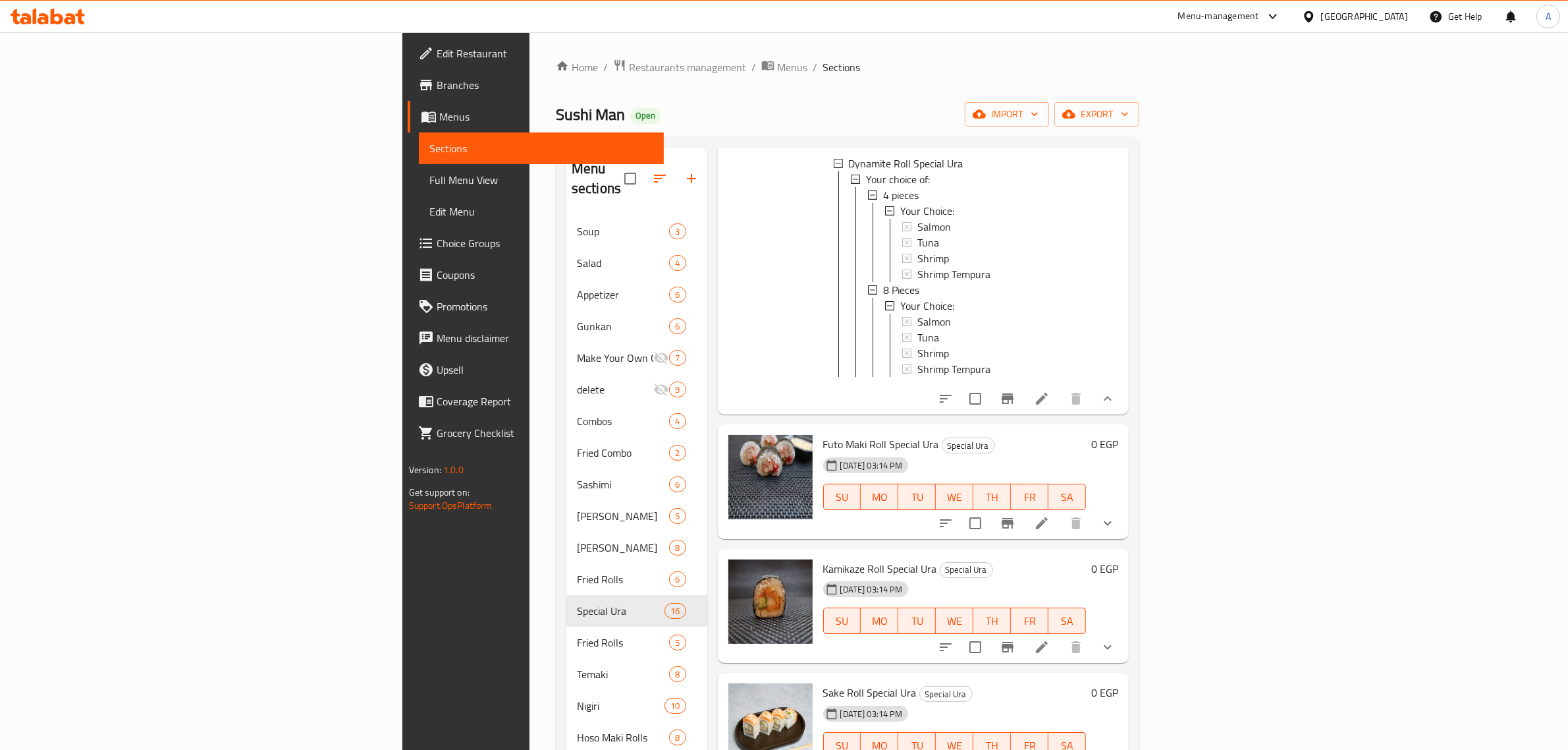
scroll to position [494, 0]
click at [1050, 514] on icon at bounding box center [1041, 521] width 16 height 16
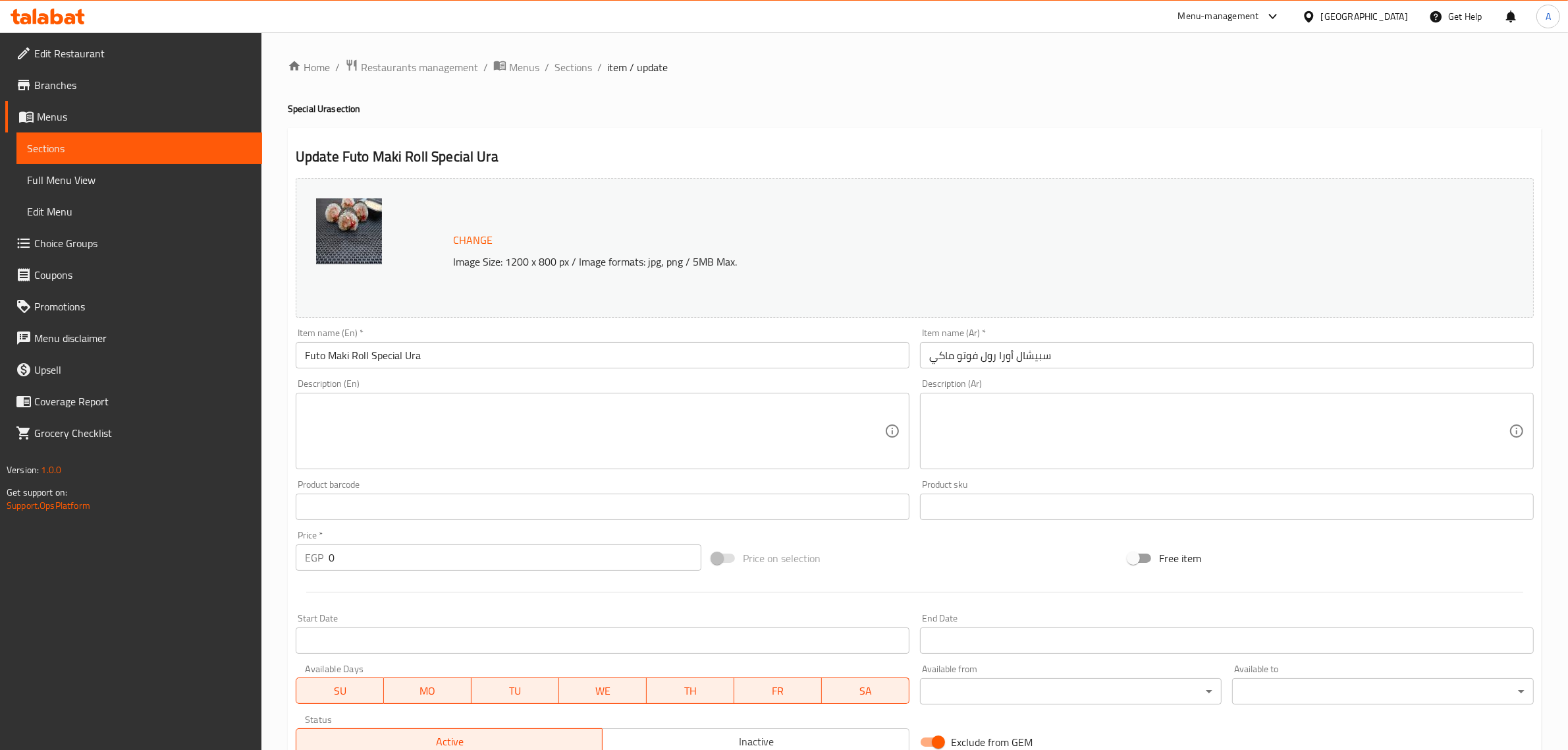
click at [383, 370] on div "Item name (En)   * Futo Maki Roll Special Ura Item name (En) *" at bounding box center [602, 348] width 624 height 51
click at [390, 424] on textarea at bounding box center [594, 431] width 580 height 62
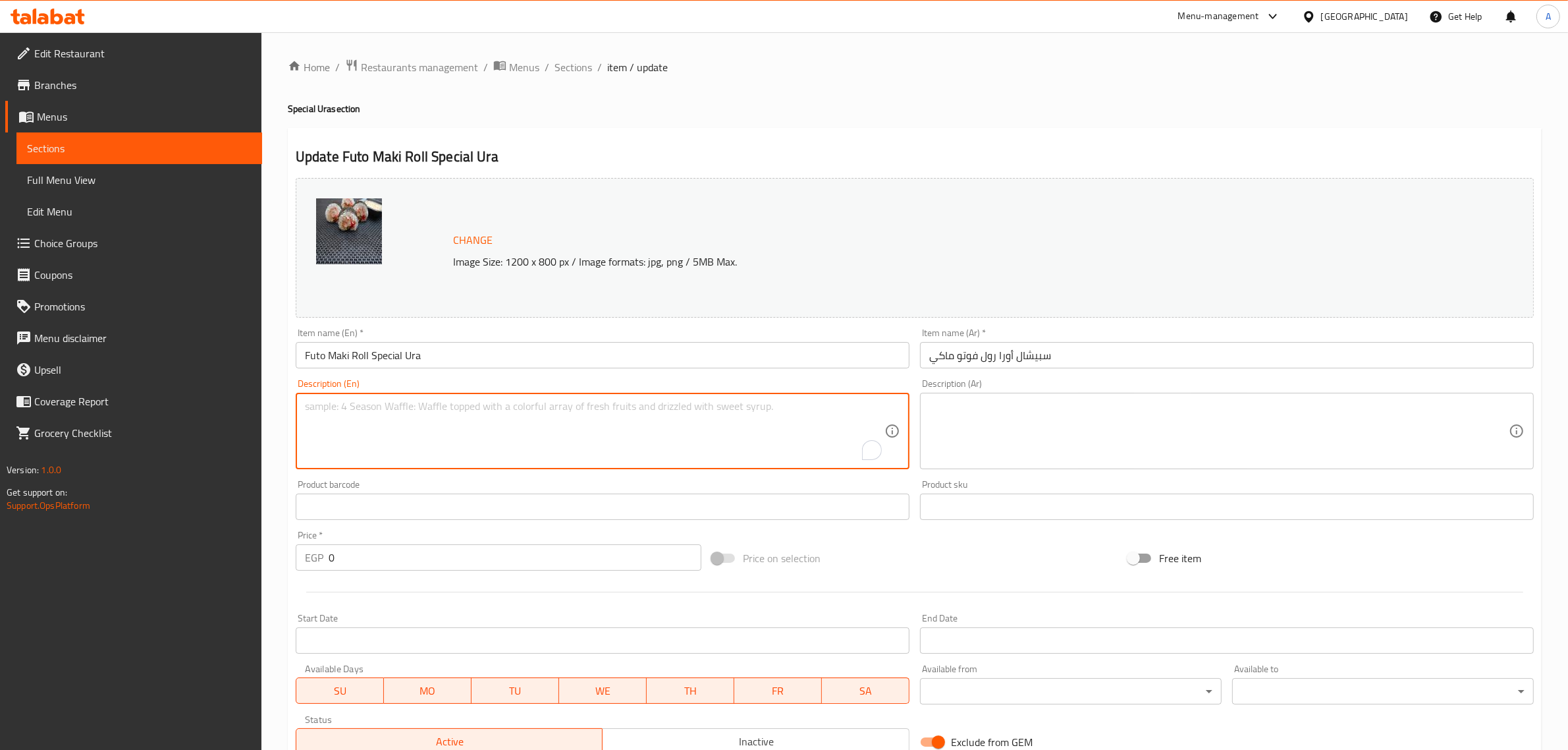
paste textarea "Salmon, shrimp tempura, avocado and caviar."
type textarea "Salmon, shrimp tempura, avocado and caviar."
click at [1047, 426] on textarea at bounding box center [1219, 431] width 580 height 62
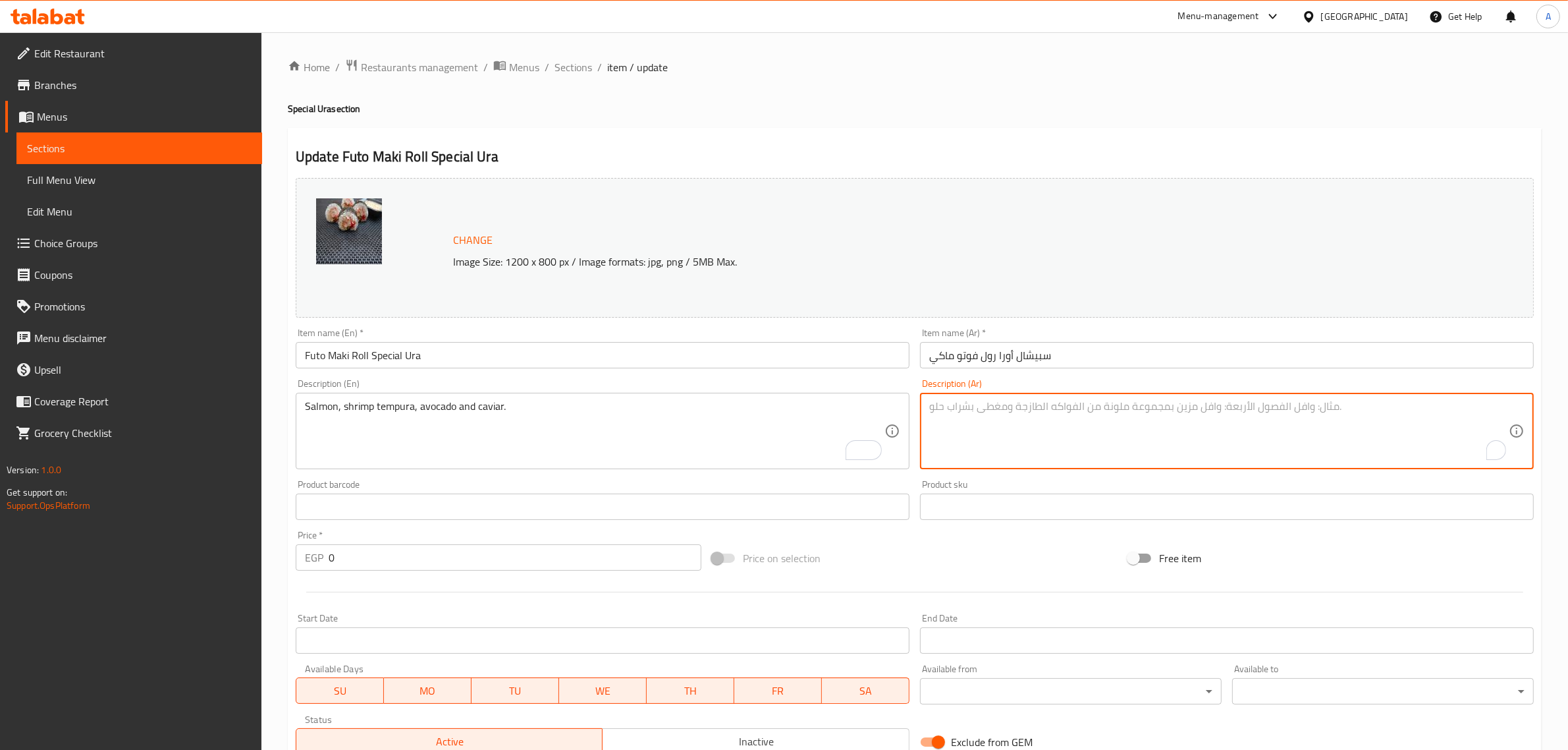
paste textarea "سمك السلمون، روبيان تمبورا، أفوكادو وكافيار."
click at [1111, 413] on textarea "سمك السلمون، روبيان تمبورا، أفوكادو وكافيار." at bounding box center [1219, 431] width 580 height 62
type textarea "السلمون، روبيان تمبورا، أفوكادو وكافيار."
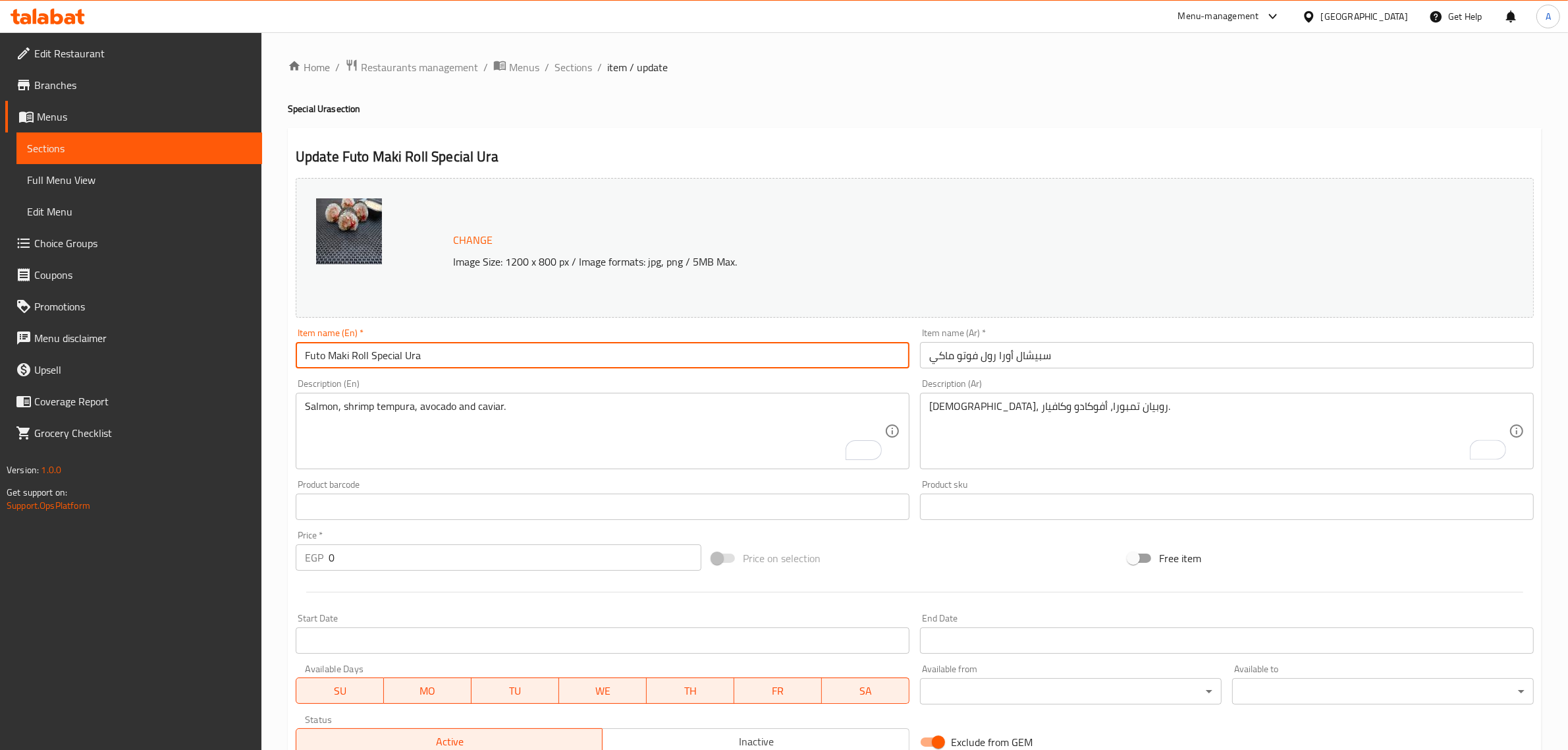
click at [820, 350] on input "Futo Maki Roll Special Ura" at bounding box center [602, 355] width 614 height 27
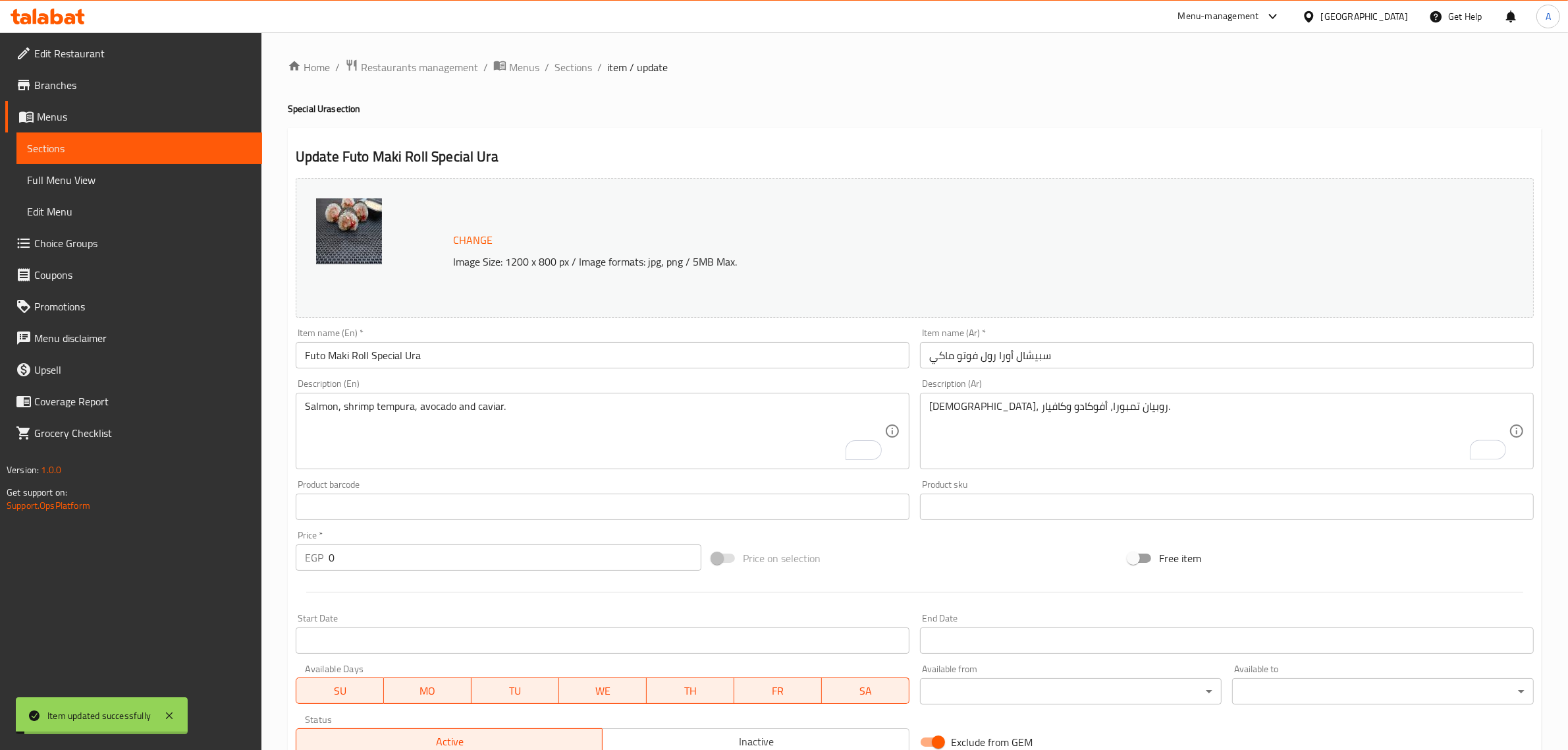
click at [568, 69] on span "Sections" at bounding box center [573, 67] width 37 height 16
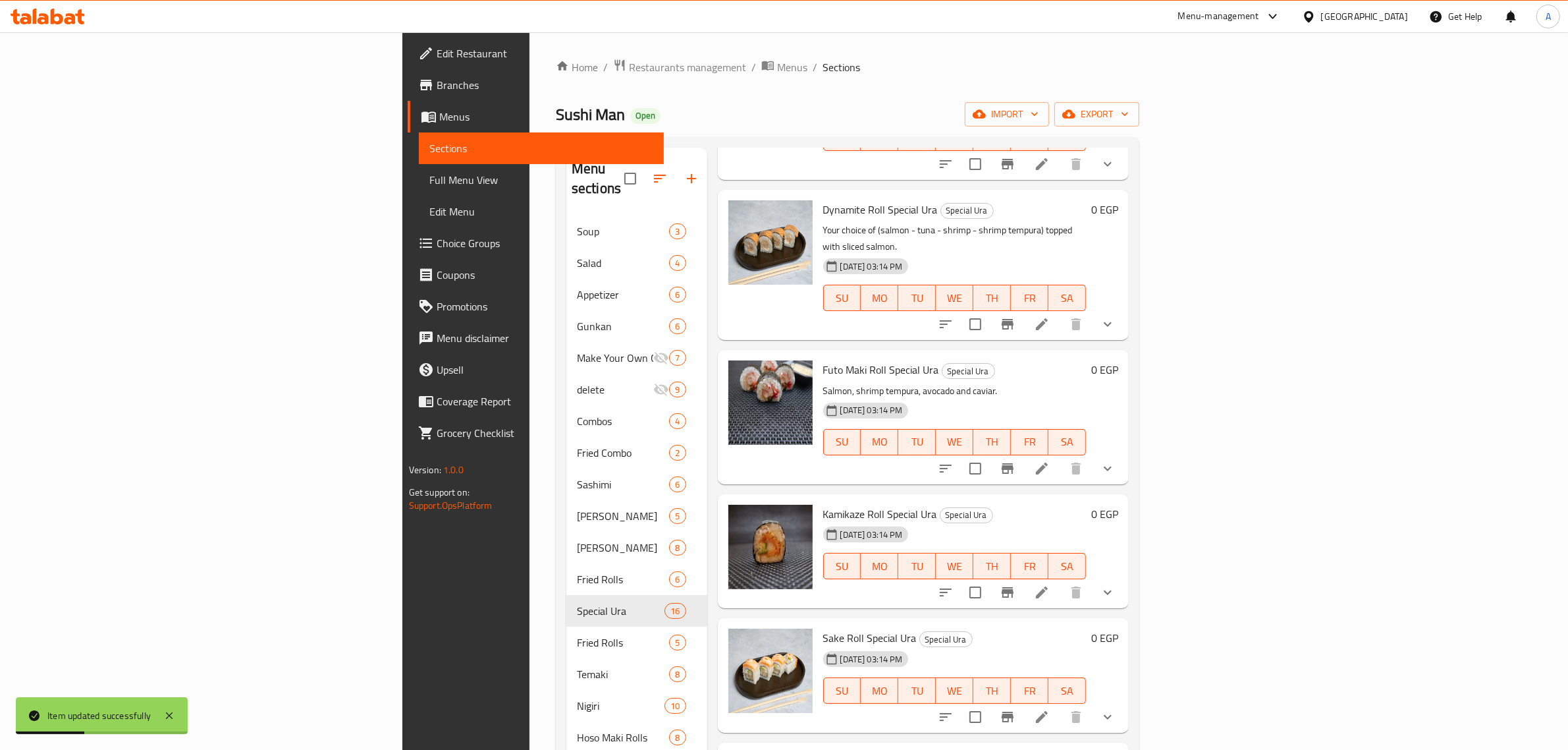
scroll to position [329, 0]
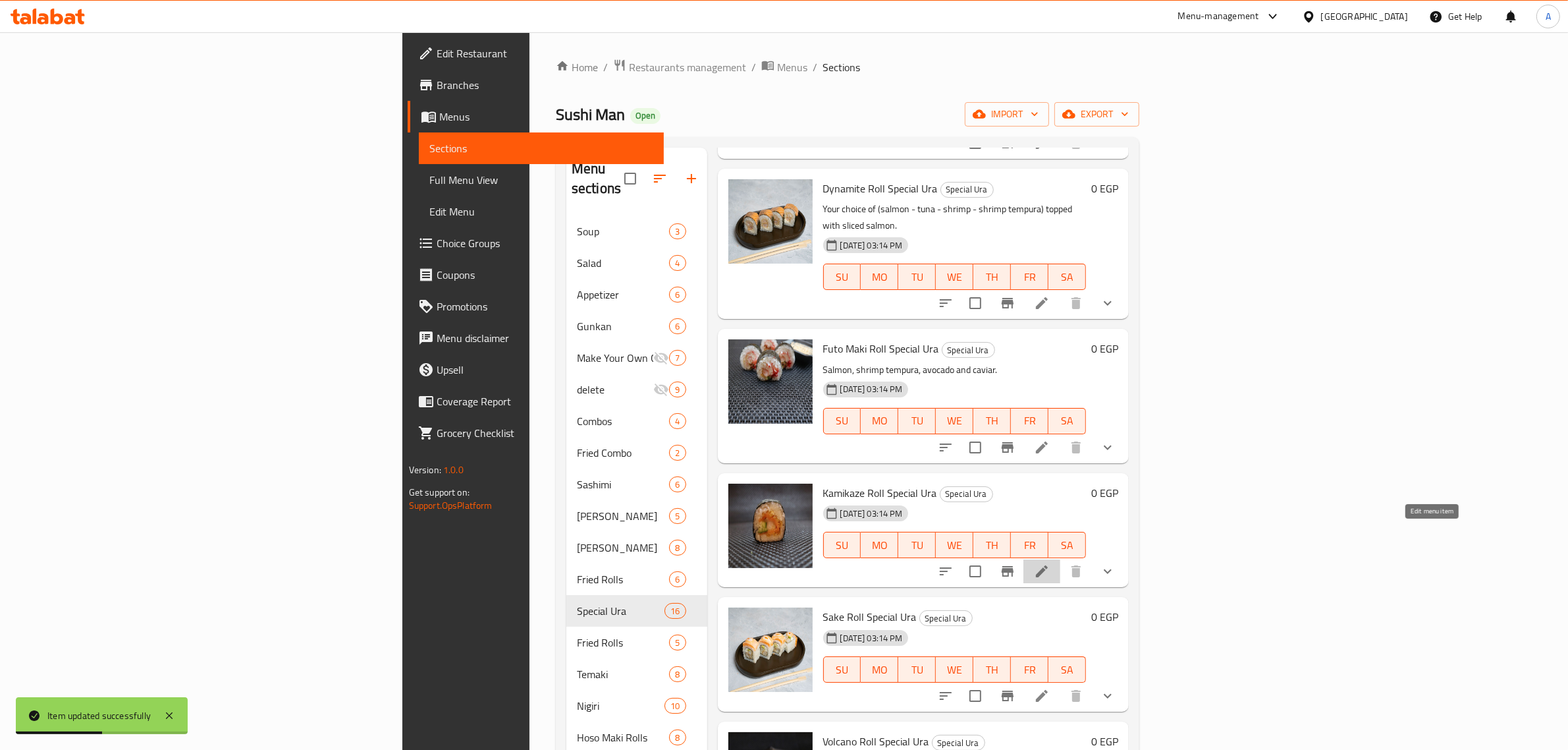
click at [1050, 563] on icon at bounding box center [1041, 571] width 16 height 16
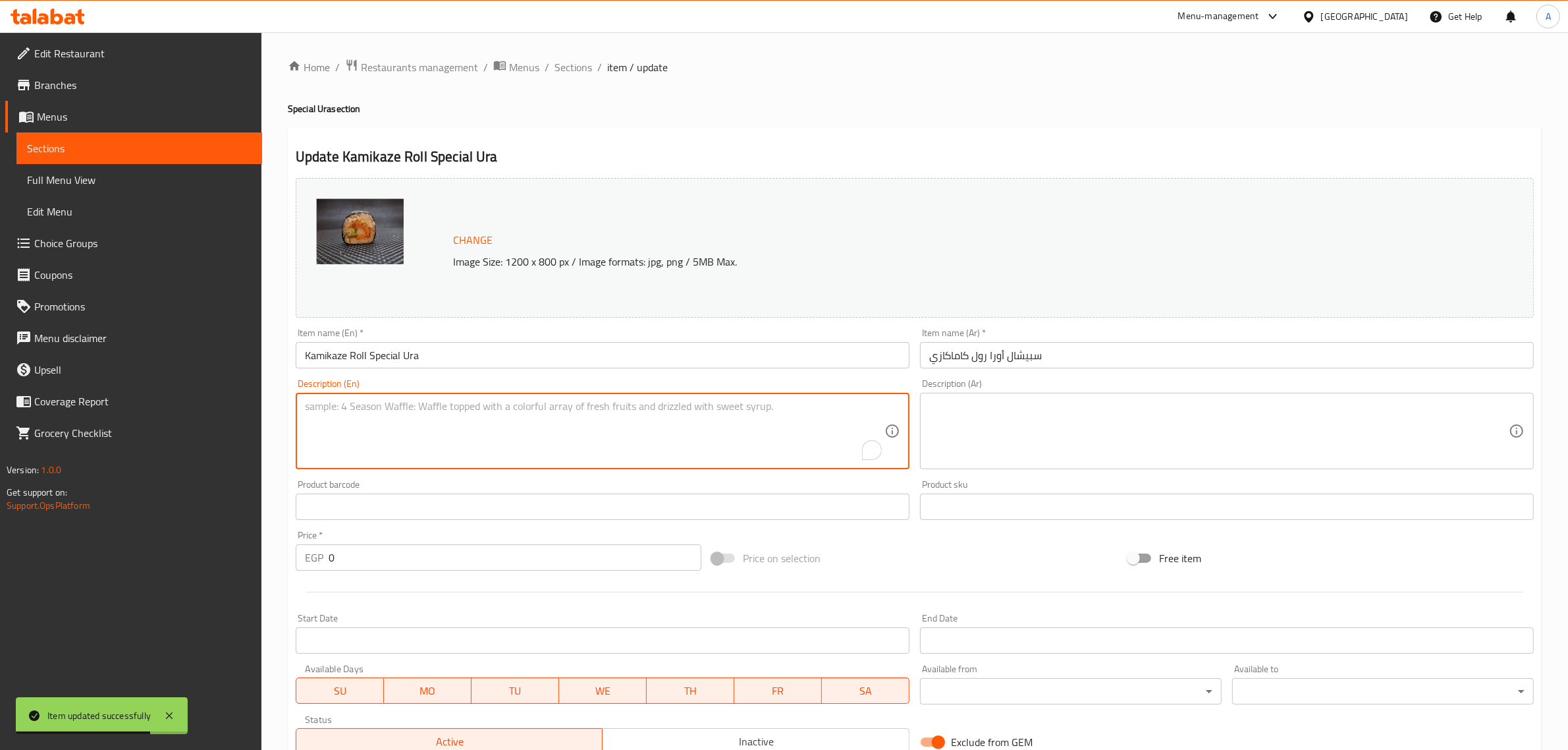
click at [732, 402] on textarea "To enrich screen reader interactions, please activate Accessibility in Grammarl…" at bounding box center [594, 431] width 580 height 62
paste textarea "Salmon, shrimp tempura, avocado and tempura flakes."
type textarea "Salmon, shrimp tempura, avocado and tempura flakes."
click at [1085, 432] on textarea at bounding box center [1219, 431] width 580 height 62
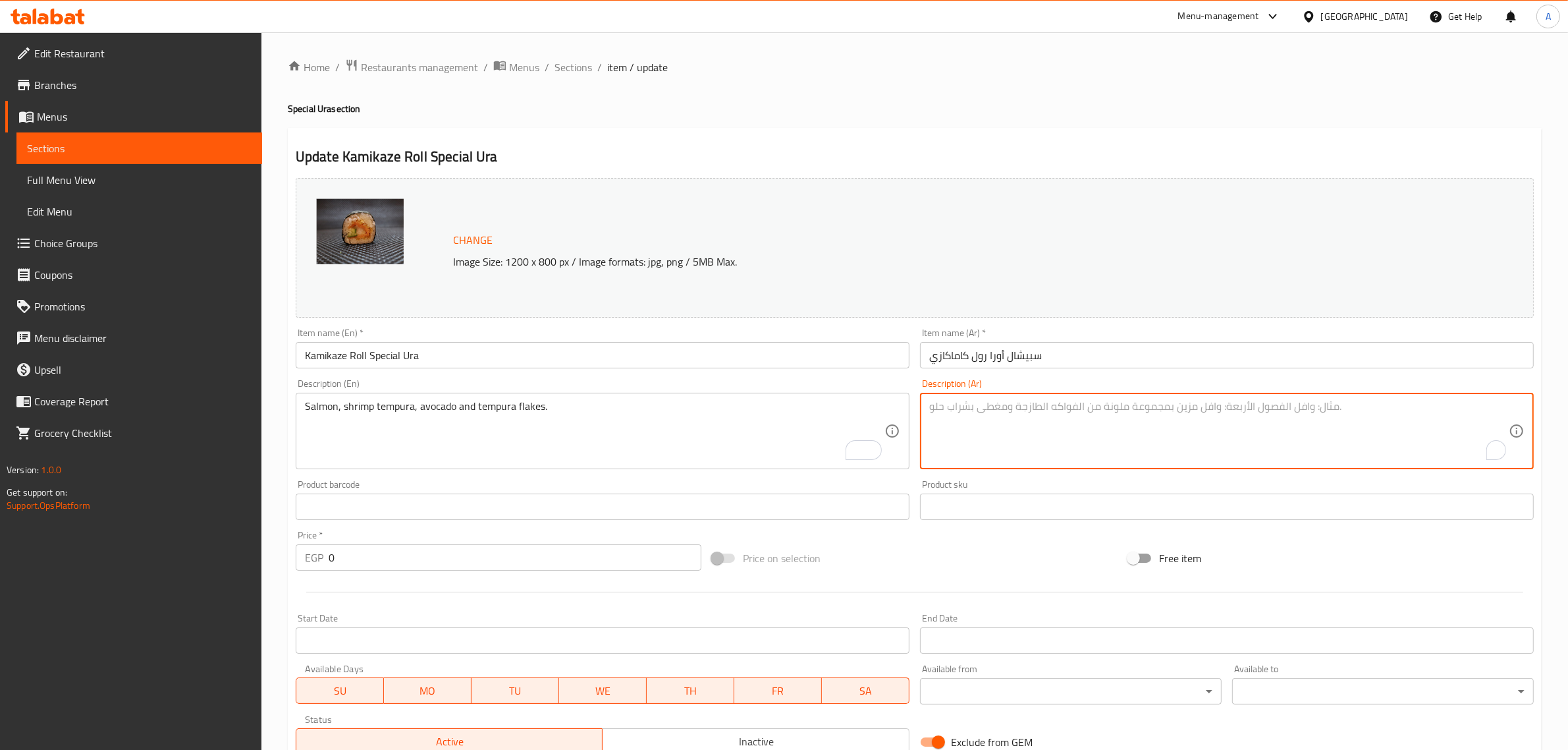
paste textarea "سمك السلمون، روبيان تمبورا، أفوكادو ورقائق تمبورا."
click at [1148, 412] on textarea "سمك السلمون، روبيان تمبورا، أفوكادو ورقائق تمبورا." at bounding box center [1219, 431] width 580 height 62
type textarea "السلمون، روبيان تمبورا، أفوكادو ورقائق تمبورا."
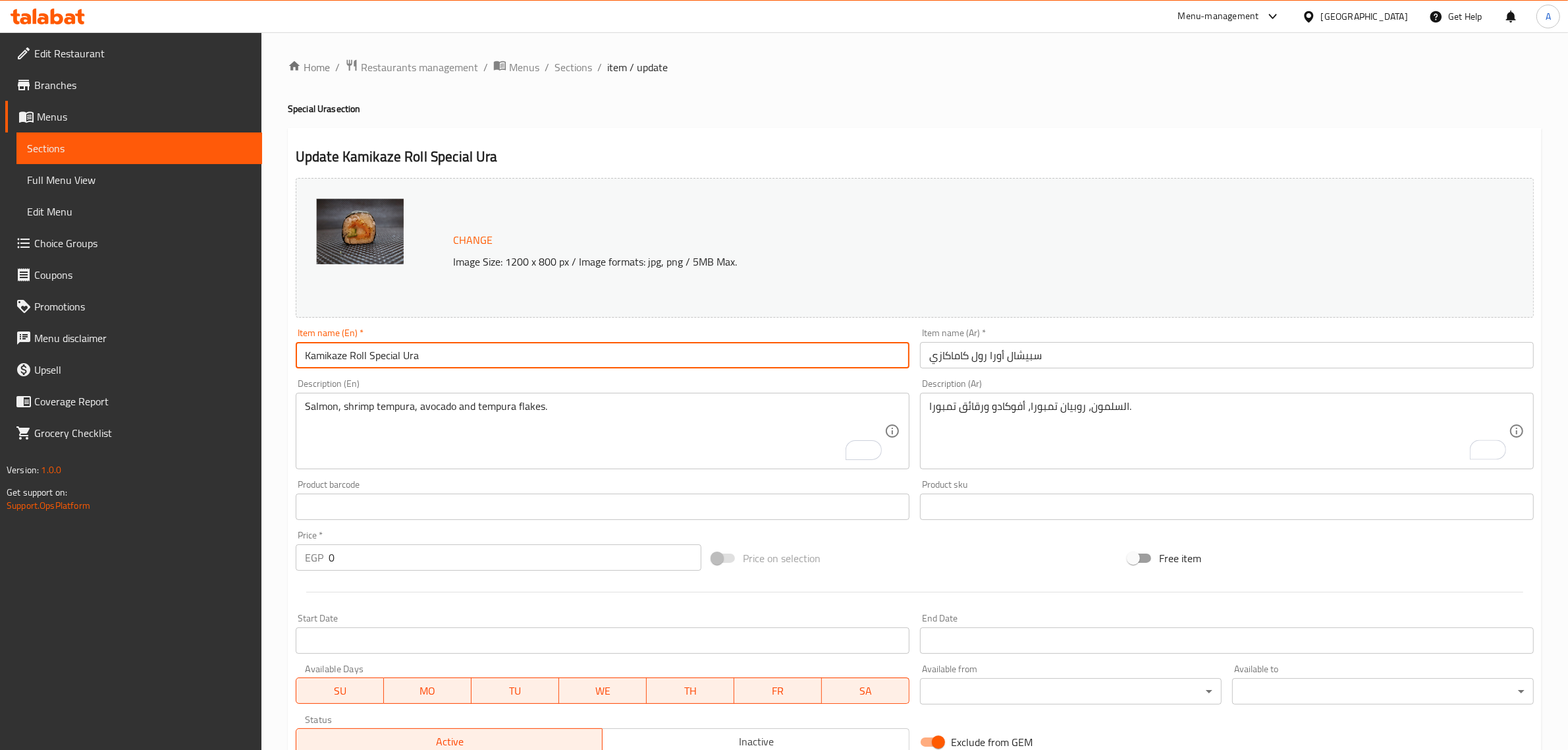
click at [828, 343] on input "Kamikaze Roll Special Ura" at bounding box center [602, 355] width 614 height 27
click at [577, 70] on span "Sections" at bounding box center [573, 67] width 37 height 16
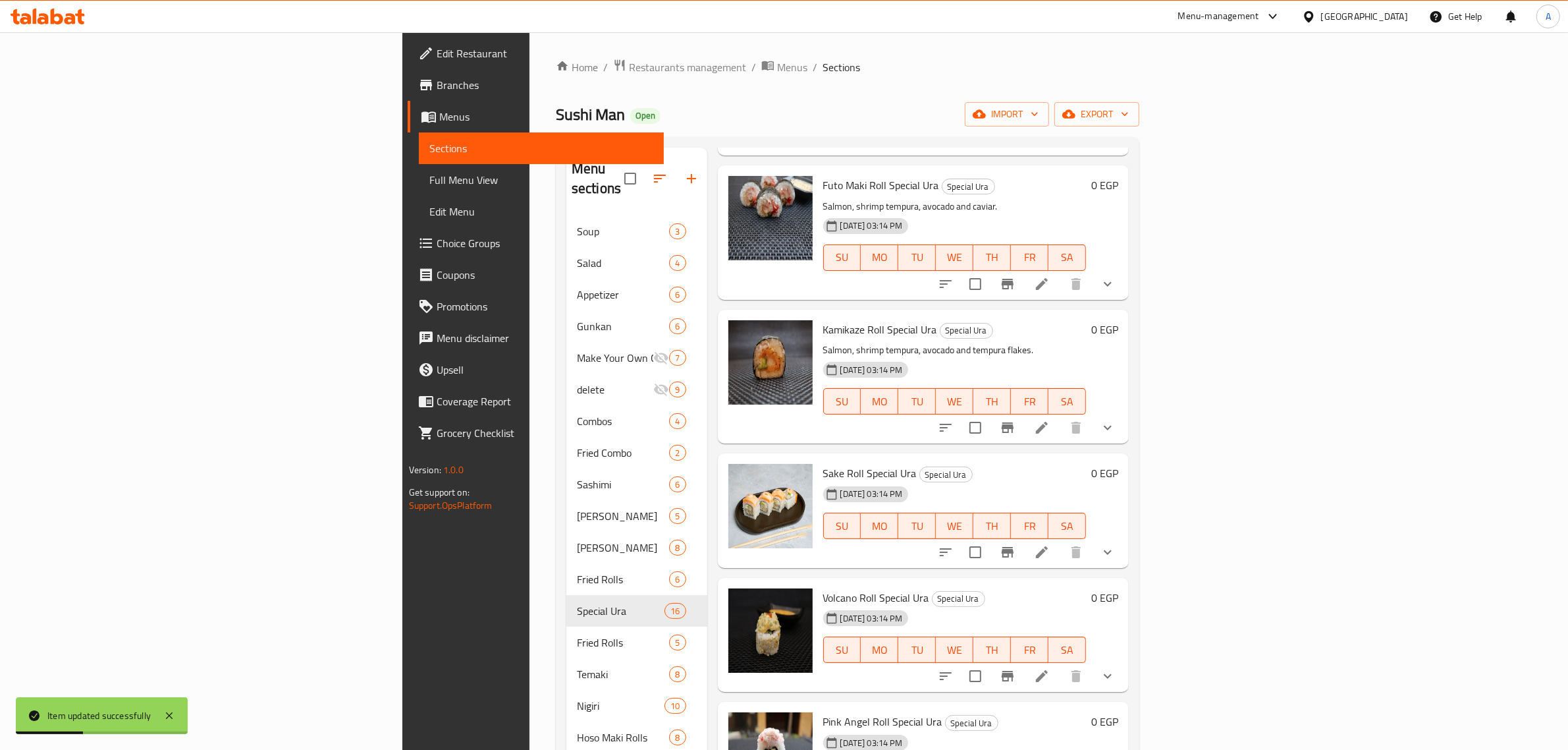
scroll to position [494, 0]
click at [1050, 543] on icon at bounding box center [1041, 551] width 16 height 16
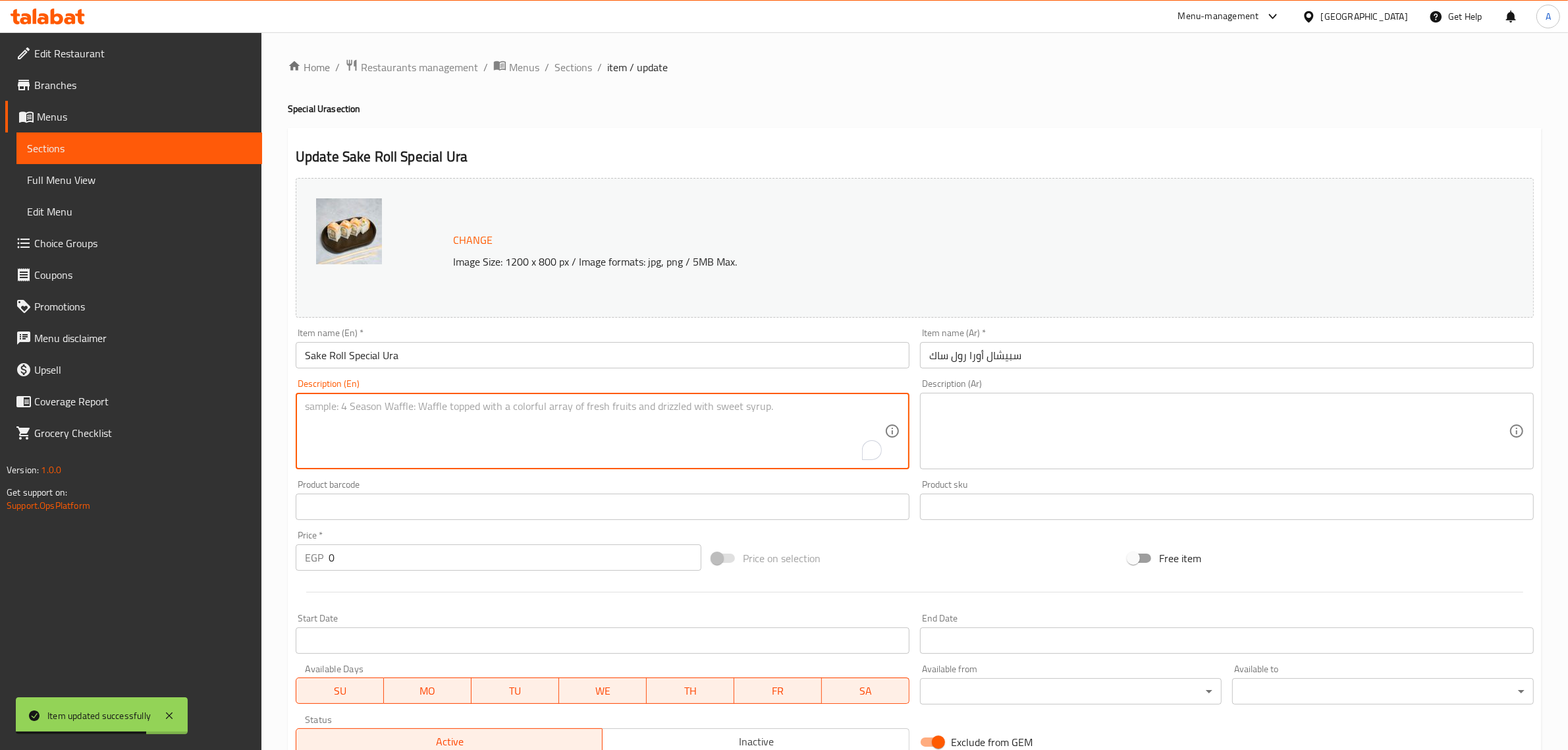
click at [656, 449] on textarea "To enrich screen reader interactions, please activate Accessibility in Grammarl…" at bounding box center [594, 431] width 580 height 62
paste textarea "Shrimp tempura, salmon, avocado and cheese topped with seared salmon and ponzo …"
type textarea "Shrimp tempura, salmon, avocado and cheese topped with seared salmon and ponzo …"
click at [475, 416] on textarea "Shrimp tempura, salmon, avocado and cheese topped with seared salmon and ponzo …" at bounding box center [594, 431] width 580 height 62
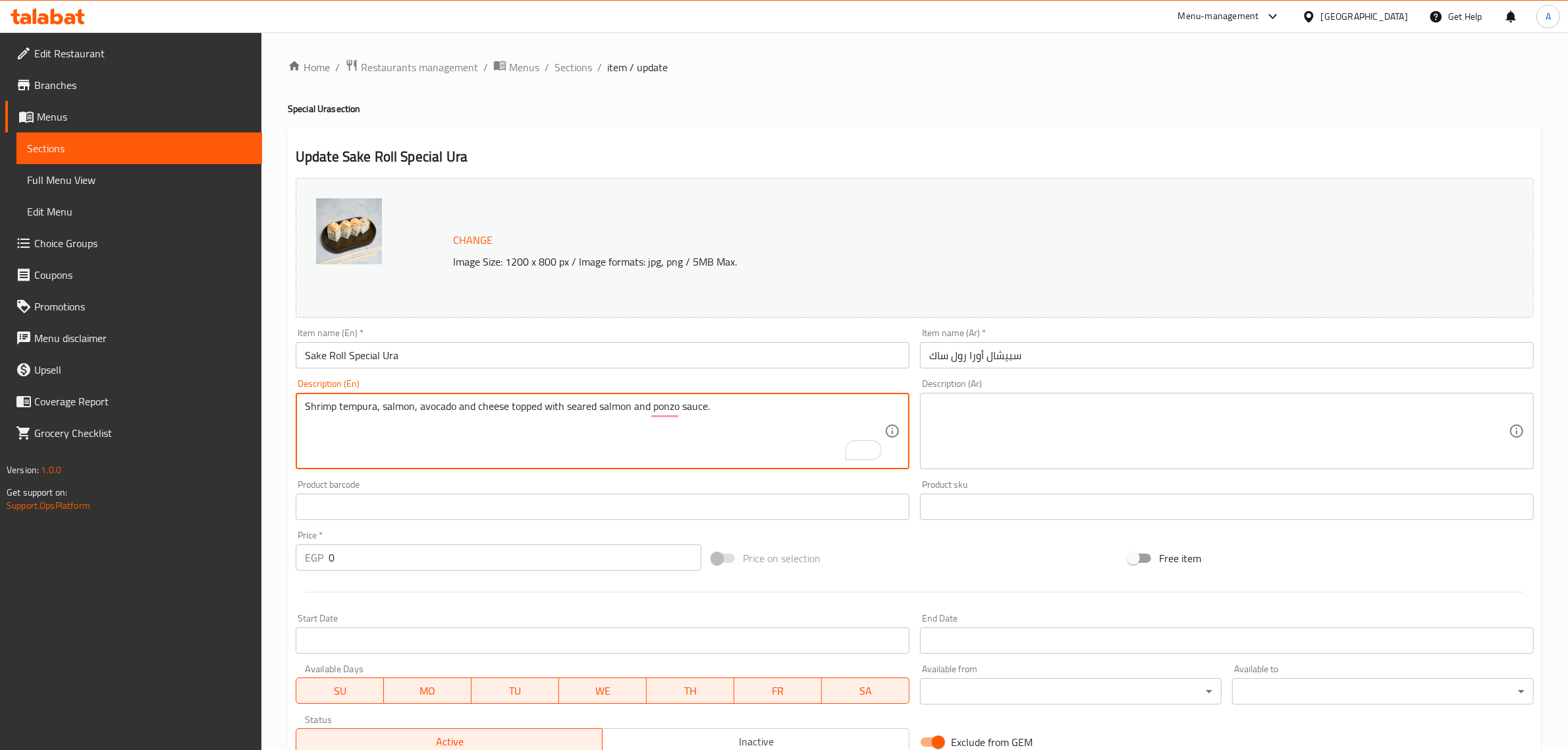
click at [475, 416] on textarea "Shrimp tempura, salmon, avocado and cheese topped with seared salmon and ponzo …" at bounding box center [594, 431] width 580 height 62
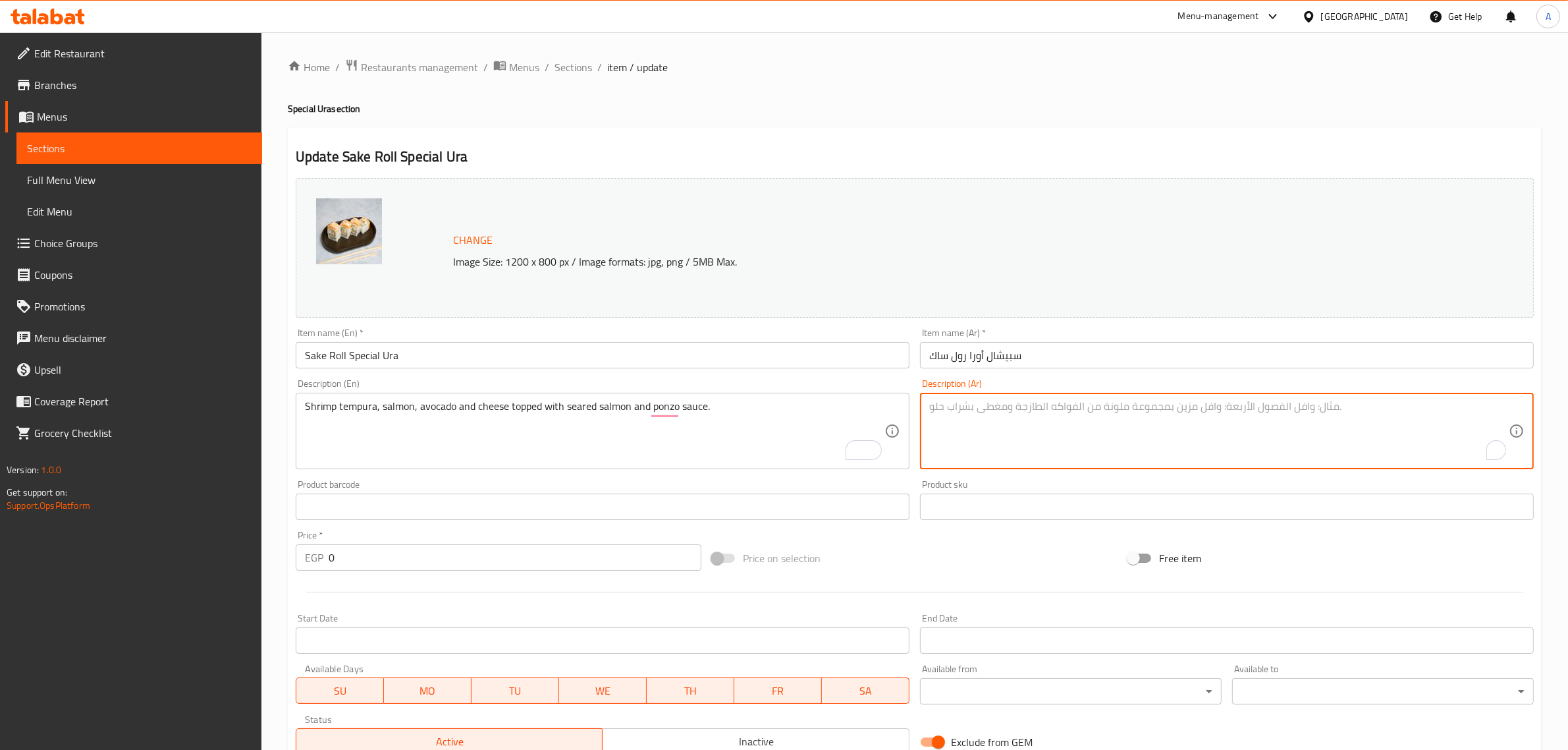
click at [996, 446] on textarea "To enrich screen reader interactions, please activate Accessibility in Grammarl…" at bounding box center [1219, 431] width 580 height 62
paste textarea "روبيان تمبورا، سلمون، أفوكادو وجبن مغطى بسلمون مشوي وصلصة بونزو."
type textarea "روبيان تمبورا، سلمون، أفوكادو وجبن مغطى بسلمون مشوي وصلصة بونزو."
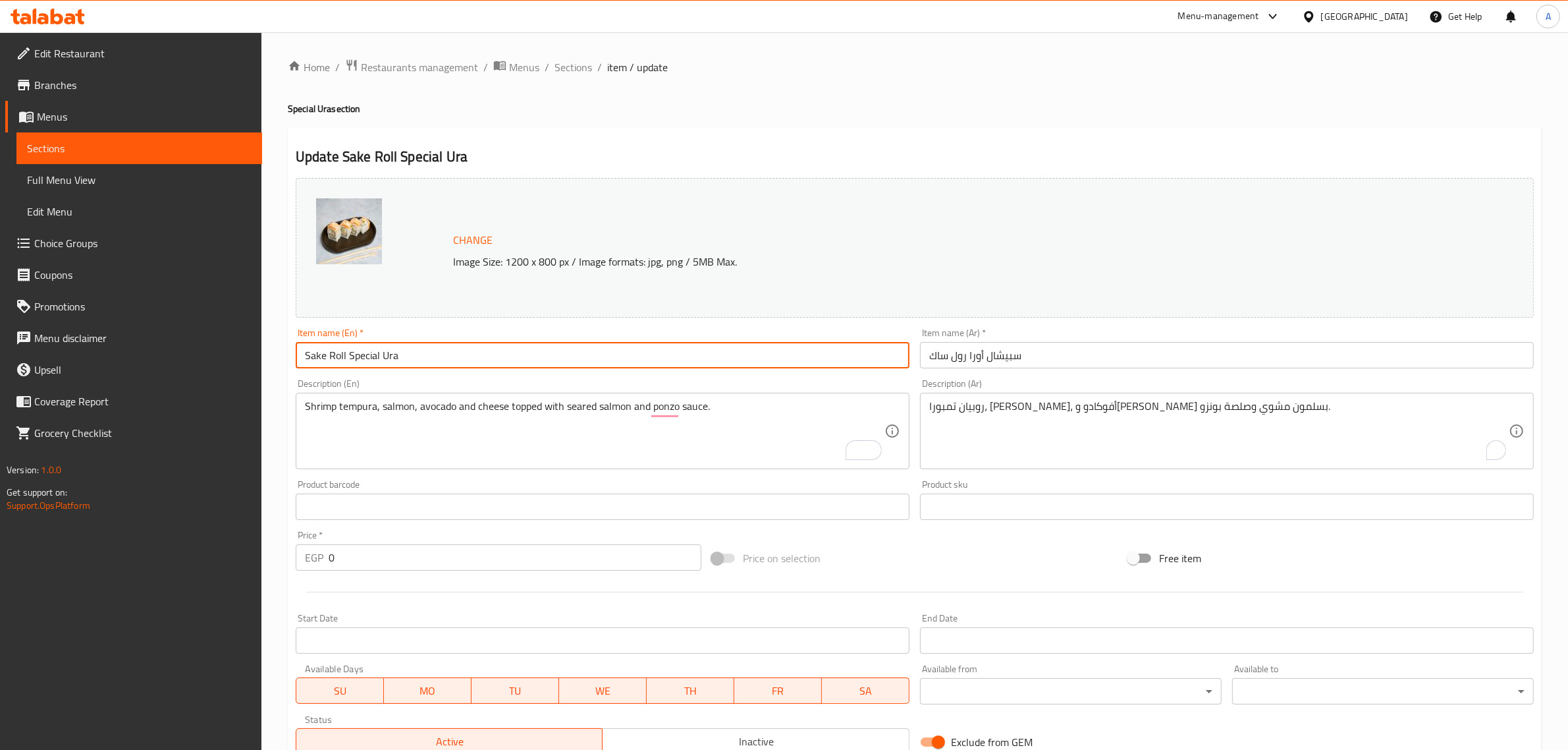
click at [832, 349] on input "Sake Roll Special Ura" at bounding box center [602, 355] width 614 height 27
click at [568, 69] on span "Sections" at bounding box center [573, 67] width 37 height 16
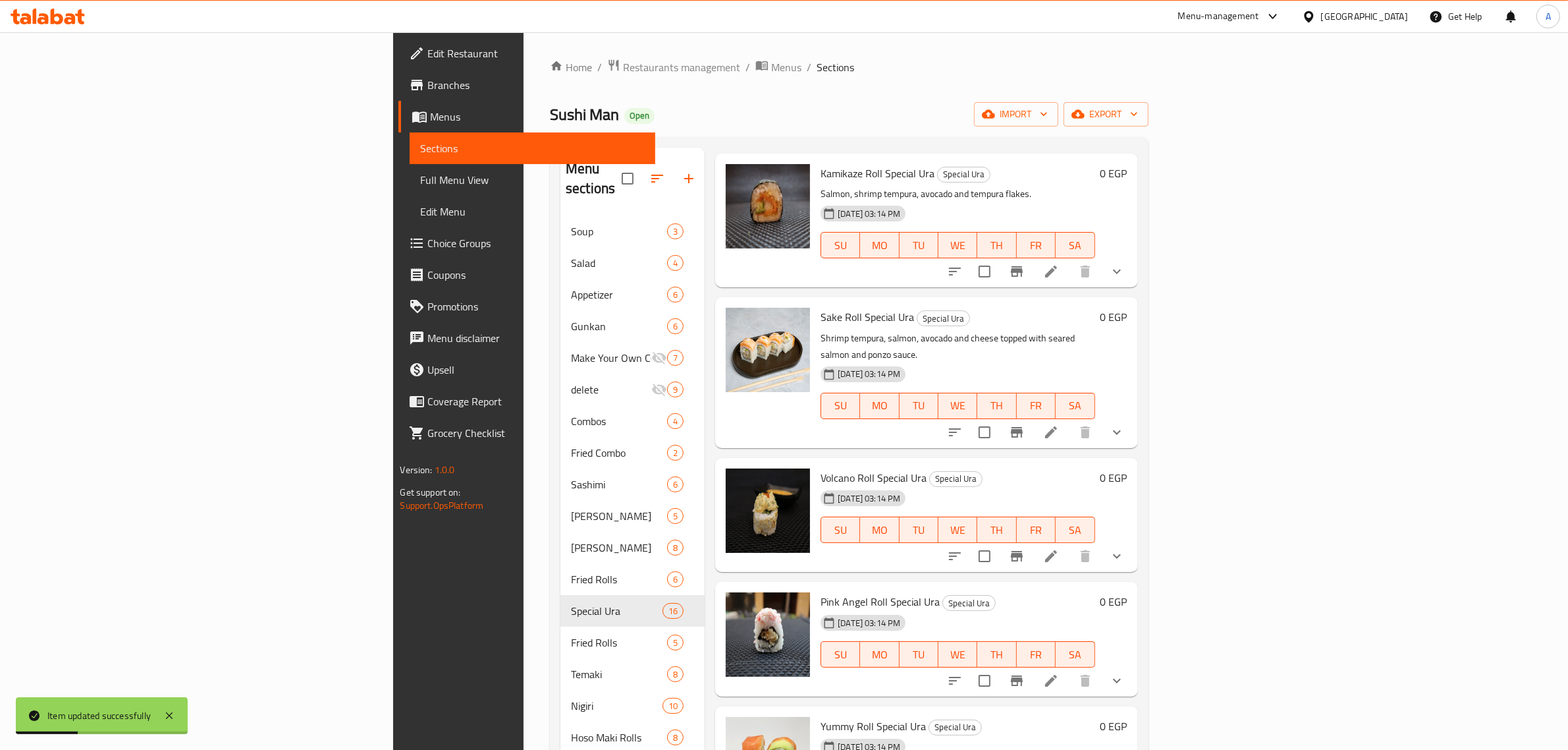
scroll to position [659, 0]
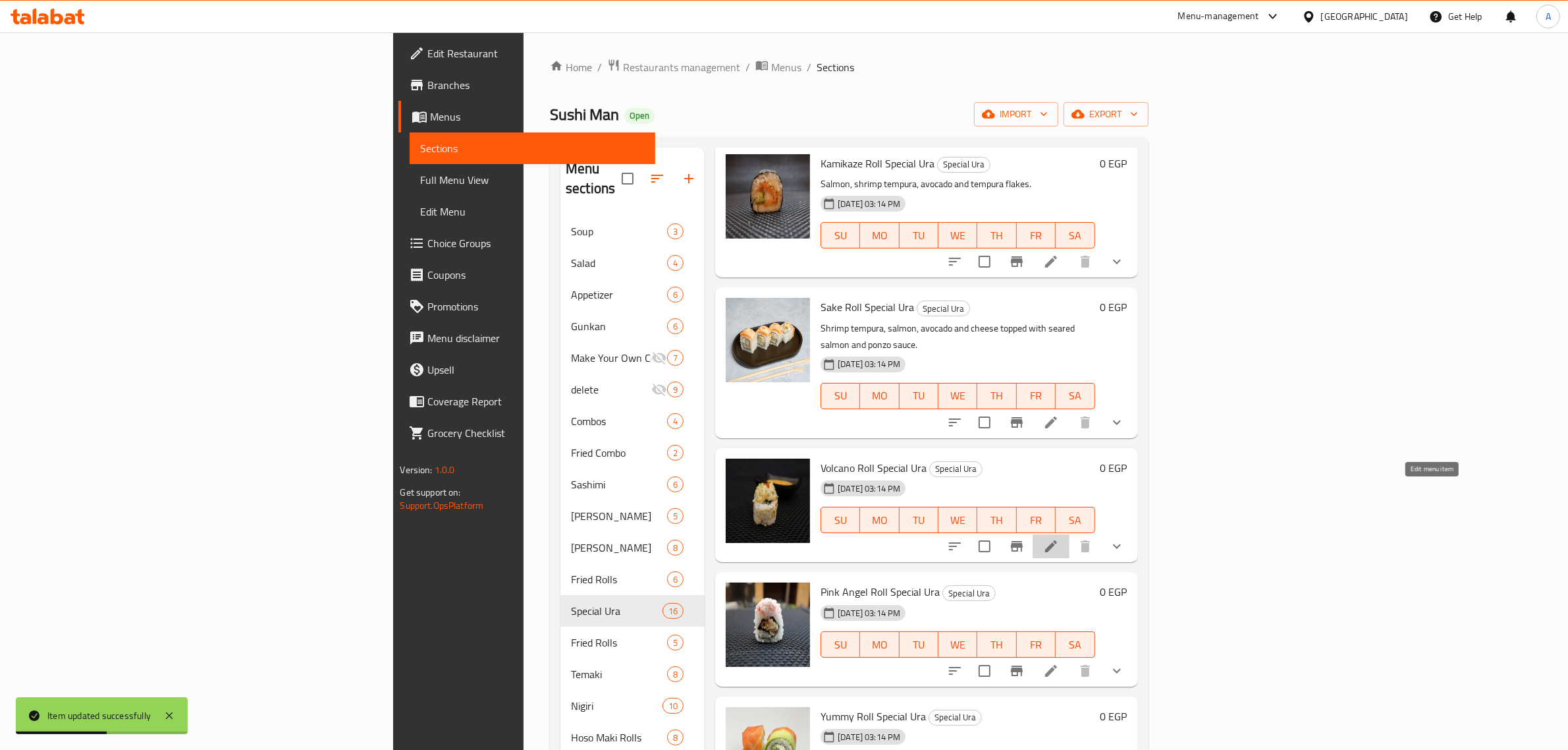
click at [1059, 539] on icon at bounding box center [1051, 546] width 16 height 16
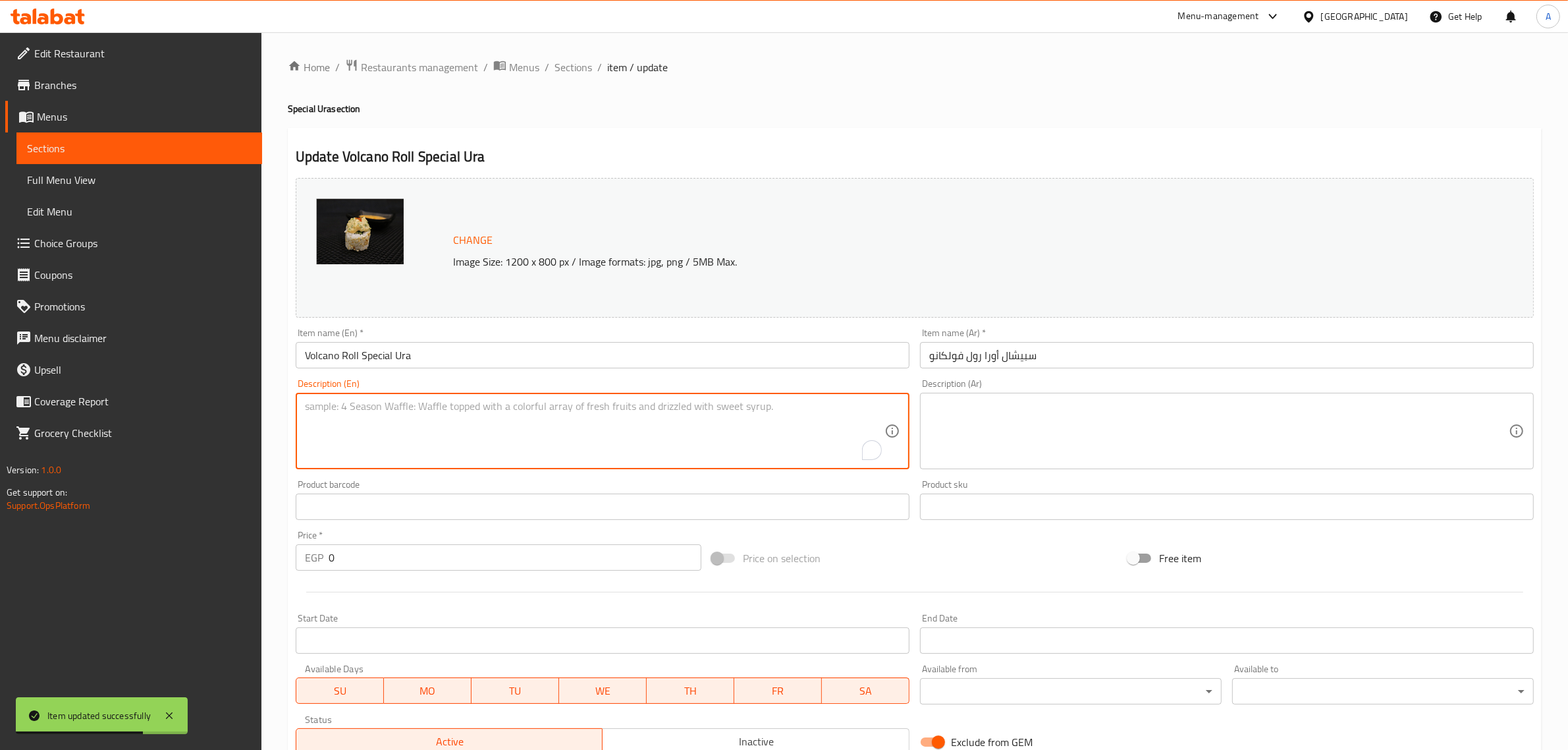
click at [627, 414] on textarea "To enrich screen reader interactions, please activate Accessibility in Grammarl…" at bounding box center [594, 431] width 580 height 62
paste textarea "Avocado and cucumber topped with salmon, caviar and spicy sauce."
type textarea "Avocado and cucumber topped with salmon, caviar and spicy sauce."
click at [1095, 425] on textarea at bounding box center [1219, 431] width 580 height 62
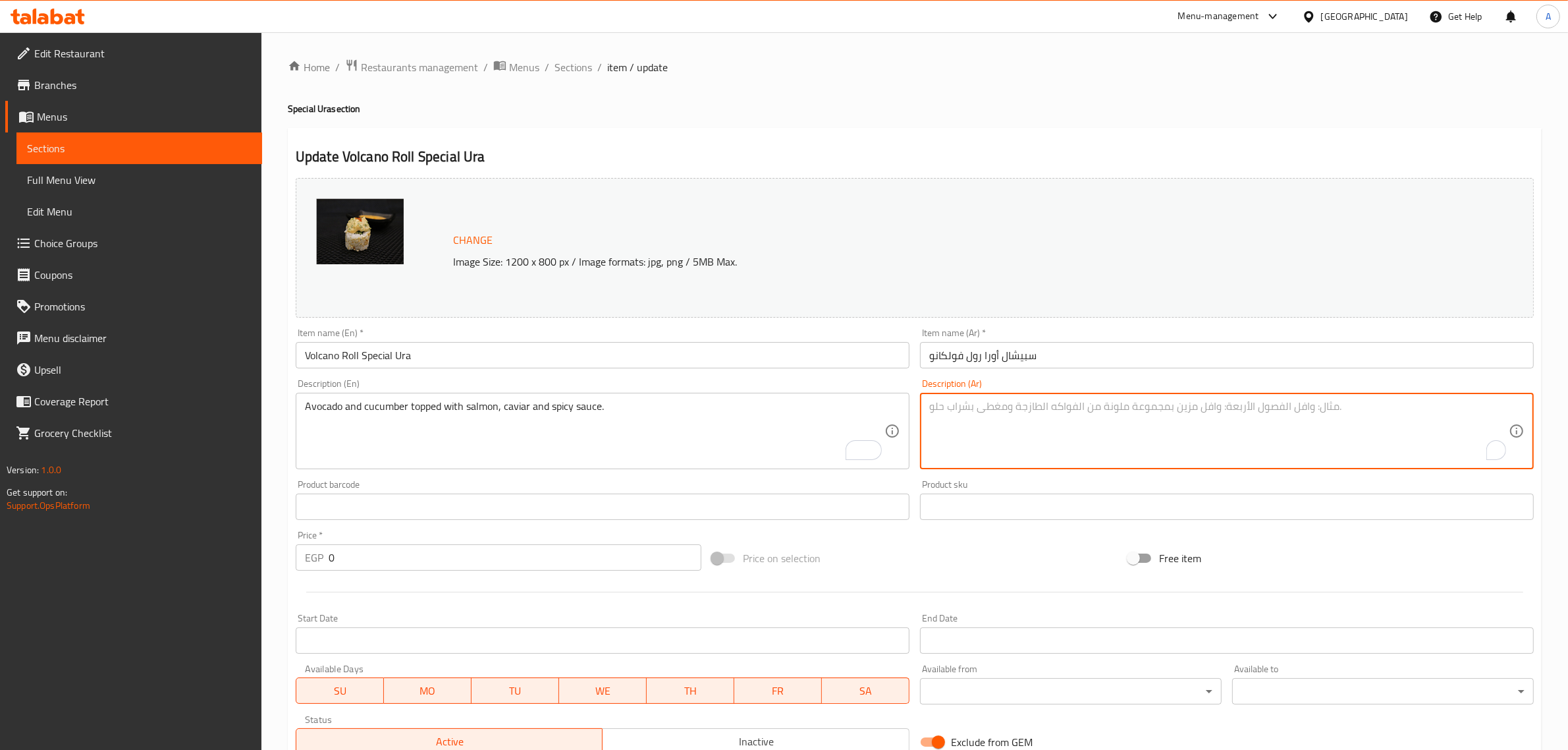
paste textarea "أفوكادو وخيار مع سمك السلمون والكافيار والصلصة الحارة."
type textarea "أفوكادو وخيار مع سمك السلمون والكافيار والصلصة الحارة."
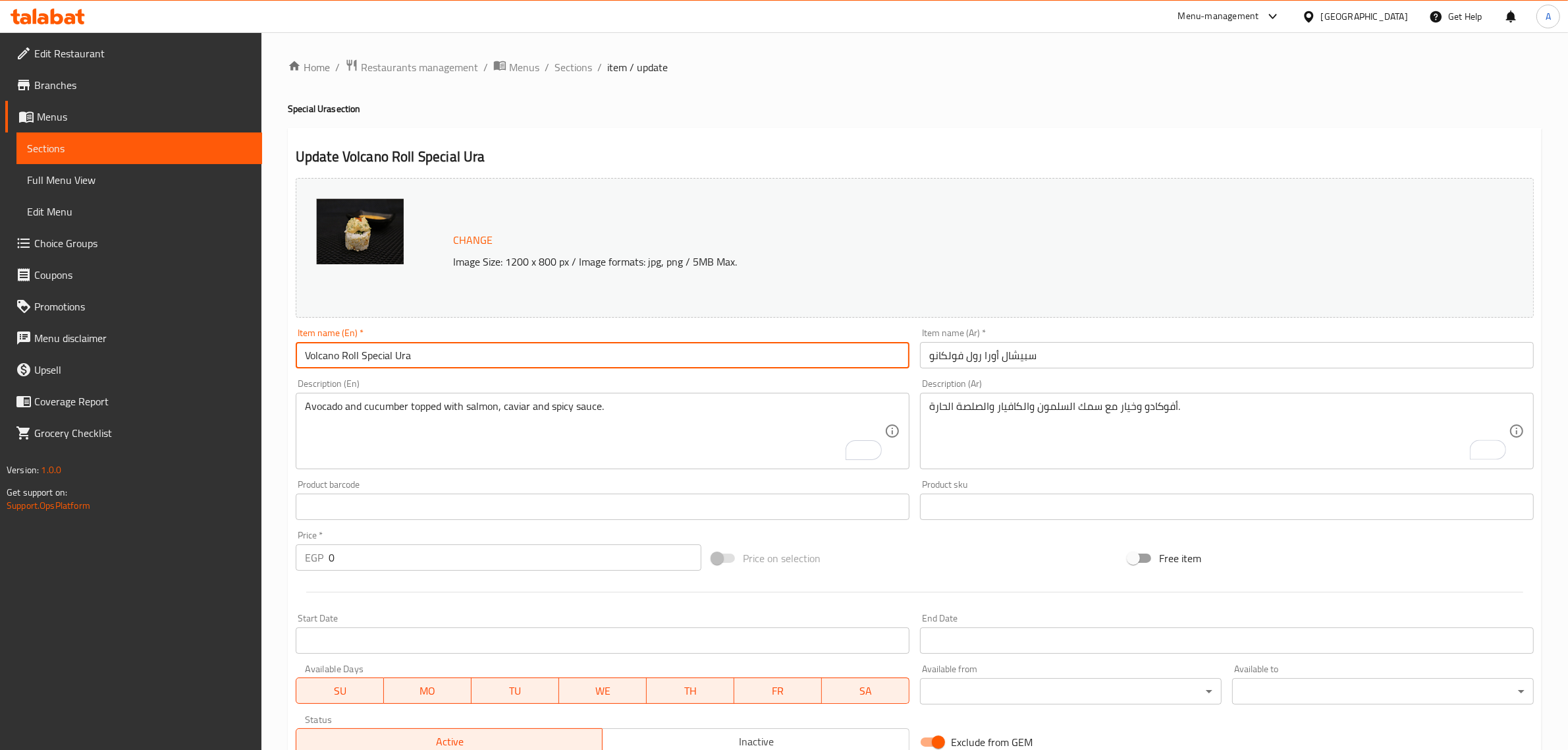
click at [839, 348] on input "Volcano Roll Special Ura" at bounding box center [602, 355] width 614 height 27
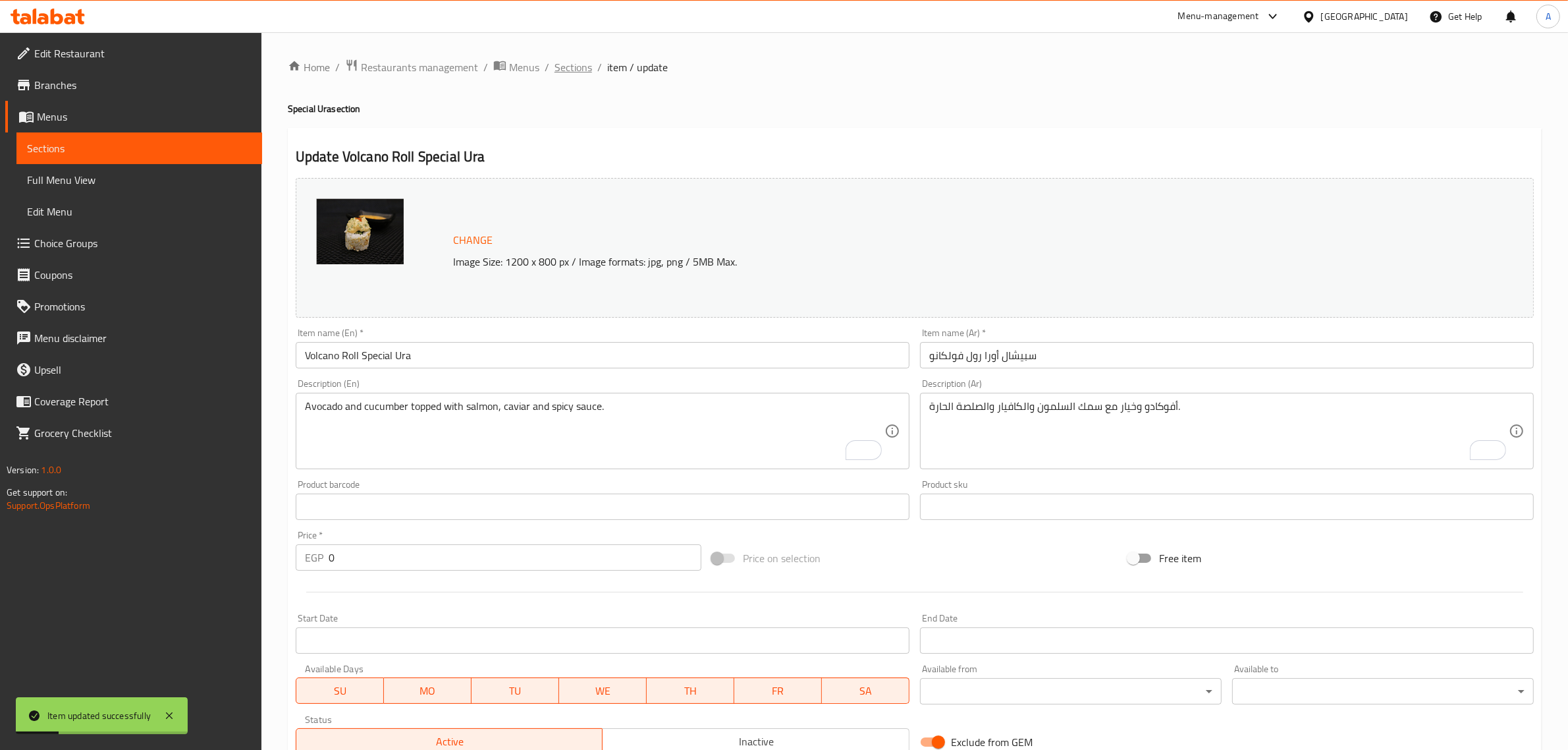
click at [576, 73] on span "Sections" at bounding box center [573, 67] width 37 height 16
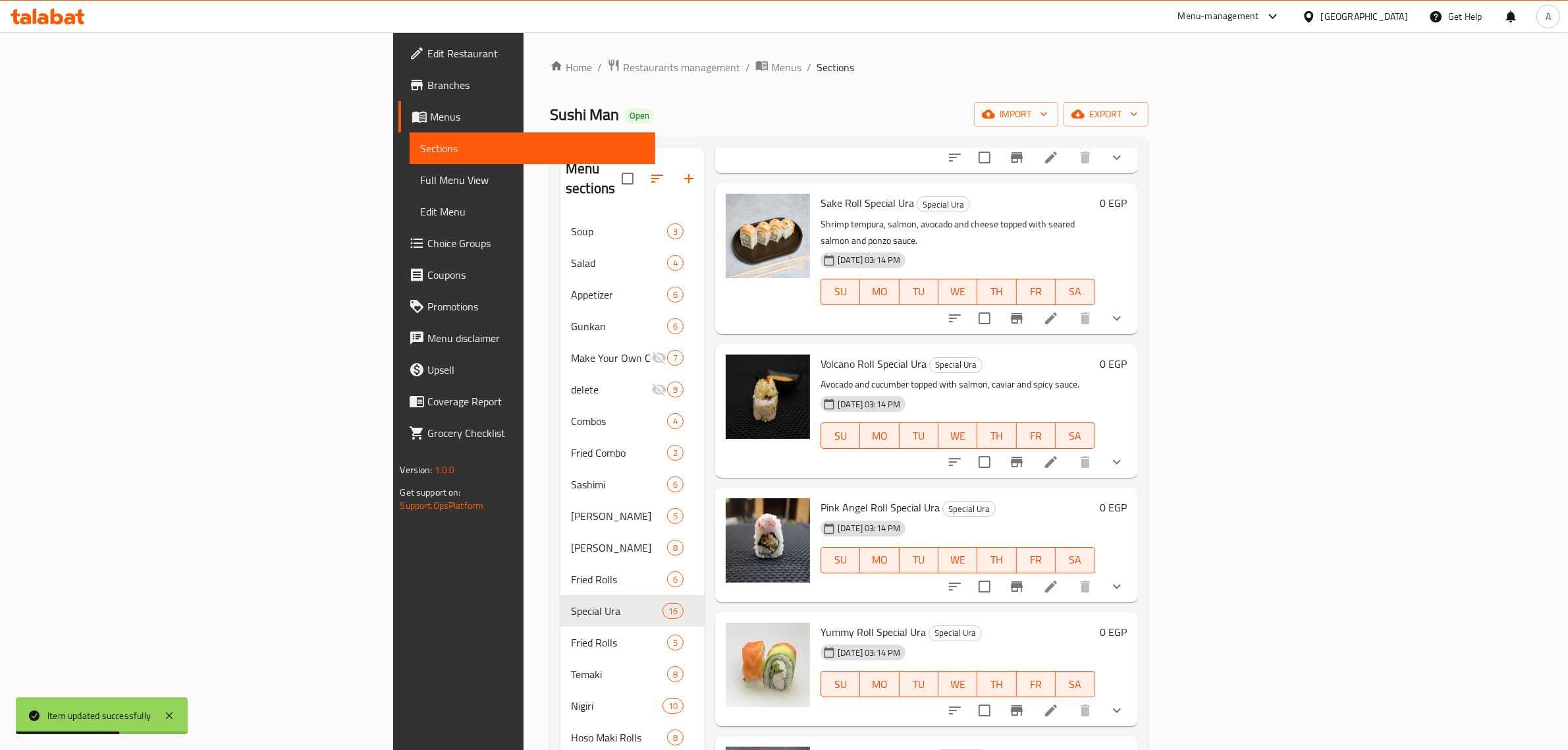
scroll to position [823, 0]
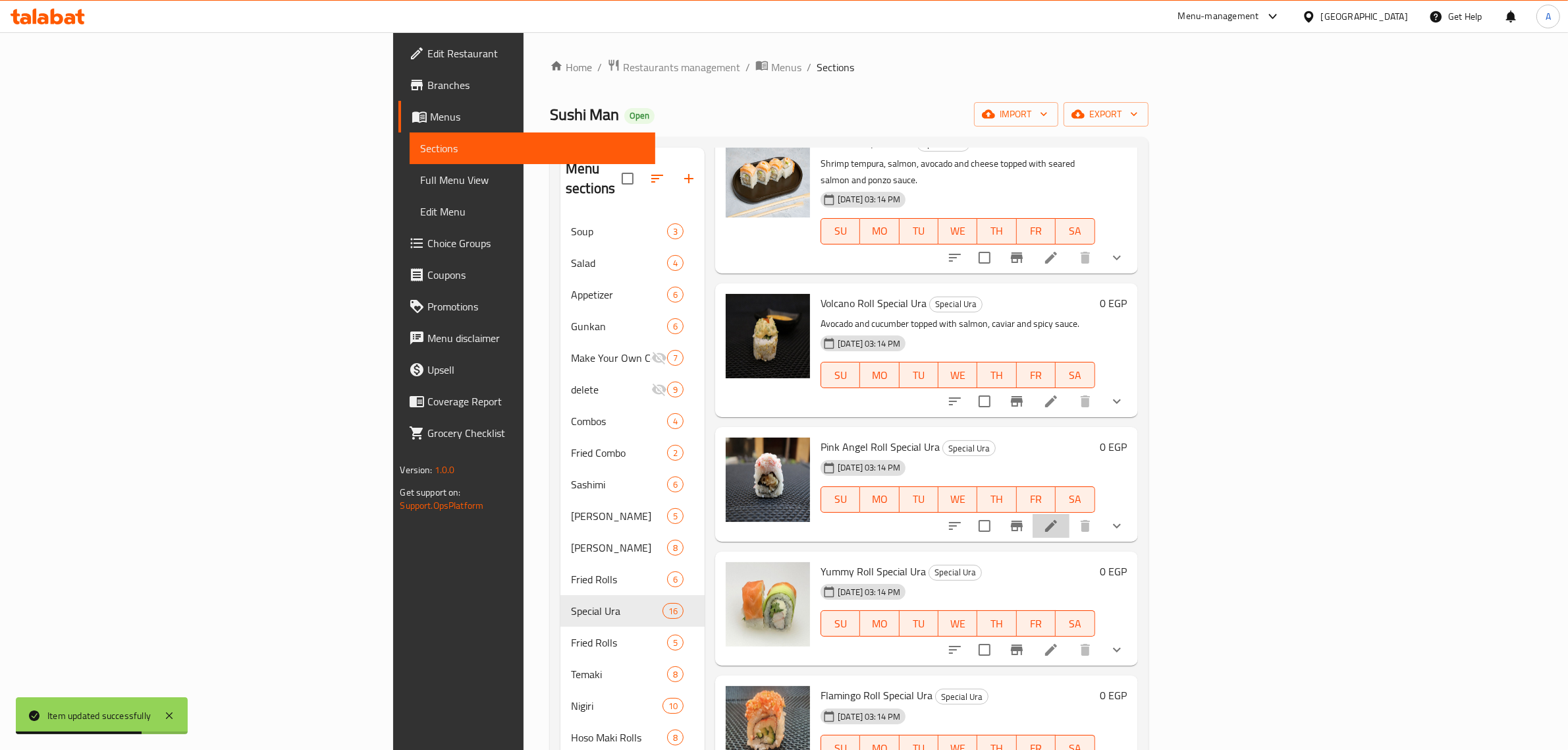
click at [1070, 514] on li at bounding box center [1051, 526] width 37 height 23
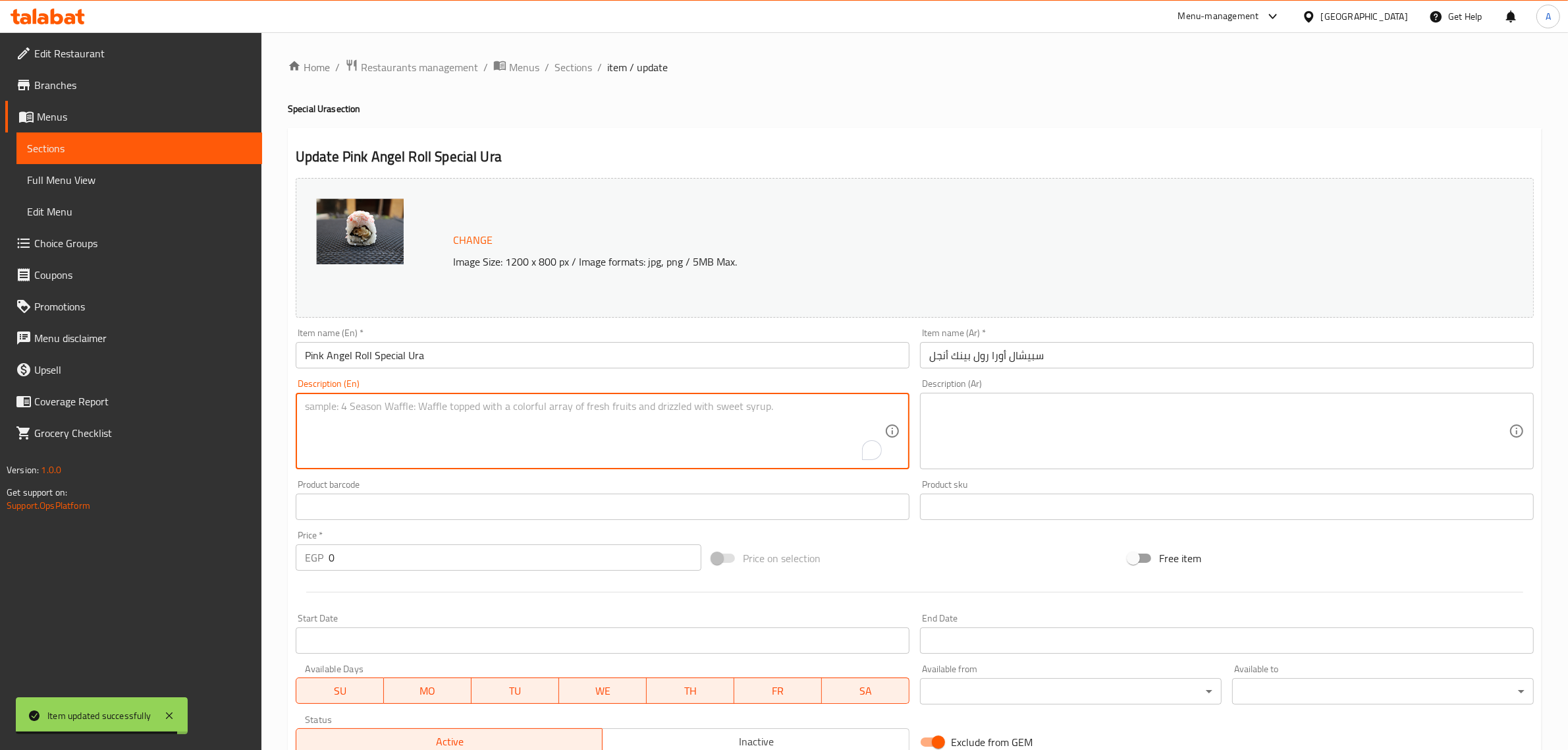
click at [591, 456] on textarea "To enrich screen reader interactions, please activate Accessibility in Grammarl…" at bounding box center [594, 431] width 580 height 62
paste textarea "Shrimp tempura and avocado topped with crab paste, sesame sauce and sriracha."
type textarea "Shrimp tempura and avocado topped with crab paste, sesame sauce and sriracha."
click at [1164, 452] on textarea at bounding box center [1219, 431] width 580 height 62
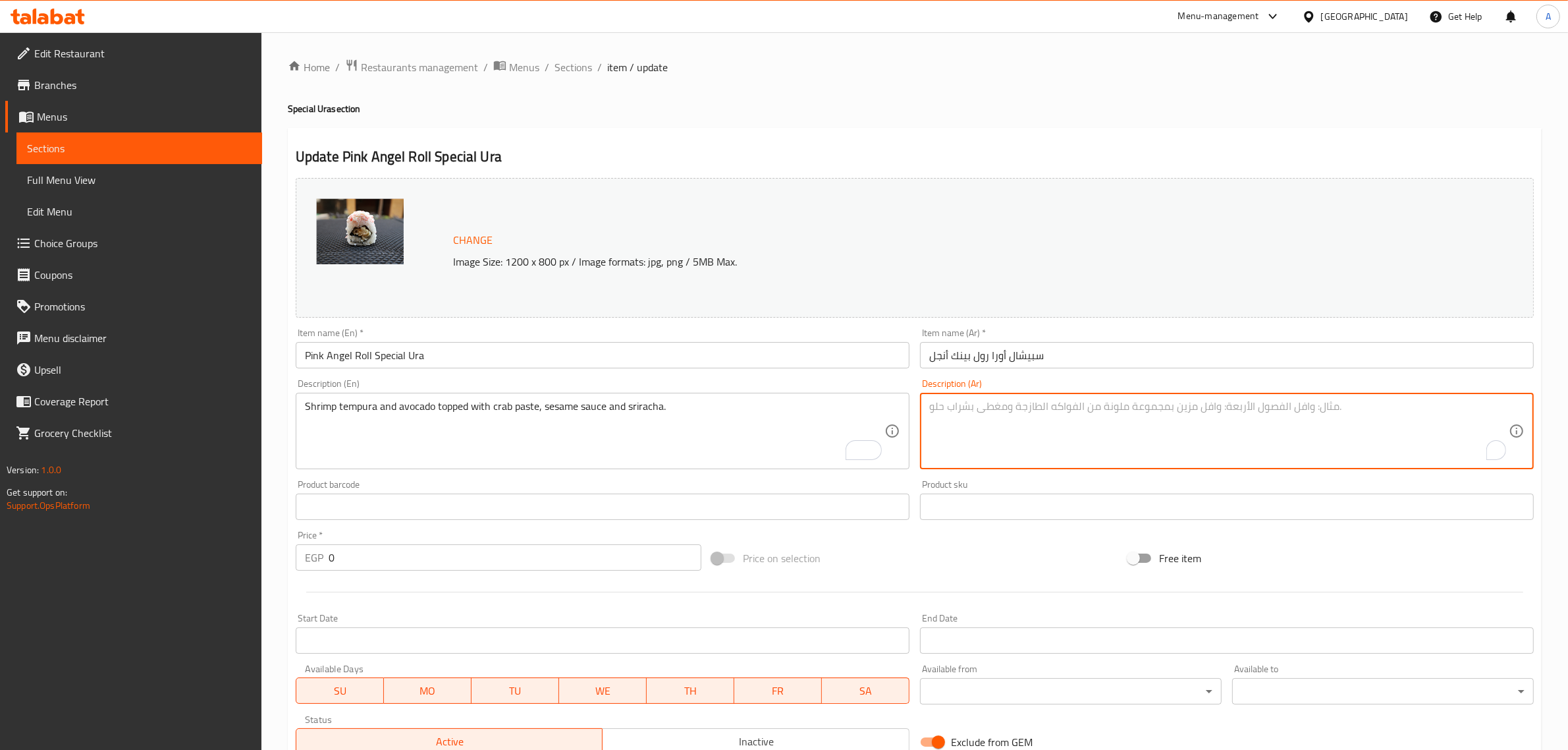
paste textarea "روبيان تمبورا مع الأفوكادو ومغطى بمعجون السلطعون وصلصة السمسم وصلصة سريراتشا."
type textarea "روبيان تمبورا مع الأفوكادو ومغطى بمعجون السلطعون وصلصة السمسم وصلصة سريراتشا."
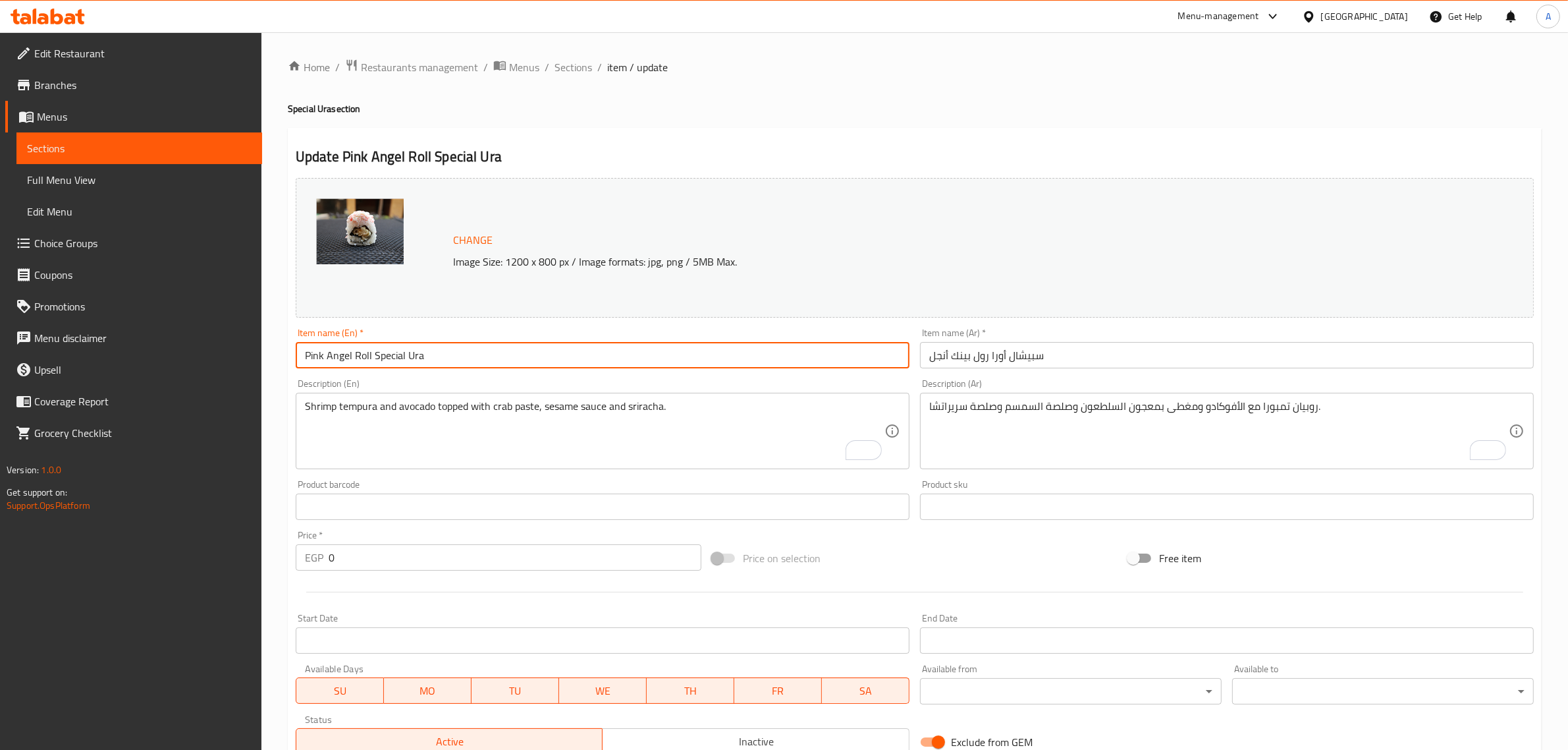
click at [814, 351] on input "Pink Angel Roll Special Ura" at bounding box center [602, 355] width 614 height 27
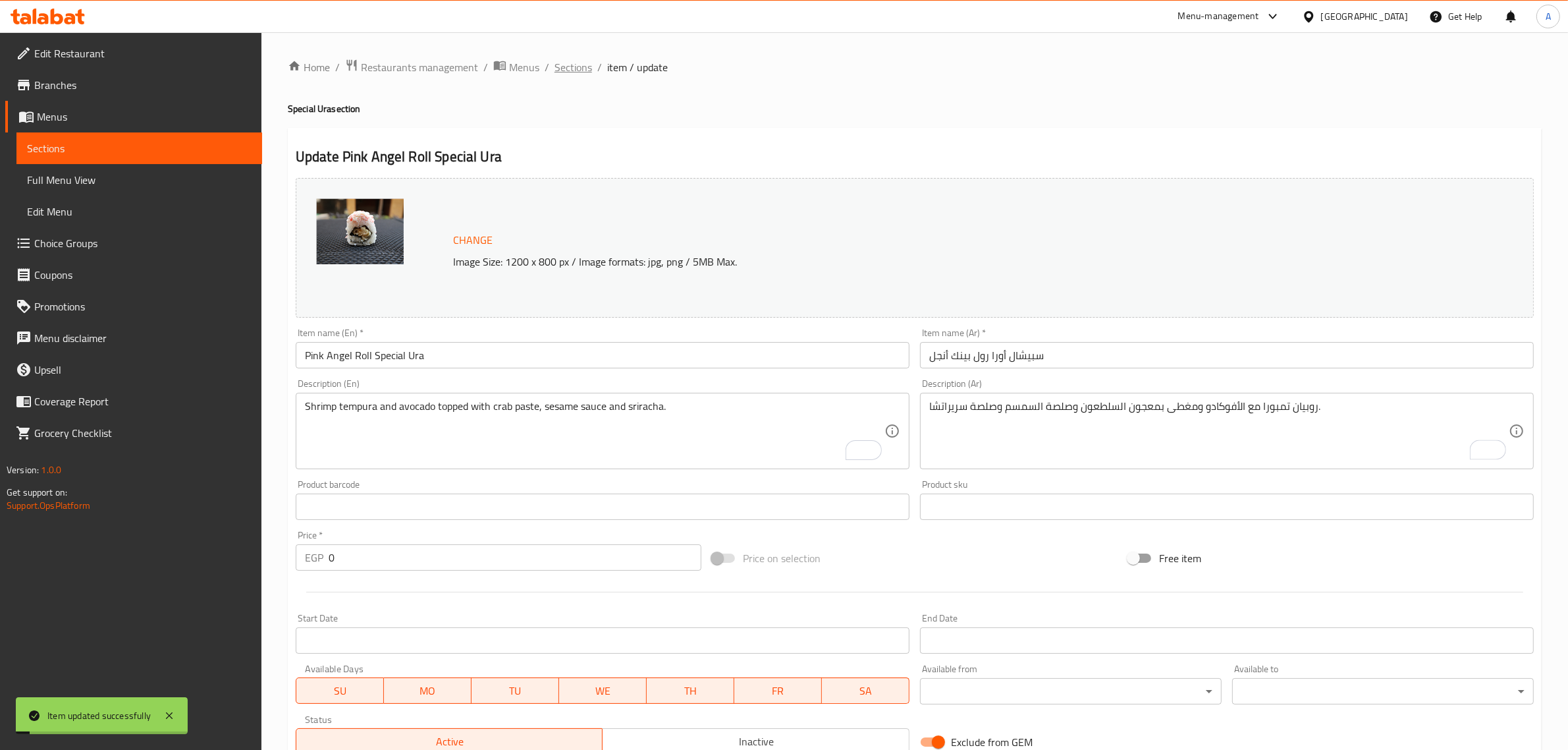
click at [574, 66] on span "Sections" at bounding box center [573, 67] width 37 height 16
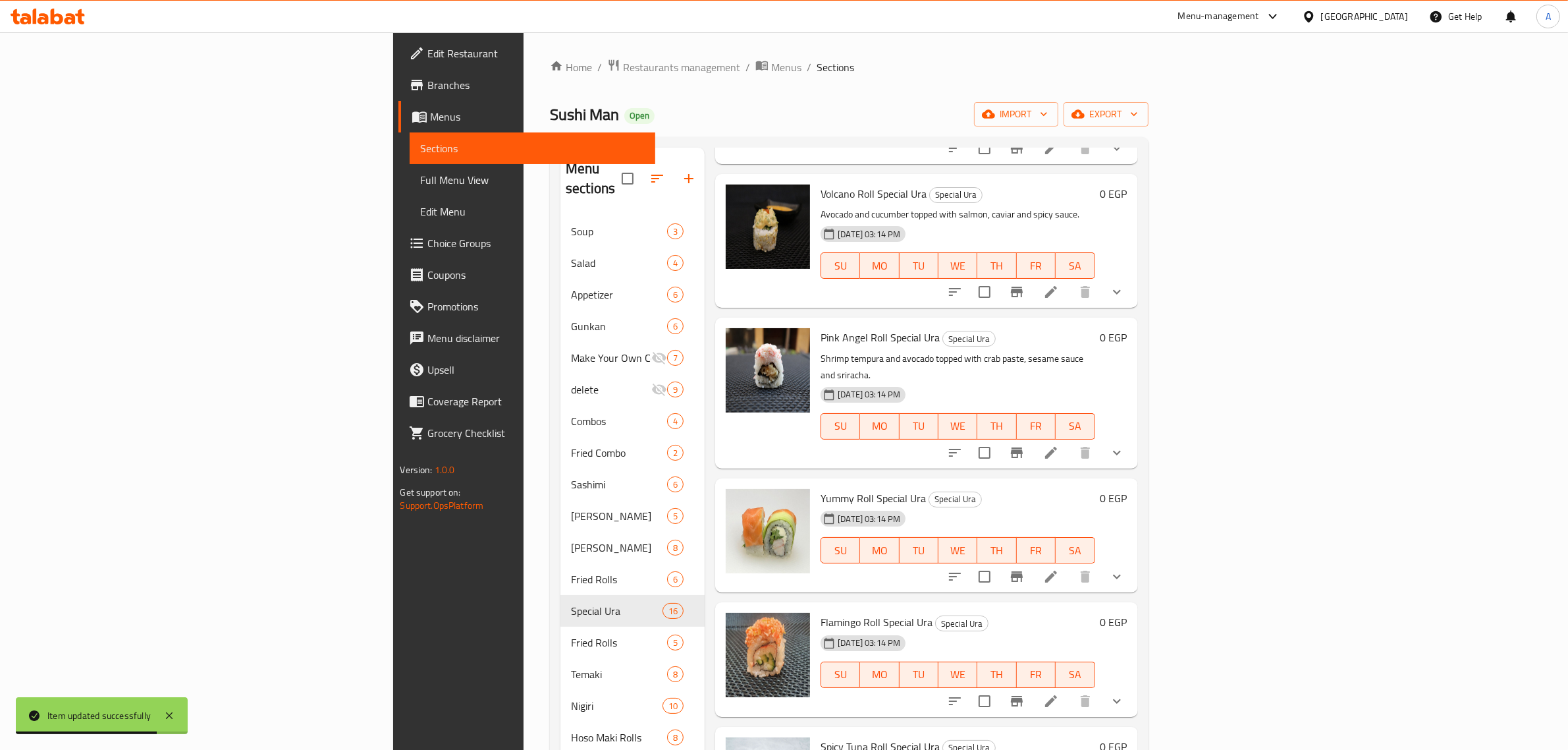
scroll to position [1015, 0]
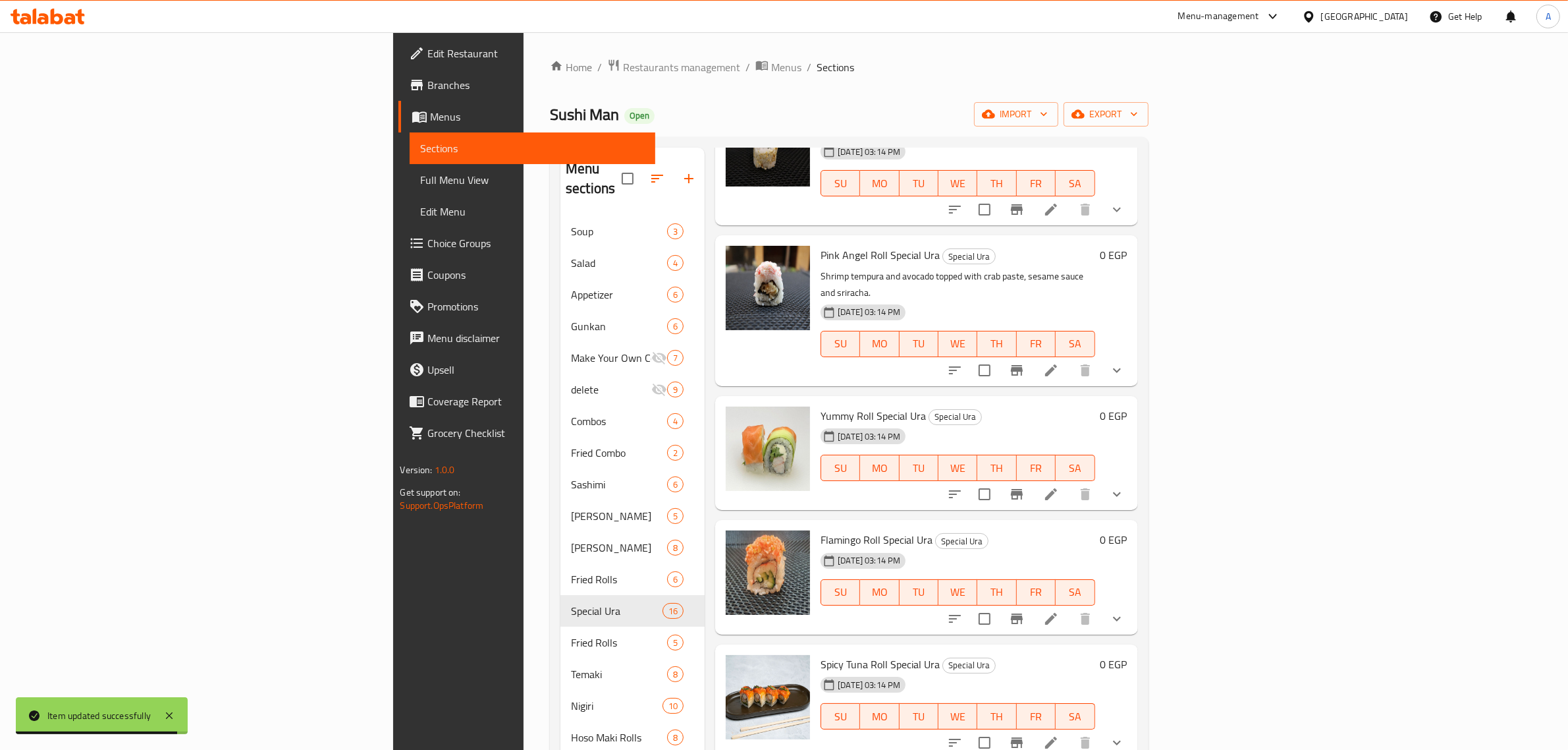
click at [1057, 489] on icon at bounding box center [1051, 494] width 12 height 12
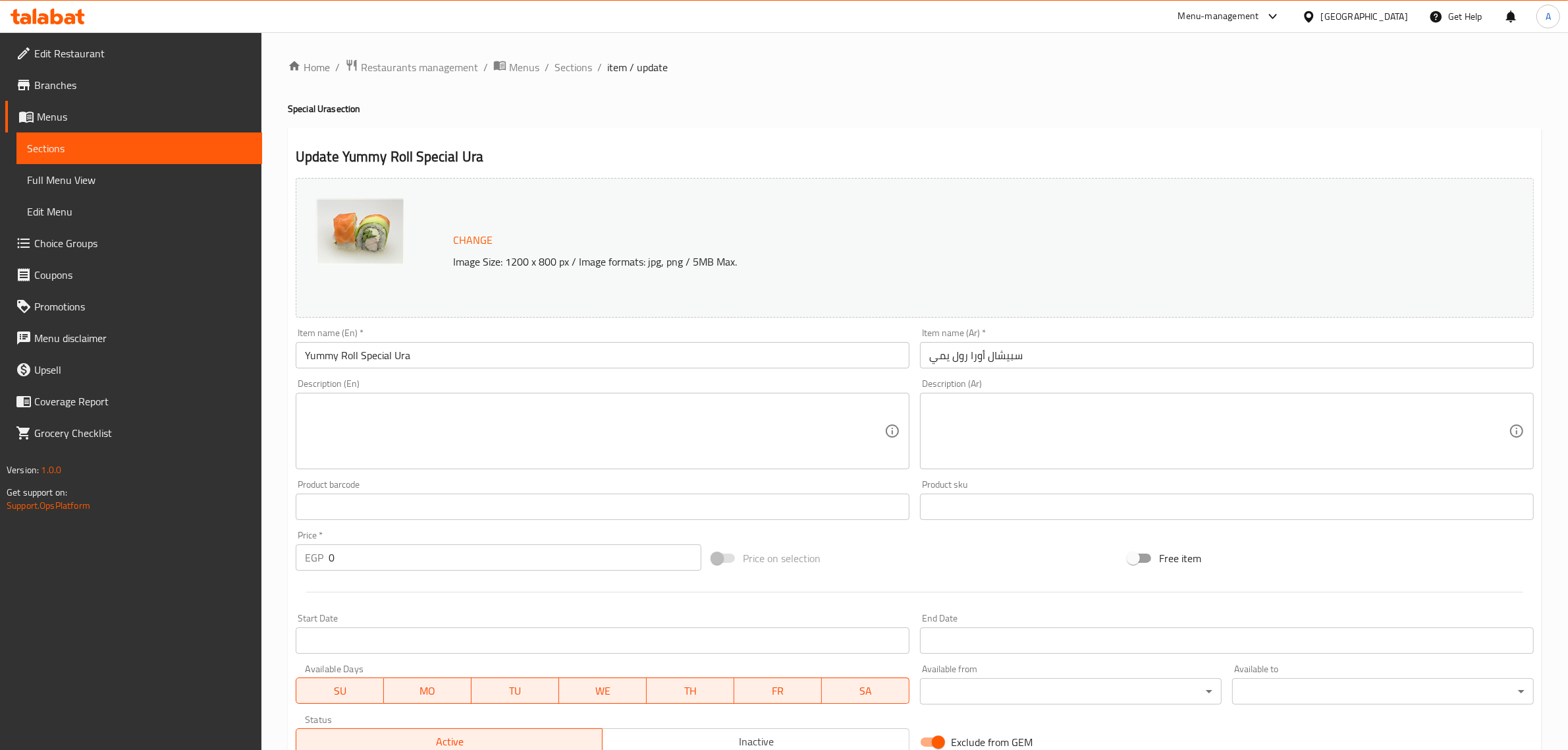
click at [652, 443] on textarea at bounding box center [594, 431] width 580 height 62
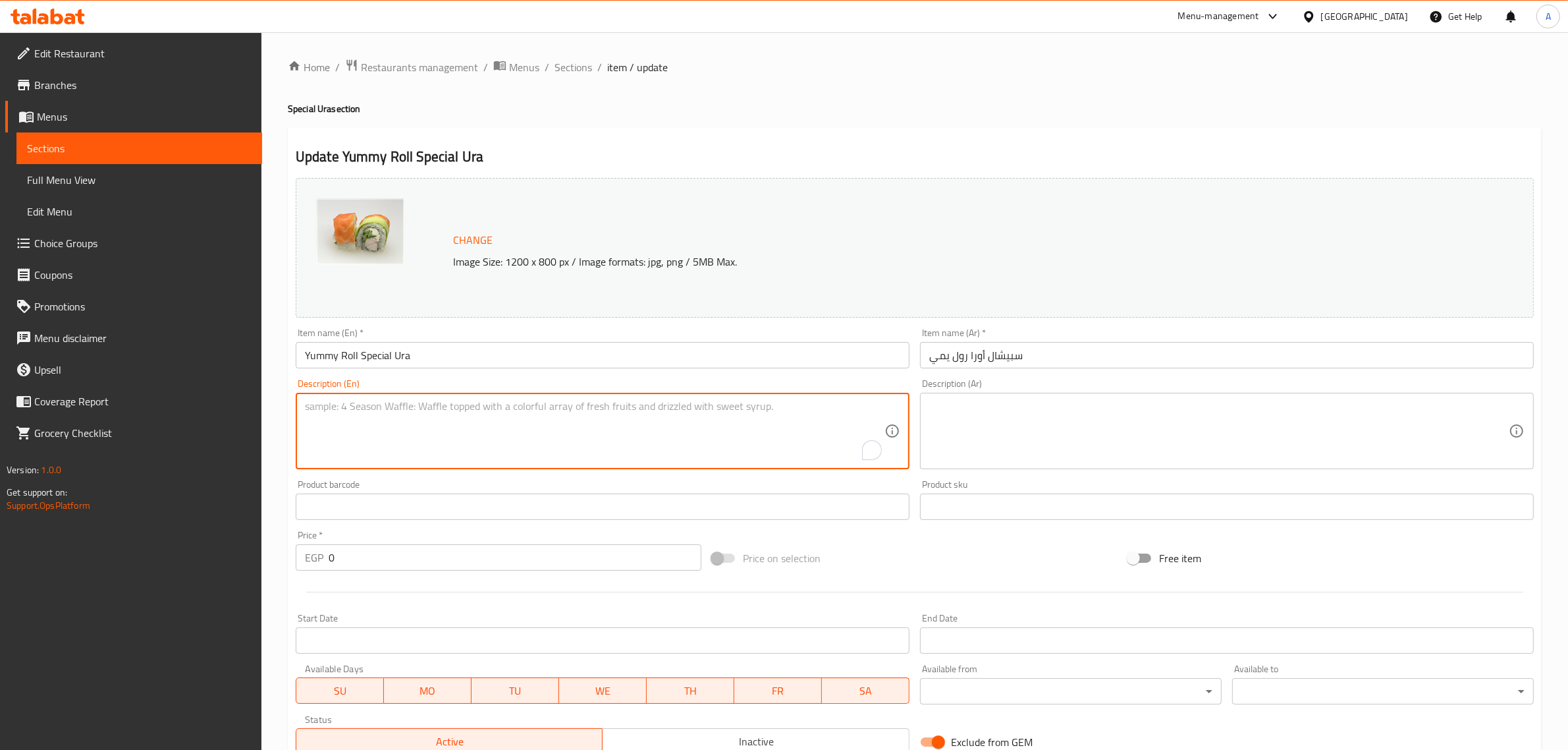
paste textarea "Shrimp, crab and cheese topped with sliced salmon and avocado."
type textarea "Shrimp, crab and cheese topped with sliced salmon and avocado."
click at [1119, 428] on textarea at bounding box center [1219, 431] width 580 height 62
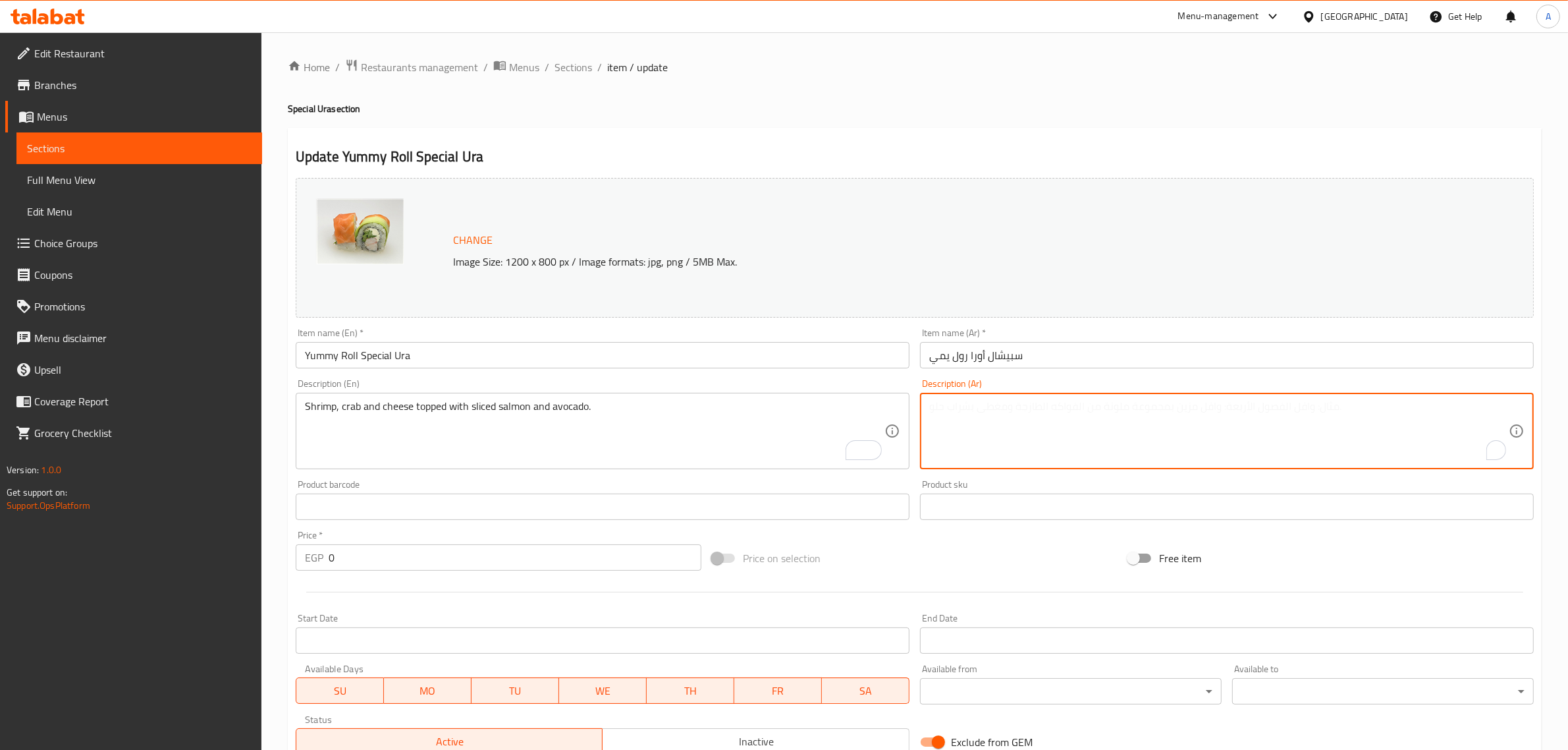
paste textarea "الروبيان وسرطان البحر والجبن يعلوه شرائح السلمون والأفوكادو."
drag, startPoint x: 1105, startPoint y: 411, endPoint x: 1127, endPoint y: 417, distance: 22.8
click at [1124, 416] on textarea "الروبيان وسرطان البحر والجبن يعلوه شرائح السلمون والأفوكادو." at bounding box center [1219, 431] width 580 height 62
click at [1130, 417] on textarea "الروبيان وسرطان البحر والجبن يعلوه شرائح السلمون والأفوكادو." at bounding box center [1219, 431] width 580 height 62
drag, startPoint x: 1131, startPoint y: 417, endPoint x: 1140, endPoint y: 417, distance: 9.0
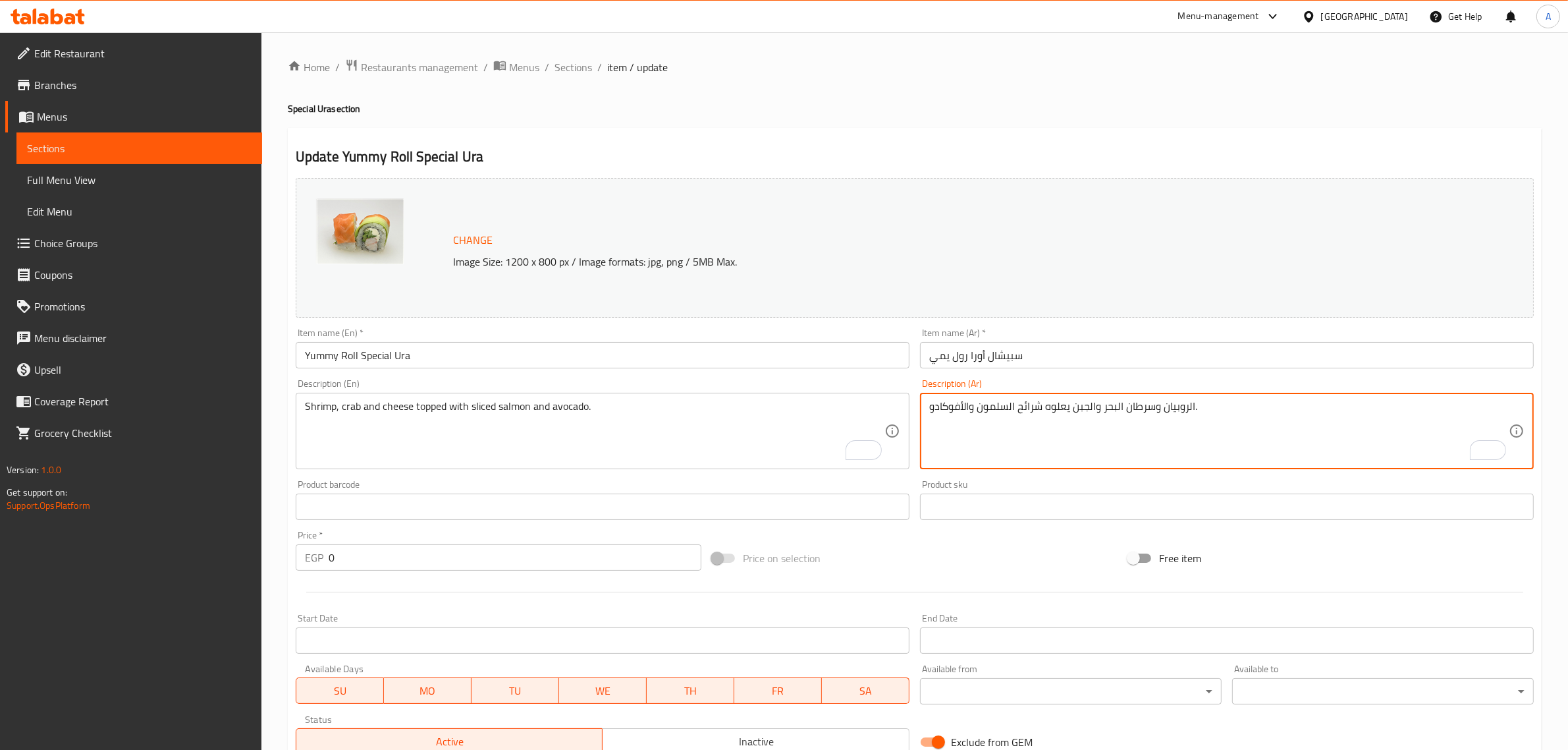
click at [1140, 417] on textarea "الروبيان وسرطان البحر والجبن يعلوه شرائح السلمون والأفوكادو." at bounding box center [1219, 431] width 580 height 62
click at [1141, 413] on textarea "الروبيان وسرطان البحر والجبن يعلوه شرائح السلمون والأفوكادو." at bounding box center [1219, 431] width 580 height 62
click at [1147, 412] on textarea "الروبيان وسرطان البحر والجبن يعلوه شرائح السلمون والأفوكادو." at bounding box center [1219, 431] width 580 height 62
drag, startPoint x: 1156, startPoint y: 409, endPoint x: 1163, endPoint y: 409, distance: 7.0
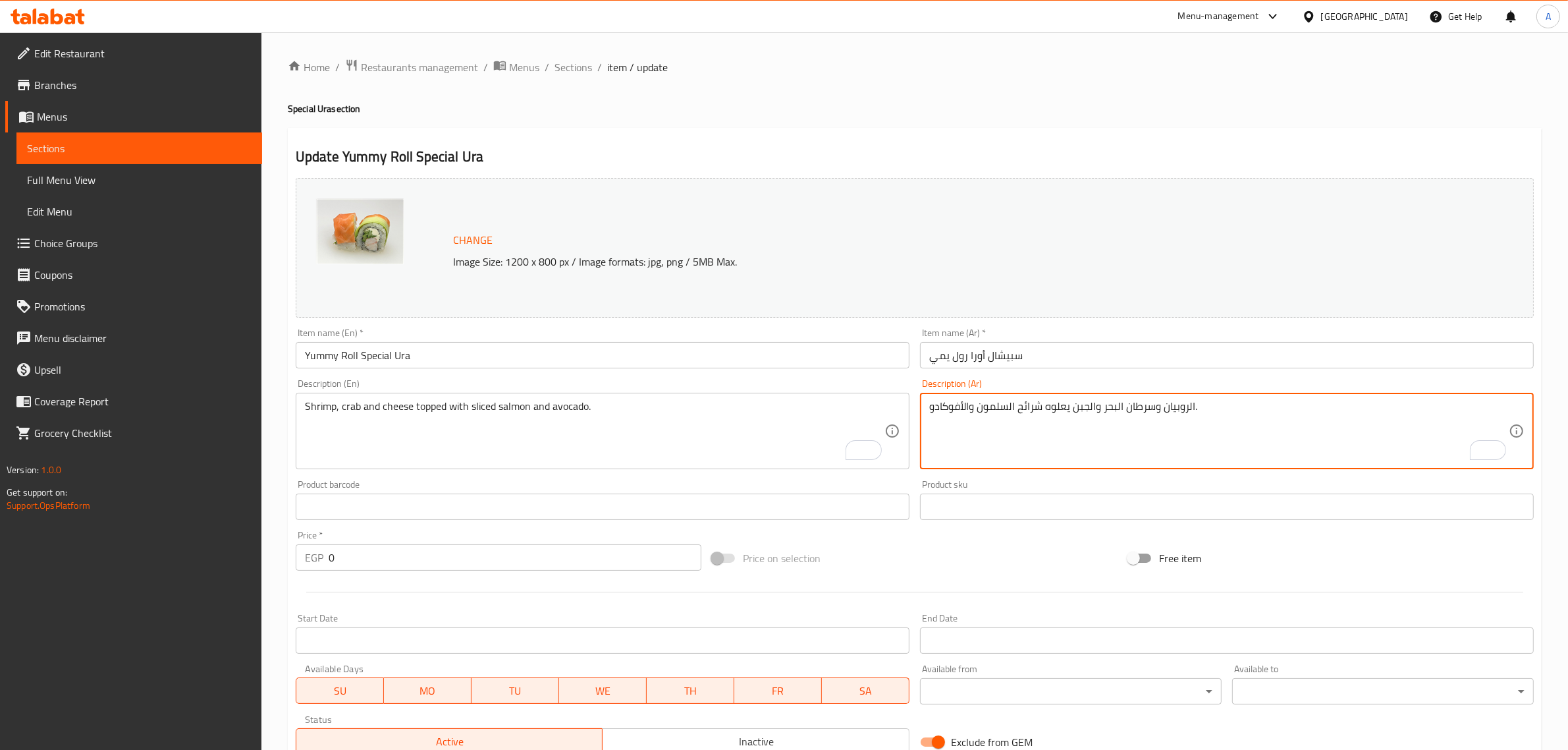
click at [1163, 409] on textarea "الروبيان وسرطان البحر والجبن يعلوه شرائح السلمون والأفوكادو." at bounding box center [1219, 431] width 580 height 62
drag, startPoint x: 1158, startPoint y: 410, endPoint x: 1149, endPoint y: 408, distance: 9.2
click at [1149, 408] on textarea "الروبيان، سرطان البحر والجبن يعلوه شرائح السلمون والأفوكادو." at bounding box center [1219, 431] width 580 height 62
drag, startPoint x: 1154, startPoint y: 409, endPoint x: 1101, endPoint y: 413, distance: 53.2
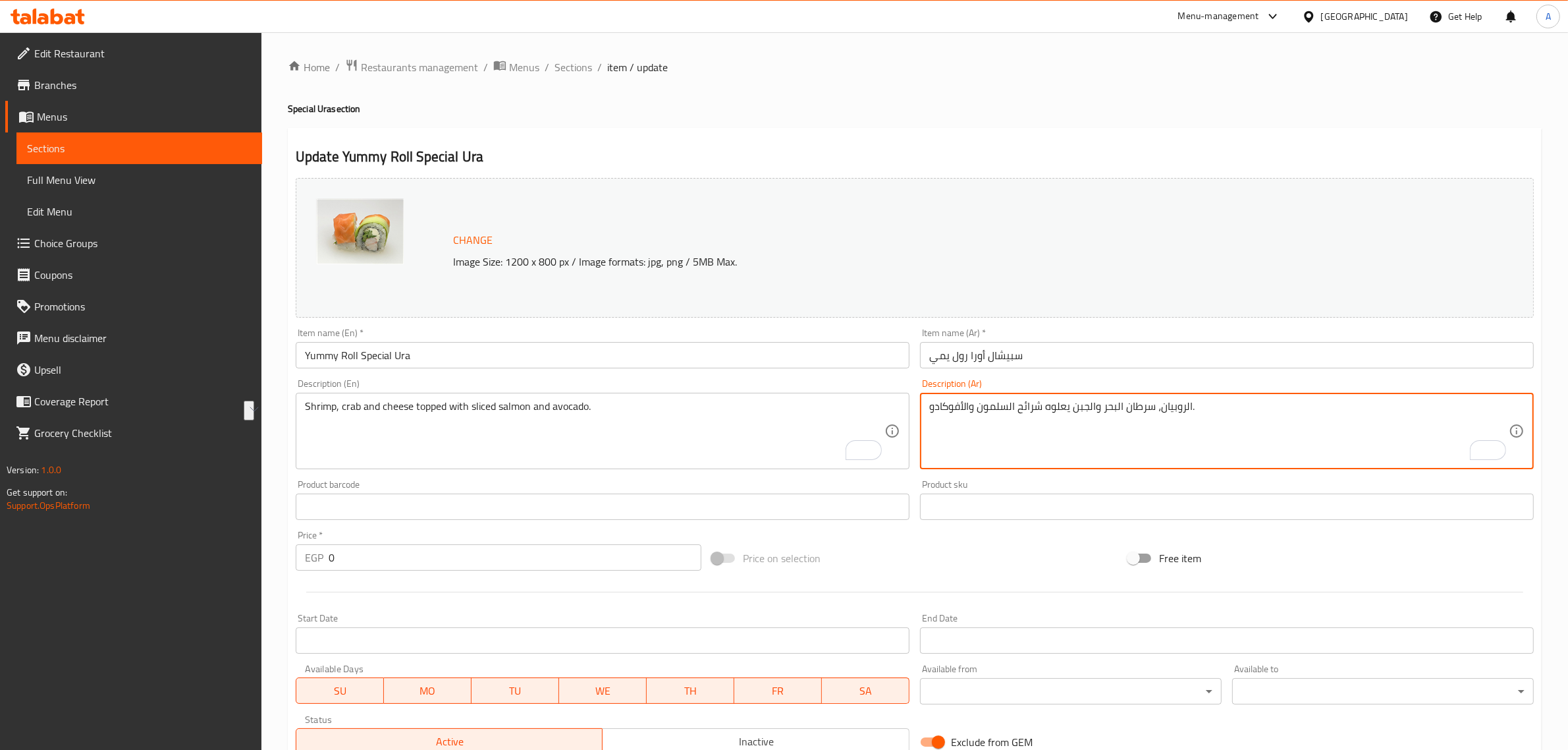
click at [1101, 413] on textarea "الروبيان، سرطان البحر والجبن يعلوه شرائح السلمون والأفوكادو." at bounding box center [1219, 431] width 580 height 62
paste textarea "كابوريا"
click at [1148, 407] on textarea "الروبيان، كابوريا والجبن يعلوه شرائح السلمون والأفوكادو." at bounding box center [1219, 431] width 580 height 62
paste textarea "مبري"
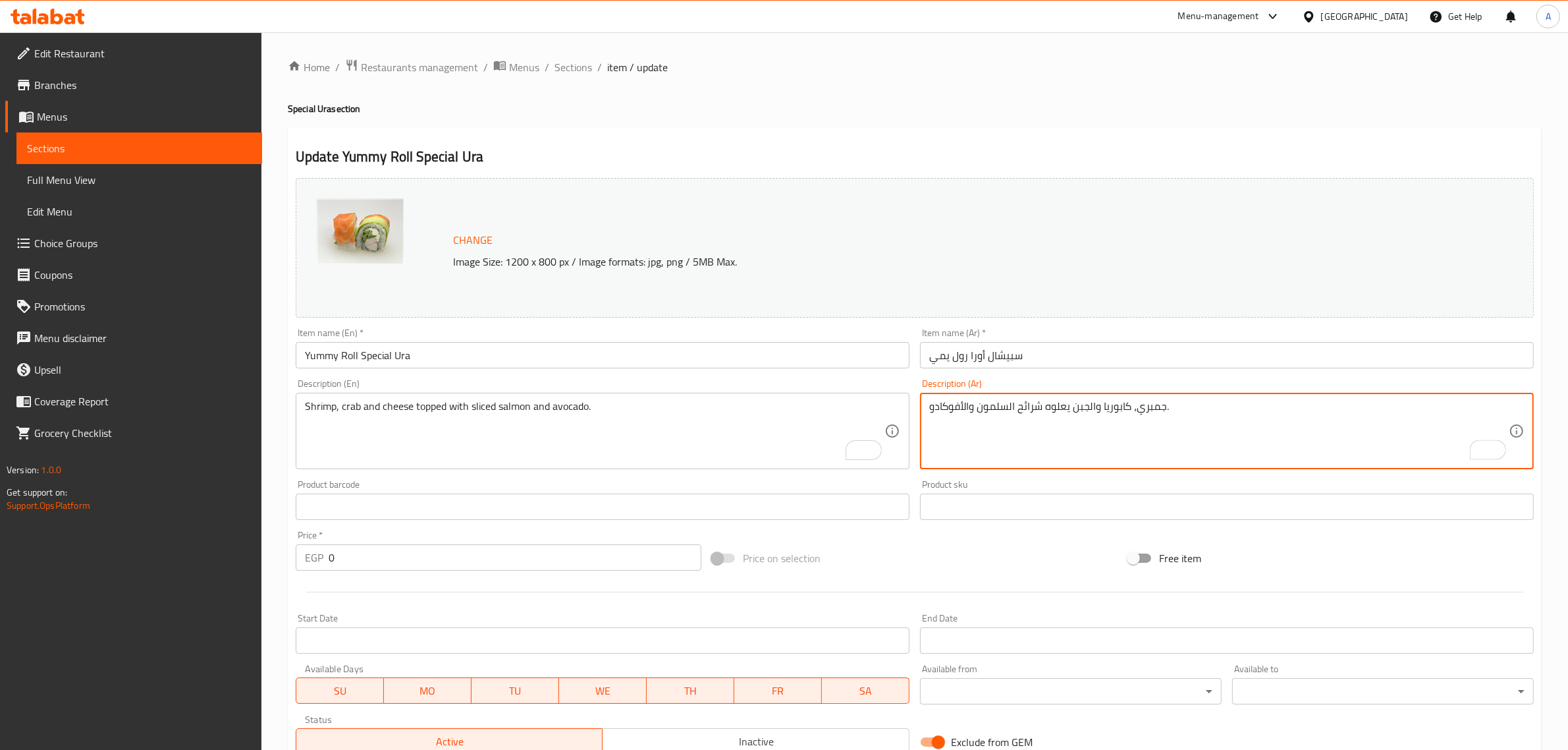
type textarea "جمبري، كابوريا والجبن يعلوه شرائح السلمون والأفوكادو."
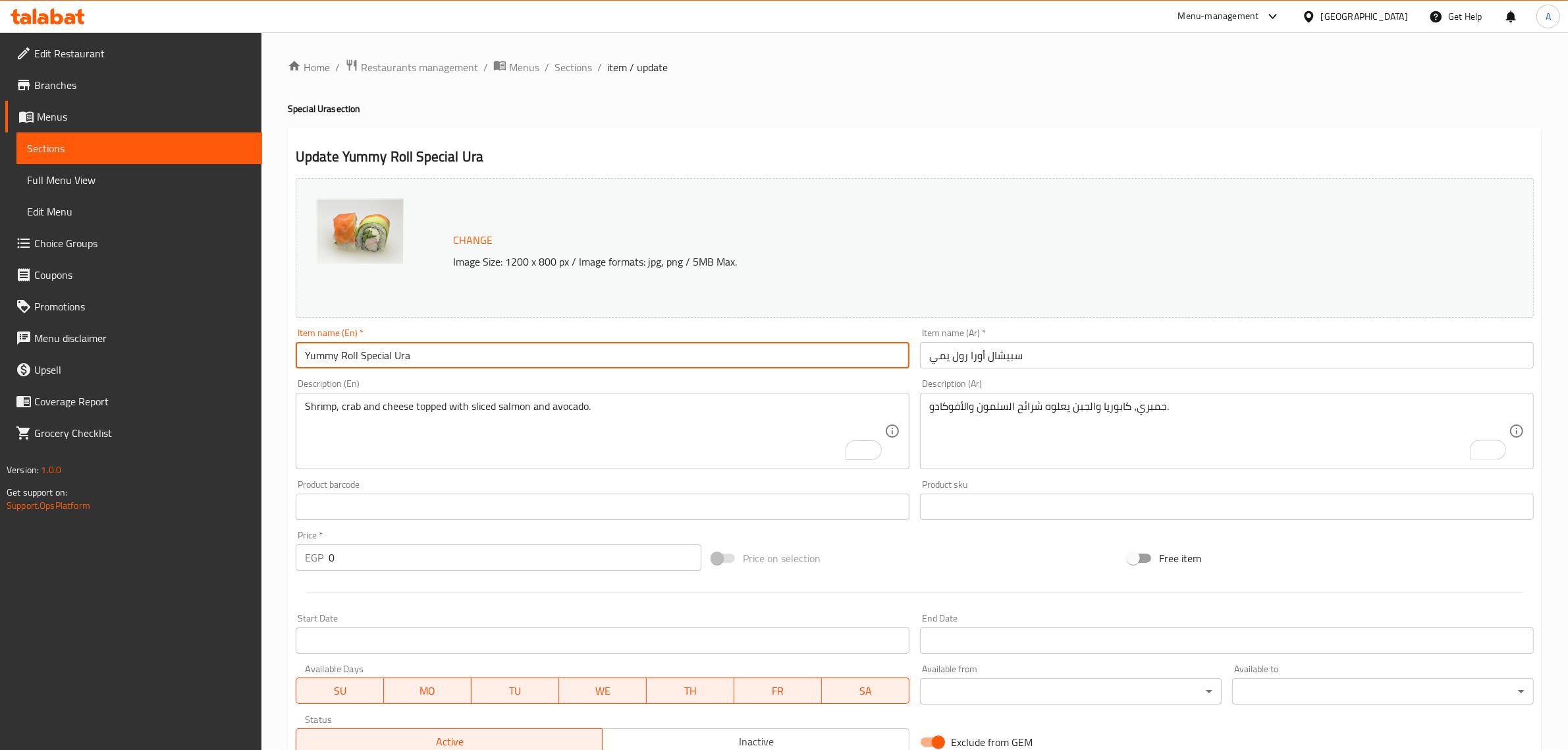
click at [789, 363] on input "Yummy Roll Special Ura" at bounding box center [602, 355] width 614 height 27
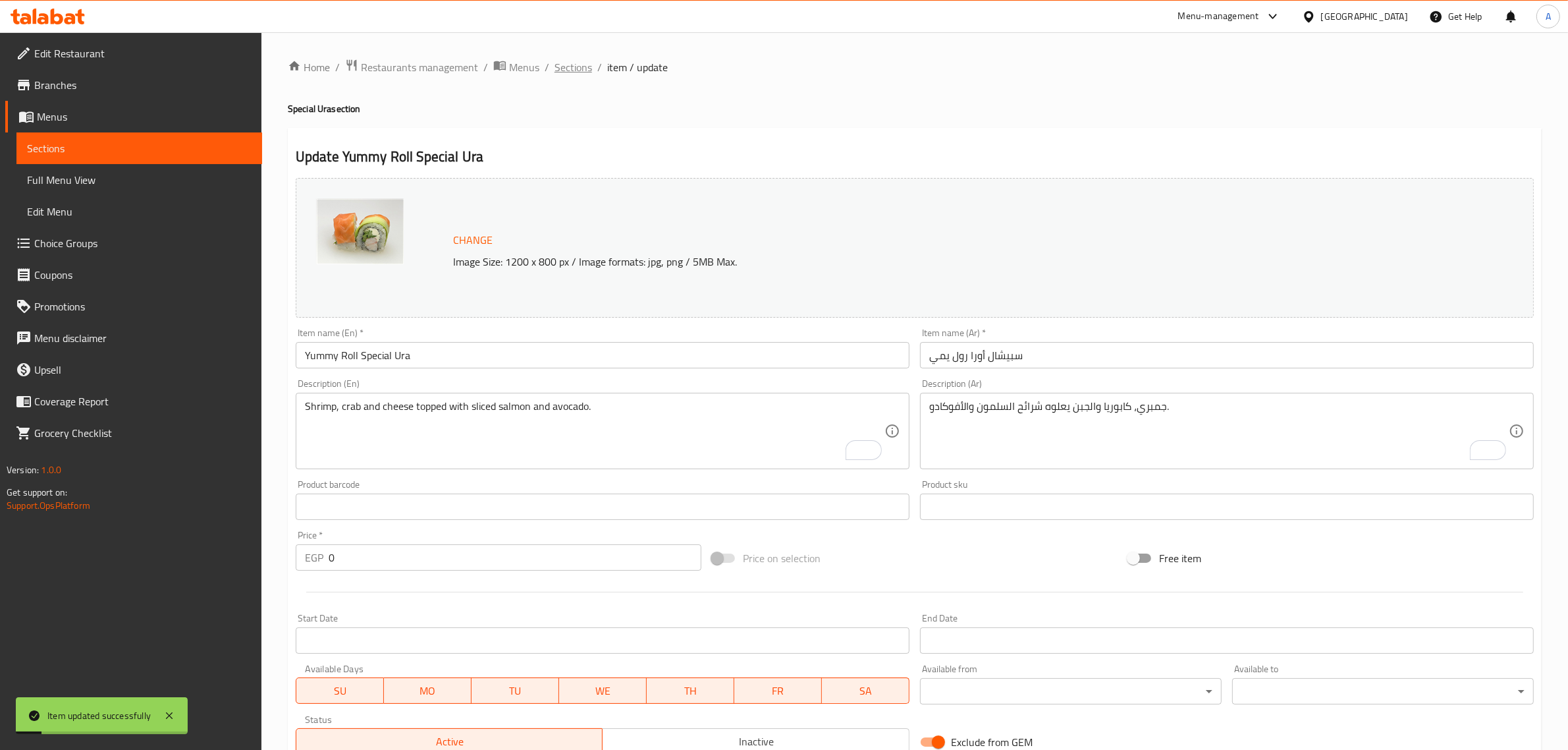
click at [558, 73] on span "Sections" at bounding box center [573, 67] width 37 height 16
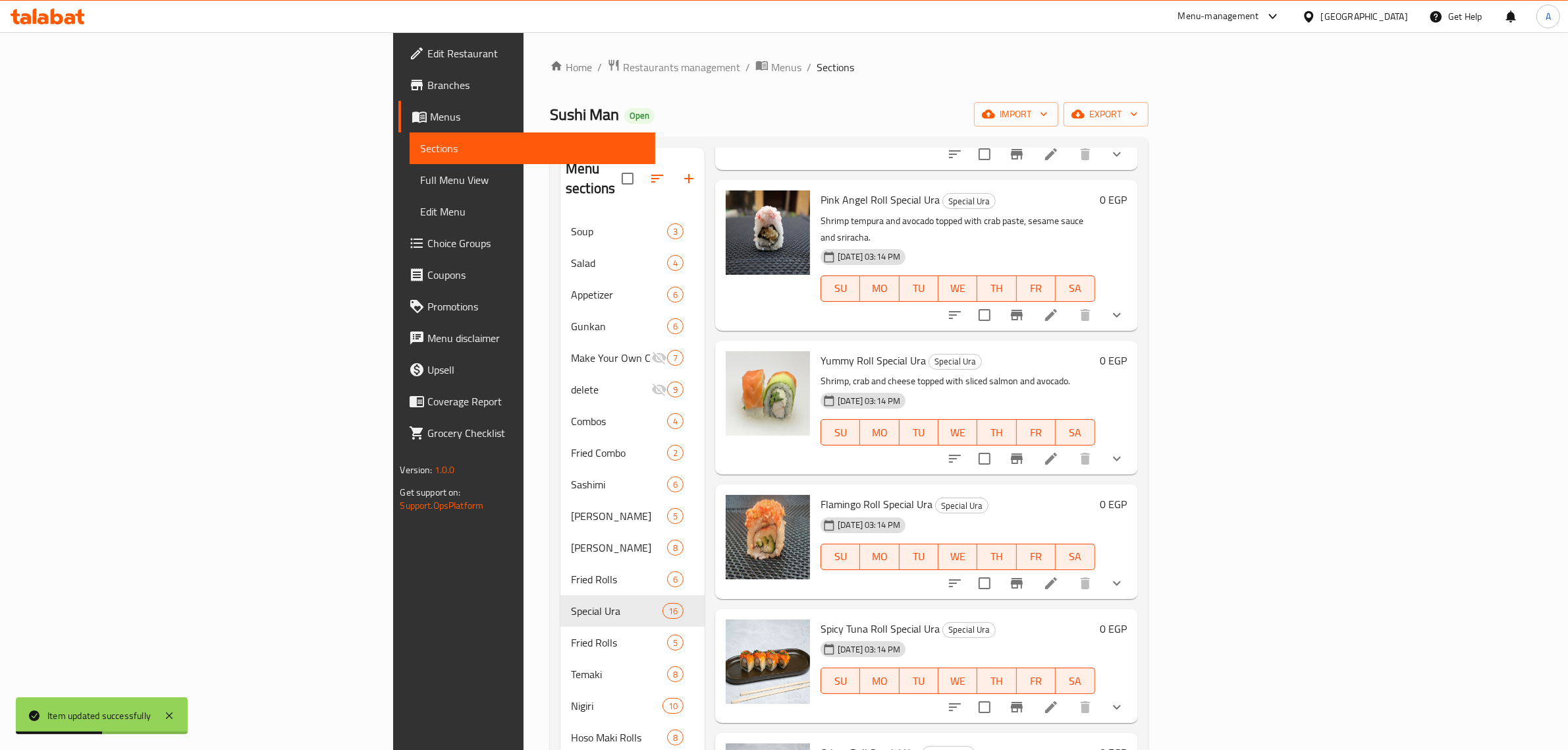
scroll to position [1153, 0]
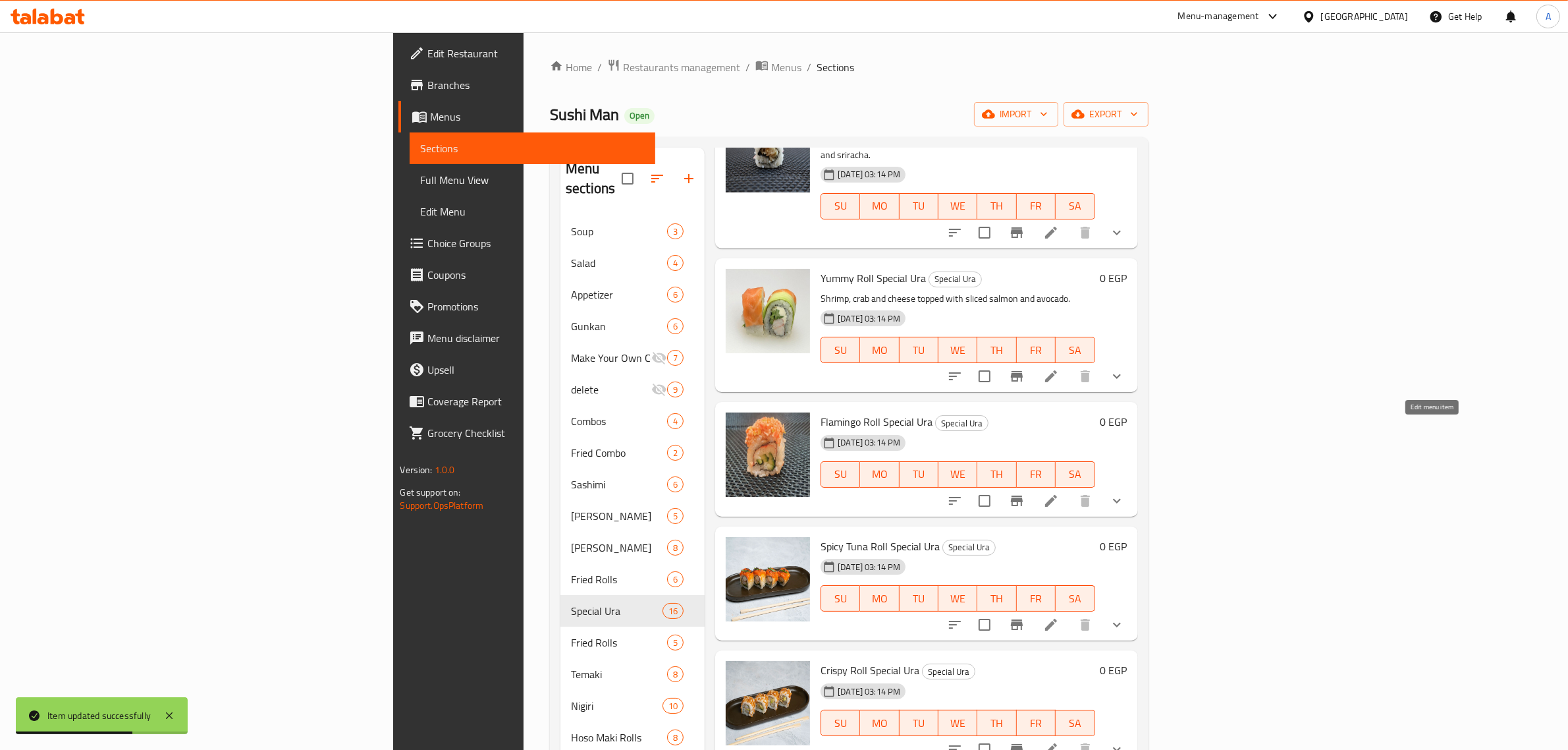
click at [1057, 495] on icon at bounding box center [1051, 500] width 12 height 12
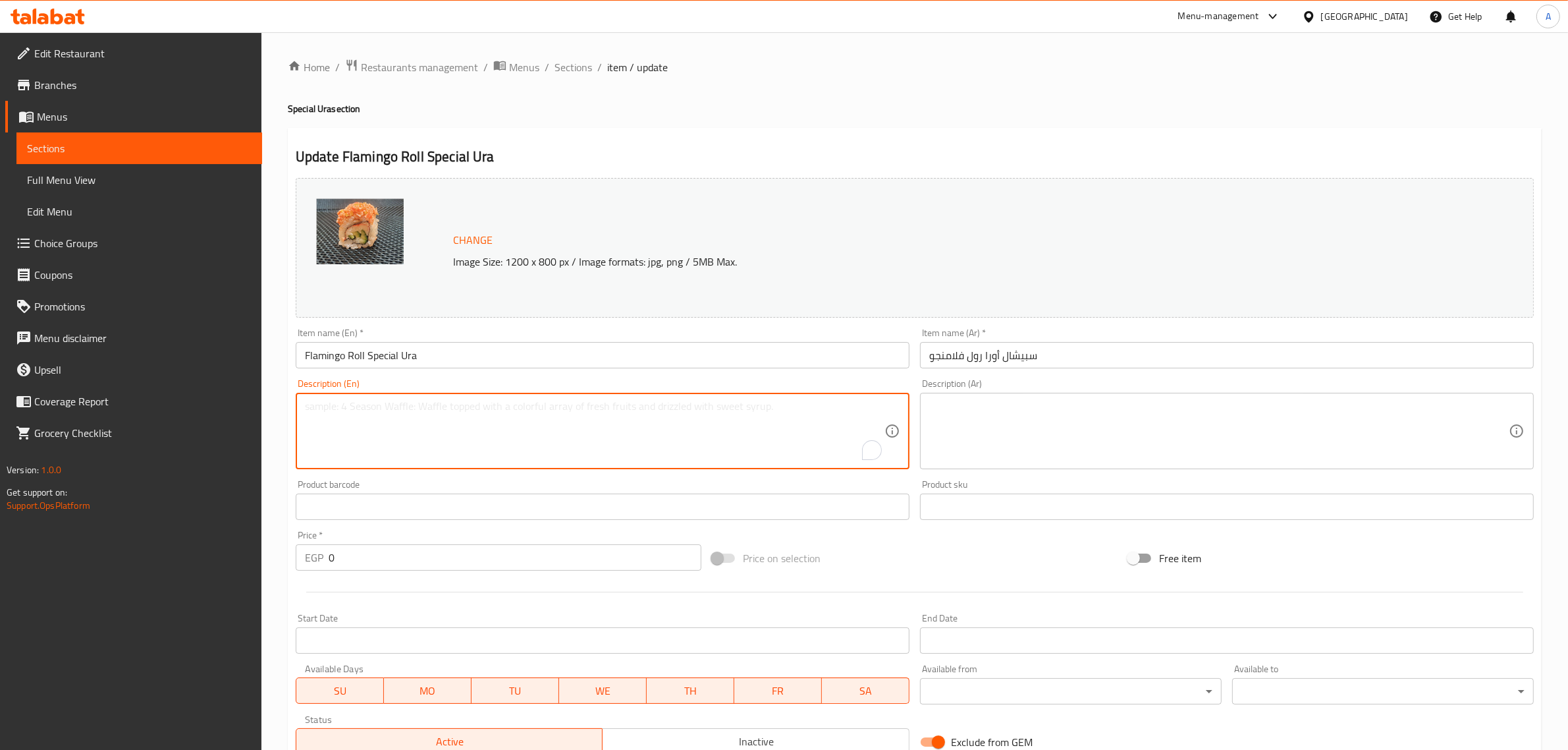
click at [508, 443] on textarea "To enrich screen reader interactions, please activate Accessibility in Grammarl…" at bounding box center [594, 431] width 580 height 62
paste textarea "Crab and cucumber topped with shrimp and crab paste."
type textarea "Crab and cucumber topped with shrimp and crab paste."
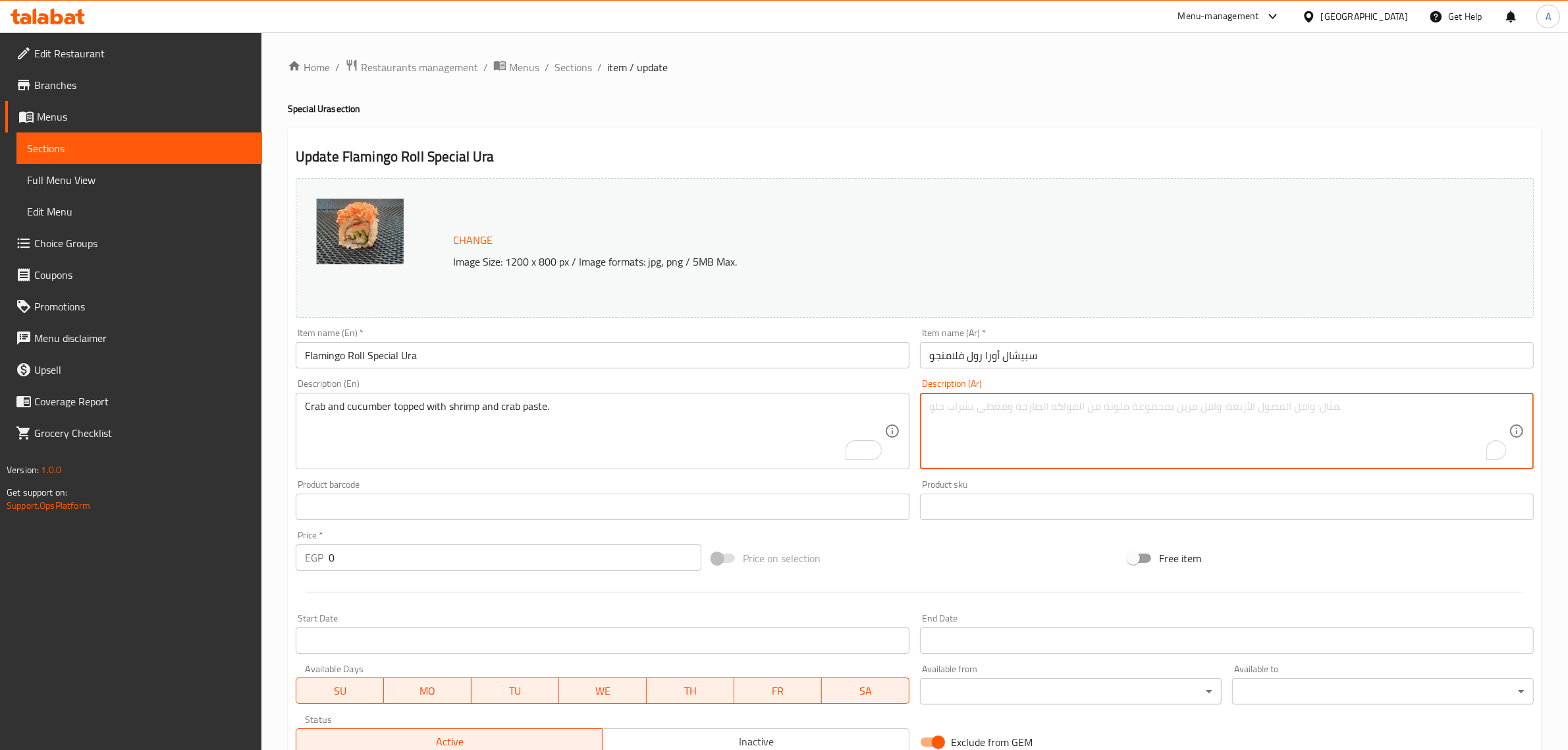
click at [1028, 455] on textarea "To enrich screen reader interactions, please activate Accessibility in Grammarl…" at bounding box center [1219, 431] width 580 height 62
paste textarea "سرطان البحر والخيار مع الجمبري ومعجون السلطعون."
drag, startPoint x: 1102, startPoint y: 415, endPoint x: 1149, endPoint y: 419, distance: 47.2
click at [1149, 419] on textarea "سرطان البحر والخيار مع الجمبري ومعجون السلطعون." at bounding box center [1219, 431] width 580 height 62
paste textarea "كابوريا"
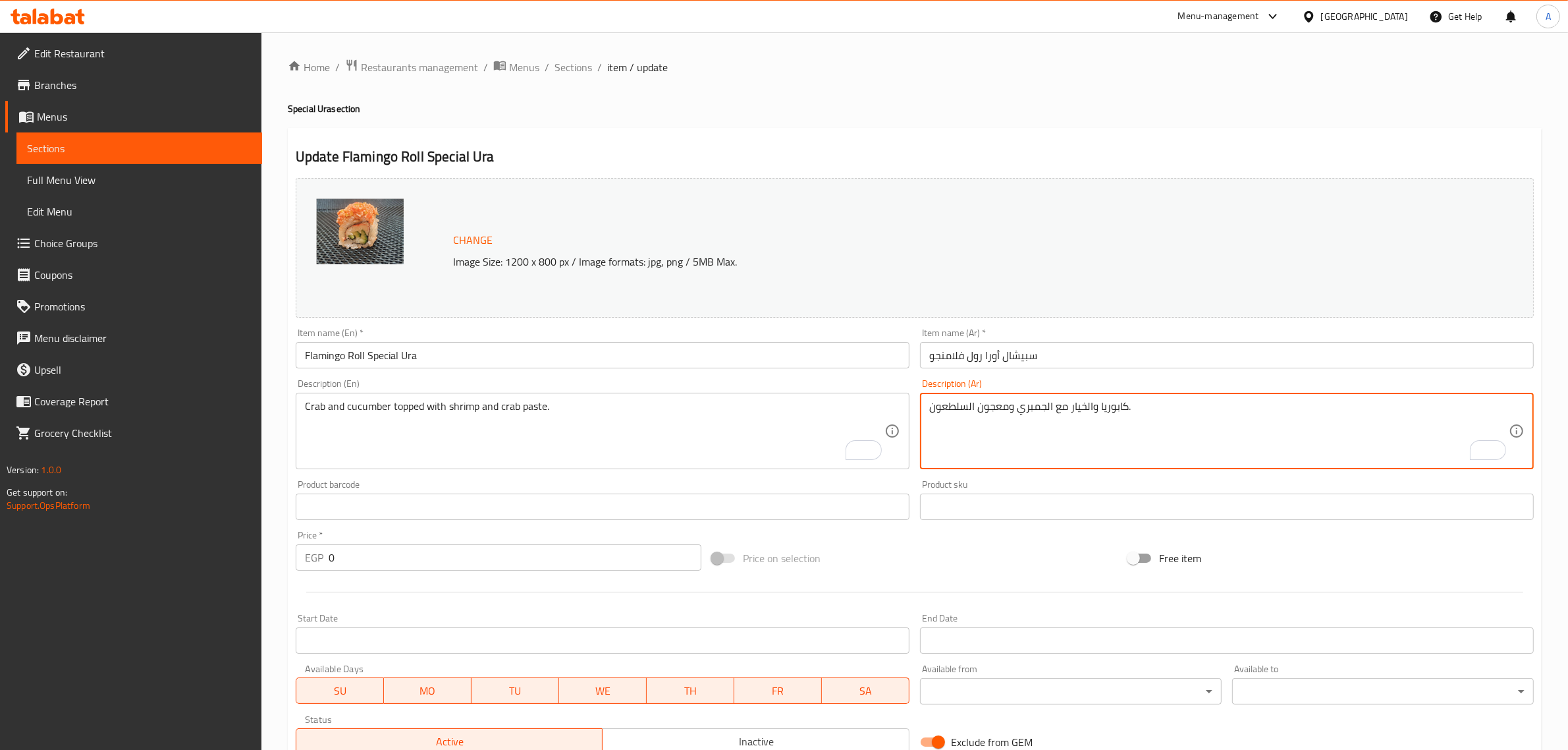
type textarea "كابوريا والخيار مع الجمبري ومعجون السلطعون."
click at [1127, 354] on input "سبيشال أورا رول فلامنجو" at bounding box center [1226, 355] width 614 height 27
